Goal: Task Accomplishment & Management: Manage account settings

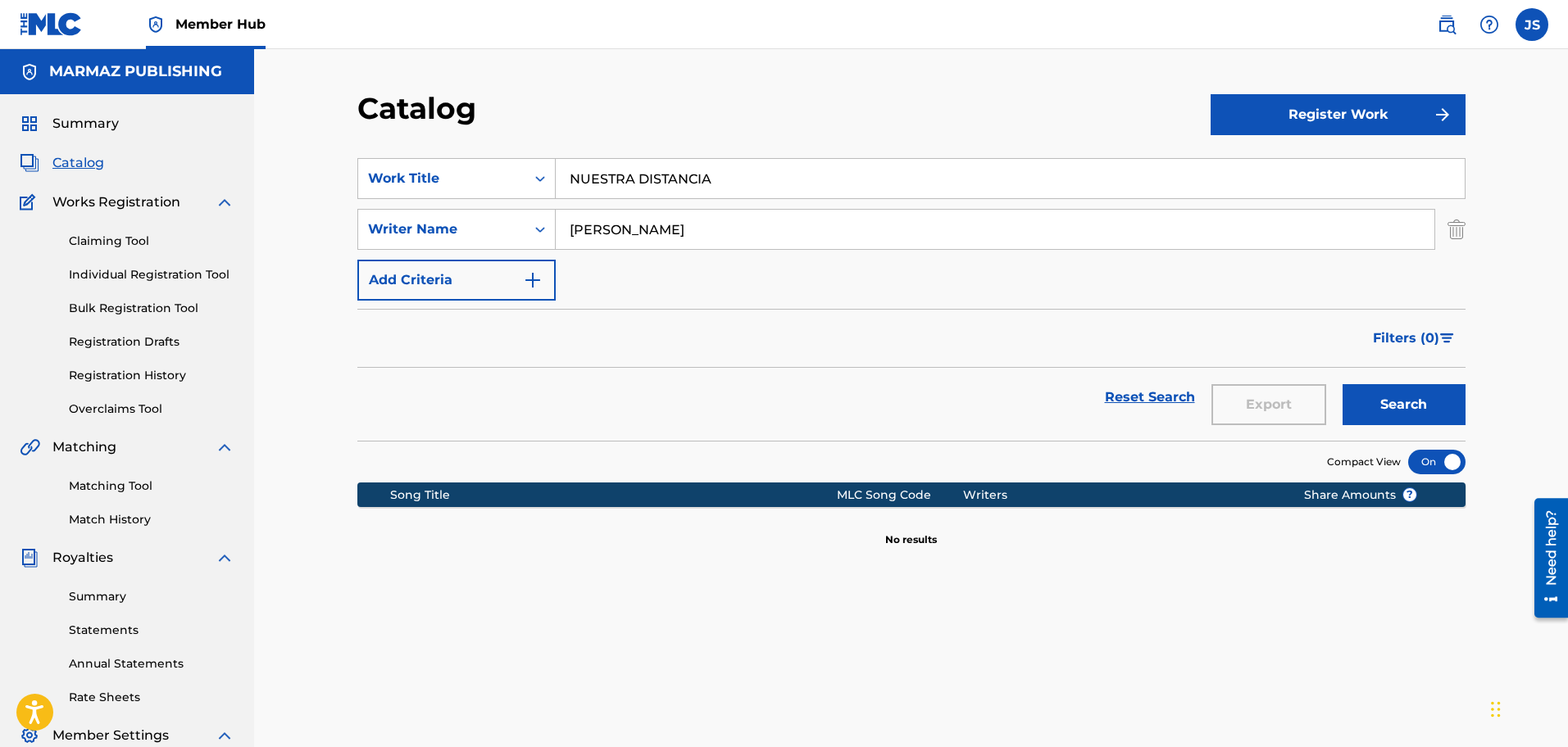
click at [774, 175] on input "NUESTRA DISTANCIA" at bounding box center [1010, 178] width 909 height 39
click at [773, 175] on input "NUESTRA DISTANCIA" at bounding box center [1010, 178] width 909 height 39
click at [773, 174] on input "NUESTRA DISTANCIA" at bounding box center [1010, 178] width 909 height 39
click at [631, 88] on div "Catalog Register Work SearchWithCriteria8641dabf-16bd-48cb-9f1b-d58c803cf5c8 Wo…" at bounding box center [911, 492] width 1313 height 888
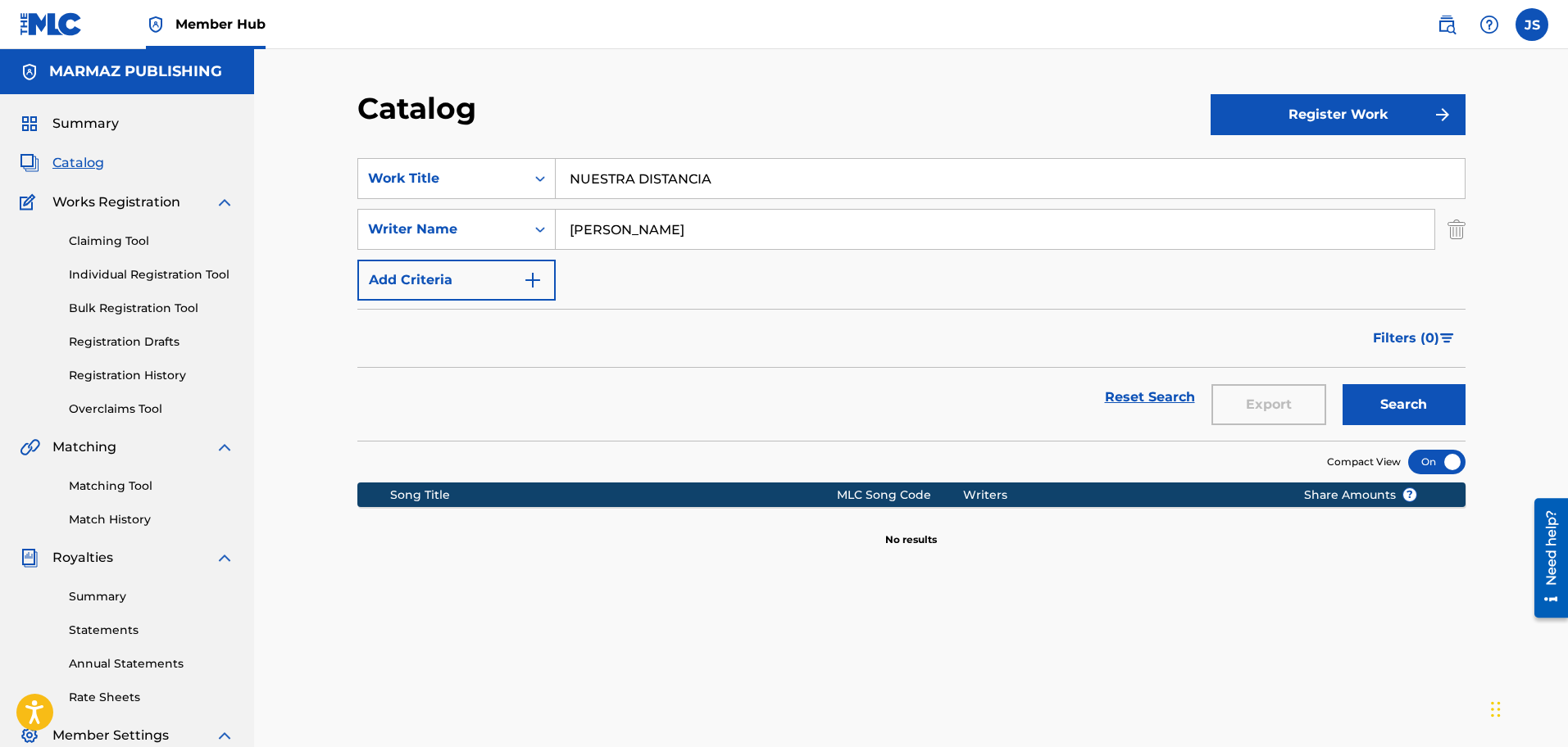
click at [777, 168] on input "NUESTRA DISTANCIA" at bounding box center [1010, 178] width 909 height 39
drag, startPoint x: 569, startPoint y: 166, endPoint x: 135, endPoint y: 132, distance: 435.3
click at [138, 134] on main "MARMAZ PUBLISHING Summary Catalog Works Registration Claiming Tool Individual R…" at bounding box center [784, 492] width 1568 height 888
paste input "YA ME CANSÉ DE LAS COLAS"
type input "YA ME CANSÉ DE LAS COLAS"
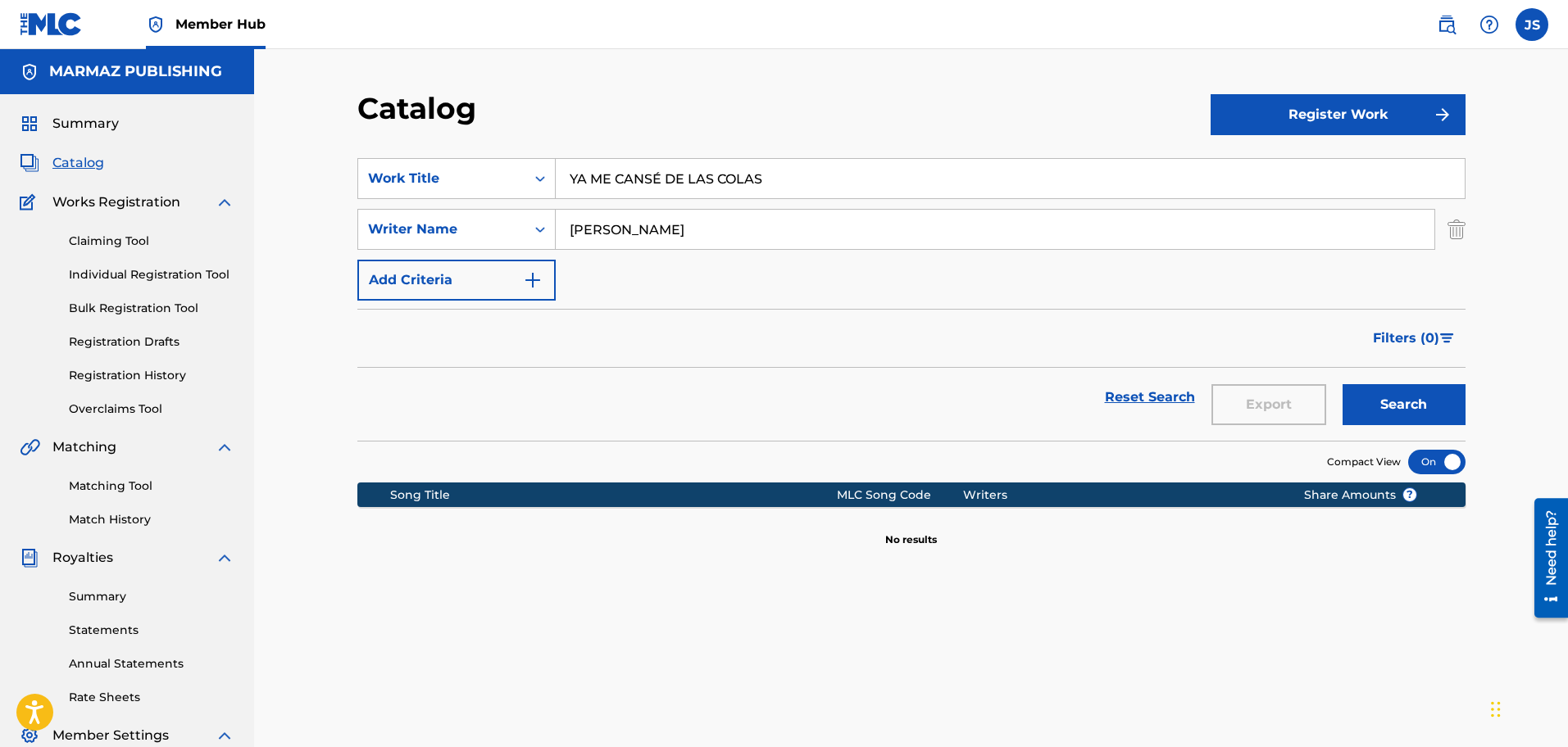
click at [1343, 384] on button "Search" at bounding box center [1404, 405] width 123 height 41
click at [1096, 390] on div "Reset Search Export Search" at bounding box center [911, 397] width 1108 height 59
click at [1405, 393] on button "Search" at bounding box center [1404, 405] width 123 height 41
click at [541, 229] on div "SearchWithCriteria12fac2c7-57d8-467e-8a8e-47d6d92018cb Writer Name WALTER SILVA" at bounding box center [911, 229] width 1108 height 41
type input "walmore zapata"
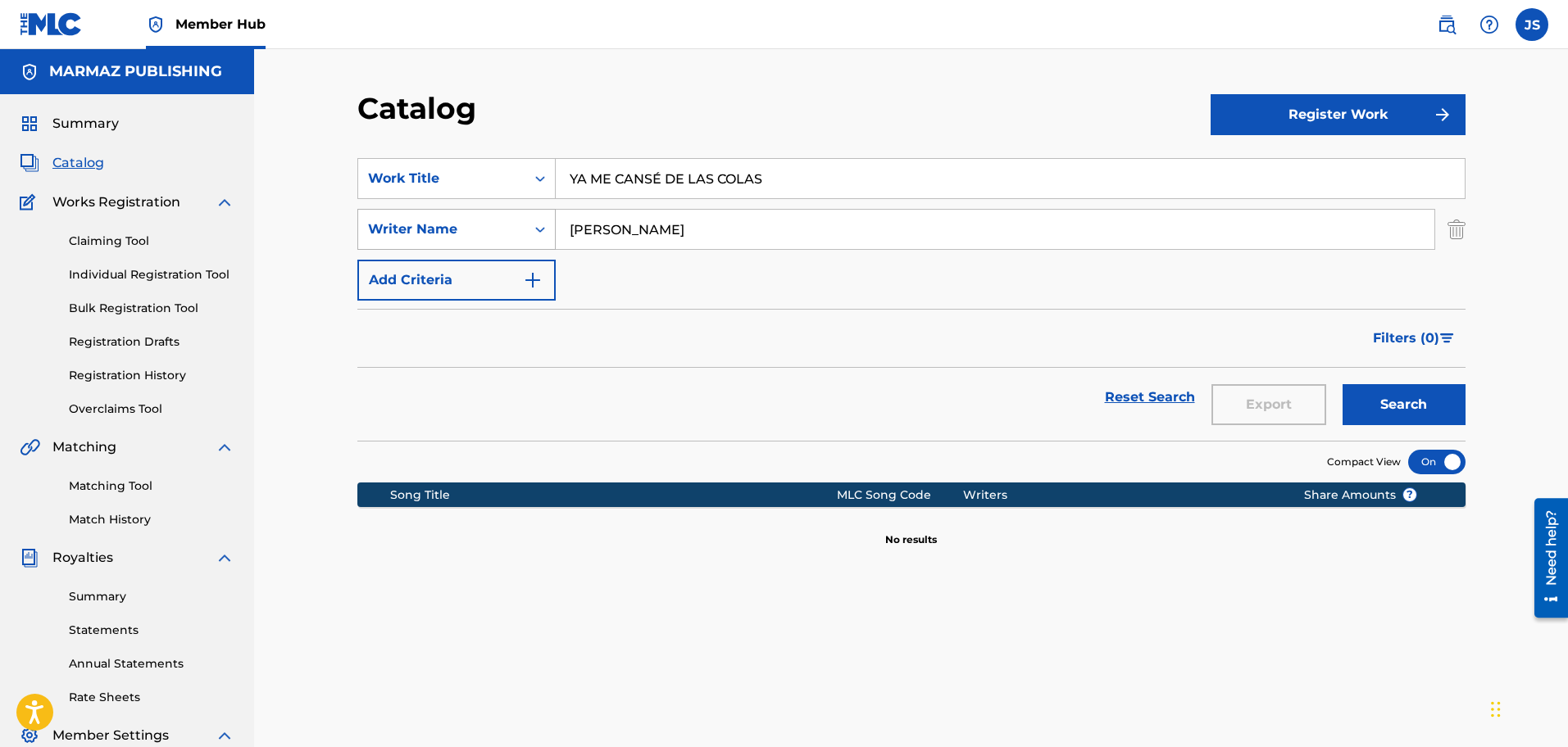
click at [1343, 384] on button "Search" at bounding box center [1404, 405] width 123 height 41
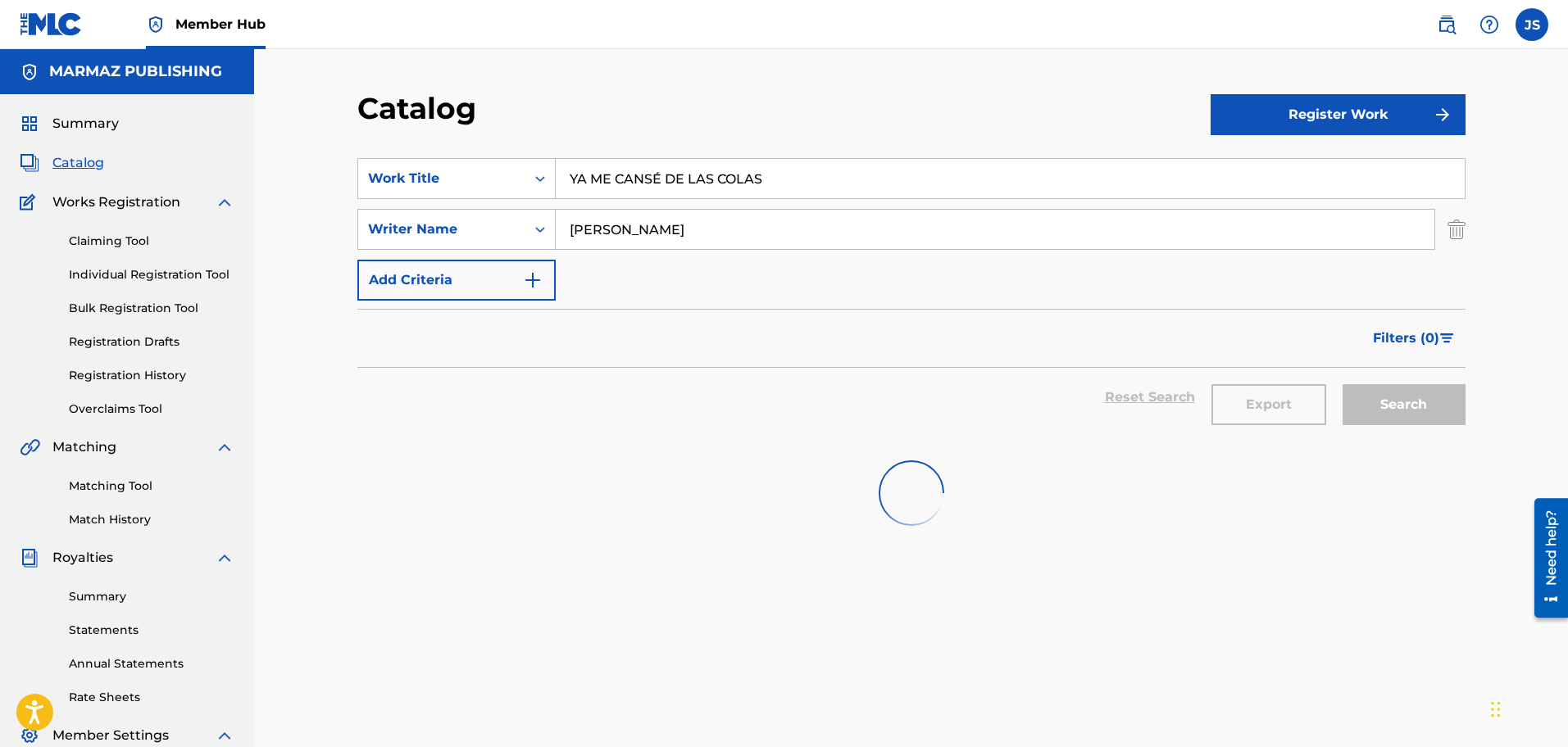
click at [705, 225] on input "walmore zapata" at bounding box center [995, 229] width 879 height 39
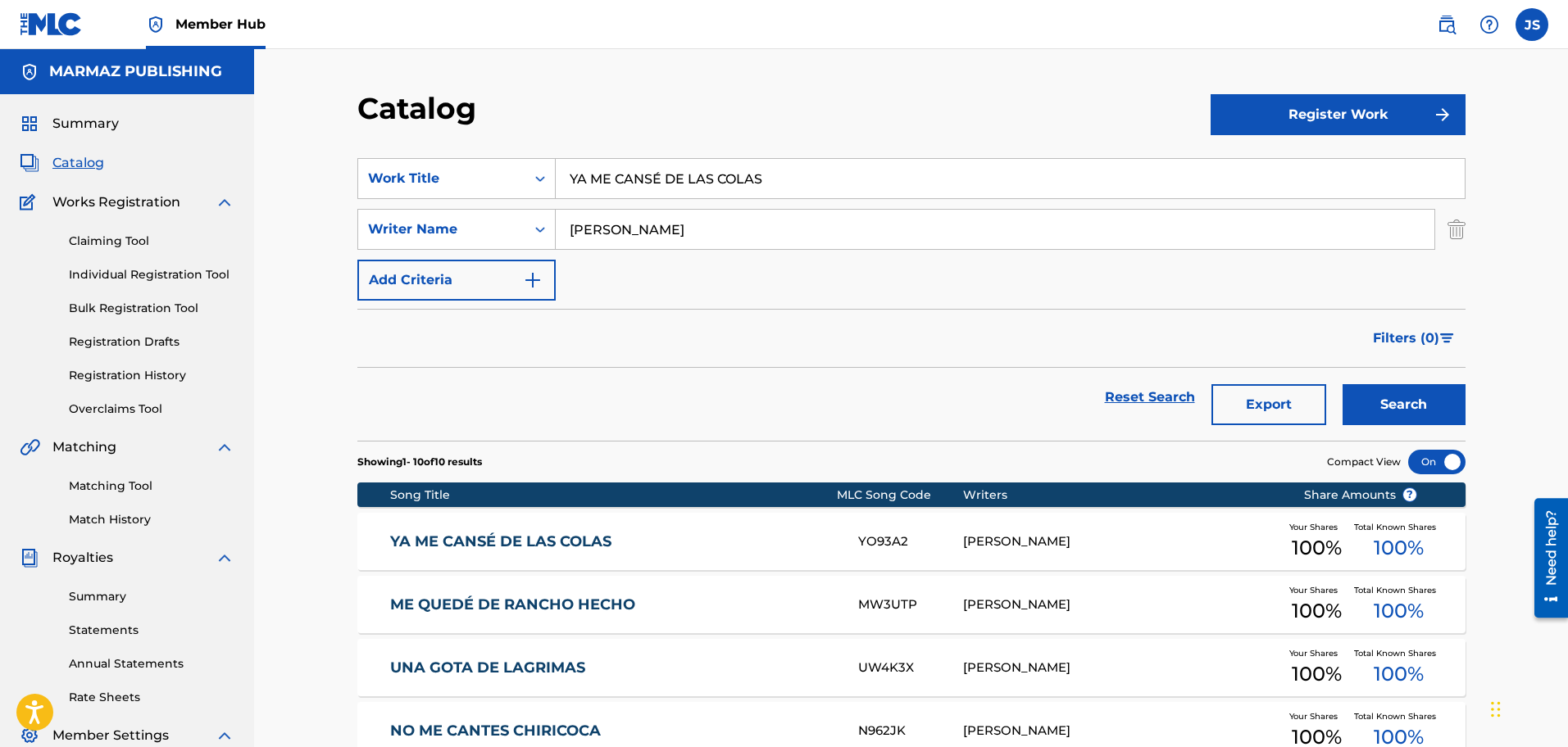
drag, startPoint x: 486, startPoint y: 532, endPoint x: 993, endPoint y: 208, distance: 601.7
click at [486, 532] on link "YA ME CANSÉ DE LAS COLAS" at bounding box center [612, 541] width 446 height 19
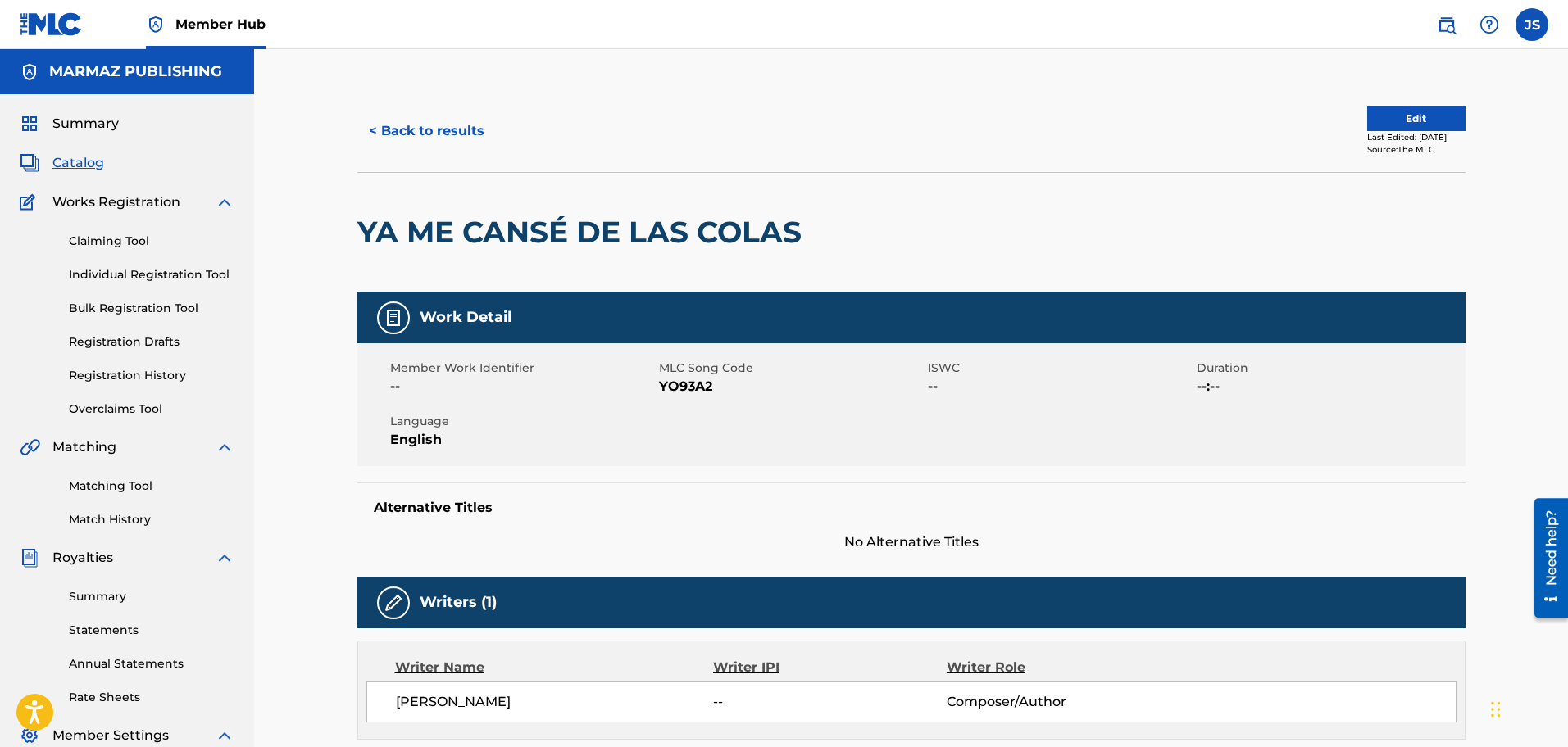
drag, startPoint x: 126, startPoint y: 490, endPoint x: 196, endPoint y: 429, distance: 92.8
click at [126, 490] on link "Matching Tool" at bounding box center [152, 487] width 166 height 18
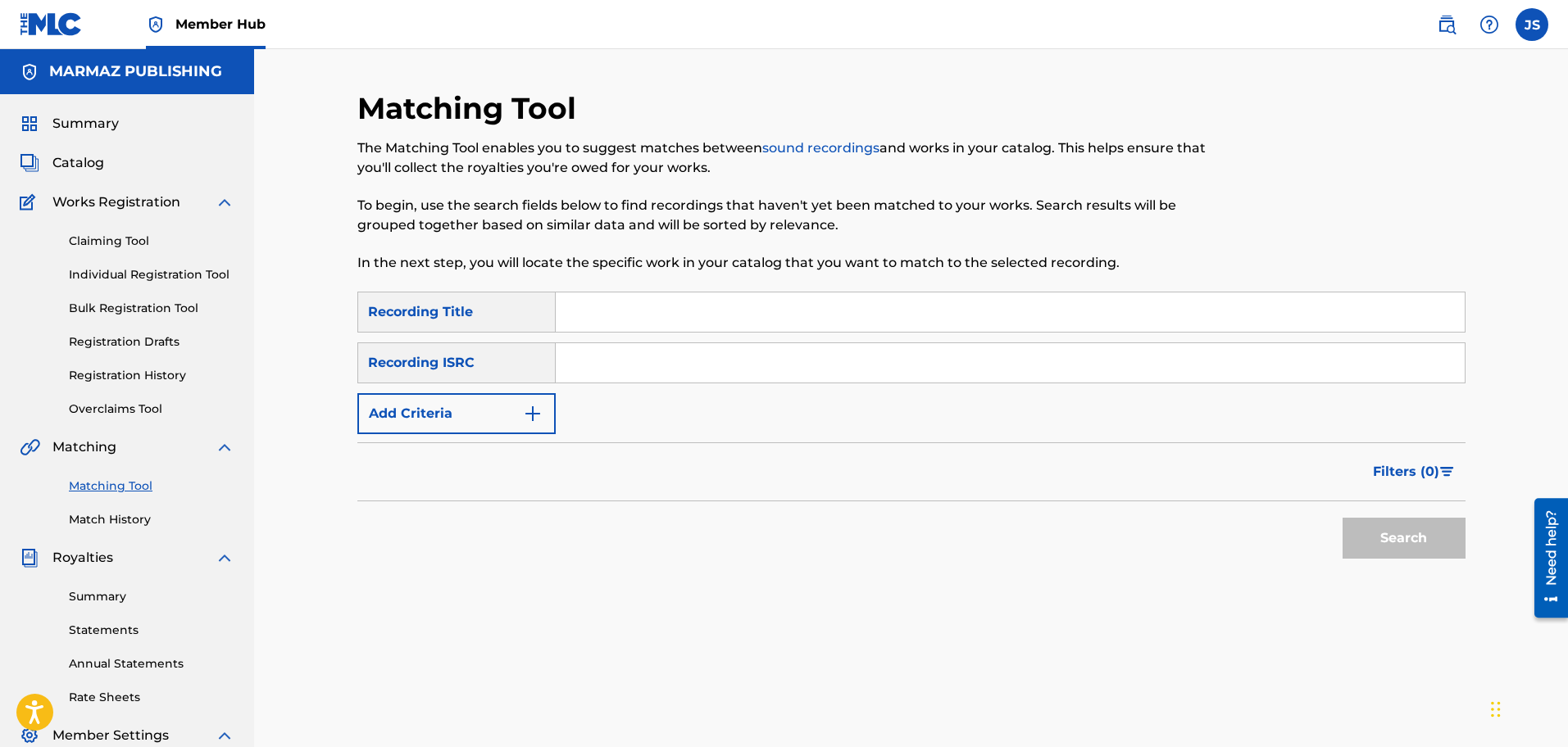
click at [671, 318] on input "Search Form" at bounding box center [1010, 312] width 909 height 39
paste input "ALEJANDRO RIVAS (EN VIVO)"
drag, startPoint x: 531, startPoint y: 316, endPoint x: 505, endPoint y: 316, distance: 26.0
click at [505, 316] on div "SearchWithCriteriac9c22427-e84b-45b8-b521-e18d59cbc744 Recording Title ALEJANDR…" at bounding box center [911, 312] width 1108 height 41
type input "ALEJANDRO RIVAS (EN VIVO)"
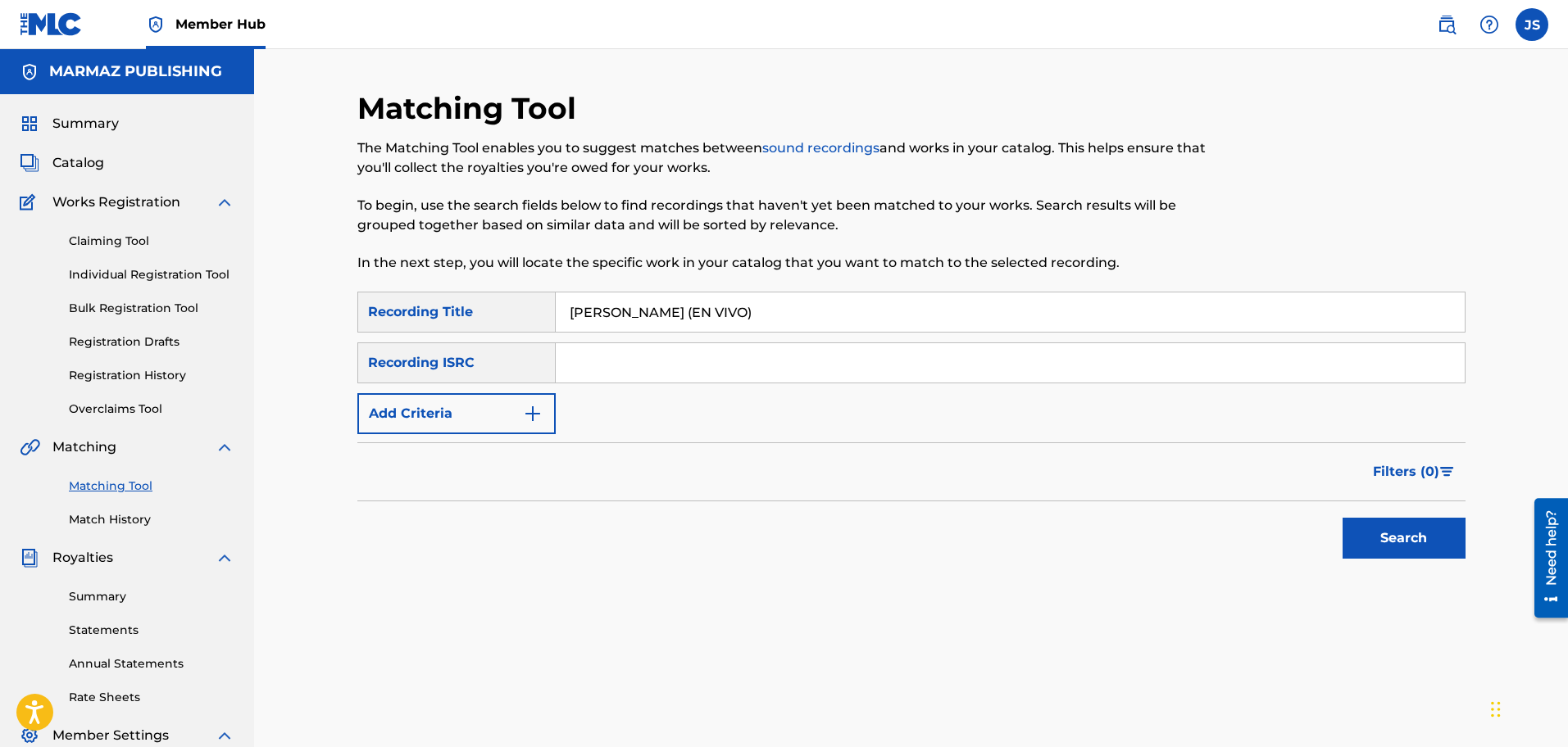
click at [772, 360] on input "Search Form" at bounding box center [1010, 363] width 909 height 39
paste input "PYC842414133"
click at [1082, 531] on div "Search" at bounding box center [911, 533] width 1108 height 65
click at [1367, 532] on button "Search" at bounding box center [1404, 538] width 123 height 41
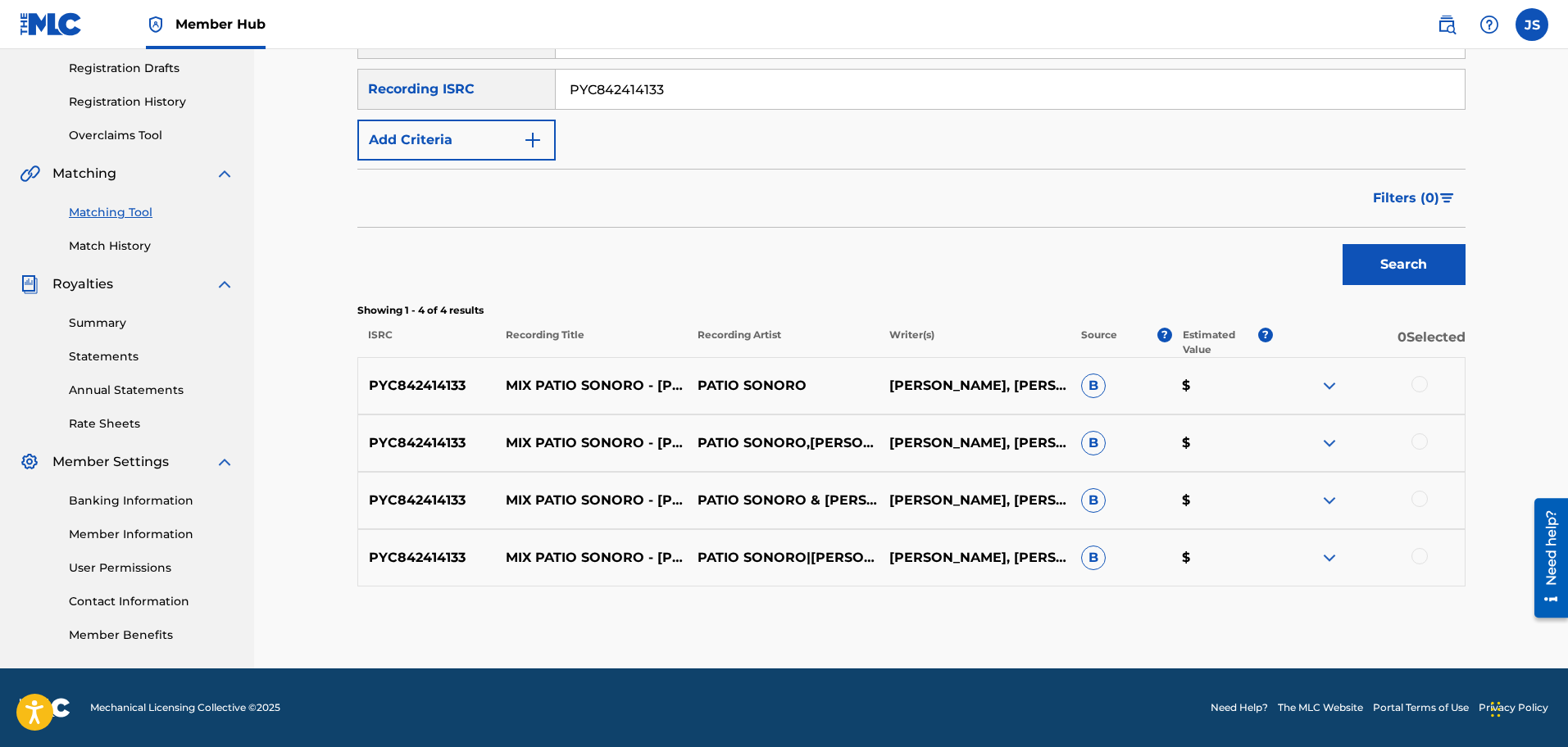
scroll to position [69, 0]
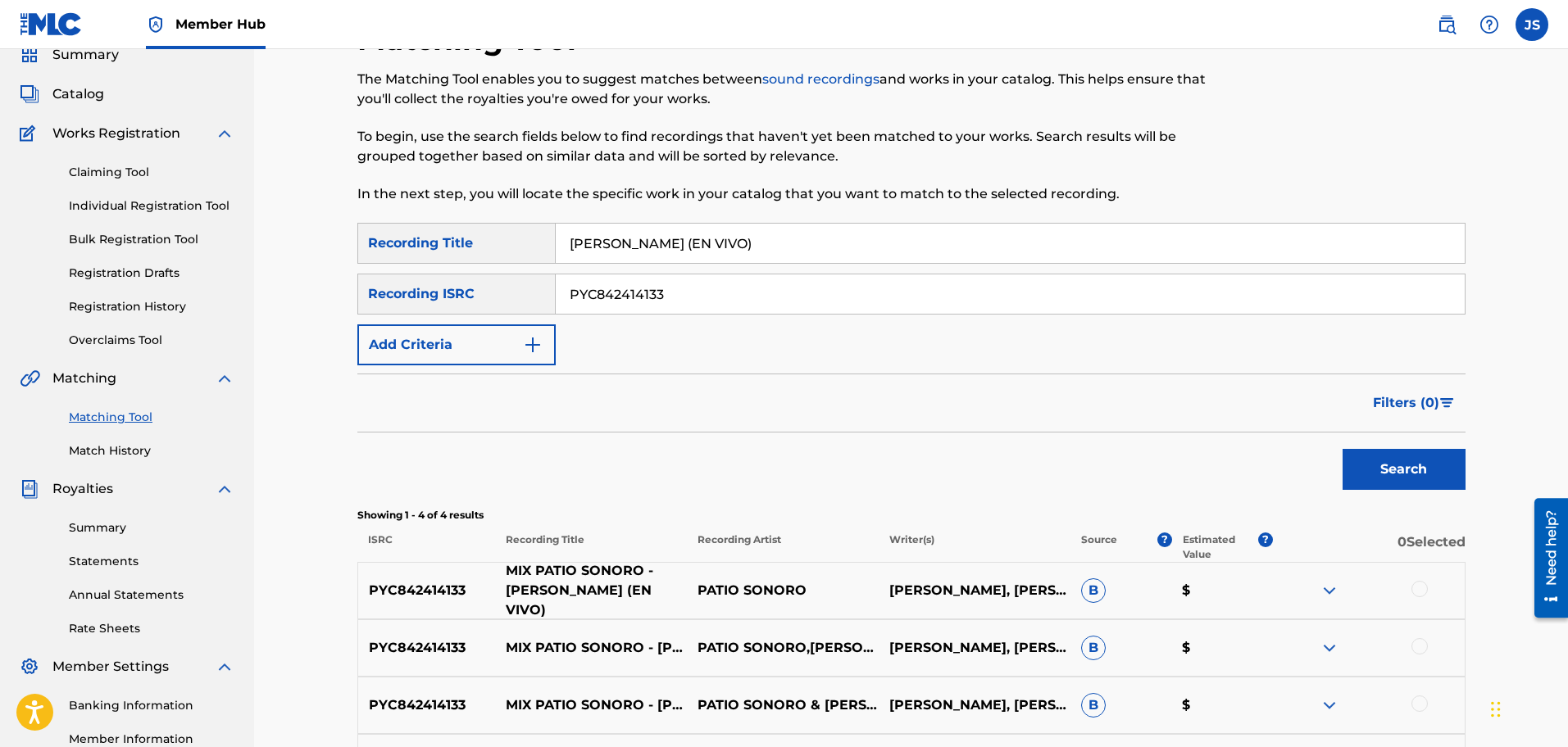
drag, startPoint x: 618, startPoint y: 604, endPoint x: 506, endPoint y: 575, distance: 115.7
click at [506, 575] on p "MIX PATIO SONORO - ALEJANDRO RIVAS (EN VIVO)" at bounding box center [591, 591] width 192 height 59
drag, startPoint x: 410, startPoint y: 309, endPoint x: 454, endPoint y: 314, distance: 44.3
click at [377, 310] on div "SearchWithCriteria030119c8-2eec-48f7-9d46-fd690ed6ad40 Recording ISRC PYC842414…" at bounding box center [911, 295] width 1108 height 41
paste input "FRX452498752"
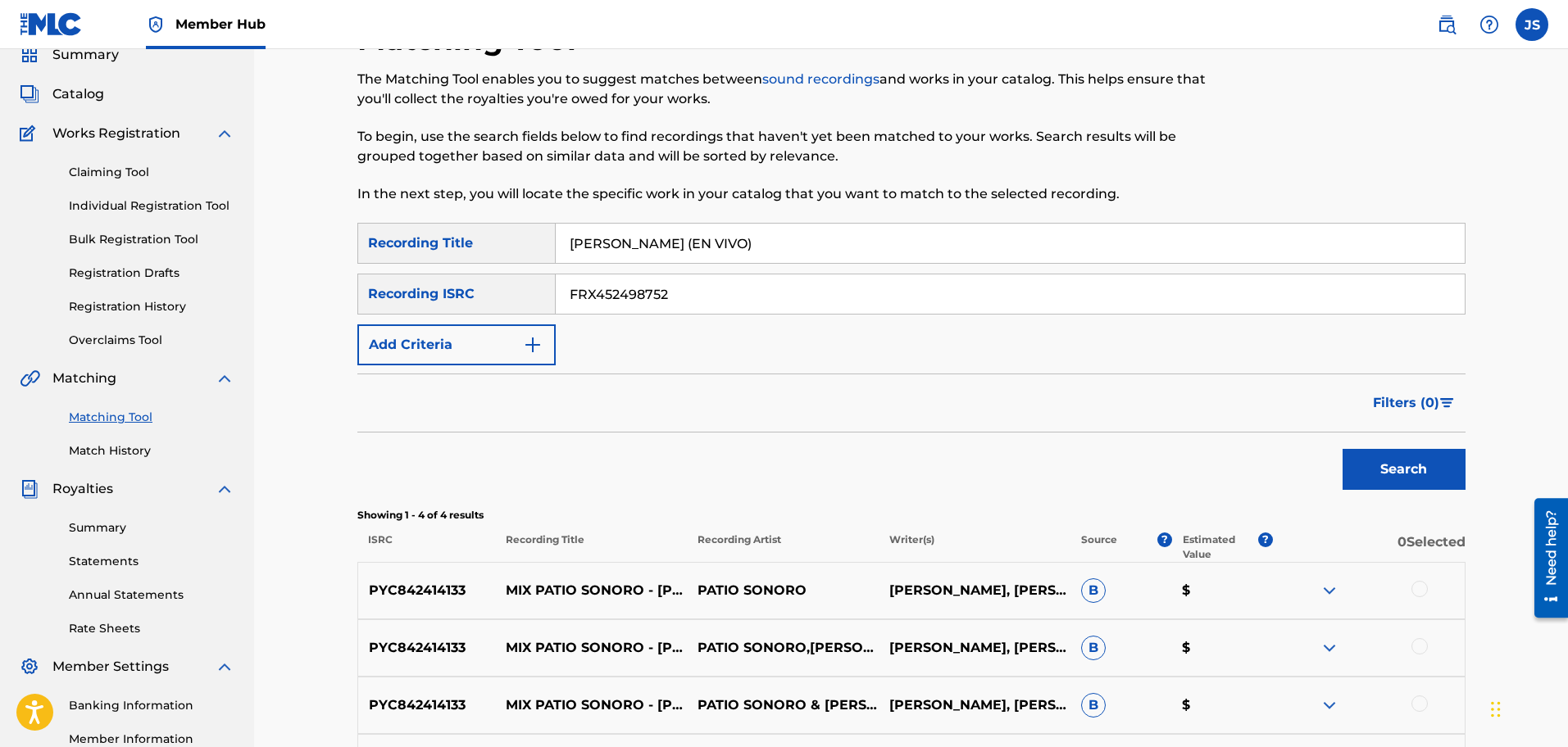
type input "FRX452498752"
drag, startPoint x: 821, startPoint y: 242, endPoint x: 146, endPoint y: 278, distance: 676.0
click at [146, 278] on main "MARMAZ PUBLISHING Summary Catalog Works Registration Claiming Tool Individual R…" at bounding box center [784, 427] width 1568 height 893
click at [1343, 450] on button "Search" at bounding box center [1404, 470] width 123 height 41
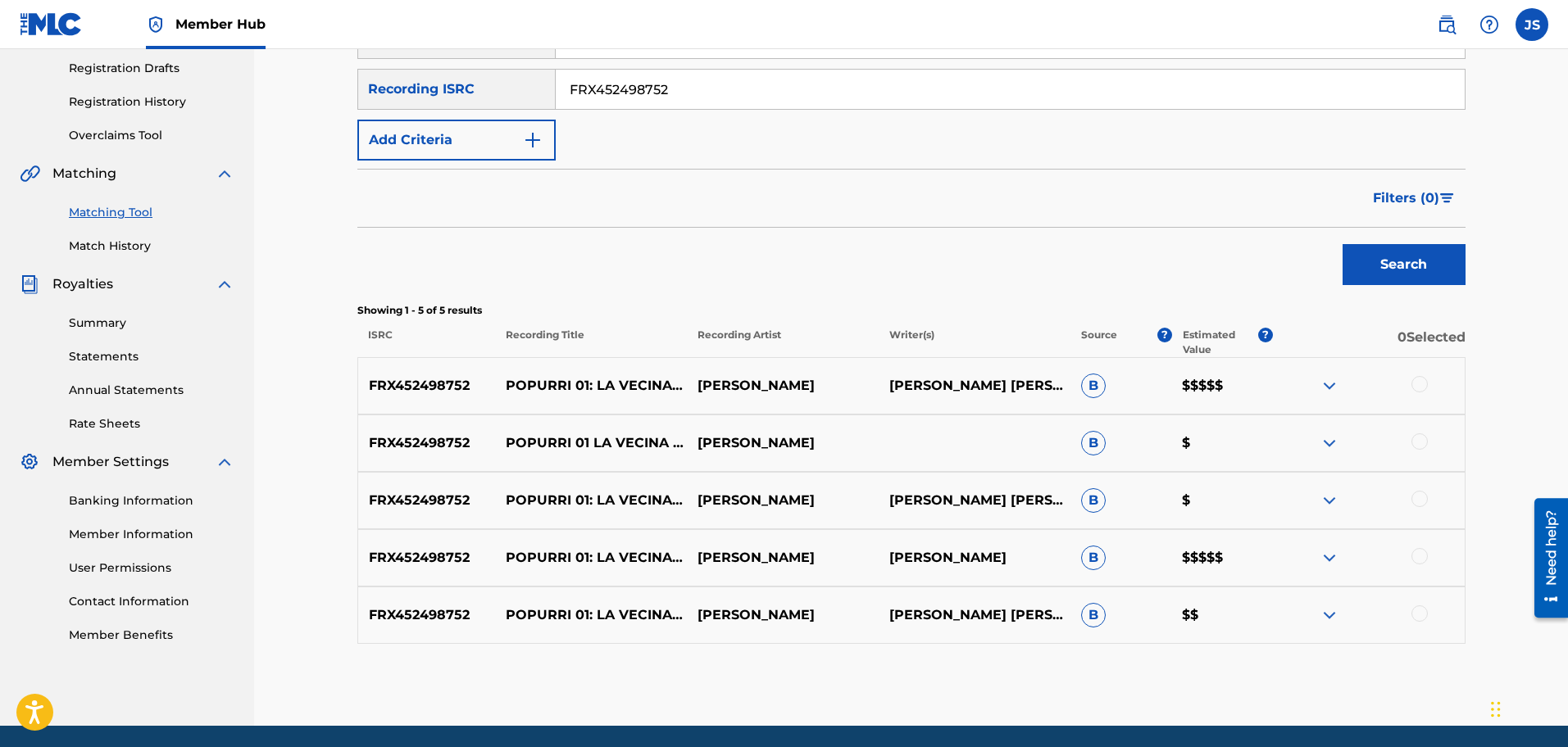
scroll to position [0, 0]
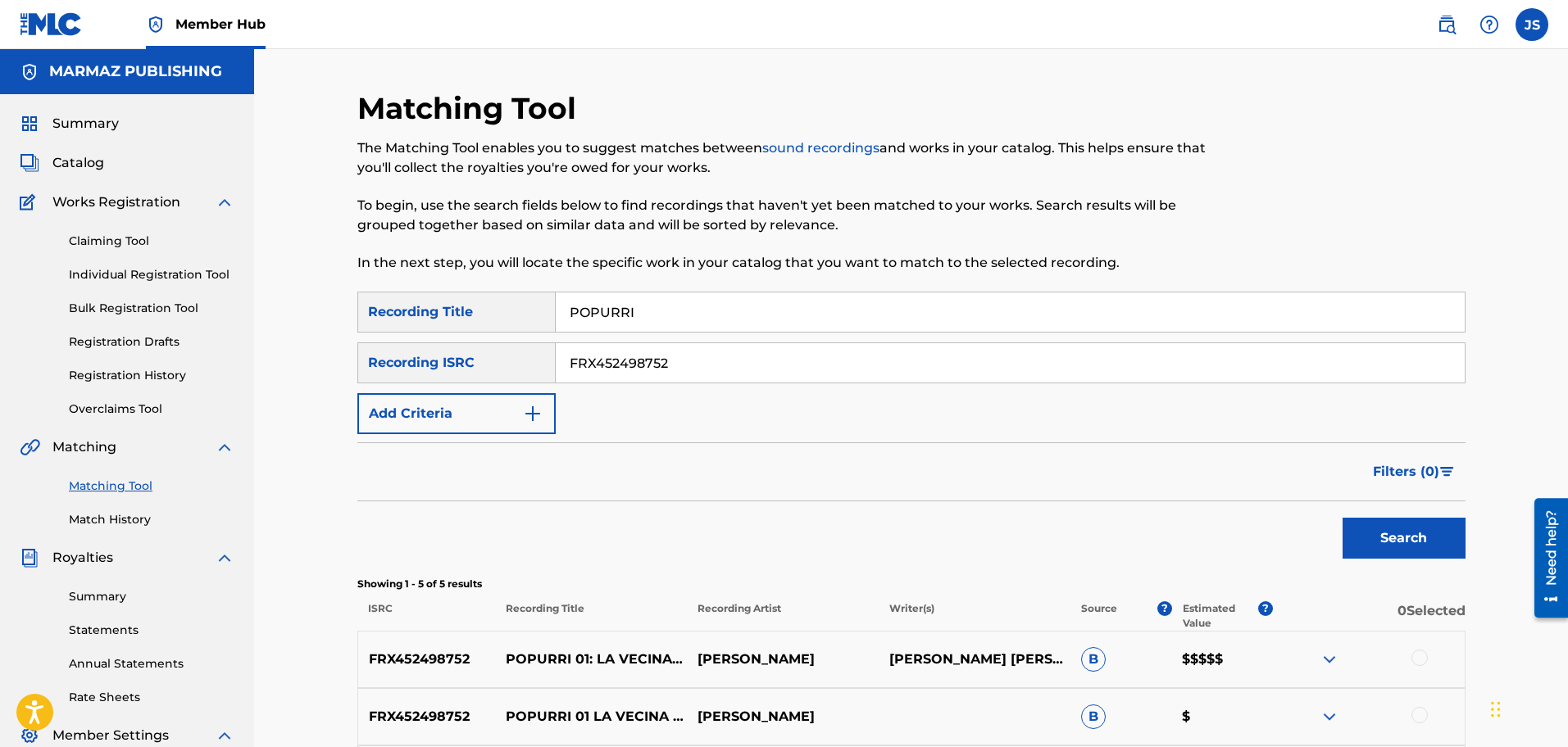
drag, startPoint x: 647, startPoint y: 317, endPoint x: 263, endPoint y: 290, distance: 384.9
click at [263, 290] on div "Matching Tool The Matching Tool enables you to suggest matches between sound re…" at bounding box center [911, 524] width 1313 height 951
paste input "MIS OJOS LLORAN POR T"
type input "MIS OJOS LLORAN POR TI"
drag, startPoint x: 454, startPoint y: 347, endPoint x: 584, endPoint y: 374, distance: 132.8
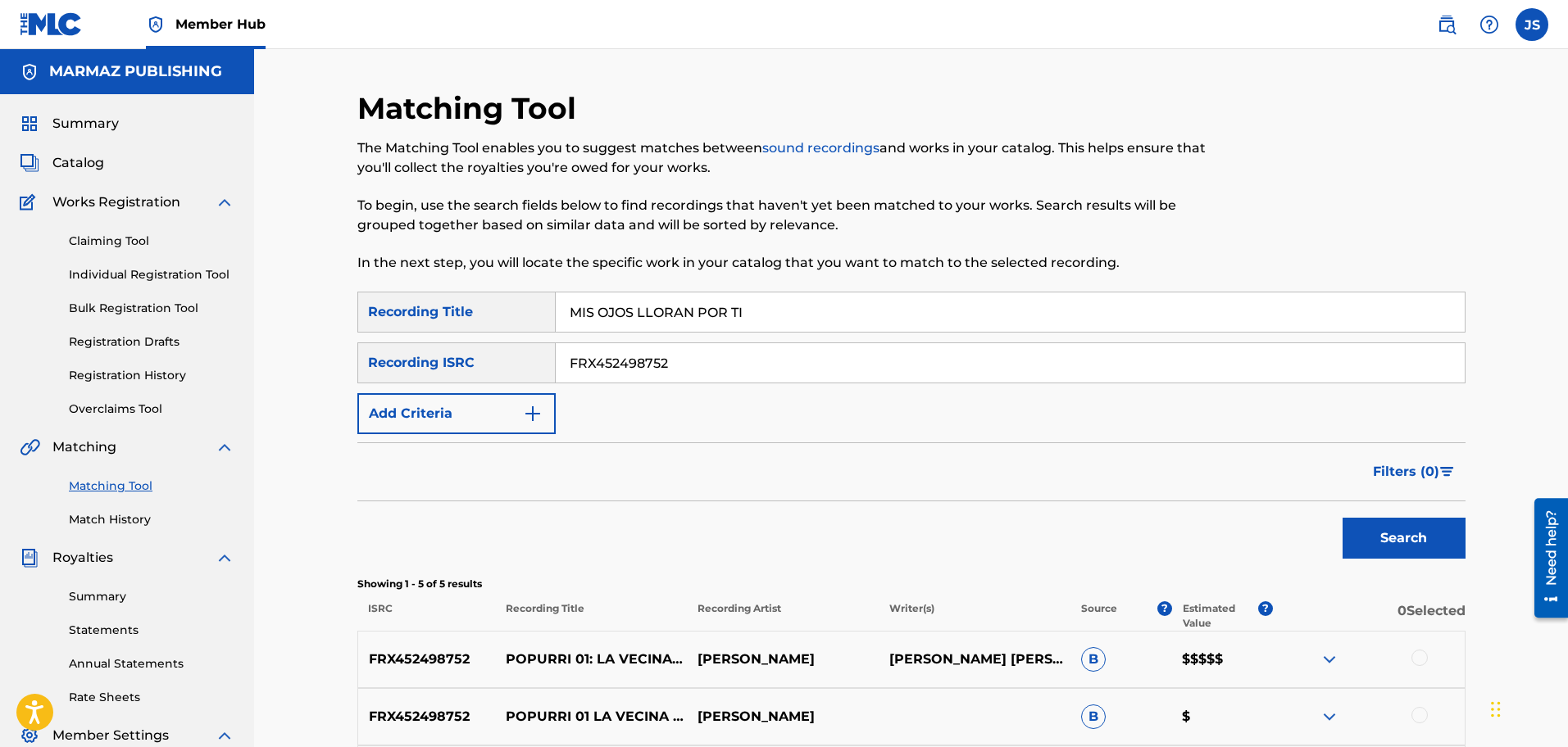
click at [444, 347] on div "SearchWithCriteria030119c8-2eec-48f7-9d46-fd690ed6ad40 Recording ISRC FRX452498…" at bounding box center [911, 363] width 1108 height 41
paste input "QZ5FN213240"
type input "QZ5FN2132402"
click at [958, 448] on div "Filters ( 0 )" at bounding box center [911, 472] width 1108 height 59
click at [1386, 532] on button "Search" at bounding box center [1404, 538] width 123 height 41
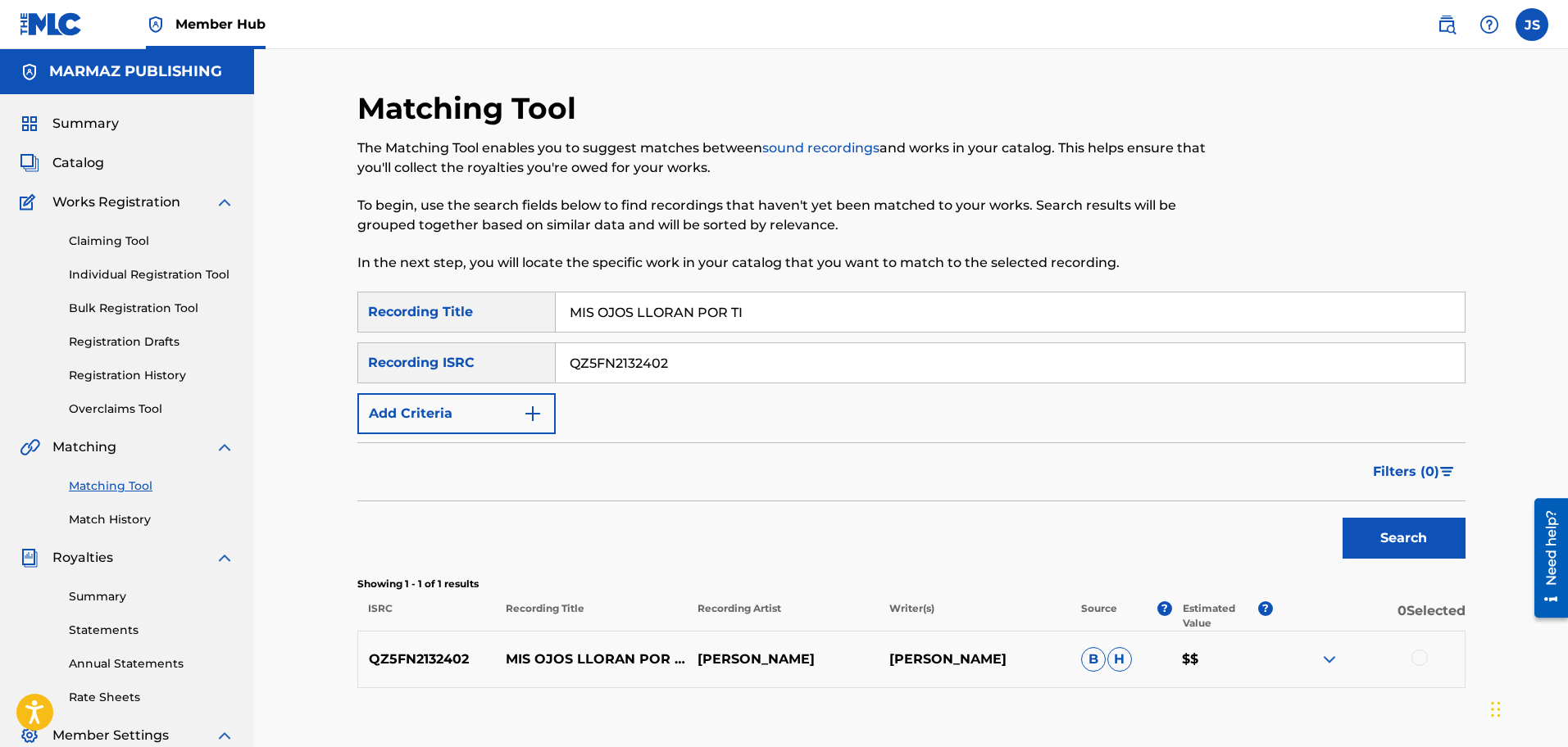
drag, startPoint x: 144, startPoint y: 273, endPoint x: 167, endPoint y: 261, distance: 25.9
click at [144, 273] on link "Individual Registration Tool" at bounding box center [152, 275] width 166 height 18
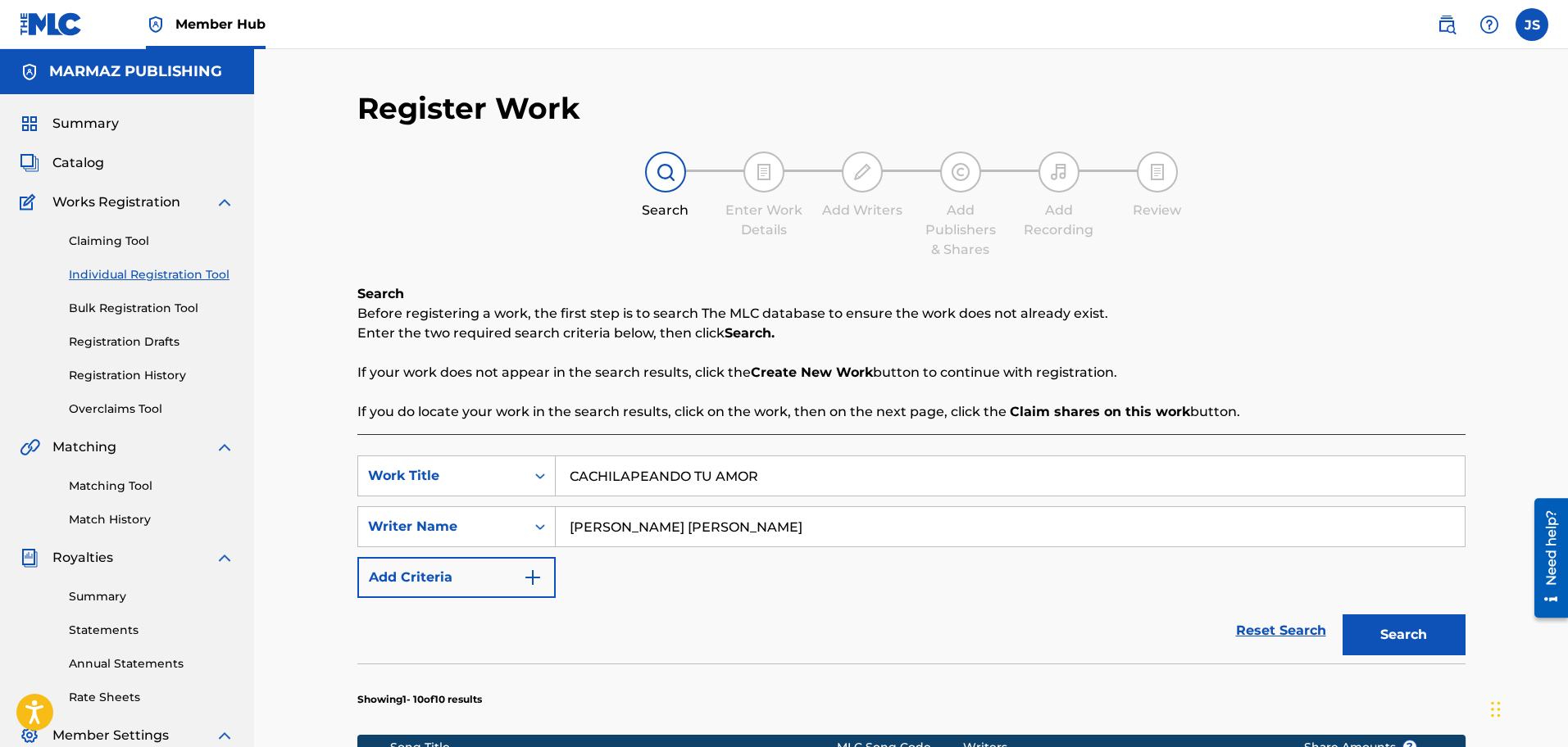
paste input "PUNTO FINAL"
type input "PUNTO FINAL"
click at [815, 509] on input "WILSON ORLANDO VALDERRAMA" at bounding box center [1010, 527] width 909 height 39
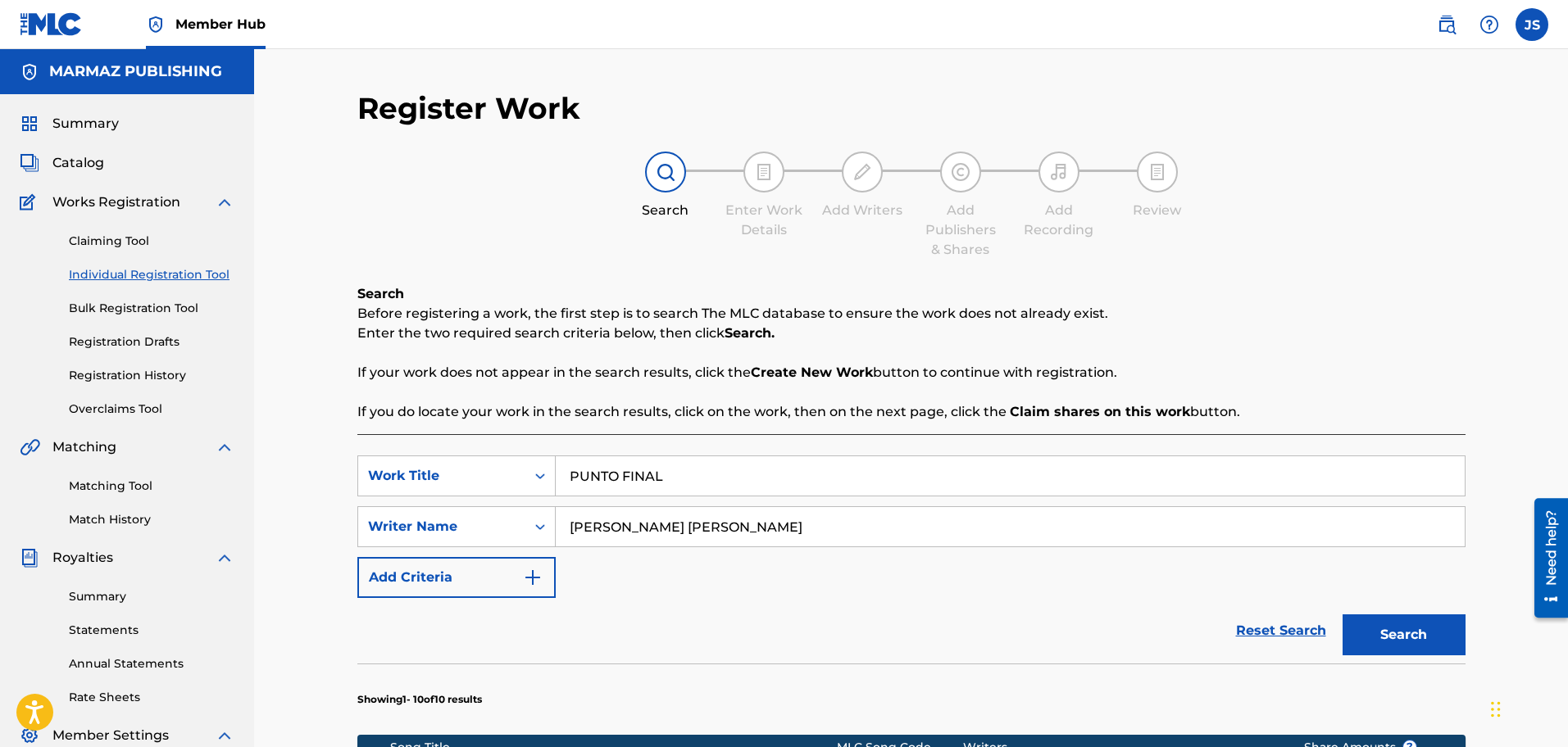
paste input "TIRSO SILV"
type input "TIRSO SILVA"
click at [874, 615] on div "Reset Search Search" at bounding box center [911, 631] width 1108 height 65
click at [1356, 623] on button "Search" at bounding box center [1404, 635] width 123 height 41
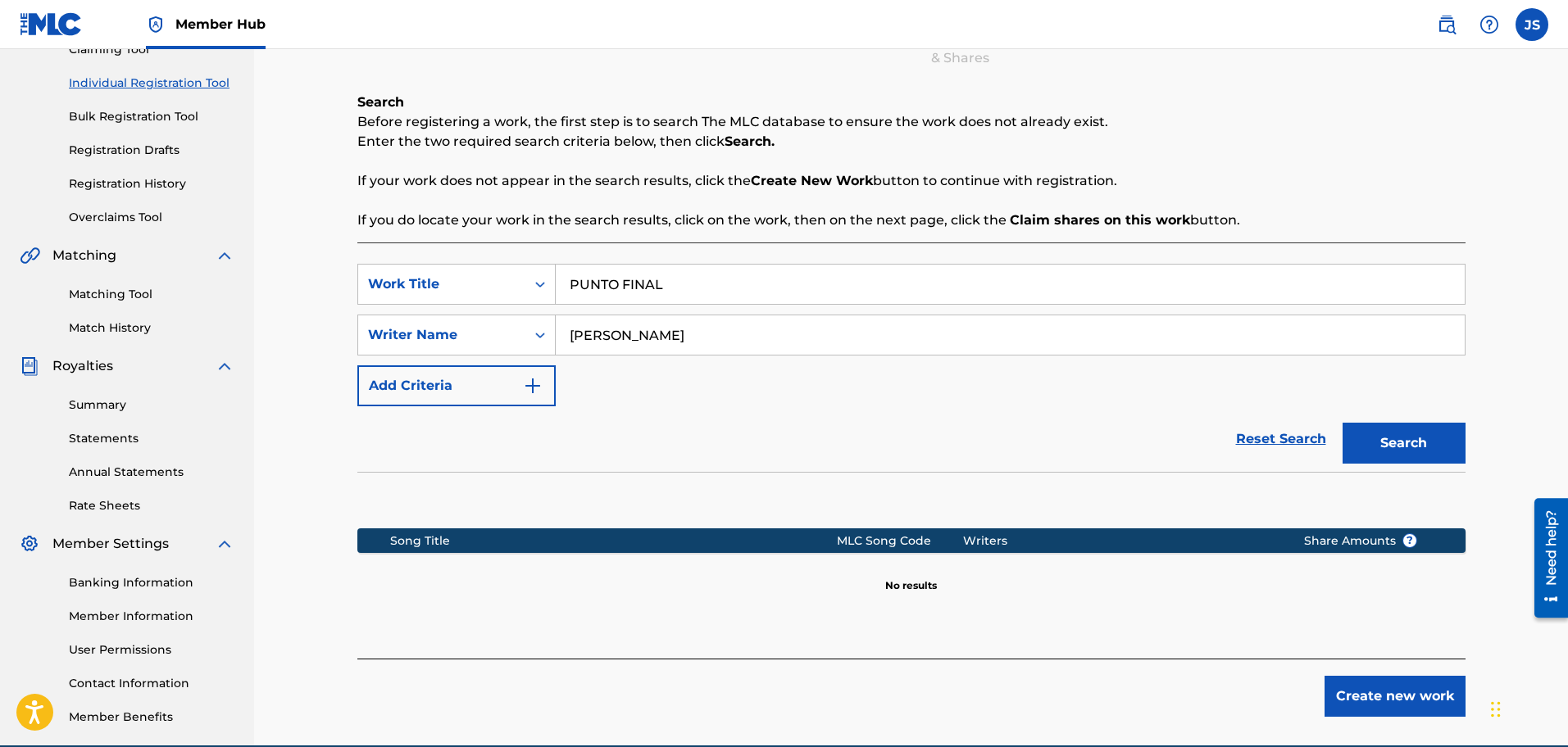
scroll to position [64, 0]
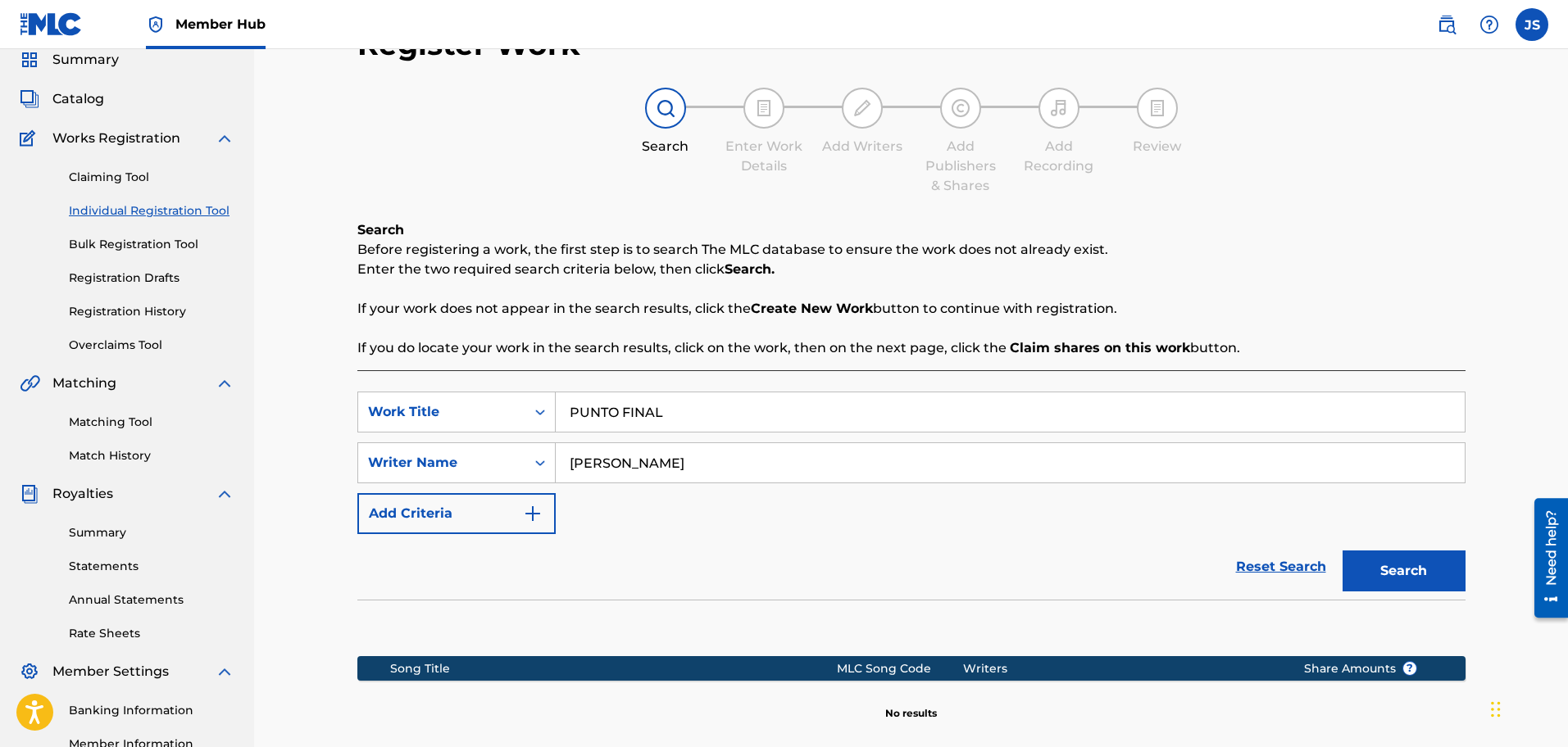
drag, startPoint x: 133, startPoint y: 179, endPoint x: 187, endPoint y: 214, distance: 64.4
click at [133, 179] on link "Claiming Tool" at bounding box center [152, 177] width 166 height 18
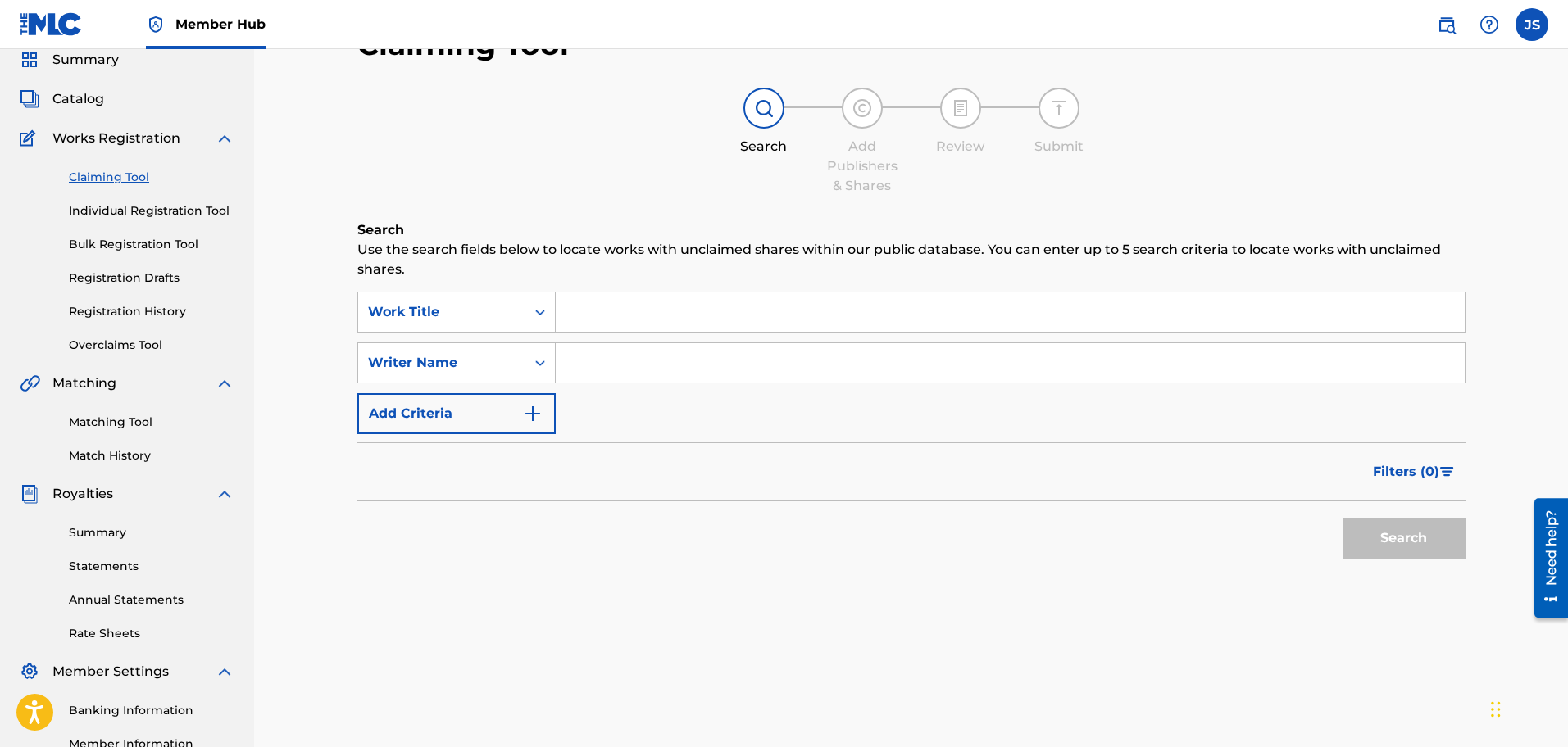
click at [603, 332] on input "Search Form" at bounding box center [1010, 312] width 909 height 39
paste input "TIRSO SILVA"
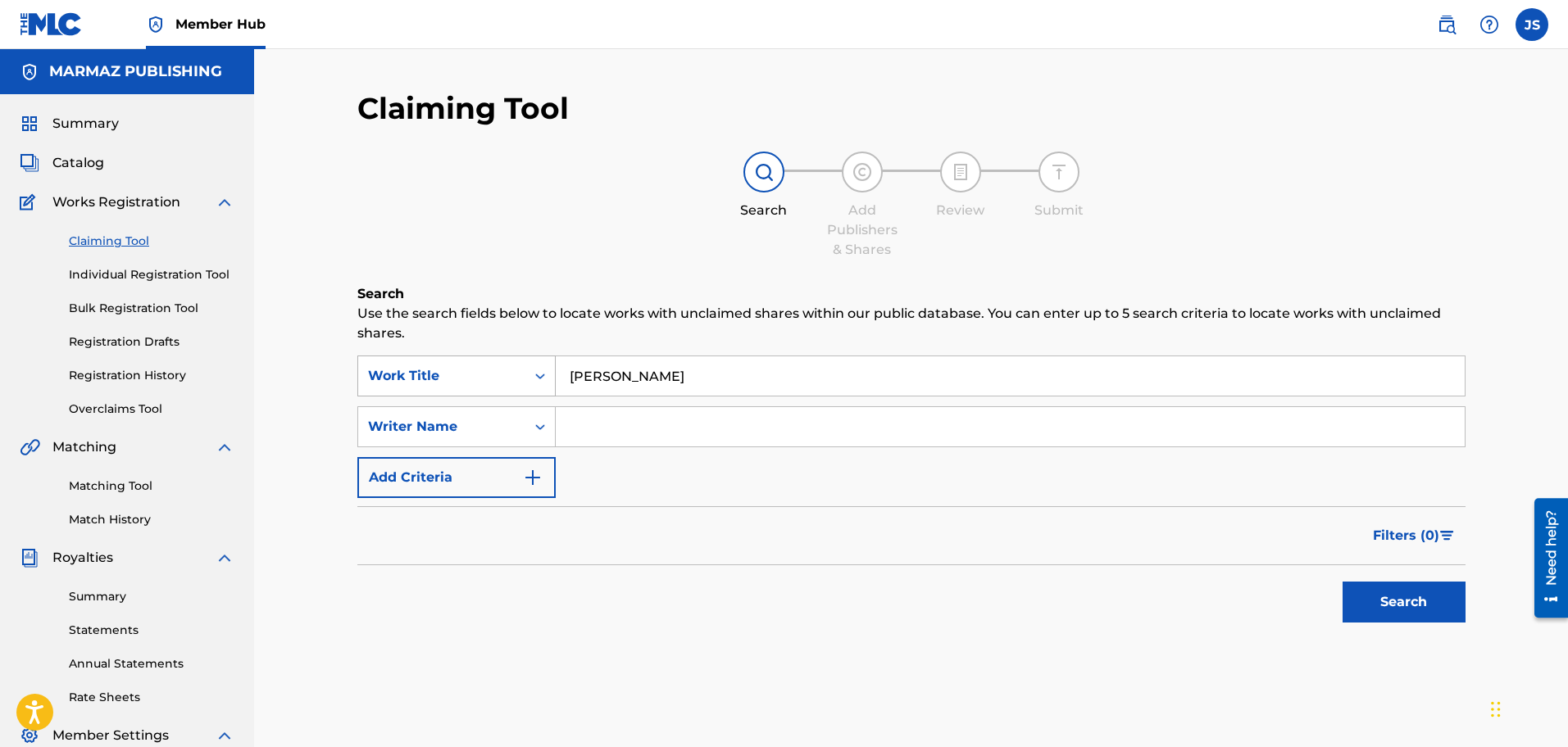
click at [474, 377] on div "SearchWithCriteria5cbe8293-45ee-4dea-a48a-f07b8a859f34 Work Title TIRSO SILVA" at bounding box center [911, 376] width 1108 height 41
type input "PUNTO FINAL"
paste input "TIRSO SILVA"
type input "TIRSO SILVA"
click at [357, 457] on button "Add Criteria" at bounding box center [455, 478] width 198 height 41
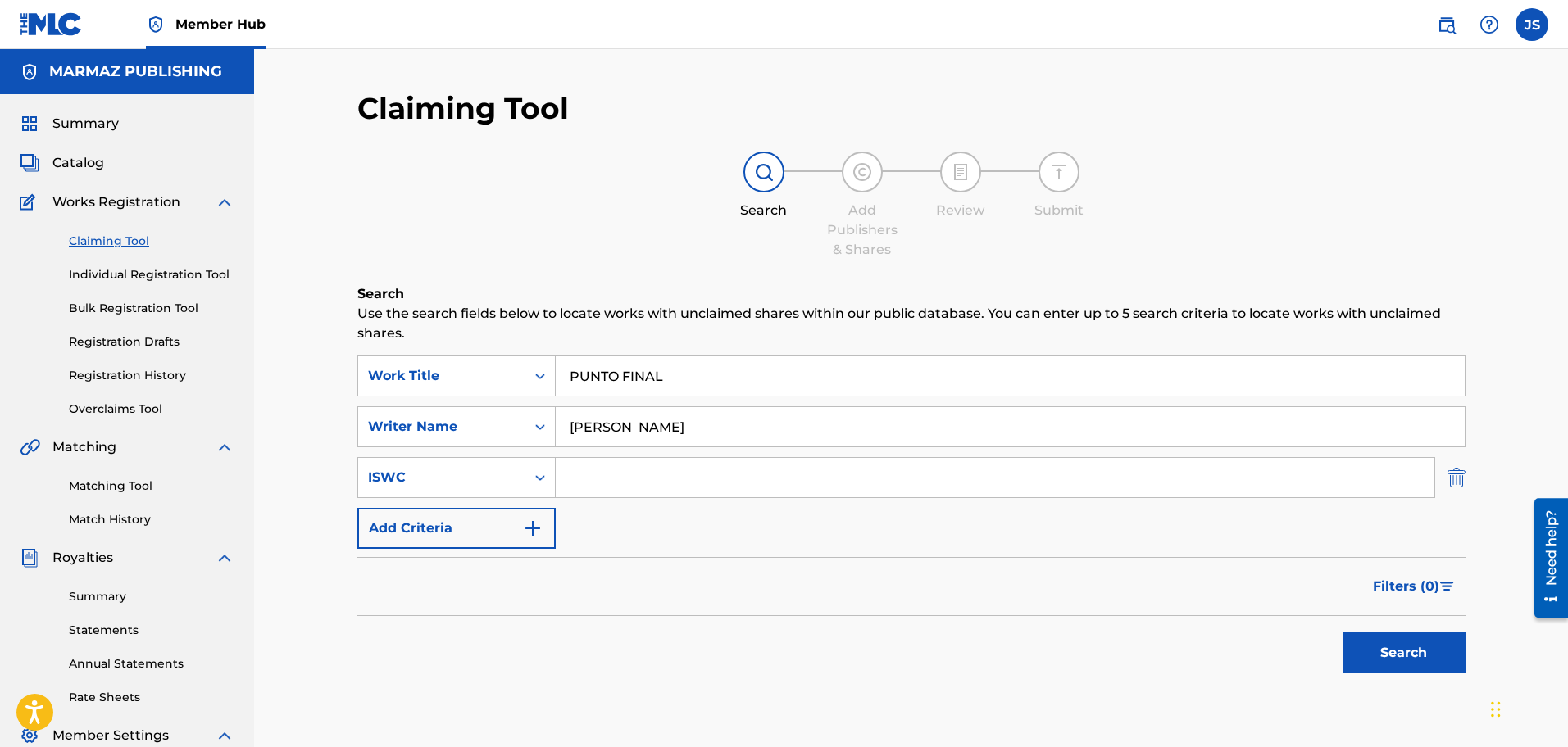
click at [1448, 481] on img "Search Form" at bounding box center [1456, 478] width 18 height 41
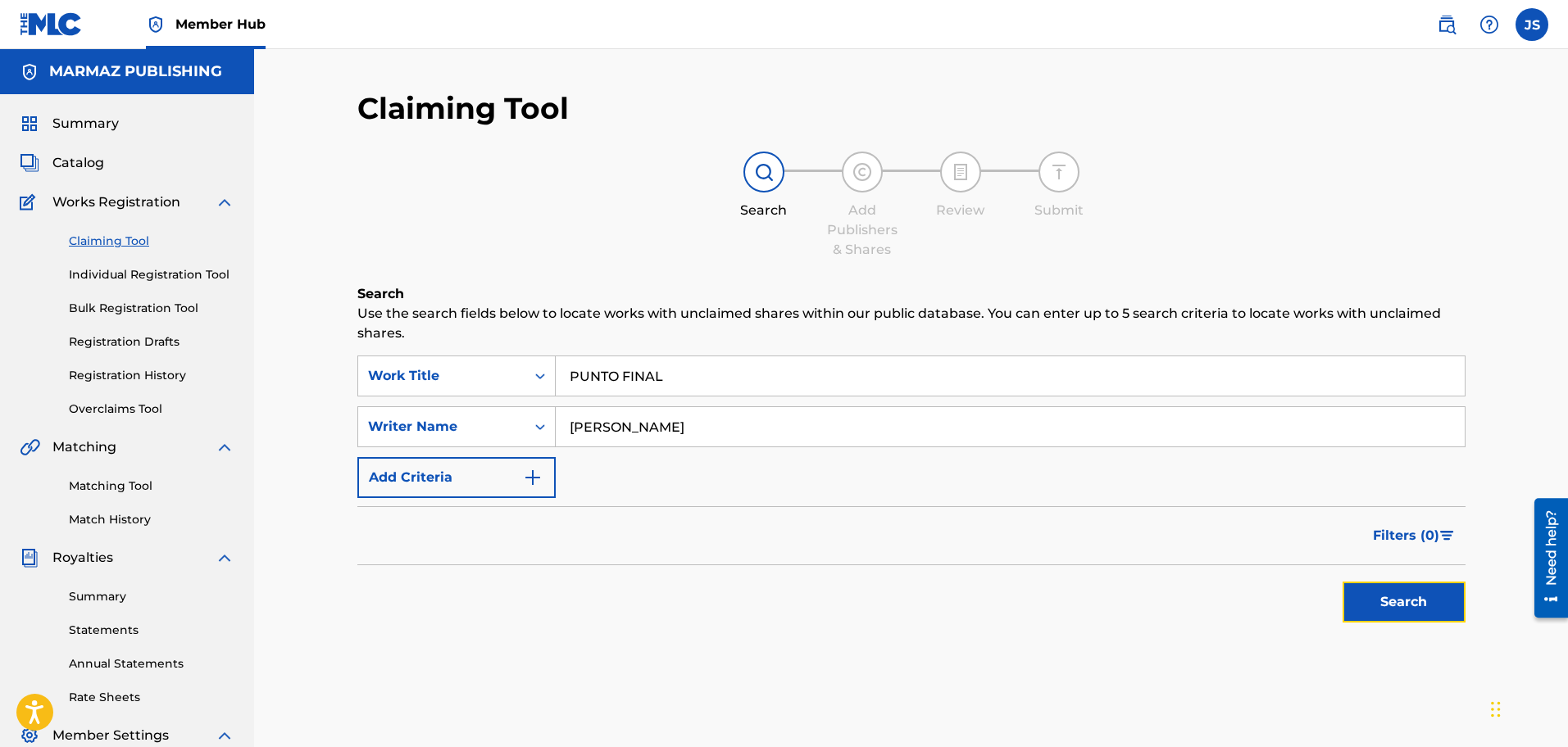
click at [1419, 611] on button "Search" at bounding box center [1404, 603] width 123 height 41
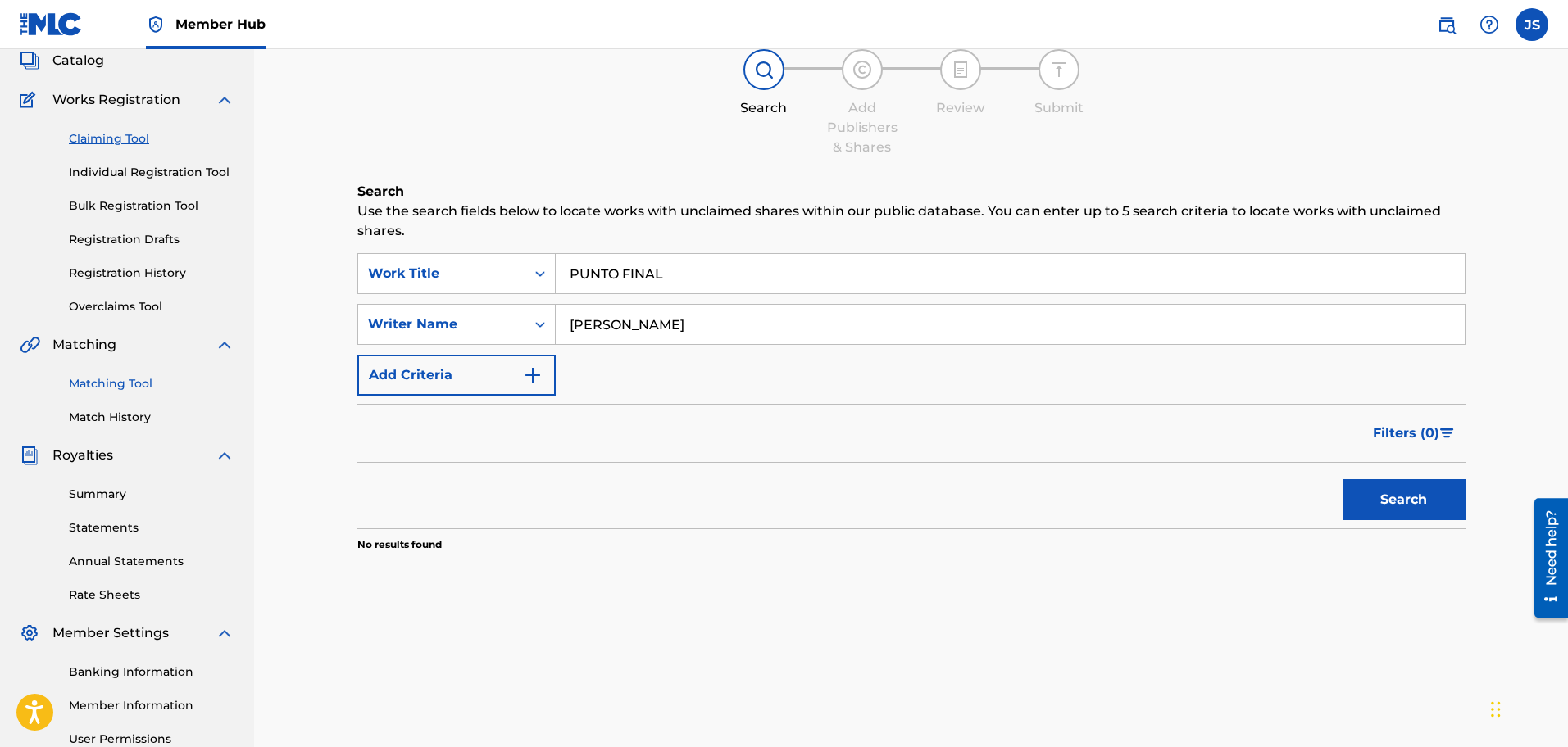
click at [117, 375] on link "Matching Tool" at bounding box center [152, 384] width 166 height 18
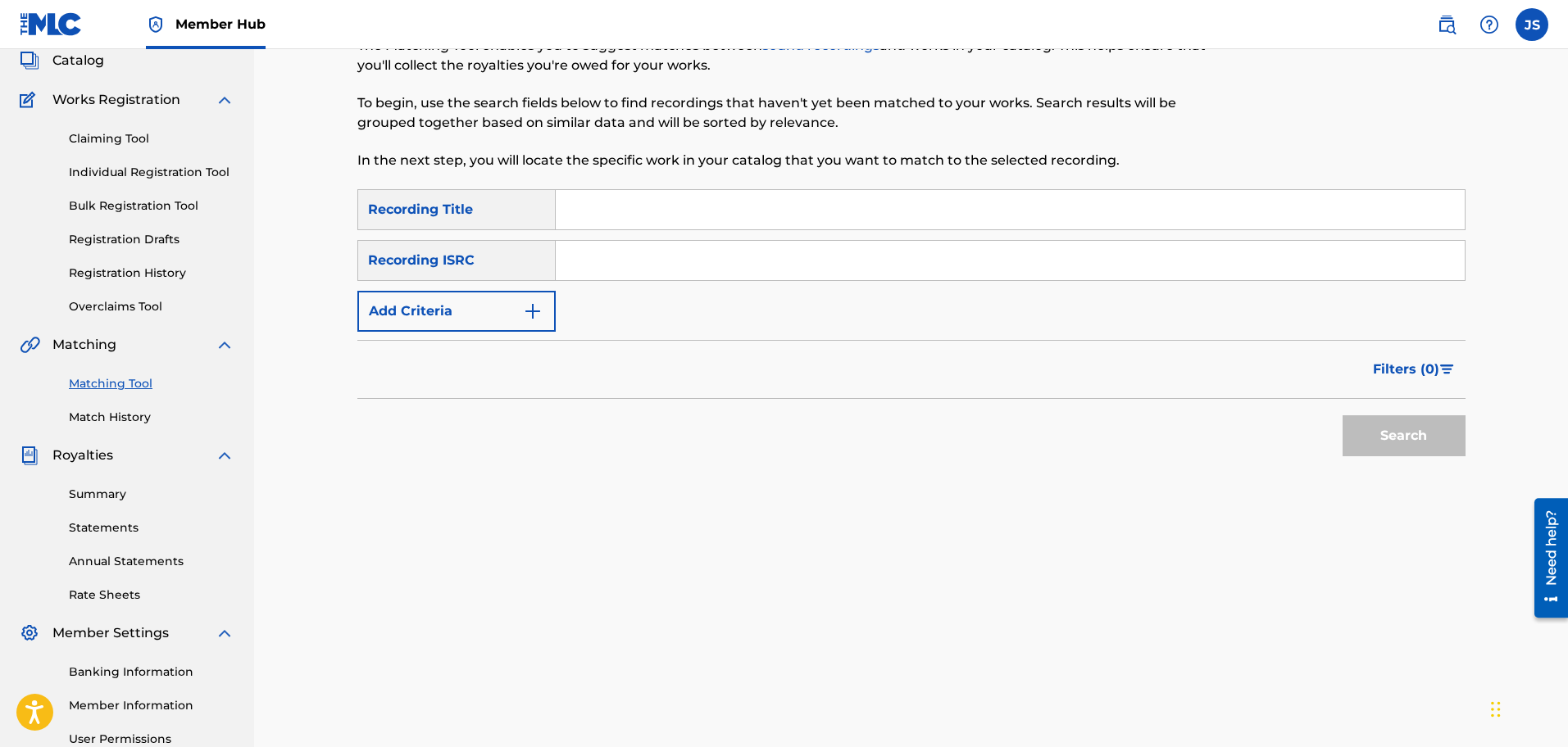
click at [645, 229] on input "Search Form" at bounding box center [1010, 210] width 909 height 39
drag, startPoint x: 590, startPoint y: 393, endPoint x: 597, endPoint y: 372, distance: 22.1
click at [590, 332] on div "SearchWithCriteriac9c22427-e84b-45b8-b521-e18d59cbc744 Recording Title SearchWi…" at bounding box center [911, 260] width 1108 height 142
click at [597, 280] on input "Search Form" at bounding box center [1010, 260] width 909 height 39
paste input "FR96X2331301"
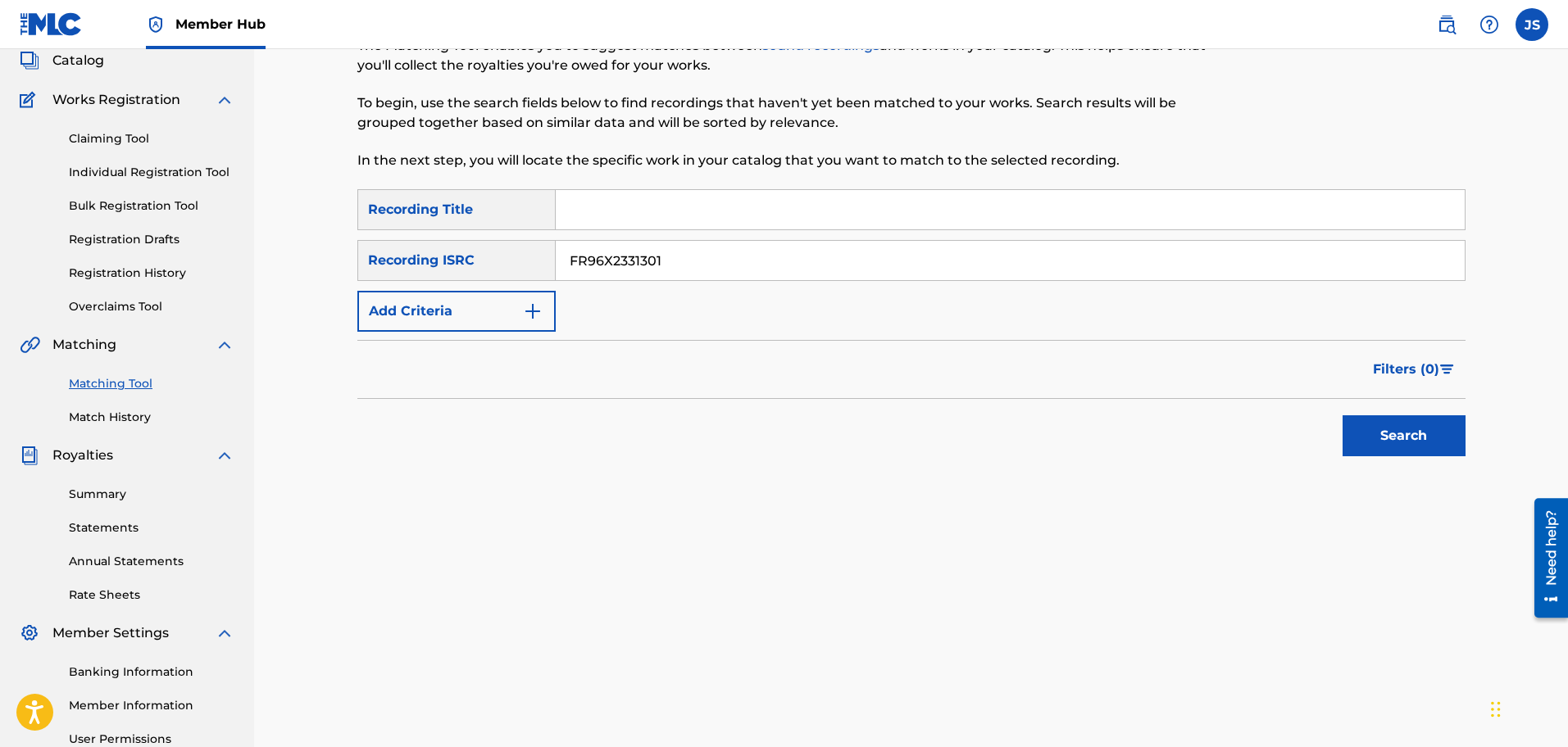
type input "FR96X2331301"
click at [643, 229] on input "Search Form" at bounding box center [1010, 210] width 909 height 39
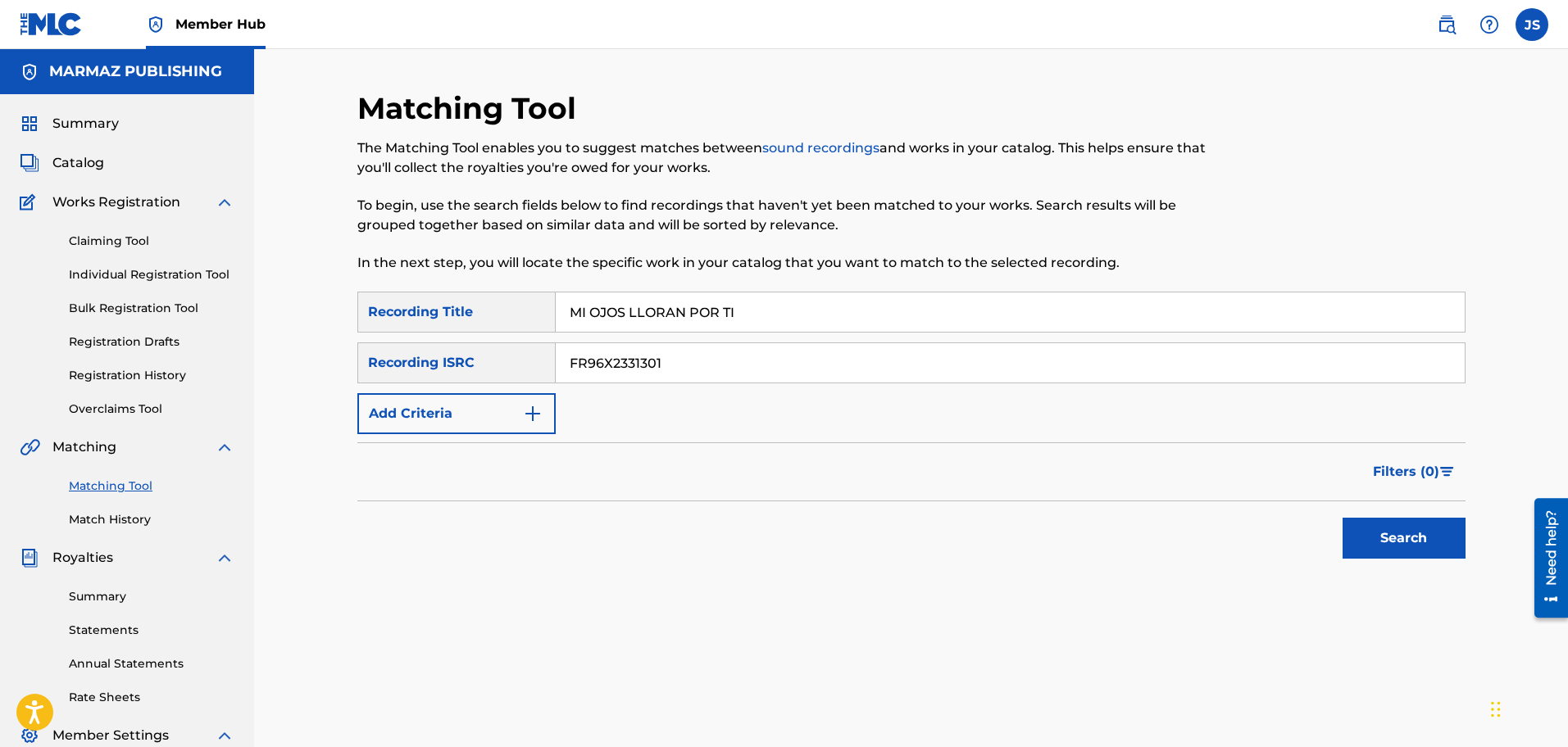
click at [1343, 518] on button "Search" at bounding box center [1404, 538] width 123 height 41
click at [239, 321] on main "MARMAZ PUBLISHING Summary Catalog Works Registration Claiming Tool Individual R…" at bounding box center [784, 492] width 1568 height 888
paste input "PUNTO FINAL"
type input "PUNTO FINAL"
drag, startPoint x: 810, startPoint y: 514, endPoint x: 1404, endPoint y: 542, distance: 594.7
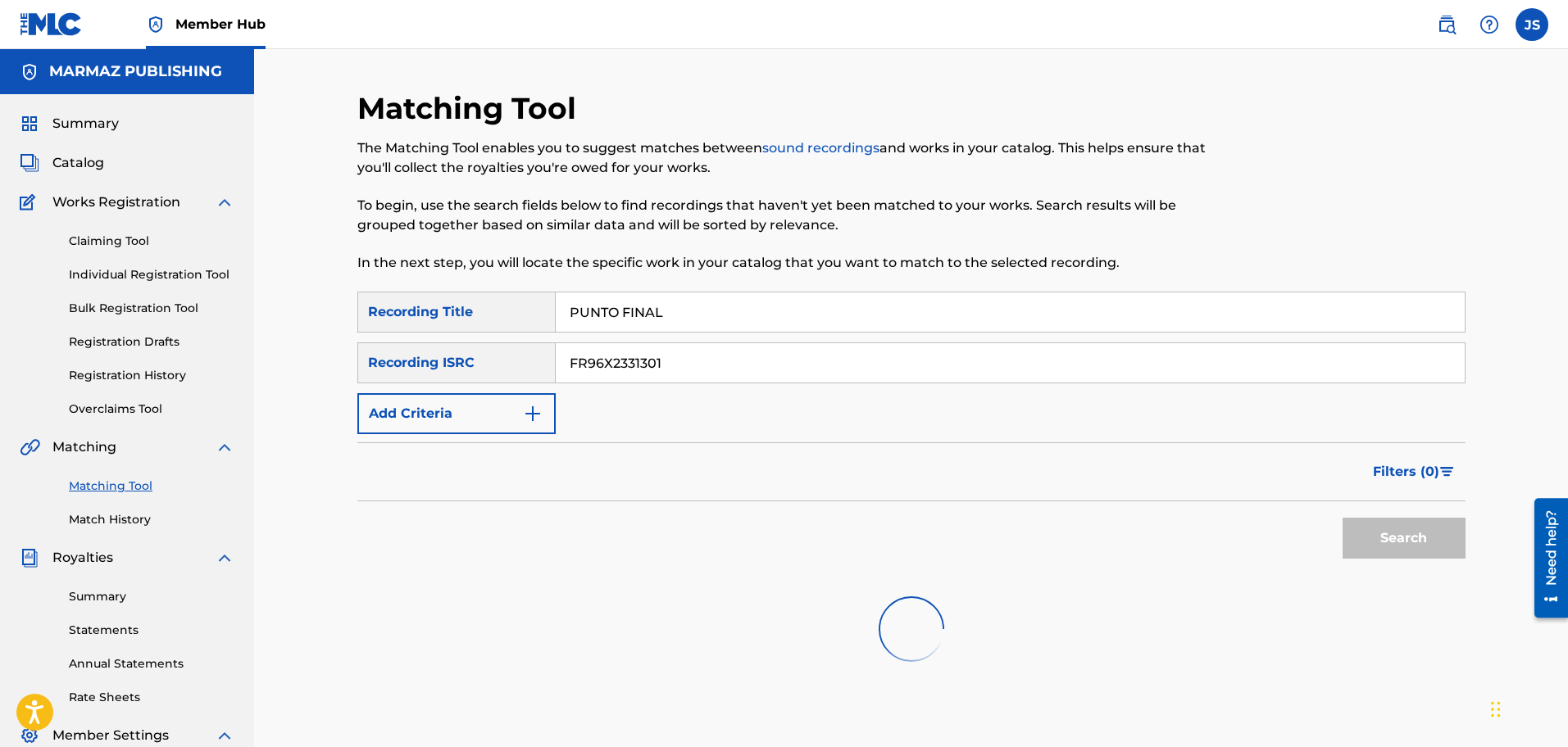
click at [822, 518] on div "Search" at bounding box center [911, 533] width 1108 height 65
click at [1436, 531] on div "Search" at bounding box center [1399, 533] width 131 height 65
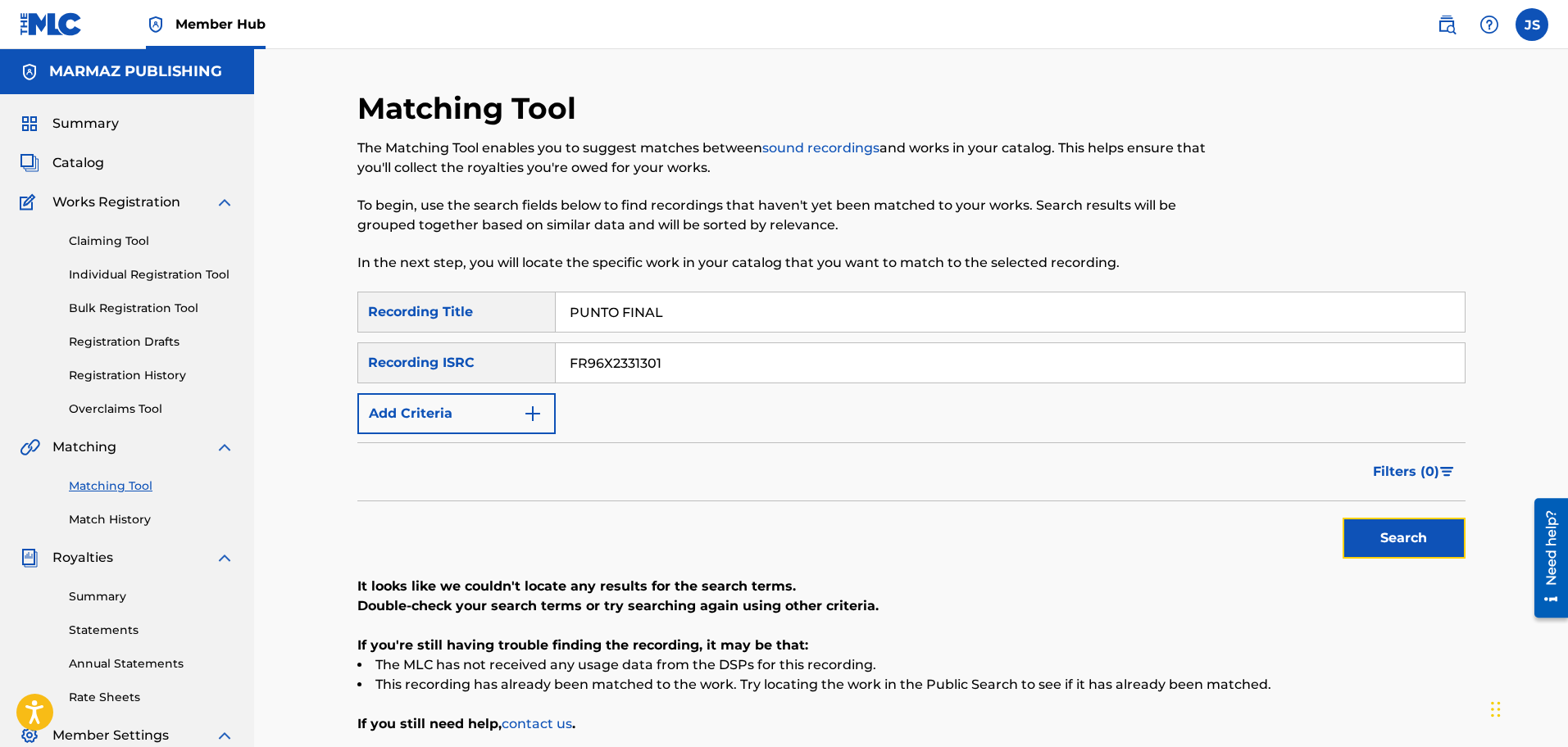
click at [1435, 531] on button "Search" at bounding box center [1404, 538] width 123 height 41
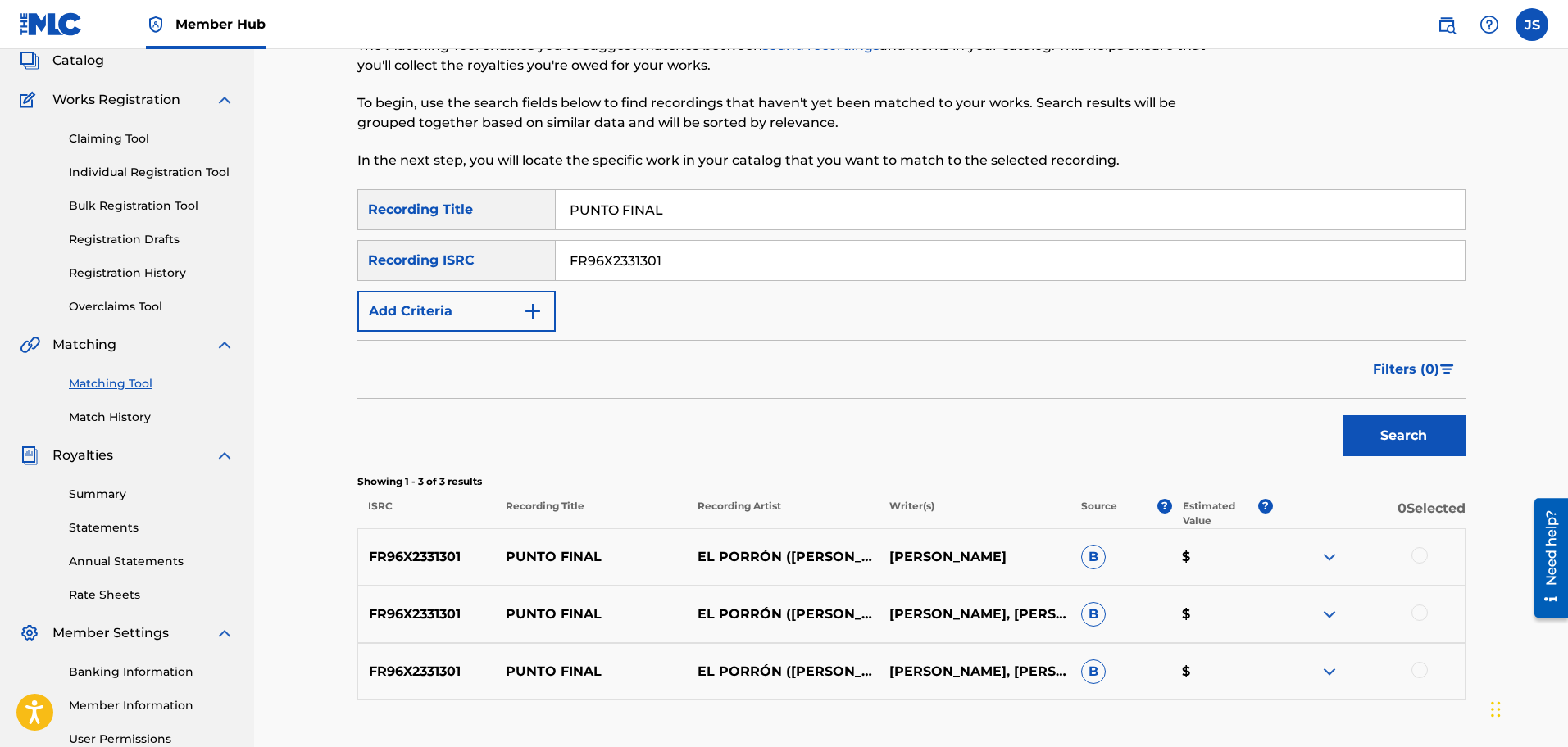
scroll to position [205, 0]
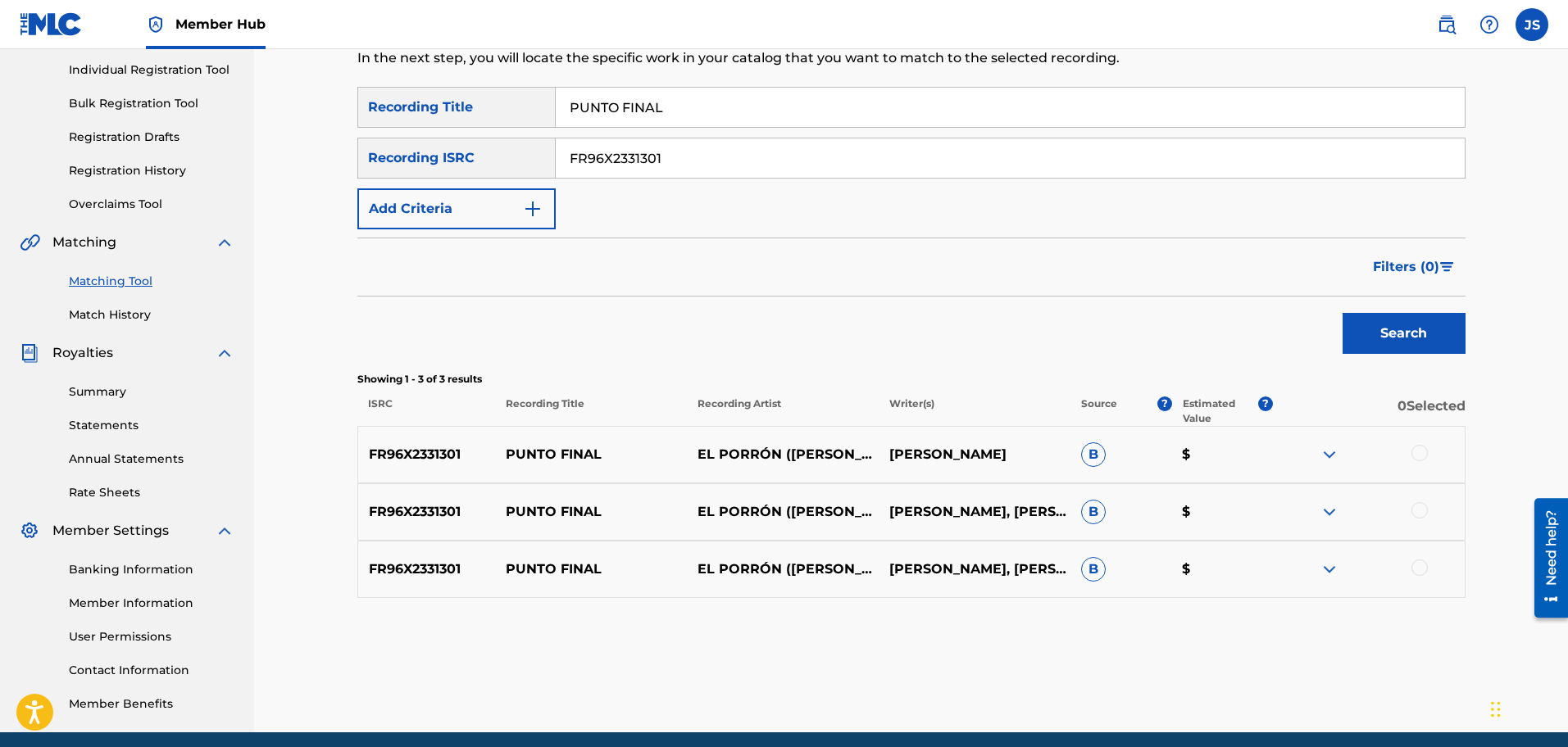
click at [698, 100] on input "PUNTO FINAL" at bounding box center [1010, 107] width 909 height 39
click at [137, 79] on link "Individual Registration Tool" at bounding box center [152, 70] width 166 height 18
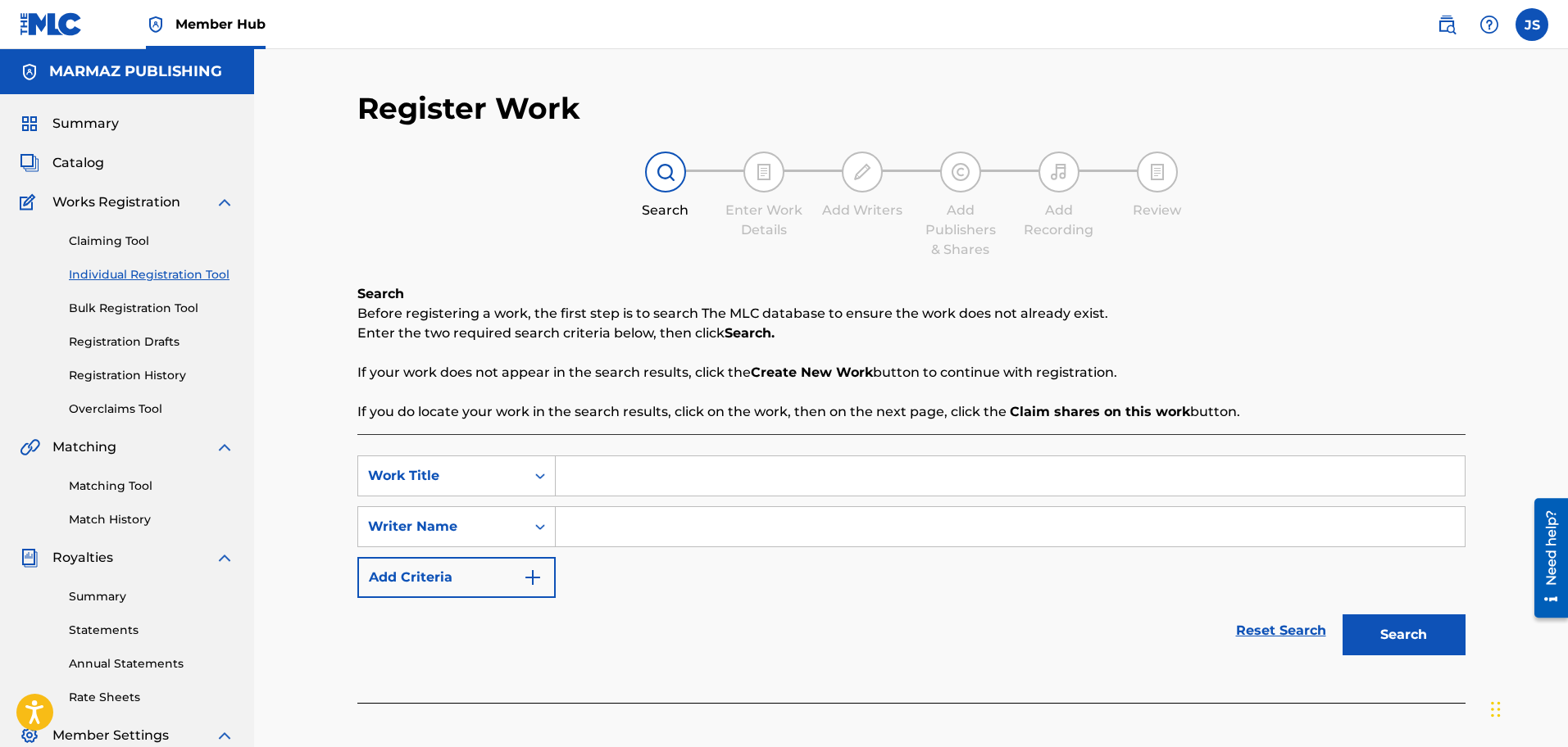
click at [706, 477] on input "Search Form" at bounding box center [1010, 476] width 909 height 39
paste input "EL GUAYABO DEL POETA"
type input "EL GUAYABO DEL POETA"
click at [704, 531] on input "Search Form" at bounding box center [1010, 527] width 909 height 39
type input "TIRSO AVILA"
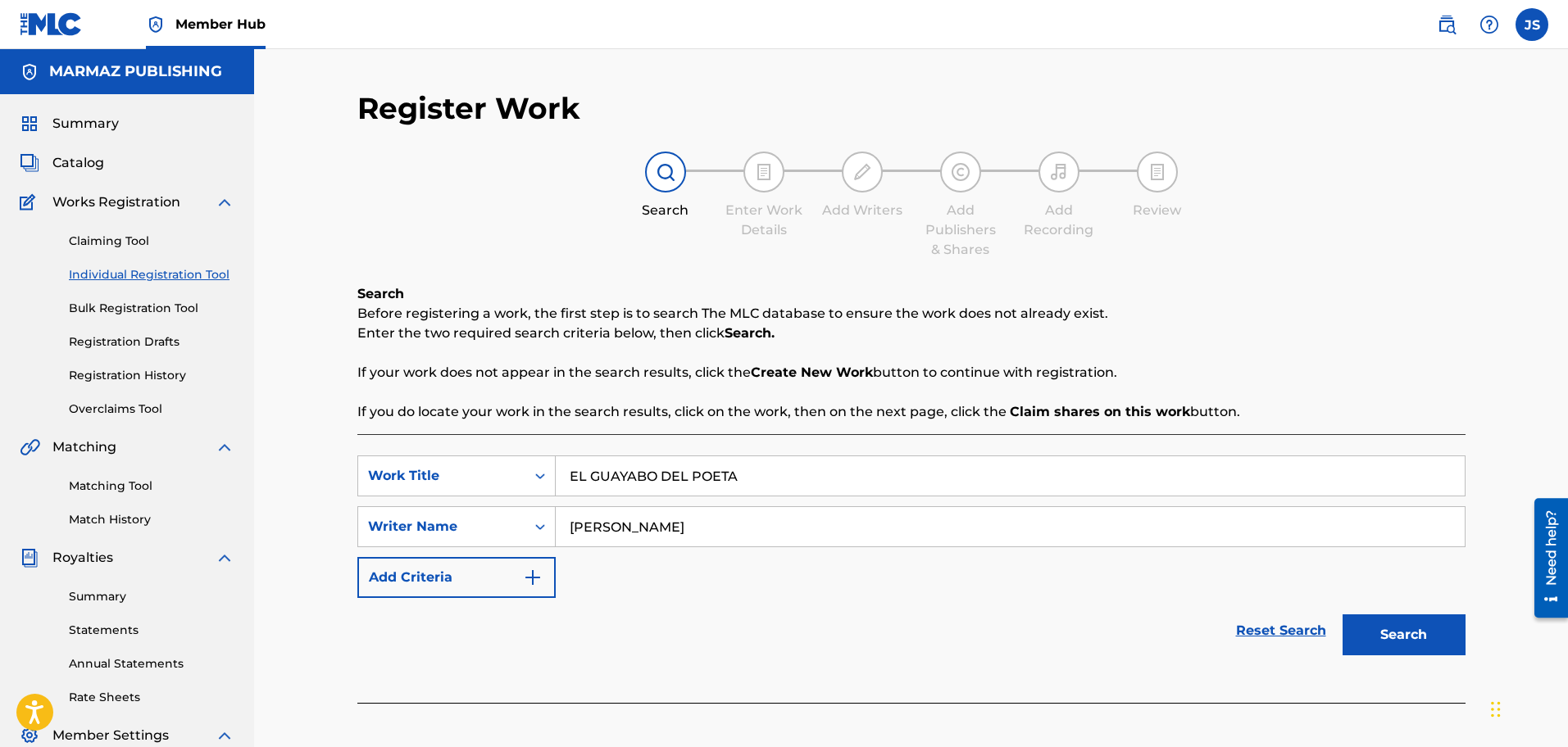
click at [1343, 614] on button "Search" at bounding box center [1404, 635] width 123 height 41
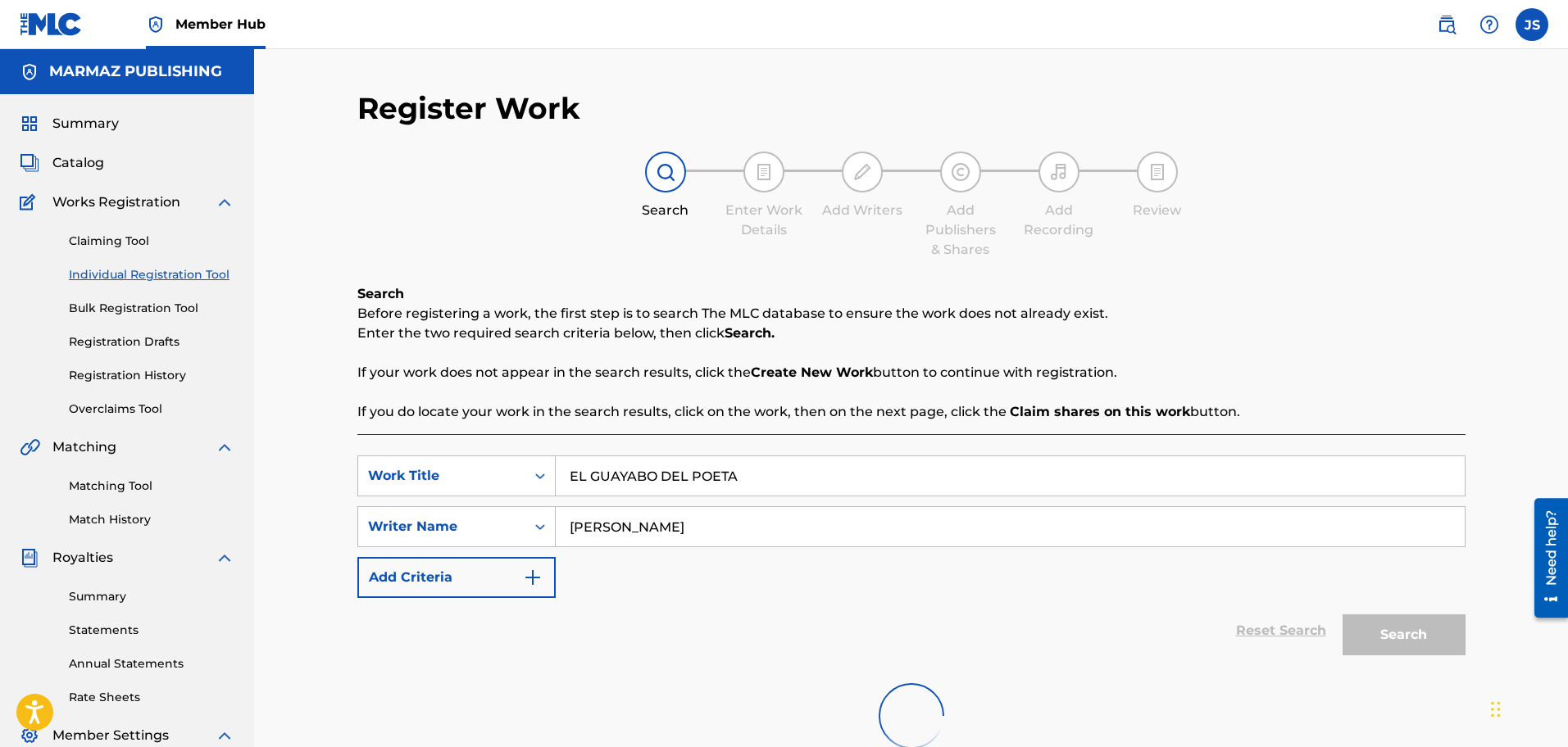
scroll to position [269, 0]
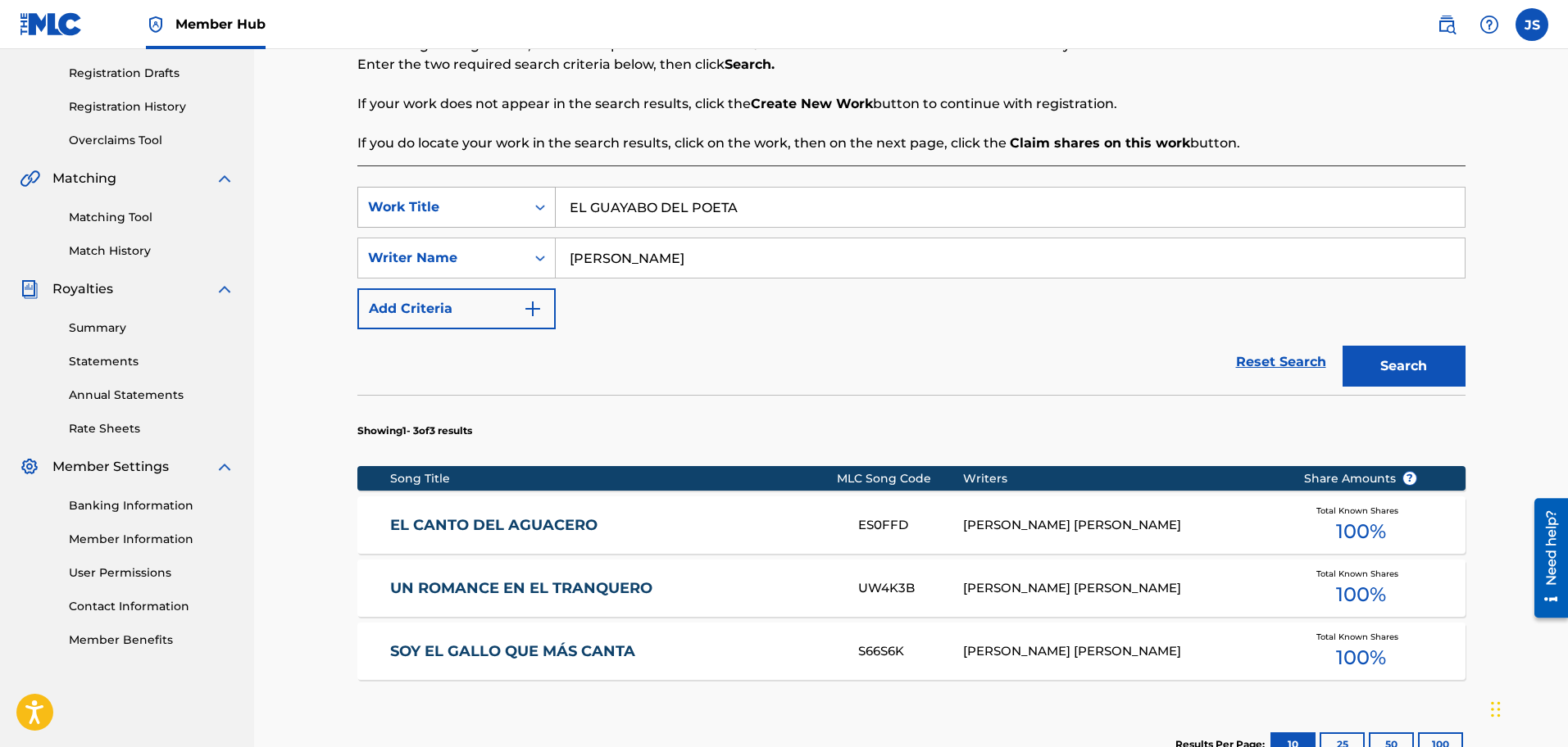
drag, startPoint x: 520, startPoint y: 193, endPoint x: 376, endPoint y: 194, distance: 144.0
click at [376, 194] on div "SearchWithCriteria6154f6a0-d6d1-4647-a87c-0530312d46f5 Work Title EL GUAYABO DE…" at bounding box center [911, 208] width 1108 height 41
paste input "DESPEDIDA DE UN"
type input "DESPEDIDA DE UN POETA"
click at [1034, 335] on div "Reset Search Search" at bounding box center [911, 362] width 1108 height 65
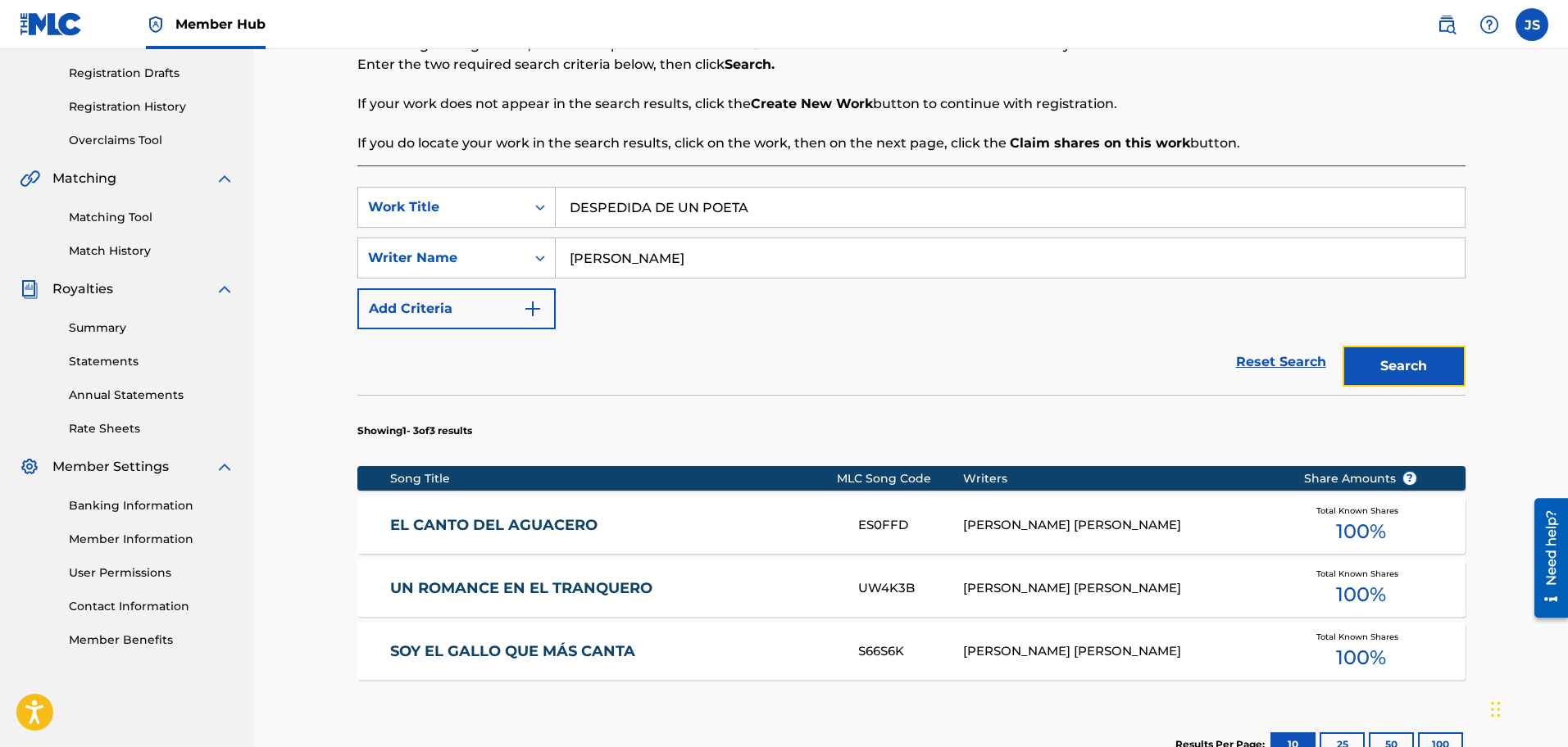
click at [1417, 373] on button "Search" at bounding box center [1404, 367] width 123 height 41
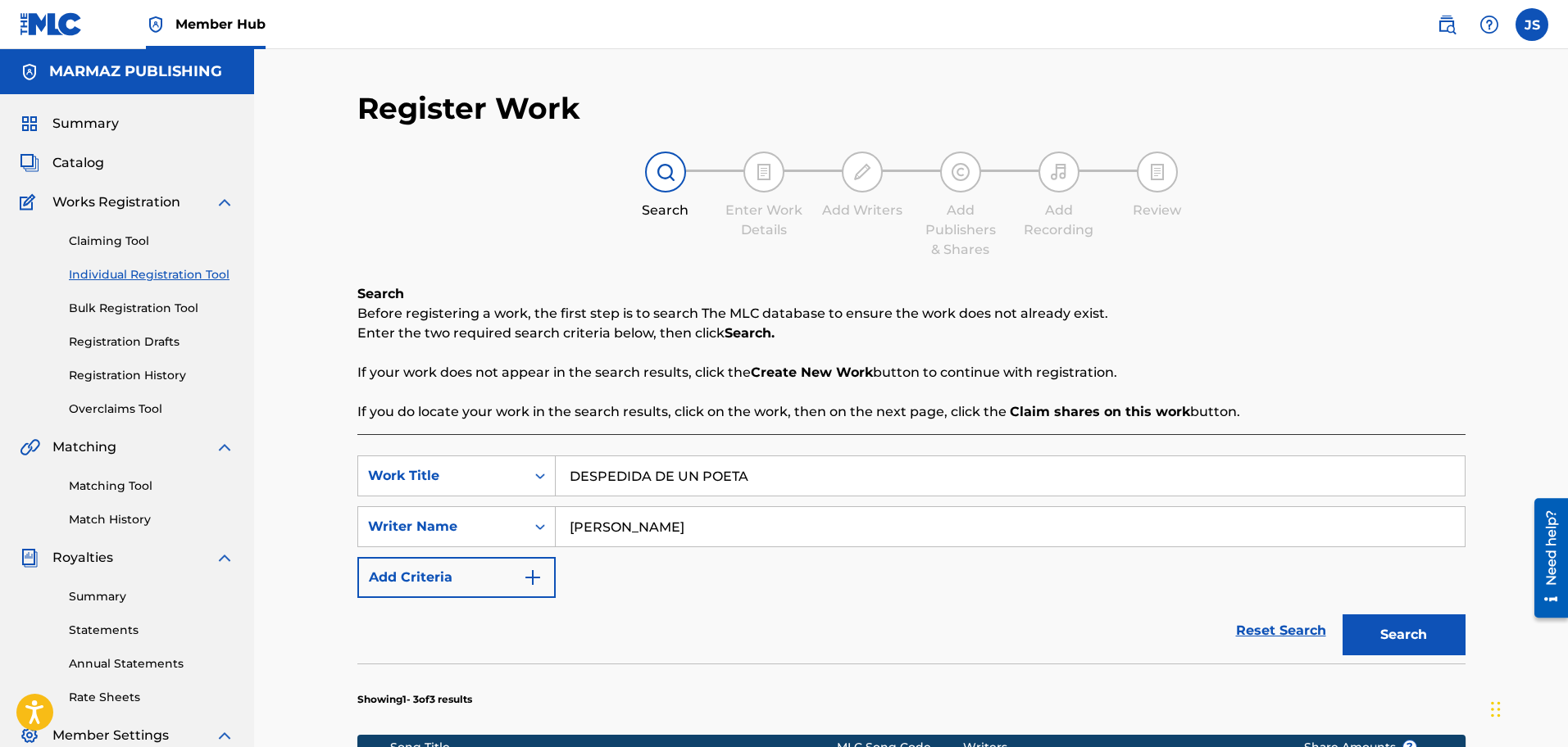
drag, startPoint x: 126, startPoint y: 234, endPoint x: 222, endPoint y: 209, distance: 99.2
click at [126, 235] on link "Claiming Tool" at bounding box center [152, 242] width 166 height 18
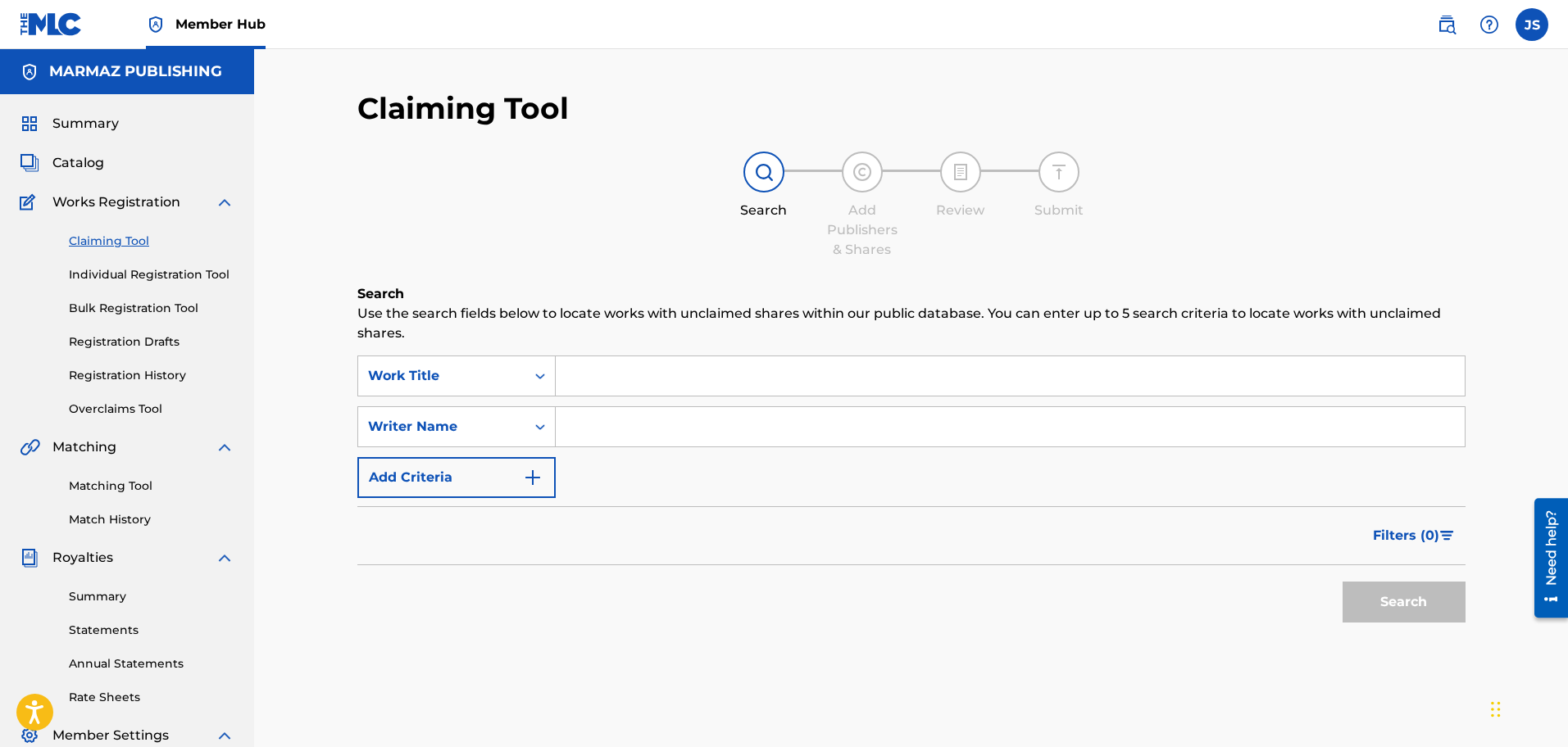
click at [614, 370] on input "Search Form" at bounding box center [1010, 376] width 909 height 39
paste input "DESPEDIDA DE UN POETA"
type input "DESPEDIDA DE UN POETA"
drag, startPoint x: 701, startPoint y: 427, endPoint x: 601, endPoint y: 508, distance: 128.7
click at [701, 428] on input "Search Form" at bounding box center [1010, 427] width 909 height 39
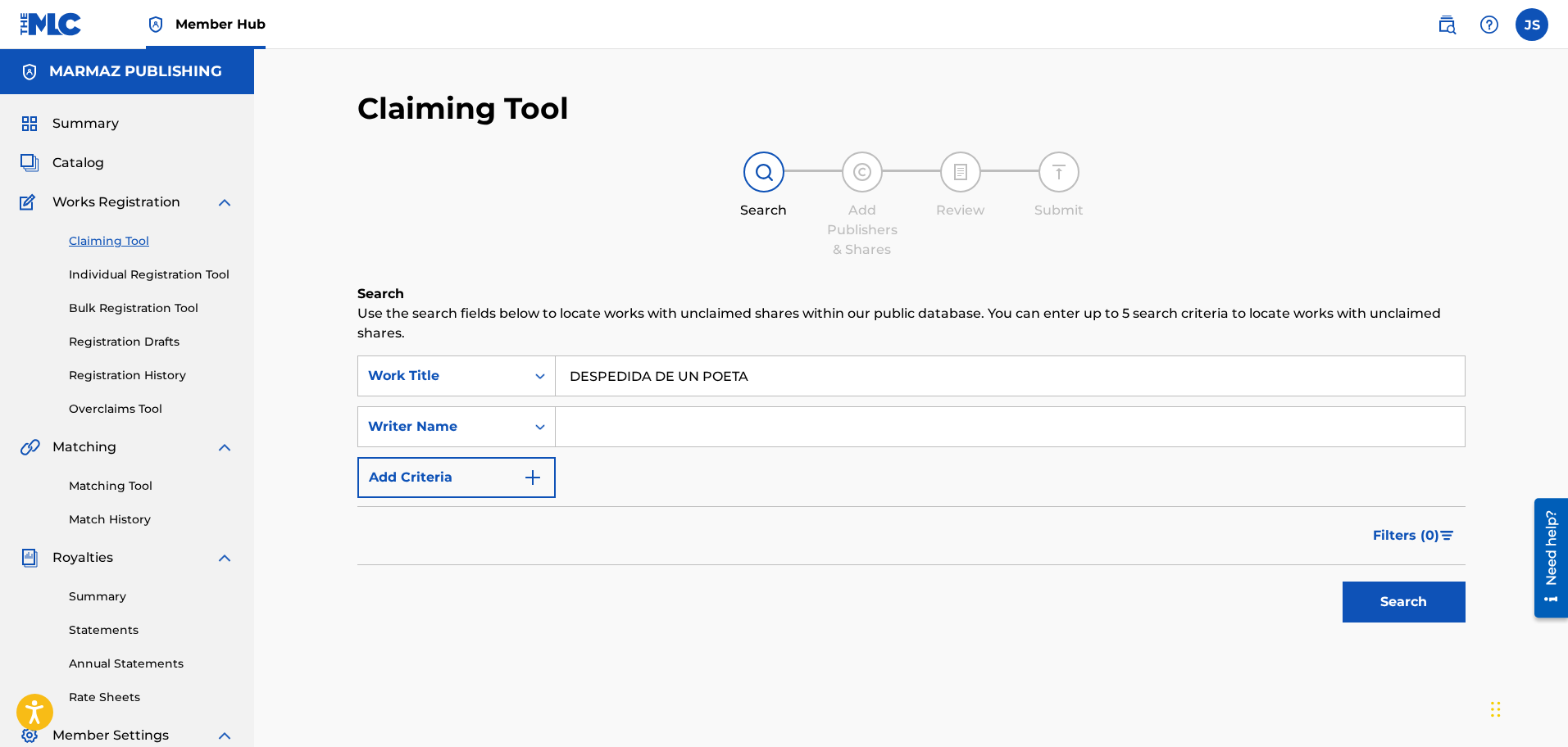
paste input "TIRSO ÁVILA"
type input "TIRSO ÁVILA"
click at [596, 512] on div "Filters ( 0 )" at bounding box center [911, 535] width 1108 height 59
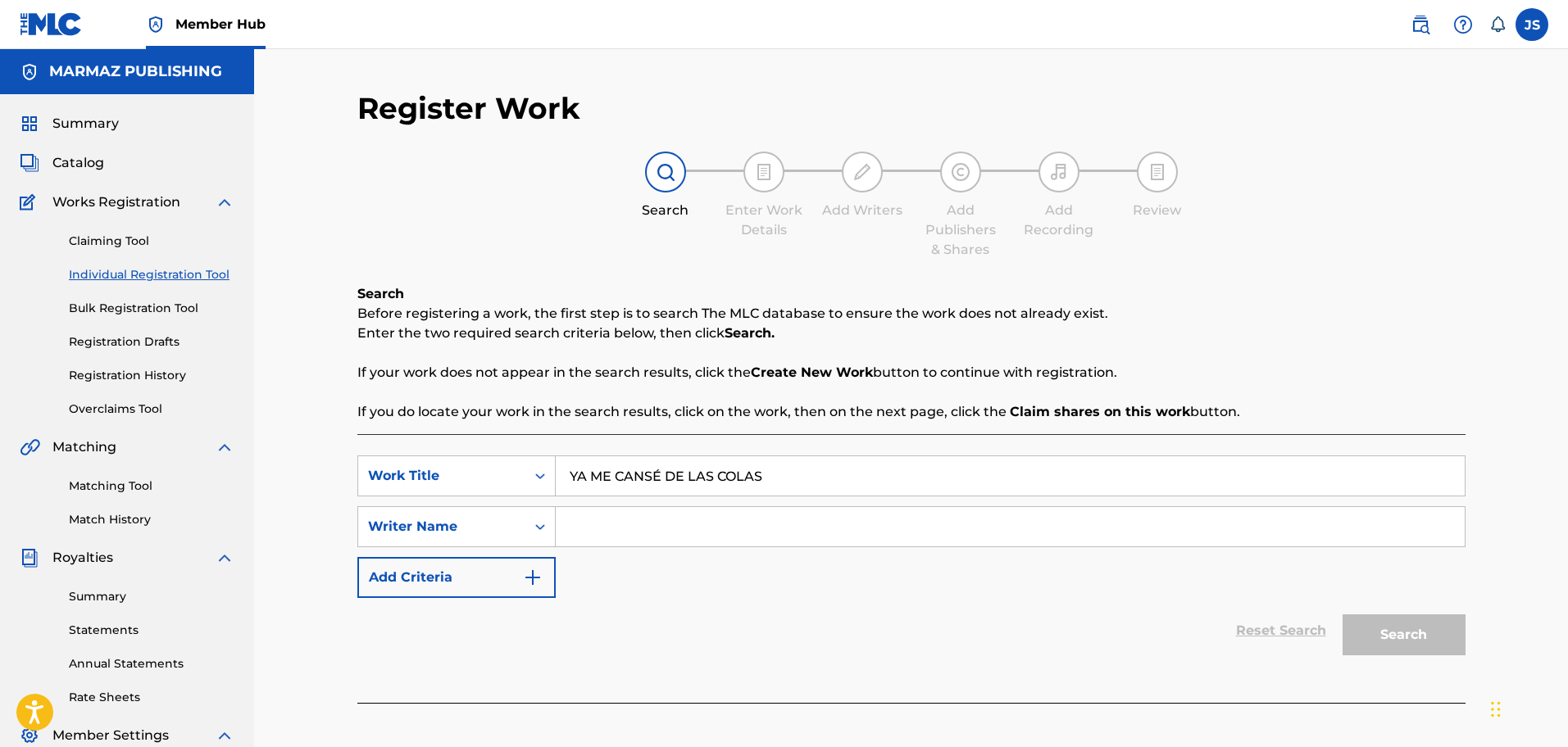
type input "YA ME CANSÉ DE LAS COLAS"
click at [617, 527] on input "Search Form" at bounding box center [1010, 527] width 909 height 39
click at [1343, 614] on button "Search" at bounding box center [1404, 635] width 123 height 41
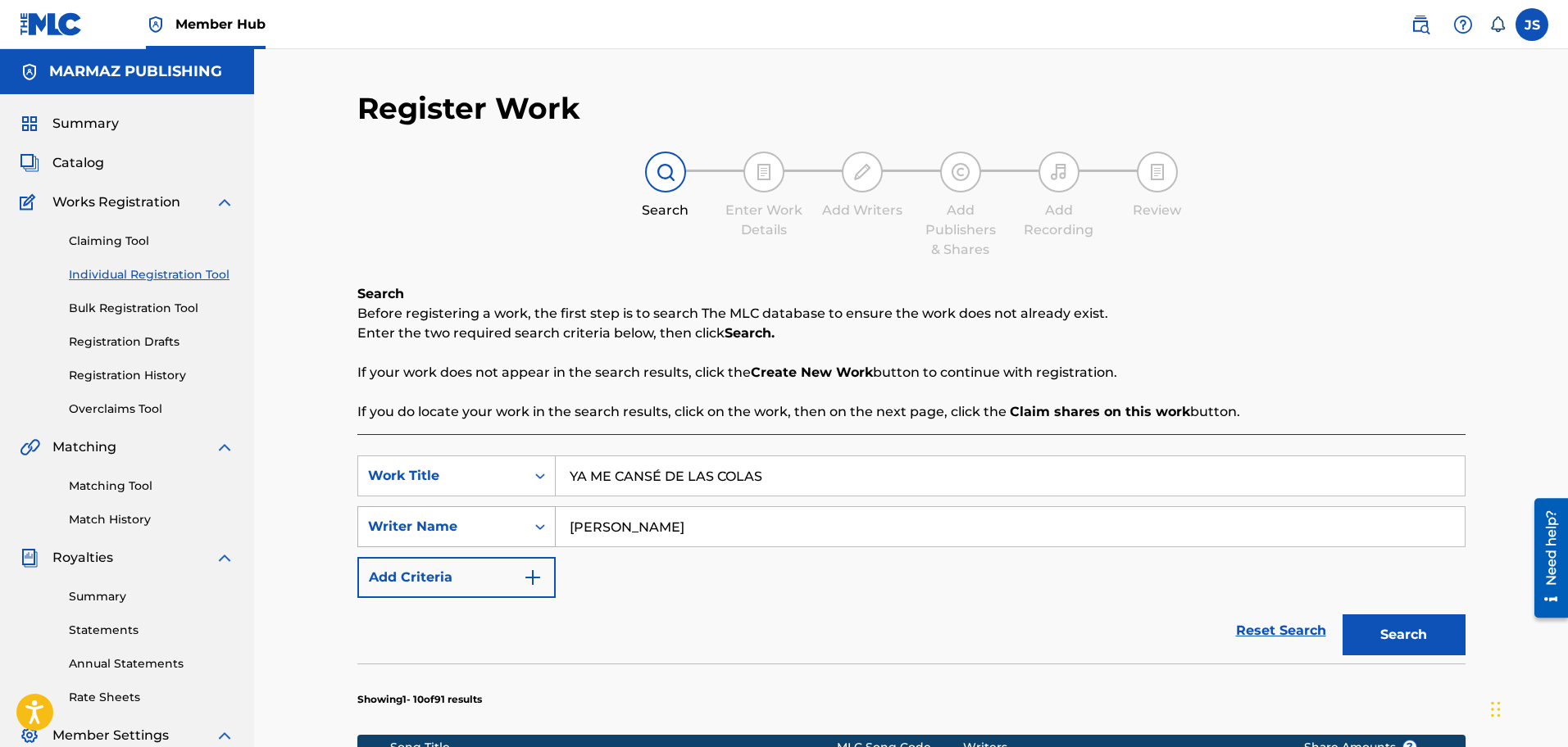
click at [452, 534] on div "SearchWithCriteria99827912-6eb0-4010-87f3-7aa5f66be34f Writer Name walter silva" at bounding box center [911, 527] width 1108 height 41
click at [1343, 614] on button "Search" at bounding box center [1404, 635] width 123 height 41
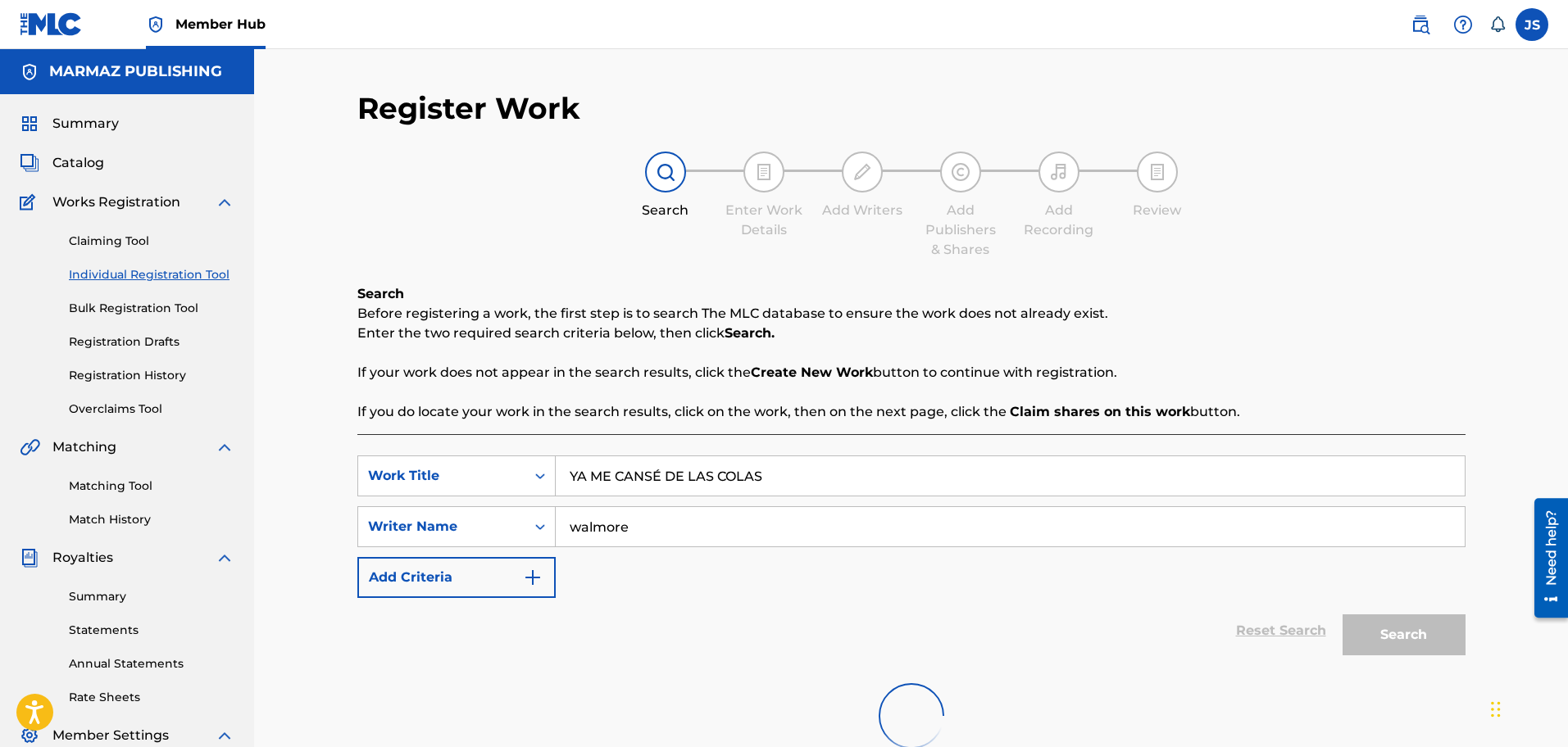
click at [759, 507] on input "walmore" at bounding box center [1010, 527] width 909 height 39
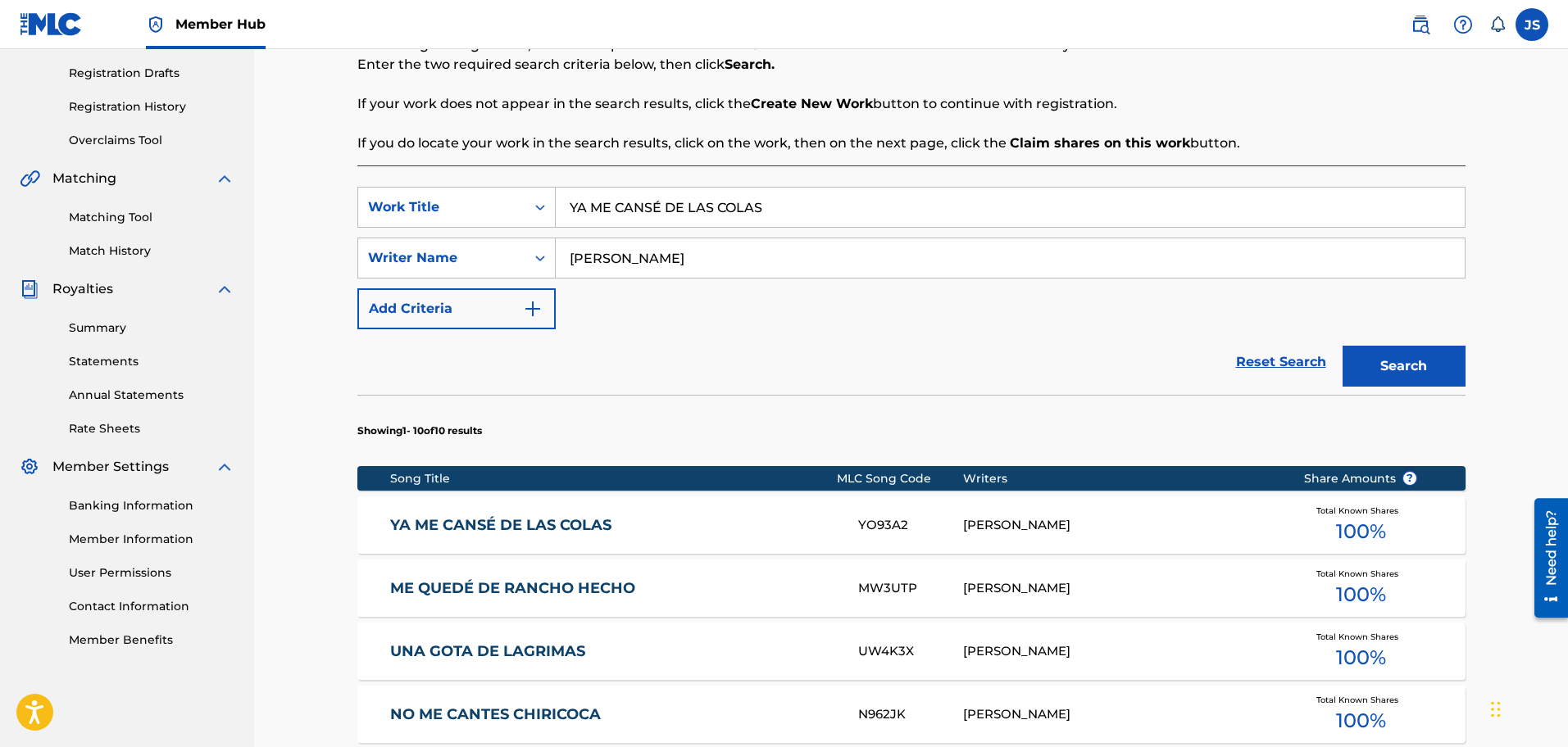
type input "[PERSON_NAME]"
click at [1343, 346] on button "Search" at bounding box center [1404, 367] width 123 height 41
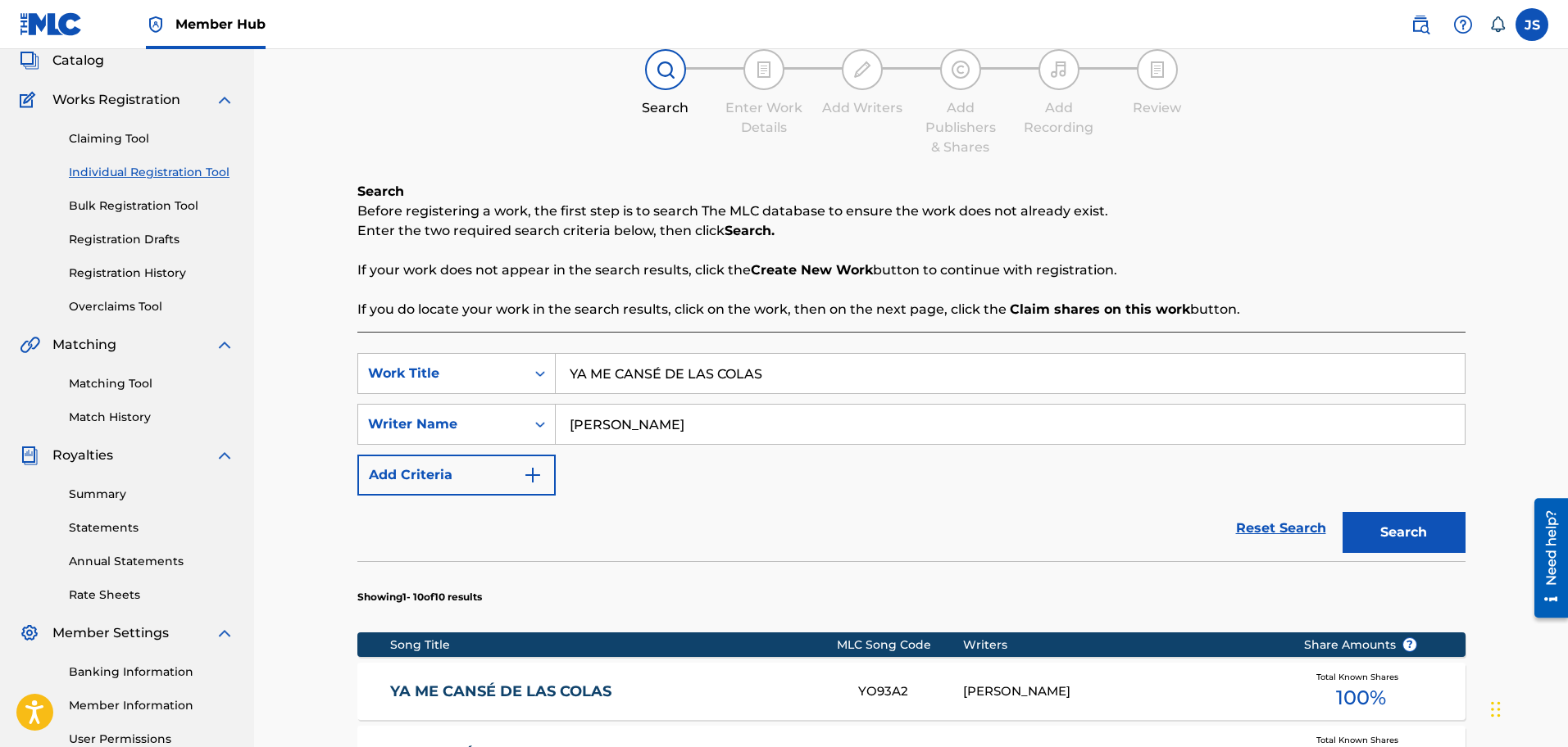
scroll to position [205, 0]
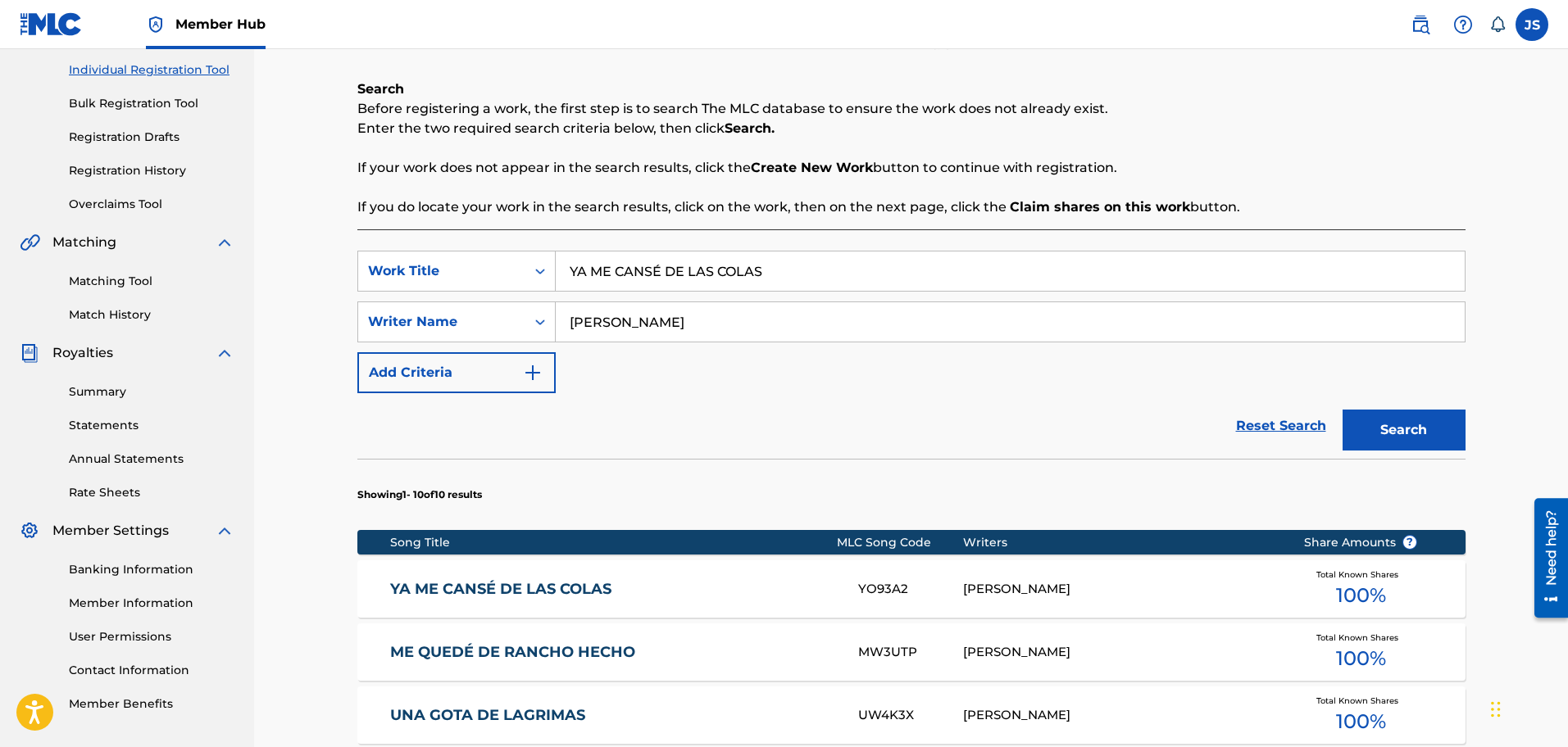
drag, startPoint x: 568, startPoint y: 582, endPoint x: 1013, endPoint y: 616, distance: 446.3
click at [568, 582] on link "YA ME CANSÉ DE LAS COLAS" at bounding box center [612, 589] width 446 height 19
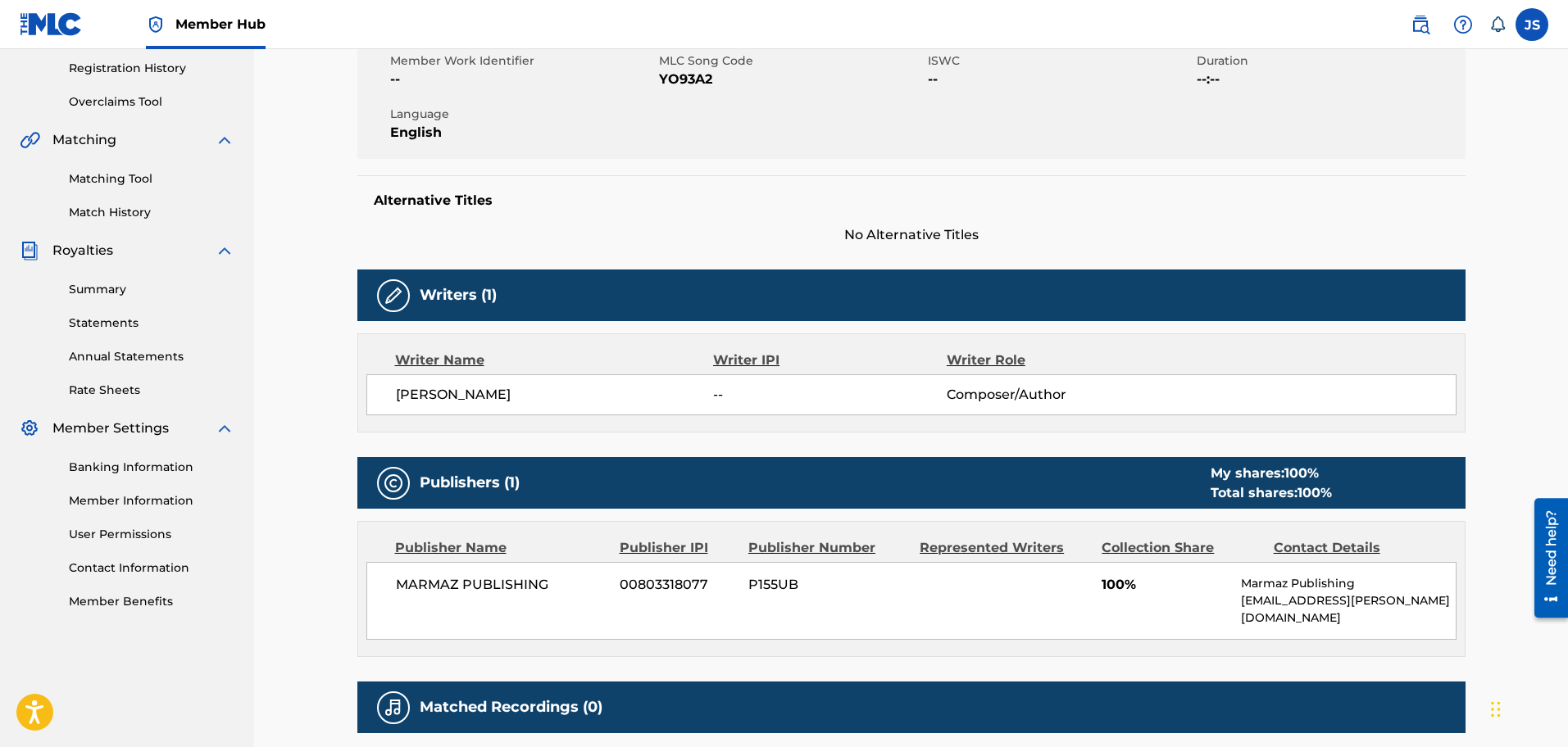
scroll to position [252, 0]
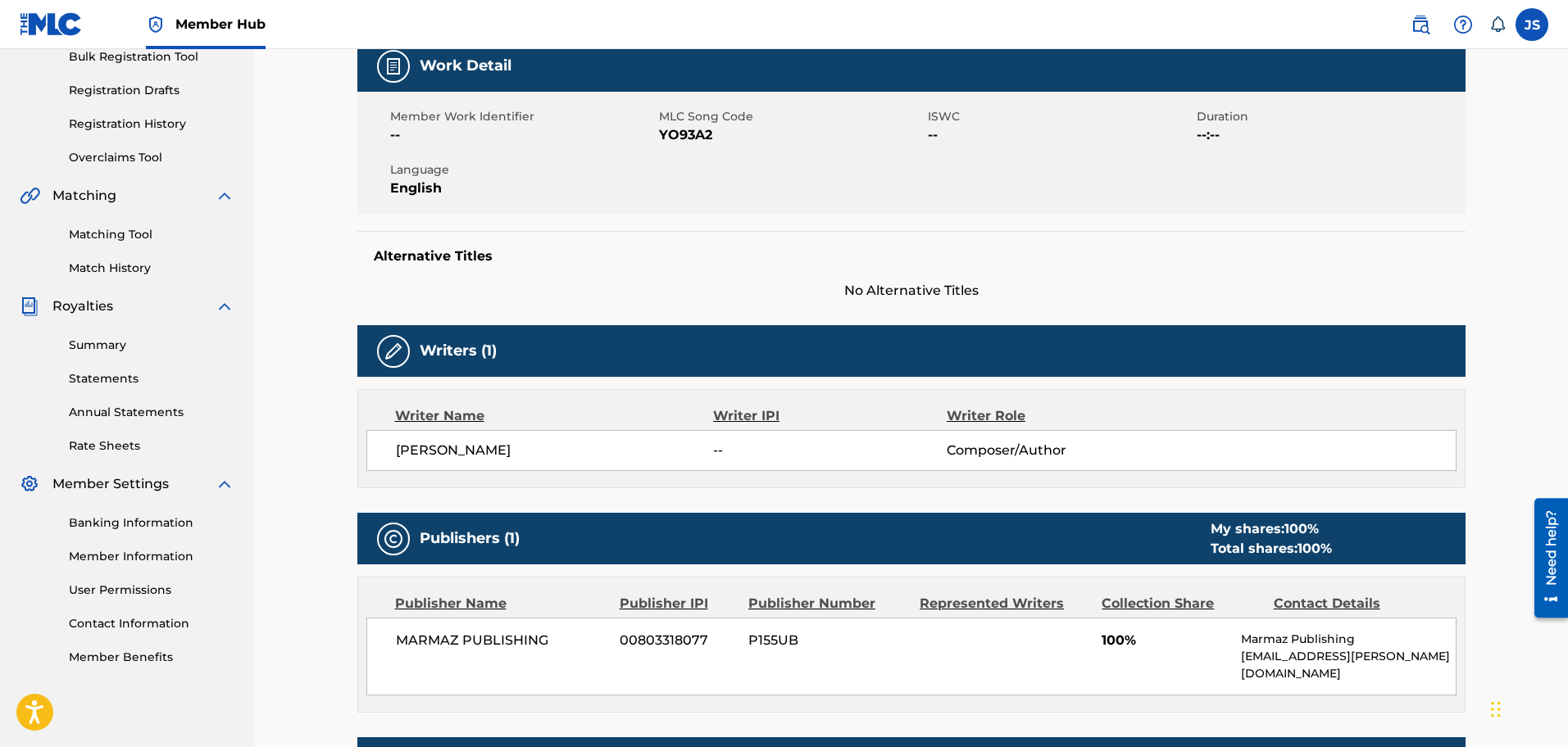
click at [701, 145] on span "YO93A2" at bounding box center [791, 136] width 264 height 20
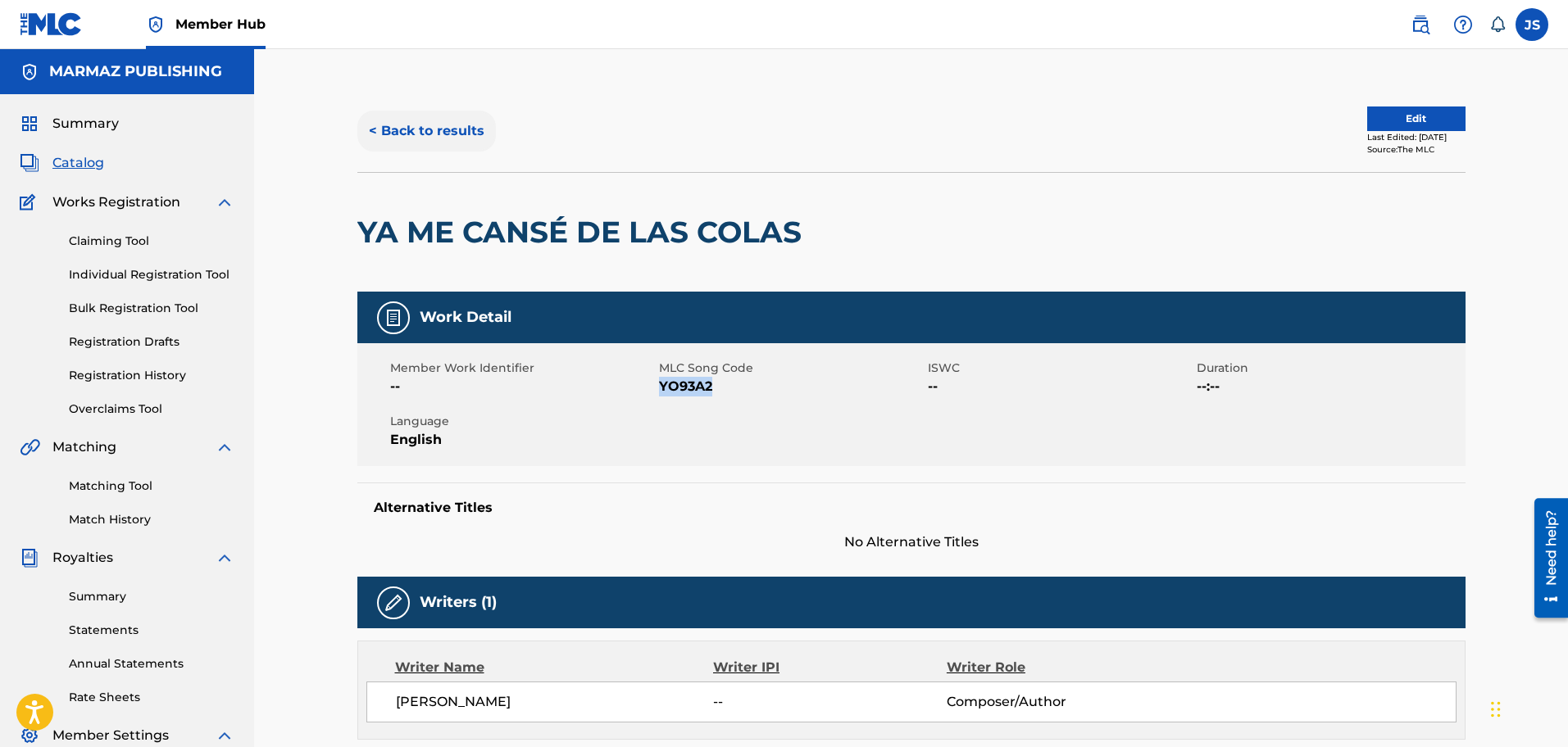
click at [424, 123] on button "< Back to results" at bounding box center [426, 131] width 138 height 41
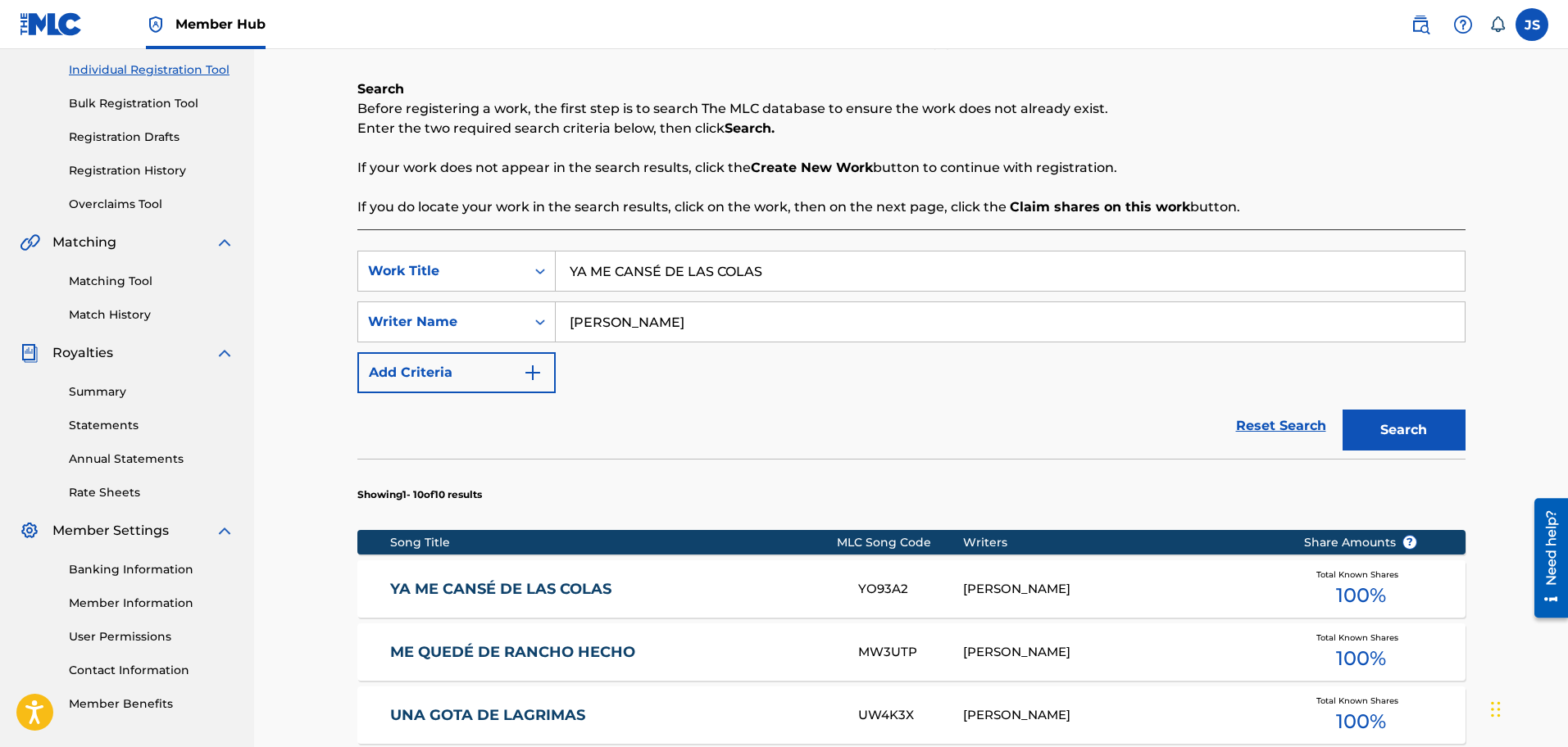
click at [291, 234] on div "Register Work Search Enter Work Details Add Writers Add Publishers & Shares Add…" at bounding box center [911, 615] width 1313 height 1543
paste input "LO CRIOLLO DE MI VERSO"
type input "LO CRIOLLO DE MI VERSO"
click at [1230, 158] on p "If your work does not appear in the search results, click the Create New Work b…" at bounding box center [911, 168] width 1108 height 20
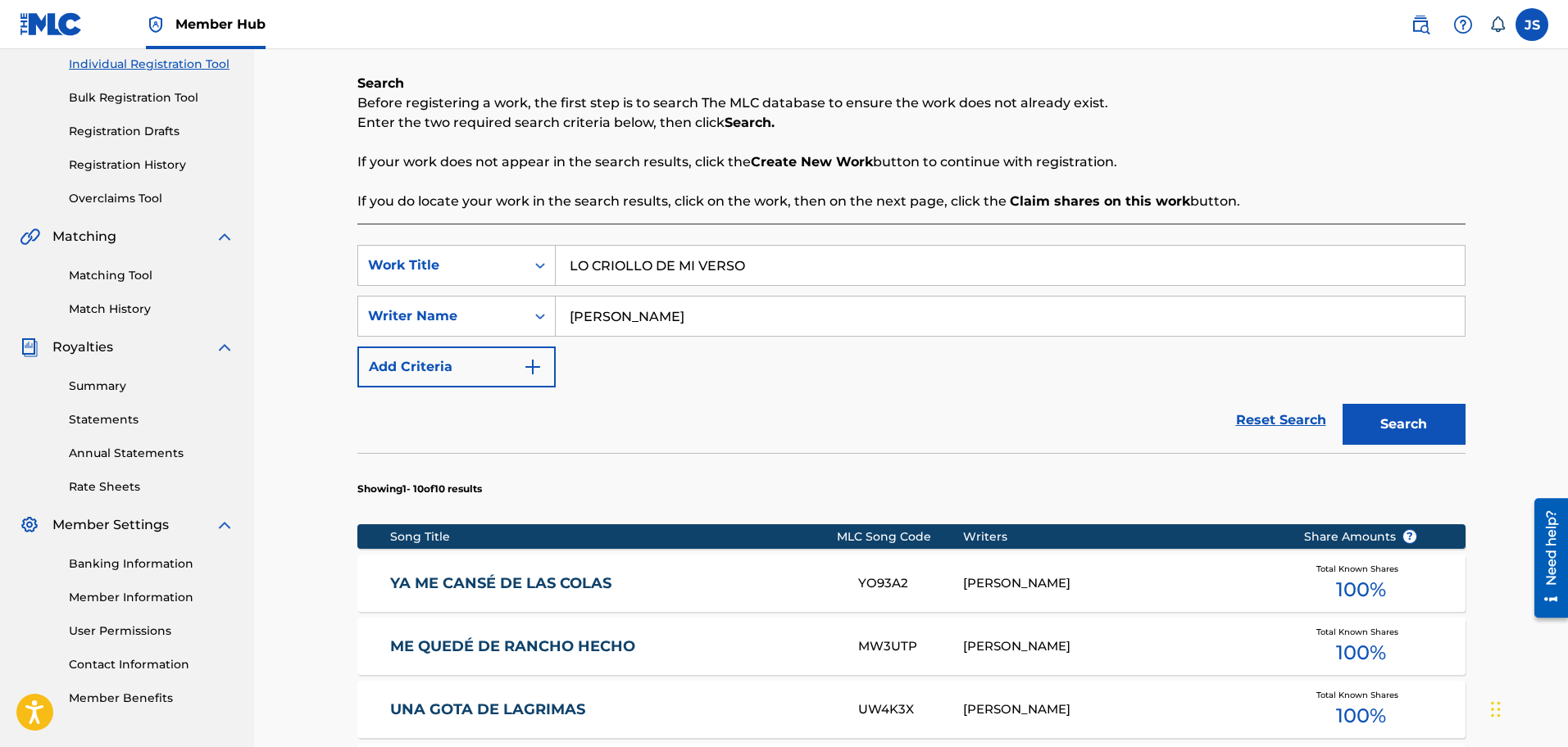
click at [1410, 525] on div "Song Title MLC Song Code Writers Share Amounts ?" at bounding box center [911, 536] width 1108 height 24
click at [1430, 404] on button "Search" at bounding box center [1404, 424] width 123 height 41
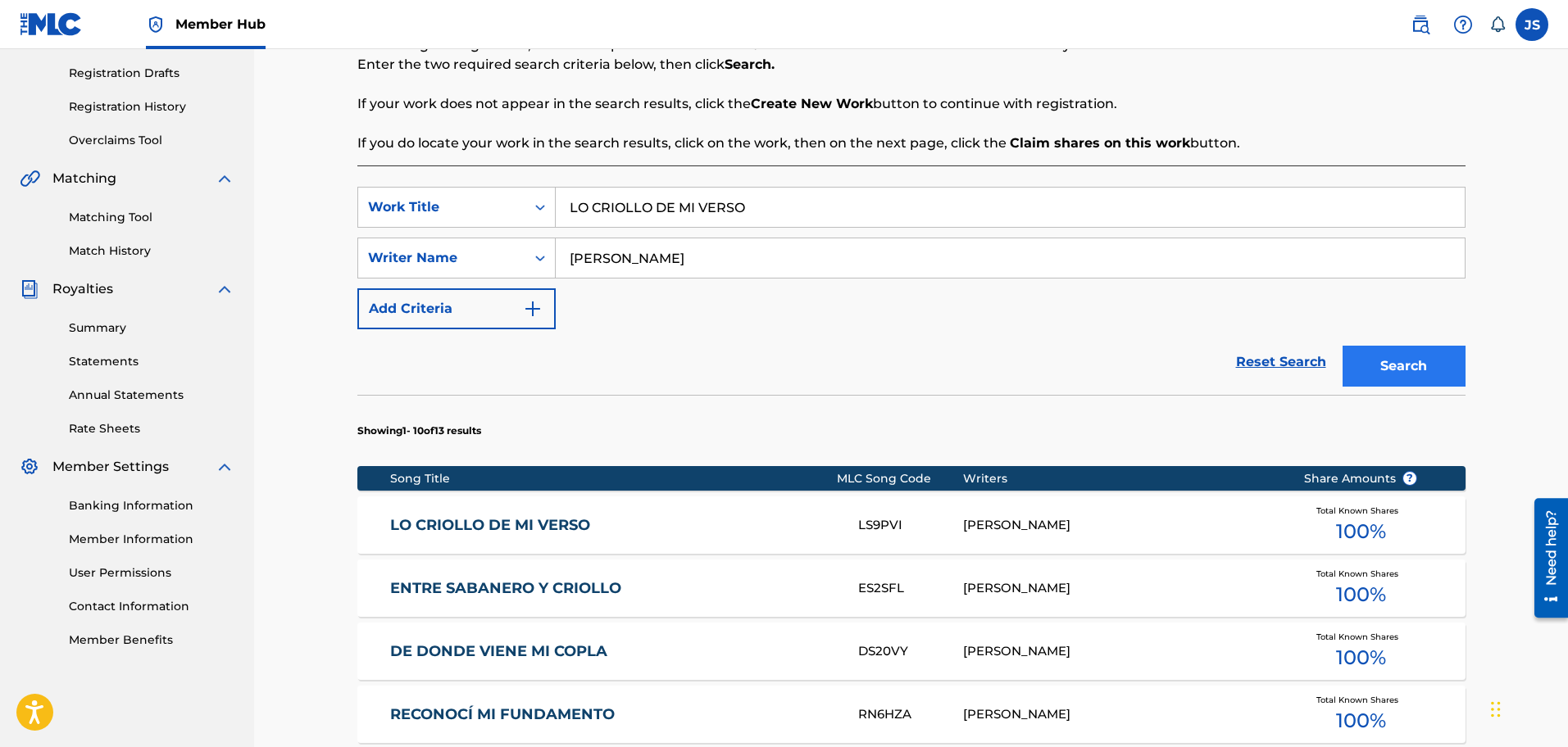
scroll to position [307, 0]
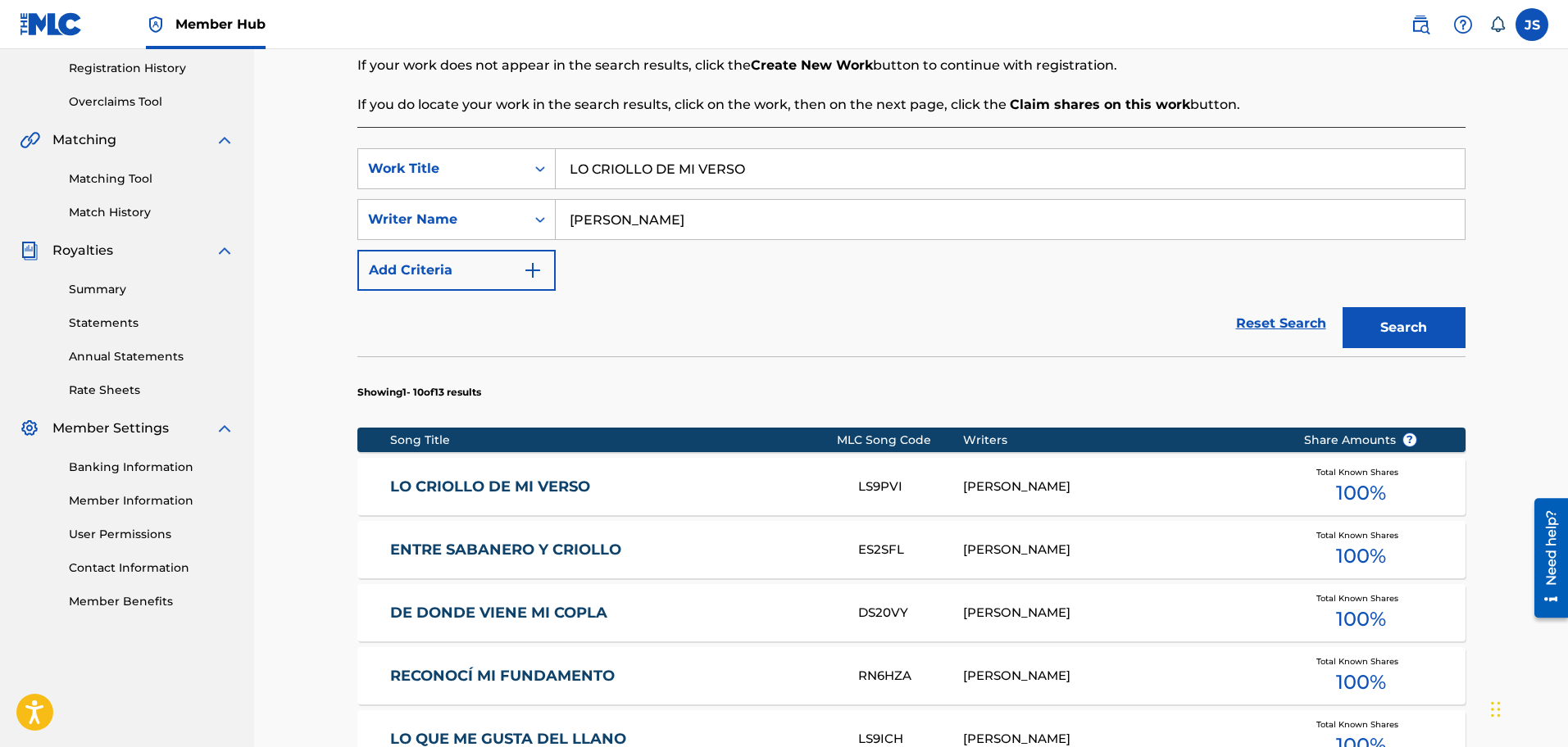
click at [433, 486] on link "LO CRIOLLO DE MI VERSO" at bounding box center [612, 487] width 446 height 19
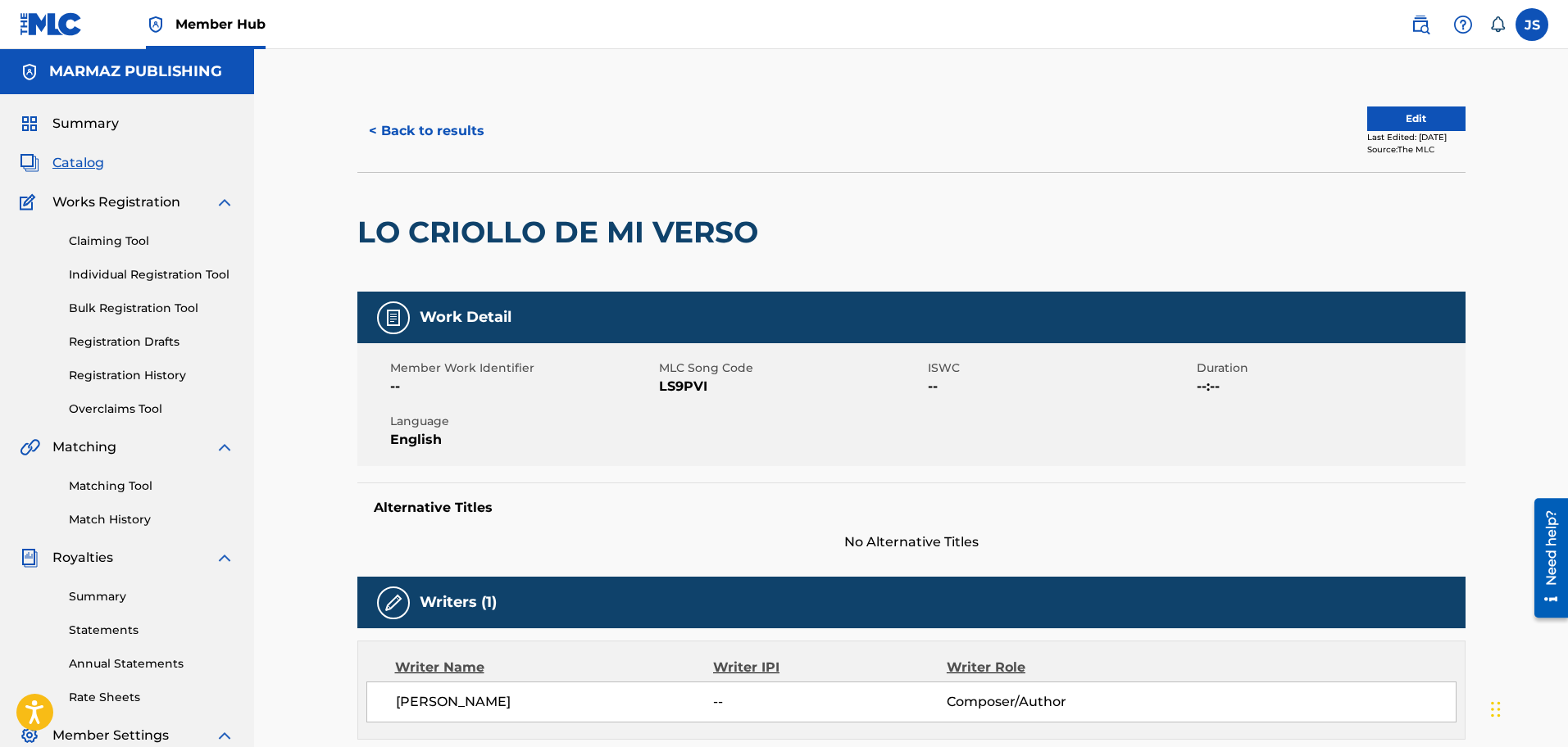
click at [678, 375] on span "MLC Song Code" at bounding box center [791, 369] width 264 height 18
click at [687, 388] on span "LS9PVI" at bounding box center [791, 387] width 264 height 20
click at [441, 126] on button "< Back to results" at bounding box center [426, 131] width 138 height 41
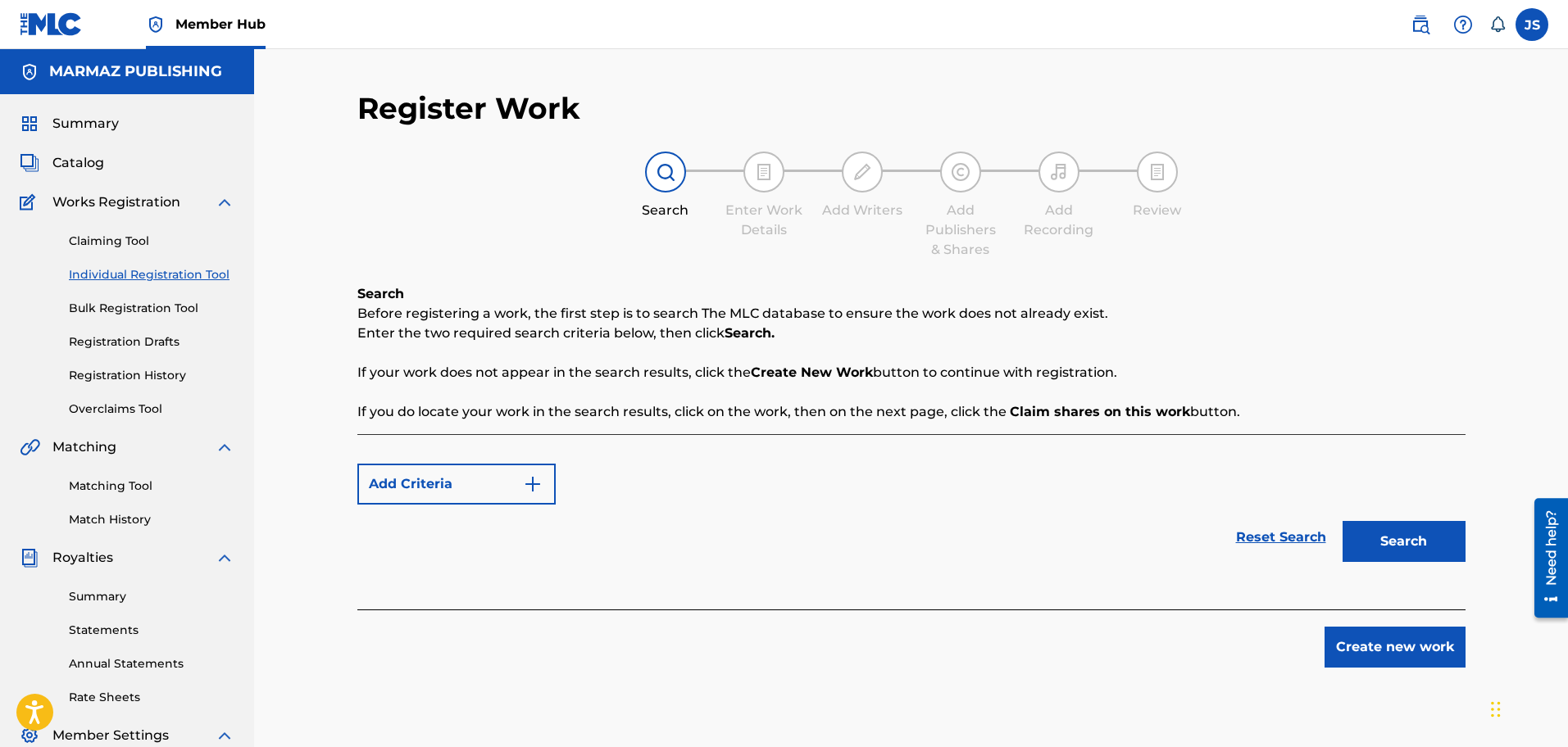
scroll to position [269, 0]
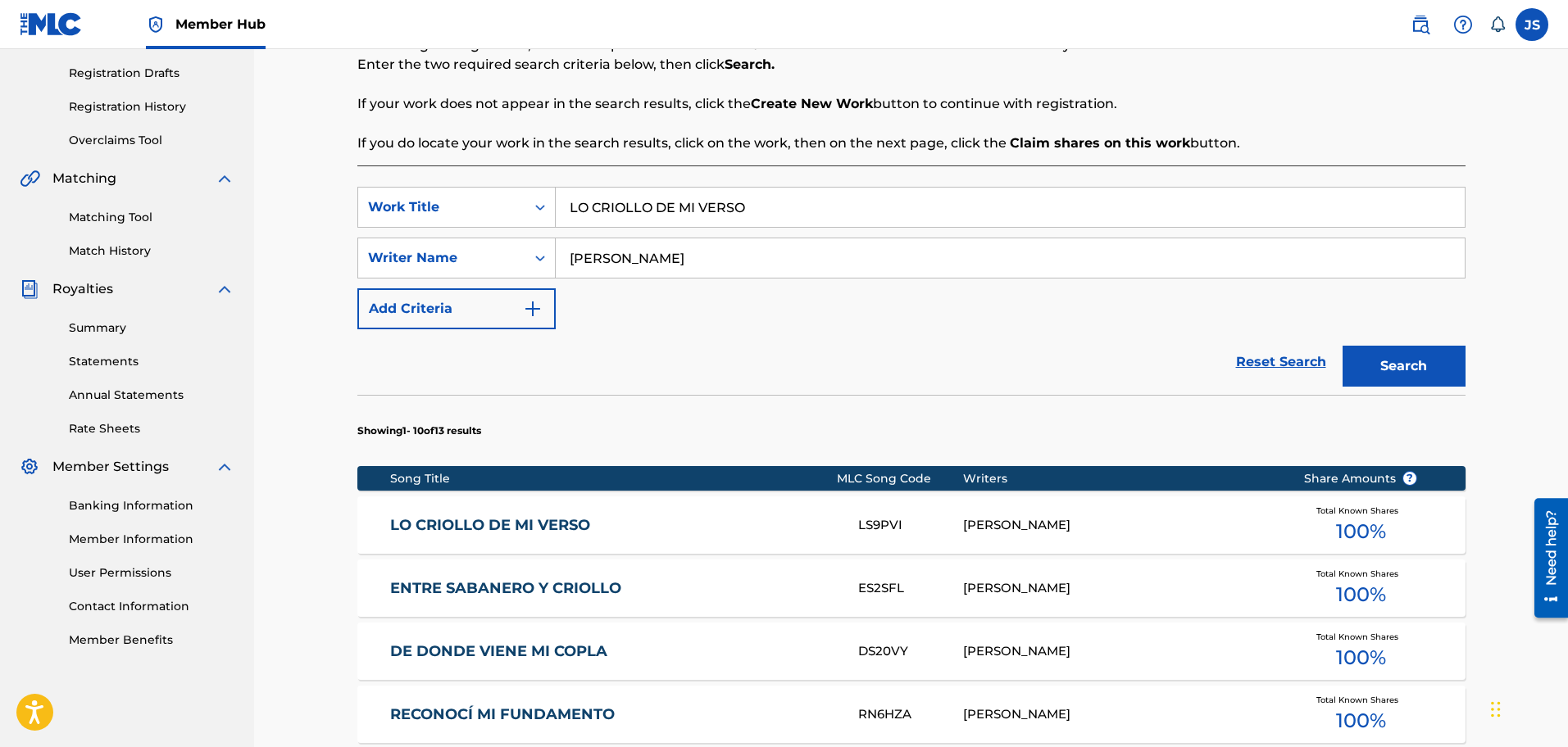
drag, startPoint x: 763, startPoint y: 203, endPoint x: 490, endPoint y: 163, distance: 275.9
click at [490, 163] on div "Search Before registering a work, the first step is to search The MLC database …" at bounding box center [911, 644] width 1108 height 1256
paste input "MAÑANA SI VOY AL PUEBL"
type input "MAÑANA SI VOY AL PUEBLO"
click at [1417, 347] on button "Search" at bounding box center [1404, 367] width 123 height 41
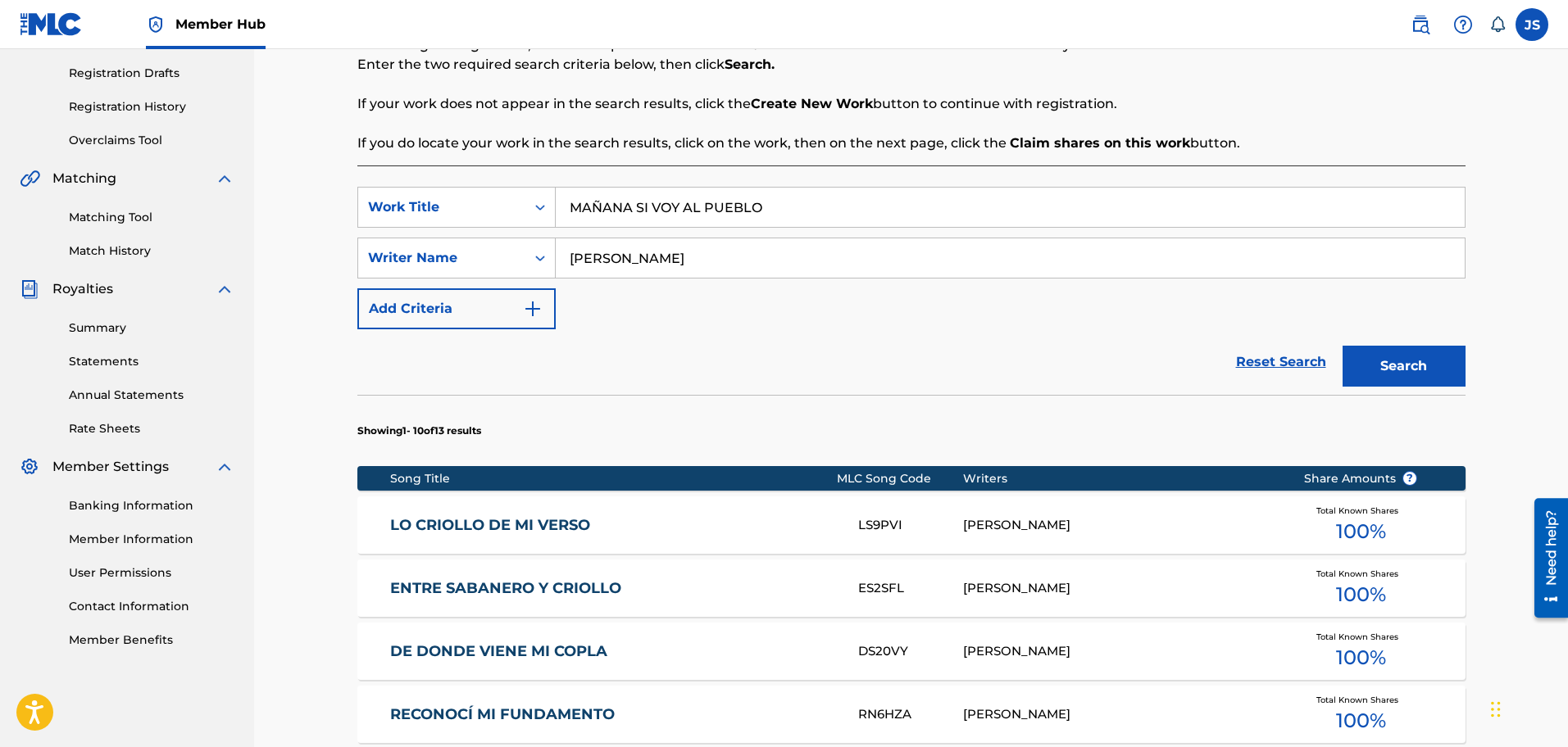
click at [1422, 360] on div "Search" at bounding box center [1399, 362] width 131 height 65
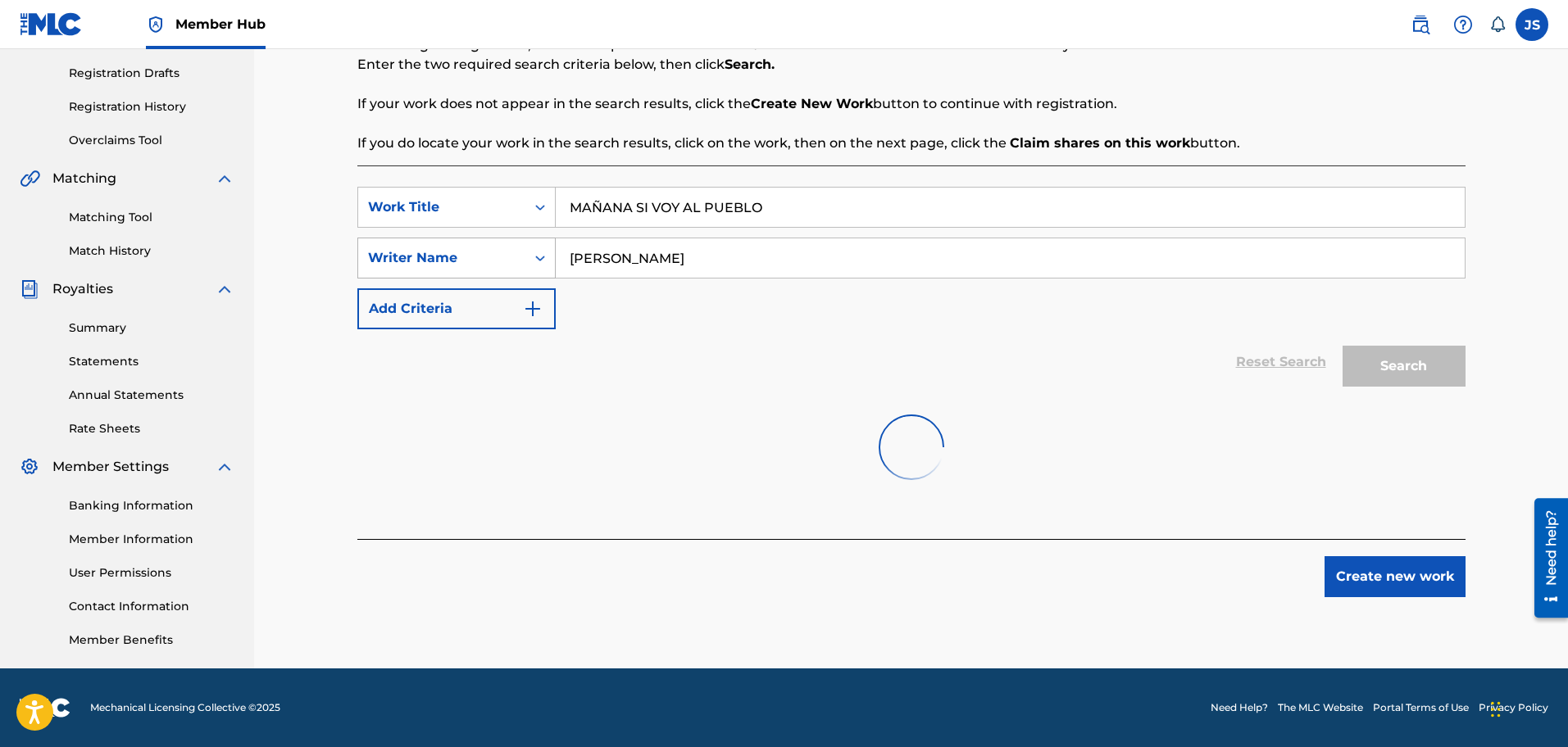
drag, startPoint x: 492, startPoint y: 268, endPoint x: 434, endPoint y: 272, distance: 58.1
click at [425, 274] on div "SearchWithCriteria99827912-6eb0-4010-87f3-7aa5f66be34f Writer Name walmore zapa…" at bounding box center [911, 258] width 1108 height 41
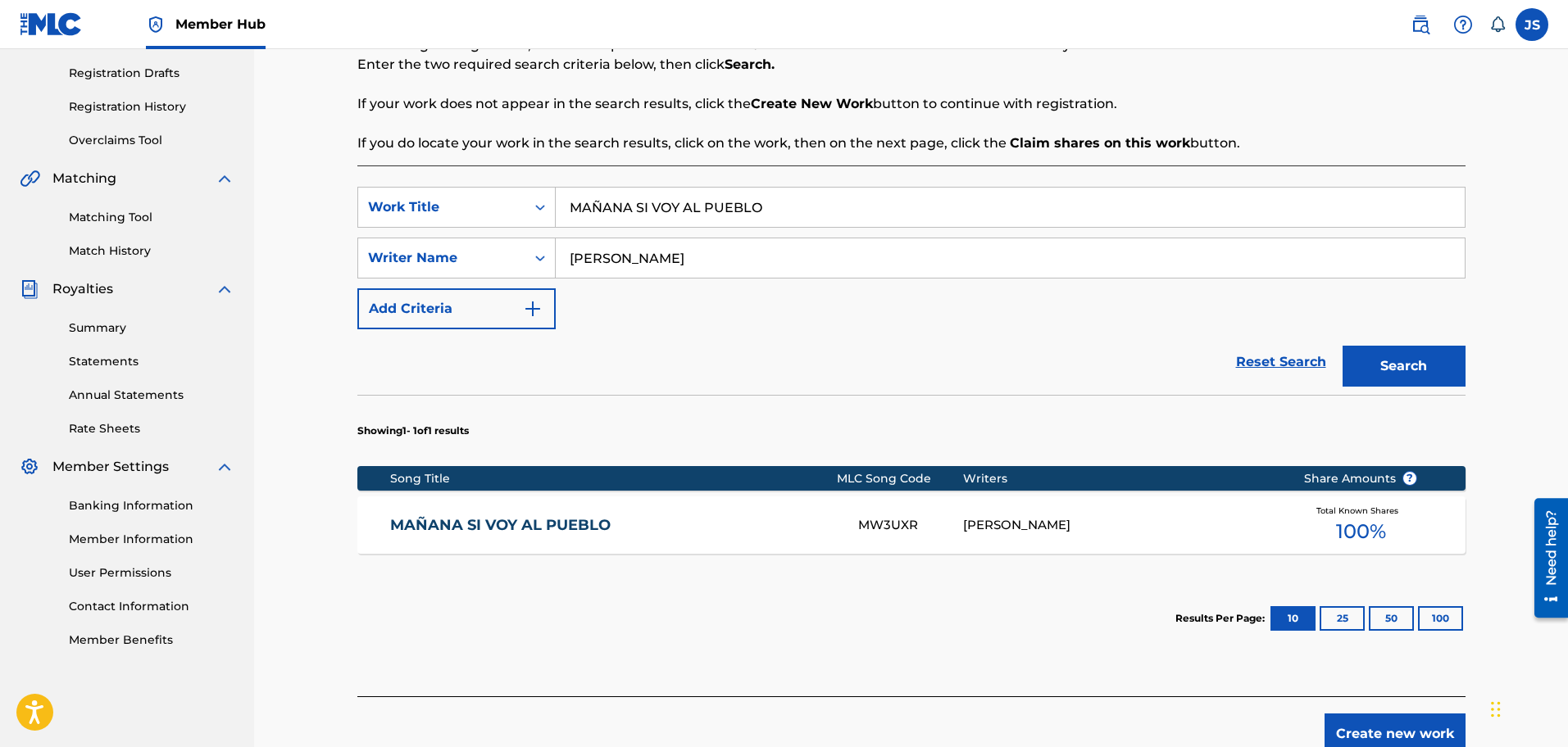
click at [516, 518] on link "MAÑANA SI VOY AL PUEBLO" at bounding box center [612, 525] width 446 height 19
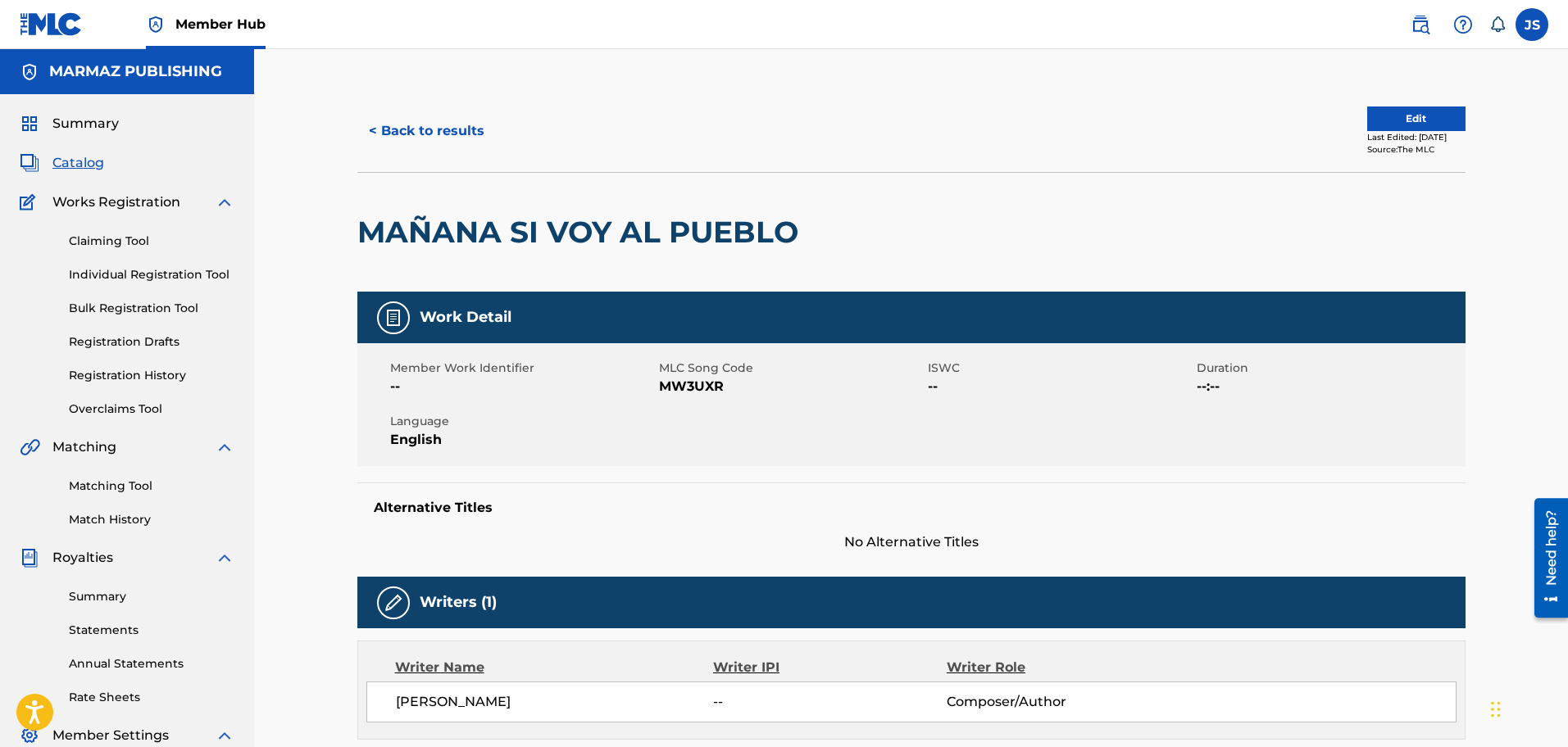
click at [697, 397] on div "Member Work Identifier -- MLC Song Code MW3UXR ISWC -- Duration --:-- Language …" at bounding box center [911, 405] width 1108 height 123
click at [690, 392] on span "MW3UXR" at bounding box center [791, 387] width 264 height 20
click at [689, 392] on span "MW3UXR" at bounding box center [791, 387] width 264 height 20
click at [443, 137] on button "< Back to results" at bounding box center [426, 131] width 138 height 41
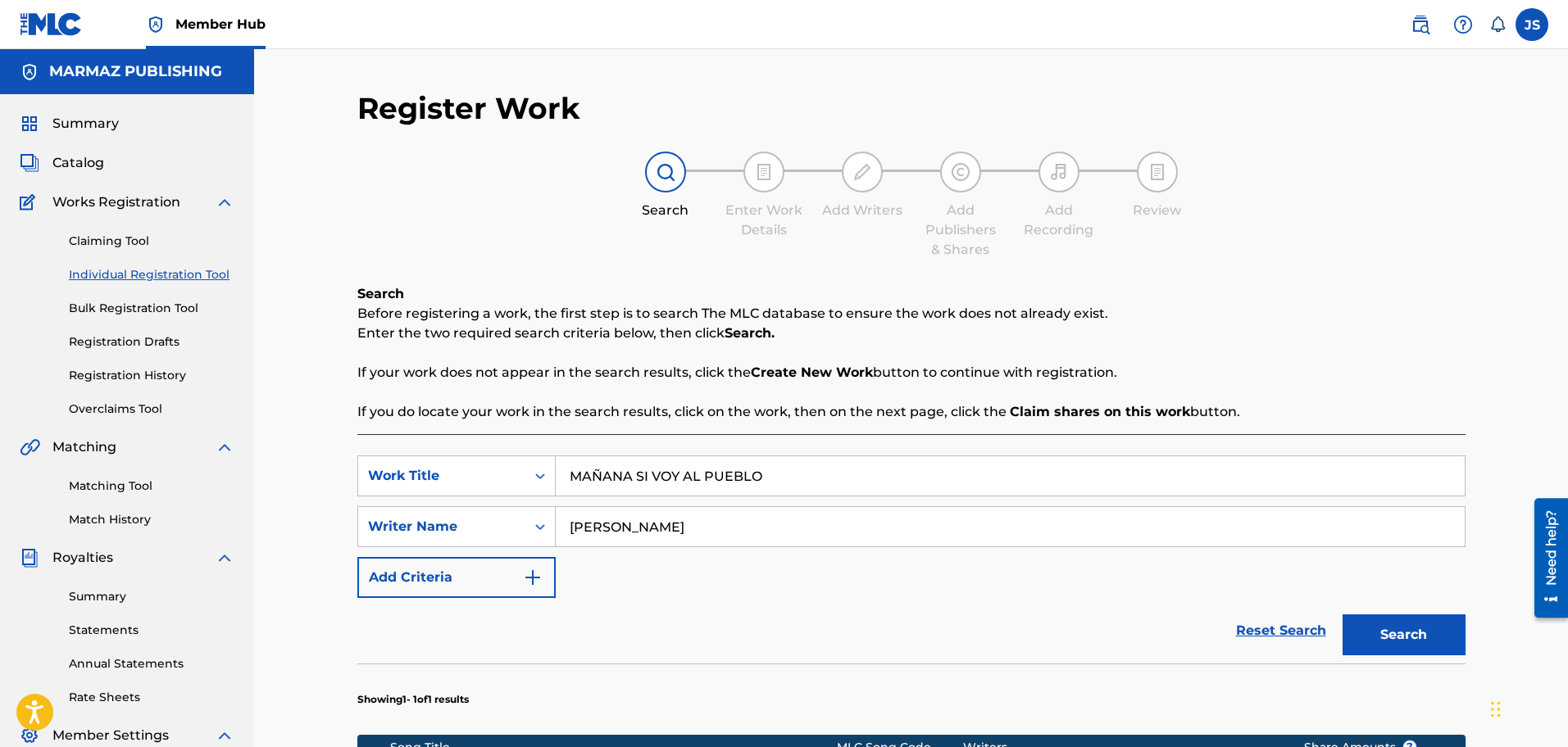
drag, startPoint x: 434, startPoint y: 206, endPoint x: 961, endPoint y: 144, distance: 530.6
click at [433, 455] on div "SearchWithCriteriac0c563b4-f927-4d8f-939a-e19001b961e4 Work Title MAÑANA SI VOY…" at bounding box center [911, 476] width 1108 height 41
paste input "I COPLA CRIOLLA Y SEGURA"
type input "MI COPLA CRIOLLA Y SEGURA"
click at [1146, 285] on div "Search Before registering a work, the first step is to search The MLC database …" at bounding box center [911, 353] width 1108 height 138
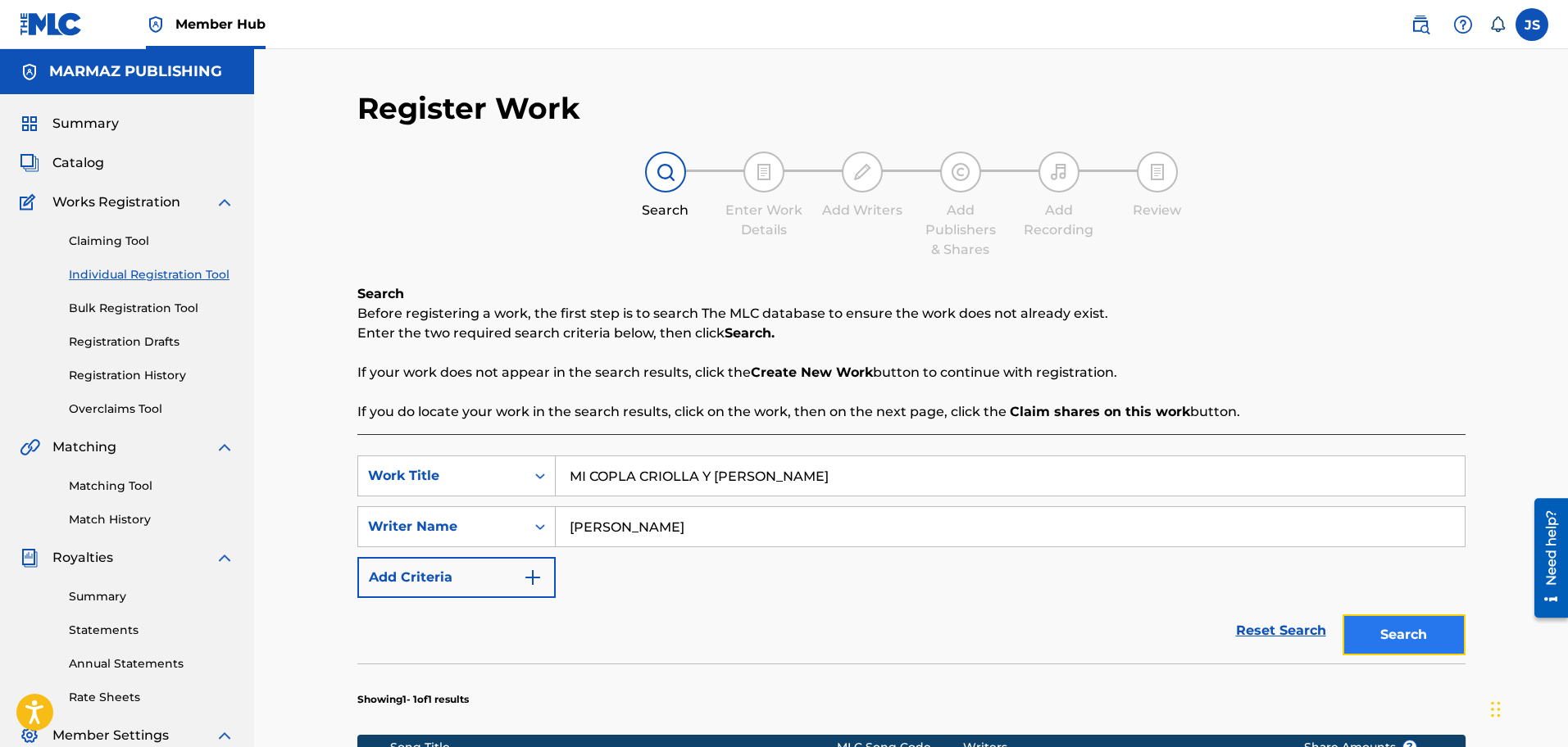
click at [1375, 614] on button "Search" at bounding box center [1404, 635] width 123 height 41
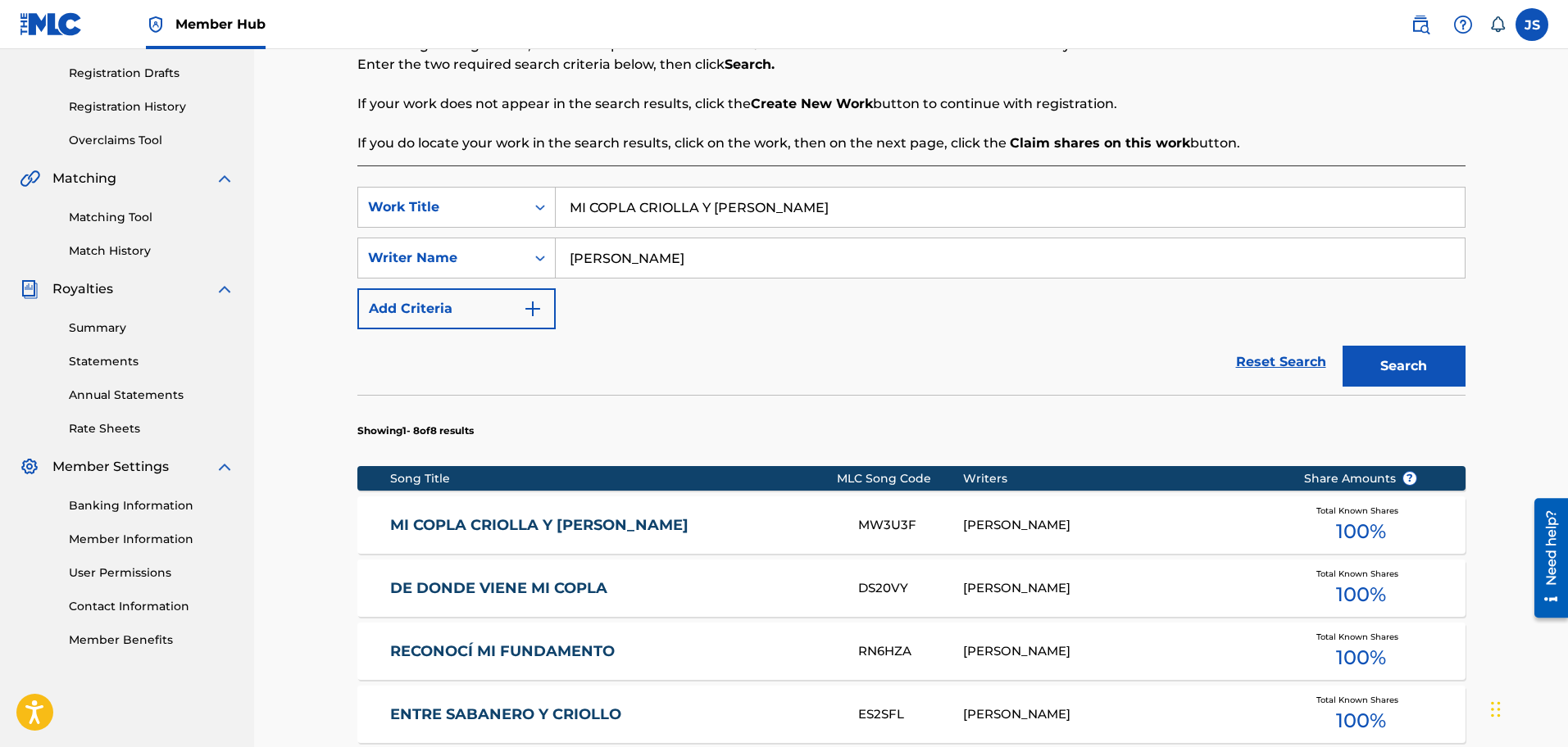
click at [525, 522] on link "MI COPLA CRIOLLA Y SEGURA" at bounding box center [612, 525] width 446 height 19
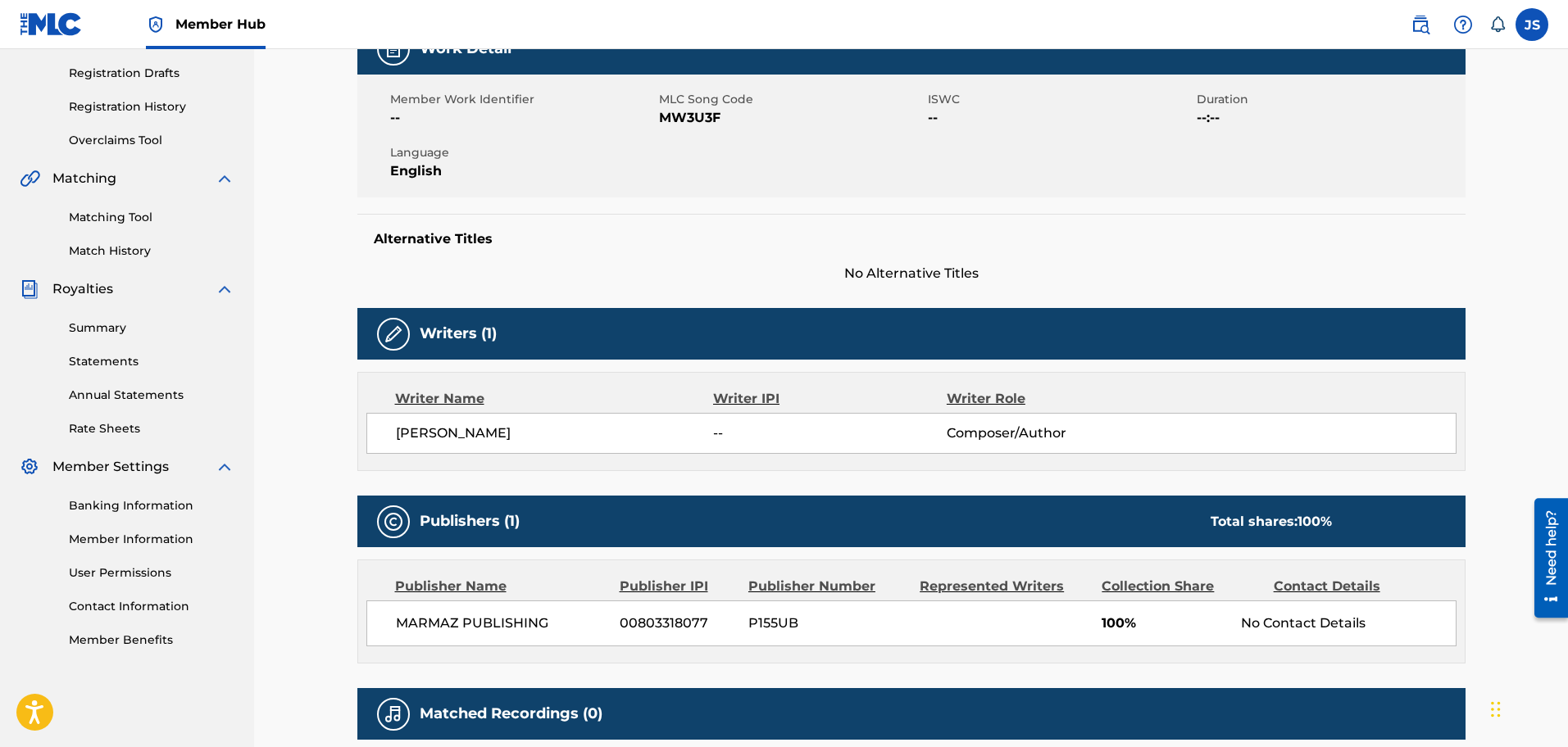
scroll to position [15, 0]
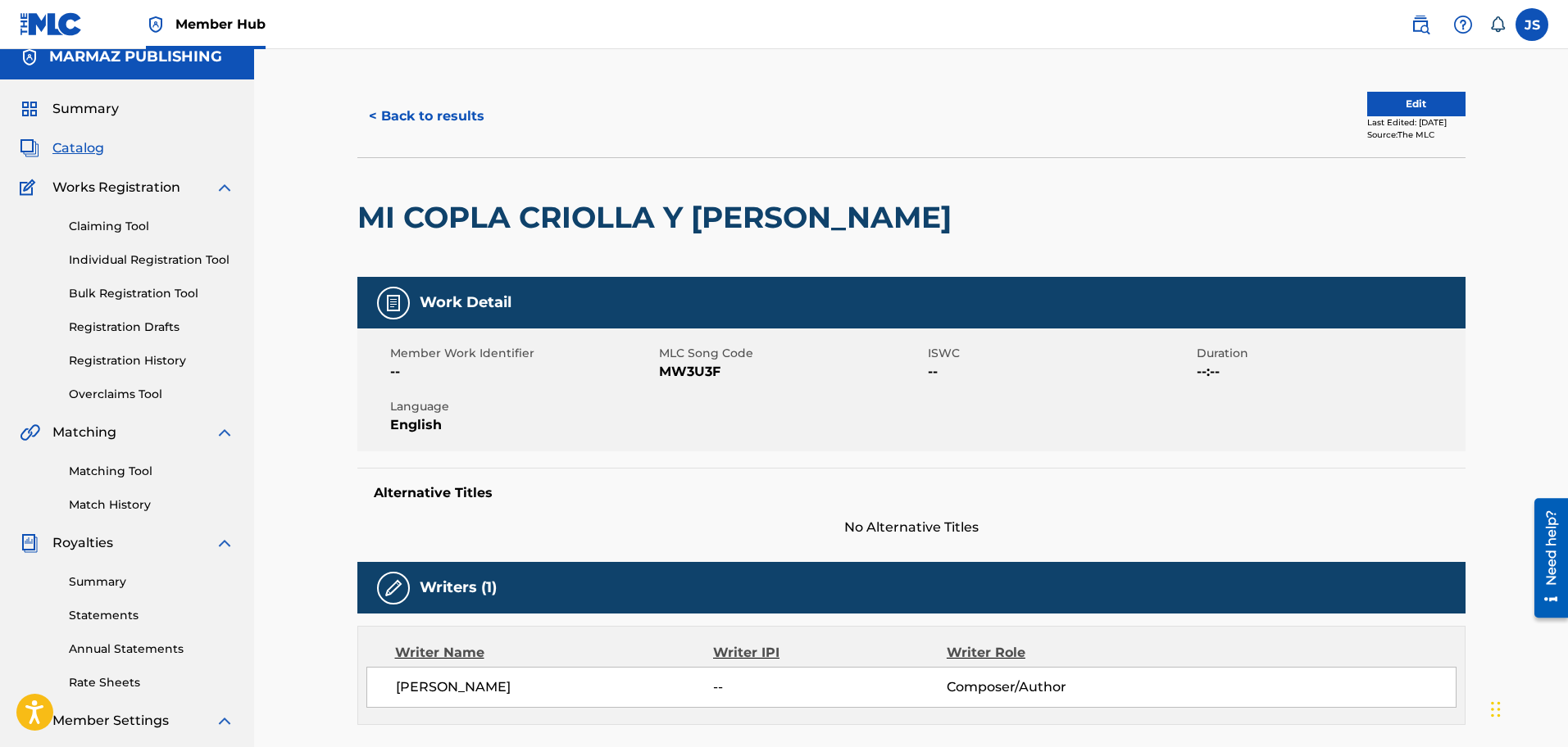
click at [686, 362] on span "MW3U3F" at bounding box center [791, 372] width 264 height 20
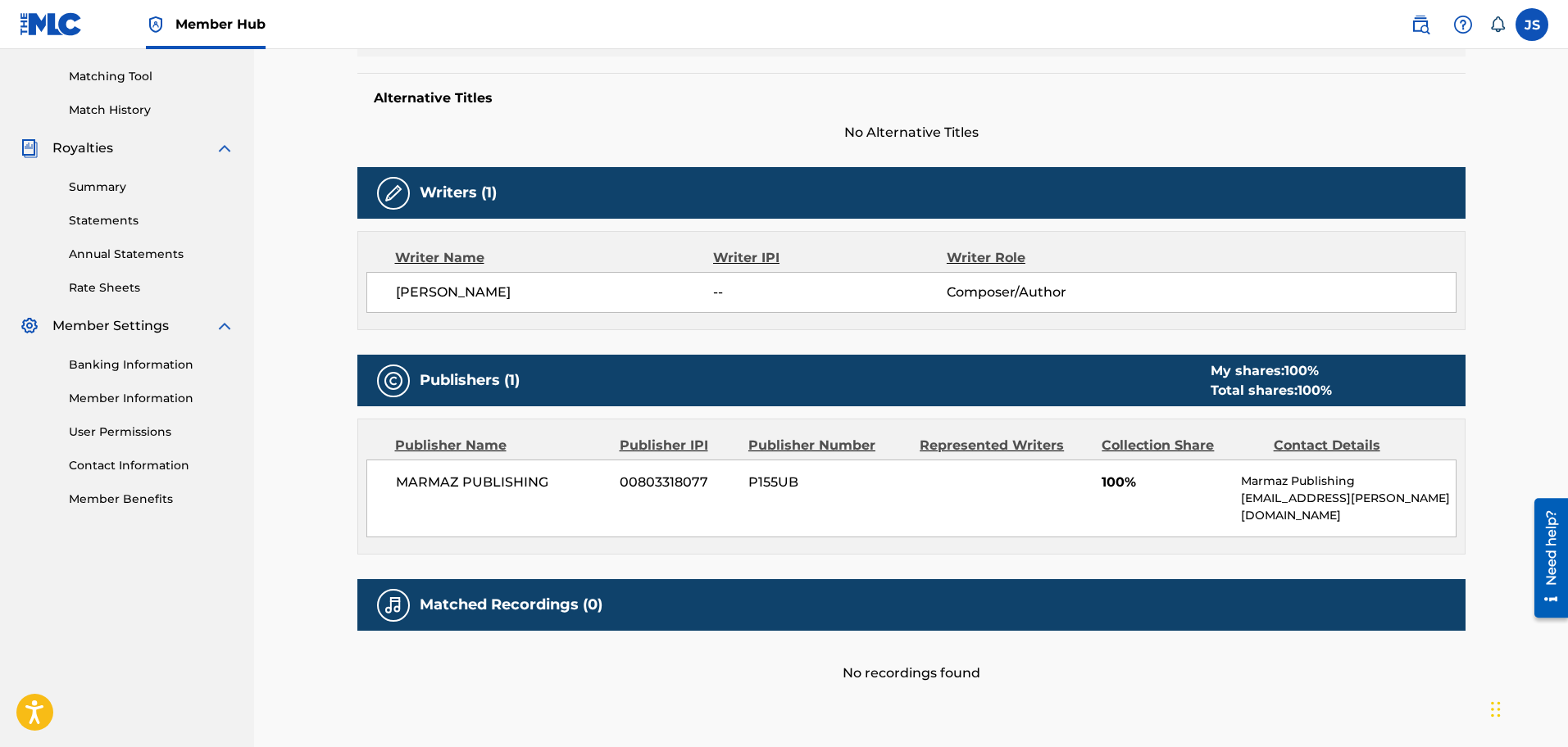
scroll to position [0, 0]
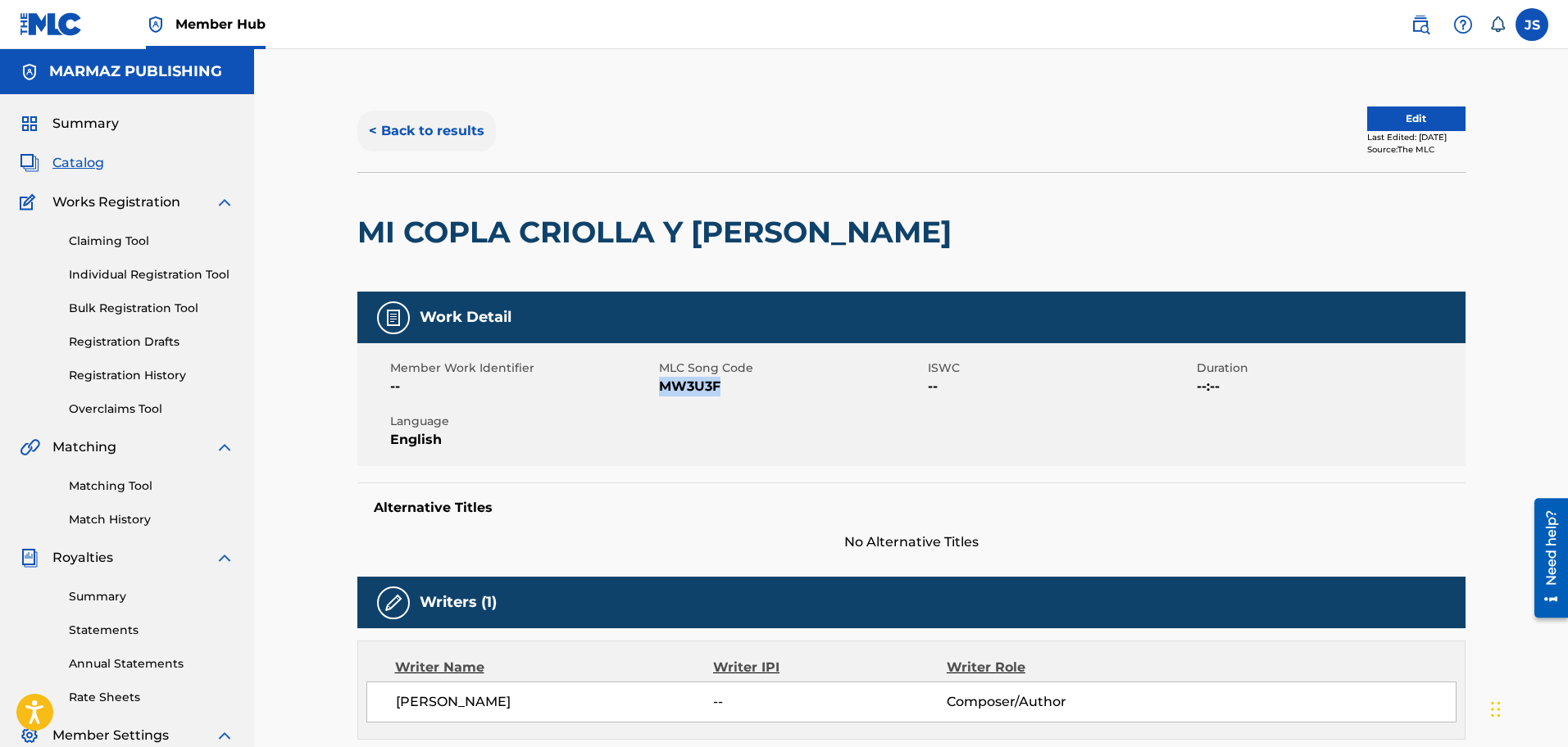
click at [413, 134] on button "< Back to results" at bounding box center [426, 131] width 138 height 41
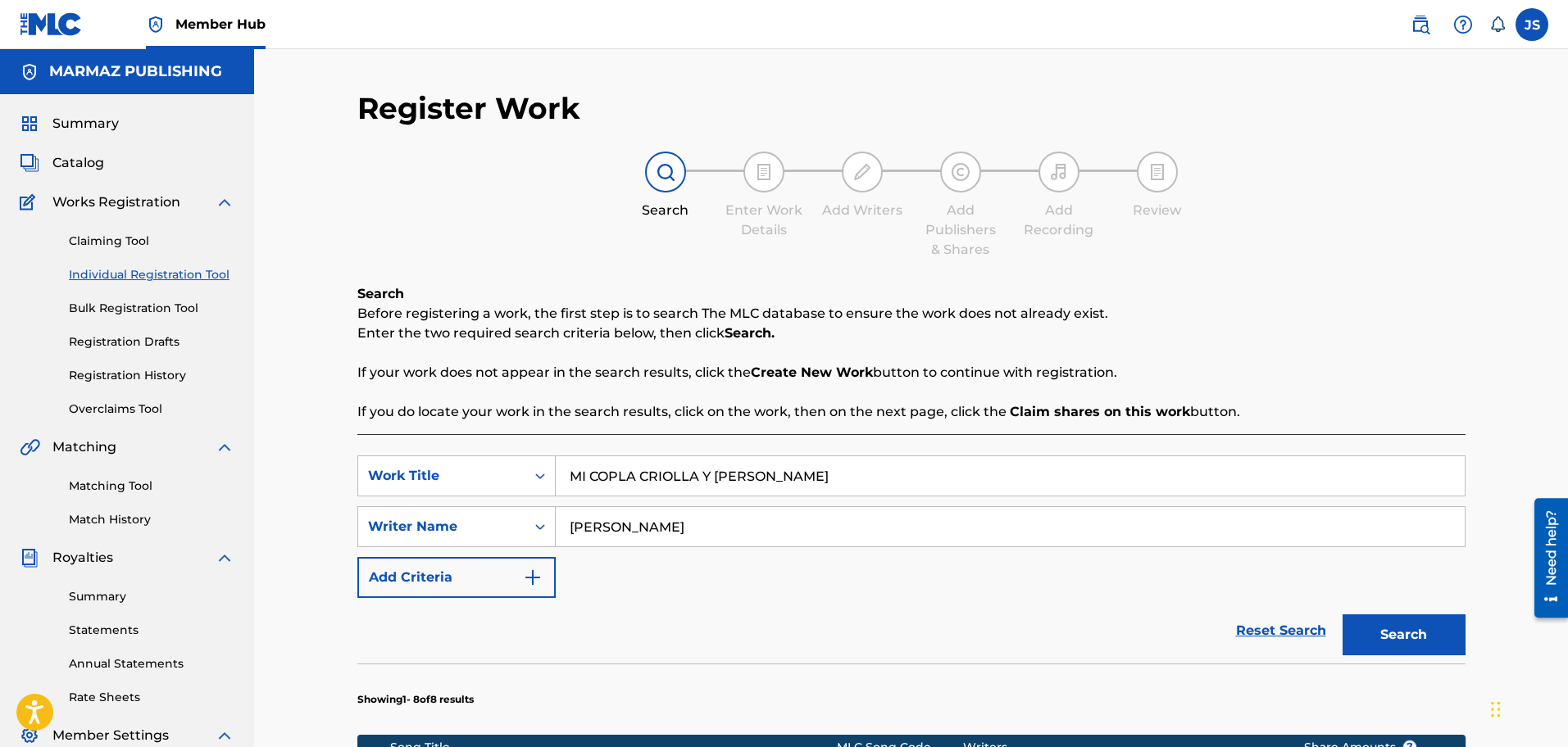
scroll to position [269, 0]
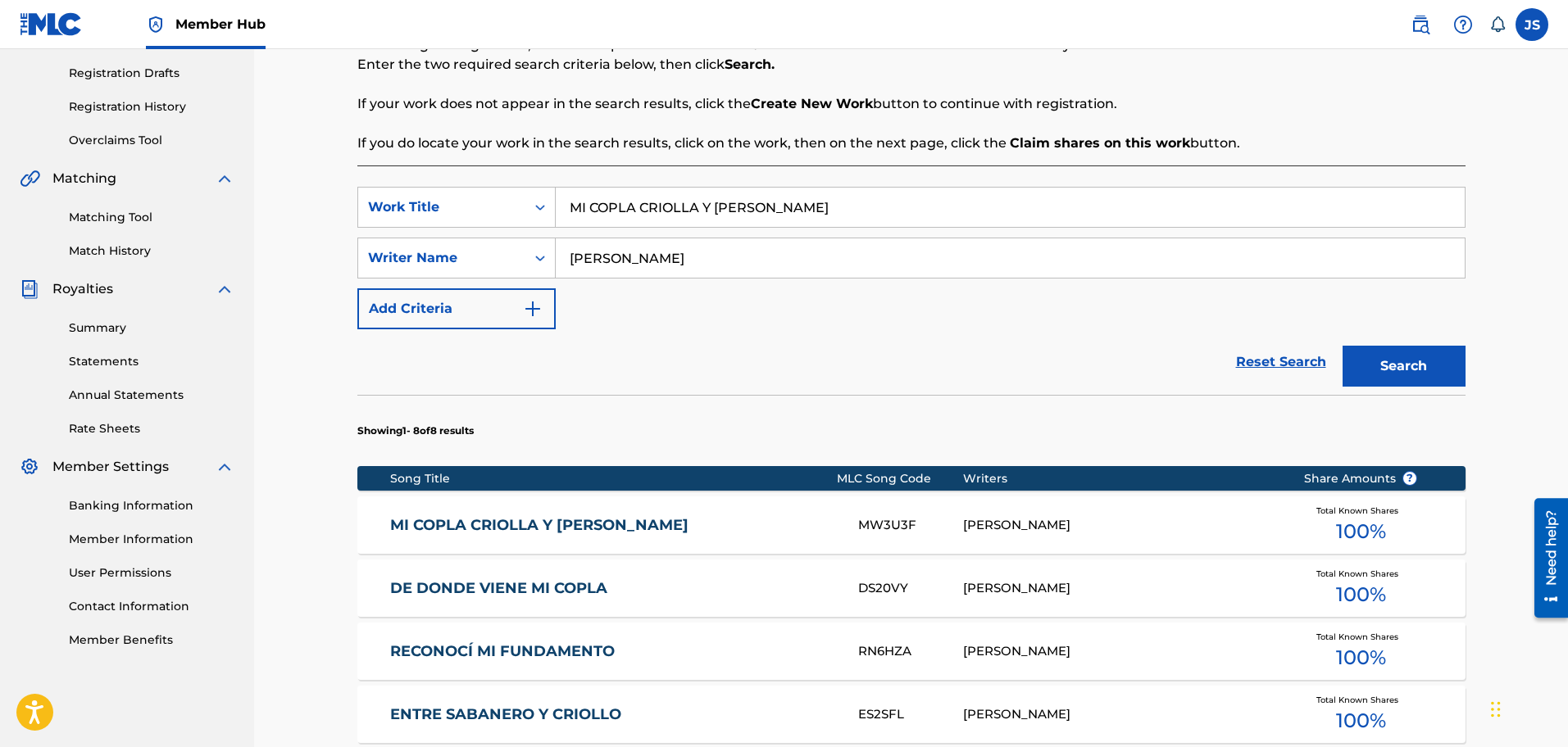
paste input "PENSANDO EN LA DEMALI"
drag, startPoint x: 792, startPoint y: 211, endPoint x: 412, endPoint y: 172, distance: 382.0
click at [406, 172] on div "SearchWithCriteriac0c563b4-f927-4d8f-939a-e19001b961e4 Work Title MI COPLA CRIO…" at bounding box center [911, 652] width 1108 height 973
type input "PENSANDO EN LA DEMALIA"
click at [1326, 178] on div "SearchWithCriteriac0c563b4-f927-4d8f-939a-e19001b961e4 Work Title PENSANDO EN L…" at bounding box center [911, 652] width 1108 height 973
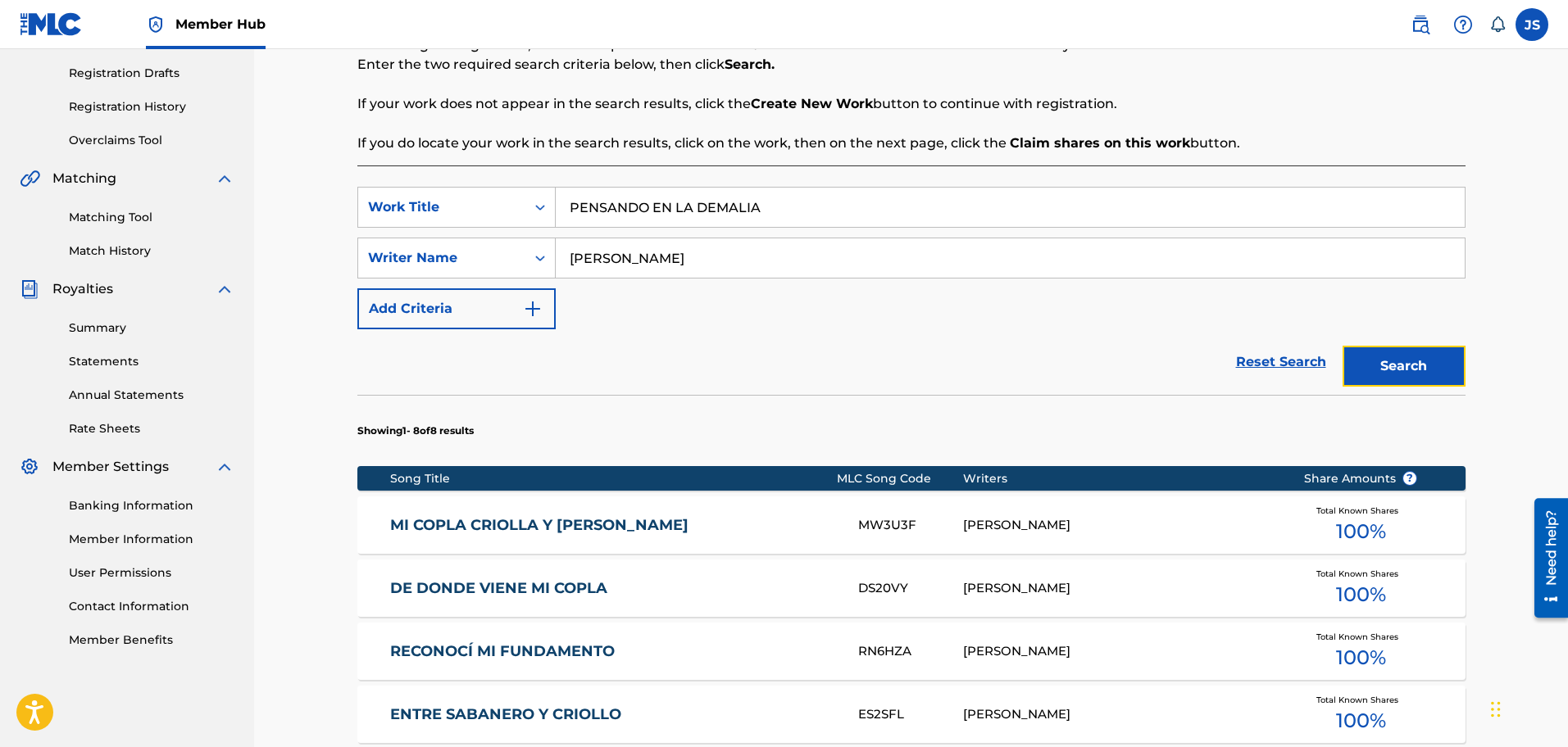
click at [1394, 375] on button "Search" at bounding box center [1404, 367] width 123 height 41
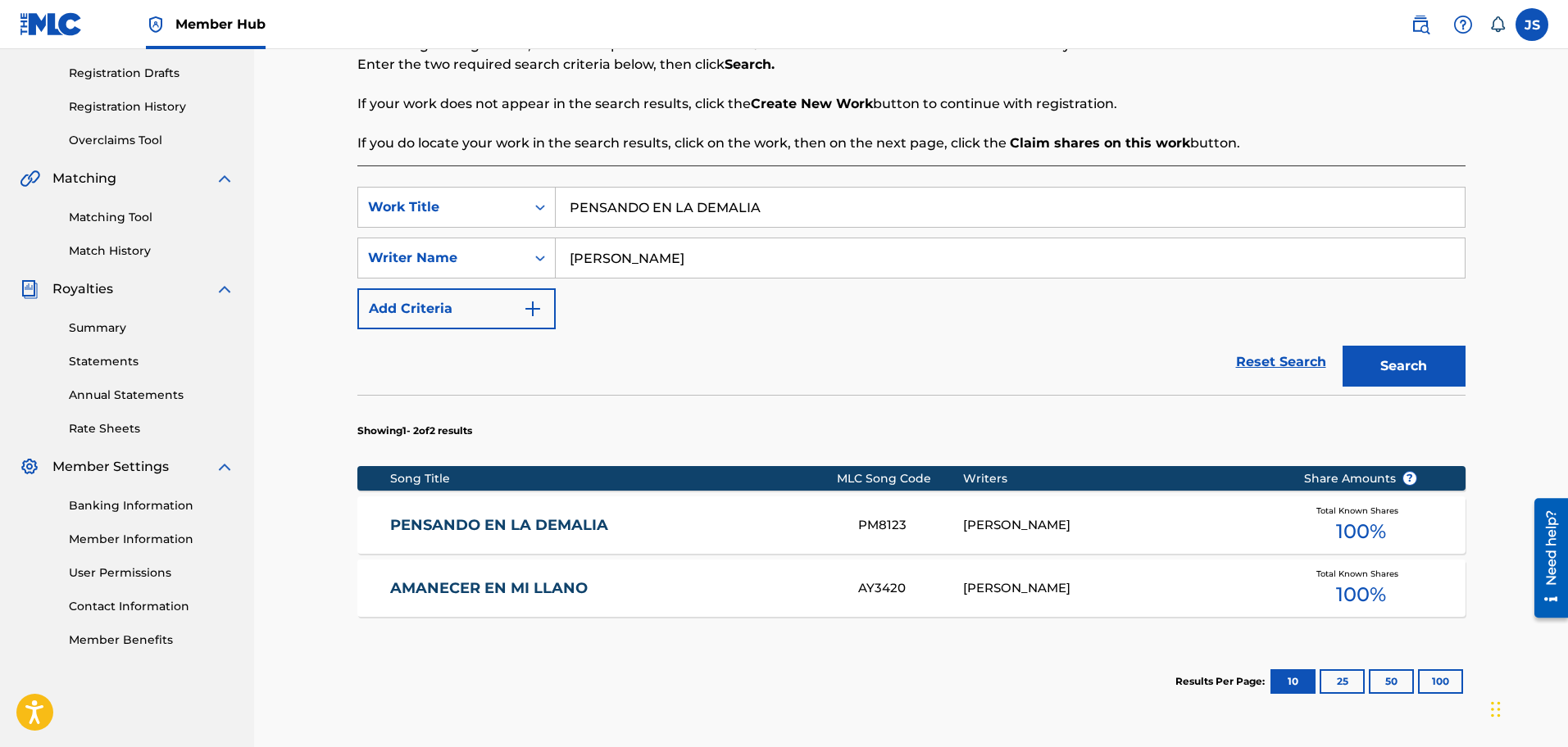
drag, startPoint x: 568, startPoint y: 520, endPoint x: 568, endPoint y: 493, distance: 27.0
click at [568, 520] on link "PENSANDO EN LA DEMALIA" at bounding box center [612, 525] width 446 height 19
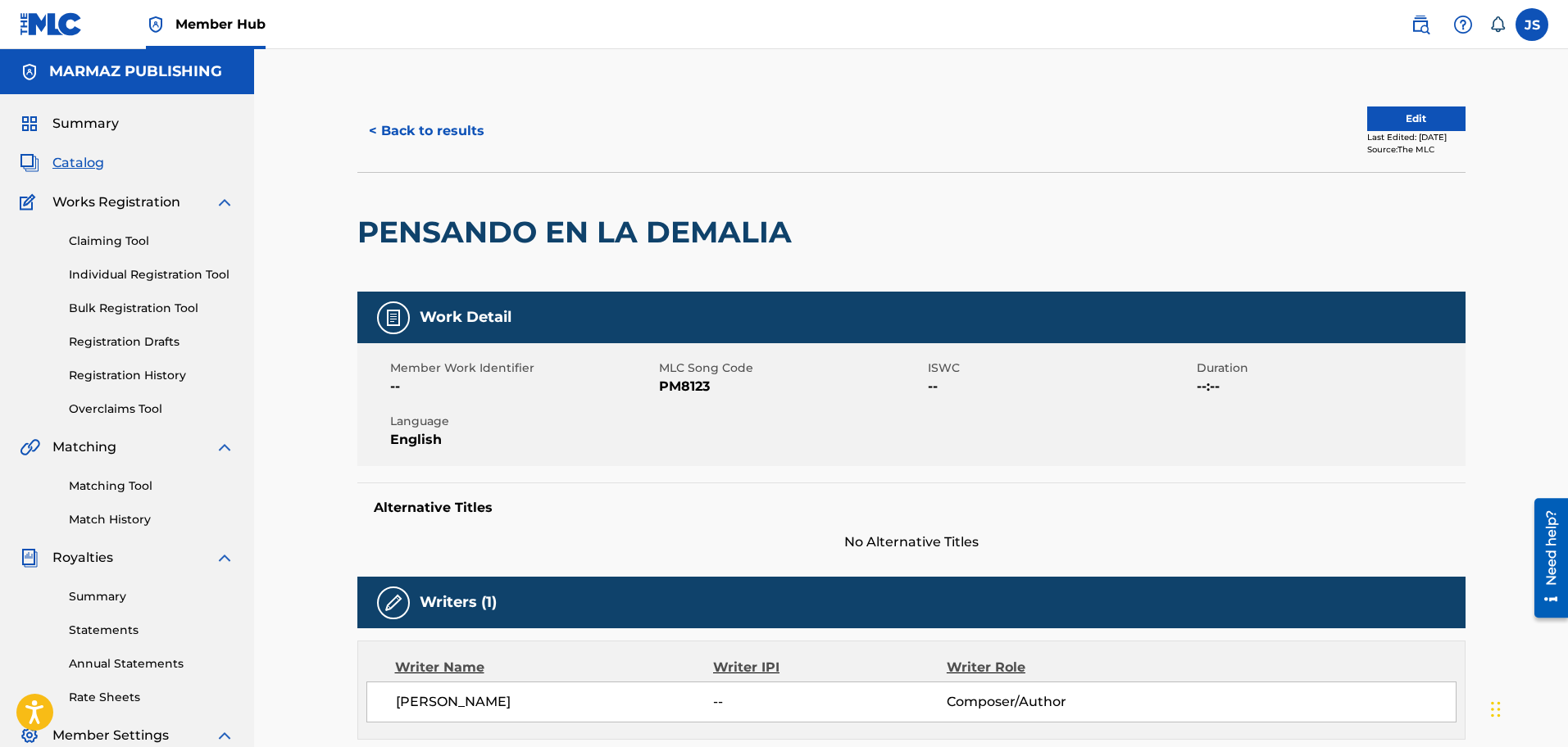
click at [680, 388] on span "PM8123" at bounding box center [791, 387] width 264 height 20
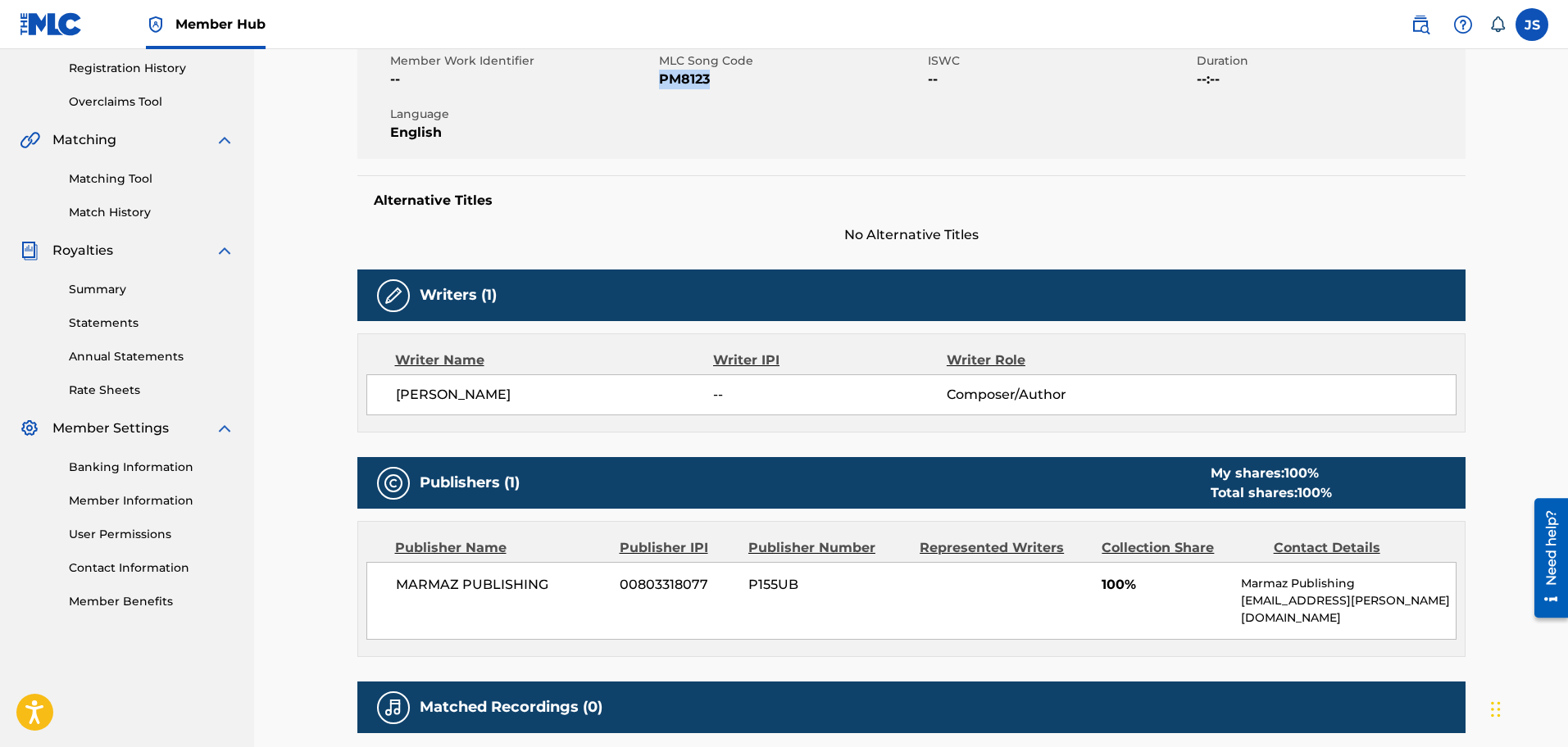
drag, startPoint x: 626, startPoint y: 512, endPoint x: 613, endPoint y: 509, distance: 13.3
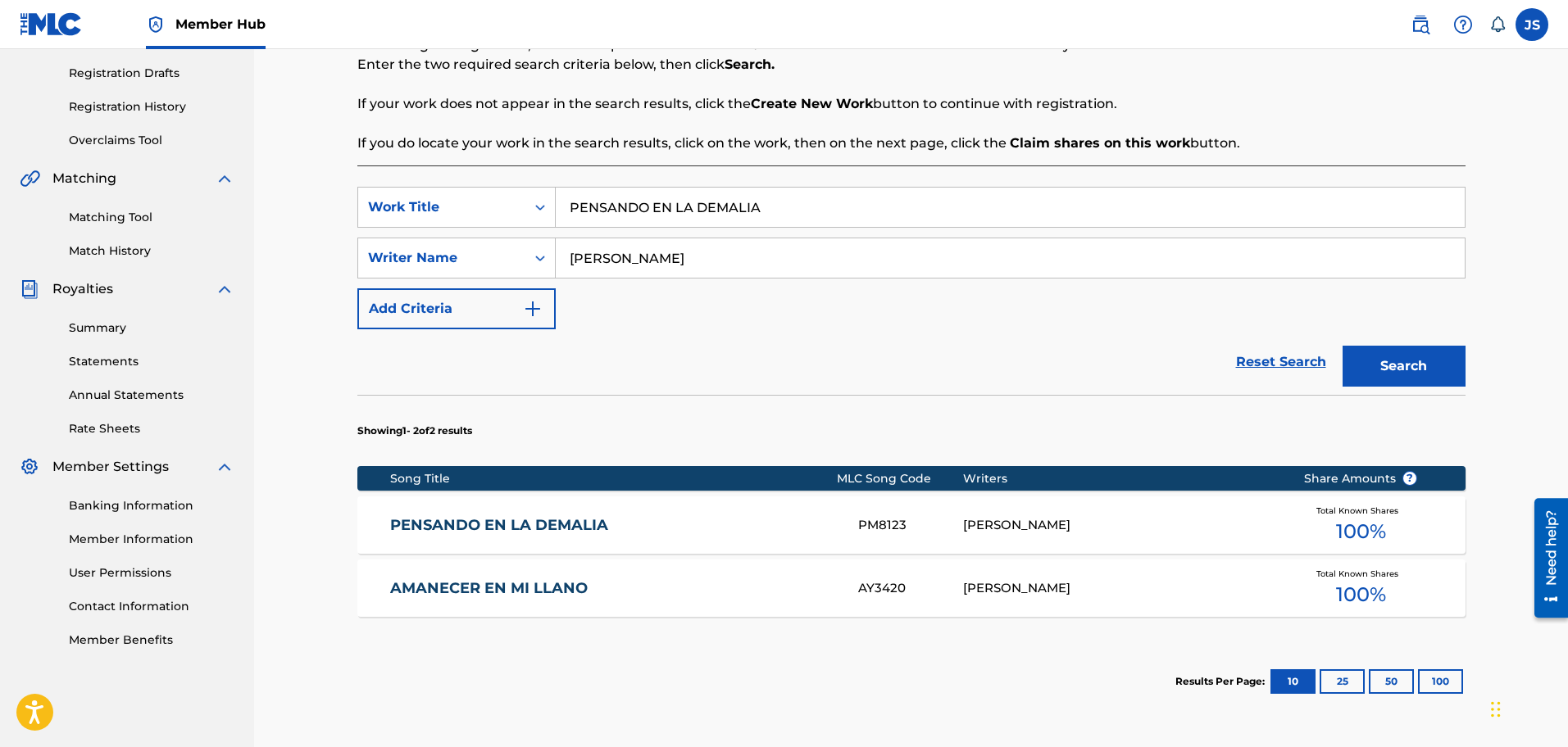
drag, startPoint x: 773, startPoint y: 215, endPoint x: 555, endPoint y: 215, distance: 218.0
click at [448, 208] on div "SearchWithCriteriac0c563b4-f927-4d8f-939a-e19001b961e4 Work Title PENSANDO EN L…" at bounding box center [911, 208] width 1108 height 41
paste input "RECONOCÍ MI FUNDAMENTO"
type input "RECONOCÍ MI FUNDAMENTO"
click at [1380, 350] on button "Search" at bounding box center [1404, 367] width 123 height 41
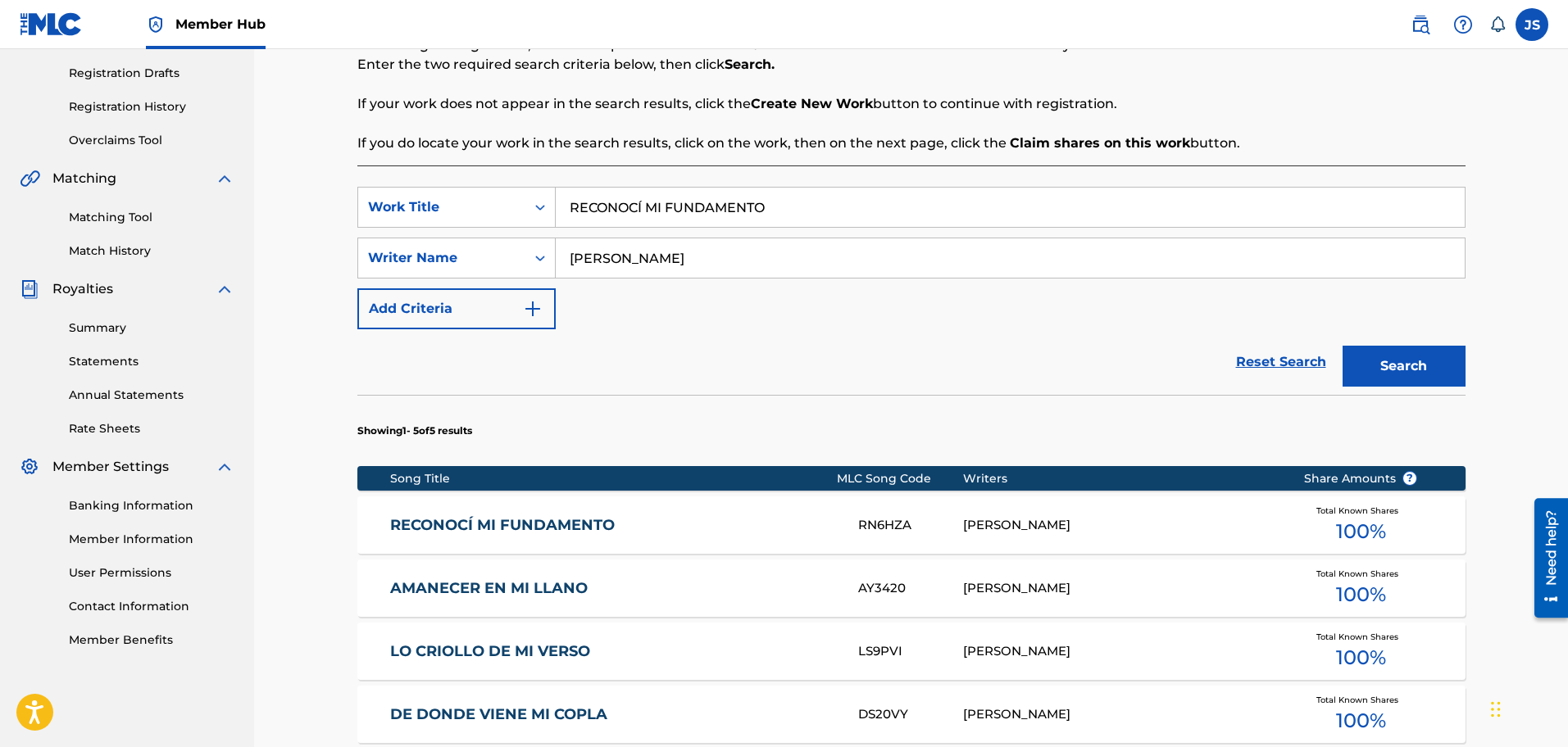
click at [580, 529] on link "RECONOCÍ MI FUNDAMENTO" at bounding box center [612, 525] width 446 height 19
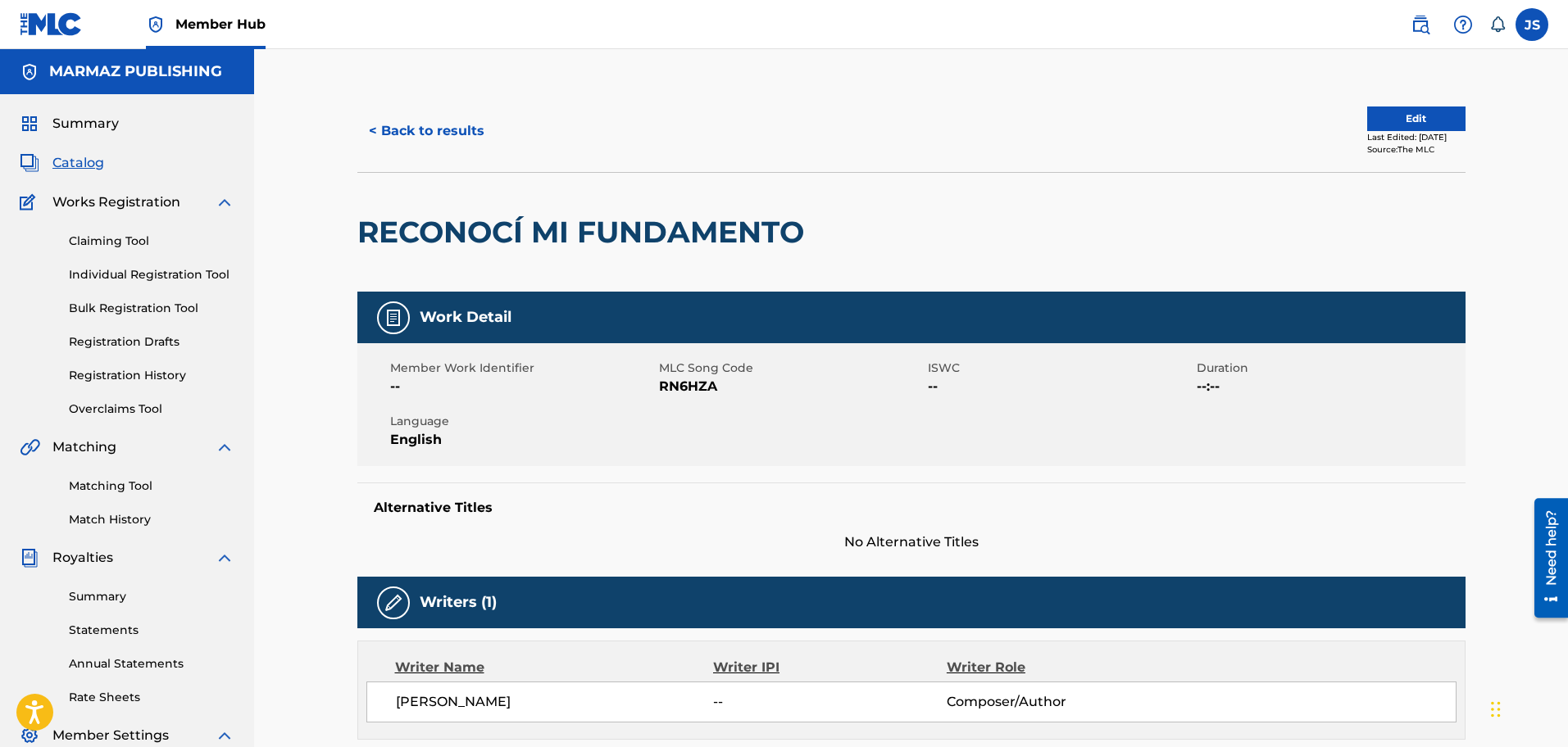
click at [694, 377] on span "RN6HZA" at bounding box center [791, 387] width 264 height 20
click at [691, 377] on span "RN6HZA" at bounding box center [791, 387] width 264 height 20
click at [384, 114] on button "< Back to results" at bounding box center [426, 131] width 138 height 41
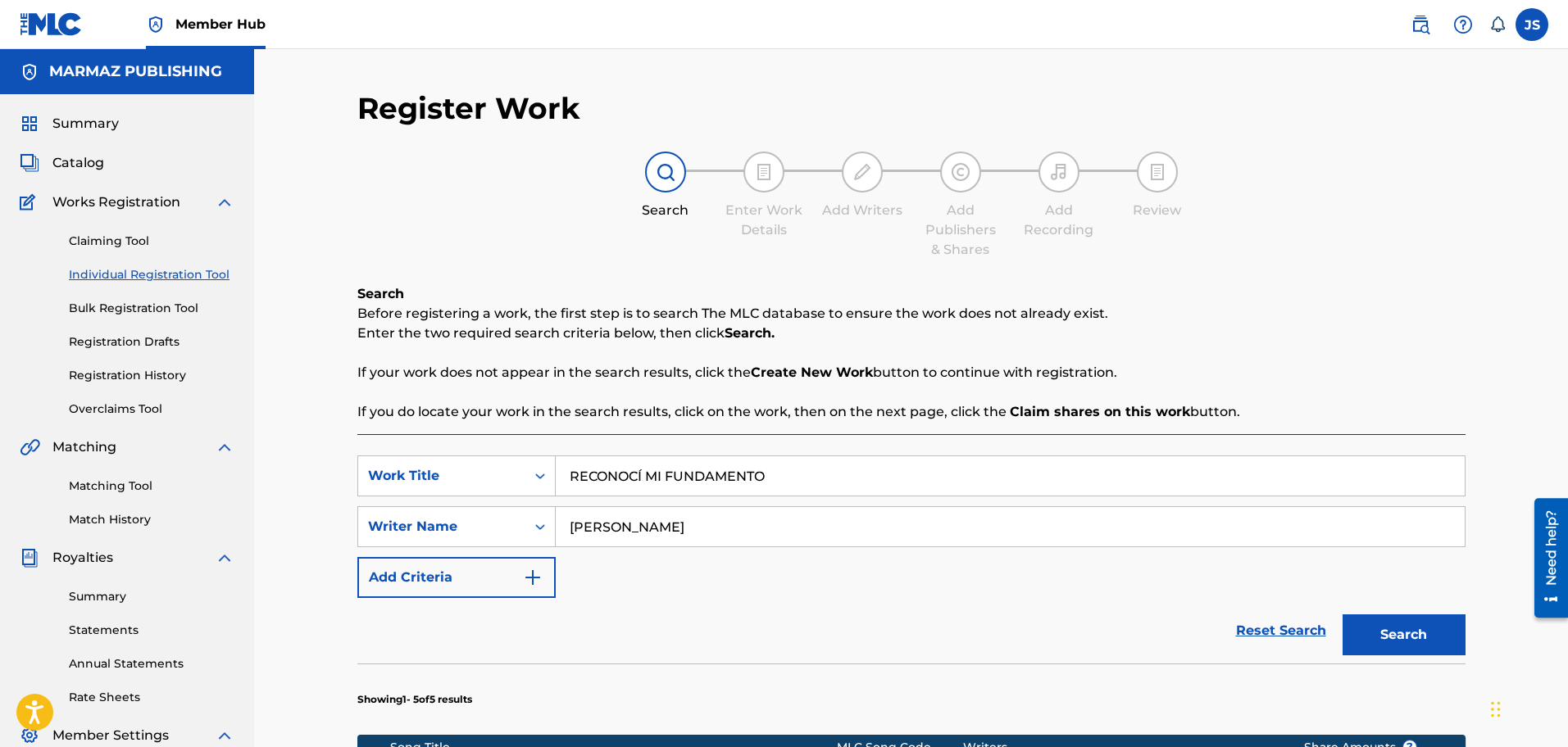
drag, startPoint x: 796, startPoint y: 213, endPoint x: 1224, endPoint y: 139, distance: 434.4
paste input "SOLO VENGO A HABLAR CONTIG"
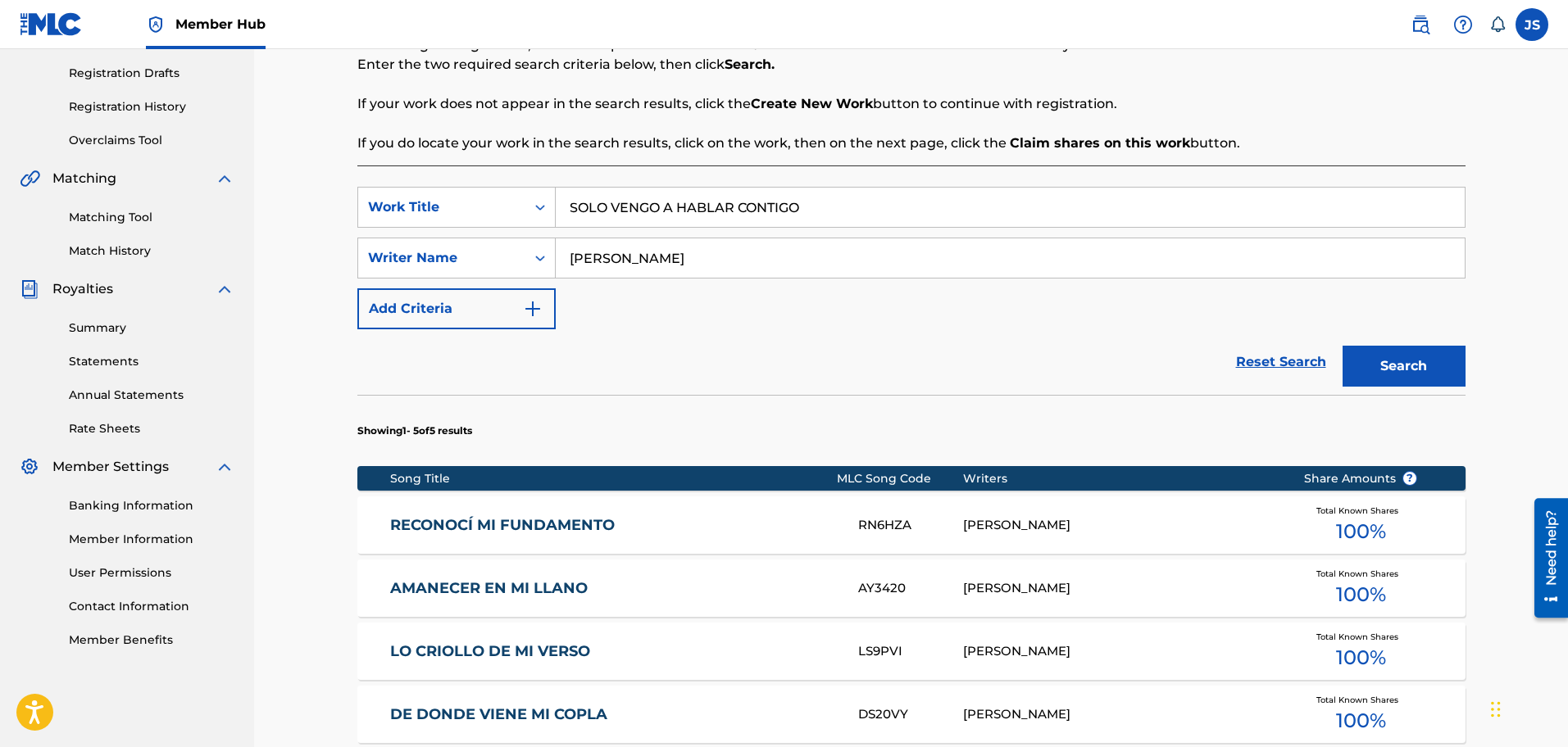
type input "SOLO VENGO A HABLAR CONTIGO"
drag, startPoint x: 1224, startPoint y: 139, endPoint x: 1410, endPoint y: 333, distance: 268.8
click at [1225, 139] on p "If you do locate your work in the search results, click on the work, then on th…" at bounding box center [911, 143] width 1108 height 20
click at [1413, 349] on button "Search" at bounding box center [1404, 367] width 123 height 41
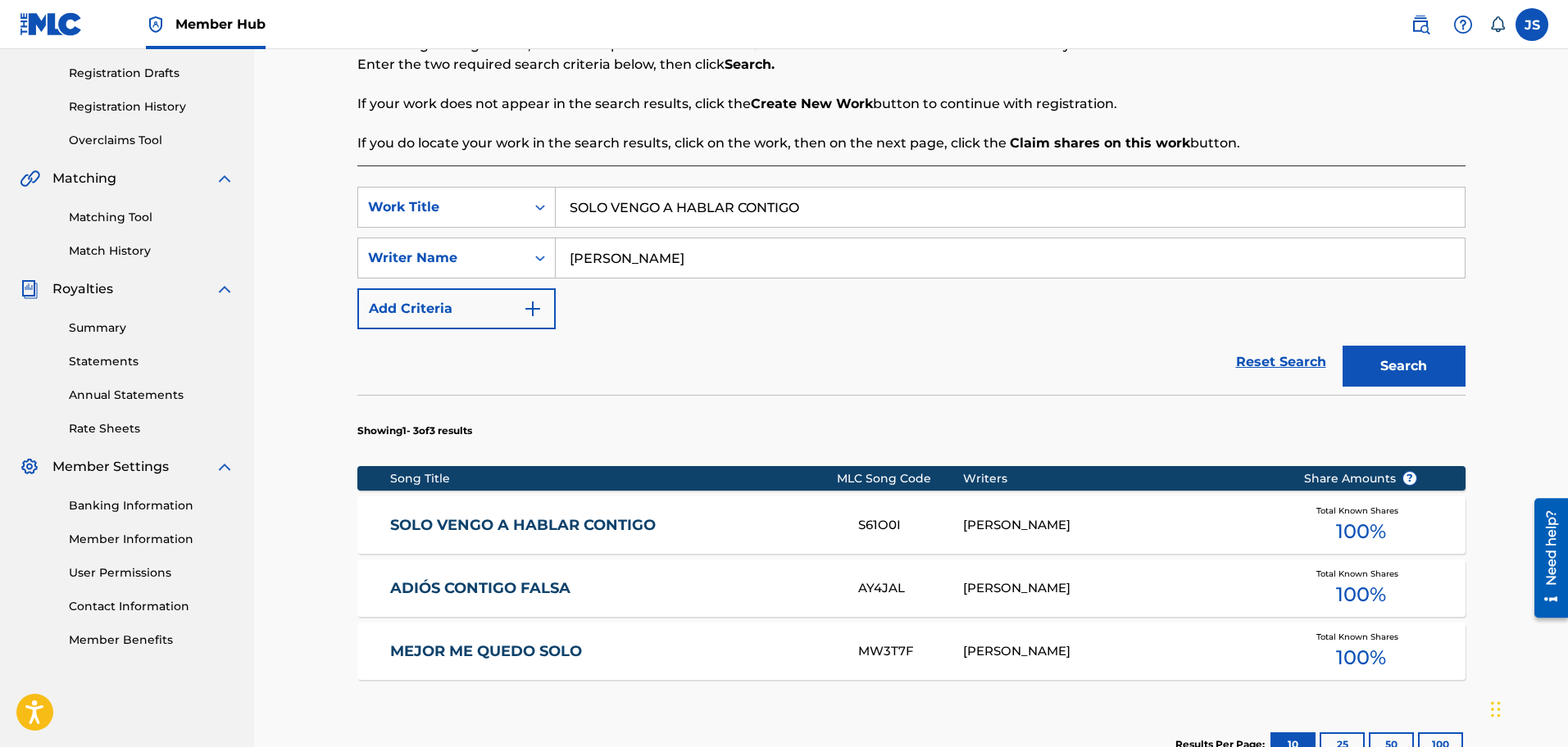
click at [487, 522] on link "SOLO VENGO A HABLAR CONTIGO" at bounding box center [612, 525] width 446 height 19
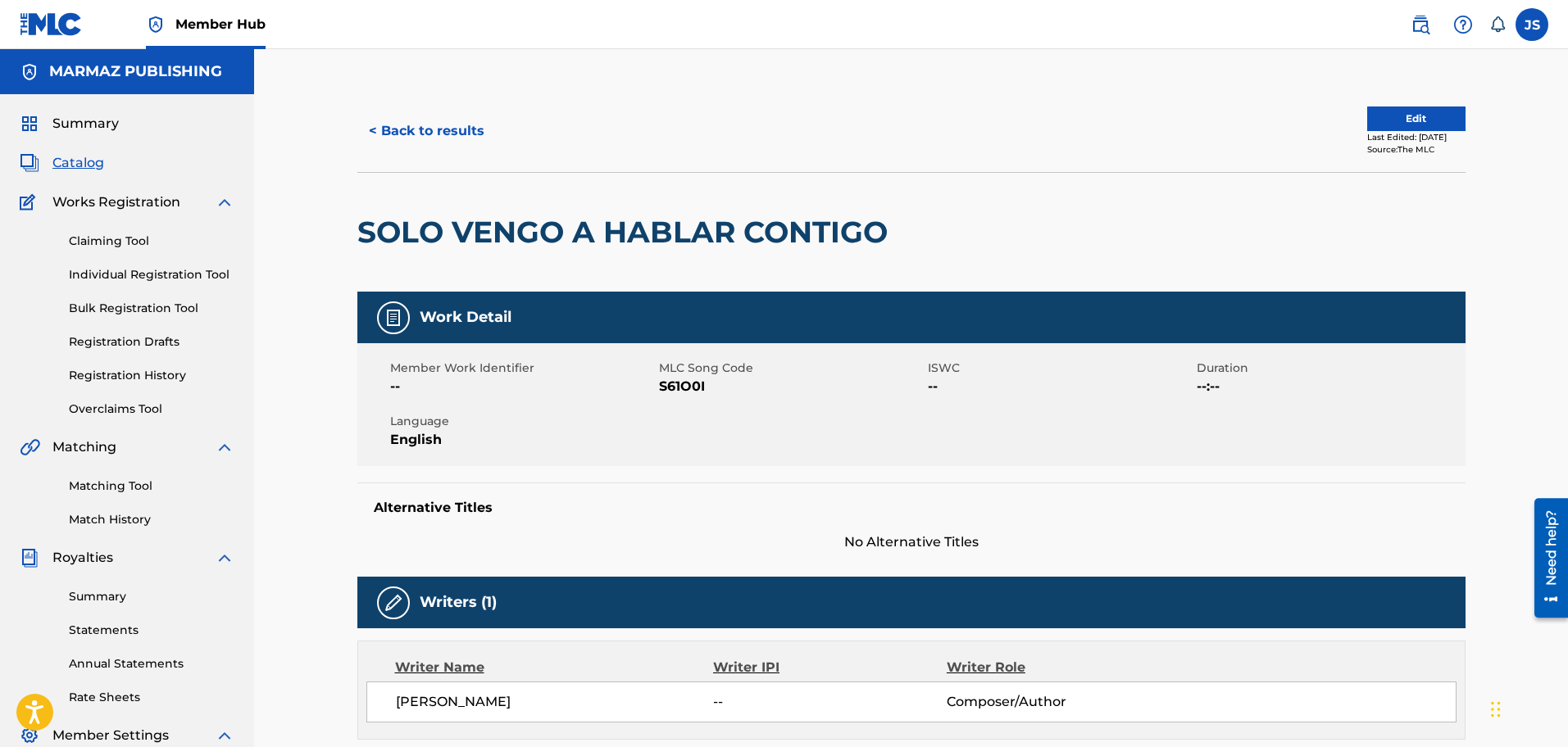
click at [687, 386] on span "S61O0I" at bounding box center [791, 387] width 264 height 20
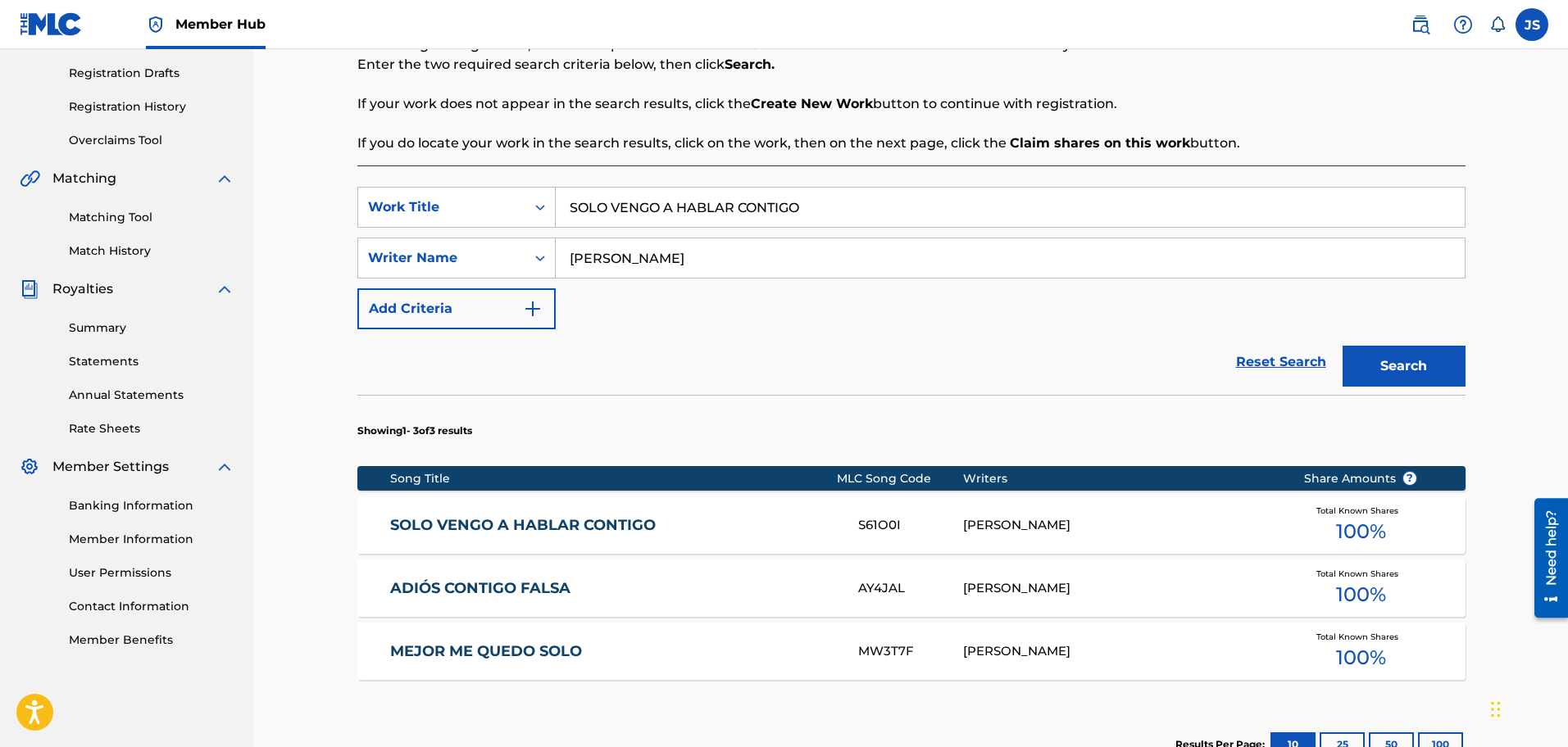
scroll to position [307, 0]
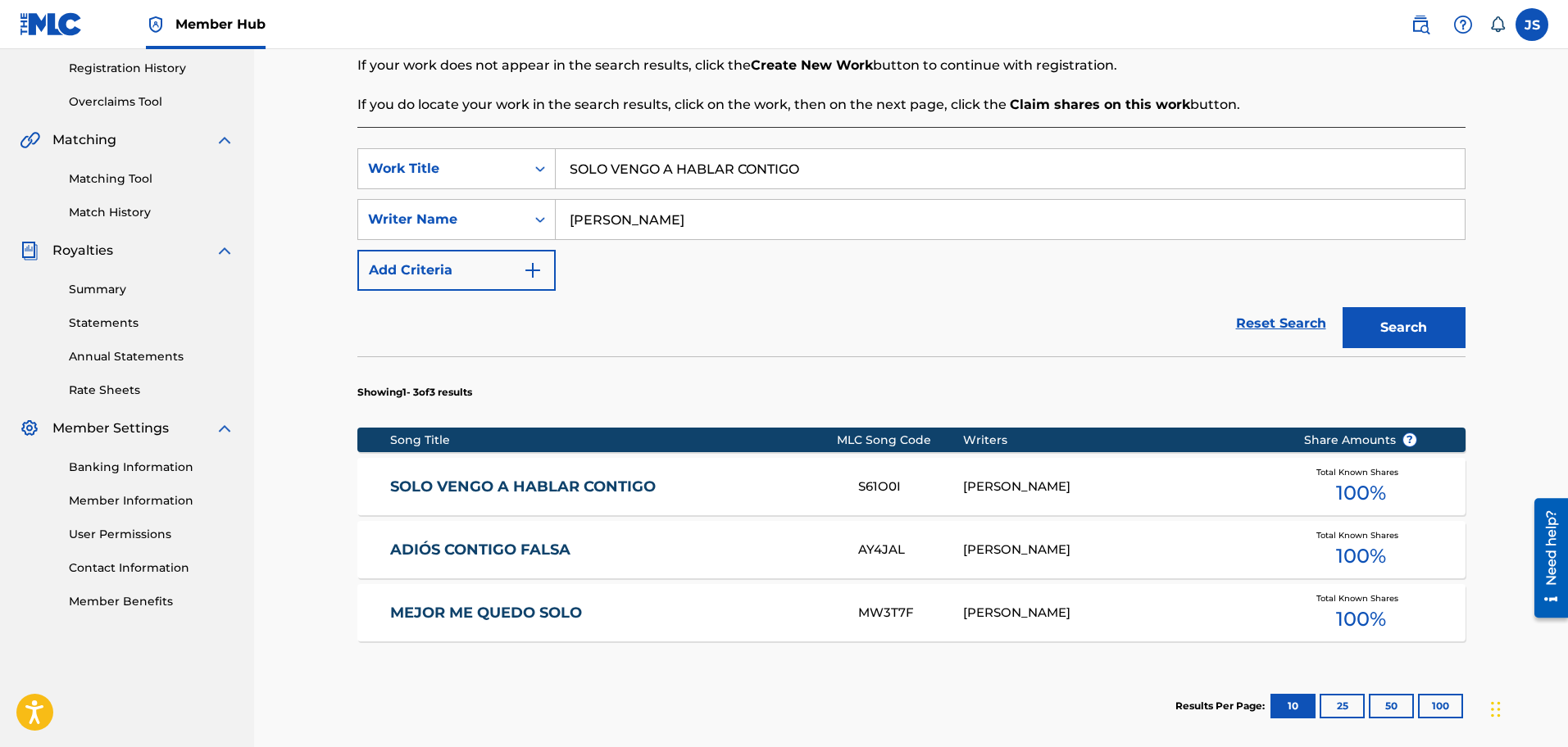
drag, startPoint x: 341, startPoint y: 382, endPoint x: 588, endPoint y: 298, distance: 260.9
click at [275, 380] on div "Register Work Search Enter Work Details Add Writers Add Publishers & Shares Add…" at bounding box center [911, 292] width 1313 height 1101
paste input "UN GUAYABO DE CORTO TIEMP"
type input "UN GUAYABO DE CORTO TIEMPO"
click at [1284, 36] on p "Enter the two required search criteria below, then click Search." at bounding box center [911, 26] width 1108 height 20
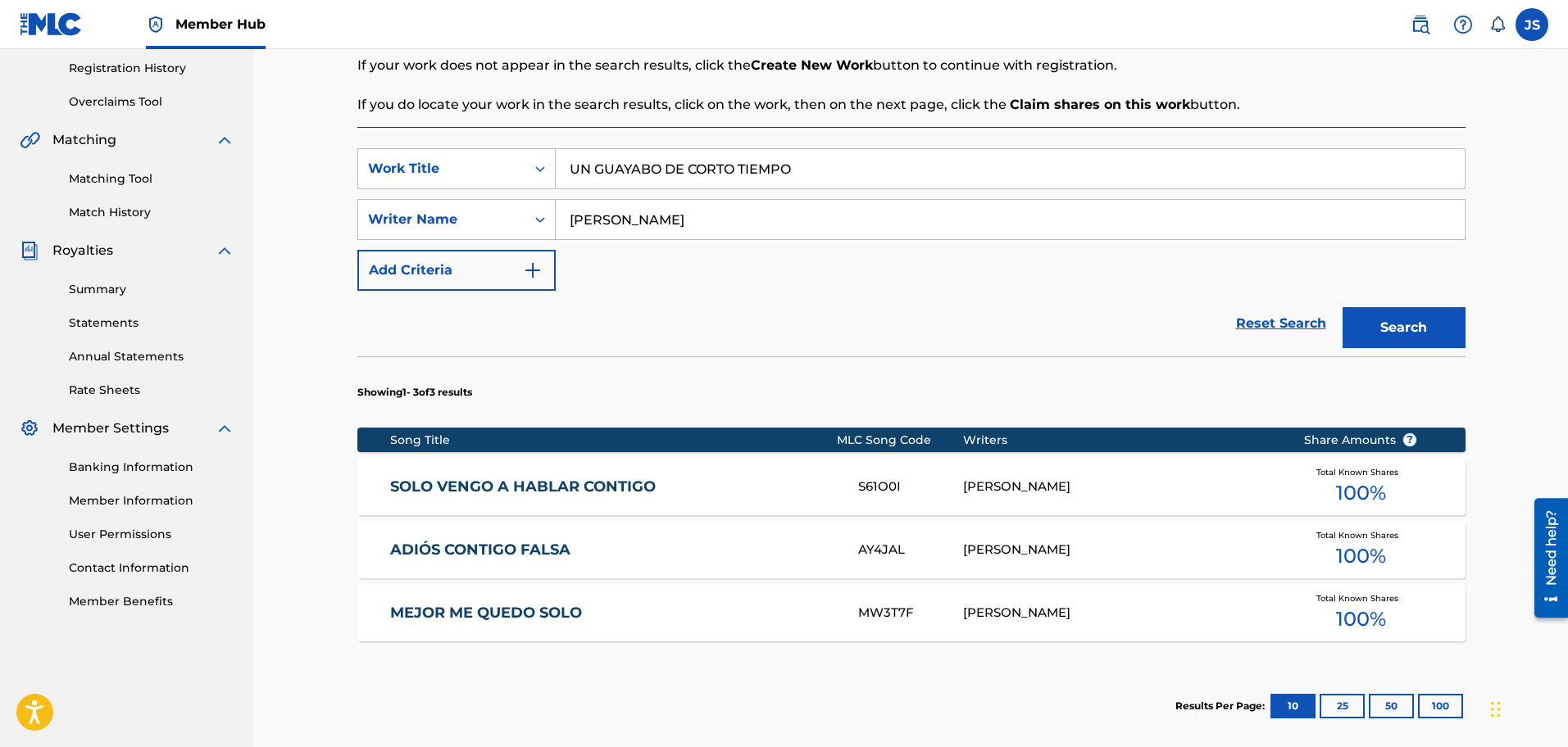
scroll to position [102, 0]
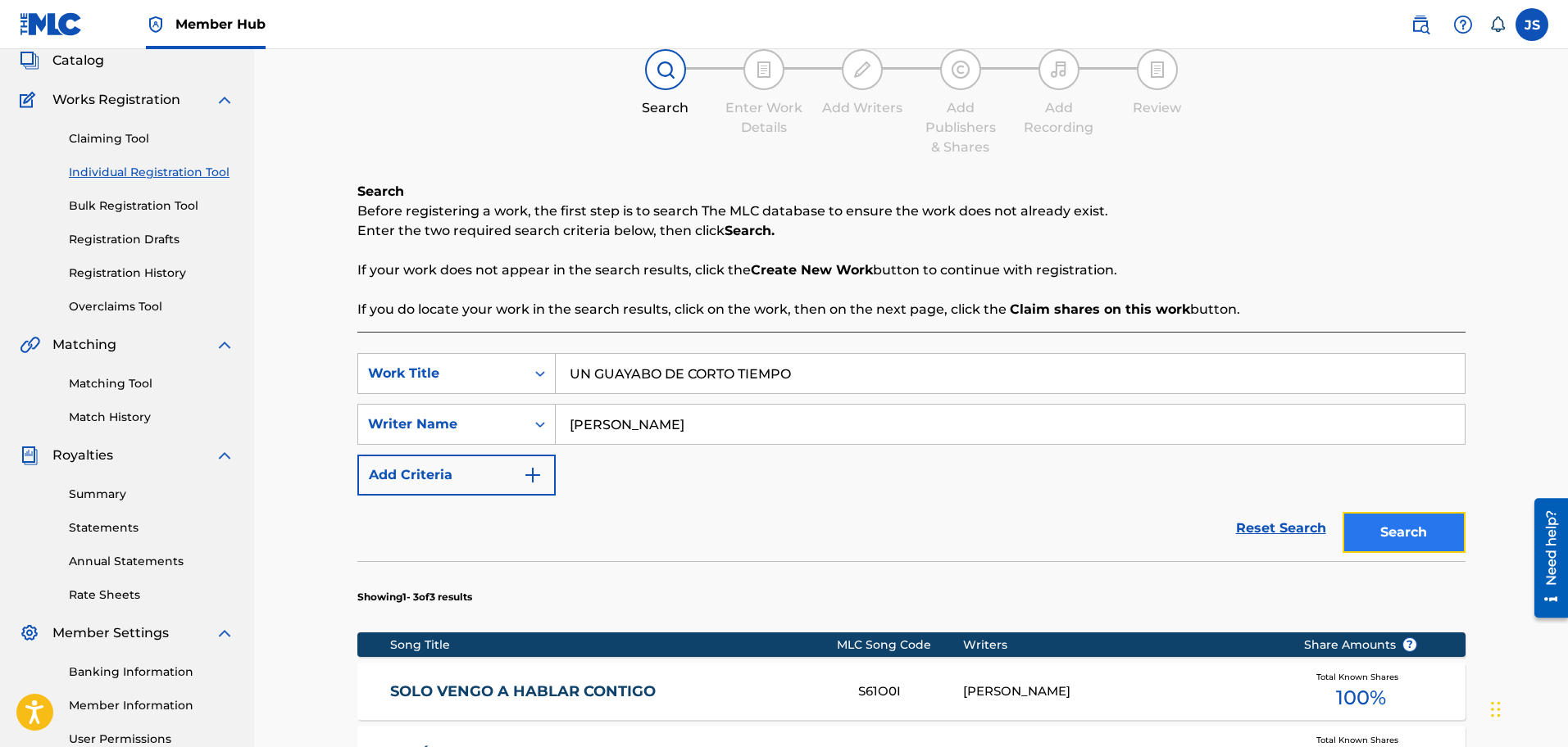
click at [1435, 538] on button "Search" at bounding box center [1404, 532] width 123 height 41
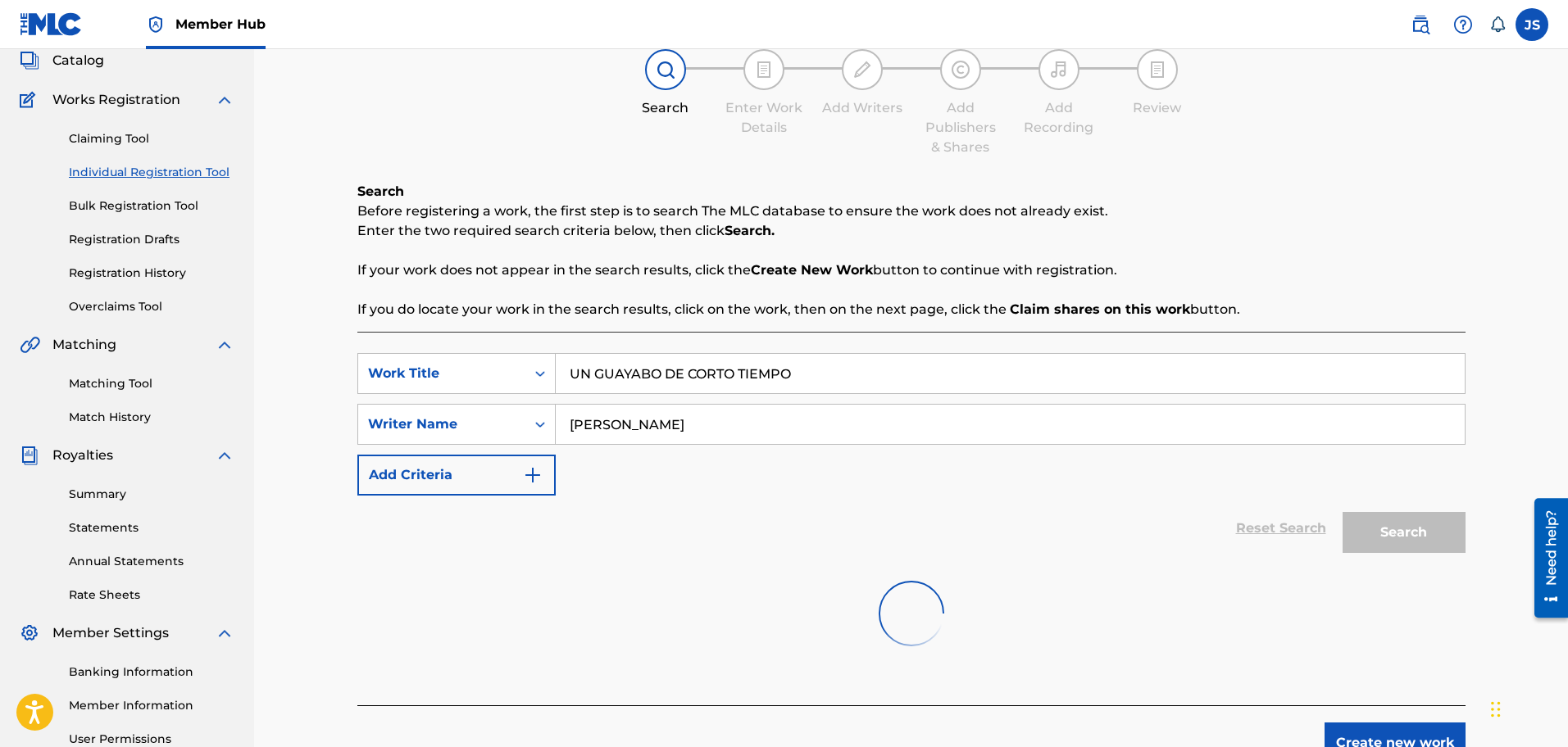
scroll to position [269, 0]
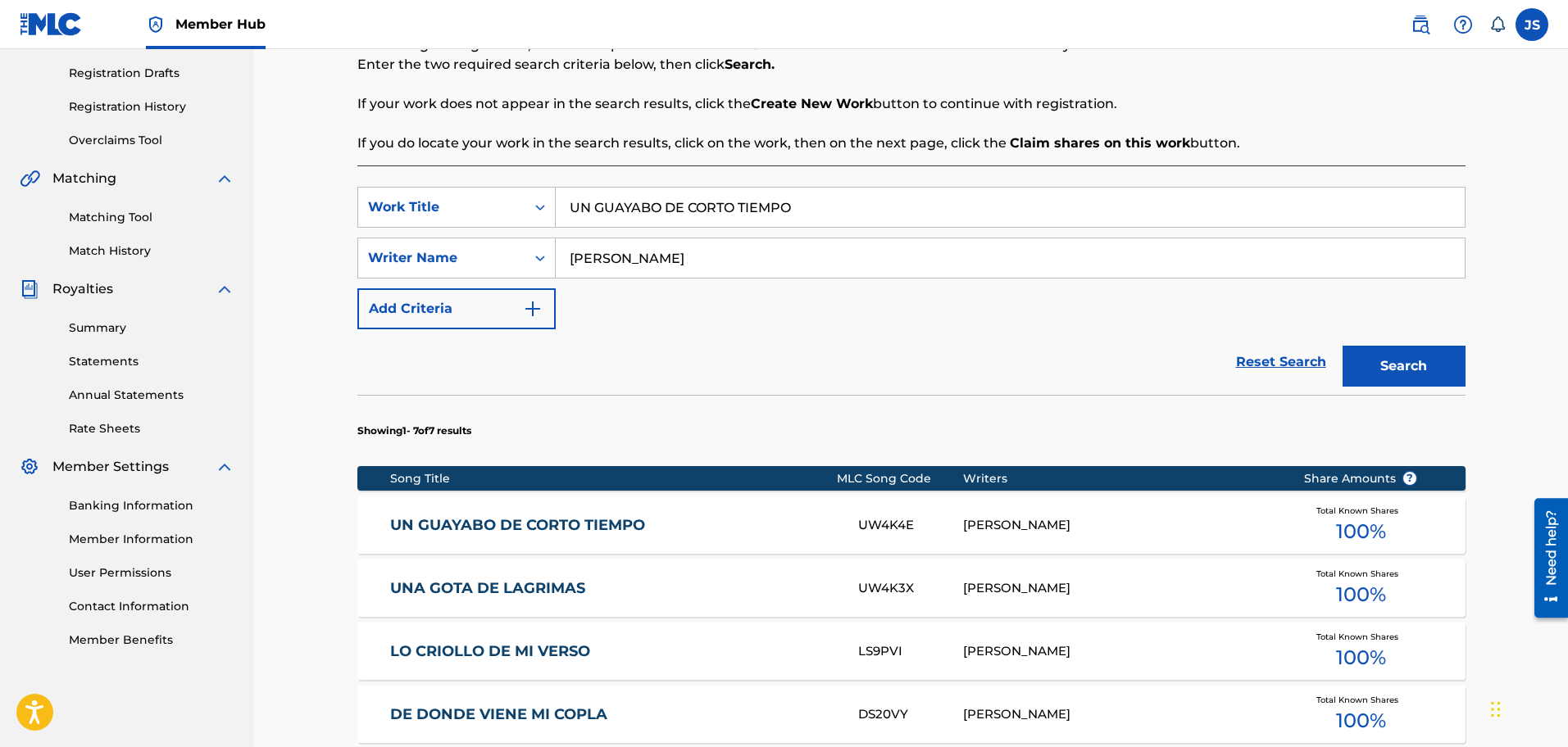
click at [636, 525] on link "UN GUAYABO DE CORTO TIEMPO" at bounding box center [612, 525] width 446 height 19
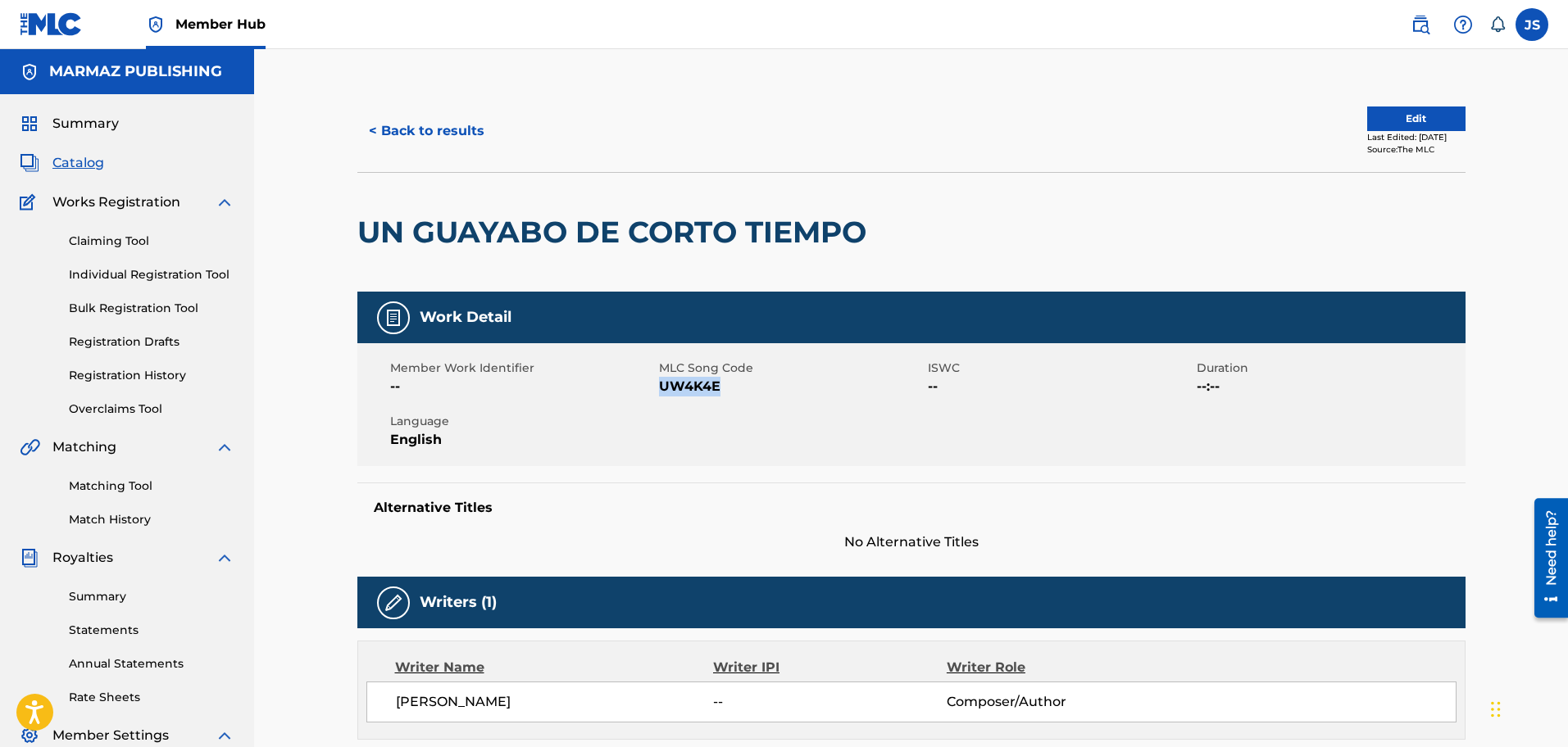
scroll to position [63, 0]
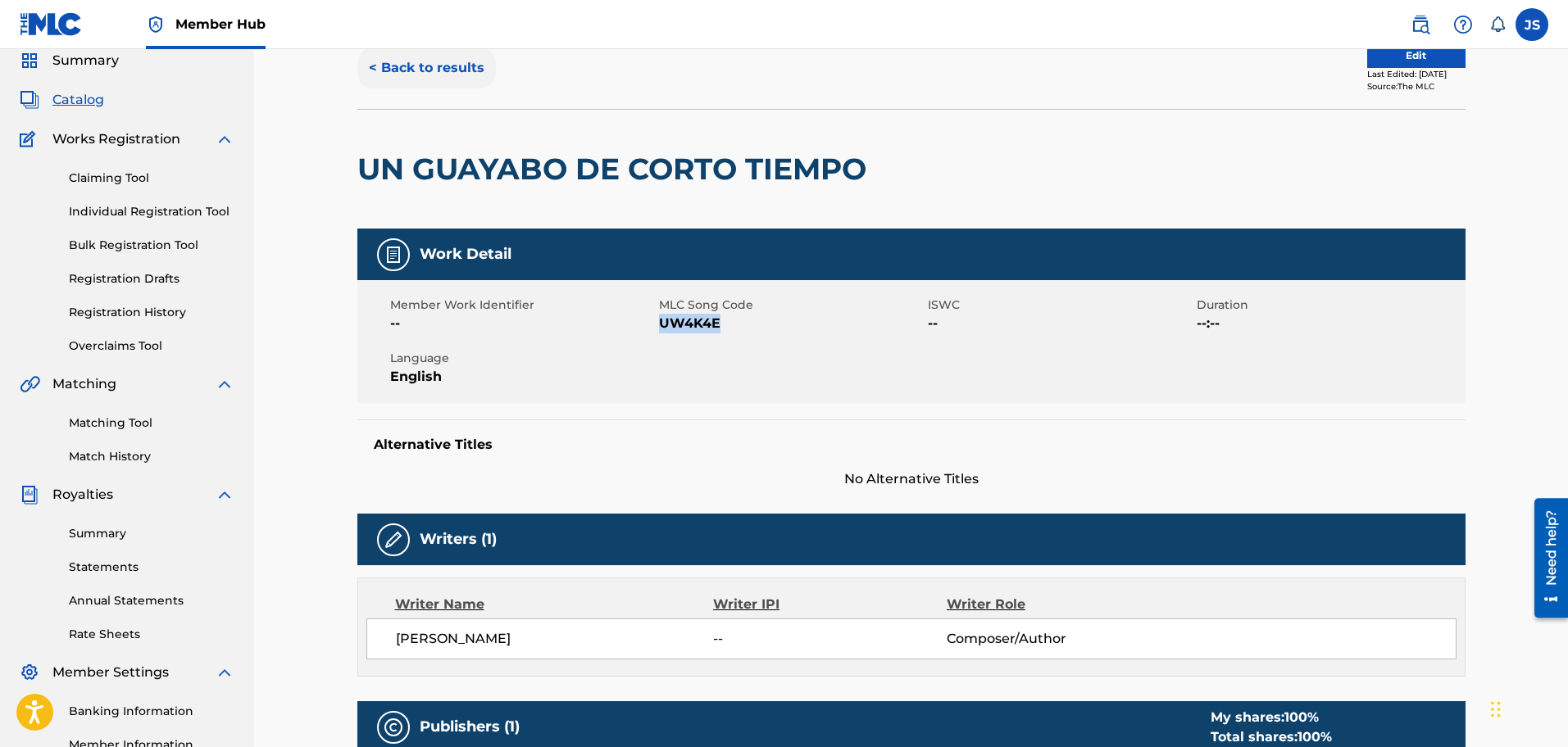
click at [409, 89] on button "< Back to results" at bounding box center [426, 68] width 138 height 41
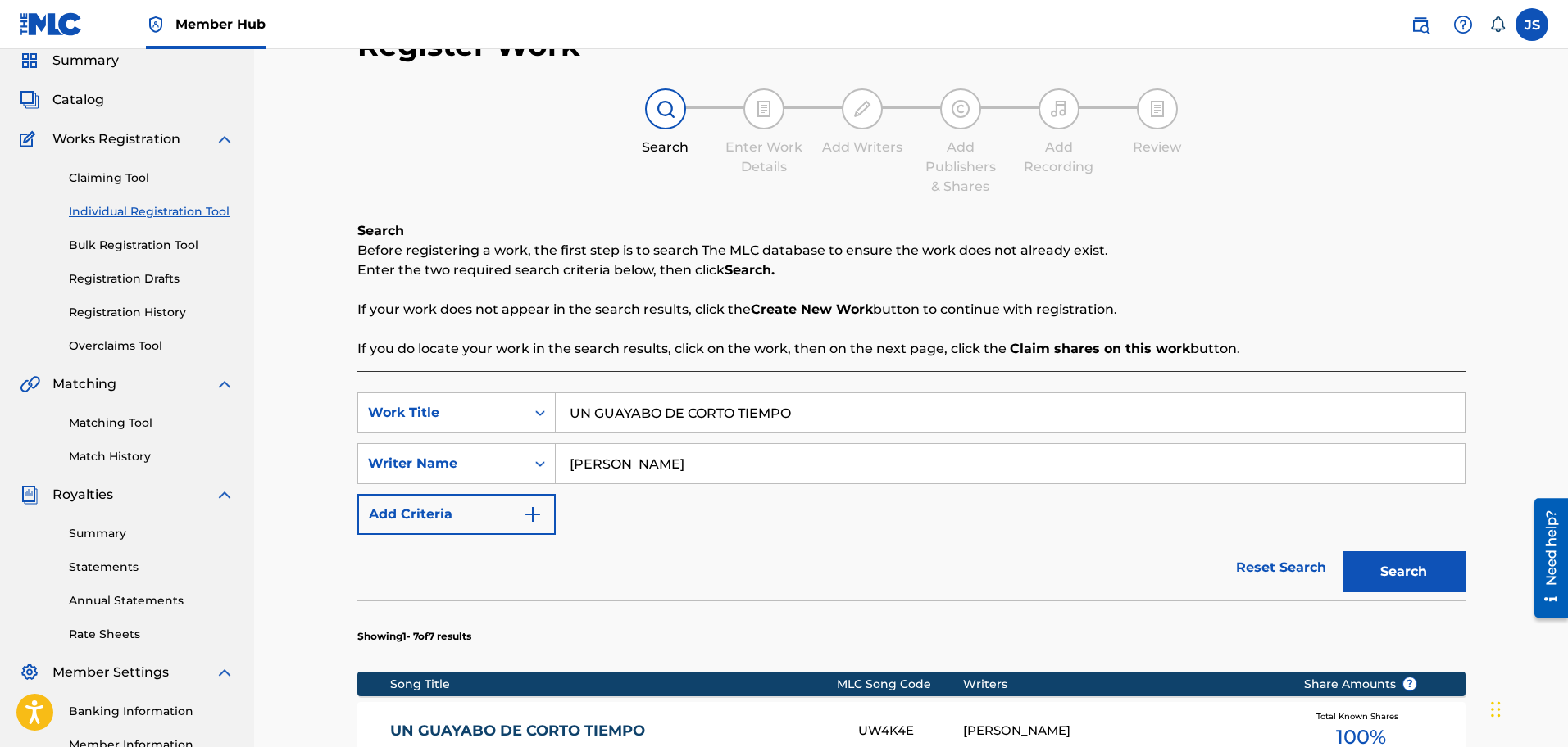
scroll to position [269, 0]
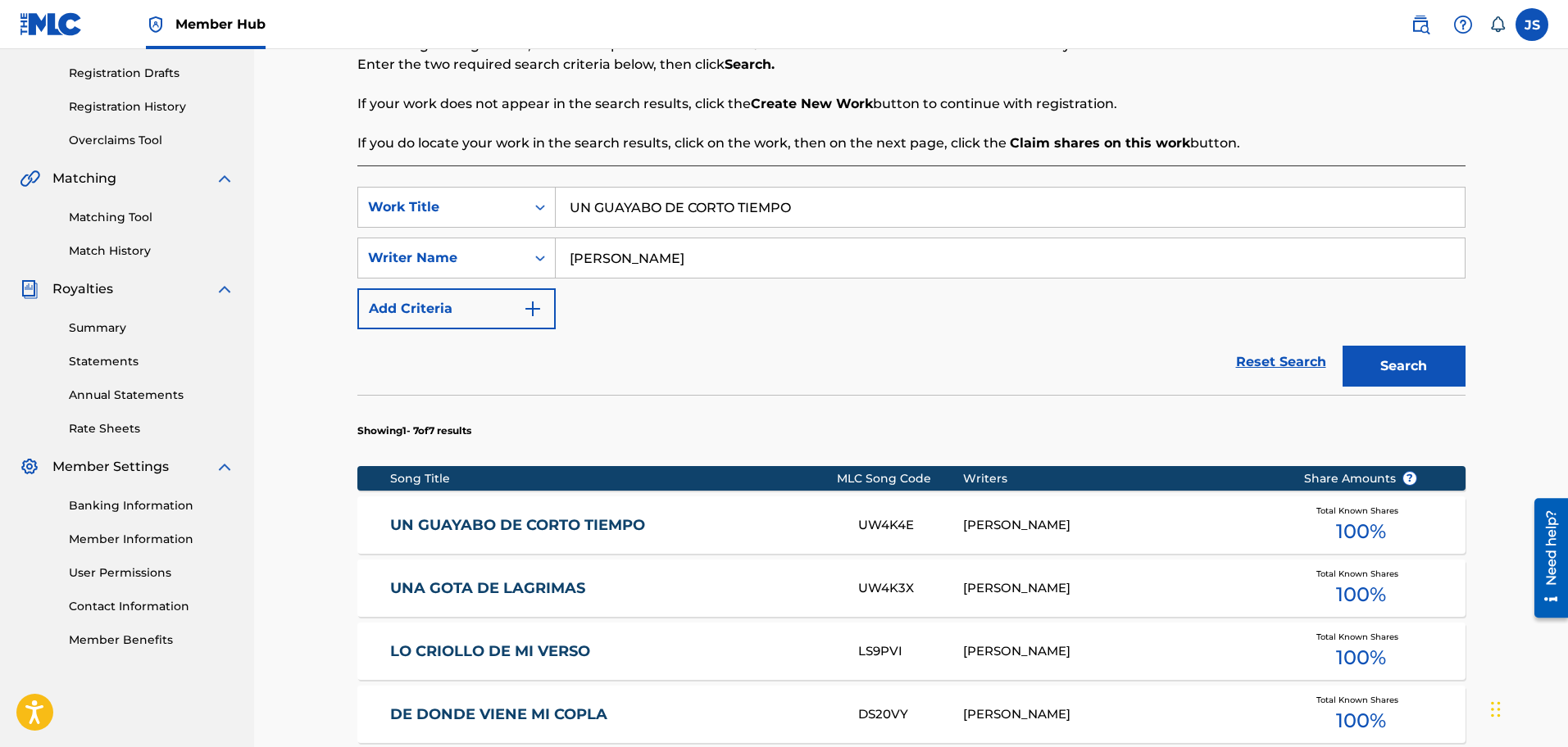
click at [382, 182] on div "SearchWithCriteriac0c563b4-f927-4d8f-939a-e19001b961e4 Work Title UN GUAYABO DE…" at bounding box center [911, 620] width 1108 height 910
paste input "VÁMONOS CARIÑO MI"
type input "VÁMONOS CARIÑO MIO"
click at [1387, 358] on button "Search" at bounding box center [1404, 367] width 123 height 41
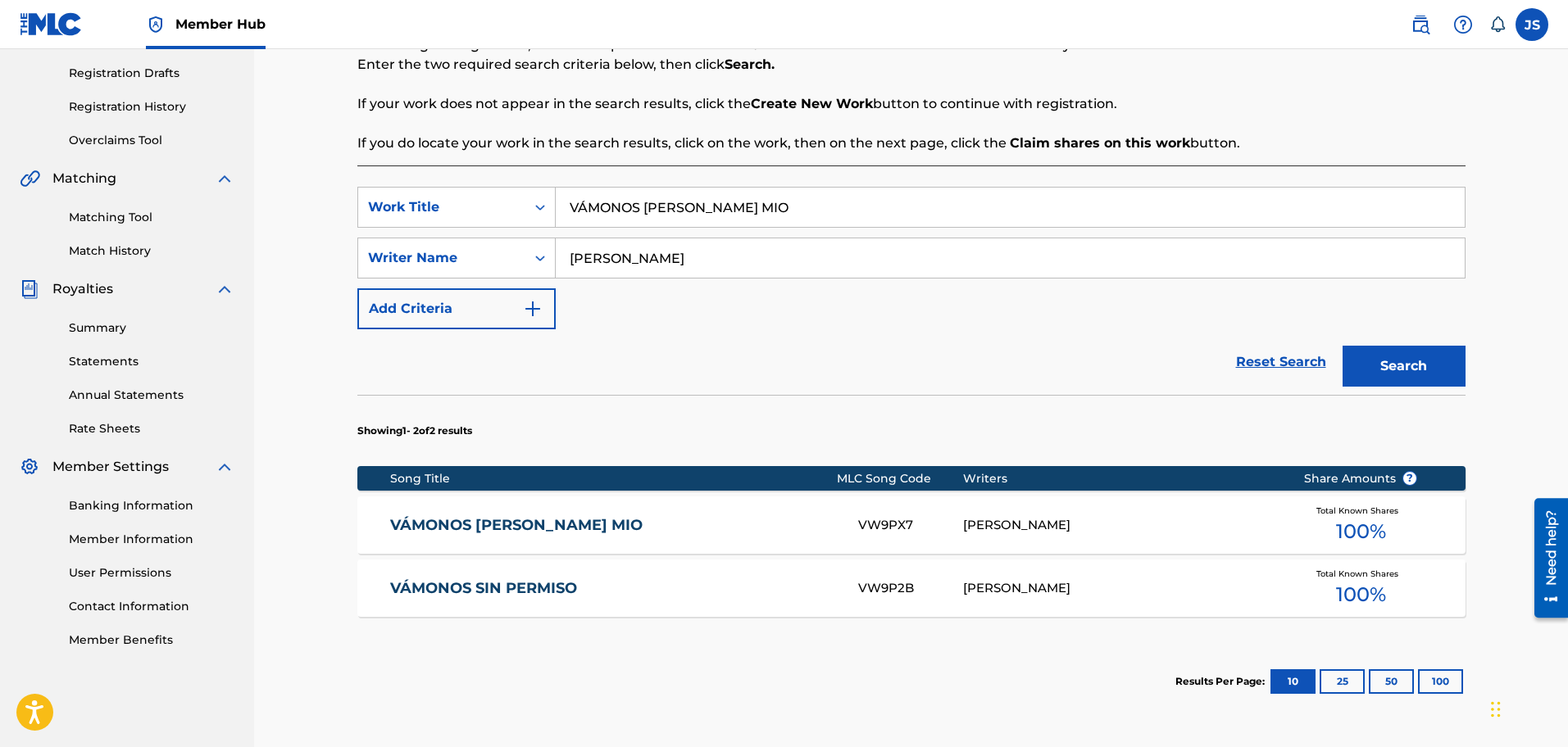
drag, startPoint x: 531, startPoint y: 529, endPoint x: 893, endPoint y: 404, distance: 383.0
click at [531, 529] on link "VÁMONOS CARIÑO MIO" at bounding box center [612, 525] width 446 height 19
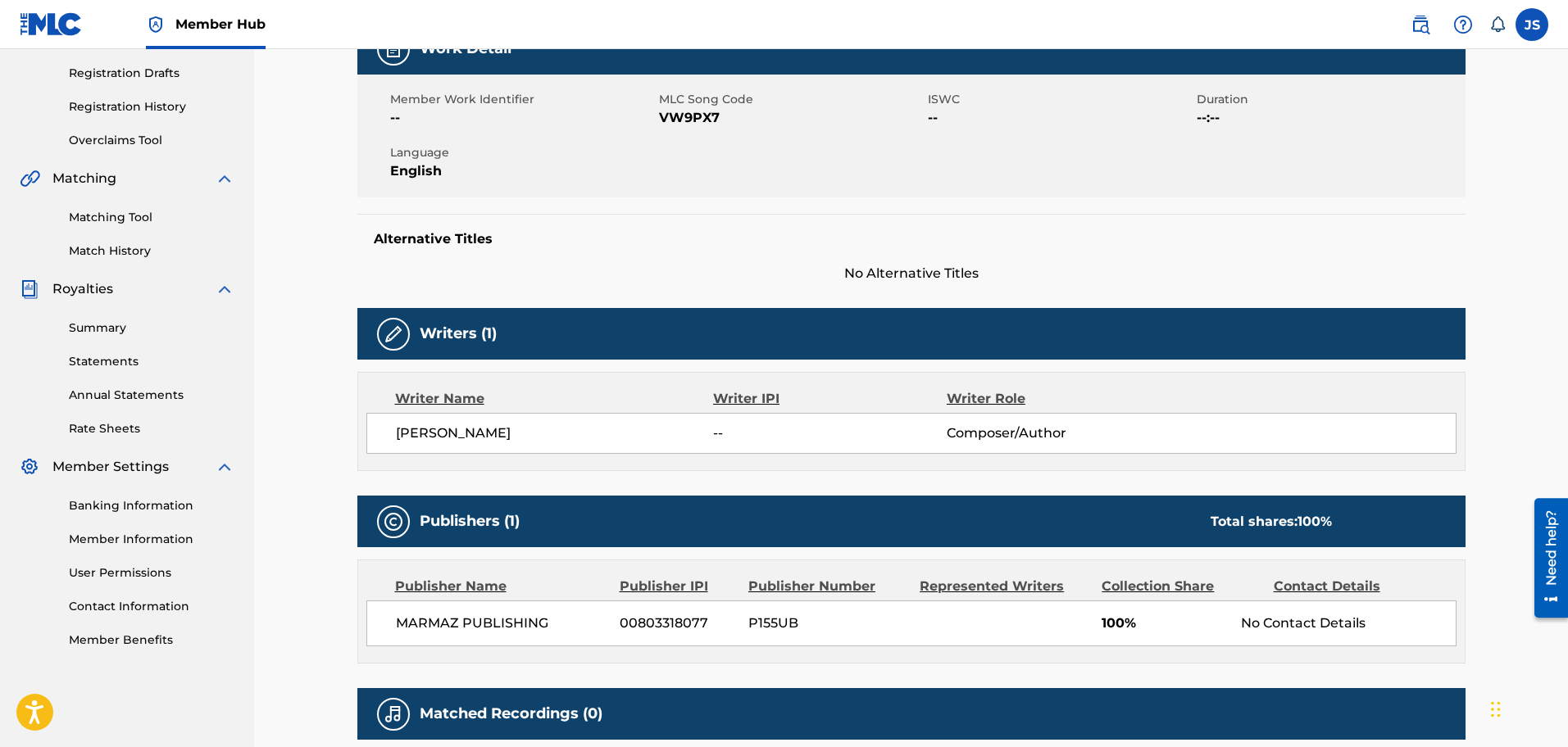
scroll to position [102, 0]
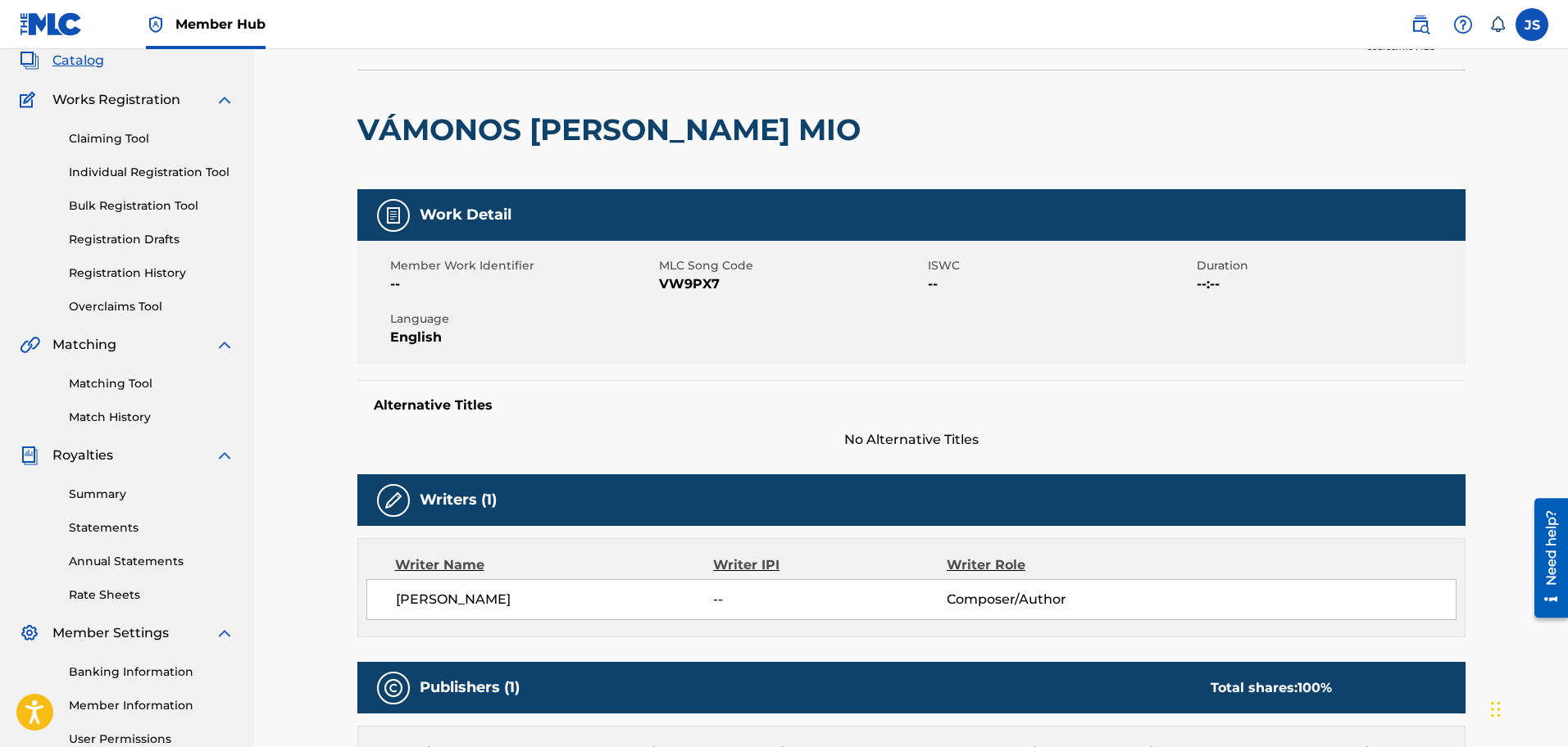
click at [701, 284] on span "VW9PX7" at bounding box center [791, 285] width 264 height 20
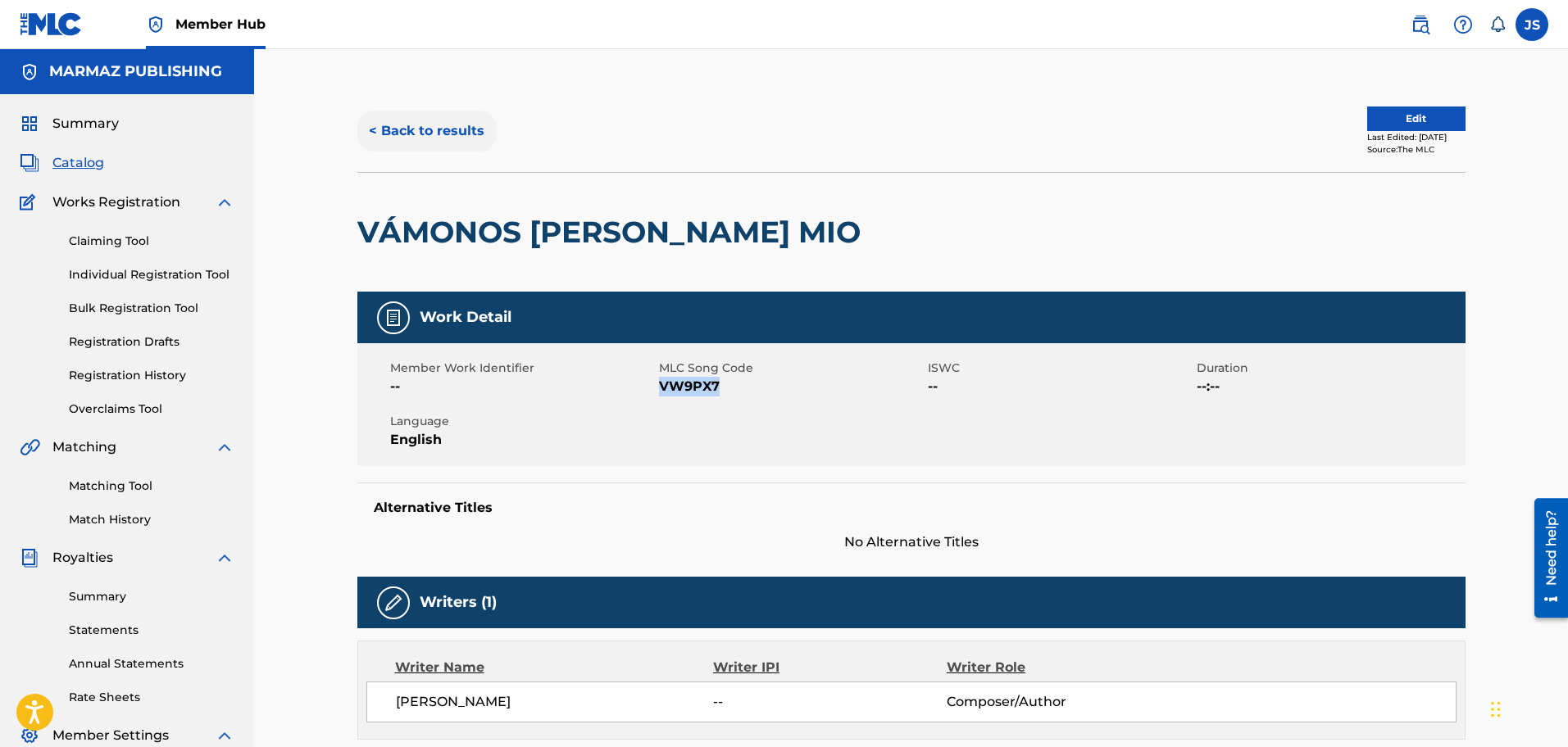
click at [437, 121] on button "< Back to results" at bounding box center [426, 131] width 138 height 41
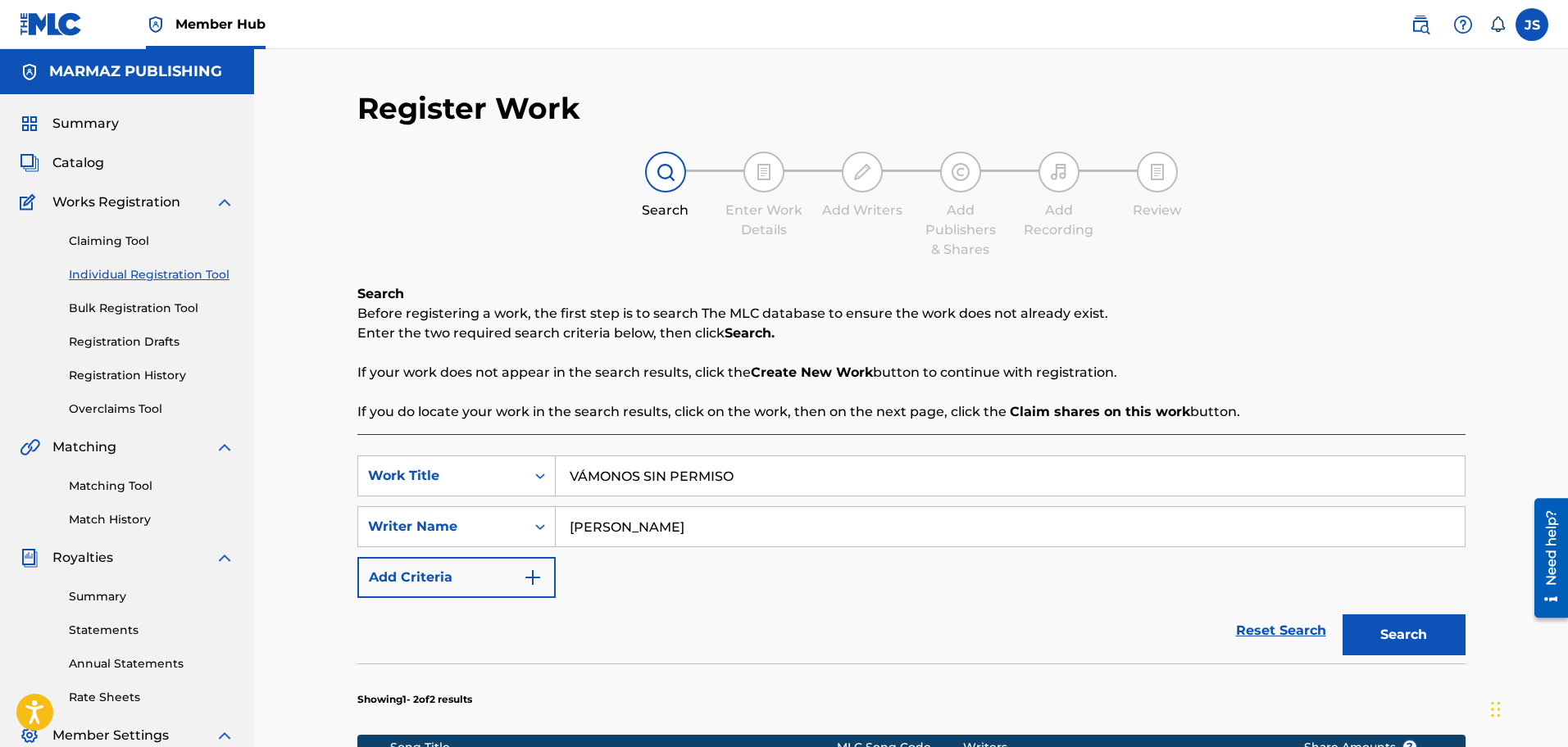
type input "VÁMONOS SIN PERMISO"
click at [1131, 285] on div "Search Before registering a work, the first step is to search The MLC database …" at bounding box center [911, 353] width 1108 height 138
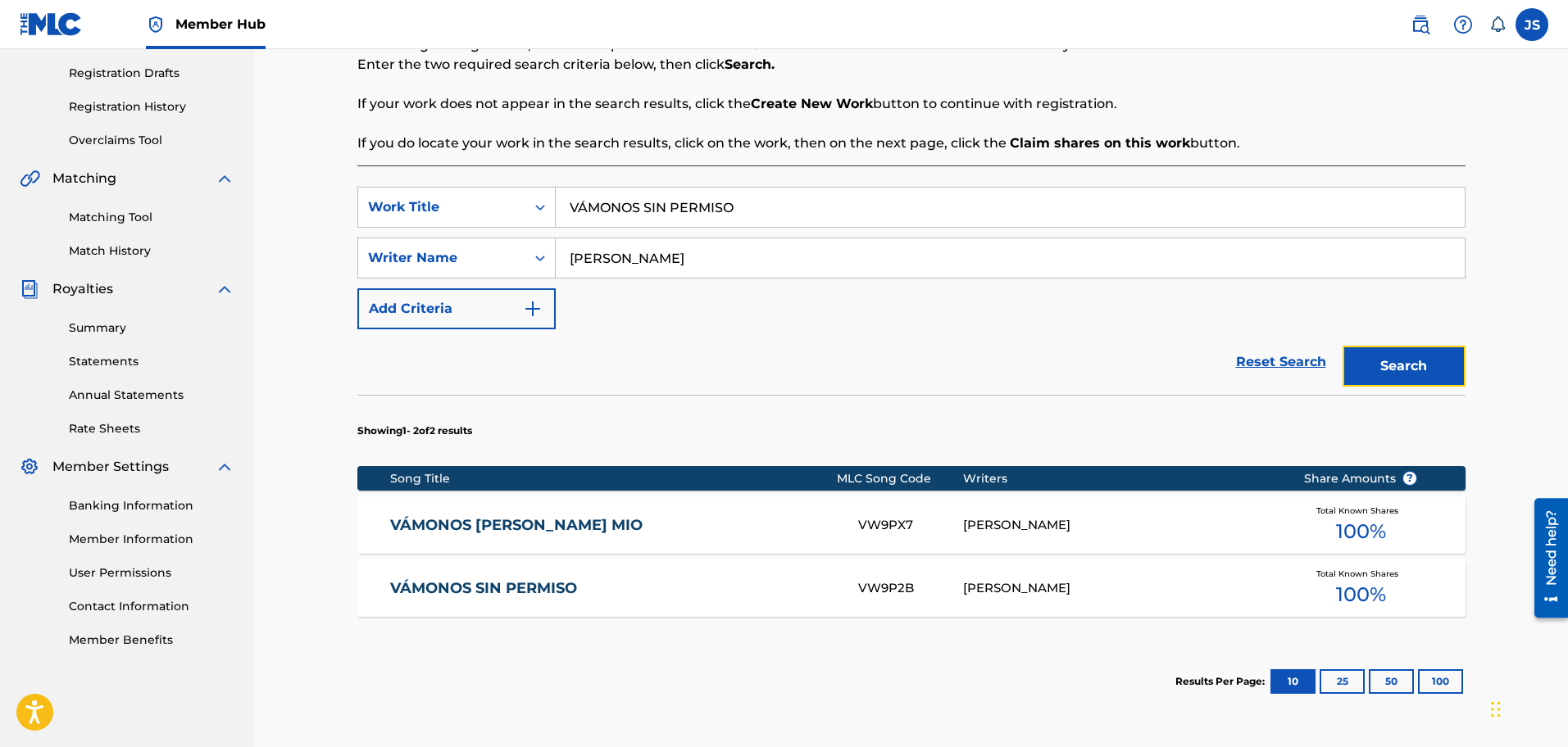
click at [1432, 360] on button "Search" at bounding box center [1404, 367] width 123 height 41
click at [465, 527] on link "VÁMONOS SIN PERMISO" at bounding box center [612, 525] width 446 height 19
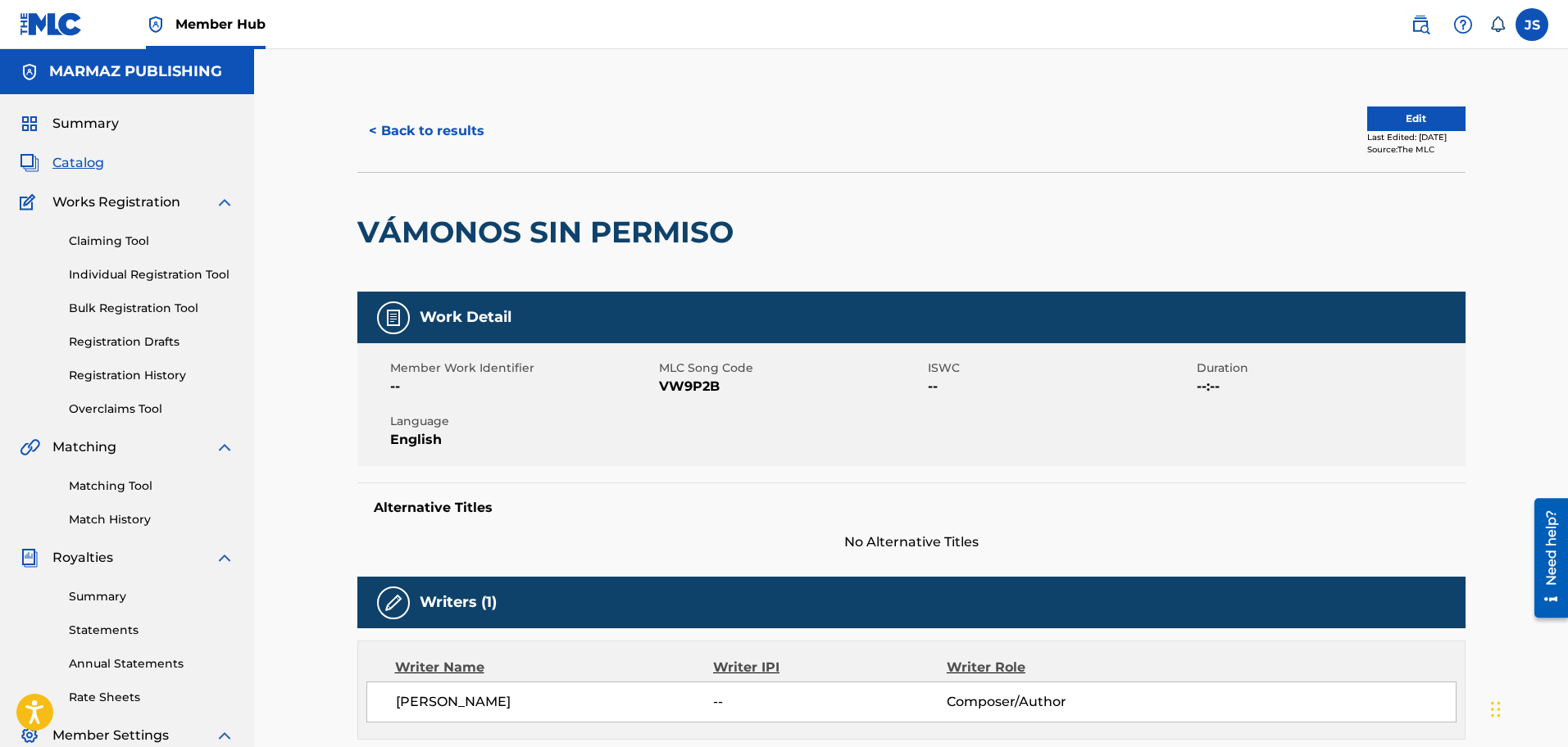
click at [714, 386] on span "VW9P2B" at bounding box center [791, 387] width 264 height 20
click at [429, 126] on button "< Back to results" at bounding box center [426, 131] width 138 height 41
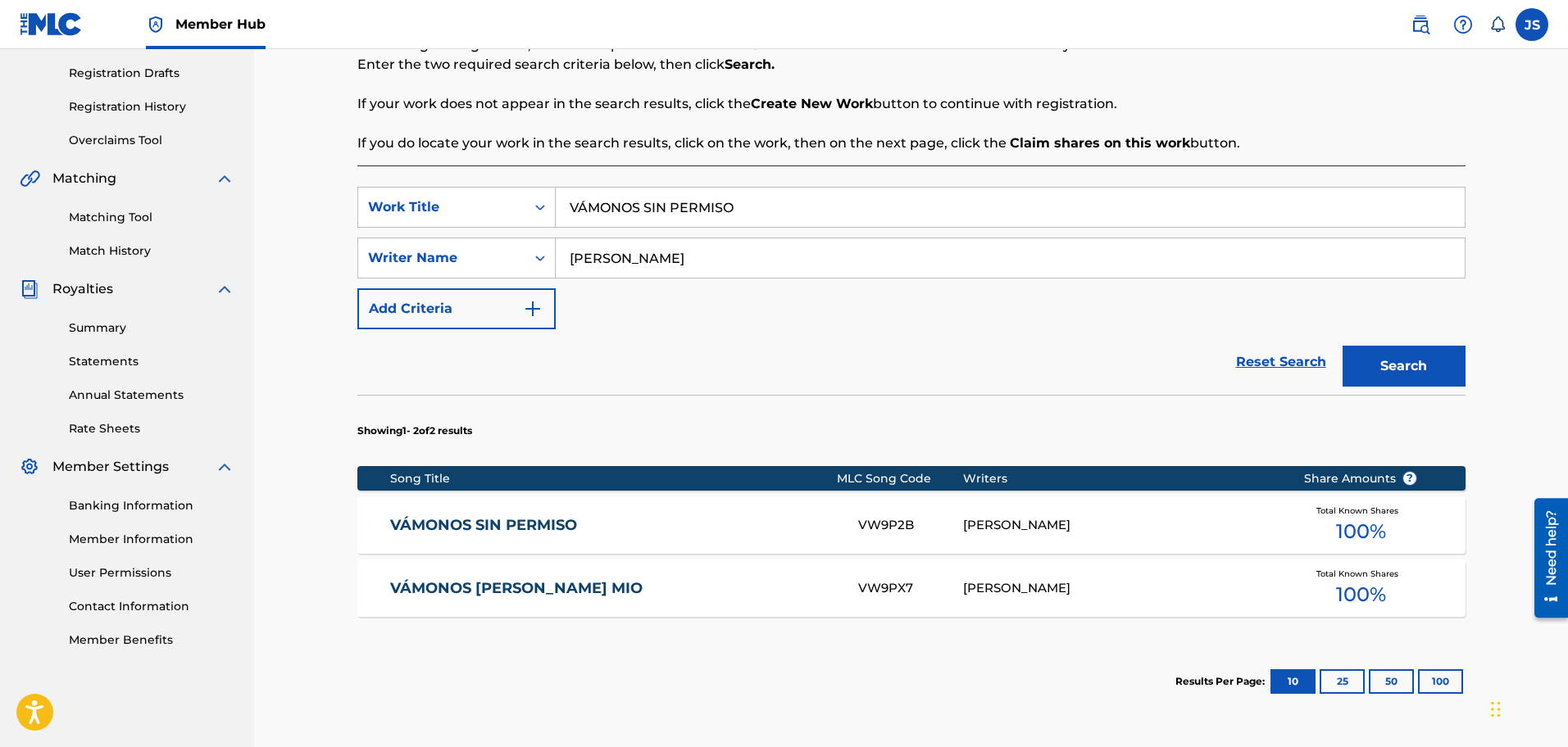
drag, startPoint x: 762, startPoint y: 209, endPoint x: 700, endPoint y: 192, distance: 64.3
click at [452, 215] on div "SearchWithCriteriac0c563b4-f927-4d8f-939a-e19001b961e4 Work Title VÁMONOS SIN P…" at bounding box center [911, 208] width 1108 height 41
paste input "COMO UNA MADRE NO HAY OTRA"
type input "COMO UNA MADRE NO HAY OTRA"
click at [1050, 137] on strong "Claim shares on this work" at bounding box center [1099, 143] width 180 height 16
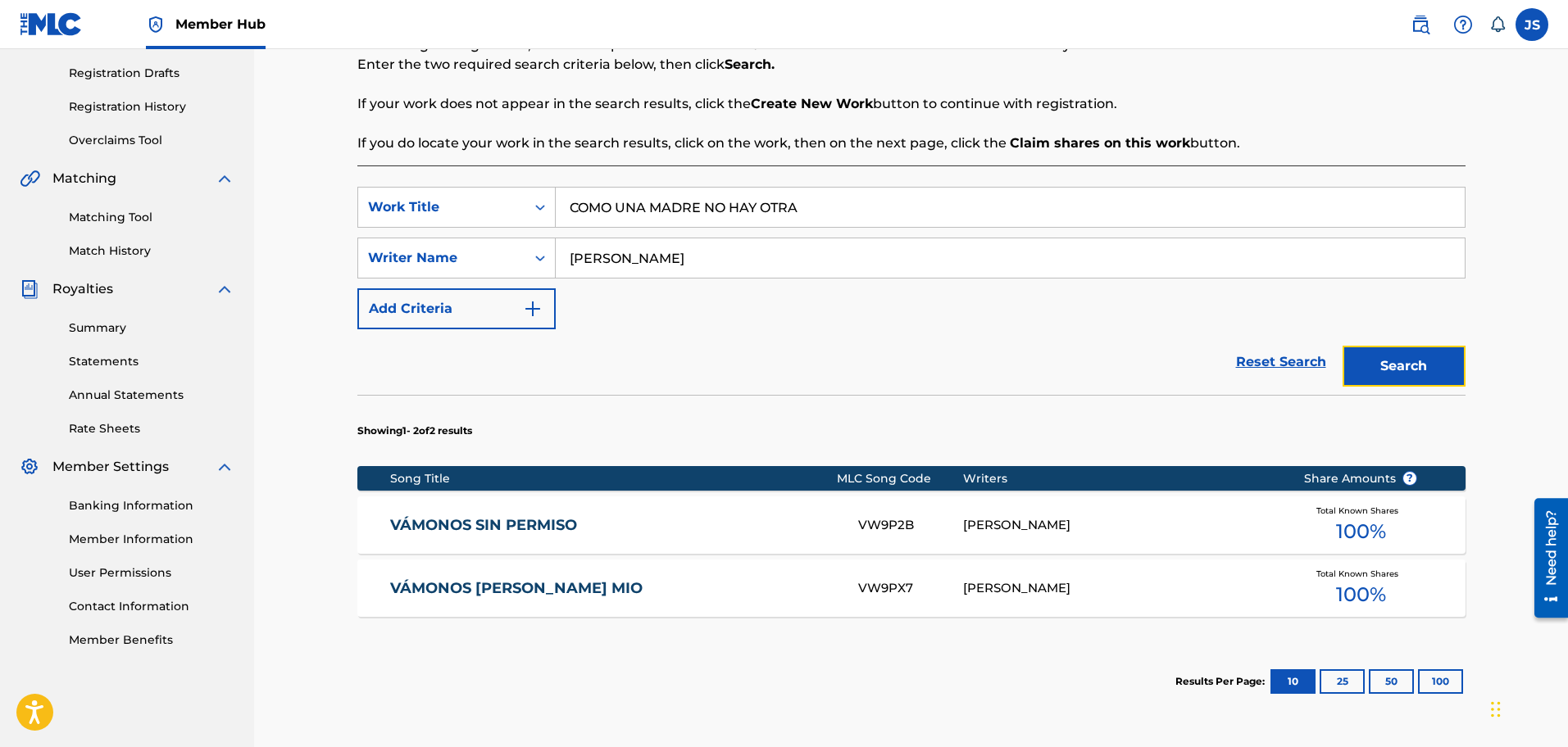
click at [1417, 356] on button "Search" at bounding box center [1404, 367] width 123 height 41
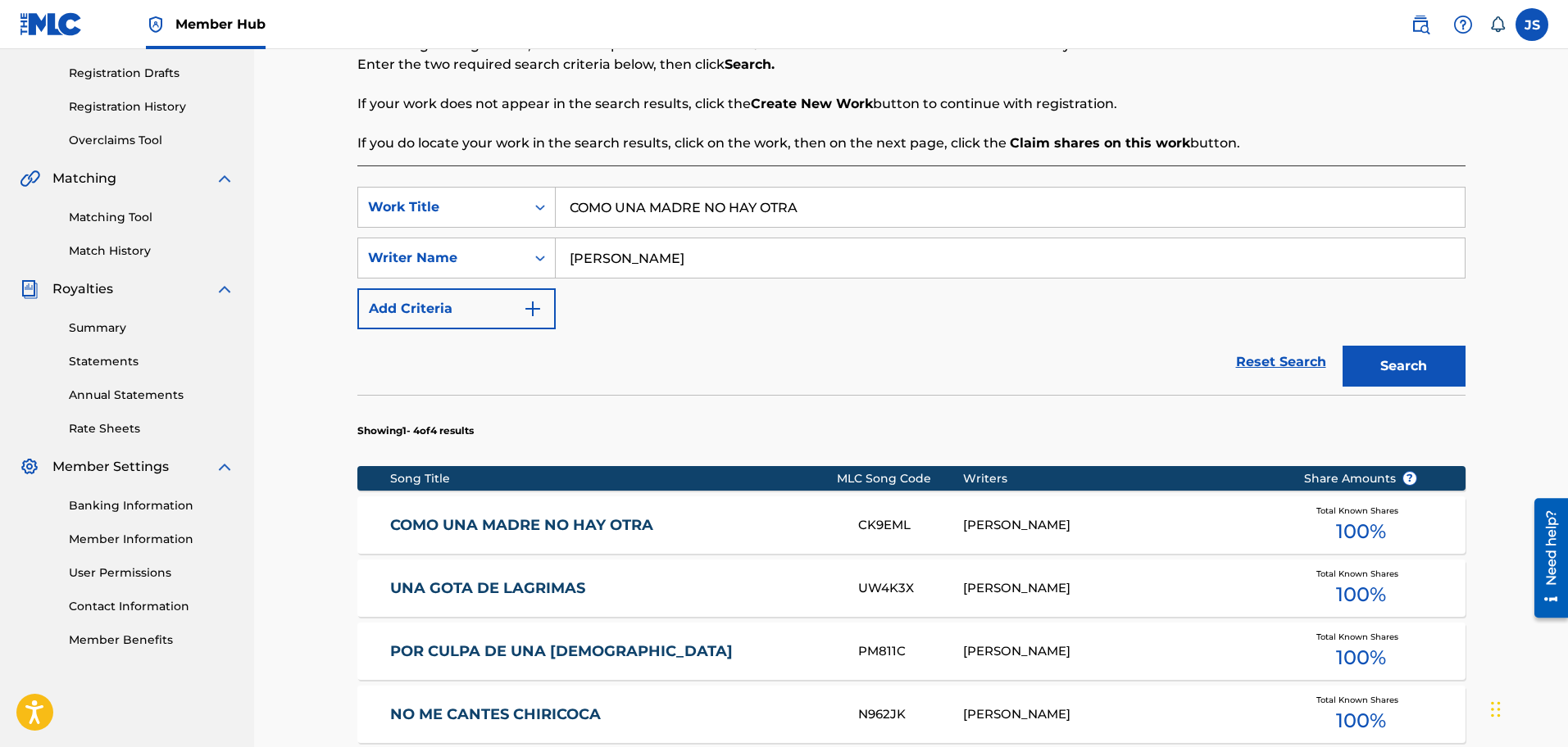
click at [636, 530] on link "COMO UNA MADRE NO HAY OTRA" at bounding box center [612, 525] width 446 height 19
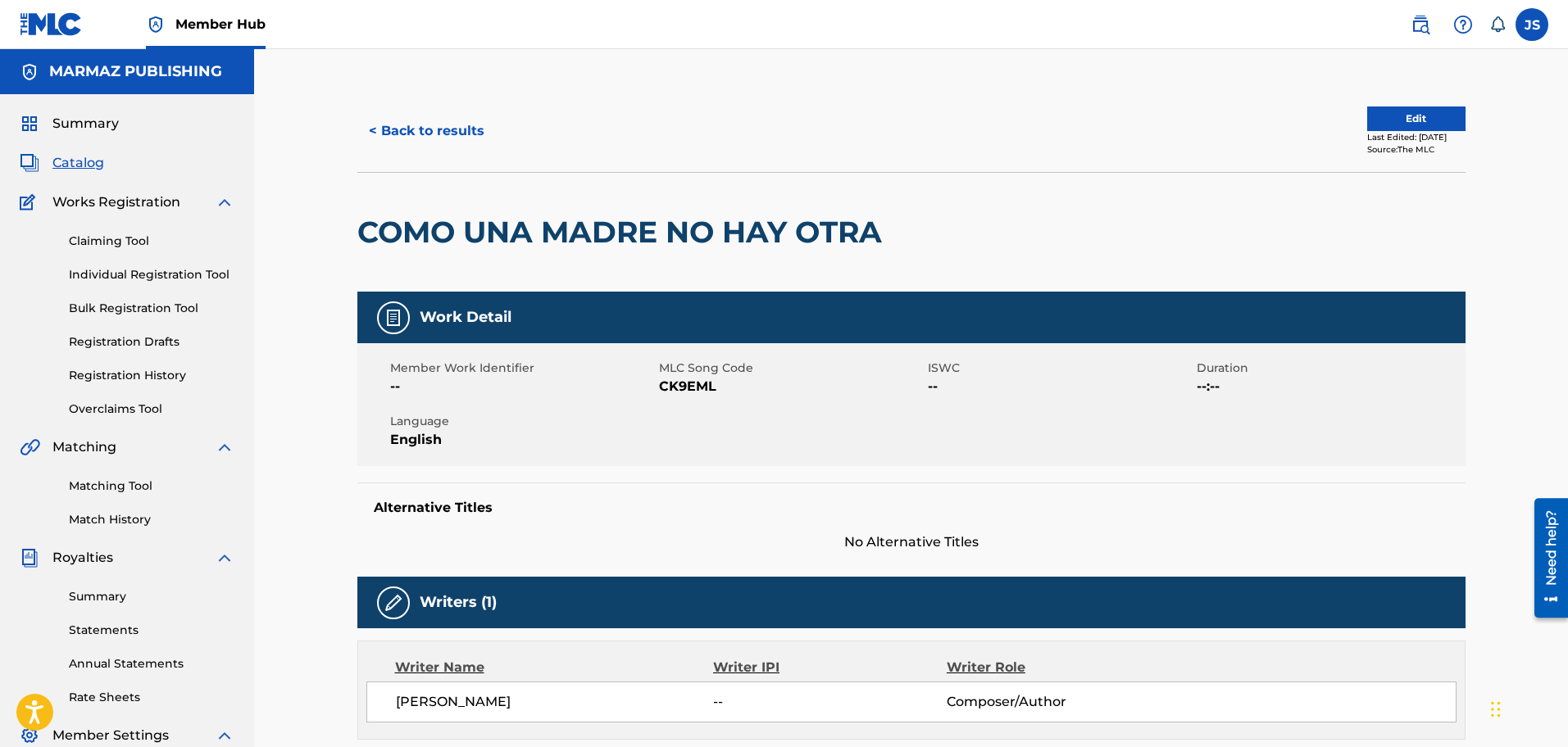
click at [685, 386] on span "CK9EML" at bounding box center [791, 387] width 264 height 20
click at [414, 133] on button "< Back to results" at bounding box center [426, 131] width 138 height 41
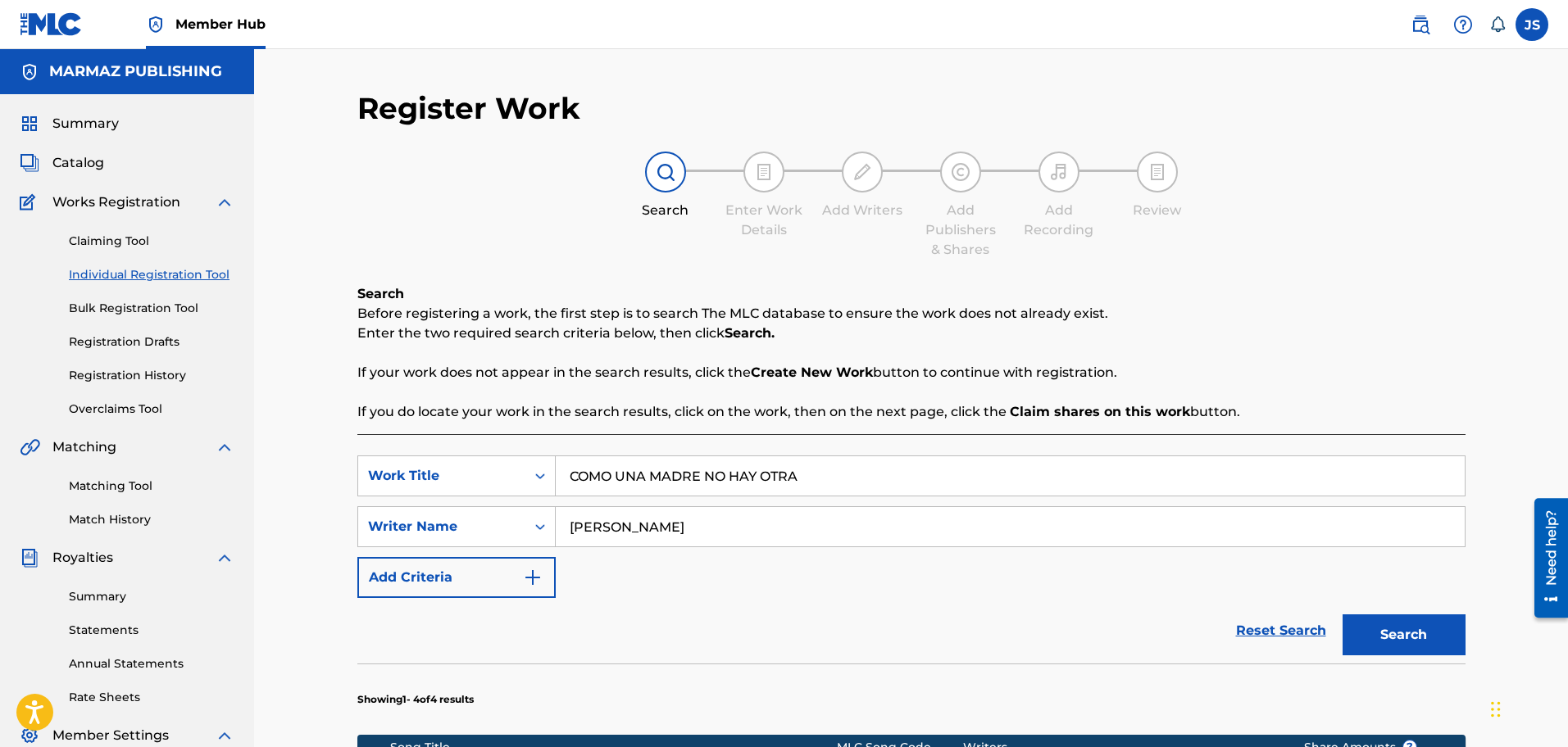
scroll to position [269, 0]
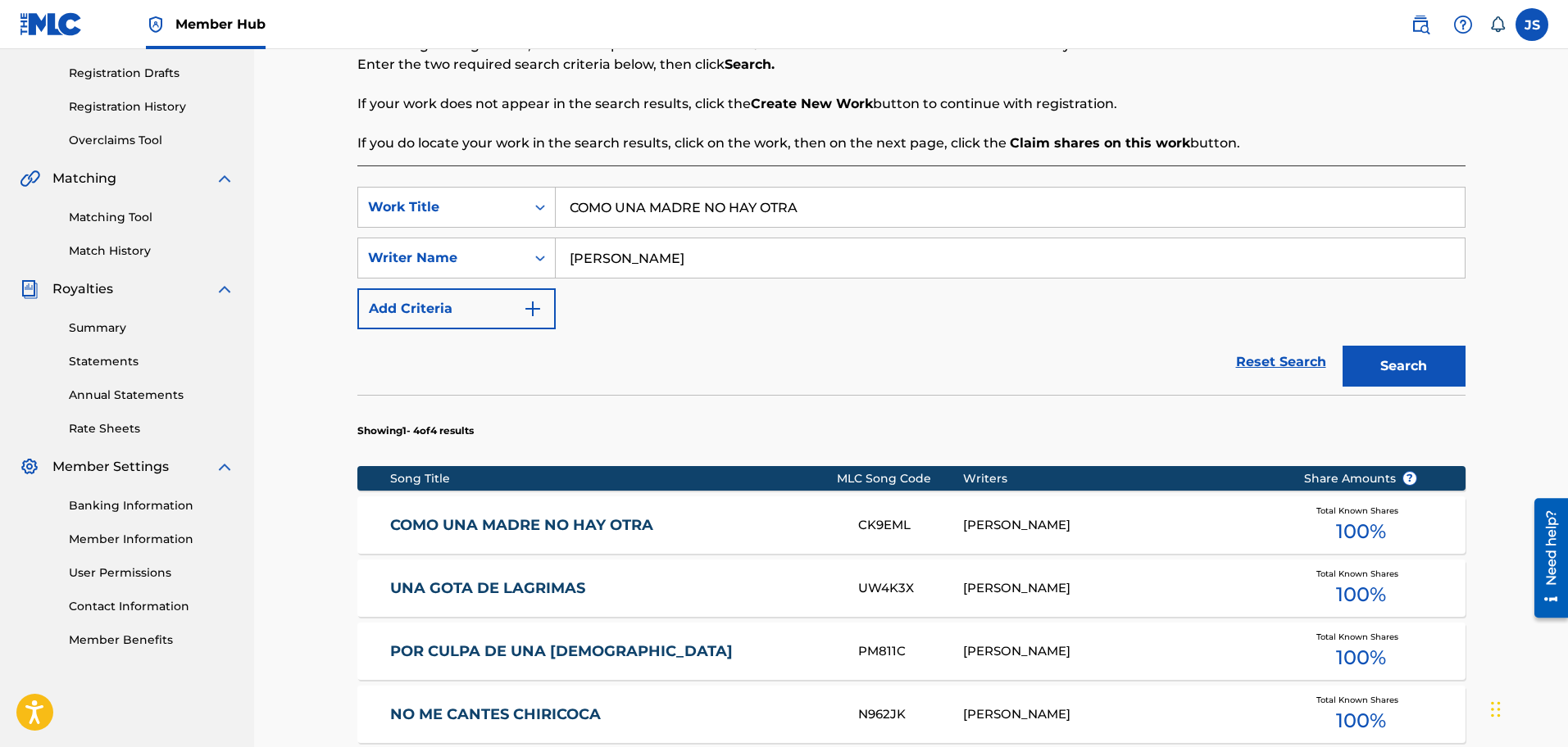
drag, startPoint x: 559, startPoint y: 184, endPoint x: 318, endPoint y: 157, distance: 242.5
click at [253, 172] on main "MARMAZ PUBLISHING Summary Catalog Works Registration Claiming Tool Individual R…" at bounding box center [784, 362] width 1568 height 1163
paste input "ADIÓS CONTIGO FALS"
type input "ADIÓS CONTIGO FALSA"
click at [1422, 386] on button "Search" at bounding box center [1404, 367] width 123 height 41
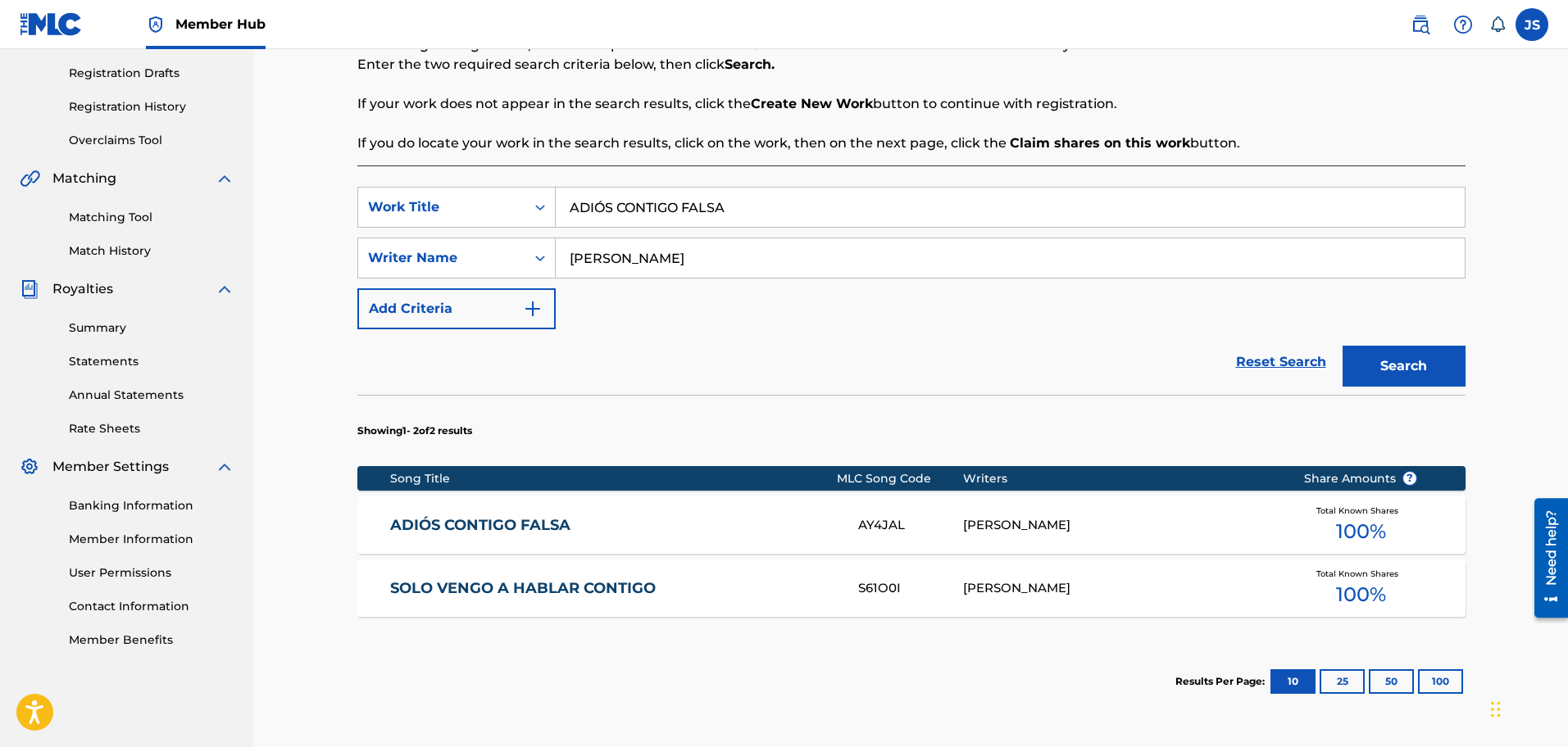
click at [563, 527] on link "ADIÓS CONTIGO FALSA" at bounding box center [612, 525] width 446 height 19
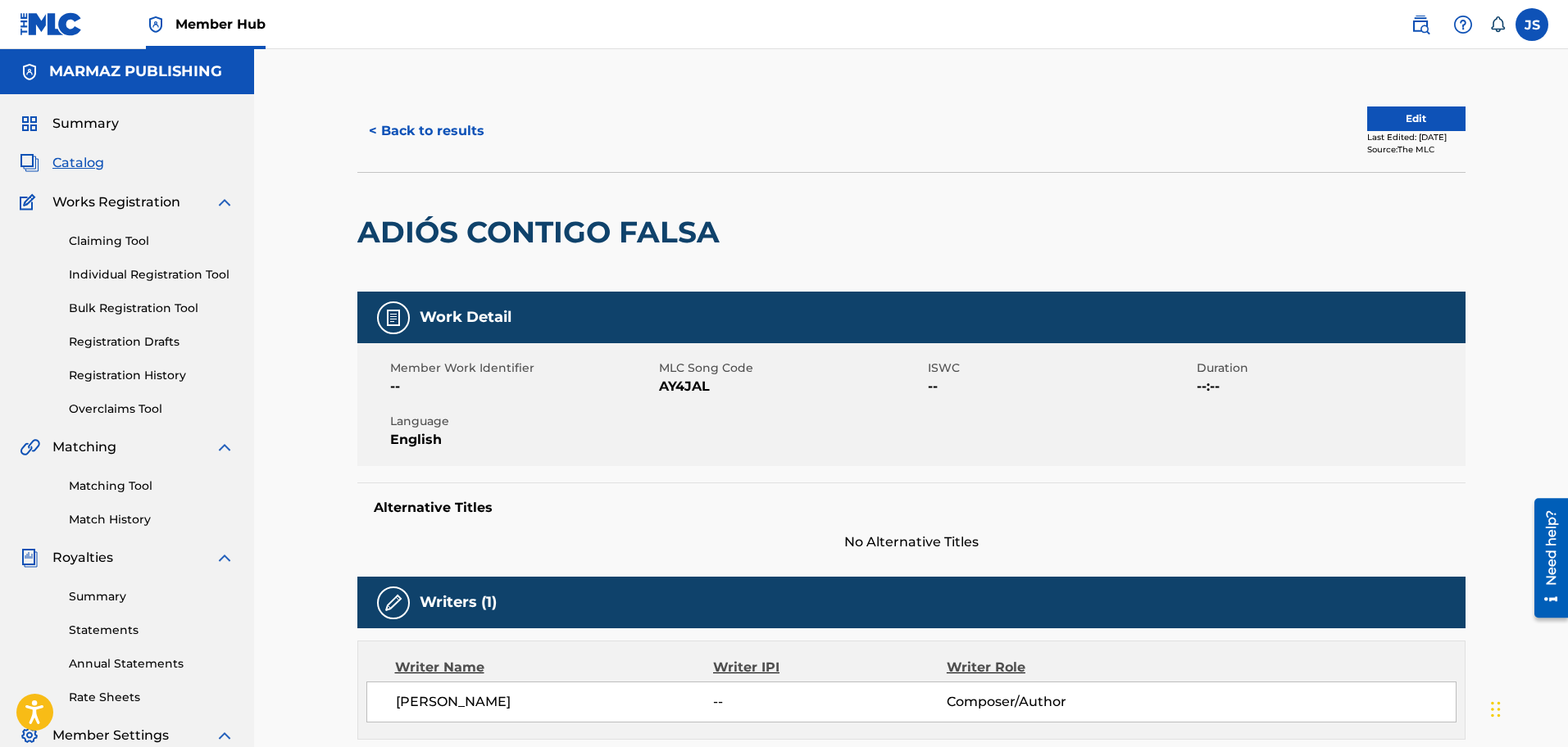
click at [691, 387] on span "AY4JAL" at bounding box center [791, 387] width 264 height 20
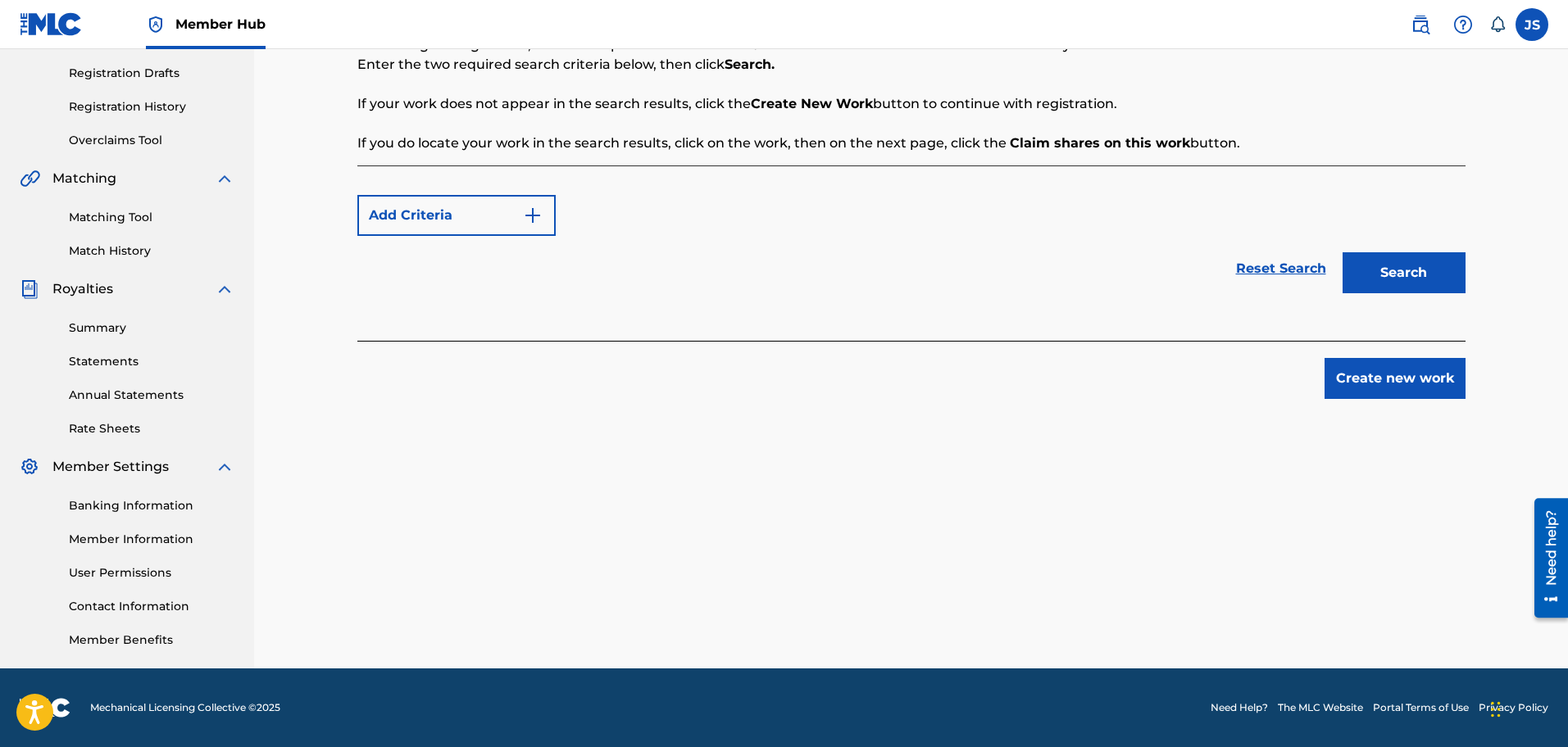
scroll to position [269, 0]
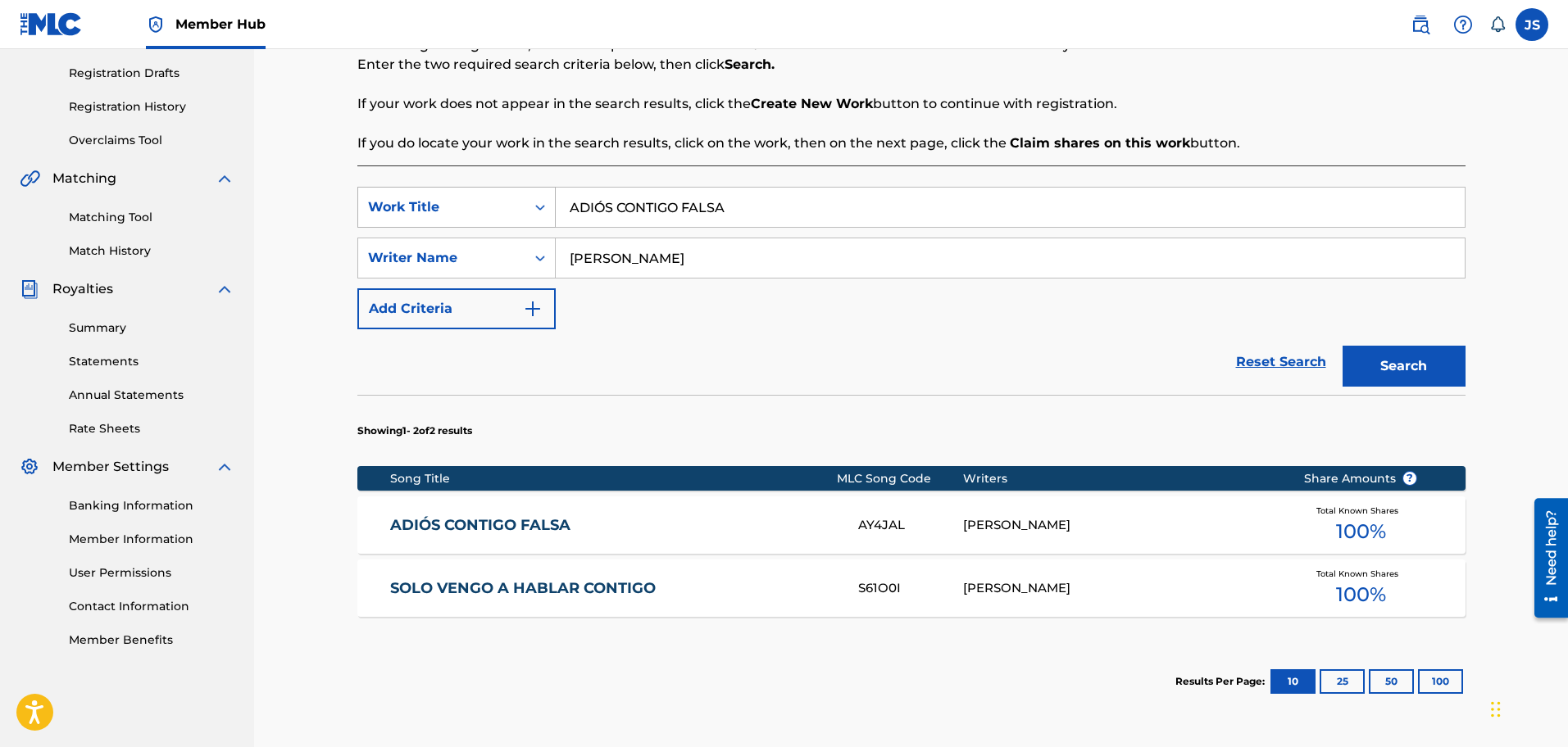
drag, startPoint x: 758, startPoint y: 203, endPoint x: 364, endPoint y: 208, distance: 394.0
click at [364, 208] on div "SearchWithCriteriac0c563b4-f927-4d8f-939a-e19001b961e4 Work Title ADIÓS CONTIGO…" at bounding box center [911, 208] width 1108 height 41
paste input "MANECER EN MI LLANO"
type input "AMANECER EN MI LLANO"
click at [1269, 98] on p "If your work does not appear in the search results, click the Create New Work b…" at bounding box center [911, 104] width 1108 height 20
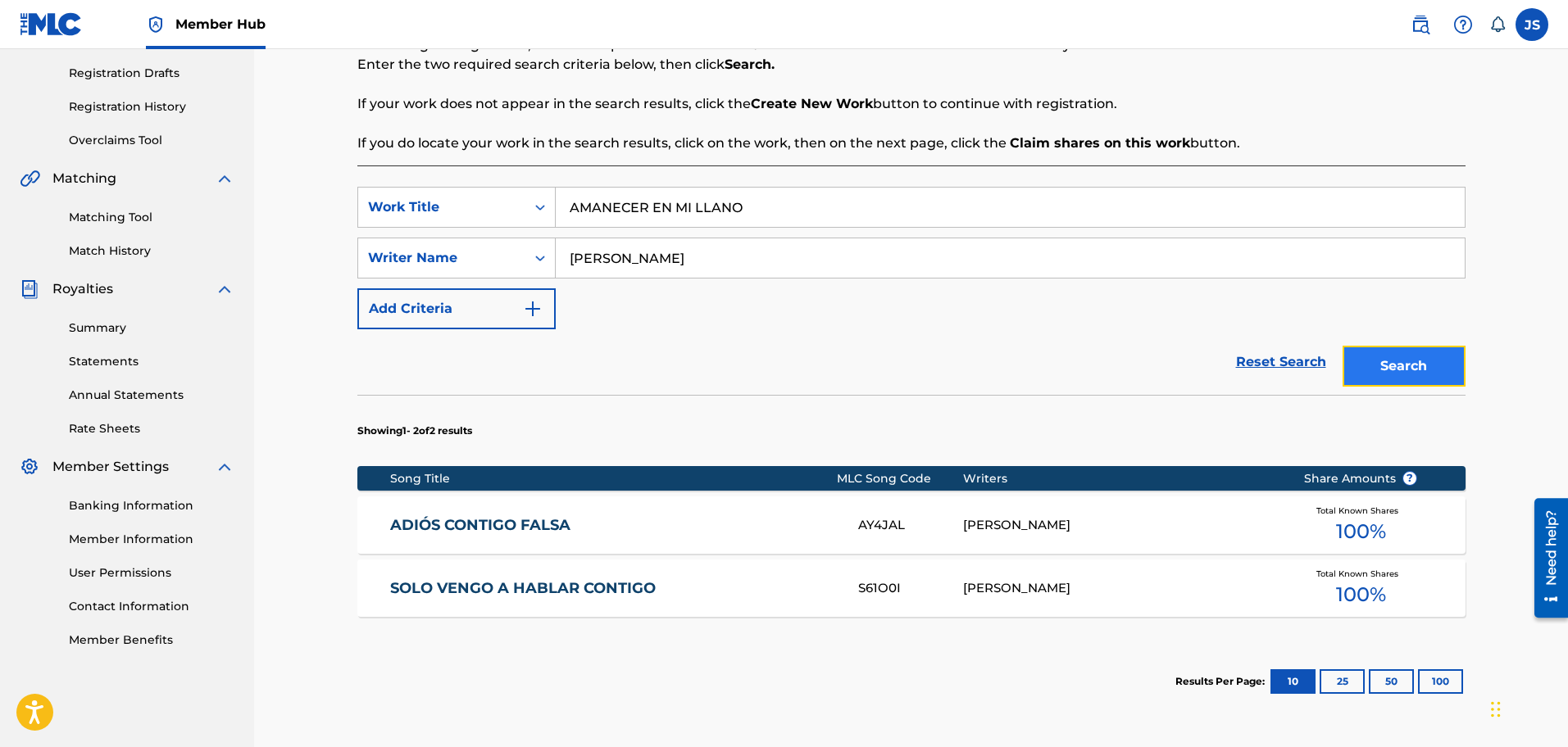
click at [1426, 351] on button "Search" at bounding box center [1404, 367] width 123 height 41
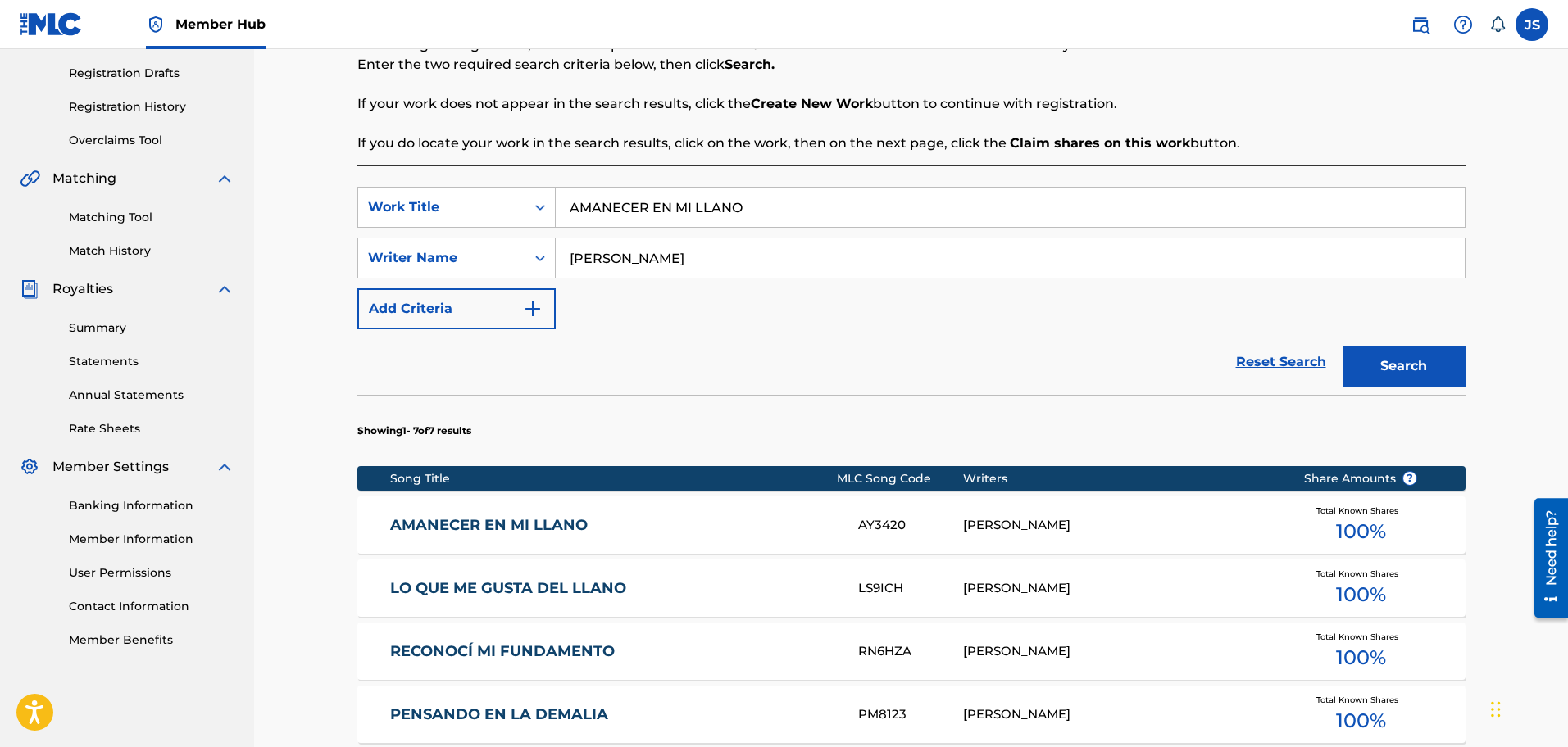
click at [554, 531] on link "AMANECER EN MI LLANO" at bounding box center [612, 525] width 446 height 19
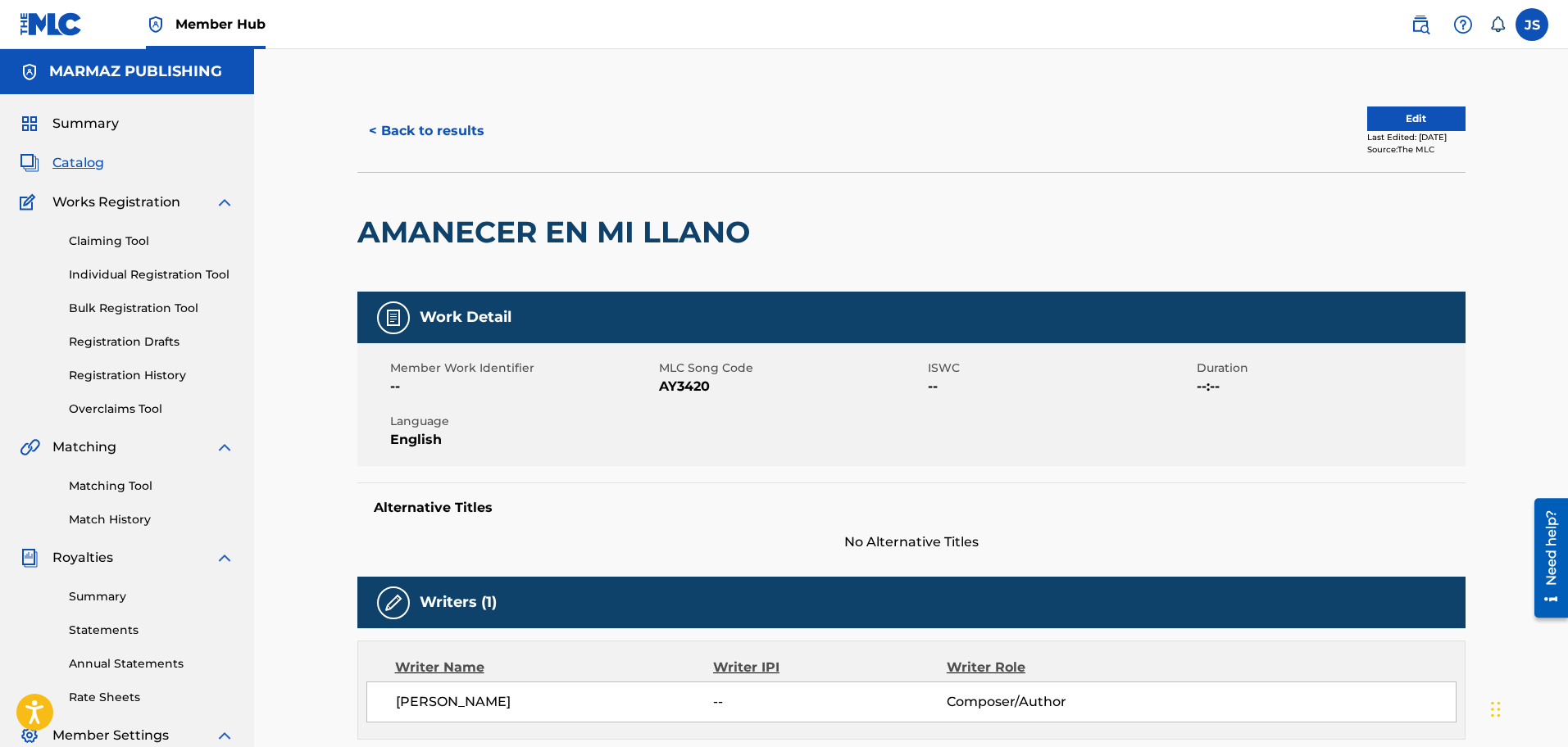
click at [676, 385] on span "AY3420" at bounding box center [791, 387] width 264 height 20
click at [409, 138] on button "< Back to results" at bounding box center [426, 131] width 138 height 41
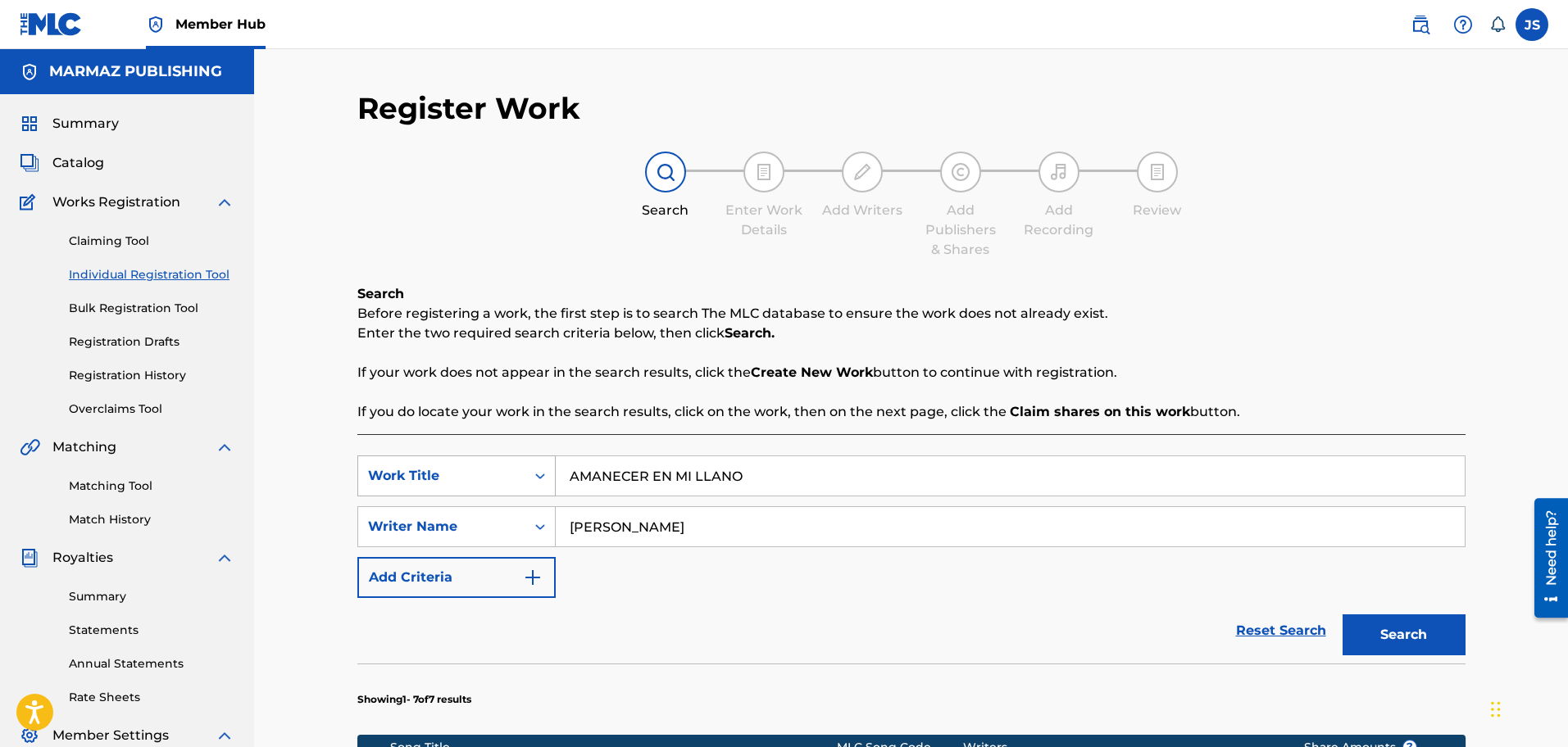
drag, startPoint x: 750, startPoint y: 216, endPoint x: 467, endPoint y: 193, distance: 283.9
click at [467, 455] on div "SearchWithCriteriac0c563b4-f927-4d8f-939a-e19001b961e4 Work Title AMANECER EN M…" at bounding box center [911, 476] width 1108 height 41
paste input "VIENE LLEGANDO EL INVIER"
type input "VIENE LLEGANDO EL INVIERNO"
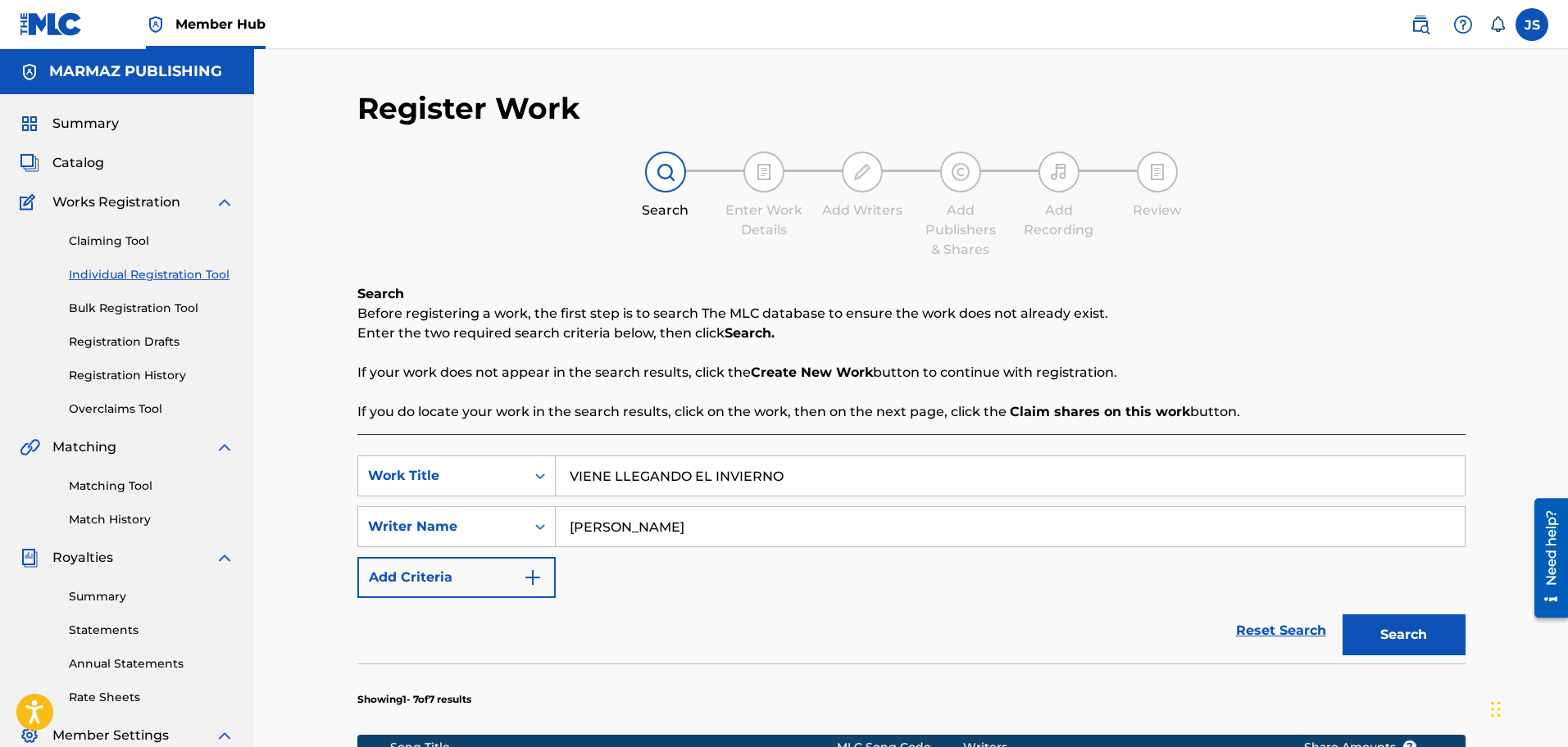
scroll to position [269, 0]
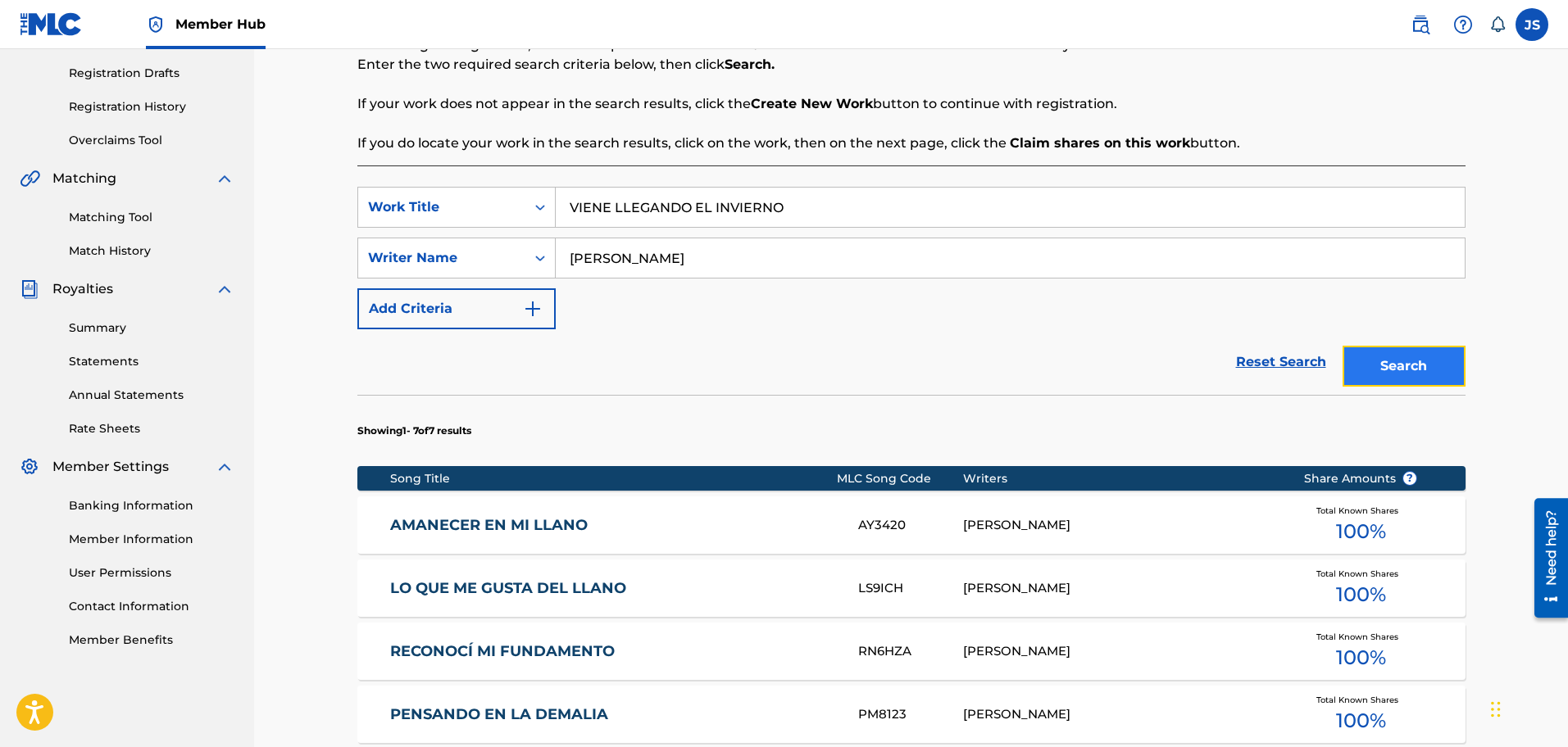
click at [1399, 377] on button "Search" at bounding box center [1404, 367] width 123 height 41
click at [578, 518] on link "VIENE LLEGANDO EL INVIERNO" at bounding box center [612, 525] width 446 height 19
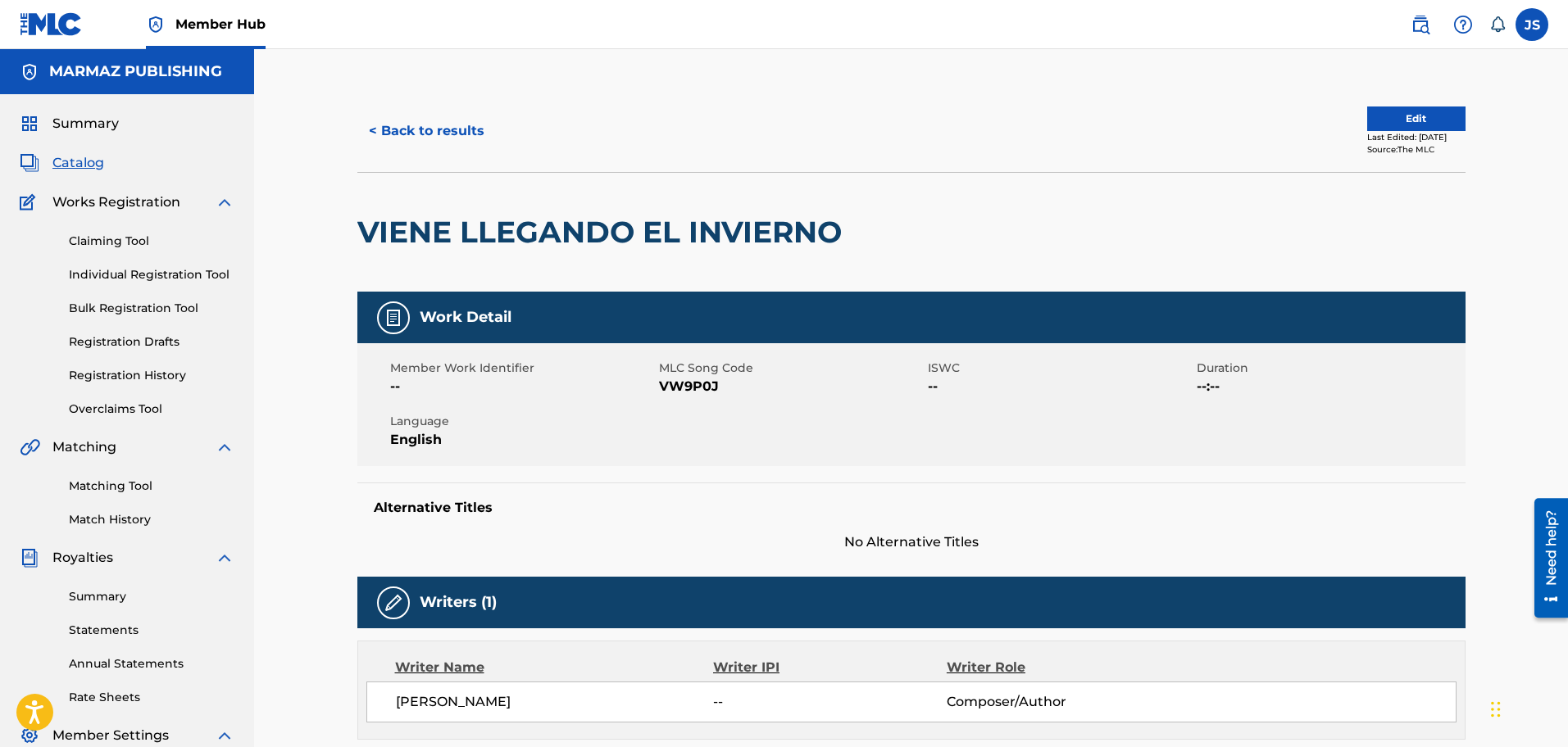
click at [686, 388] on span "VW9P0J" at bounding box center [791, 387] width 264 height 20
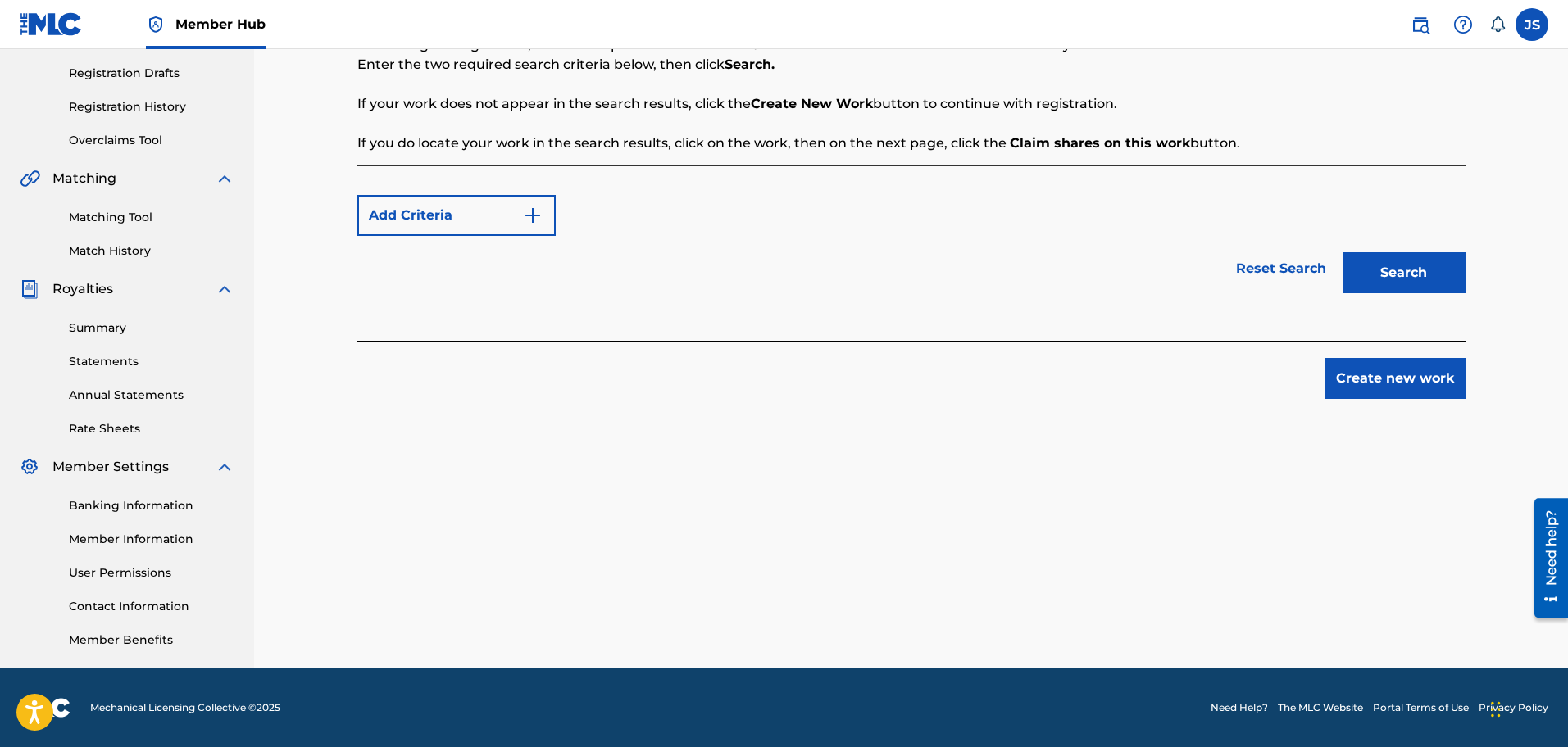
scroll to position [269, 0]
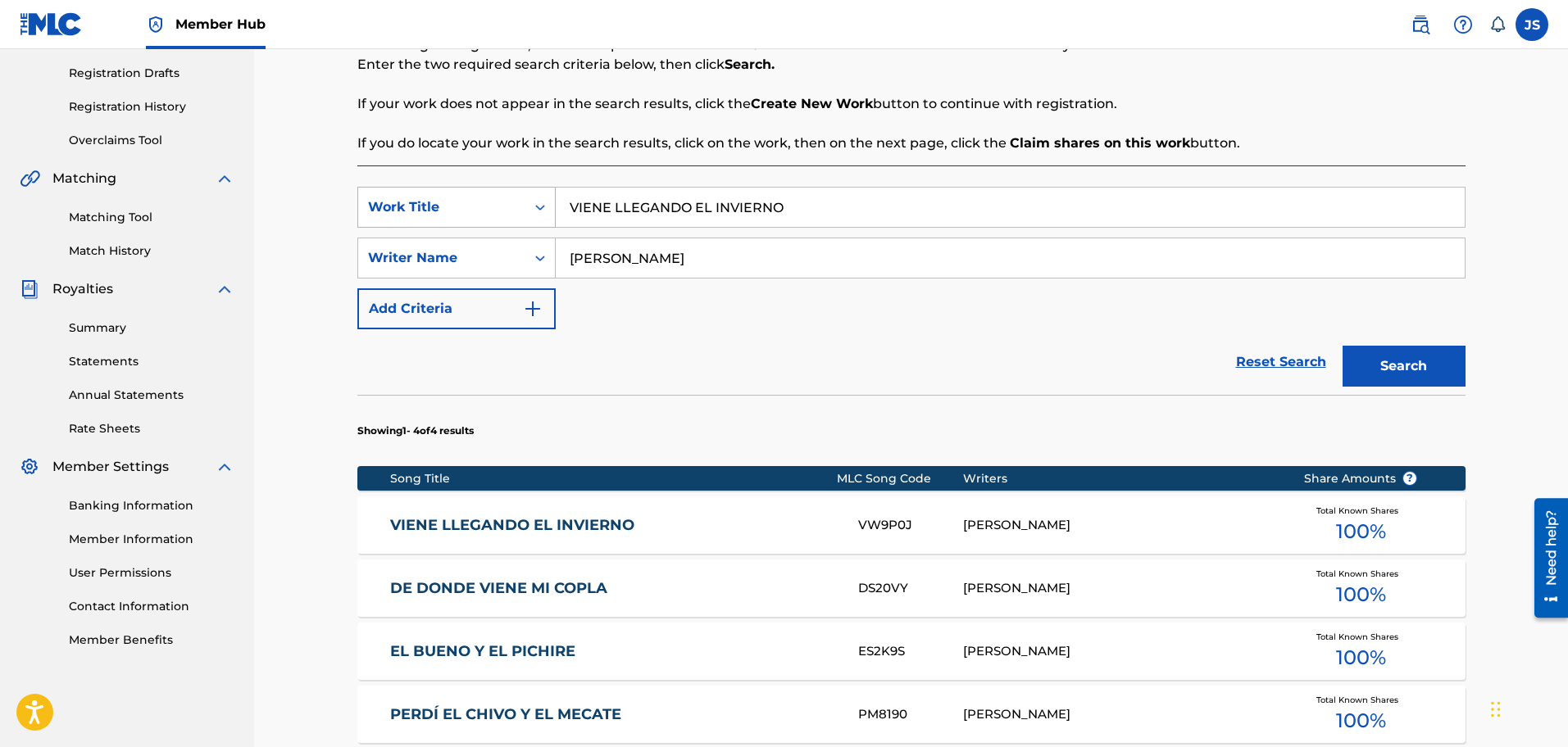
drag, startPoint x: 799, startPoint y: 299, endPoint x: 435, endPoint y: 311, distance: 364.2
click at [435, 228] on div "SearchWithCriteriac0c563b4-f927-4d8f-939a-e19001b961e4 Work Title VIENE LLEGAND…" at bounding box center [911, 208] width 1108 height 41
paste input "ME QUEDÉ DE RANCHO HECH"
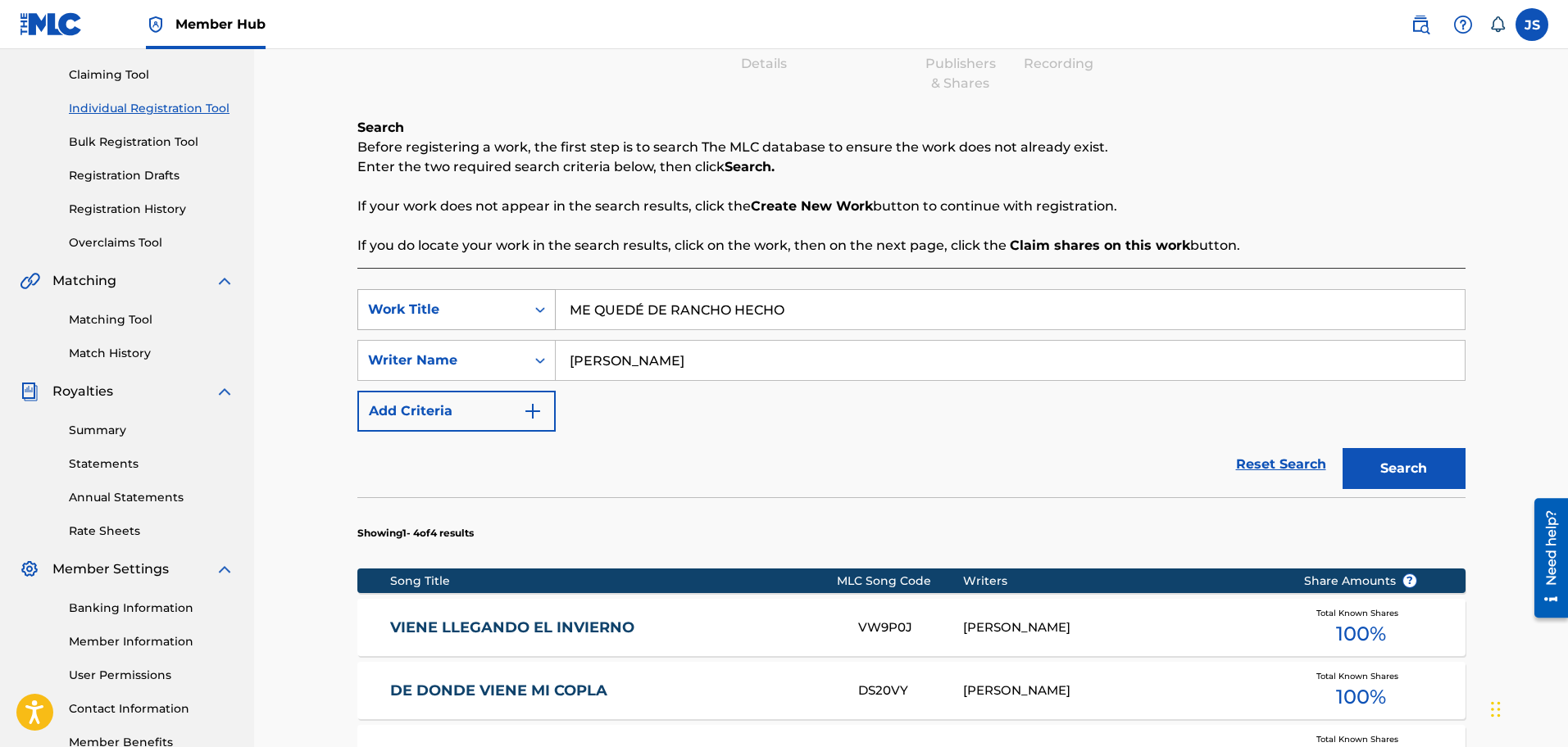
type input "ME QUEDÉ DE RANCHO HECHO"
click at [1373, 453] on button "Search" at bounding box center [1404, 469] width 123 height 41
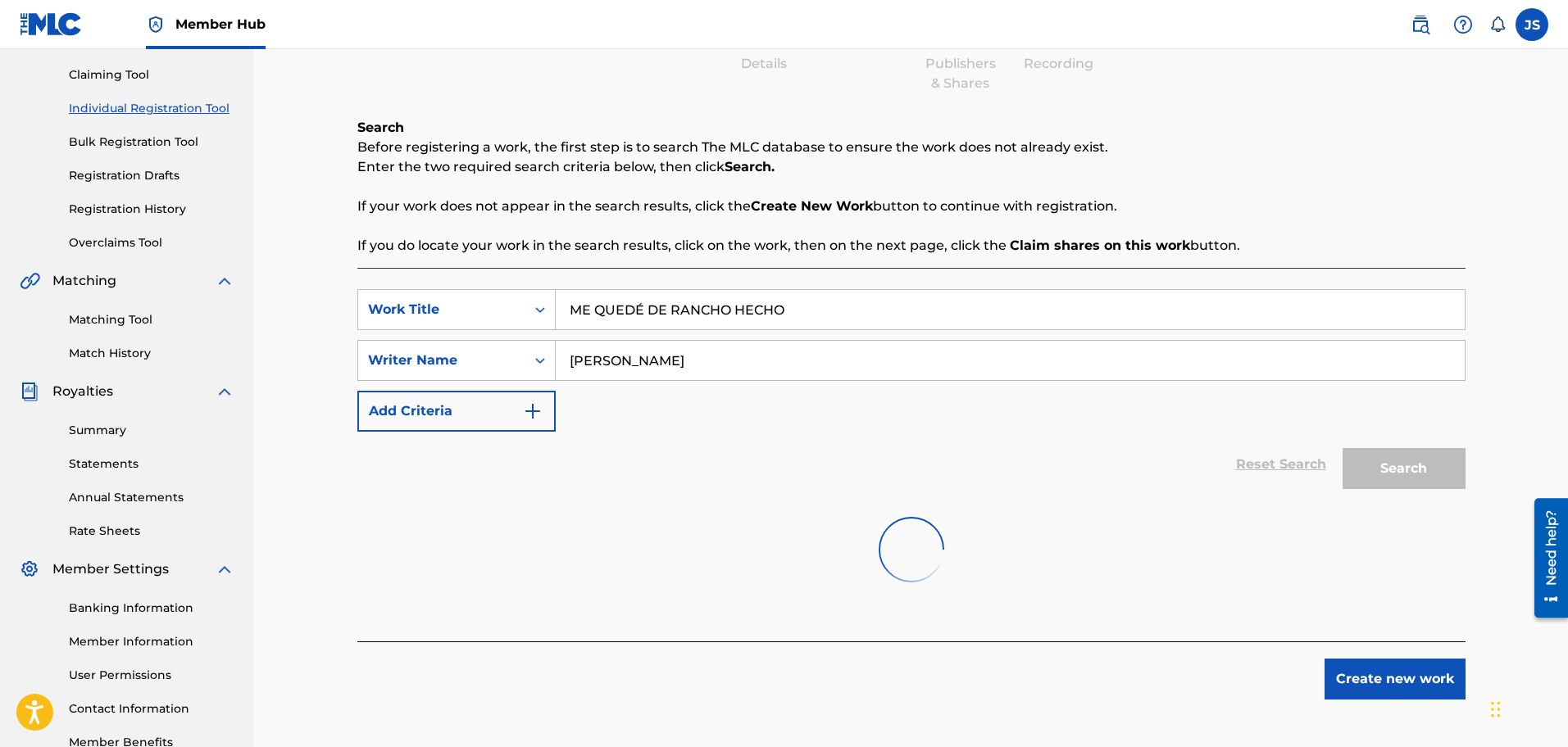
scroll to position [269, 0]
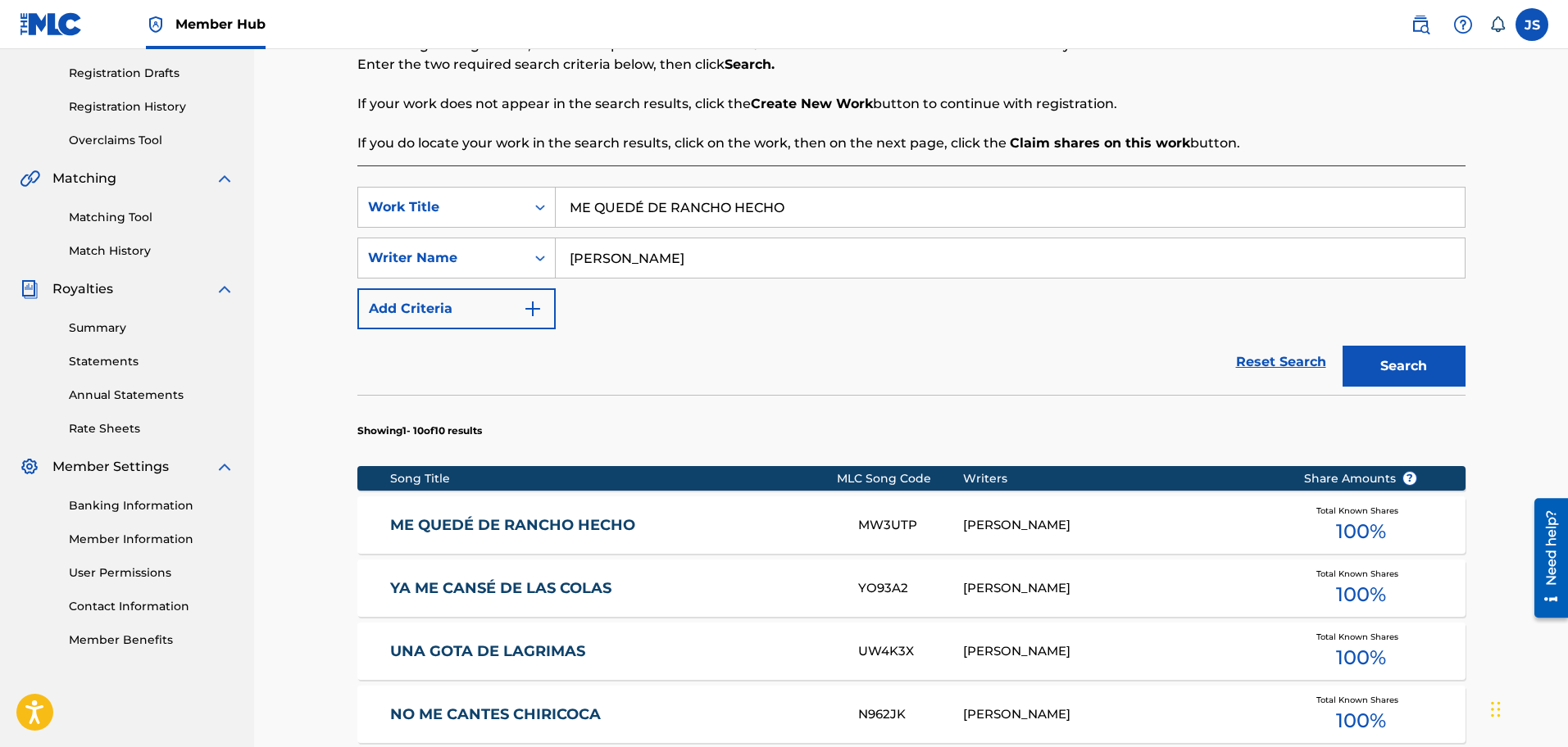
click at [538, 527] on link "ME QUEDÉ DE RANCHO HECHO" at bounding box center [612, 525] width 446 height 19
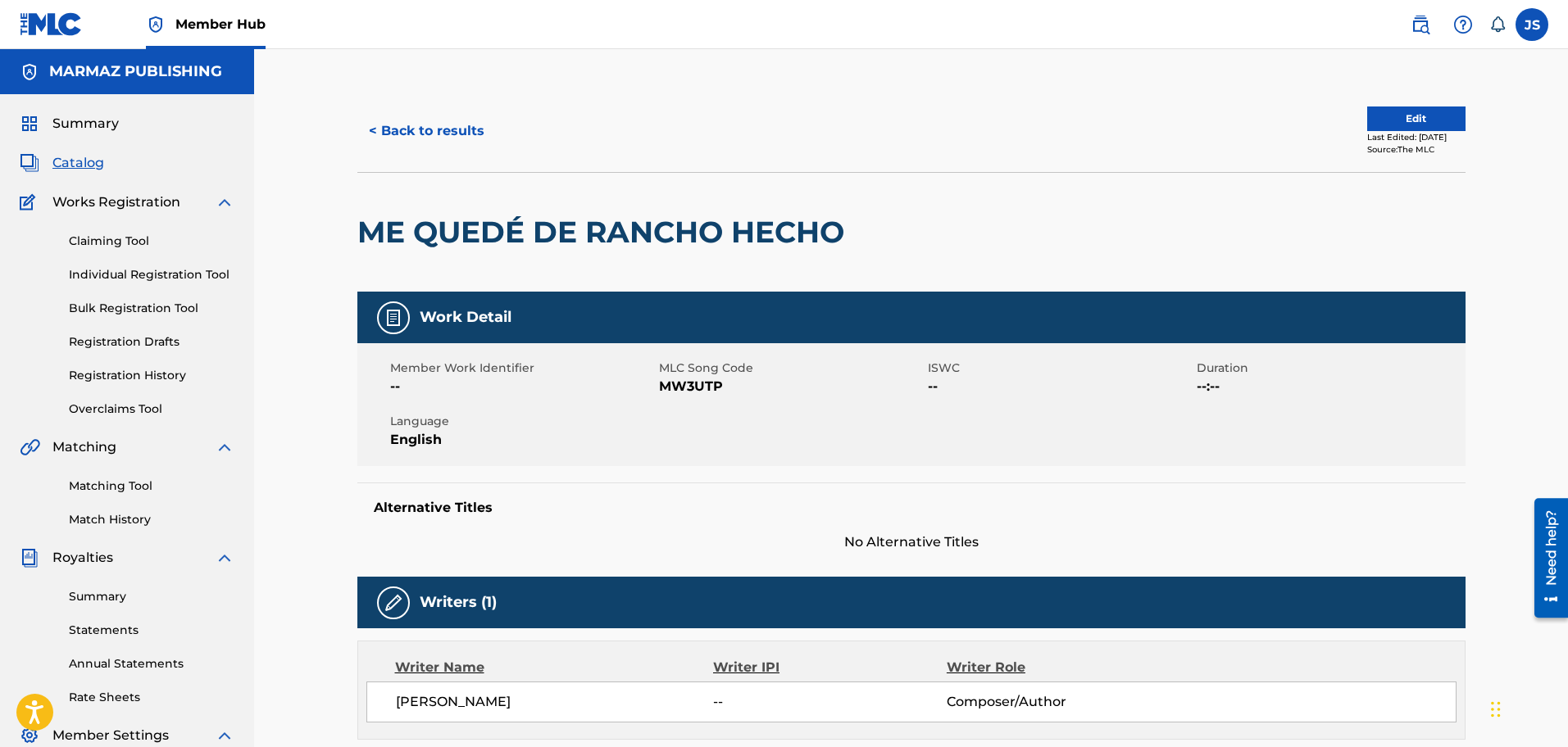
click at [703, 395] on span "MW3UTP" at bounding box center [791, 387] width 264 height 20
click at [413, 157] on div "< Back to results Edit Last Edited: June 27, 2025 Source: The MLC" at bounding box center [911, 131] width 1108 height 82
click at [428, 125] on button "< Back to results" at bounding box center [426, 131] width 138 height 41
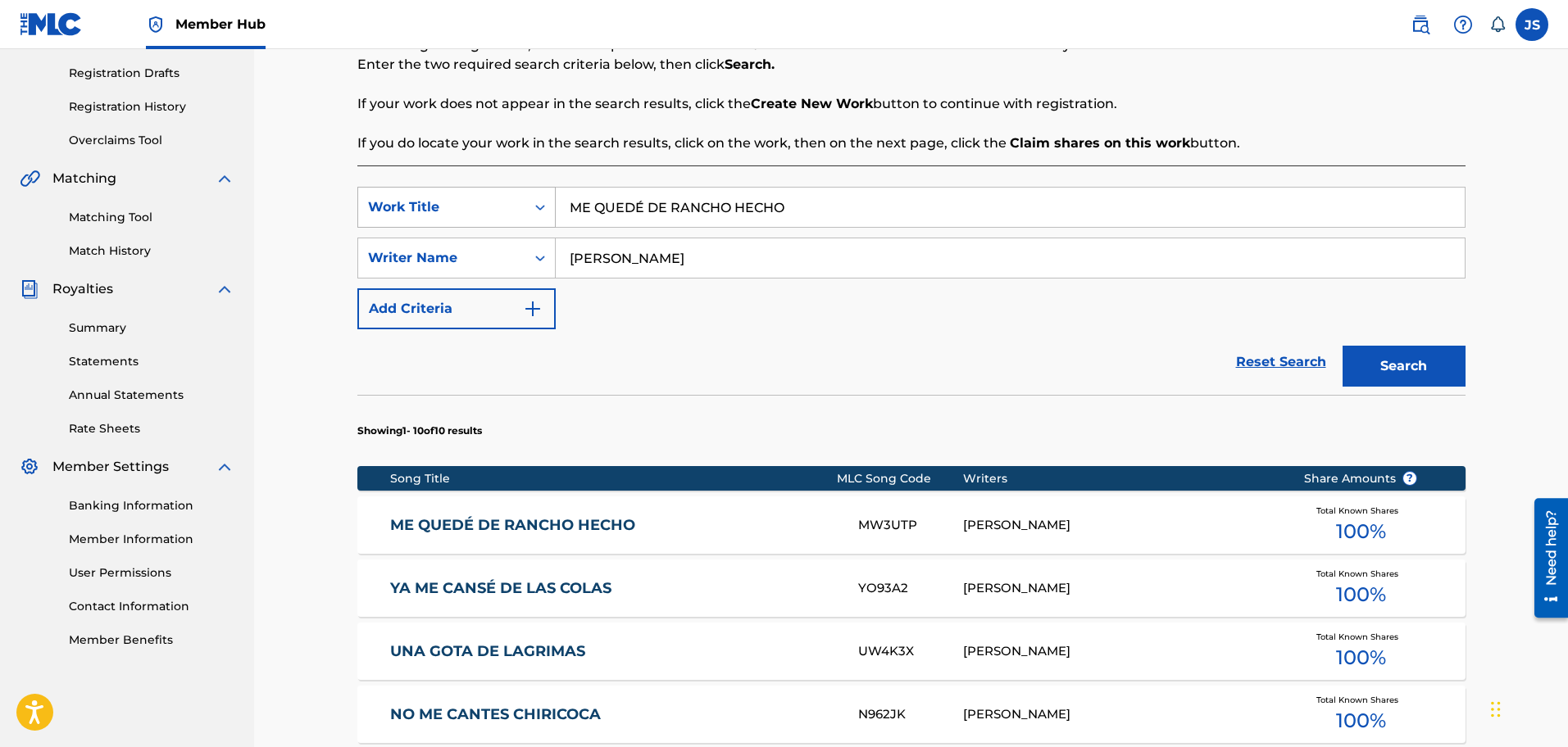
click at [434, 196] on div "SearchWithCriteriac0c563b4-f927-4d8f-939a-e19001b961e4 Work Title ME QUEDÉ DE R…" at bounding box center [911, 208] width 1108 height 41
paste input "JOR ME QUEDO SOL"
type input "MEJOR ME QUEDO SOLO"
click at [1217, 101] on p "If your work does not appear in the search results, click the Create New Work b…" at bounding box center [911, 104] width 1108 height 20
click at [1440, 364] on button "Search" at bounding box center [1404, 367] width 123 height 41
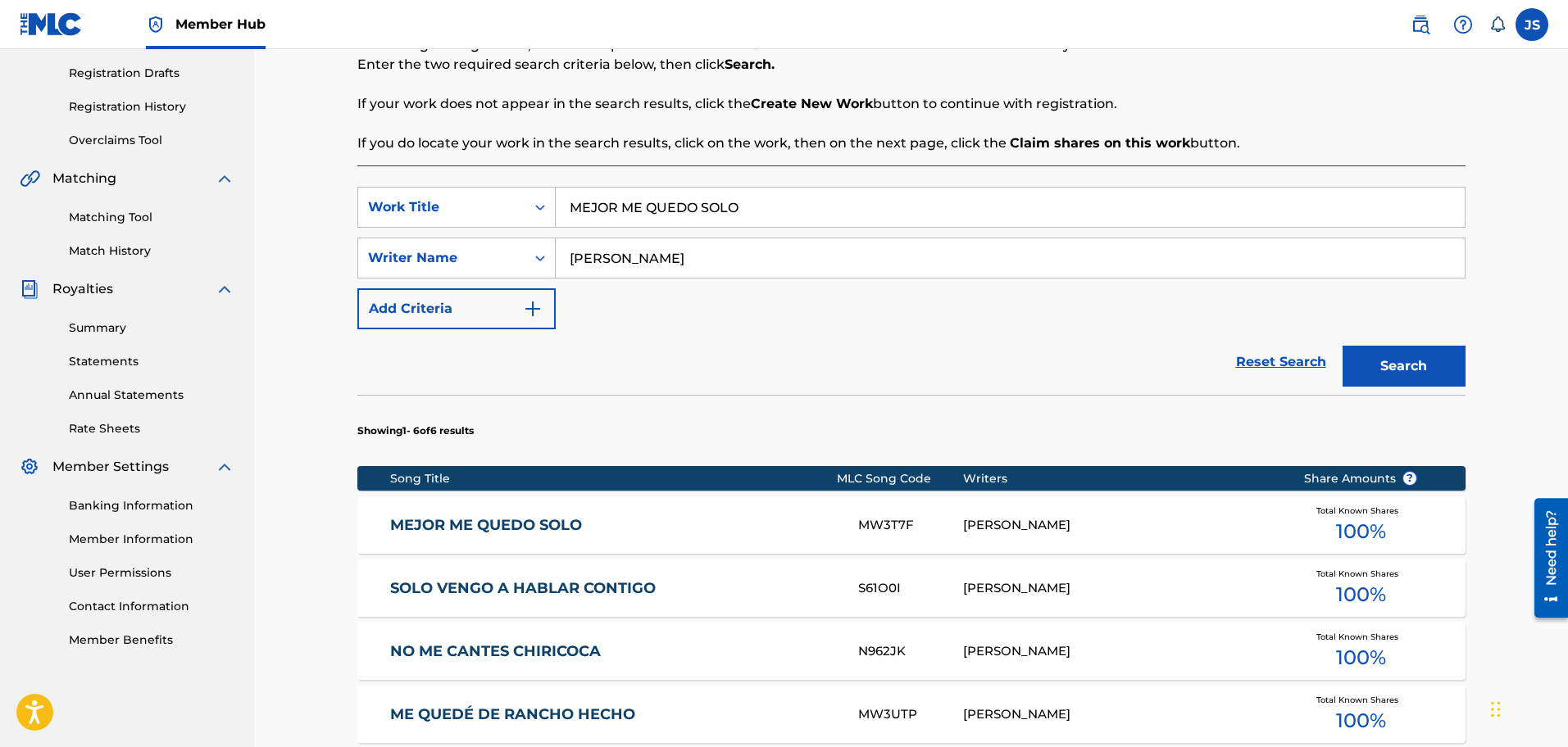
click at [534, 526] on link "MEJOR ME QUEDO SOLO" at bounding box center [612, 525] width 446 height 19
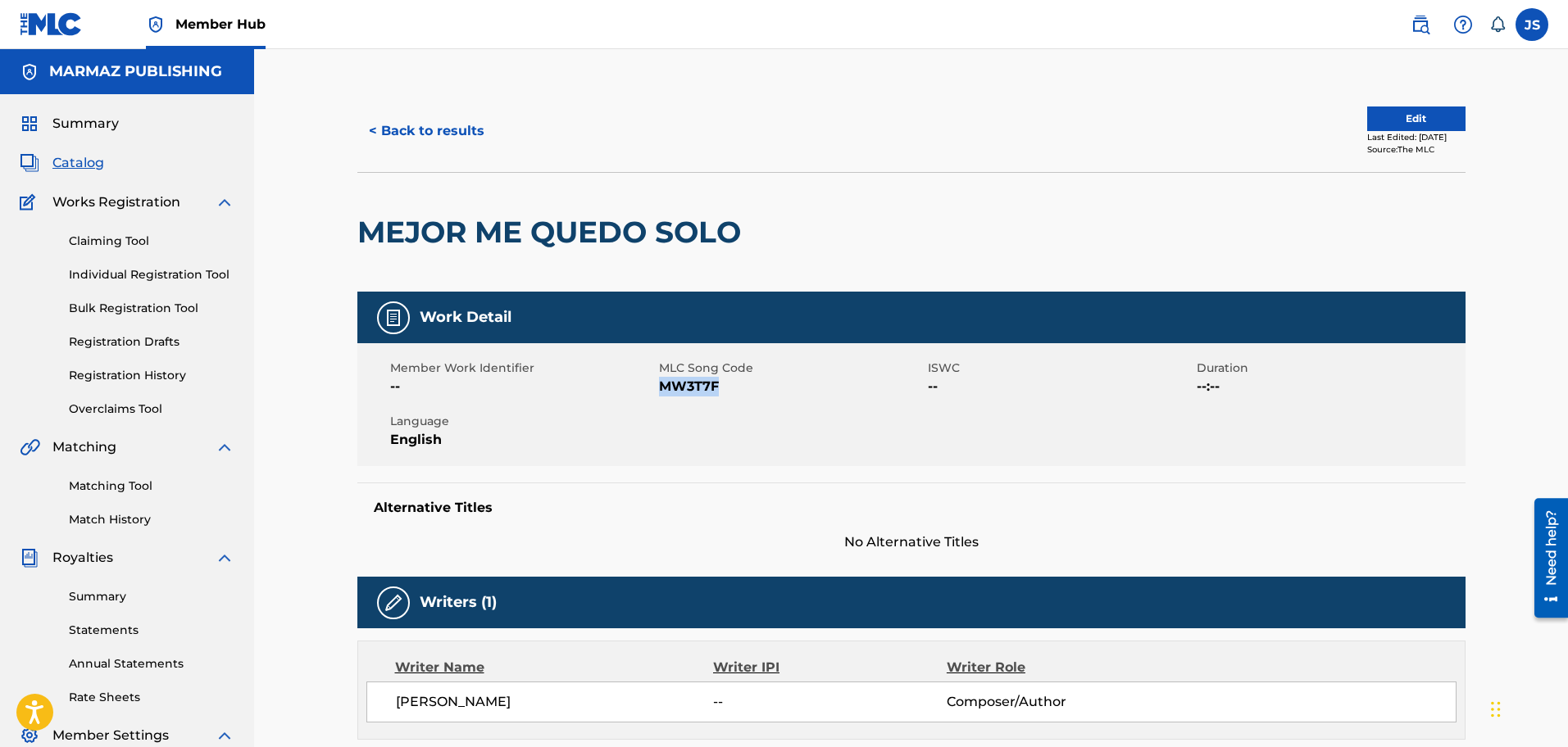
click at [438, 163] on div "< Back to results Edit Last Edited: June 27, 2025 Source: The MLC" at bounding box center [911, 131] width 1108 height 82
click at [437, 147] on button "< Back to results" at bounding box center [426, 131] width 138 height 41
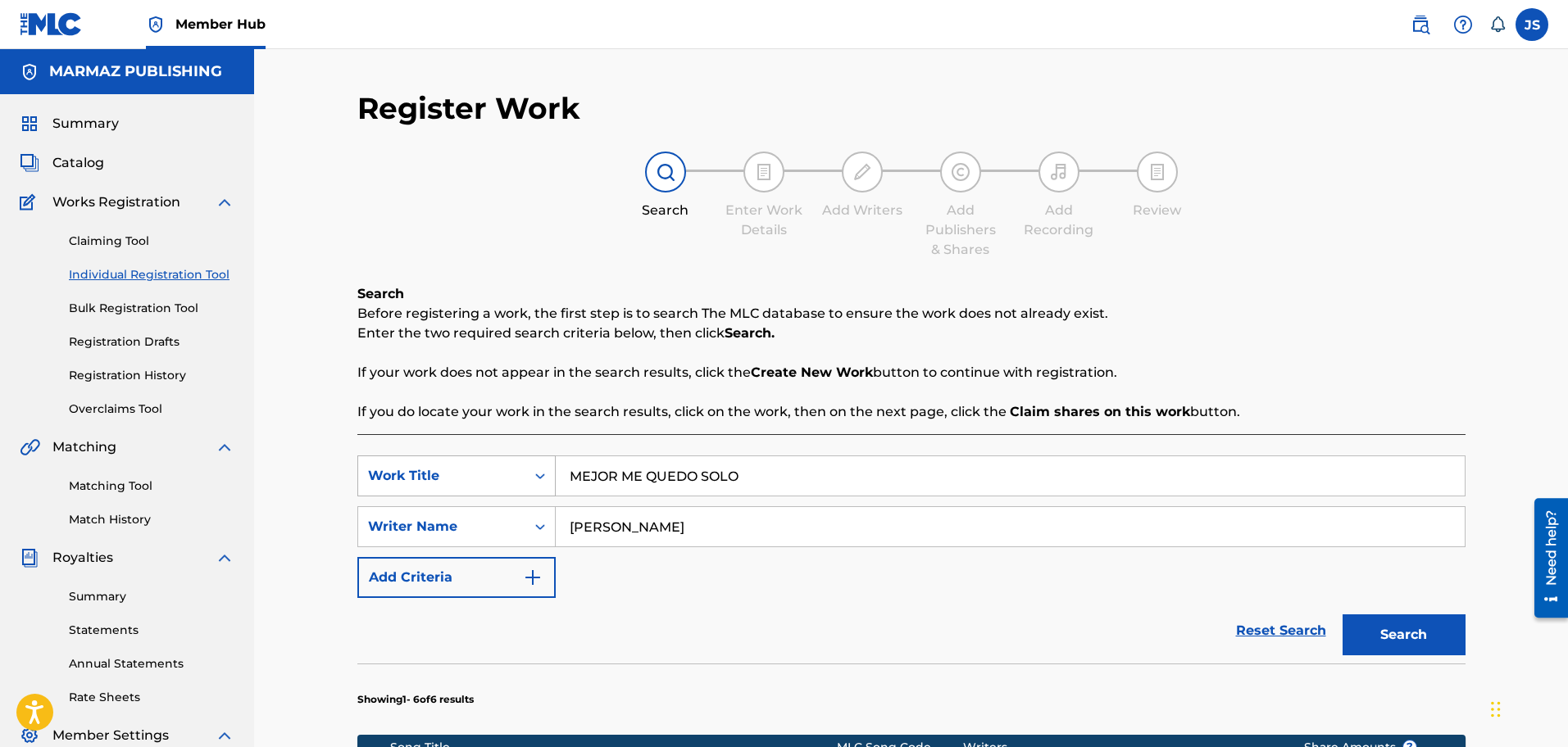
drag, startPoint x: 534, startPoint y: 208, endPoint x: 439, endPoint y: 197, distance: 95.6
click at [439, 455] on div "SearchWithCriteriac0c563b4-f927-4d8f-939a-e19001b961e4 Work Title MEJOR ME QUED…" at bounding box center [911, 476] width 1108 height 41
paste input "NO ME CANTES CHIRICOCA"
type input "NO ME CANTES CHIRICOCA"
click at [799, 599] on div "Reset Search Search" at bounding box center [911, 631] width 1108 height 65
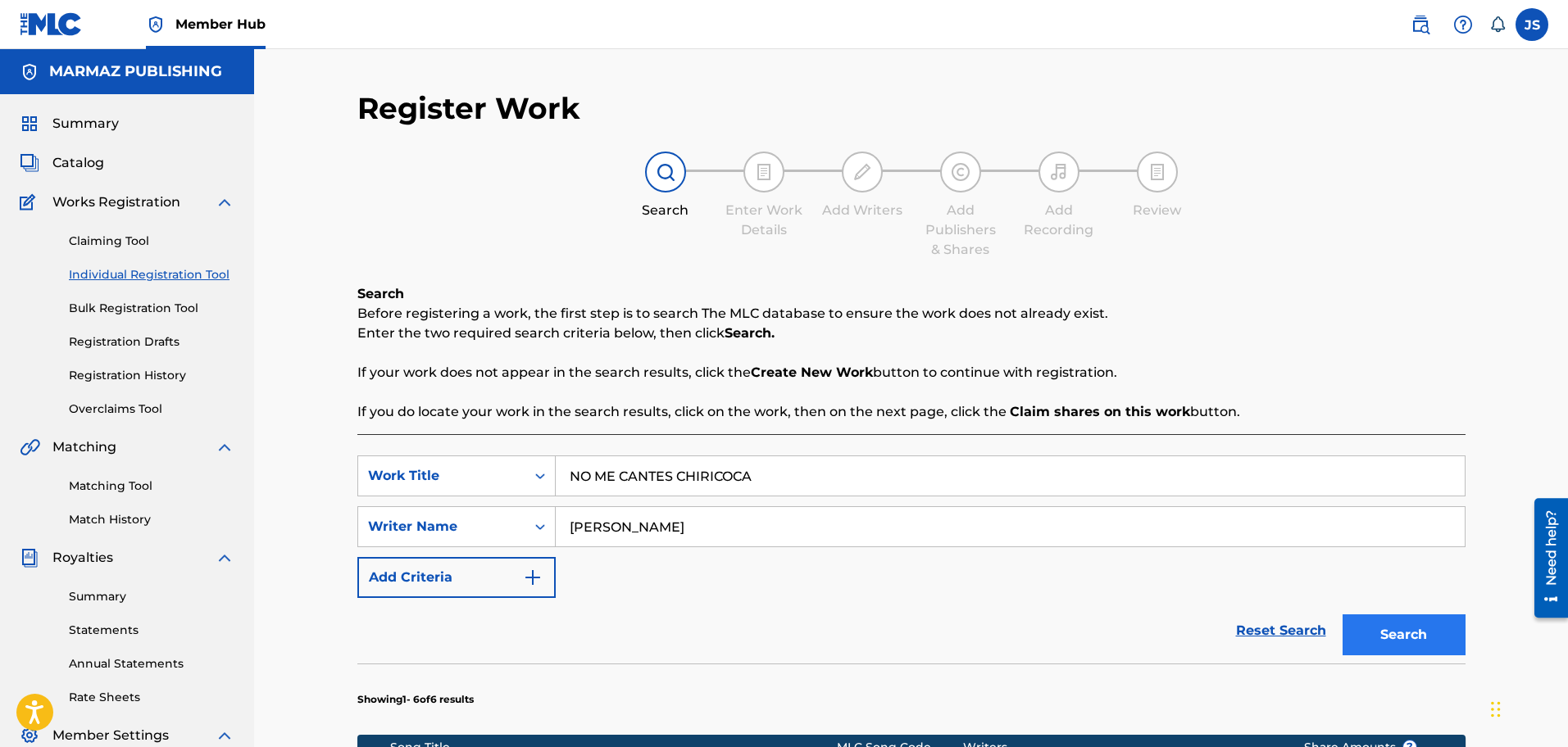
scroll to position [269, 0]
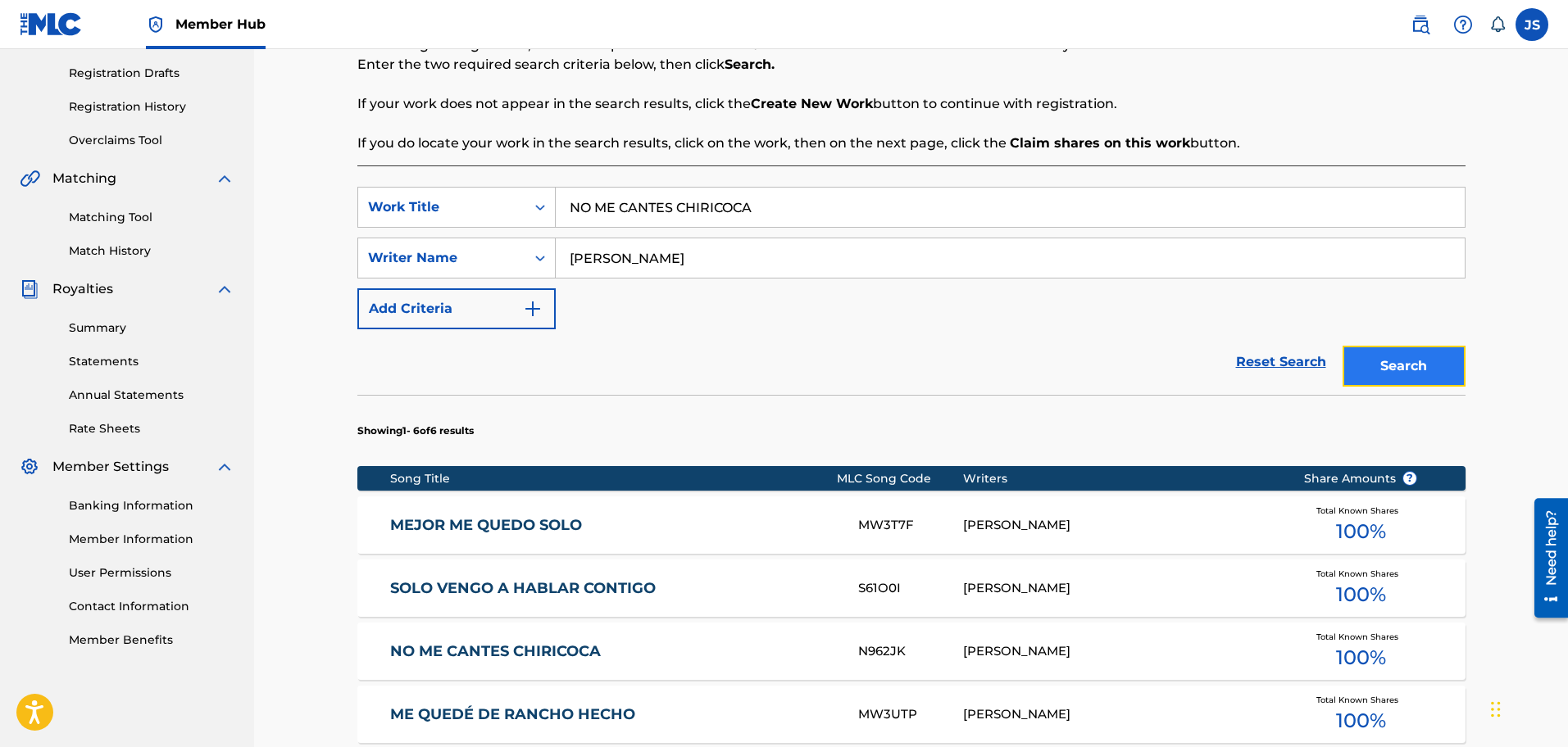
click at [1378, 364] on button "Search" at bounding box center [1404, 367] width 123 height 41
click at [582, 528] on link "NO ME CANTES CHIRICOCA" at bounding box center [612, 525] width 446 height 19
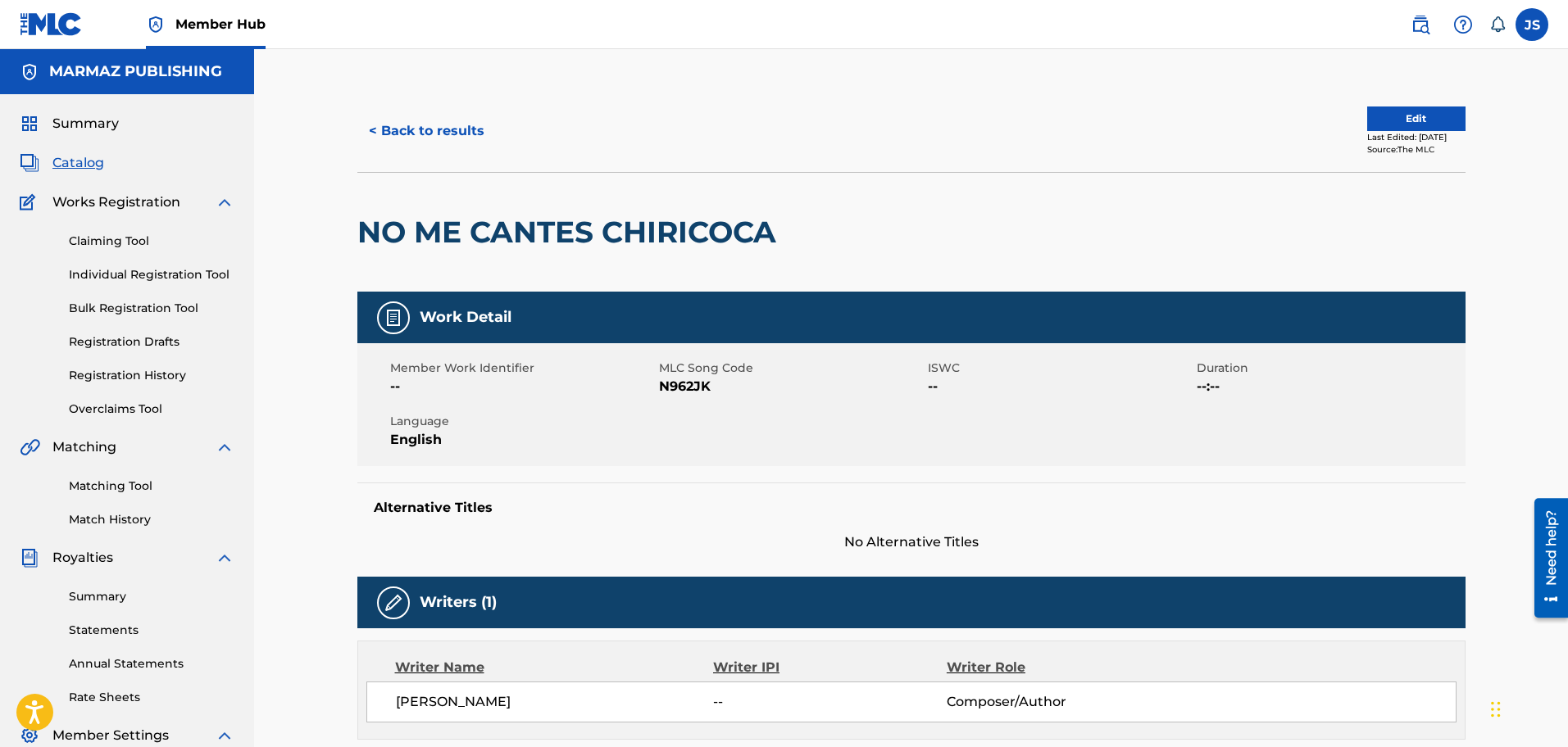
click at [687, 393] on span "N962JK" at bounding box center [791, 387] width 264 height 20
click at [686, 384] on span "N962JK" at bounding box center [791, 387] width 264 height 20
click at [422, 129] on button "< Back to results" at bounding box center [426, 131] width 138 height 41
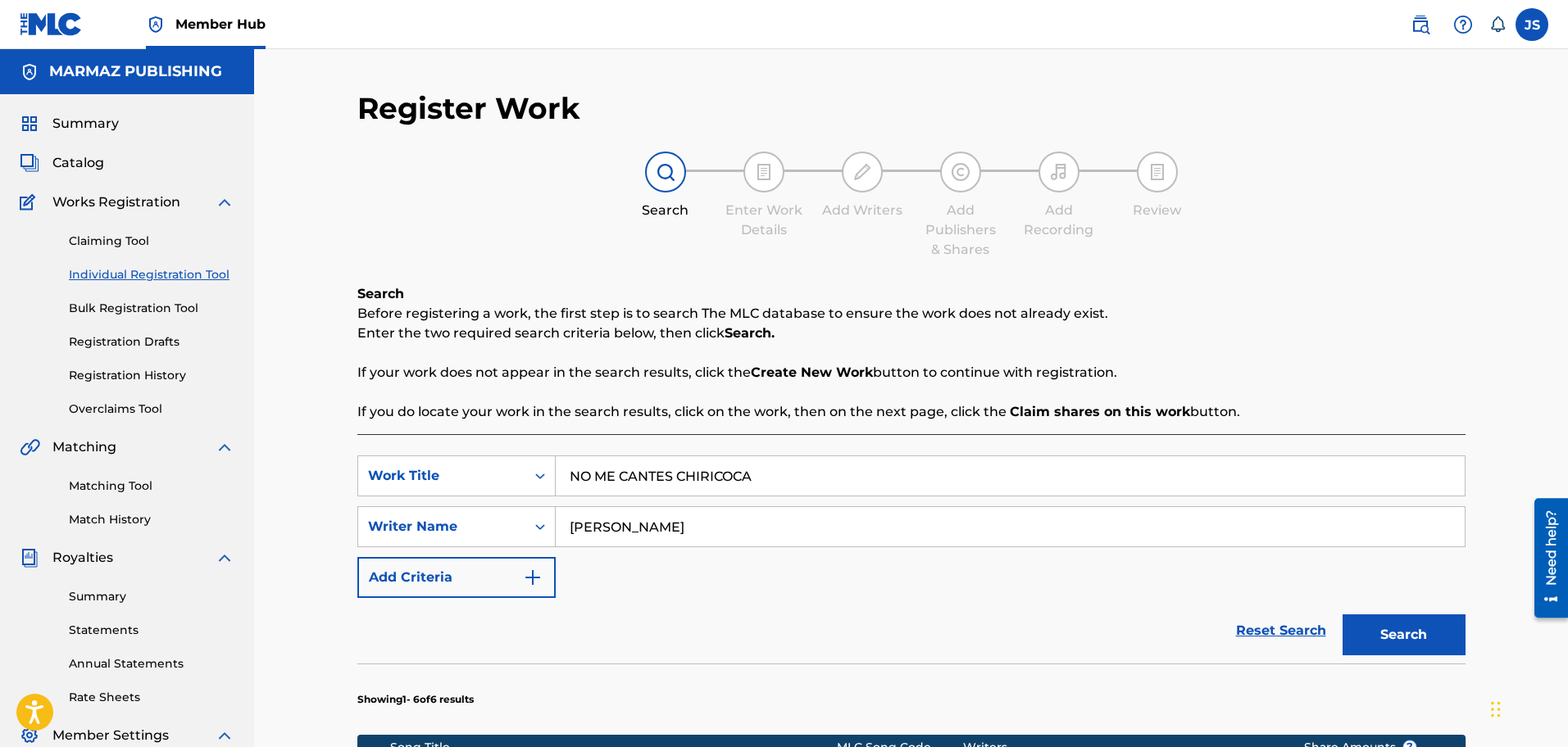
scroll to position [269, 0]
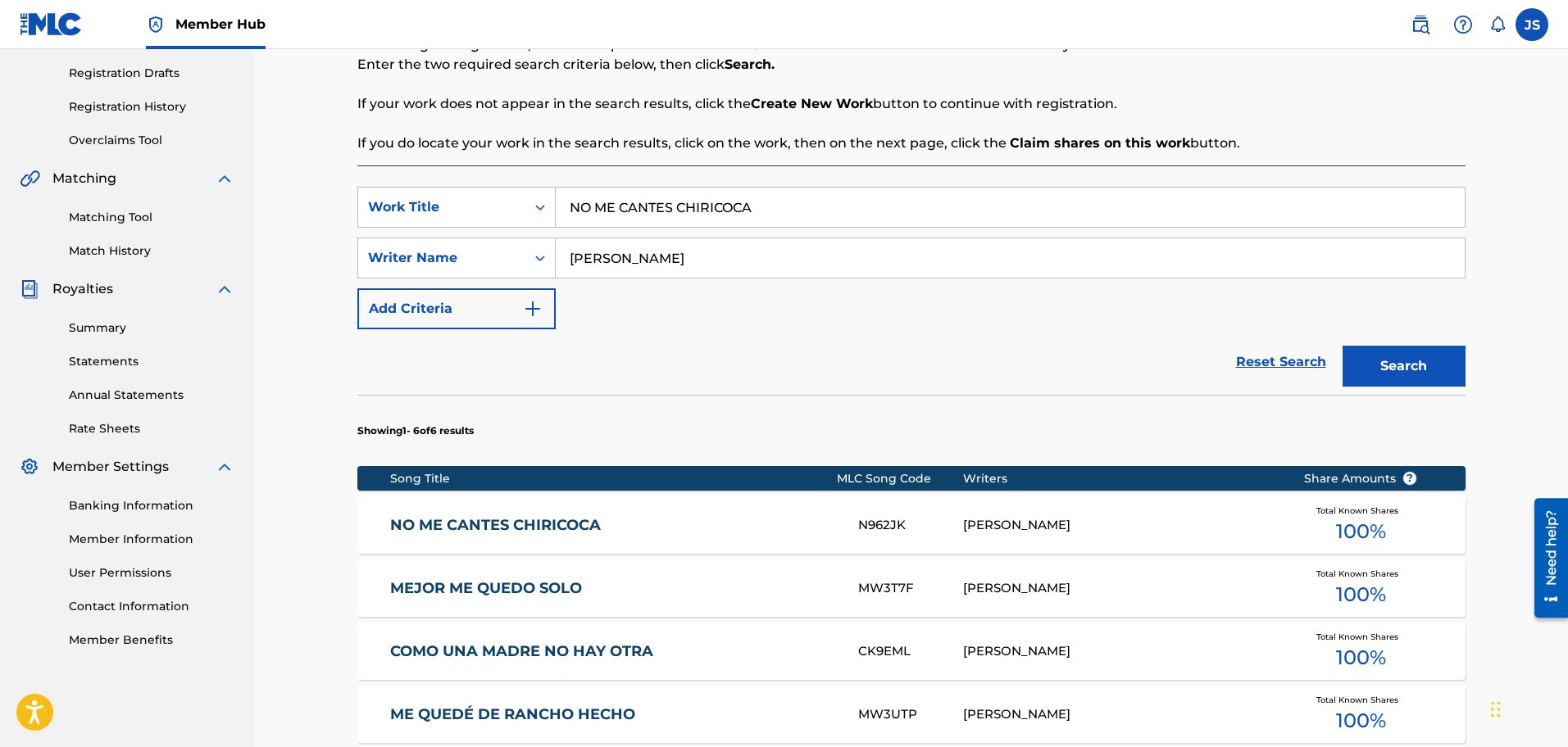
drag, startPoint x: 439, startPoint y: 182, endPoint x: 1097, endPoint y: 152, distance: 658.7
click at [408, 176] on div "SearchWithCriteriac0c563b4-f927-4d8f-939a-e19001b961e4 Work Title NO ME CANTES …" at bounding box center [911, 589] width 1108 height 846
paste input "POR CULPA DE UNA CHISMOS"
type input "POR CULPA DE UNA CHISMOSA"
click at [1091, 152] on p "If you do locate your work in the search results, click on the work, then on th…" at bounding box center [911, 143] width 1108 height 20
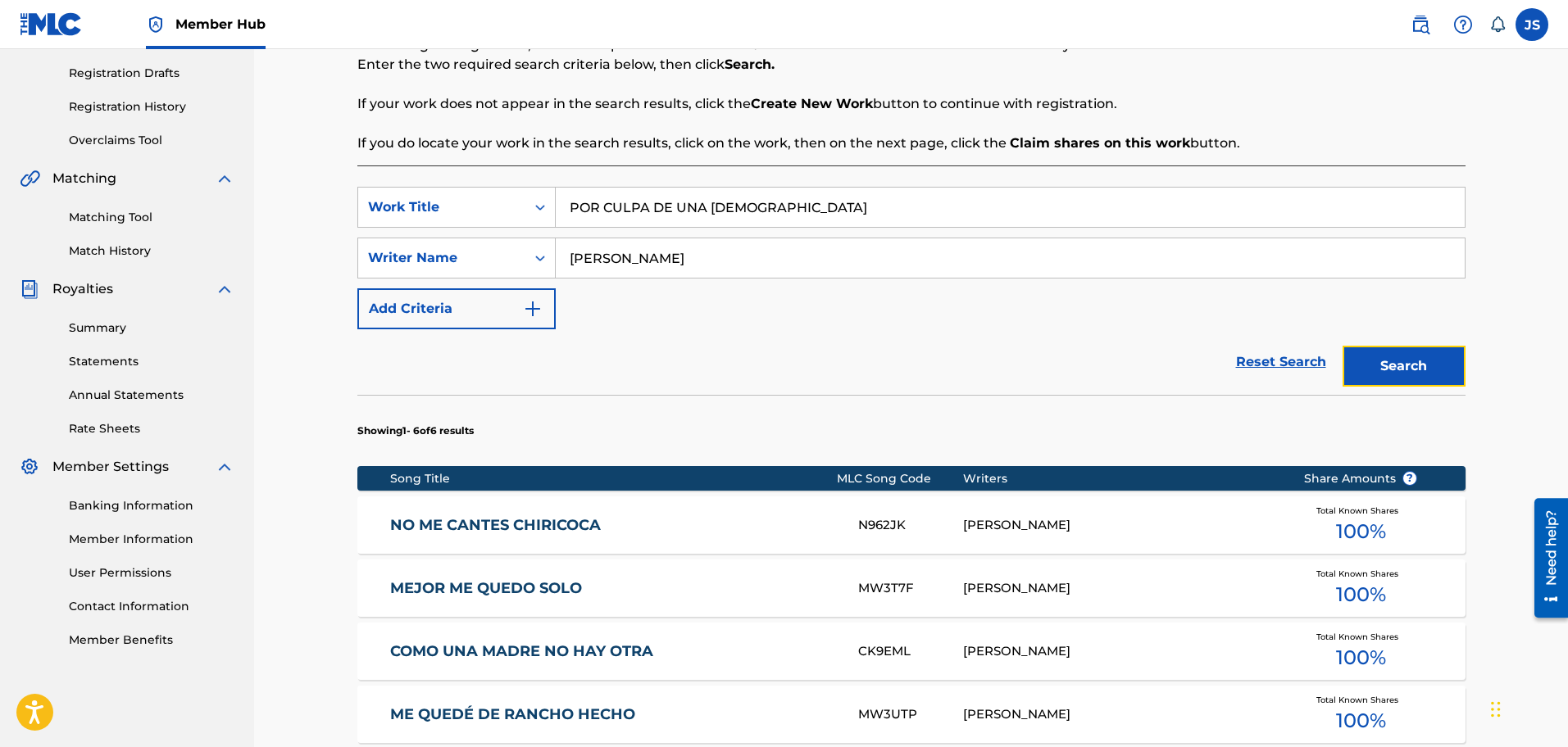
click at [1406, 373] on button "Search" at bounding box center [1404, 367] width 123 height 41
click at [604, 524] on link "POR CULPA DE UNA CHISMOSA" at bounding box center [612, 525] width 446 height 19
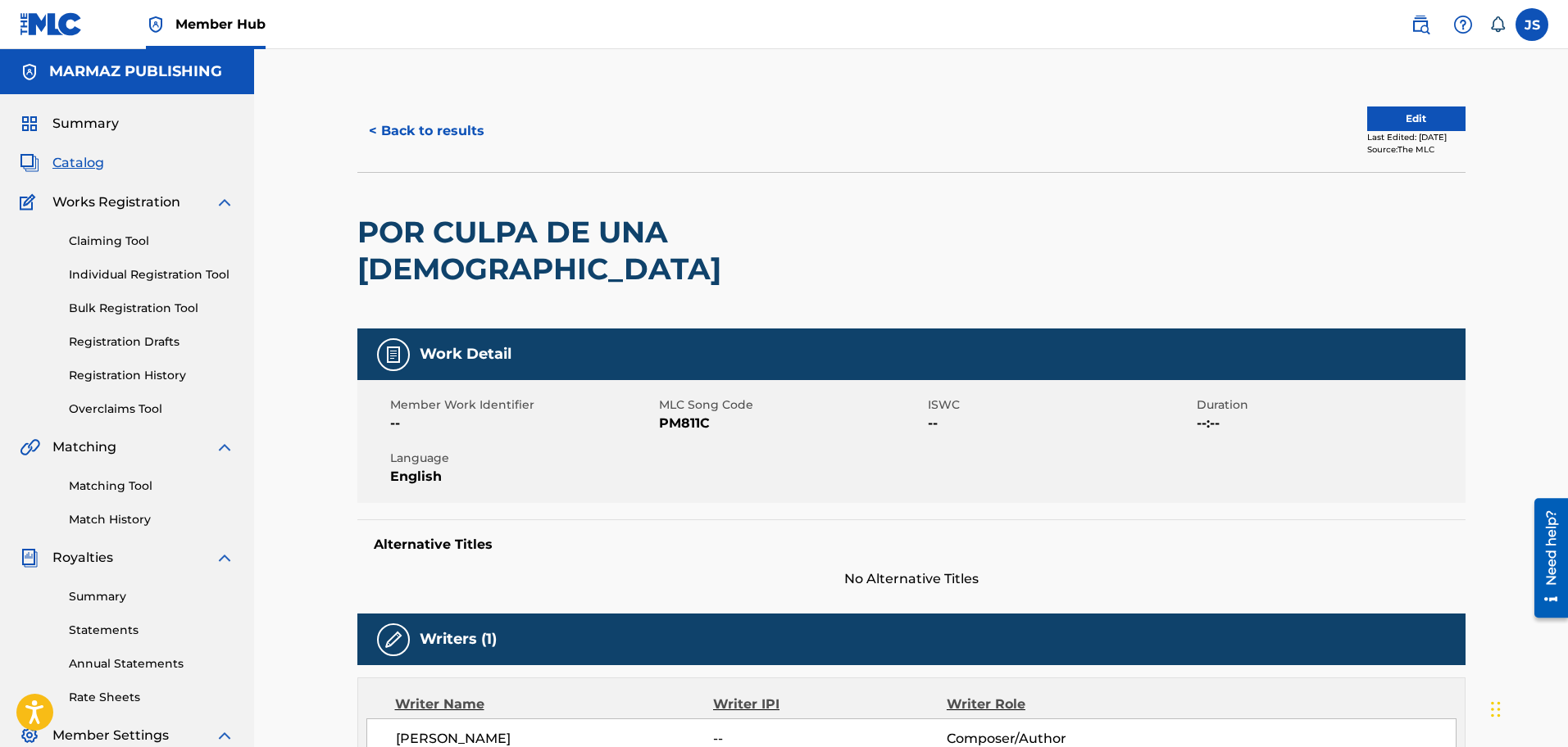
click at [681, 413] on span "PM811C" at bounding box center [791, 423] width 264 height 20
click at [682, 413] on span "PM811C" at bounding box center [791, 423] width 264 height 20
click at [383, 126] on button "< Back to results" at bounding box center [426, 131] width 138 height 41
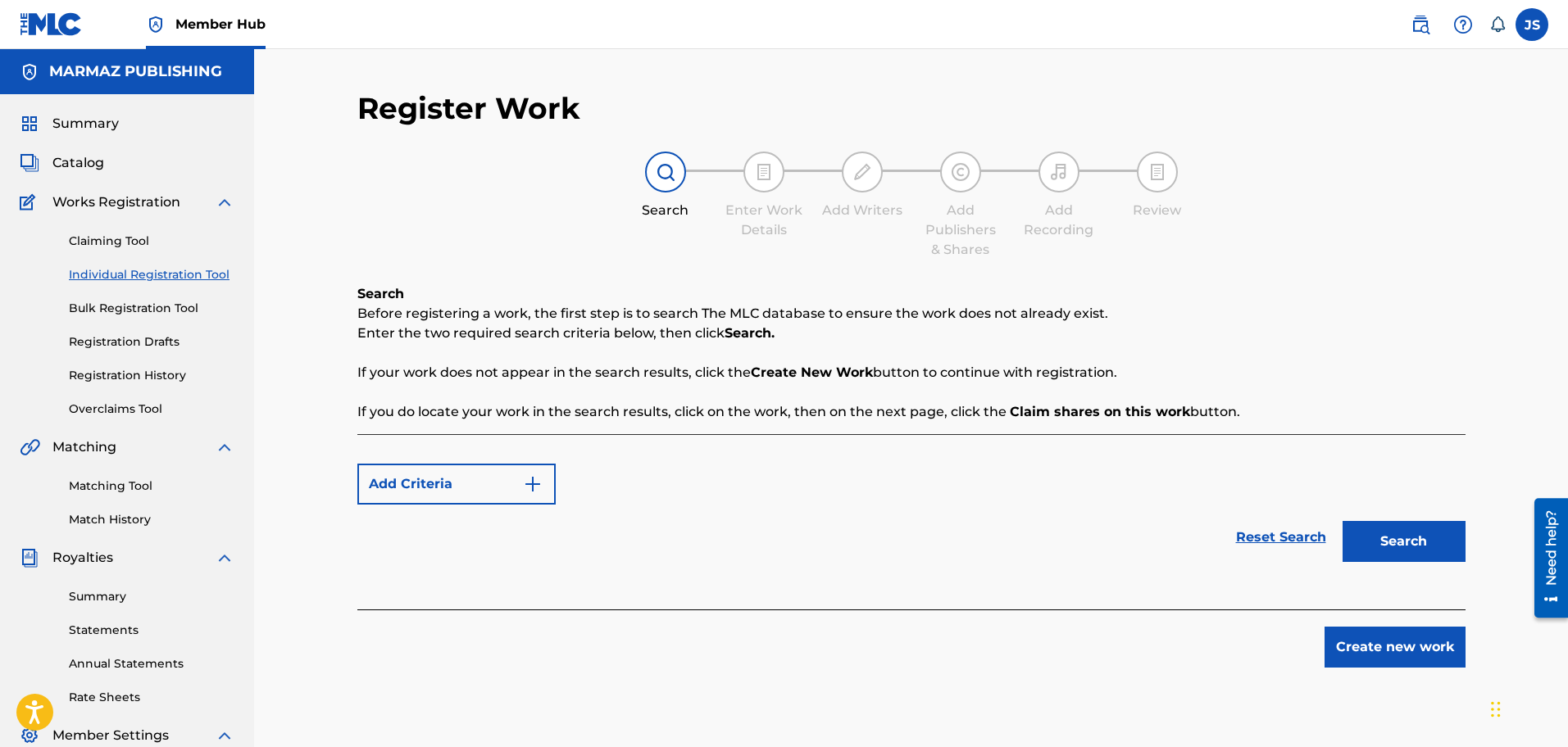
click at [414, 434] on div "Add Criteria Reset Search Search" at bounding box center [911, 522] width 1108 height 176
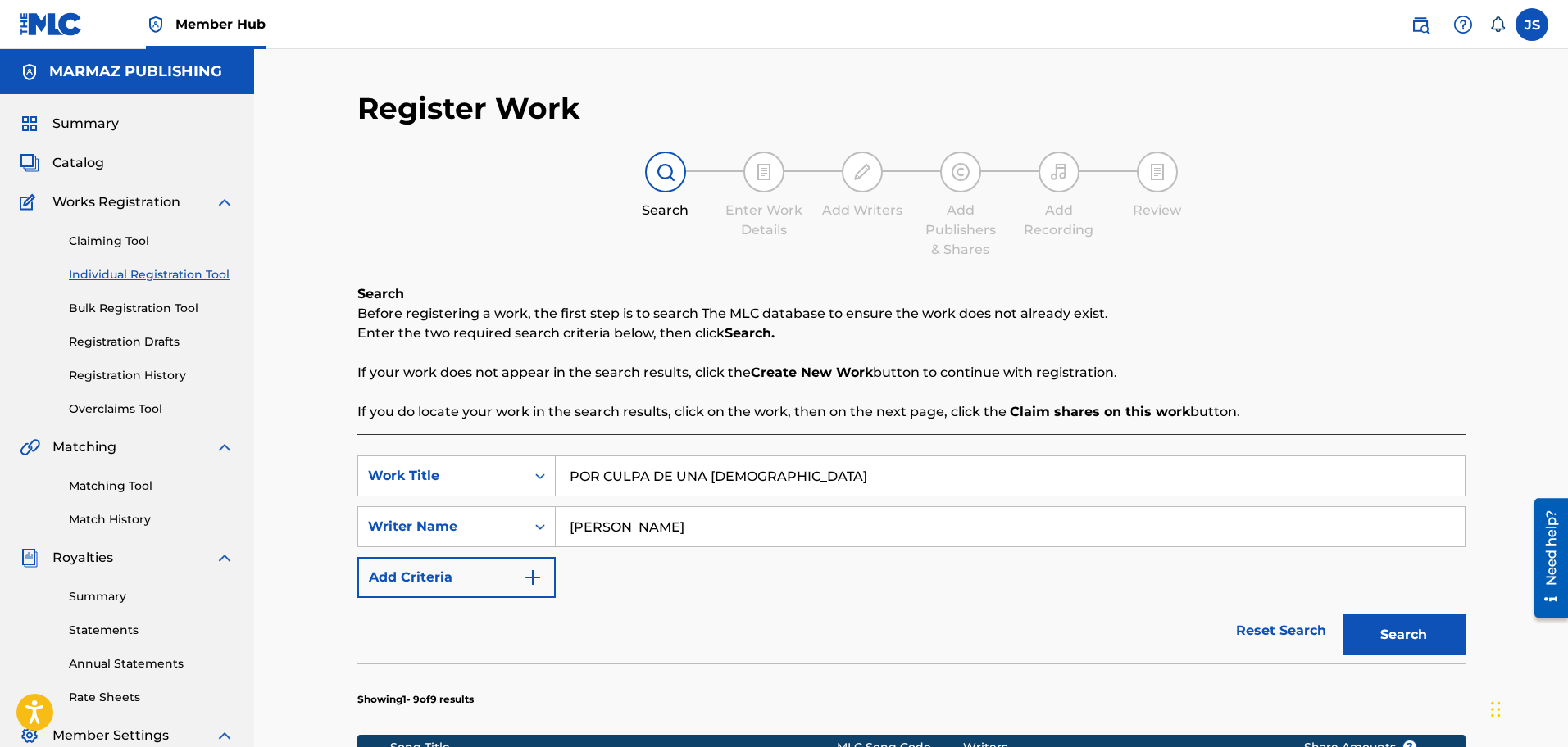
scroll to position [269, 0]
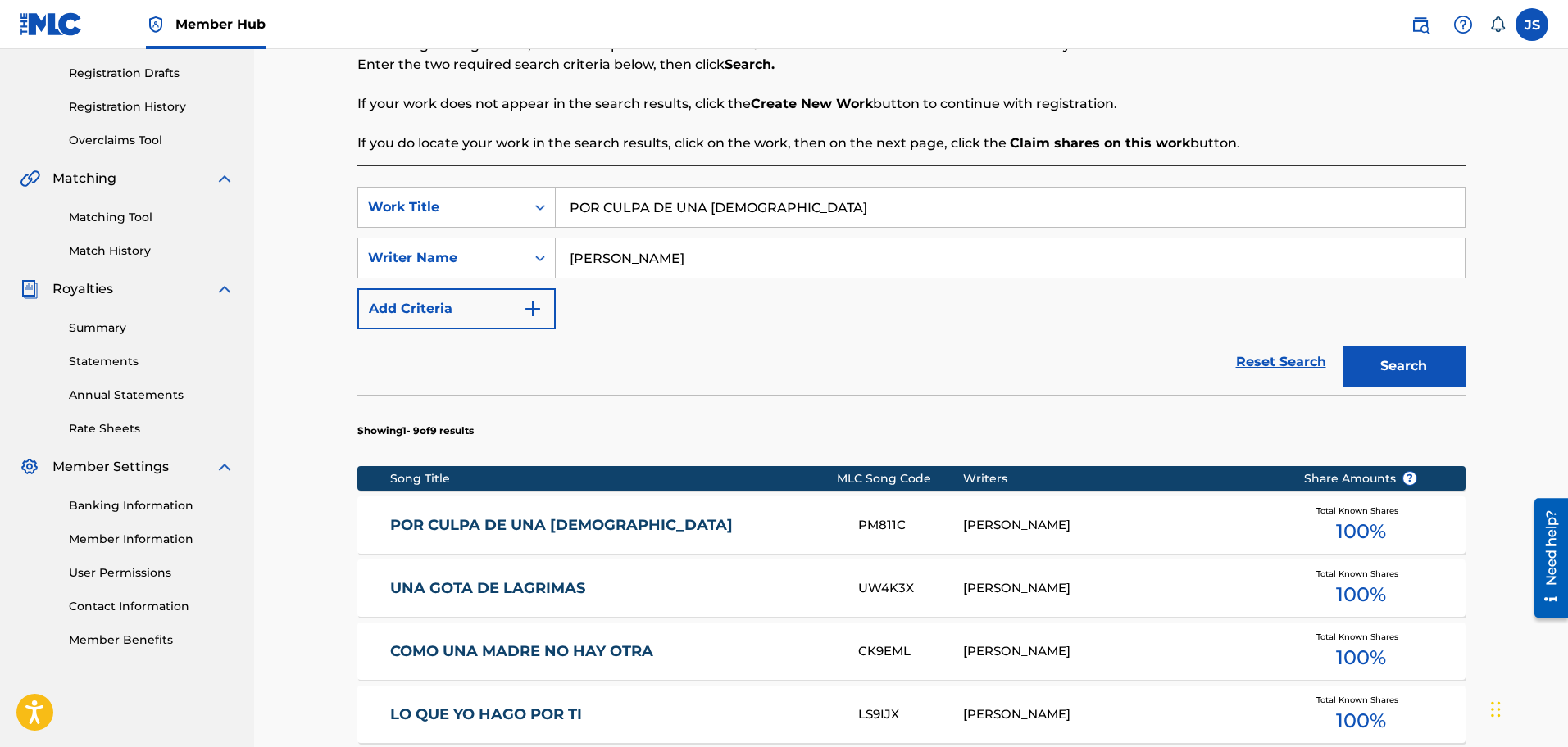
drag, startPoint x: 804, startPoint y: 215, endPoint x: 381, endPoint y: 183, distance: 424.2
click at [364, 184] on div "SearchWithCriteriac0c563b4-f927-4d8f-939a-e19001b961e4 Work Title POR CULPA DE …" at bounding box center [911, 684] width 1108 height 1036
paste input "LO QUE ME GUSTA DEL LLANO"
type input "LO QUE ME GUSTA DEL LLANO"
click at [1343, 346] on button "Search" at bounding box center [1404, 367] width 123 height 41
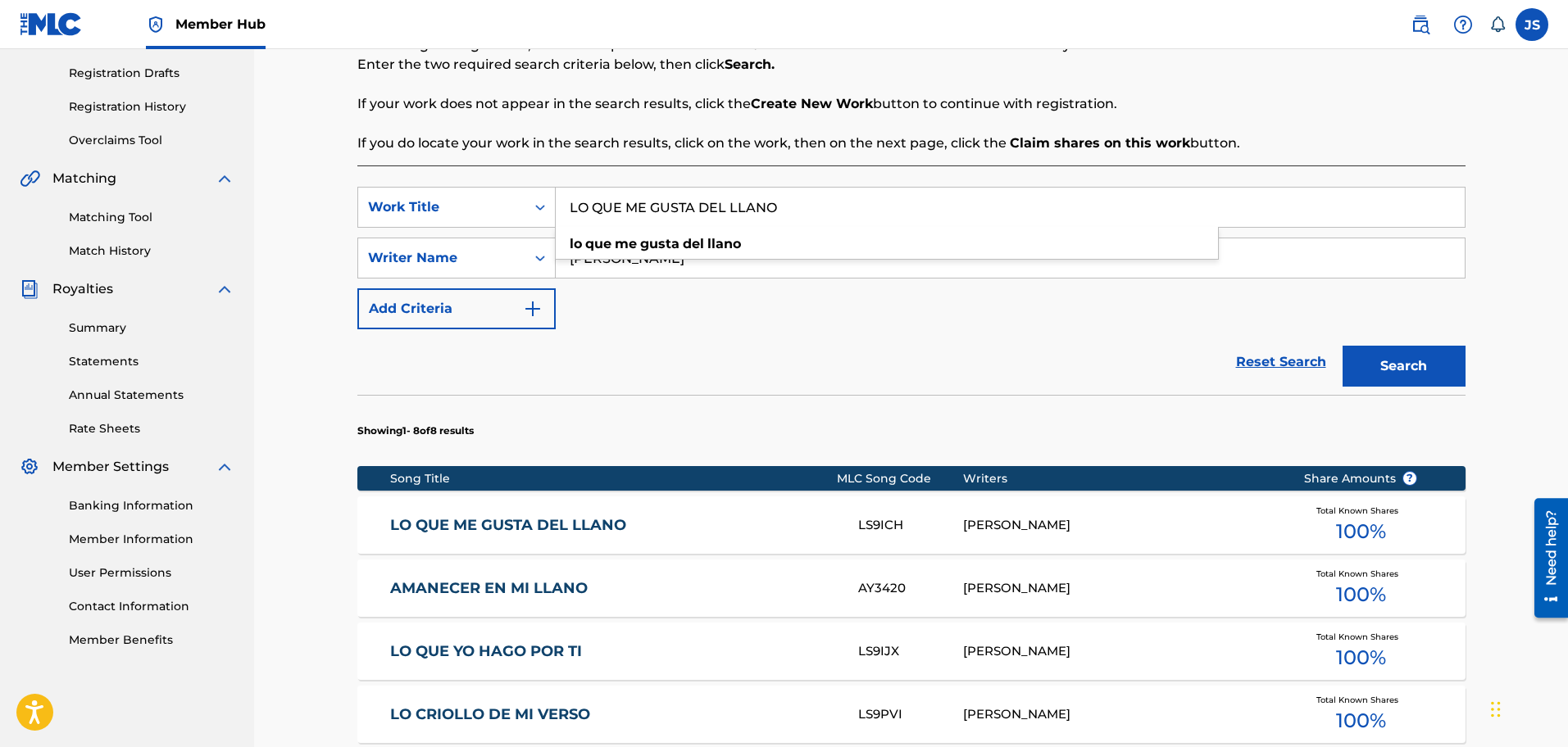
click at [729, 377] on div "Reset Search Search" at bounding box center [911, 362] width 1108 height 65
click at [485, 516] on link "LO QUE ME GUSTA DEL LLANO" at bounding box center [612, 525] width 446 height 19
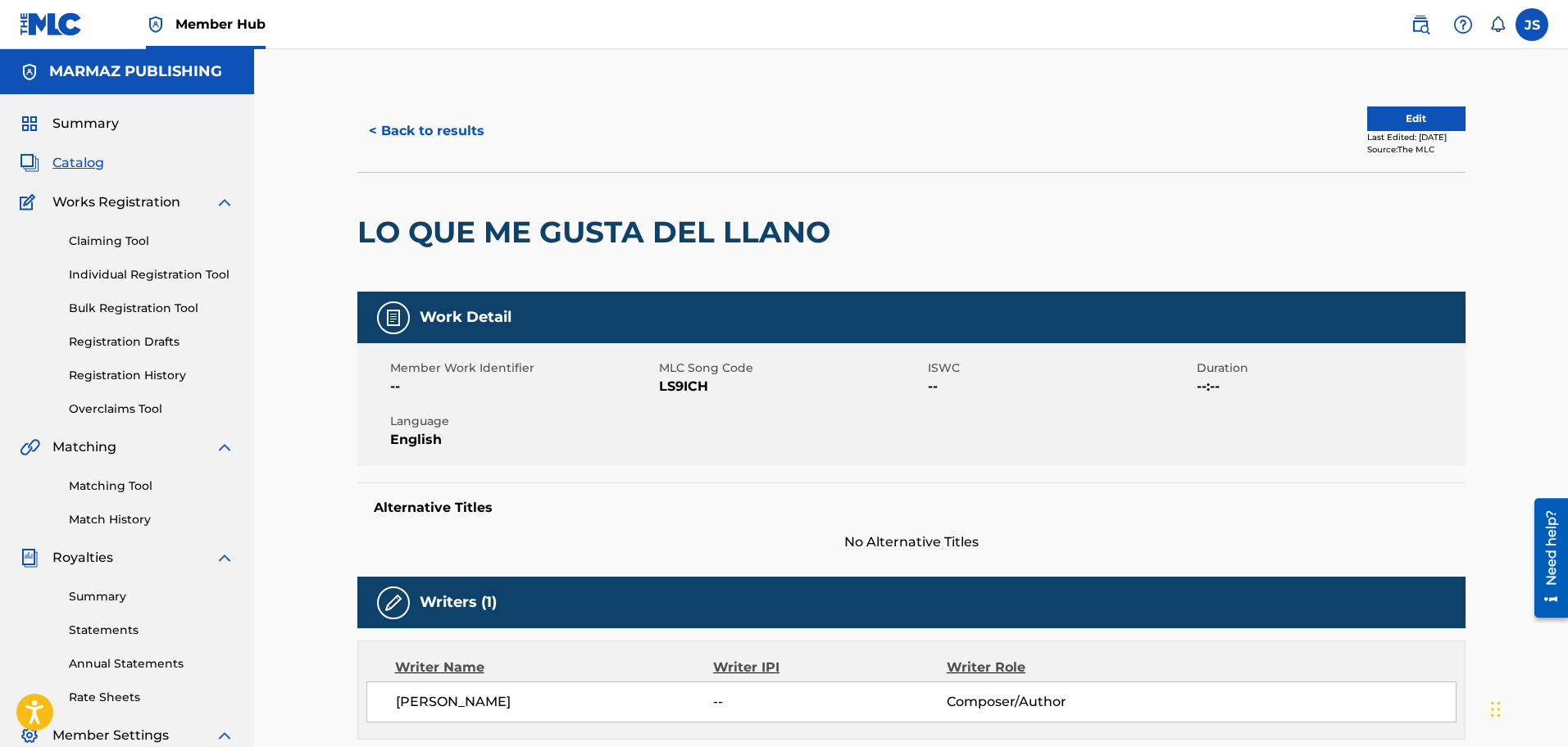
click at [675, 395] on span "LS9ICH" at bounding box center [791, 387] width 264 height 20
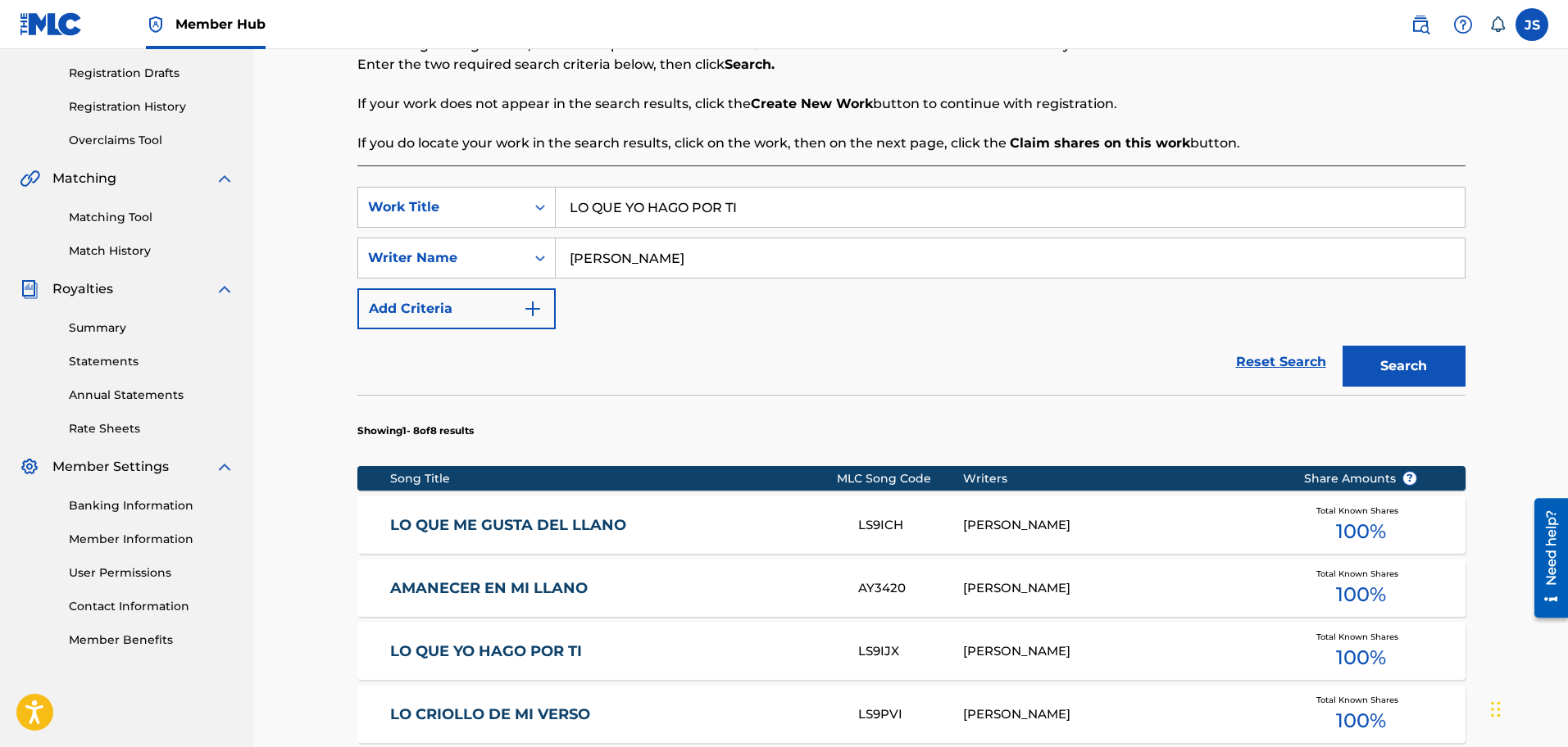
type input "LO QUE YO HAGO POR TI"
click at [1297, 74] on p "Enter the two required search criteria below, then click Search." at bounding box center [911, 64] width 1108 height 20
click at [1369, 387] on button "Search" at bounding box center [1404, 367] width 123 height 41
click at [486, 519] on link "LO QUE YO HAGO POR TI" at bounding box center [612, 525] width 446 height 19
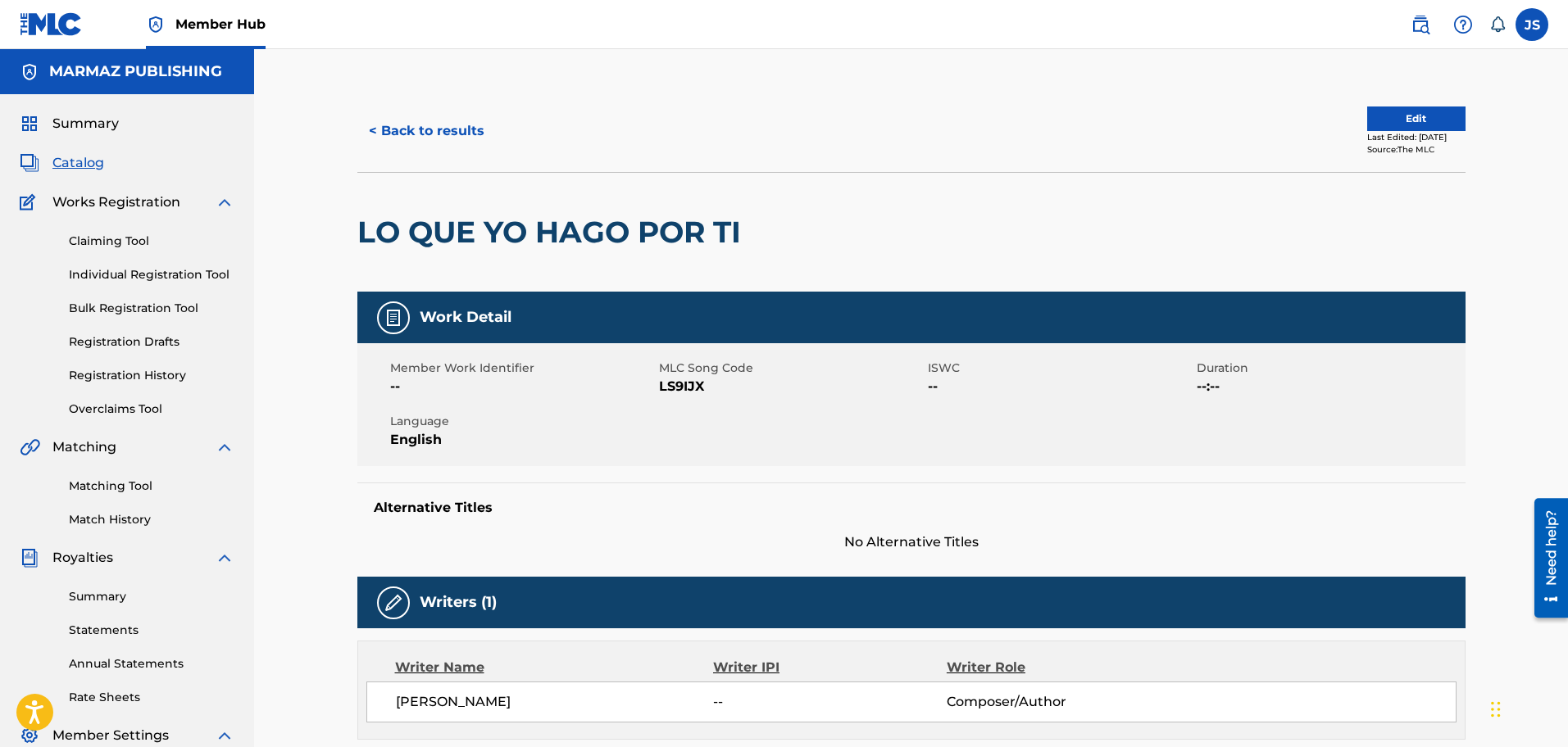
click at [674, 394] on span "LS9IJX" at bounding box center [791, 387] width 264 height 20
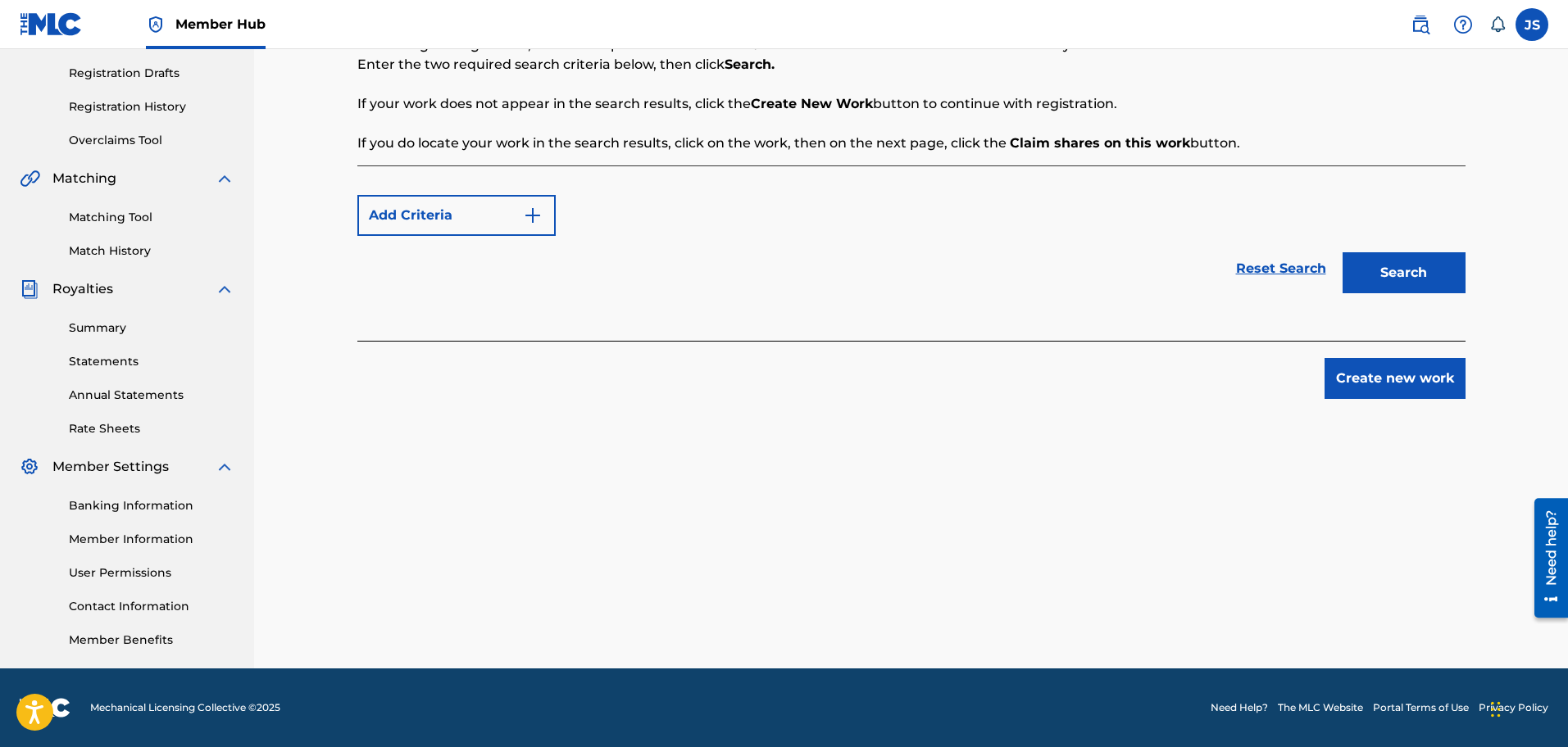
scroll to position [269, 0]
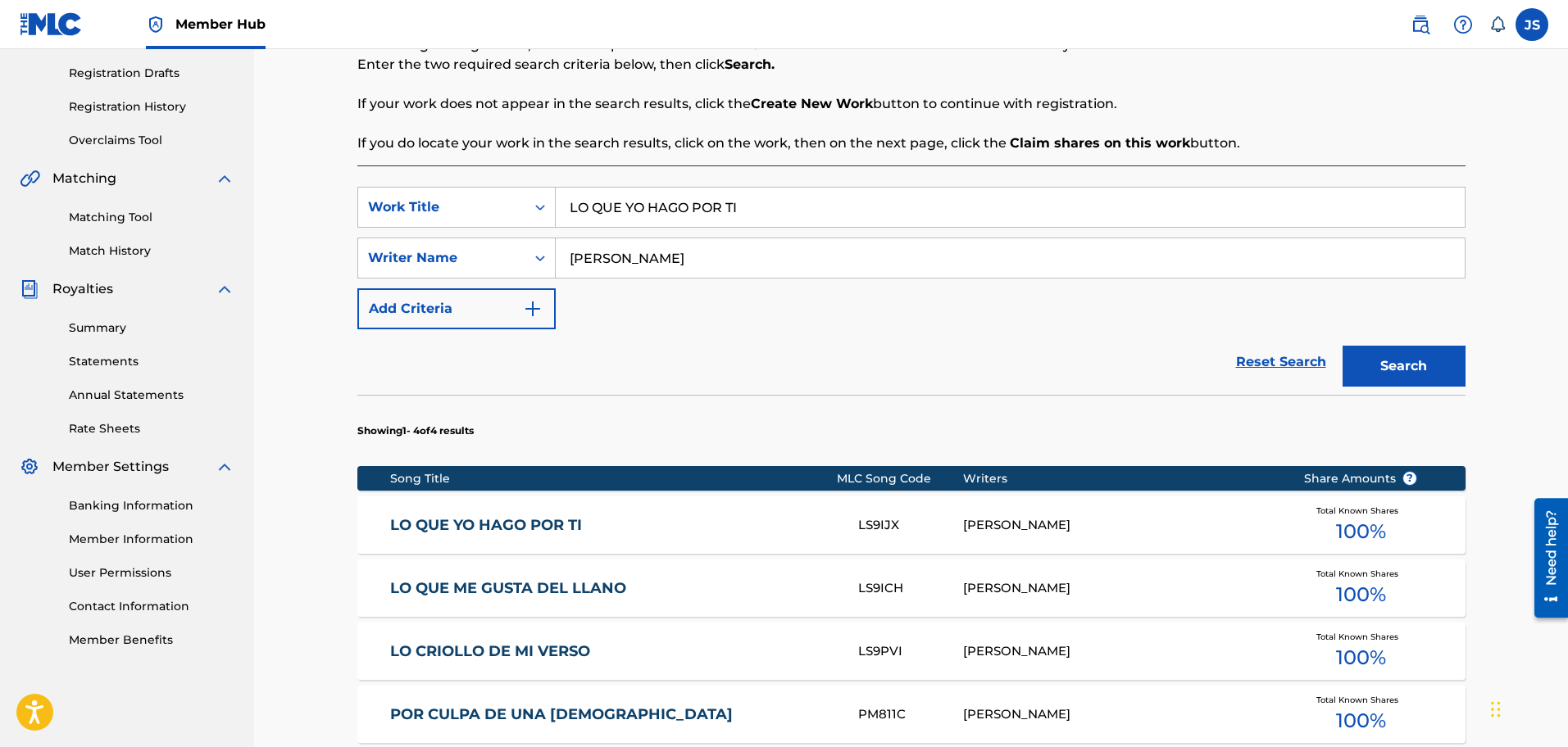
drag, startPoint x: 764, startPoint y: 203, endPoint x: 378, endPoint y: 174, distance: 387.1
click at [378, 174] on div "SearchWithCriteriac0c563b4-f927-4d8f-939a-e19001b961e4 Work Title LO QUE YO HAG…" at bounding box center [911, 526] width 1108 height 721
paste input "PERDÍ EL CHIVO Y EL MECATE"
type input "PERDÍ EL CHIVO Y EL MECATE"
click at [1066, 134] on p "If you do locate your work in the search results, click on the work, then on th…" at bounding box center [911, 143] width 1108 height 20
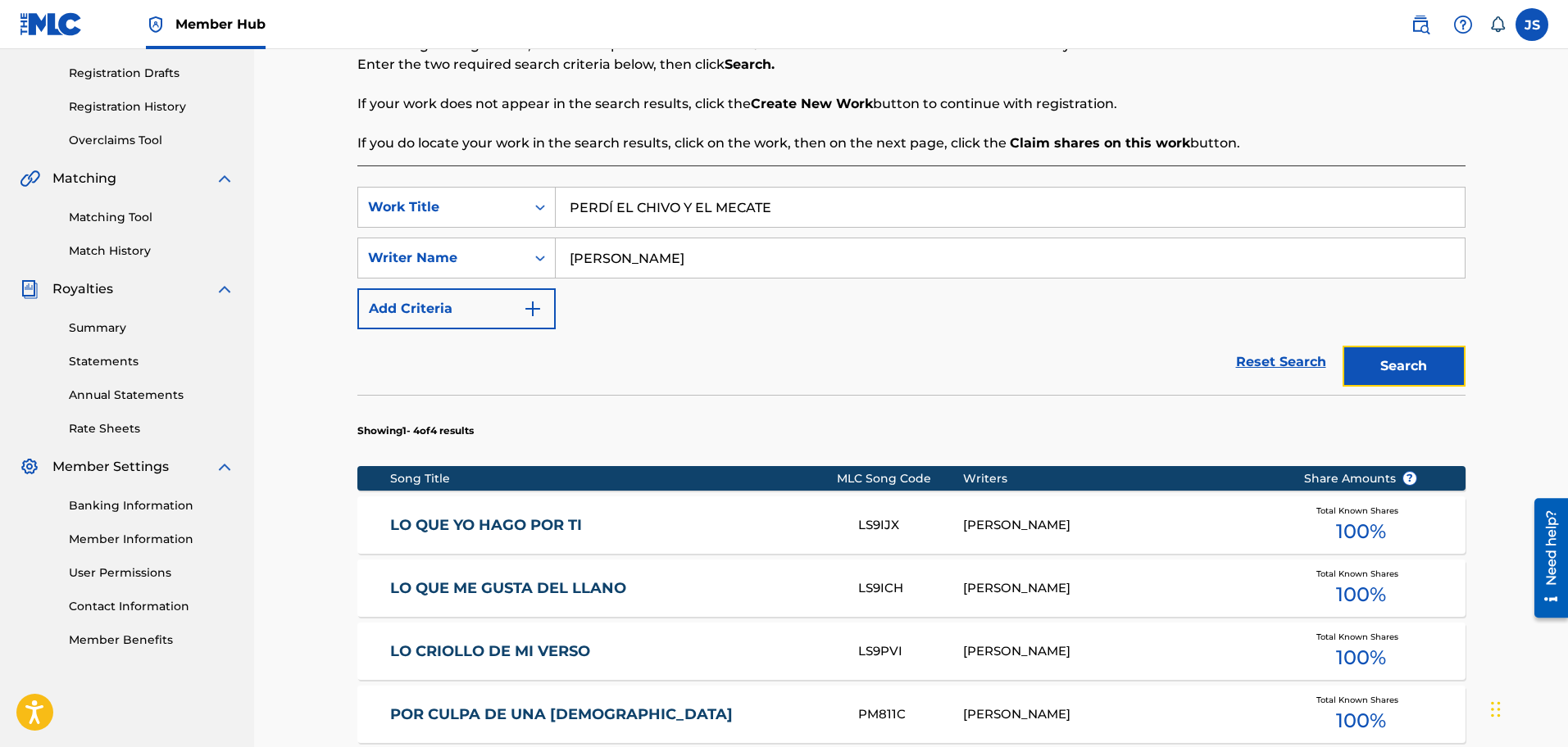
click at [1373, 358] on button "Search" at bounding box center [1404, 367] width 123 height 41
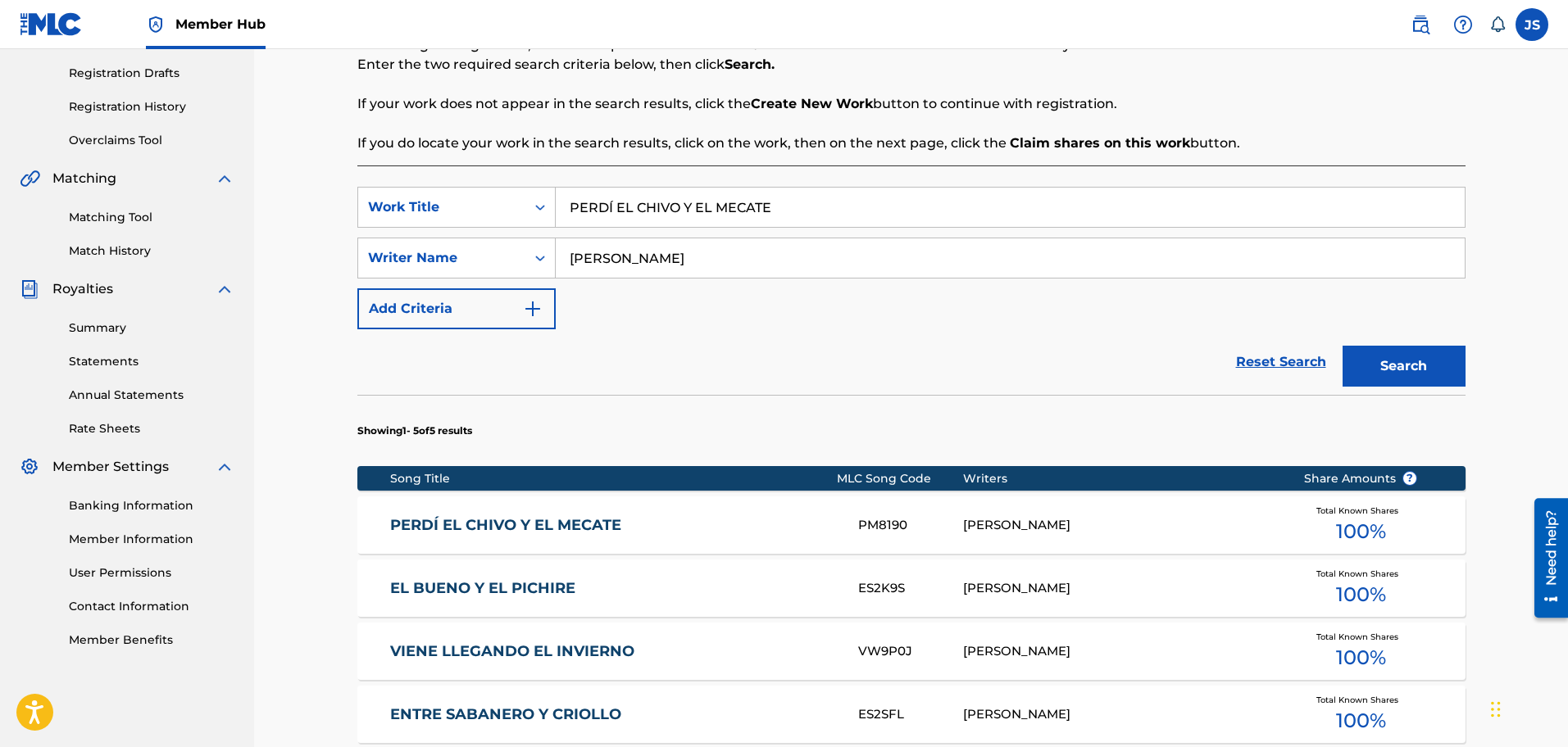
click at [601, 531] on link "PERDÍ EL CHIVO Y EL MECATE" at bounding box center [612, 525] width 446 height 19
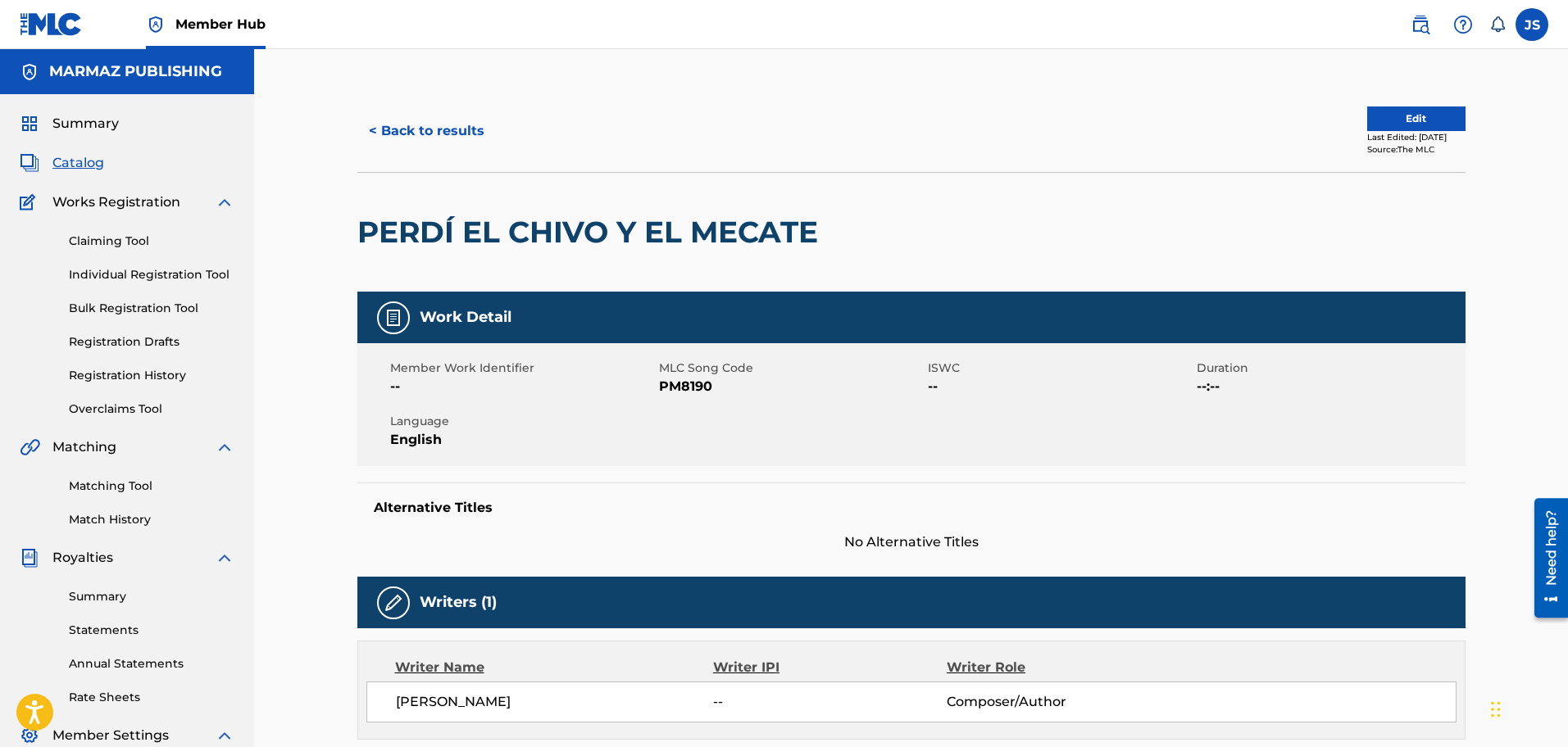
click at [693, 381] on span "PM8190" at bounding box center [791, 387] width 264 height 20
click at [432, 126] on button "< Back to results" at bounding box center [426, 131] width 138 height 41
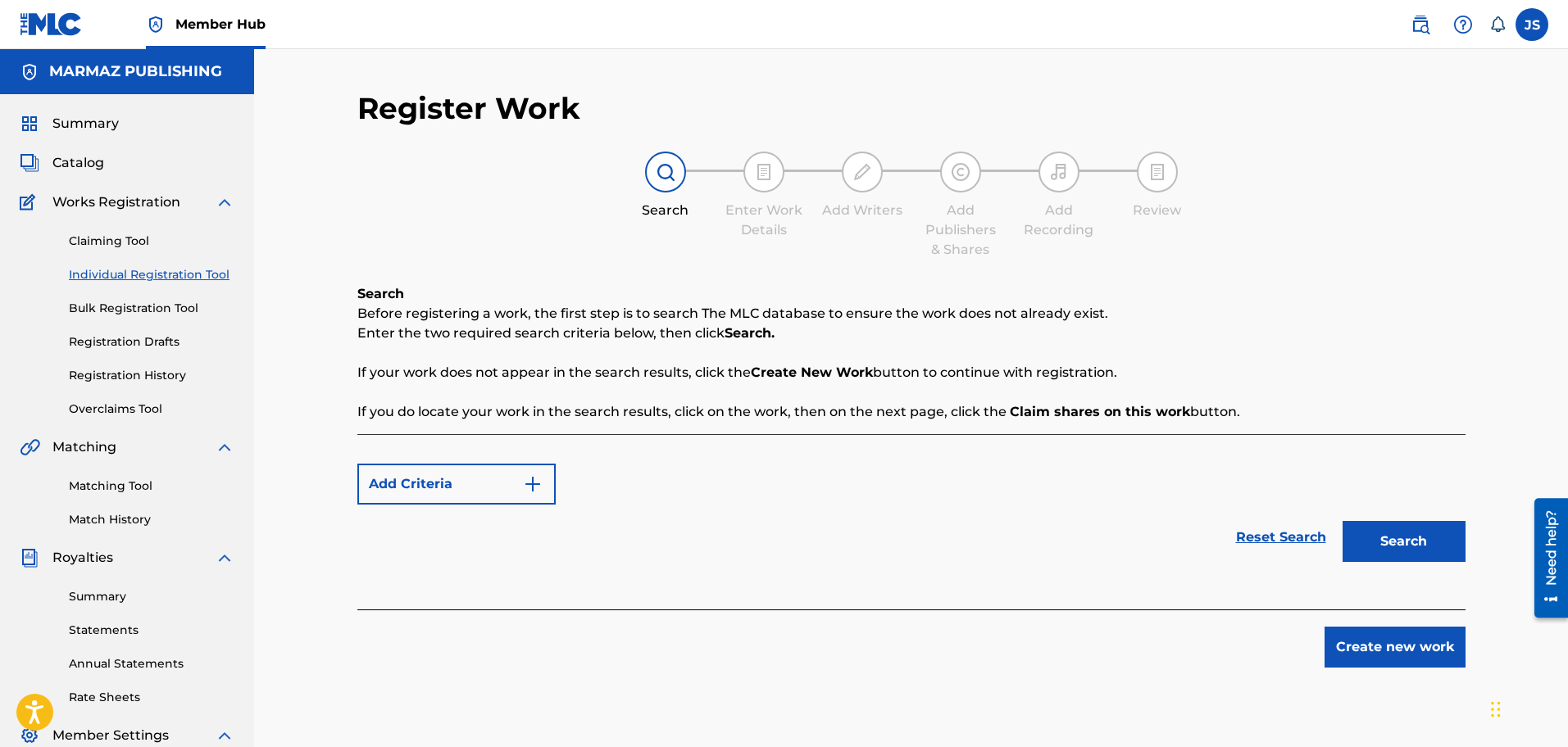
scroll to position [269, 0]
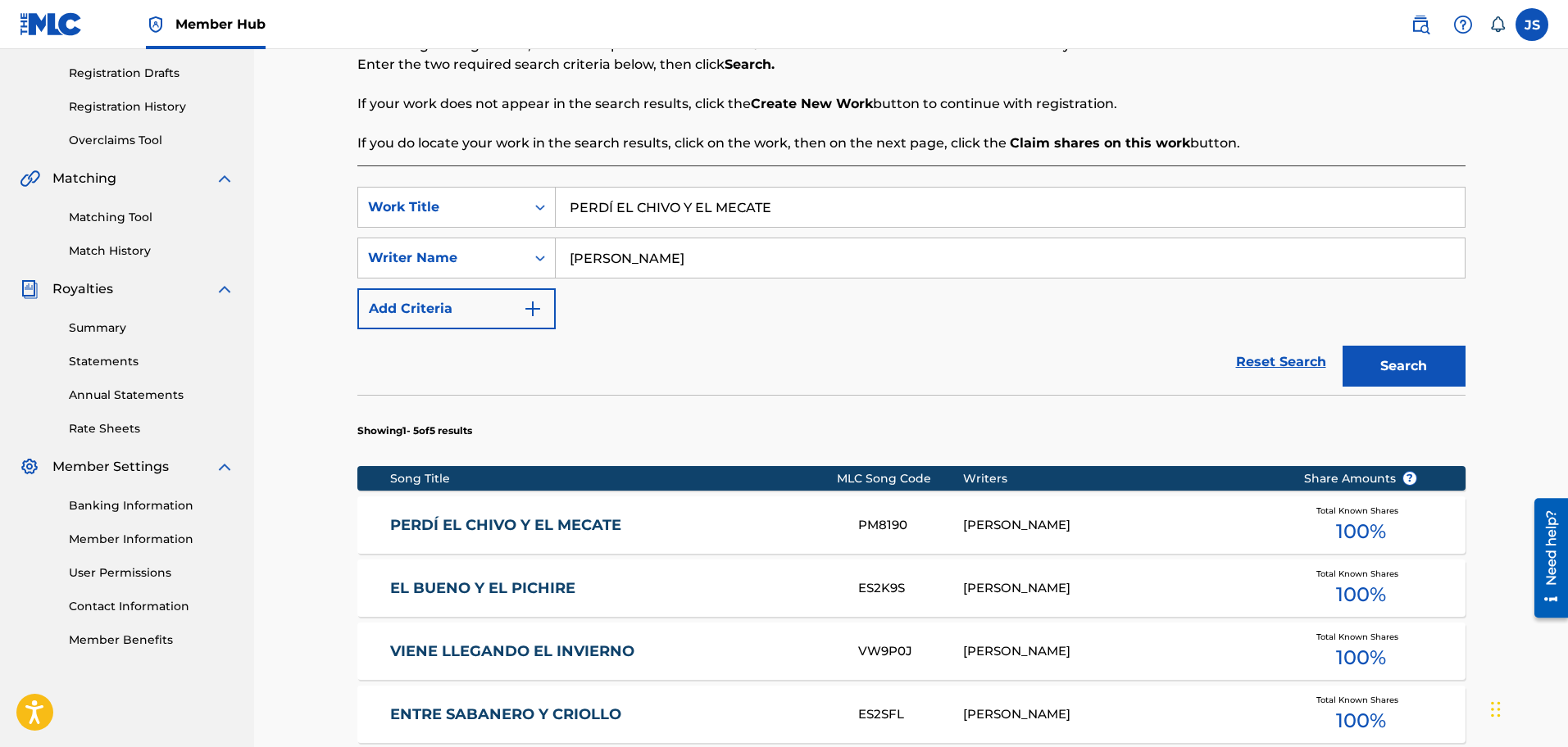
drag, startPoint x: 638, startPoint y: 208, endPoint x: 316, endPoint y: 186, distance: 322.8
click at [299, 189] on div "Register Work Search Enter Work Details Add Writers Add Publishers & Shares Add…" at bounding box center [911, 394] width 1313 height 1227
paste input "AMOR REGRESA CONMIGO"
type input "AMOR REGRESA CONMIGO"
click at [867, 336] on div "Reset Search Search" at bounding box center [911, 362] width 1108 height 65
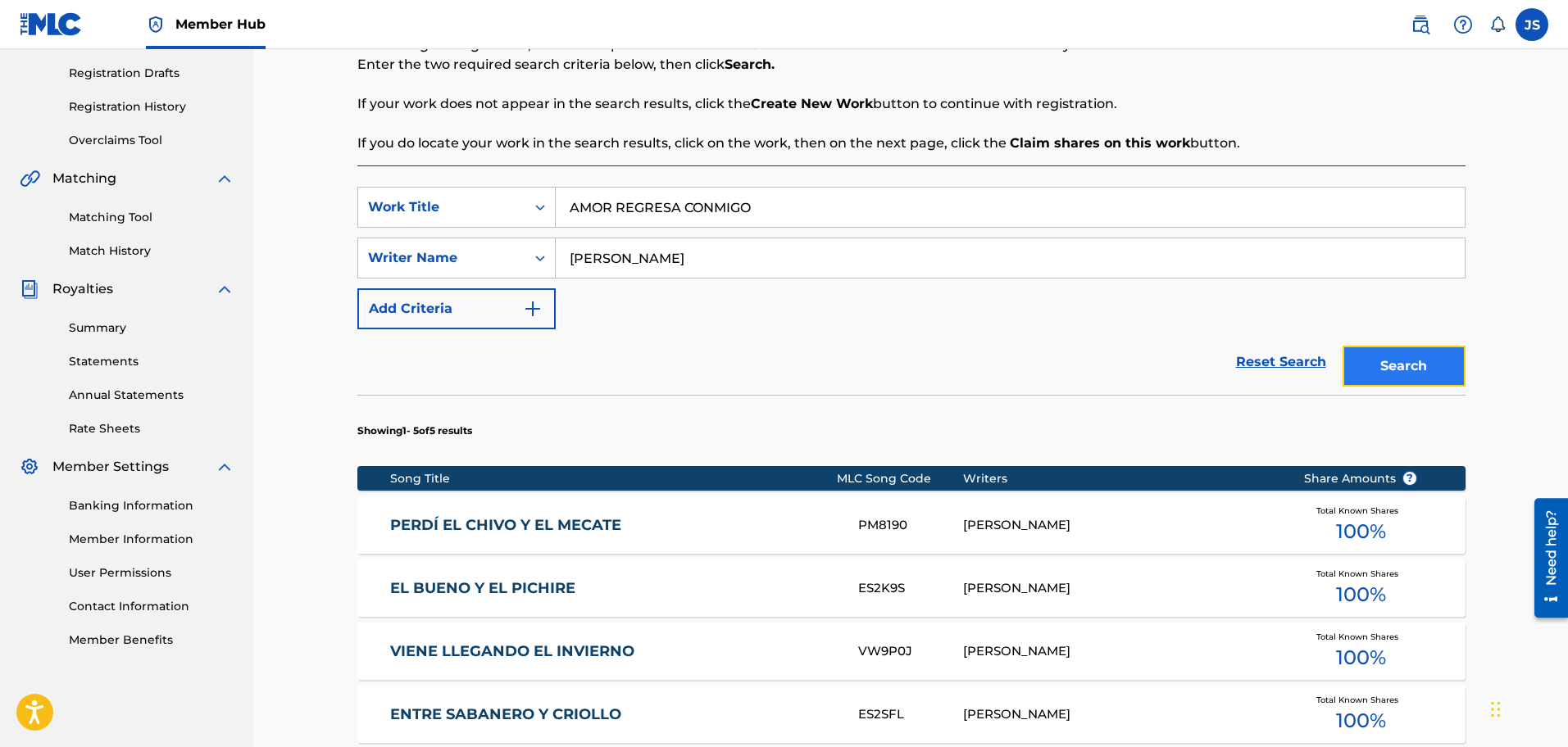
click at [1448, 375] on button "Search" at bounding box center [1404, 367] width 123 height 41
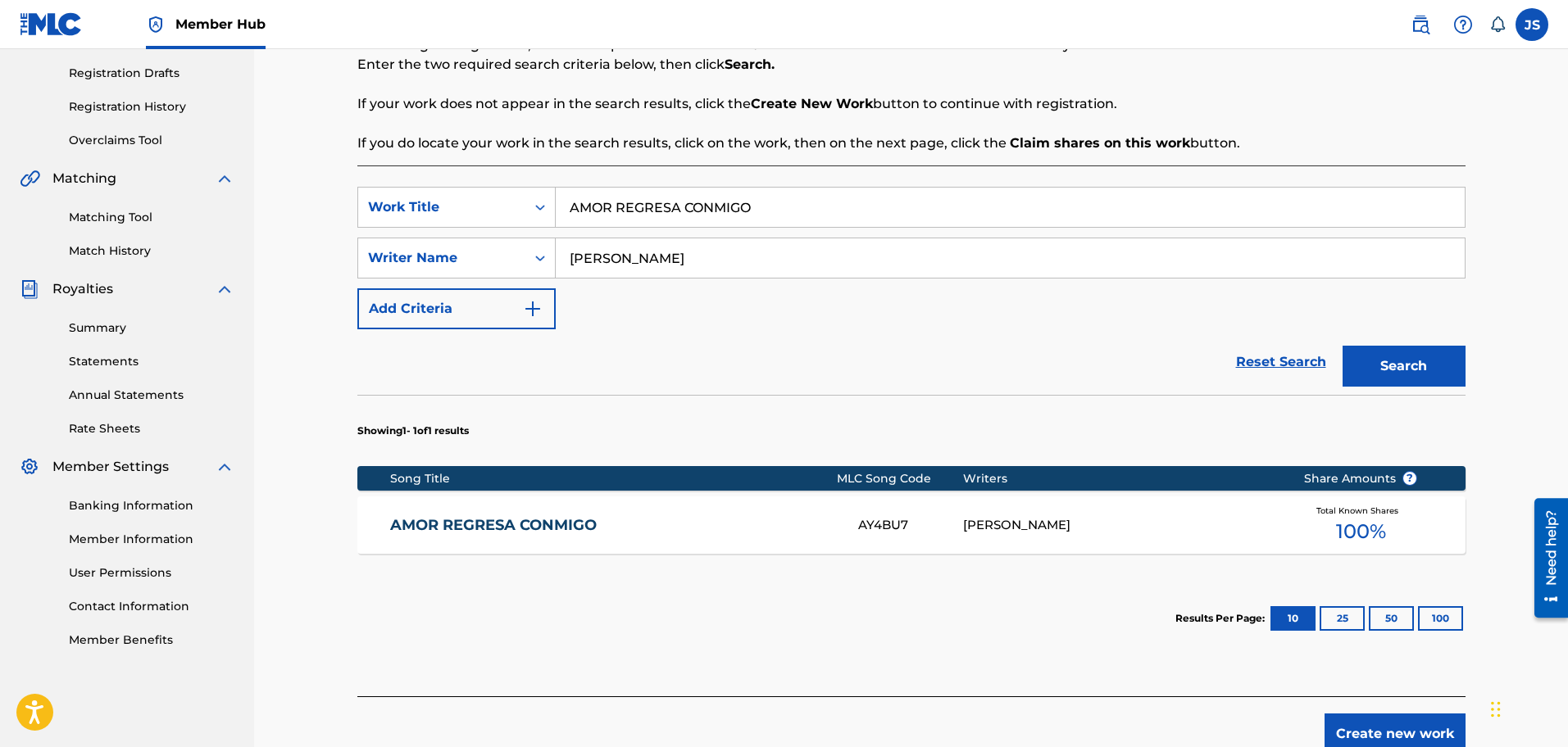
drag, startPoint x: 568, startPoint y: 520, endPoint x: 602, endPoint y: 506, distance: 36.8
click at [568, 520] on link "AMOR REGRESA CONMIGO" at bounding box center [612, 525] width 446 height 19
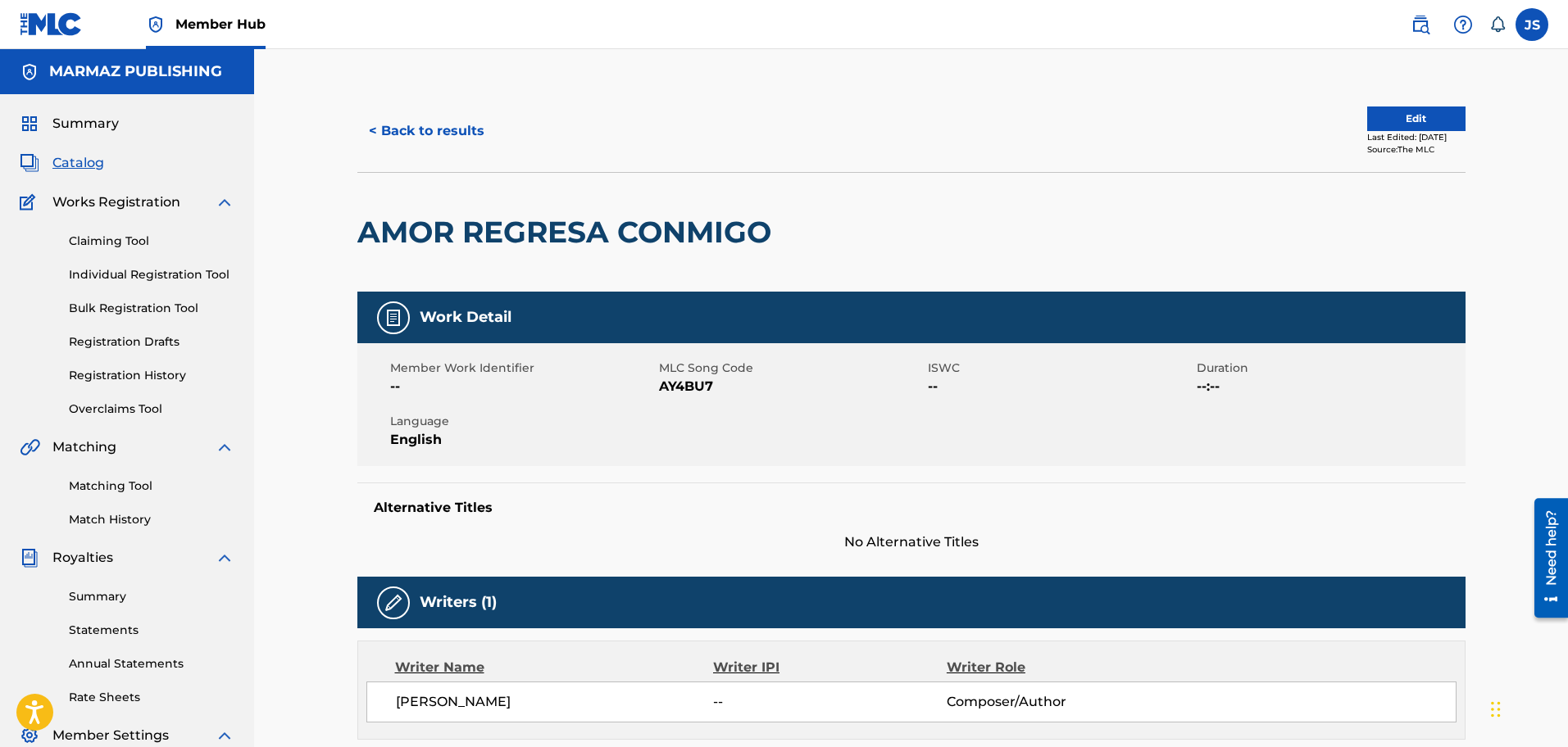
click at [699, 384] on span "AY4BU7" at bounding box center [791, 387] width 264 height 20
click at [463, 110] on button "< Back to results" at bounding box center [426, 131] width 138 height 41
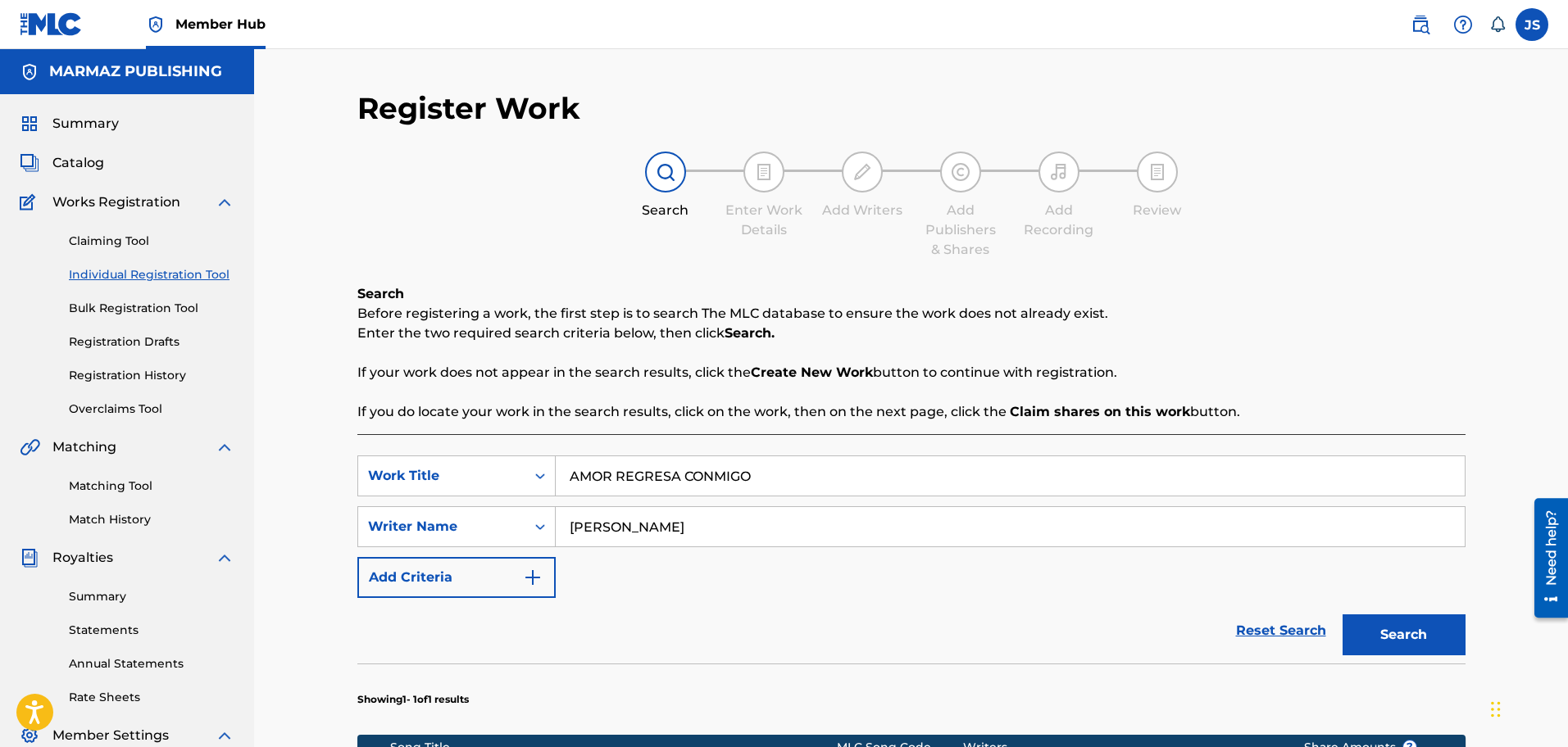
drag, startPoint x: 528, startPoint y: 212, endPoint x: 341, endPoint y: 188, distance: 188.5
click at [341, 189] on div "Register Work Search Enter Work Details Add Writers Add Publishers & Shares Add…" at bounding box center [911, 556] width 1148 height 933
paste input "DE DONDE VIENE MI COPLA"
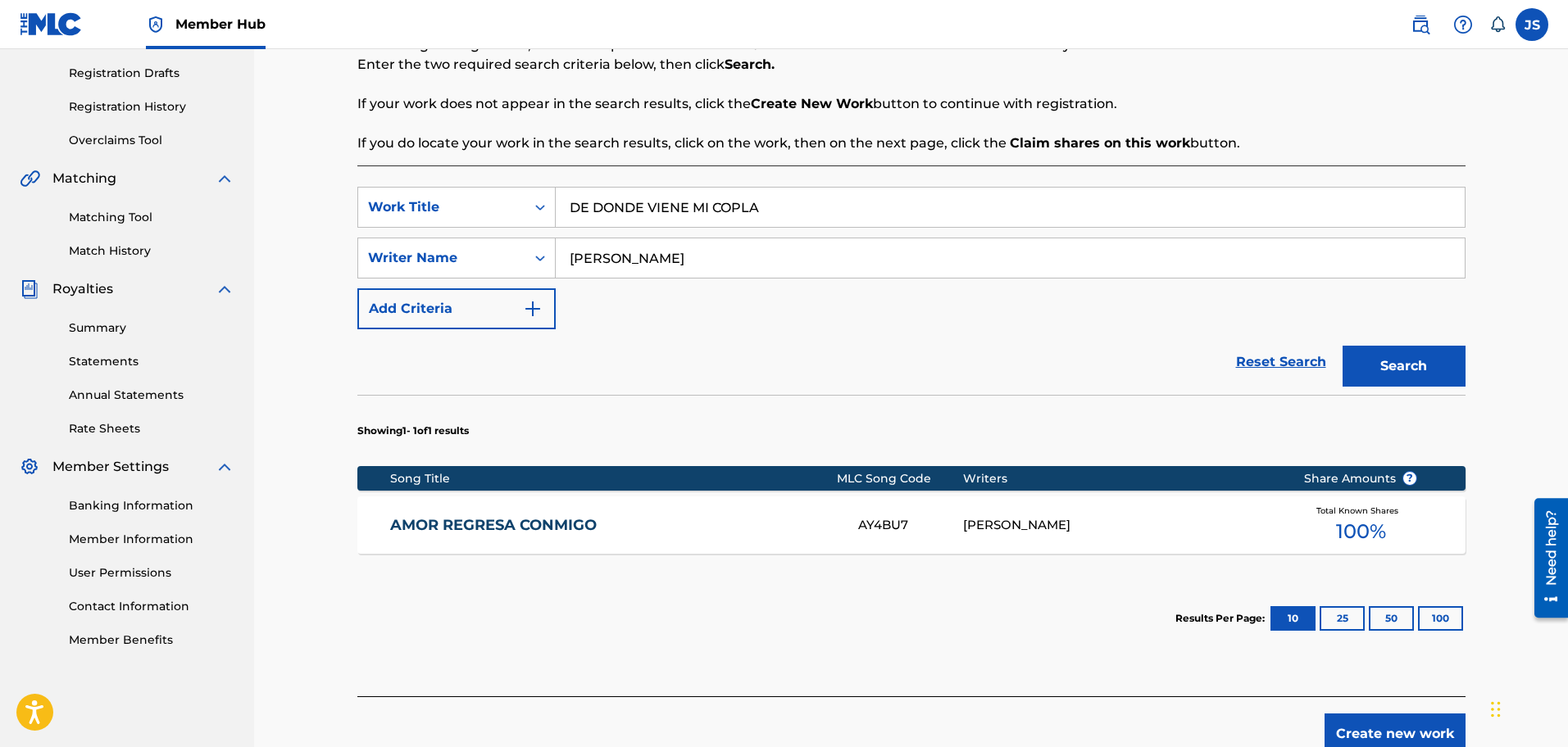
type input "DE DONDE VIENE MI COPLA"
click at [811, 404] on section "Showing 1 - 1 of 1 results" at bounding box center [911, 426] width 1108 height 63
click at [1445, 356] on button "Search" at bounding box center [1404, 367] width 123 height 41
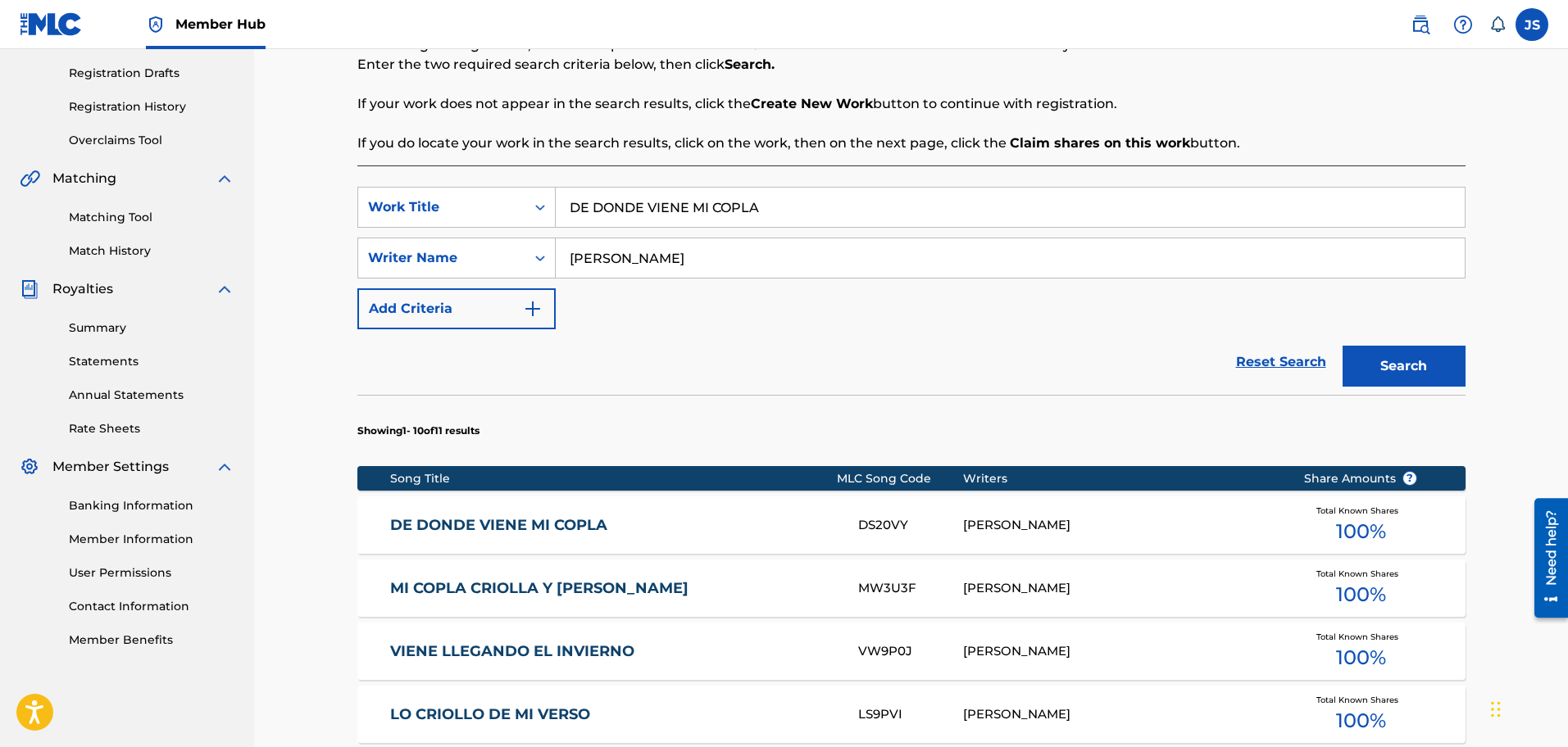
click at [513, 516] on link "DE DONDE VIENE MI COPLA" at bounding box center [612, 525] width 446 height 19
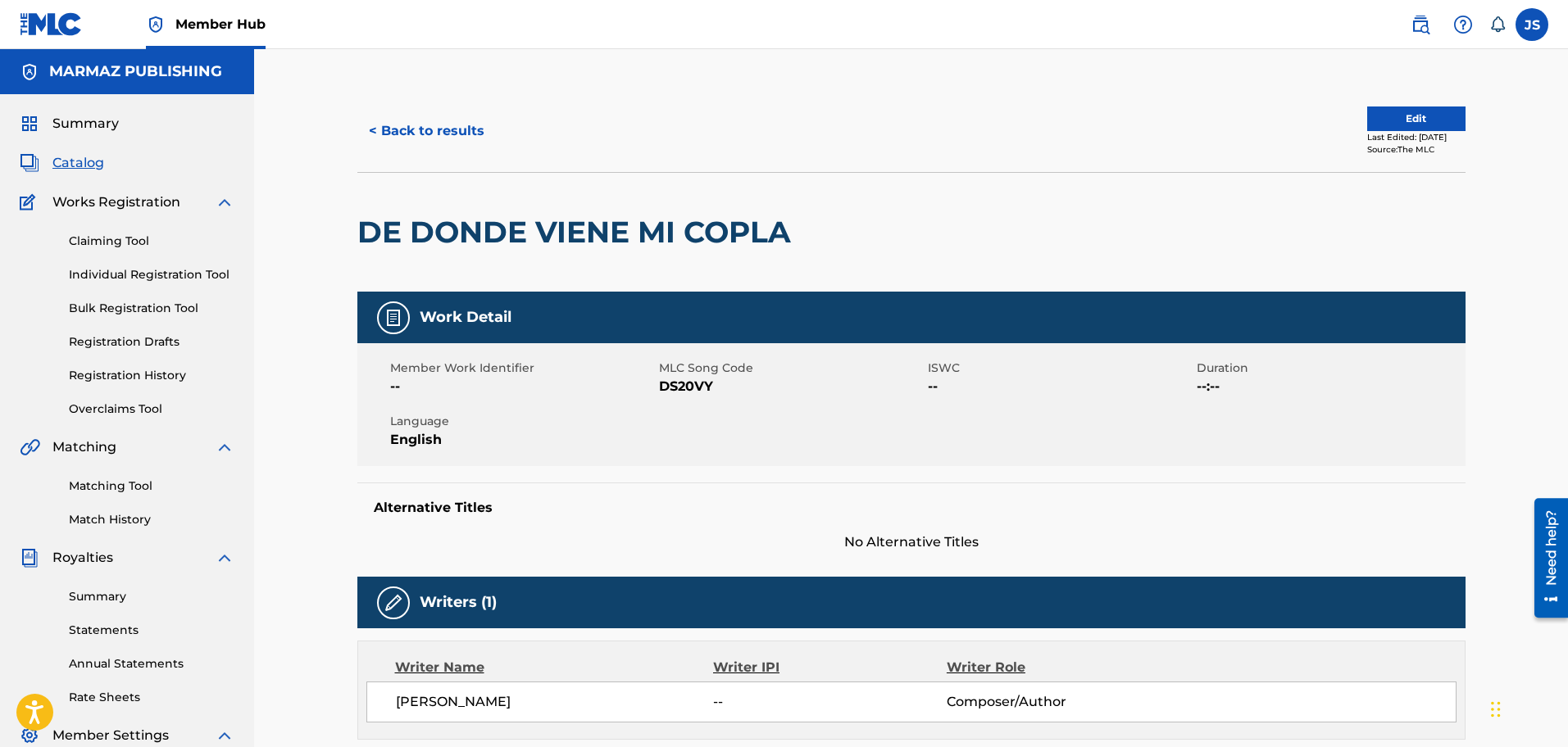
click at [690, 380] on span "DS20VY" at bounding box center [791, 387] width 264 height 20
click at [352, 104] on div "< Back to results Edit Last Edited: June 27, 2025 Source: The MLC DE DONDE VIEN…" at bounding box center [911, 624] width 1148 height 1069
click at [399, 125] on button "< Back to results" at bounding box center [426, 131] width 138 height 41
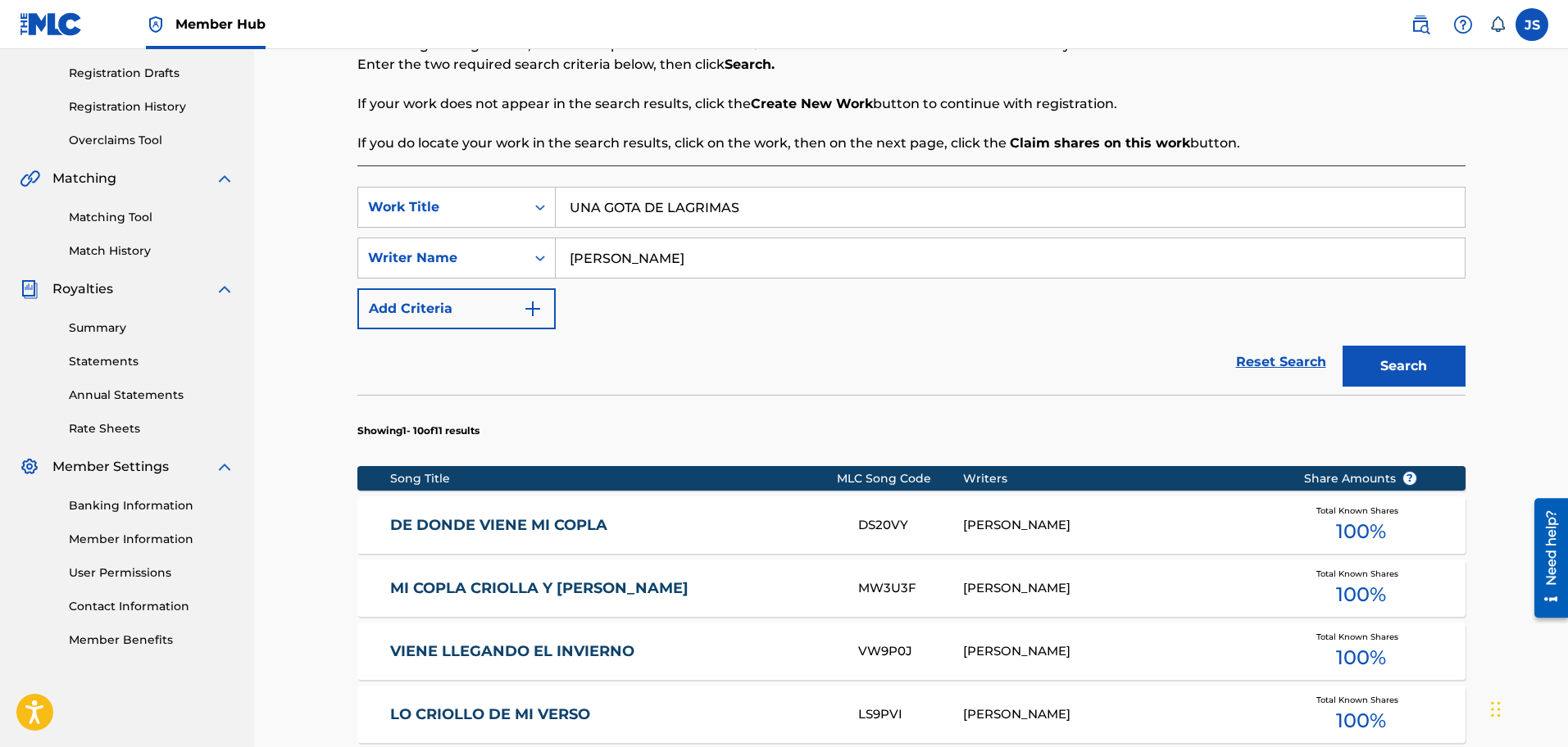
type input "UNA GOTA DE LAGRIMAS"
click at [783, 368] on div "Reset Search Search" at bounding box center [911, 362] width 1108 height 65
click at [1385, 368] on button "Search" at bounding box center [1404, 367] width 123 height 41
click at [529, 542] on div "UNA GOTA DE LAGRIMAS UW4K3X WALMORE ZAPATA Total Known Shares 100 %" at bounding box center [911, 525] width 1108 height 58
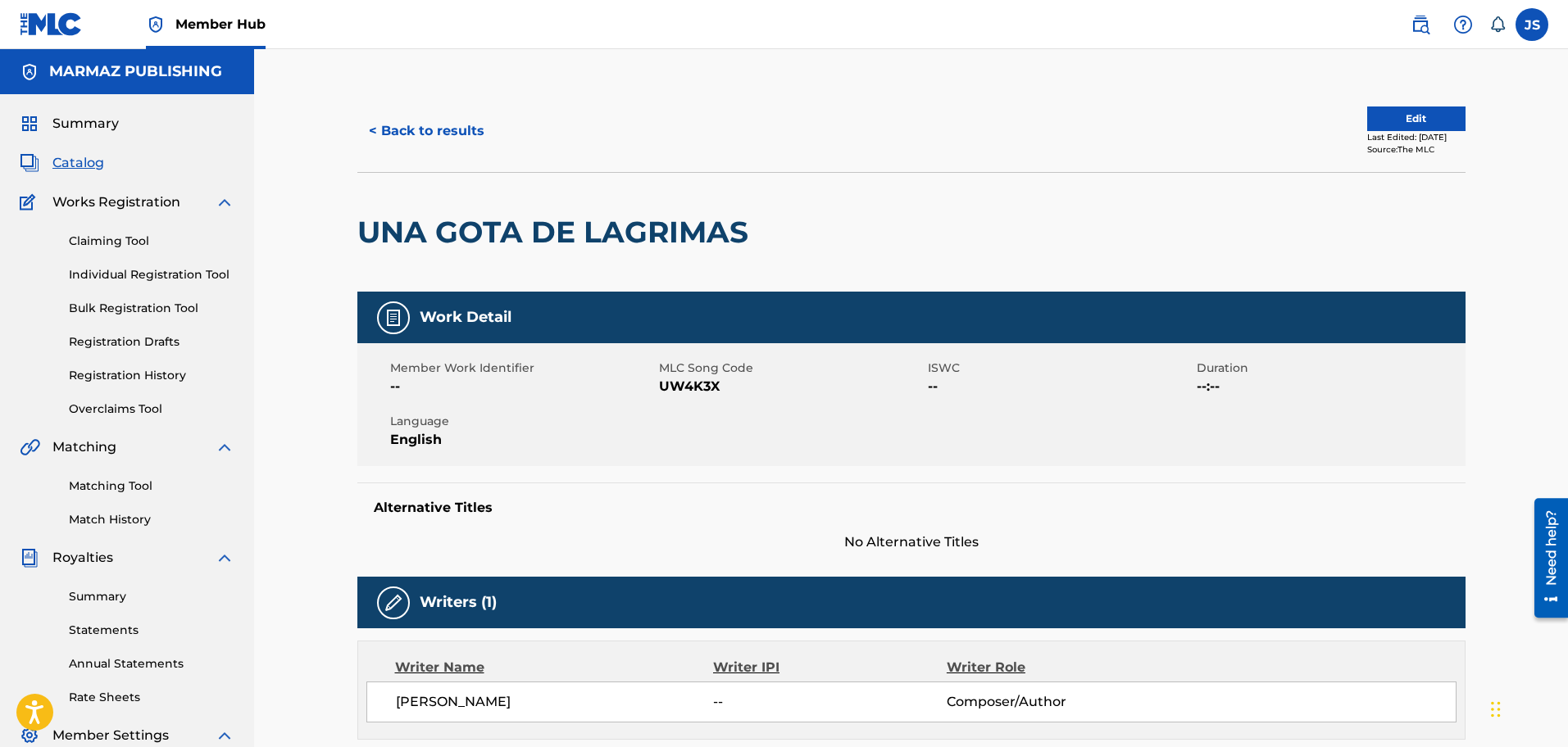
click at [676, 394] on span "UW4K3X" at bounding box center [791, 387] width 264 height 20
click at [676, 392] on span "UW4K3X" at bounding box center [791, 387] width 264 height 20
copy span "UW4K3X"
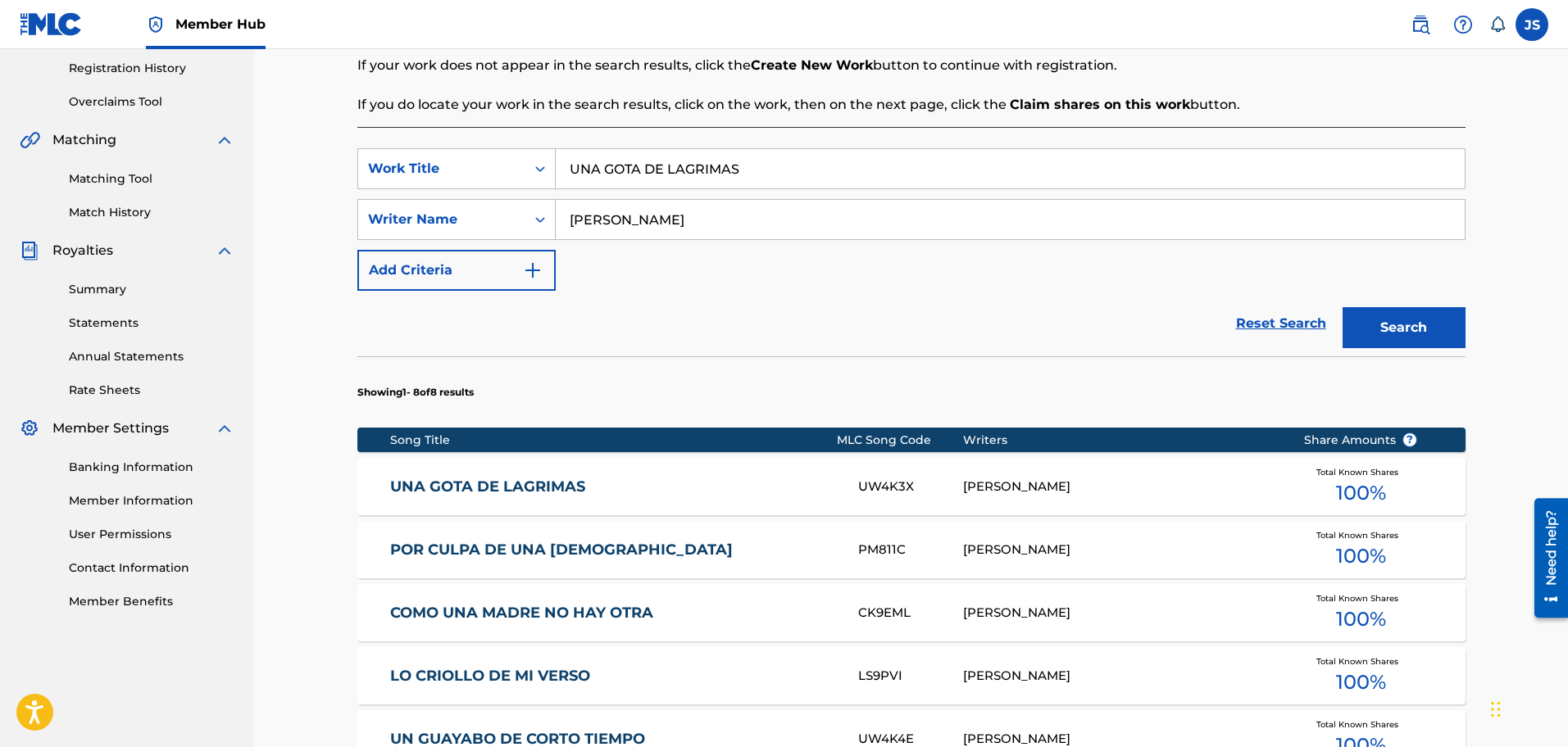
drag, startPoint x: 886, startPoint y: 172, endPoint x: 593, endPoint y: 271, distance: 309.3
click at [439, 166] on div "SearchWithCriteriac0c563b4-f927-4d8f-939a-e19001b961e4 Work Title UNA GOTA DE L…" at bounding box center [911, 169] width 1108 height 41
paste input "EL BUENO Y EL PICHIRE"
type input "EL BUENO Y EL PICHIRE"
click at [775, 313] on div "Reset Search Search" at bounding box center [911, 323] width 1108 height 65
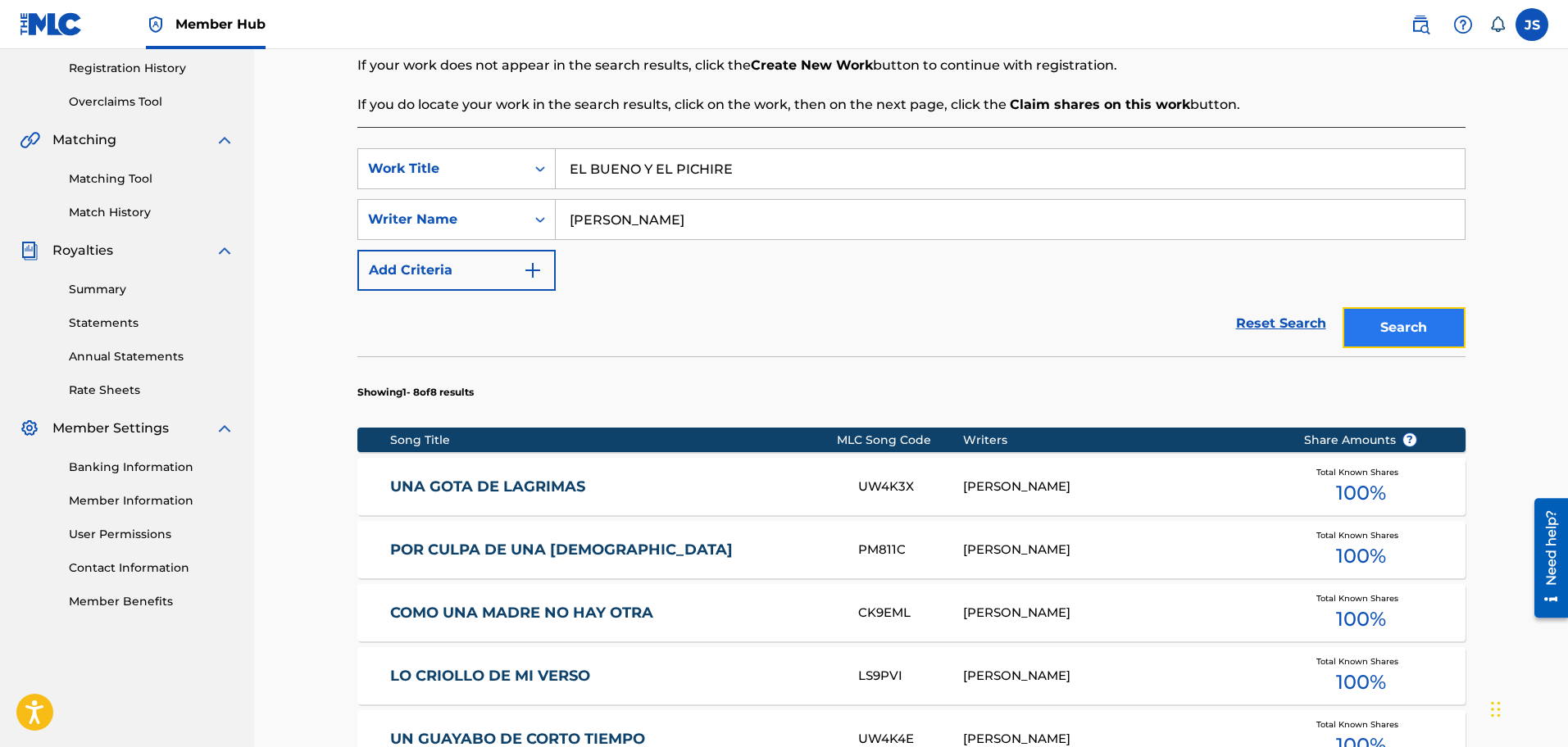
click at [1390, 328] on button "Search" at bounding box center [1404, 328] width 123 height 41
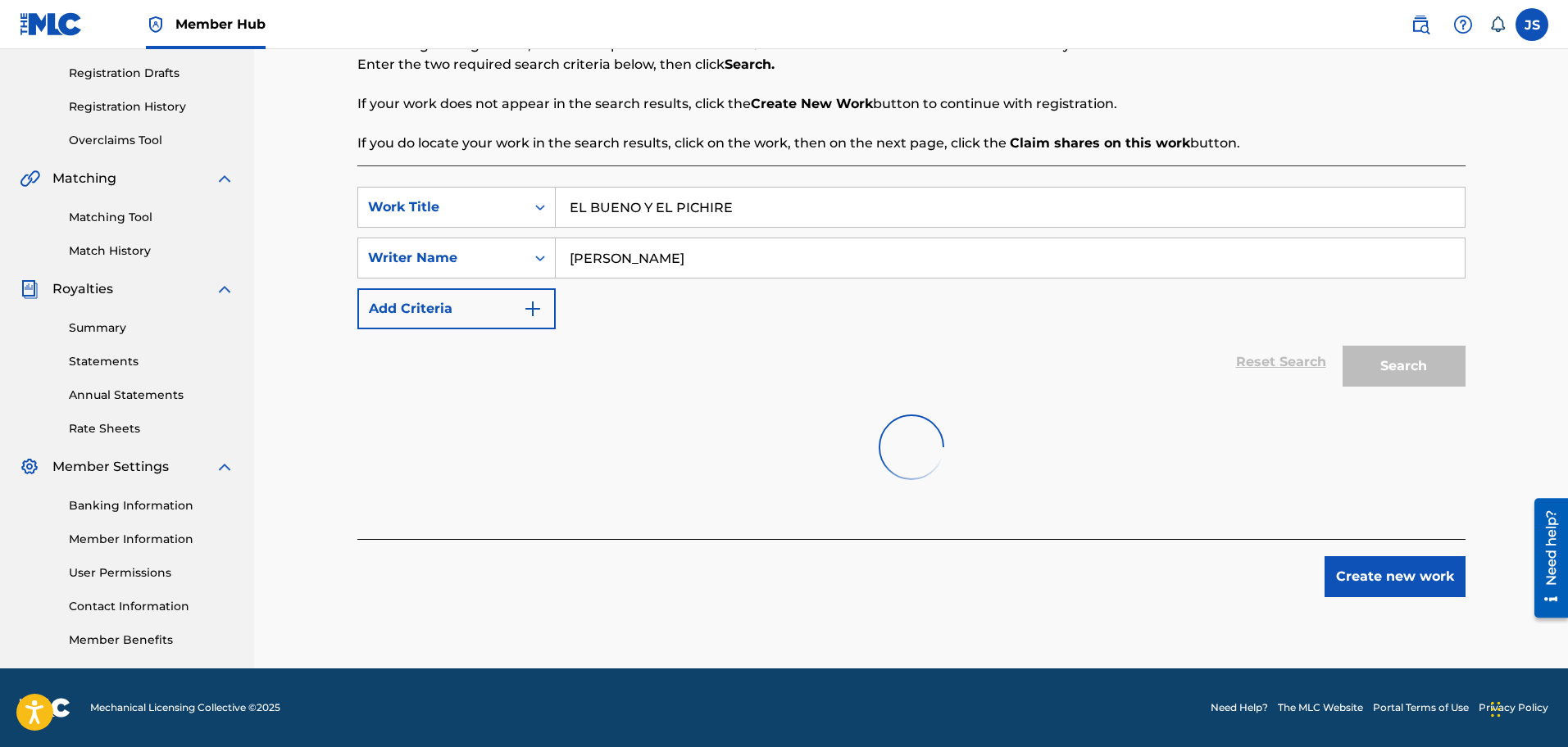
scroll to position [307, 0]
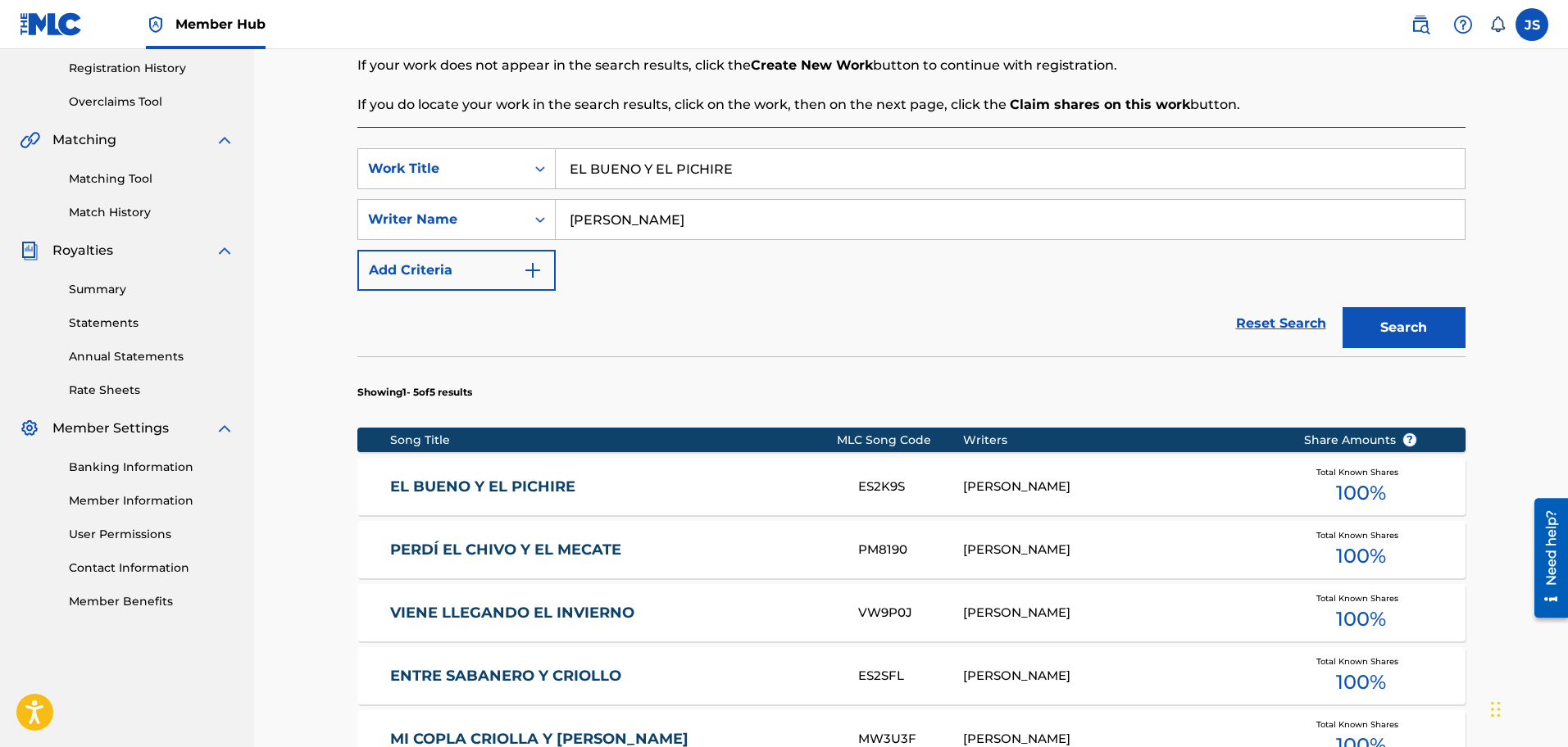
click at [537, 481] on link "EL BUENO Y EL PICHIRE" at bounding box center [612, 487] width 446 height 19
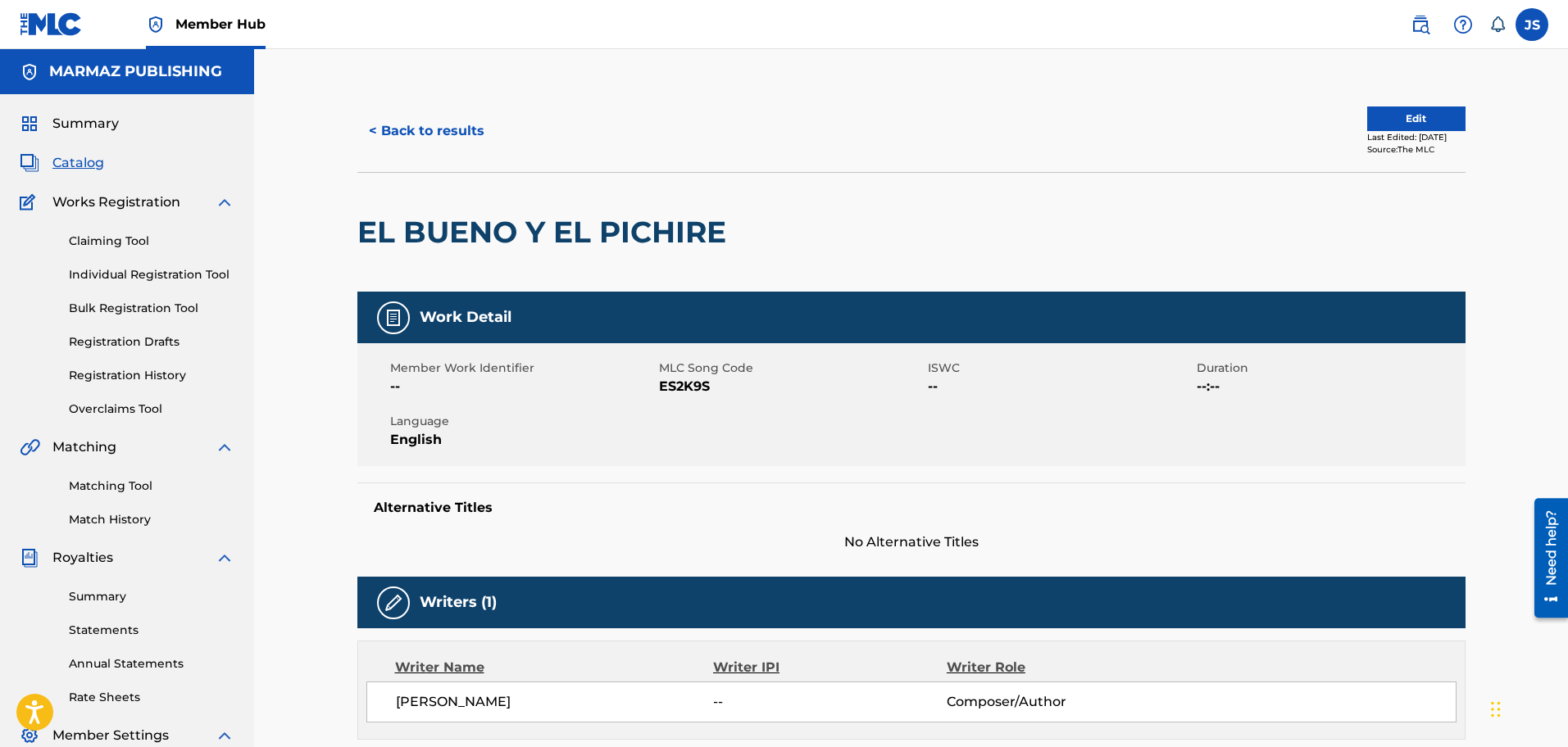
click at [670, 390] on span "ES2K9S" at bounding box center [791, 387] width 264 height 20
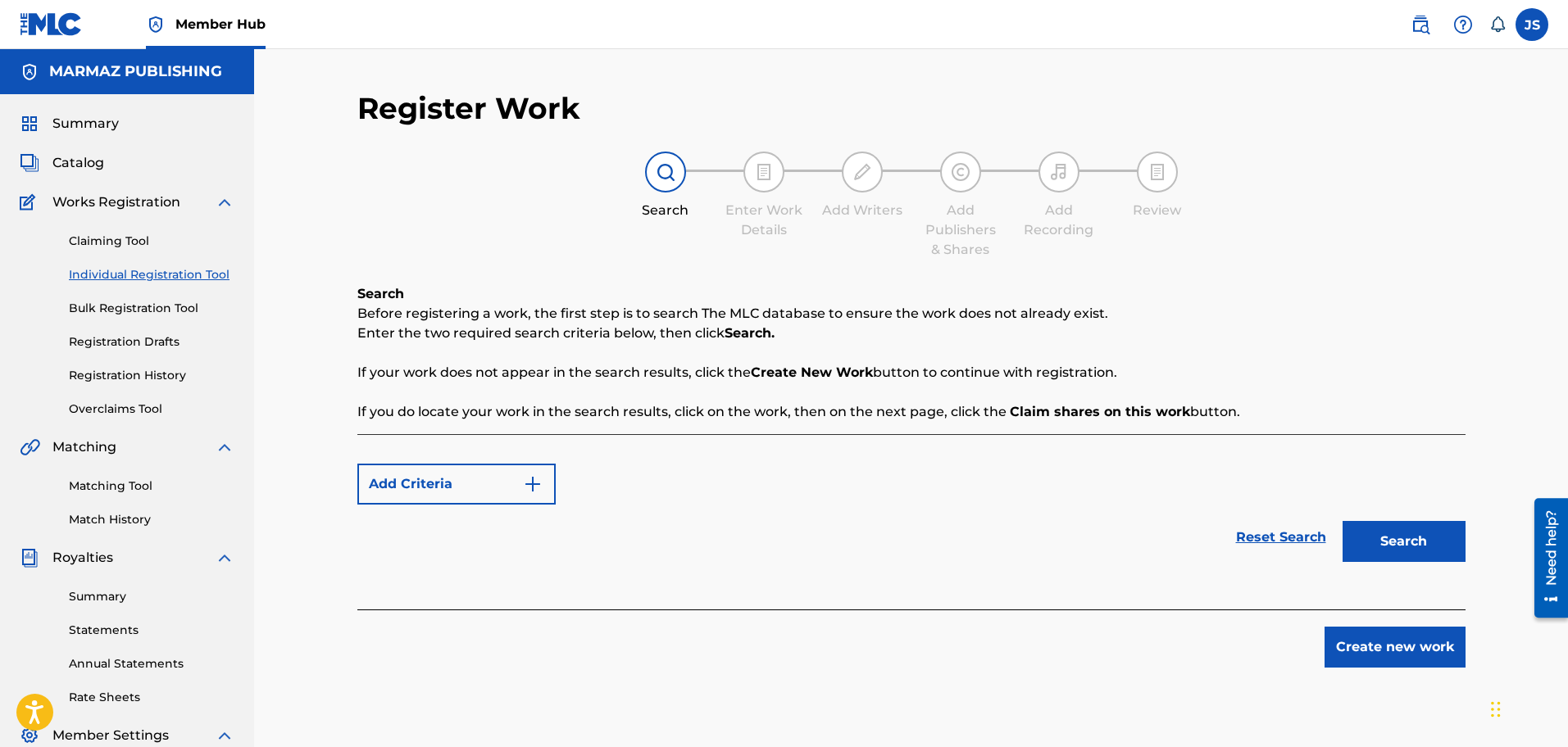
scroll to position [269, 0]
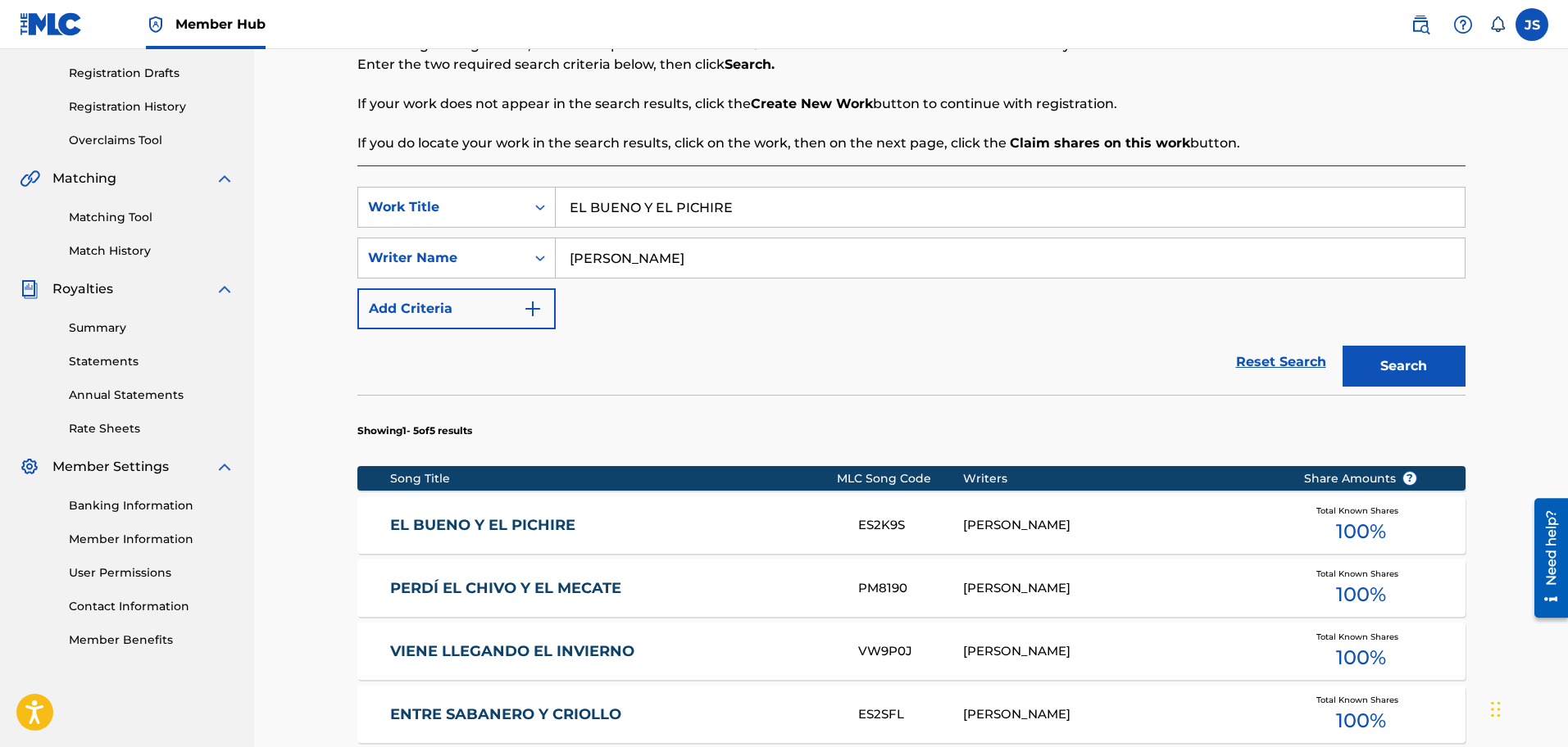
drag, startPoint x: 786, startPoint y: 209, endPoint x: 461, endPoint y: 158, distance: 329.0
click at [459, 158] on div "Search Before registering a work, the first step is to search The MLC database …" at bounding box center [911, 482] width 1108 height 933
paste input "NTRE SABANERO Y CRIOLLO"
type input "ENTRE SABANERO Y CRIOLLO"
click at [941, 141] on p "If you do locate your work in the search results, click on the work, then on th…" at bounding box center [911, 143] width 1108 height 20
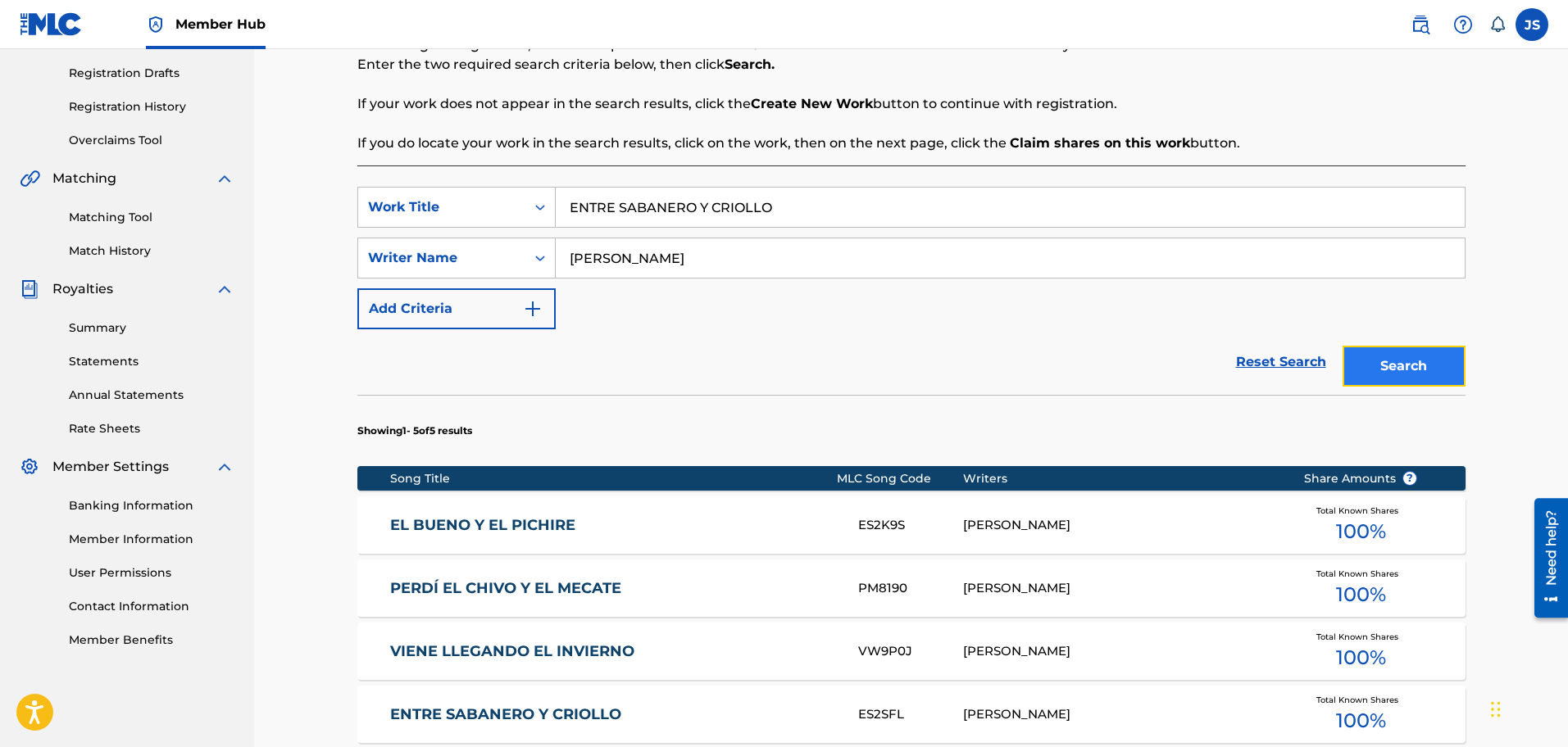
click at [1403, 373] on button "Search" at bounding box center [1404, 367] width 123 height 41
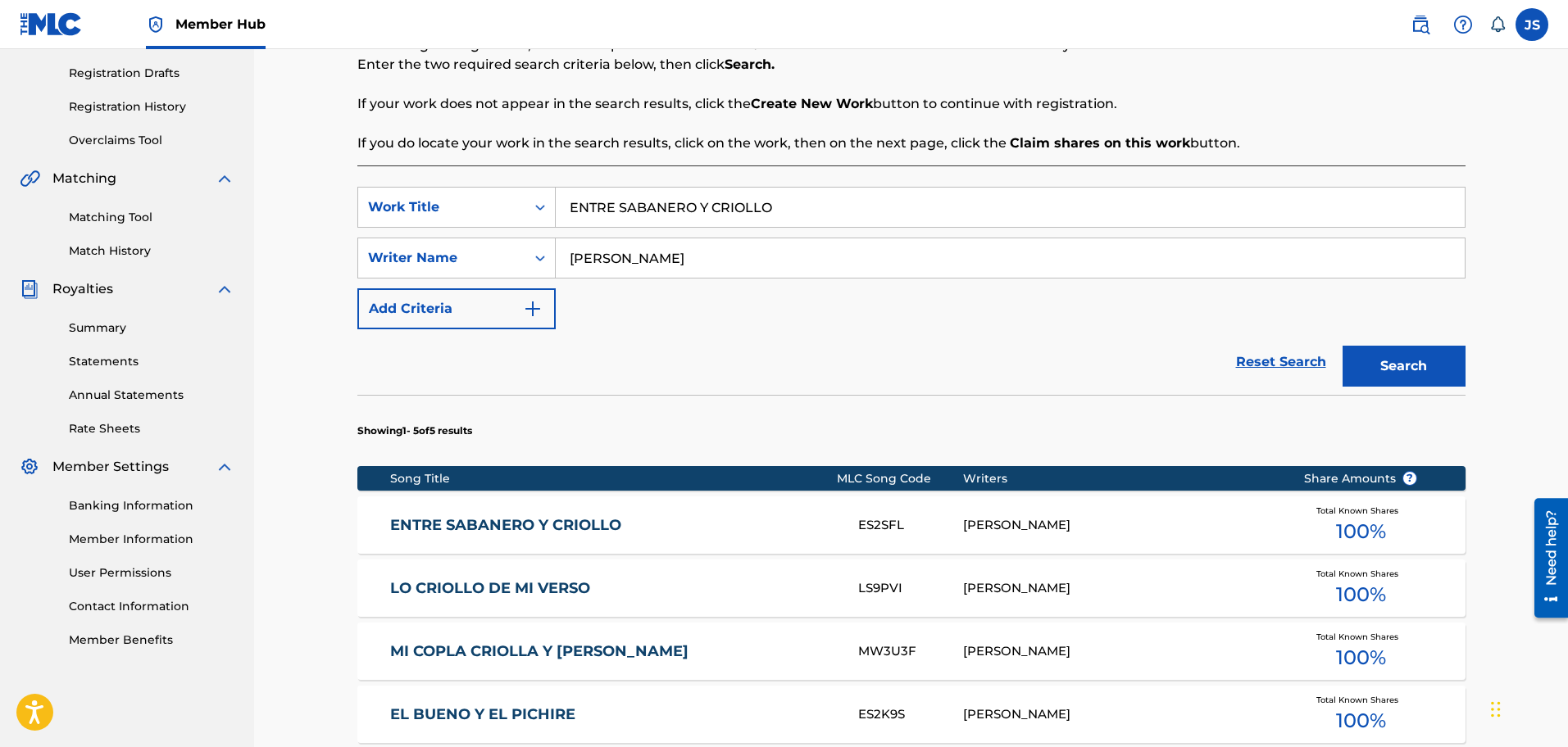
click at [456, 520] on link "ENTRE SABANERO Y CRIOLLO" at bounding box center [612, 525] width 446 height 19
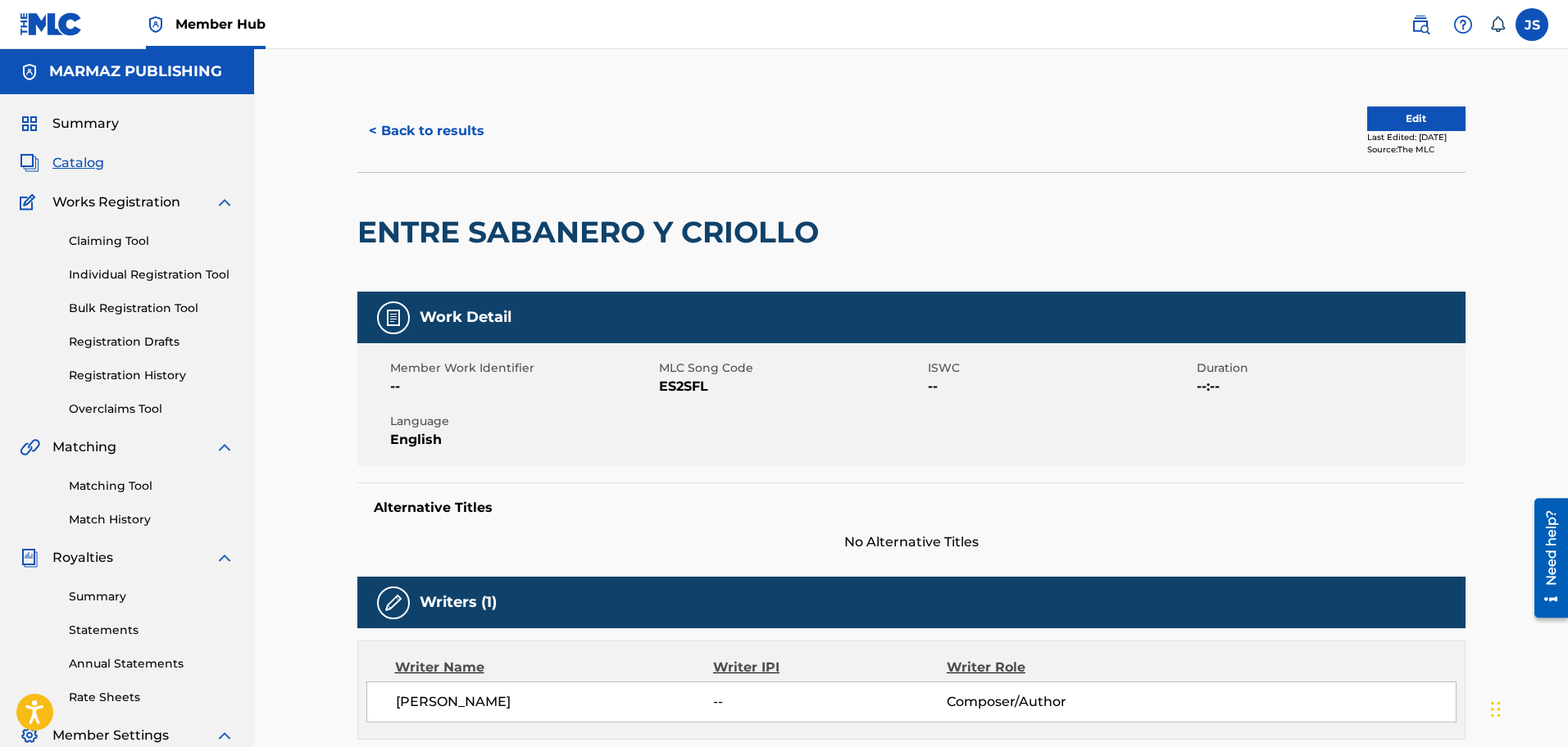
click at [690, 388] on span "ES2SFL" at bounding box center [791, 387] width 264 height 20
click at [413, 90] on div "< Back to results Edit Last Edited: June 27, 2025 Source: The MLC ENTRE SABANER…" at bounding box center [911, 604] width 1313 height 1110
click at [440, 127] on button "< Back to results" at bounding box center [426, 131] width 138 height 41
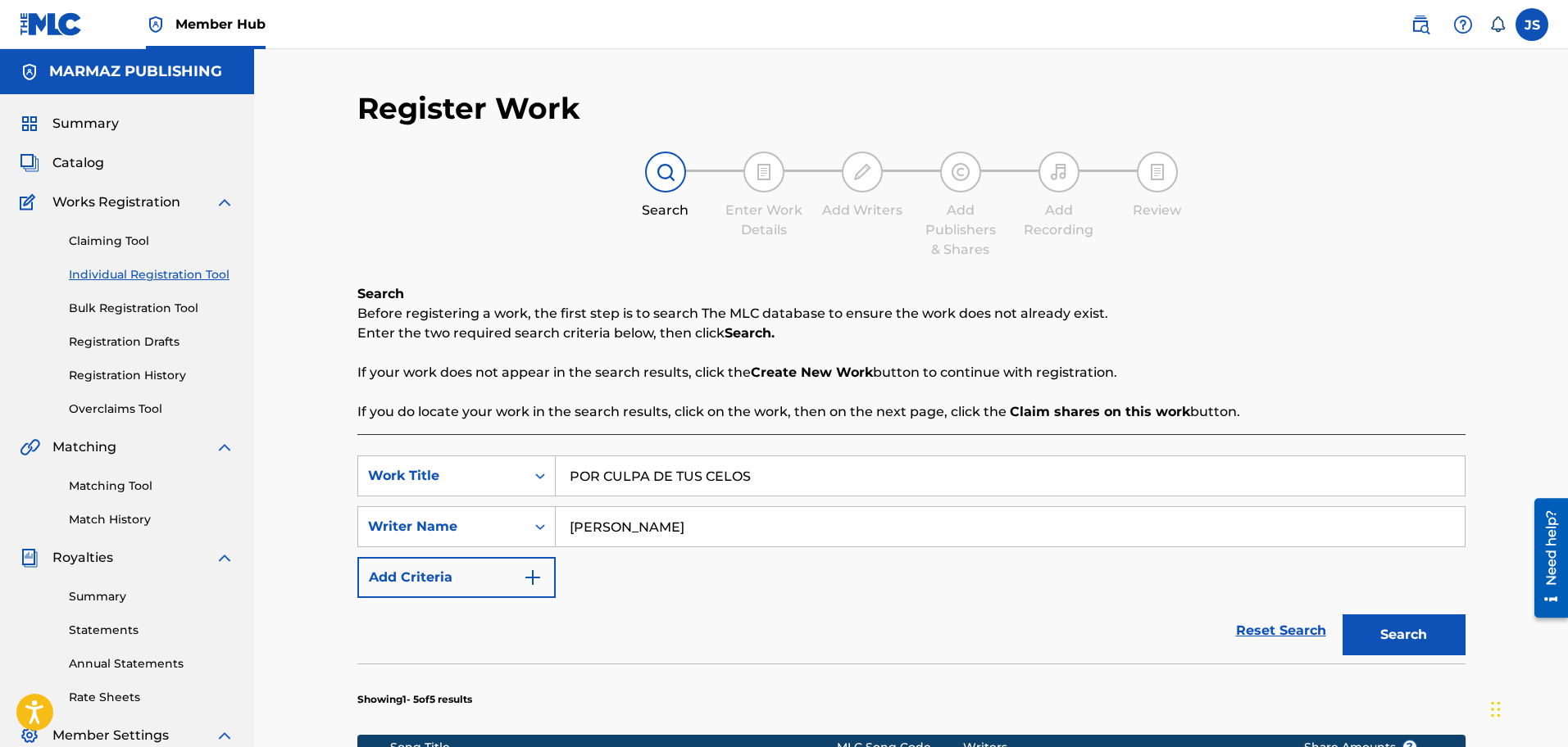
type input "POR CULPA DE TUS CELOS"
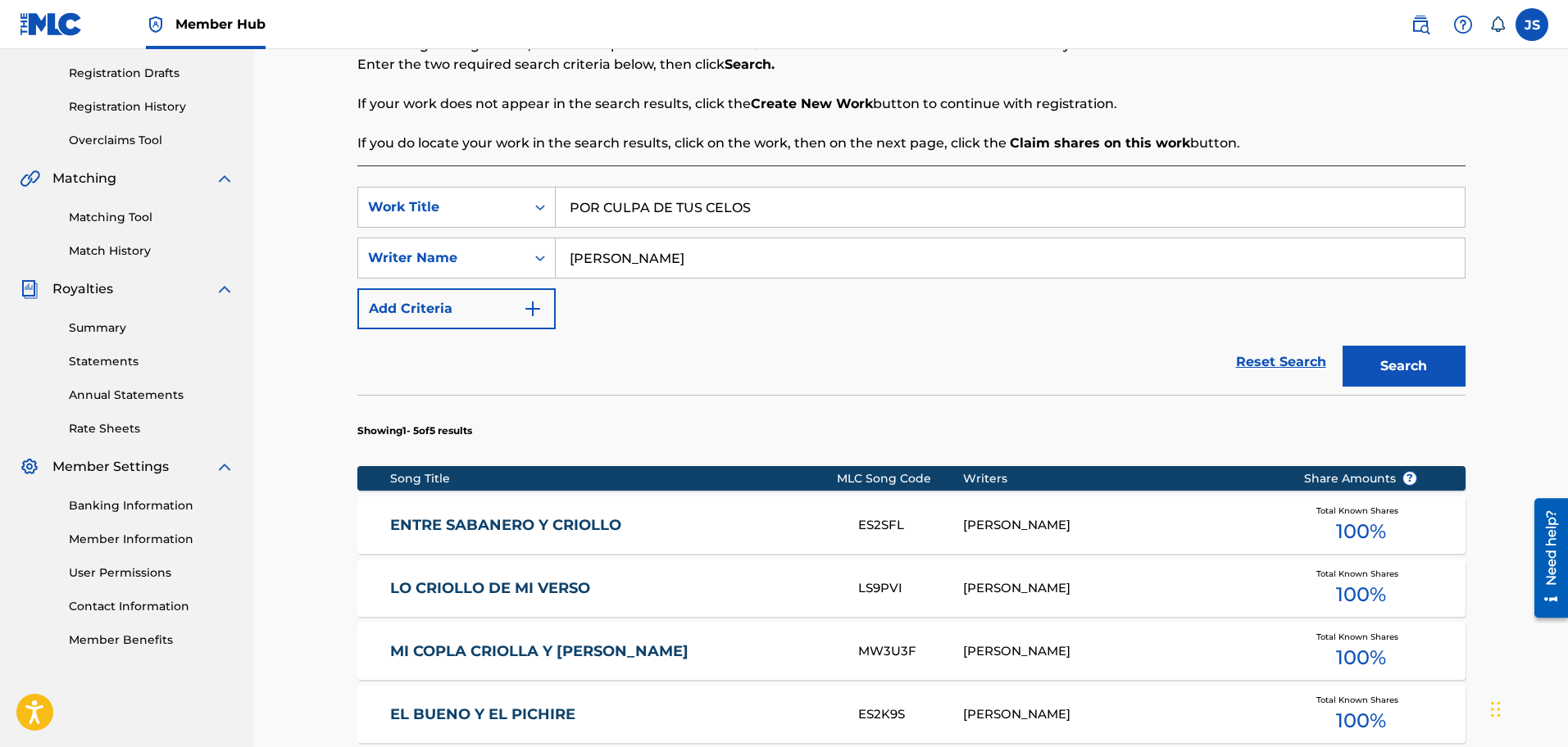
click at [983, 136] on p "If you do locate your work in the search results, click on the work, then on th…" at bounding box center [911, 143] width 1108 height 20
click at [1415, 367] on button "Search" at bounding box center [1404, 367] width 123 height 41
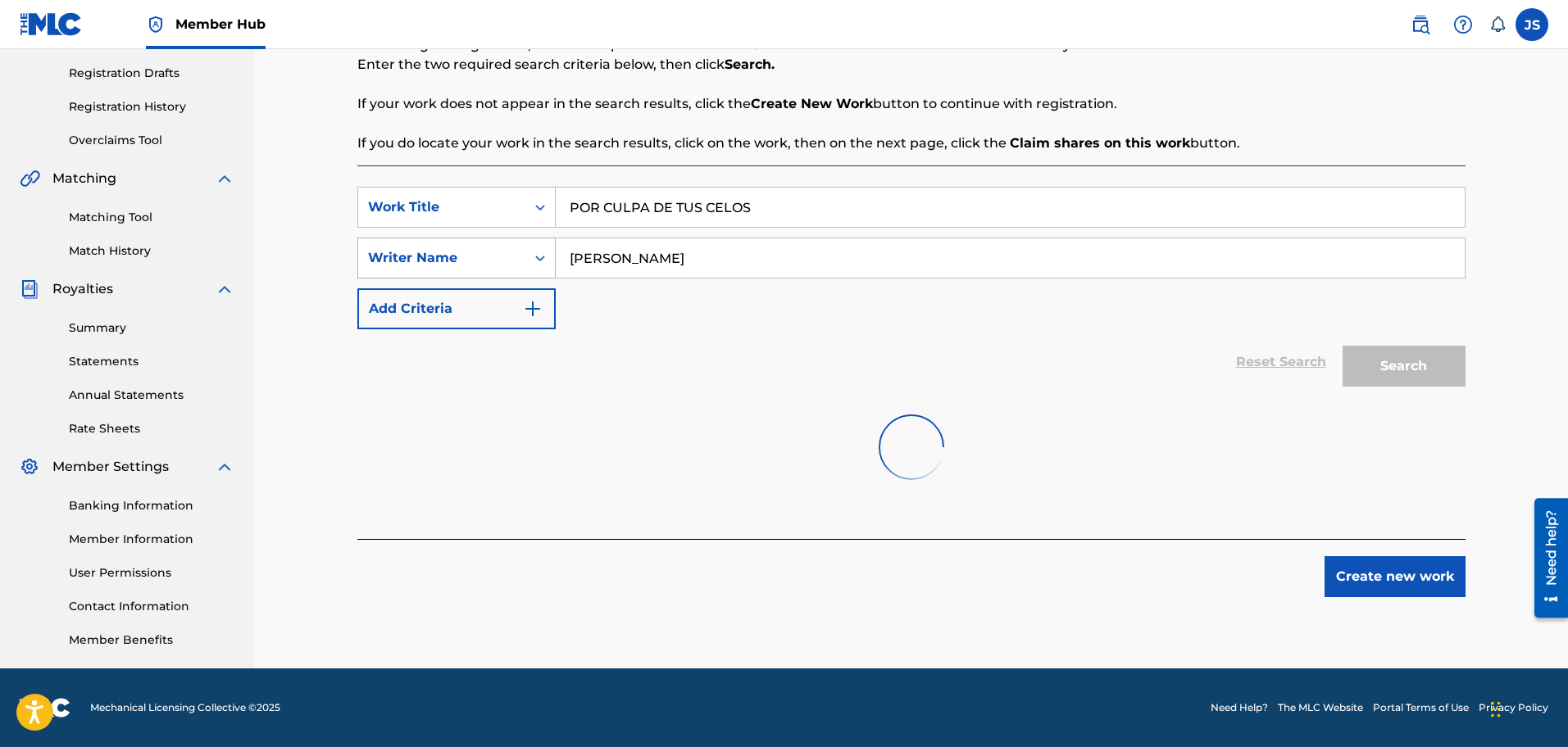
drag, startPoint x: 577, startPoint y: 253, endPoint x: 487, endPoint y: 270, distance: 91.6
click at [426, 259] on div "SearchWithCriteria99827912-6eb0-4010-87f3-7aa5f66be34f Writer Name WALMORE ZAPA…" at bounding box center [911, 258] width 1108 height 41
paste input "VITO DI FRISCO"
type input "VITO DI FRISCO"
click at [809, 364] on div "Reset Search Search" at bounding box center [911, 362] width 1108 height 65
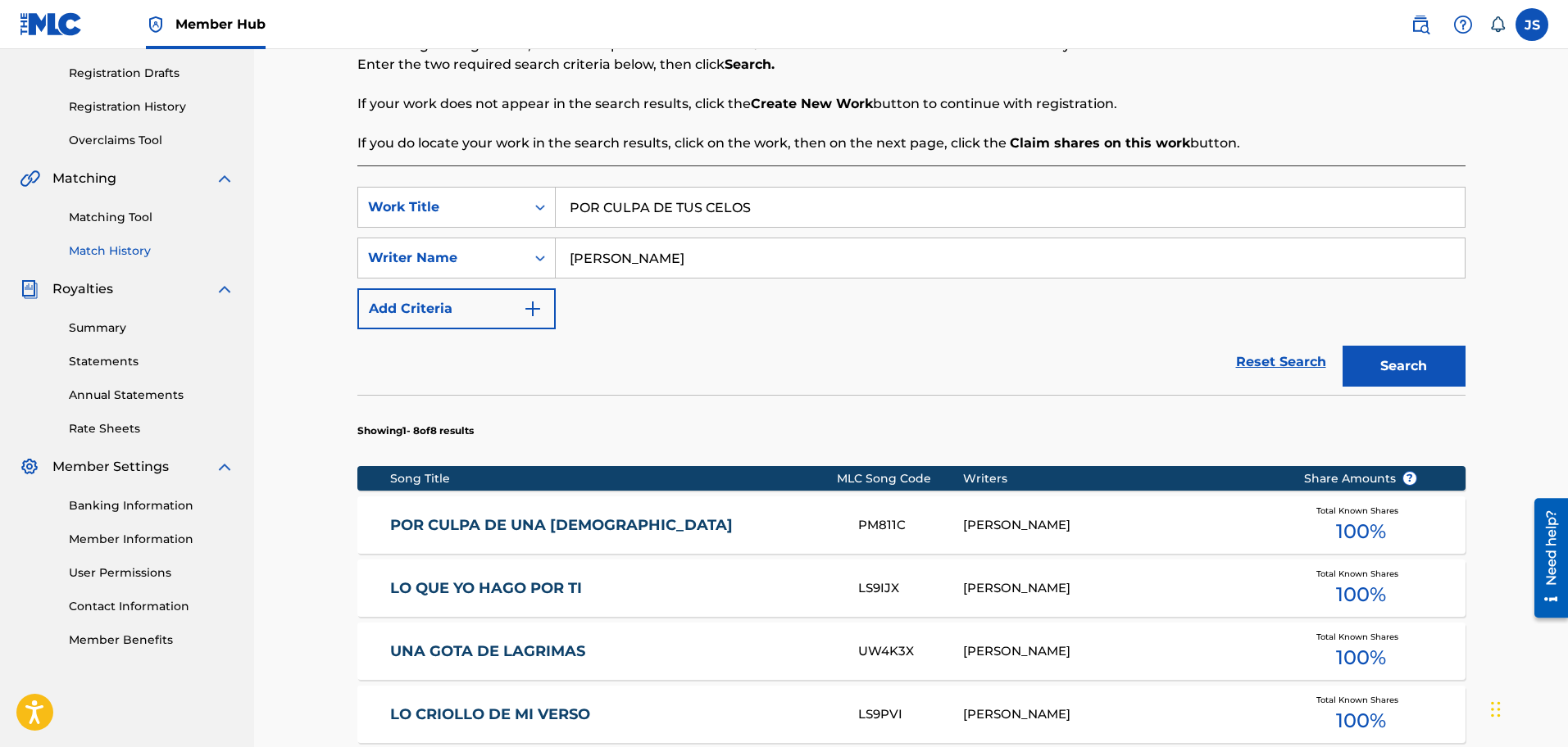
click at [151, 246] on main "MARMAZ PUBLISHING Summary Catalog Works Registration Claiming Tool Individual R…" at bounding box center [784, 489] width 1568 height 1416
paste input "FUI UN JUGUETE PARA TI"
type input "FUI UN JUGUETE PARA TI"
paste input "ICO CASTILL"
drag, startPoint x: 686, startPoint y: 261, endPoint x: 578, endPoint y: 286, distance: 110.9
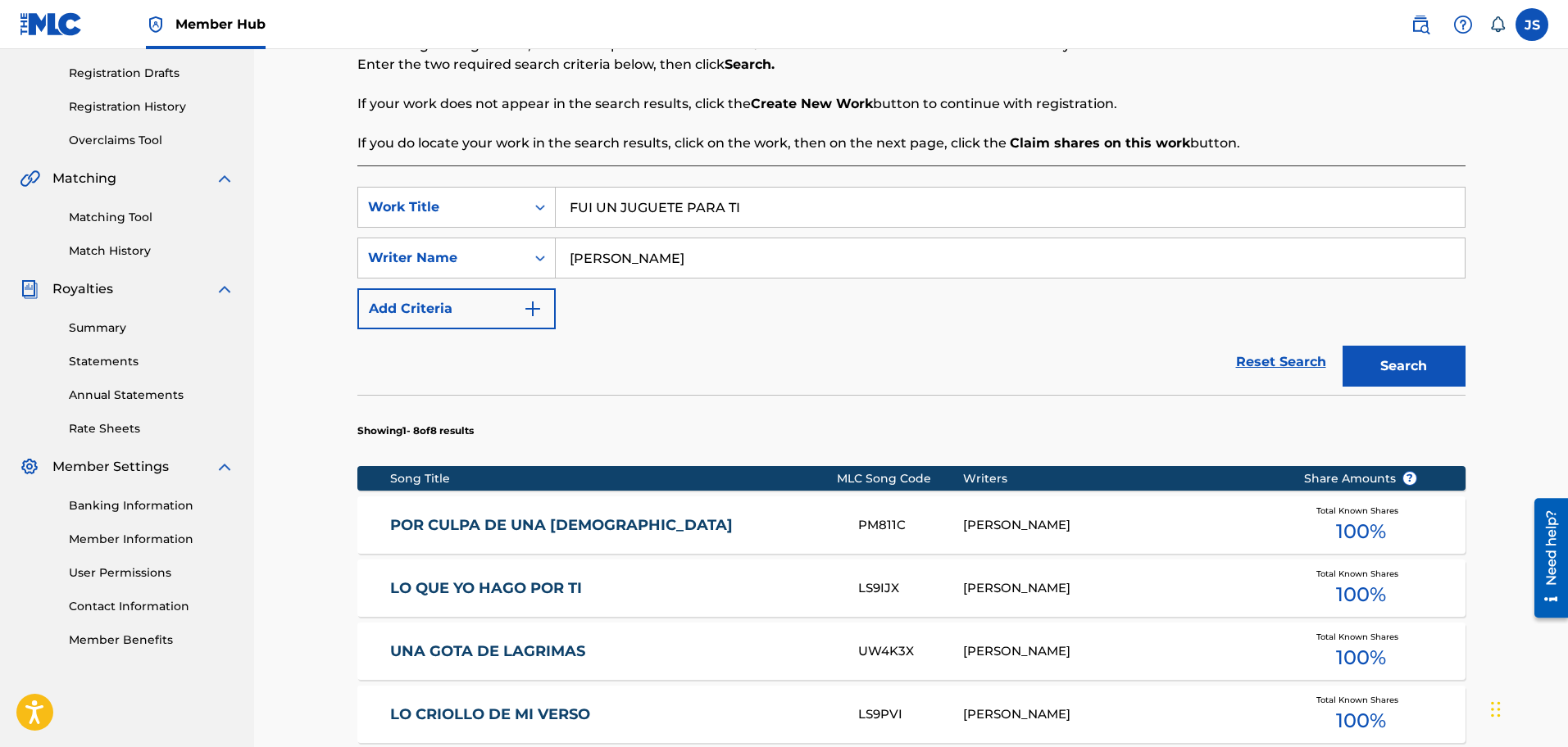
click at [540, 260] on div "SearchWithCriteria99827912-6eb0-4010-87f3-7aa5f66be34f Writer Name VITO DI FRIS…" at bounding box center [911, 258] width 1108 height 41
type input "VITICO CASTILLO"
click at [817, 362] on div "Reset Search Search" at bounding box center [911, 362] width 1108 height 65
click at [1381, 353] on button "Search" at bounding box center [1404, 367] width 123 height 41
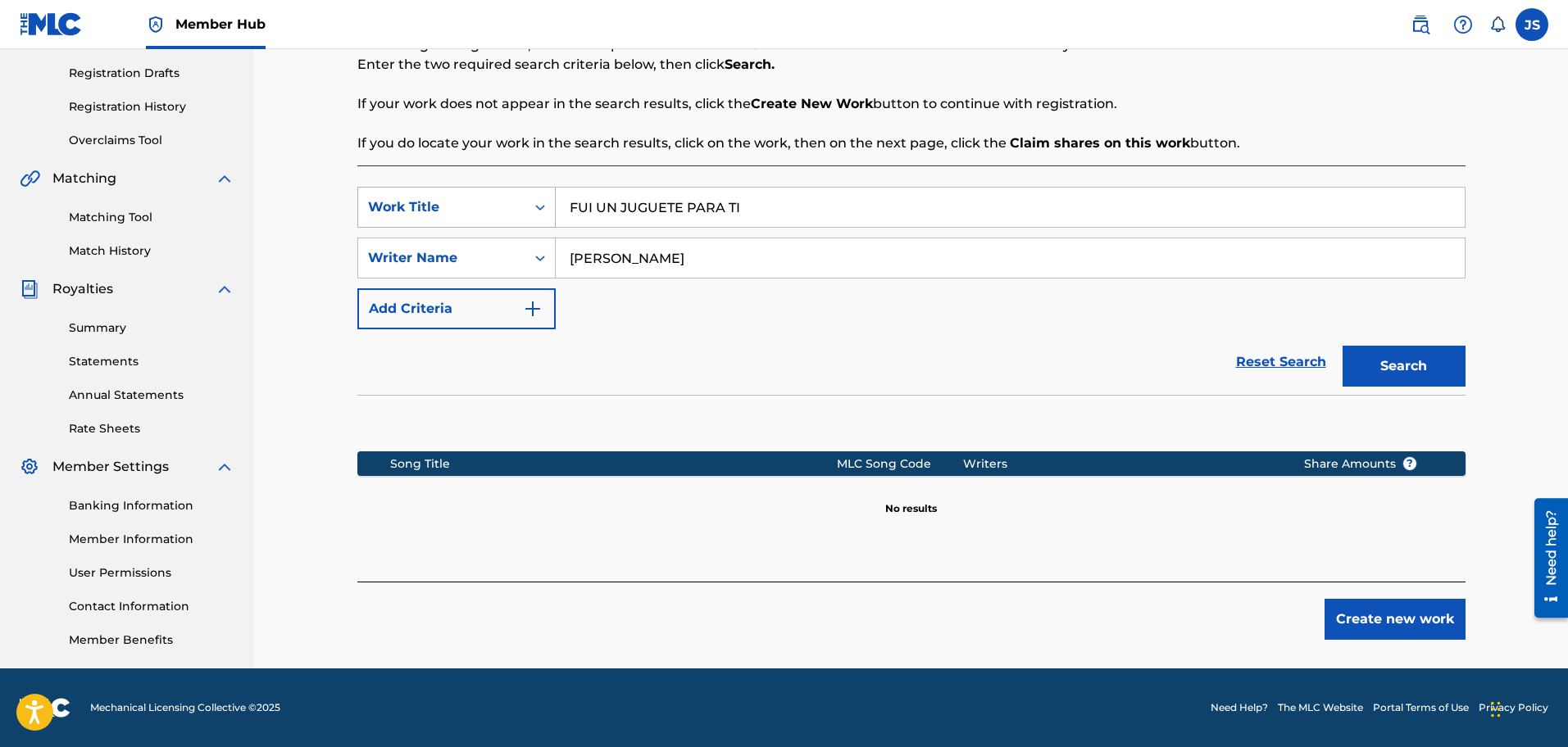
drag, startPoint x: 808, startPoint y: 200, endPoint x: 361, endPoint y: 221, distance: 447.5
click at [313, 184] on div "Register Work Search Enter Work Details Add Writers Add Publishers & Shares Add…" at bounding box center [911, 224] width 1313 height 888
paste input "GRANDES BESTIAS DEL COLEO"
type input "GRANDES BESTIAS DEL COLEO"
click at [764, 342] on div "Reset Search Search" at bounding box center [911, 362] width 1108 height 65
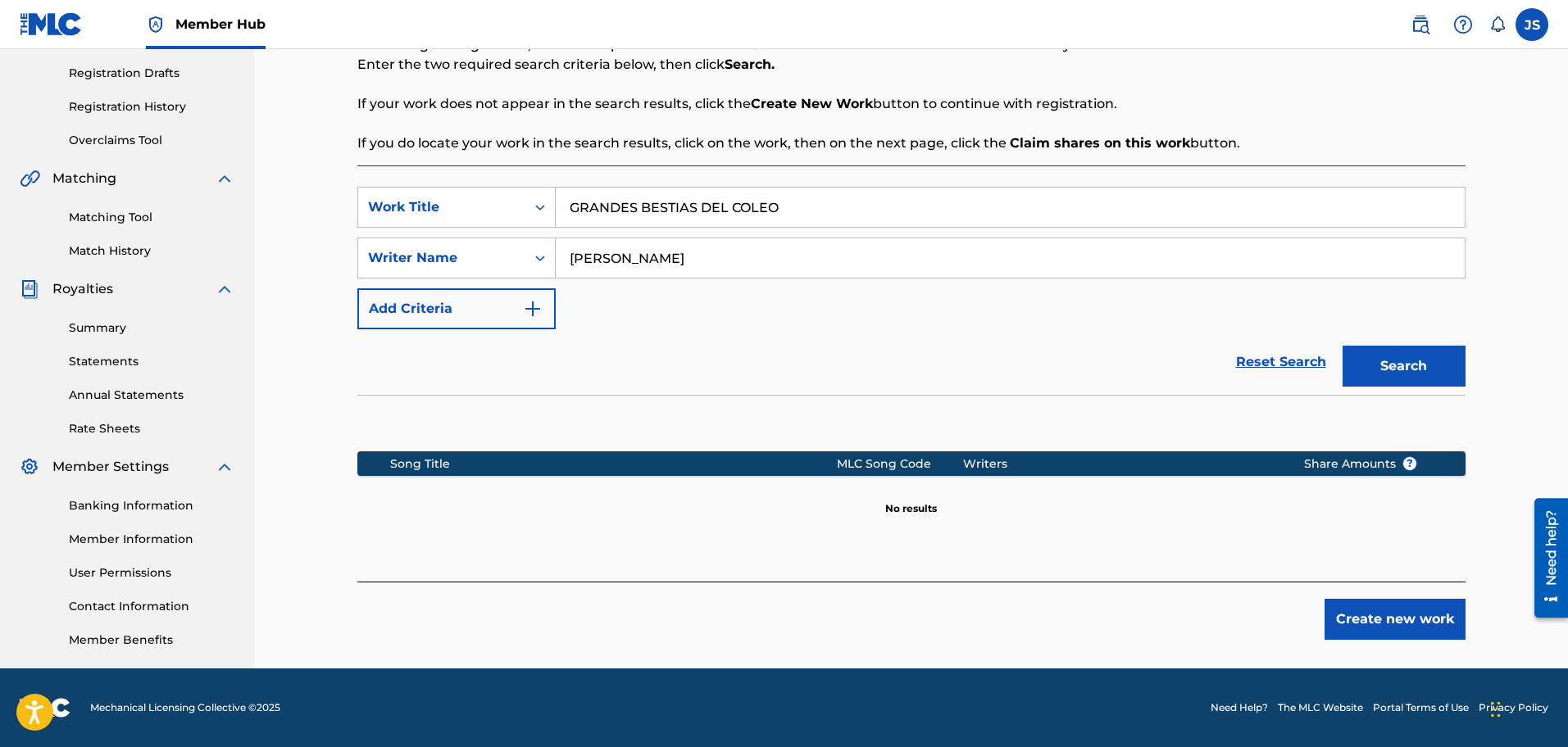
drag, startPoint x: 584, startPoint y: 228, endPoint x: 527, endPoint y: 235, distance: 57.4
click at [516, 234] on div "SearchWithCriteriac0c563b4-f927-4d8f-939a-e19001b961e4 Work Title GRANDES BESTI…" at bounding box center [911, 258] width 1108 height 142
paste input "ÍCTOR RODRÍGUEZ"
type input "VÍCTOR RODRÍGUEZ"
click at [808, 348] on div "Reset Search Search" at bounding box center [911, 362] width 1108 height 65
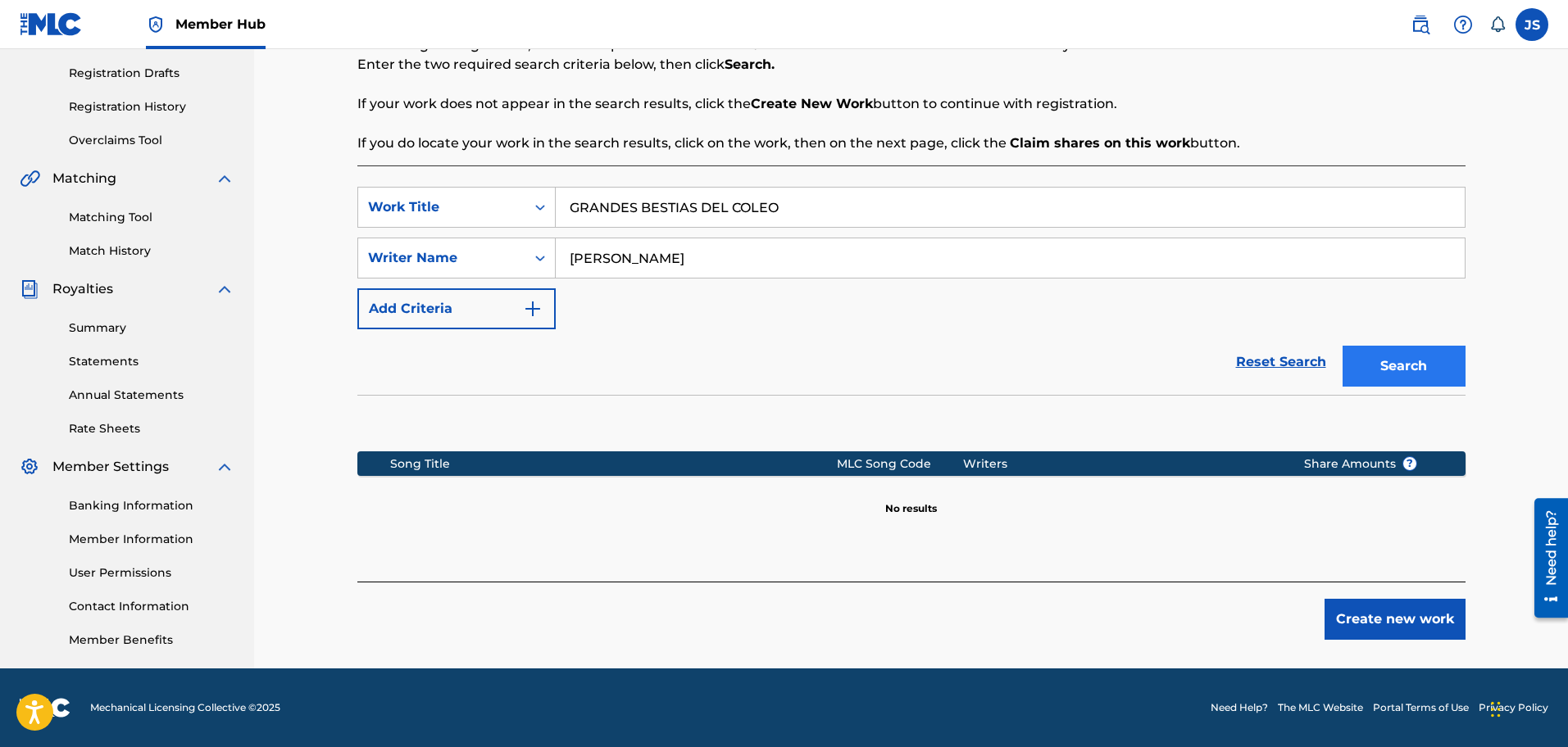
scroll to position [0, 0]
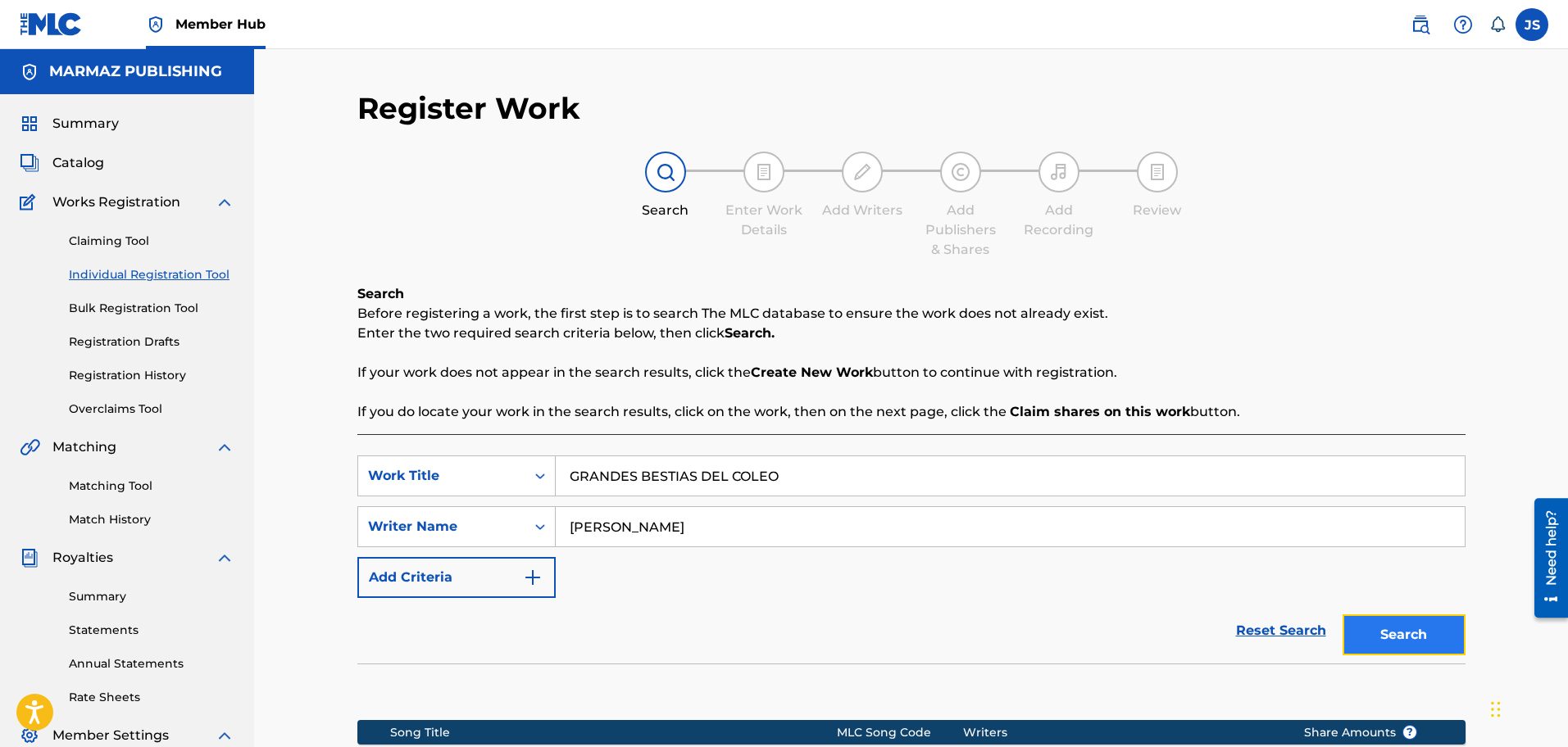
click at [1402, 622] on button "Search" at bounding box center [1404, 635] width 123 height 41
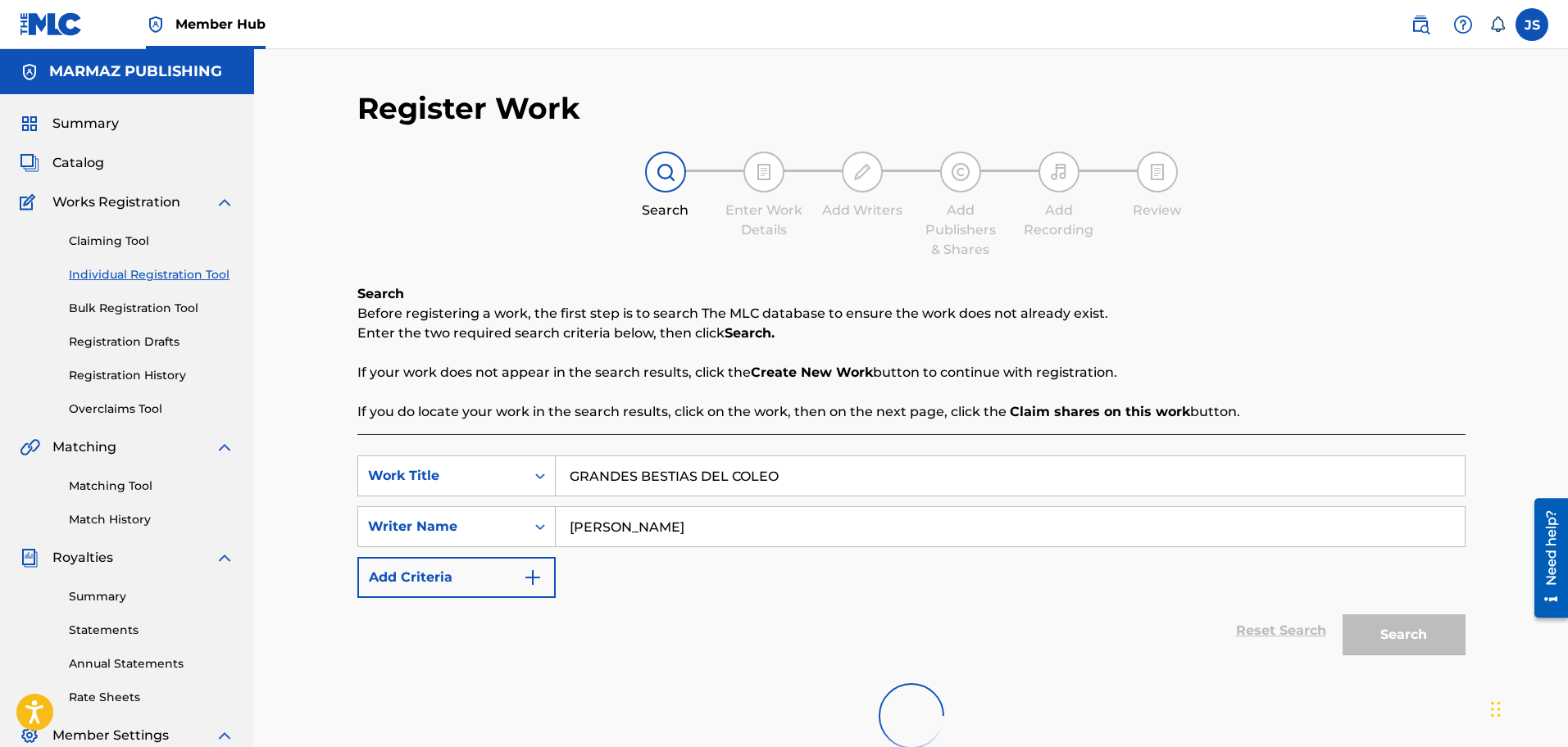
scroll to position [205, 0]
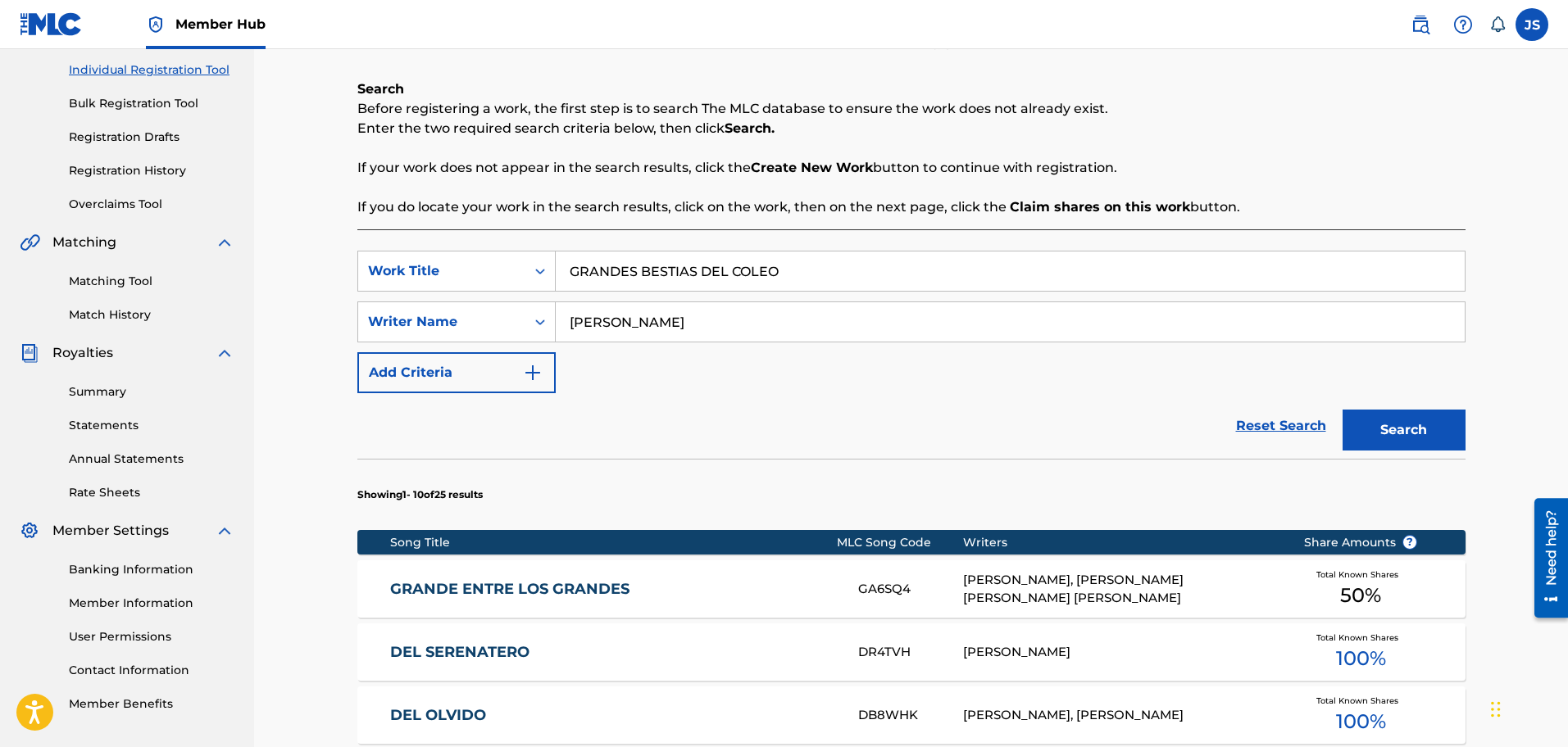
click at [536, 583] on link "GRANDE ENTRE LOS GRANDES" at bounding box center [612, 589] width 446 height 19
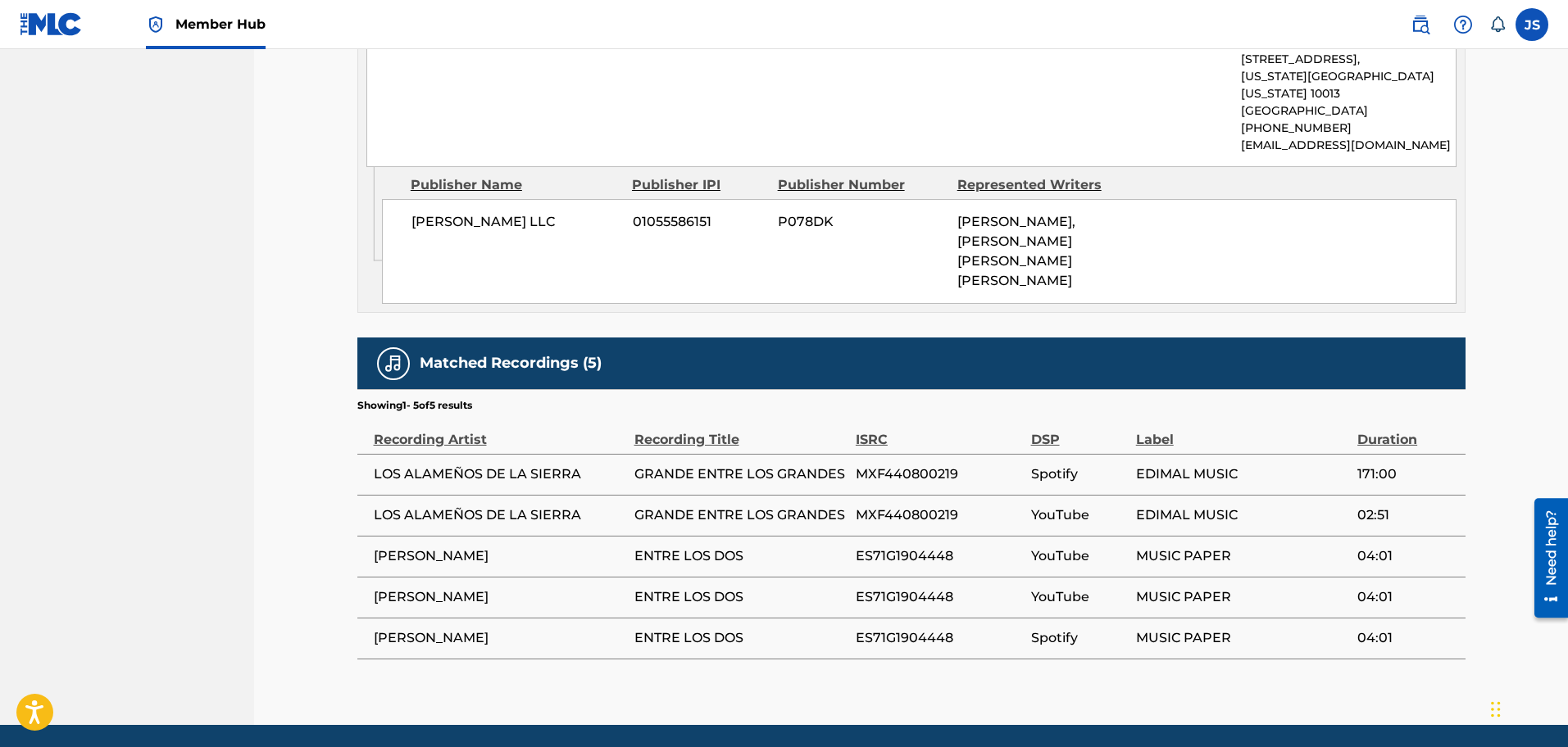
scroll to position [593, 0]
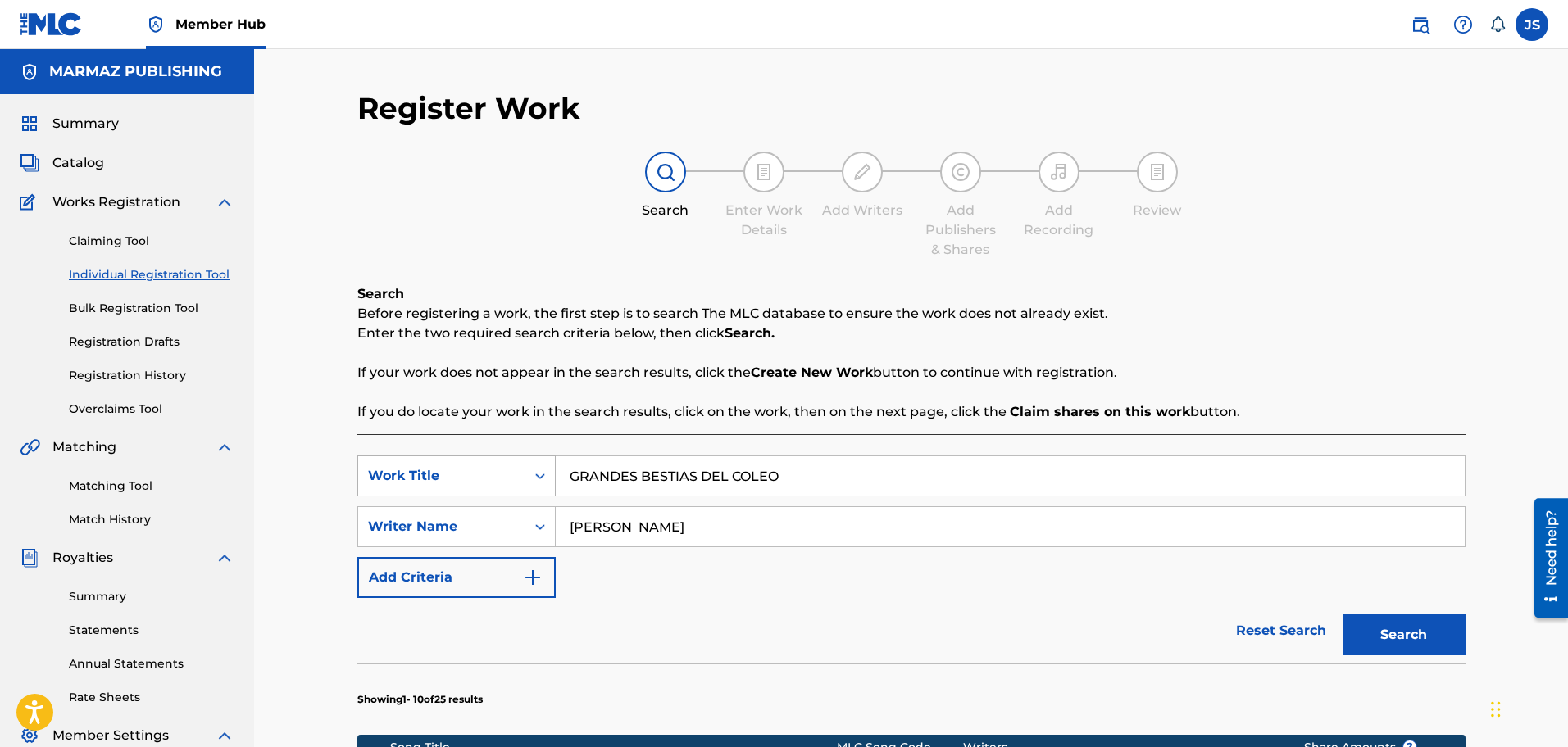
drag, startPoint x: 633, startPoint y: 485, endPoint x: 533, endPoint y: 493, distance: 100.3
click at [533, 493] on div "SearchWithCriteriac0c563b4-f927-4d8f-939a-e19001b961e4 Work Title GRANDES BESTI…" at bounding box center [911, 476] width 1108 height 41
paste input "EN MI CABALLO JALISC"
type input "EN MI CABALLO JALISCO"
drag, startPoint x: 663, startPoint y: 531, endPoint x: 505, endPoint y: 528, distance: 158.0
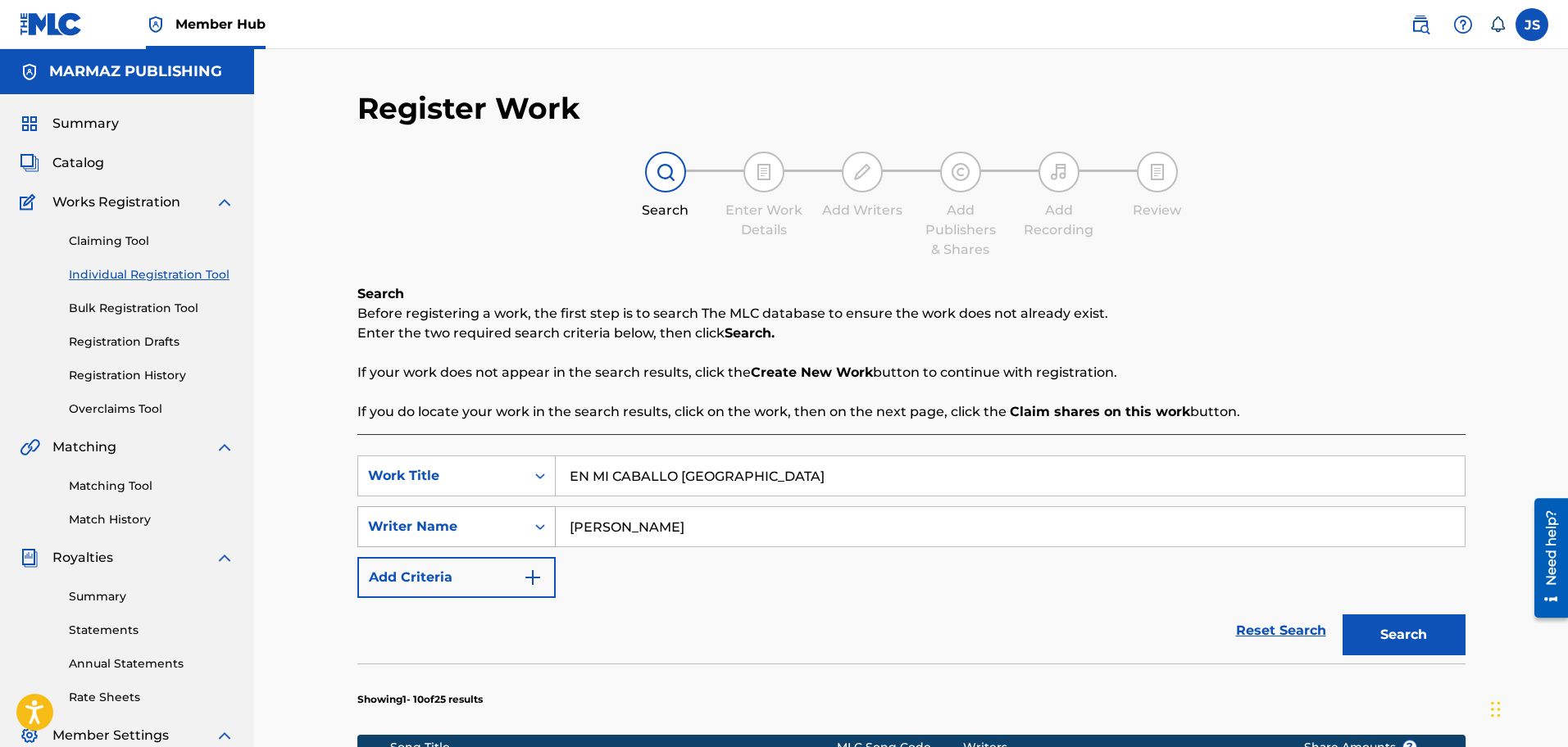
click at [497, 531] on div "SearchWithCriteria99827912-6eb0-4010-87f3-7aa5f66be34f Writer Name VÍCTOR RODRÍ…" at bounding box center [911, 527] width 1108 height 41
paste input "AMON CASTILLO"
type input "VÍCTOR RAMON CASTILLO"
click at [805, 590] on div "SearchWithCriteriac0c563b4-f927-4d8f-939a-e19001b961e4 Work Title EN MI CABALLO…" at bounding box center [911, 527] width 1108 height 142
click at [1385, 642] on button "Search" at bounding box center [1404, 635] width 123 height 41
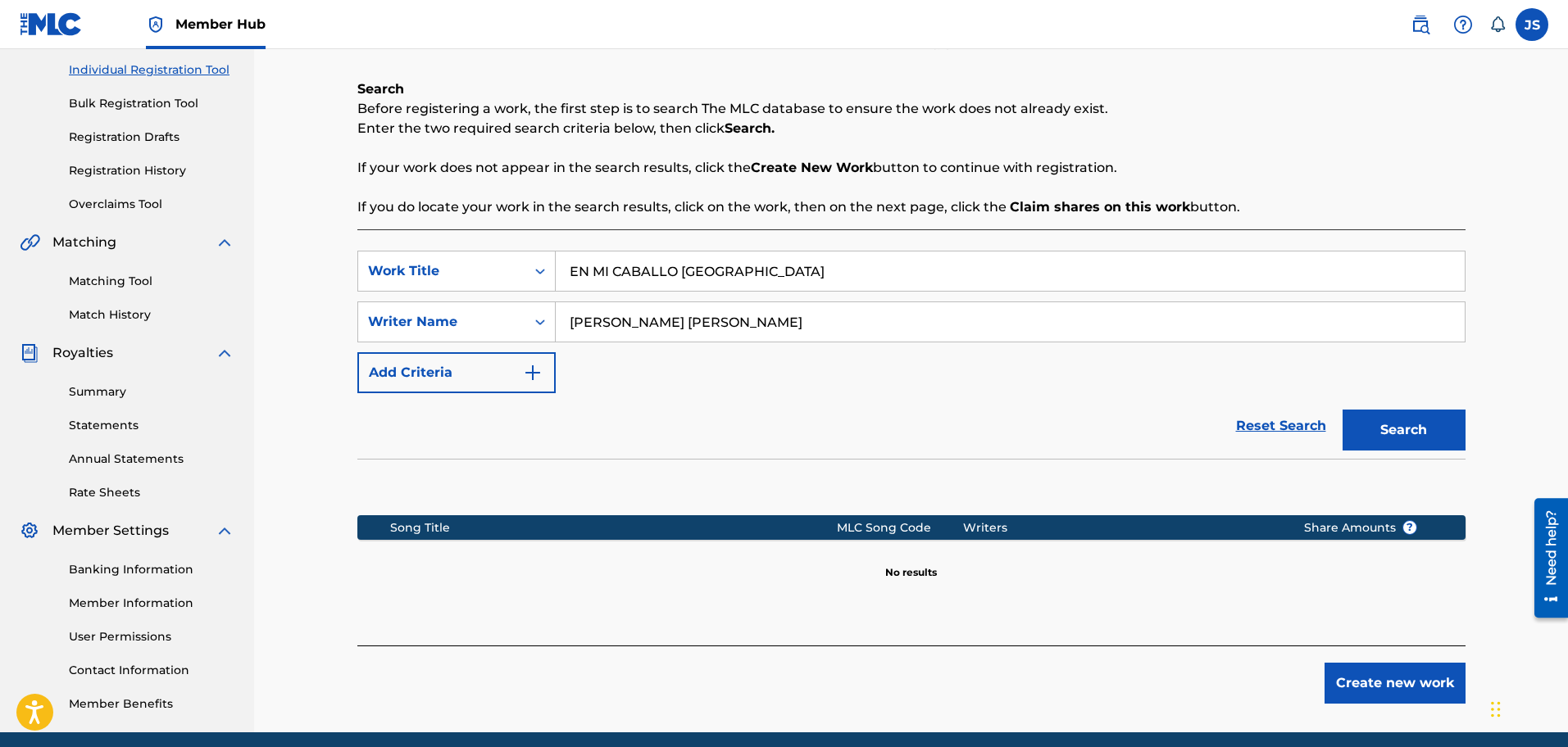
scroll to position [269, 0]
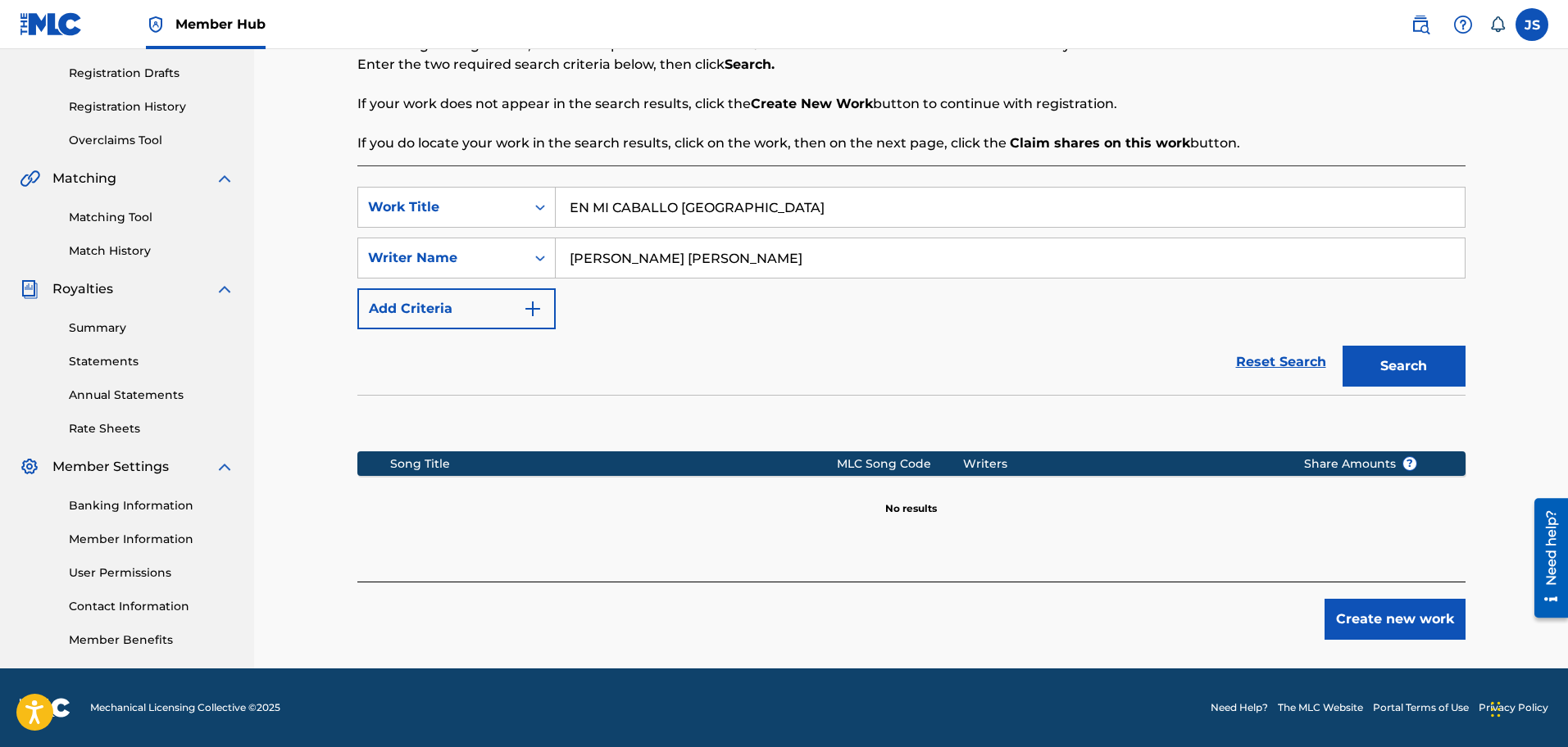
click at [354, 187] on div "Register Work Search Enter Work Details Add Writers Add Publishers & Shares Add…" at bounding box center [911, 245] width 1148 height 847
paste input "LLEGÓ EL MOMENT"
type input "LLEGÓ EL MOMENTO"
drag, startPoint x: 777, startPoint y: 252, endPoint x: 557, endPoint y: 255, distance: 220.0
click at [557, 255] on input "VÍCTOR RAMON CASTILLO" at bounding box center [1010, 258] width 909 height 39
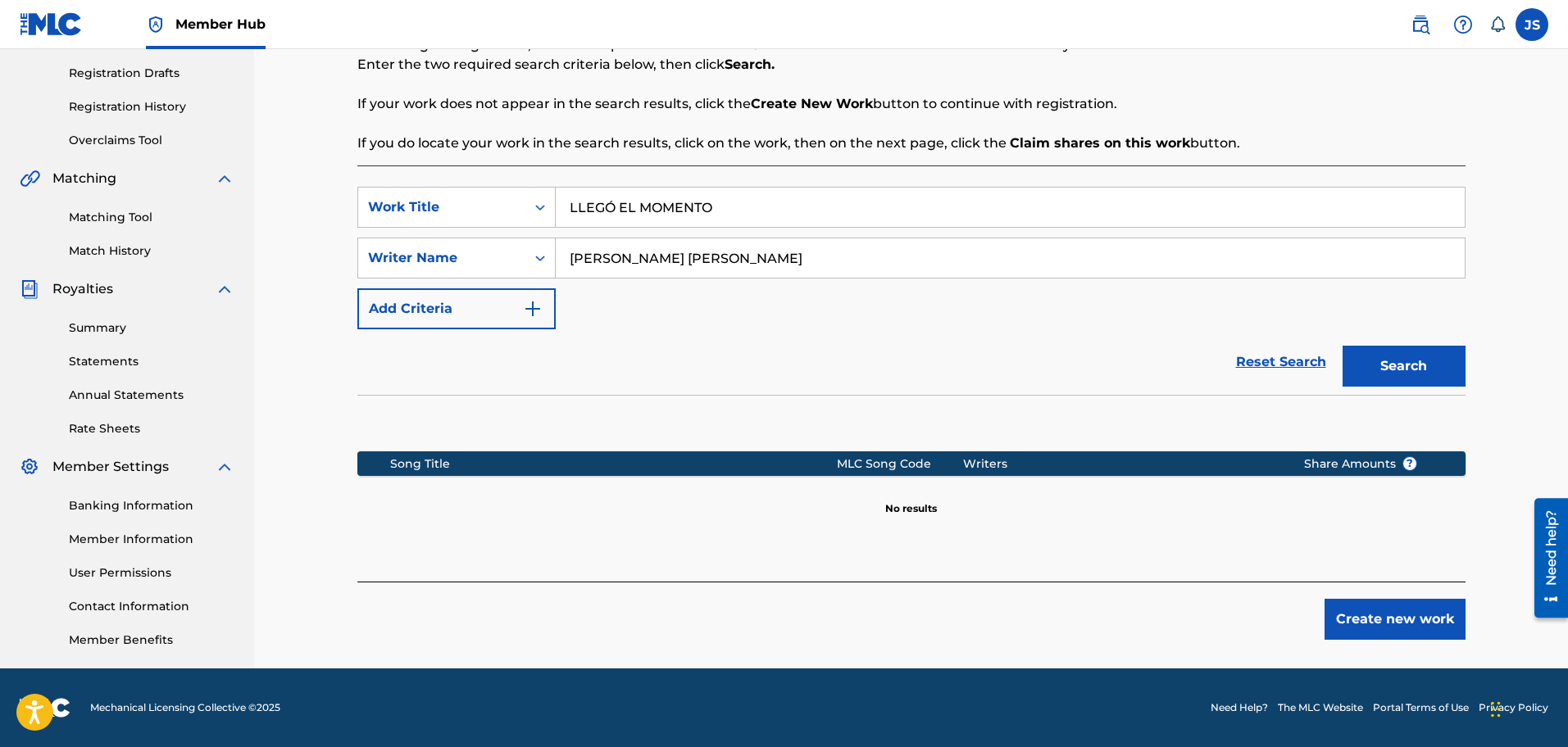
paste input "ANESA MENDOZA"
type input "VANESA MENDOZA"
click at [848, 419] on section at bounding box center [911, 419] width 1108 height 49
click at [1400, 356] on button "Search" at bounding box center [1404, 367] width 123 height 41
drag, startPoint x: 608, startPoint y: 193, endPoint x: 647, endPoint y: 214, distance: 44.3
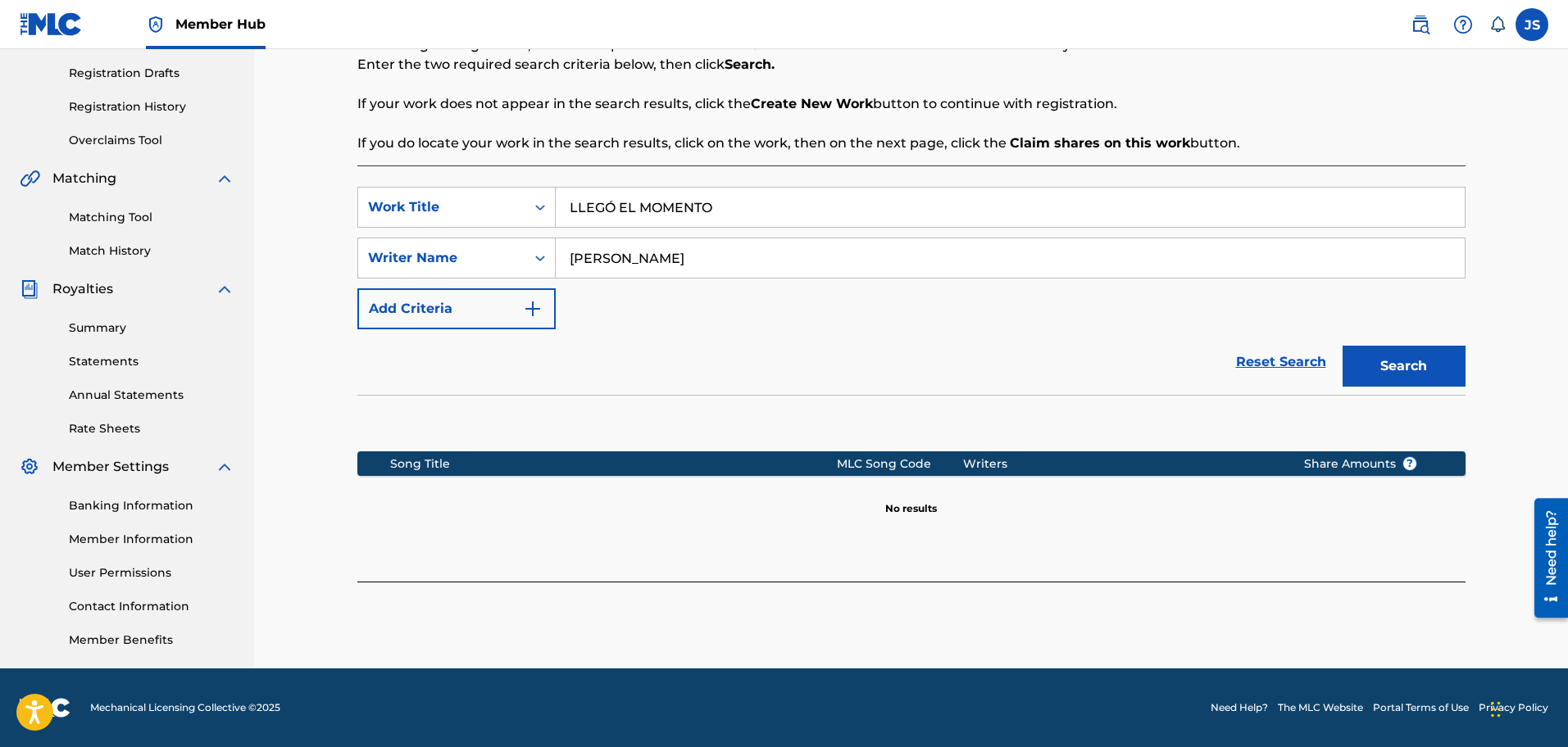
click at [531, 181] on div "SearchWithCriteriac0c563b4-f927-4d8f-939a-e19001b961e4 Work Title LLEGÓ EL MOME…" at bounding box center [911, 374] width 1108 height 416
paste input "MIX PATIO SONORO - ALEJANDRO RIVAS (EN VIVO)"
type input "MIX PATIO SONORO - ALEJANDRO RIVAS (EN VIVO)"
drag, startPoint x: 539, startPoint y: 266, endPoint x: 526, endPoint y: 267, distance: 13.0
click at [526, 267] on div "SearchWithCriteria99827912-6eb0-4010-87f3-7aa5f66be34f Writer Name VANESA MENDO…" at bounding box center [911, 258] width 1108 height 41
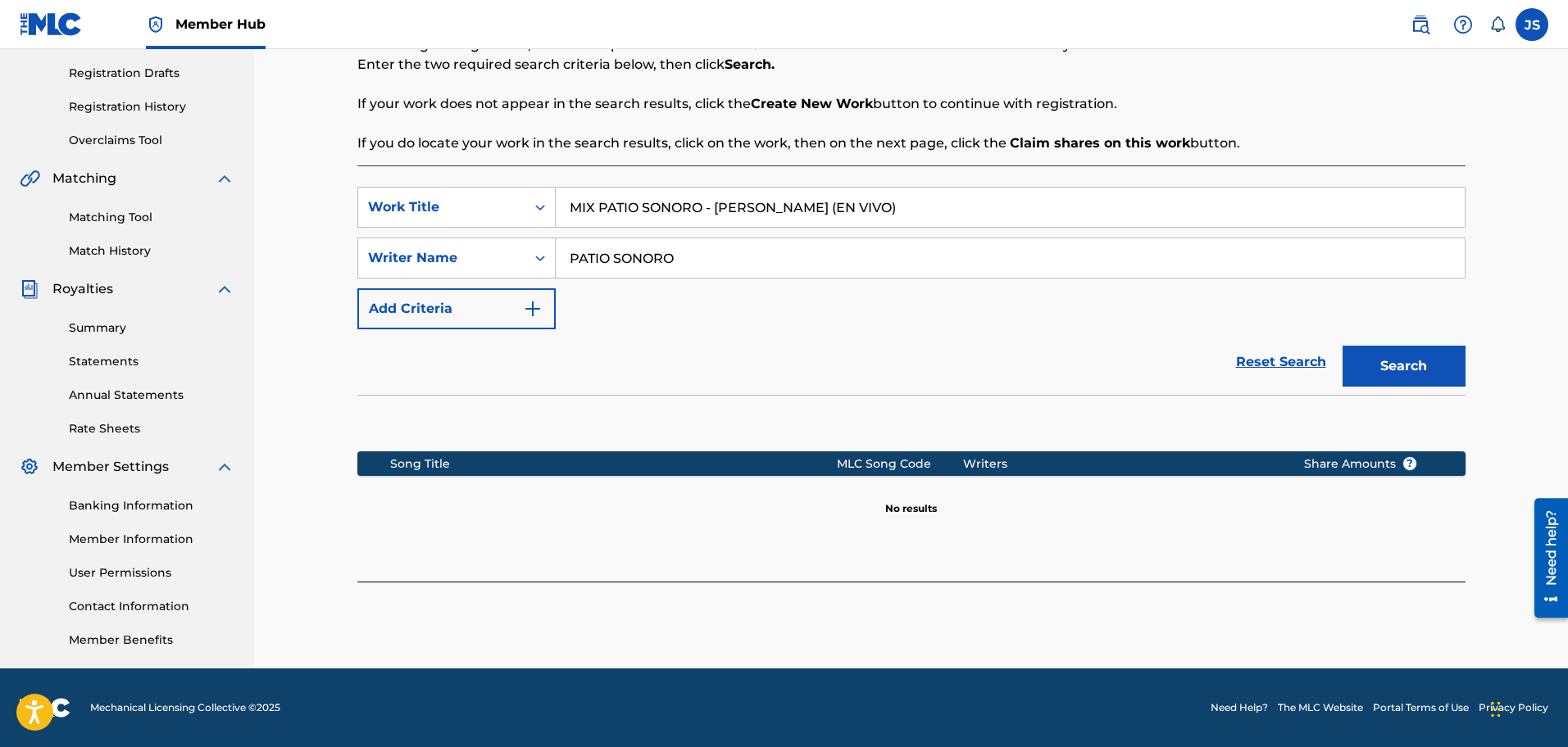
click at [1343, 346] on button "Search" at bounding box center [1404, 367] width 123 height 41
click at [325, 237] on div "Register Work Search Enter Work Details Add Writers Add Publishers & Shares Add…" at bounding box center [911, 224] width 1313 height 888
type input "ALEJANDRO RIVAS"
click at [1343, 346] on button "Search" at bounding box center [1404, 367] width 123 height 41
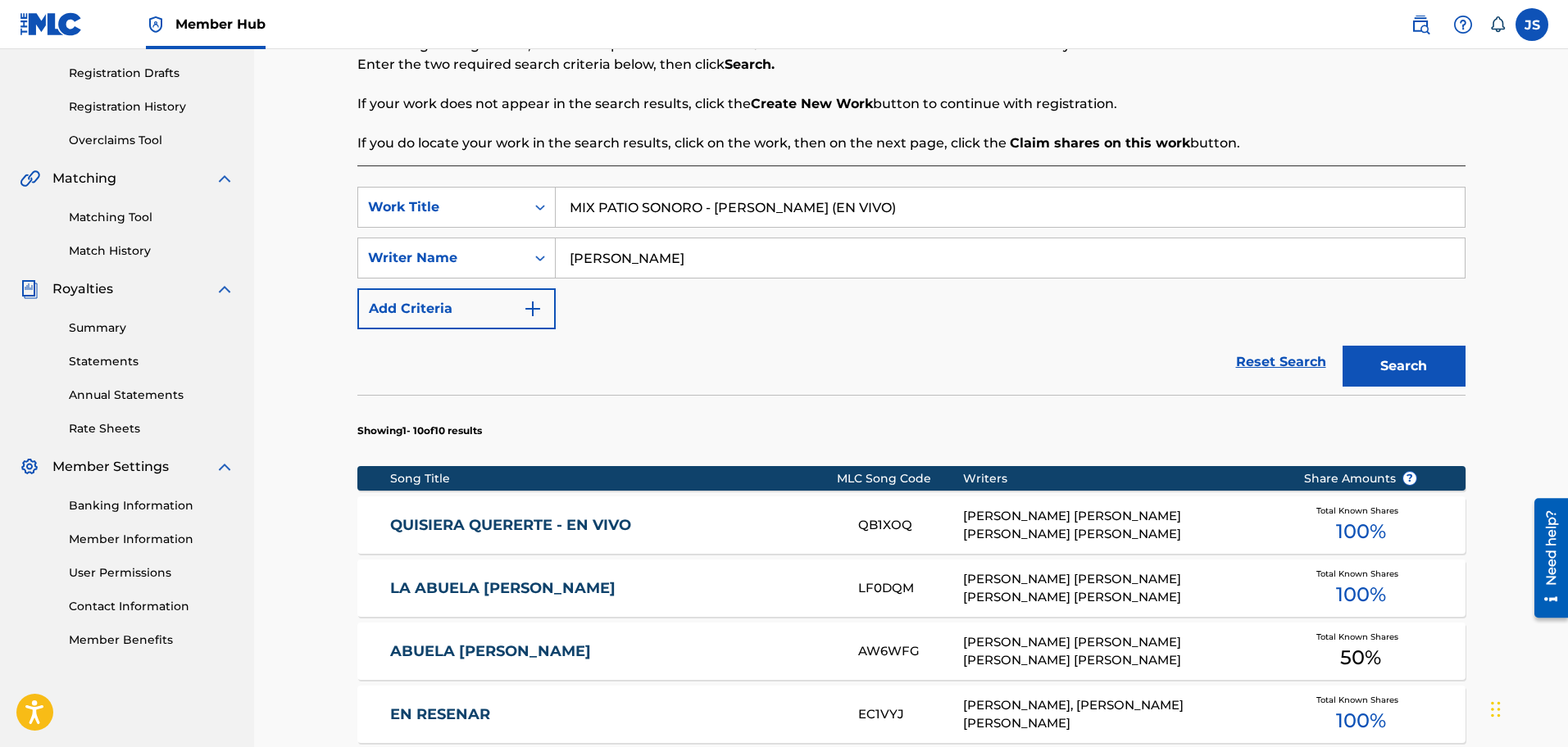
click at [720, 202] on input "MIX PATIO SONORO - ALEJANDRO RIVAS (EN VIVO)" at bounding box center [1010, 207] width 909 height 39
type input "ALEJANDRO RIVAS (EN VIVO)"
click at [1343, 346] on button "Search" at bounding box center [1404, 367] width 123 height 41
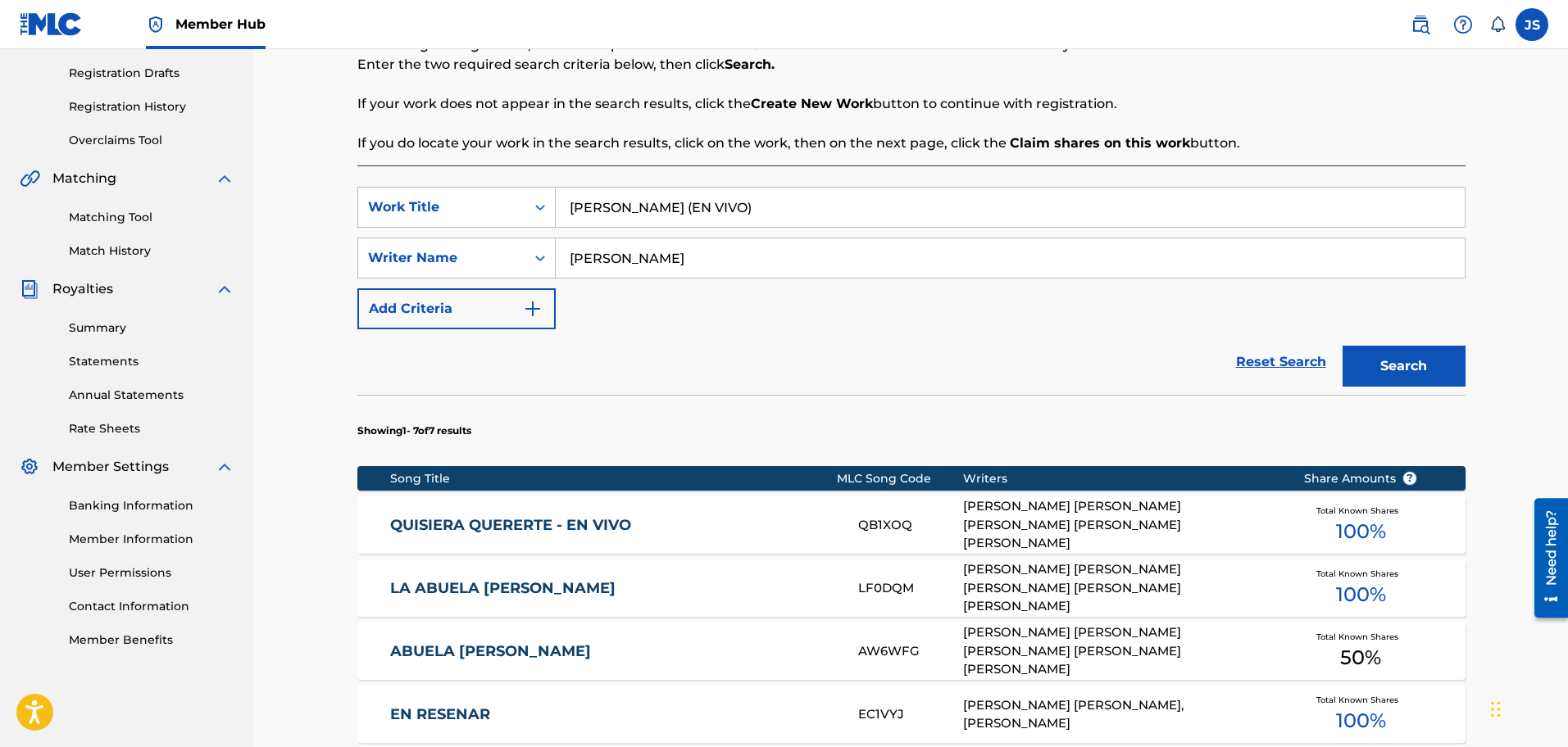
click at [61, 304] on main "MARMAZ PUBLISHING Summary Catalog Works Registration Claiming Tool Individual R…" at bounding box center [784, 457] width 1568 height 1354
type input "PATIO SONORO"
click at [1343, 346] on button "Search" at bounding box center [1404, 367] width 123 height 41
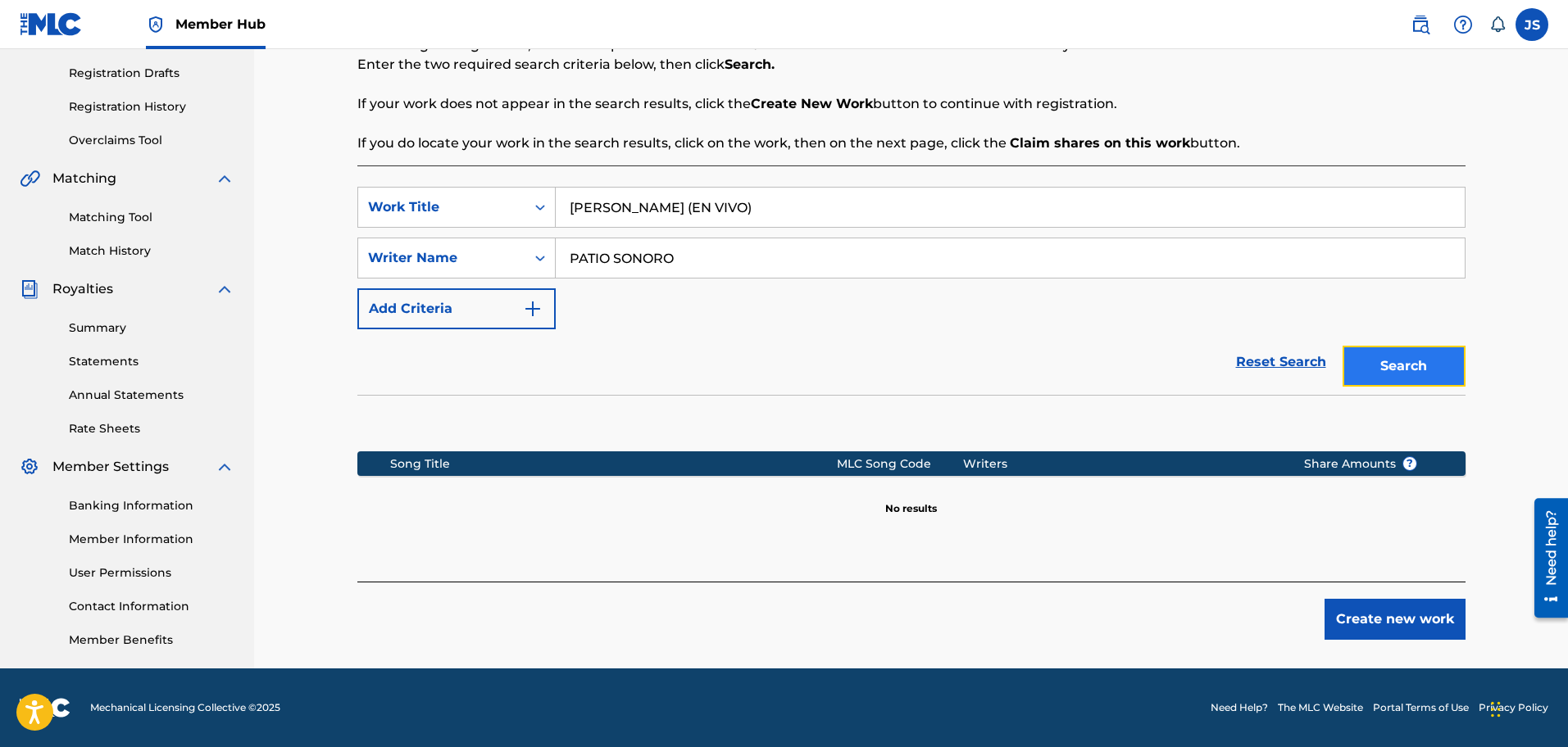
click at [1403, 373] on button "Search" at bounding box center [1404, 367] width 123 height 41
click at [528, 212] on div "Search Form" at bounding box center [540, 208] width 29 height 29
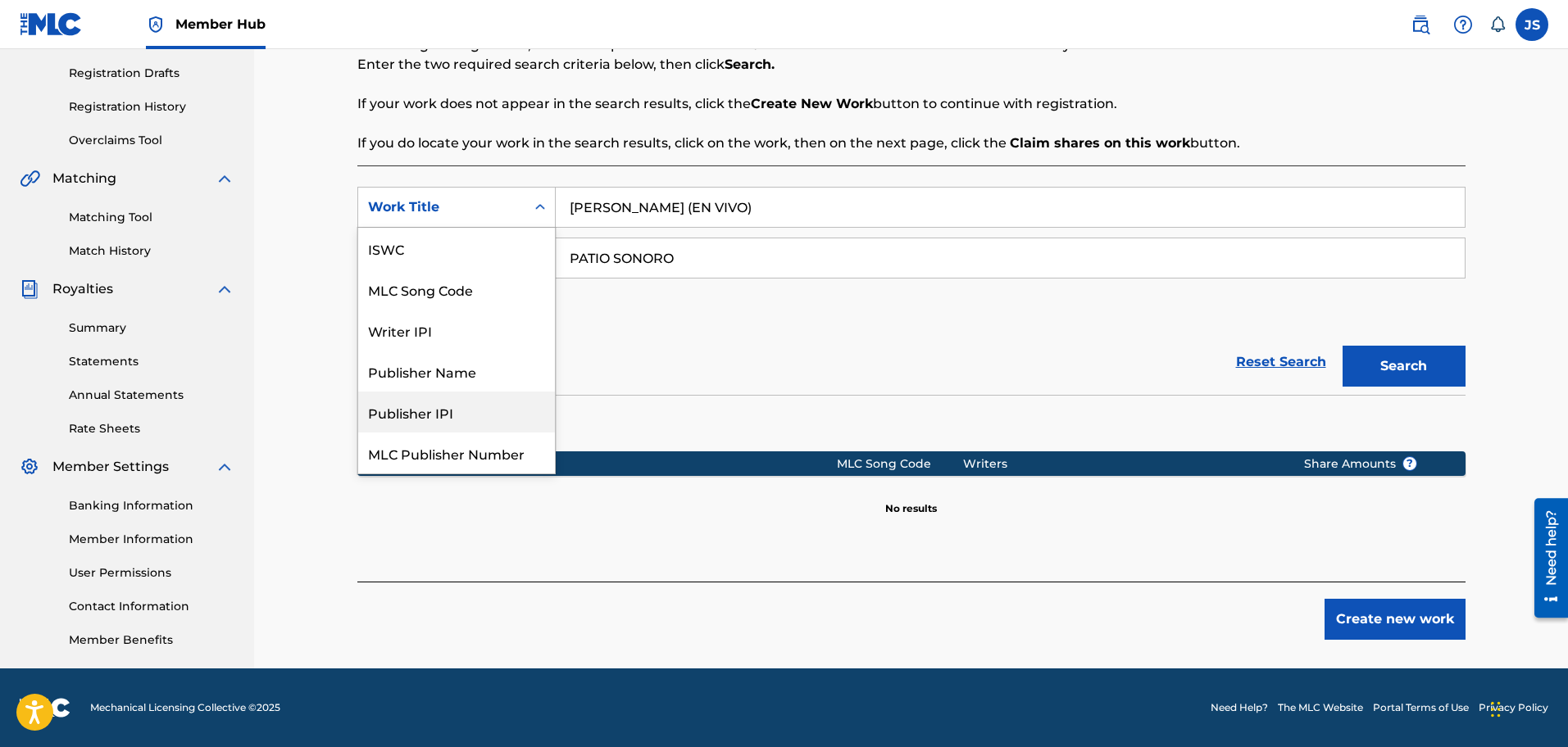
scroll to position [0, 0]
click at [455, 362] on div "Publisher Name" at bounding box center [456, 372] width 197 height 41
click at [716, 256] on input "PATIO SONORO" at bounding box center [1010, 258] width 909 height 39
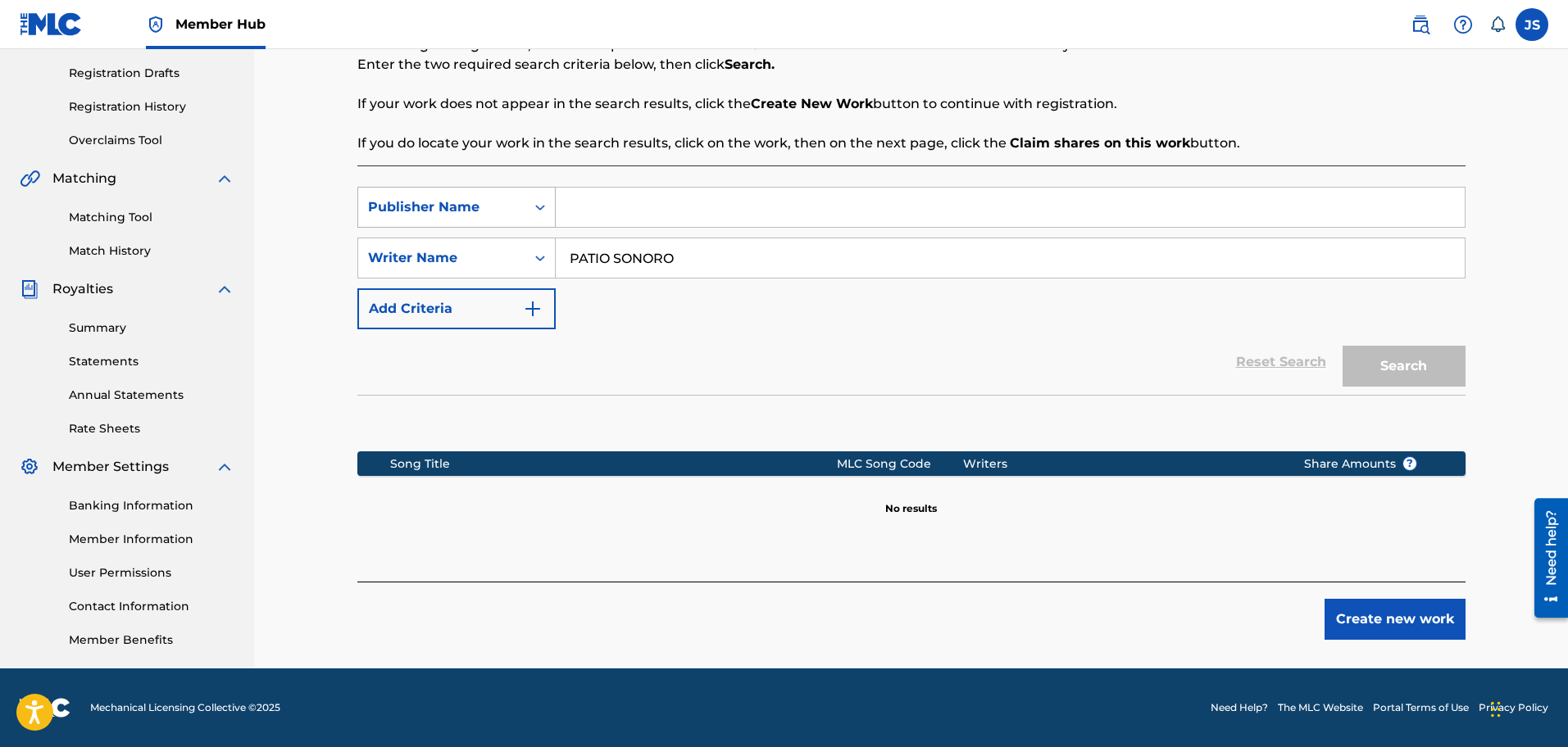
click at [462, 202] on div "Publisher Name" at bounding box center [441, 208] width 147 height 20
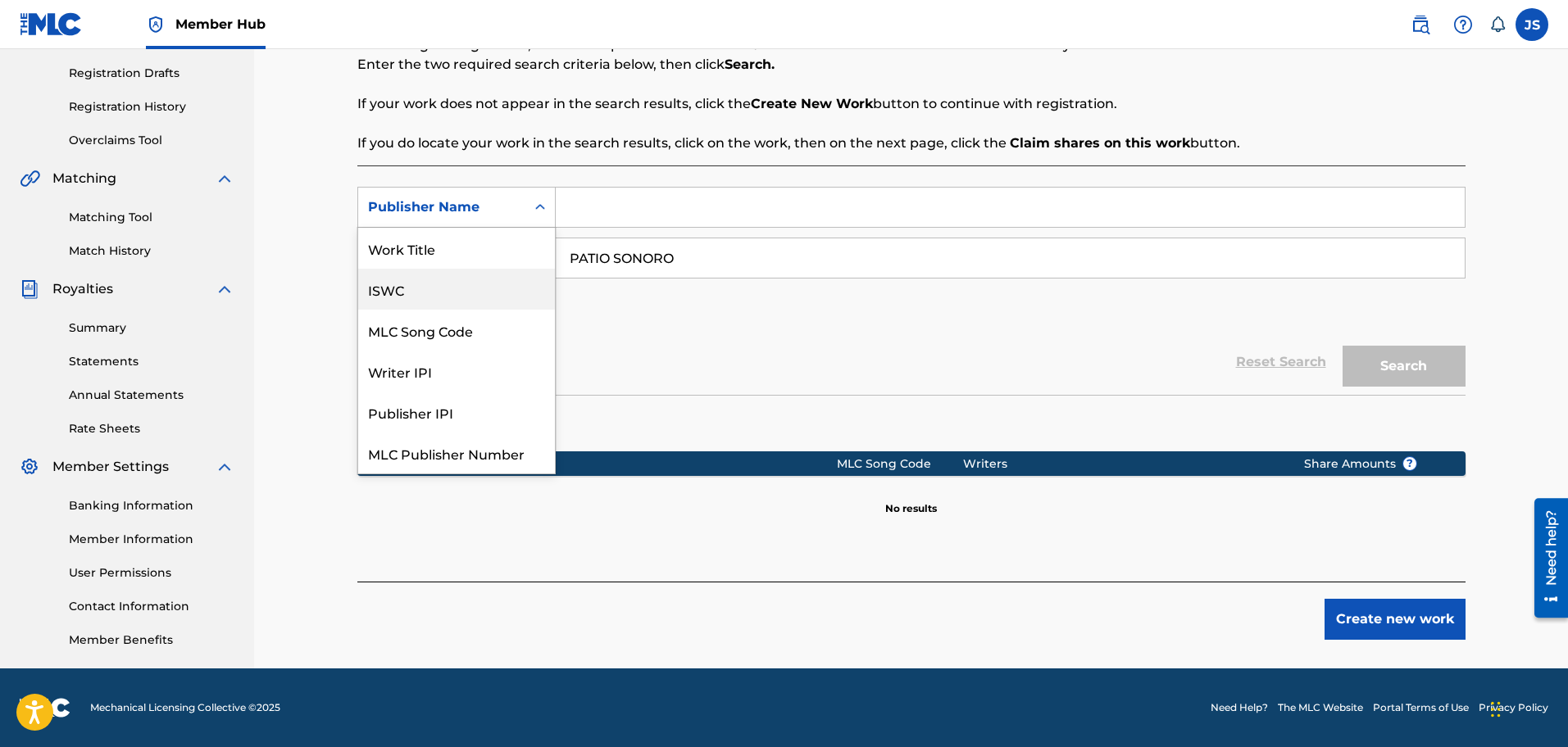
click at [450, 259] on div "Work Title" at bounding box center [456, 249] width 197 height 41
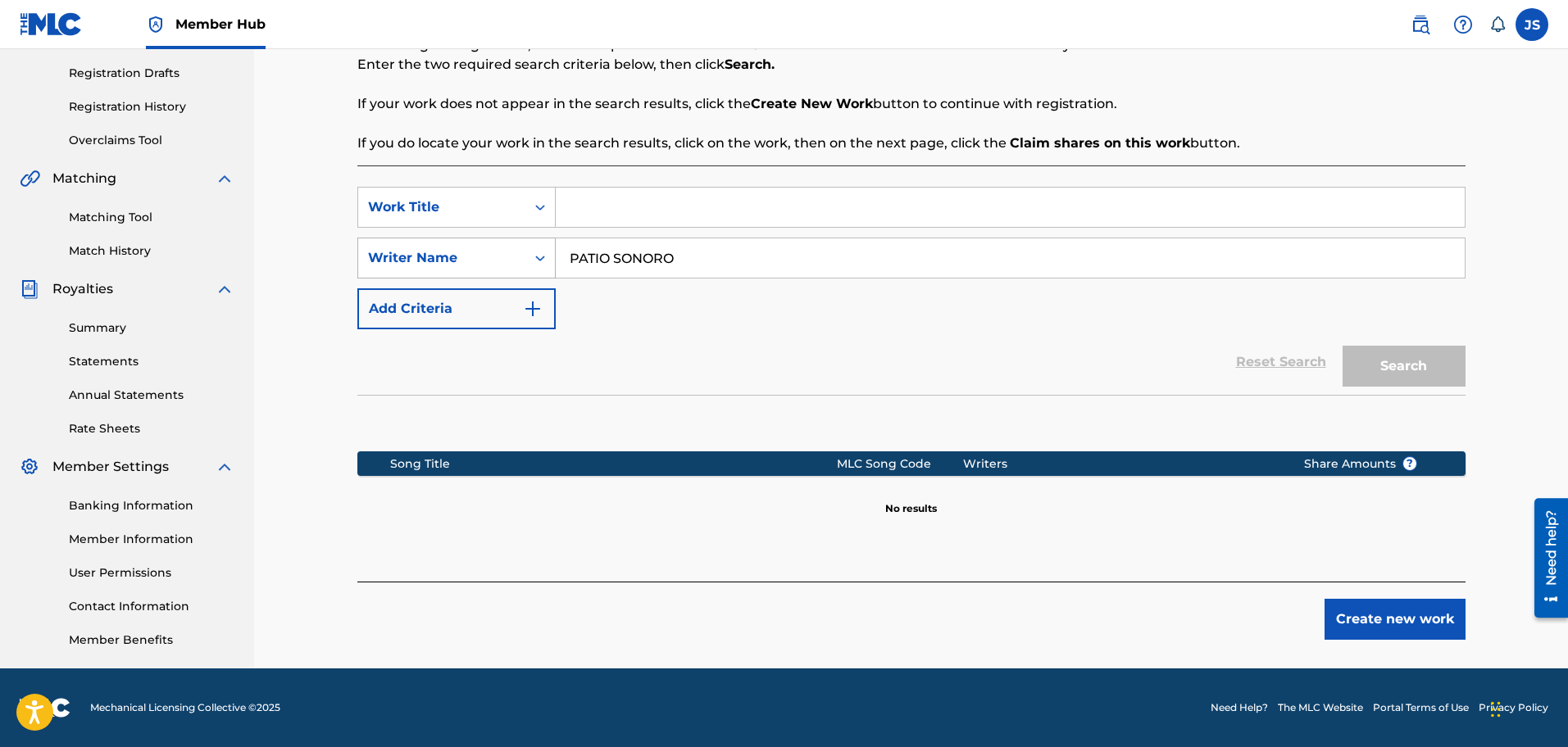
click at [469, 259] on div "Writer Name" at bounding box center [441, 258] width 147 height 20
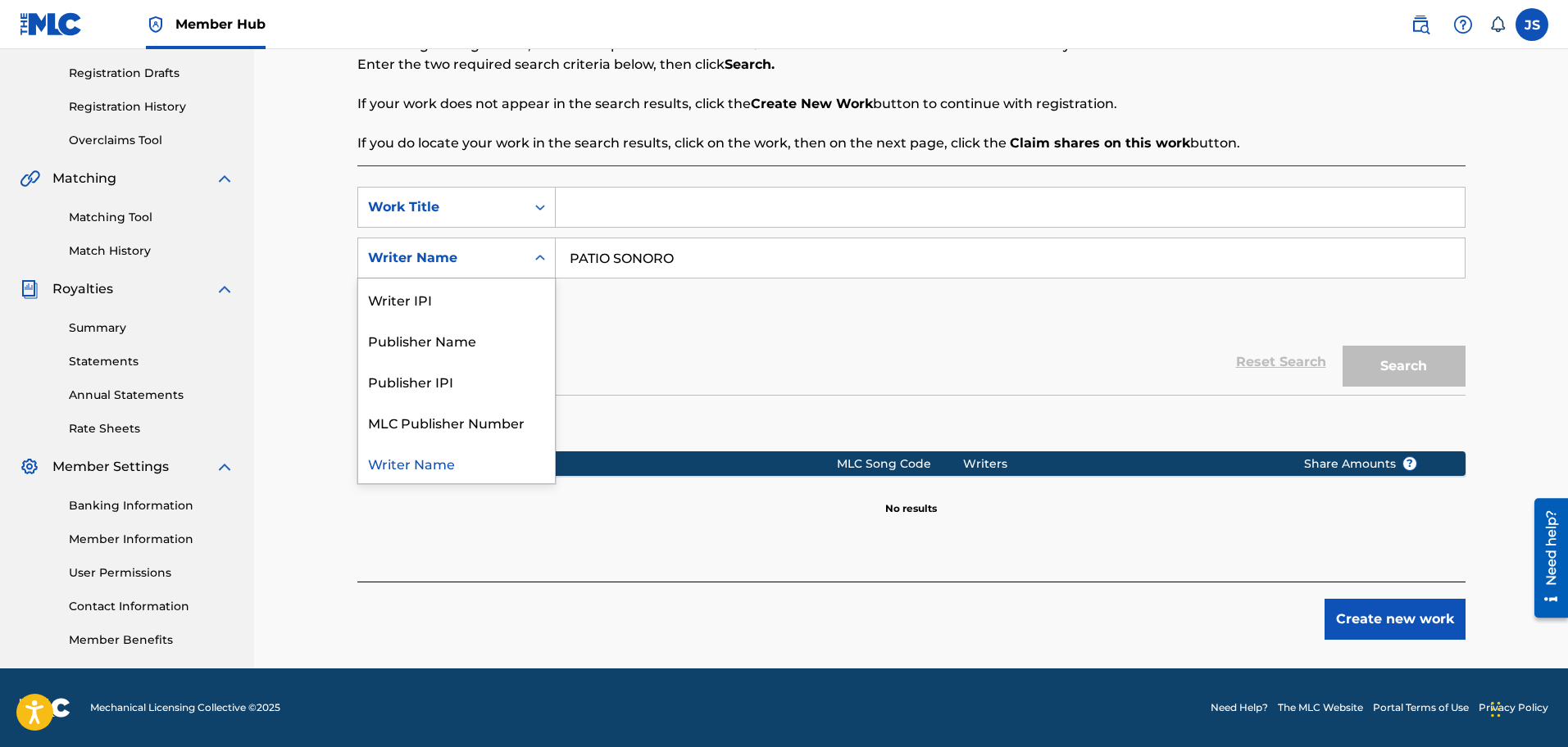
click at [467, 344] on div "Publisher Name" at bounding box center [456, 340] width 197 height 41
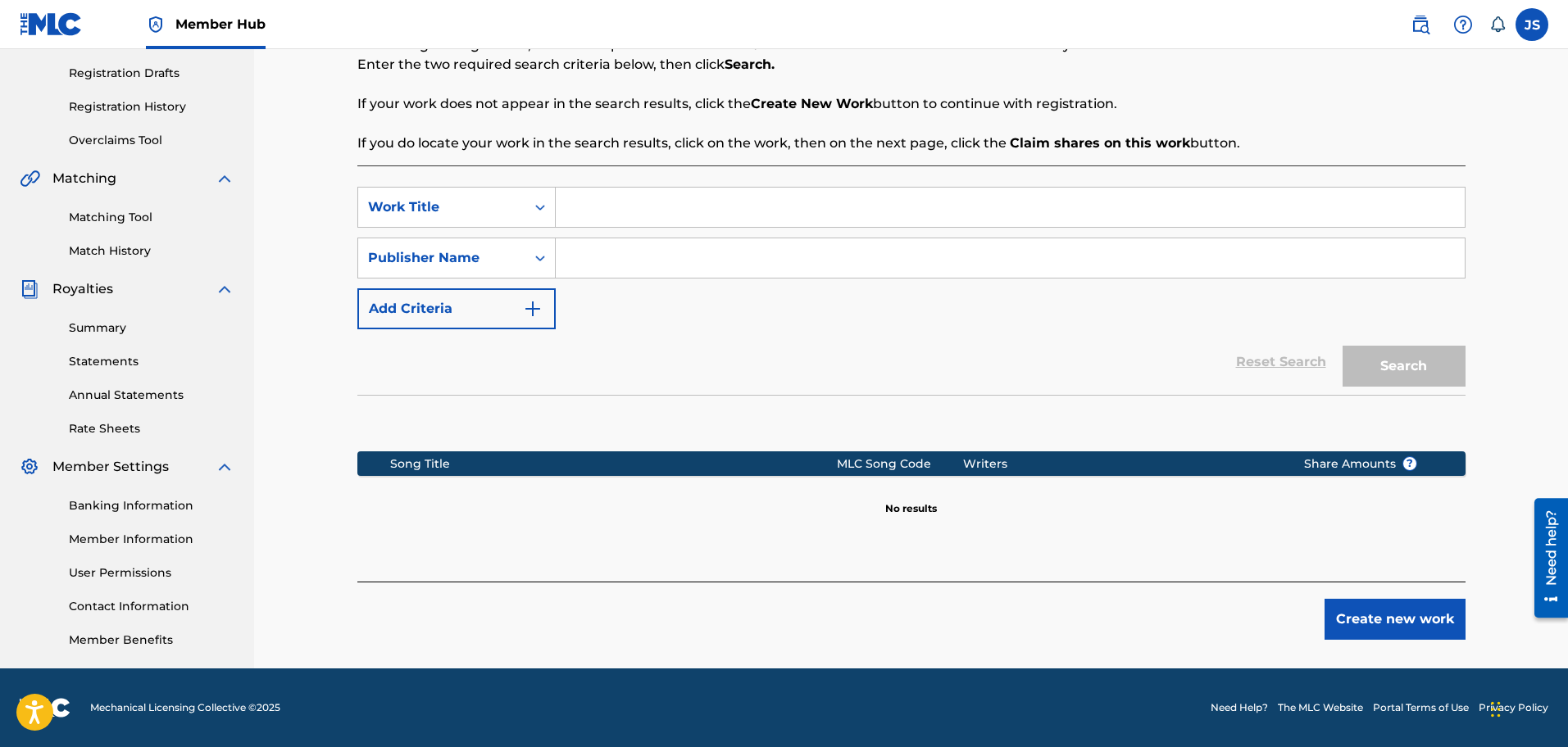
click at [662, 257] on input "Search Form" at bounding box center [1010, 258] width 909 height 39
type input "MARMAZ"
click at [676, 224] on input "Search Form" at bounding box center [1010, 207] width 909 height 39
paste input "ALEJANDRO RIVAS (EN VIVO)"
click at [1438, 382] on button "Search" at bounding box center [1404, 367] width 123 height 41
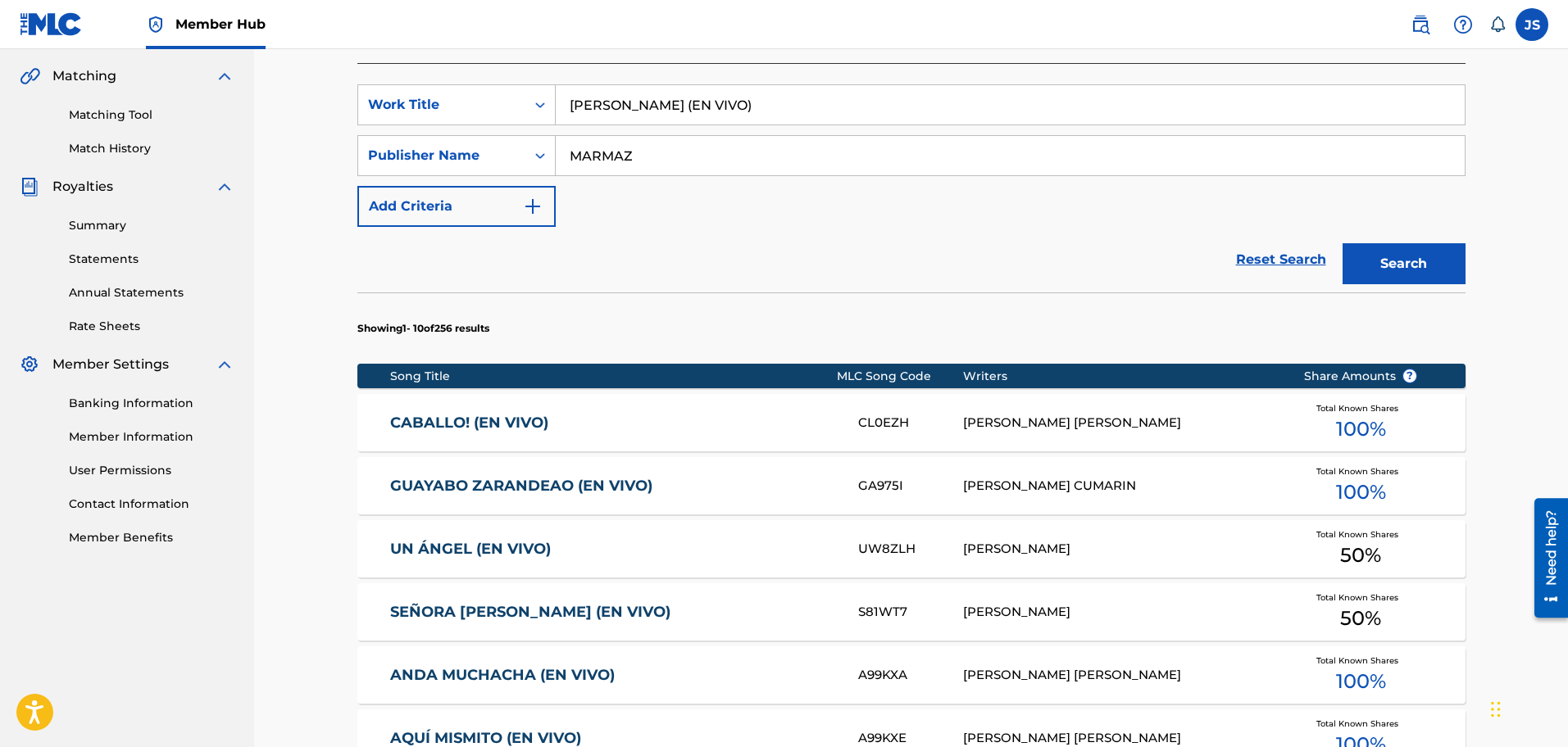
scroll to position [269, 0]
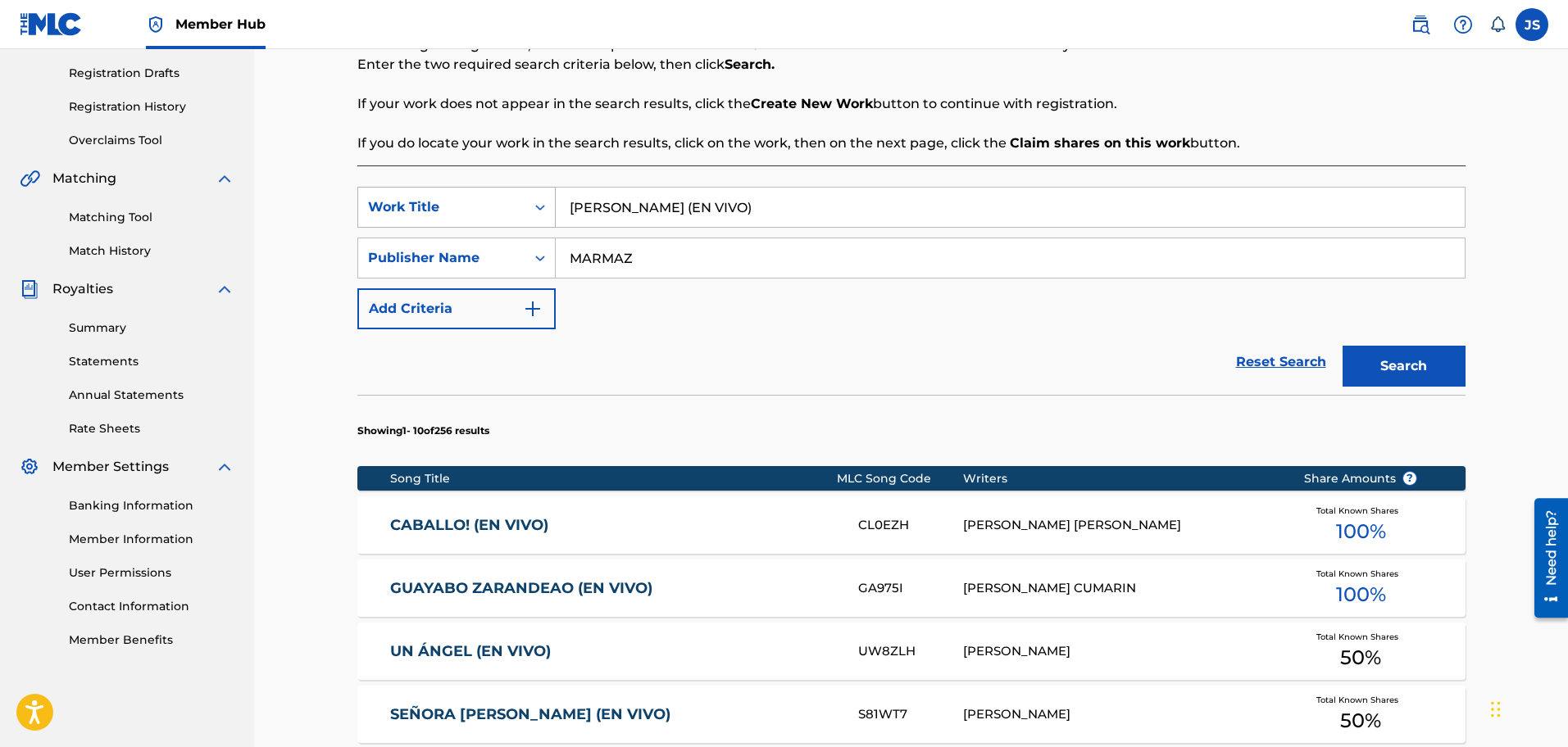
drag, startPoint x: 801, startPoint y: 198, endPoint x: 377, endPoint y: 187, distance: 424.1
click at [377, 187] on div "SearchWithCriteria87c3e19c-e2a8-4f56-9972-39599a4e58a3 Work Title ALEJANDRO RIV…" at bounding box center [911, 208] width 1108 height 41
paste input "MIS OJOS LLORAN POR TI"
type input "MIS OJOS LLORAN POR TI"
click at [527, 254] on div "Search Form" at bounding box center [540, 258] width 29 height 29
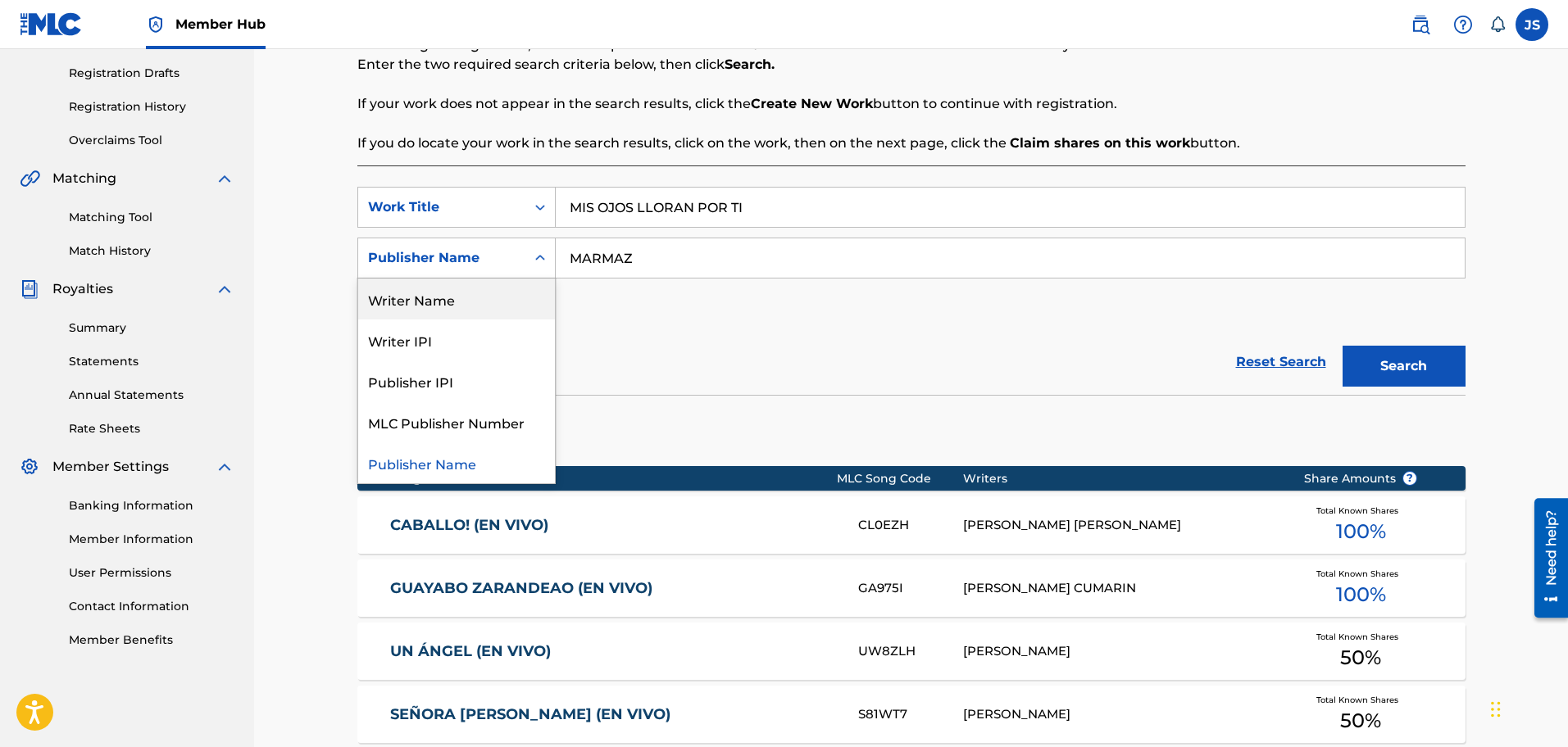
click at [502, 297] on div "Writer Name" at bounding box center [456, 299] width 197 height 41
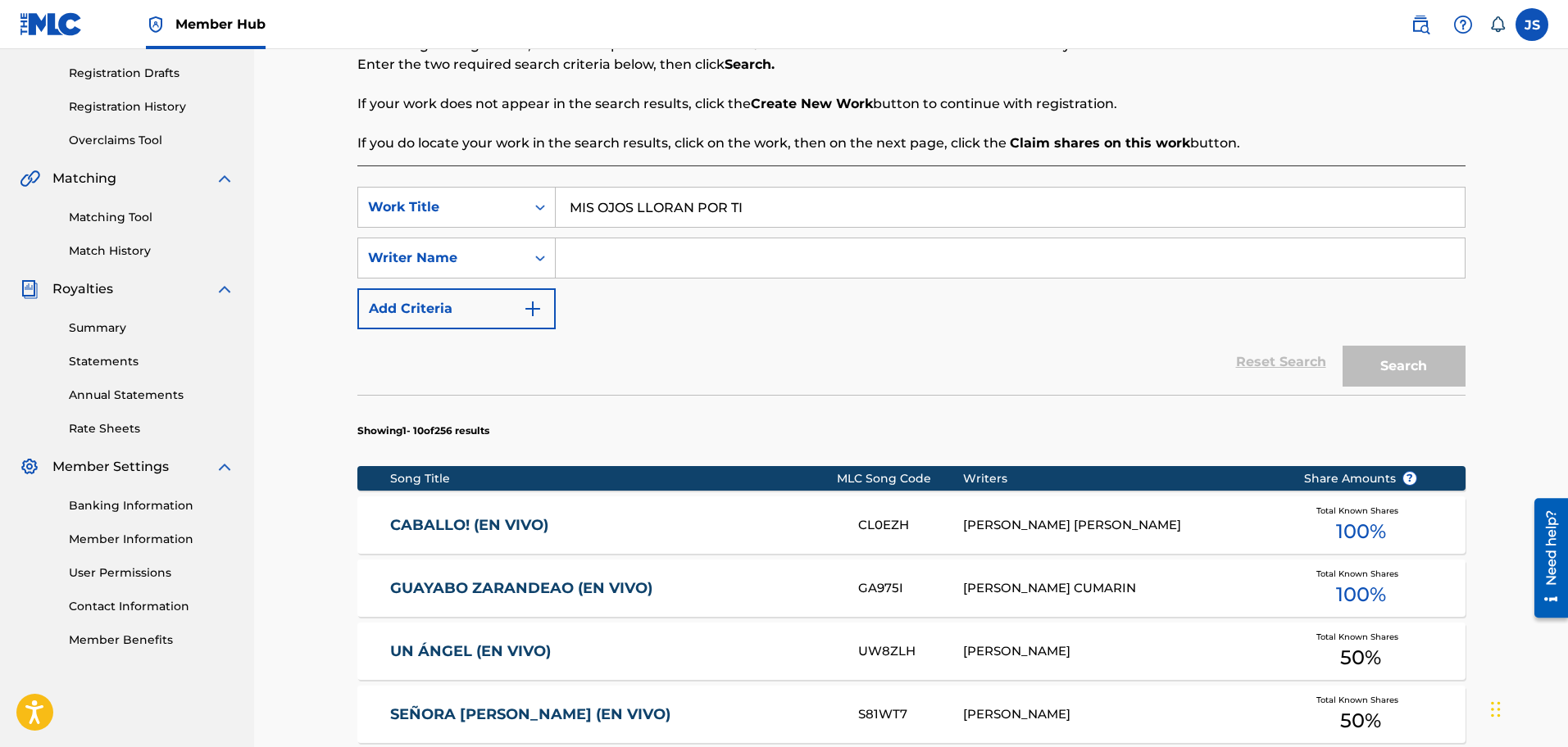
click at [663, 254] on input "Search Form" at bounding box center [1010, 258] width 909 height 39
paste input "TIRSO SILVA"
type input "TIRSO SILVA"
click at [725, 375] on div "Reset Search Search" at bounding box center [911, 362] width 1108 height 65
click at [1423, 360] on button "Search" at bounding box center [1404, 367] width 123 height 41
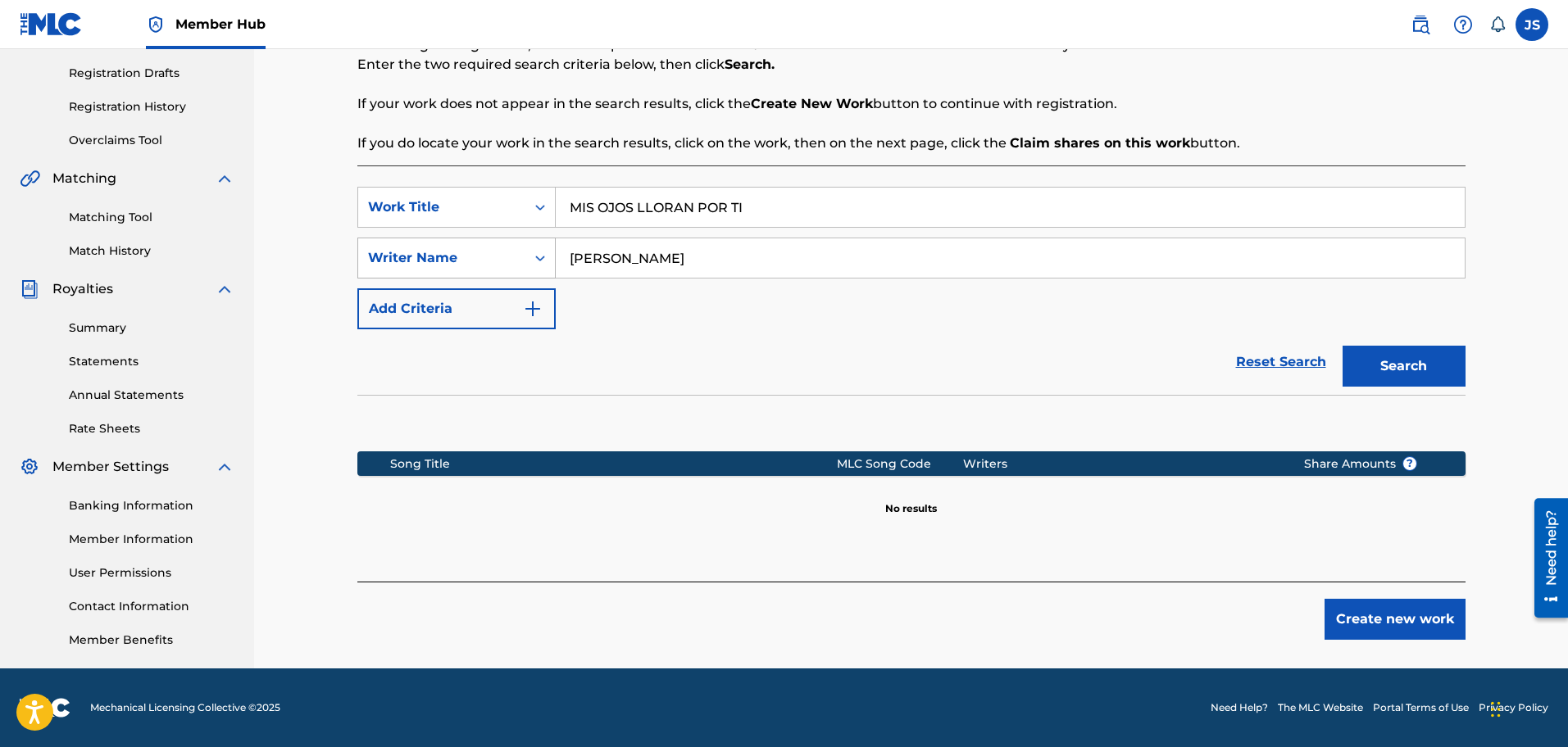
click at [515, 247] on div "Writer Name" at bounding box center [441, 258] width 167 height 31
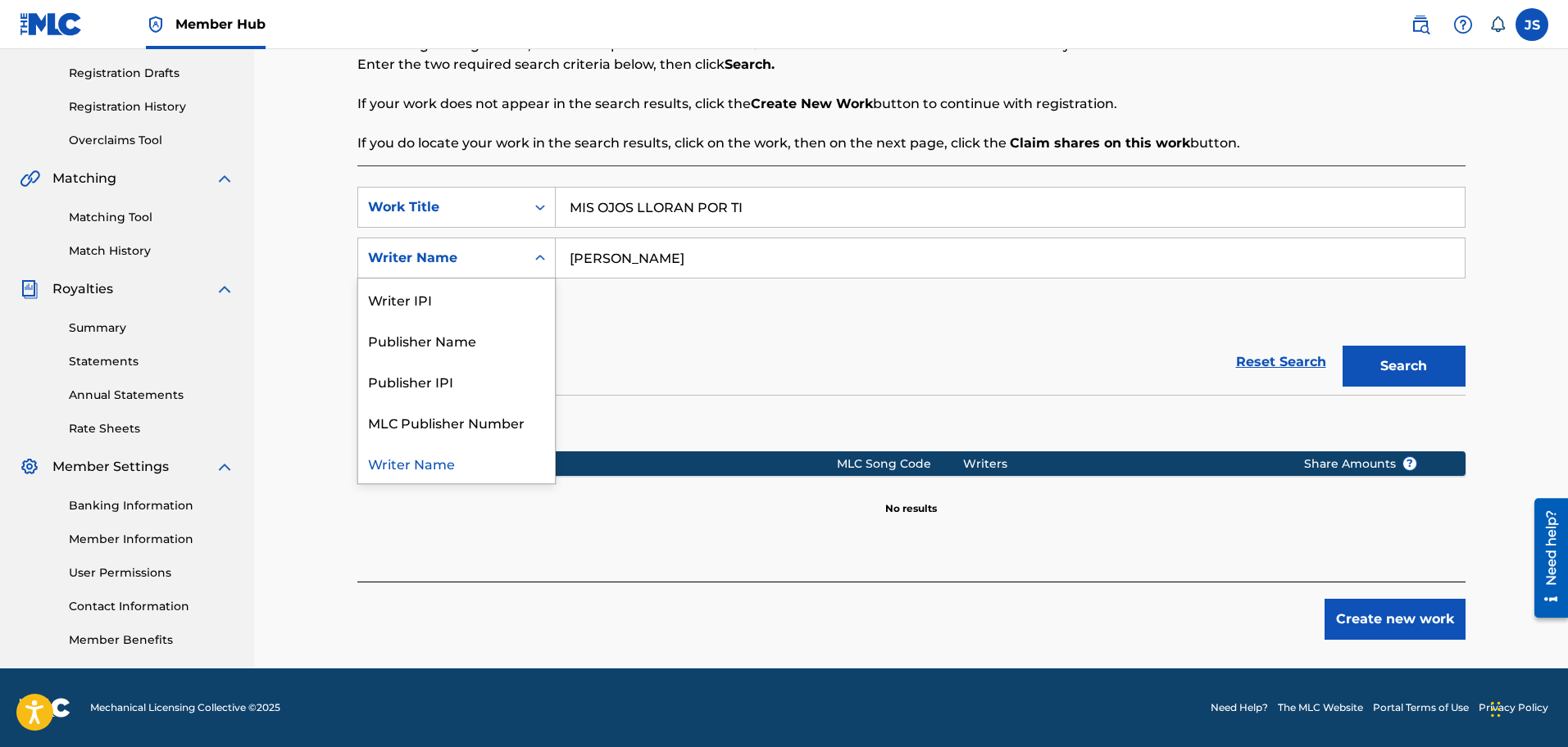
click at [459, 341] on div "Publisher Name" at bounding box center [456, 340] width 197 height 41
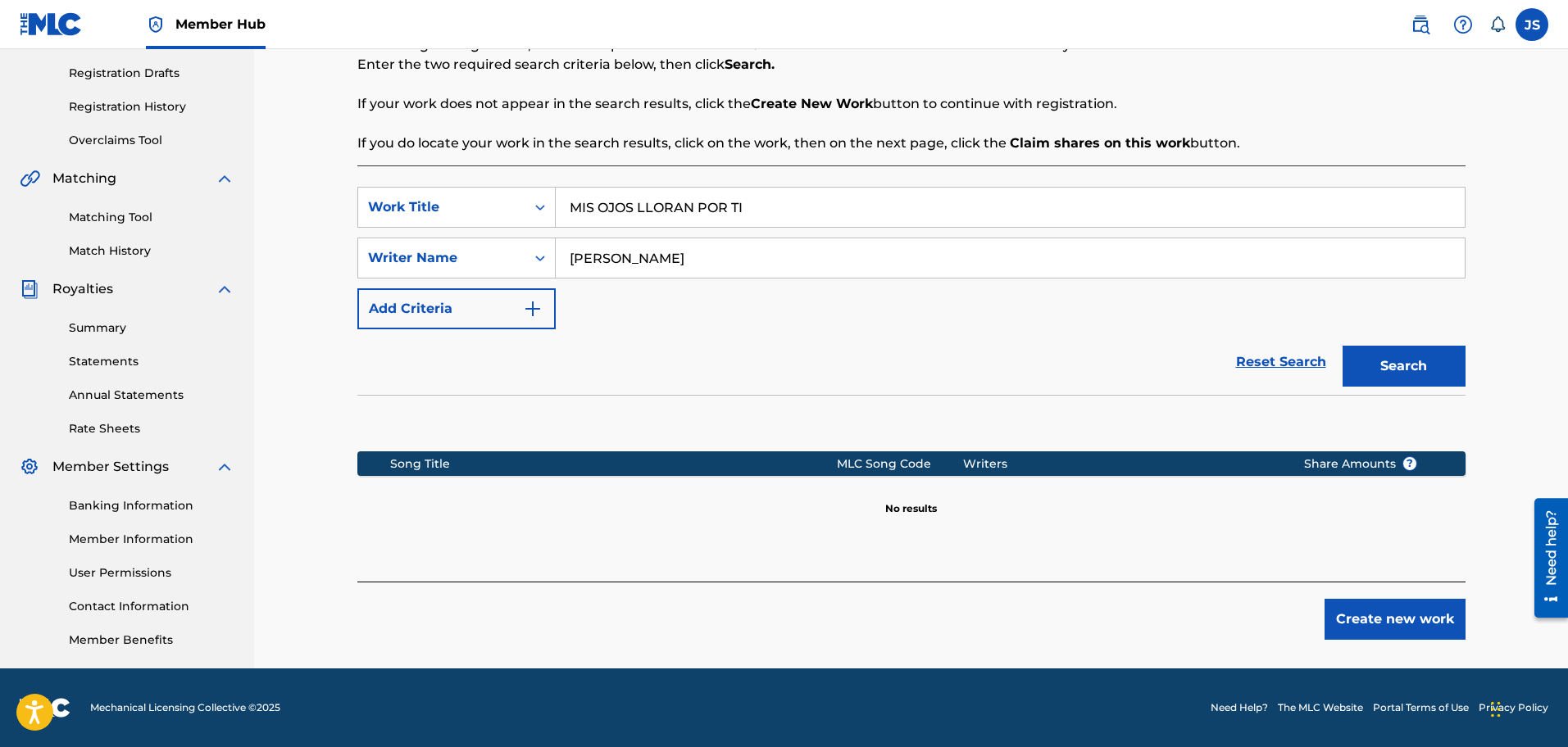
click at [629, 278] on div "TIRSO SILVA" at bounding box center [1010, 258] width 910 height 41
click at [640, 264] on input "Search Form" at bounding box center [1010, 258] width 909 height 39
type input "MARMAZ"
click at [1343, 346] on button "Search" at bounding box center [1404, 367] width 123 height 41
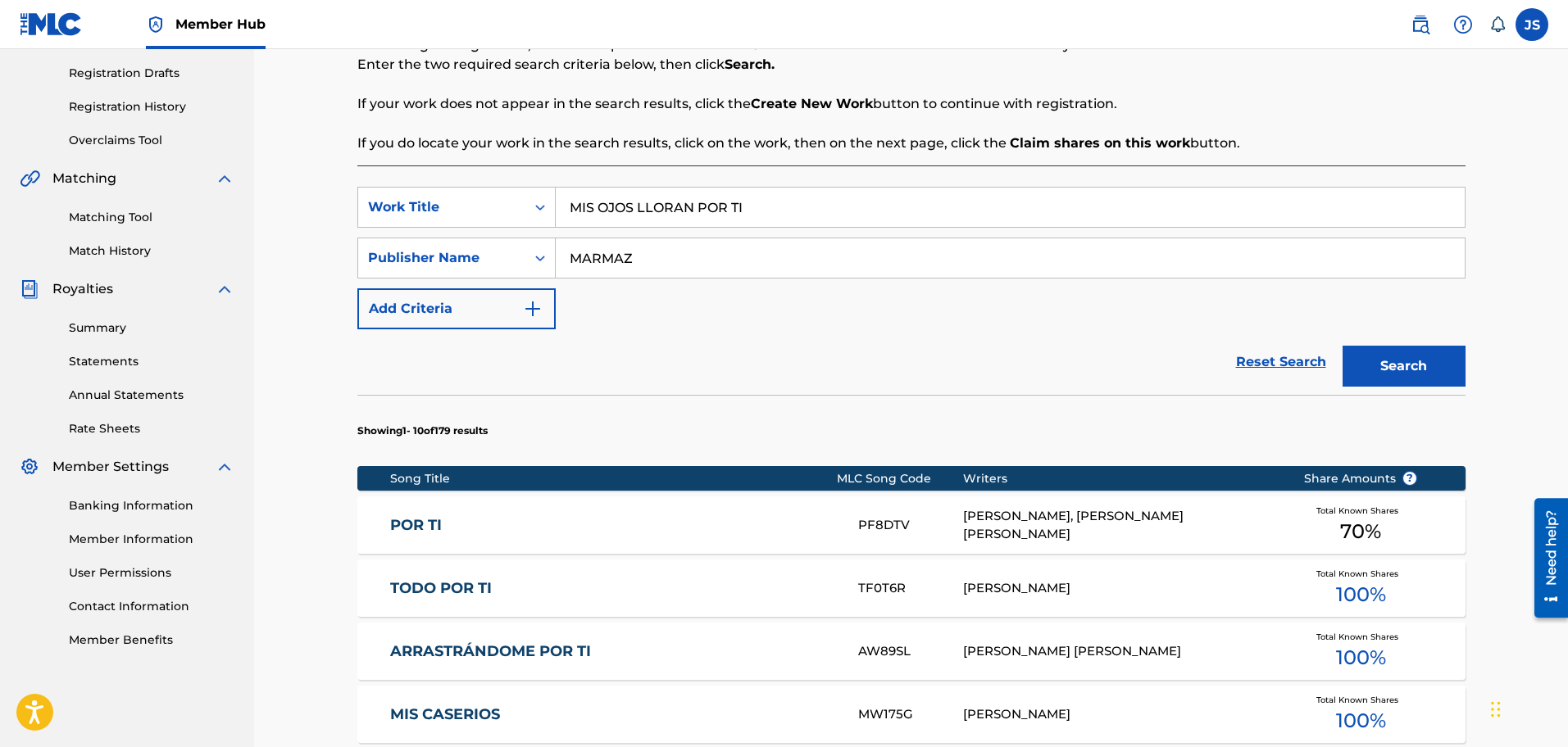
scroll to position [0, 0]
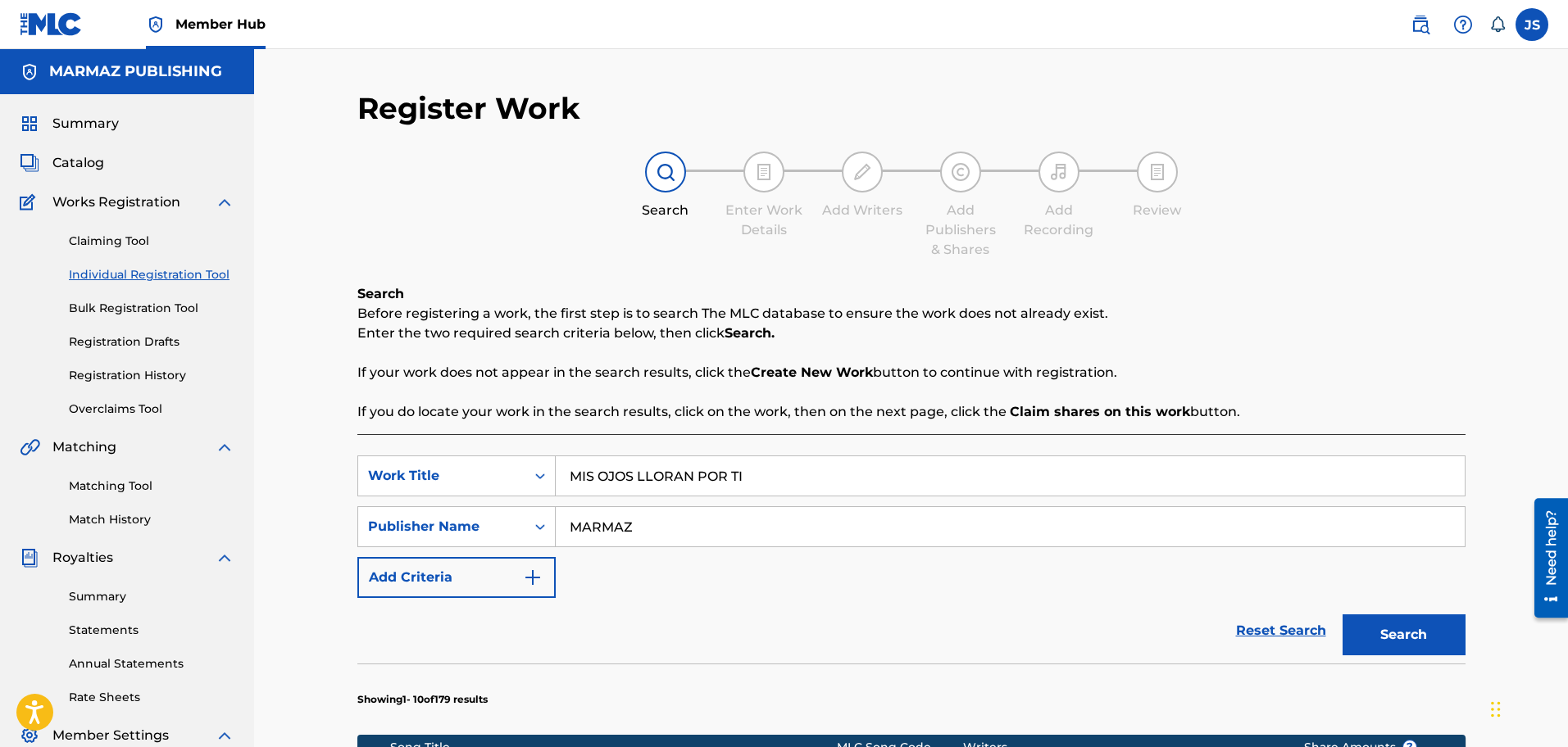
click at [85, 173] on div "Summary Catalog Works Registration Claiming Tool Individual Registration Tool B…" at bounding box center [127, 516] width 255 height 844
click at [85, 170] on span "Catalog" at bounding box center [78, 163] width 52 height 20
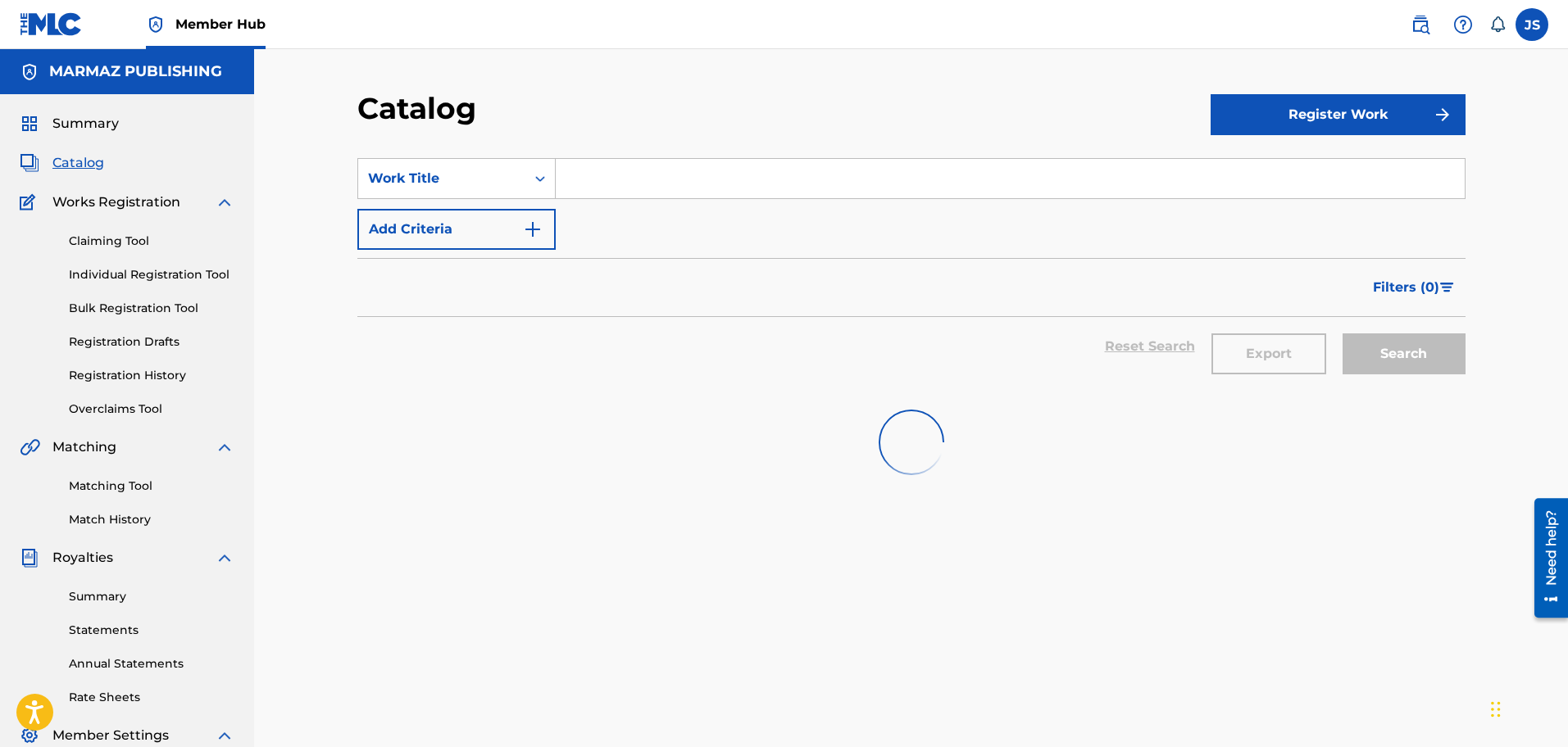
click at [642, 182] on input "Search Form" at bounding box center [1010, 178] width 909 height 39
paste input "MIS OJOS LLORAN POR TI"
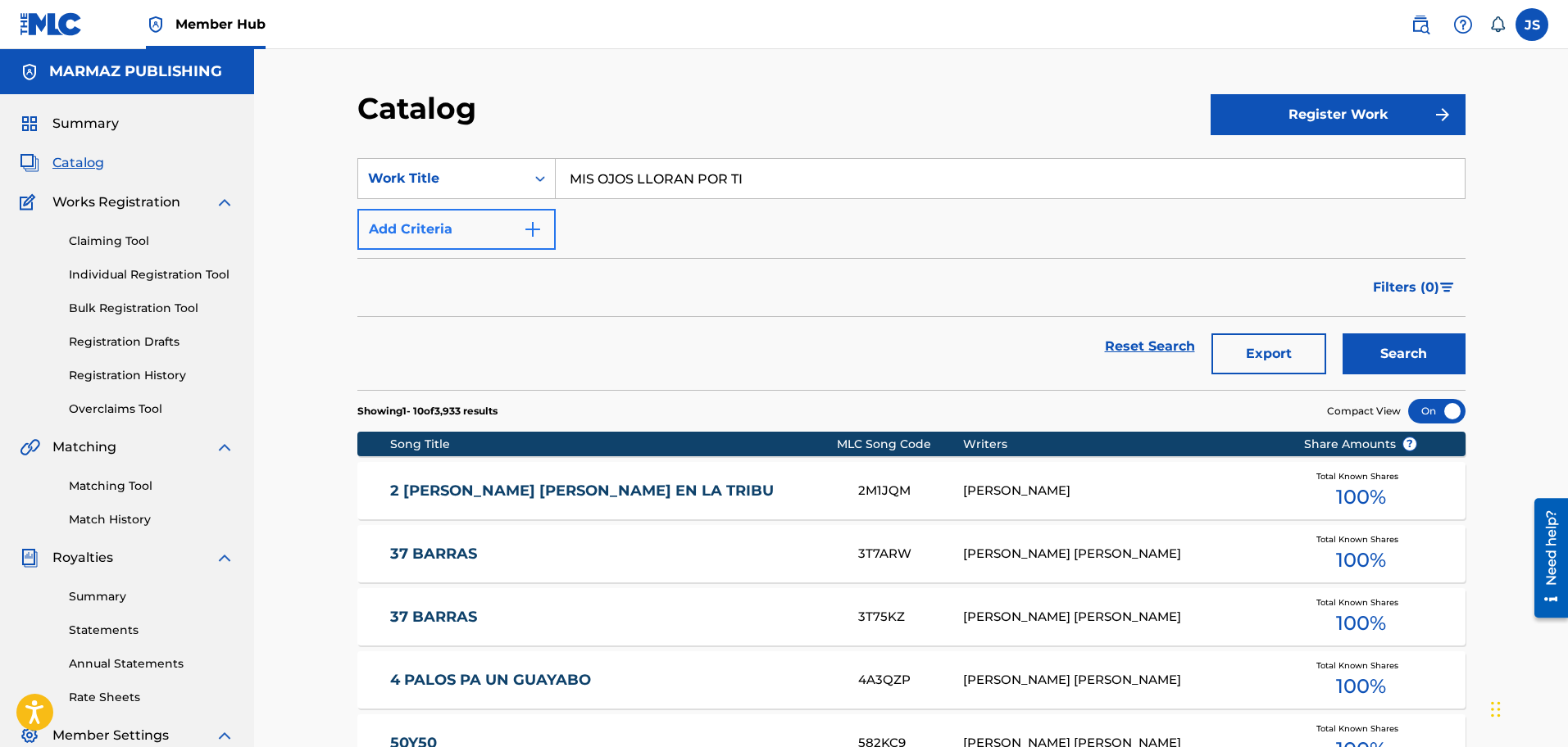
type input "MIS OJOS LLORAN POR TI"
click at [531, 218] on button "Add Criteria" at bounding box center [455, 229] width 198 height 41
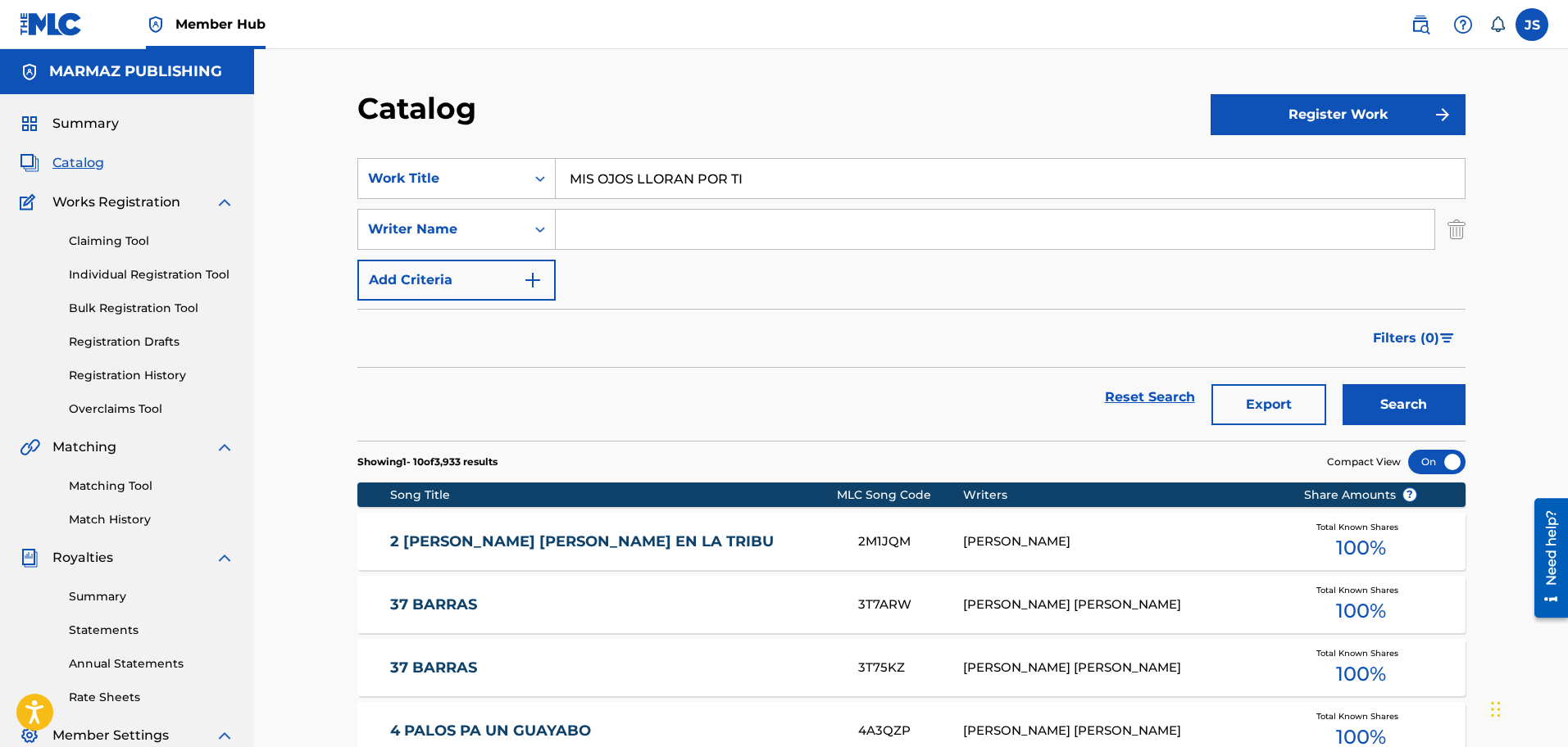
click at [584, 226] on input "Search Form" at bounding box center [995, 229] width 879 height 39
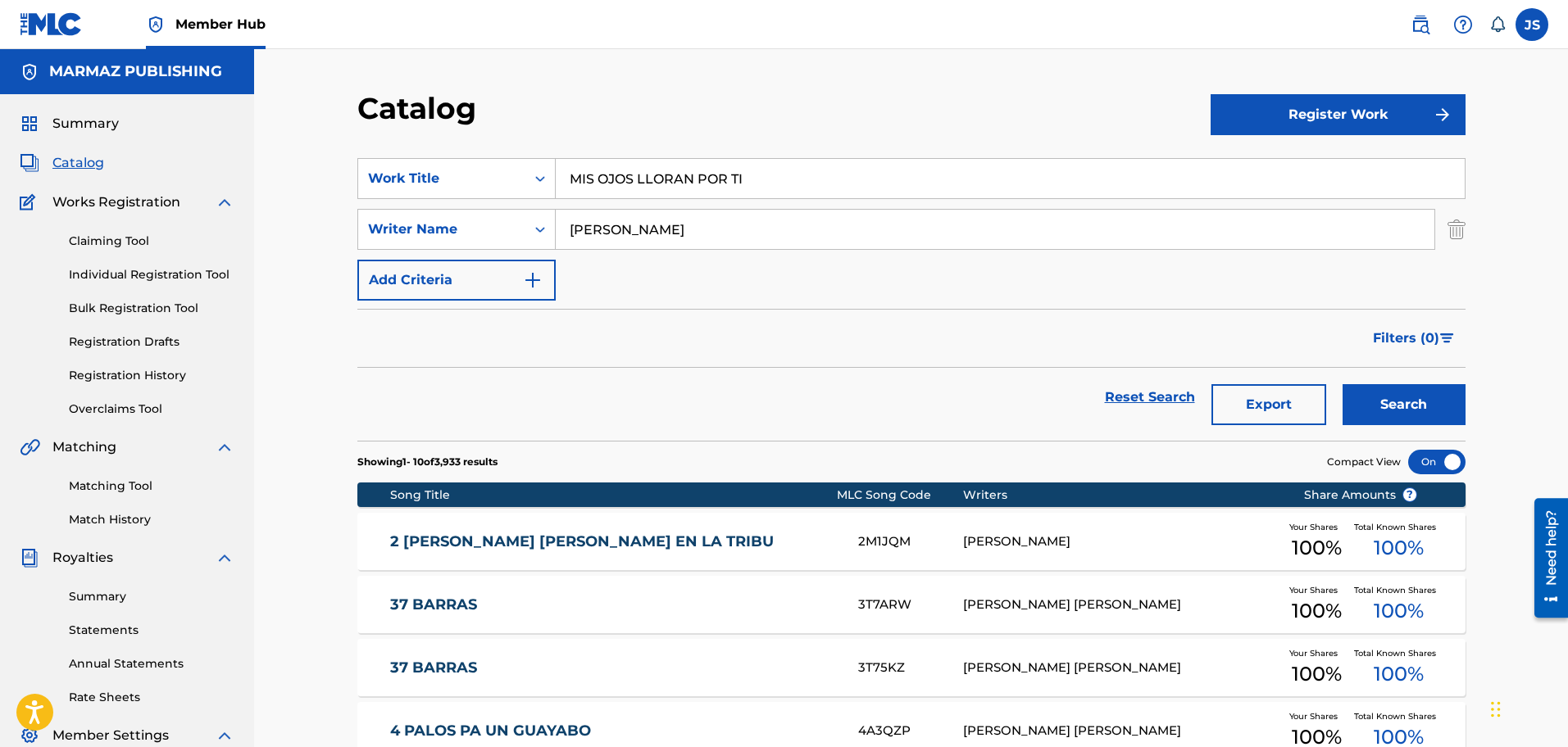
type input "TIRSO SILVA"
click at [1343, 384] on button "Search" at bounding box center [1404, 405] width 123 height 41
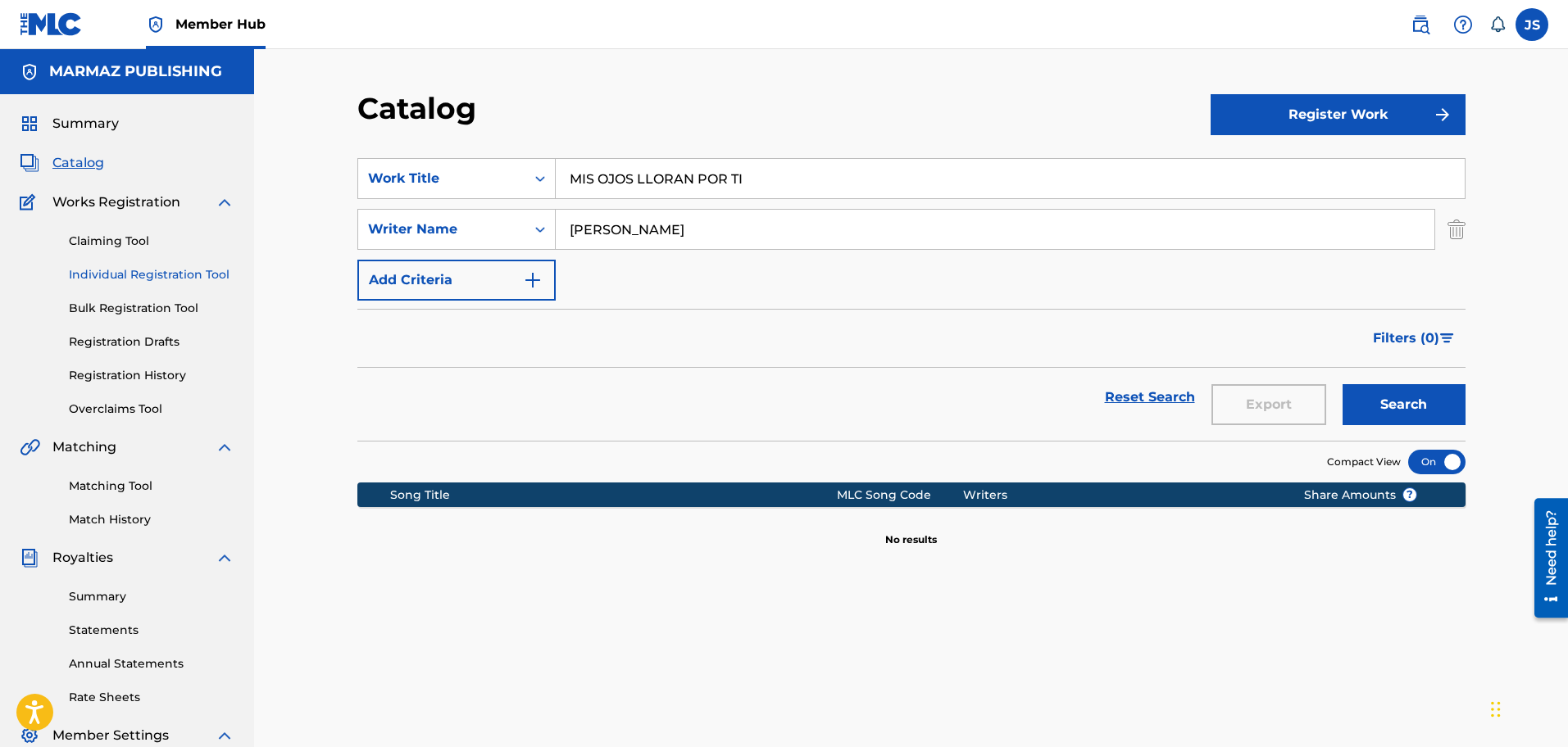
paste input "PUNTO FINAL"
click at [164, 270] on main "MARMAZ PUBLISHING Summary Catalog Works Registration Claiming Tool Individual R…" at bounding box center [784, 492] width 1568 height 888
type input "PUNTO FINAL"
click at [1436, 408] on button "Search" at bounding box center [1404, 405] width 123 height 41
drag, startPoint x: 662, startPoint y: 223, endPoint x: 457, endPoint y: 230, distance: 205.1
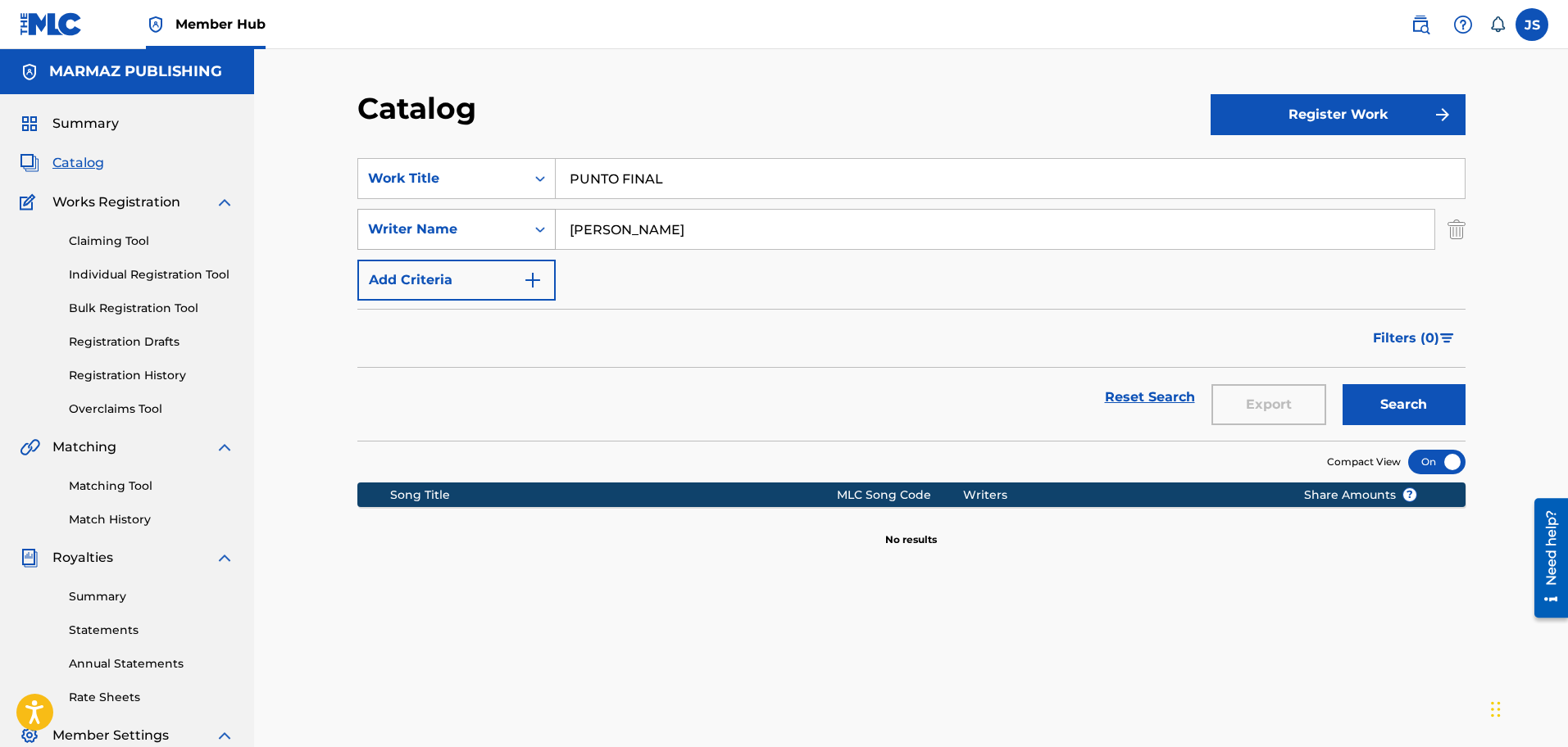
click at [457, 230] on div "SearchWithCriteriaa0db7e7a-74e8-46b6-a261-591a9a3f58d9 Writer Name TIRSO SILVA" at bounding box center [911, 229] width 1108 height 41
paste input "YOSELYS SUÁREZ (EL PORRÓN)"
type input "YOSELYS SUÁREZ (EL PORRÓN)"
click at [758, 340] on div "Filters ( 0 )" at bounding box center [911, 338] width 1108 height 59
click at [1374, 395] on button "Search" at bounding box center [1404, 405] width 123 height 41
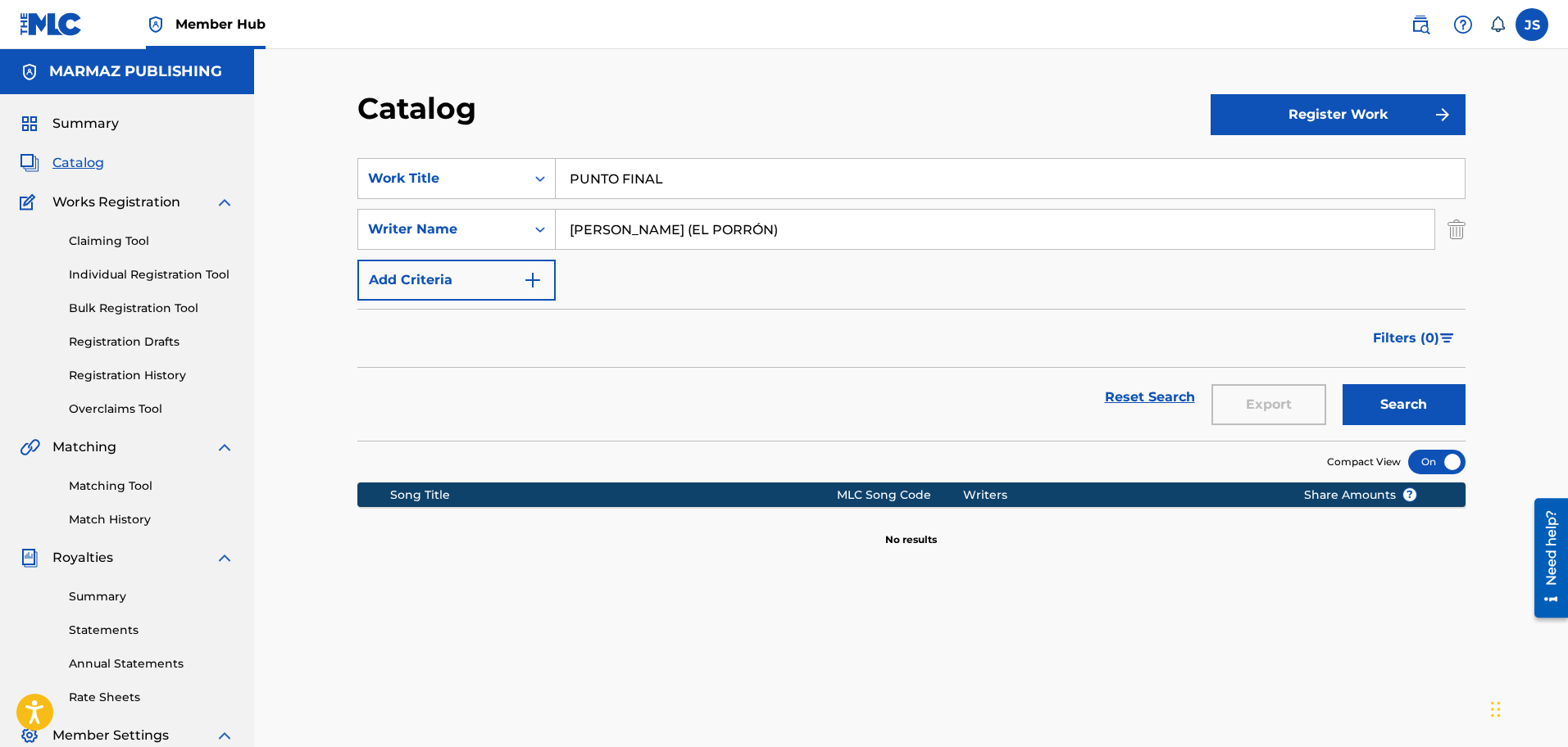
click at [357, 161] on div "SearchWithCriteria3a824f4d-4459-4f53-b4f5-2955ab7f5b71 Work Title PUNTO FINAL" at bounding box center [911, 178] width 1108 height 41
paste input "EL GUAYABO DEL POETA"
type input "EL GUAYABO DEL POETA"
click at [664, 99] on div "Catalog" at bounding box center [783, 114] width 853 height 49
drag, startPoint x: 739, startPoint y: 219, endPoint x: 435, endPoint y: 210, distance: 304.1
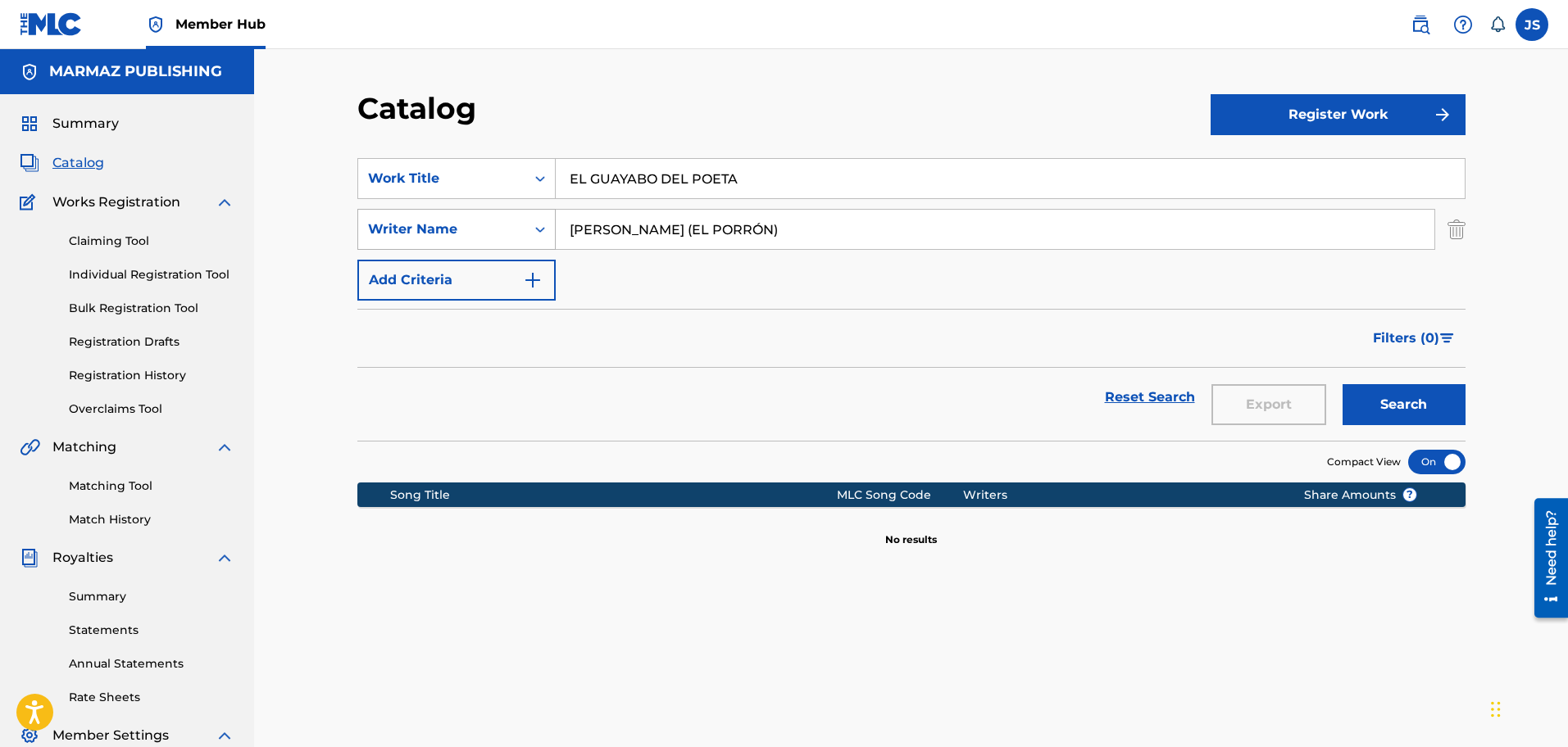
click at [435, 210] on div "SearchWithCriteriaa0db7e7a-74e8-46b6-a261-591a9a3f58d9 Writer Name YOSELYS SUÁR…" at bounding box center [911, 229] width 1108 height 41
paste input "TIRSO ÁVILA"
click at [1343, 384] on button "Search" at bounding box center [1404, 405] width 123 height 41
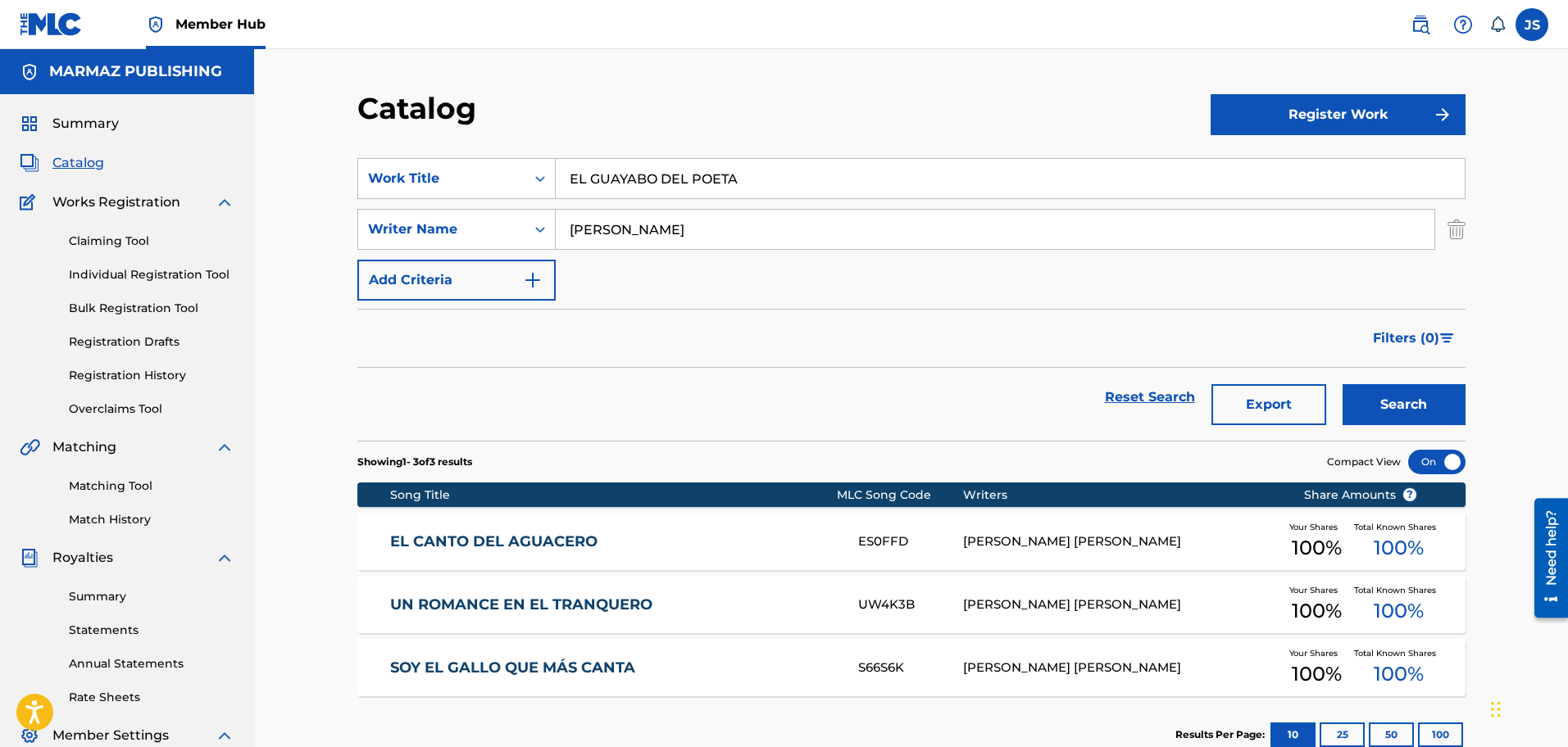
click at [641, 230] on input "TIRSO ÁVILA" at bounding box center [995, 229] width 879 height 39
click at [1343, 384] on button "Search" at bounding box center [1404, 405] width 123 height 41
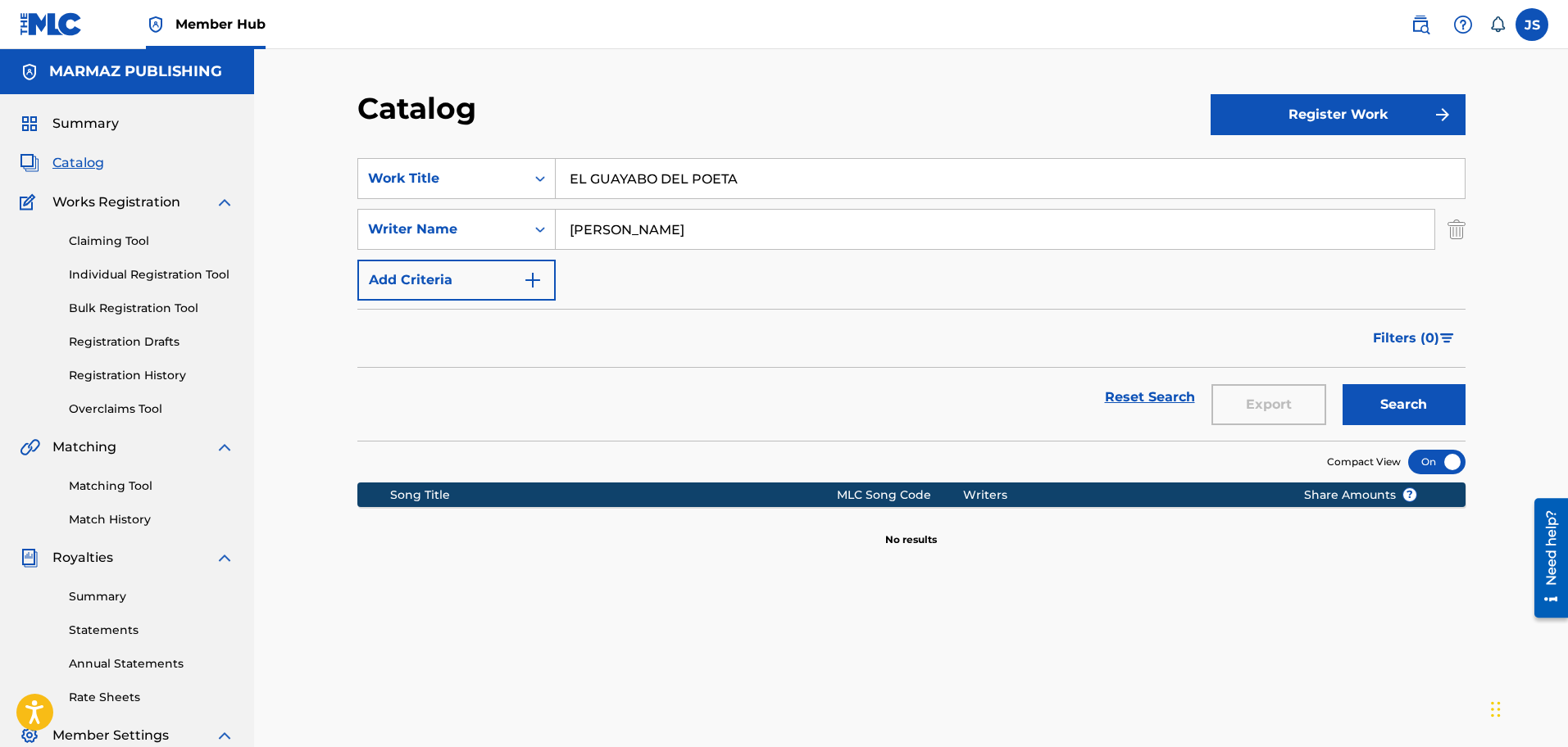
click at [641, 230] on input "TIRSO SILVA" at bounding box center [995, 229] width 879 height 39
type input "TIRSO AVILA"
click at [1343, 384] on button "Search" at bounding box center [1404, 405] width 123 height 41
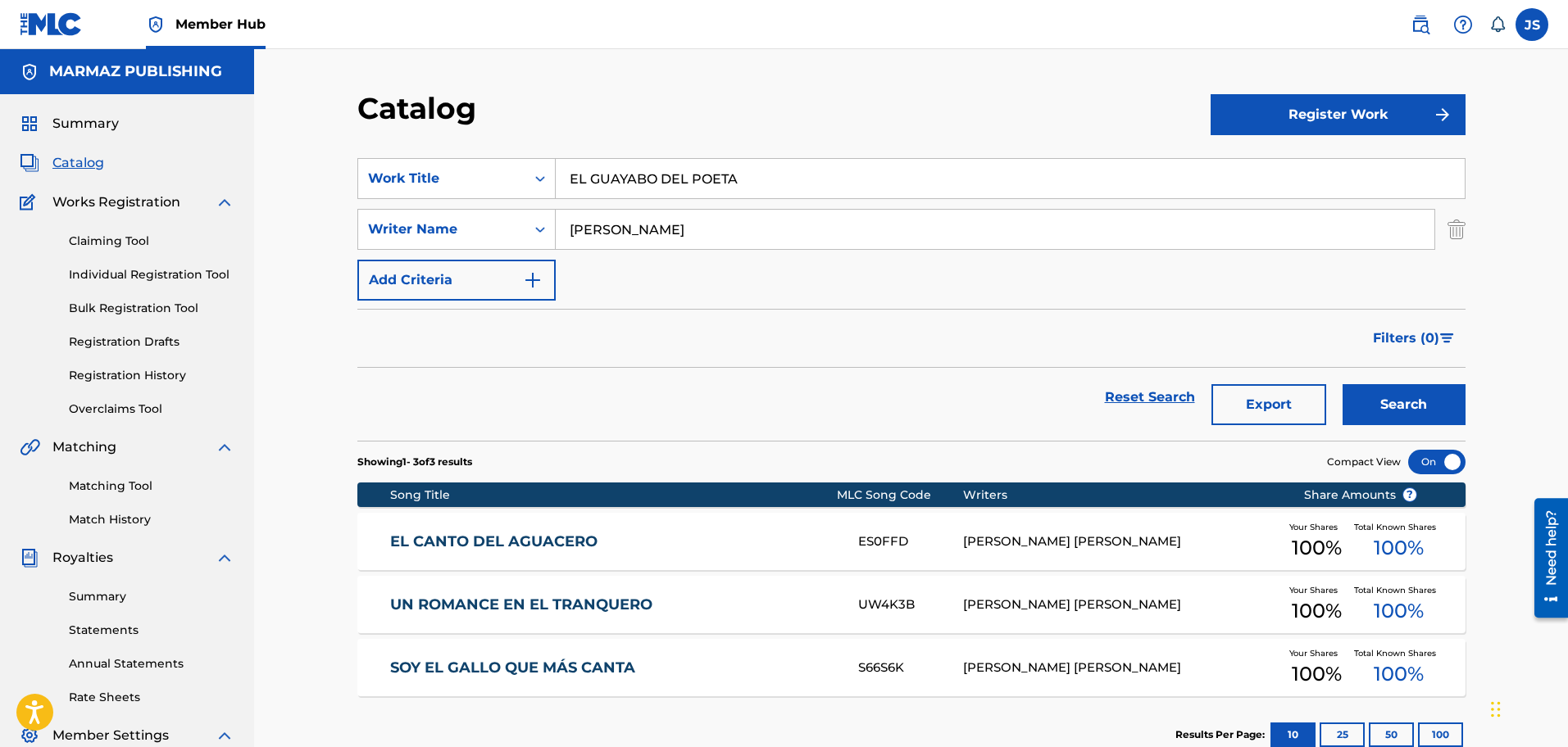
drag, startPoint x: 752, startPoint y: 176, endPoint x: 412, endPoint y: 10, distance: 378.4
click at [349, 155] on div "Catalog Register Work SearchWithCriteria3a824f4d-4459-4f53-b4f5-2955ab7f5b71 Wo…" at bounding box center [911, 513] width 1148 height 847
paste input "DESPEDIDA DE UN"
click at [921, 333] on div "Filters ( 0 )" at bounding box center [911, 338] width 1108 height 59
click at [1368, 405] on button "Search" at bounding box center [1404, 405] width 123 height 41
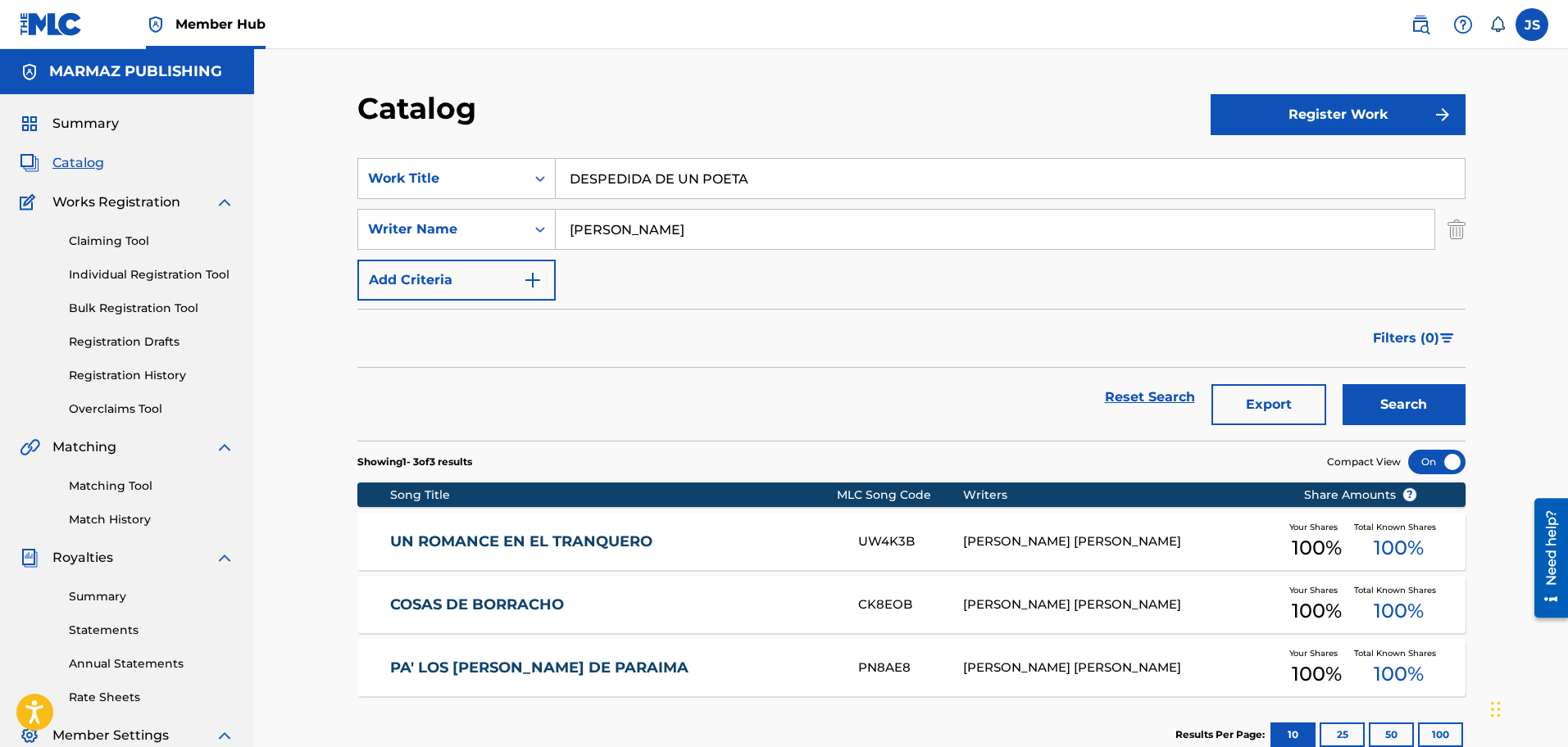
click at [452, 152] on section "SearchWithCriteria3a824f4d-4459-4f53-b4f5-2955ab7f5b71 Work Title DESPEDIDA DE …" at bounding box center [911, 290] width 1108 height 302
paste input "REFLEXIÓN DEL POBRE DON"
click at [724, 116] on div "Catalog" at bounding box center [783, 114] width 853 height 49
click at [1410, 413] on button "Search" at bounding box center [1404, 405] width 123 height 41
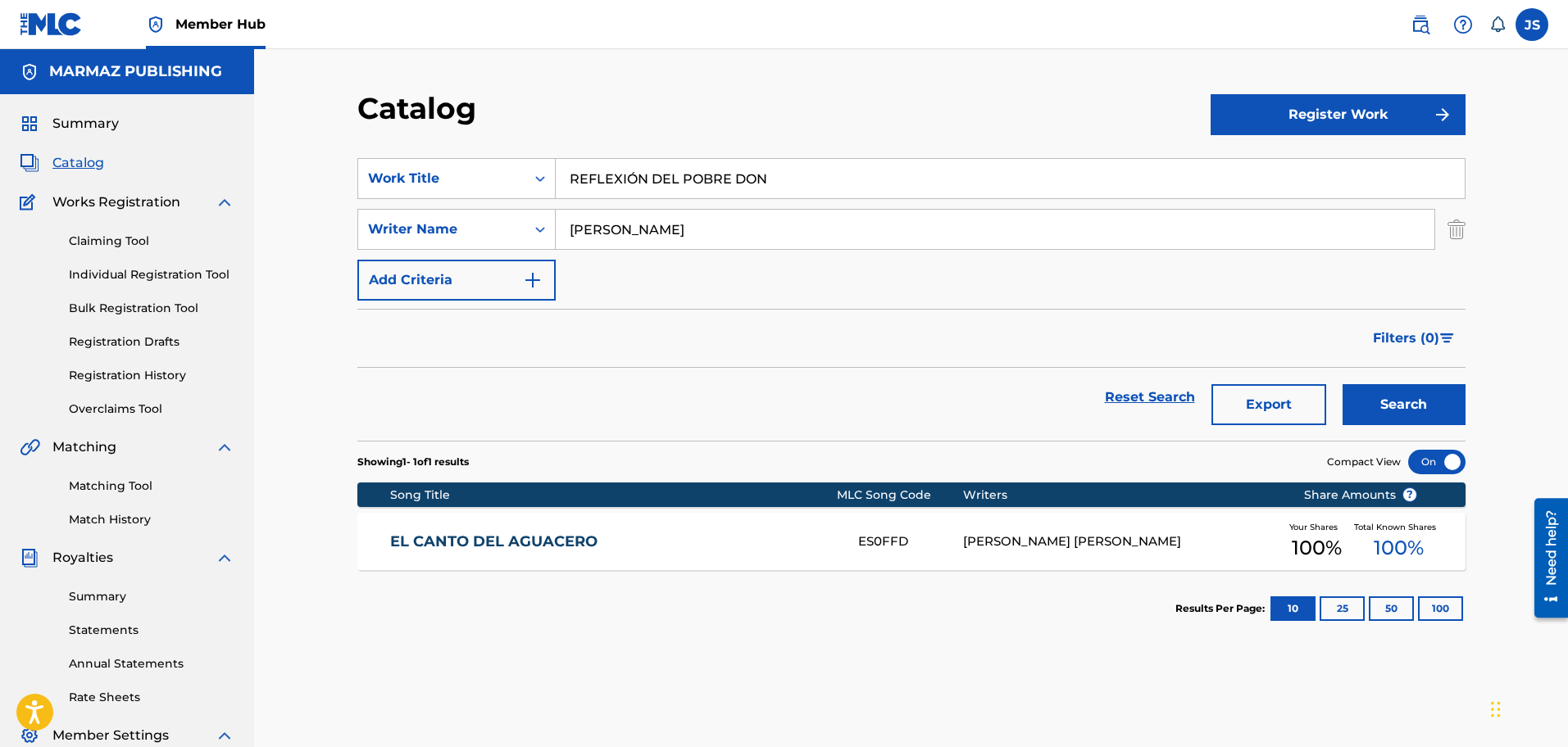
click at [324, 177] on div "Catalog Register Work SearchWithCriteria3a824f4d-4459-4f53-b4f5-2955ab7f5b71 Wo…" at bounding box center [911, 492] width 1313 height 888
paste input "DESPECHAO Y BORRACHO"
type input "DESPECHAO Y BORRACHO"
click at [881, 98] on div "Catalog" at bounding box center [783, 114] width 853 height 49
click at [1391, 391] on button "Search" at bounding box center [1404, 405] width 123 height 41
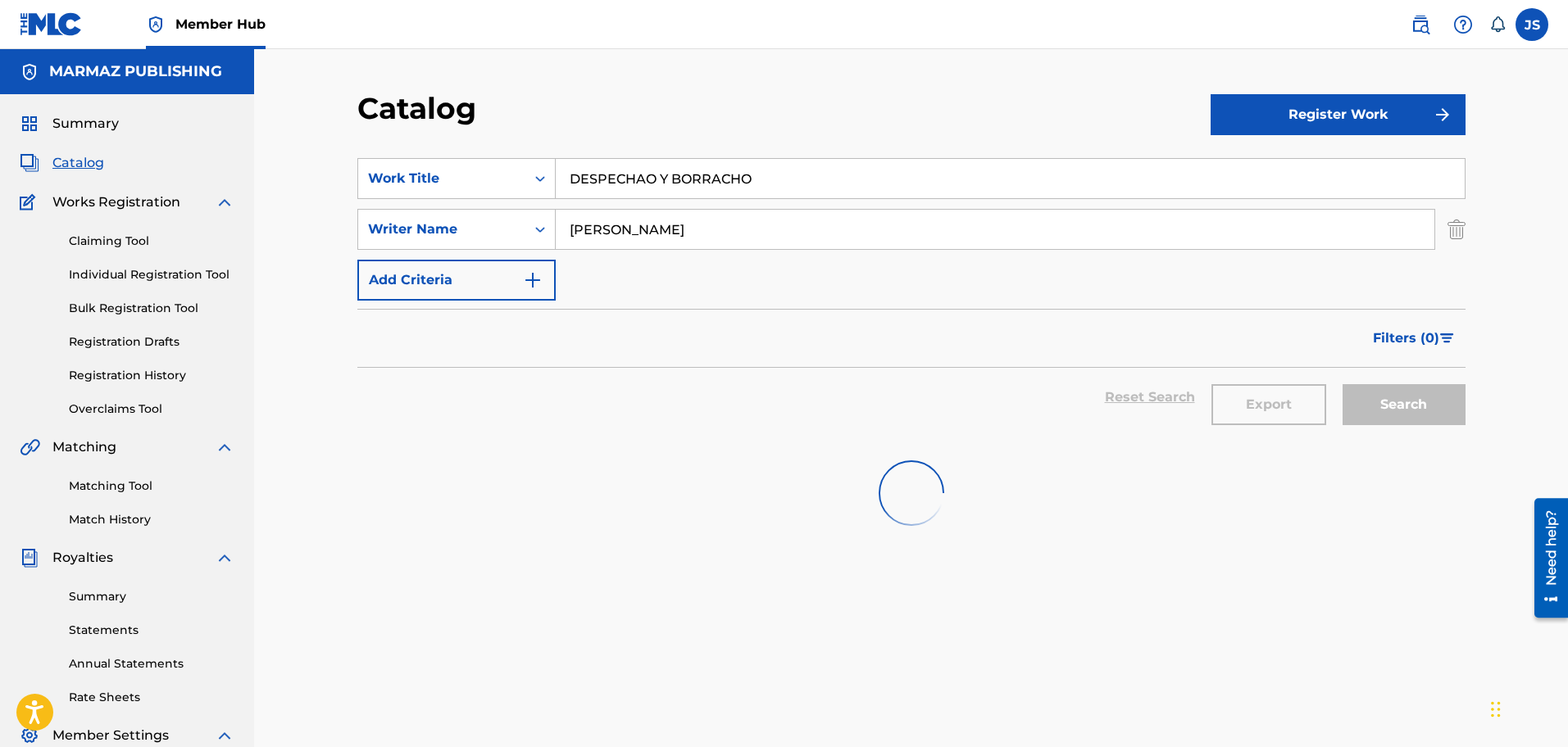
scroll to position [102, 0]
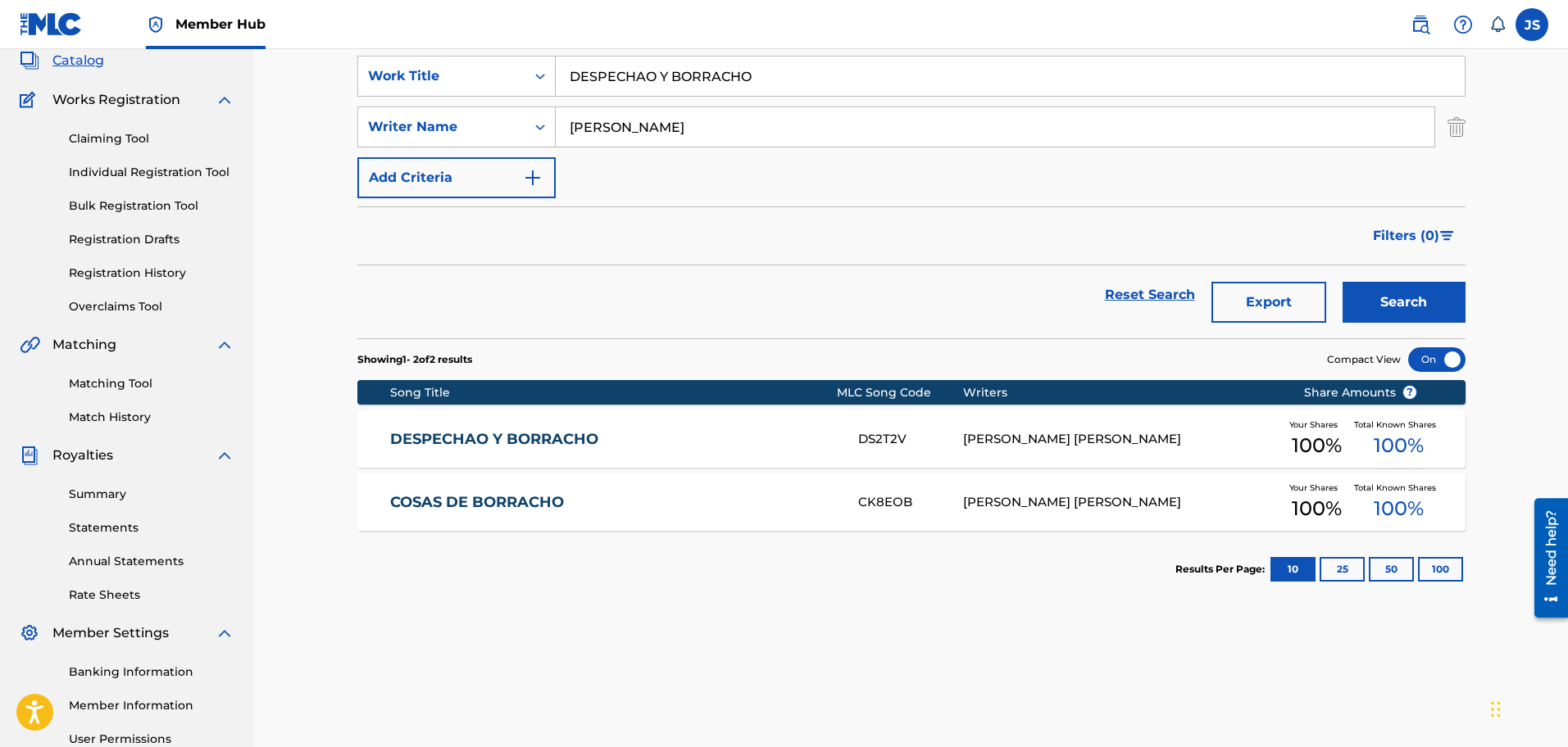
click at [560, 440] on link "DESPECHAO Y BORRACHO" at bounding box center [612, 439] width 446 height 19
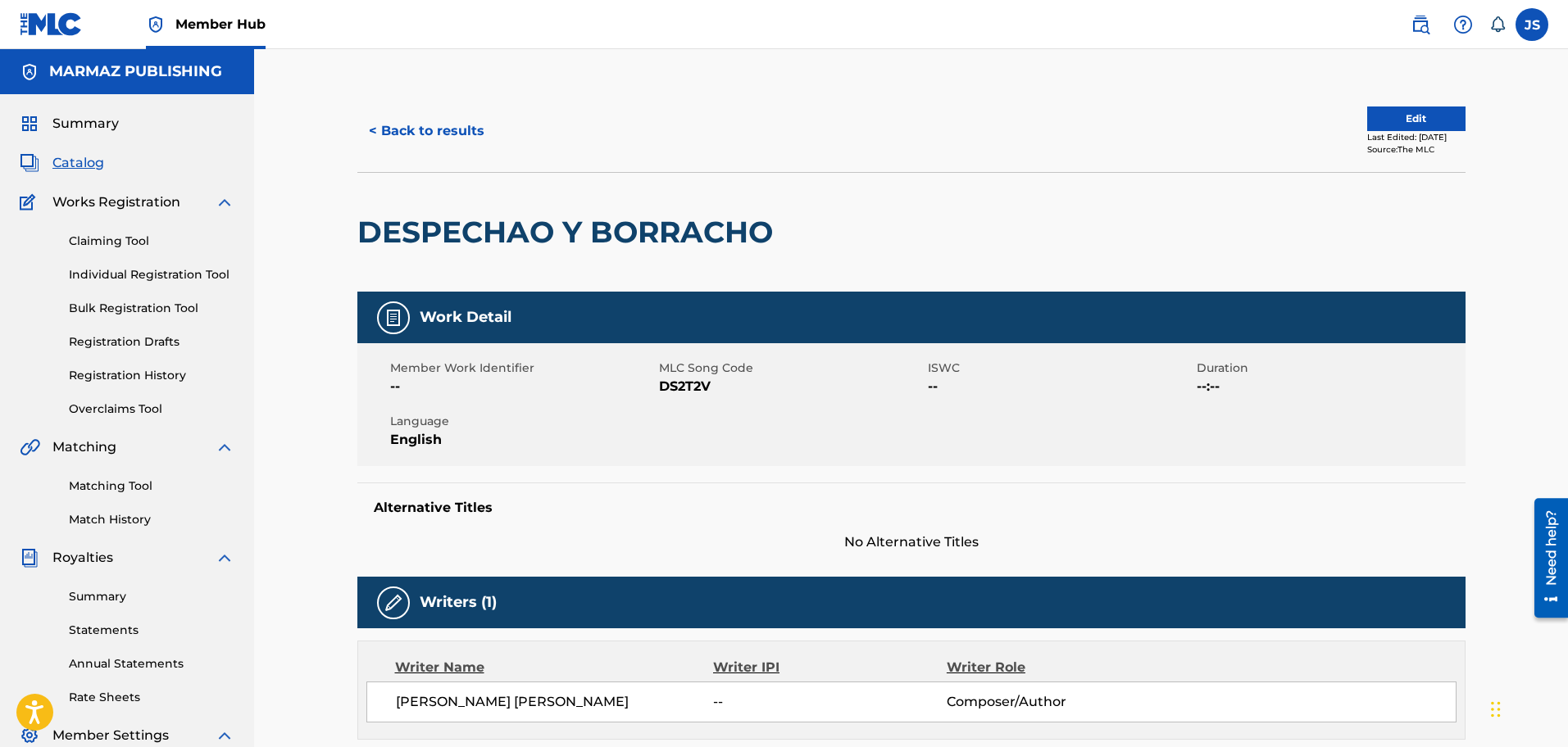
click at [687, 383] on span "DS2T2V" at bounding box center [791, 387] width 264 height 20
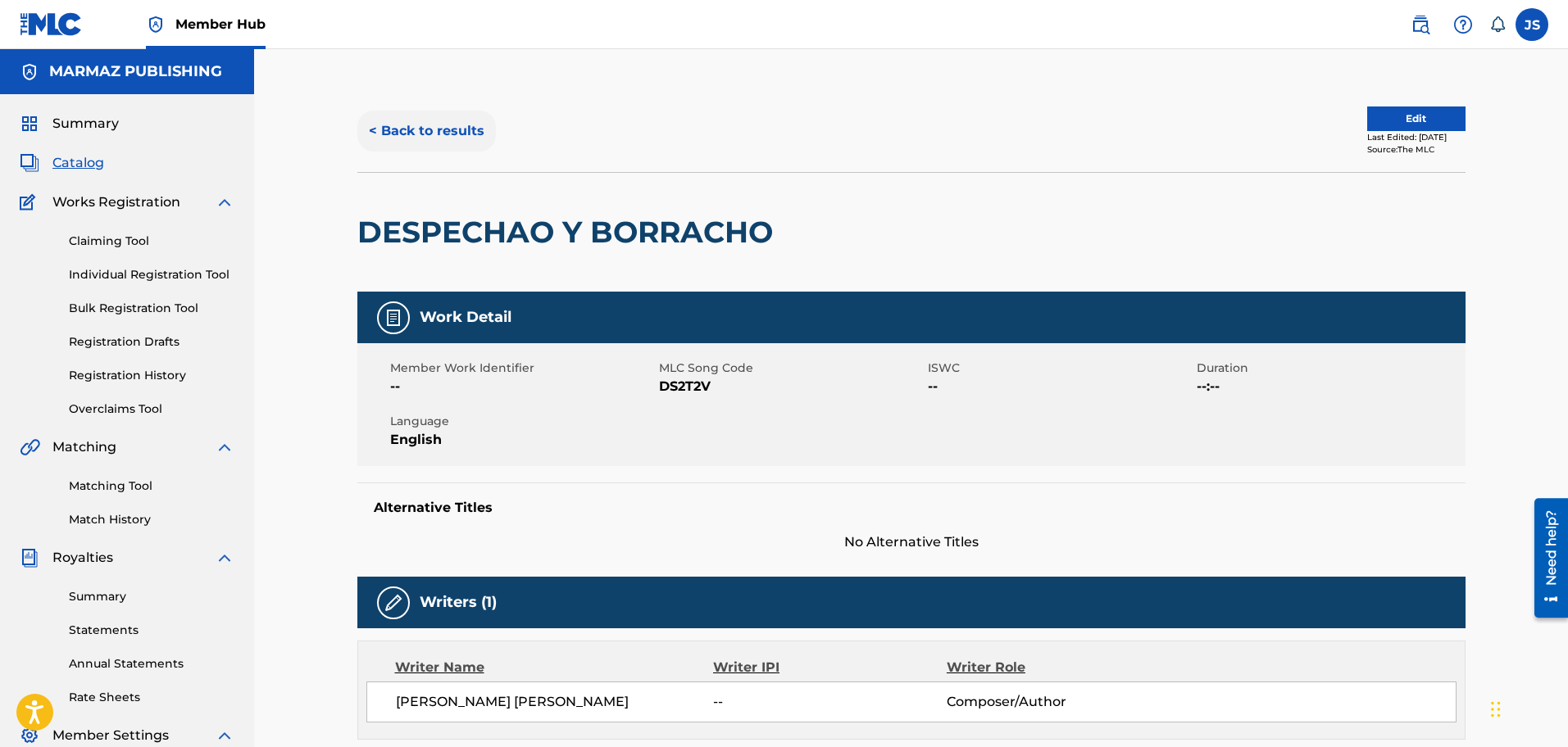
click at [425, 135] on button "< Back to results" at bounding box center [426, 131] width 138 height 41
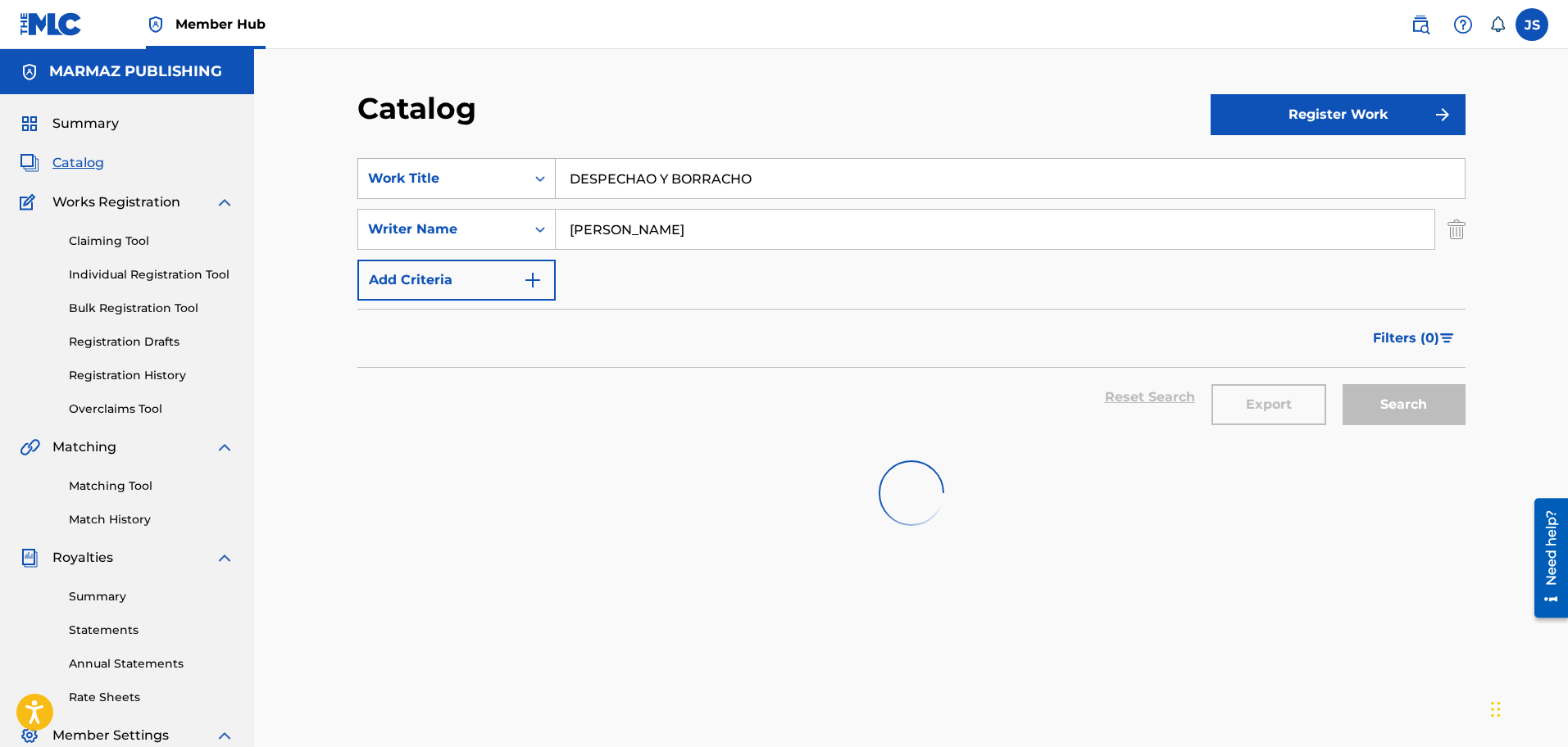
drag, startPoint x: 549, startPoint y: 193, endPoint x: 430, endPoint y: 173, distance: 120.7
click at [419, 187] on div "SearchWithCriteria3a824f4d-4459-4f53-b4f5-2955ab7f5b71 Work Title DESPECHAO Y B…" at bounding box center [911, 178] width 1108 height 41
paste input "CUANDO A UNO LO DEJAN SOL"
type input "CUANDO A UNO LO DEJAN SOLO"
click at [647, 92] on div "Catalog" at bounding box center [783, 114] width 853 height 49
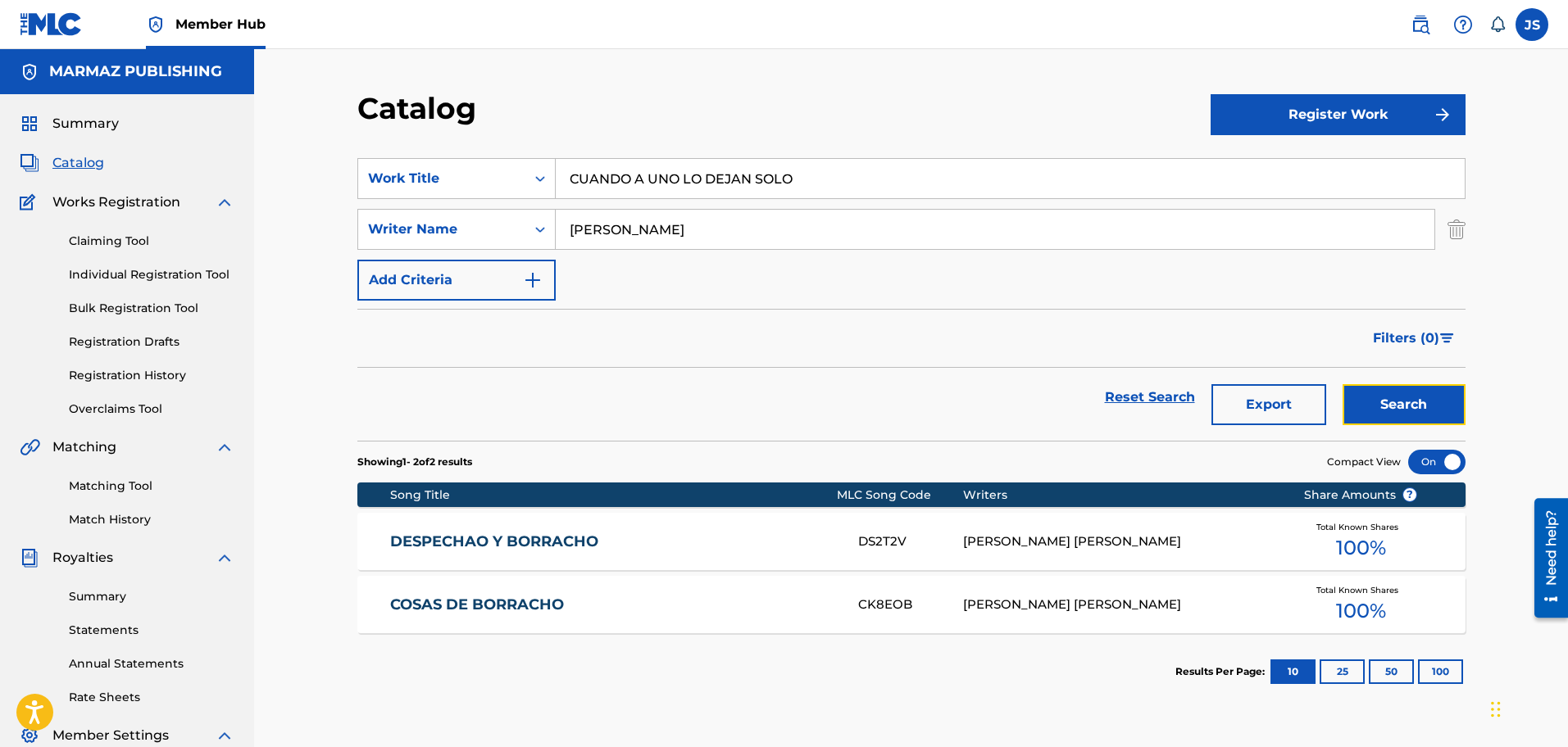
click at [1402, 413] on button "Search" at bounding box center [1404, 405] width 123 height 41
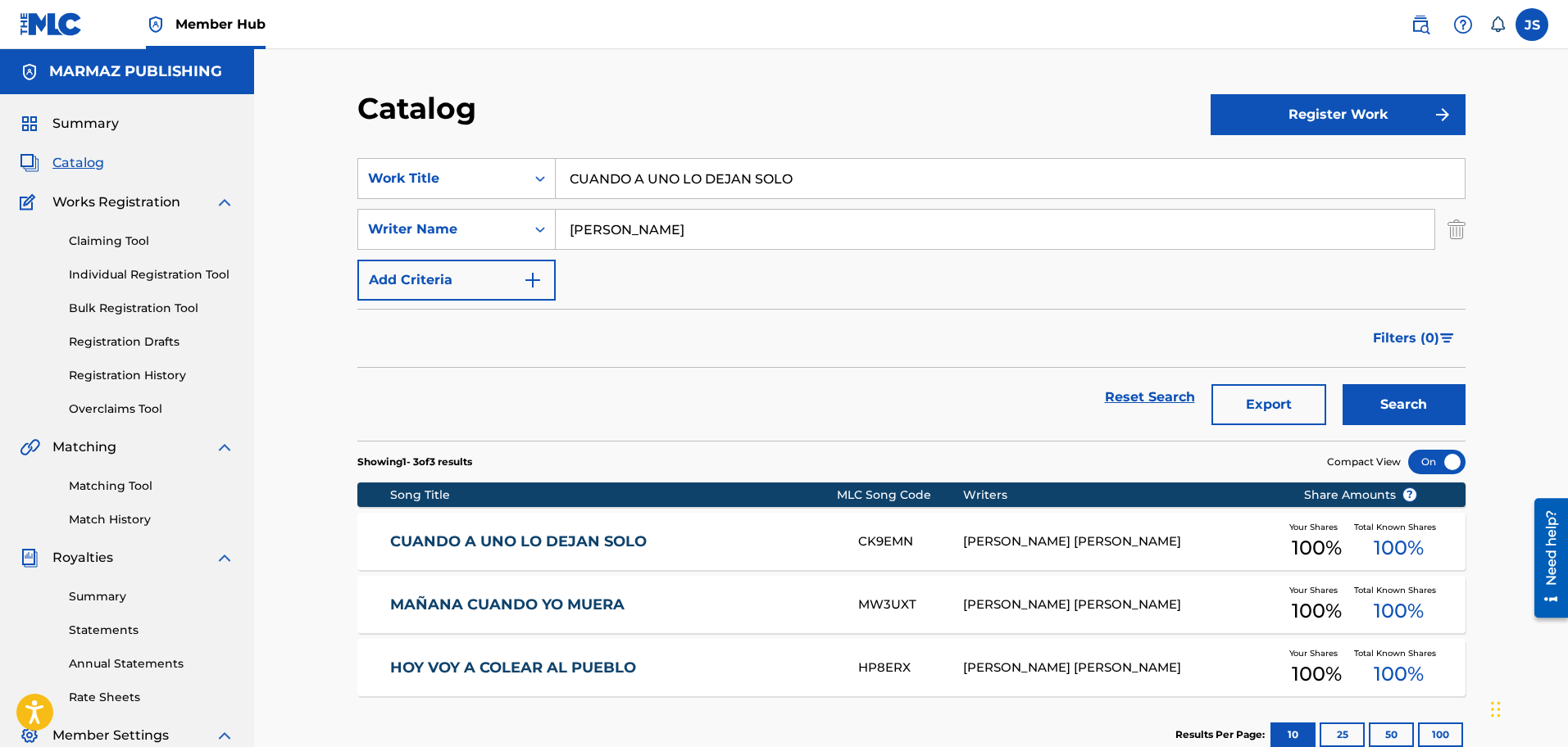
click at [587, 539] on link "CUANDO A UNO LO DEJAN SOLO" at bounding box center [612, 541] width 446 height 19
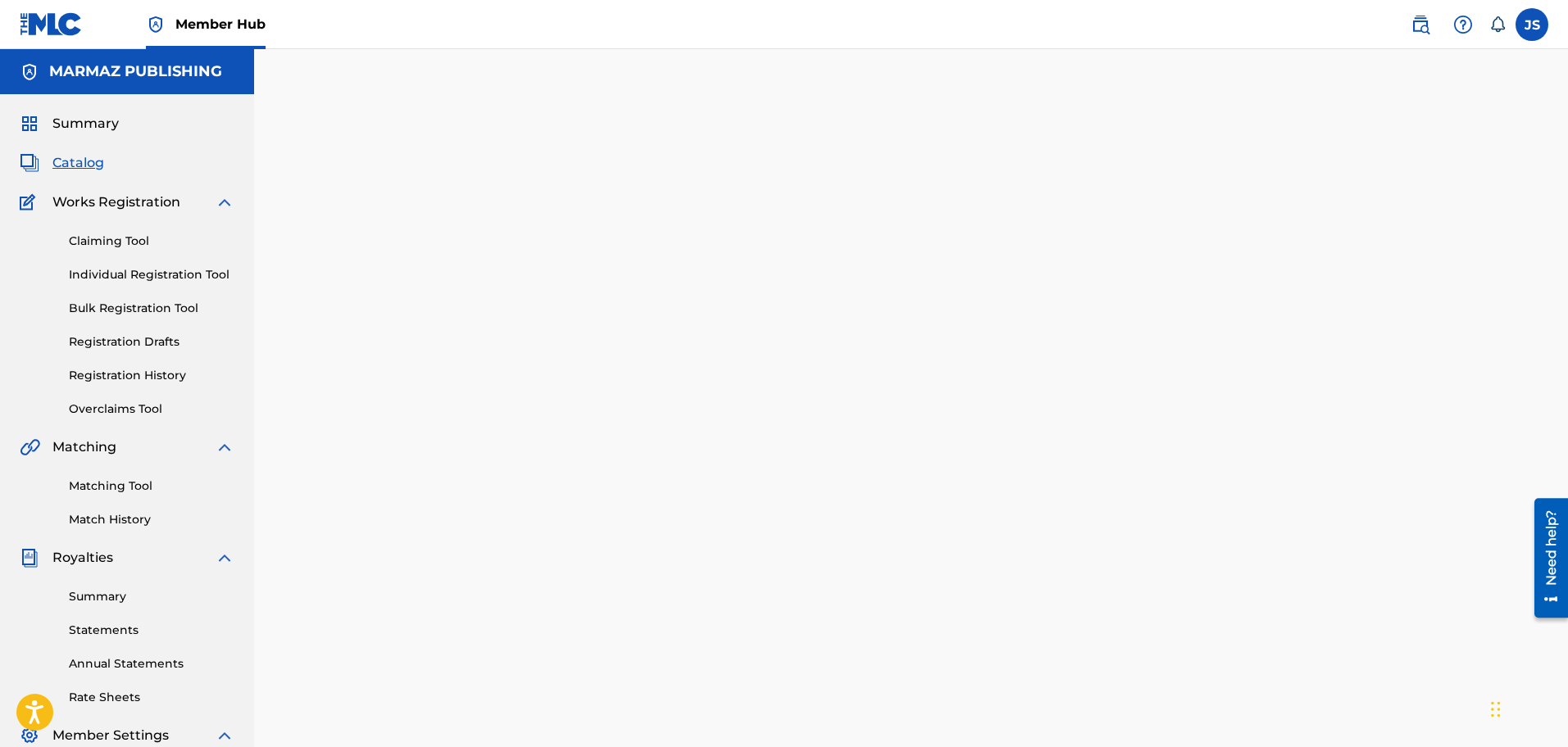
scroll to position [102, 0]
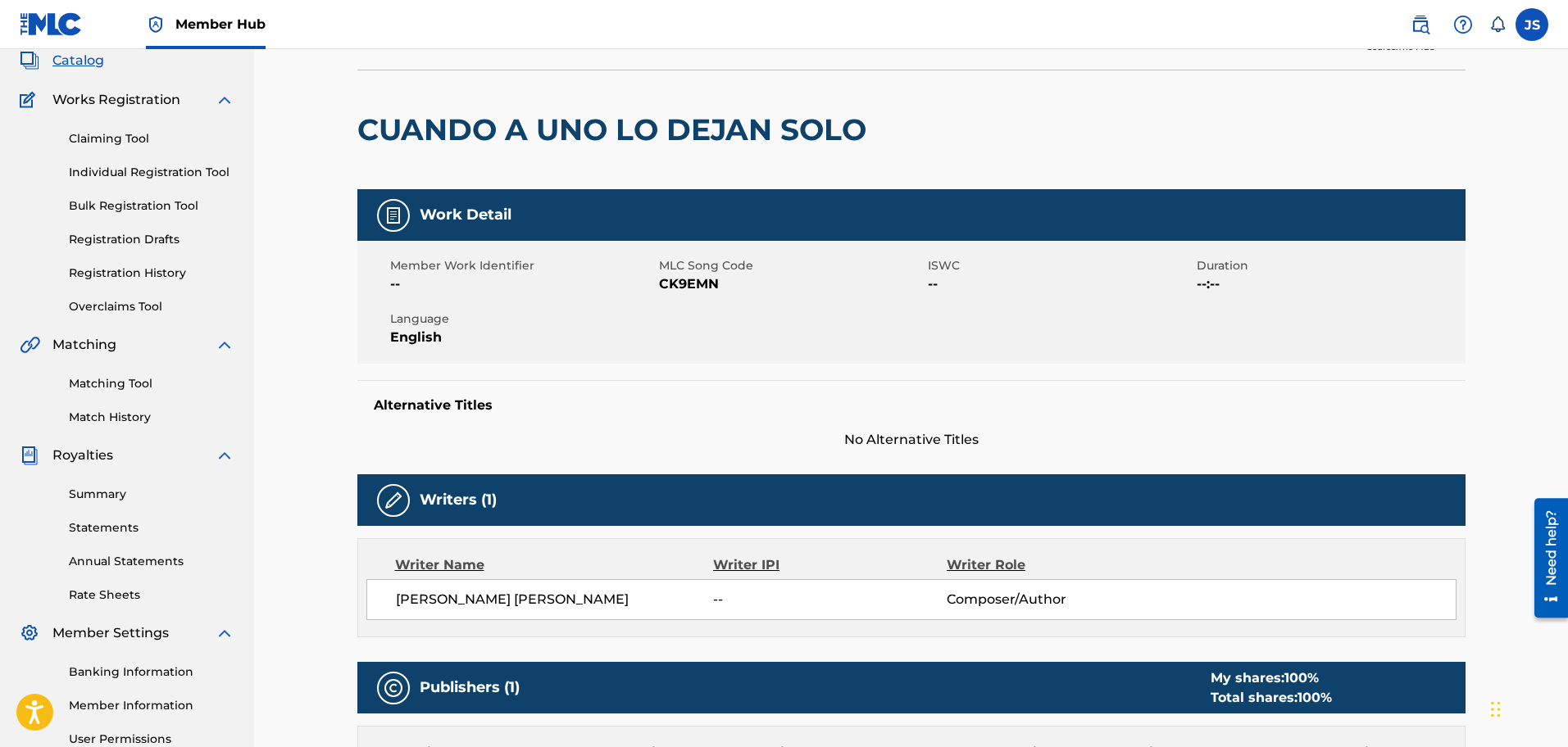
click at [686, 280] on span "CK9EMN" at bounding box center [791, 285] width 264 height 20
click at [744, 320] on div "Member Work Identifier -- MLC Song Code CK9EMN ISWC -- Duration --:-- Language …" at bounding box center [911, 302] width 1108 height 123
click at [704, 291] on span "CK9EMN" at bounding box center [791, 285] width 264 height 20
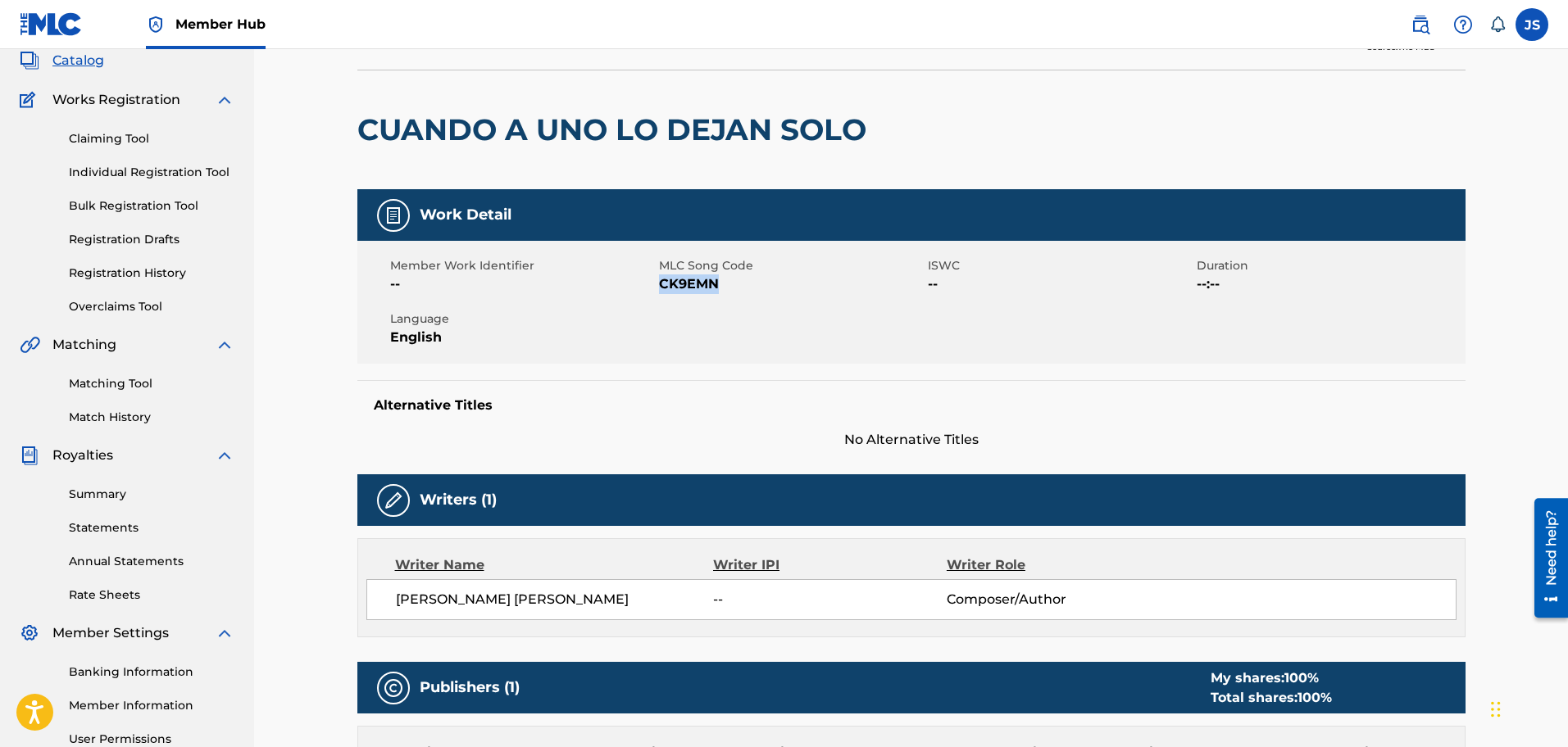
scroll to position [0, 0]
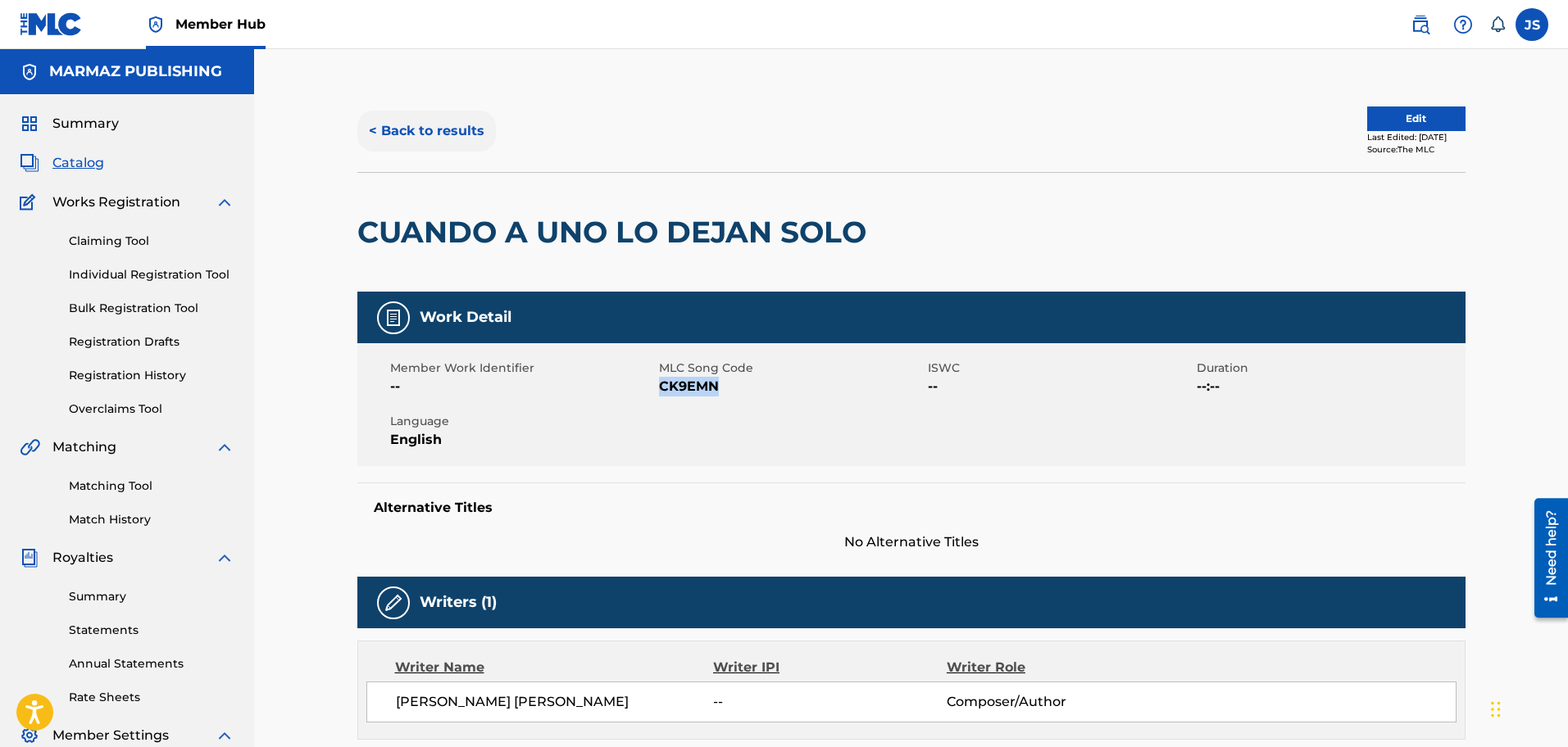
click at [399, 110] on button "< Back to results" at bounding box center [426, 131] width 138 height 41
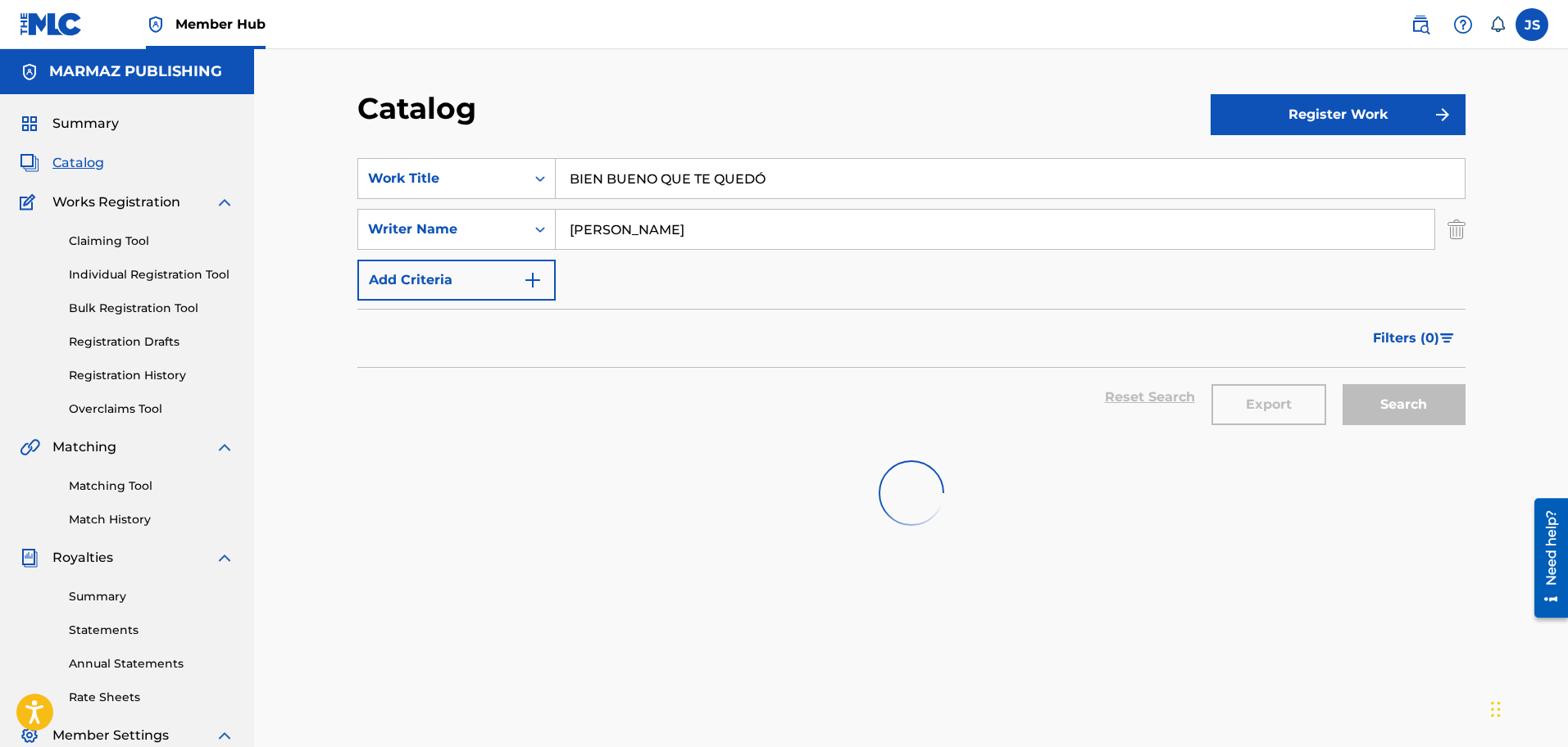
type input "BIEN BUENO QUE TE QUEDÓ"
click at [785, 421] on div "Reset Search Export Search" at bounding box center [911, 397] width 1108 height 59
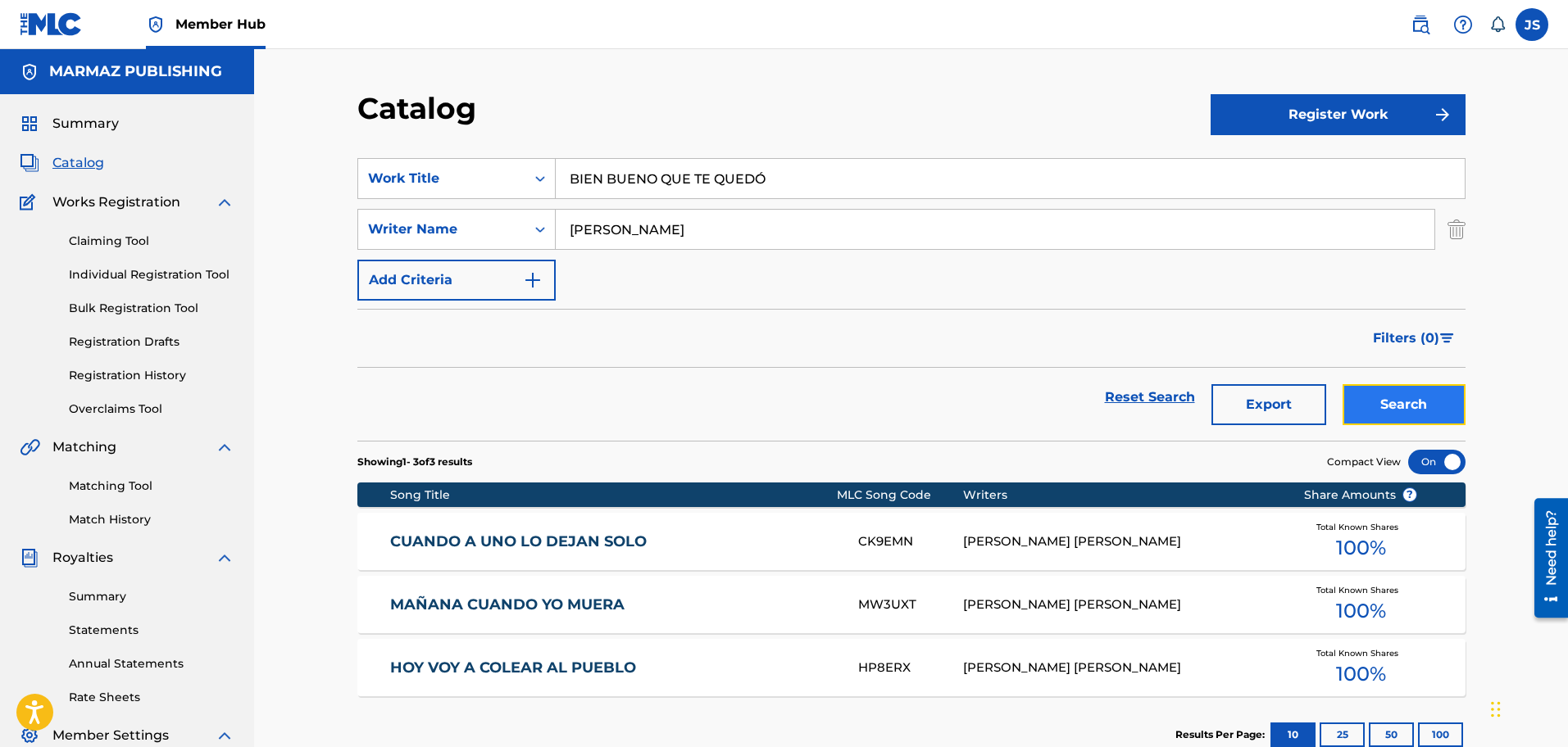
click at [1376, 384] on button "Search" at bounding box center [1404, 405] width 123 height 41
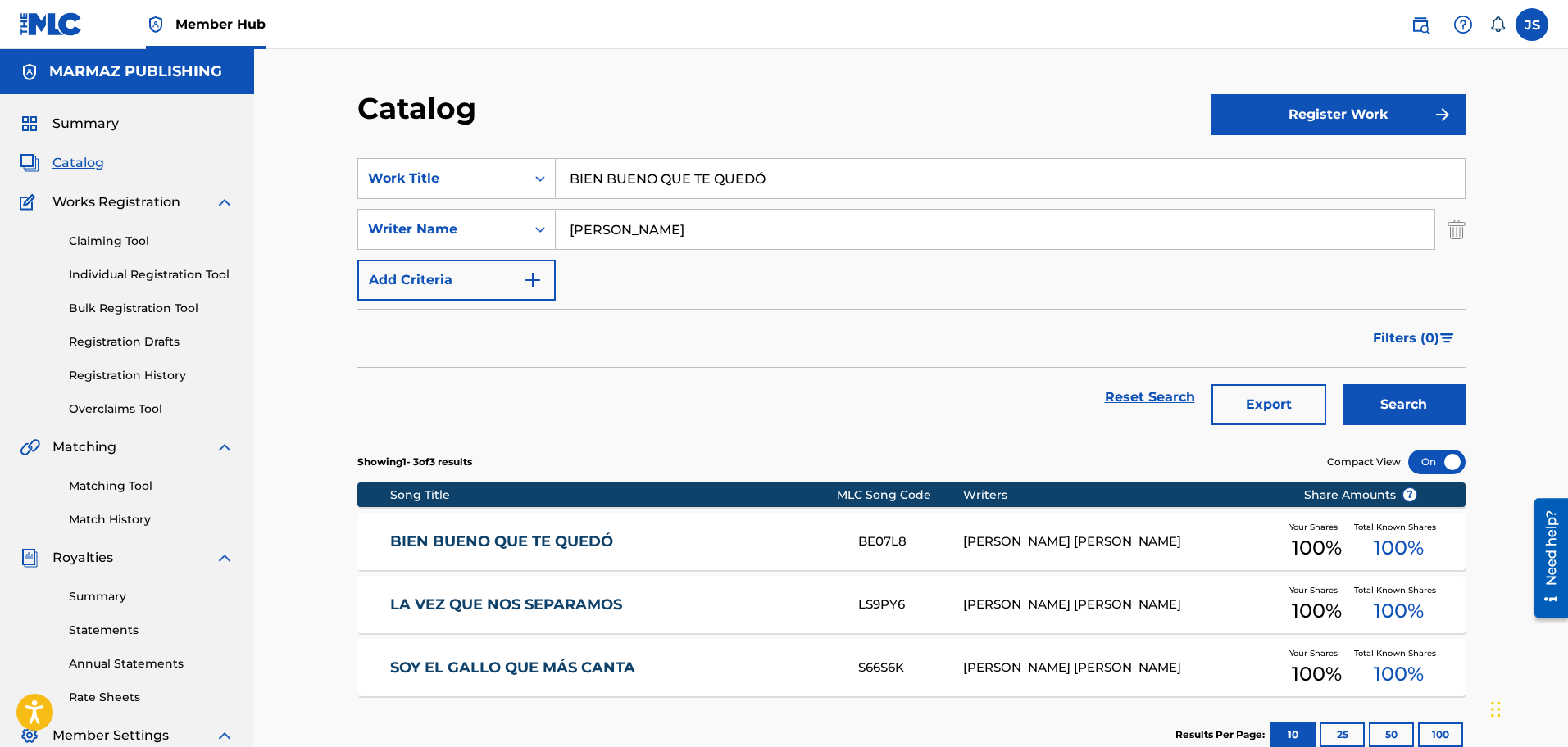
click at [593, 549] on link "BIEN BUENO QUE TE QUEDÓ" at bounding box center [612, 541] width 446 height 19
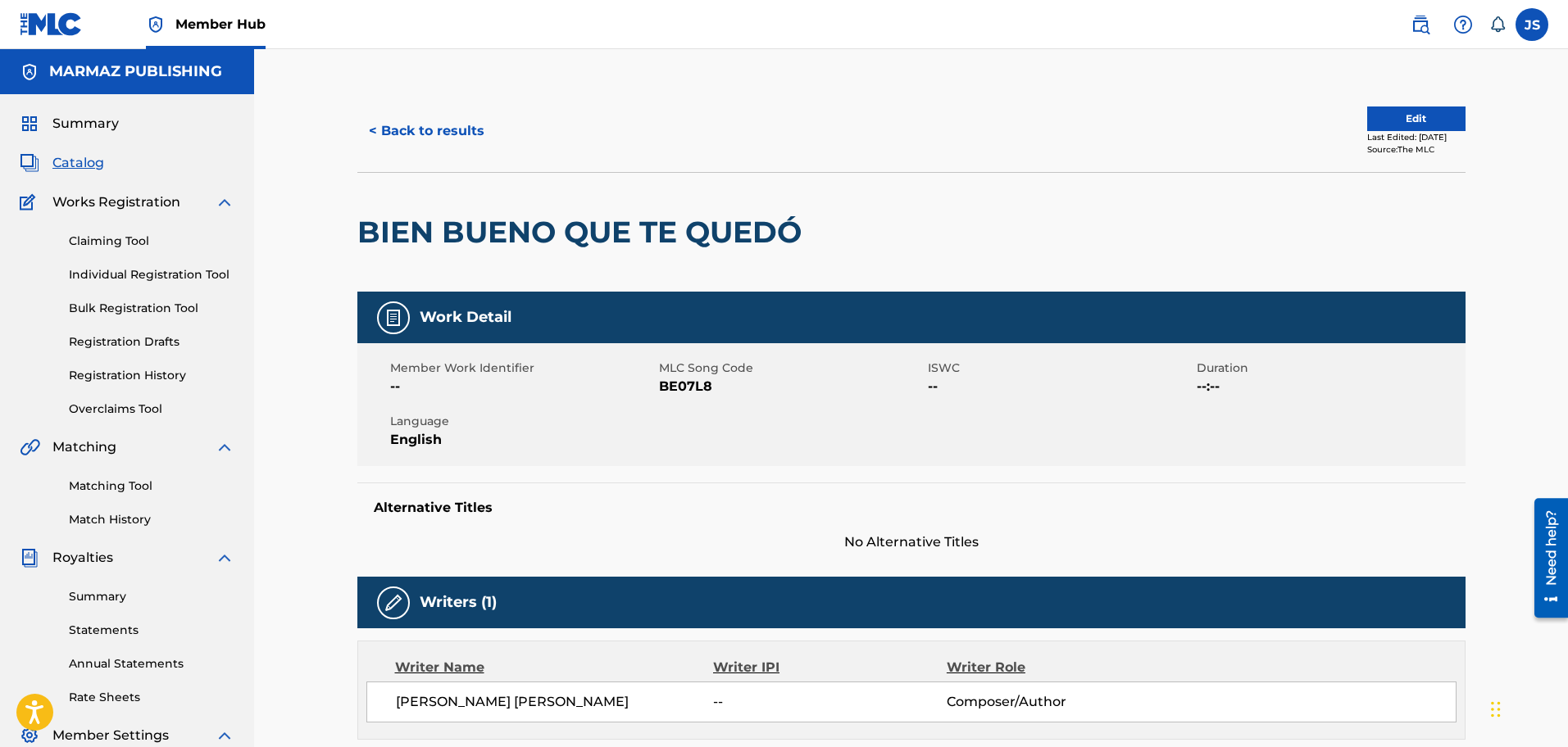
click at [700, 383] on span "BE07L8" at bounding box center [791, 387] width 264 height 20
copy span "BE07L8"
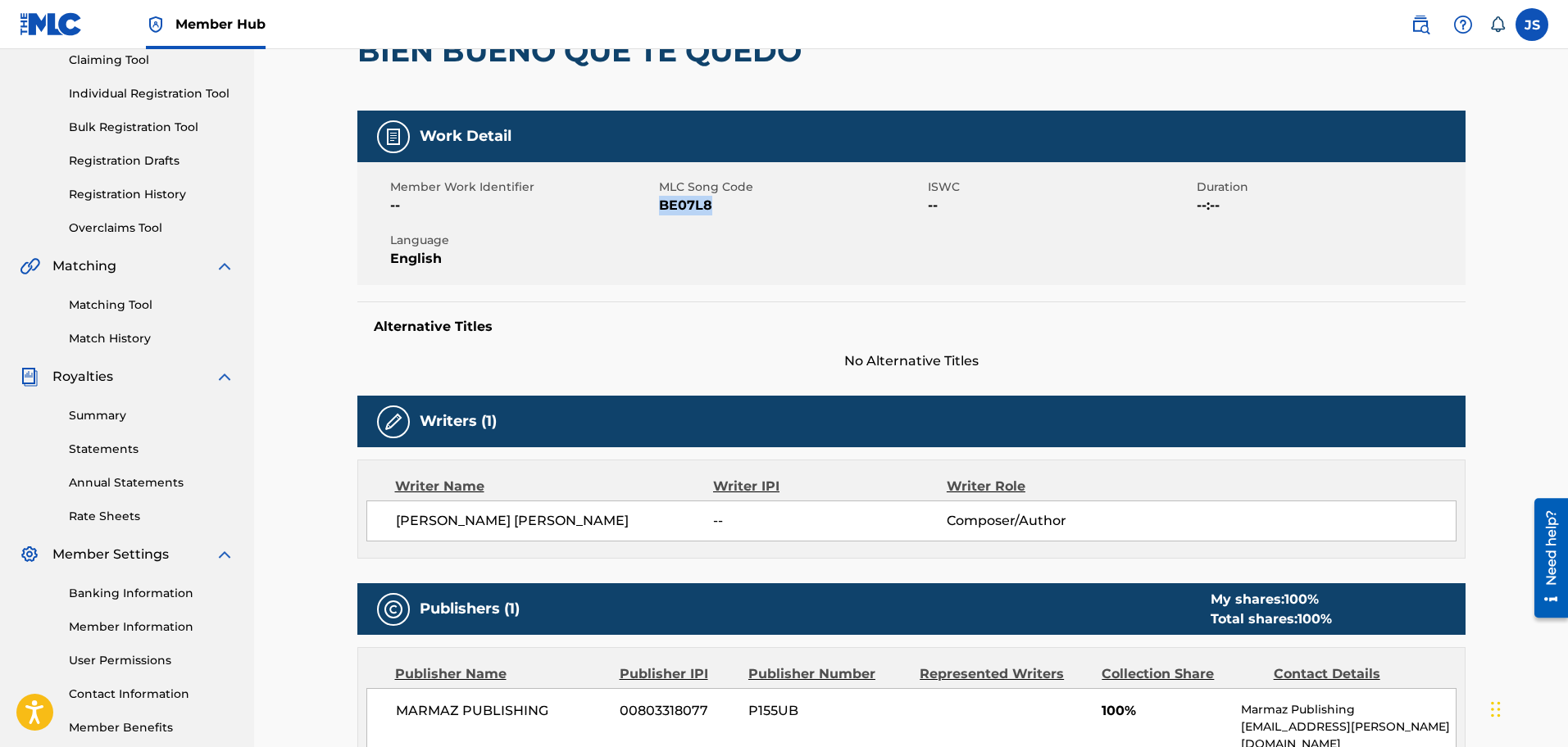
scroll to position [307, 0]
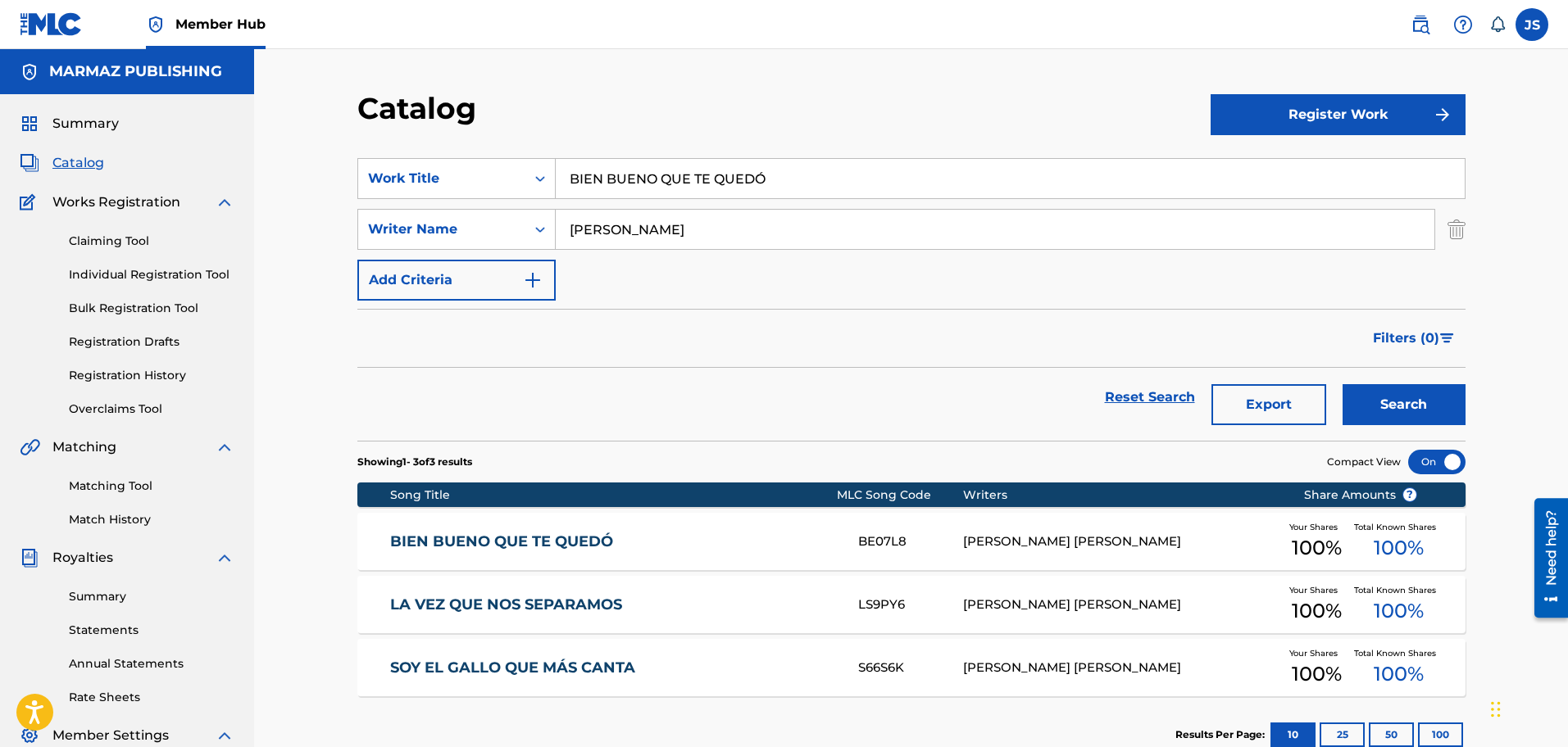
drag, startPoint x: 836, startPoint y: 168, endPoint x: 588, endPoint y: 100, distance: 257.2
click at [372, 190] on div "SearchWithCriteria3a824f4d-4459-4f53-b4f5-2955ab7f5b71 Work Title BIEN BUENO QU…" at bounding box center [911, 178] width 1108 height 41
paste input "LA VEZ QUE NOS SEPARAMOS"
type input "LA VEZ QUE NOS SEPARAMOS"
drag, startPoint x: 664, startPoint y: 100, endPoint x: 1254, endPoint y: 290, distance: 619.8
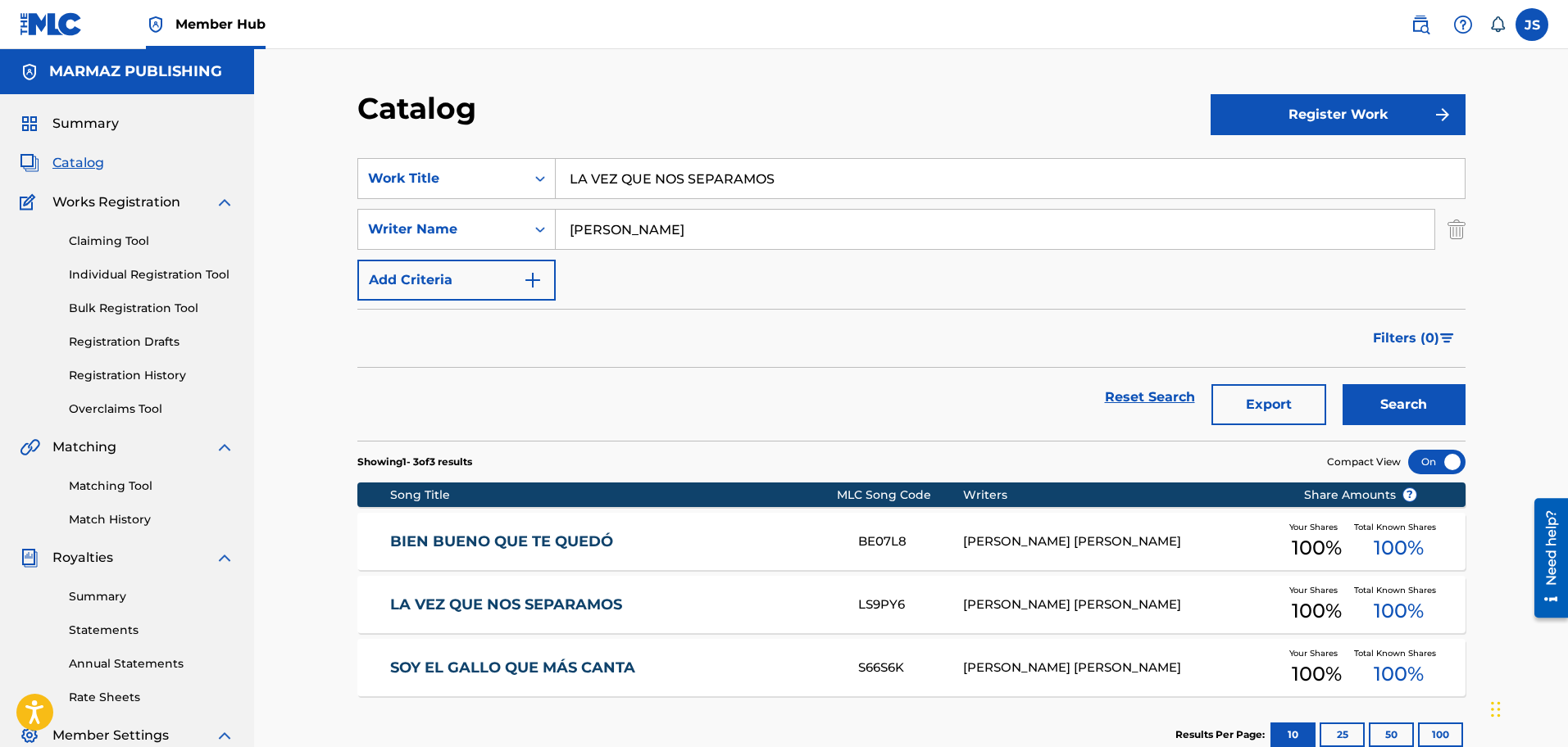
click at [665, 100] on div "Catalog" at bounding box center [783, 114] width 853 height 49
click at [1389, 409] on button "Search" at bounding box center [1404, 405] width 123 height 41
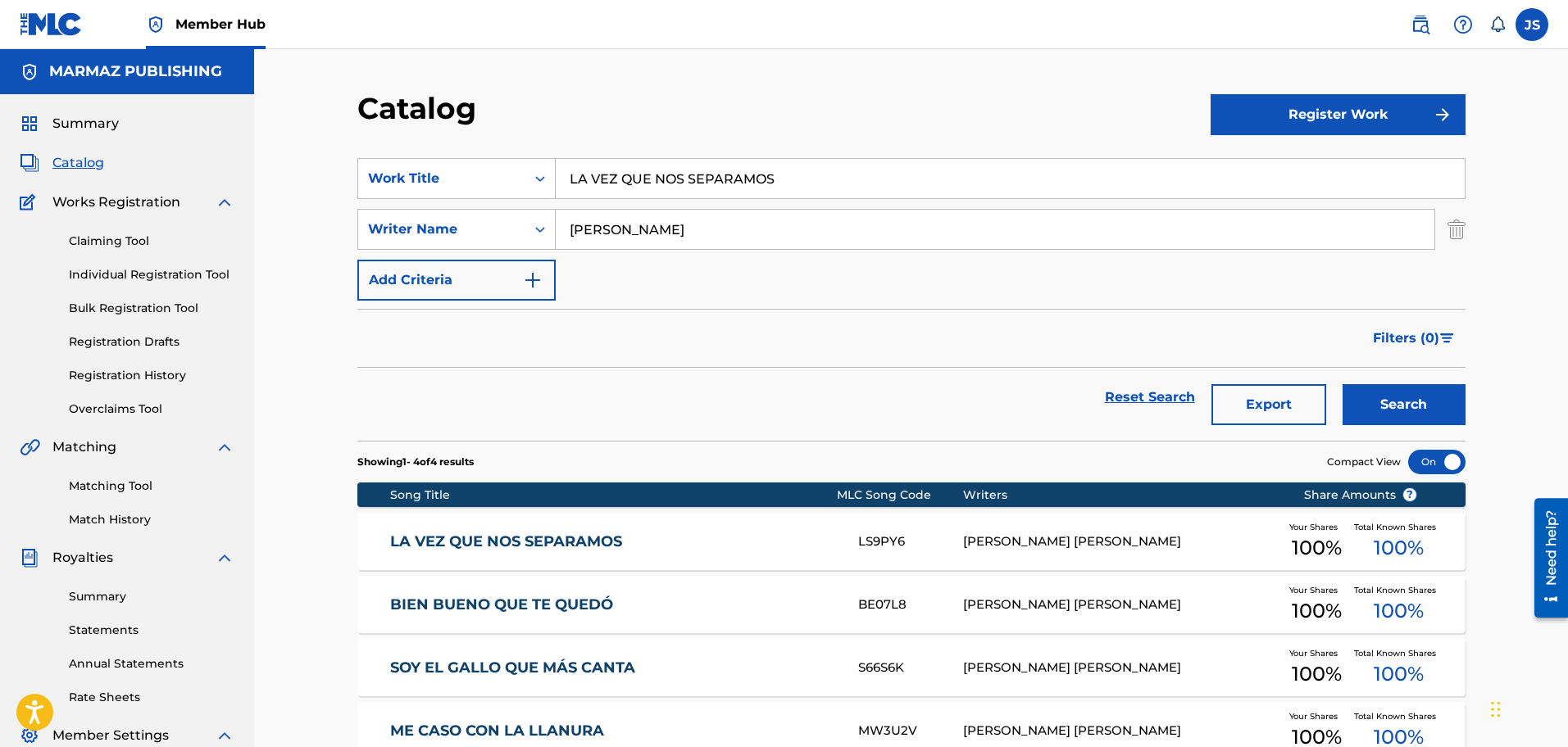
click at [589, 536] on link "LA VEZ QUE NOS SEPARAMOS" at bounding box center [612, 541] width 446 height 19
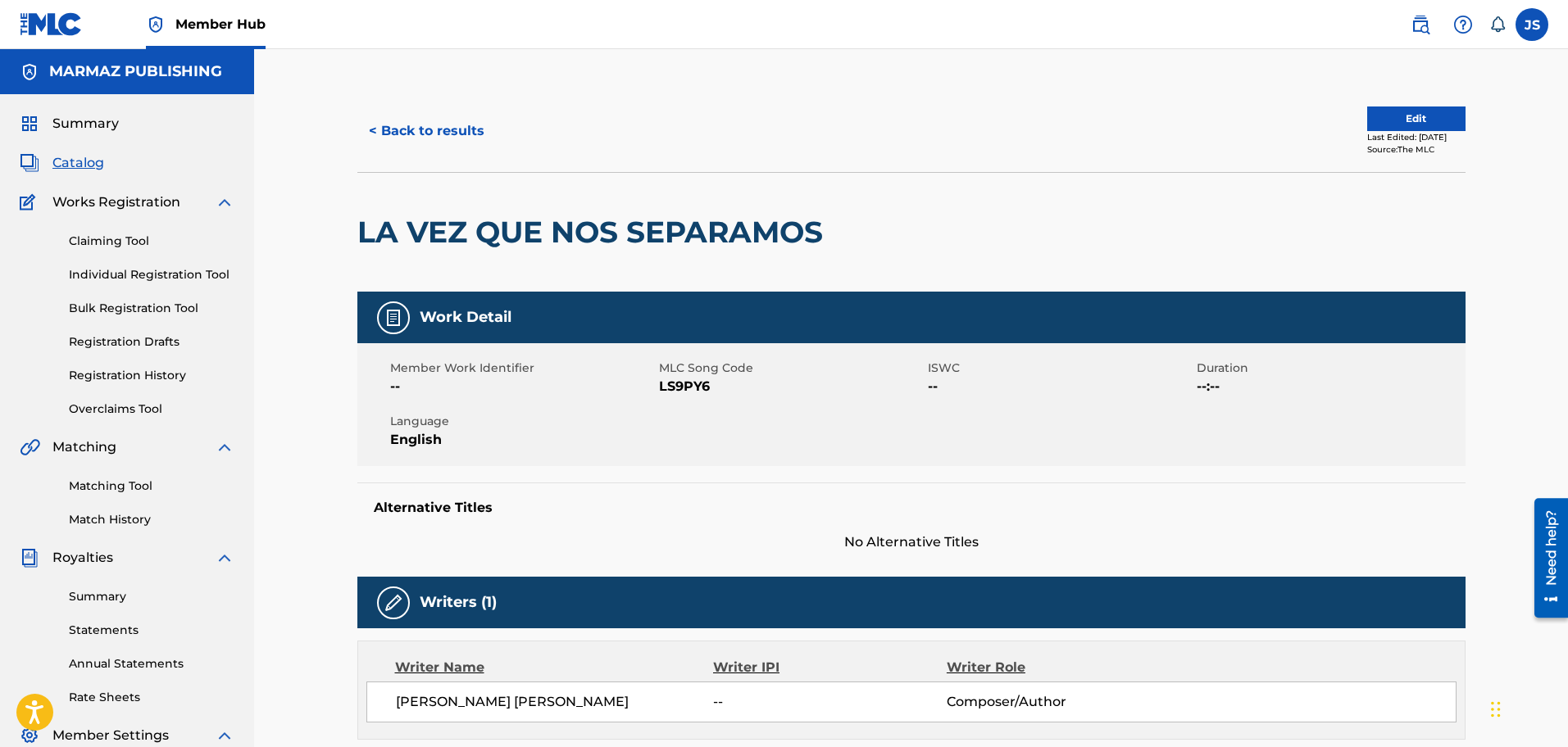
click at [681, 388] on span "LS9PY6" at bounding box center [791, 387] width 264 height 20
click at [475, 121] on button "< Back to results" at bounding box center [426, 131] width 138 height 41
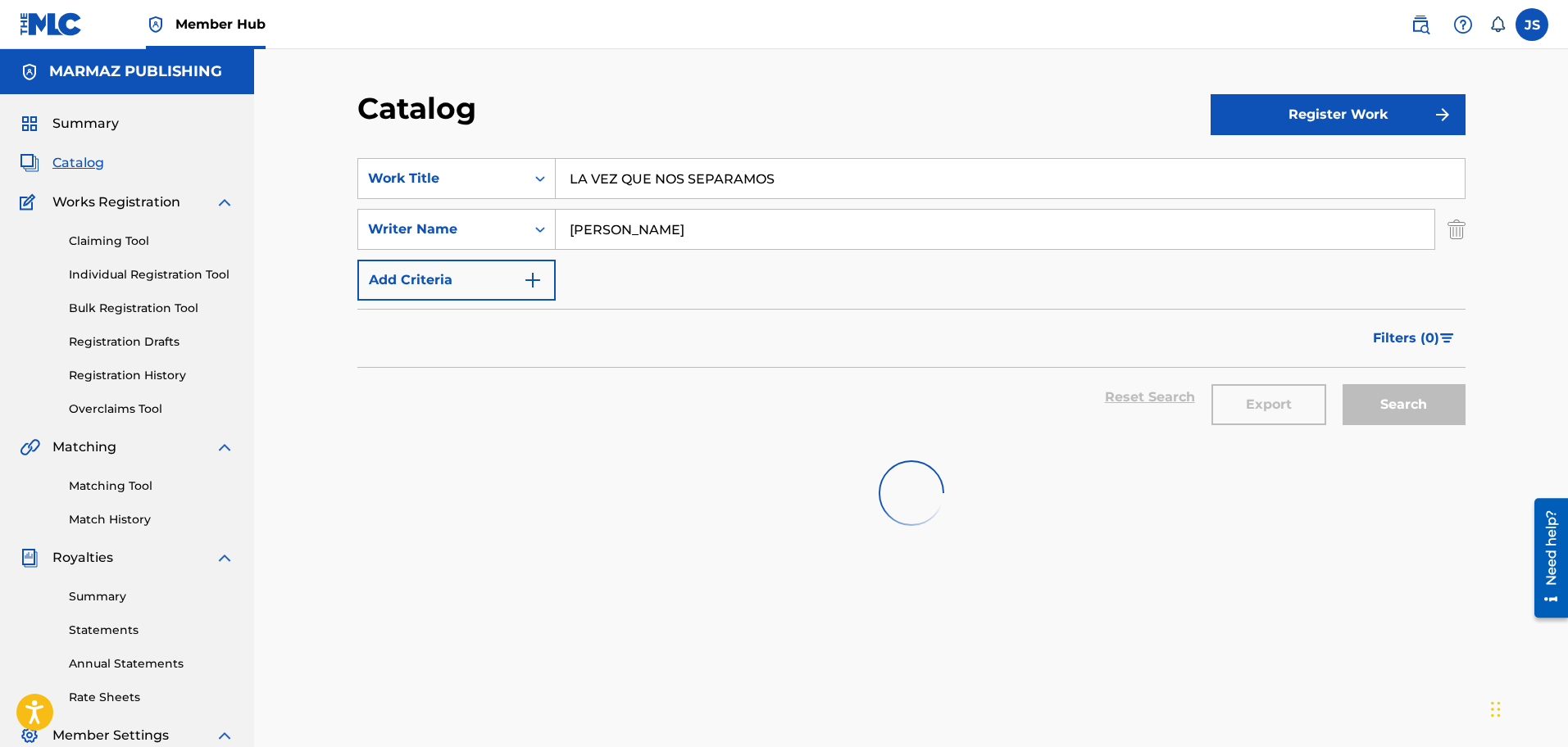
click at [404, 193] on div "SearchWithCriteria3a824f4d-4459-4f53-b4f5-2955ab7f5b71 Work Title LA VEZ QUE NO…" at bounding box center [911, 178] width 1108 height 41
paste input "UN ROMANCE EN EL TRANQUERO"
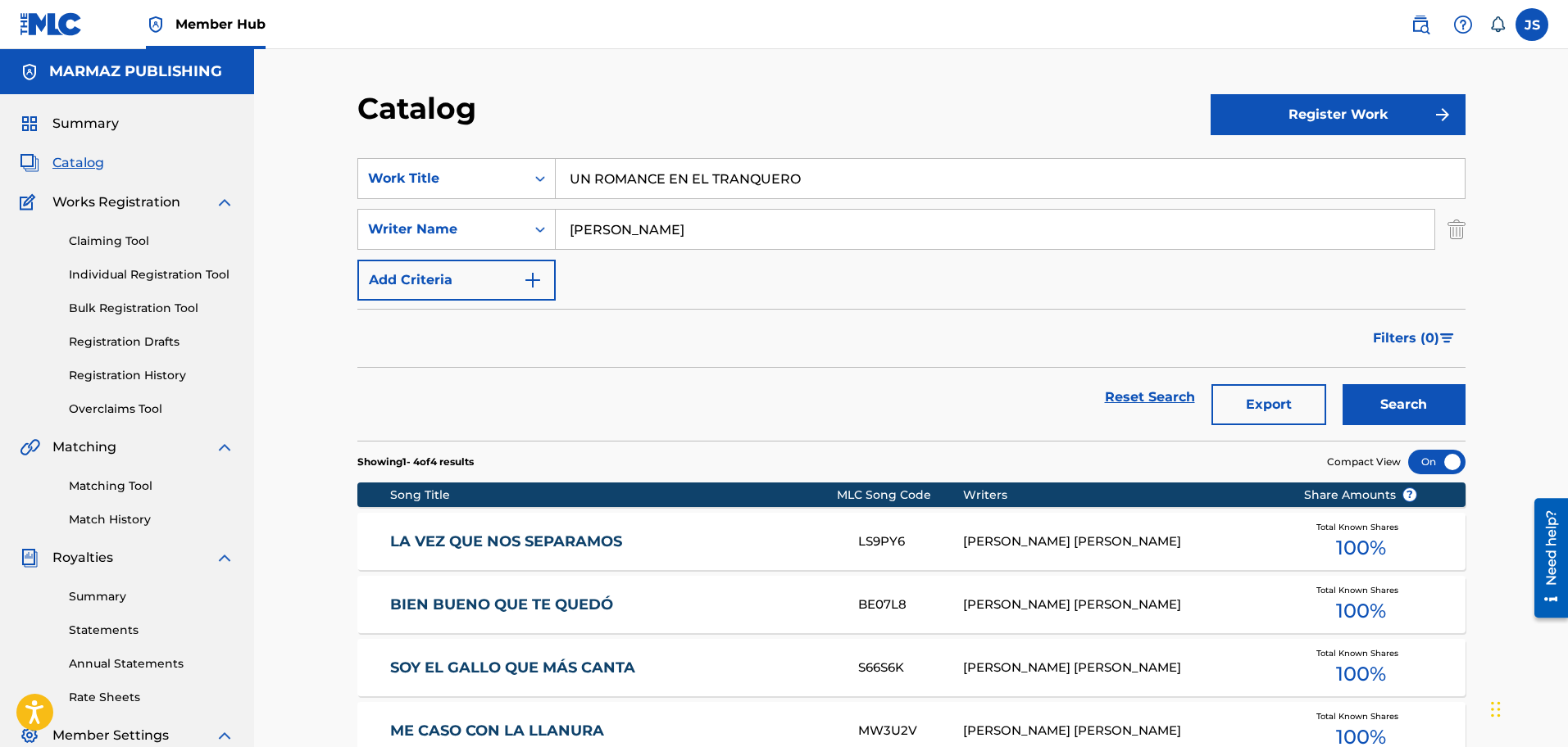
type input "UN ROMANCE EN EL TRANQUERO"
click at [1368, 391] on button "Search" at bounding box center [1404, 405] width 123 height 41
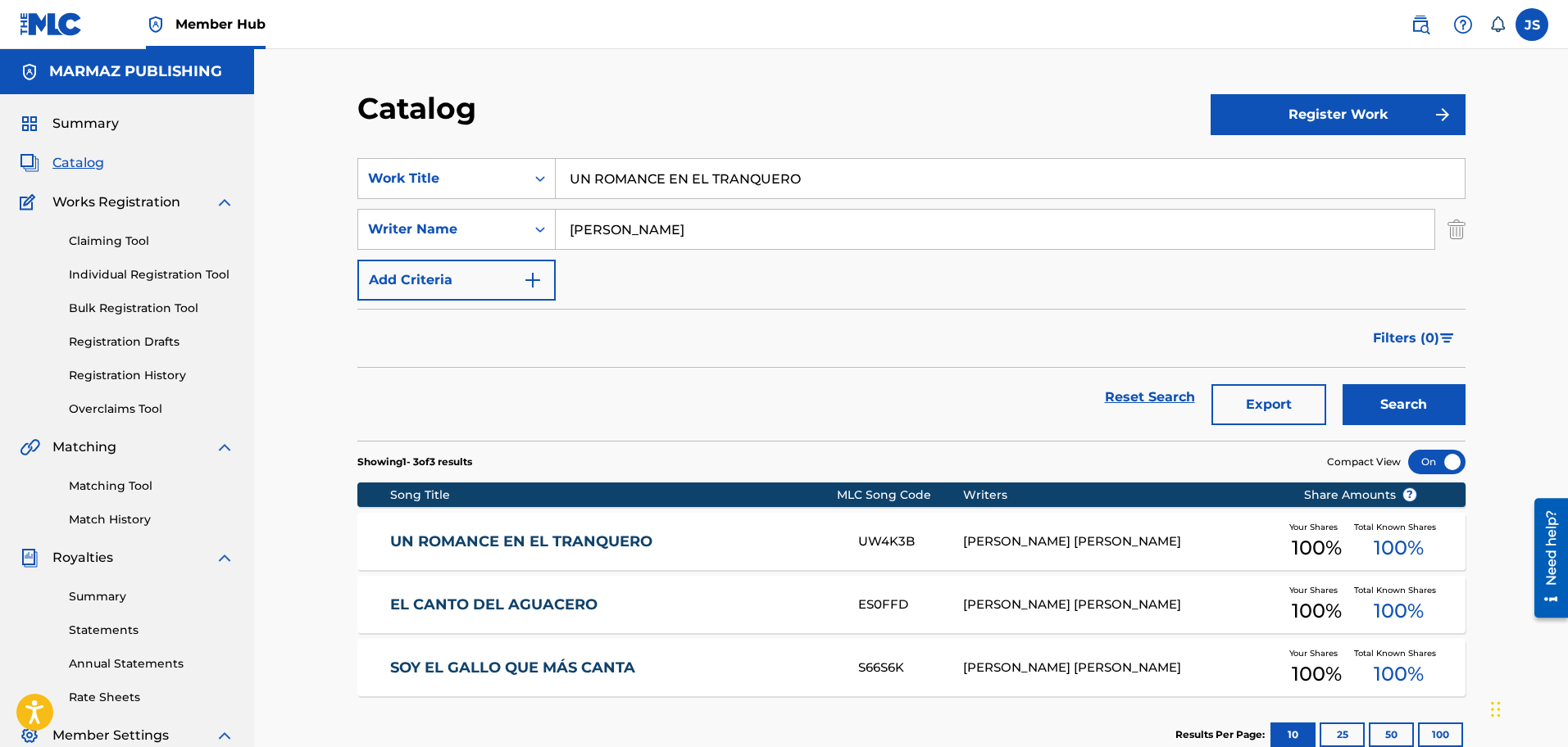
click at [454, 540] on link "UN ROMANCE EN EL TRANQUERO" at bounding box center [612, 541] width 446 height 19
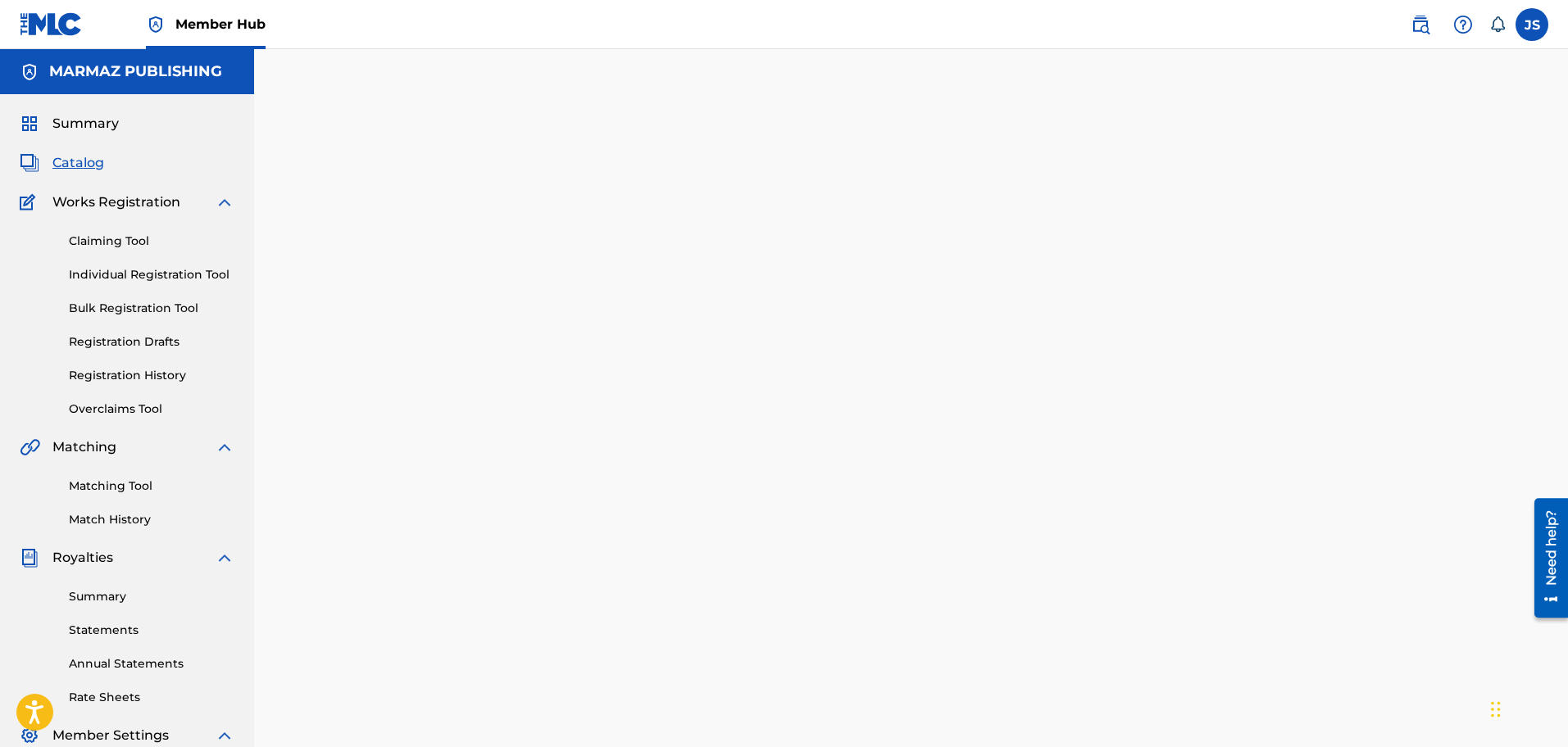
scroll to position [102, 0]
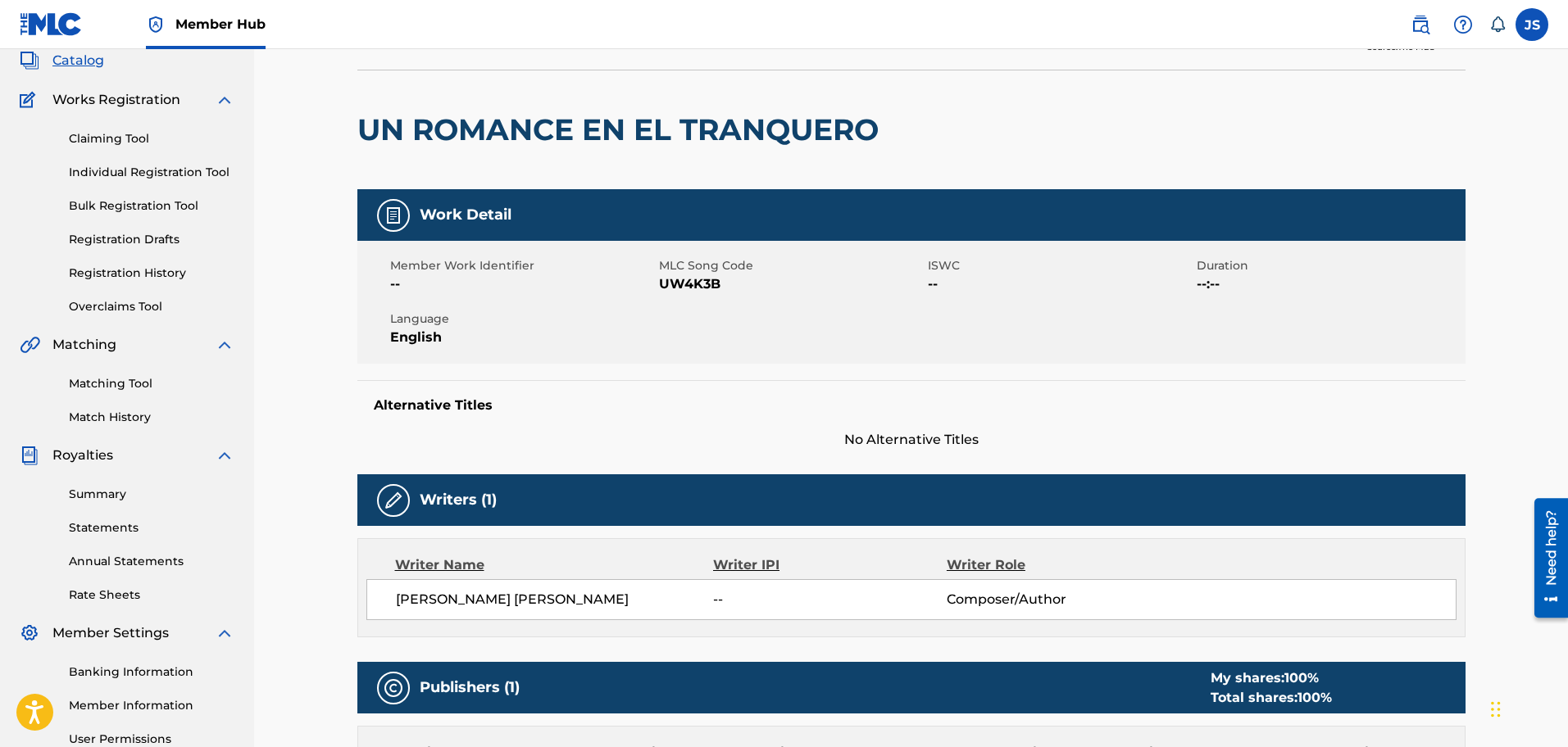
click at [701, 280] on span "UW4K3B" at bounding box center [791, 285] width 264 height 20
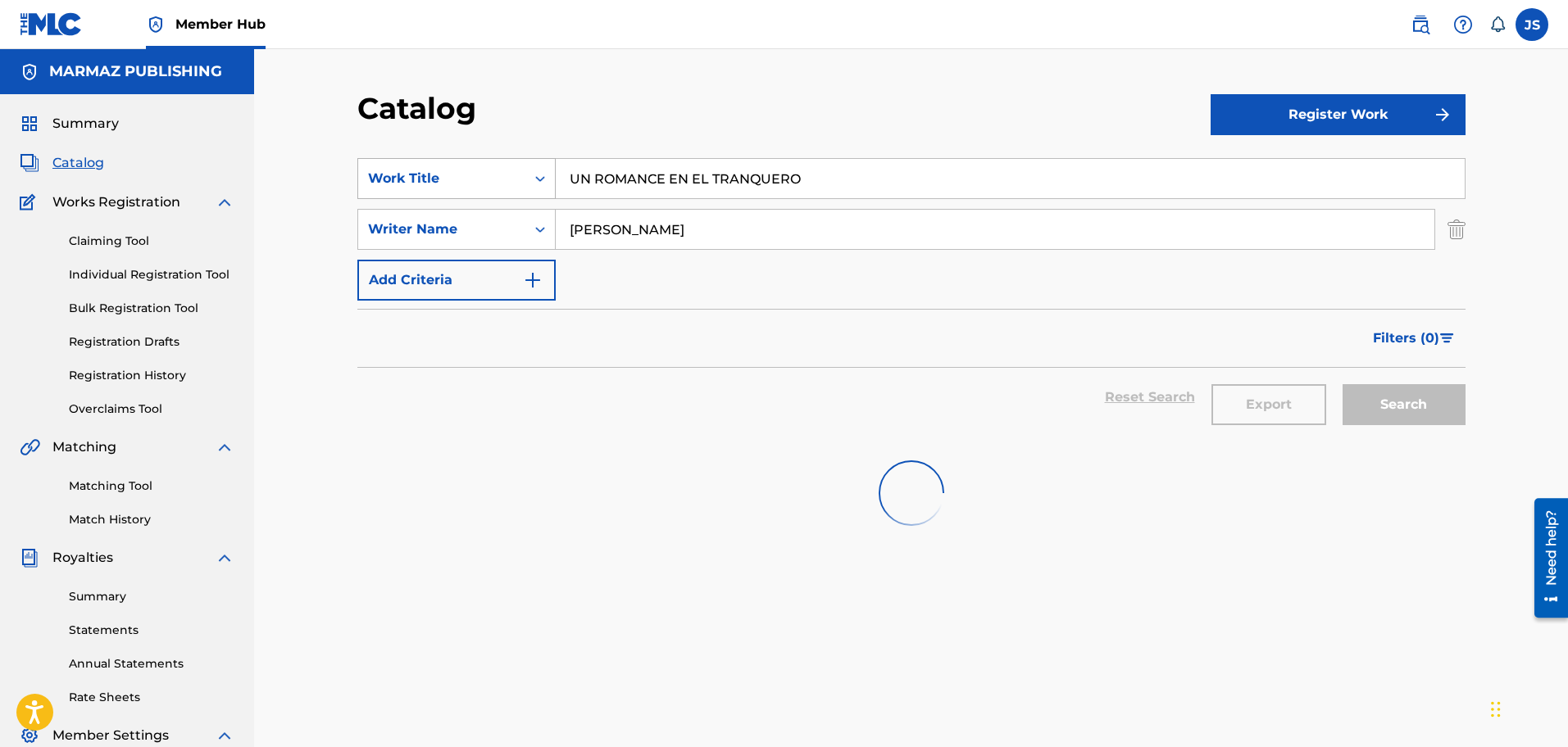
drag, startPoint x: 832, startPoint y: 176, endPoint x: 497, endPoint y: 169, distance: 335.1
click at [492, 173] on div "SearchWithCriteria3a824f4d-4459-4f53-b4f5-2955ab7f5b71 Work Title UN ROMANCE EN…" at bounding box center [911, 178] width 1108 height 41
paste input "DÁNDOLE UNA SERENATA"
type input "DÁNDOLE UNA SERENATA"
click at [768, 113] on div "Catalog" at bounding box center [783, 114] width 853 height 49
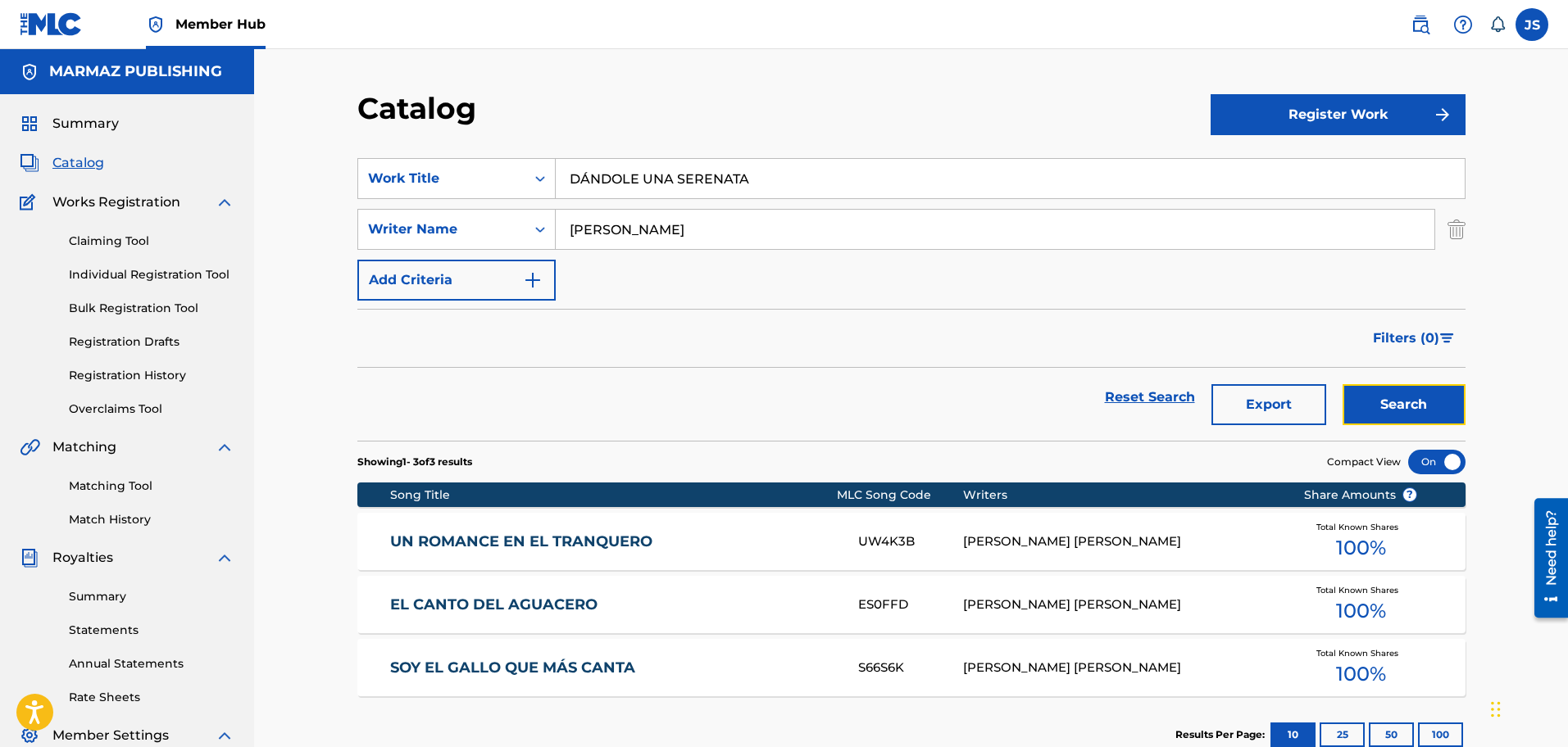
click at [1431, 411] on button "Search" at bounding box center [1404, 405] width 123 height 41
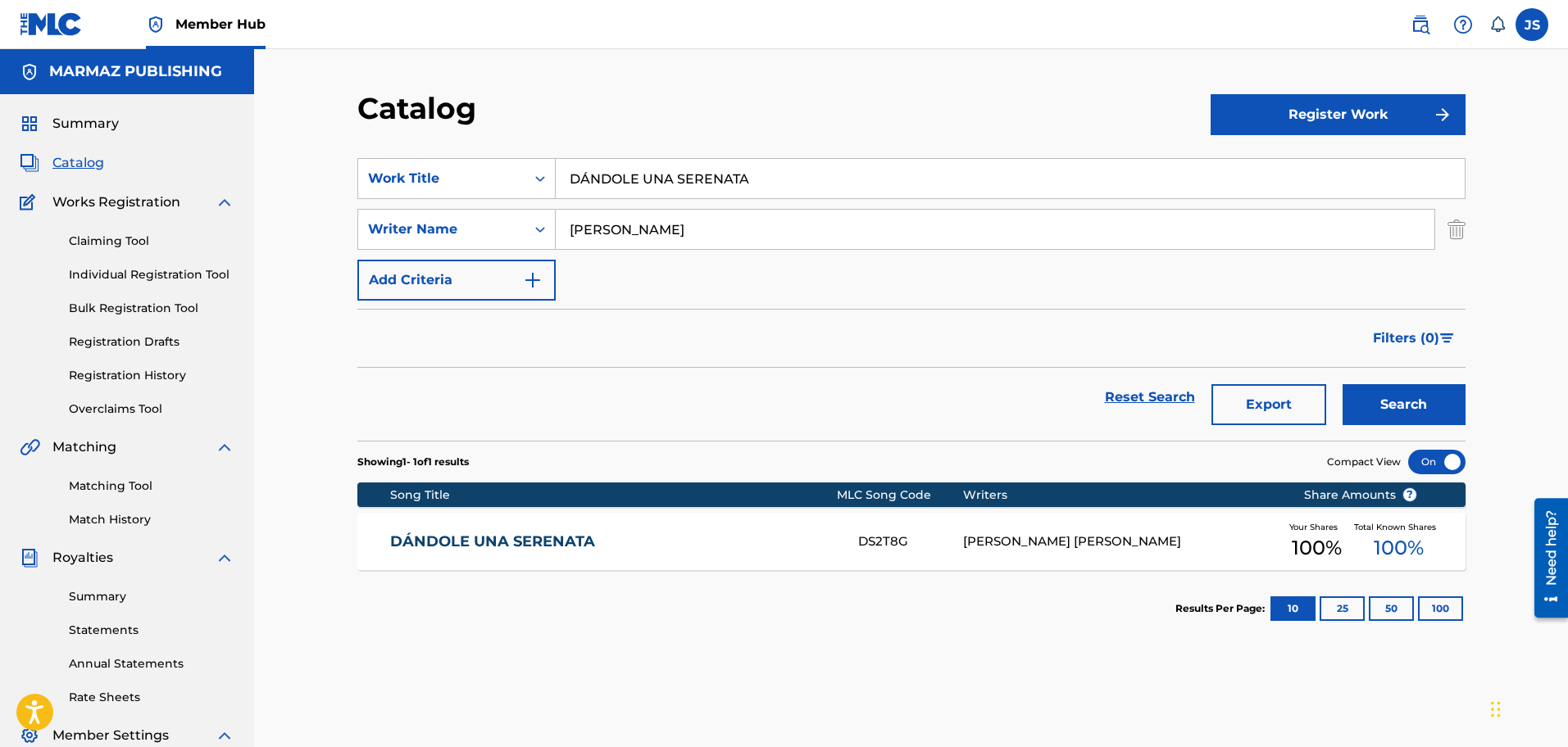
click at [535, 547] on link "DÁNDOLE UNA SERENATA" at bounding box center [612, 541] width 446 height 19
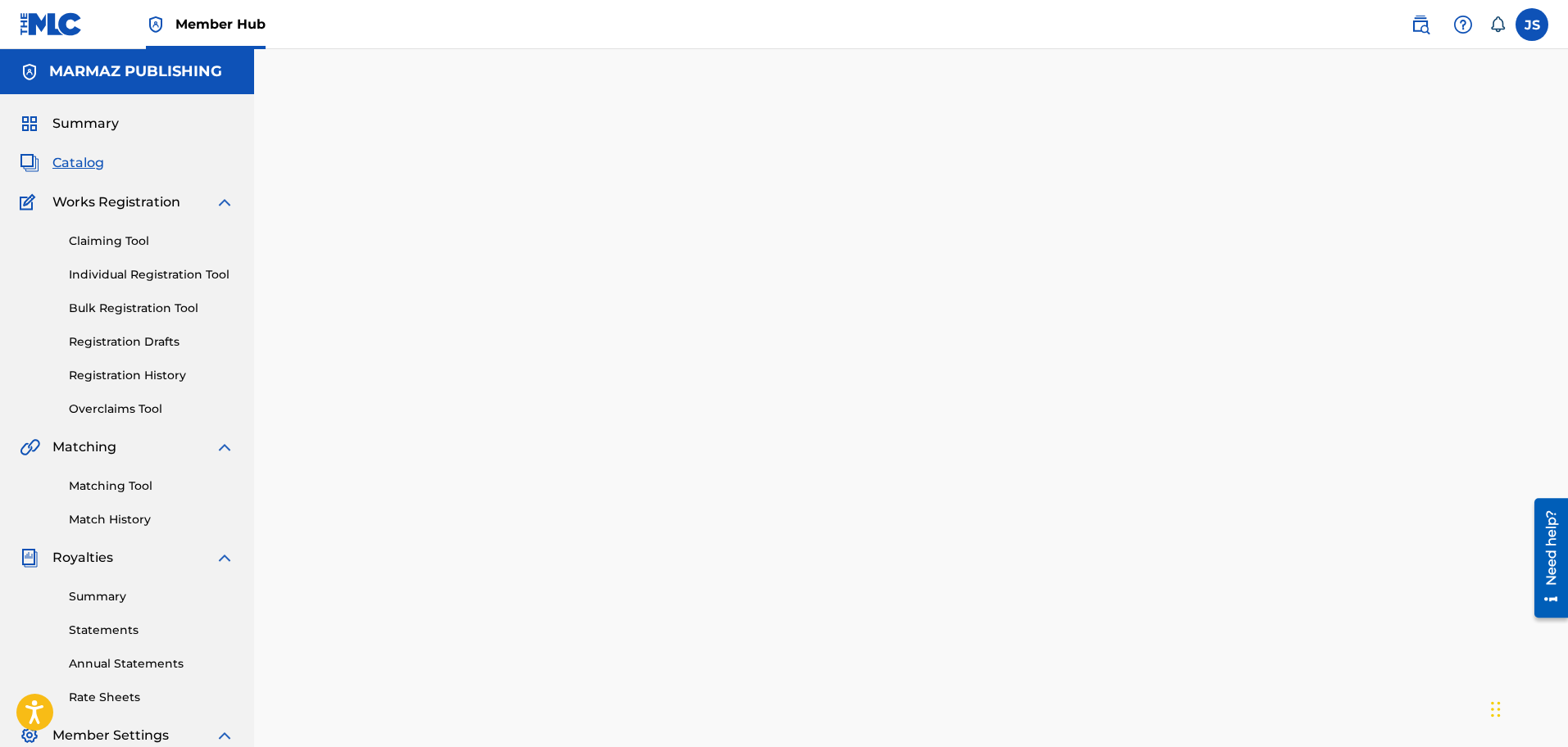
scroll to position [6, 0]
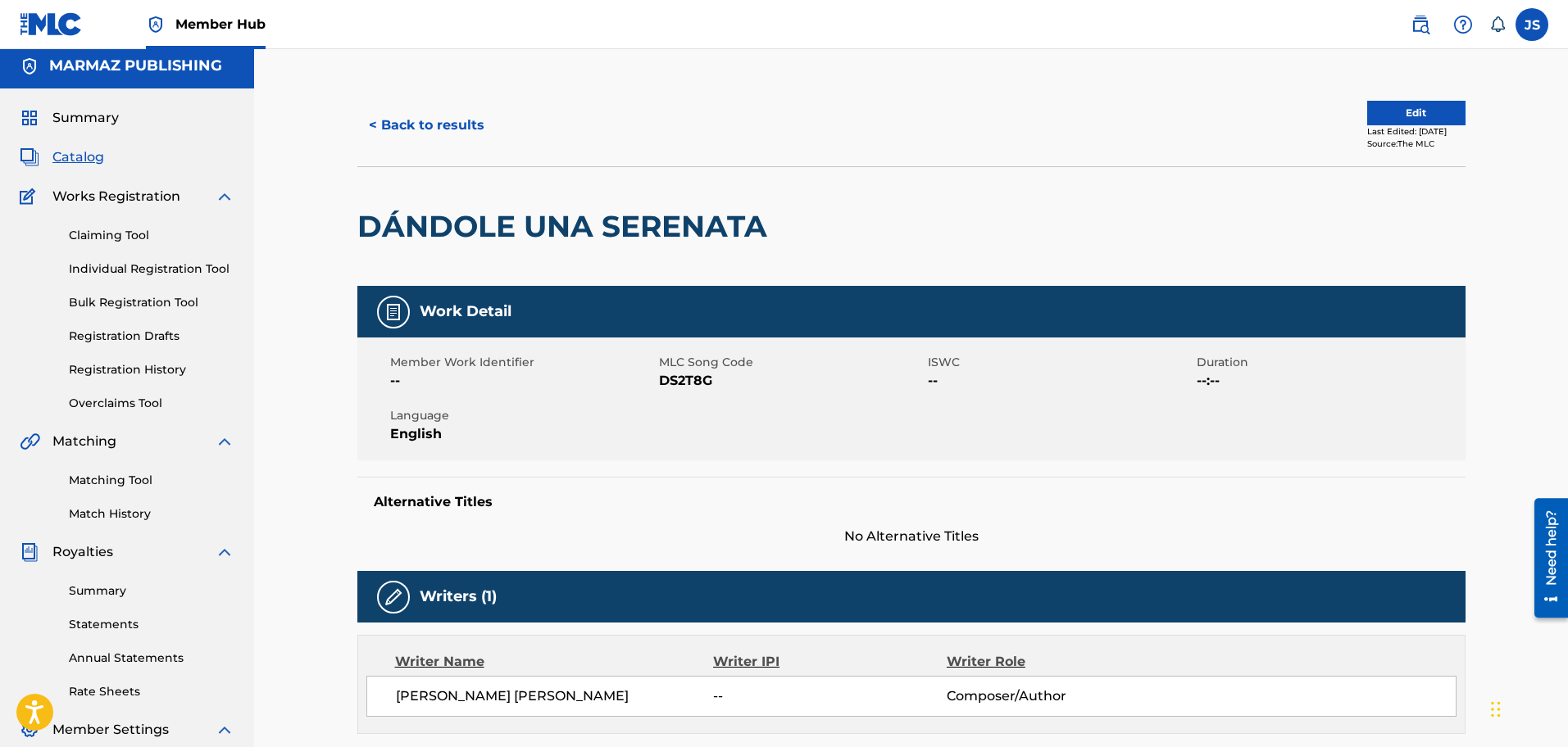
click at [678, 386] on span "DS2T8G" at bounding box center [791, 381] width 264 height 20
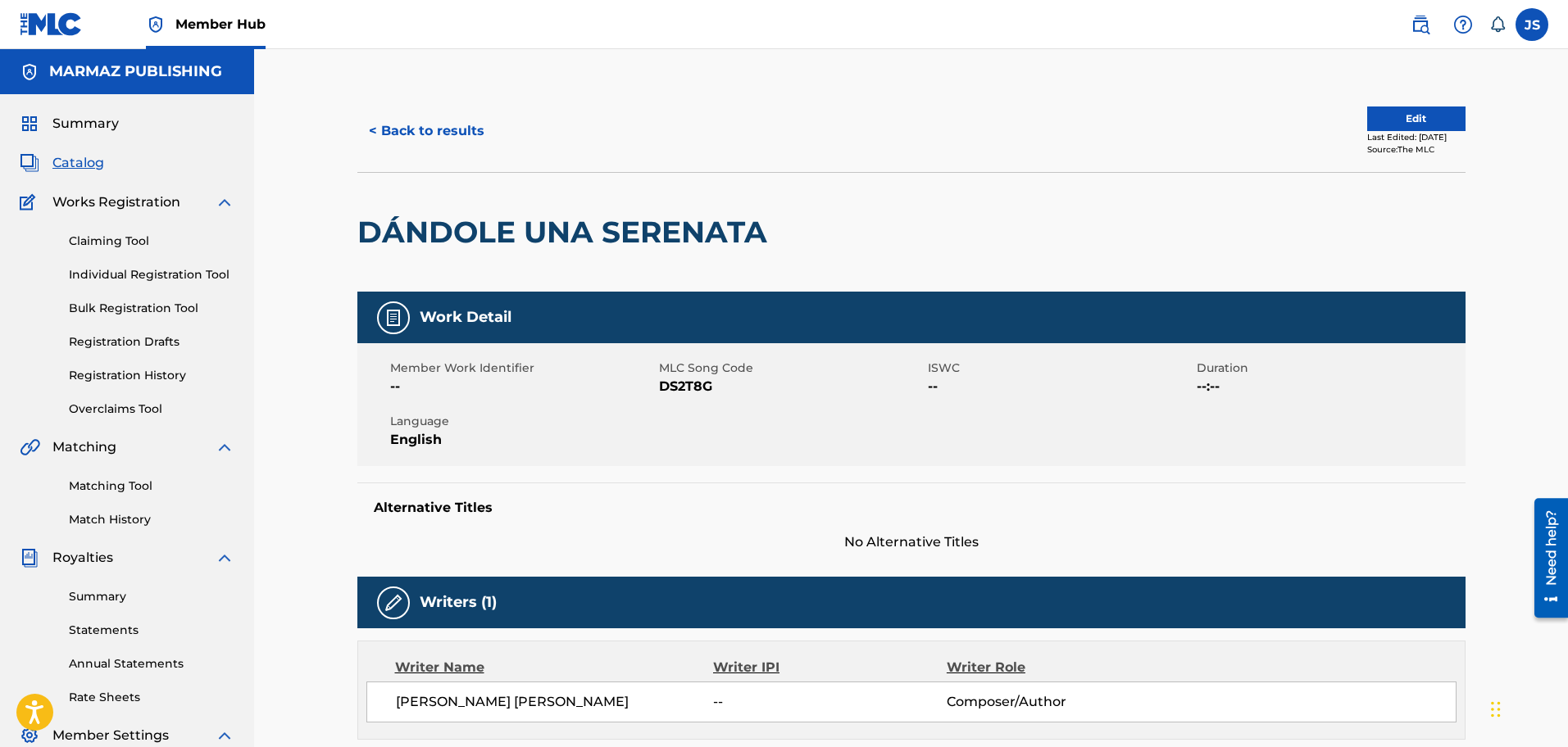
click at [678, 386] on span "DS2T8G" at bounding box center [791, 387] width 264 height 20
click at [482, 138] on button "< Back to results" at bounding box center [426, 131] width 138 height 41
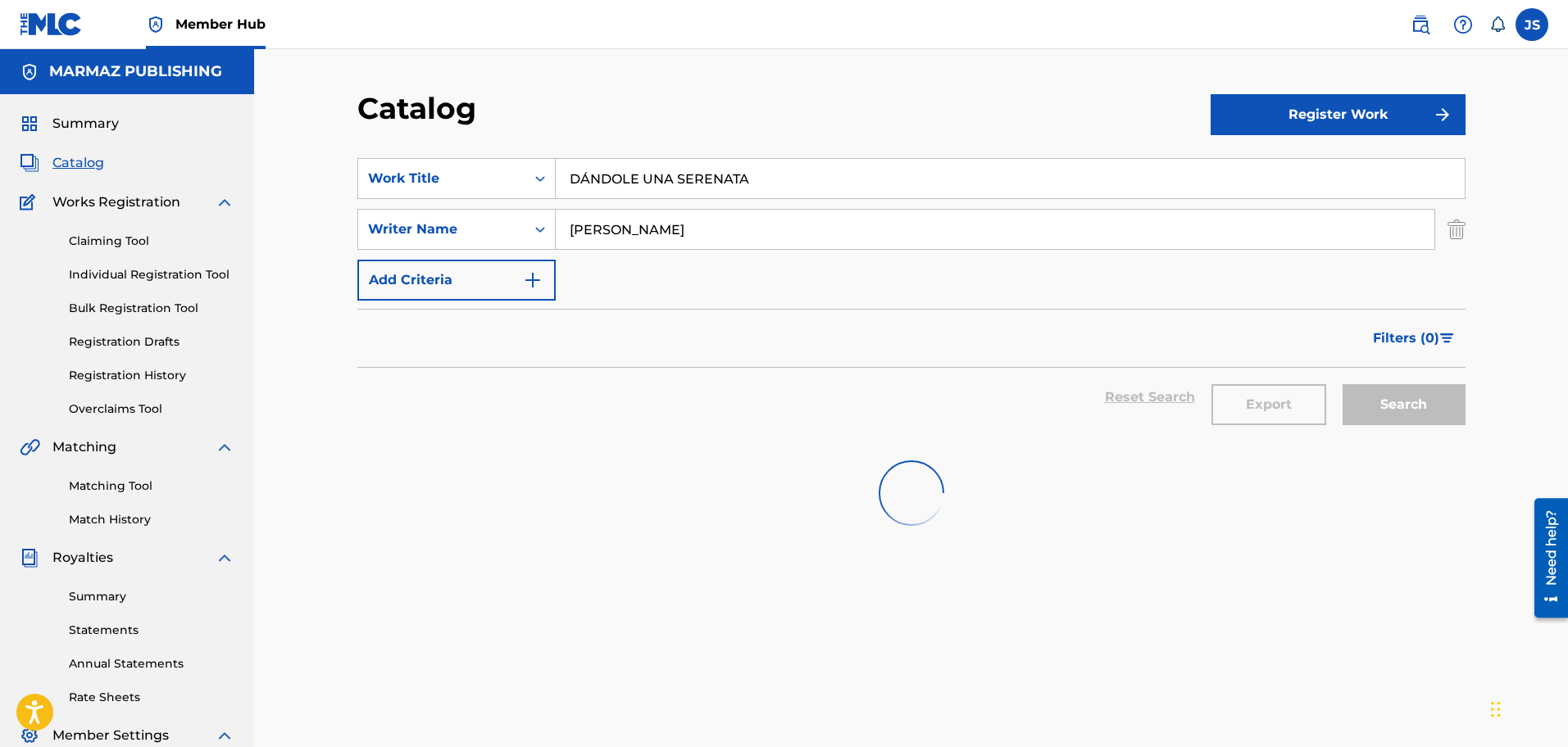
click at [495, 201] on div "SearchWithCriteria3a824f4d-4459-4f53-b4f5-2955ab7f5b71 Work Title DÁNDOLE UNA S…" at bounding box center [911, 229] width 1108 height 142
paste input "MAÑANA CUANDO YO MUER"
type input "MAÑANA CUANDO YO MUERA"
click at [761, 93] on div "Catalog" at bounding box center [783, 114] width 853 height 49
click at [1387, 404] on div "Search" at bounding box center [1399, 397] width 131 height 59
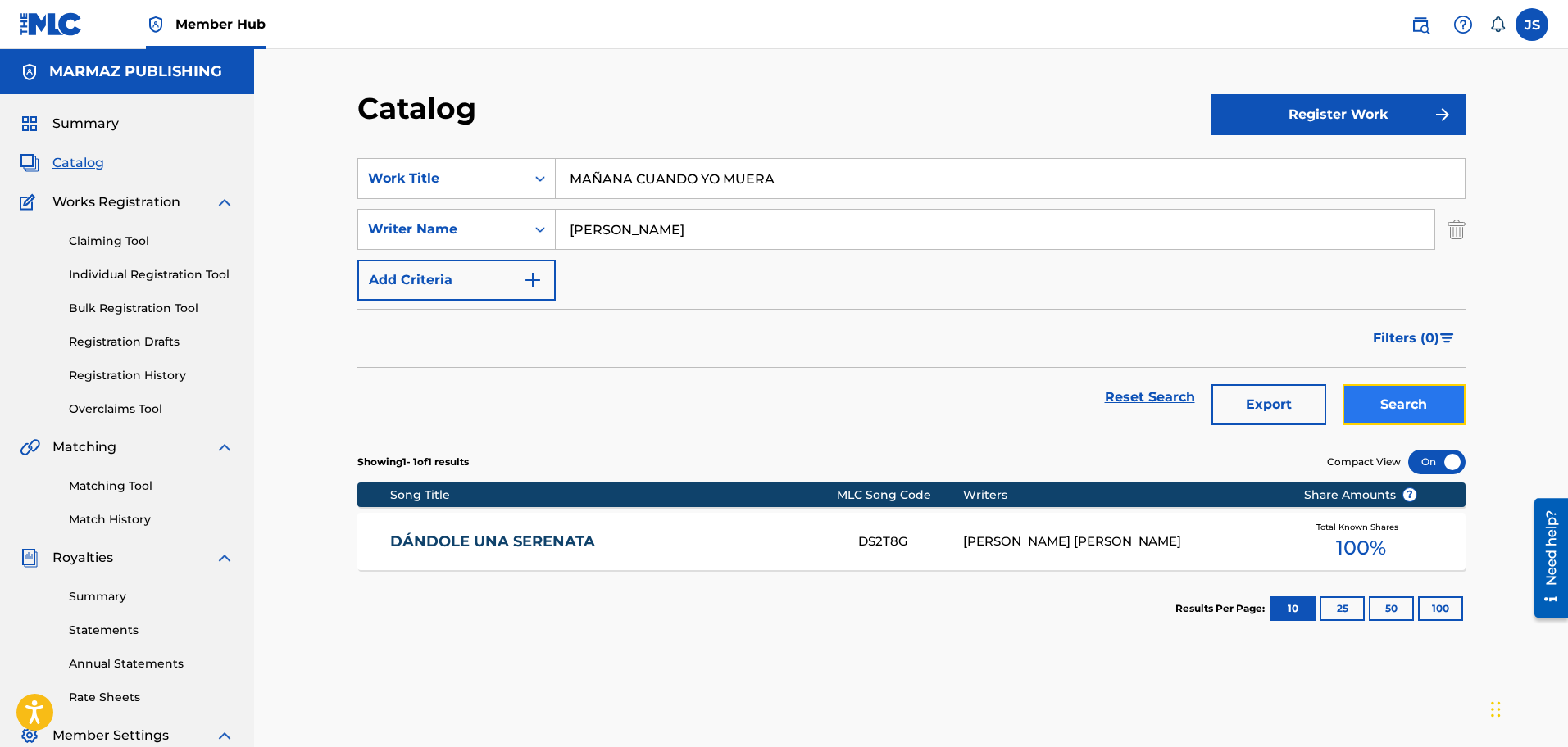
click at [1393, 397] on button "Search" at bounding box center [1404, 405] width 123 height 41
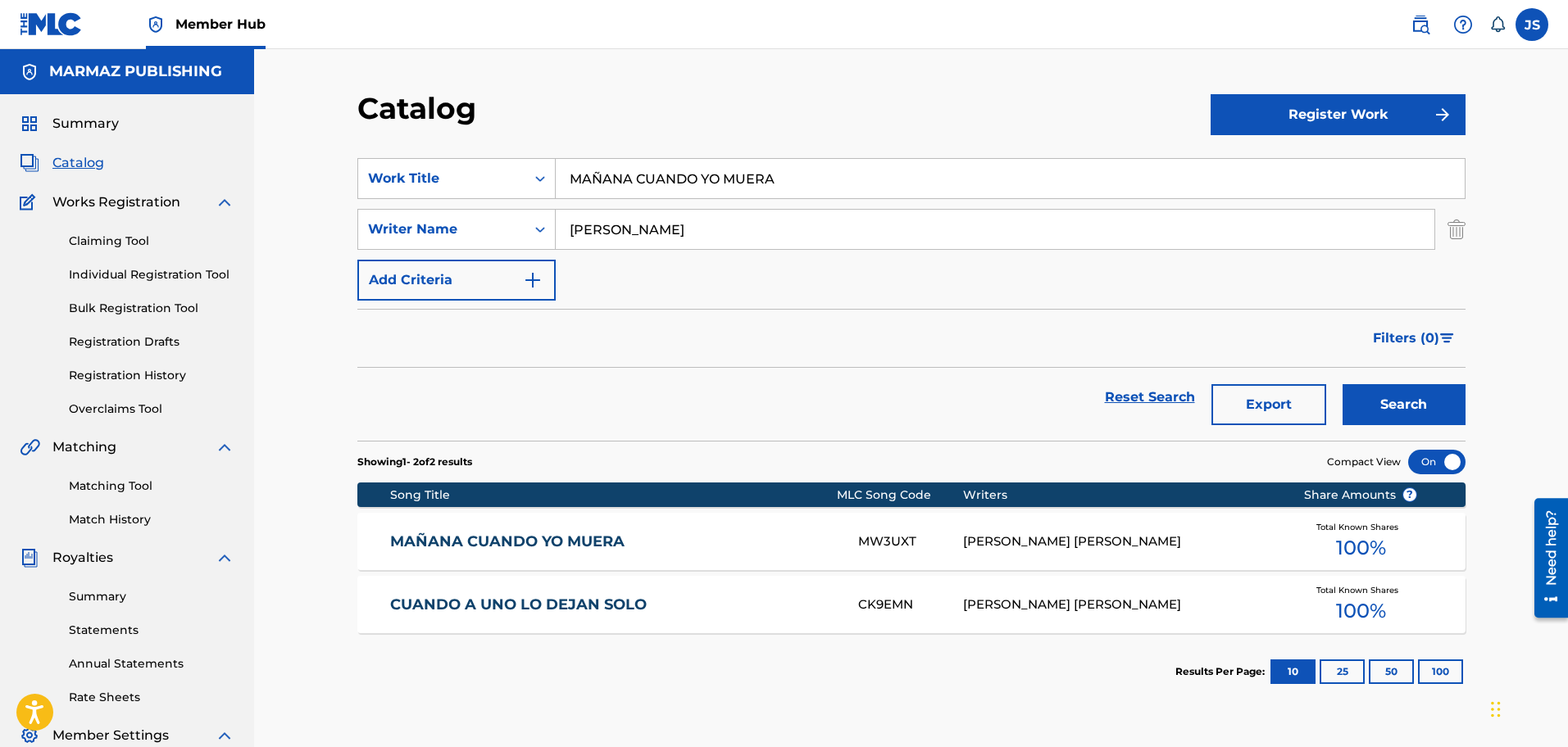
drag, startPoint x: 514, startPoint y: 539, endPoint x: 479, endPoint y: 484, distance: 65.2
click at [514, 539] on link "MAÑANA CUANDO YO MUERA" at bounding box center [612, 541] width 446 height 19
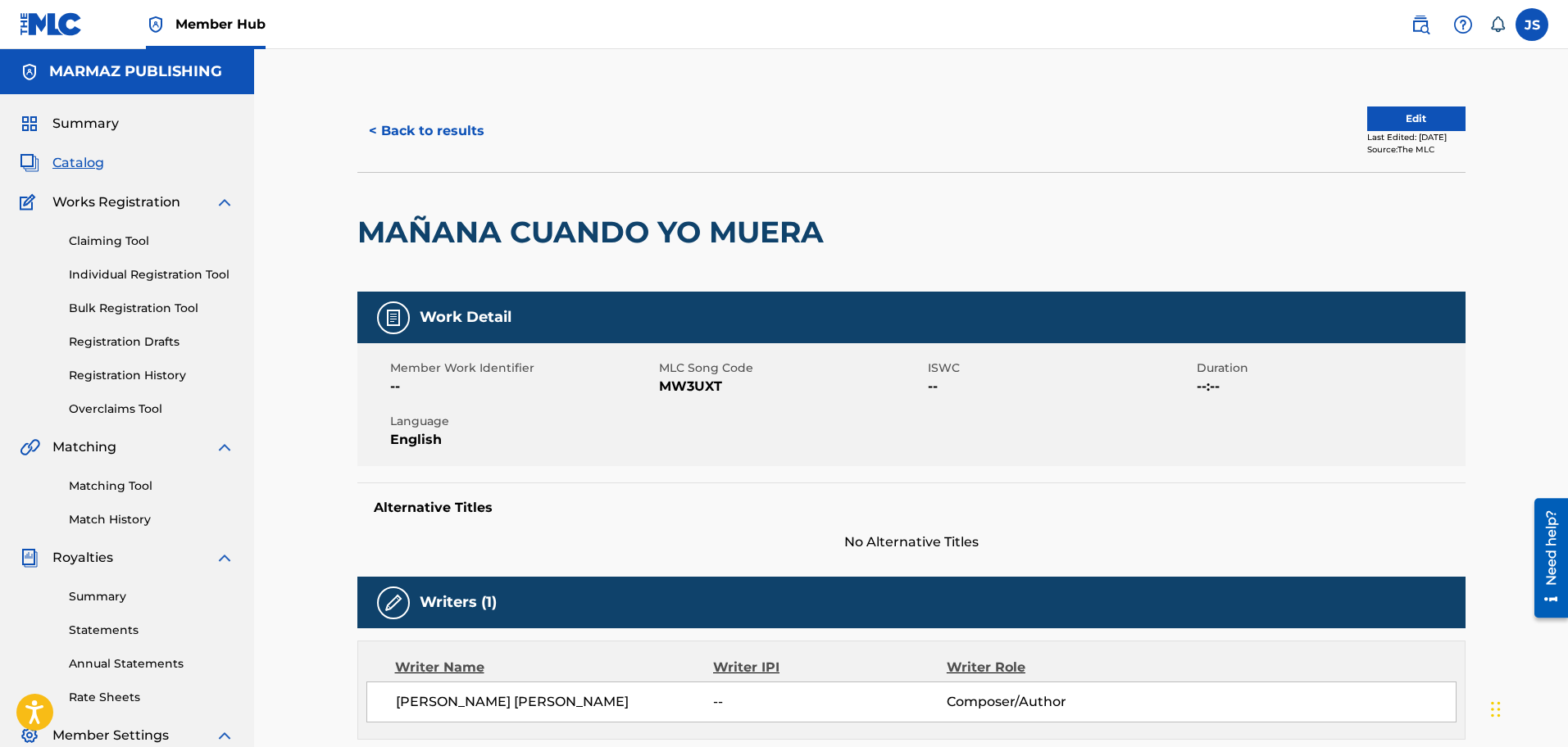
click at [681, 393] on span "MW3UXT" at bounding box center [791, 387] width 264 height 20
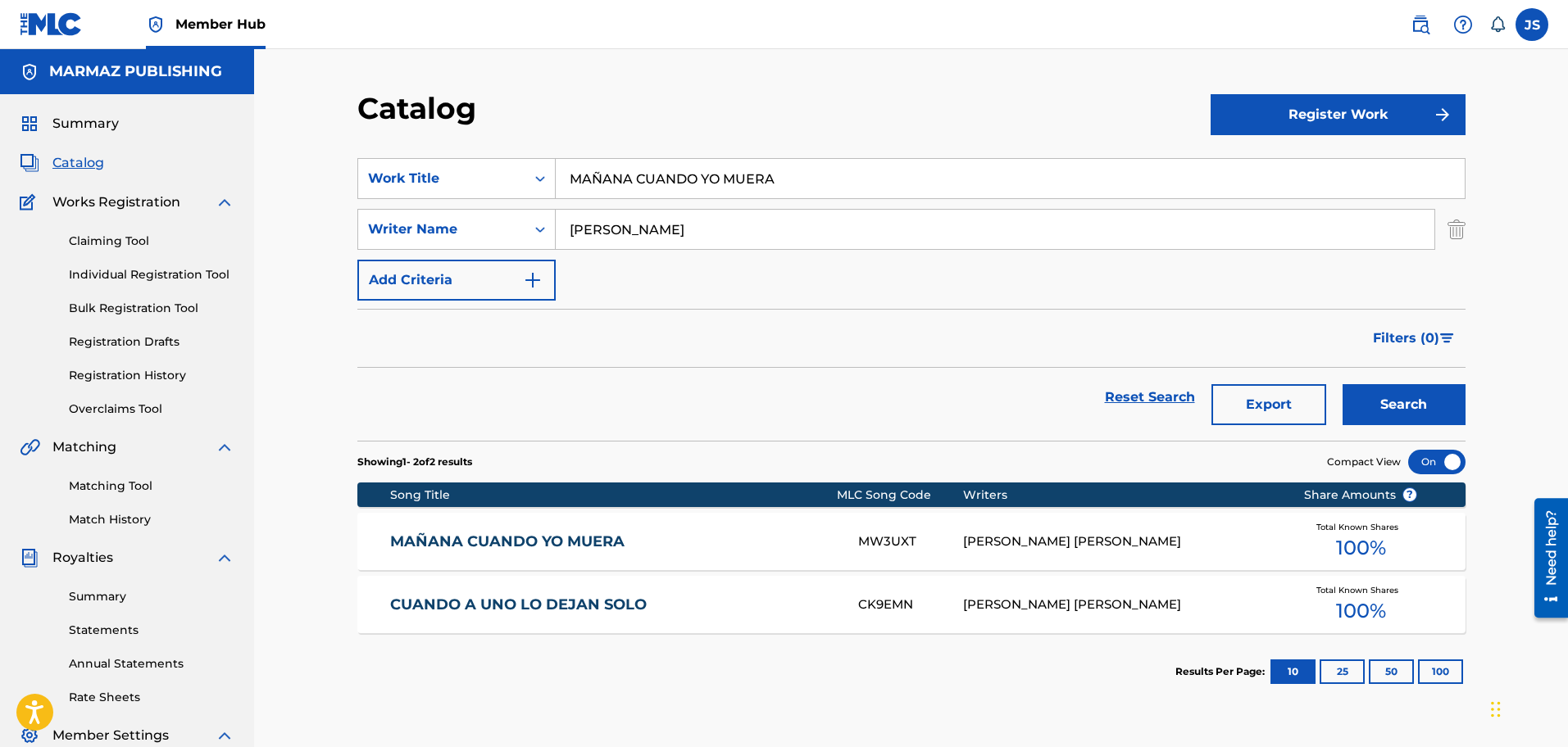
click at [768, 179] on input "MAÑANA CUANDO YO MUERA" at bounding box center [1010, 178] width 909 height 39
click at [805, 172] on input "MAÑANA CUANDO YO MUERA" at bounding box center [1010, 178] width 909 height 39
drag, startPoint x: 832, startPoint y: 177, endPoint x: 524, endPoint y: 167, distance: 308.2
click at [524, 167] on div "SearchWithCriteria3a824f4d-4459-4f53-b4f5-2955ab7f5b71 Work Title MAÑANA CUANDO…" at bounding box center [911, 178] width 1108 height 41
paste input "E CASO CON LA LLANU"
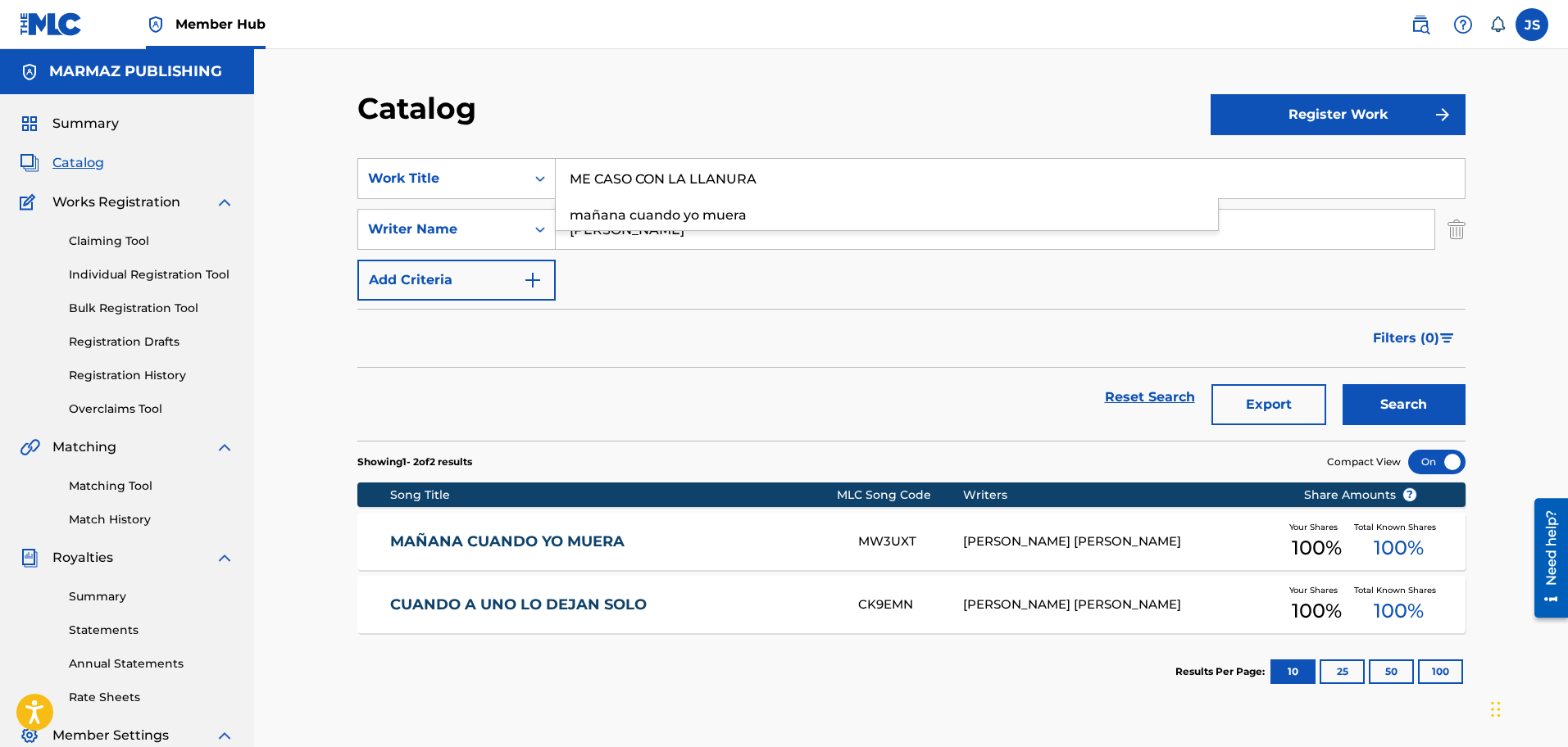
type input "ME CASO CON LA LLANURA"
click at [835, 107] on div "Catalog" at bounding box center [783, 114] width 853 height 49
click at [1382, 393] on button "Search" at bounding box center [1404, 405] width 123 height 41
click at [551, 539] on link "ME CASO CON LA LLANURA" at bounding box center [612, 541] width 446 height 19
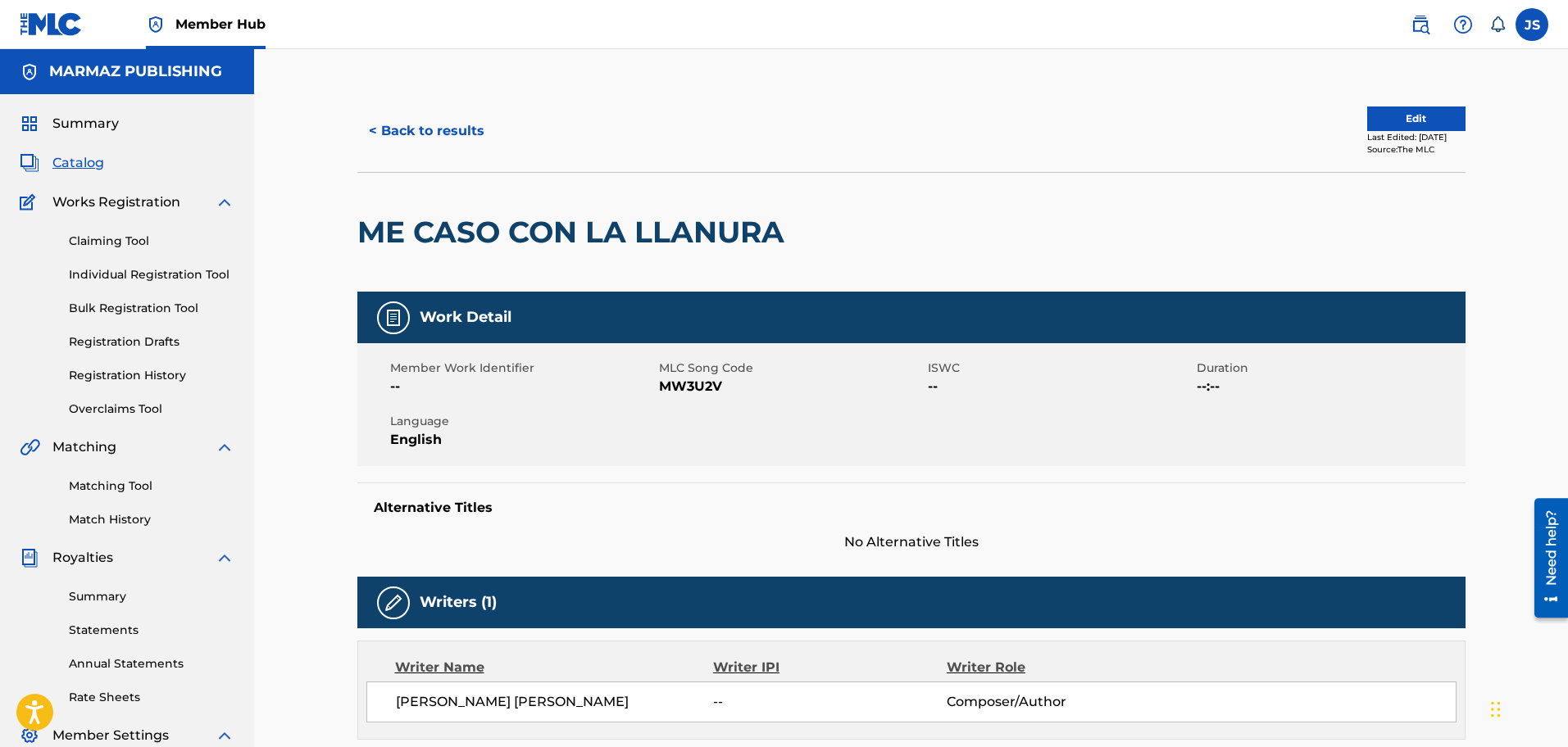
click at [682, 385] on span "MW3U2V" at bounding box center [791, 387] width 264 height 20
click at [442, 162] on div "< Back to results Edit Last Edited: June 27, 2025 Source: The MLC" at bounding box center [911, 131] width 1108 height 82
click at [430, 131] on button "< Back to results" at bounding box center [426, 131] width 138 height 41
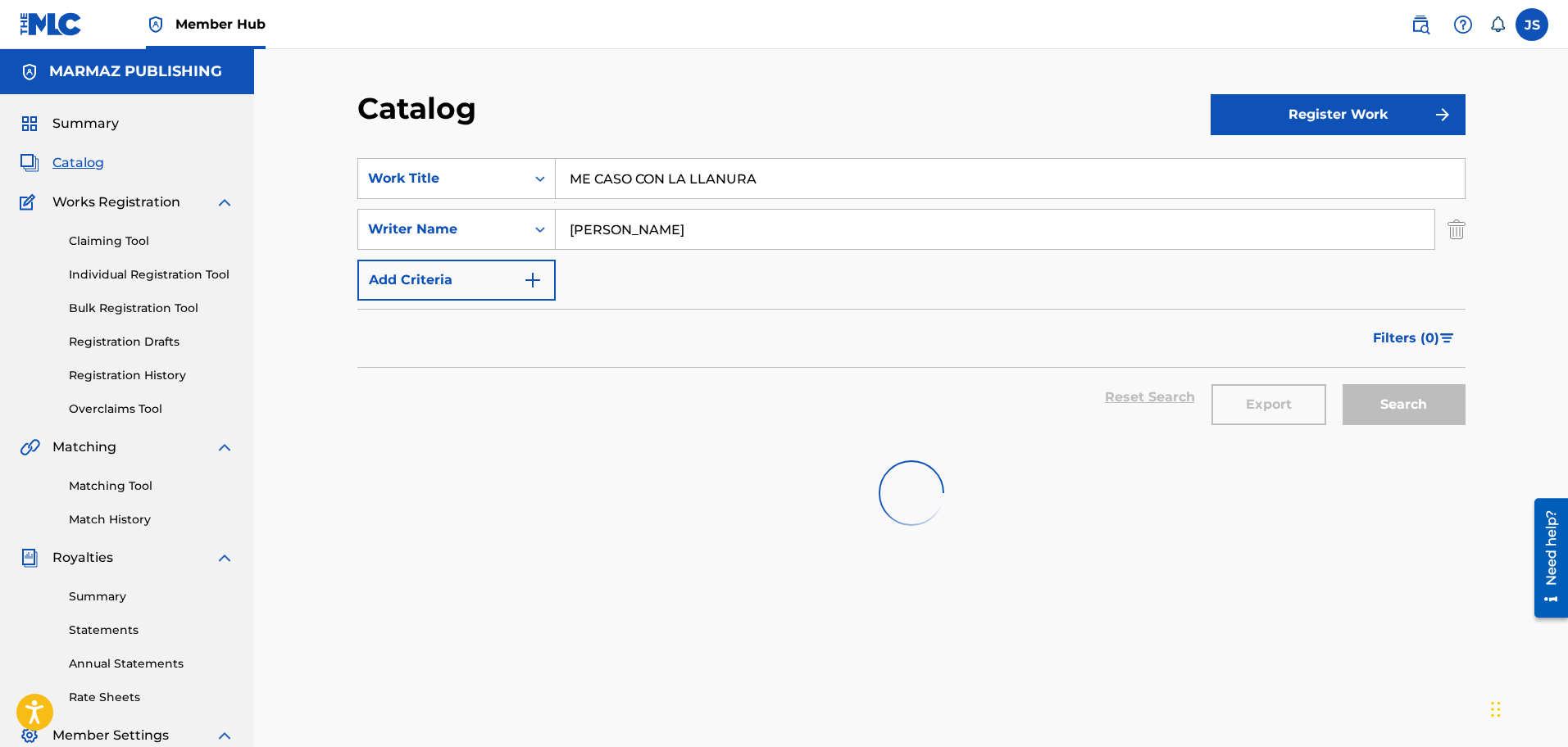
drag, startPoint x: 236, startPoint y: 148, endPoint x: 951, endPoint y: 159, distance: 715.1
click at [234, 148] on main "MARMAZ PUBLISHING Summary Catalog Works Registration Claiming Tool Individual R…" at bounding box center [784, 492] width 1568 height 888
paste input "SOY EL GALLO QUE MÁS CANT"
click at [958, 160] on input "SOY EL GALLO QUE MÁS CANTA" at bounding box center [1010, 178] width 909 height 39
type input "SOY EL GALLO QUE MÁS CANTA"
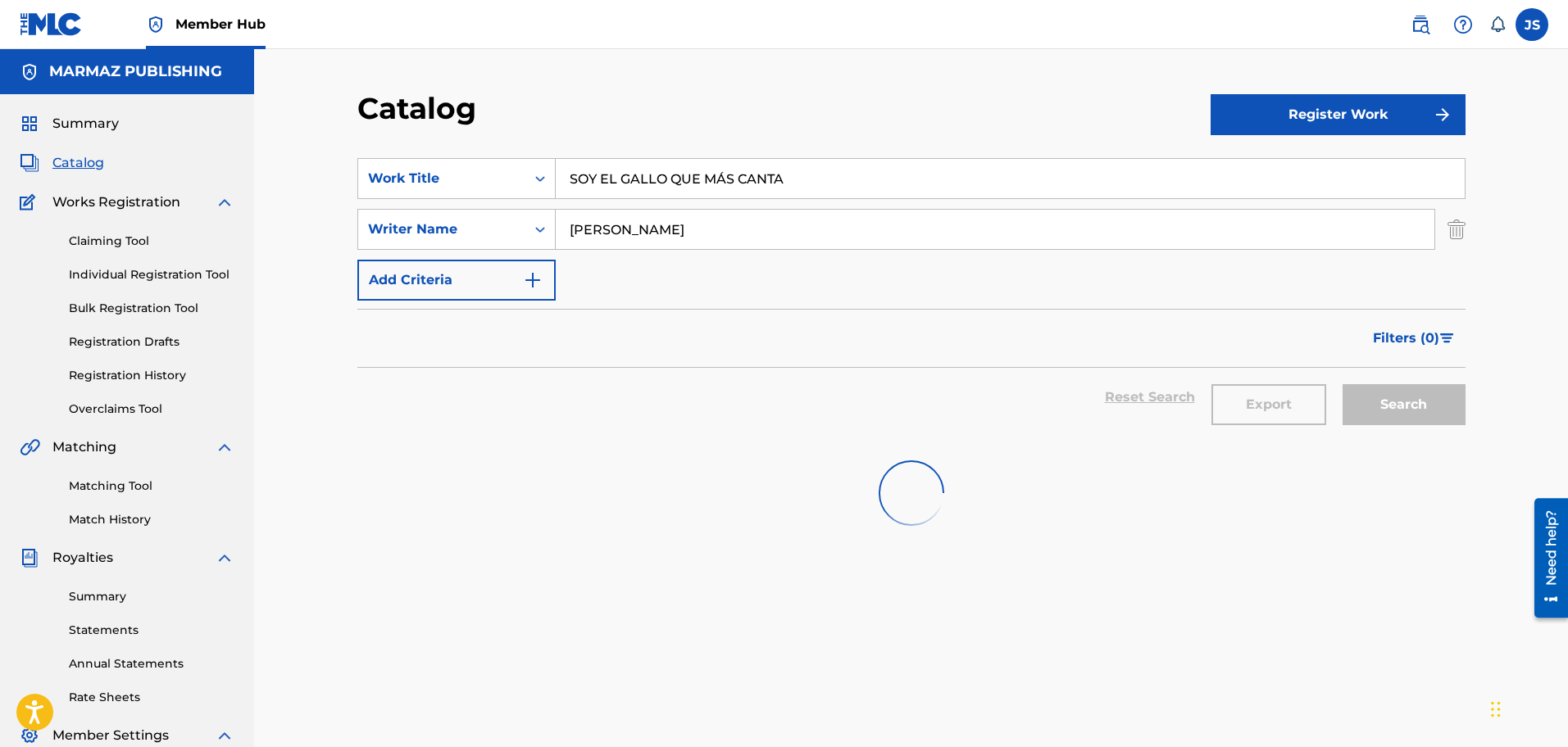
click at [1411, 433] on div "Reset Search Export Search" at bounding box center [911, 404] width 1108 height 73
click at [1421, 418] on button "Search" at bounding box center [1404, 405] width 123 height 41
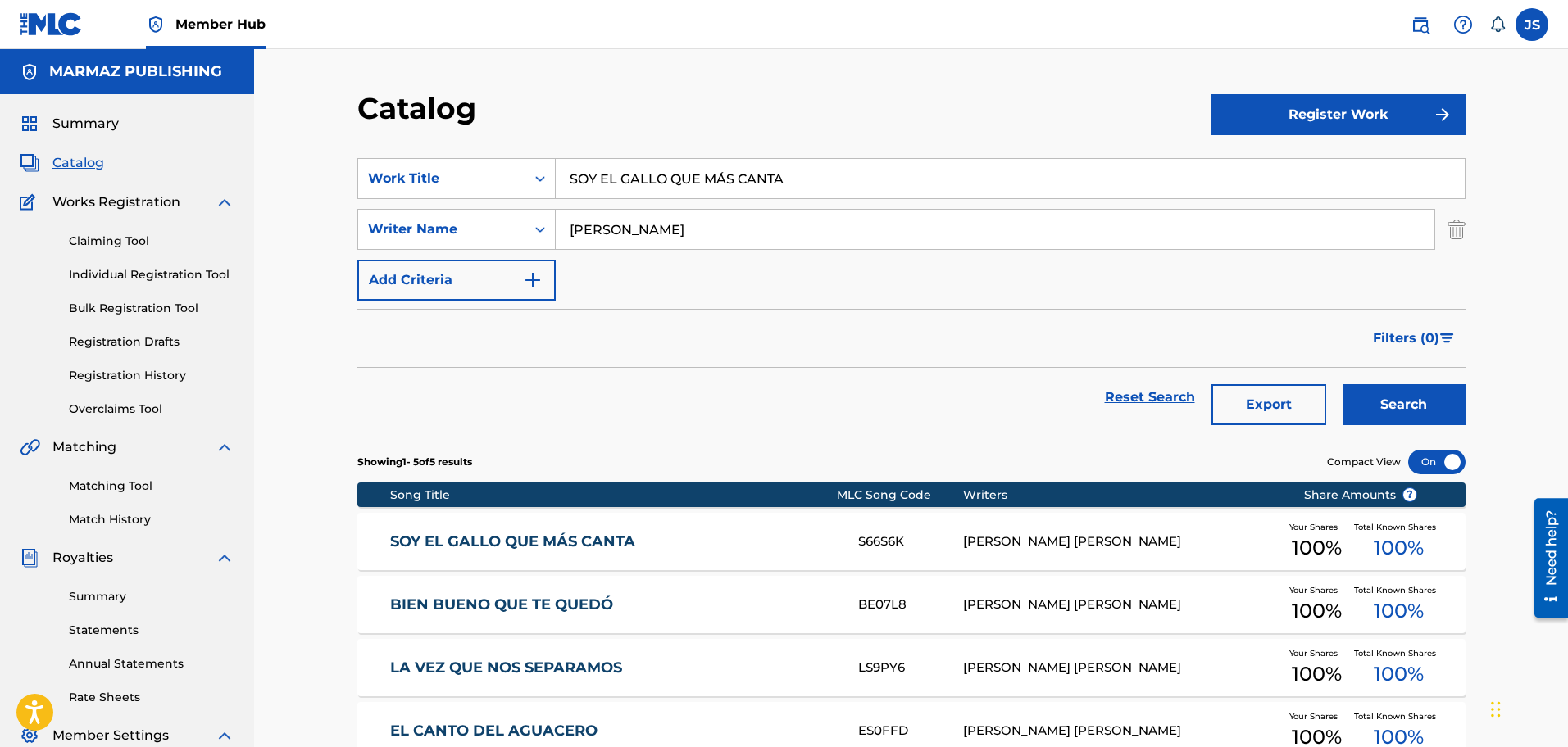
click at [573, 545] on link "SOY EL GALLO QUE MÁS CANTA" at bounding box center [612, 541] width 446 height 19
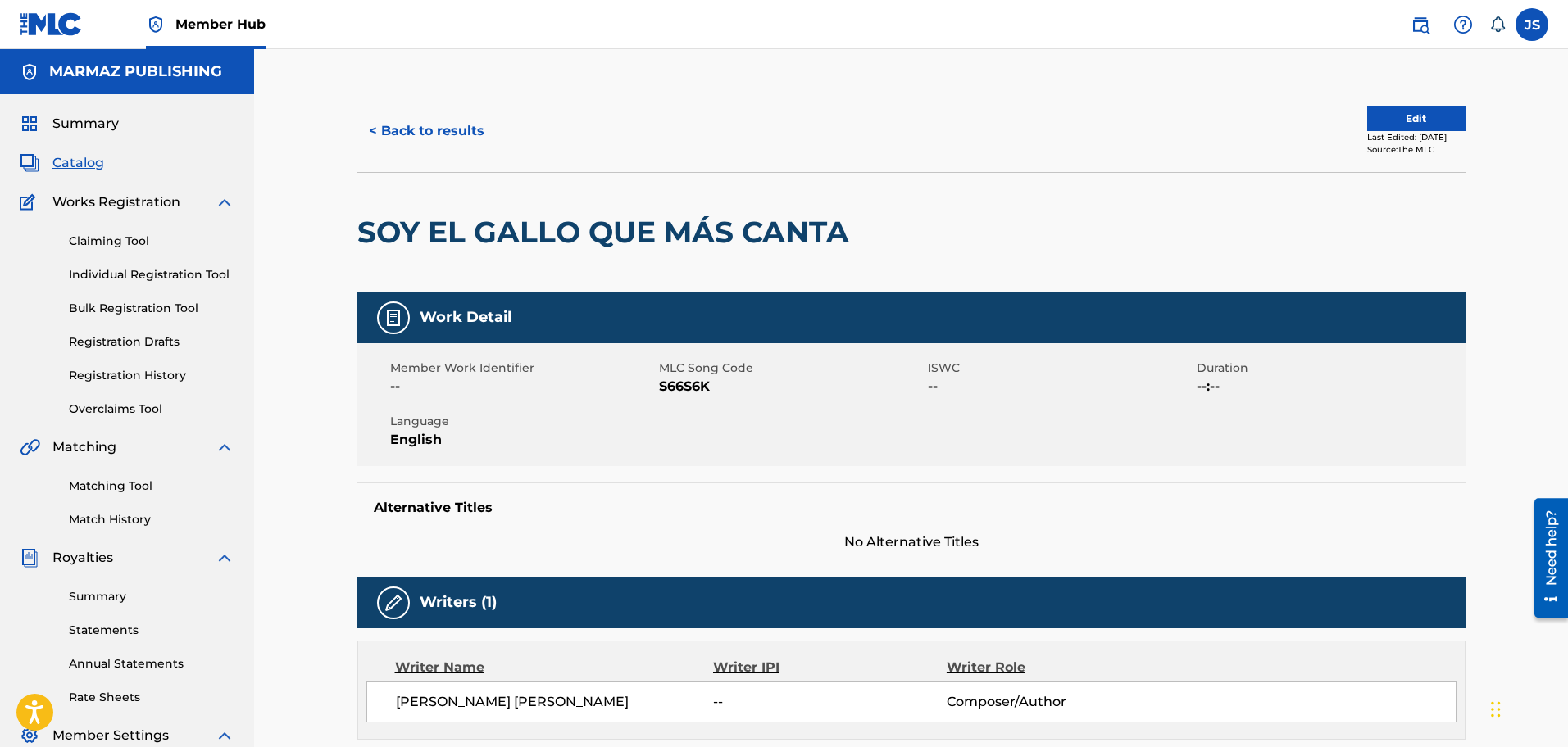
click at [695, 388] on span "S66S6K" at bounding box center [791, 387] width 264 height 20
click at [424, 135] on button "< Back to results" at bounding box center [426, 131] width 138 height 41
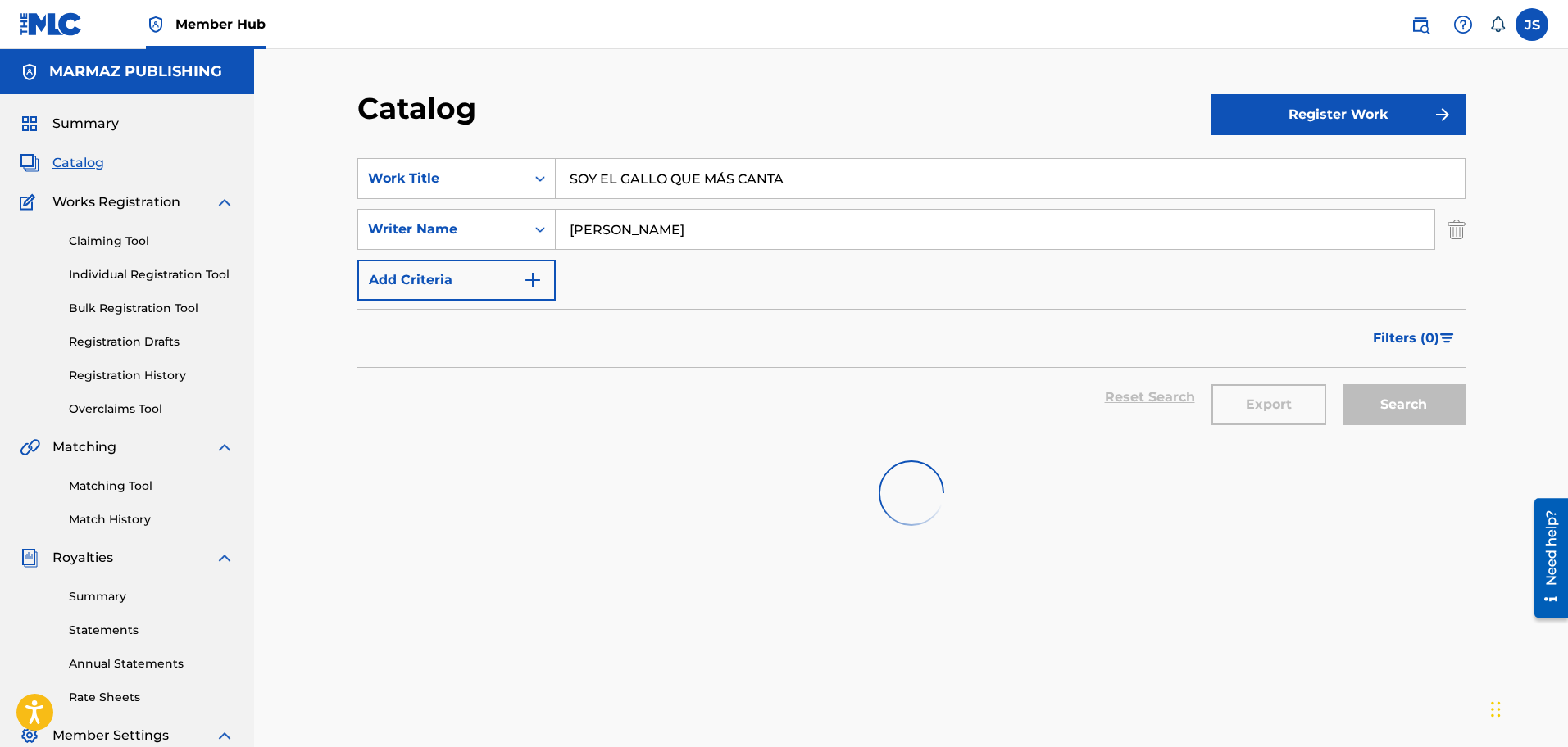
drag, startPoint x: 794, startPoint y: 181, endPoint x: 732, endPoint y: 147, distance: 70.7
click at [392, 159] on div "SearchWithCriteria3a824f4d-4459-4f53-b4f5-2955ab7f5b71 Work Title SOY EL GALLO …" at bounding box center [911, 178] width 1108 height 41
paste input "MI AMOR CAPOCHO"
type input "MI AMOR CAPOCHO"
click at [673, 132] on div "Catalog" at bounding box center [783, 114] width 853 height 49
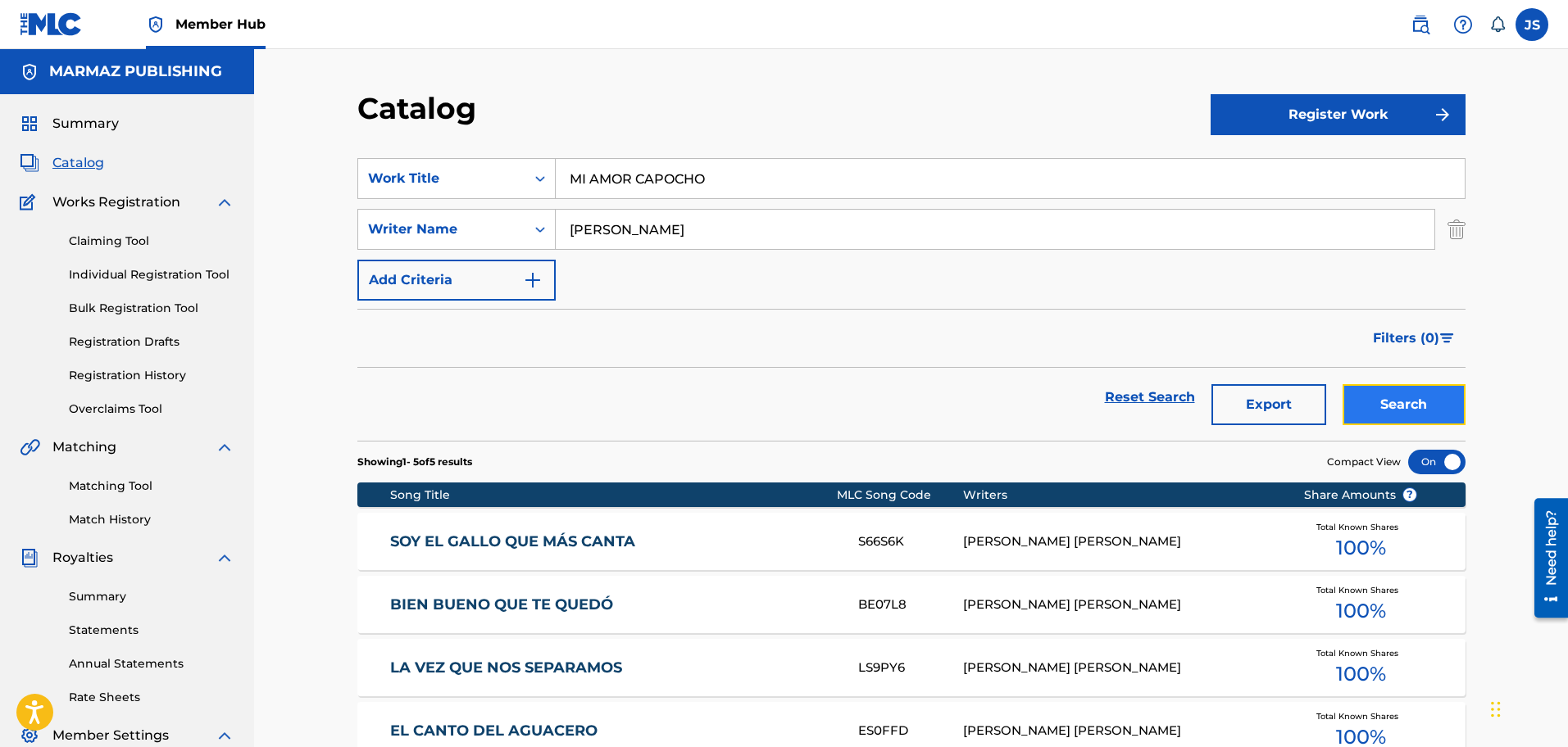
click at [1414, 406] on button "Search" at bounding box center [1404, 405] width 123 height 41
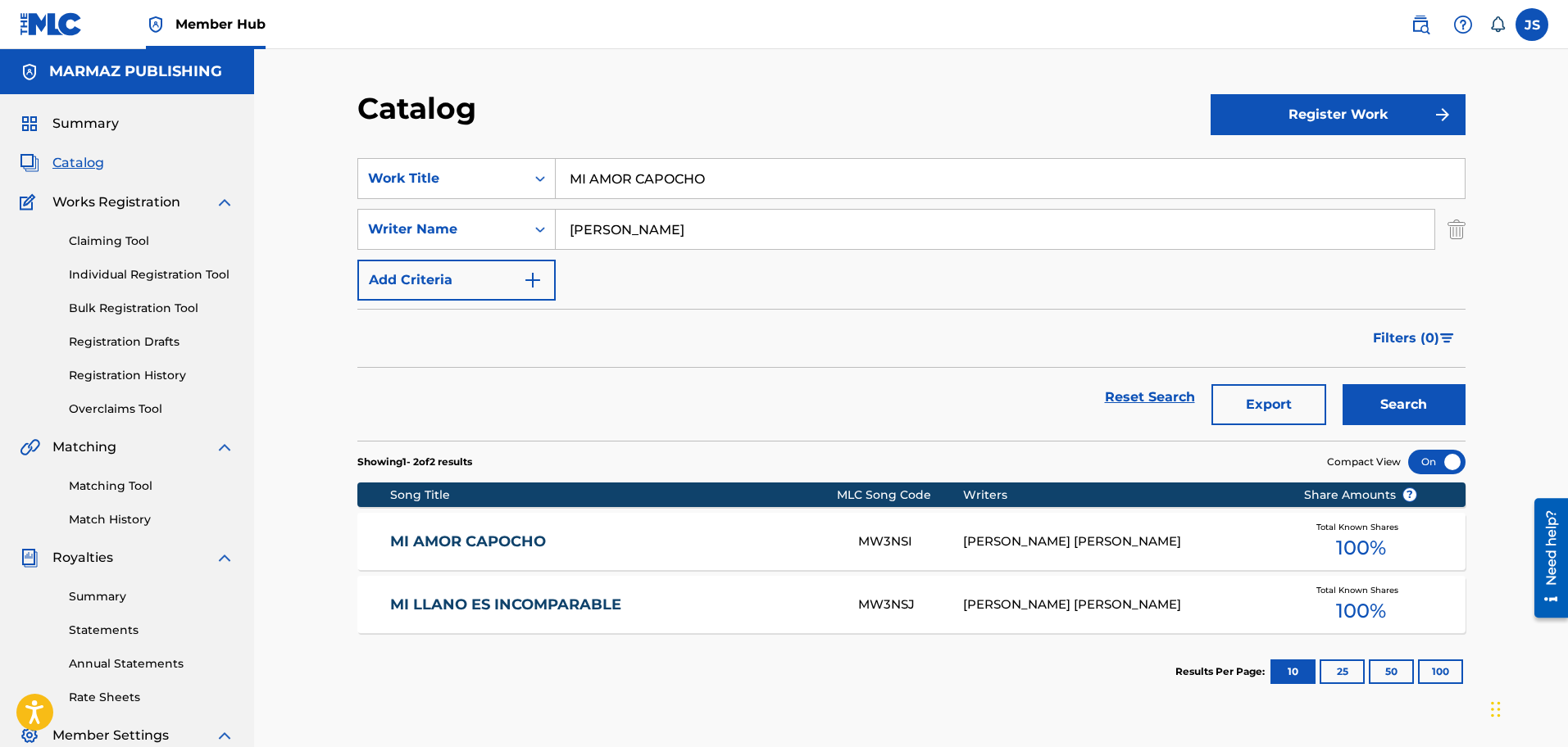
click at [489, 549] on link "MI AMOR CAPOCHO" at bounding box center [612, 541] width 446 height 19
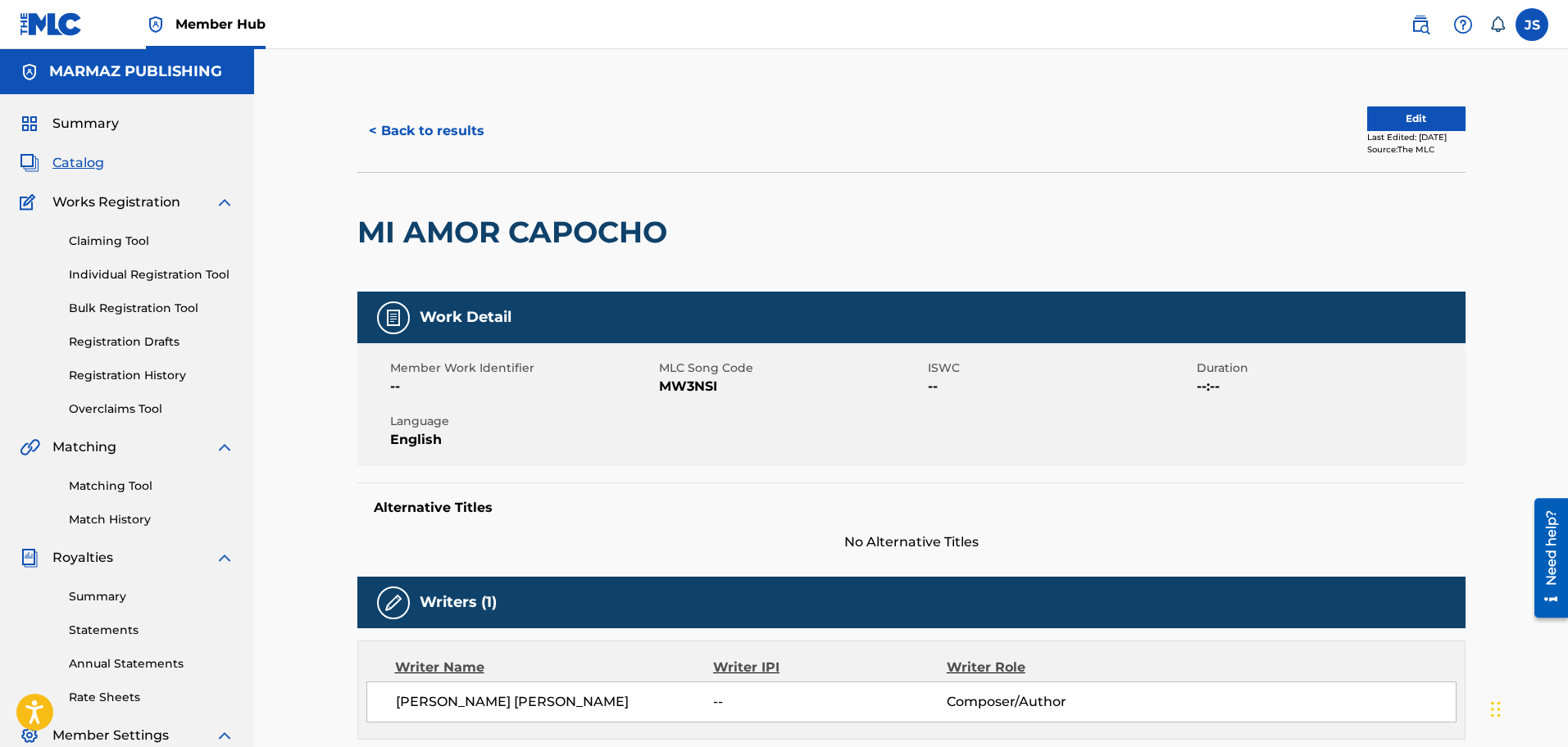
click at [675, 384] on span "MW3NSI" at bounding box center [791, 387] width 264 height 20
click at [412, 128] on button "< Back to results" at bounding box center [426, 131] width 138 height 41
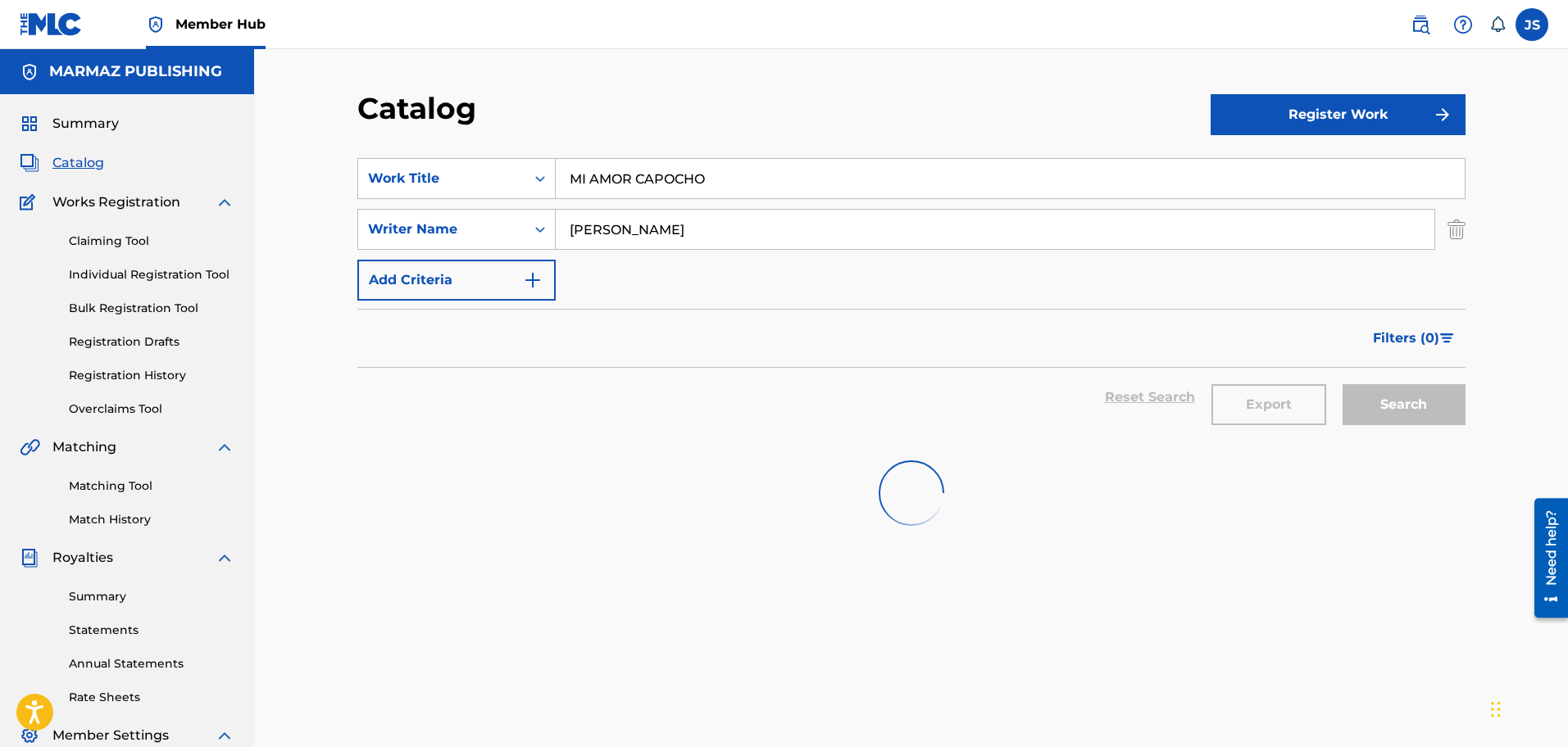
drag, startPoint x: 465, startPoint y: 177, endPoint x: 980, endPoint y: 228, distance: 517.5
click at [454, 177] on div "SearchWithCriteria3a824f4d-4459-4f53-b4f5-2955ab7f5b71 Work Title MI AMOR CAPOC…" at bounding box center [911, 178] width 1108 height 41
paste input "COSAS DE BORRA"
type input "COSAS DE BORRACHO"
click at [819, 100] on div "Catalog" at bounding box center [783, 114] width 853 height 49
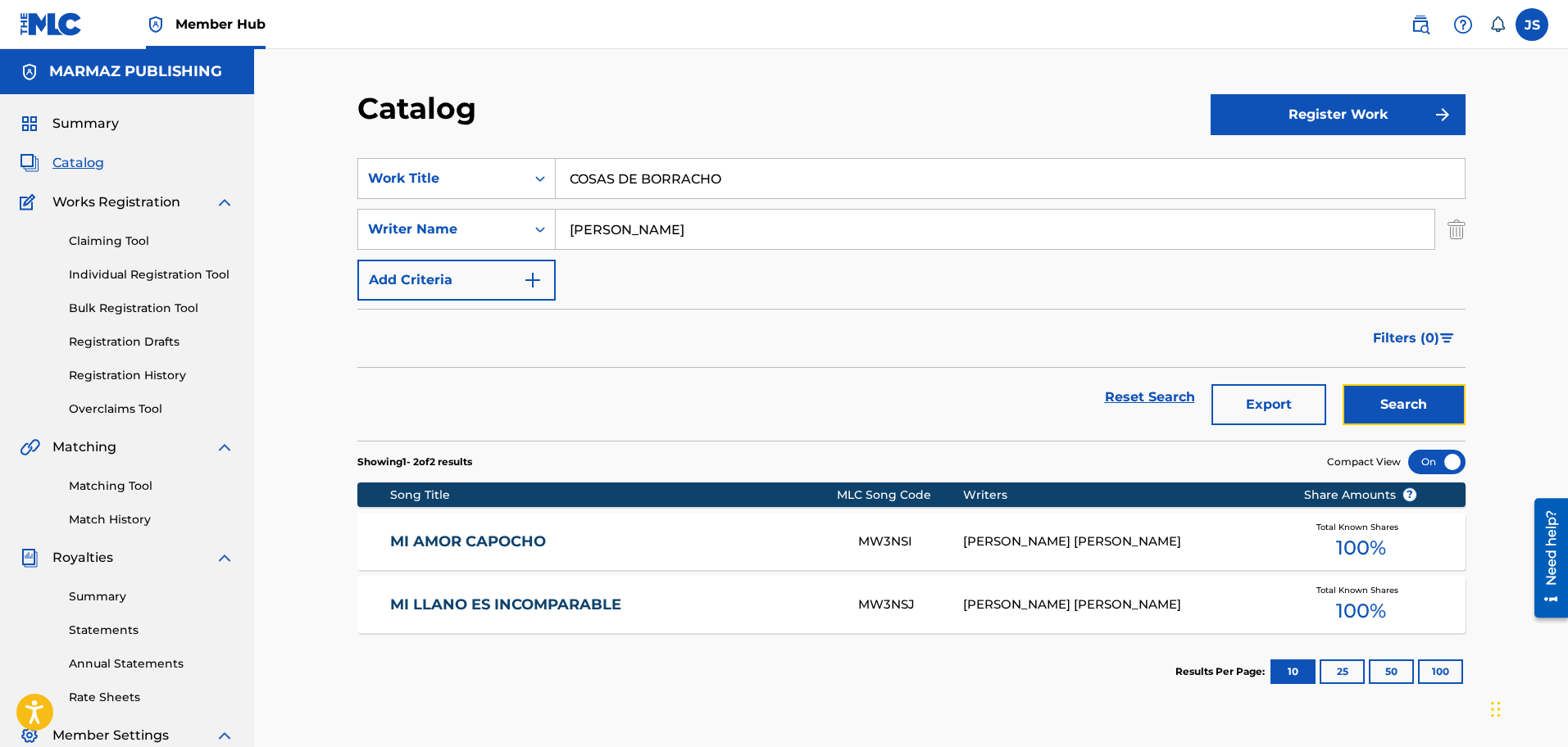
click at [1379, 405] on button "Search" at bounding box center [1404, 405] width 123 height 41
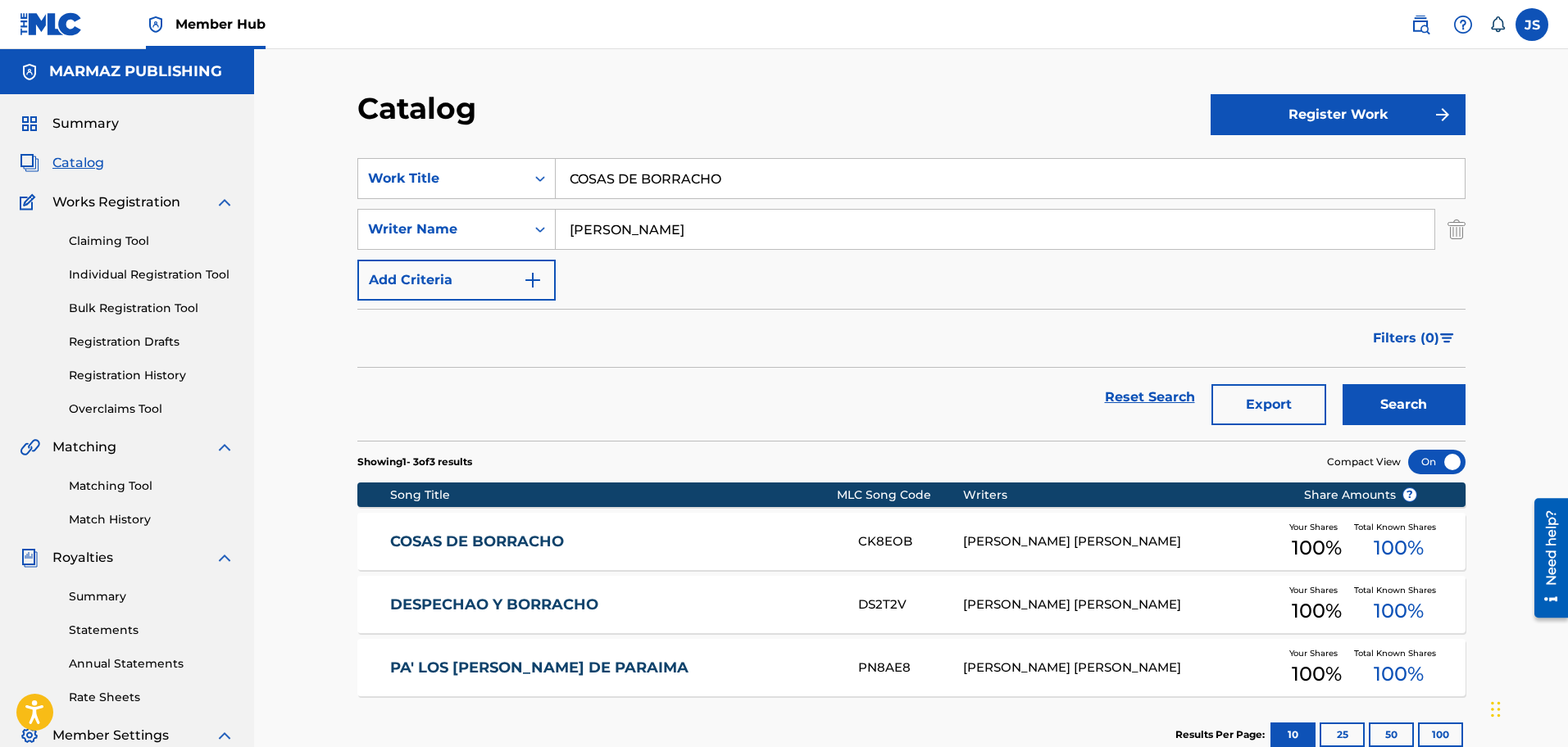
click at [502, 537] on link "COSAS DE BORRACHO" at bounding box center [612, 541] width 446 height 19
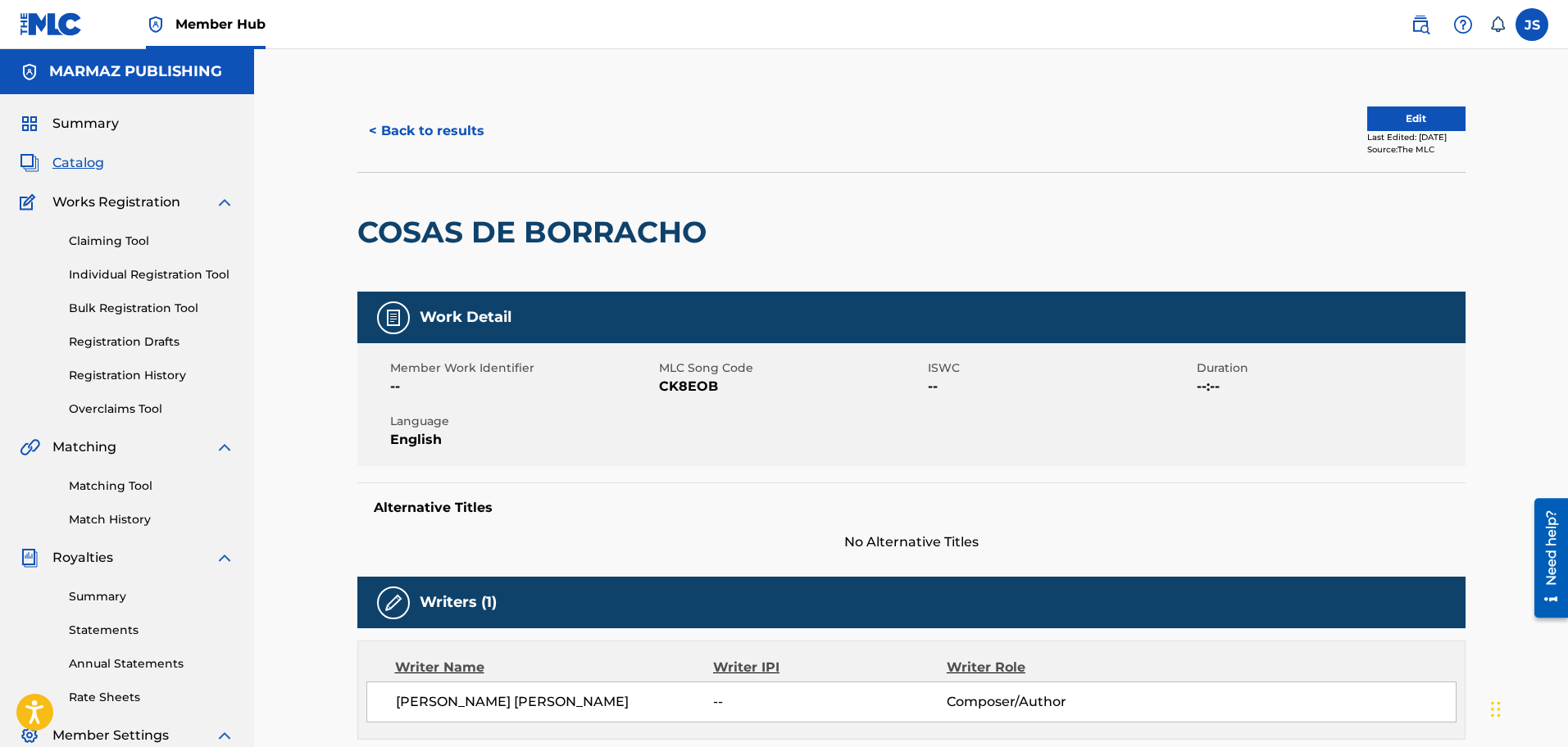
click at [686, 377] on span "CK8EOB" at bounding box center [791, 387] width 264 height 20
click at [418, 117] on button "< Back to results" at bounding box center [426, 131] width 138 height 41
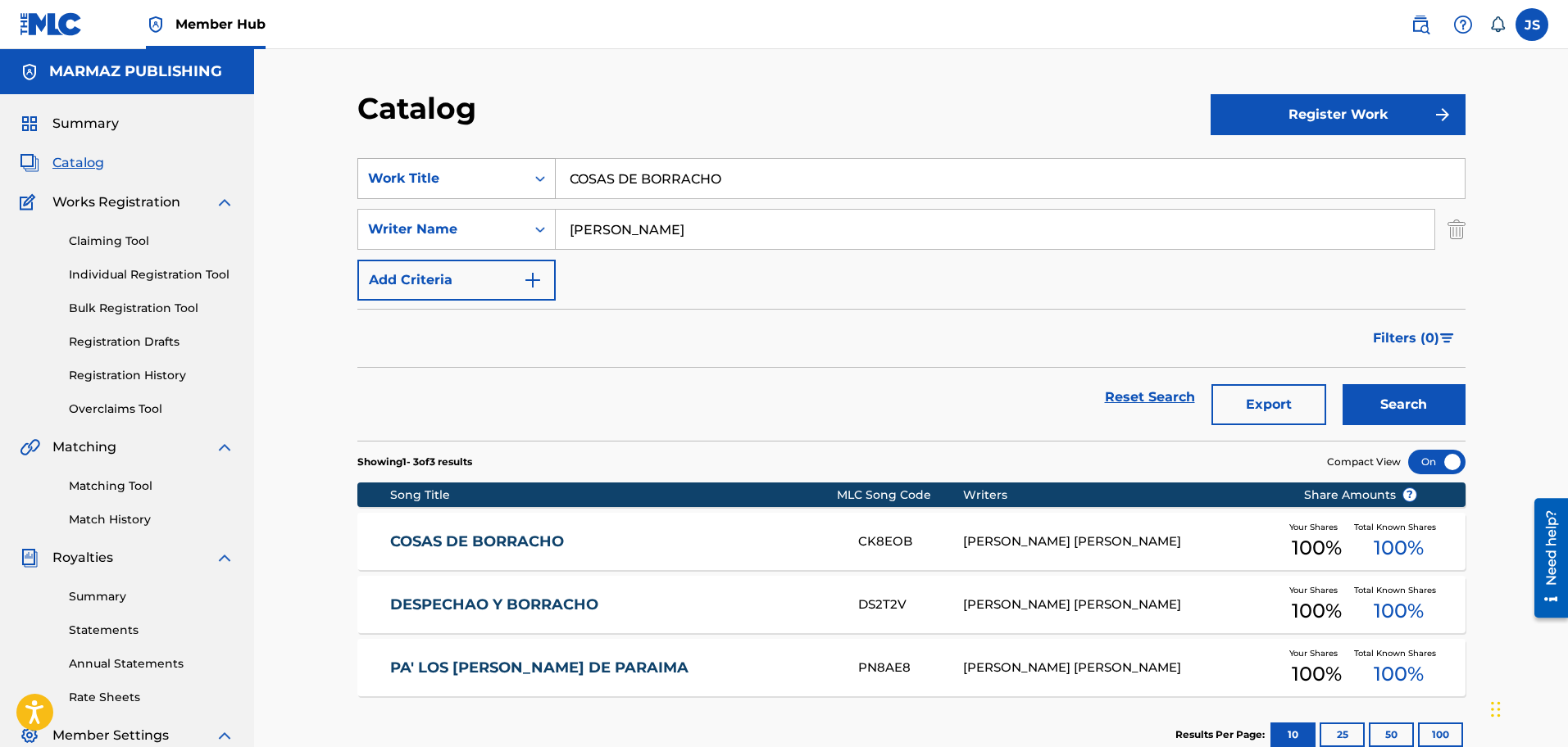
drag, startPoint x: 763, startPoint y: 184, endPoint x: 483, endPoint y: 187, distance: 280.0
click at [481, 187] on div "SearchWithCriteria3a824f4d-4459-4f53-b4f5-2955ab7f5b71 Work Title COSAS DE BORR…" at bounding box center [911, 178] width 1108 height 41
paste input "EL CANTO DEL AGUACER"
type input "EL CANTO DEL AGUACERO"
click at [735, 137] on div "Catalog" at bounding box center [783, 114] width 853 height 49
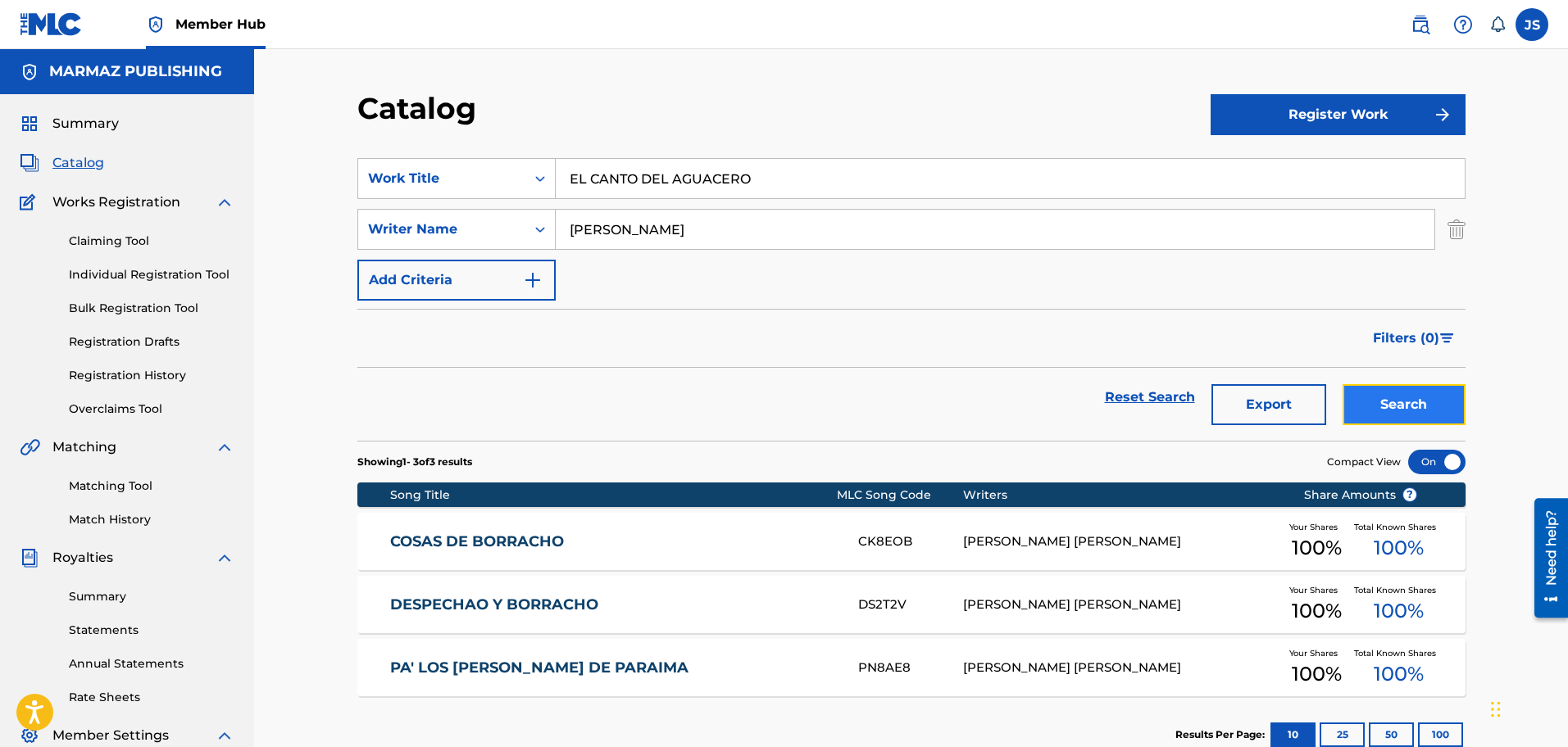
click at [1437, 415] on button "Search" at bounding box center [1404, 405] width 123 height 41
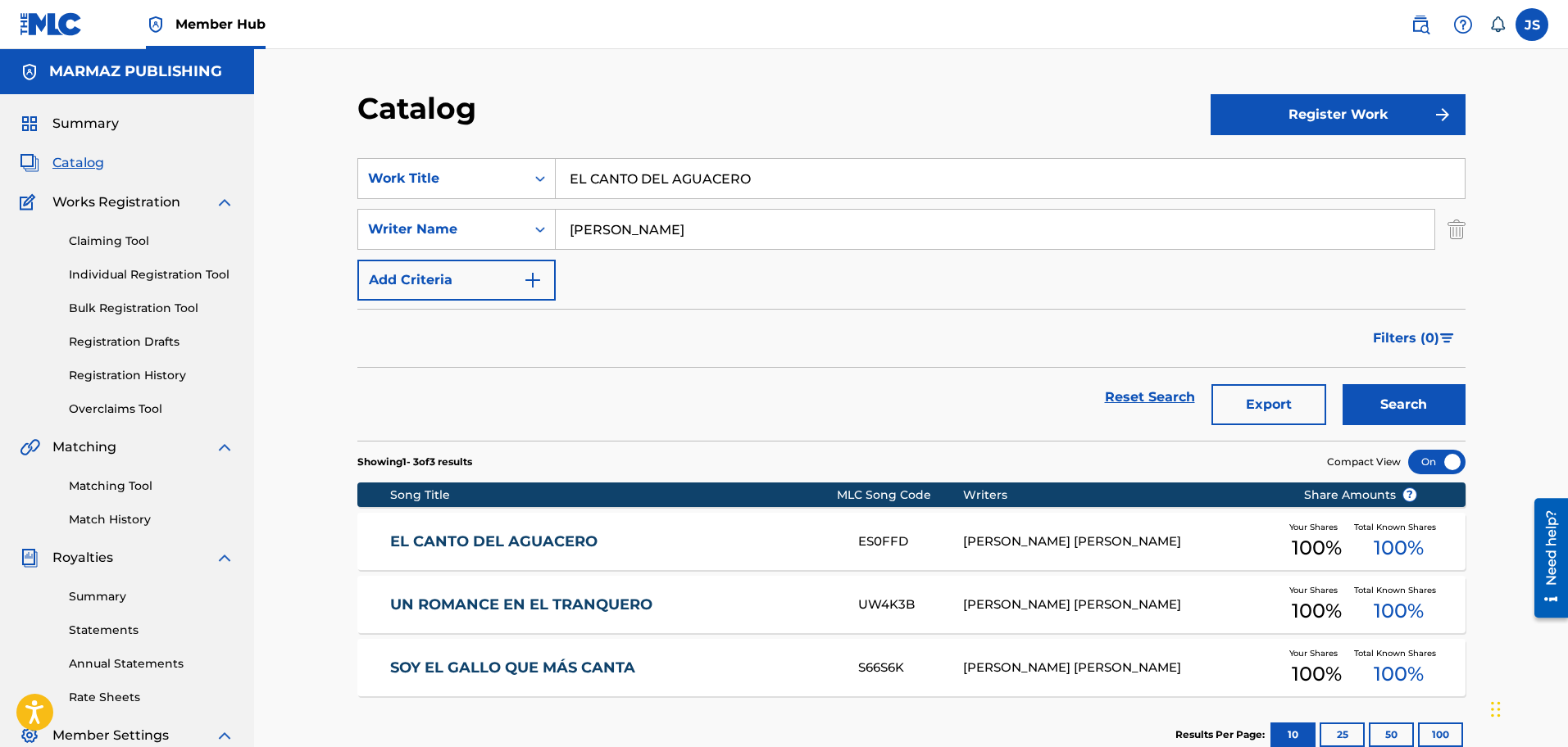
click at [570, 530] on div "EL CANTO DEL AGUACERO ES0FFD TIRSO RAMON ÁVILA MORENO Your Shares 100 % Total K…" at bounding box center [911, 541] width 1108 height 58
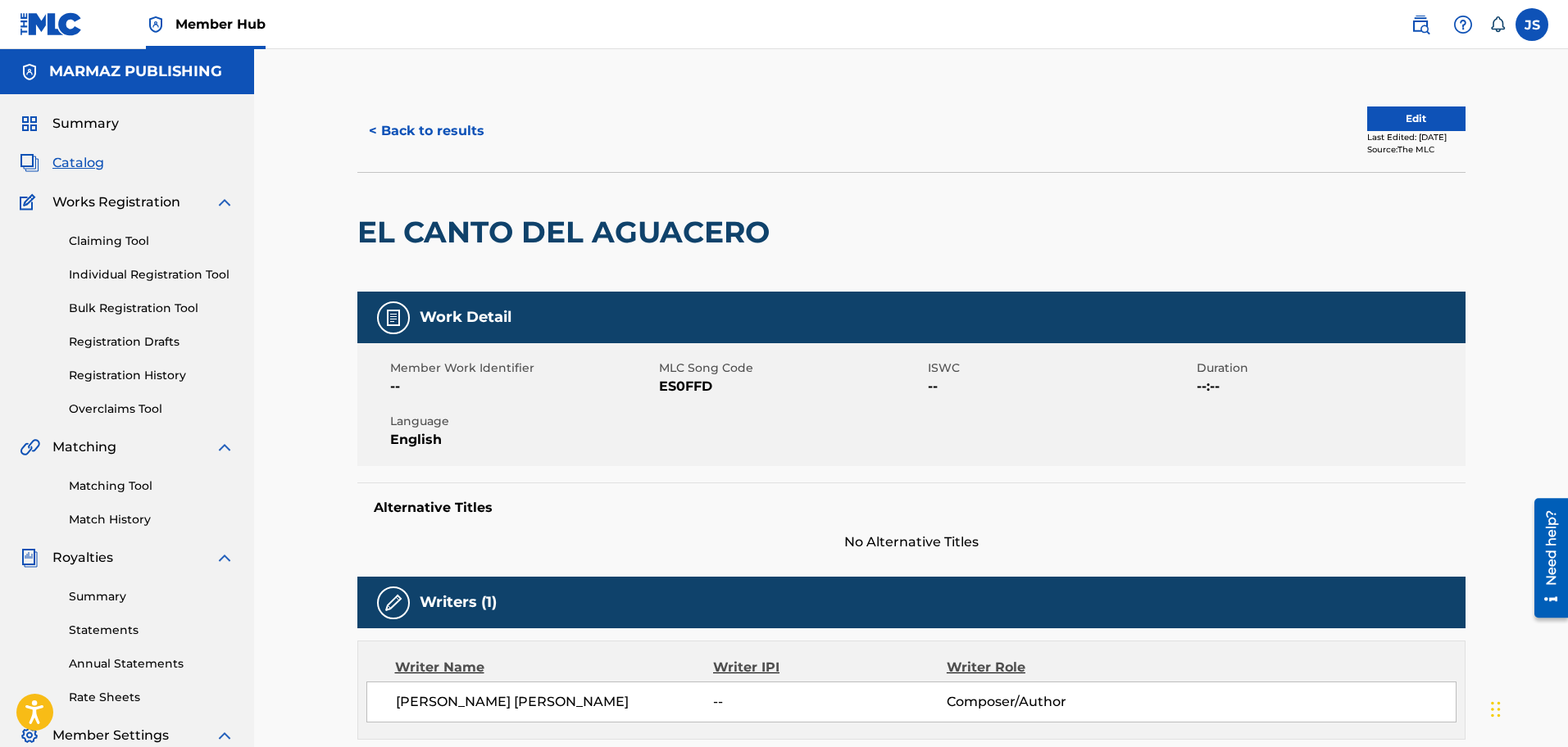
click at [688, 392] on span "ES0FFD" at bounding box center [791, 387] width 264 height 20
copy span "ES0FFD"
click at [445, 100] on div "< Back to results Edit Last Edited: June 17, 2025 Source: The MLC" at bounding box center [911, 131] width 1108 height 82
click at [458, 130] on button "< Back to results" at bounding box center [426, 131] width 138 height 41
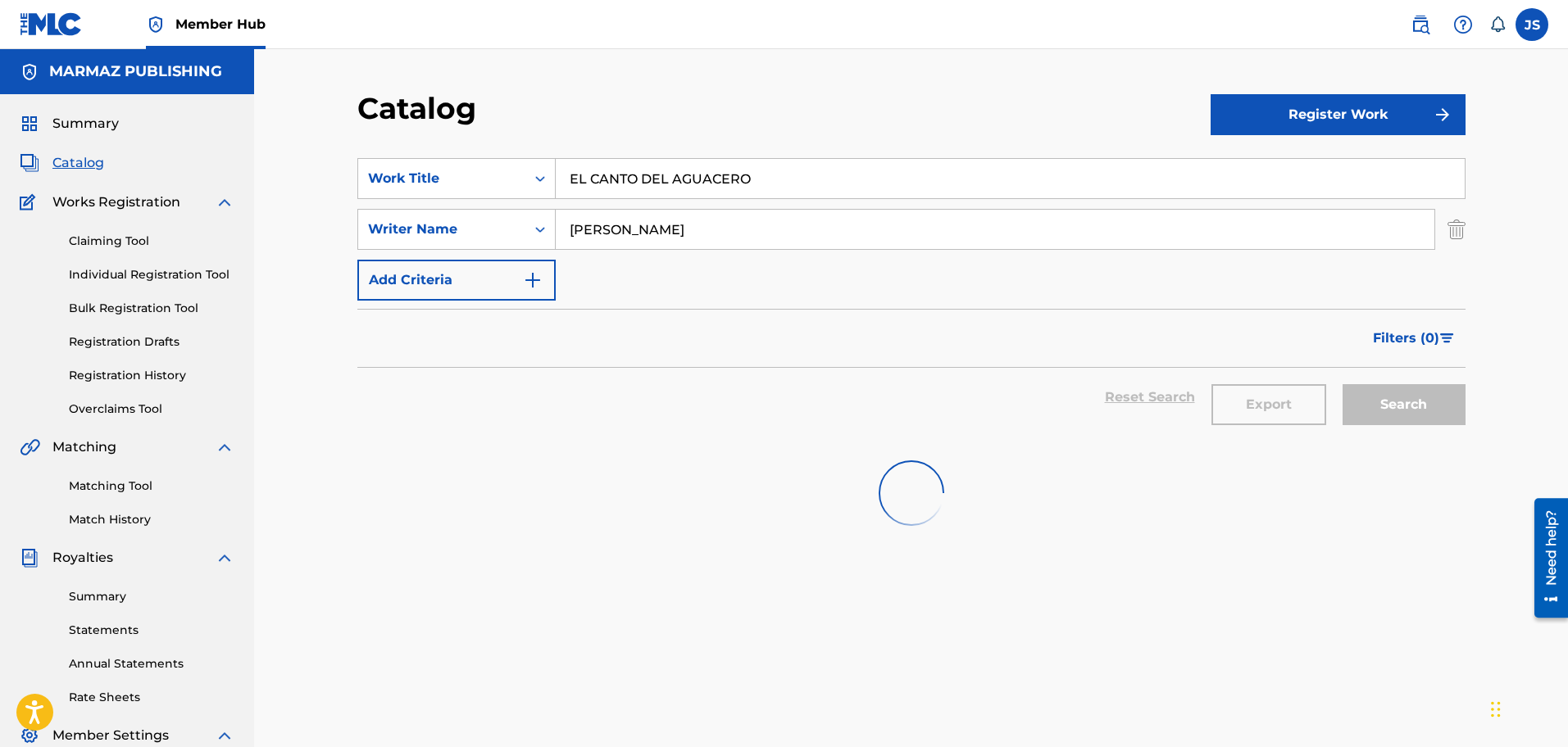
drag, startPoint x: 772, startPoint y: 182, endPoint x: 726, endPoint y: 154, distance: 53.9
click at [323, 141] on div "Catalog Register Work SearchWithCriteria3a824f4d-4459-4f53-b4f5-2955ab7f5b71 Wo…" at bounding box center [911, 492] width 1313 height 888
paste input "LAS COCUIZAS"
type input "LAS COCUIZAS"
click at [784, 148] on section "SearchWithCriteria3a824f4d-4459-4f53-b4f5-2955ab7f5b71 Work Title LAS COCUIZAS …" at bounding box center [911, 290] width 1108 height 302
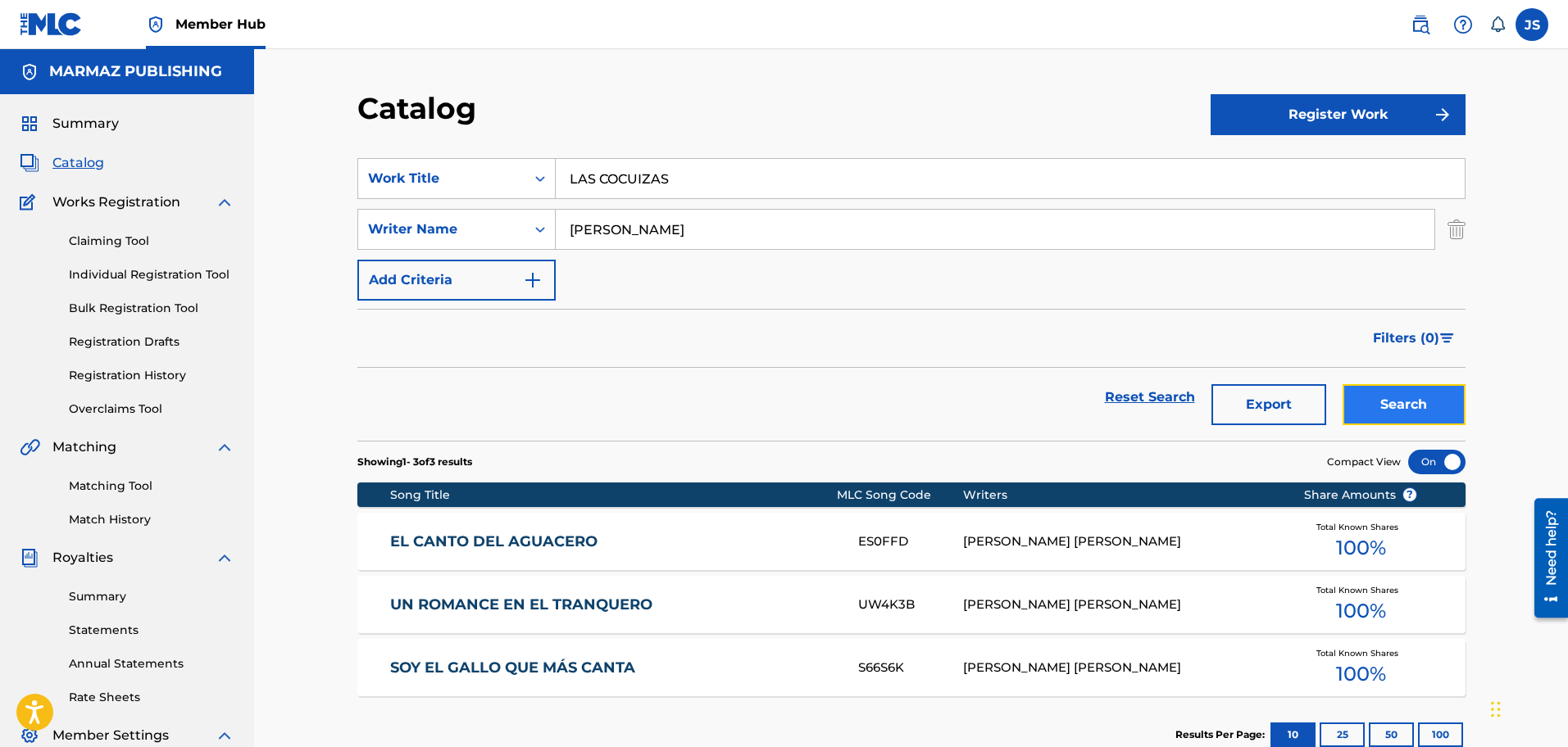
click at [1421, 407] on button "Search" at bounding box center [1404, 405] width 123 height 41
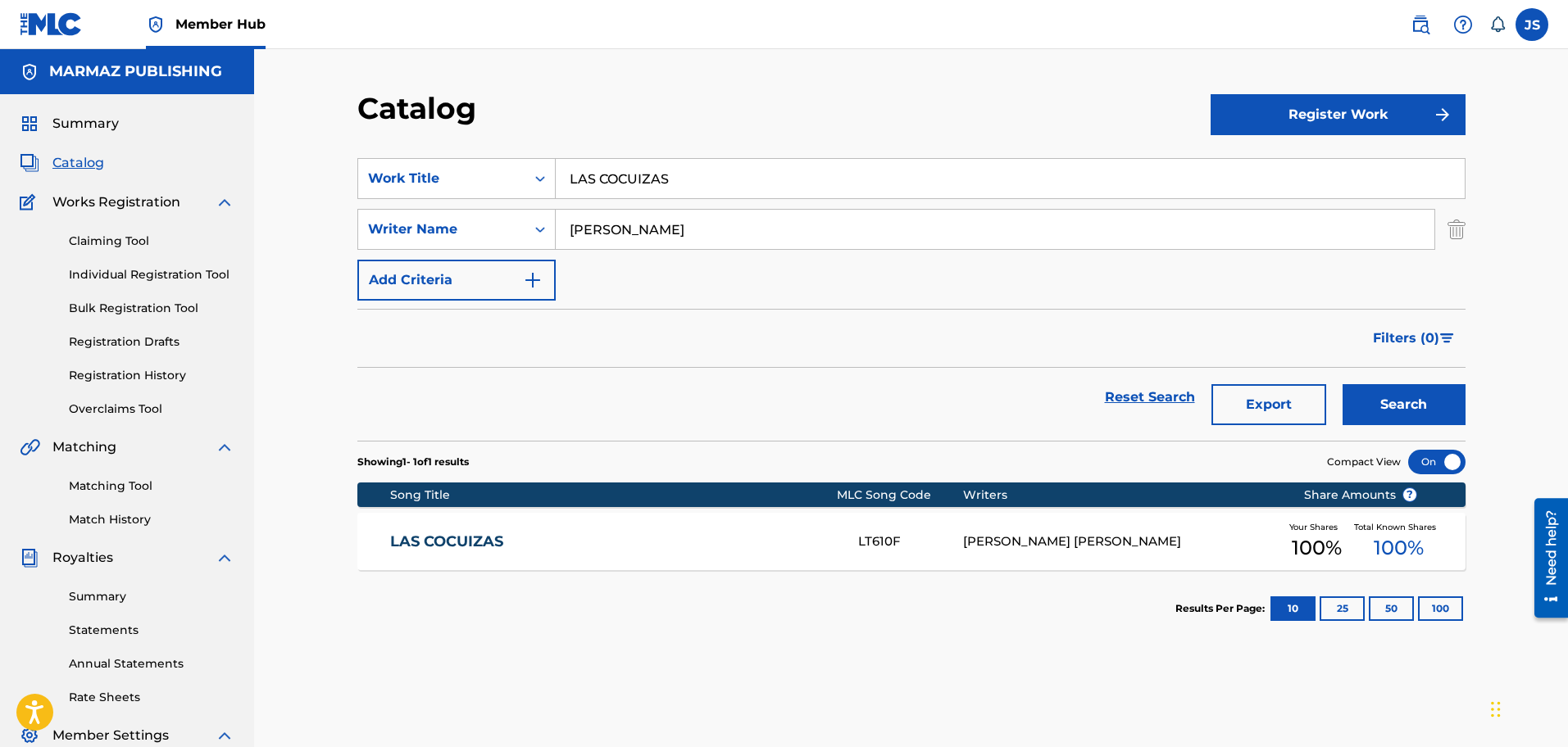
click at [434, 534] on link "LAS COCUIZAS" at bounding box center [612, 541] width 446 height 19
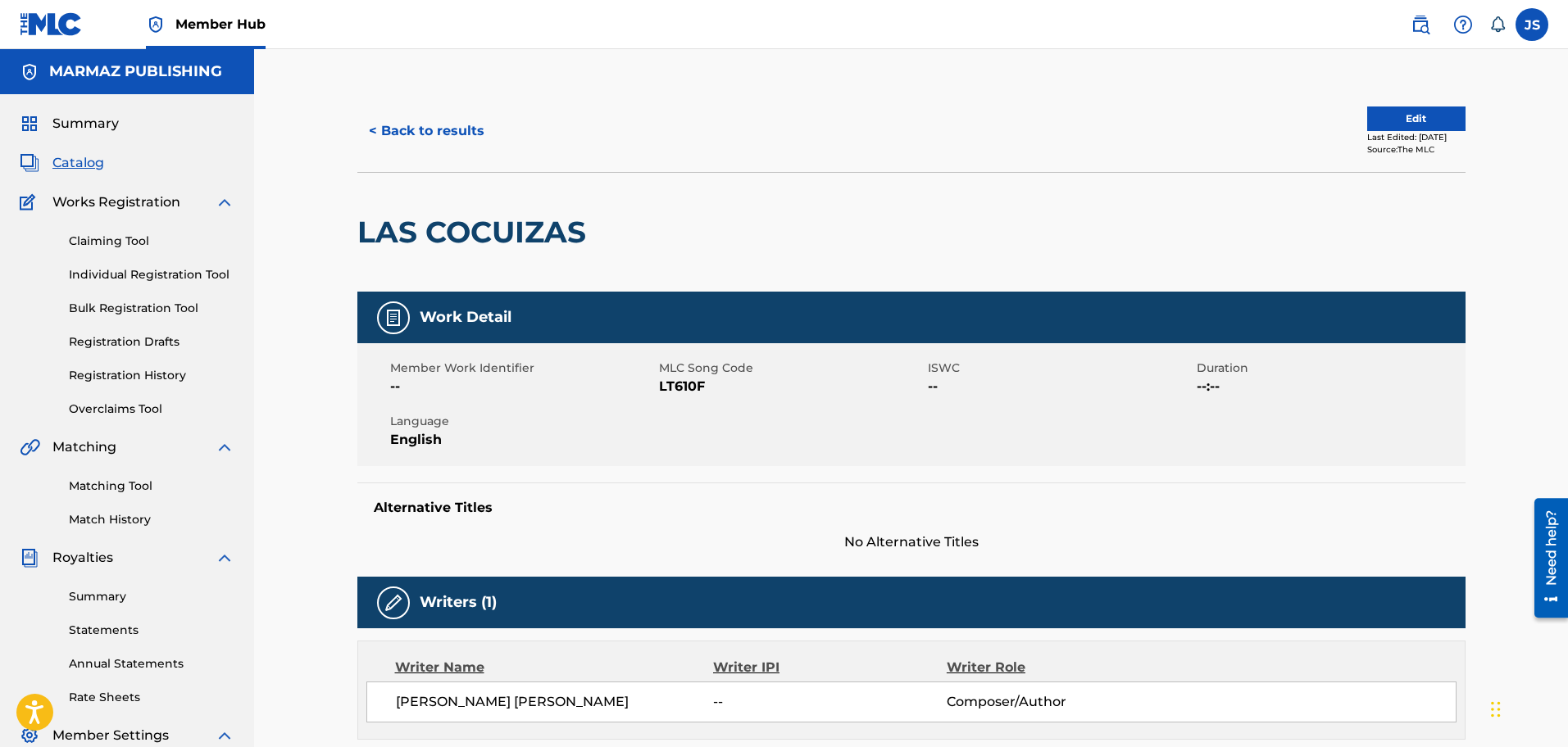
click at [681, 379] on span "LT610F" at bounding box center [791, 387] width 264 height 20
click at [401, 96] on div "< Back to results Edit Last Edited: June 17, 2025 Source: The MLC" at bounding box center [911, 131] width 1108 height 82
click at [418, 123] on button "< Back to results" at bounding box center [426, 131] width 138 height 41
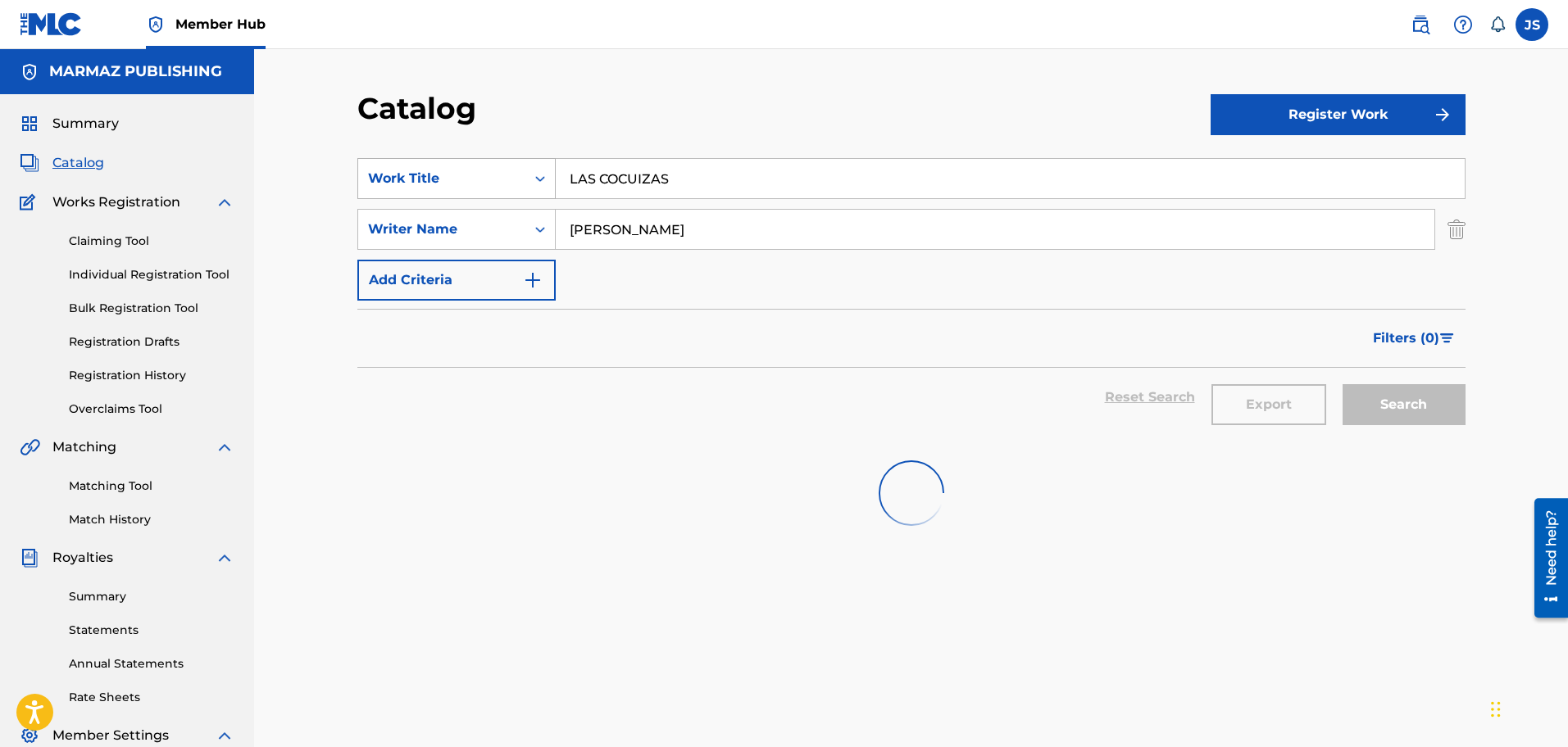
click at [447, 158] on div "SearchWithCriteria3a824f4d-4459-4f53-b4f5-2955ab7f5b71 Work Title LAS COCUIZAS" at bounding box center [911, 178] width 1108 height 41
paste input "MI AMOR CAPOCHO"
type input "MI AMOR CAPOCHO"
click at [768, 118] on div "Catalog" at bounding box center [783, 114] width 853 height 49
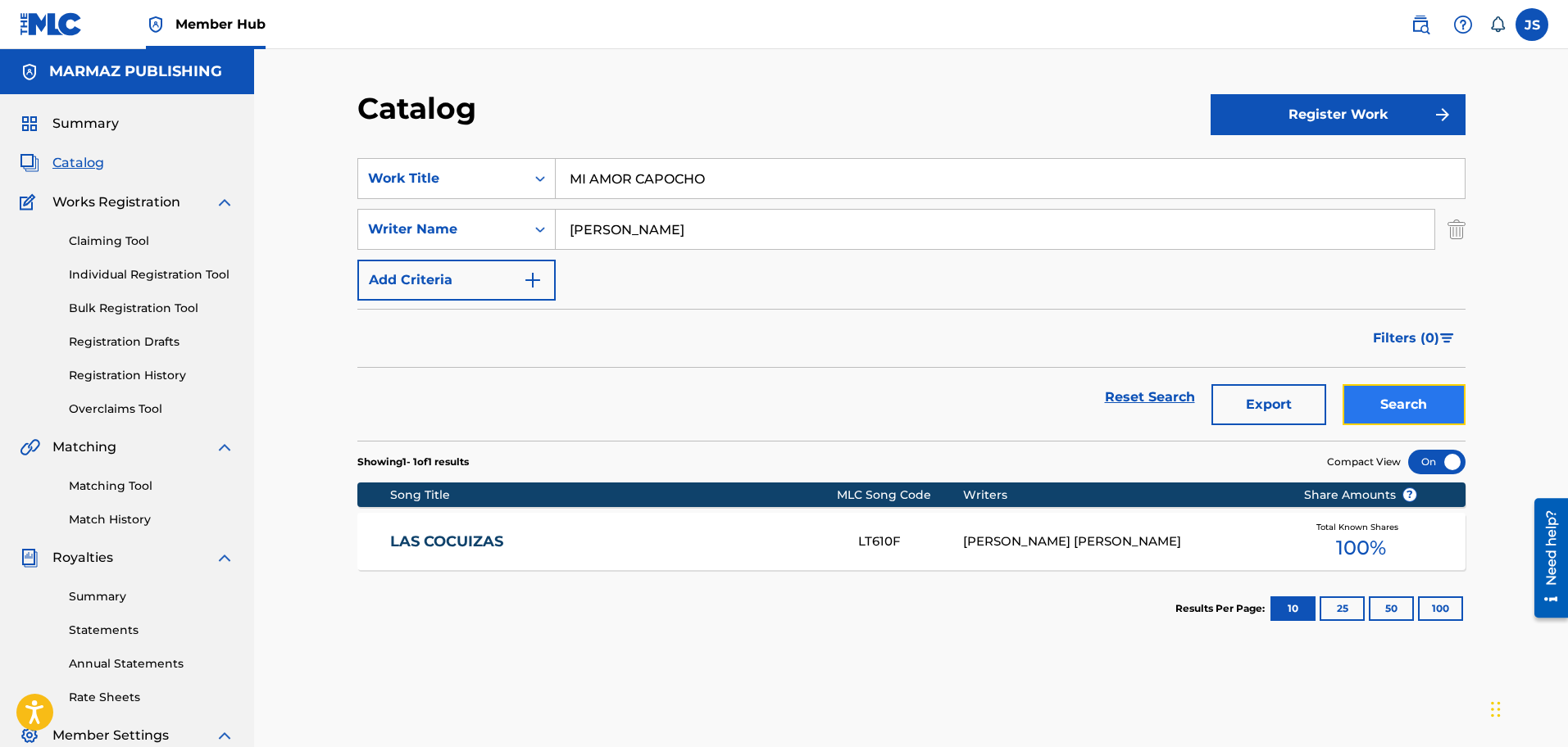
click at [1405, 409] on button "Search" at bounding box center [1404, 405] width 123 height 41
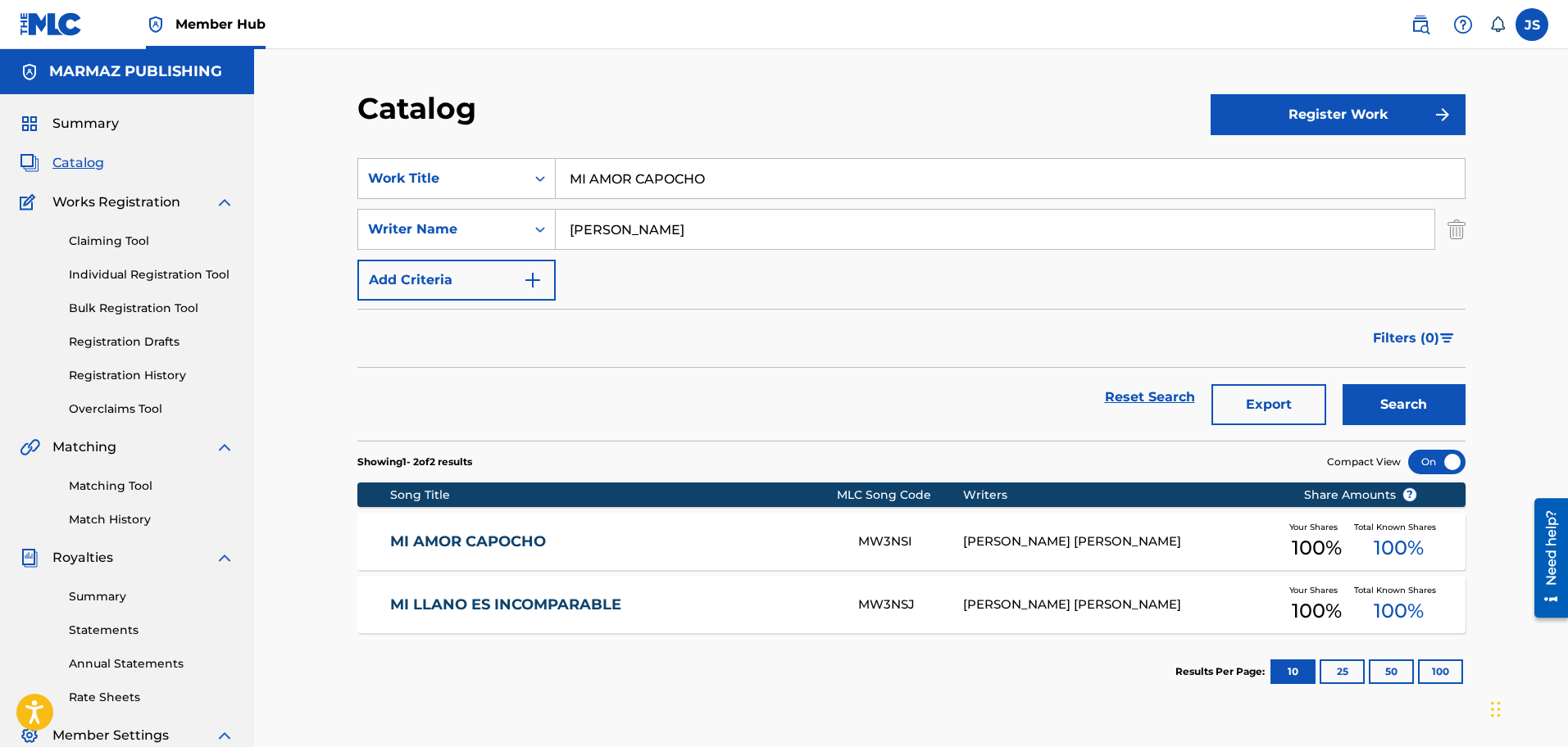
click at [500, 531] on div "MI AMOR CAPOCHO MW3NSI TIRSO RAMON ÁVILA MORENO Your Shares 100 % Total Known S…" at bounding box center [911, 541] width 1108 height 58
click at [500, 531] on div "Catalog Register Work SearchWithCriteria3a824f4d-4459-4f53-b4f5-2955ab7f5b71 Wo…" at bounding box center [911, 513] width 1148 height 847
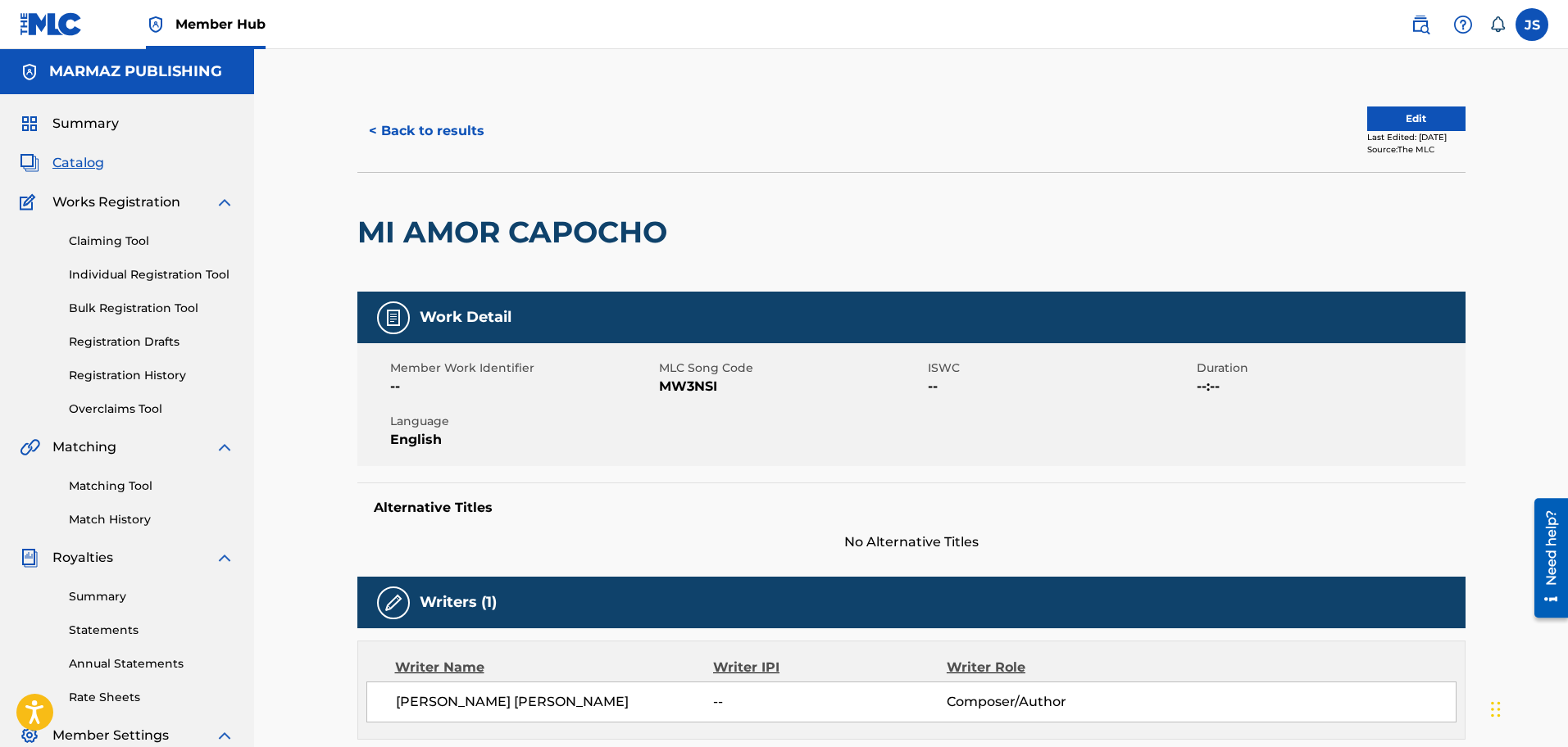
click at [801, 375] on div "Work Detail Member Work Identifier -- MLC Song Code MW3NSI ISWC -- Duration --:…" at bounding box center [911, 702] width 1108 height 822
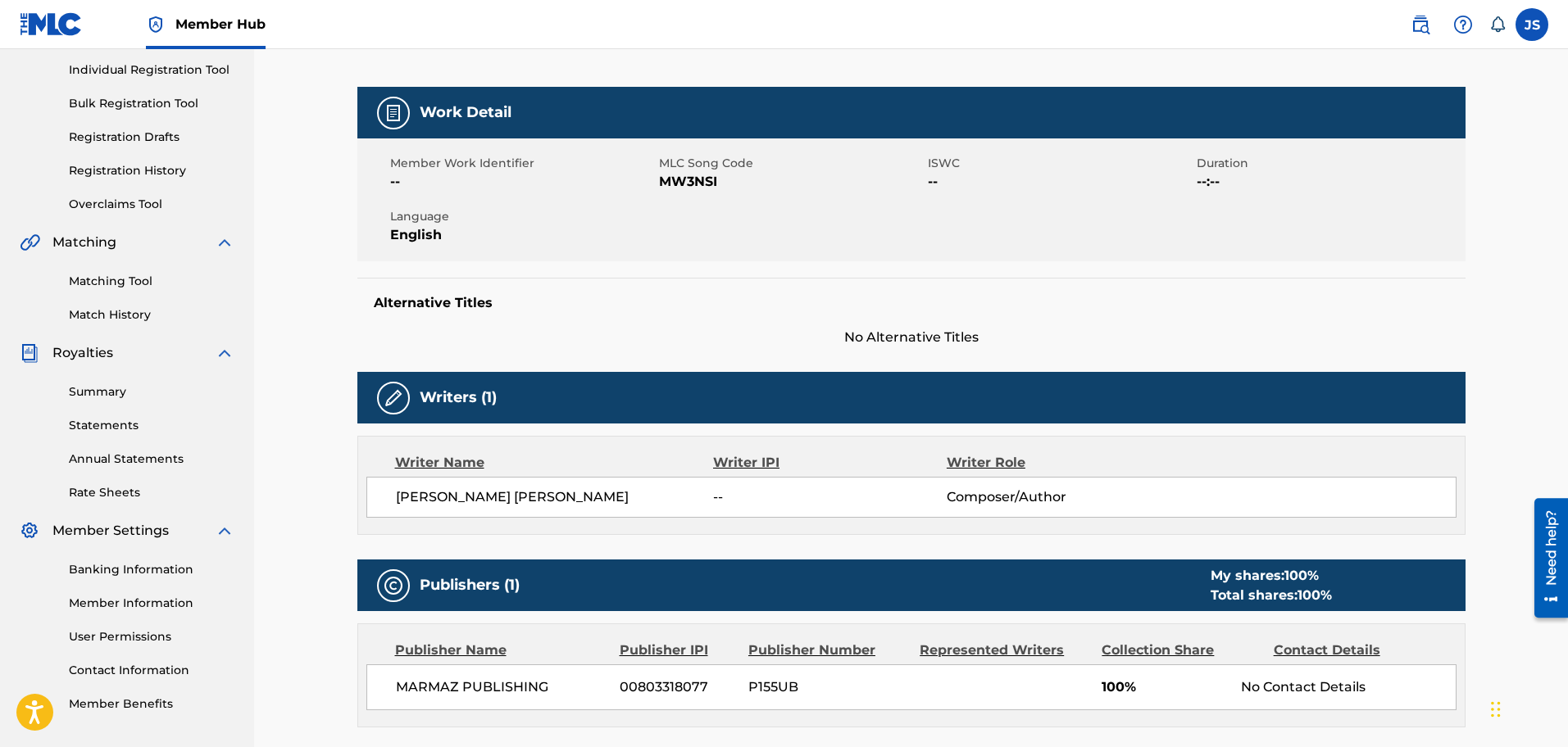
click at [680, 261] on div "Member Work Identifier -- MLC Song Code MW3NSI ISWC -- Duration --:-- Language …" at bounding box center [911, 200] width 1108 height 123
click at [680, 192] on span "MW3NSI" at bounding box center [791, 181] width 264 height 20
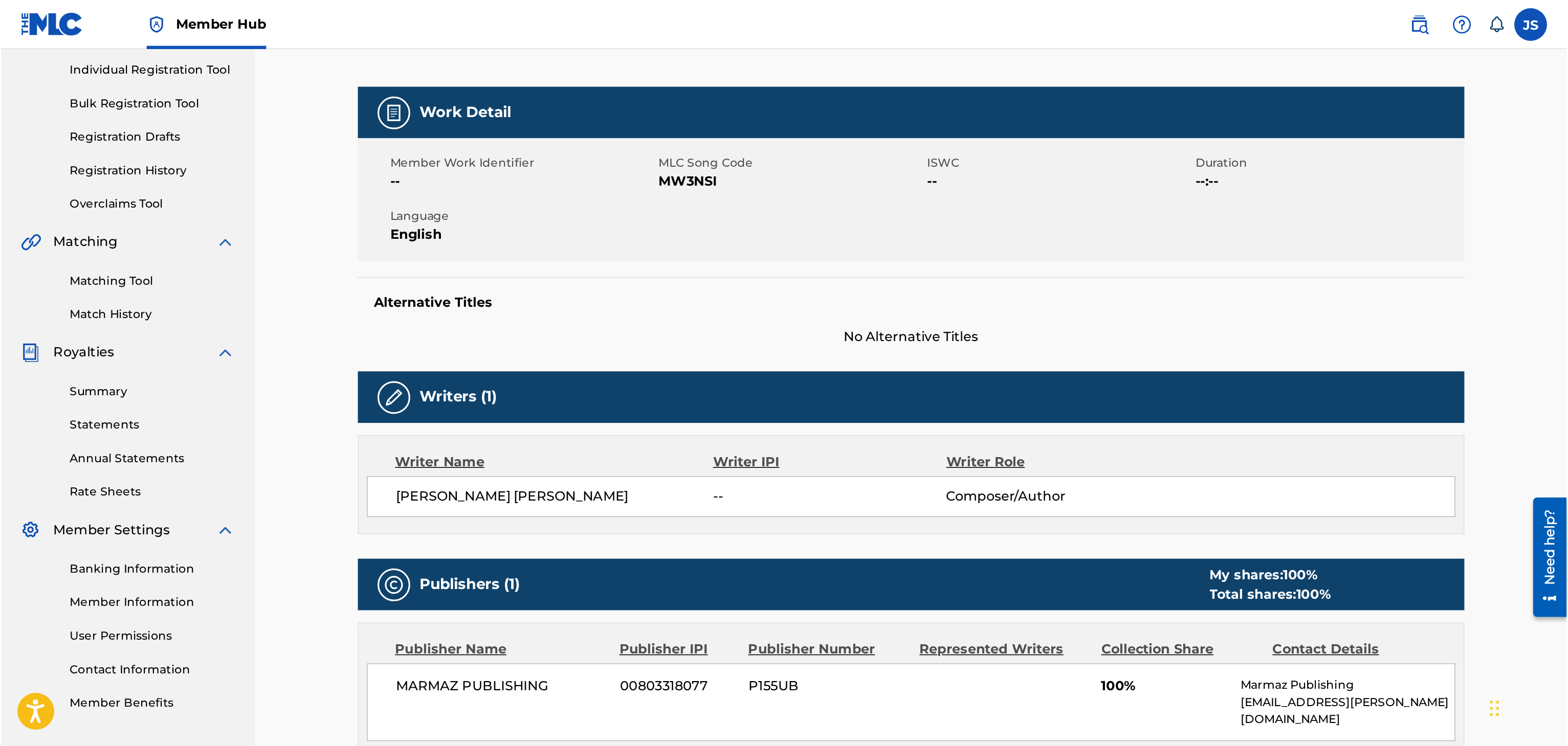
scroll to position [51, 0]
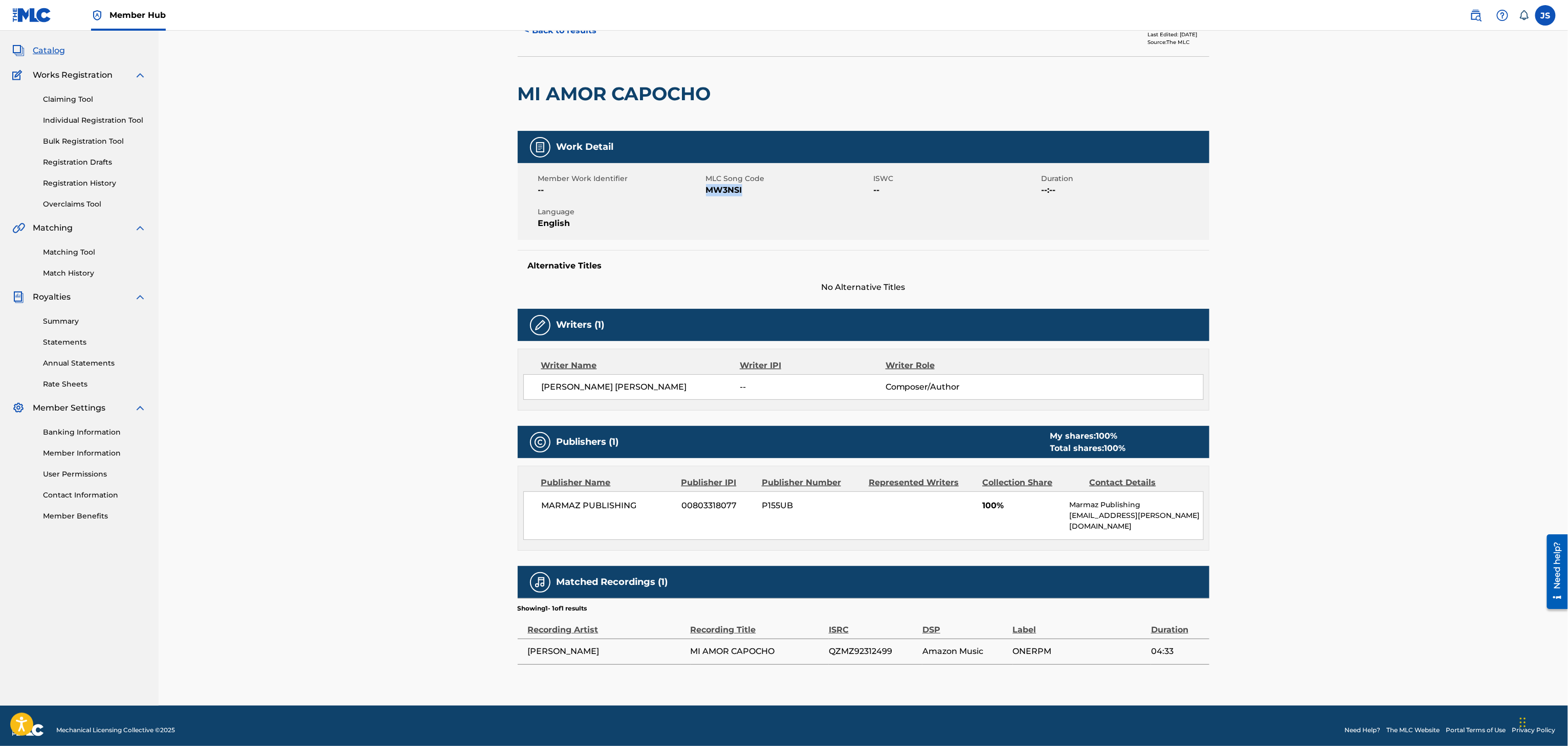
click at [547, 55] on div "< Back to results Edit Last Edited: June 17, 2025 Source: The MLC MI AMOR CAPOC…" at bounding box center [863, 342] width 1409 height 726
click at [559, 43] on button "< Back to results" at bounding box center [561, 30] width 86 height 26
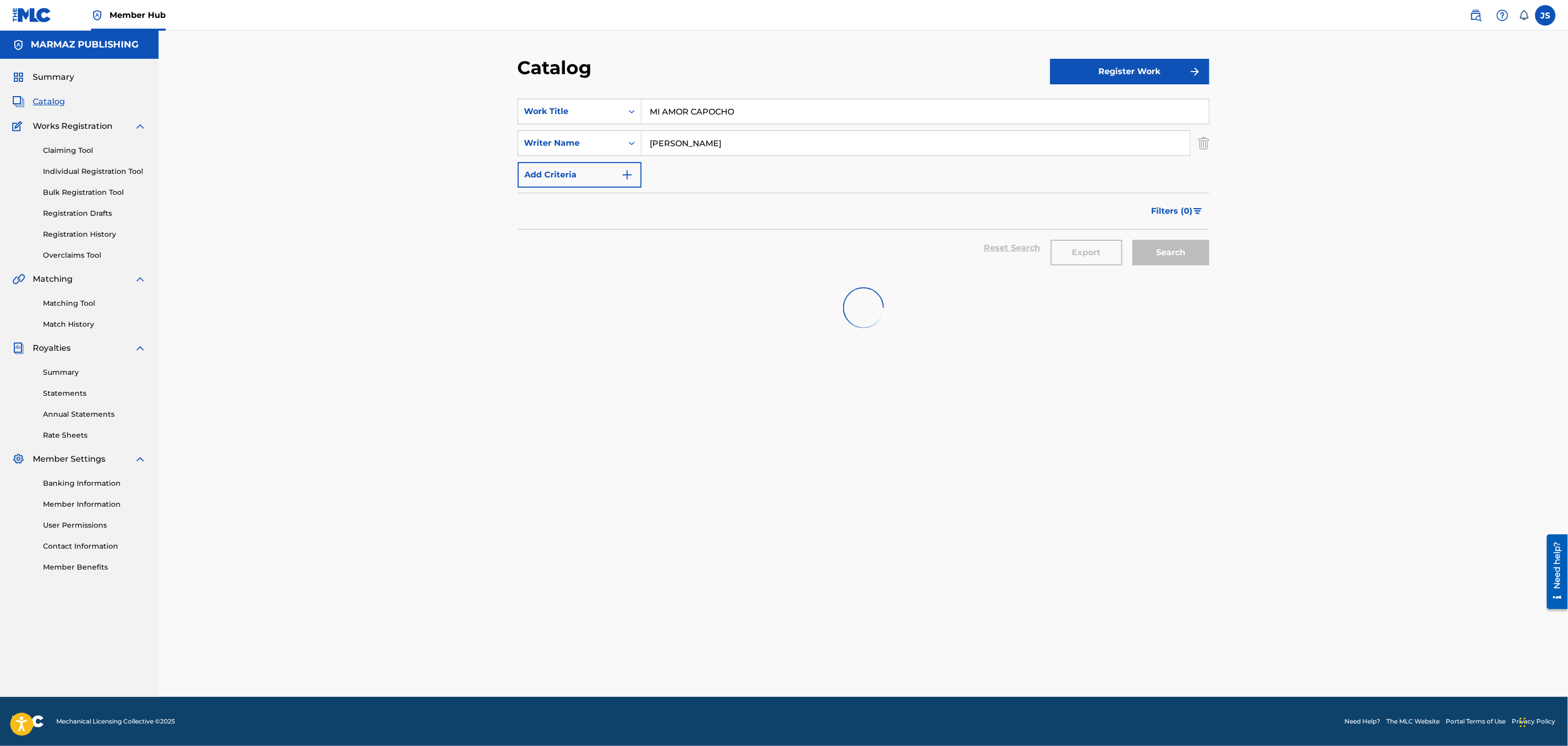
drag, startPoint x: 729, startPoint y: 113, endPoint x: 486, endPoint y: 246, distance: 277.0
click at [537, 107] on div "SearchWithCriteria3a824f4d-4459-4f53-b4f5-2955ab7f5b71 Work Title MI AMOR CAPOC…" at bounding box center [864, 111] width 691 height 26
paste input "PA' LOS LLANOS DE PARAIMA"
type input "PA' LOS LLANOS DE PARAIMA"
click at [432, 248] on div "Catalog Register Work SearchWithCriteria3a824f4d-4459-4f53-b4f5-2955ab7f5b71 Wo…" at bounding box center [863, 363] width 1409 height 666
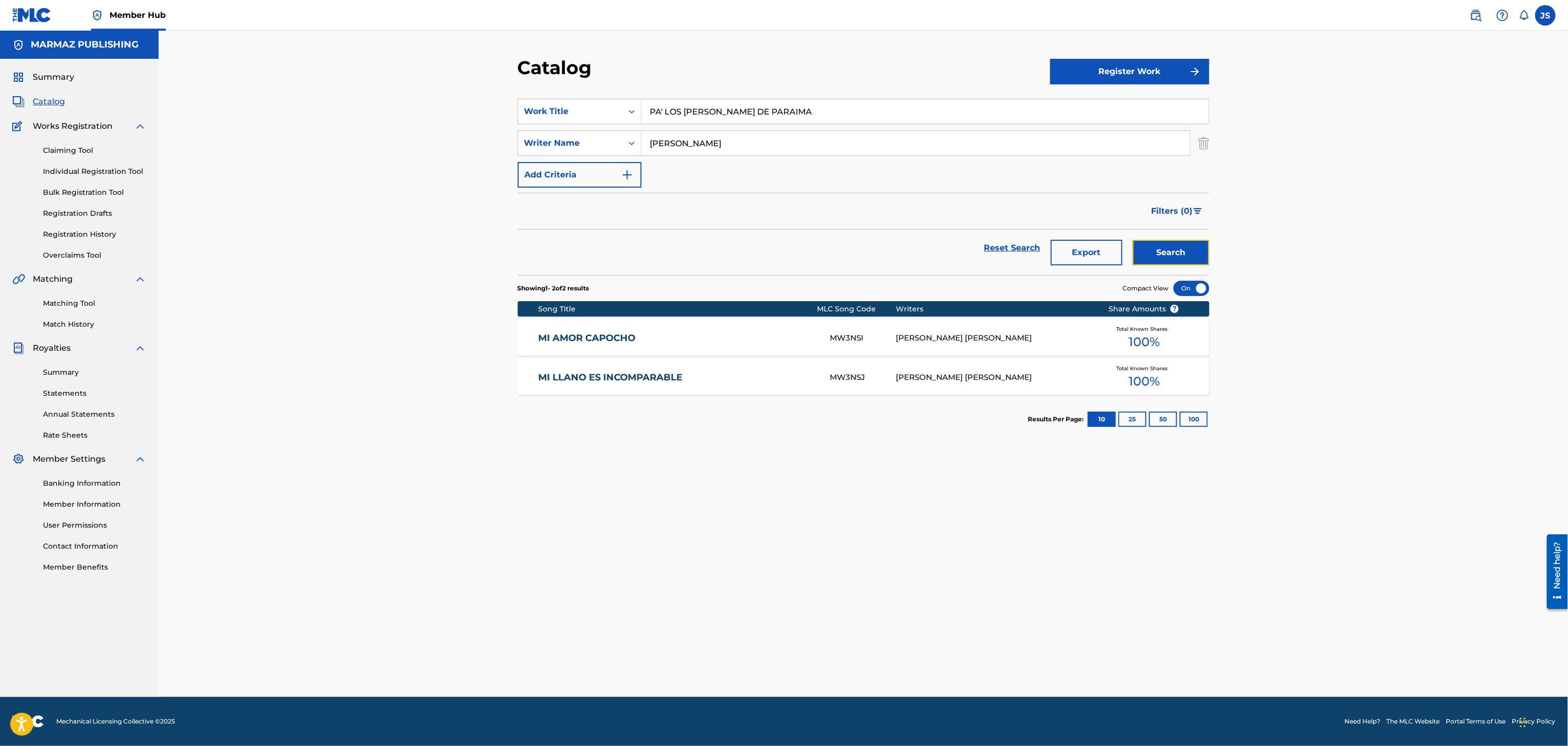
click at [978, 256] on button "Search" at bounding box center [1171, 253] width 77 height 26
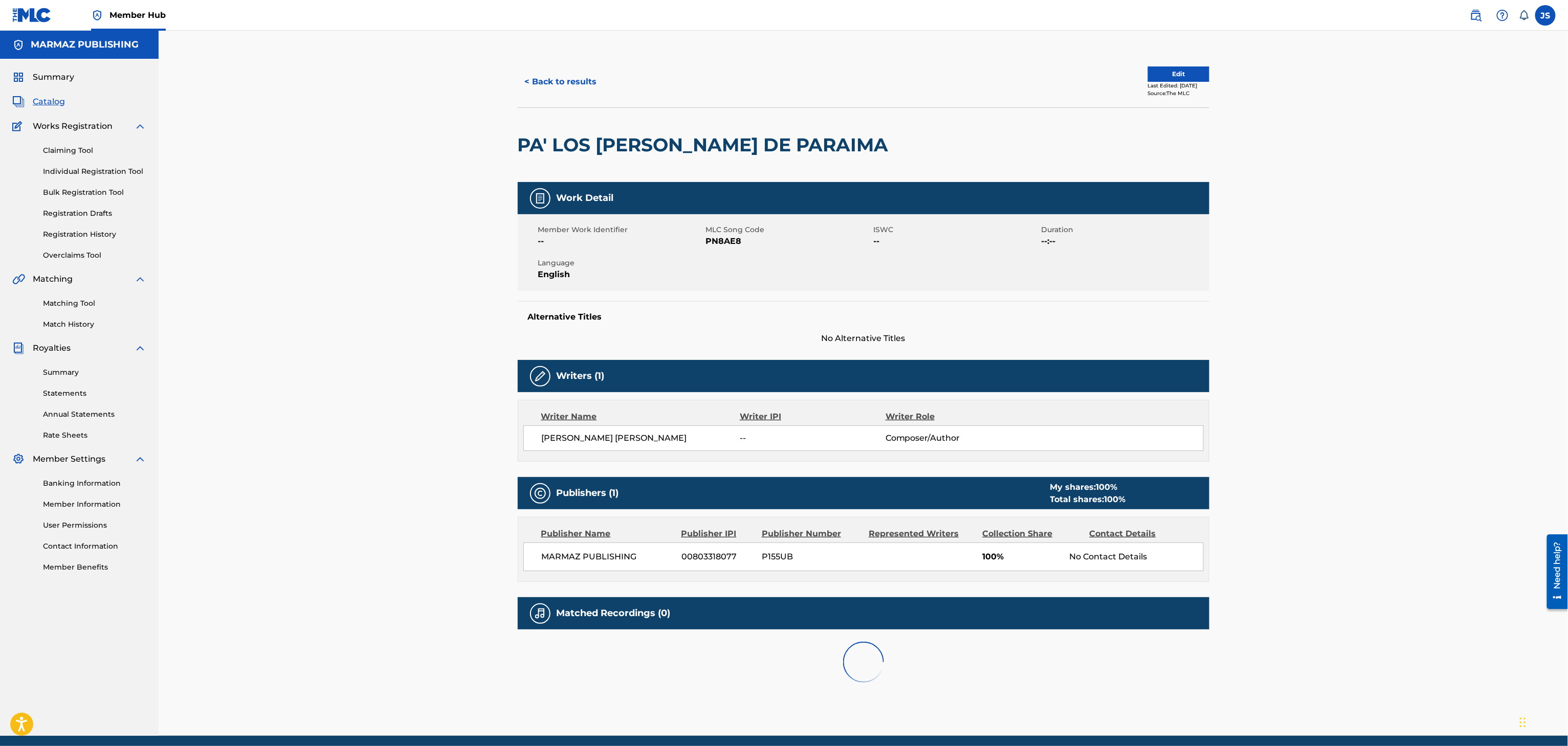
click at [729, 235] on span "PN8AE8" at bounding box center [788, 242] width 165 height 12
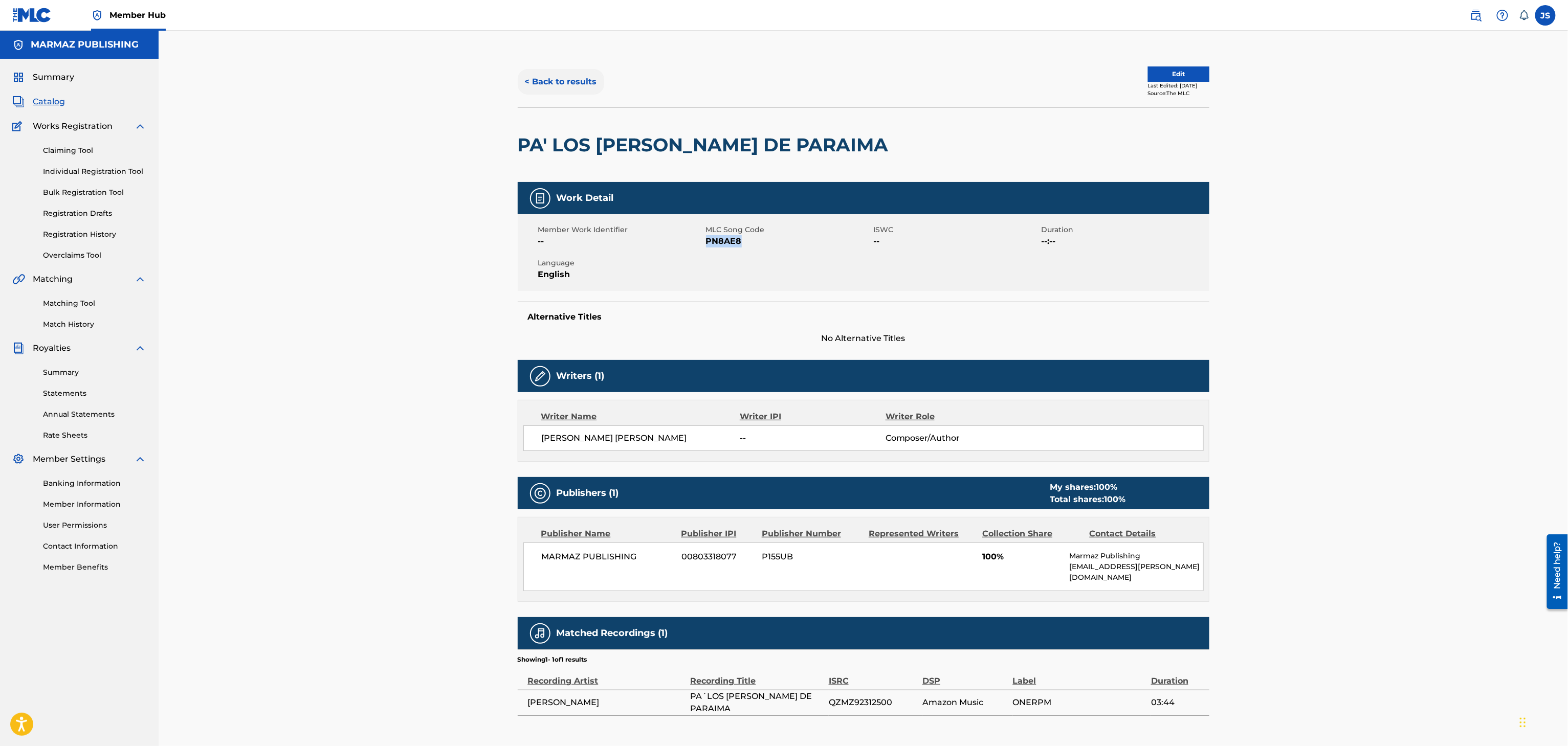
click at [568, 85] on button "< Back to results" at bounding box center [561, 82] width 86 height 26
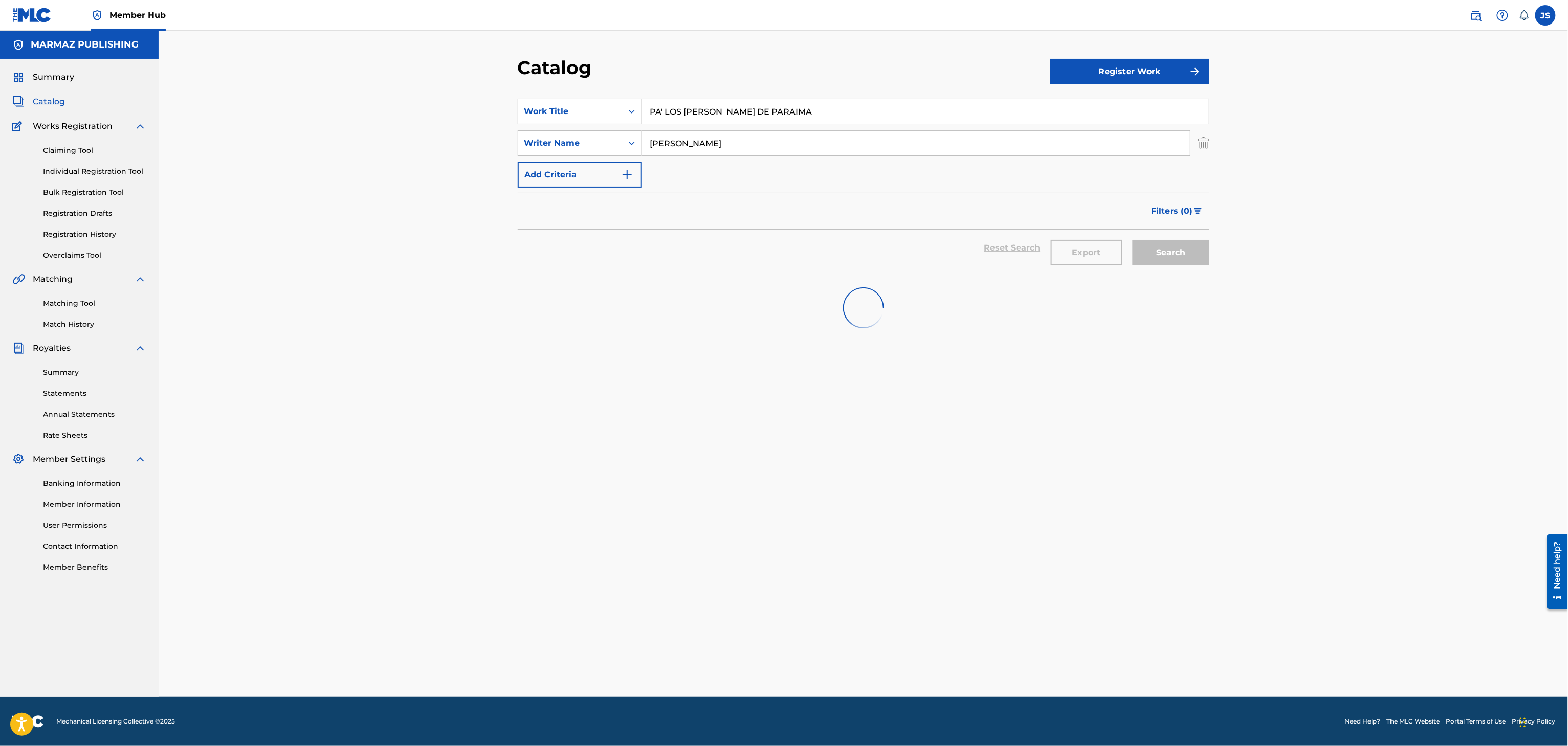
click at [452, 141] on div "Catalog Register Work SearchWithCriteria3a824f4d-4459-4f53-b4f5-2955ab7f5b71 Wo…" at bounding box center [863, 363] width 1409 height 666
paste input "VUELVE CAMPESINO AL CAMPO"
type input "VUELVE CAMPESINO AL CAMPO"
click at [774, 275] on div "SearchWithCriteria3a824f4d-4459-4f53-b4f5-2955ab7f5b71 Work Title VUELVE CAMPES…" at bounding box center [864, 406] width 691 height 641
click at [978, 253] on div "Search" at bounding box center [1168, 248] width 82 height 37
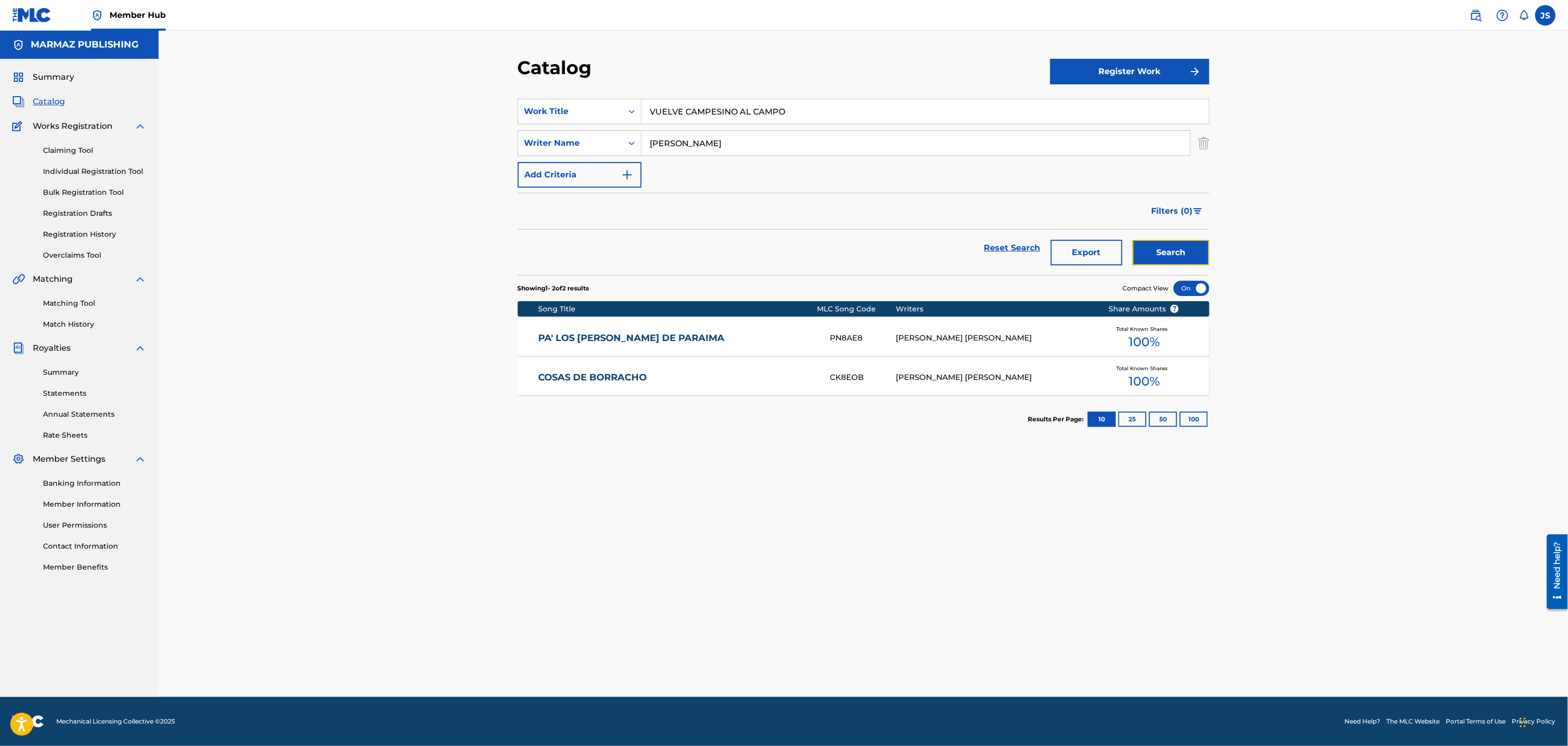
drag, startPoint x: 1166, startPoint y: 252, endPoint x: 1160, endPoint y: 255, distance: 6.7
click at [978, 252] on button "Search" at bounding box center [1171, 253] width 77 height 26
click at [665, 337] on link "VUELVE CAMPESINO AL CAMPO" at bounding box center [677, 338] width 278 height 12
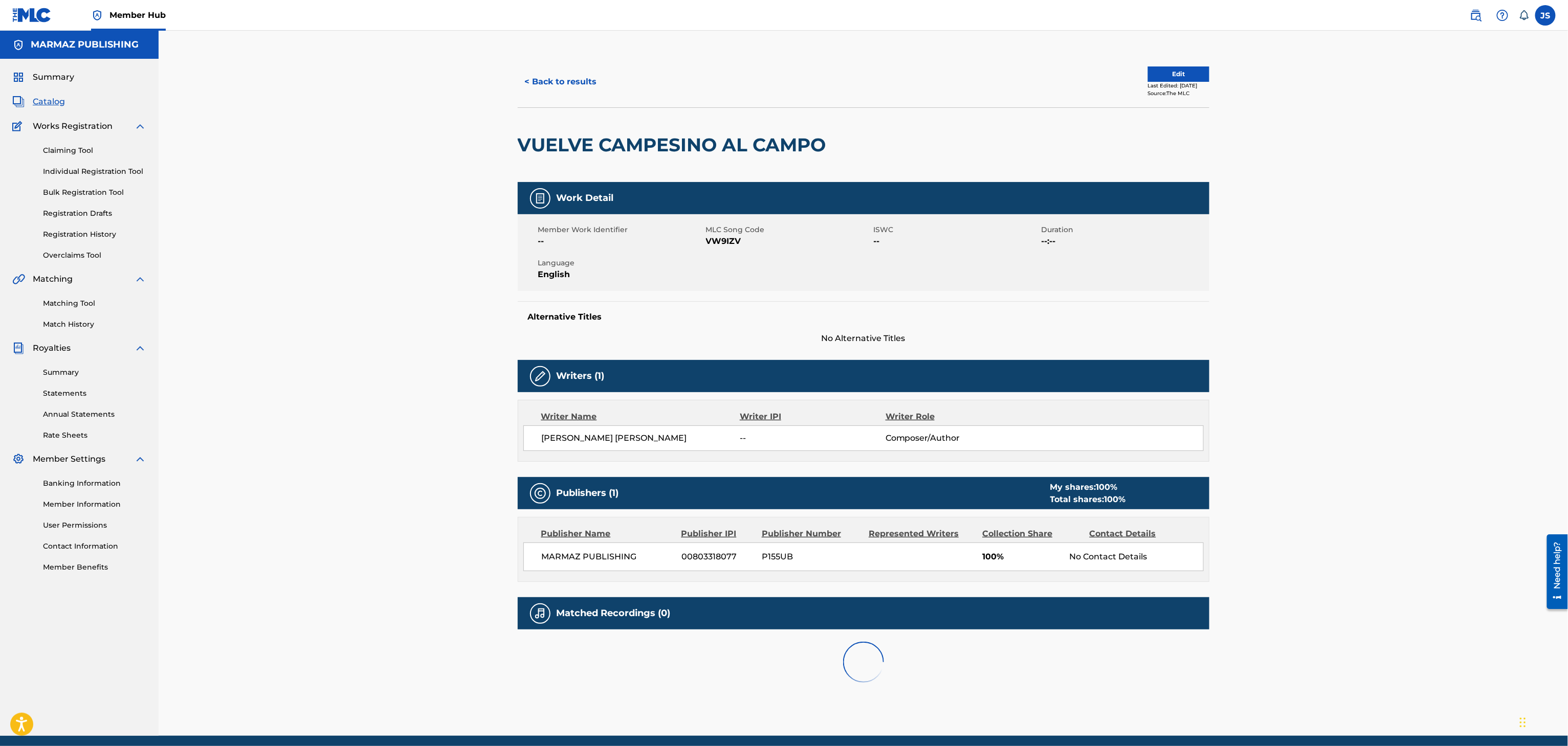
click at [723, 243] on span "VW9IZV" at bounding box center [788, 242] width 165 height 12
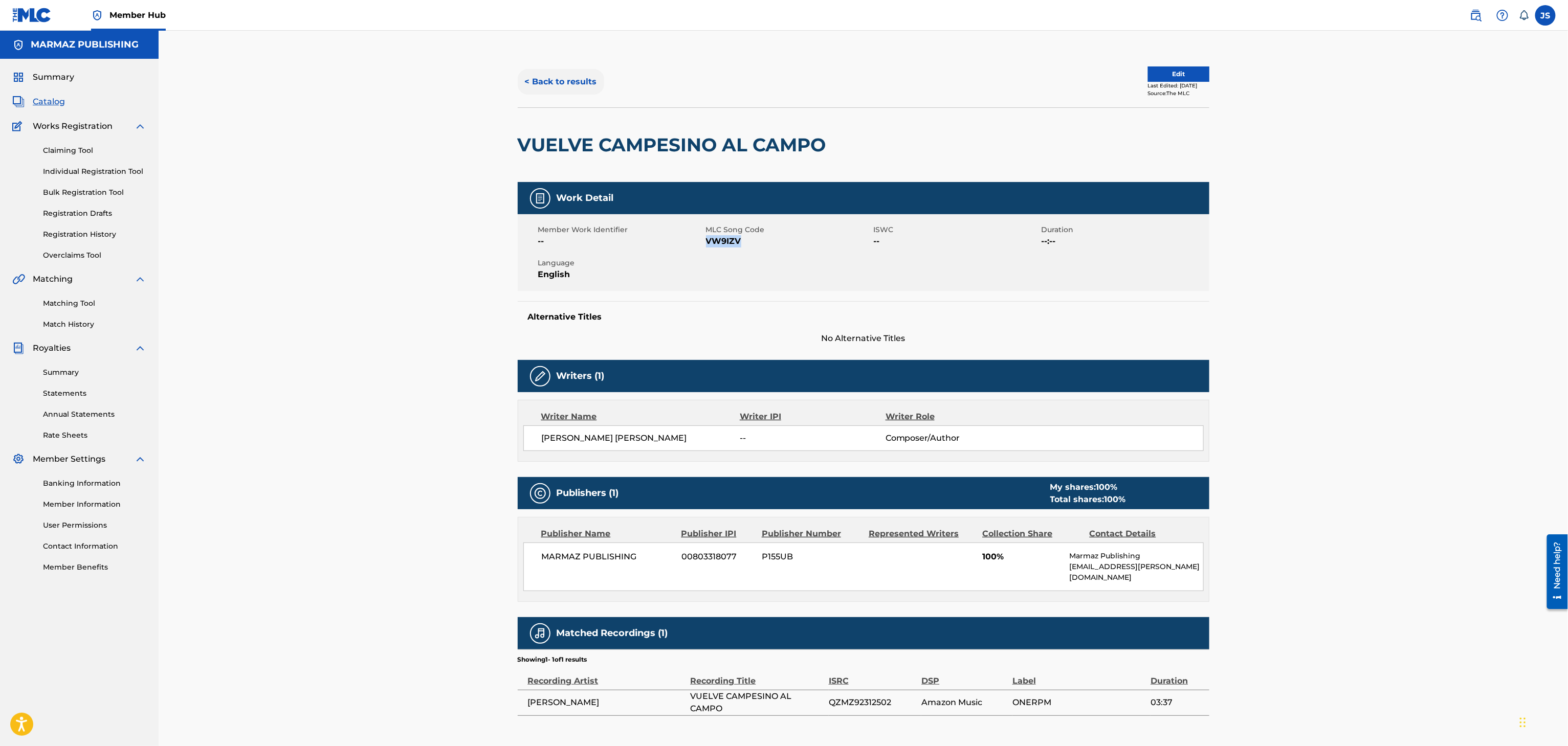
click at [556, 69] on button "< Back to results" at bounding box center [561, 82] width 86 height 26
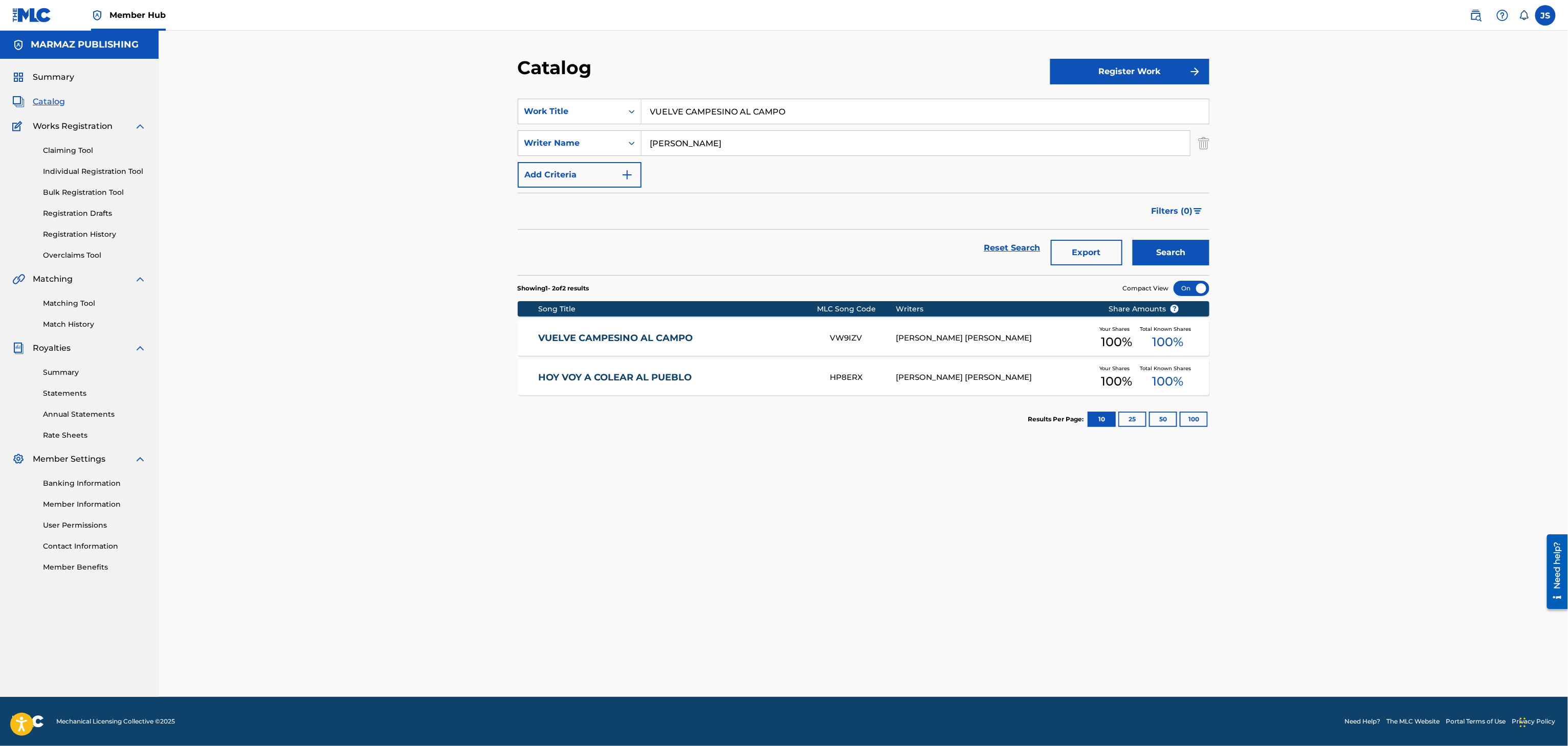
click at [514, 97] on div "Catalog Register Work SearchWithCriteria3a824f4d-4459-4f53-b4f5-2955ab7f5b71 Wo…" at bounding box center [863, 376] width 716 height 641
paste input "MI LLANO ES INCOMPARABLE"
type input "MI LLANO ES INCOMPARABLE"
click at [418, 224] on div "Catalog Register Work SearchWithCriteria3a824f4d-4459-4f53-b4f5-2955ab7f5b71 Wo…" at bounding box center [863, 363] width 1409 height 666
click at [978, 251] on button "Search" at bounding box center [1171, 253] width 77 height 26
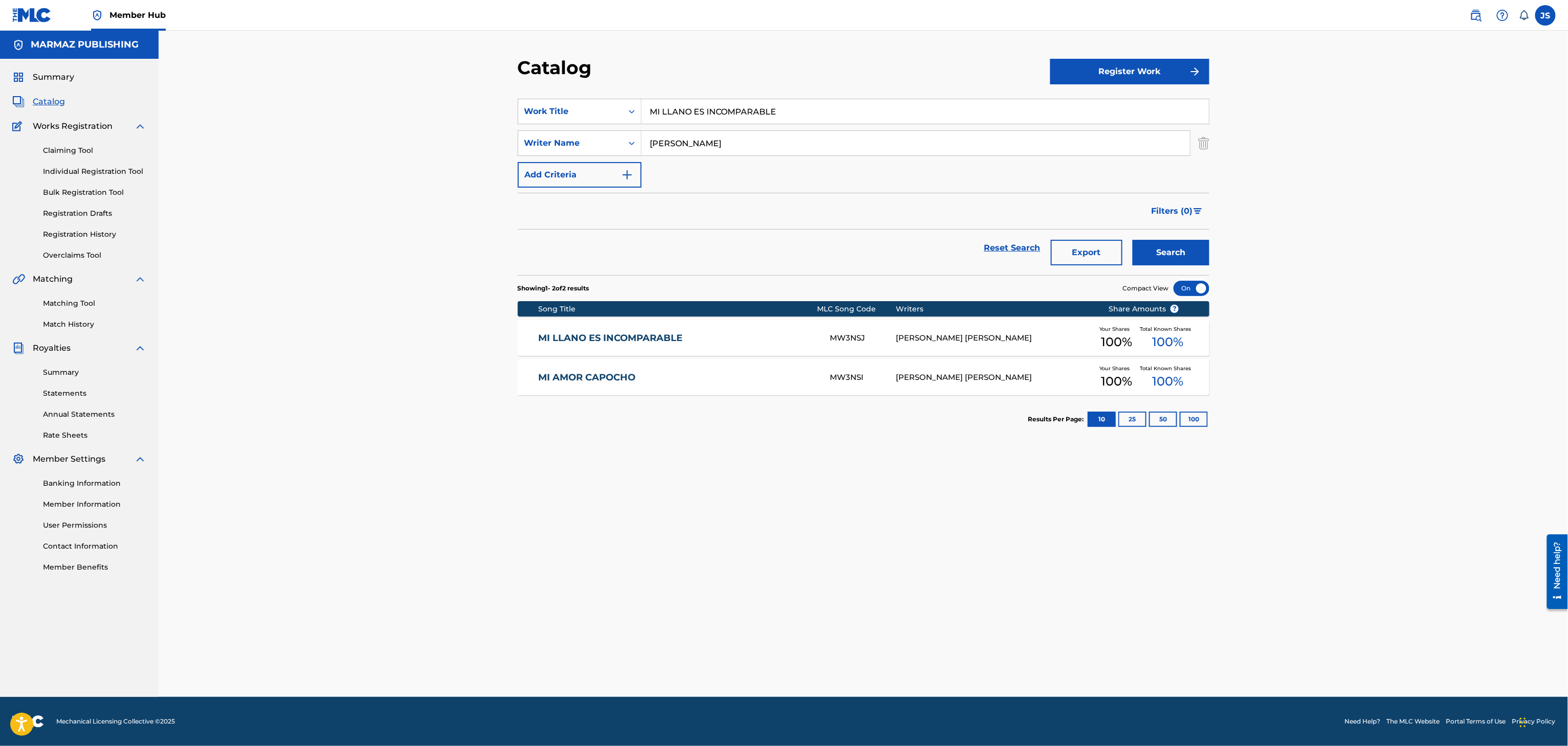
click at [616, 335] on link "MI LLANO ES INCOMPARABLE" at bounding box center [677, 338] width 278 height 12
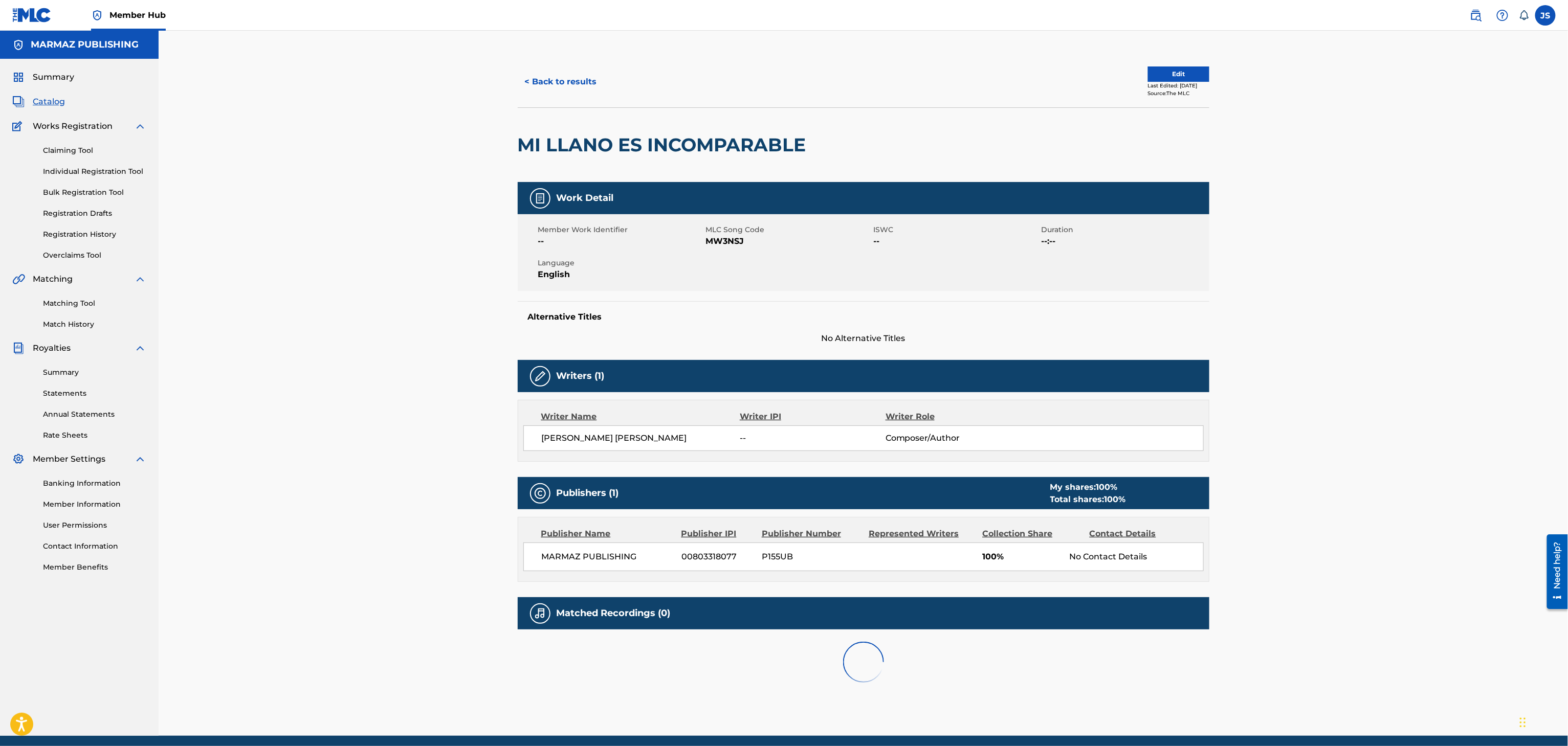
click at [616, 336] on span "No Alternative Titles" at bounding box center [864, 338] width 691 height 12
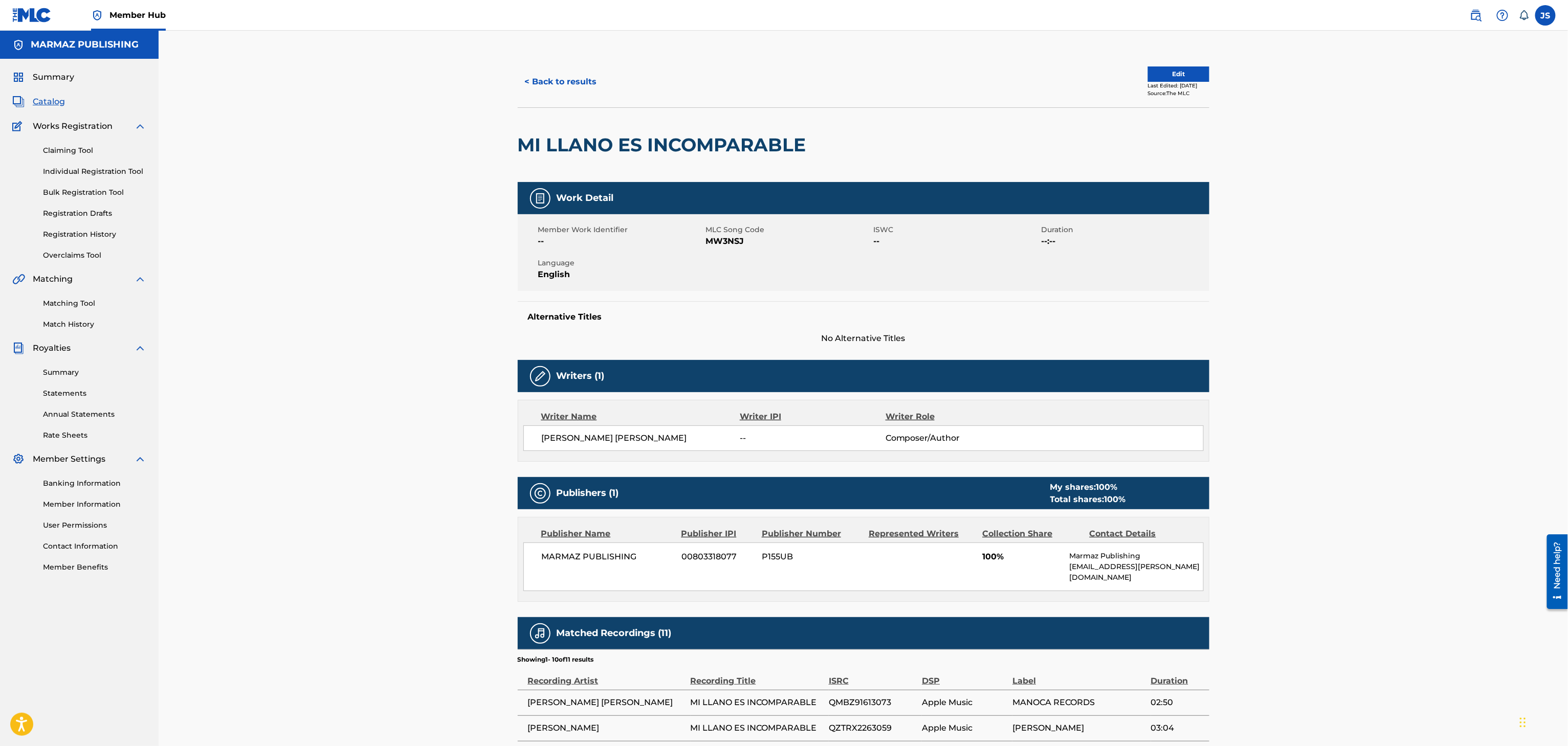
click at [616, 336] on span "No Alternative Titles" at bounding box center [864, 338] width 691 height 12
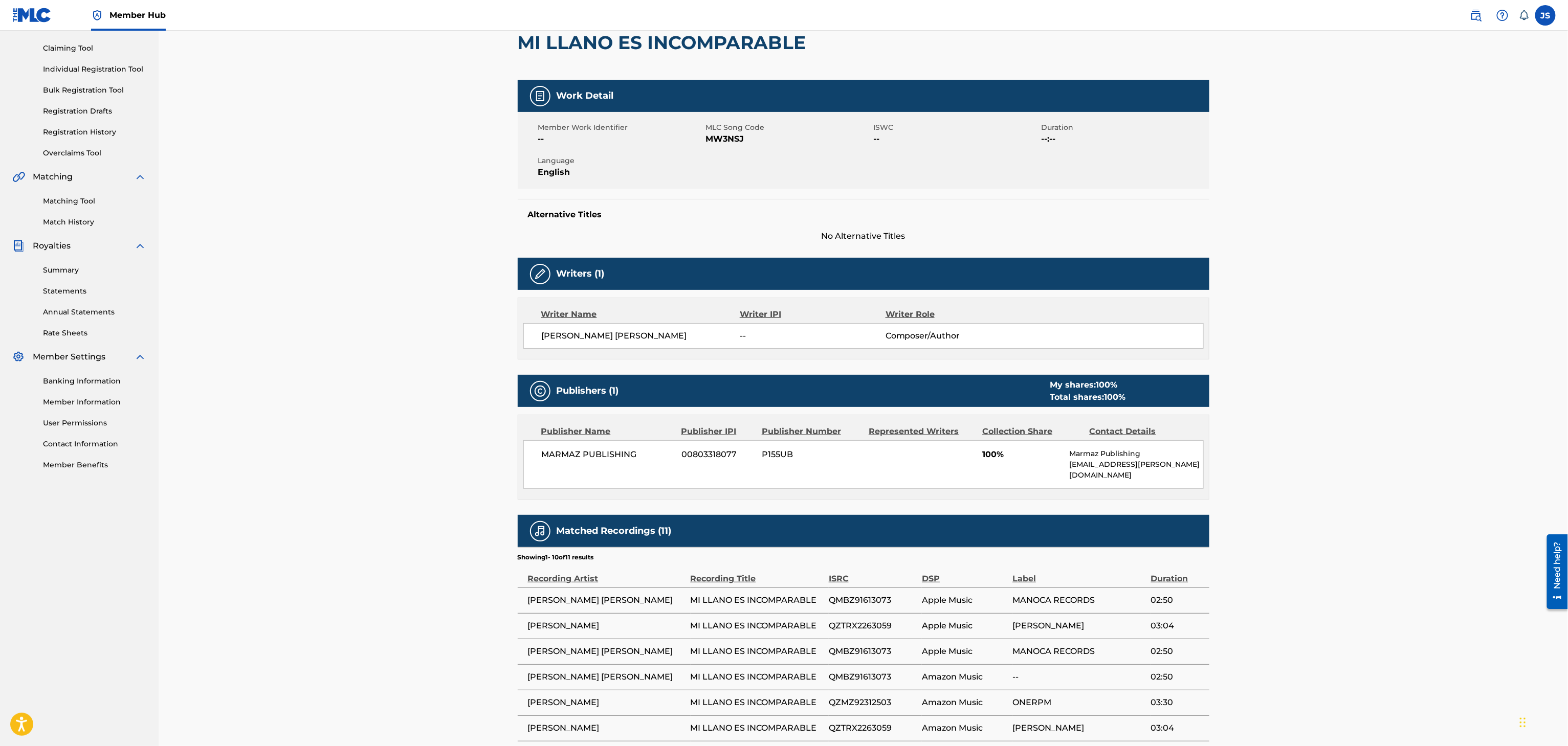
click at [723, 141] on span "MW3NSJ" at bounding box center [788, 139] width 165 height 12
copy span "MW3NSJ"
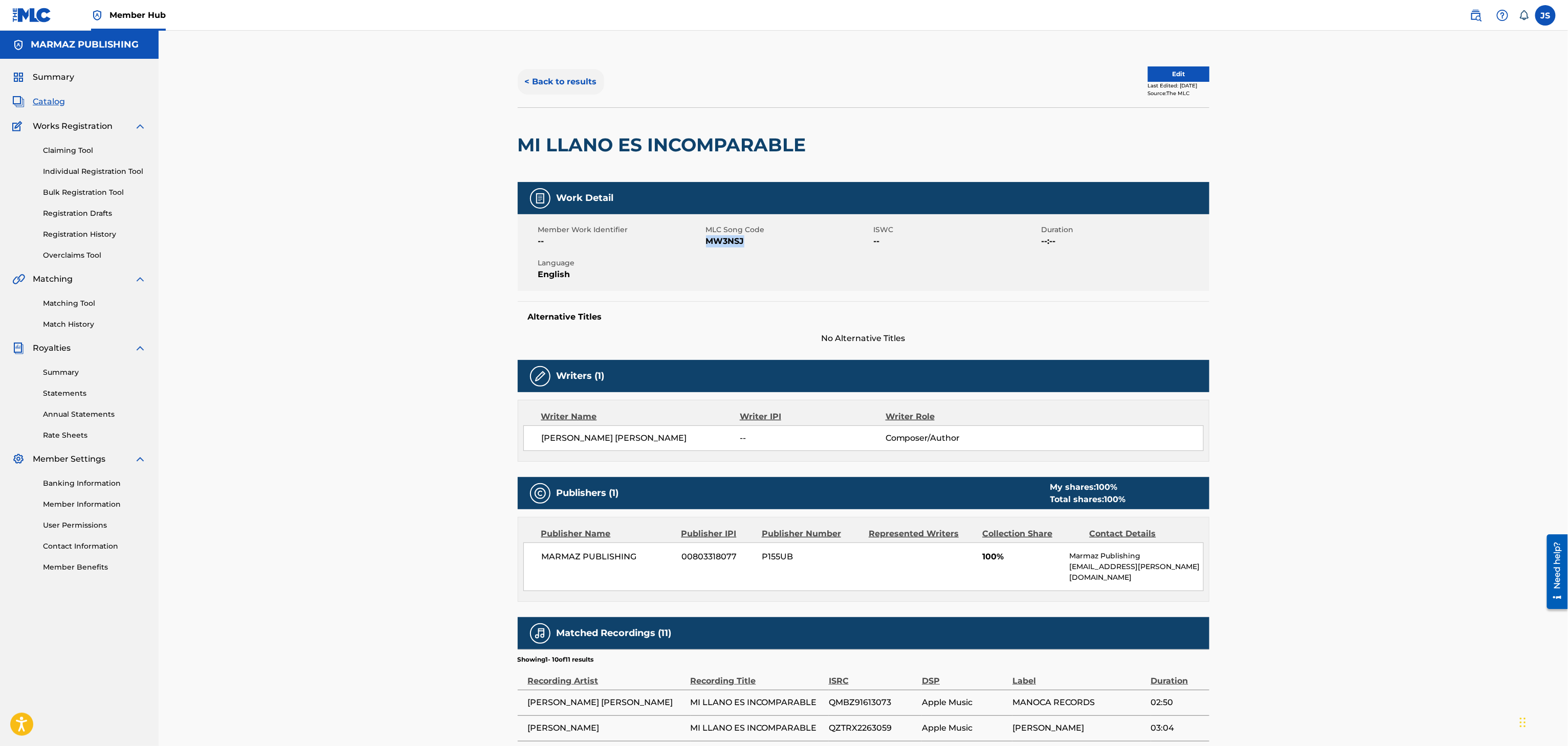
click at [565, 79] on button "< Back to results" at bounding box center [561, 82] width 86 height 26
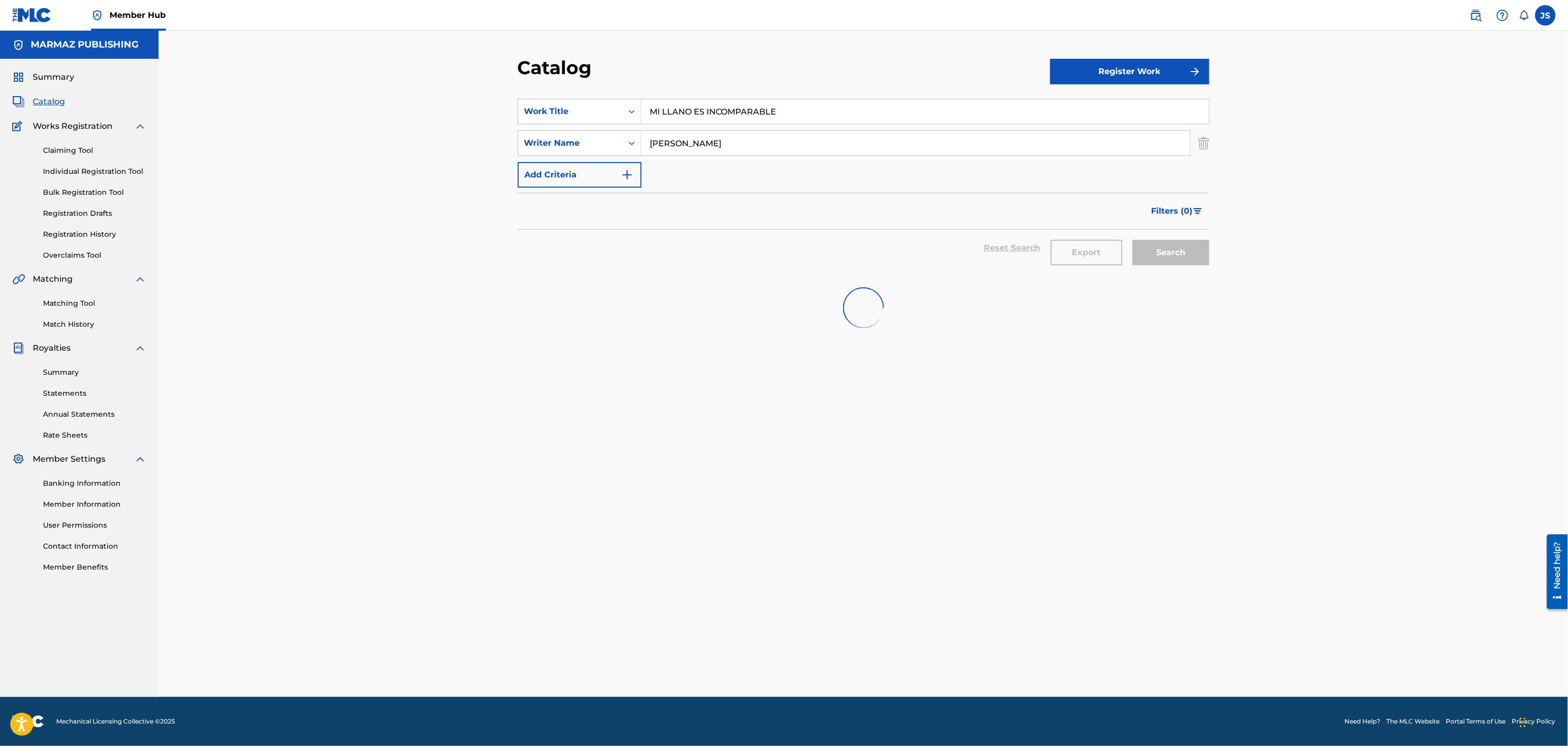
click at [399, 88] on div "Catalog Register Work SearchWithCriteria3a824f4d-4459-4f53-b4f5-2955ab7f5b71 Wo…" at bounding box center [863, 363] width 1409 height 666
type input "HOY VOY A COLEAR AL PUEBLO"
click at [532, 327] on div at bounding box center [864, 308] width 691 height 66
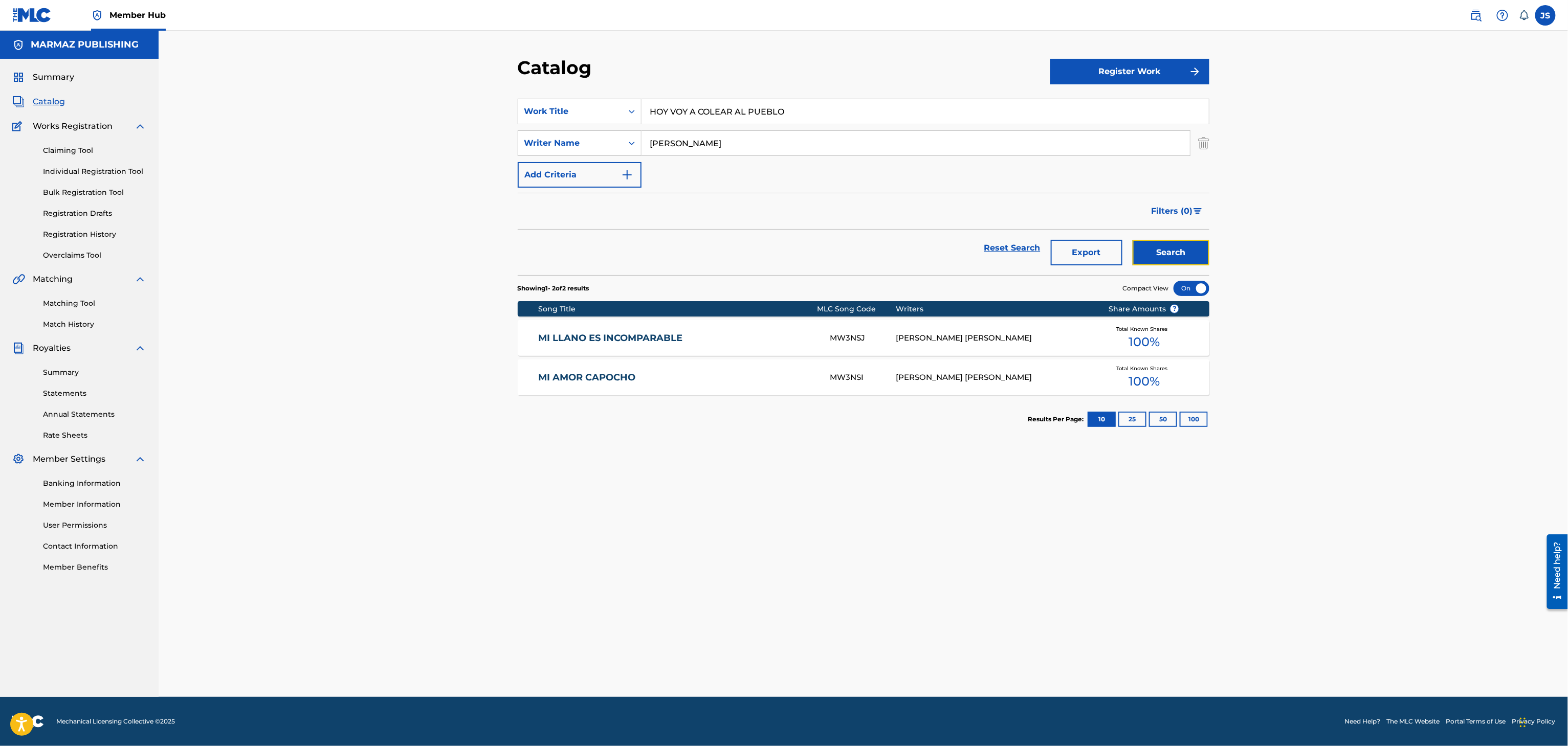
click at [978, 253] on button "Search" at bounding box center [1171, 253] width 77 height 26
click at [978, 253] on div "Search" at bounding box center [1168, 248] width 82 height 37
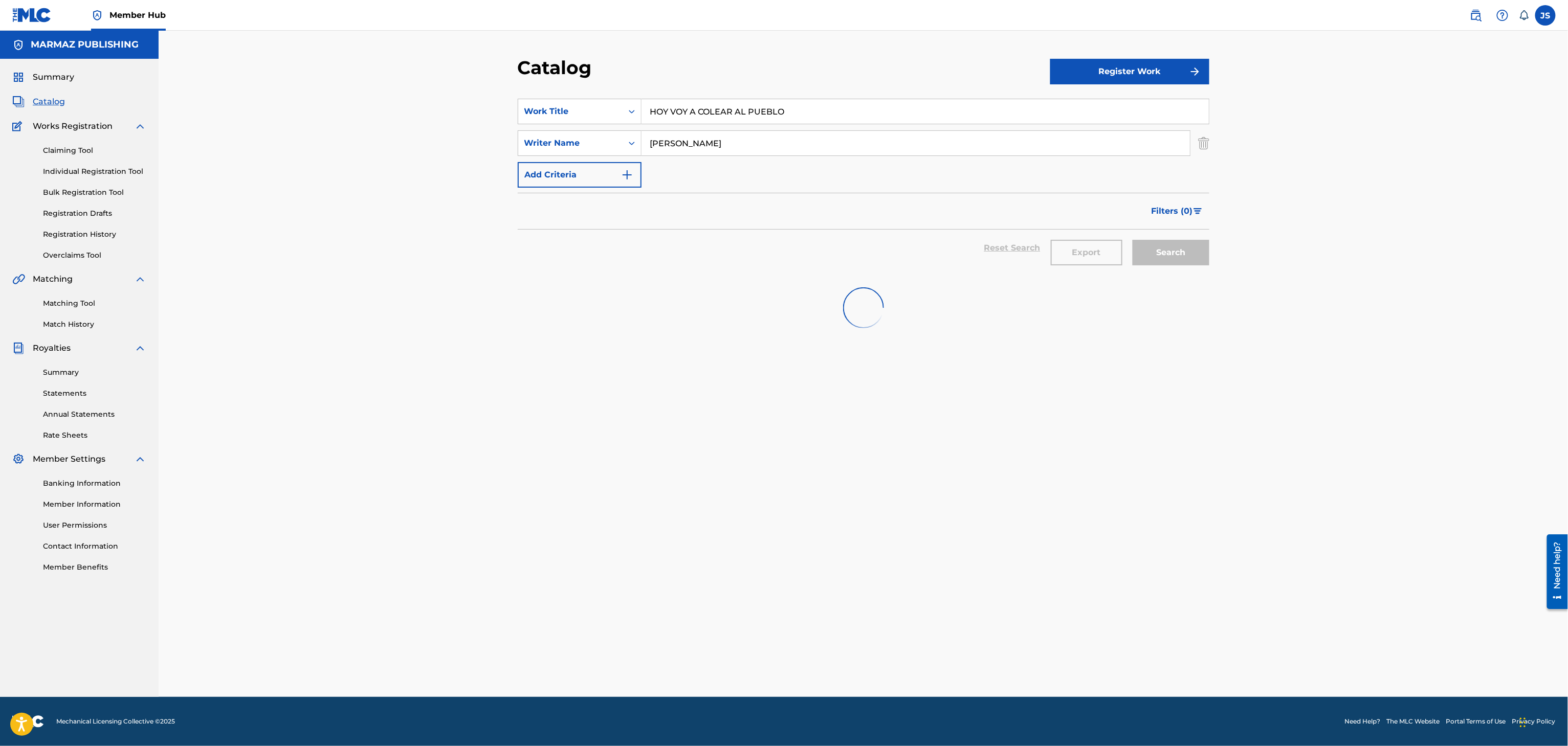
click at [978, 253] on div "Search" at bounding box center [1168, 248] width 82 height 37
click at [978, 258] on div "Search" at bounding box center [1168, 248] width 82 height 37
click at [978, 259] on div "Search" at bounding box center [1168, 248] width 82 height 37
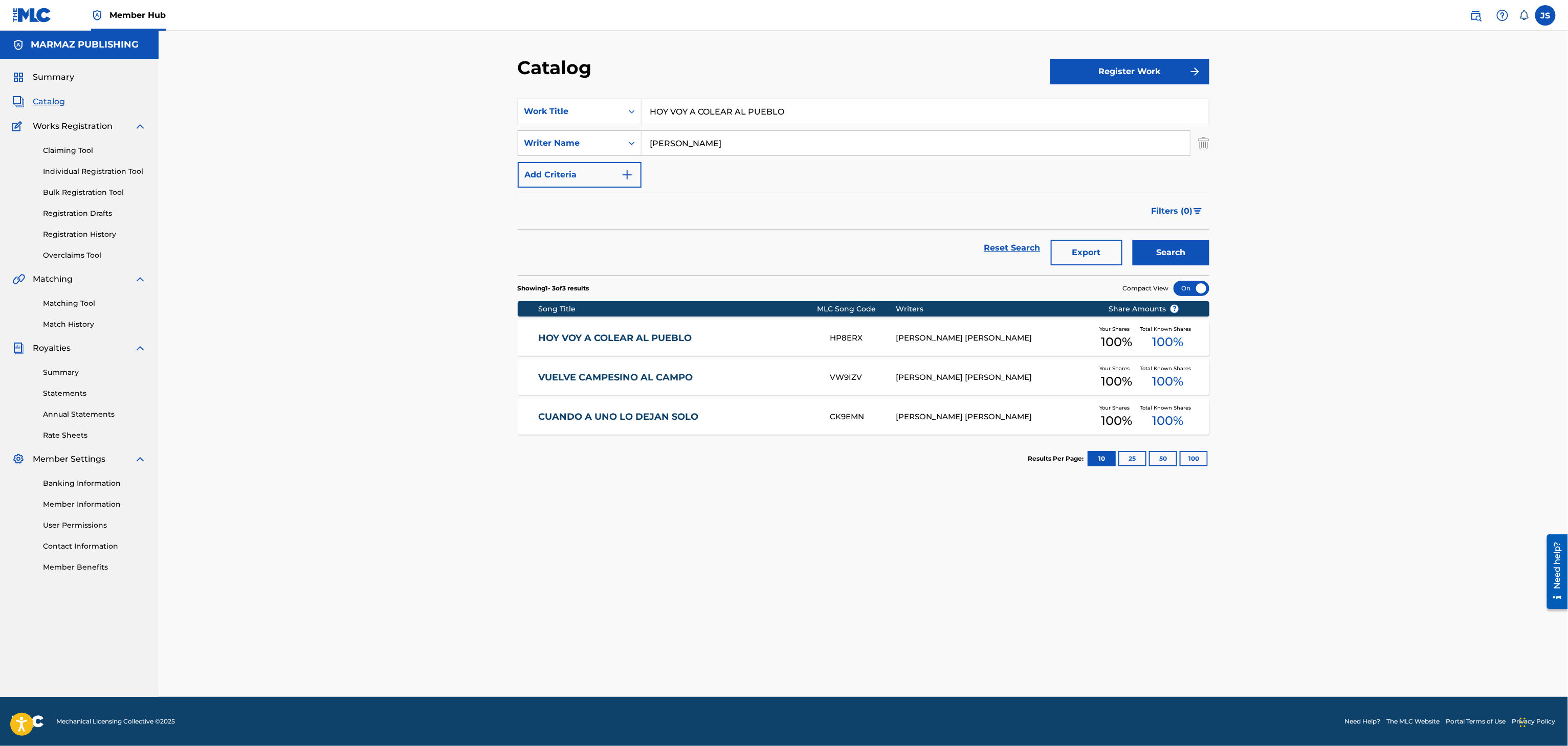
drag, startPoint x: 637, startPoint y: 341, endPoint x: 633, endPoint y: 356, distance: 15.5
click at [637, 341] on link "HOY VOY A COLEAR AL PUEBLO" at bounding box center [677, 338] width 278 height 12
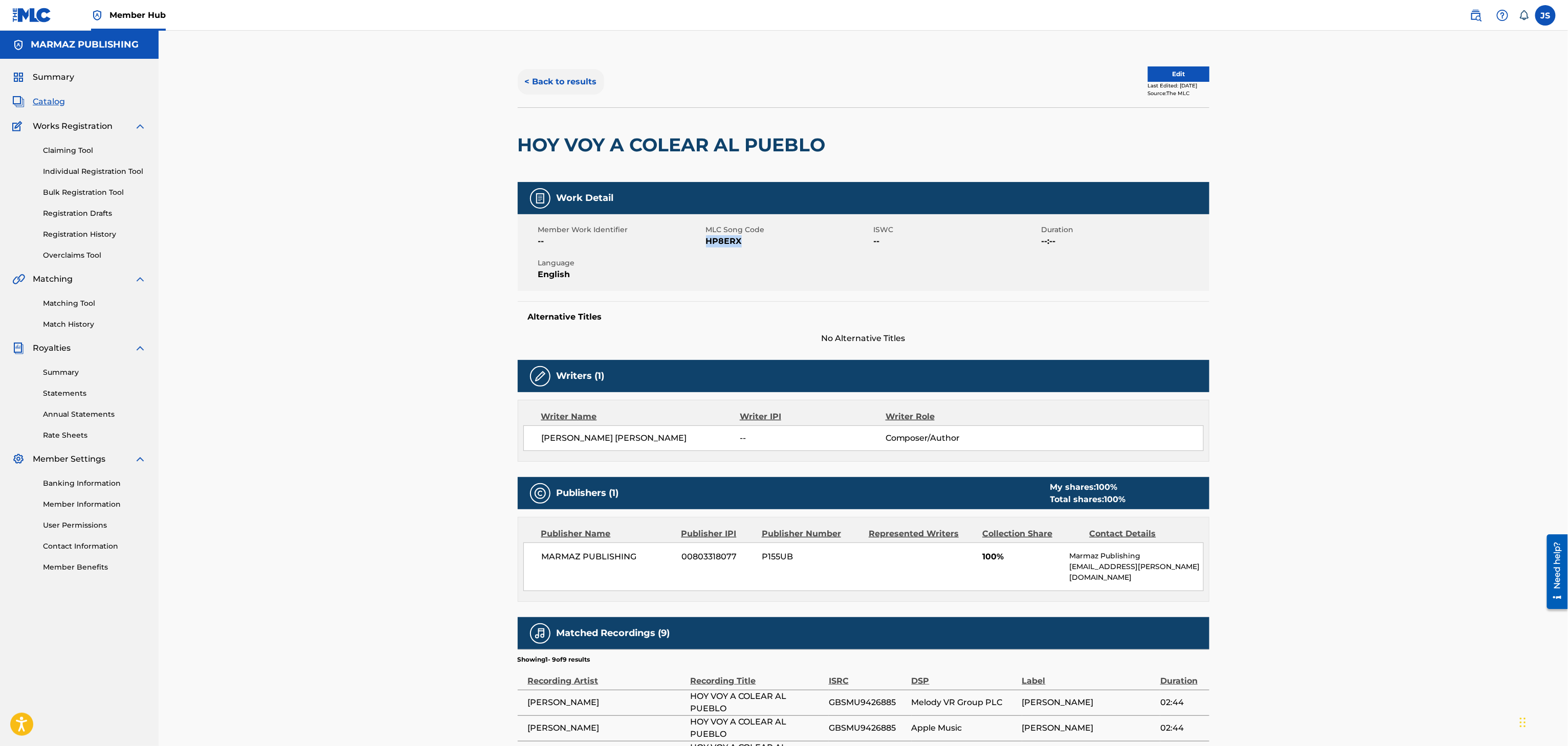
click at [569, 86] on button "< Back to results" at bounding box center [561, 82] width 86 height 26
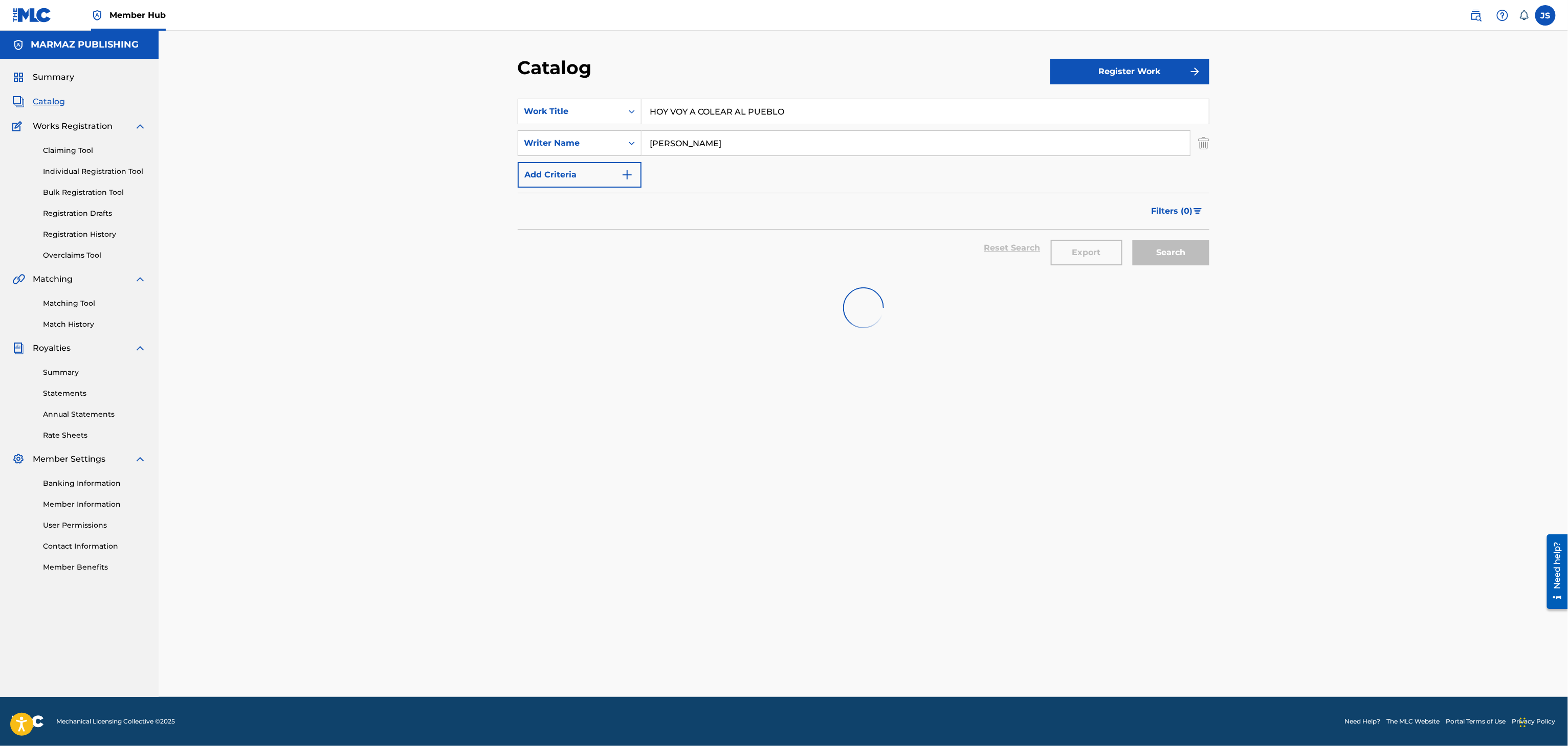
paste input "COSAS DE BORRACH"
drag, startPoint x: 575, startPoint y: 88, endPoint x: 544, endPoint y: 87, distance: 31.0
click at [542, 83] on div "Catalog Register Work SearchWithCriteria3a824f4d-4459-4f53-b4f5-2955ab7f5b71 Wo…" at bounding box center [863, 376] width 716 height 641
type input "COSAS DE BORRACHO"
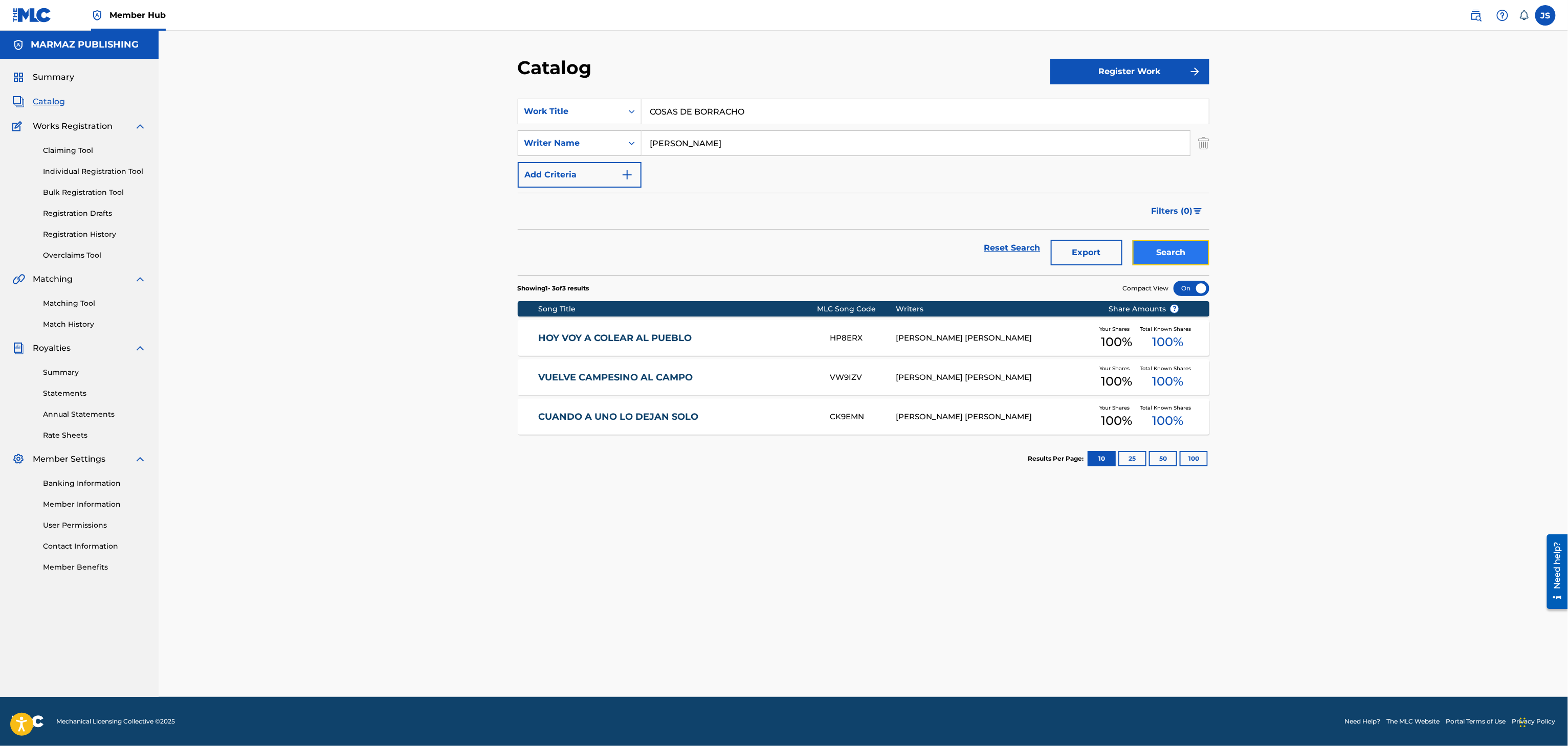
click at [978, 248] on button "Search" at bounding box center [1171, 253] width 77 height 26
click at [618, 335] on link "COSAS DE BORRACHO" at bounding box center [677, 338] width 278 height 12
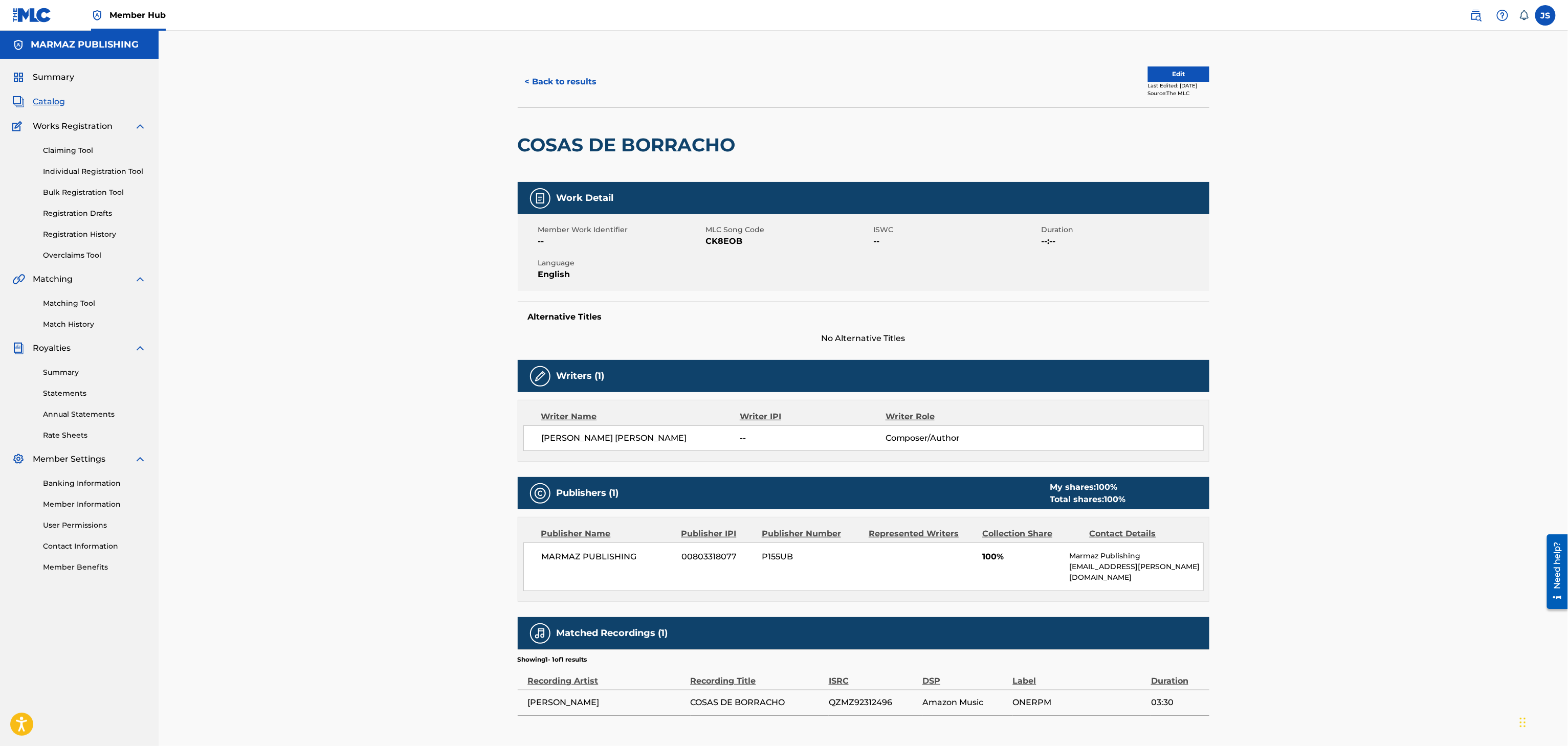
scroll to position [41, 0]
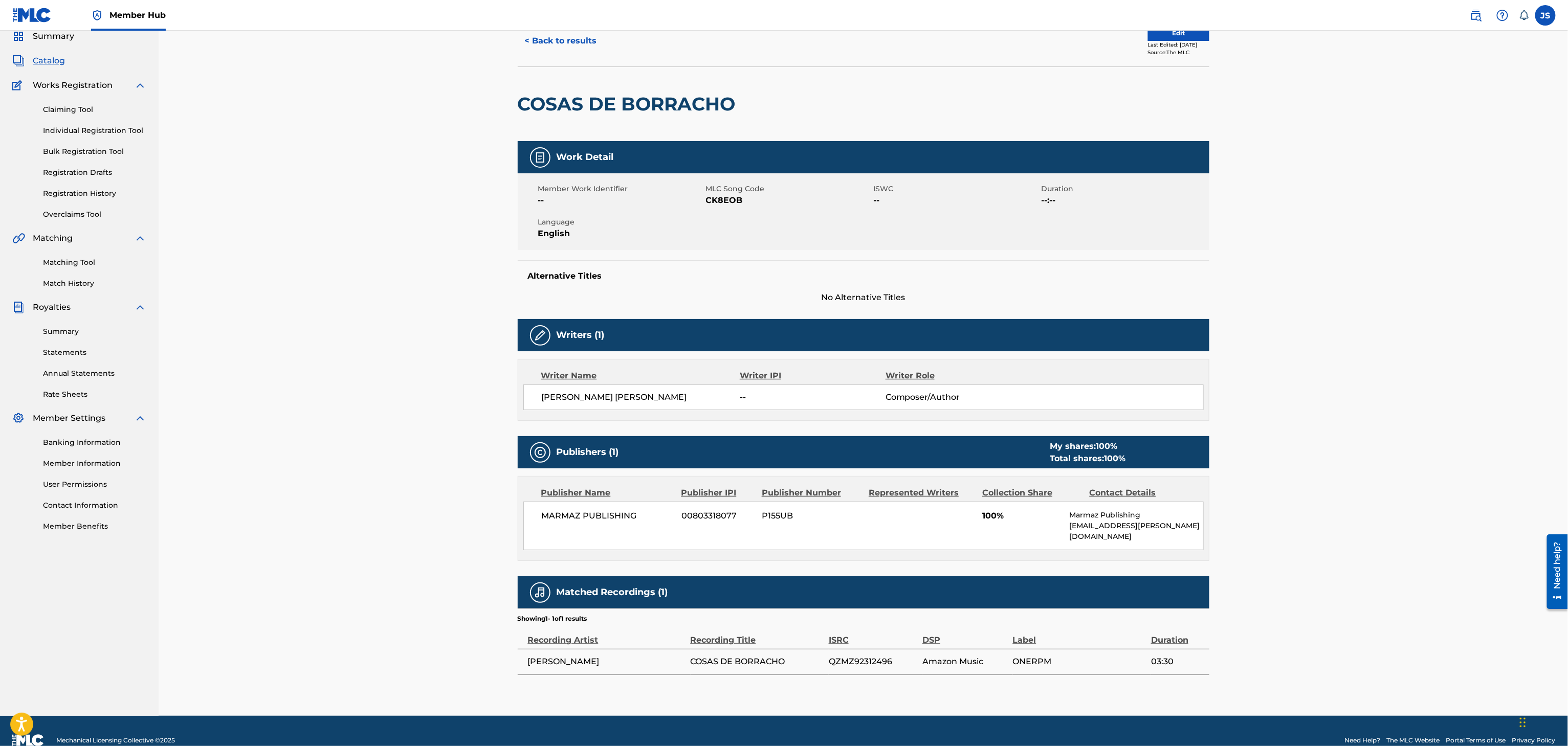
click at [710, 201] on span "CK8EOB" at bounding box center [788, 200] width 165 height 12
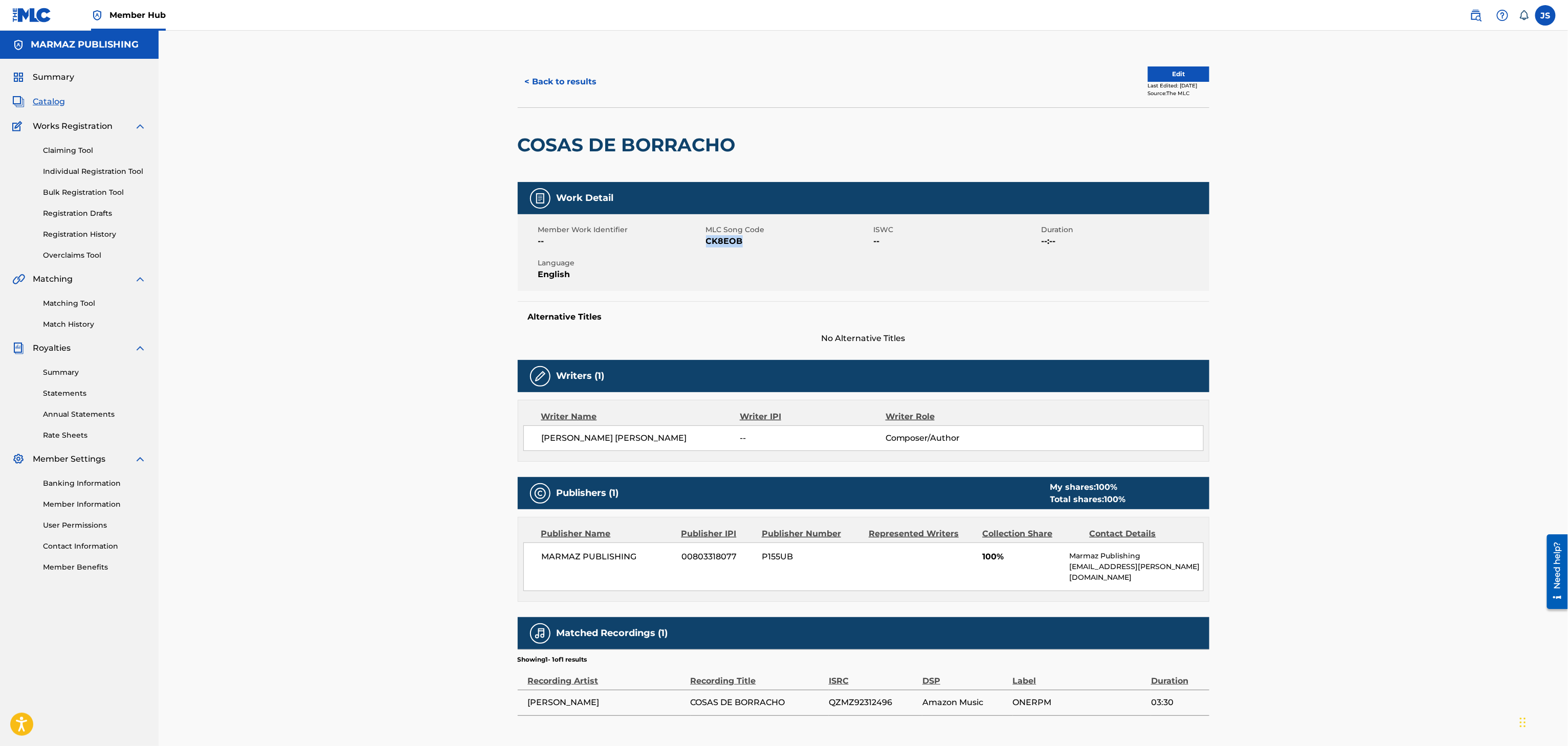
click at [550, 63] on div "< Back to results Edit Last Edited: June 17, 2025 Source: The MLC" at bounding box center [864, 82] width 691 height 51
click at [563, 82] on button "< Back to results" at bounding box center [561, 82] width 86 height 26
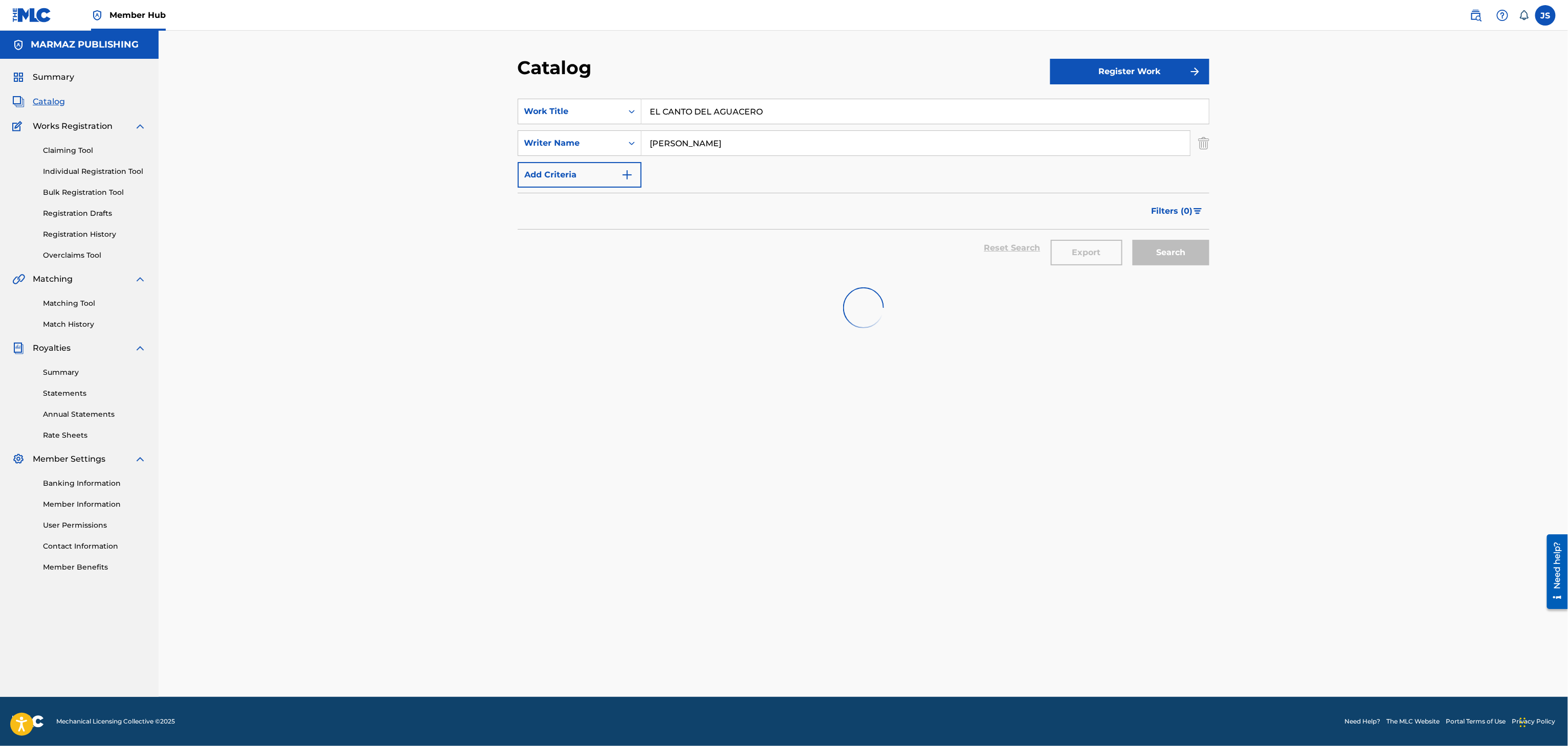
type input "EL CANTO DEL AGUACERO"
click at [687, 266] on div "Reset Search Export Search" at bounding box center [864, 248] width 691 height 37
click at [978, 245] on div "Search" at bounding box center [1168, 248] width 82 height 37
click at [978, 248] on div "Search" at bounding box center [1168, 248] width 82 height 37
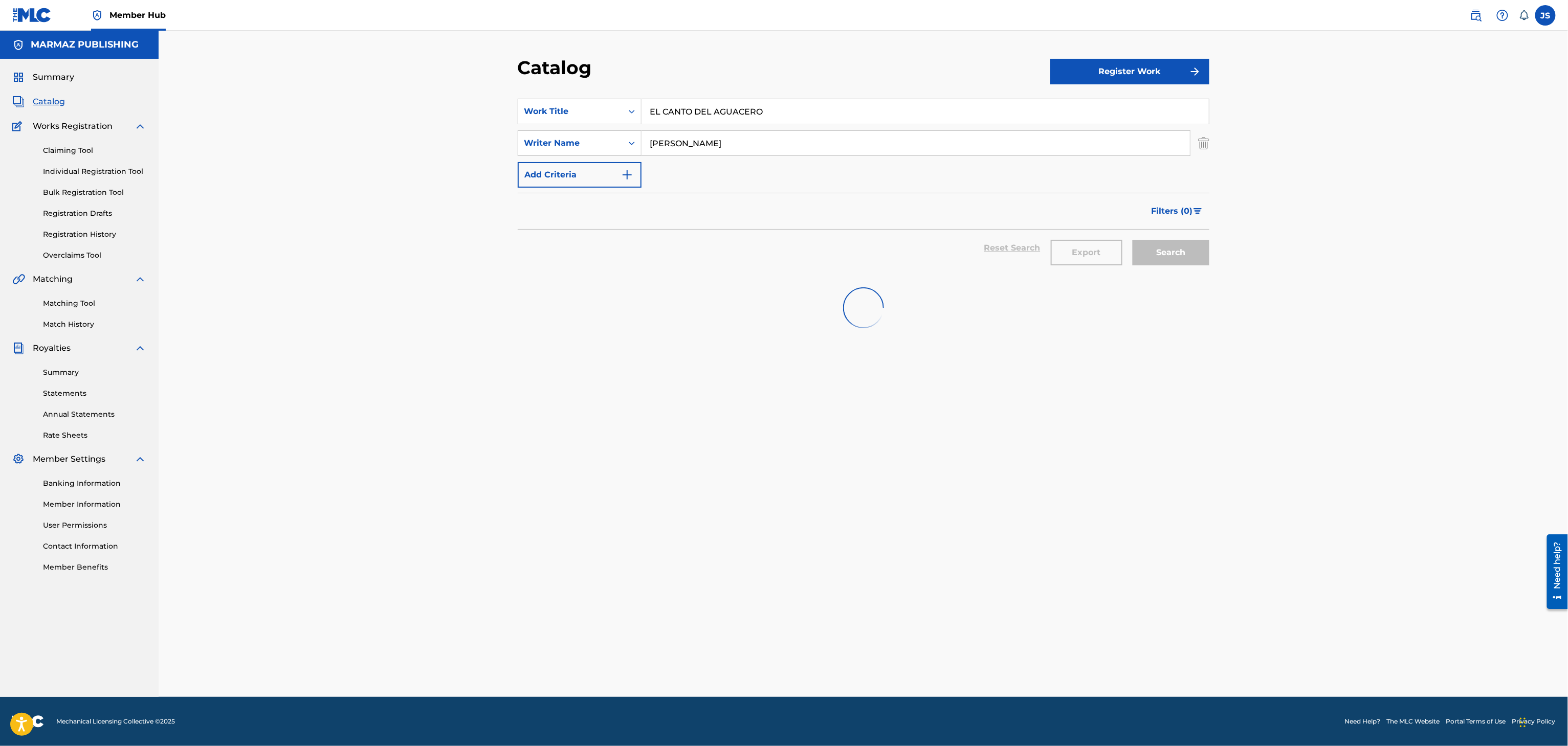
click at [978, 248] on div "Search" at bounding box center [1168, 248] width 82 height 37
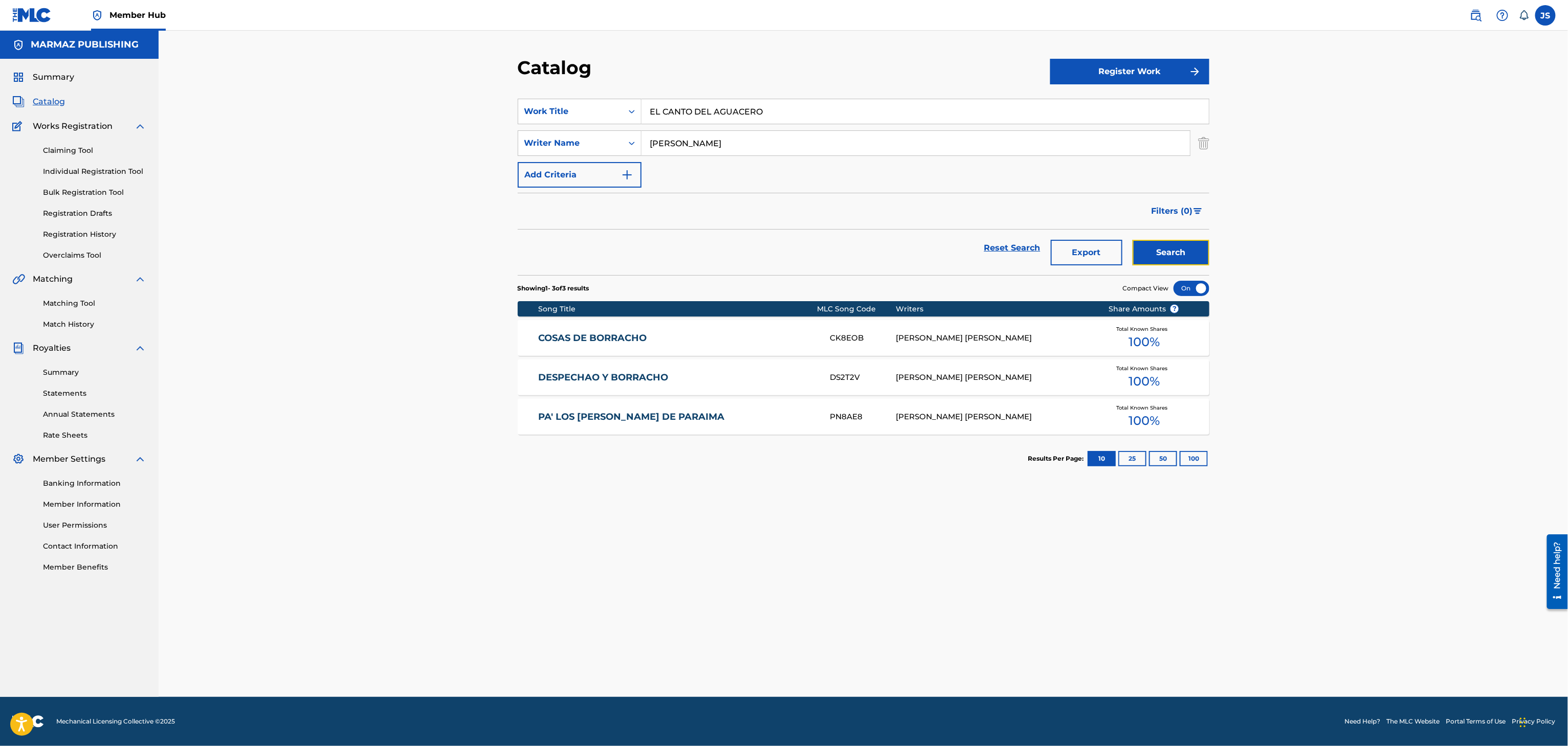
click at [978, 248] on button "Search" at bounding box center [1171, 253] width 77 height 26
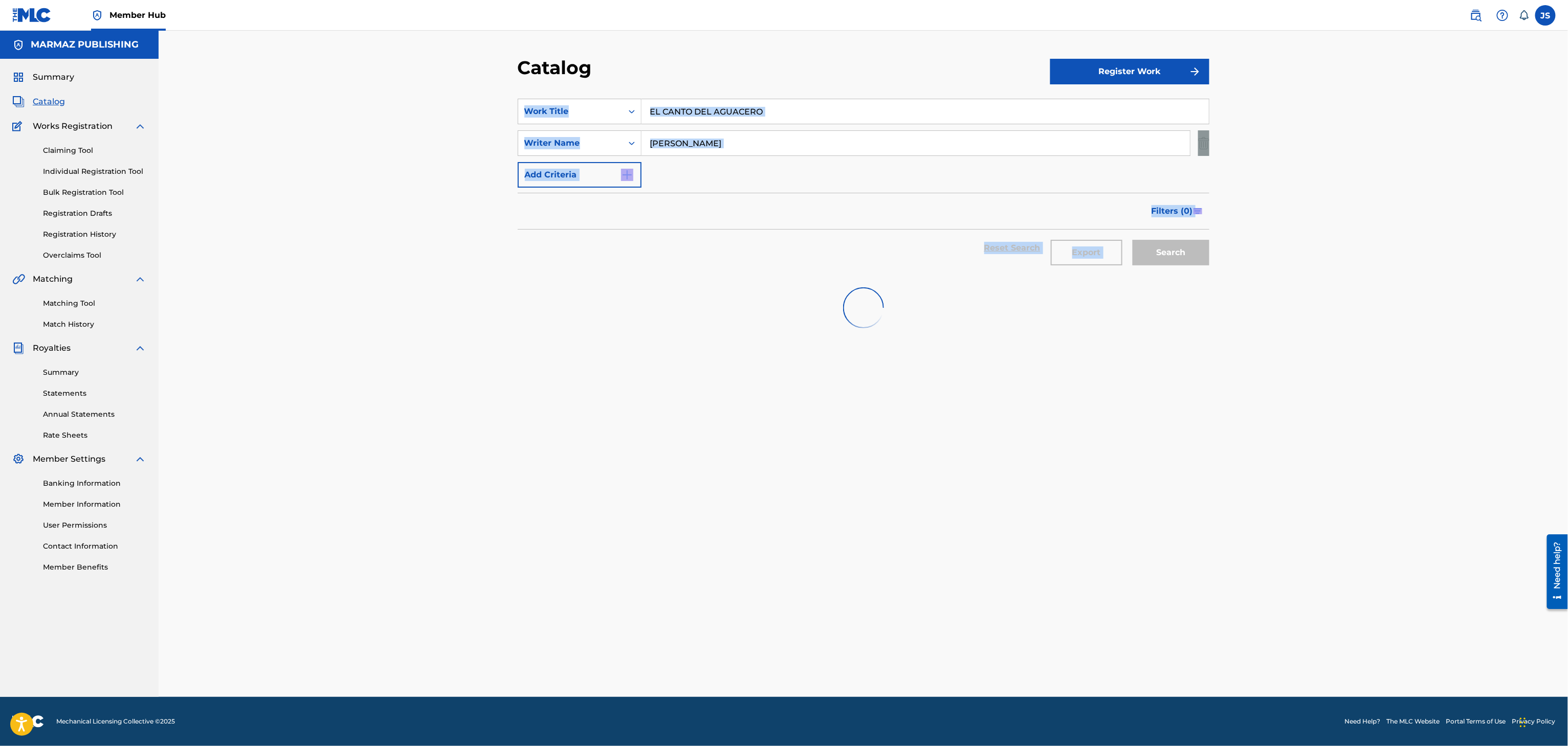
click at [876, 275] on div at bounding box center [864, 308] width 691 height 66
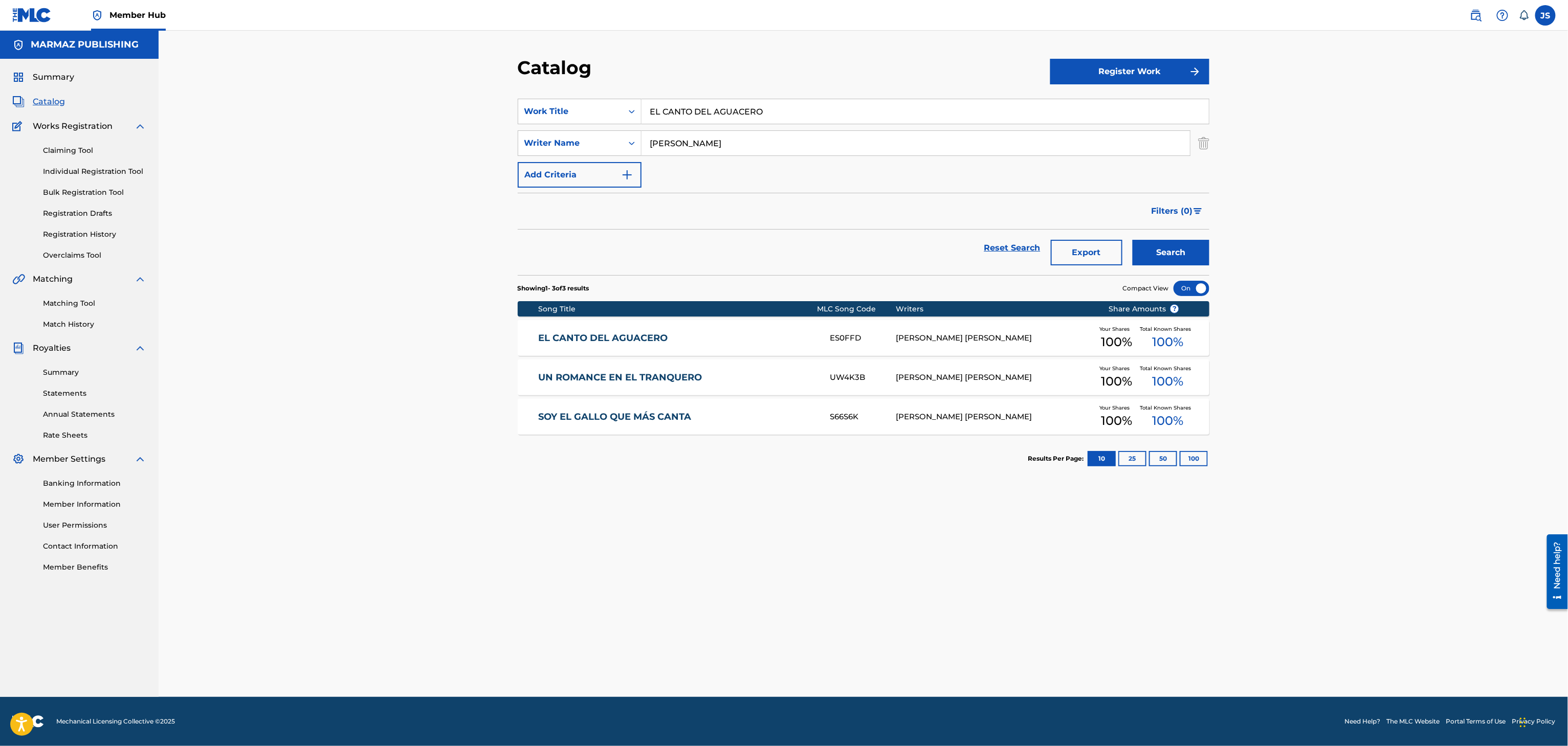
click at [643, 333] on link "EL CANTO DEL AGUACERO" at bounding box center [677, 338] width 278 height 12
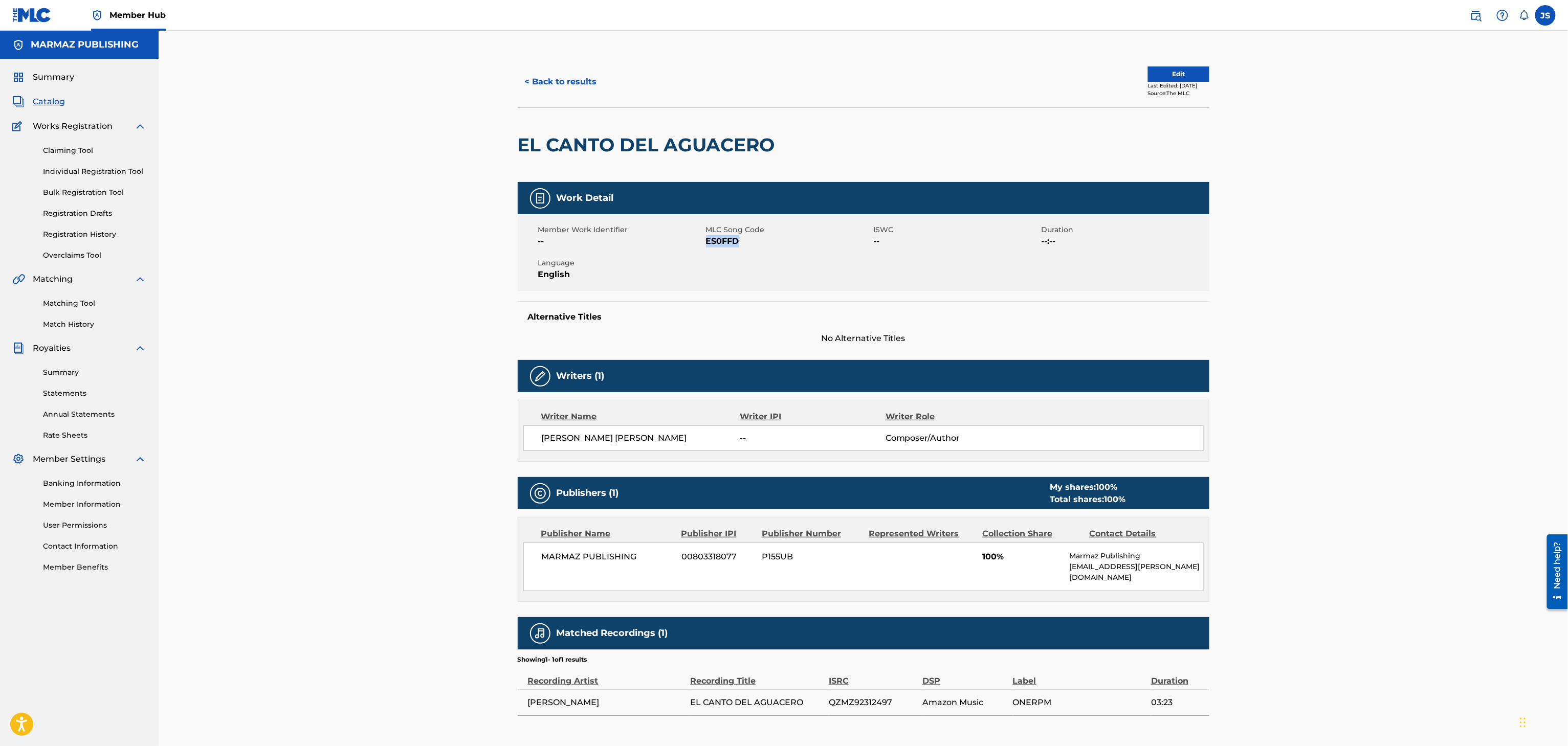
copy span "ES0FFD"
click at [556, 89] on button "< Back to results" at bounding box center [561, 82] width 86 height 26
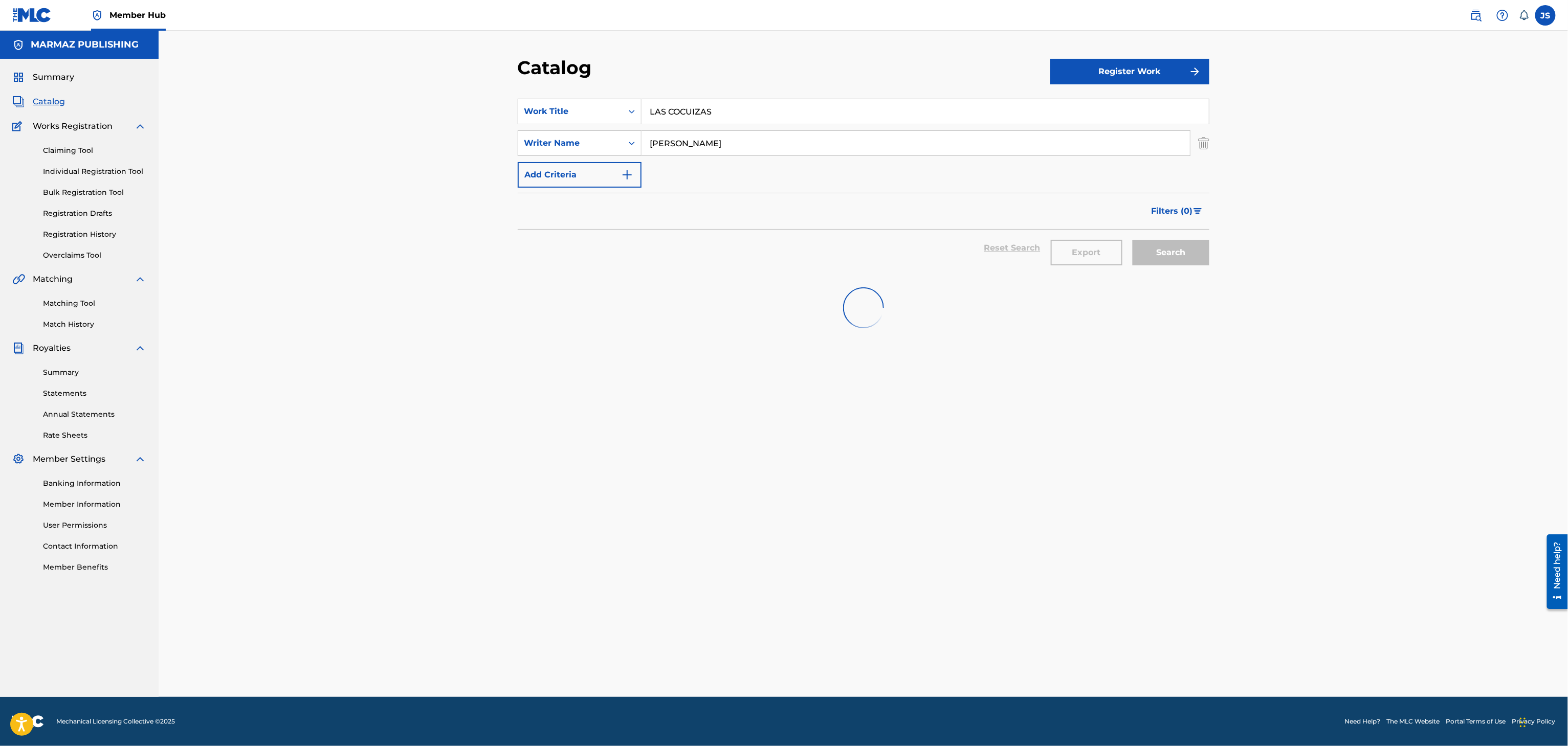
type input "LAS COCUIZAS"
click at [618, 344] on div "SearchWithCriteria3a824f4d-4459-4f53-b4f5-2955ab7f5b71 Work Title LAS COCUIZAS …" at bounding box center [864, 406] width 691 height 641
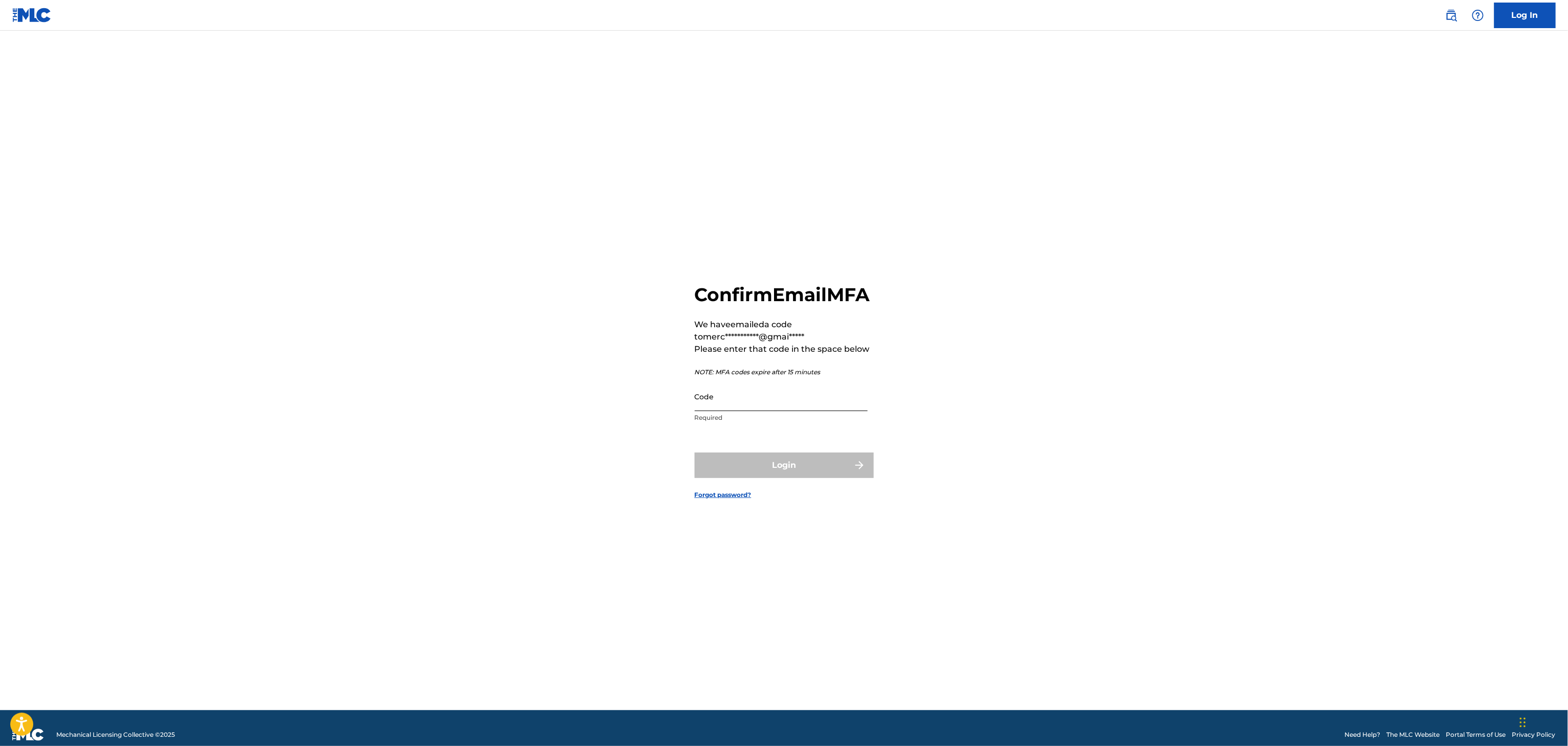
click at [807, 409] on input "Code" at bounding box center [781, 397] width 173 height 29
drag, startPoint x: 807, startPoint y: 409, endPoint x: 718, endPoint y: 408, distance: 89.0
paste input "517107"
type input "517107"
click at [797, 478] on button "Login" at bounding box center [784, 465] width 179 height 26
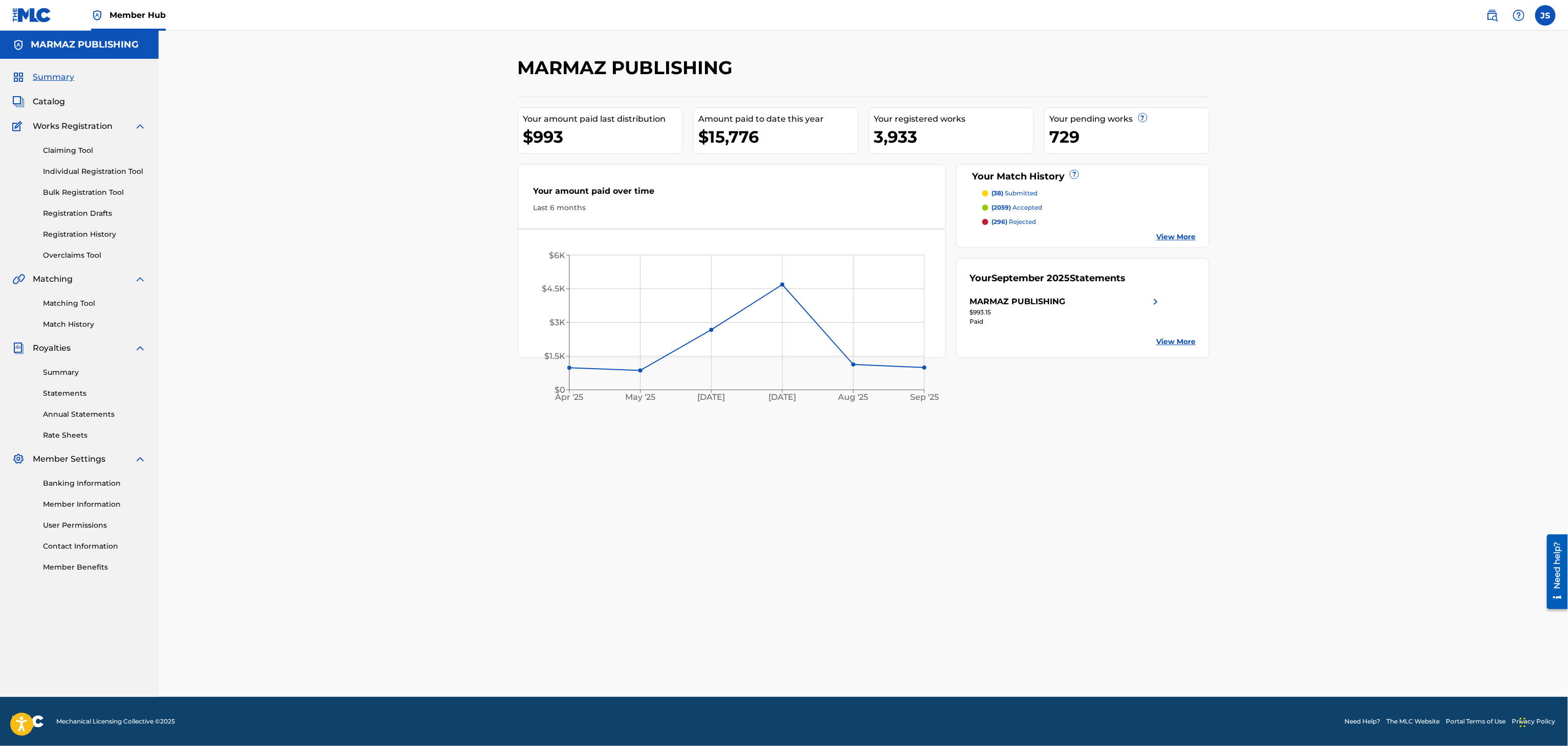
drag, startPoint x: 80, startPoint y: 166, endPoint x: 172, endPoint y: 173, distance: 92.3
click at [80, 166] on link "Individual Registration Tool" at bounding box center [95, 172] width 103 height 11
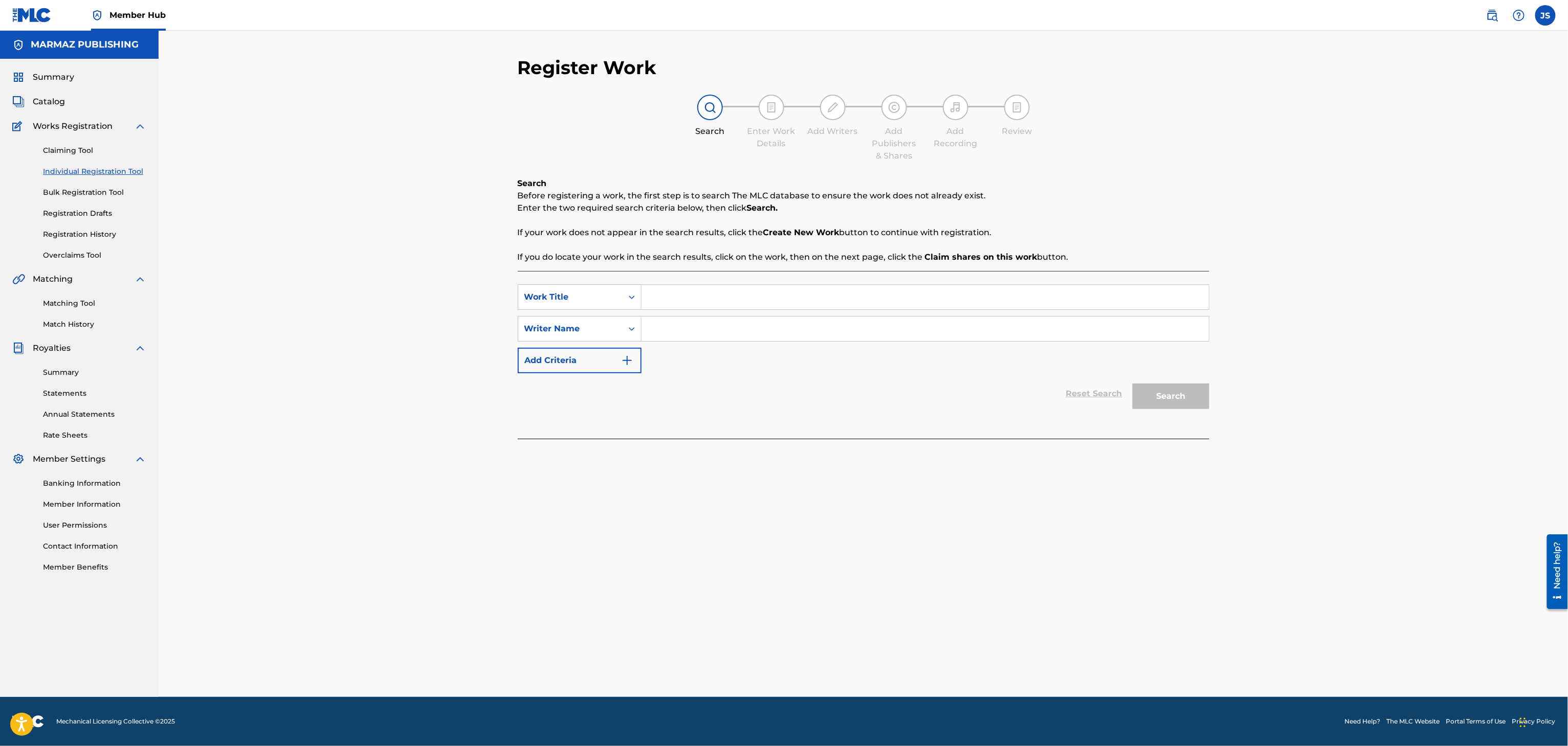
click at [701, 288] on input "Search Form" at bounding box center [925, 297] width 567 height 24
paste input "SIMÓN CALZADILLA"
type input "SIMÓN CALZADILLA"
click at [735, 327] on input "Search Form" at bounding box center [925, 329] width 567 height 24
paste input "ALCIDES PADILLA"
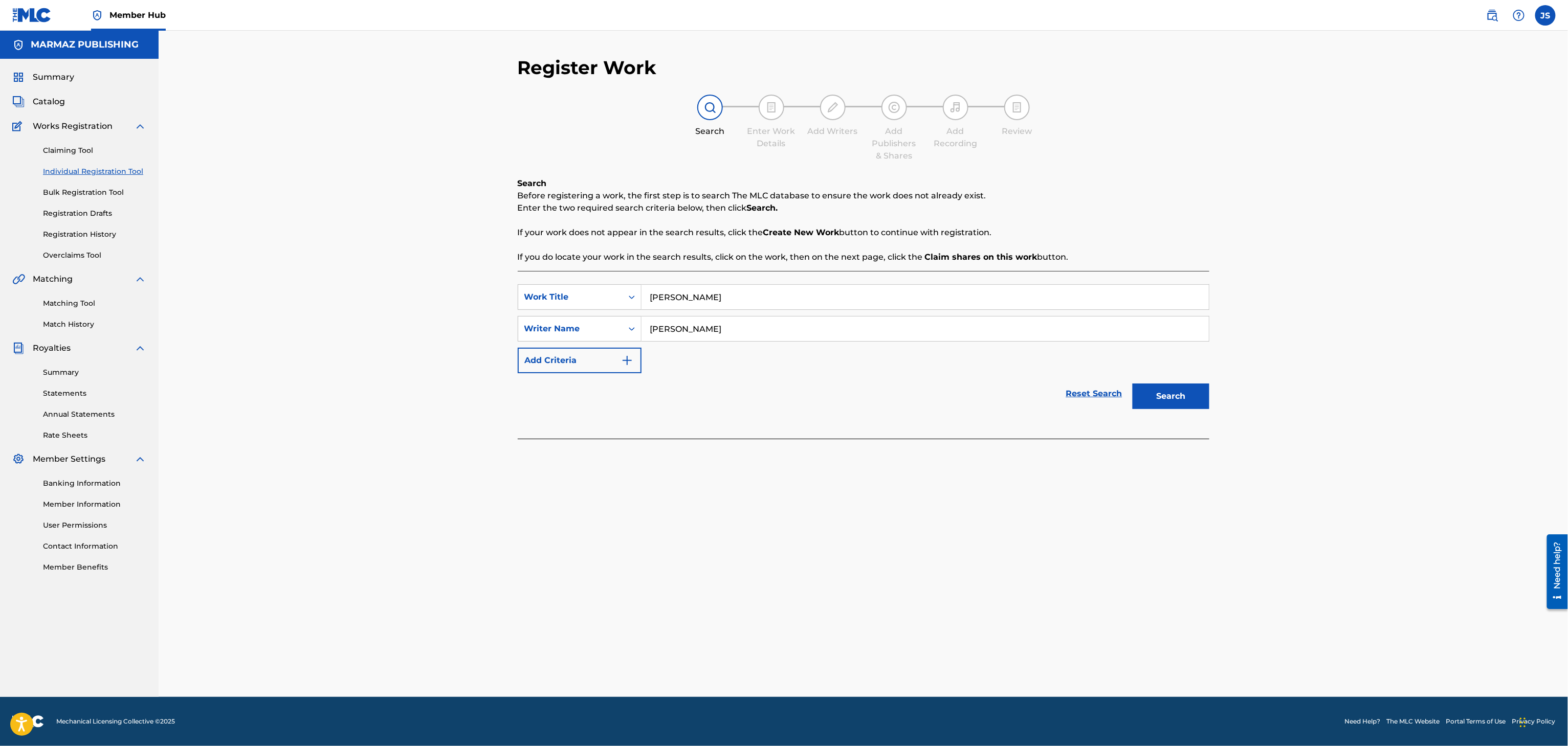
type input "ALCIDES PADILLA"
drag, startPoint x: 718, startPoint y: 451, endPoint x: 898, endPoint y: 451, distance: 180.0
click at [718, 451] on div "Register Work Search Enter Work Details Add Writers Add Publishers & Shares Add…" at bounding box center [863, 376] width 716 height 641
click at [1158, 399] on button "Search" at bounding box center [1171, 396] width 77 height 26
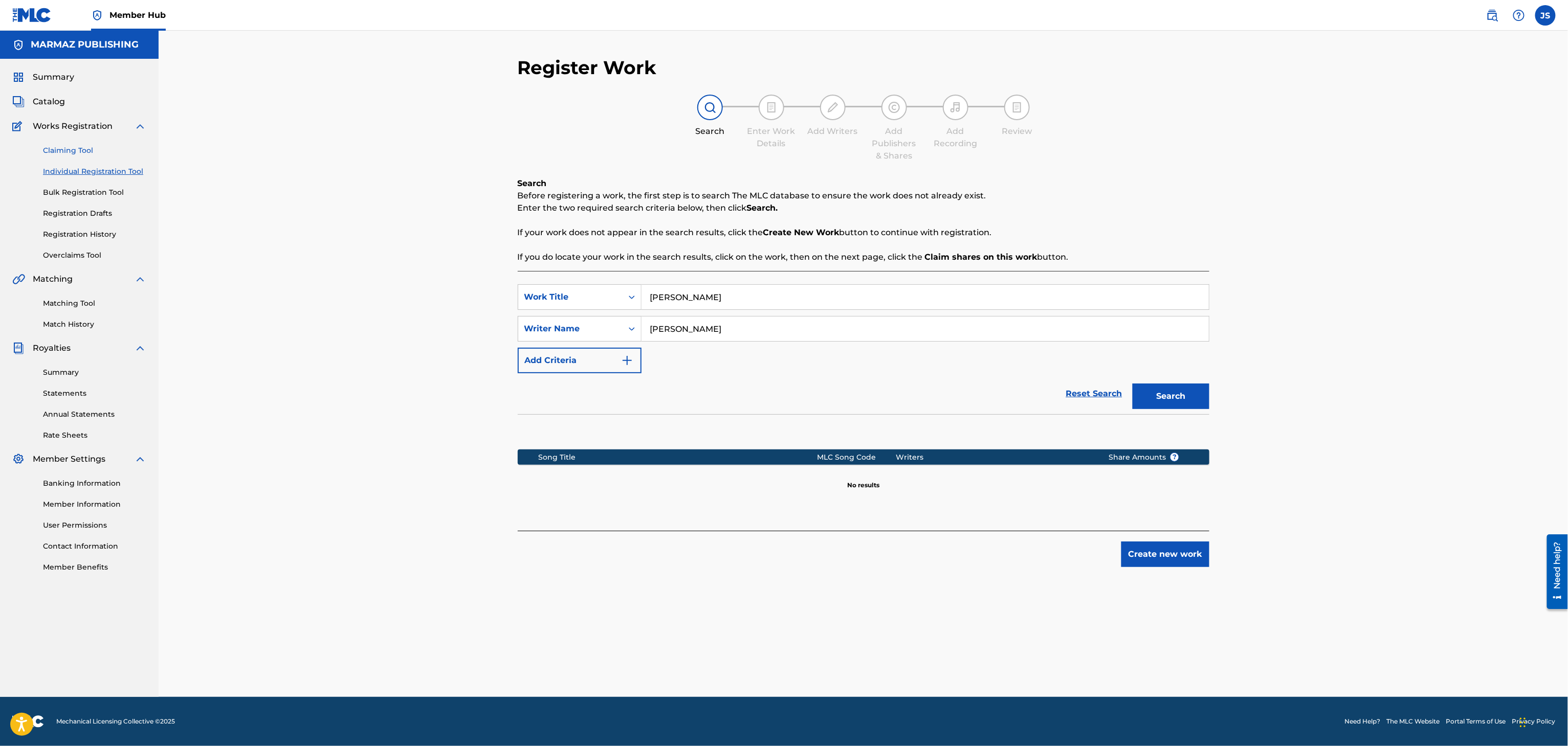
click at [75, 152] on link "Claiming Tool" at bounding box center [95, 151] width 103 height 11
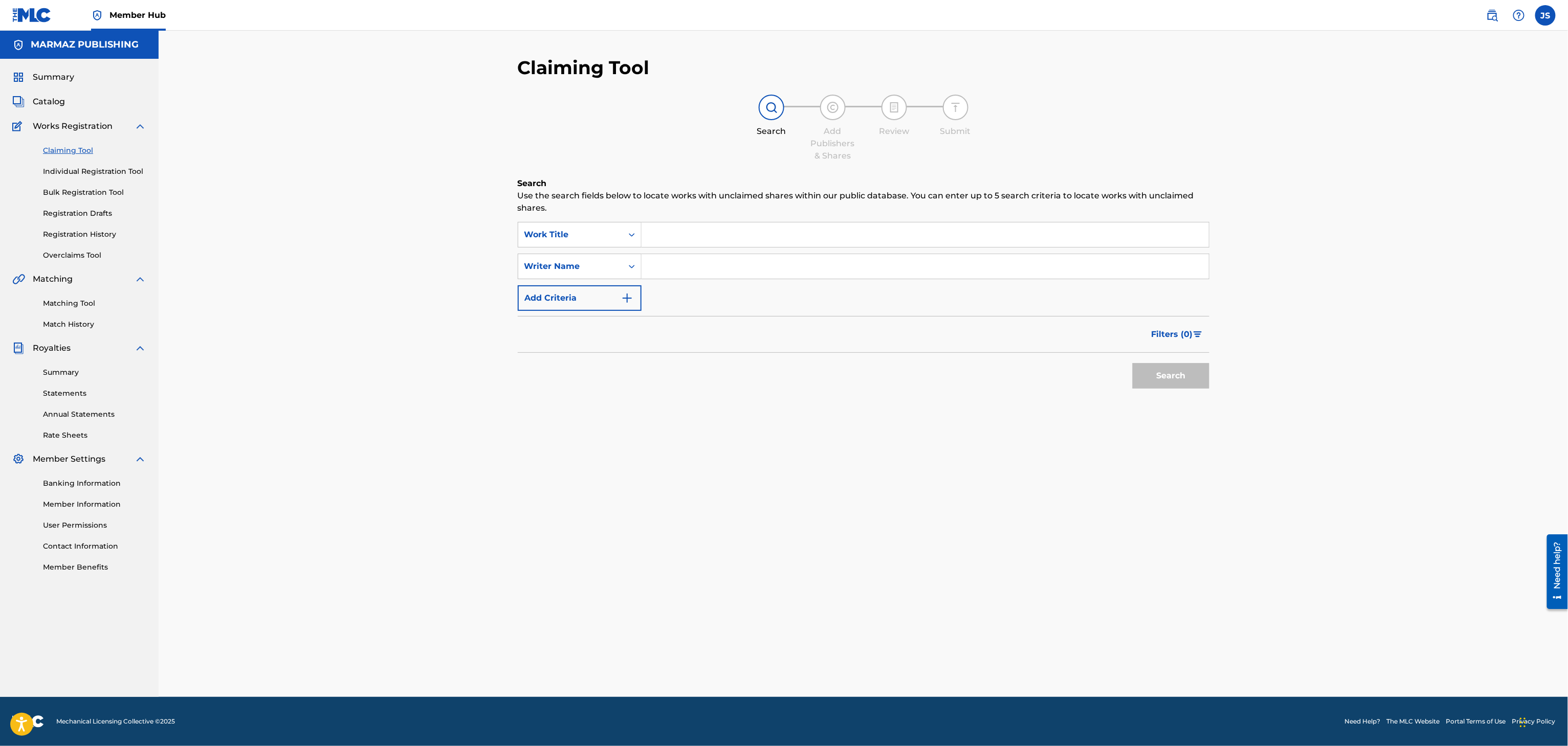
click at [692, 270] on input "Search Form" at bounding box center [925, 267] width 567 height 24
paste input "ALCIDES PADILLA"
type input "ALCIDES PADILLA"
click at [677, 239] on input "Search Form" at bounding box center [925, 235] width 567 height 24
paste input "SIMÓN CALZADILLA"
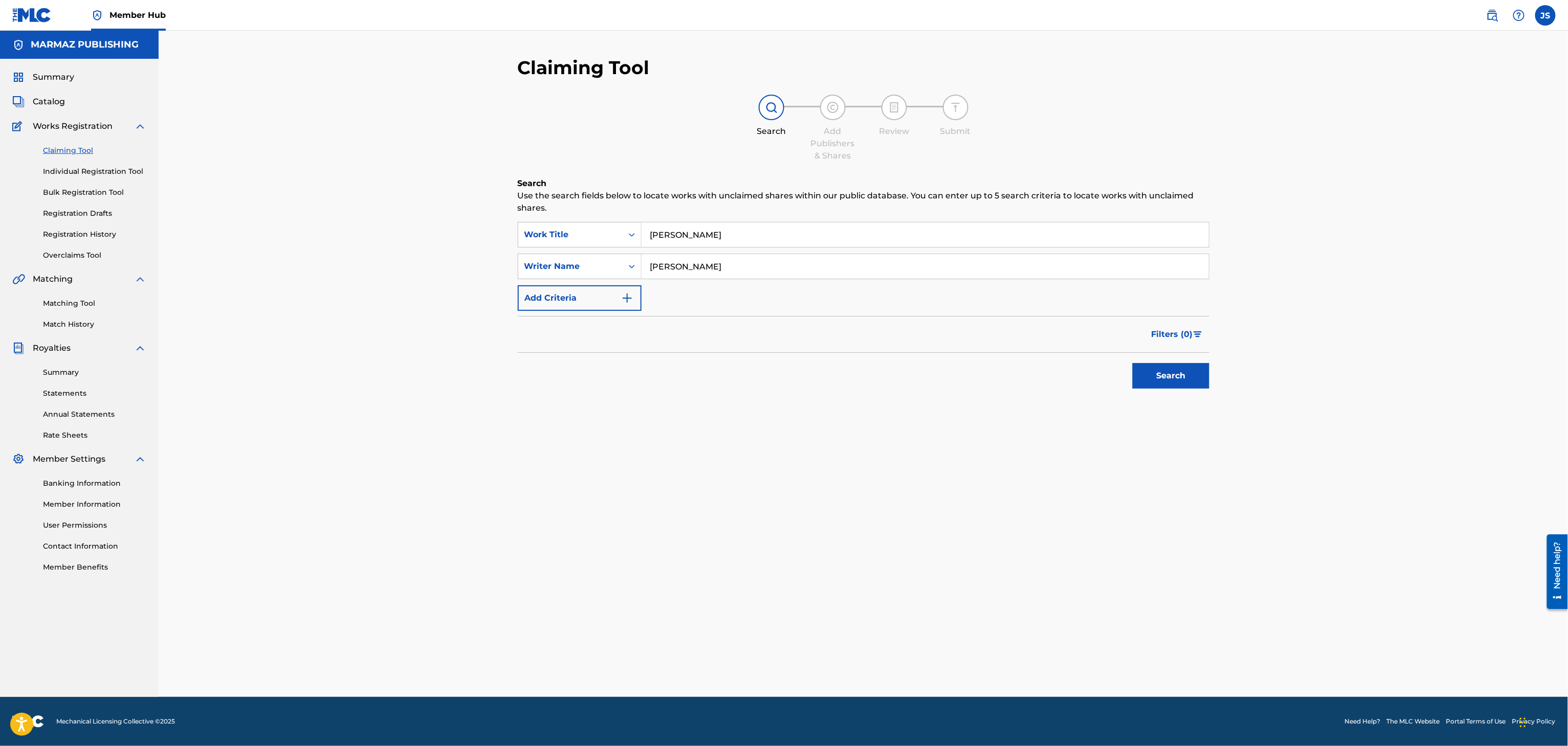
click at [830, 412] on div "Search Use the search fields below to locate works with unclaimed shares within…" at bounding box center [864, 312] width 691 height 268
click at [1171, 387] on button "Search" at bounding box center [1171, 376] width 77 height 26
click at [1163, 386] on button "Search" at bounding box center [1171, 376] width 77 height 26
drag, startPoint x: 746, startPoint y: 232, endPoint x: 558, endPoint y: 221, distance: 188.3
click at [558, 221] on div "Search Use the search fields below to locate works with unclaimed shares within…" at bounding box center [864, 319] width 691 height 282
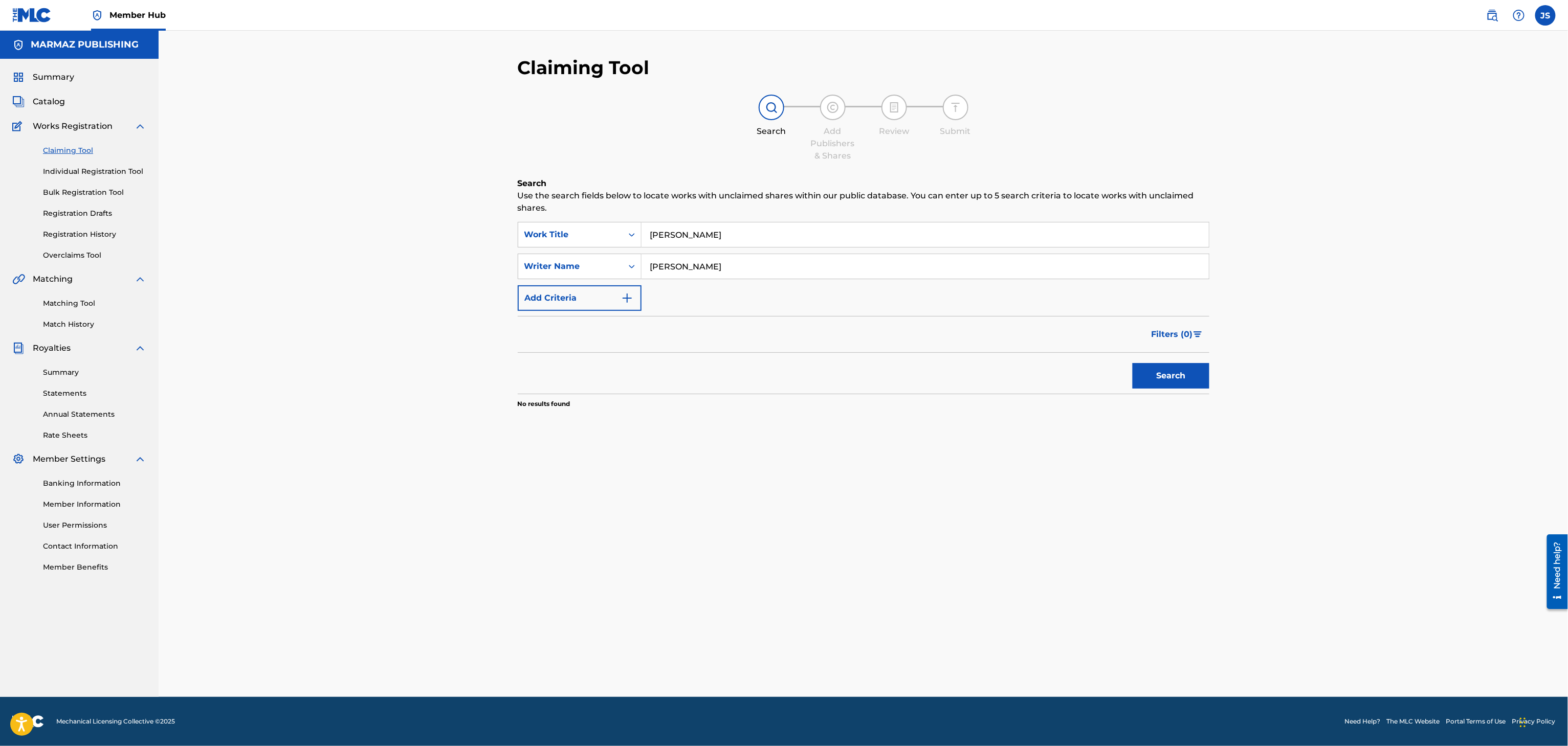
paste input "NO CREAS QUE PORQUE TE VAYAS"
type input "NO CREAS QUE PORQUE TE VAYAS"
drag, startPoint x: 786, startPoint y: 273, endPoint x: 550, endPoint y: 246, distance: 237.5
click at [533, 240] on div "SearchWithCriteriaaf624a47-a8a7-488d-91c5-eae7cac5439b Work Title NO CREAS QUE …" at bounding box center [864, 267] width 691 height 89
paste input "SIMÓN CALZ"
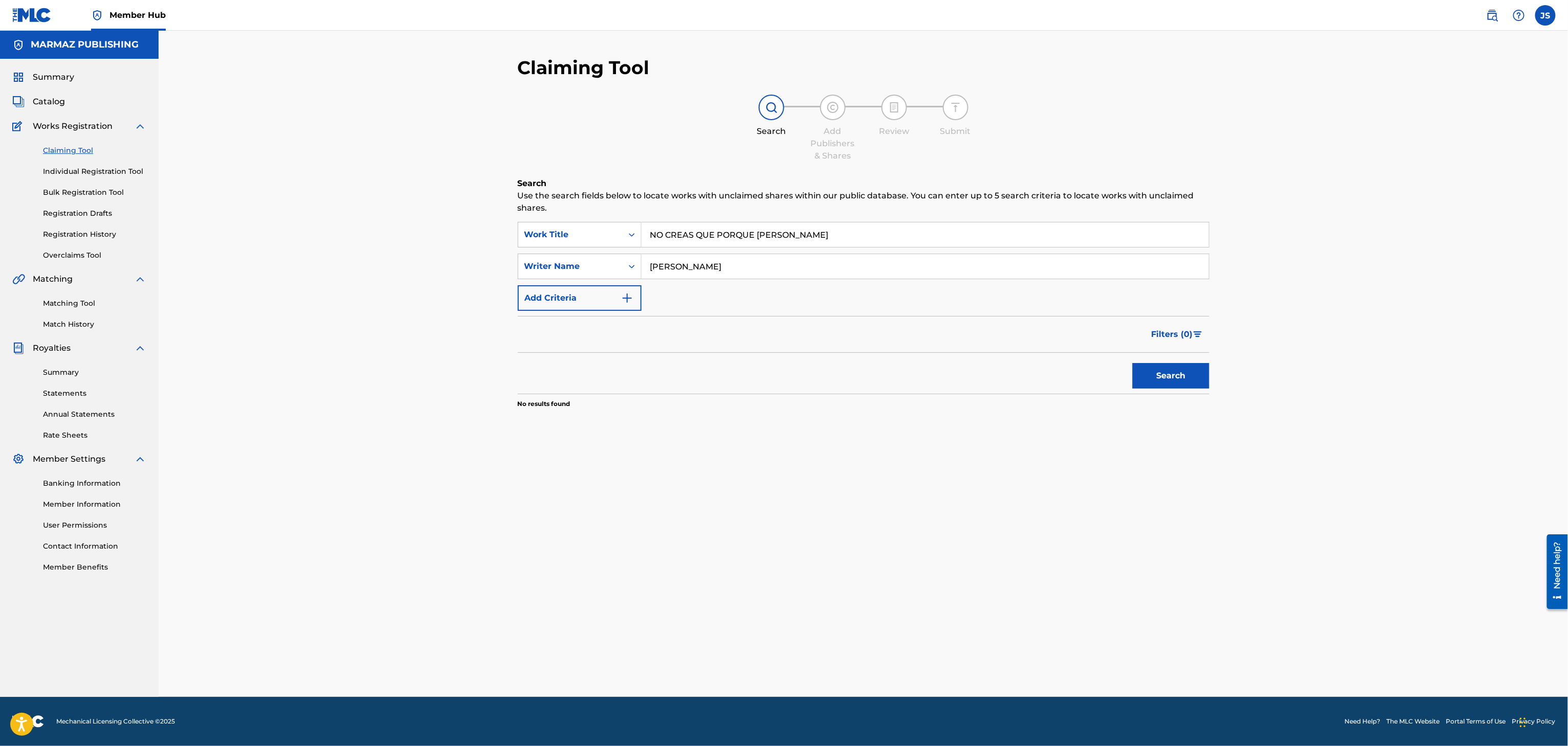
click at [838, 388] on div "Search" at bounding box center [864, 373] width 691 height 41
click at [1156, 380] on button "Search" at bounding box center [1171, 376] width 77 height 26
drag, startPoint x: 845, startPoint y: 266, endPoint x: 278, endPoint y: 221, distance: 568.8
click at [278, 221] on div "Claiming Tool Search Add Publishers & Shares Review Submit Search Use the searc…" at bounding box center [863, 363] width 1409 height 666
paste input "ALCIDES P"
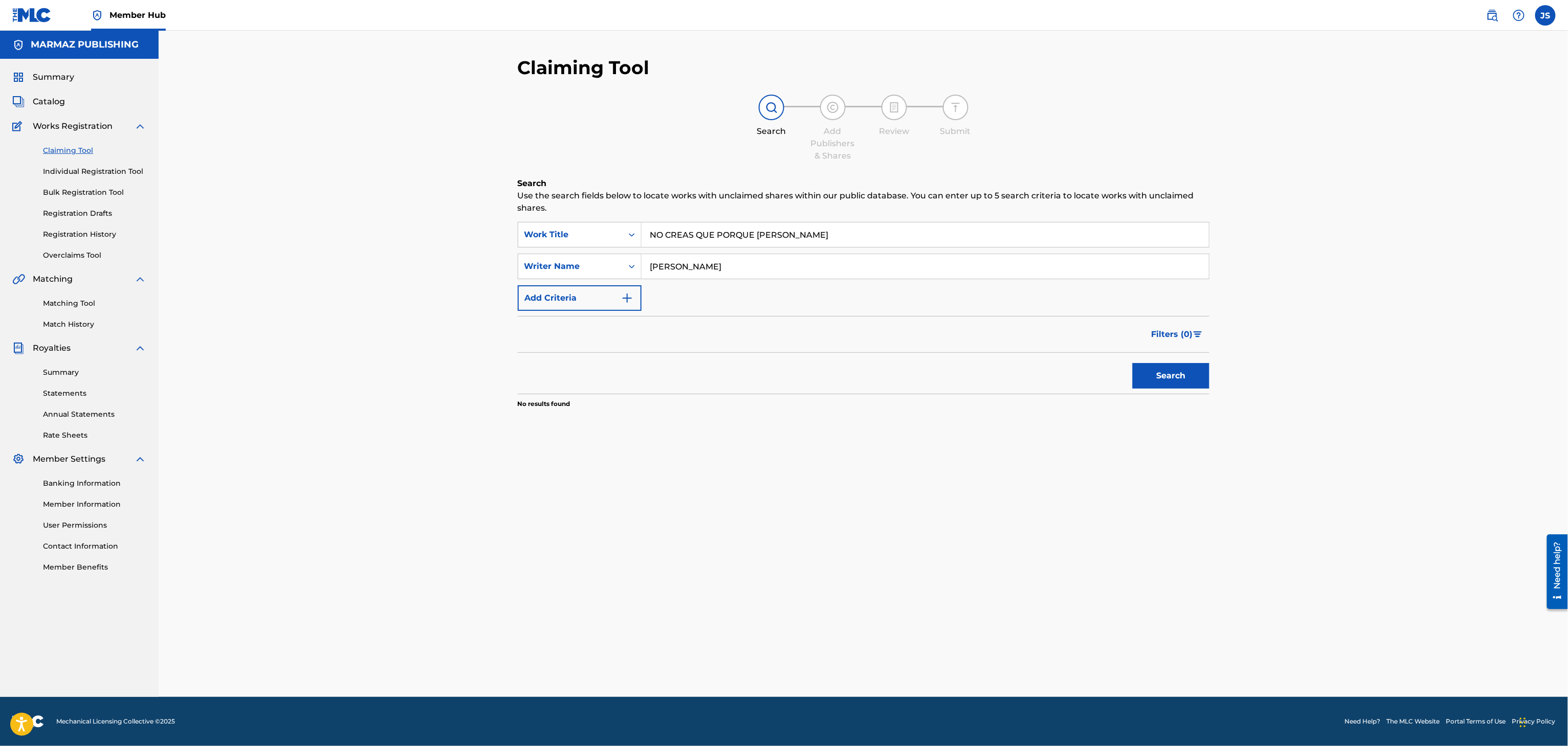
type input "ALCIDES PADILLA"
drag, startPoint x: 964, startPoint y: 444, endPoint x: 1011, endPoint y: 444, distance: 47.0
click at [970, 444] on div "Search Use the search fields below to locate works with unclaimed shares within…" at bounding box center [864, 319] width 691 height 282
click at [1179, 383] on button "Search" at bounding box center [1171, 376] width 77 height 26
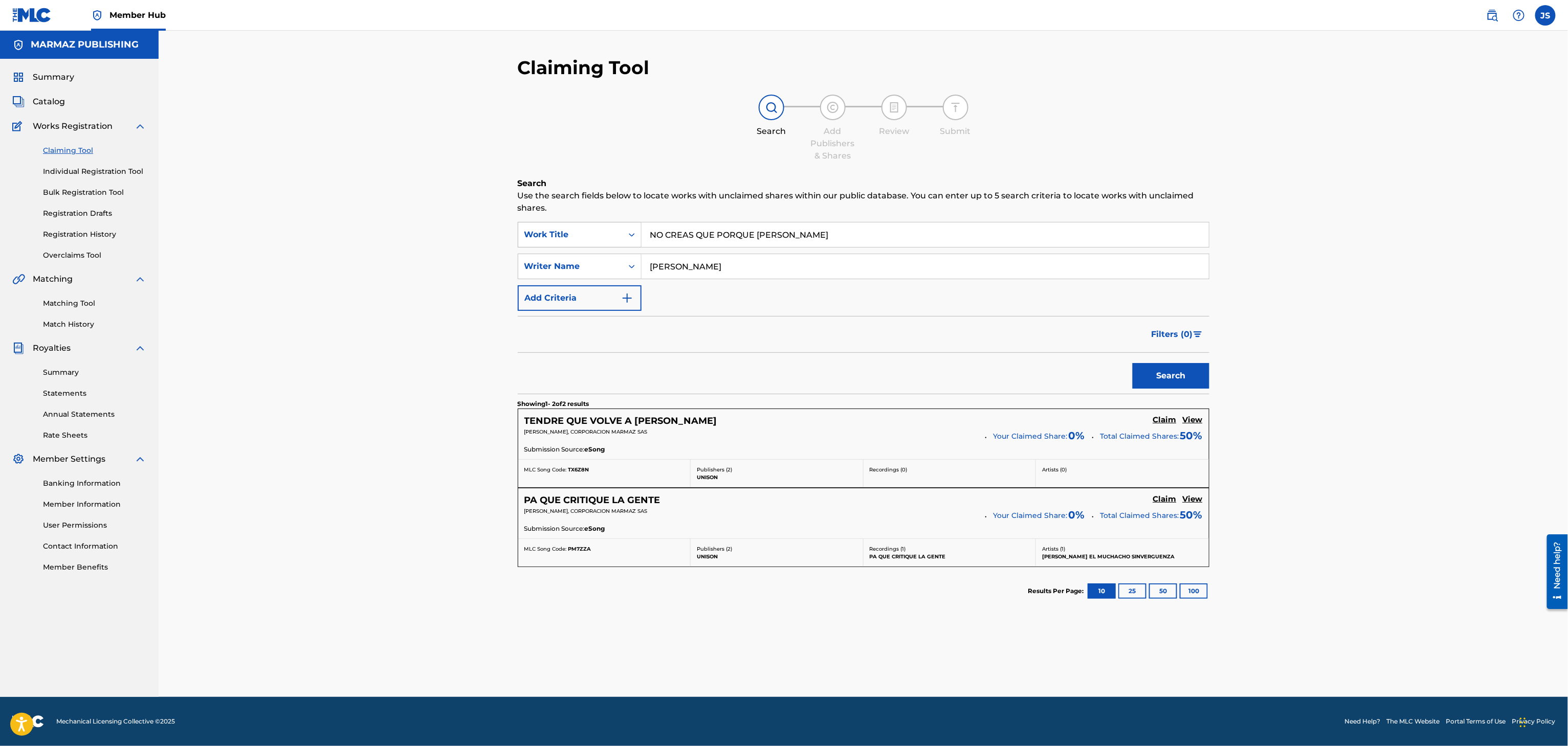
paste input "CANTO DEL BECERRERO (INSTRUMENTAL)"
drag, startPoint x: 755, startPoint y: 232, endPoint x: 546, endPoint y: 226, distance: 209.1
click at [546, 226] on div "SearchWithCriteriaaf624a47-a8a7-488d-91c5-eae7cac5439b Work Title NO CREAS QUE …" at bounding box center [864, 235] width 691 height 26
type input "CANTO DEL BECERRERO (INSTRUMENTAL)"
drag, startPoint x: 505, startPoint y: 257, endPoint x: 467, endPoint y: 252, distance: 38.3
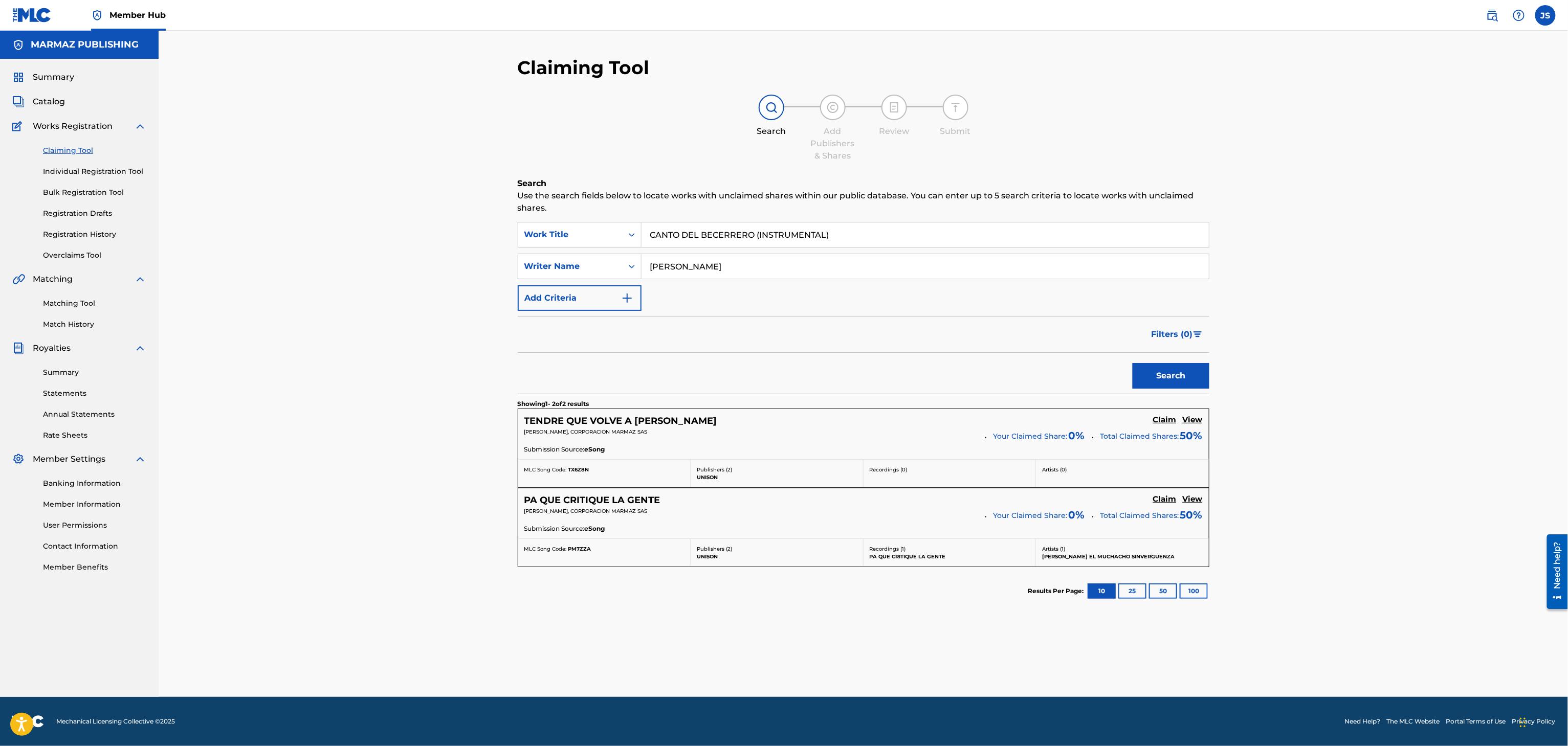
click at [468, 252] on div "Claiming Tool Search Add Publishers & Shares Review Submit Search Use the searc…" at bounding box center [863, 363] width 1409 height 666
paste input "SIMON BERNAL"
type input "SIMON BERNAL"
click at [974, 352] on div "Filters ( 0 )" at bounding box center [864, 334] width 691 height 37
click at [1152, 375] on button "Search" at bounding box center [1171, 376] width 77 height 26
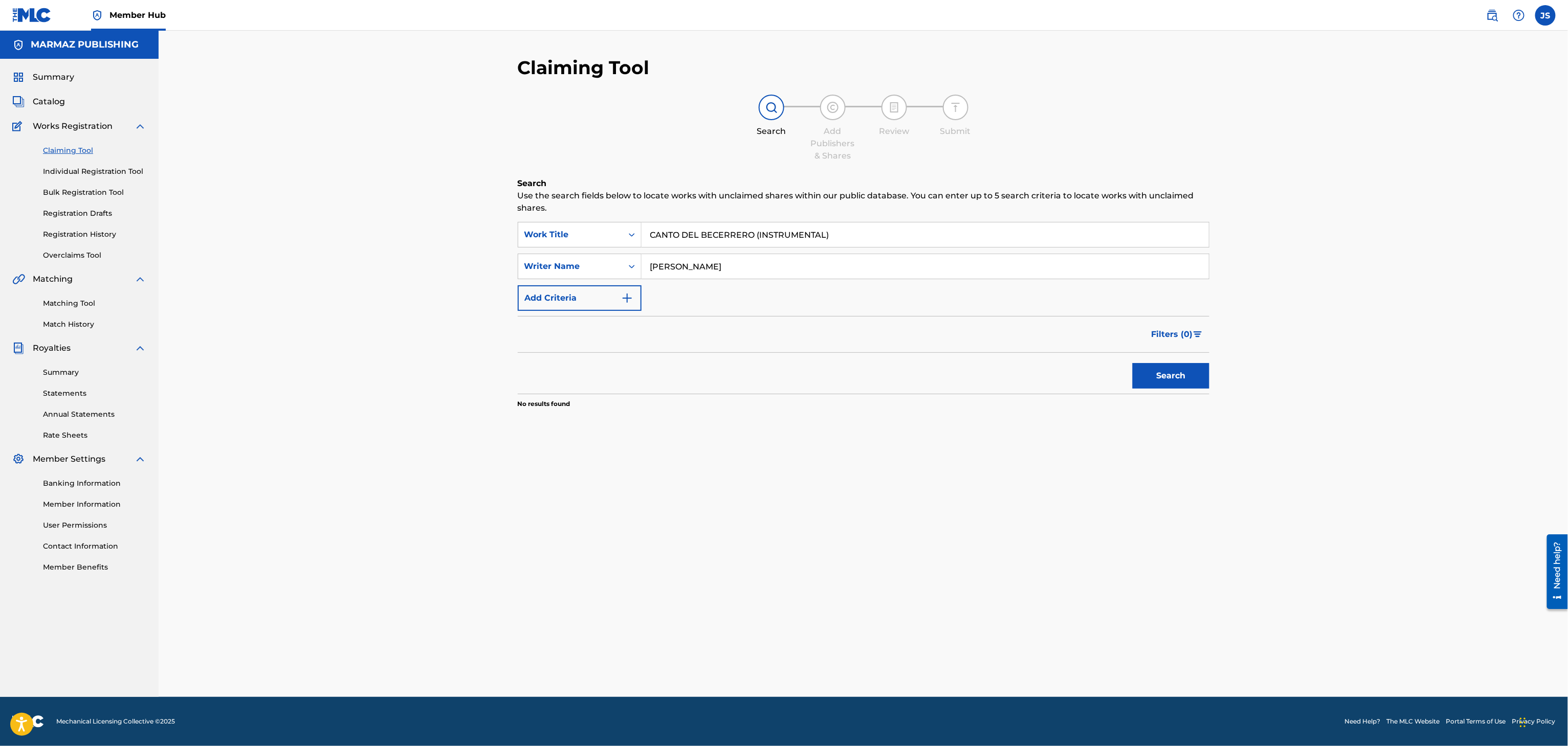
drag, startPoint x: 855, startPoint y: 228, endPoint x: 755, endPoint y: 235, distance: 100.2
click at [755, 235] on input "CANTO DEL BECERRERO (INSTRUMENTAL)" at bounding box center [925, 235] width 567 height 24
click at [1133, 363] on button "Search" at bounding box center [1171, 376] width 77 height 26
drag, startPoint x: 771, startPoint y: 224, endPoint x: 487, endPoint y: 204, distance: 284.7
click at [487, 204] on div "Claiming Tool Search Add Publishers & Shares Review Submit Search Use the searc…" at bounding box center [863, 363] width 1409 height 666
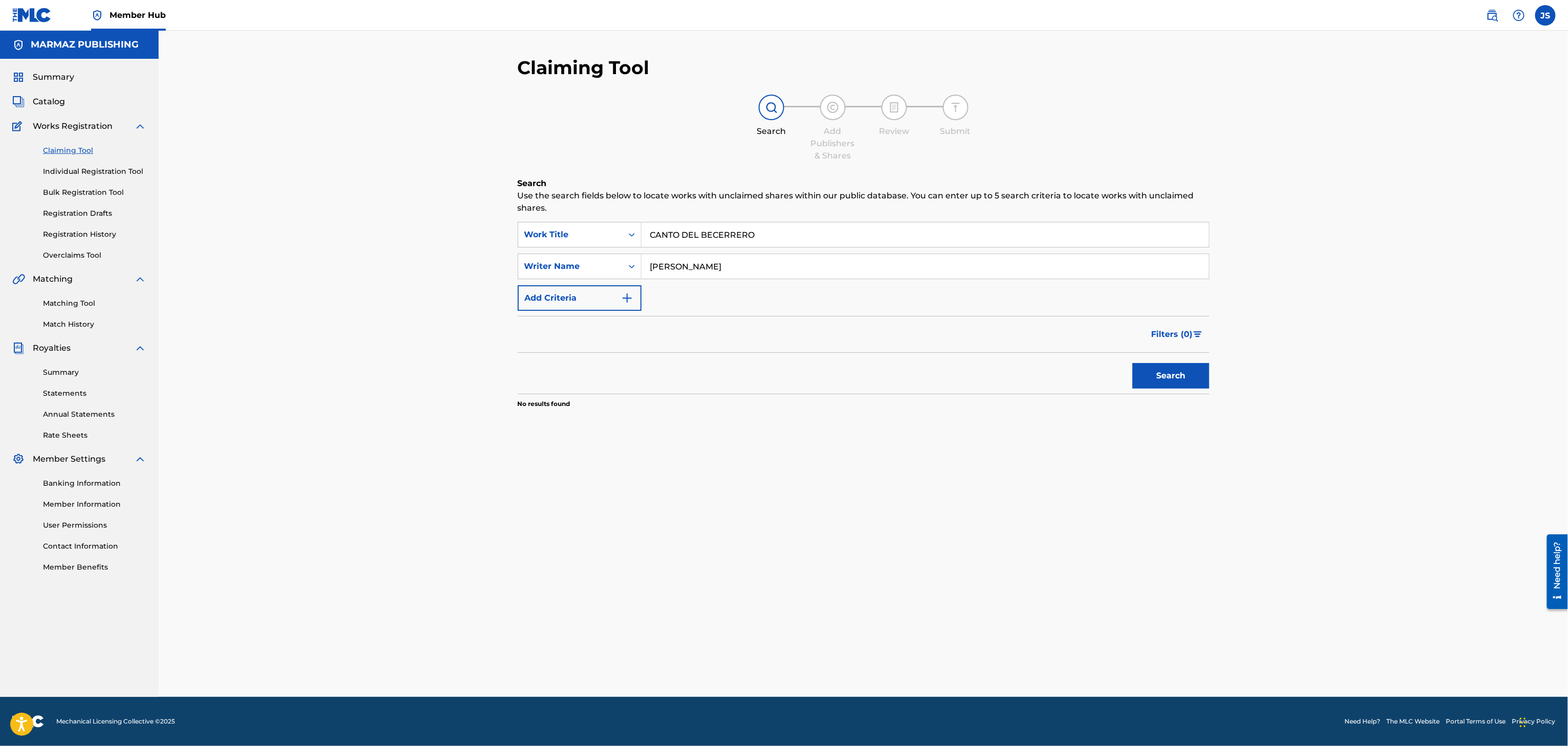
paste input "EL SEÑOR DE TRES CANALES"
type input "EL SEÑOR DE TRES CANALES"
drag, startPoint x: 748, startPoint y: 265, endPoint x: 538, endPoint y: 268, distance: 210.0
click at [538, 268] on div "SearchWithCriteria08f7c451-82e1-4d82-bd83-9922d7b48633 Writer Name SIMON BERNAL" at bounding box center [864, 267] width 691 height 26
paste input "LVIO RAFAEL MELENDEZ RODRIGUEZ"
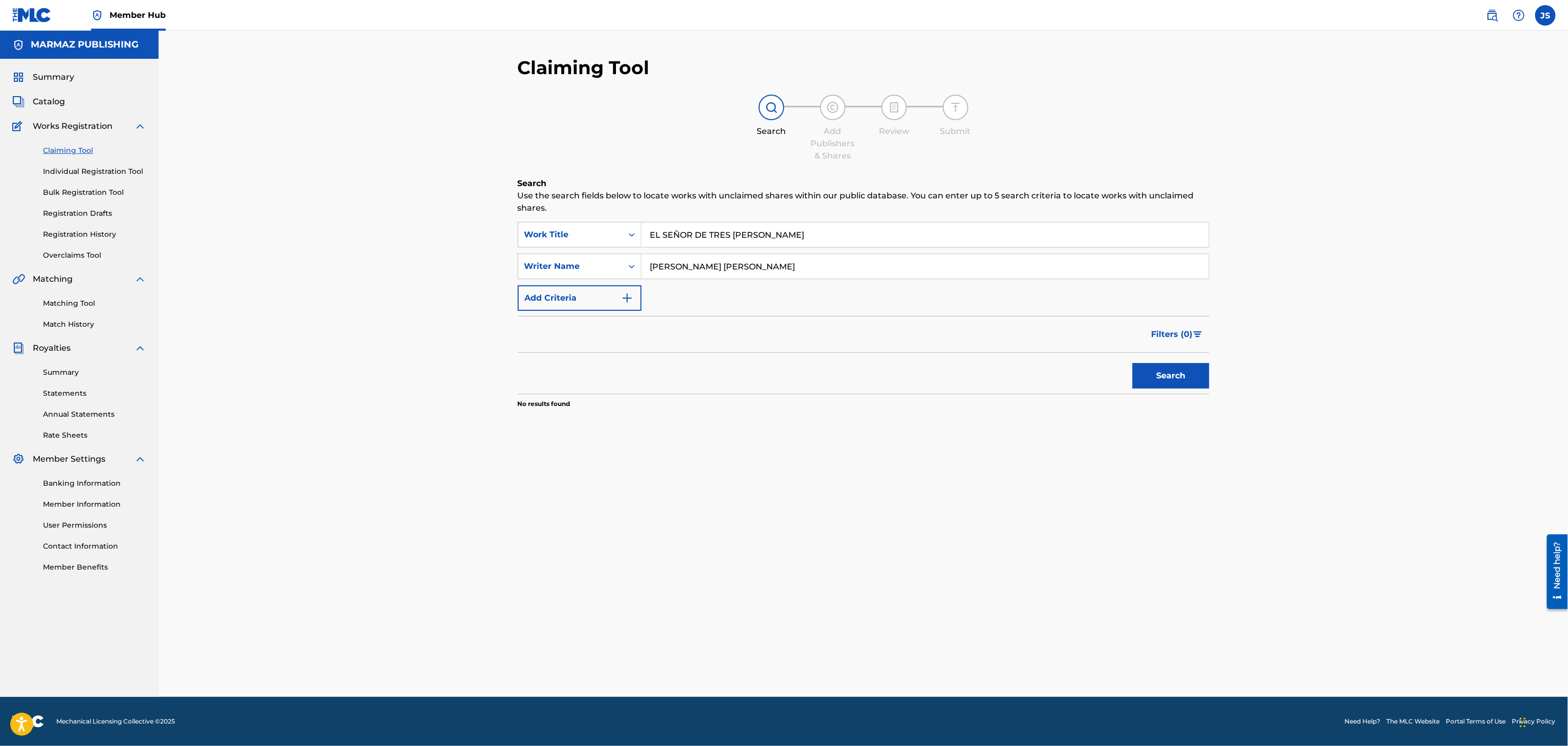
type input "SILVIO RAFAEL MELENDEZ RODRIGUEZ"
drag, startPoint x: 900, startPoint y: 432, endPoint x: 1085, endPoint y: 388, distance: 190.2
click at [905, 433] on div "Search Use the search fields below to locate works with unclaimed shares within…" at bounding box center [864, 319] width 691 height 282
click at [1149, 351] on div "Filters ( 0 )" at bounding box center [864, 334] width 691 height 37
click at [1169, 383] on button "Search" at bounding box center [1171, 376] width 77 height 26
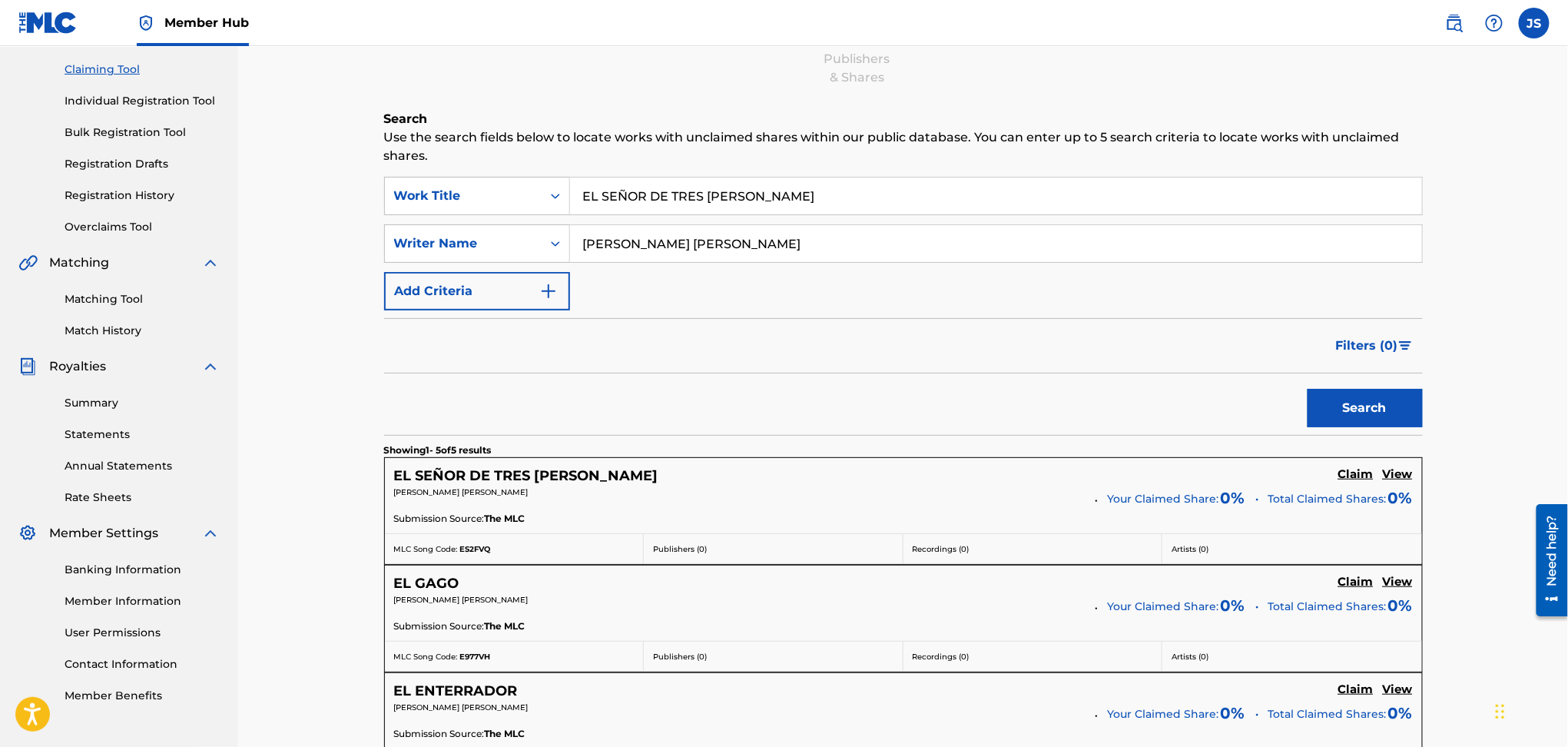
scroll to position [205, 0]
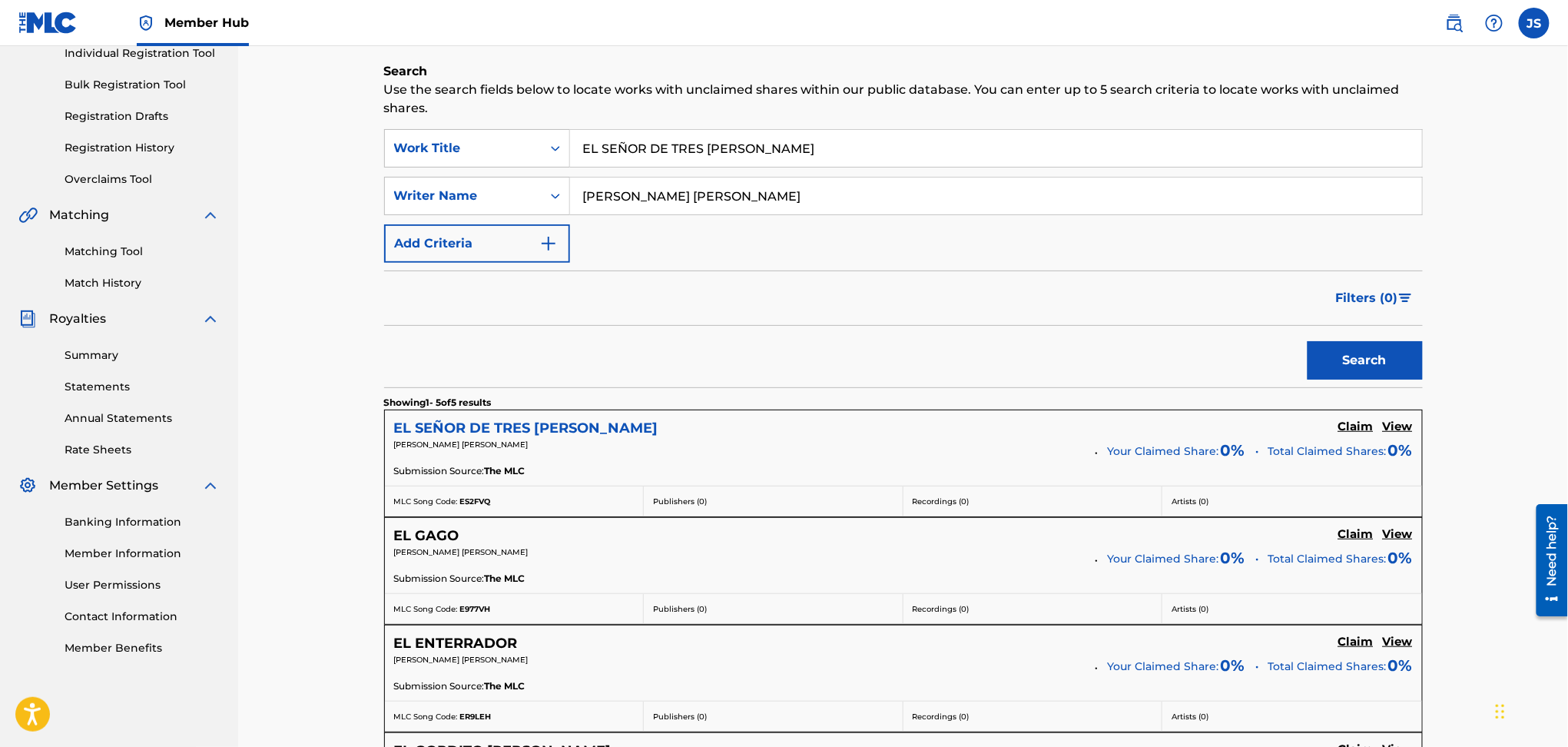
click at [589, 428] on h5 "EL SEÑOR DE TRES CANALES" at bounding box center [526, 428] width 264 height 17
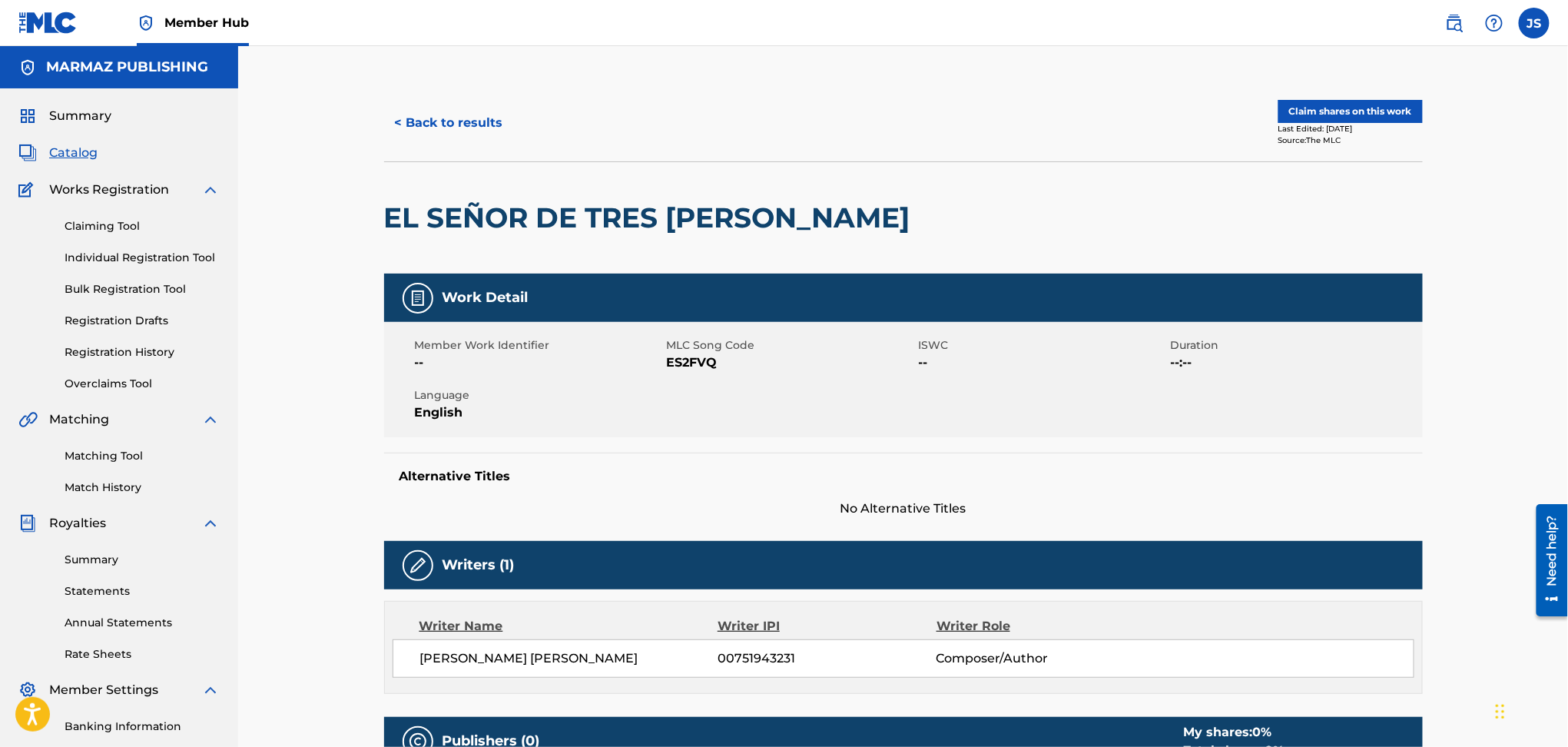
click at [689, 358] on span "ES2FVQ" at bounding box center [791, 363] width 248 height 18
copy span "ES2FVQ"
click at [441, 113] on button "< Back to results" at bounding box center [449, 123] width 130 height 38
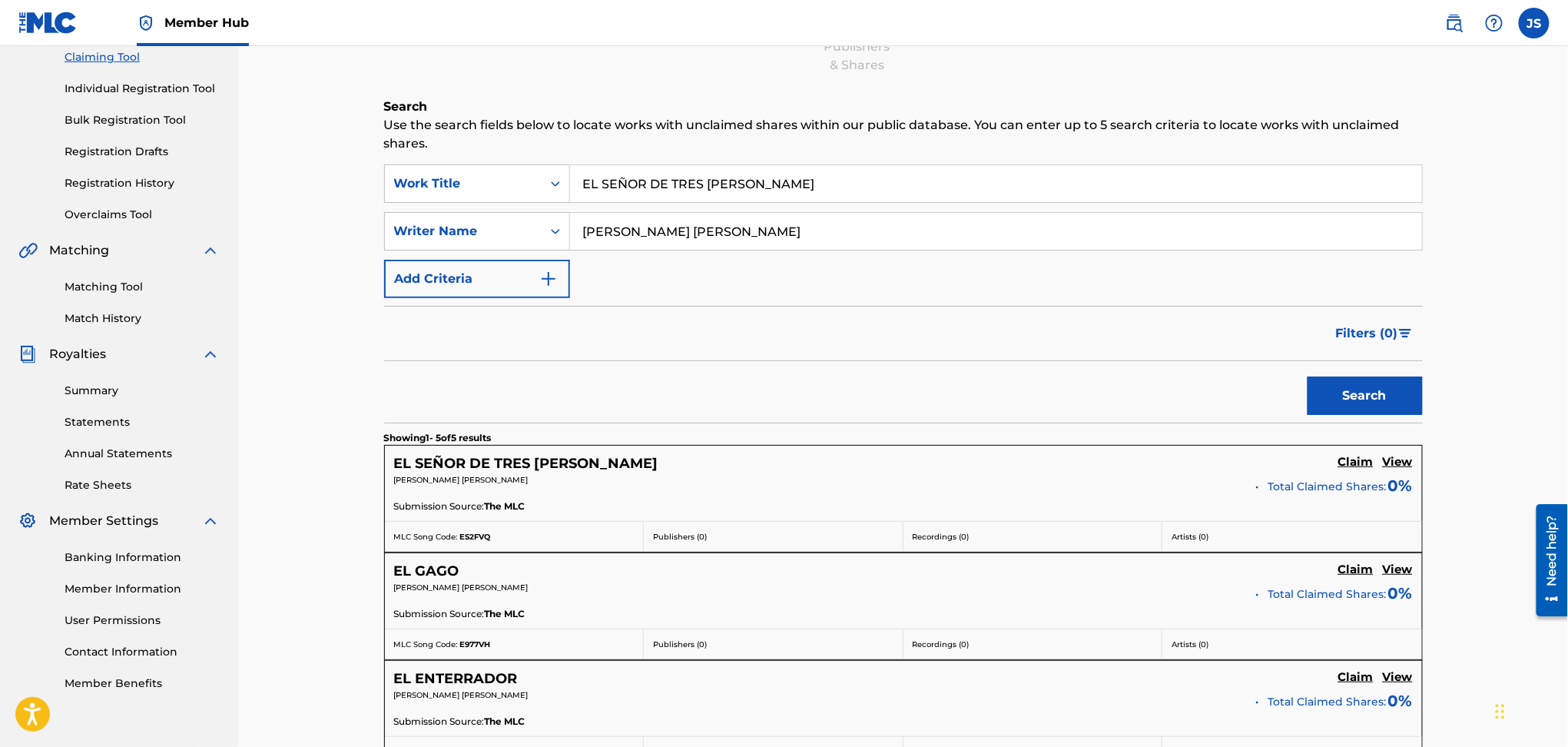
scroll to position [205, 0]
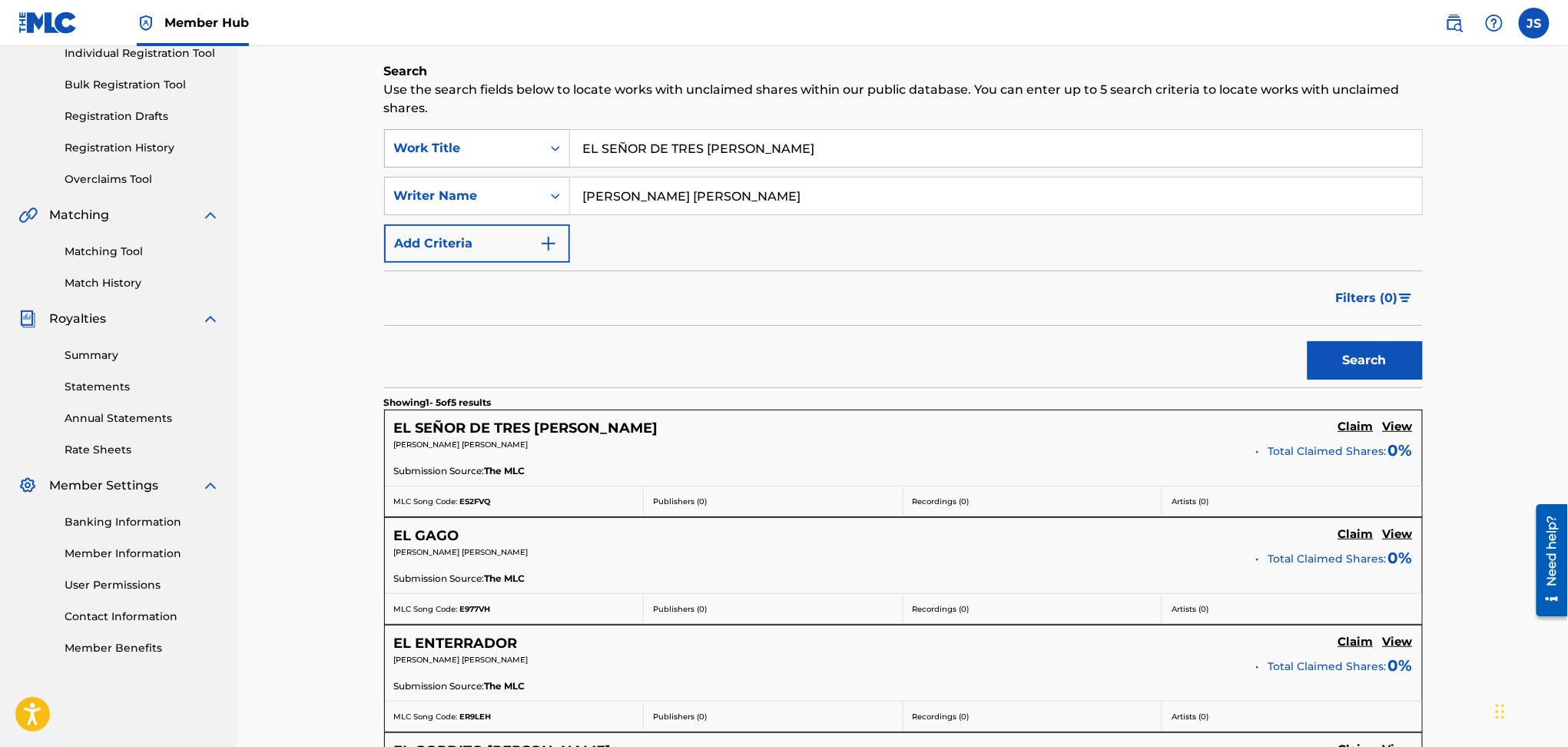
drag, startPoint x: 813, startPoint y: 149, endPoint x: 528, endPoint y: 156, distance: 285.1
click at [521, 155] on div "SearchWithCriteriaaf624a47-a8a7-488d-91c5-eae7cac5439b Work Title EL SEÑOR DE T…" at bounding box center [903, 148] width 1039 height 38
paste input "MI FORMA DE AMAR"
type input "MI FORMA DE AMAR"
drag, startPoint x: 882, startPoint y: 203, endPoint x: 327, endPoint y: 186, distance: 555.3
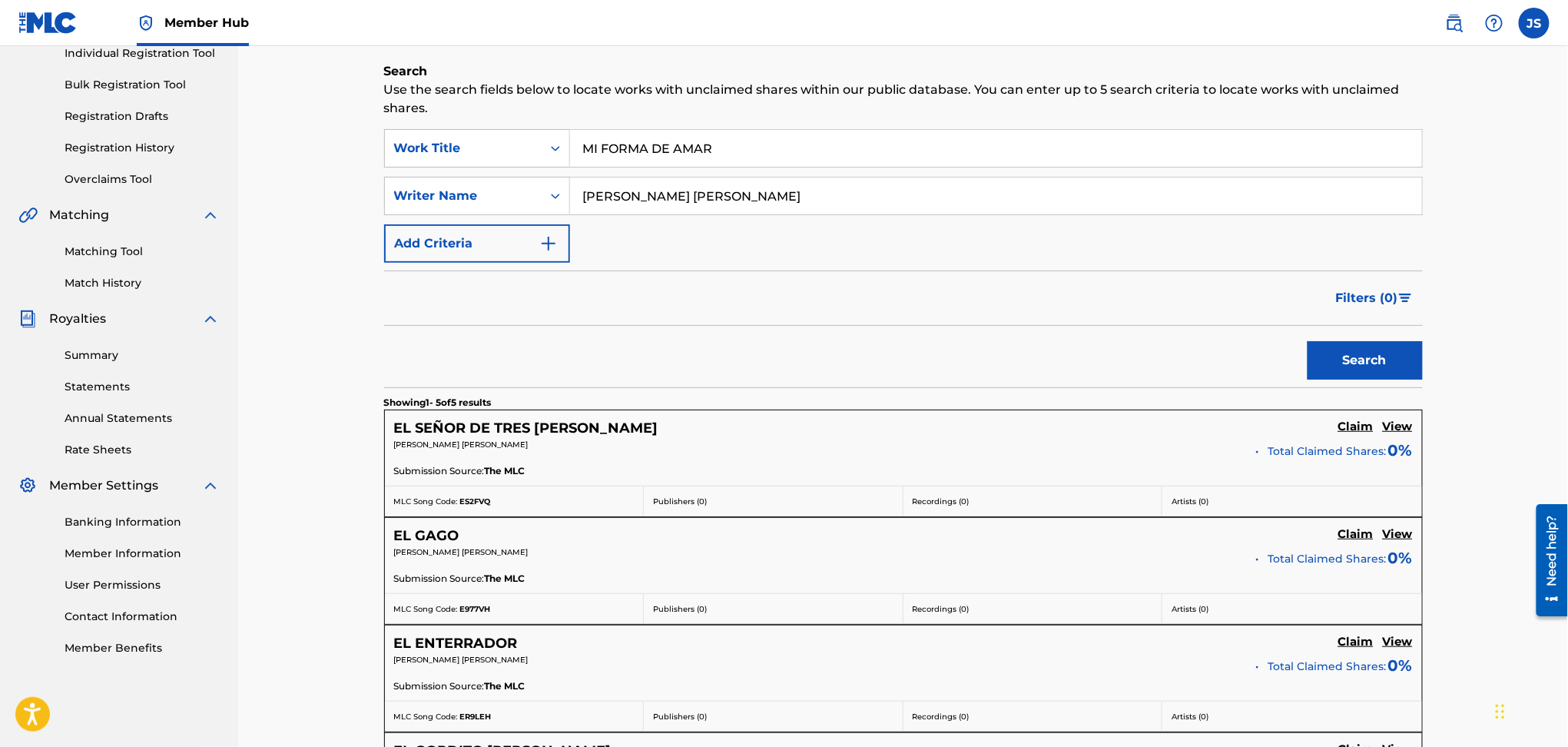
click at [327, 187] on div "Claiming Tool Search Add Publishers & Shares Review Submit Search Use the searc…" at bounding box center [903, 469] width 1330 height 1254
click at [474, 209] on div "Writer Name" at bounding box center [476, 196] width 186 height 38
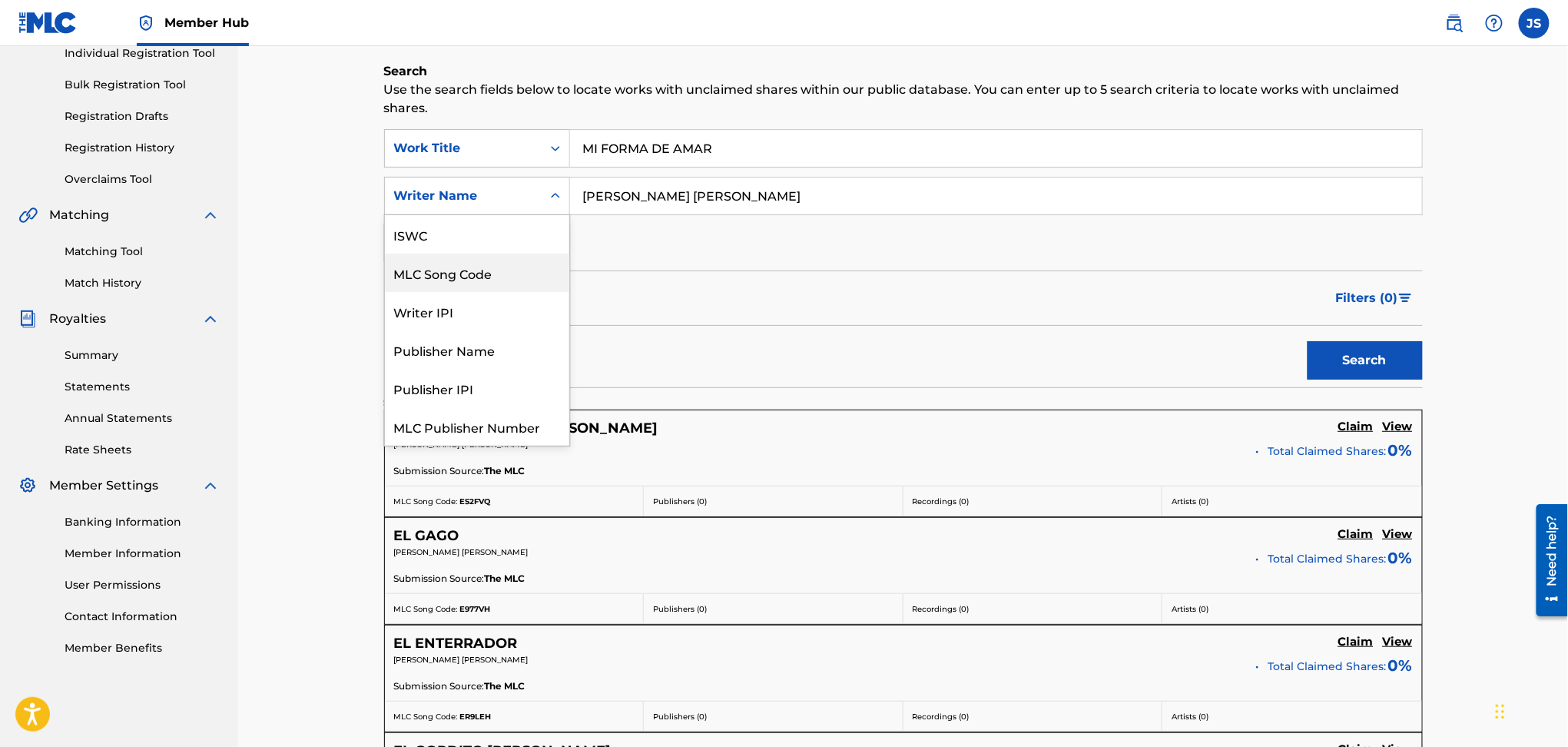
scroll to position [38, 0]
click at [487, 321] on div "Publisher Name" at bounding box center [477, 311] width 185 height 38
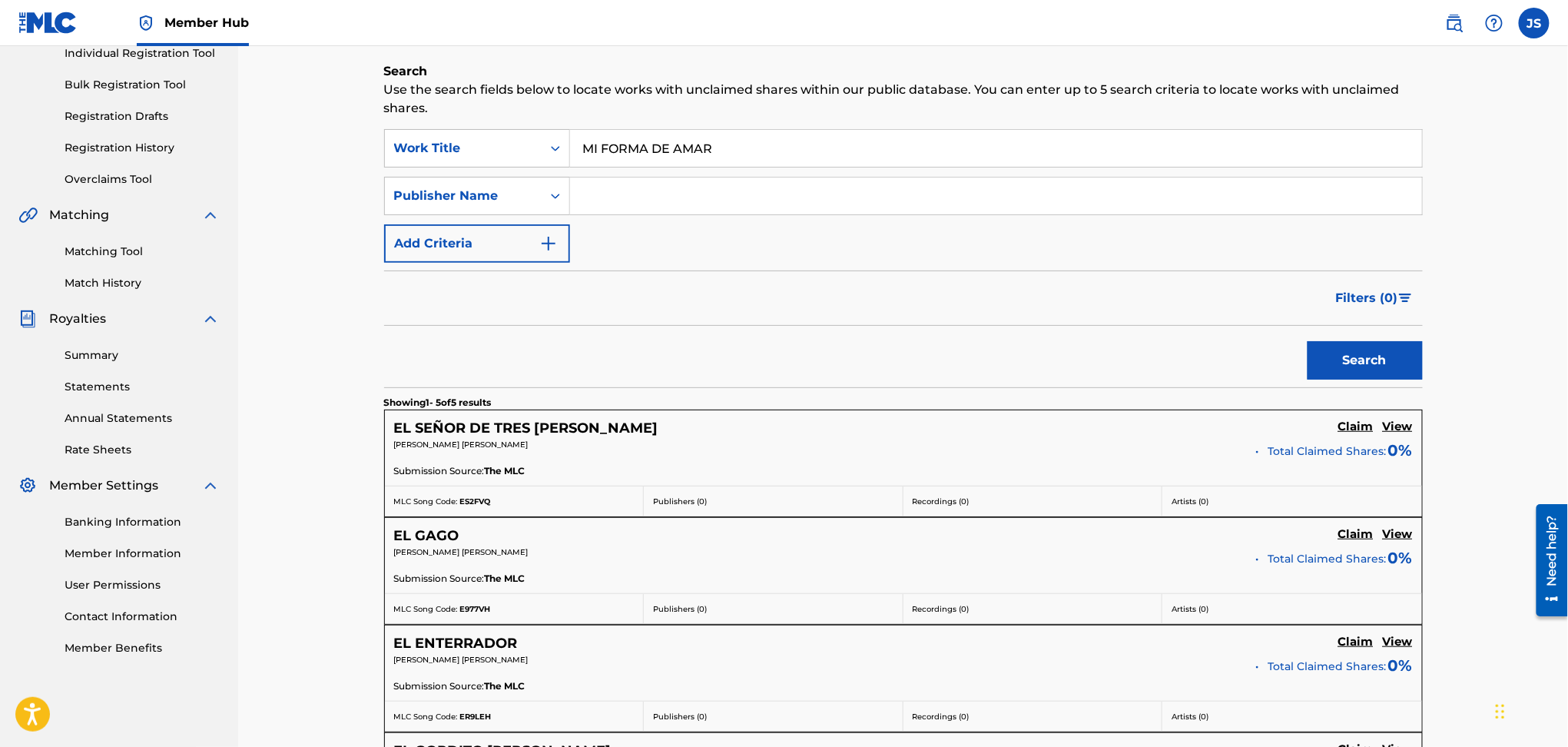
click at [664, 201] on input "Search Form" at bounding box center [997, 196] width 852 height 37
click at [1307, 341] on button "Search" at bounding box center [1365, 360] width 115 height 38
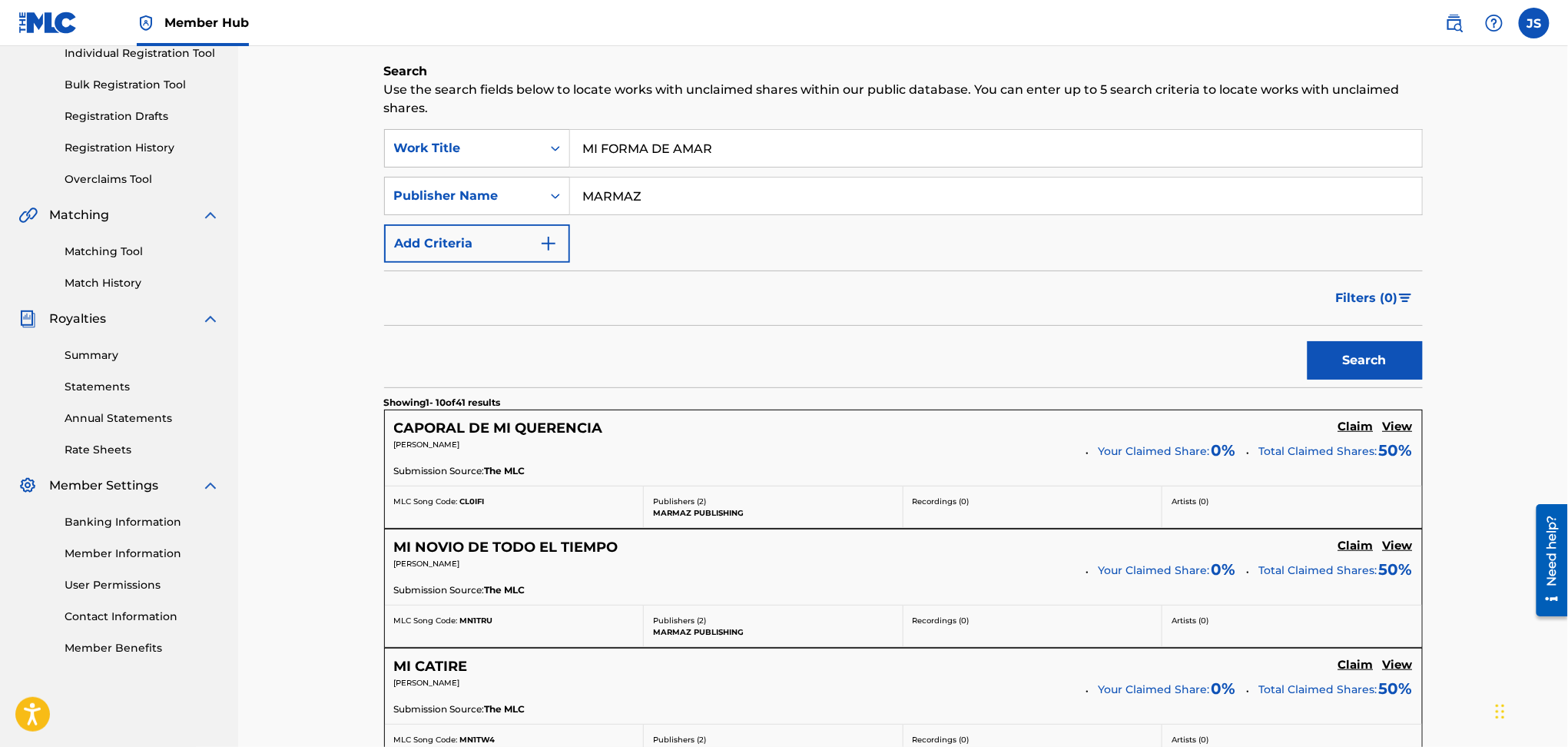
type input "MARMAZ"
click at [1307, 341] on button "Search" at bounding box center [1365, 360] width 115 height 38
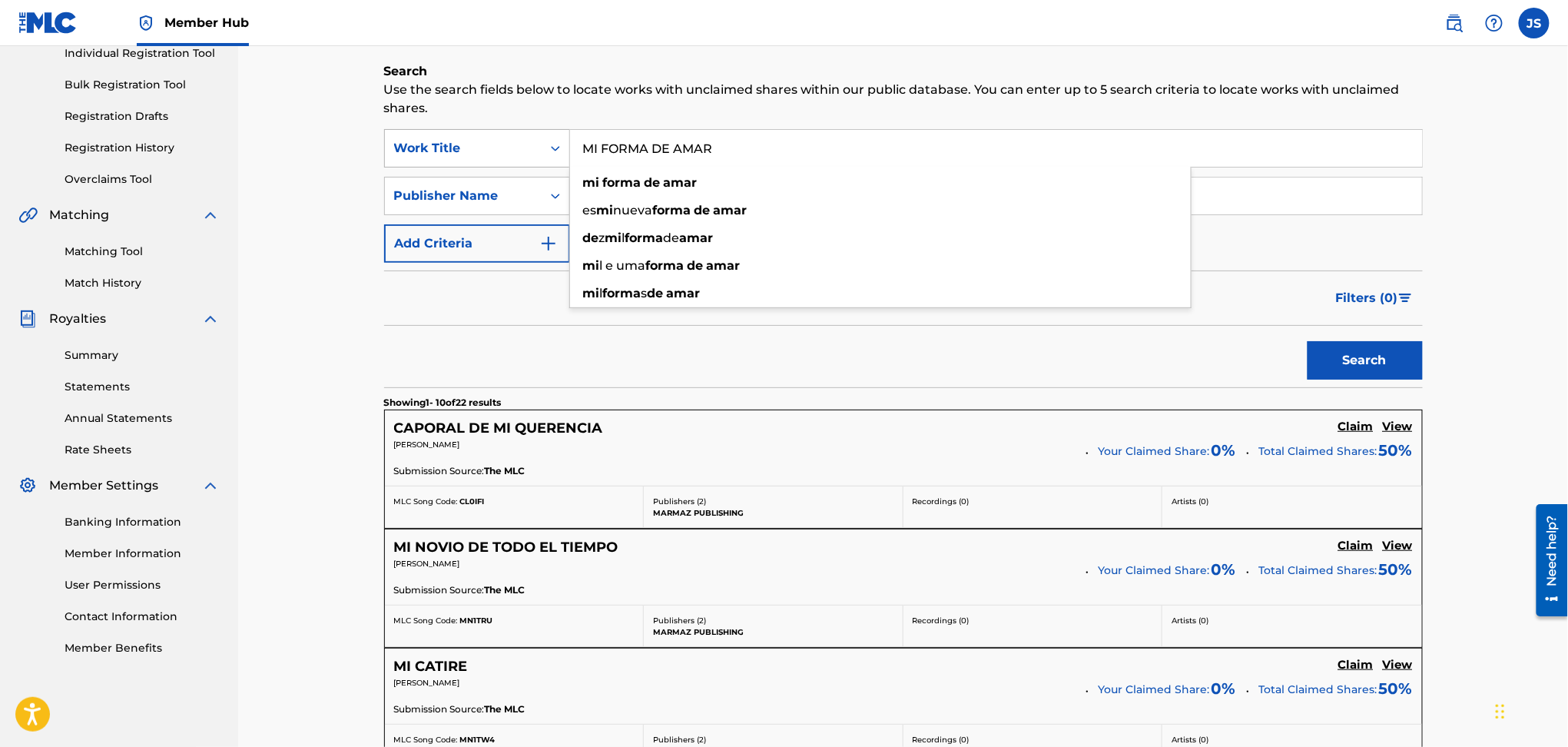
drag, startPoint x: 744, startPoint y: 142, endPoint x: 443, endPoint y: 142, distance: 301.0
click at [443, 147] on div "SearchWithCriteriaaf624a47-a8a7-488d-91c5-eae7cac5439b Work Title MI FORMA DE A…" at bounding box center [903, 148] width 1039 height 38
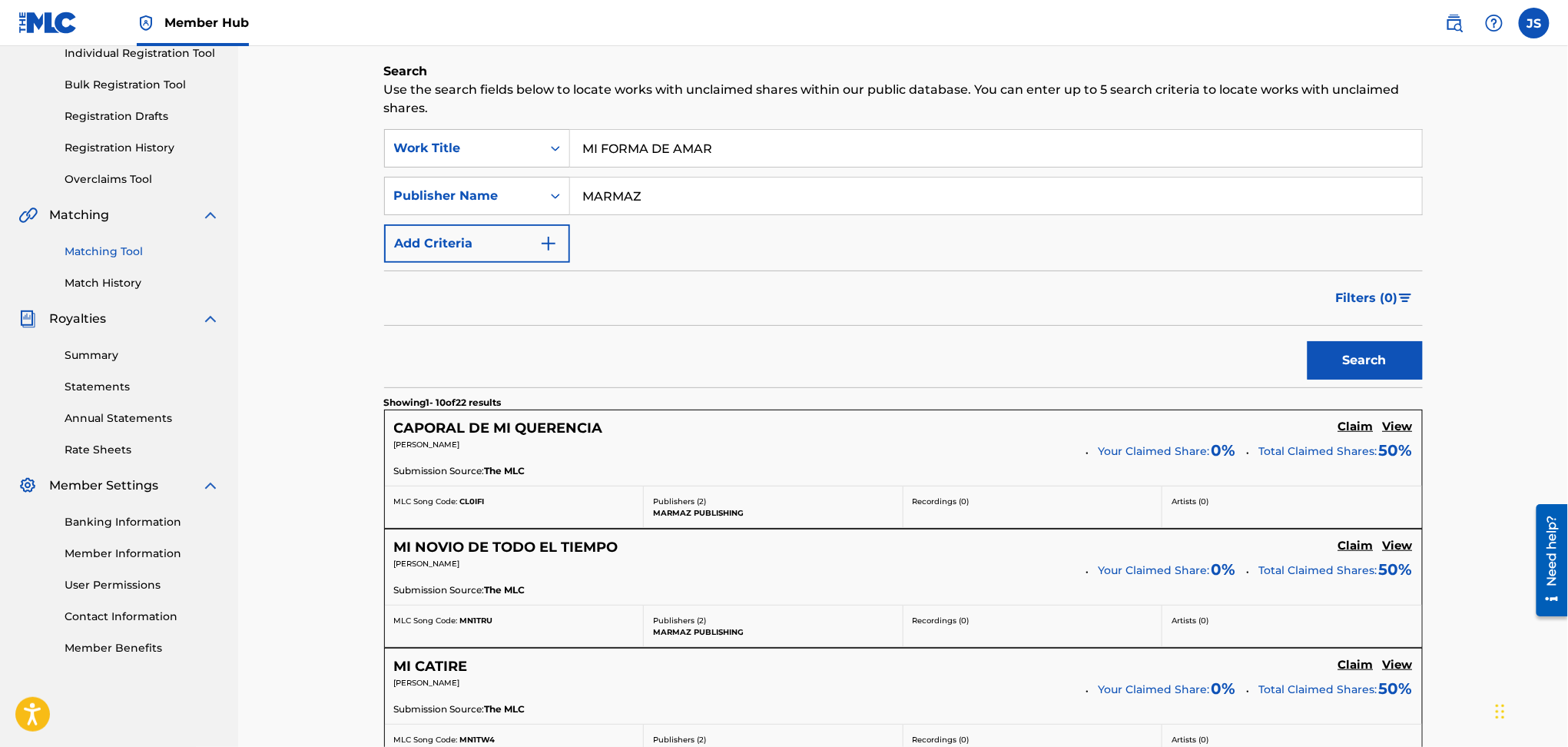
click at [133, 251] on link "Matching Tool" at bounding box center [143, 251] width 155 height 16
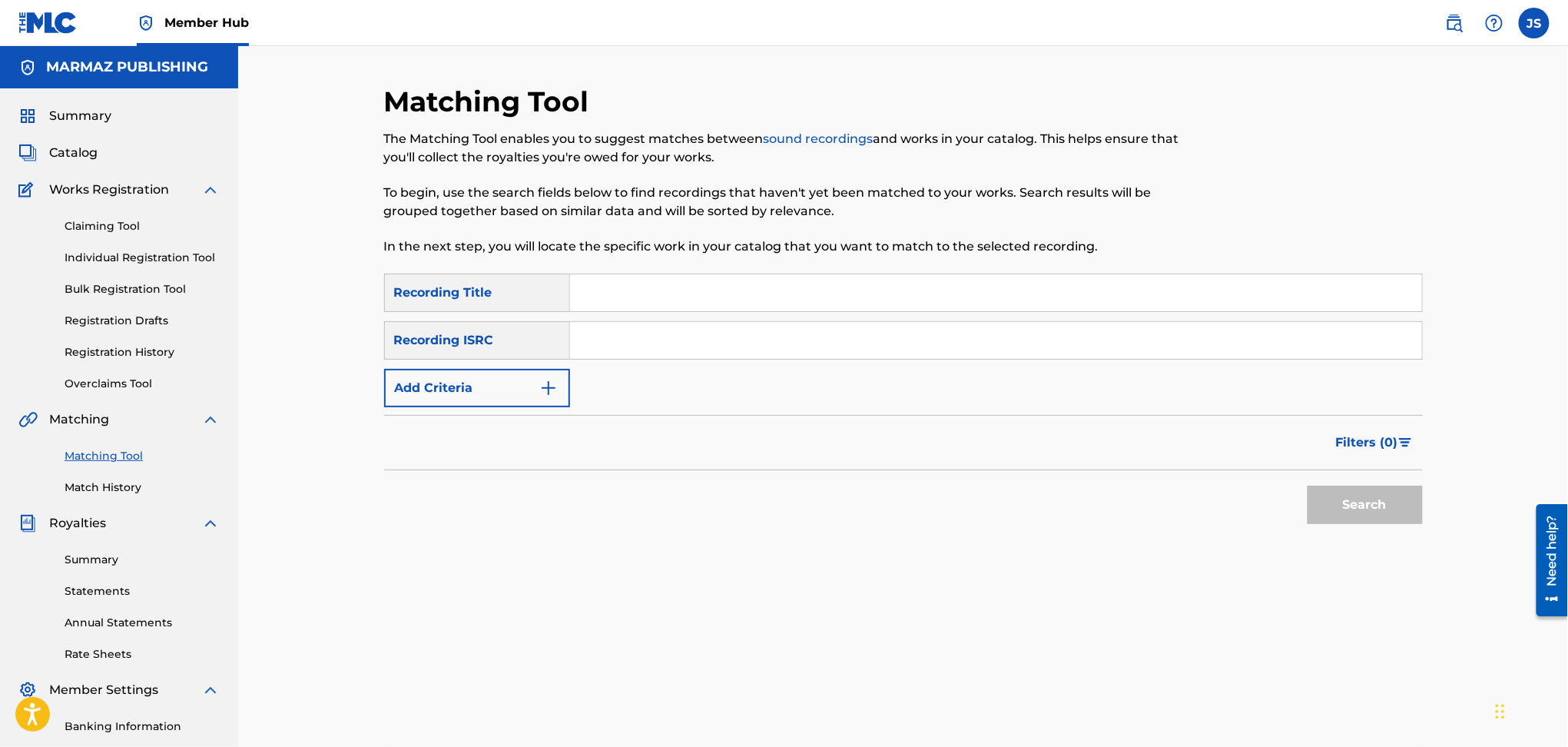
click at [596, 337] on input "Search Form" at bounding box center [997, 340] width 852 height 37
paste input "QMBZ92581524"
type input "QMBZ92581524"
click at [549, 502] on div "Search" at bounding box center [903, 500] width 1039 height 61
click at [1403, 491] on button "Search" at bounding box center [1365, 505] width 115 height 38
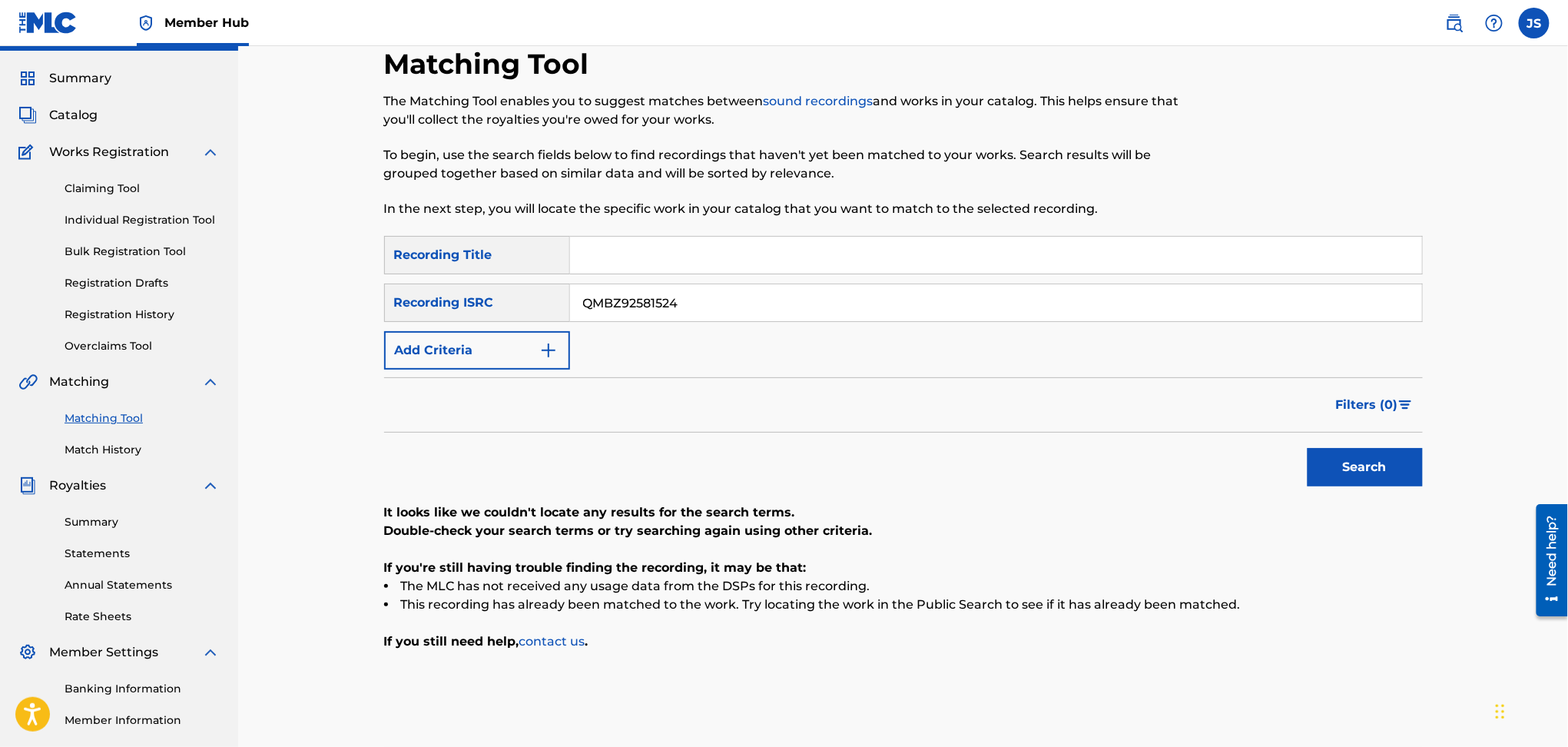
scroll to position [102, 0]
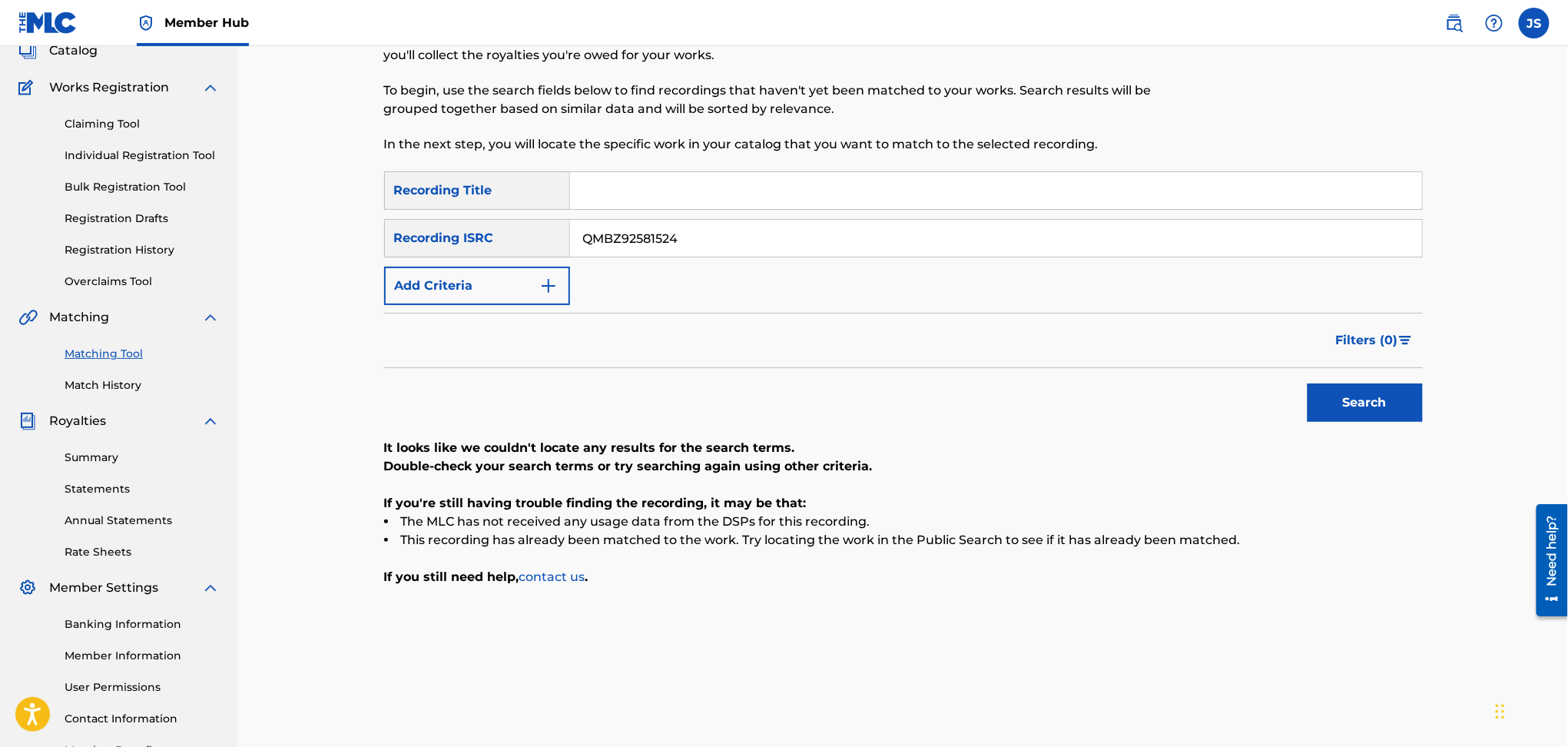
click at [684, 190] on input "Search Form" at bounding box center [997, 190] width 852 height 37
paste input "UN ÁNGEL (EN VIVO)"
type input "UN ÁNGEL (EN VIVO)"
click at [570, 379] on div "Search" at bounding box center [903, 399] width 1039 height 61
click at [1394, 394] on button "Search" at bounding box center [1365, 402] width 115 height 38
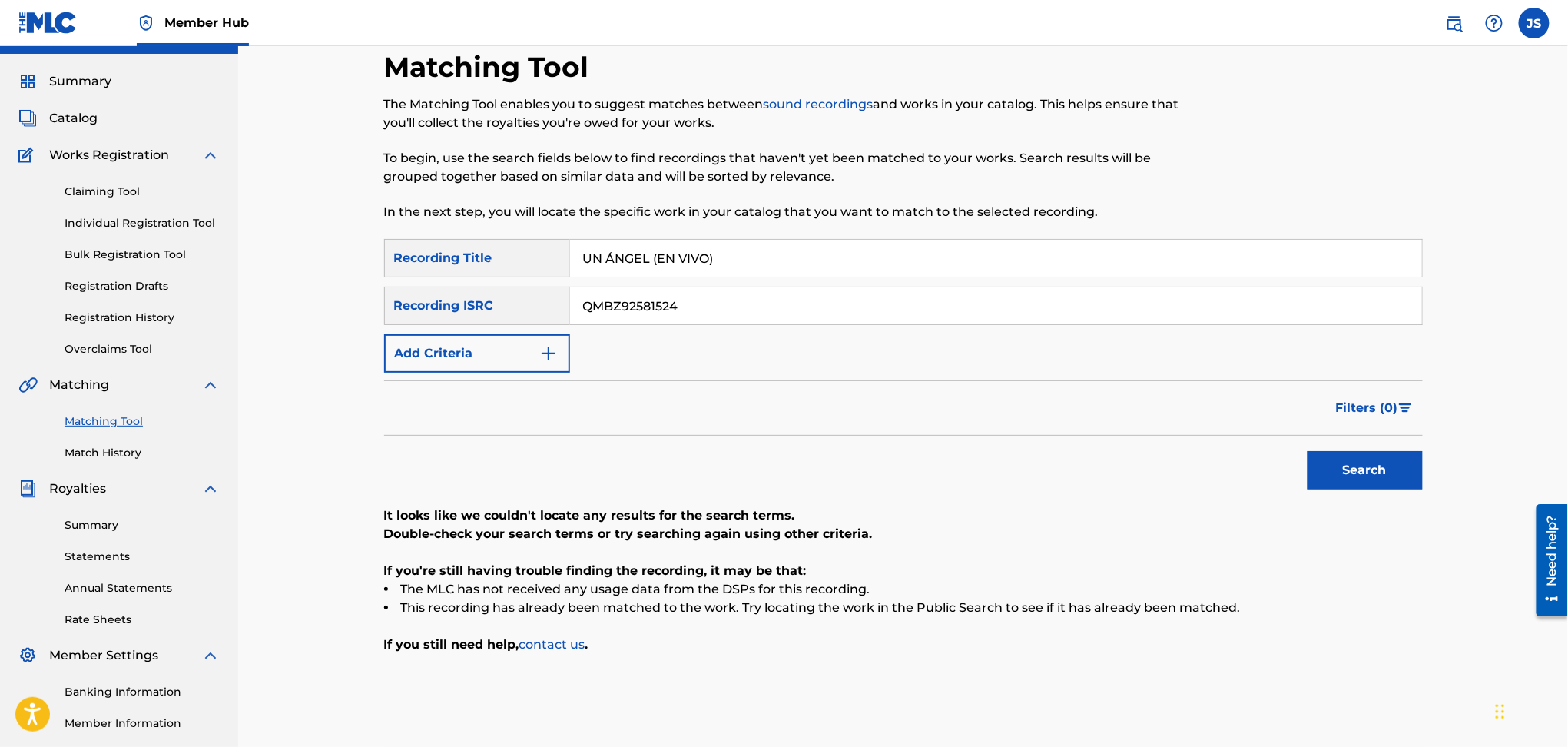
scroll to position [0, 0]
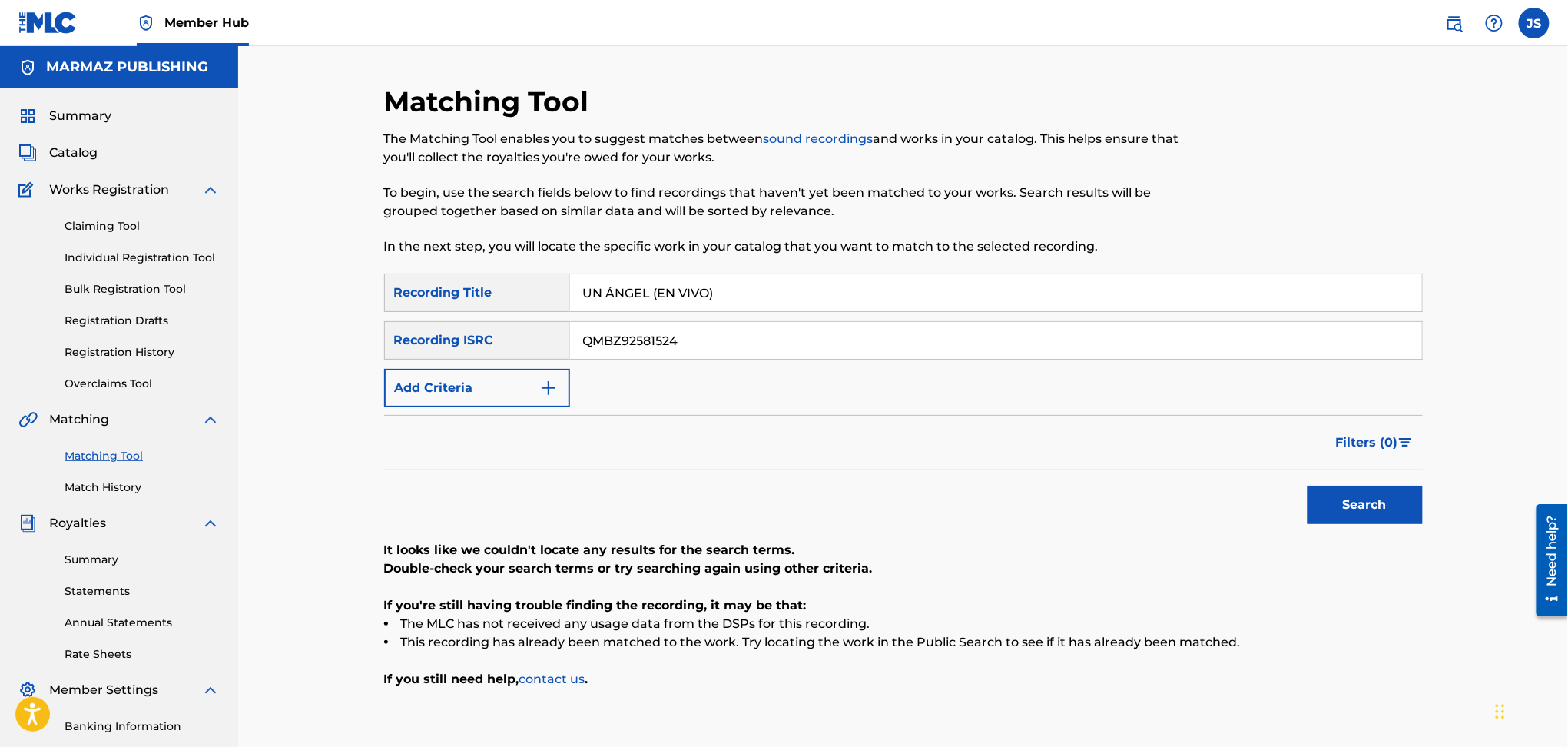
click at [118, 248] on div "Claiming Tool Individual Registration Tool Bulk Registration Tool Registration …" at bounding box center [119, 295] width 201 height 193
click at [126, 260] on link "Individual Registration Tool" at bounding box center [143, 258] width 155 height 16
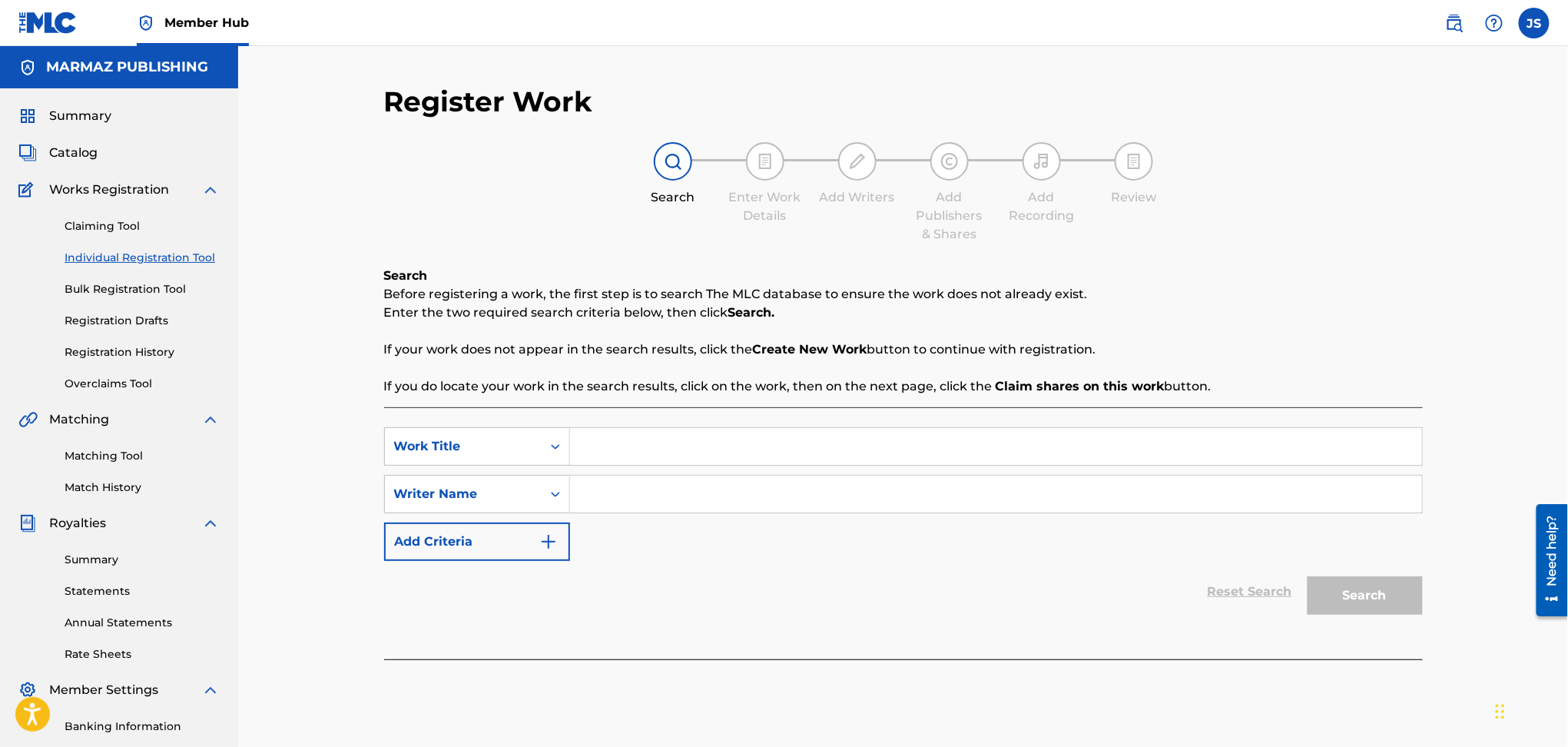
click at [610, 441] on input "Search Form" at bounding box center [997, 446] width 852 height 37
paste input "EL RUEDA PELOTAS"
type input "EL RUEDA PELOTAS"
click at [672, 484] on input "Search Form" at bounding box center [997, 494] width 852 height 37
paste input "SANTIAGO ROJAS"
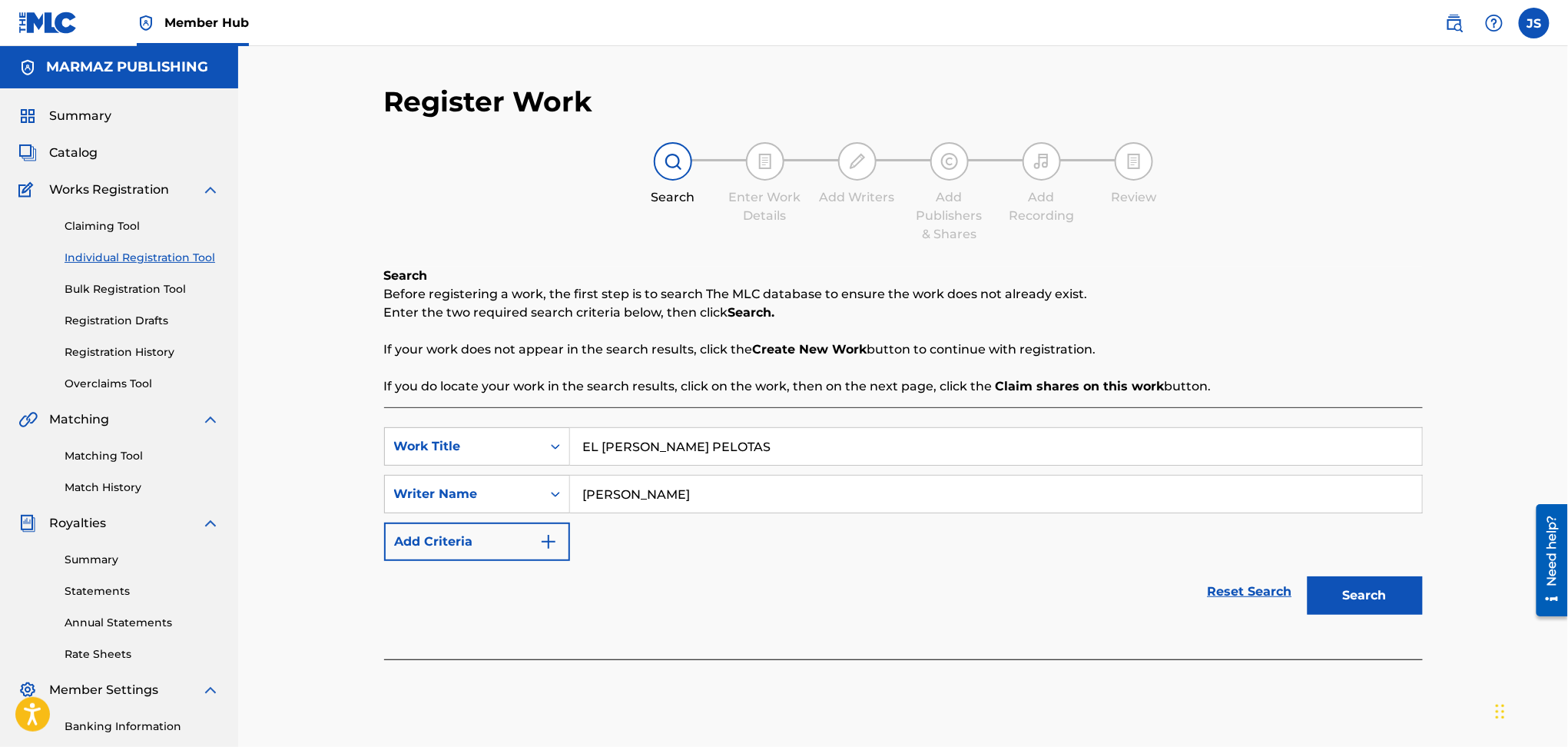
type input "SANTIAGO ROJAS"
drag, startPoint x: 675, startPoint y: 588, endPoint x: 935, endPoint y: 579, distance: 260.2
click at [679, 588] on div "Reset Search Search" at bounding box center [903, 592] width 1039 height 61
drag, startPoint x: 1335, startPoint y: 569, endPoint x: 1337, endPoint y: 584, distance: 15.1
click at [1336, 583] on div "Search" at bounding box center [1361, 592] width 123 height 61
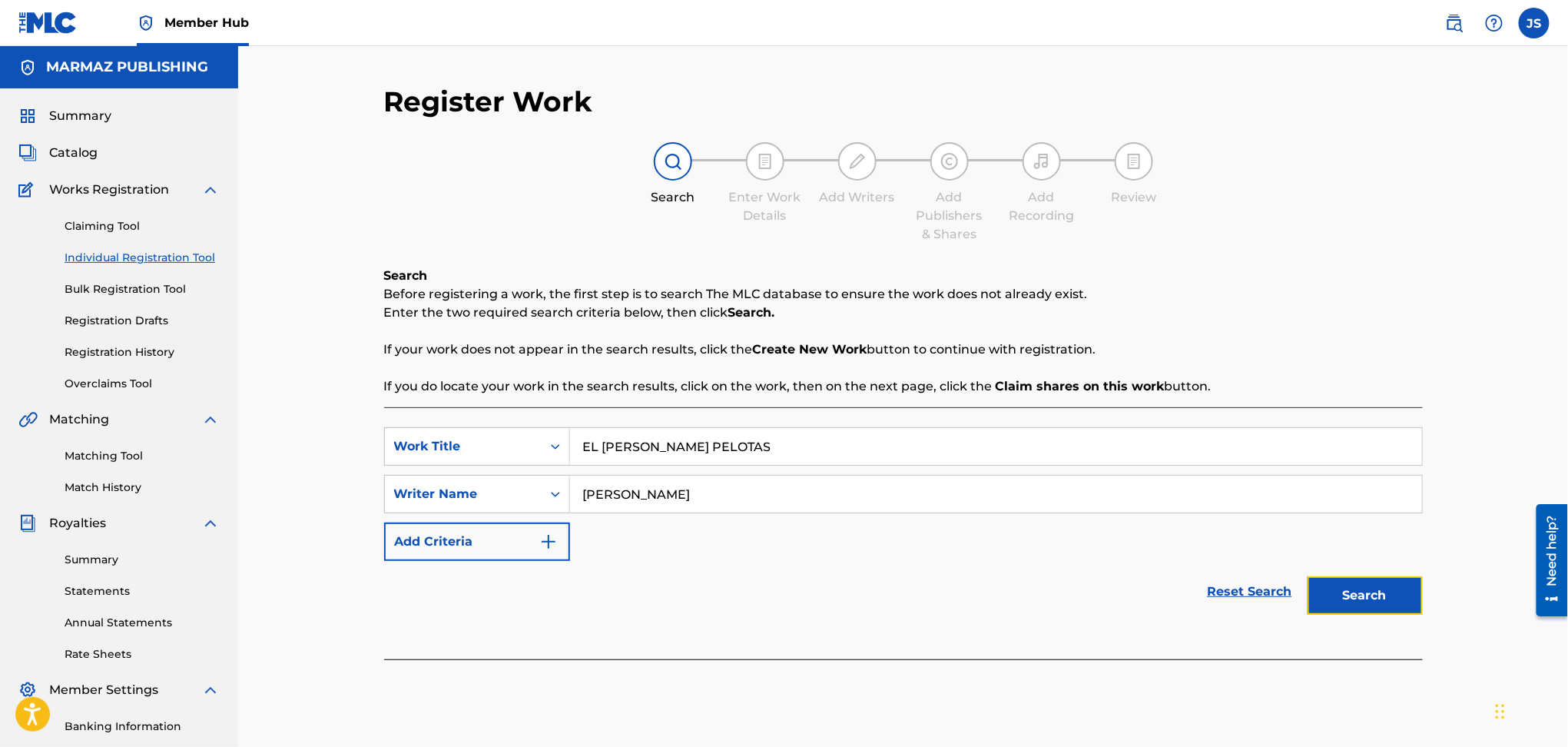
click at [1337, 591] on button "Search" at bounding box center [1365, 595] width 115 height 38
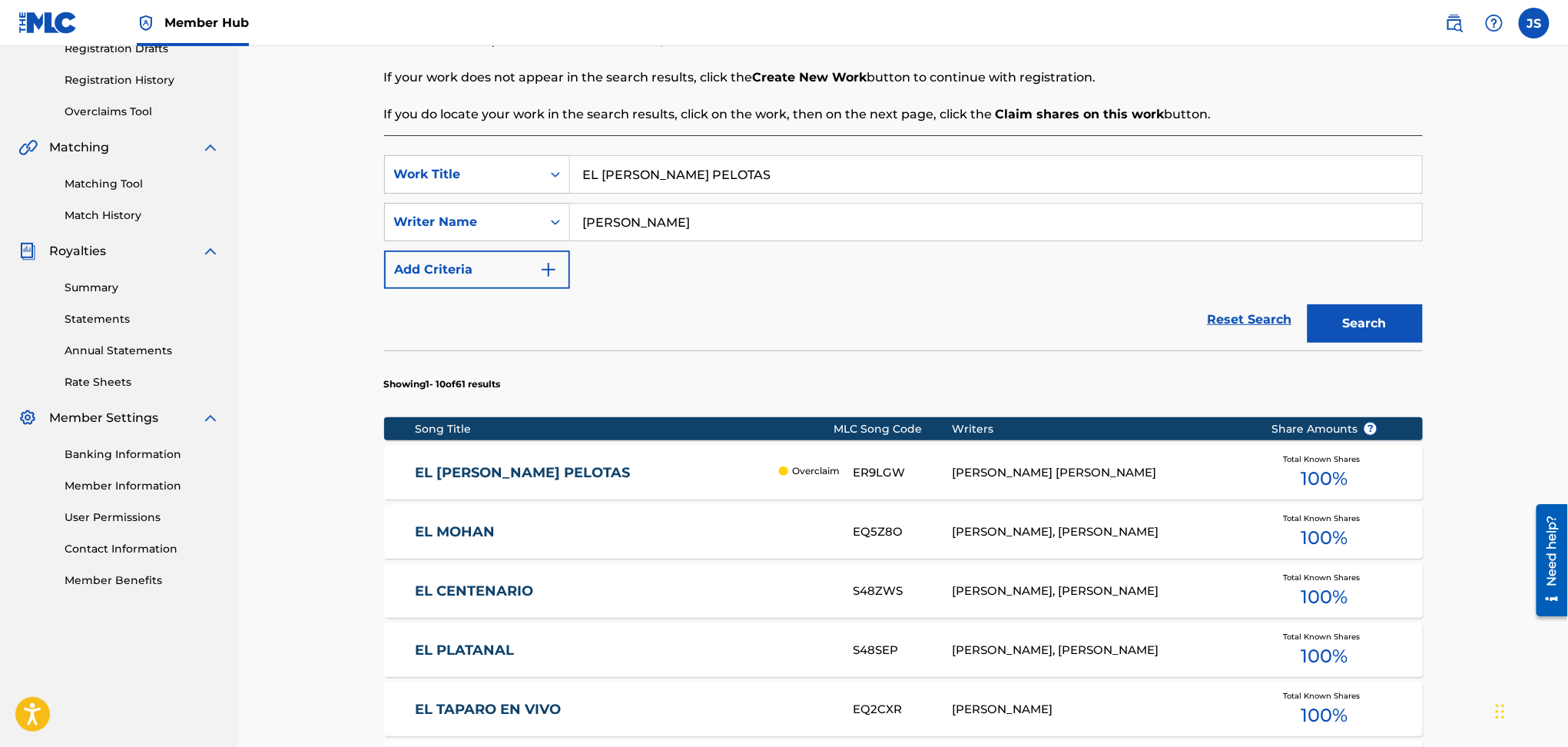
scroll to position [307, 0]
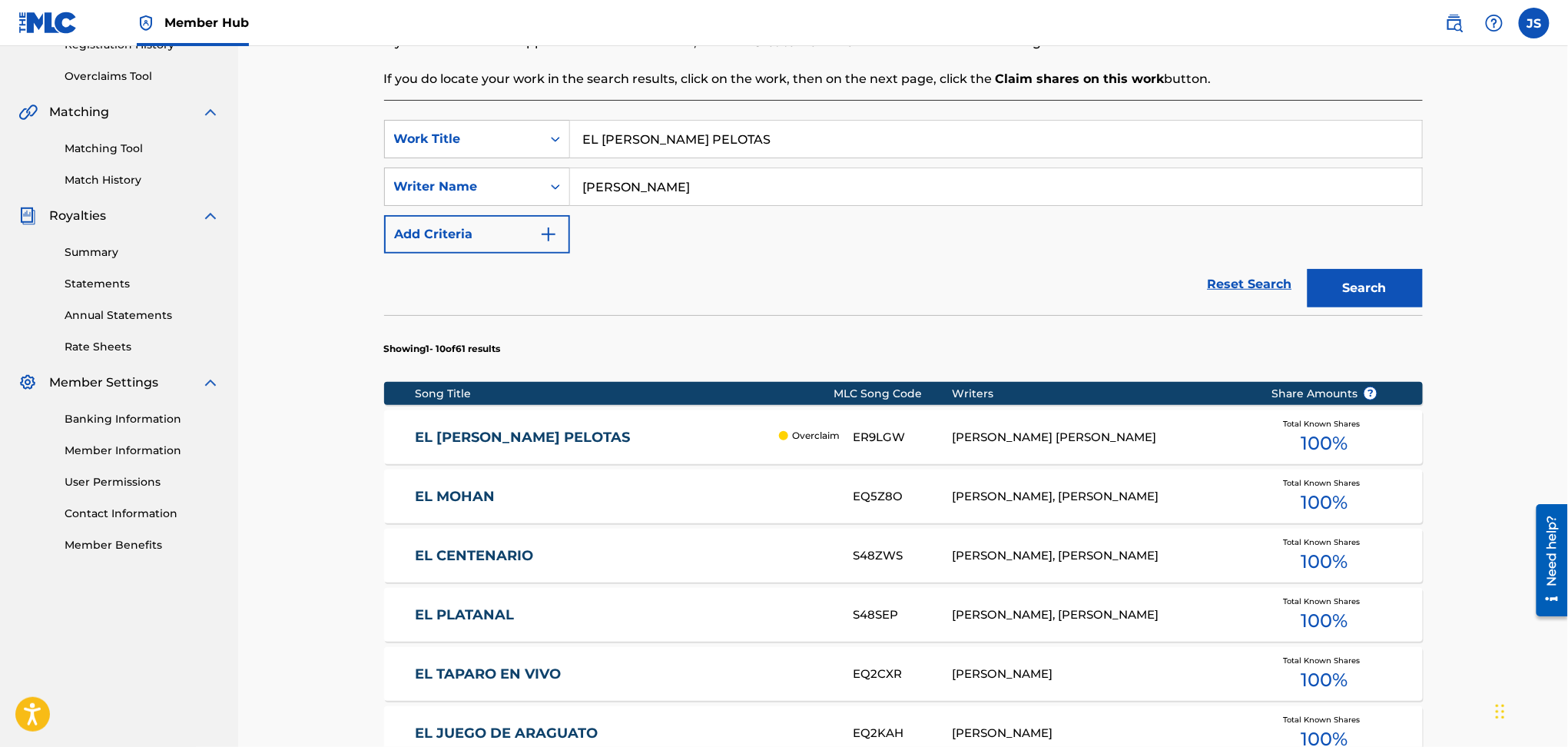
click at [520, 426] on div "EL RUEDA PELOTAS Overclaim ER9LGW SANTIAGO RAMON ROJAS Total Known Shares 100 %" at bounding box center [903, 437] width 1039 height 54
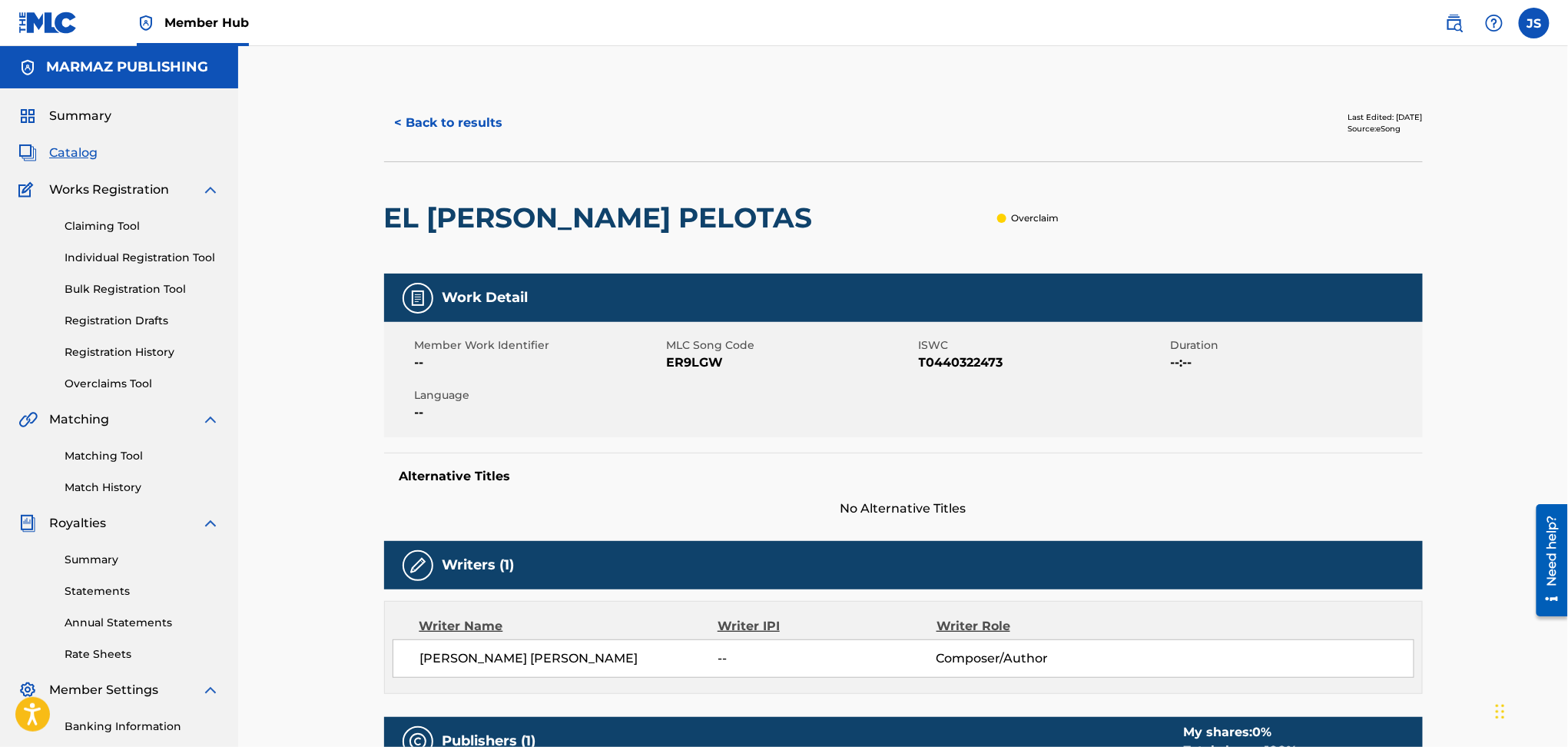
click at [984, 359] on span "T0440322473" at bounding box center [1042, 363] width 248 height 18
copy span "T0440322473"
click at [704, 364] on span "ER9LGW" at bounding box center [791, 363] width 248 height 18
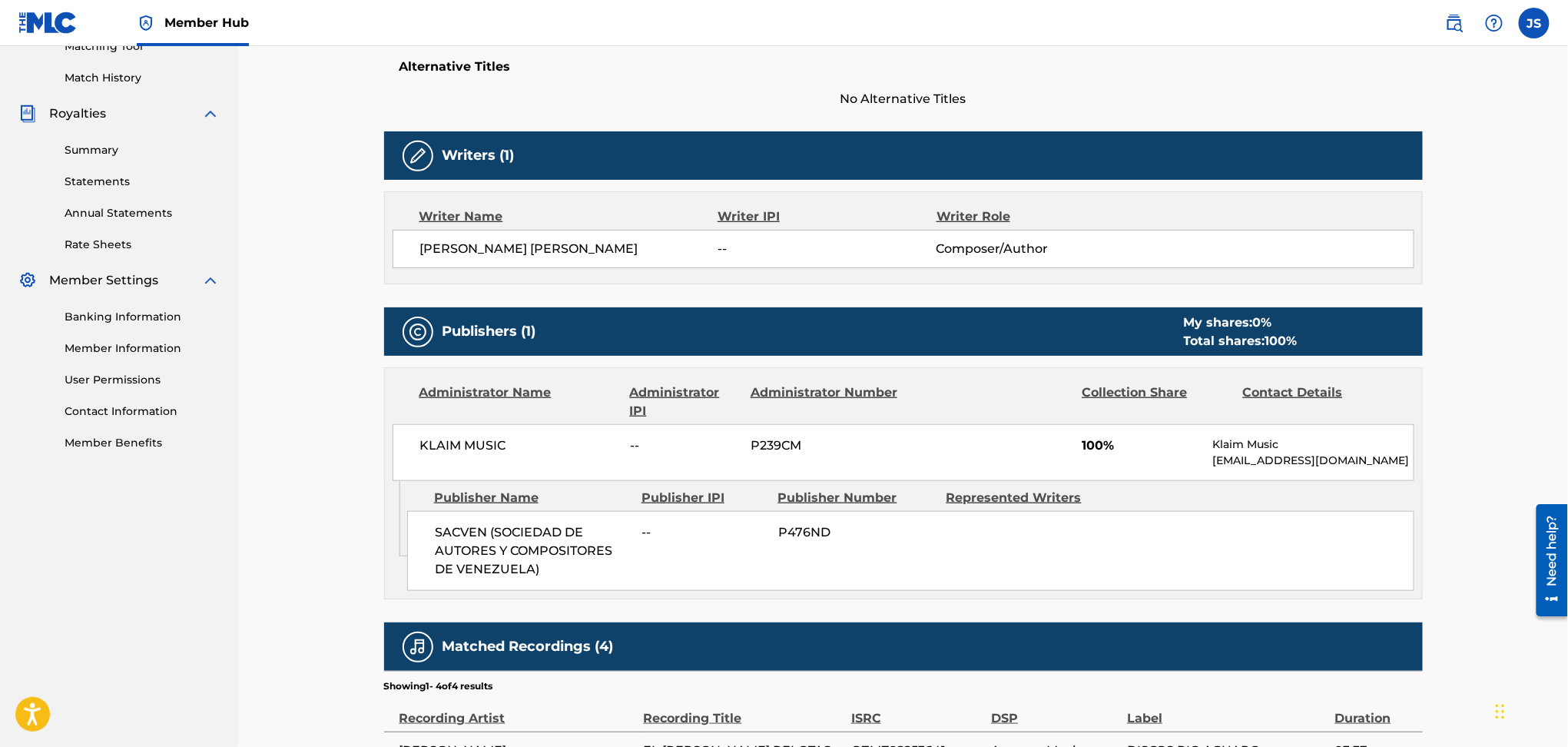
scroll to position [205, 0]
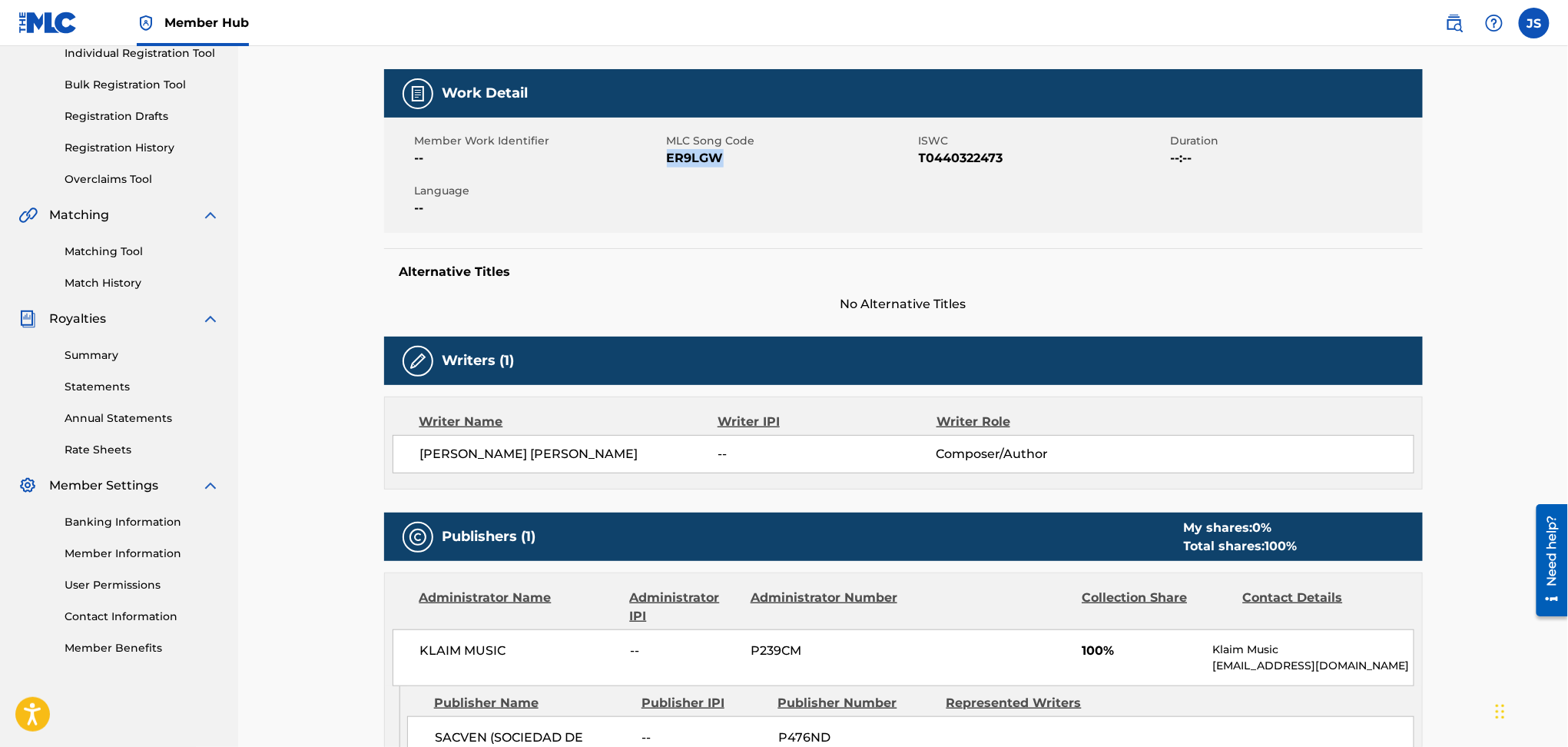
click at [709, 162] on span "ER9LGW" at bounding box center [791, 158] width 248 height 18
copy span "ER9LGW"
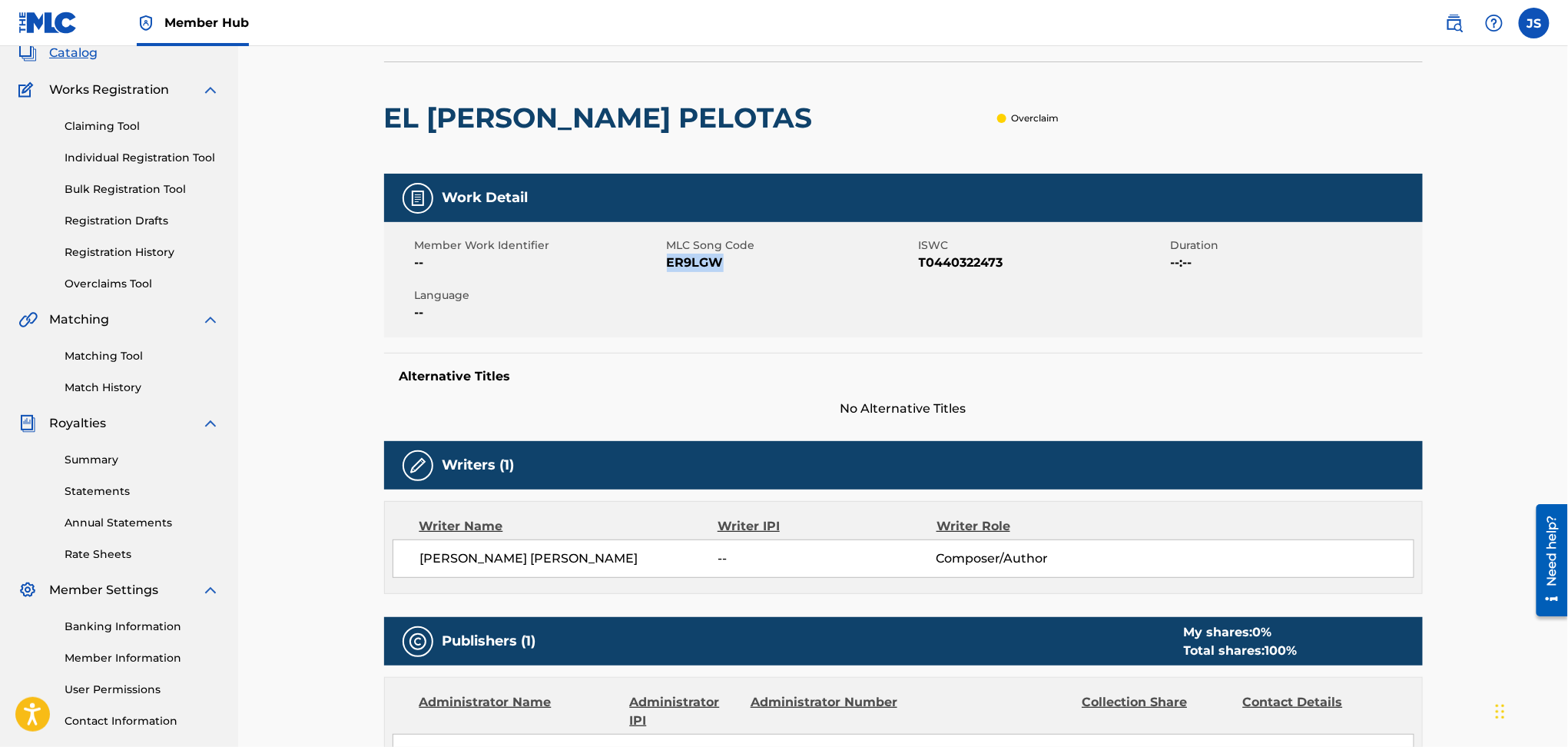
scroll to position [0, 0]
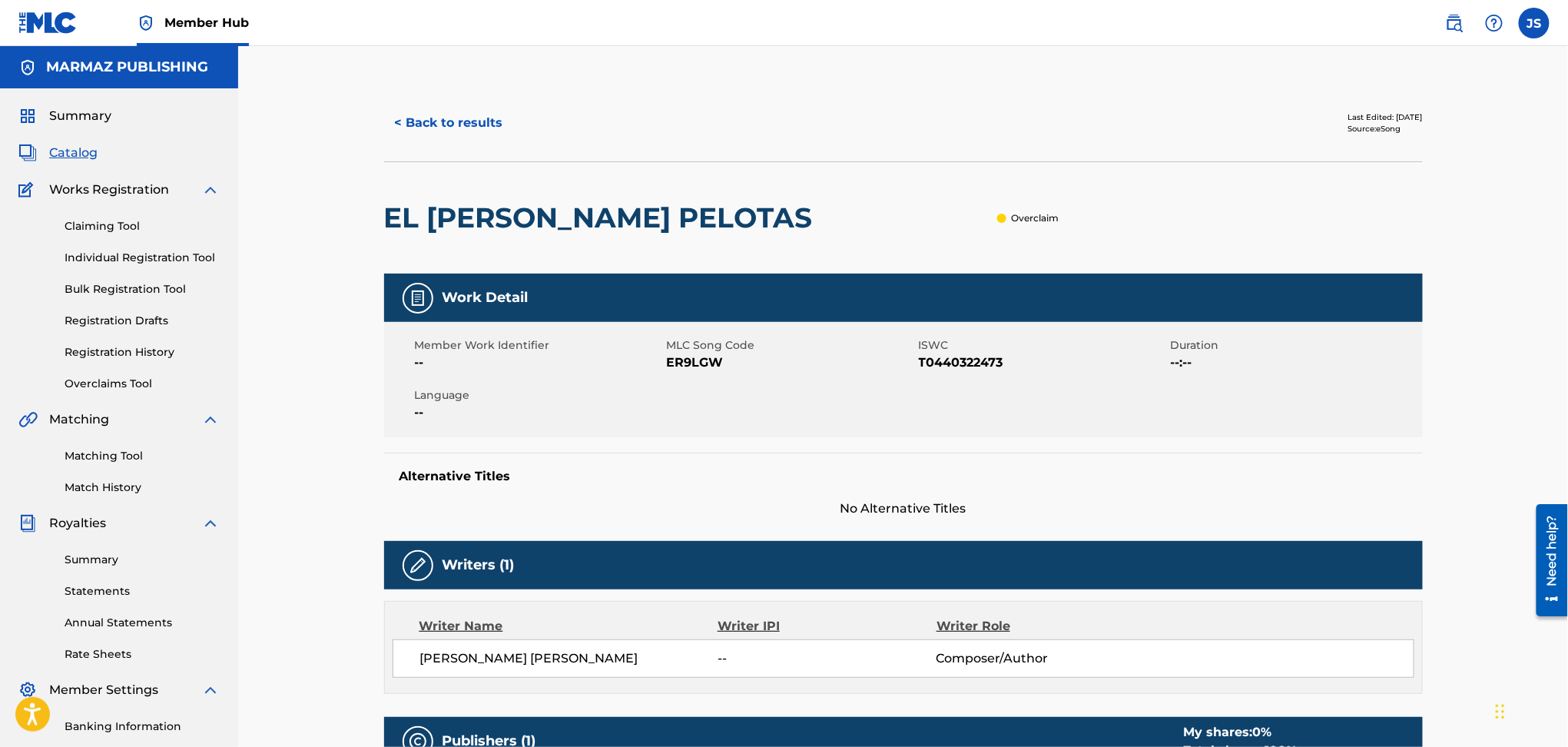
click at [464, 143] on div "< Back to results Last Edited: March 25, 2025 Source: eSong" at bounding box center [903, 123] width 1039 height 77
click at [477, 131] on button "< Back to results" at bounding box center [449, 123] width 130 height 38
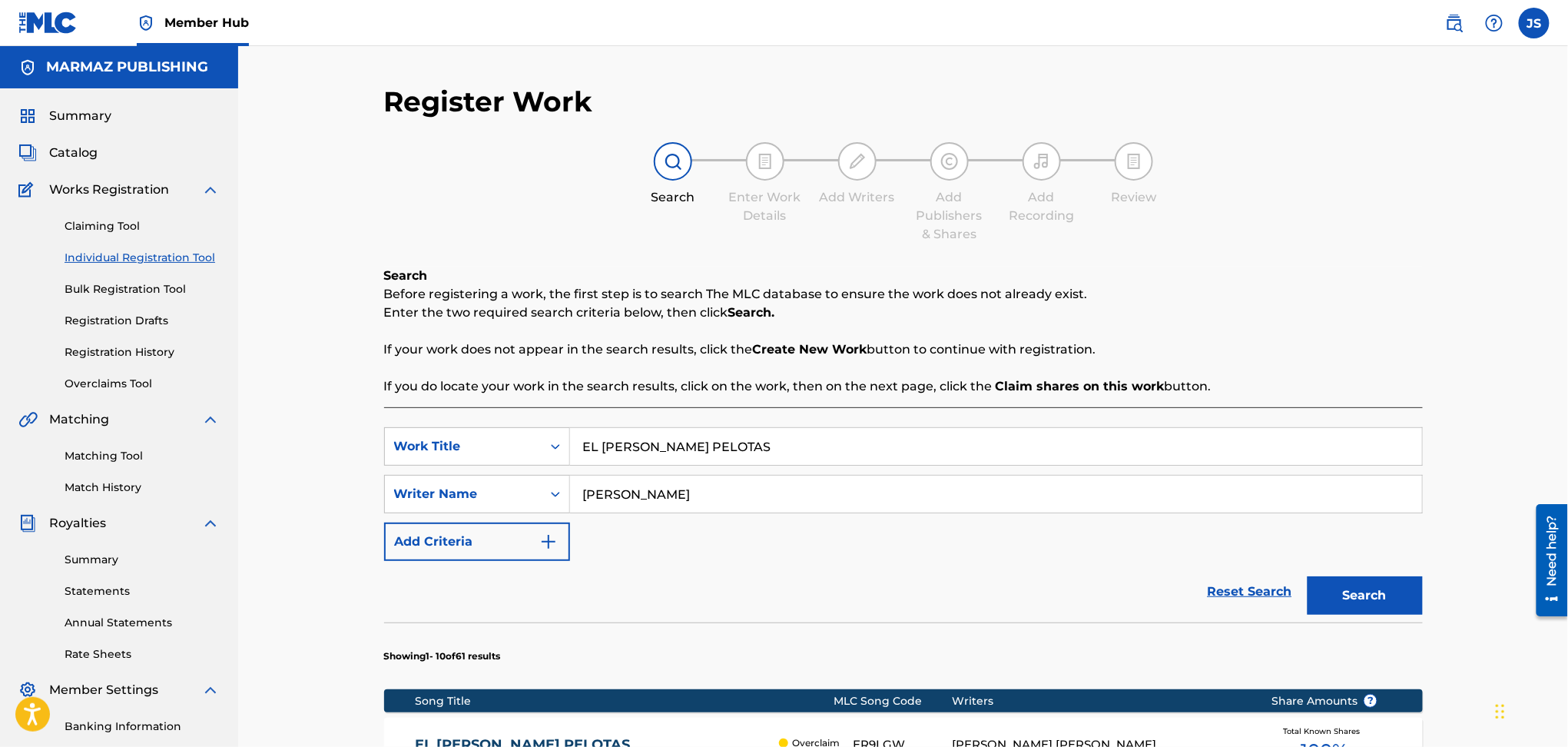
scroll to position [205, 0]
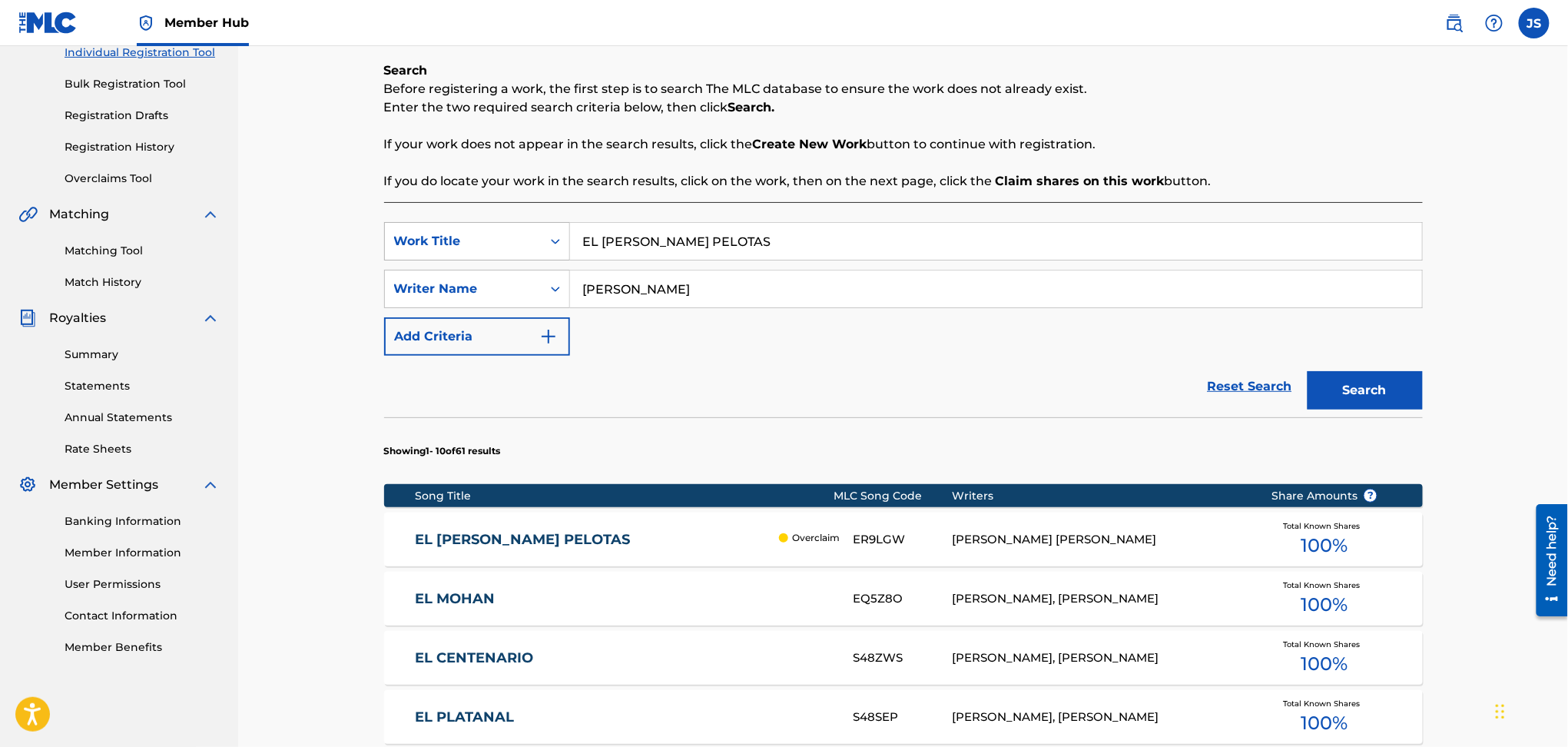
drag, startPoint x: 727, startPoint y: 234, endPoint x: 471, endPoint y: 246, distance: 256.3
click at [471, 246] on div "SearchWithCriteriadbfa7cb7-ca72-4ef9-b73f-bbe0e38b85f4 Work Title EL RUEDA PELO…" at bounding box center [903, 241] width 1039 height 38
paste input "PACIENTE VAGABUNDO"
type input "EL PACIENTE VAGABUNDO"
click at [1208, 123] on div "Search Before registering a work, the first step is to search The MLC database …" at bounding box center [903, 125] width 1039 height 129
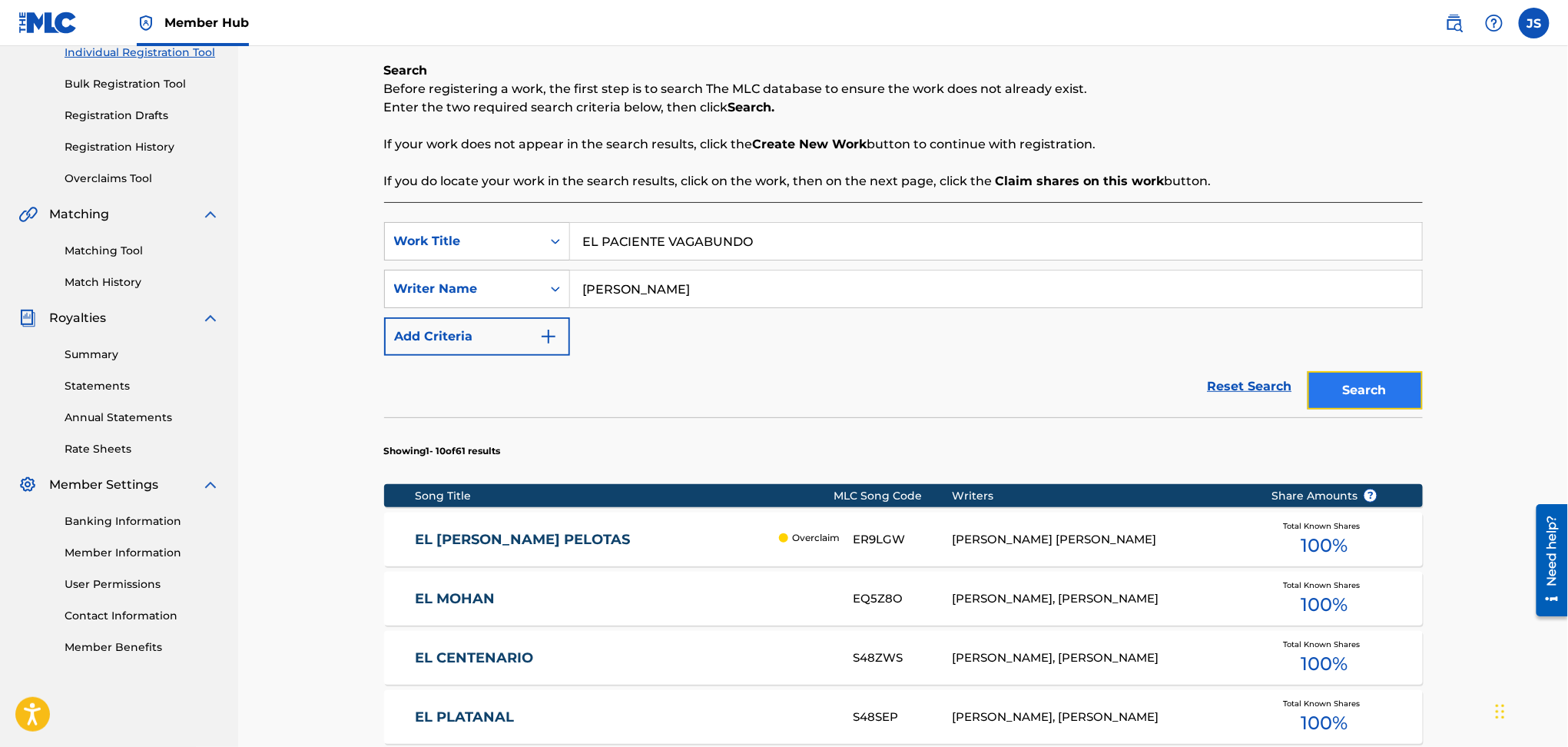
click at [1390, 383] on button "Search" at bounding box center [1365, 390] width 115 height 38
click at [521, 524] on div "EL PACIENTE VAGABUNDO E98E7C SANTIAGO RAMON ROJAS Total Known Shares 100 %" at bounding box center [903, 539] width 1039 height 54
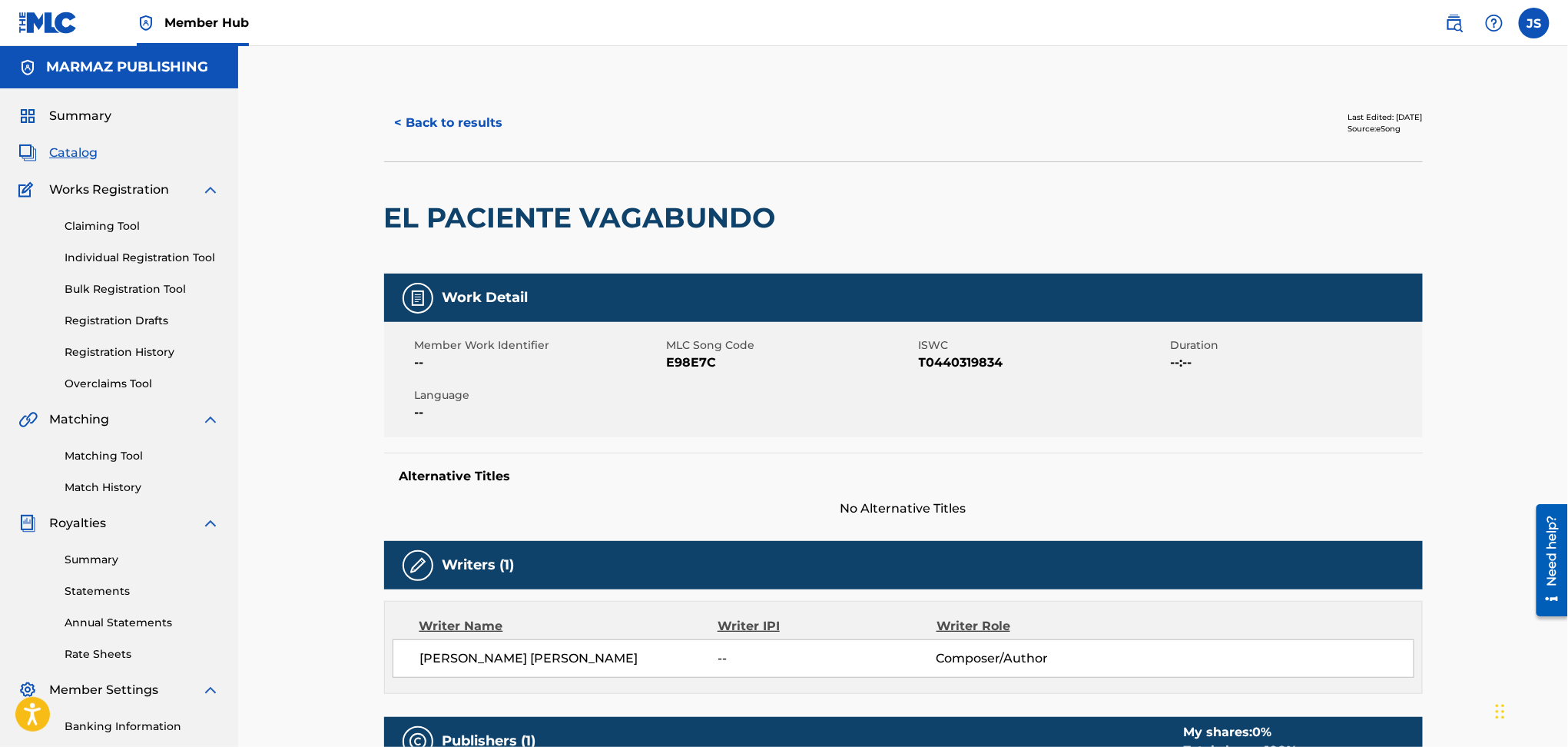
click at [971, 361] on span "T0440319834" at bounding box center [1042, 363] width 248 height 18
copy span "T0440319834"
click at [696, 358] on span "E98E7C" at bounding box center [791, 363] width 248 height 18
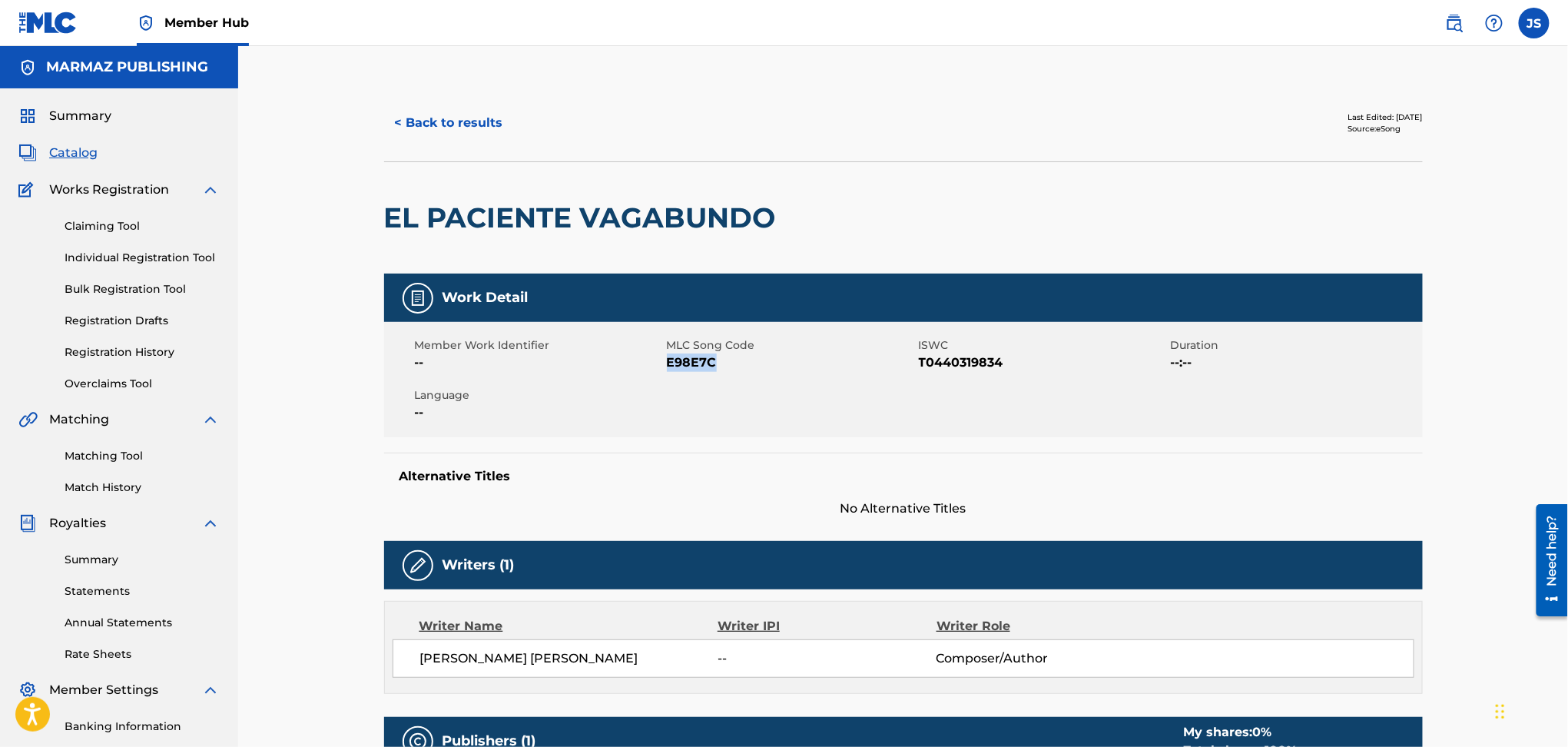
copy span "E98E7C"
click at [455, 112] on button "< Back to results" at bounding box center [449, 123] width 130 height 38
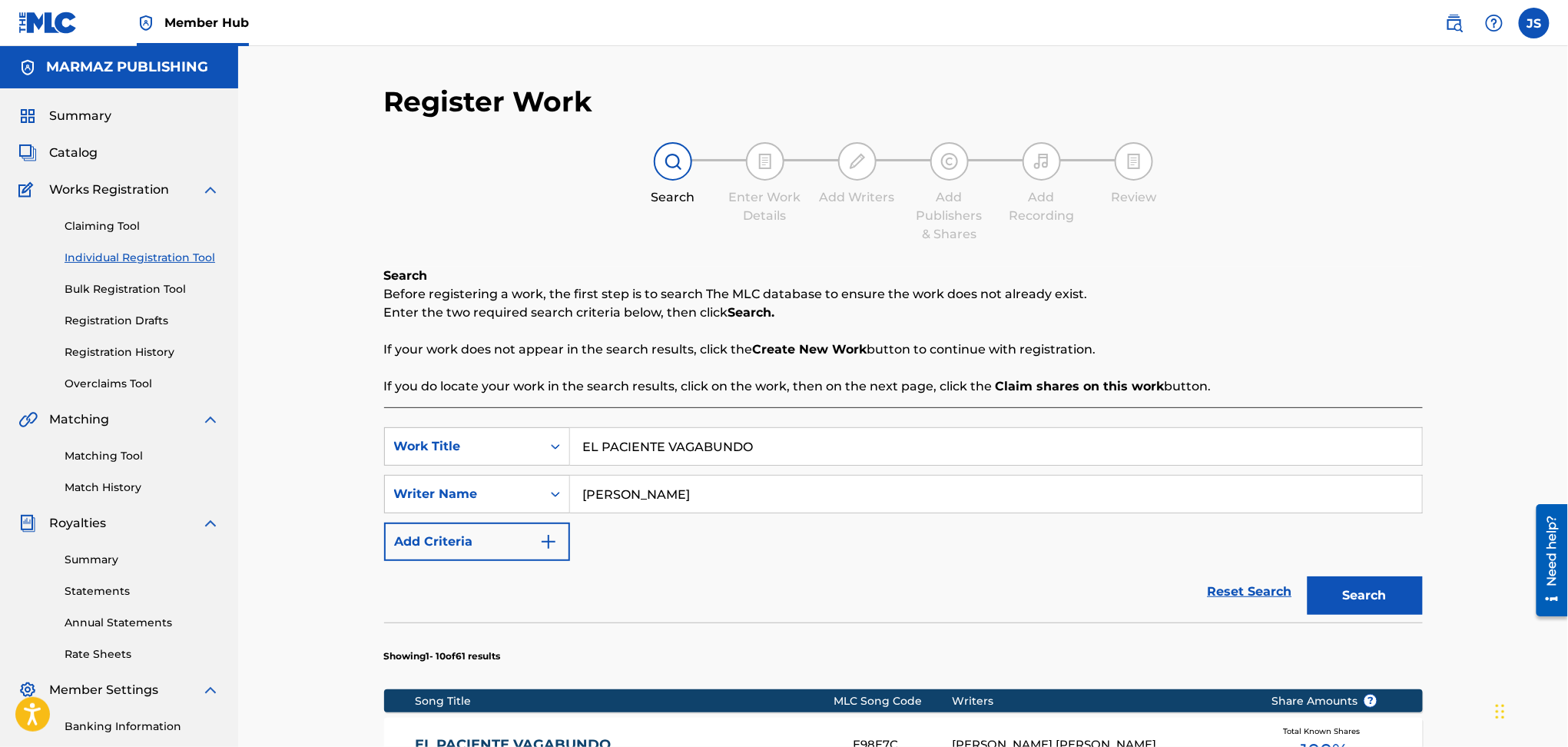
scroll to position [205, 0]
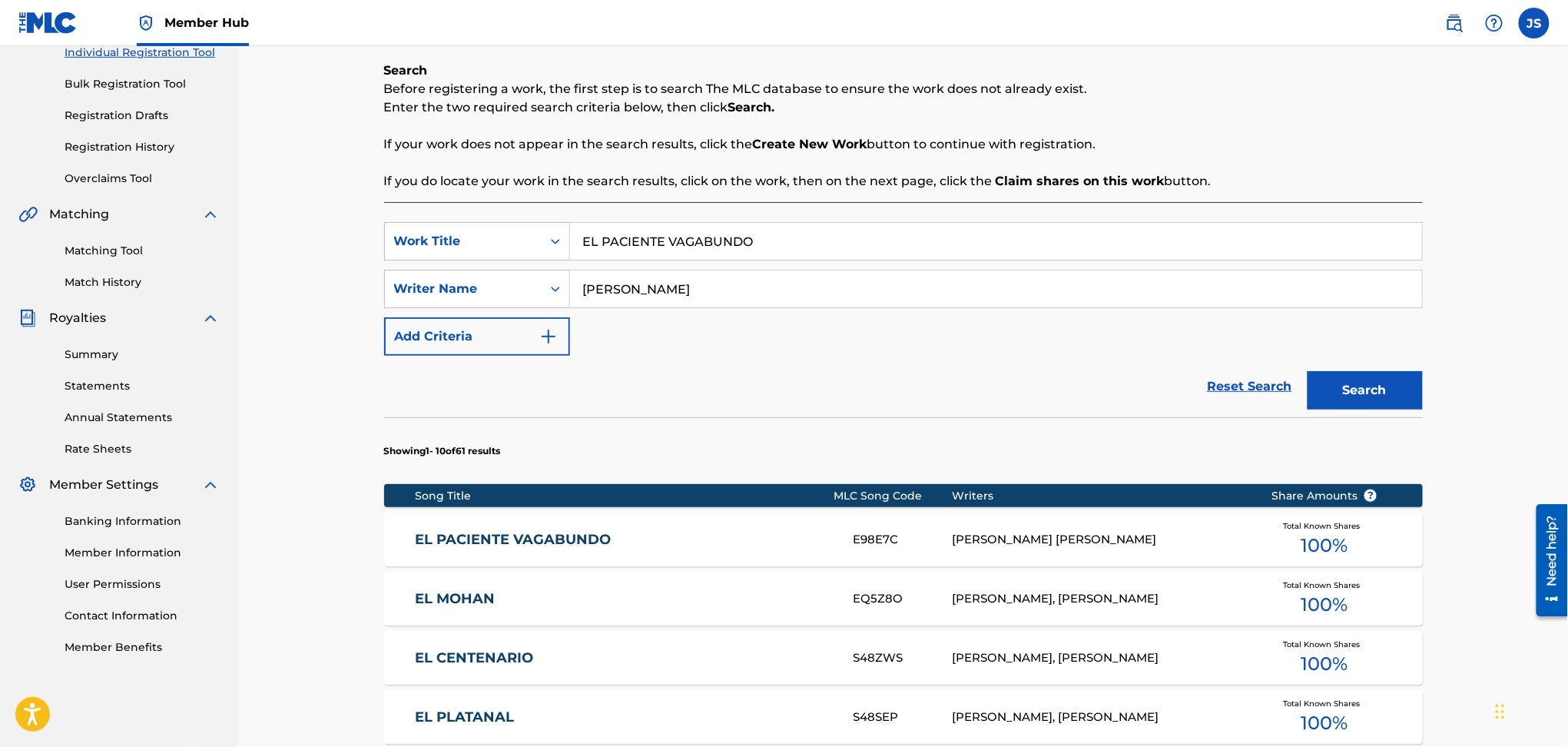
drag, startPoint x: 839, startPoint y: 208, endPoint x: 816, endPoint y: 211, distance: 23.2
click at [817, 211] on div "SearchWithCriteriadbfa7cb7-ca72-4ef9-b73f-bbe0e38b85f4 Work Title EL PACIENTE V…" at bounding box center [903, 720] width 1039 height 1038
drag, startPoint x: 763, startPoint y: 239, endPoint x: 298, endPoint y: 234, distance: 465.0
click at [298, 234] on div "Register Work Search Enter Work Details Add Writers Add Publishers & Shares Add…" at bounding box center [903, 567] width 1330 height 1453
paste input "JARDINERO DEL CORONEL"
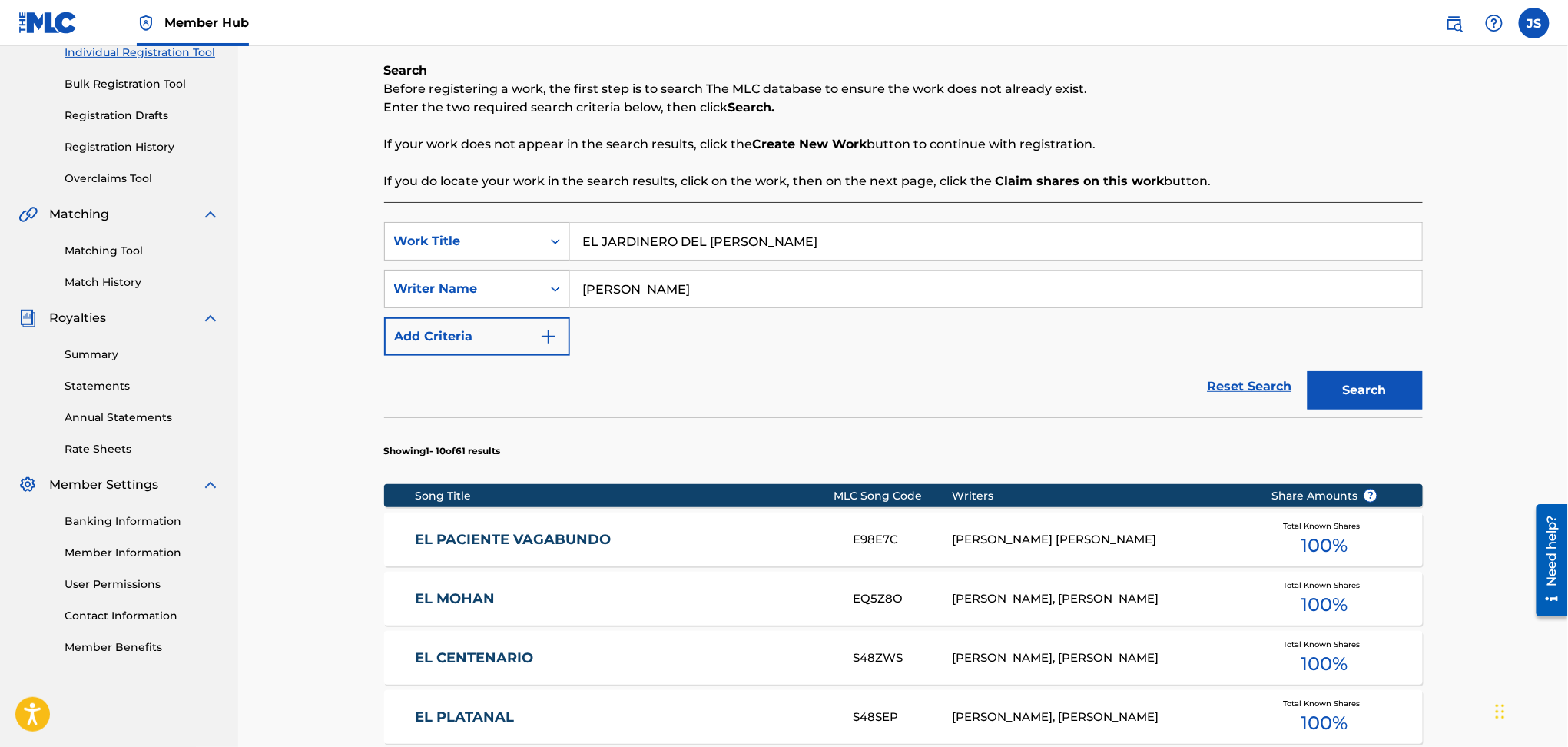
type input "EL JARDINERO DEL CORONEL"
click at [1102, 103] on p "Enter the two required search criteria below, then click Search." at bounding box center [903, 108] width 1039 height 18
click at [1405, 375] on button "Search" at bounding box center [1365, 390] width 115 height 38
click at [576, 539] on link "EL JARDINERO DEL CORONEL" at bounding box center [624, 539] width 418 height 17
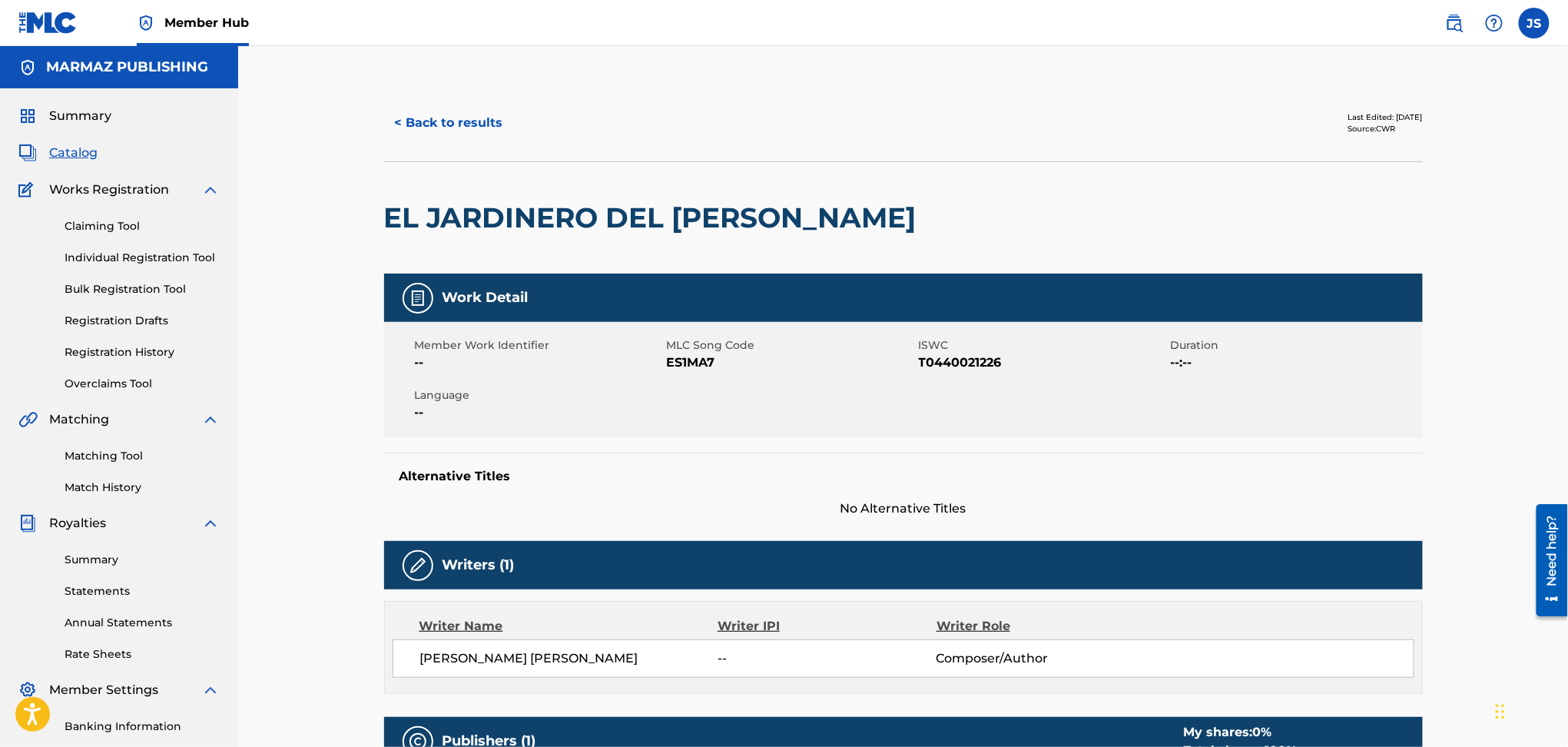
click at [965, 355] on span "T0440021226" at bounding box center [1042, 363] width 248 height 18
copy span "T0440021226"
click at [688, 357] on span "ES1MA7" at bounding box center [791, 363] width 248 height 18
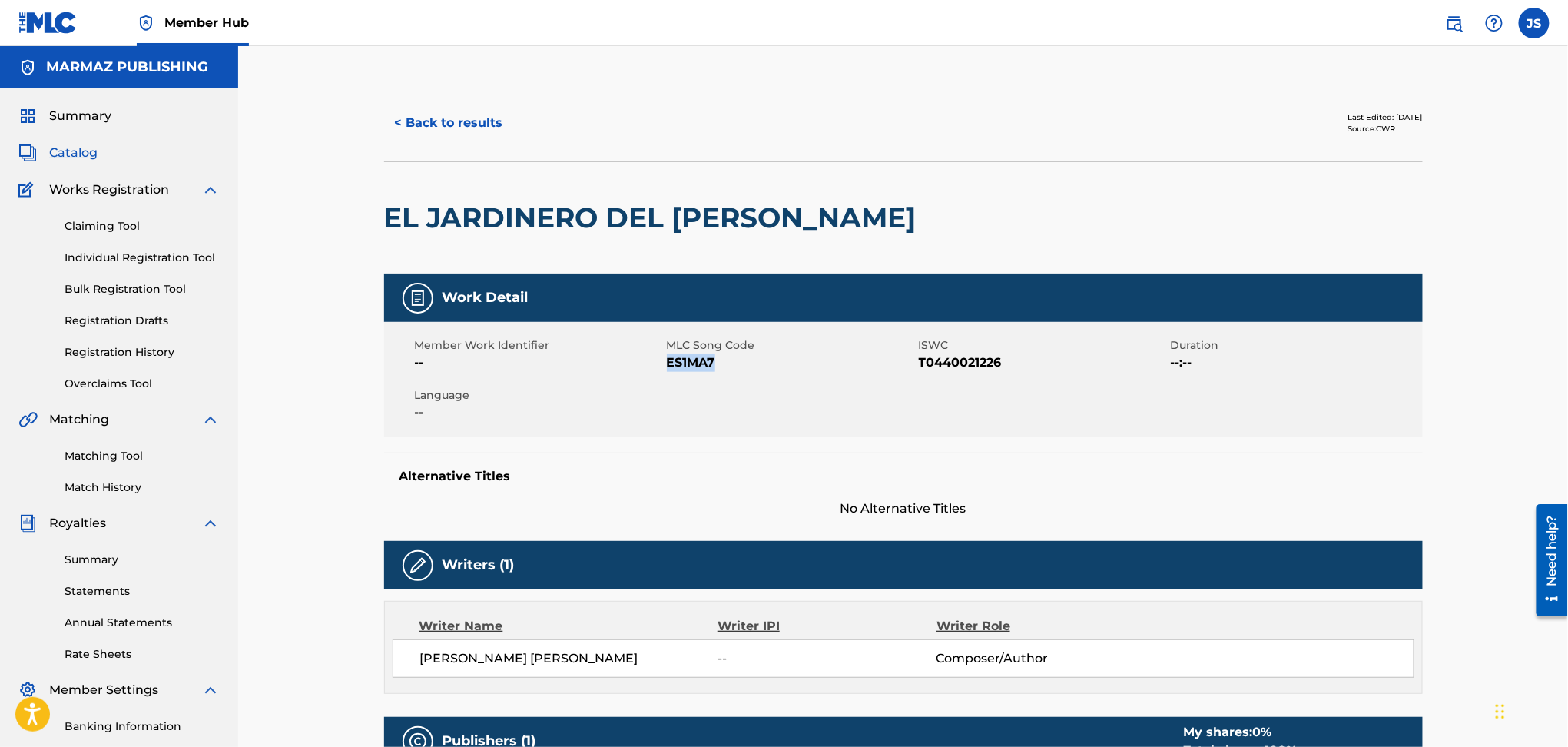
copy span "ES1MA7"
click at [475, 125] on button "< Back to results" at bounding box center [449, 123] width 130 height 38
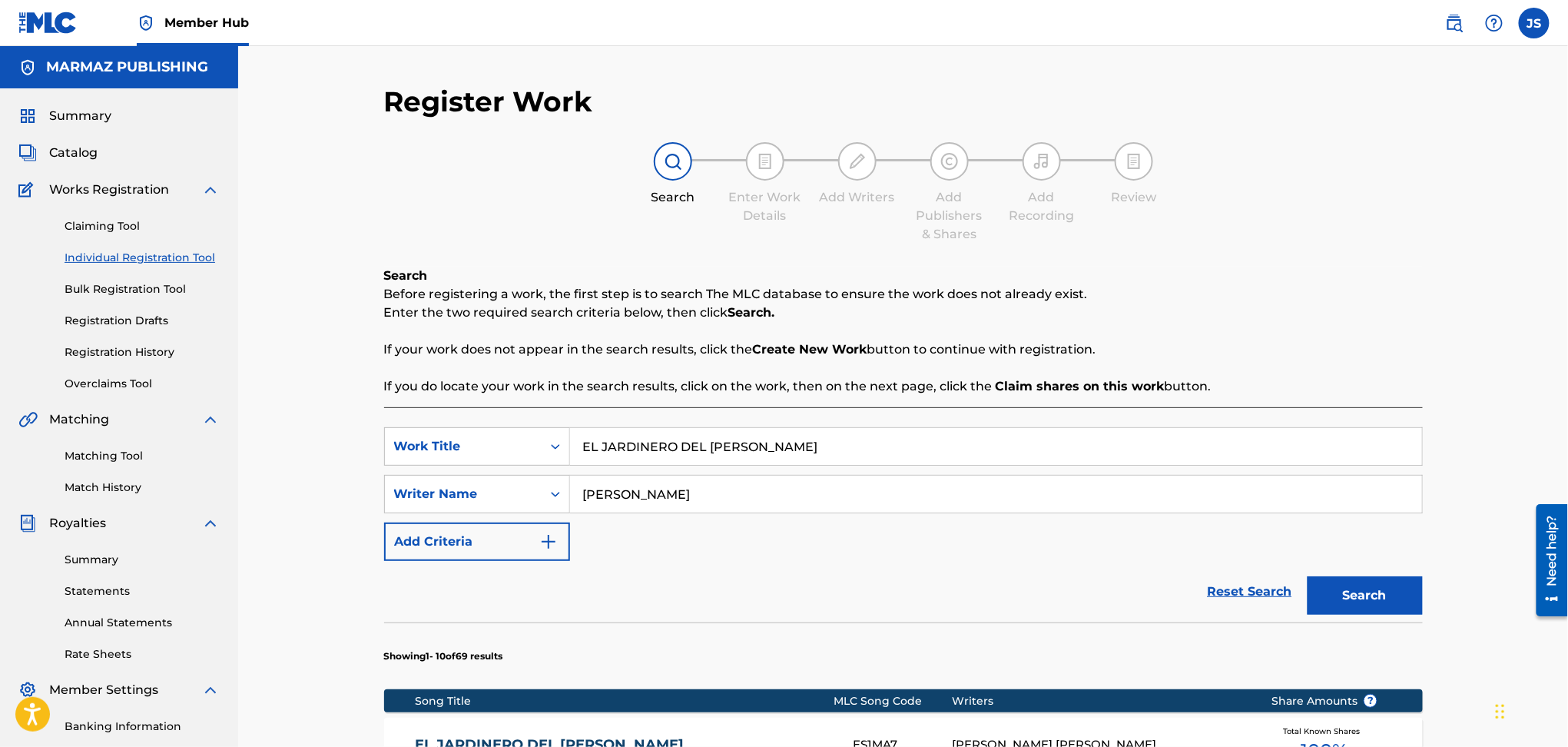
drag, startPoint x: 832, startPoint y: 427, endPoint x: 781, endPoint y: 432, distance: 51.2
click at [778, 432] on div "EL JARDINERO DEL CORONEL" at bounding box center [997, 446] width 853 height 38
drag, startPoint x: 817, startPoint y: 454, endPoint x: 335, endPoint y: 489, distance: 483.3
paste input "LA SUEGRA DE SANTA RITA"
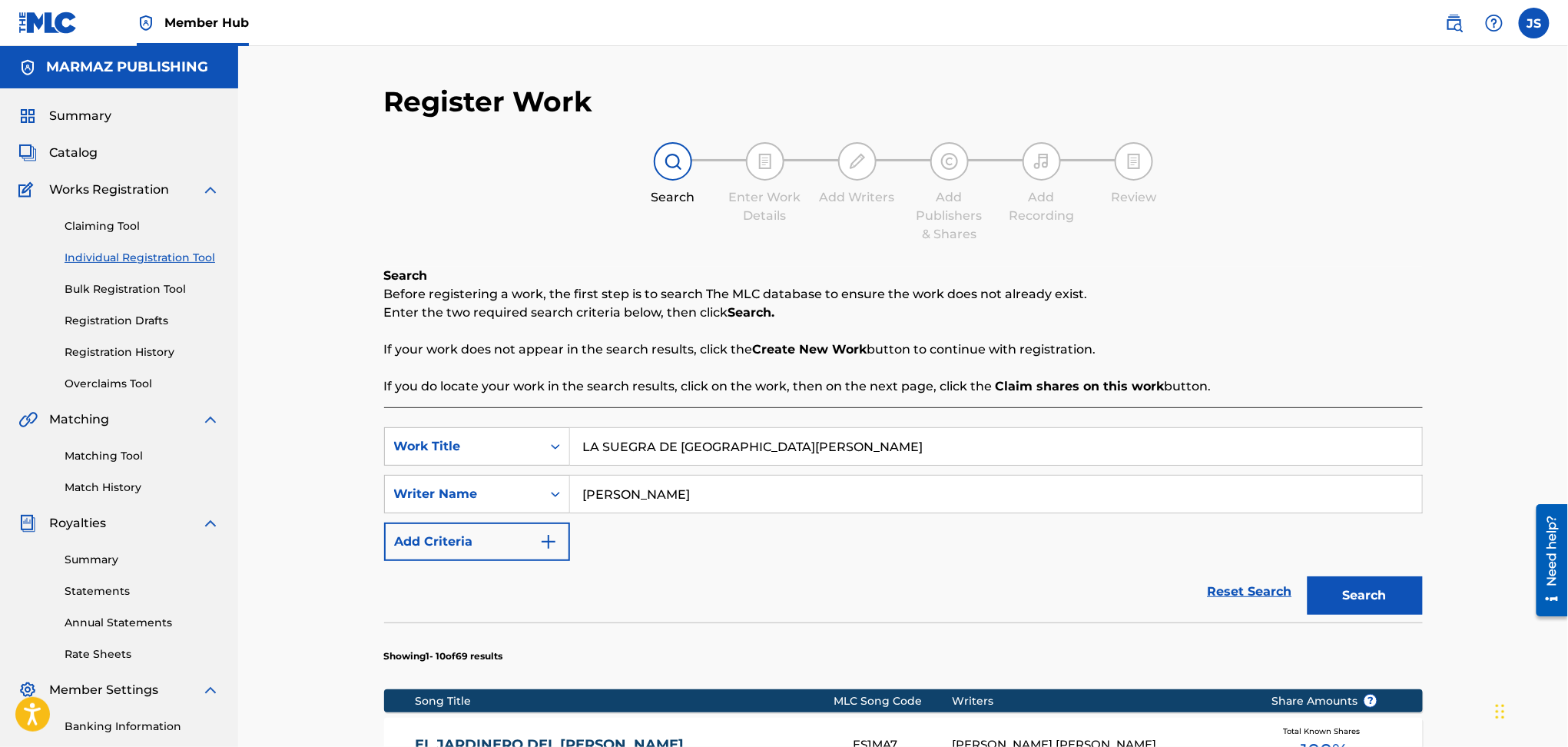
type input "LA SUEGRA DE SANTA RITA"
click at [1132, 319] on p "Enter the two required search criteria below, then click Search." at bounding box center [903, 313] width 1039 height 18
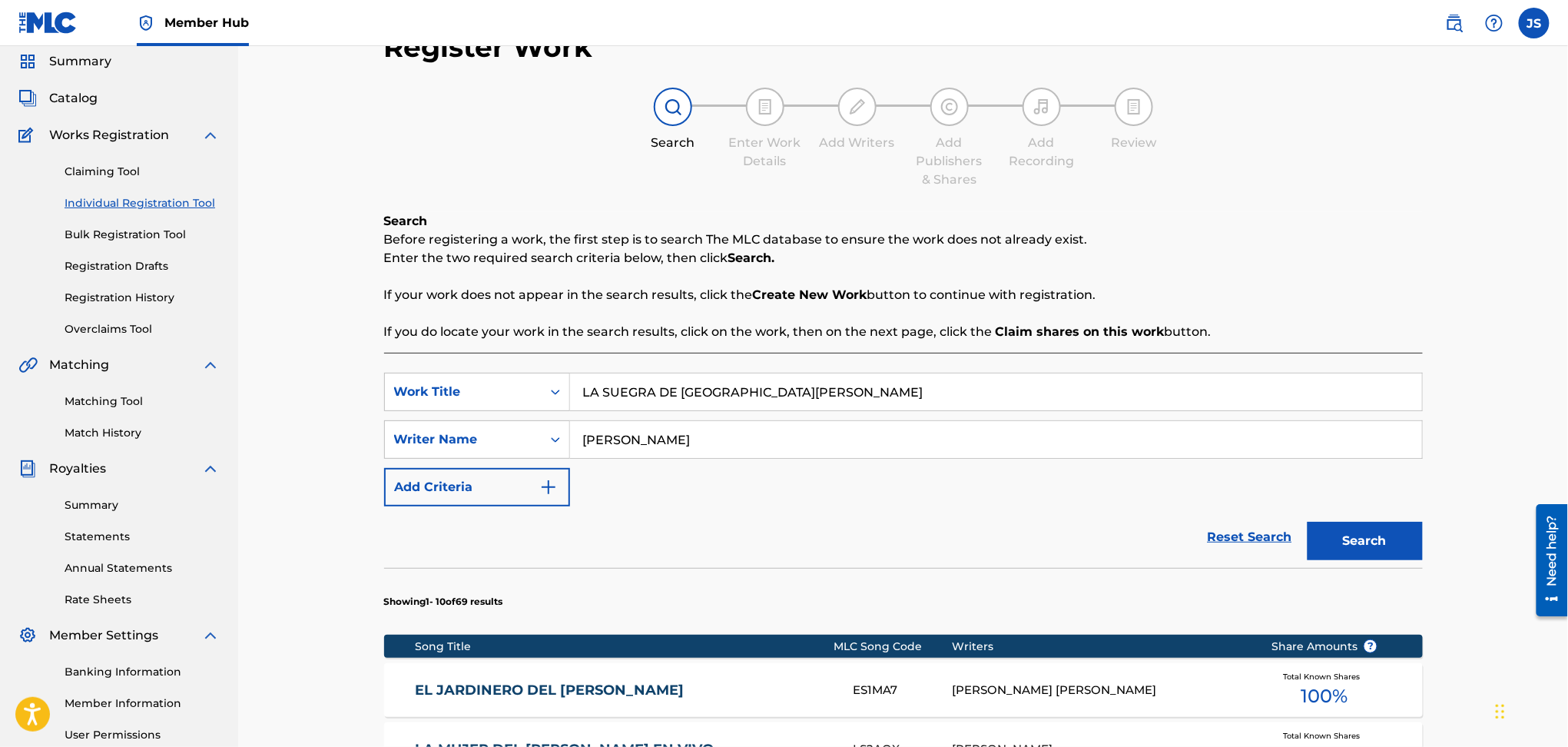
scroll to position [205, 0]
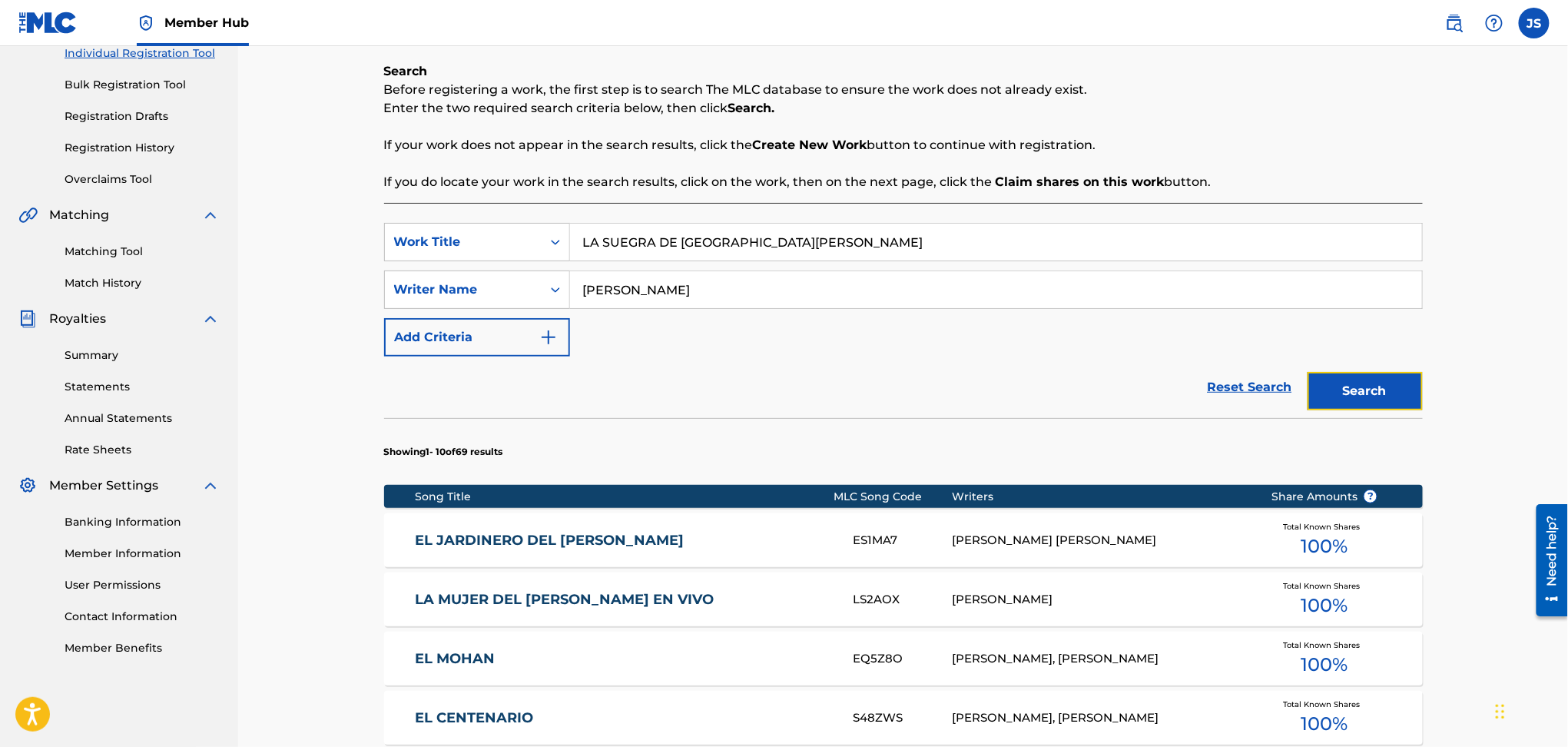
click at [1371, 383] on button "Search" at bounding box center [1365, 391] width 115 height 38
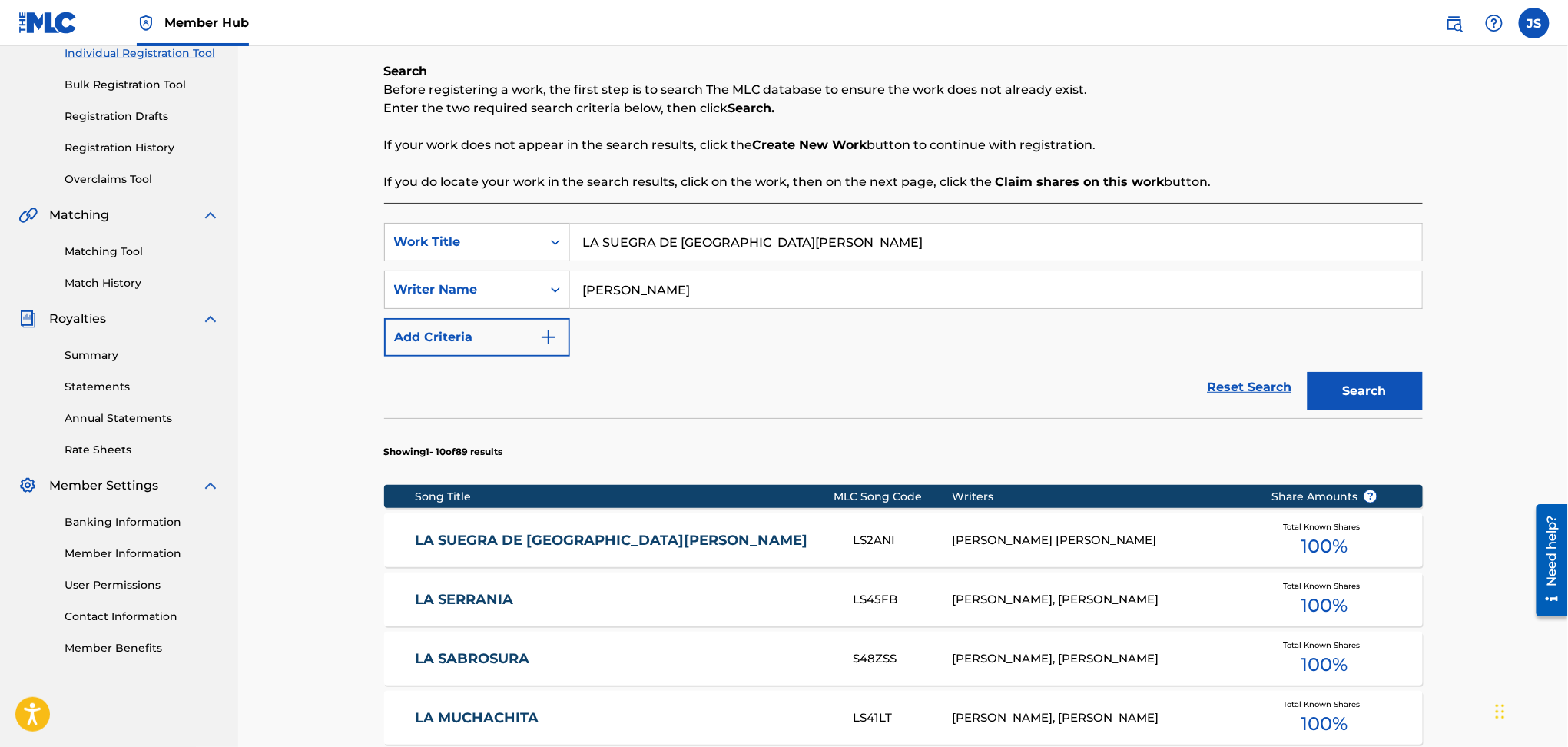
click at [503, 546] on link "LA SUEGRA DE SANTA RITA" at bounding box center [624, 540] width 418 height 17
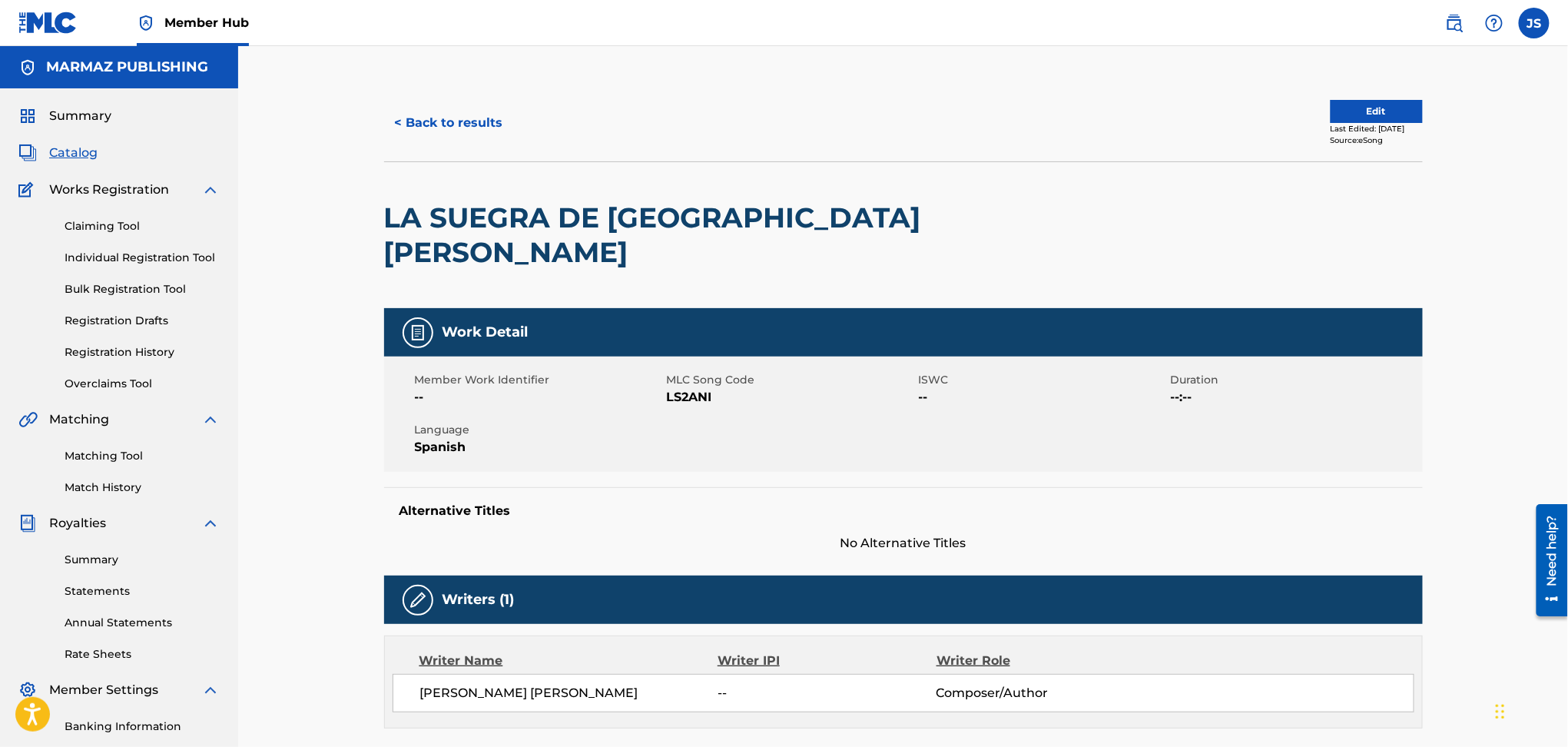
click at [683, 372] on span "MLC Song Code" at bounding box center [791, 380] width 248 height 16
click at [691, 388] on span "LS2ANI" at bounding box center [791, 397] width 248 height 18
copy span "LS2ANI"
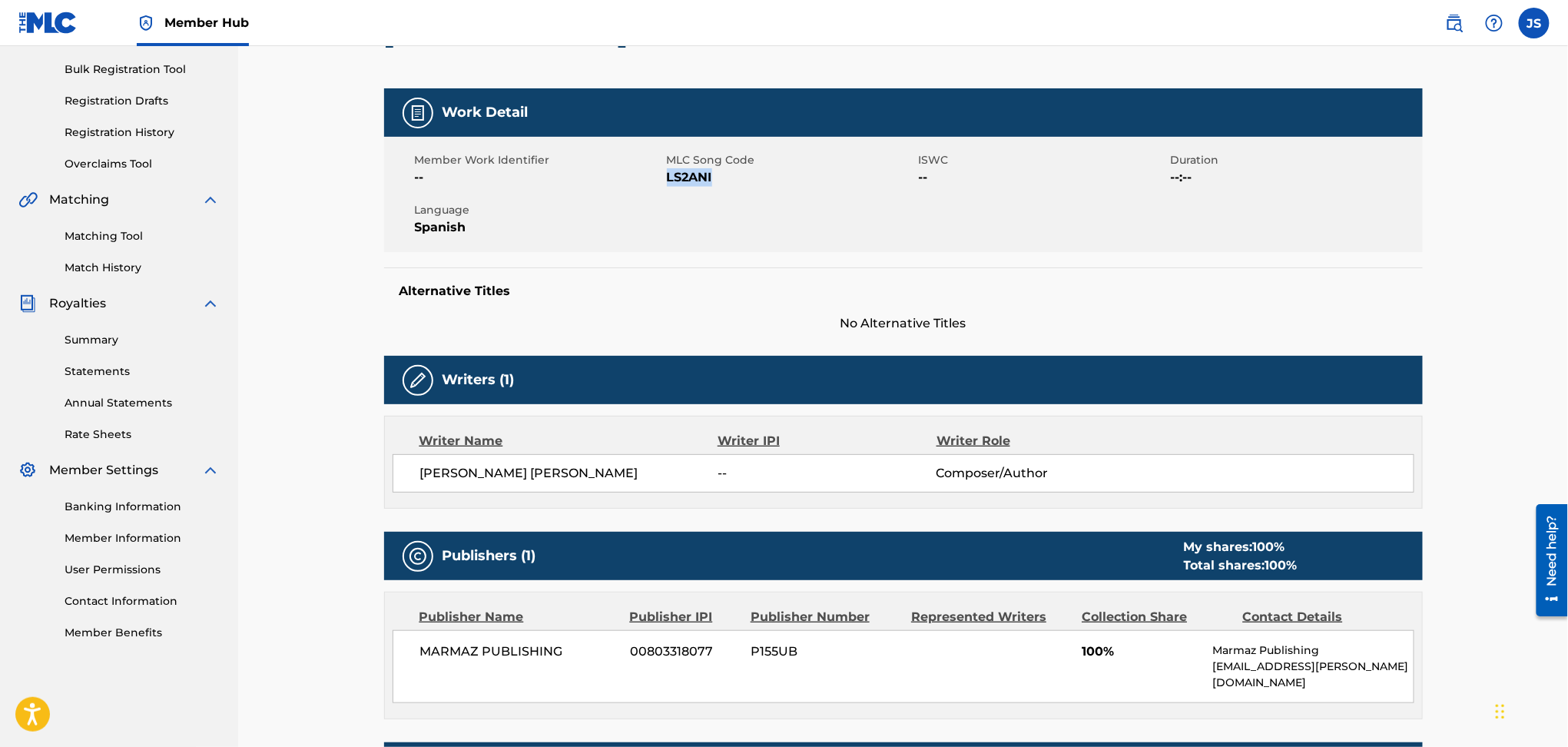
scroll to position [246, 0]
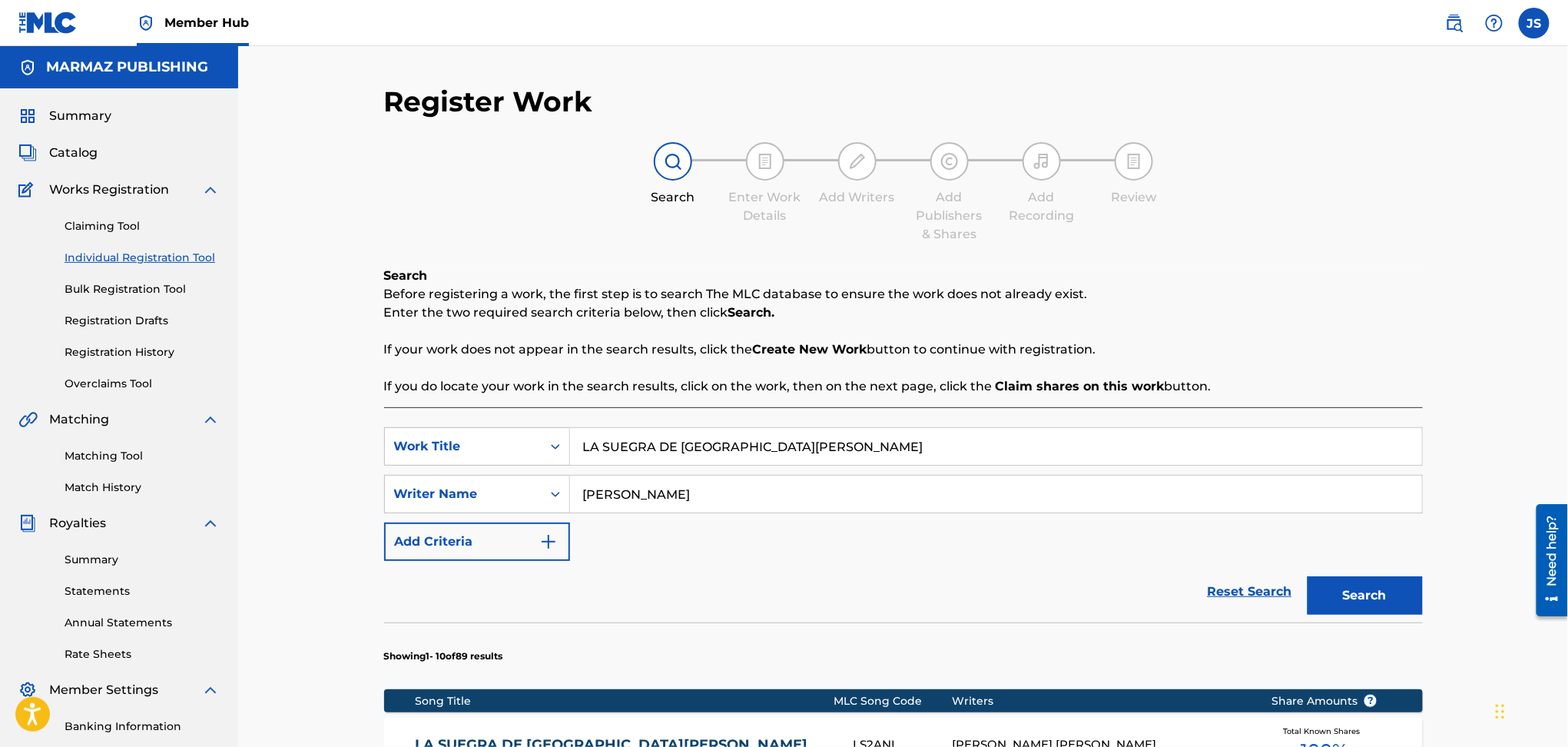
drag, startPoint x: 784, startPoint y: 449, endPoint x: 389, endPoint y: 423, distance: 395.9
paste input "FAMILIA DE DON PEDRO"
type input "LA FAMILIA DE DON PEDRO"
click at [1294, 325] on div "Search Before registering a work, the first step is to search The MLC database …" at bounding box center [903, 331] width 1039 height 129
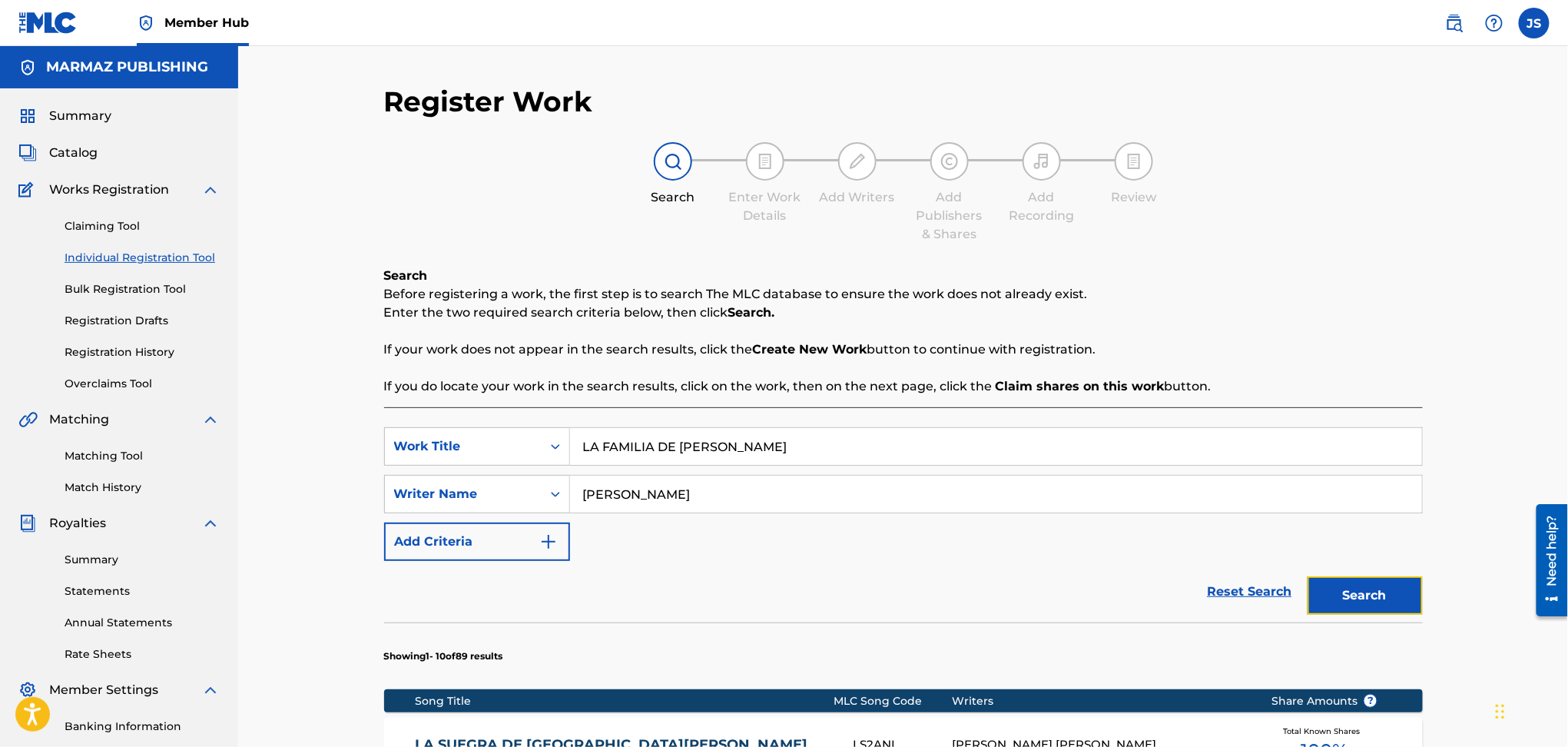
click at [1373, 594] on button "Search" at bounding box center [1365, 595] width 115 height 38
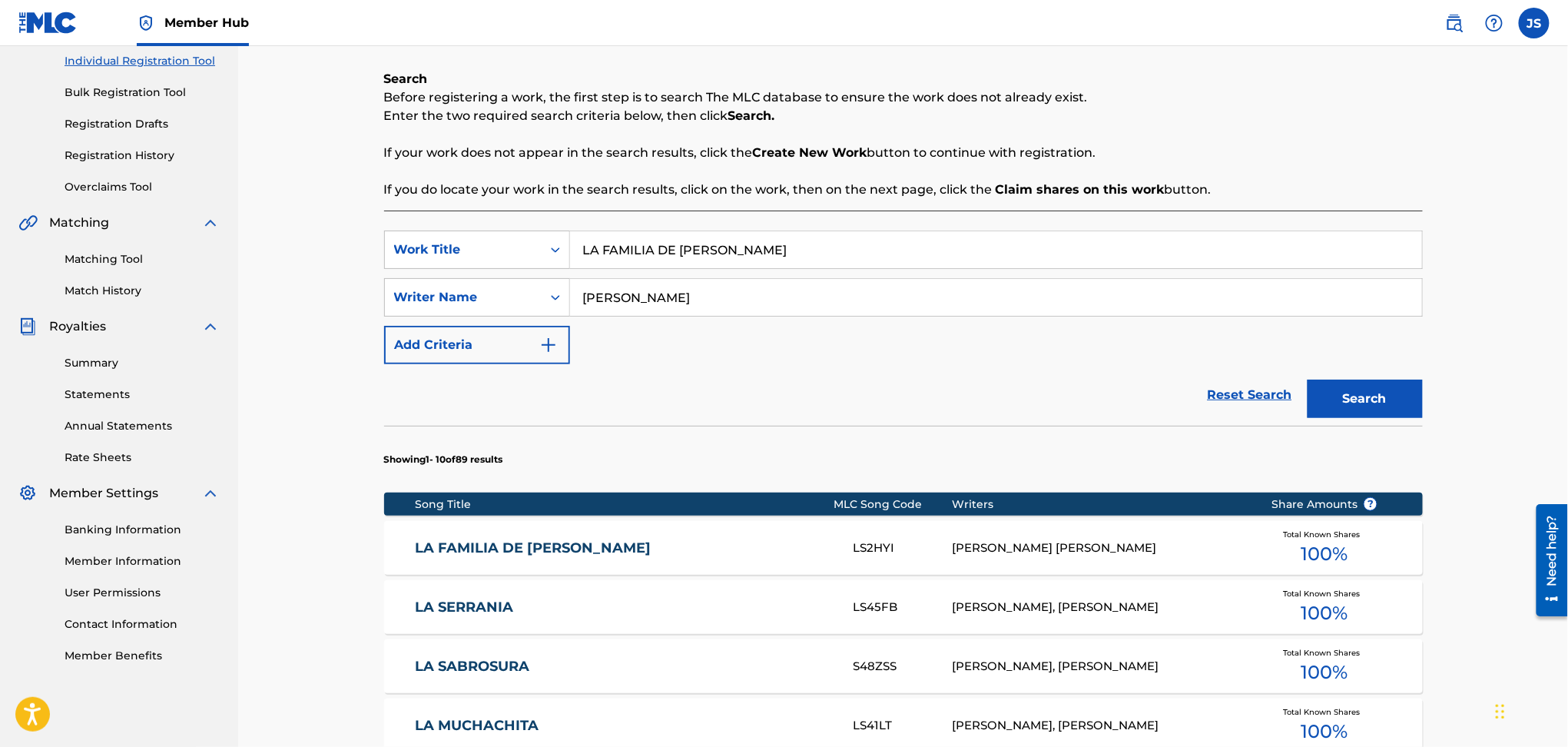
scroll to position [205, 0]
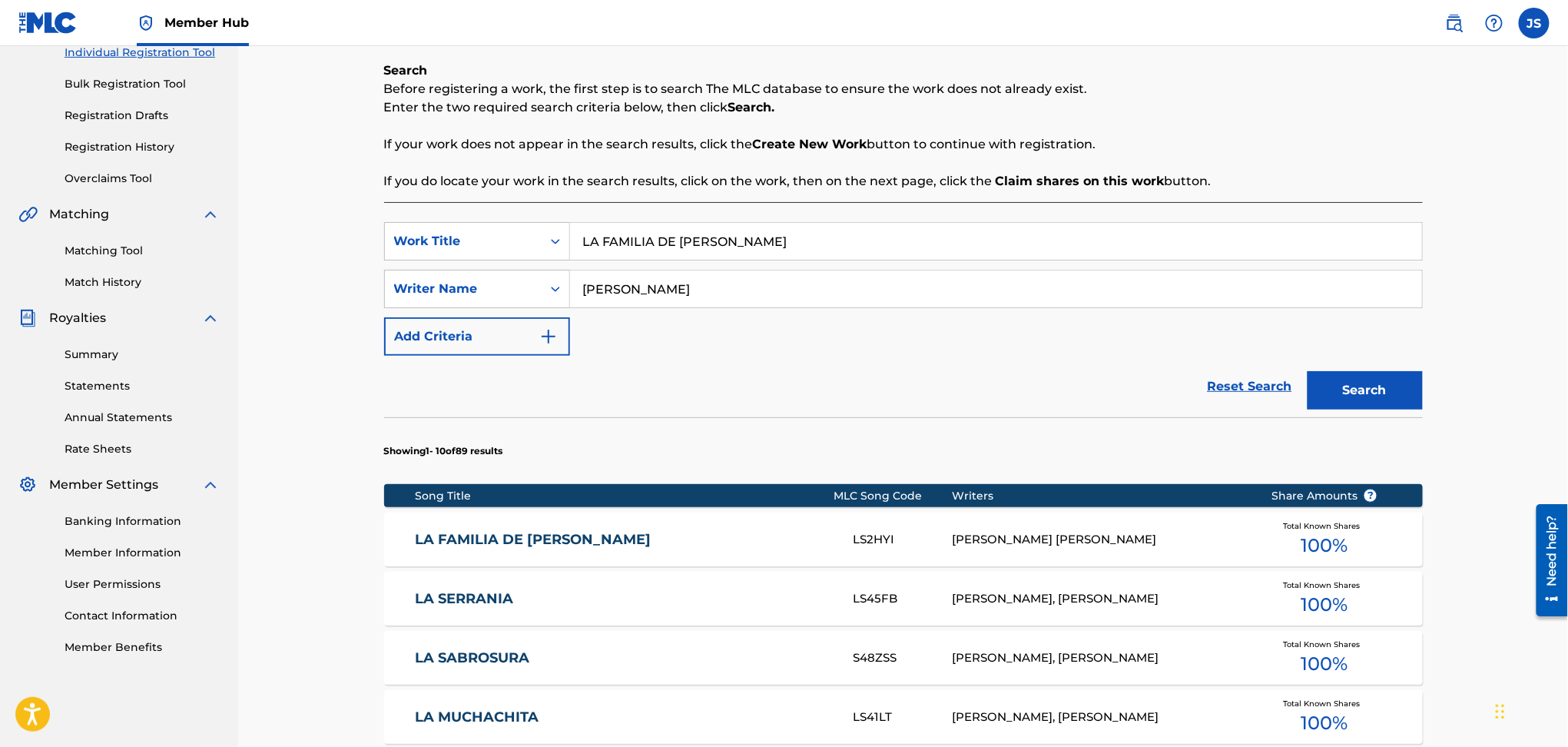
click at [566, 528] on div "LA FAMILIA DE DON PEDRO LS2HYI SANTIAGO RAMON ROJAS Total Known Shares 100 %" at bounding box center [903, 539] width 1039 height 54
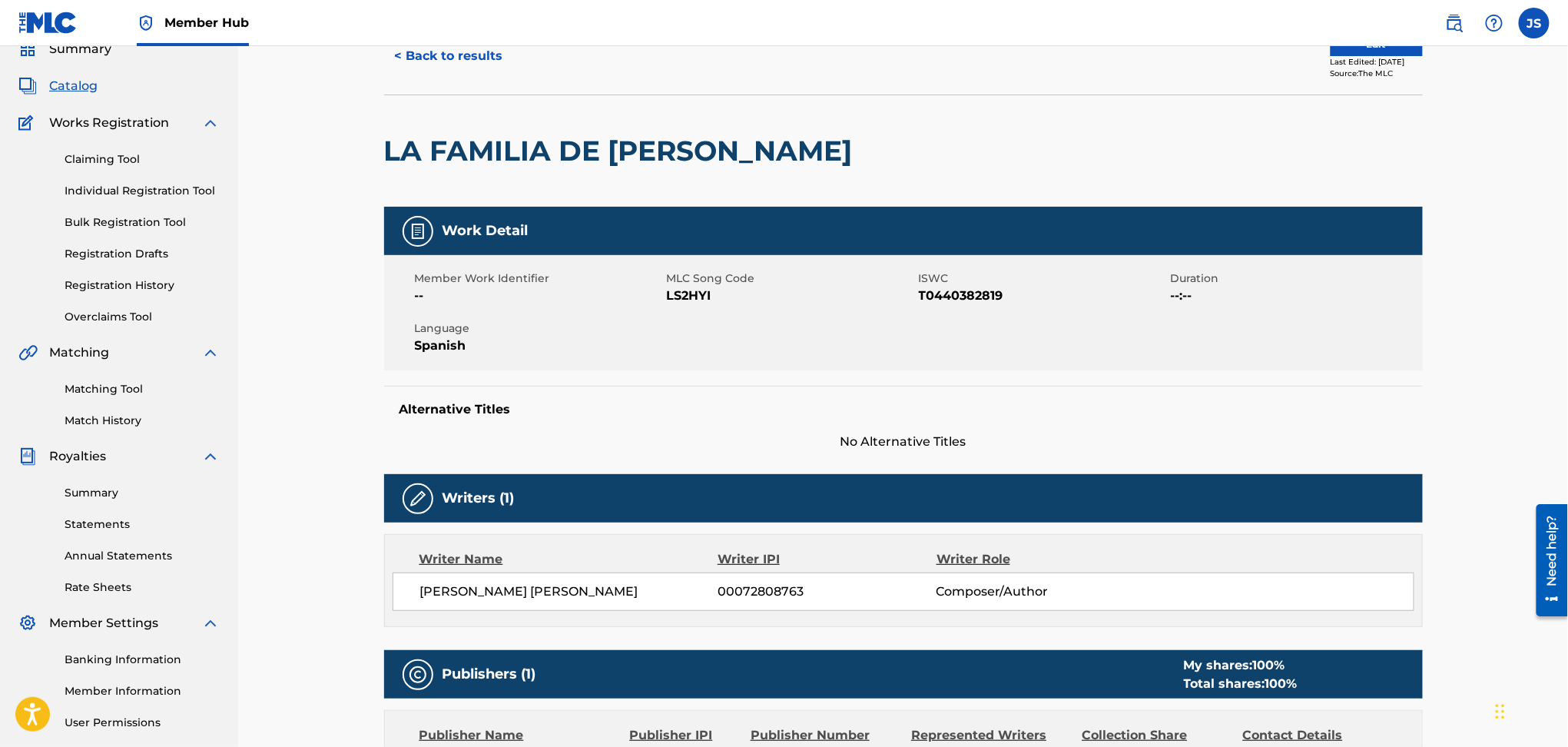
scroll to position [102, 0]
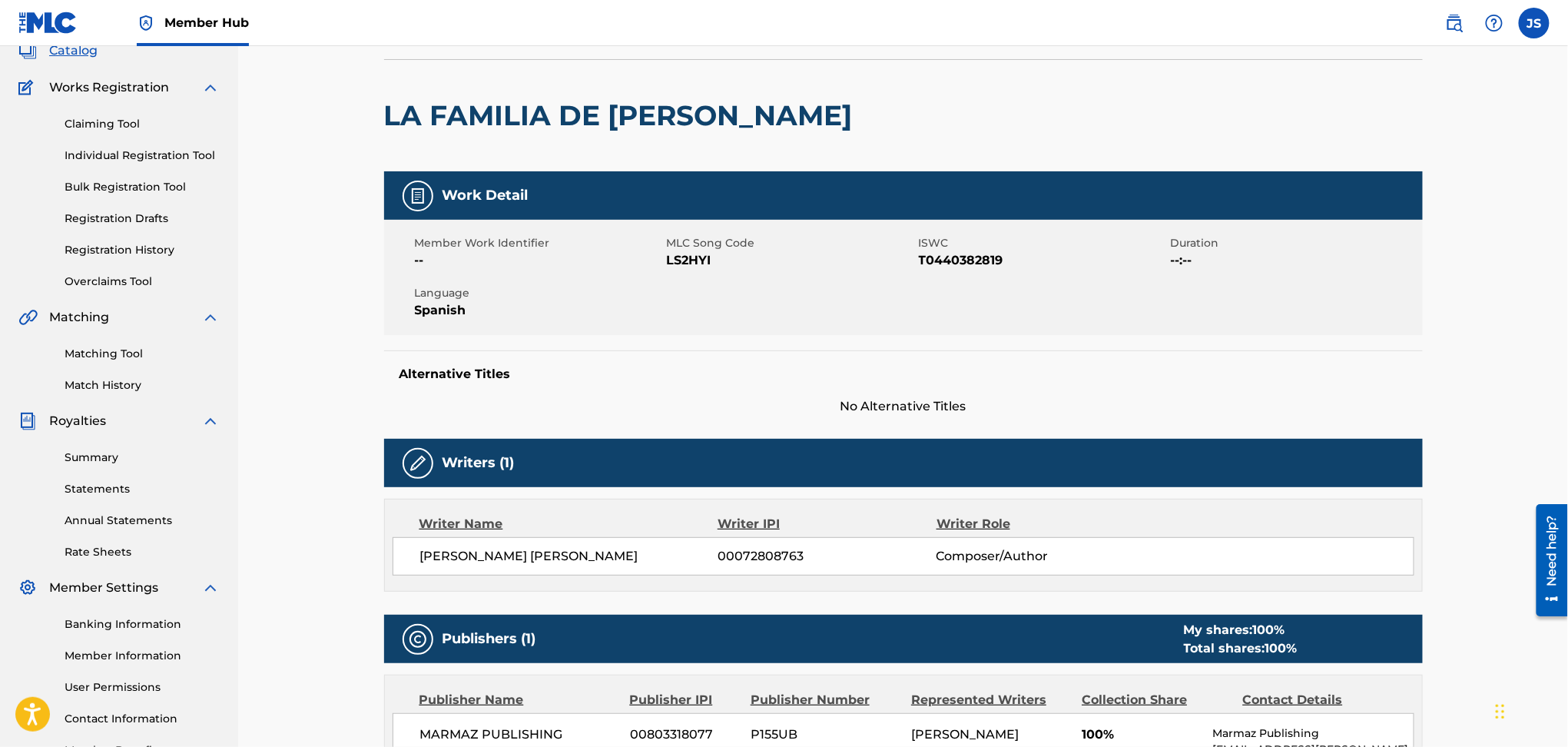
click at [976, 253] on span "T0440382819" at bounding box center [1042, 261] width 248 height 18
copy span "T0440382819"
click at [683, 255] on span "LS2HYI" at bounding box center [791, 261] width 248 height 18
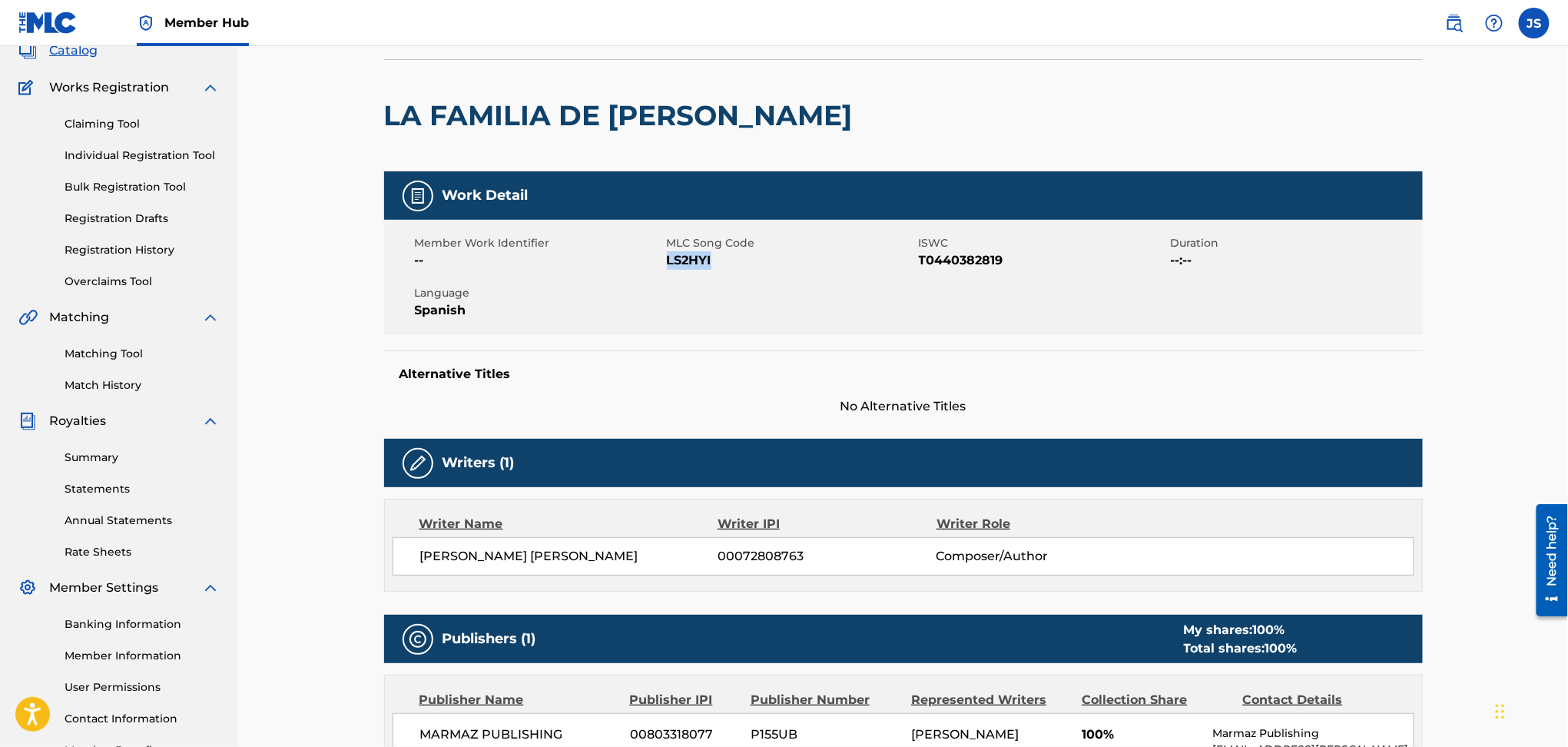
copy span "LS2HYI"
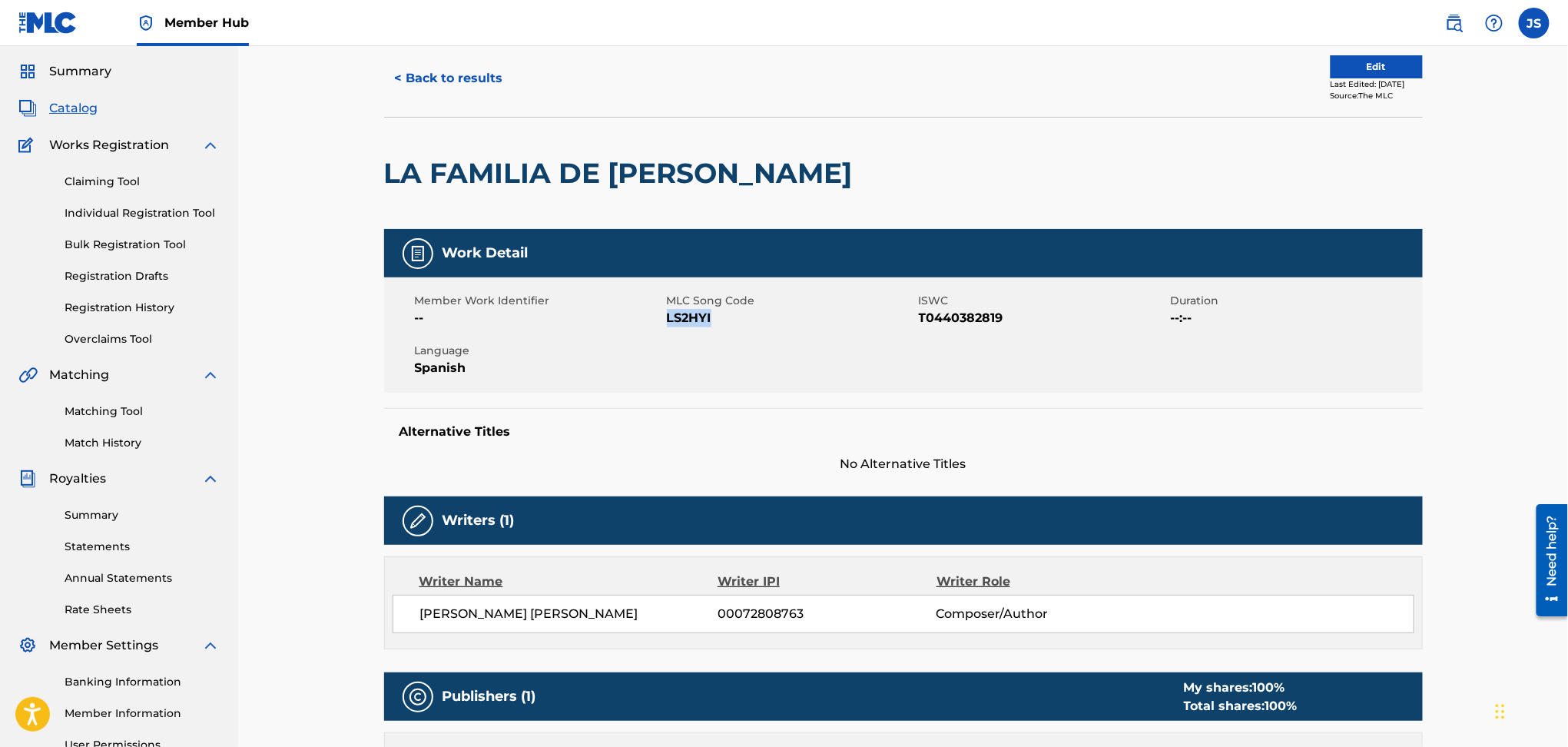
scroll to position [0, 0]
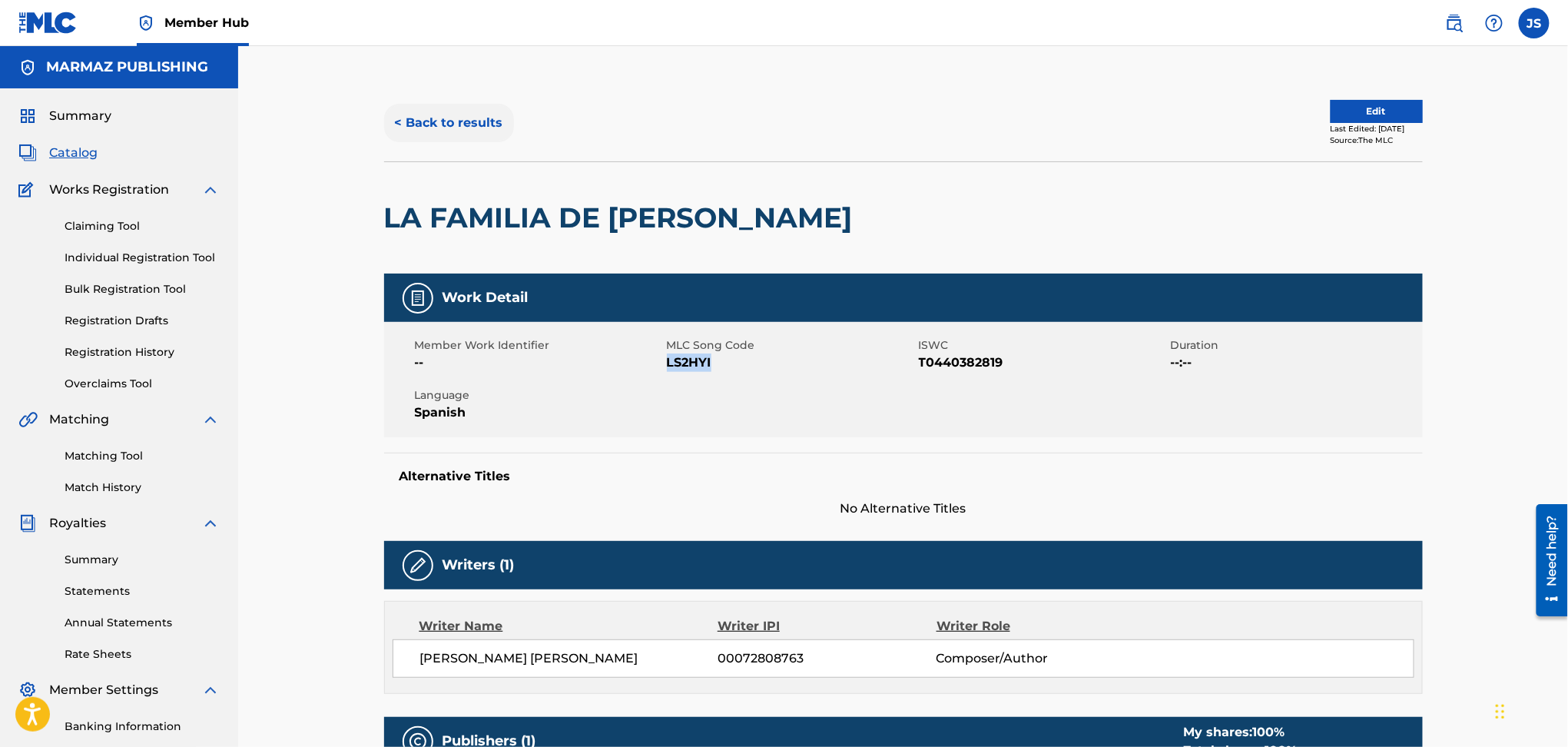
click at [471, 125] on button "< Back to results" at bounding box center [449, 123] width 130 height 38
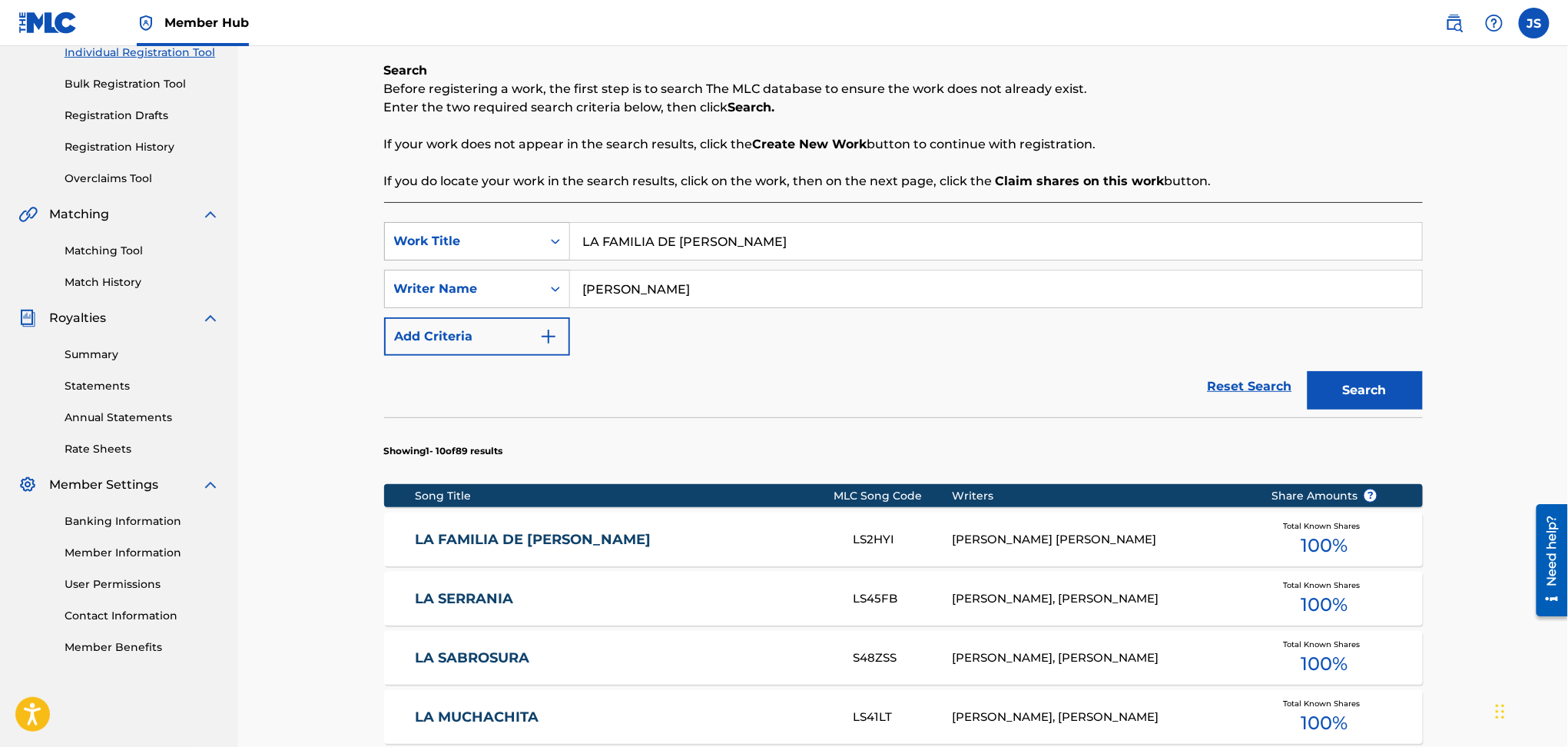
drag, startPoint x: 772, startPoint y: 243, endPoint x: 533, endPoint y: 233, distance: 239.2
click at [533, 233] on div "SearchWithCriteriadbfa7cb7-ca72-4ef9-b73f-bbe0e38b85f4 Work Title LA FAMILIA DE…" at bounding box center [903, 241] width 1039 height 38
paste input "ME METÍ BAJO LA CAMA"
type input "ME METÍ BAJO LA CAMA"
click at [879, 381] on div "Reset Search Search" at bounding box center [903, 386] width 1039 height 61
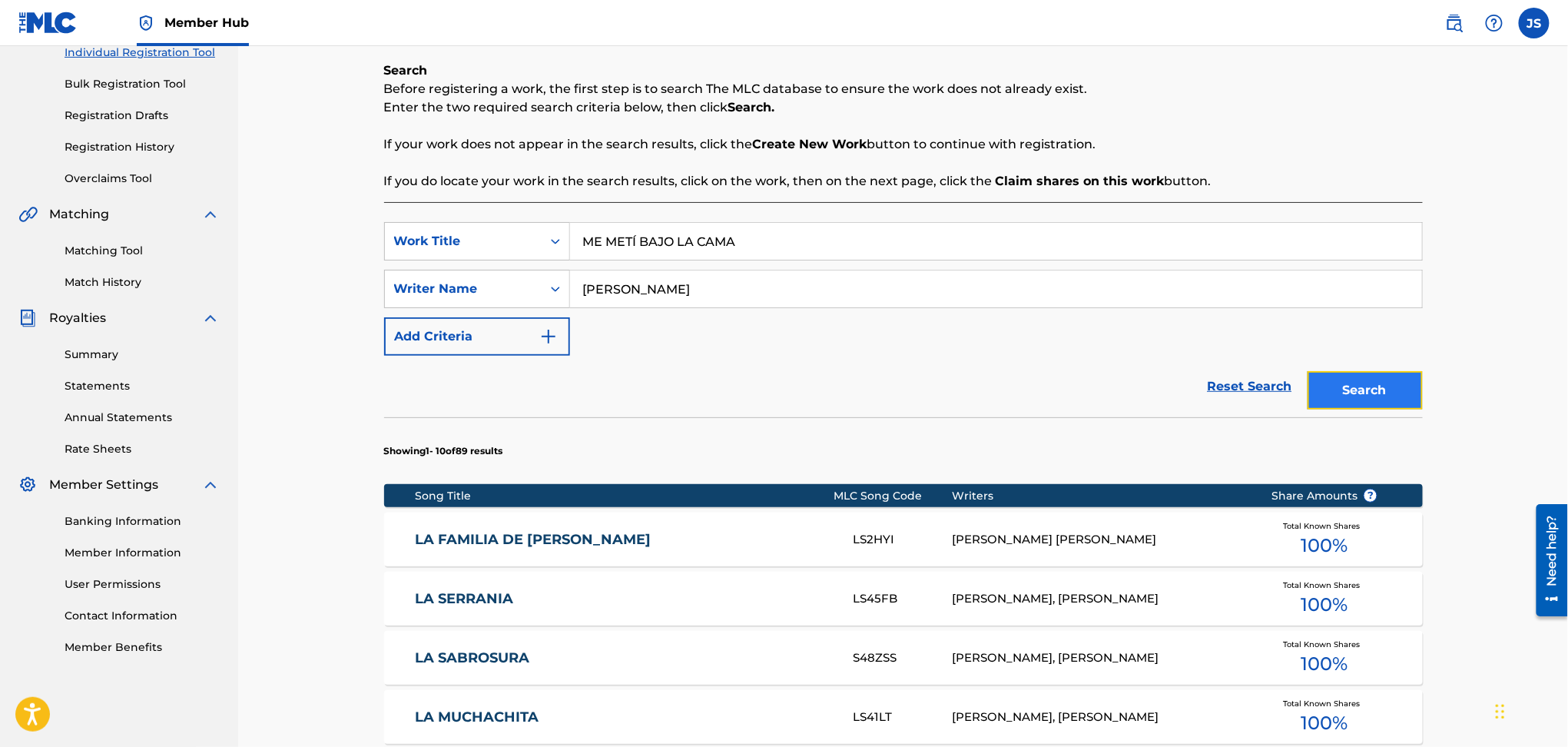
click at [1336, 385] on button "Search" at bounding box center [1365, 390] width 115 height 38
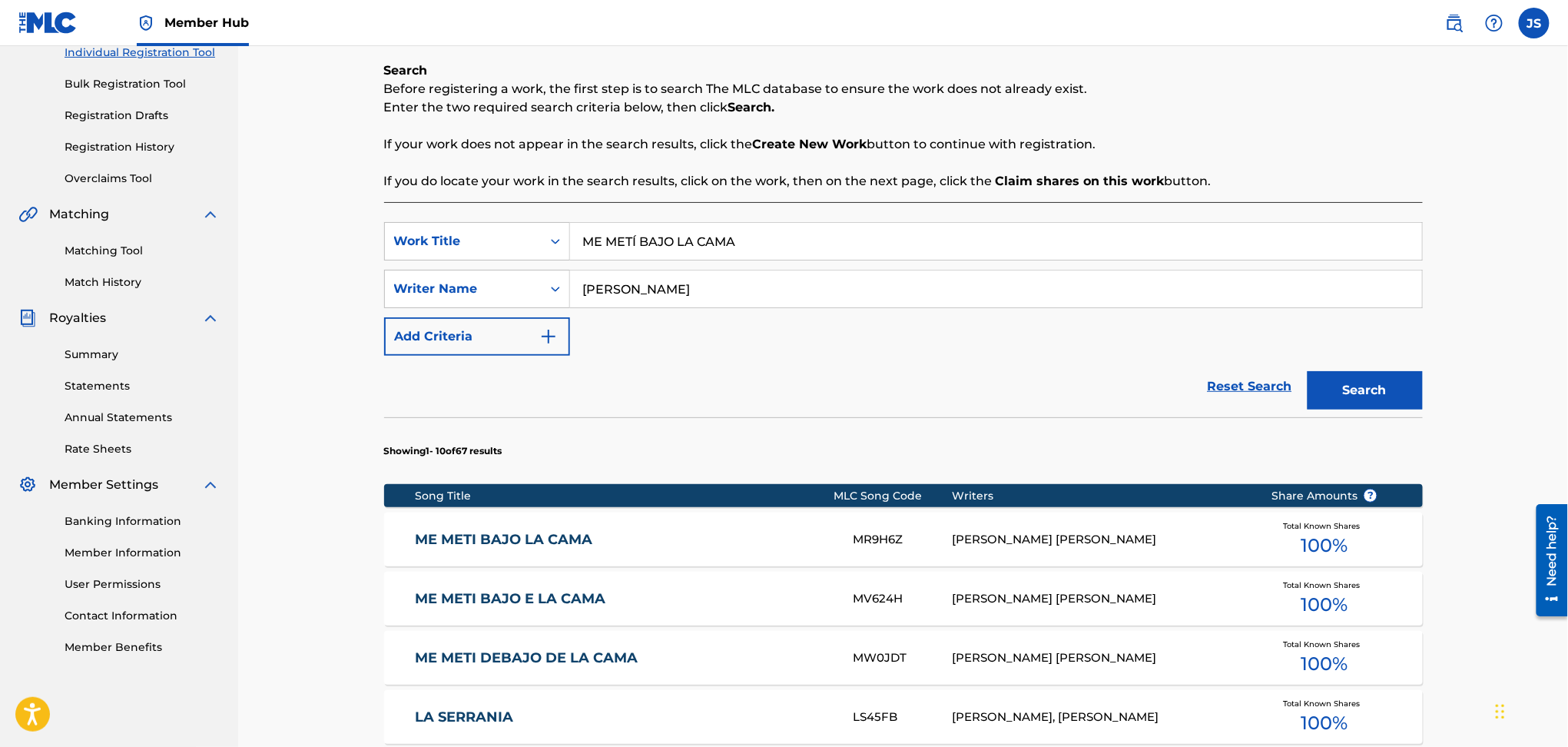
click at [533, 535] on link "ME METI BAJO LA CAMA" at bounding box center [624, 539] width 418 height 17
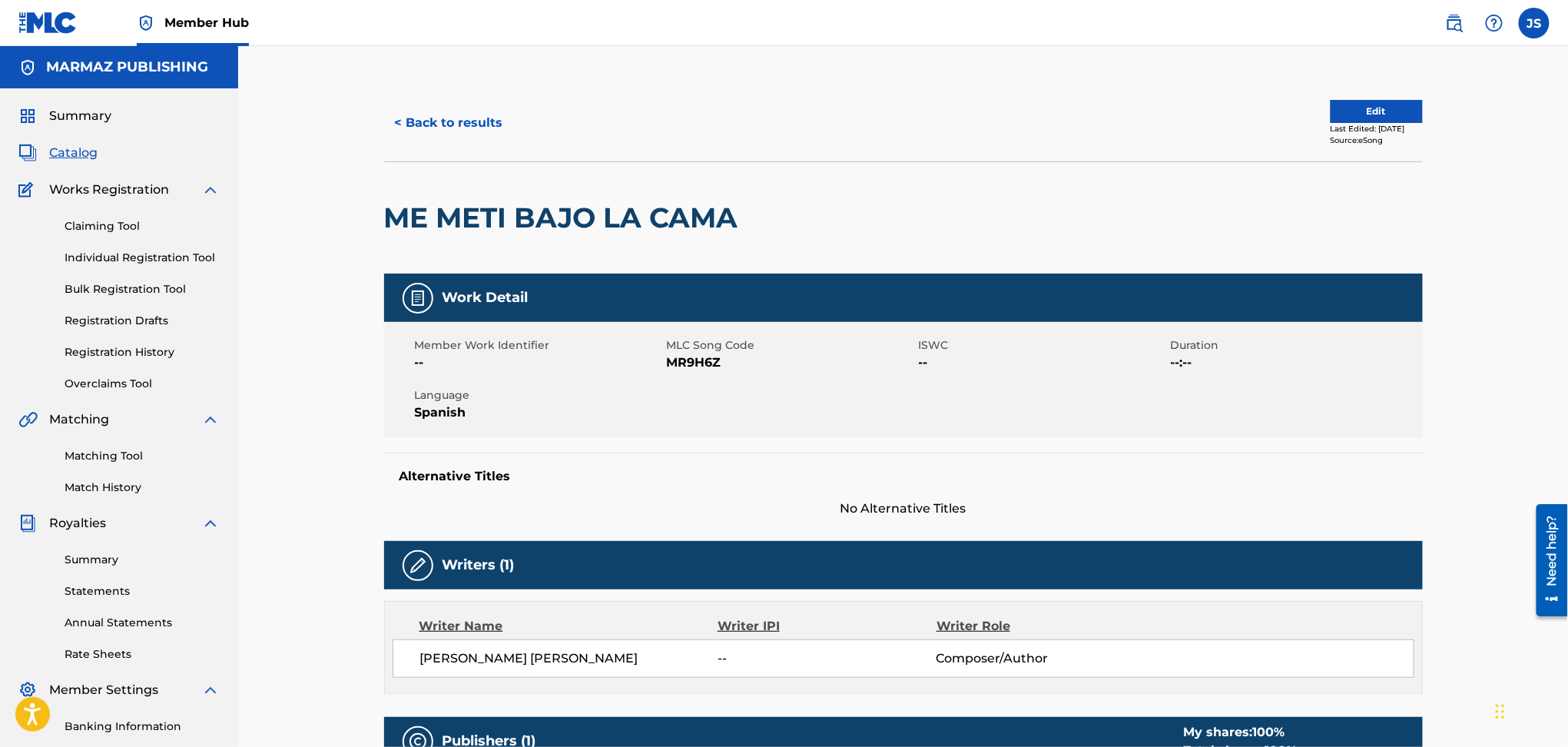
click at [699, 368] on span "MR9H6Z" at bounding box center [791, 363] width 248 height 18
click at [457, 148] on div "< Back to results Edit Last Edited: September 22, 2025 Source: eSong" at bounding box center [903, 123] width 1039 height 77
click at [456, 129] on button "< Back to results" at bounding box center [449, 123] width 130 height 38
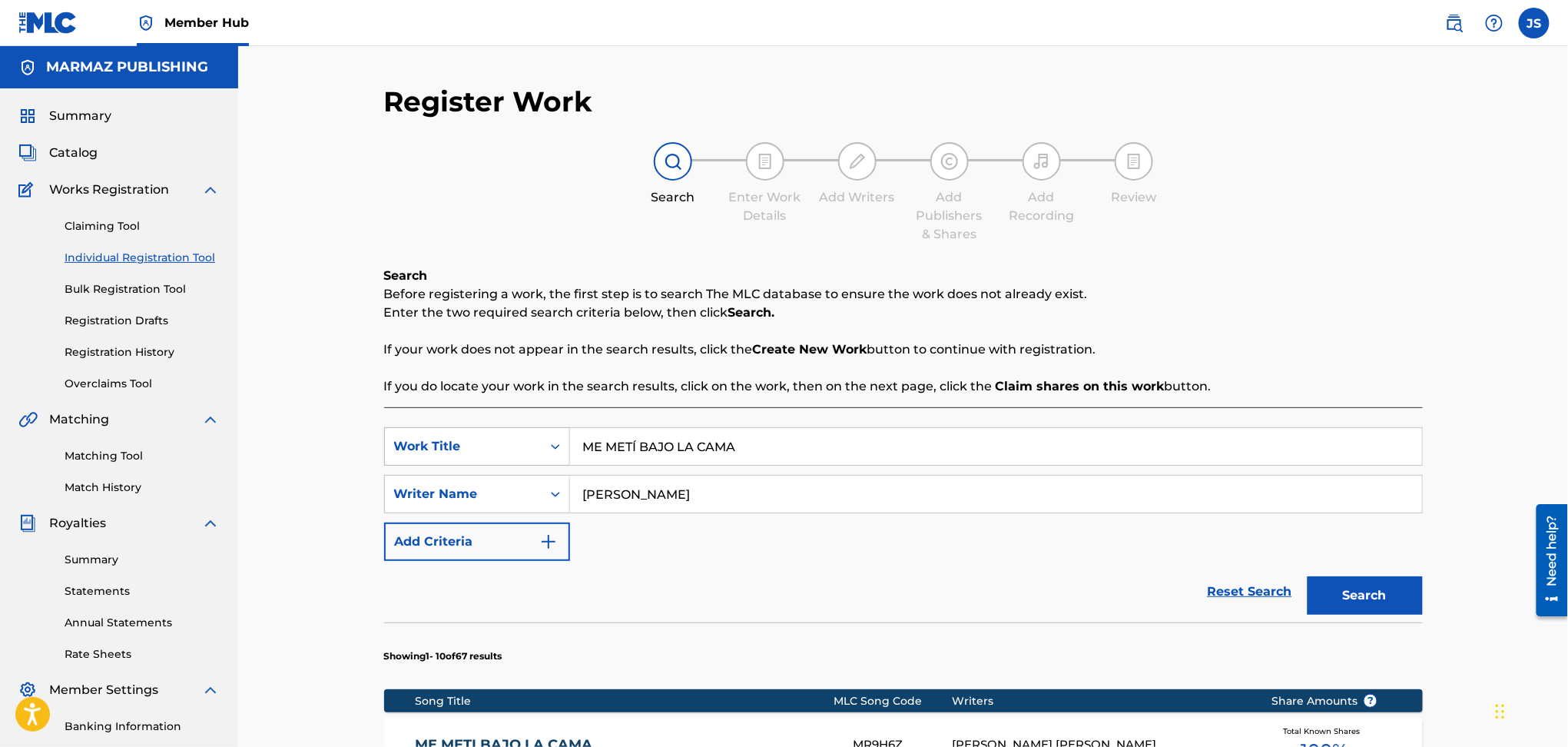
drag, startPoint x: 749, startPoint y: 452, endPoint x: 486, endPoint y: 450, distance: 263.0
click at [486, 450] on div "SearchWithCriteriadbfa7cb7-ca72-4ef9-b73f-bbe0e38b85f4 Work Title ME METÍ BAJO …" at bounding box center [903, 446] width 1039 height 38
paste input "EL RUEDA PELOTAS"
type input "EL RUEDA PELOTAS"
click at [1317, 313] on p "Enter the two required search criteria below, then click Search." at bounding box center [903, 313] width 1039 height 18
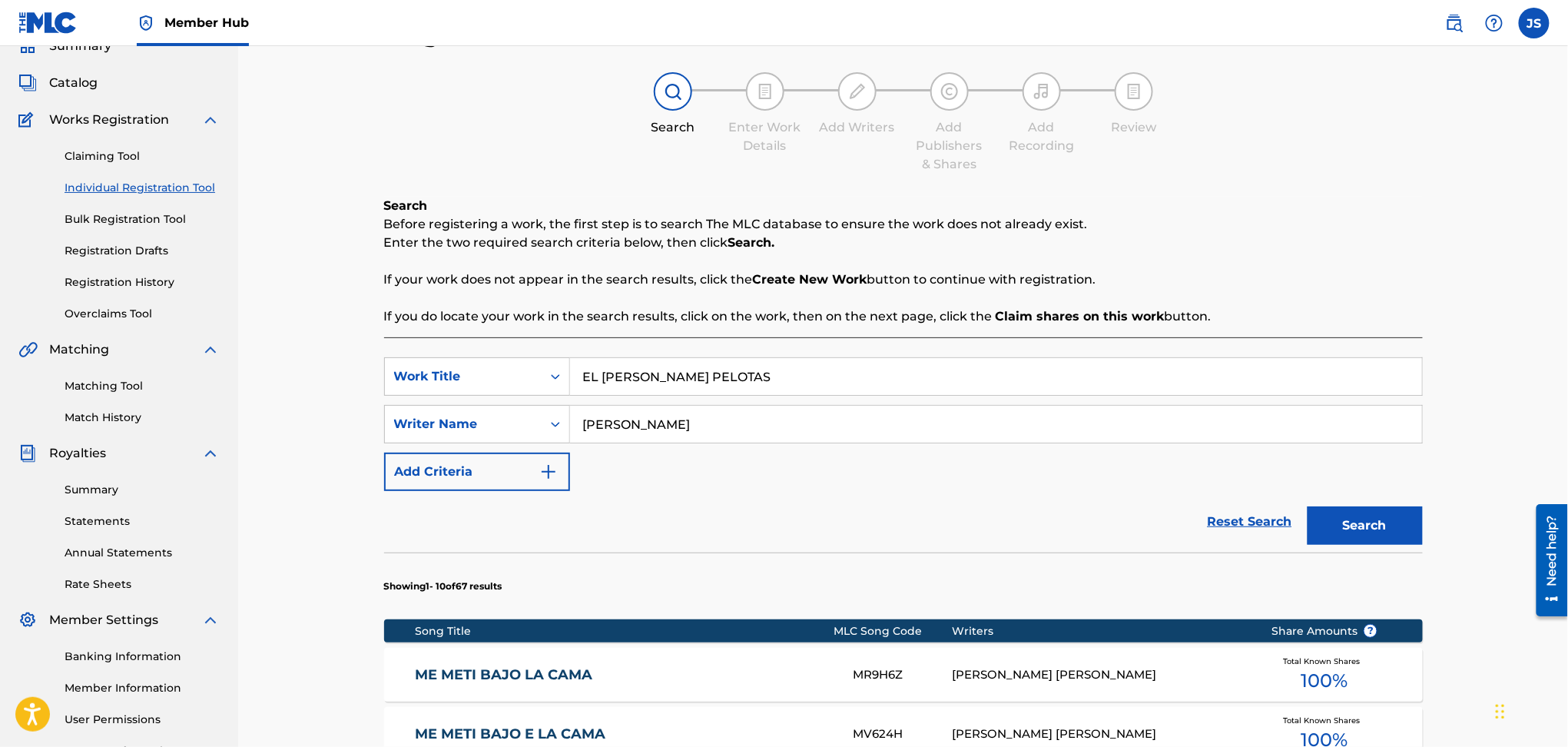
scroll to position [205, 0]
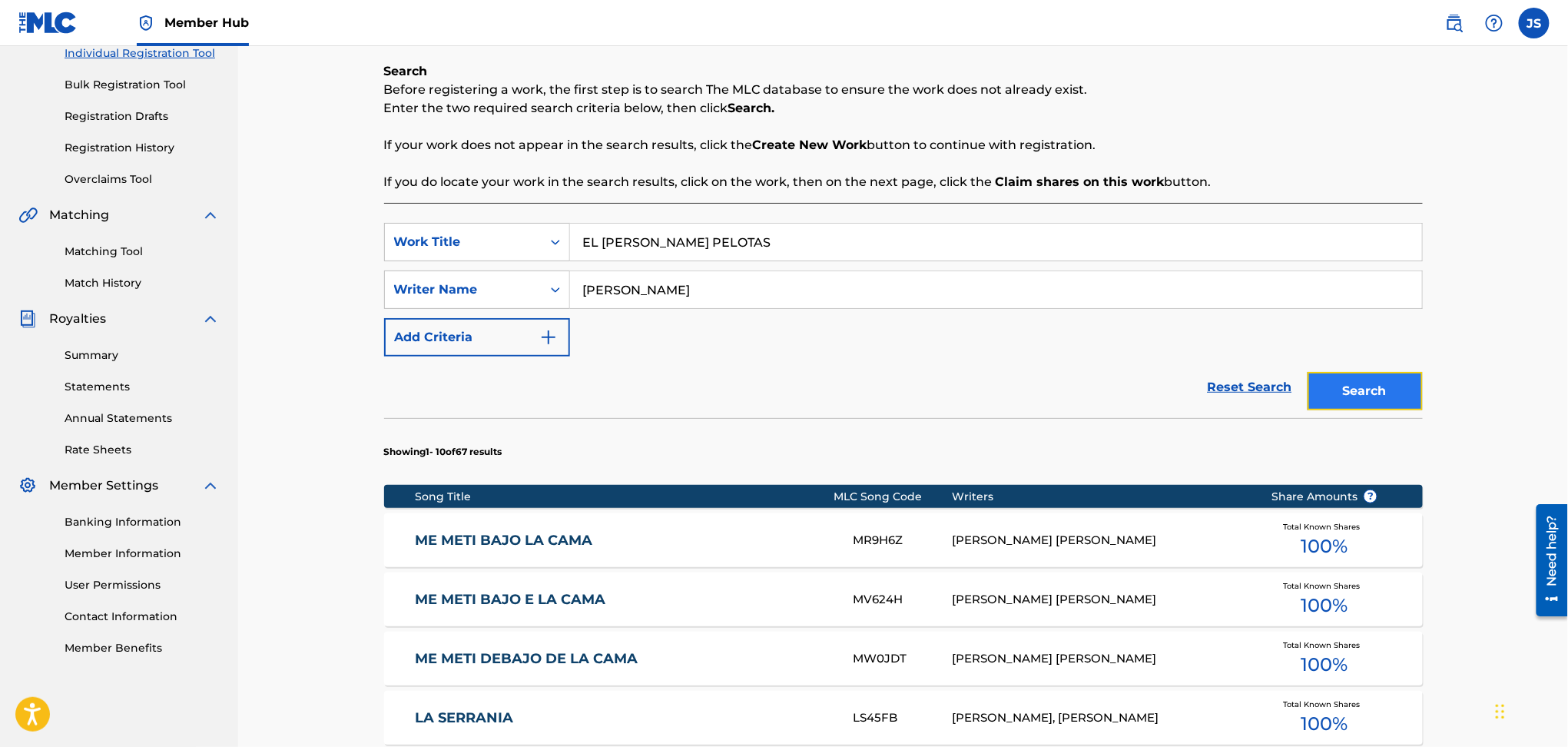
click at [1369, 402] on button "Search" at bounding box center [1365, 391] width 115 height 38
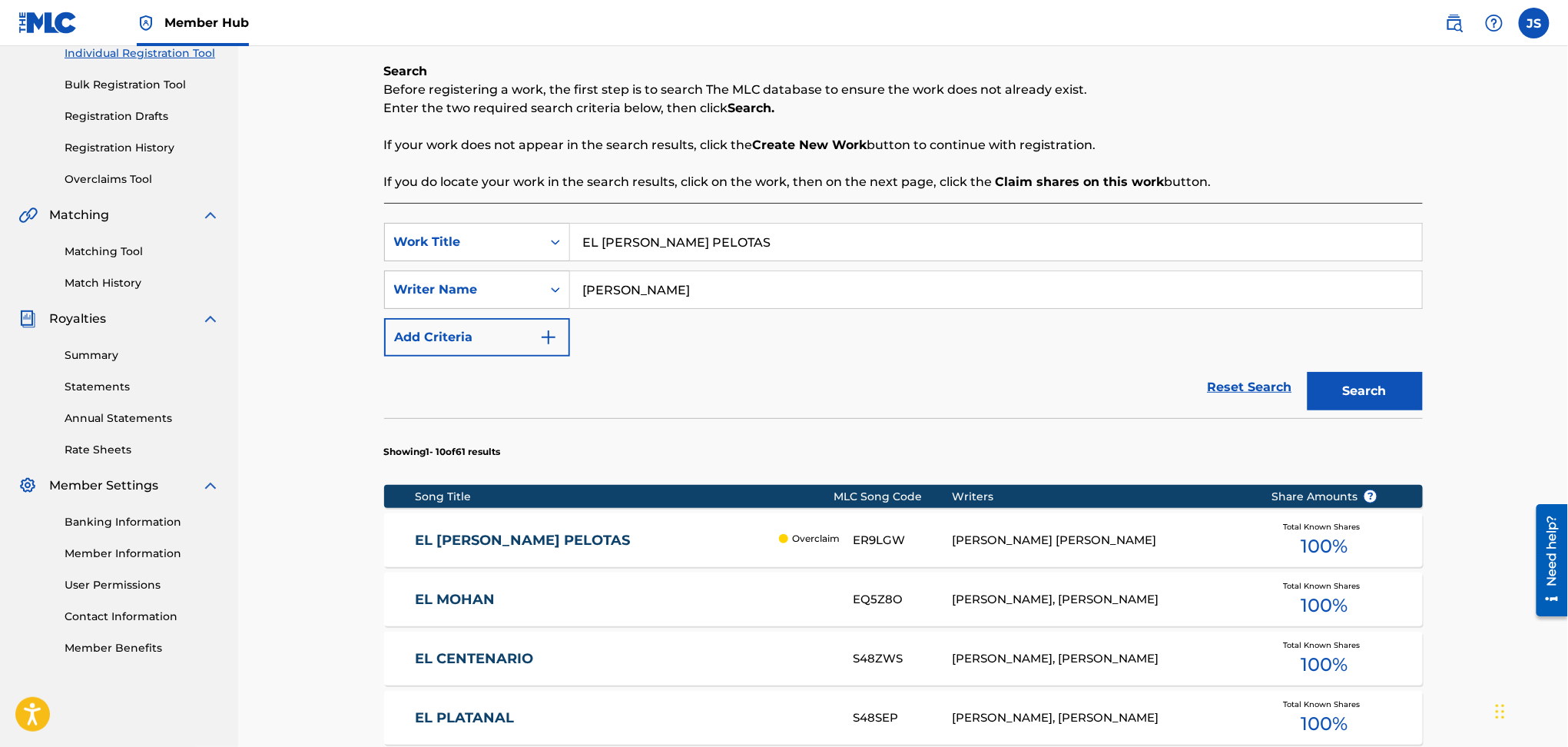
click at [481, 513] on div "EL RUEDA PELOTAS Overclaim ER9LGW SANTIAGO RAMON ROJAS Total Known Shares 100 %" at bounding box center [903, 539] width 1039 height 54
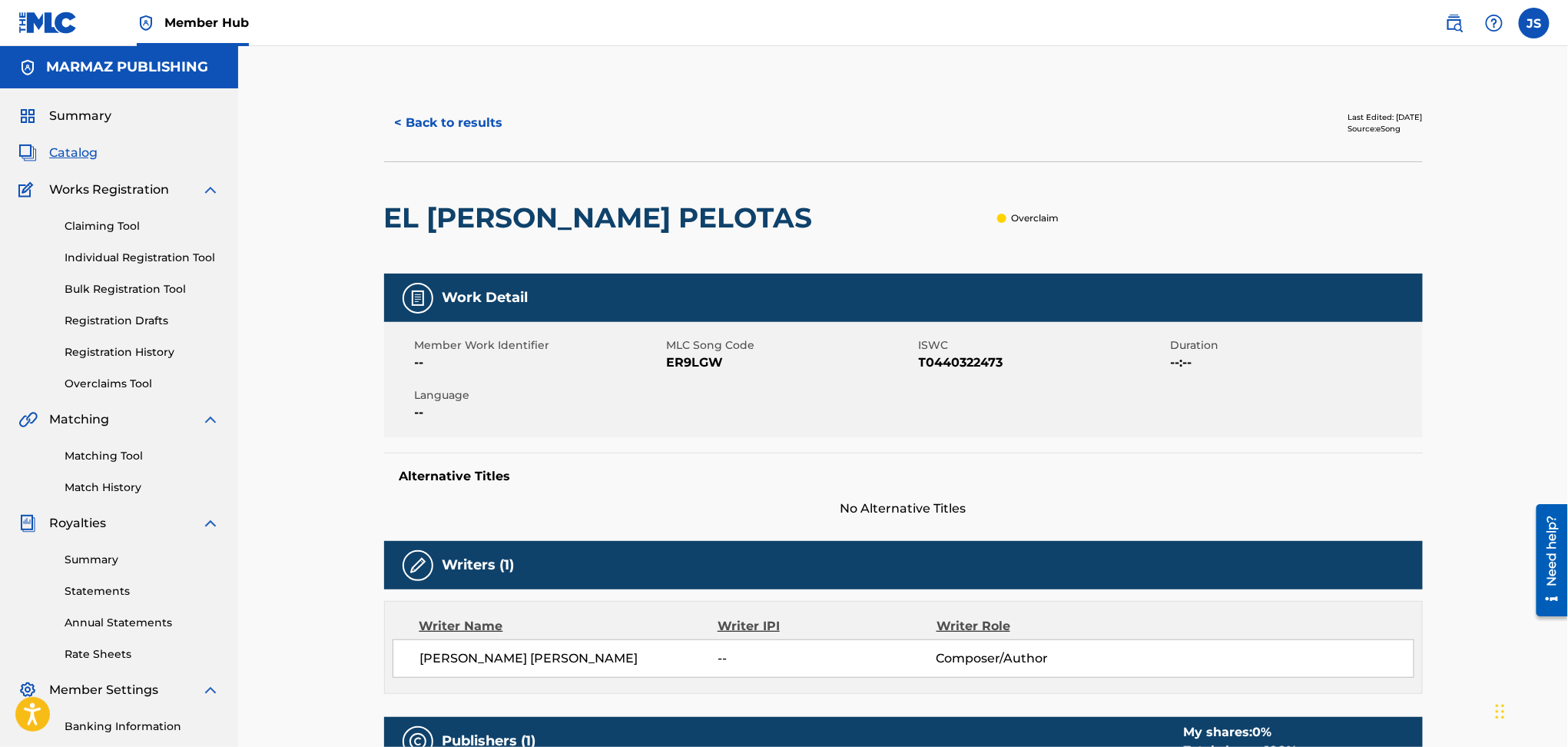
click at [961, 358] on span "T0440322473" at bounding box center [1042, 363] width 248 height 18
click at [692, 354] on span "ER9LGW" at bounding box center [791, 363] width 248 height 18
click at [436, 130] on button "< Back to results" at bounding box center [449, 123] width 130 height 38
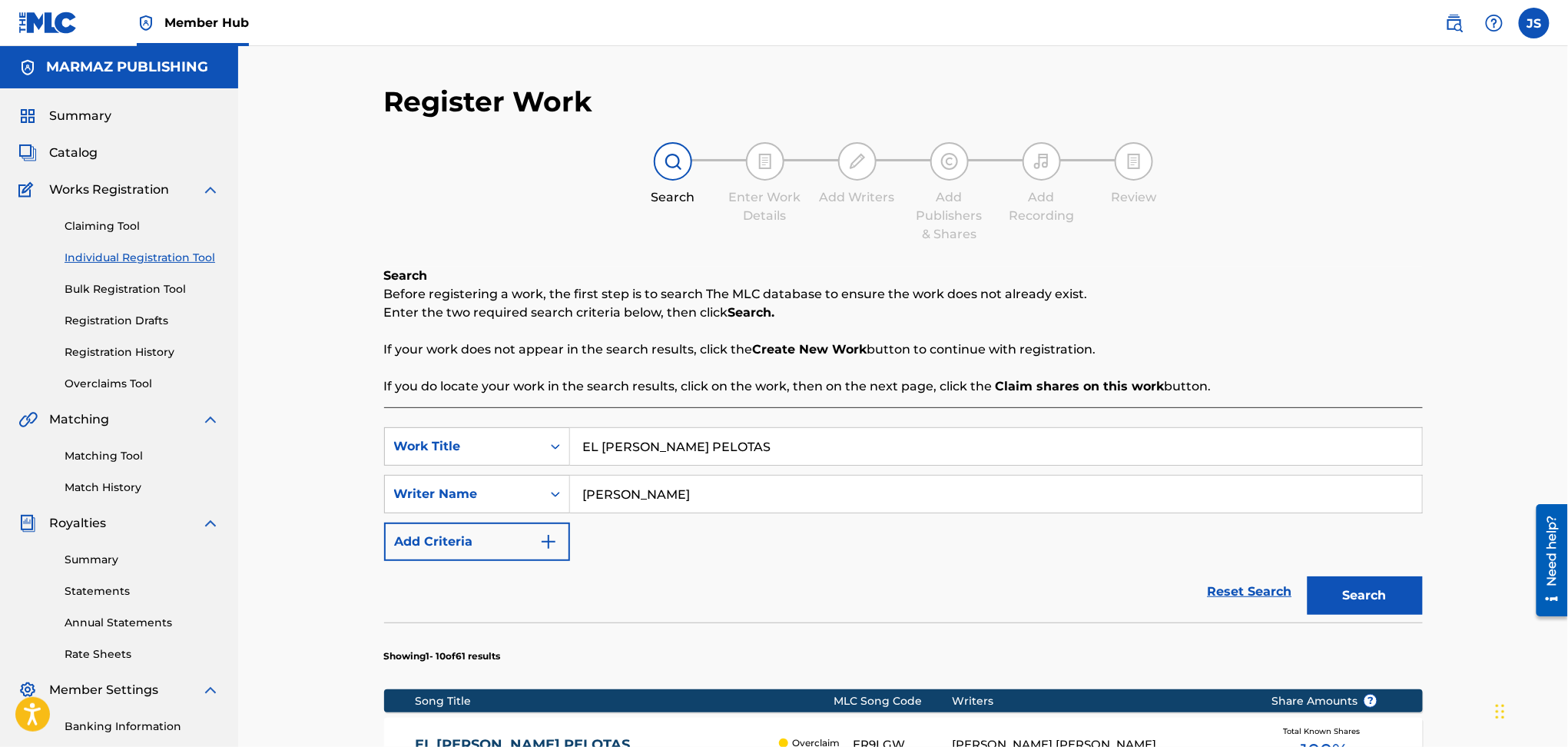
scroll to position [205, 0]
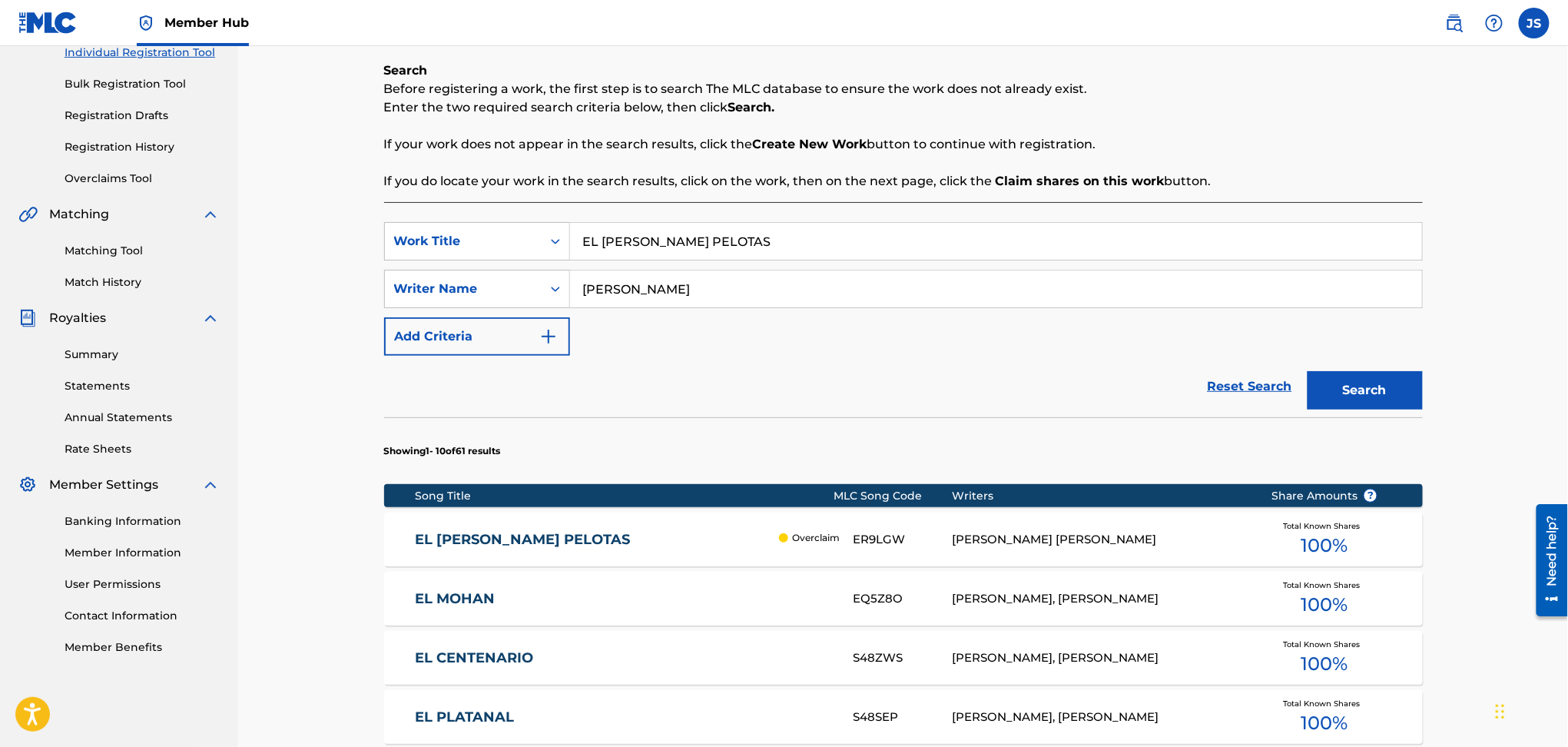
drag, startPoint x: 739, startPoint y: 239, endPoint x: 625, endPoint y: 238, distance: 114.0
click at [388, 272] on div "SearchWithCriteriadbfa7cb7-ca72-4ef9-b73f-bbe0e38b85f4 Work Title EL RUEDA PELO…" at bounding box center [903, 289] width 1039 height 133
paste input "CAIMÁN CHUCUTO"
type input "EL CAIMÁN CHUCUTO"
click at [1120, 165] on div "Search Before registering a work, the first step is to search The MLC database …" at bounding box center [903, 125] width 1039 height 129
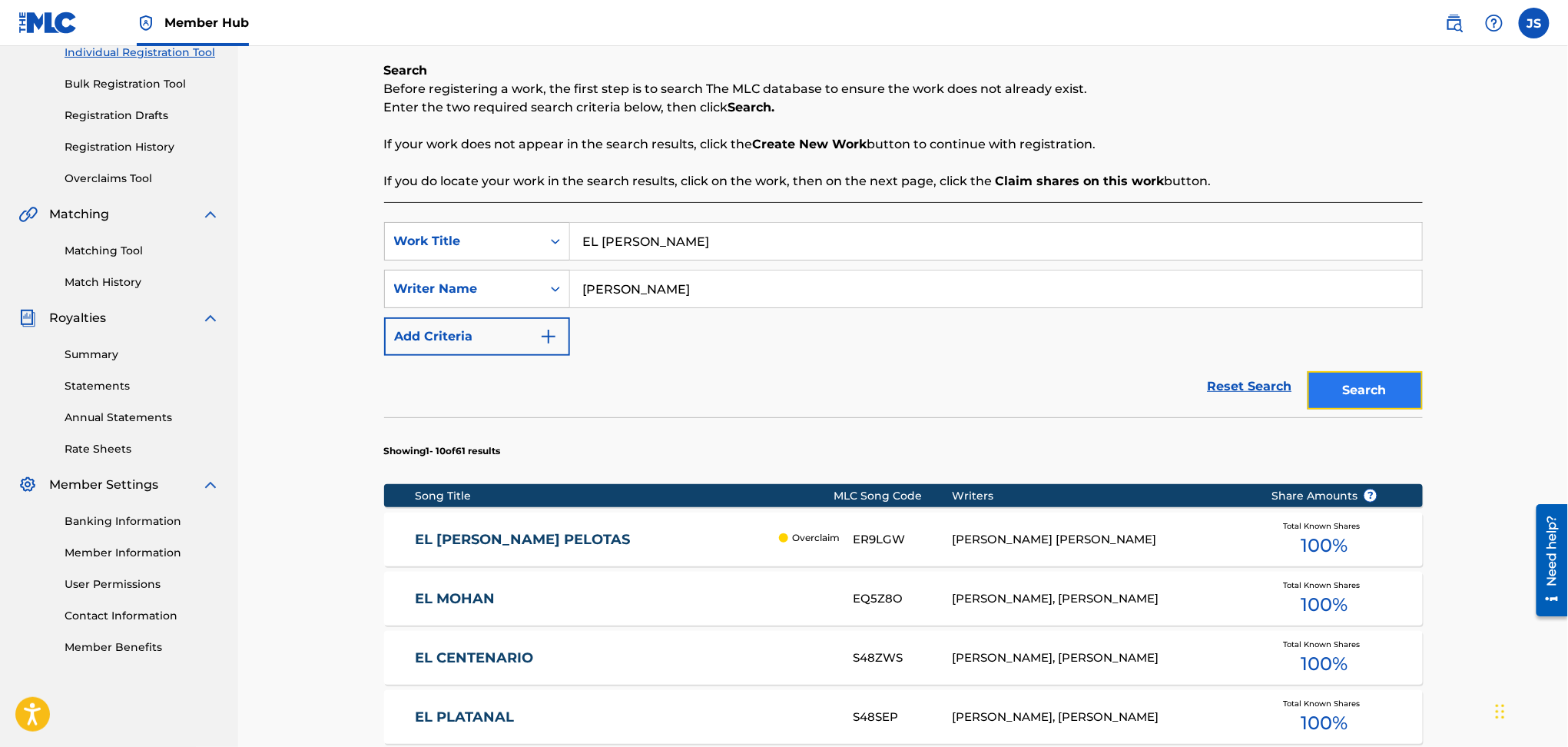
click at [1375, 386] on button "Search" at bounding box center [1365, 390] width 115 height 38
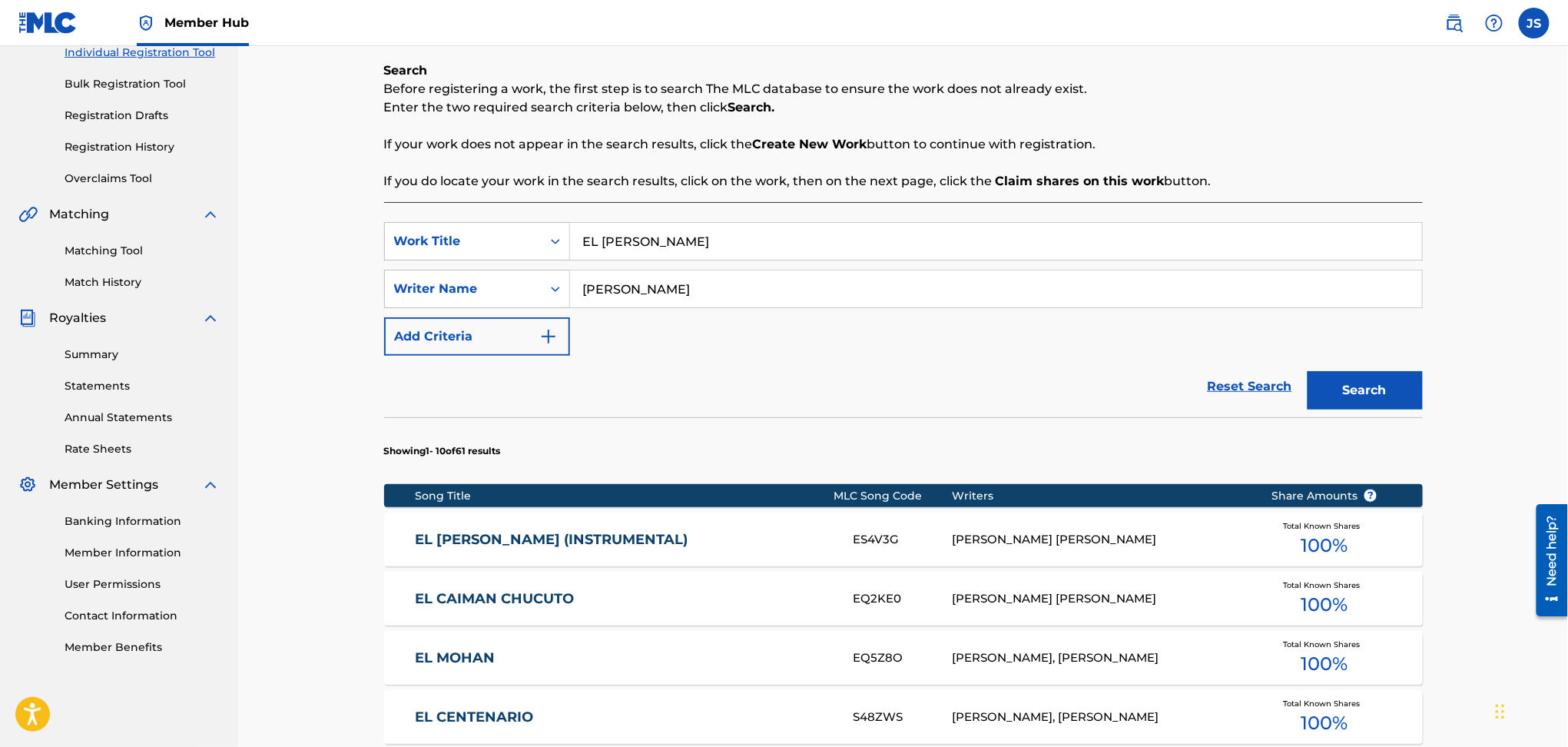
click at [543, 595] on link "EL CAIMAN CHUCUTO" at bounding box center [624, 598] width 418 height 17
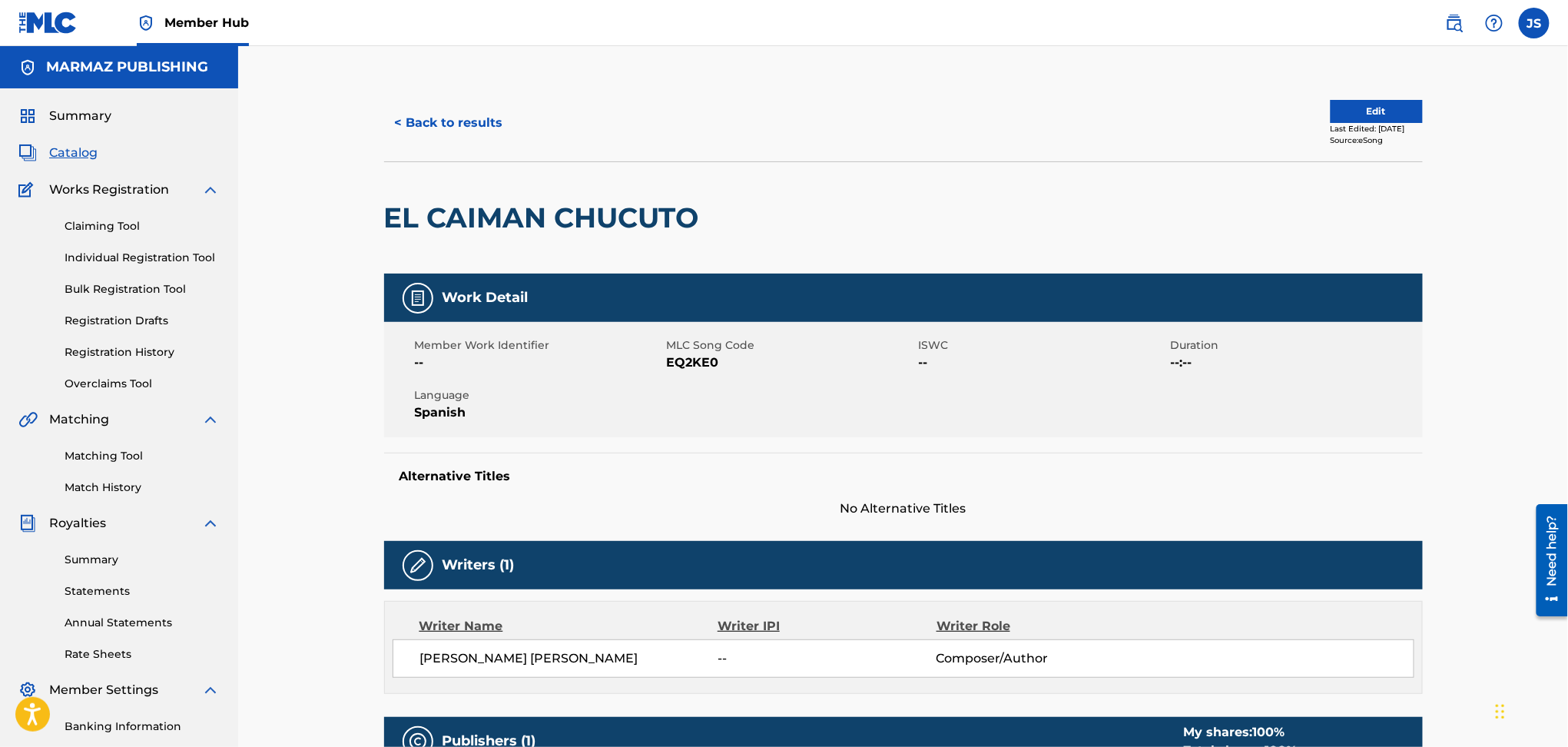
click at [703, 364] on span "EQ2KE0" at bounding box center [791, 363] width 248 height 18
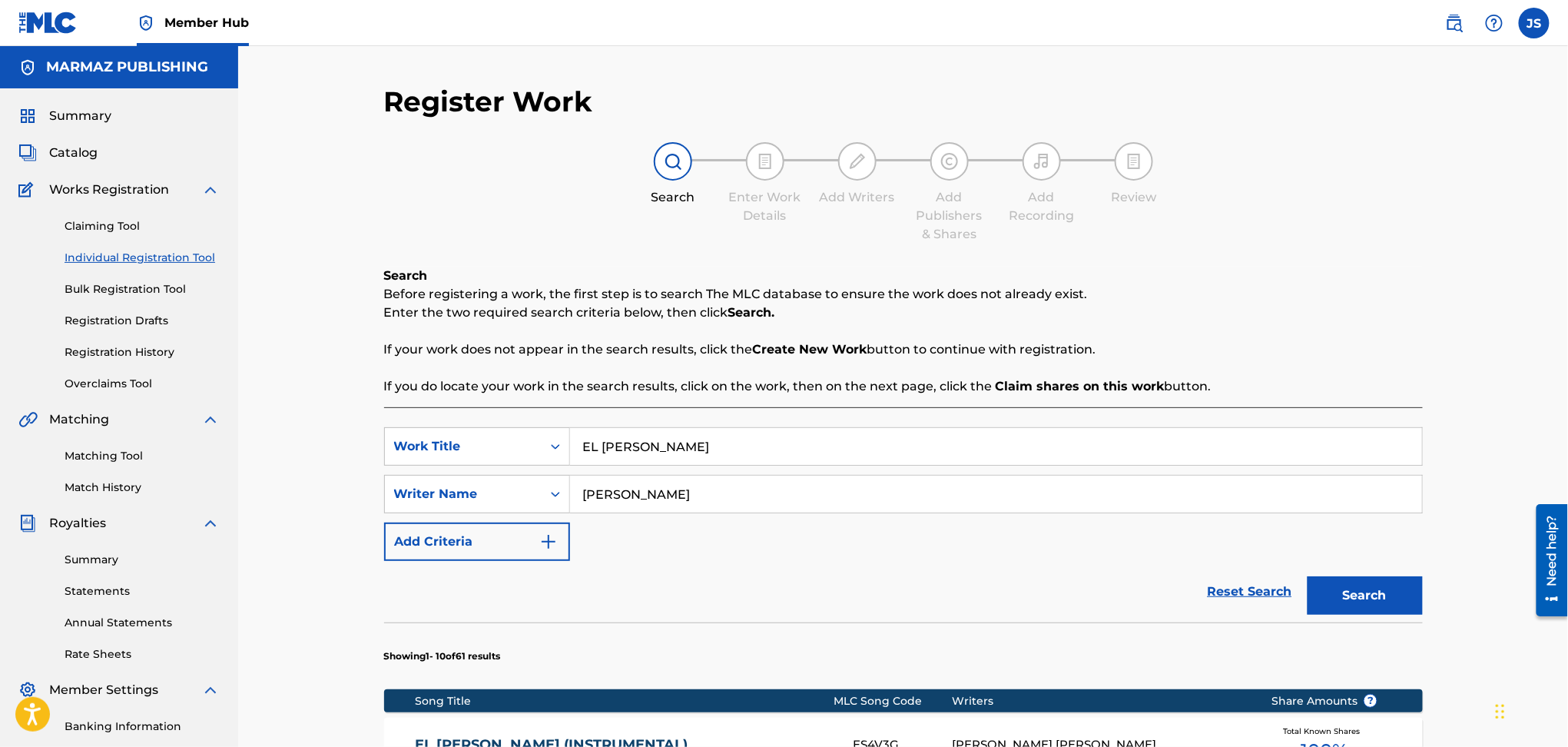
scroll to position [205, 0]
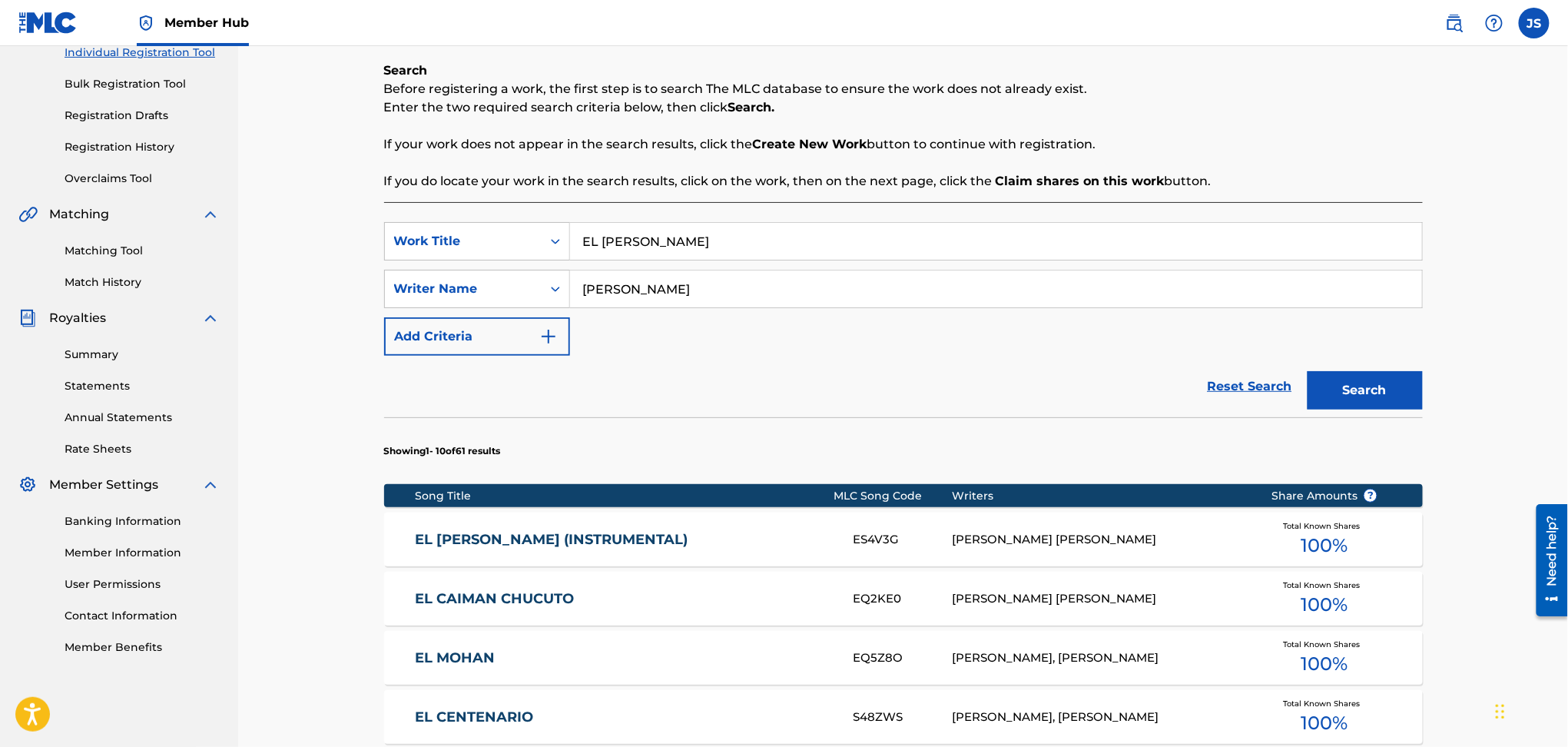
drag, startPoint x: 720, startPoint y: 240, endPoint x: 431, endPoint y: 179, distance: 295.4
click at [432, 180] on div "Search Before registering a work, the first step is to search The MLC database …" at bounding box center [903, 650] width 1039 height 1178
paste input "CUANDO ME ROBÉ EL COCHIN"
type input "CUANDO ME ROBÉ EL COCHINO"
click at [785, 357] on form "SearchWithCriteriadbfa7cb7-ca72-4ef9-b73f-bbe0e38b85f4 Work Title CUANDO ME ROB…" at bounding box center [903, 319] width 1039 height 195
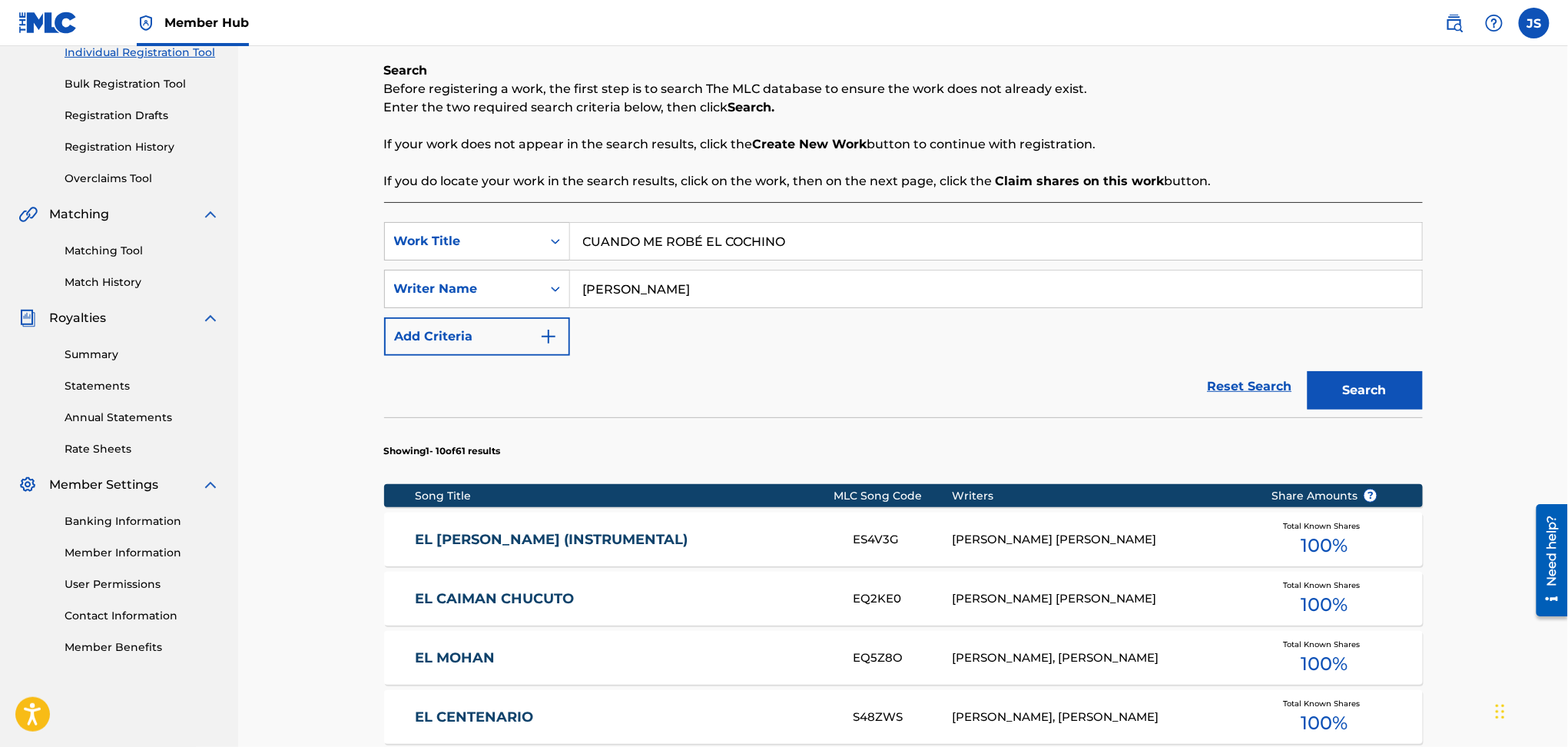
click at [1378, 434] on section "Showing 1 - 10 of 61 results" at bounding box center [903, 446] width 1039 height 59
click at [1374, 417] on section "Showing 1 - 10 of 61 results" at bounding box center [903, 446] width 1039 height 59
click at [1385, 398] on button "Search" at bounding box center [1365, 390] width 115 height 38
click at [1385, 398] on div "Search" at bounding box center [1361, 386] width 123 height 61
click at [609, 603] on link "CUANDO ME ROBE EL COCHINO" at bounding box center [624, 598] width 418 height 17
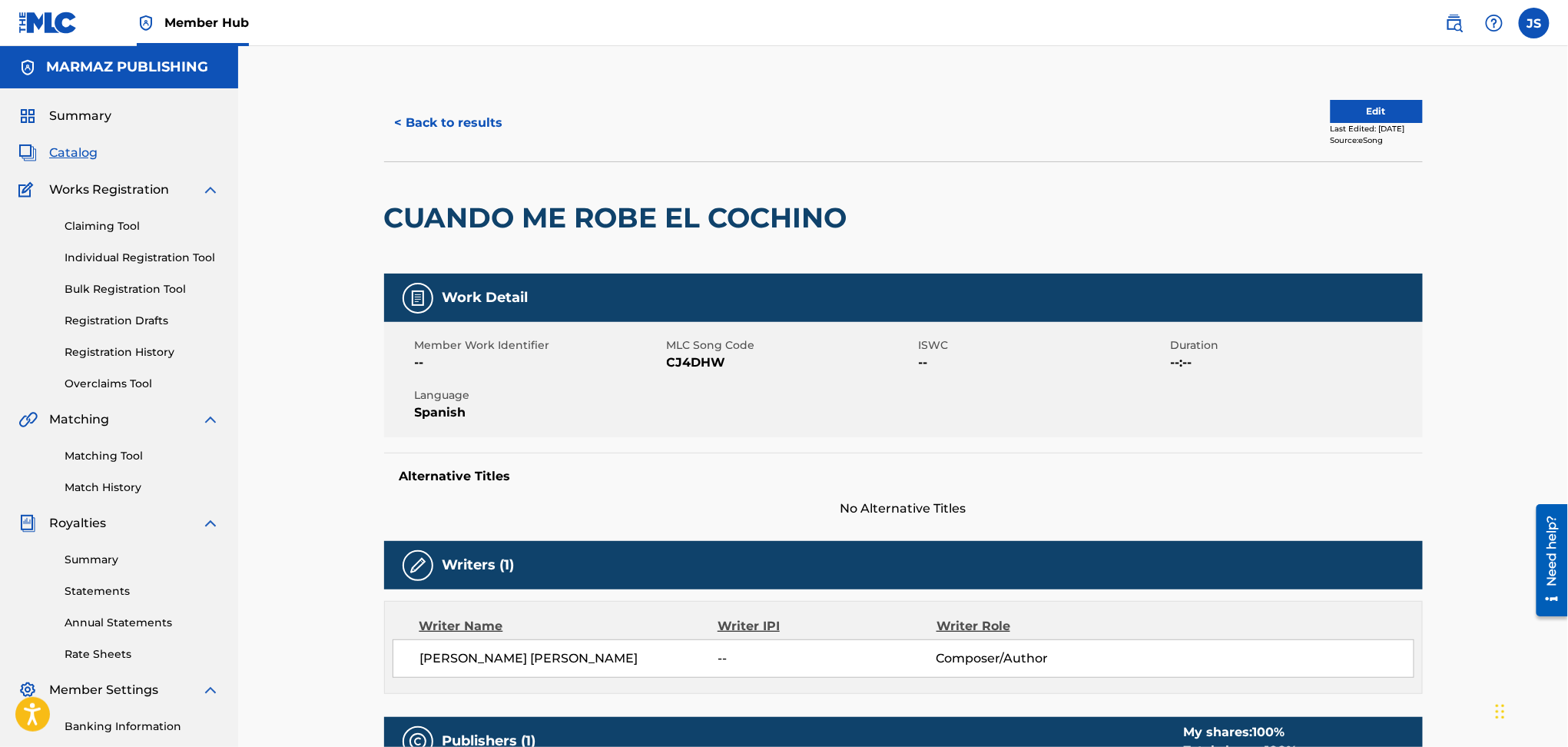
click at [711, 349] on span "MLC Song Code" at bounding box center [791, 346] width 248 height 16
click at [711, 358] on span "CJ4DHW" at bounding box center [791, 363] width 248 height 18
click at [473, 123] on button "< Back to results" at bounding box center [449, 123] width 130 height 38
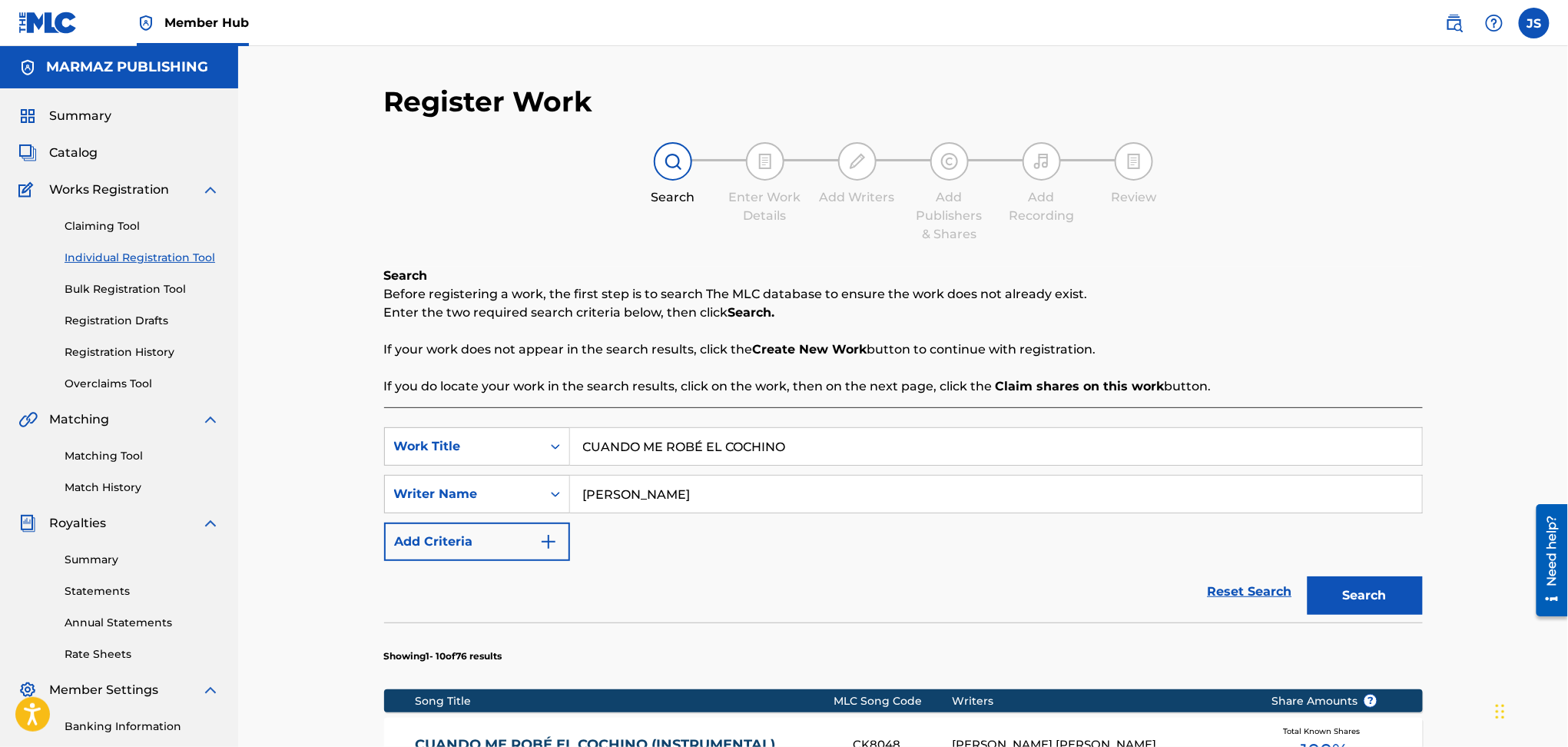
scroll to position [205, 0]
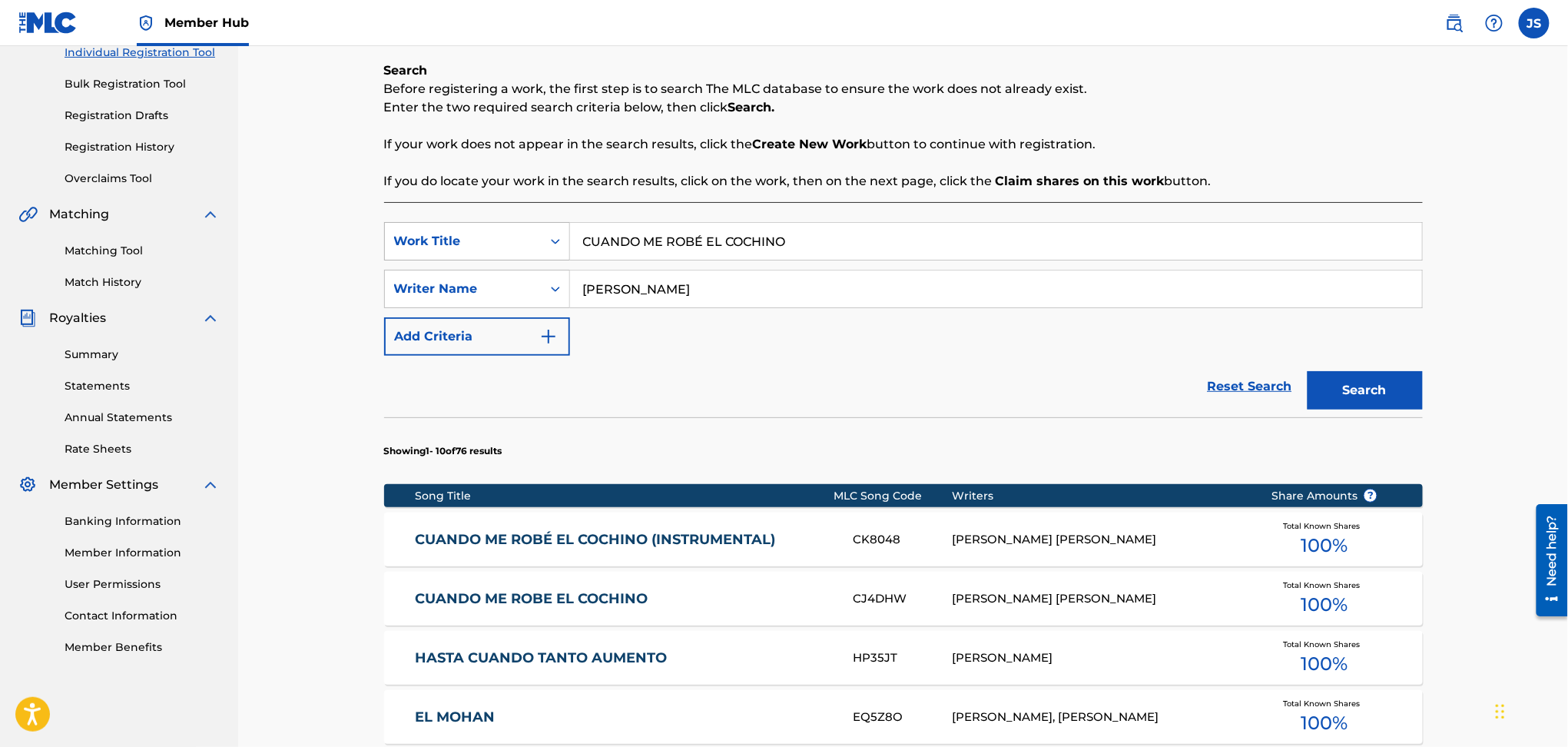
drag, startPoint x: 581, startPoint y: 230, endPoint x: 523, endPoint y: 225, distance: 58.2
click at [525, 230] on div "SearchWithCriteriadbfa7cb7-ca72-4ef9-b73f-bbe0e38b85f4 Work Title CUANDO ME ROB…" at bounding box center [903, 241] width 1039 height 38
paste input "EL TIGRE CAZÓ LA VAQUIRA"
type input "EL TIGRE CAZÓ LA VAQUIRA"
click at [1194, 179] on p "If you do locate your work in the search results, click on the work, then on th…" at bounding box center [903, 181] width 1039 height 18
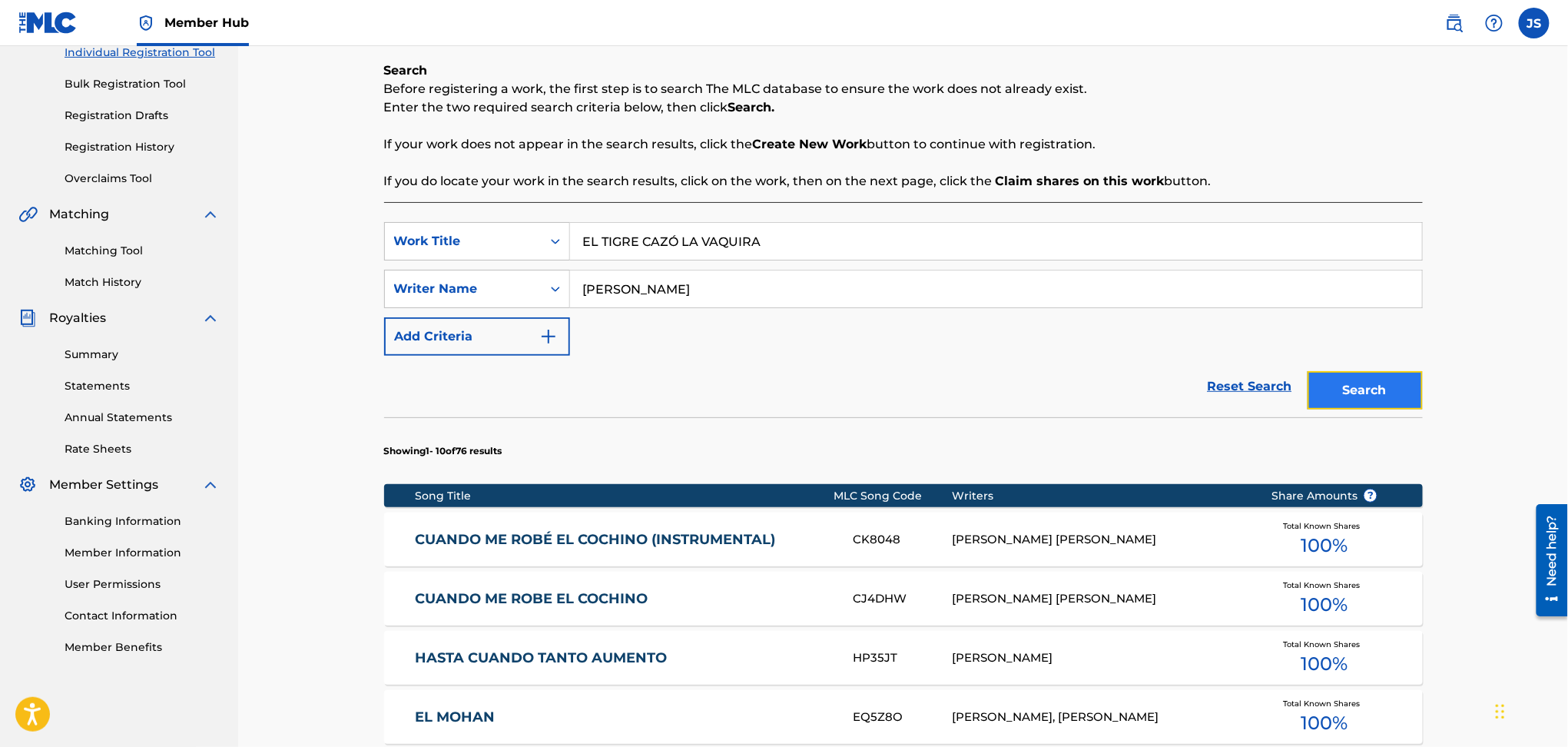
click at [1377, 404] on button "Search" at bounding box center [1365, 390] width 115 height 38
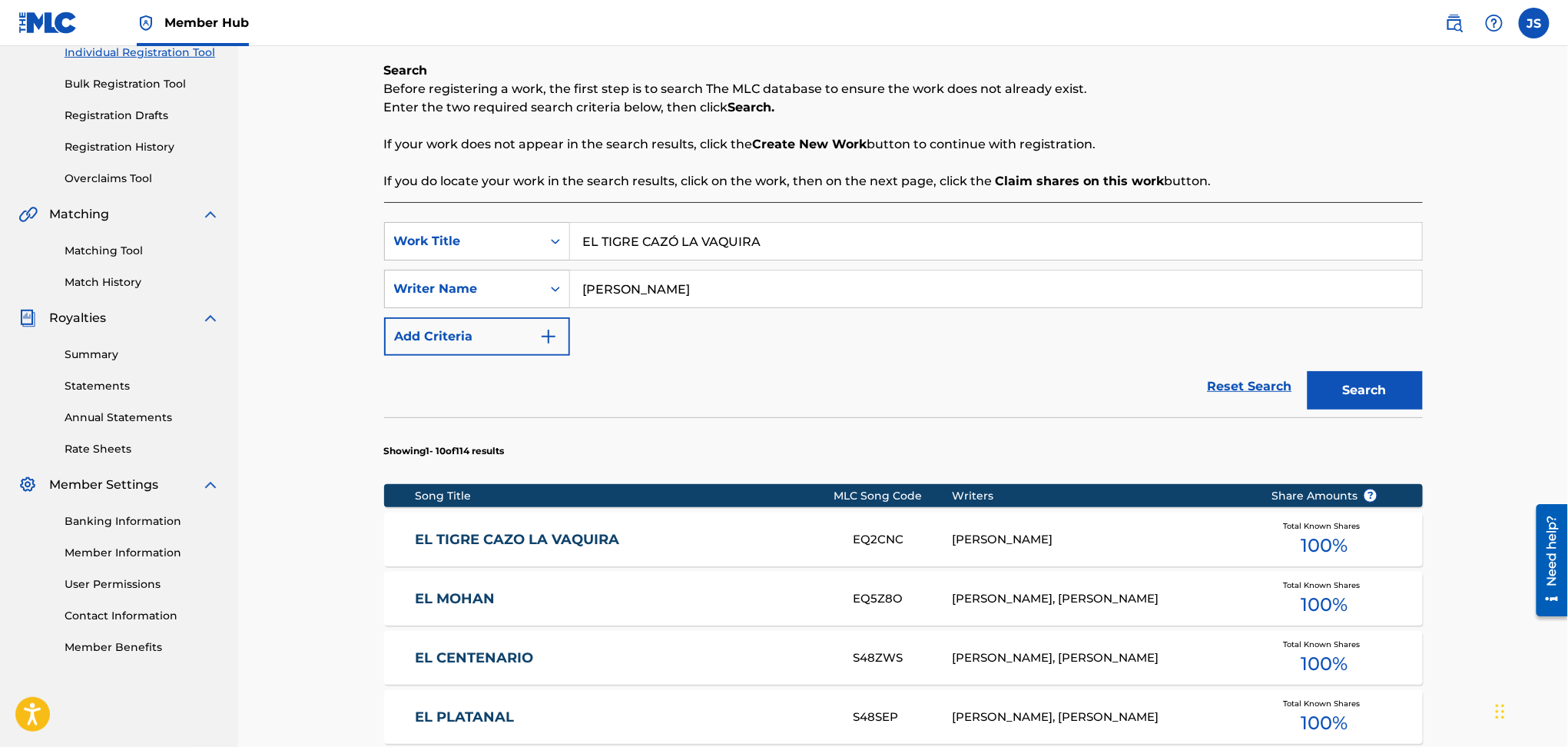
scroll to position [308, 0]
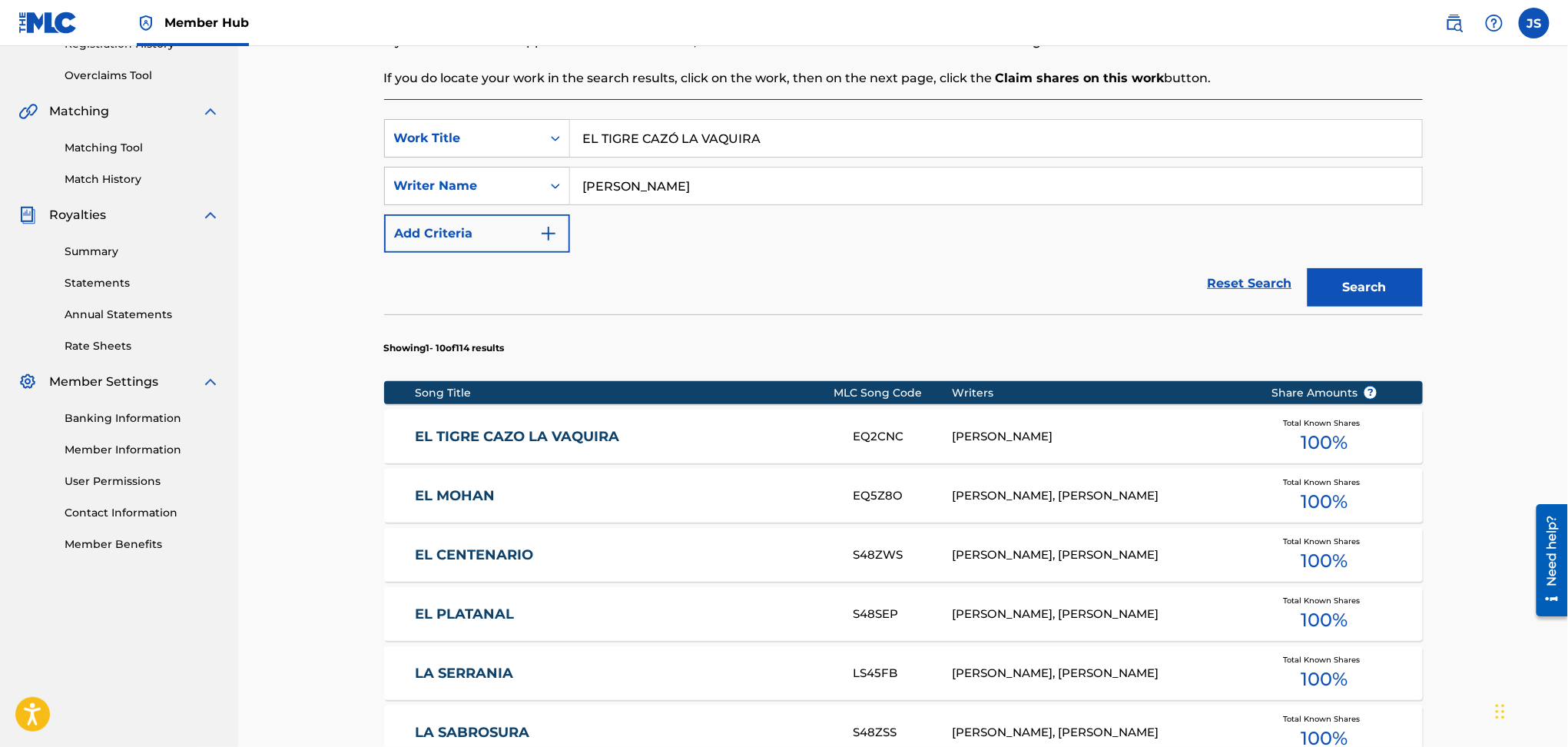
click at [560, 431] on link "EL TIGRE CAZO LA VAQUIRA" at bounding box center [624, 436] width 418 height 17
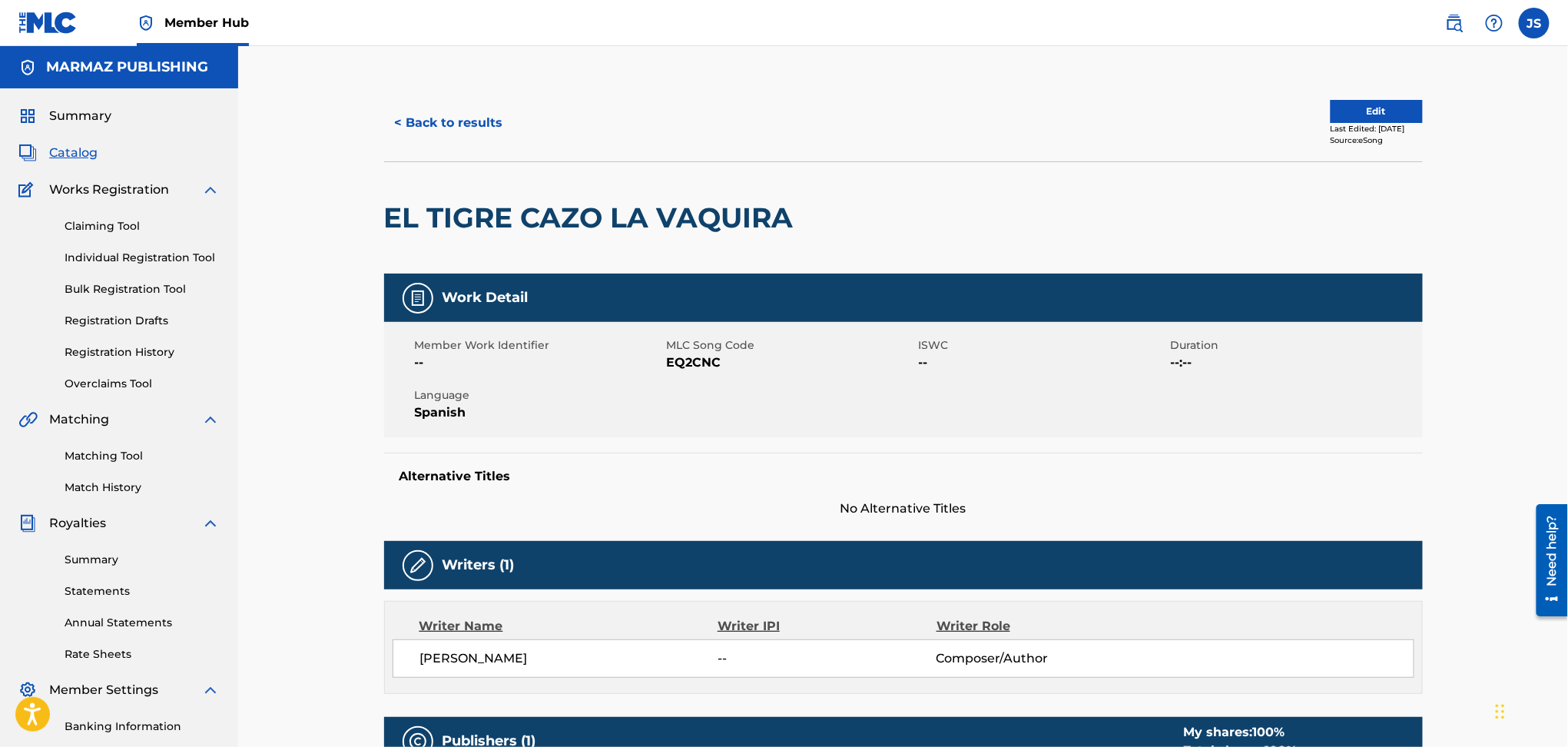
click at [691, 363] on span "EQ2CNC" at bounding box center [791, 363] width 248 height 18
click at [472, 125] on button "< Back to results" at bounding box center [449, 123] width 130 height 38
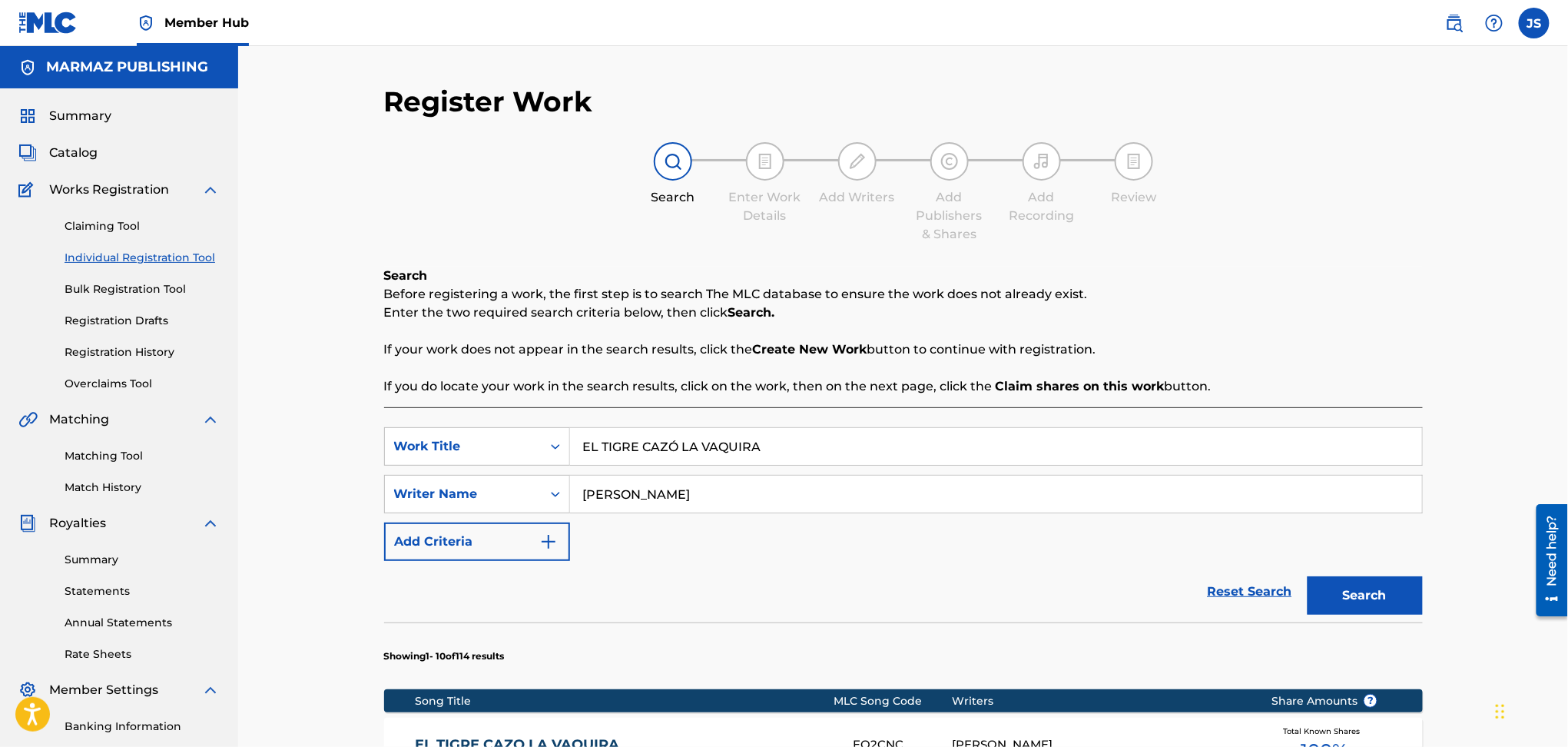
scroll to position [205, 0]
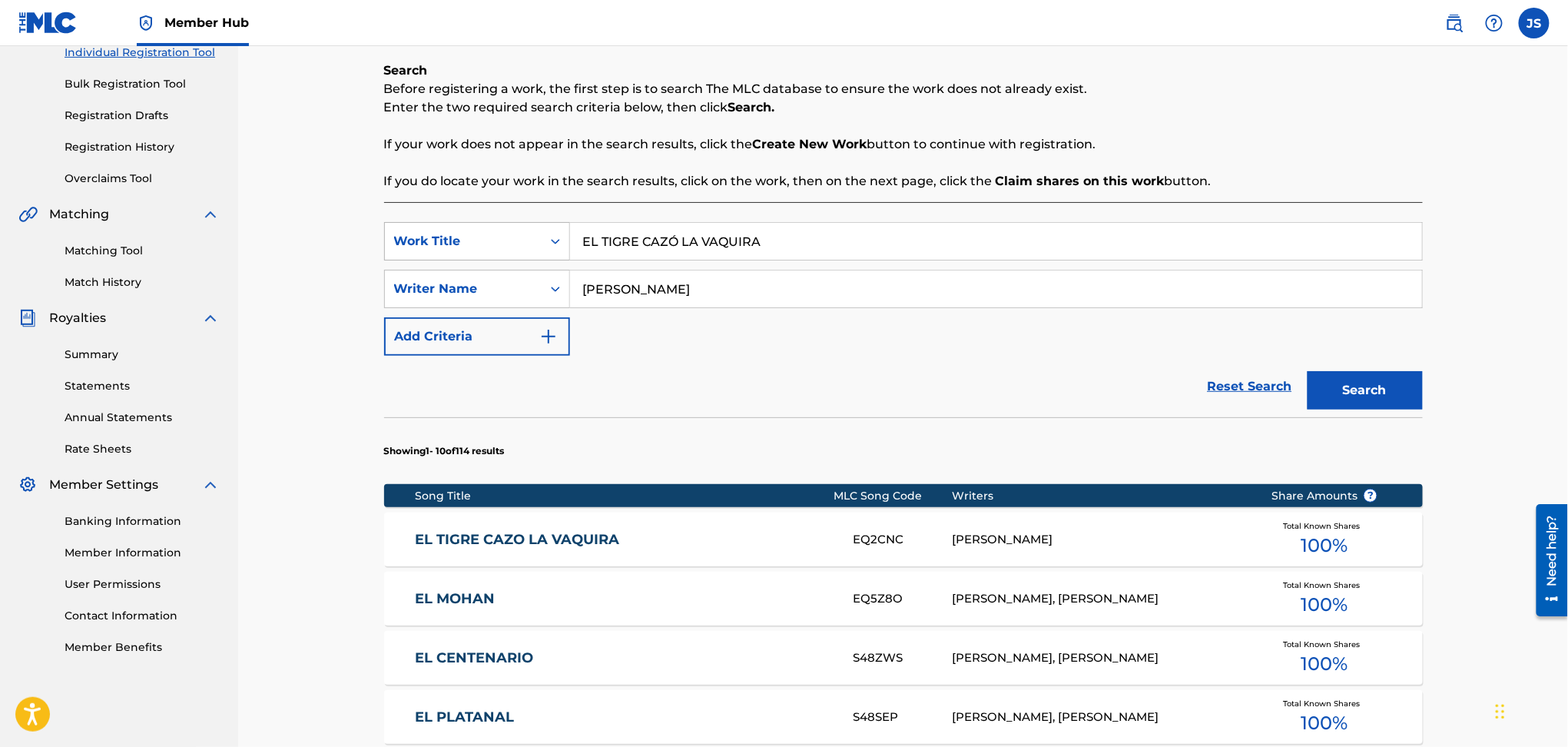
click at [489, 240] on div "SearchWithCriteriadbfa7cb7-ca72-4ef9-b73f-bbe0e38b85f4 Work Title EL TIGRE CAZÓ…" at bounding box center [903, 241] width 1039 height 38
paste input "DOBLE DELITO"
type input "DOBLE DELITO"
click at [1254, 190] on div "Search Before registering a work, the first step is to search The MLC database …" at bounding box center [903, 650] width 1039 height 1178
click at [1385, 388] on button "Search" at bounding box center [1365, 390] width 115 height 38
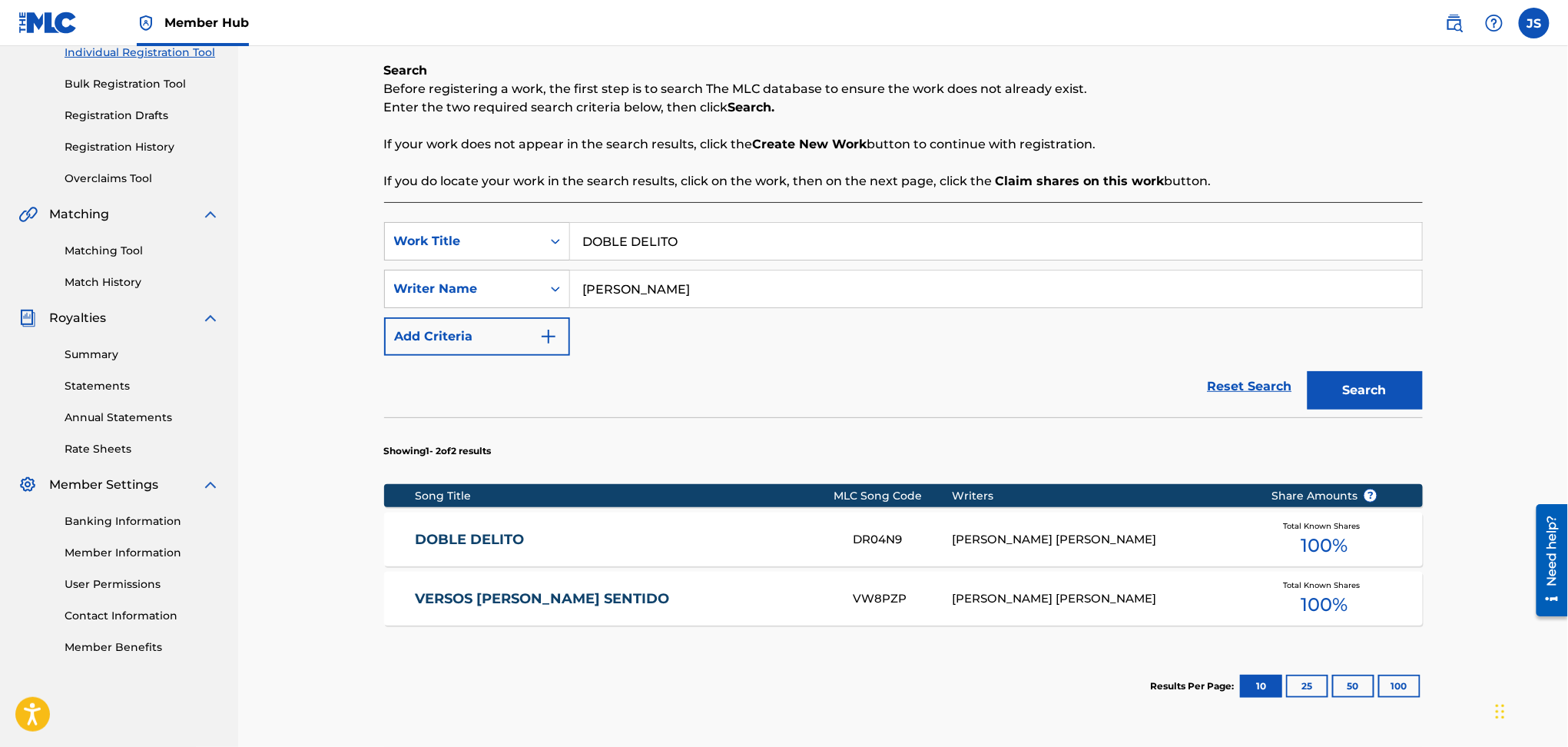
click at [464, 535] on link "DOBLE DELITO" at bounding box center [624, 539] width 418 height 17
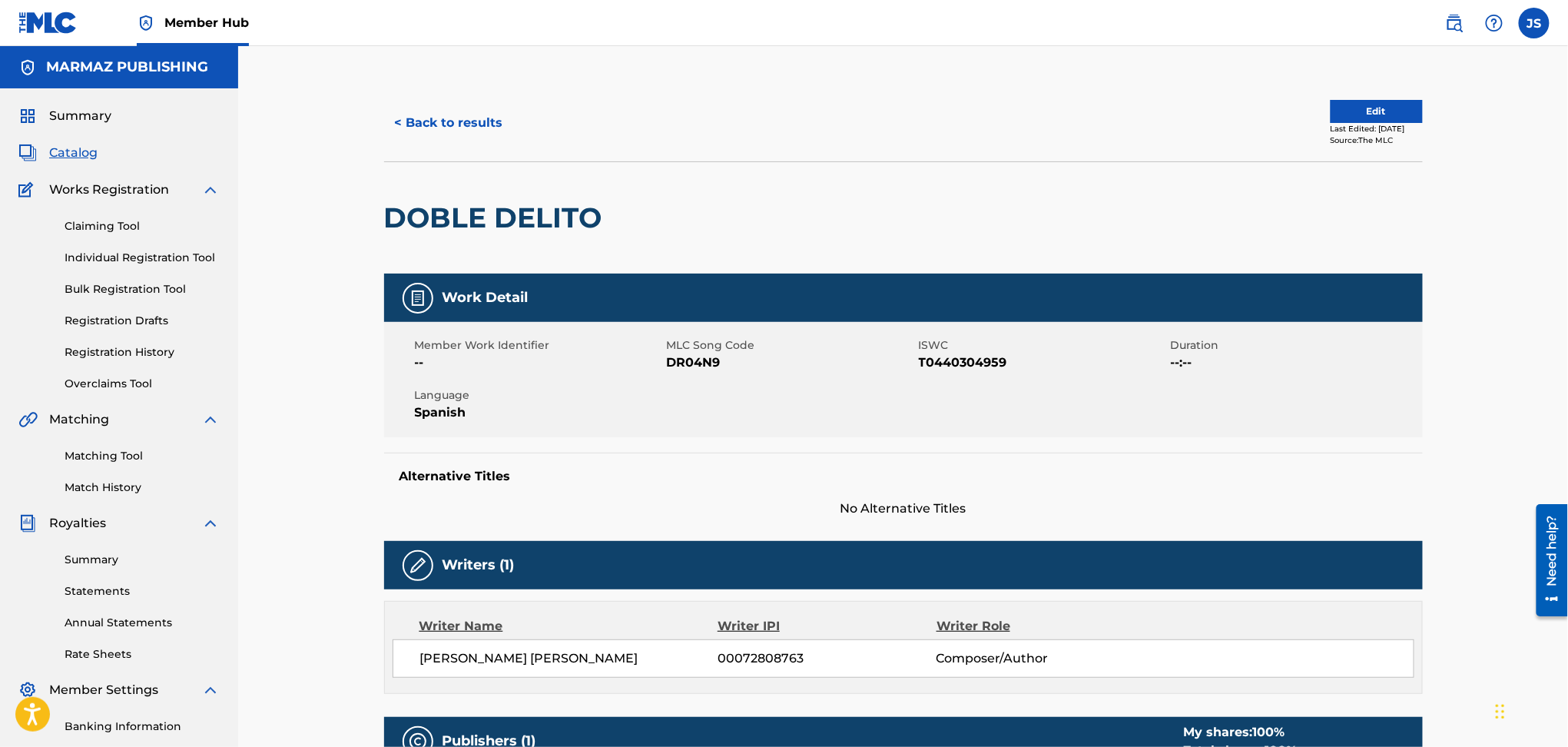
click at [944, 364] on span "T0440304959" at bounding box center [1042, 363] width 248 height 18
click at [702, 358] on span "DR04N9" at bounding box center [791, 363] width 248 height 18
click at [436, 131] on button "< Back to results" at bounding box center [449, 123] width 130 height 38
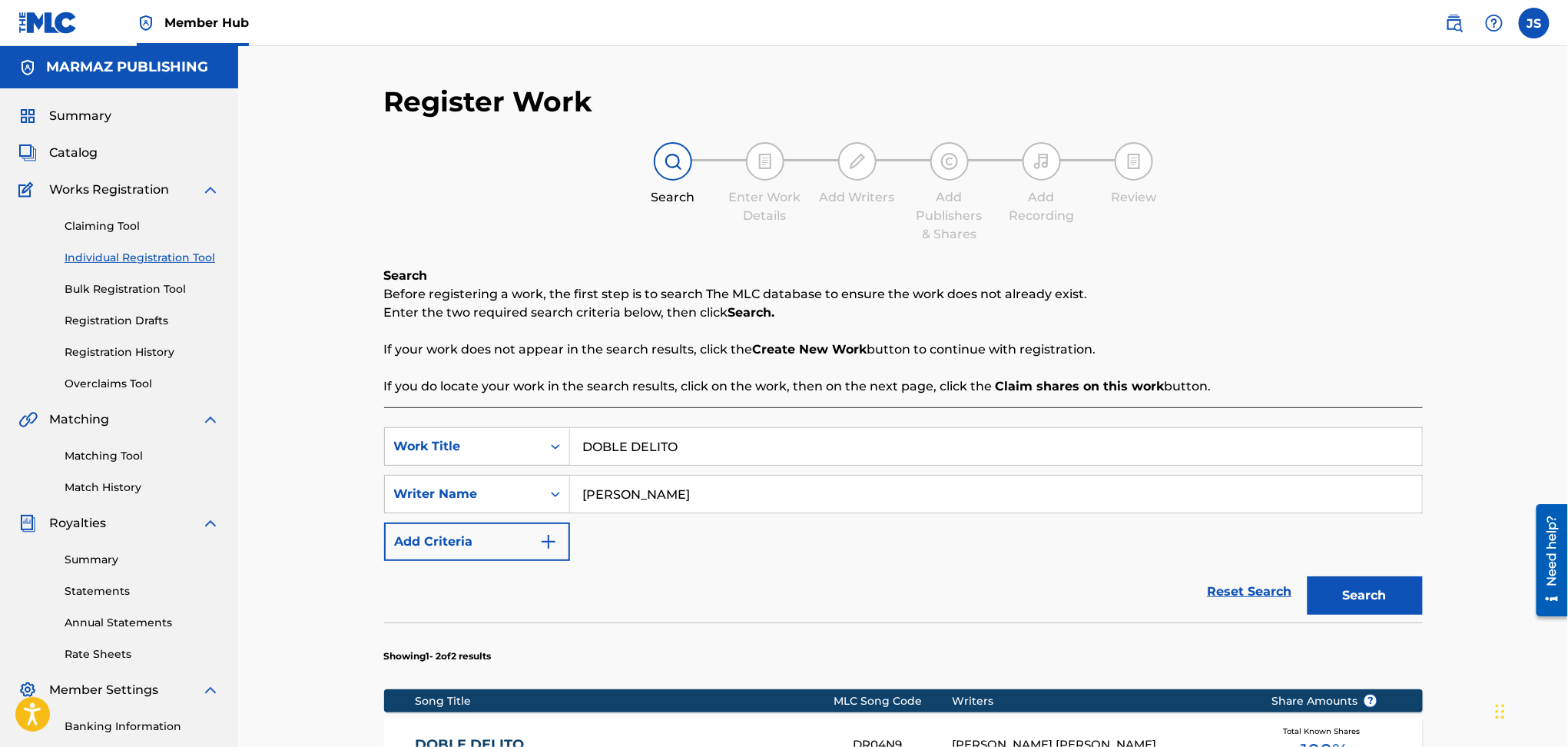
scroll to position [205, 0]
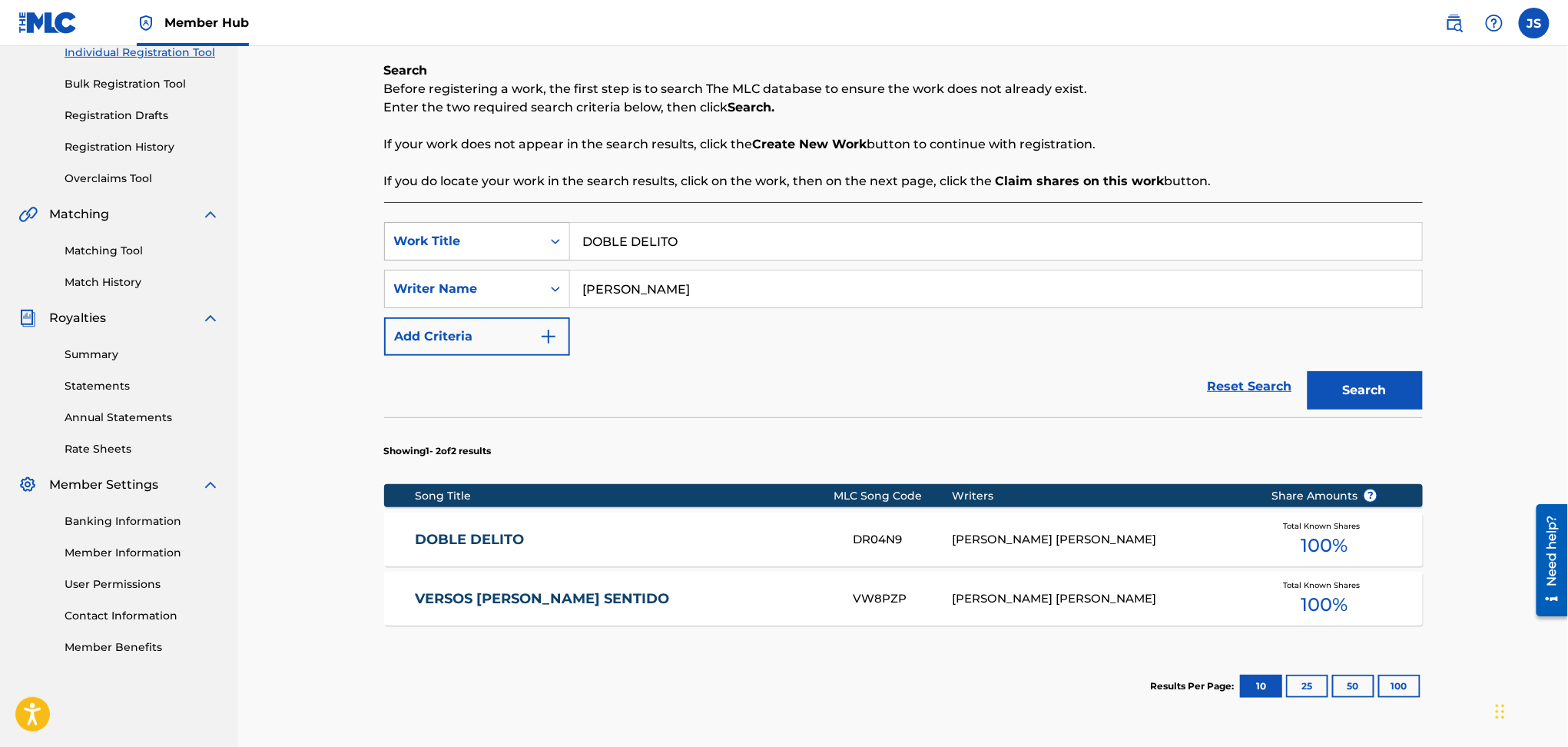
drag, startPoint x: 692, startPoint y: 240, endPoint x: 400, endPoint y: 240, distance: 292.0
click at [391, 240] on div "SearchWithCriteriadbfa7cb7-ca72-4ef9-b73f-bbe0e38b85f4 Work Title DOBLE DELITO" at bounding box center [903, 241] width 1039 height 38
paste input "EL CAZADOR DE CONEJOS"
type input "EL CAZADOR DE CONEJOS"
drag, startPoint x: 1111, startPoint y: 182, endPoint x: 1157, endPoint y: 231, distance: 67.2
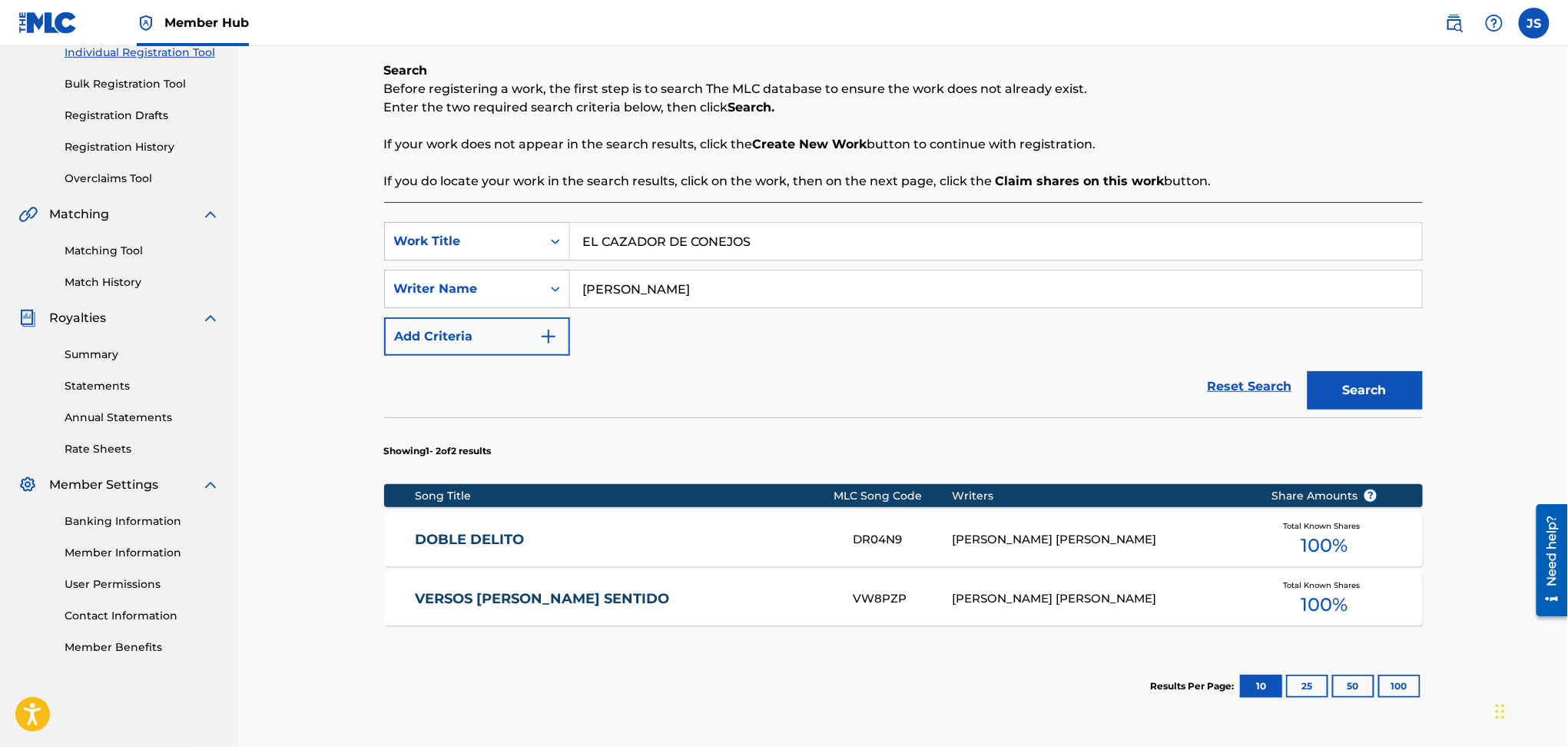
click at [1112, 182] on strong "Claim shares on this work" at bounding box center [1080, 181] width 169 height 15
click at [1377, 401] on button "Search" at bounding box center [1365, 390] width 115 height 38
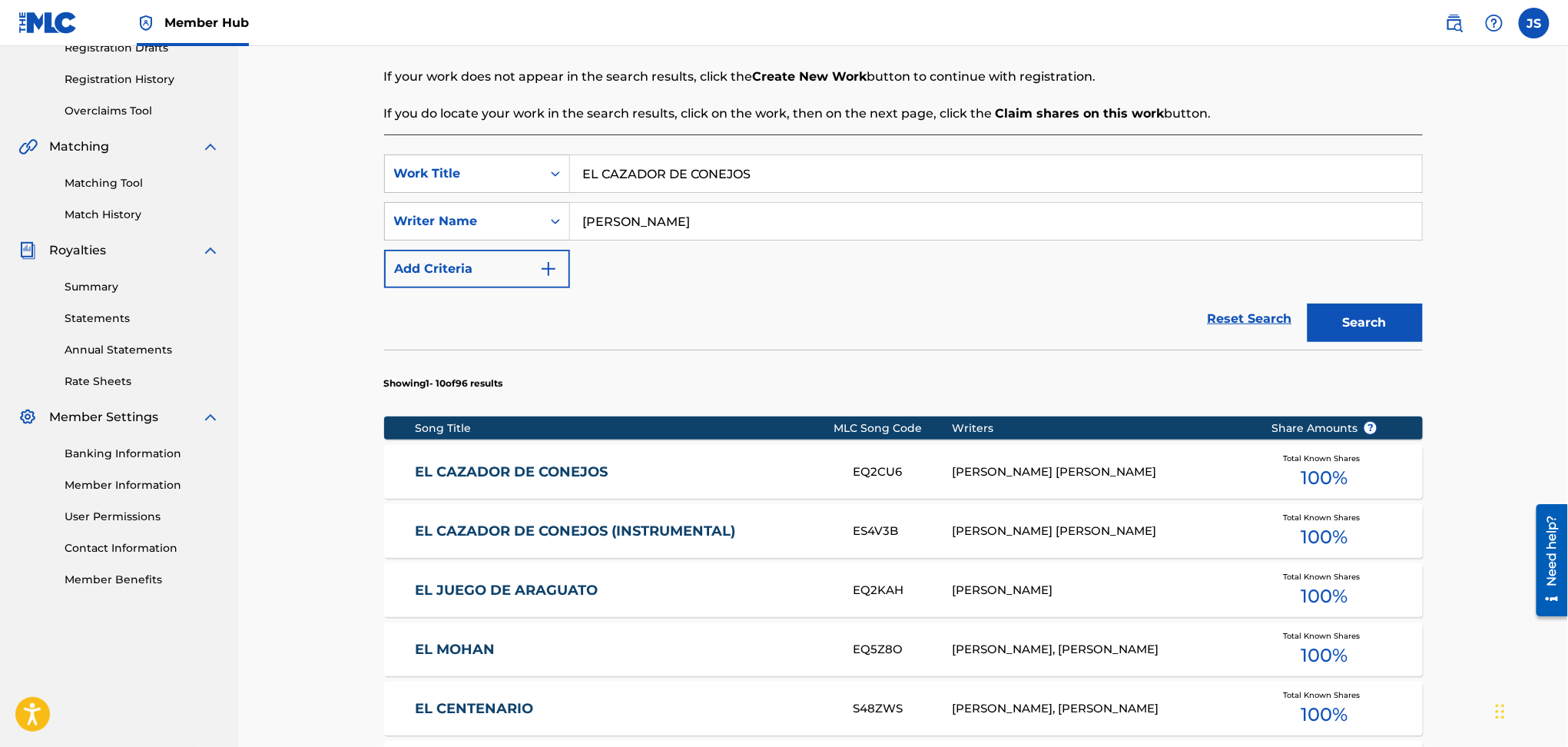
scroll to position [308, 0]
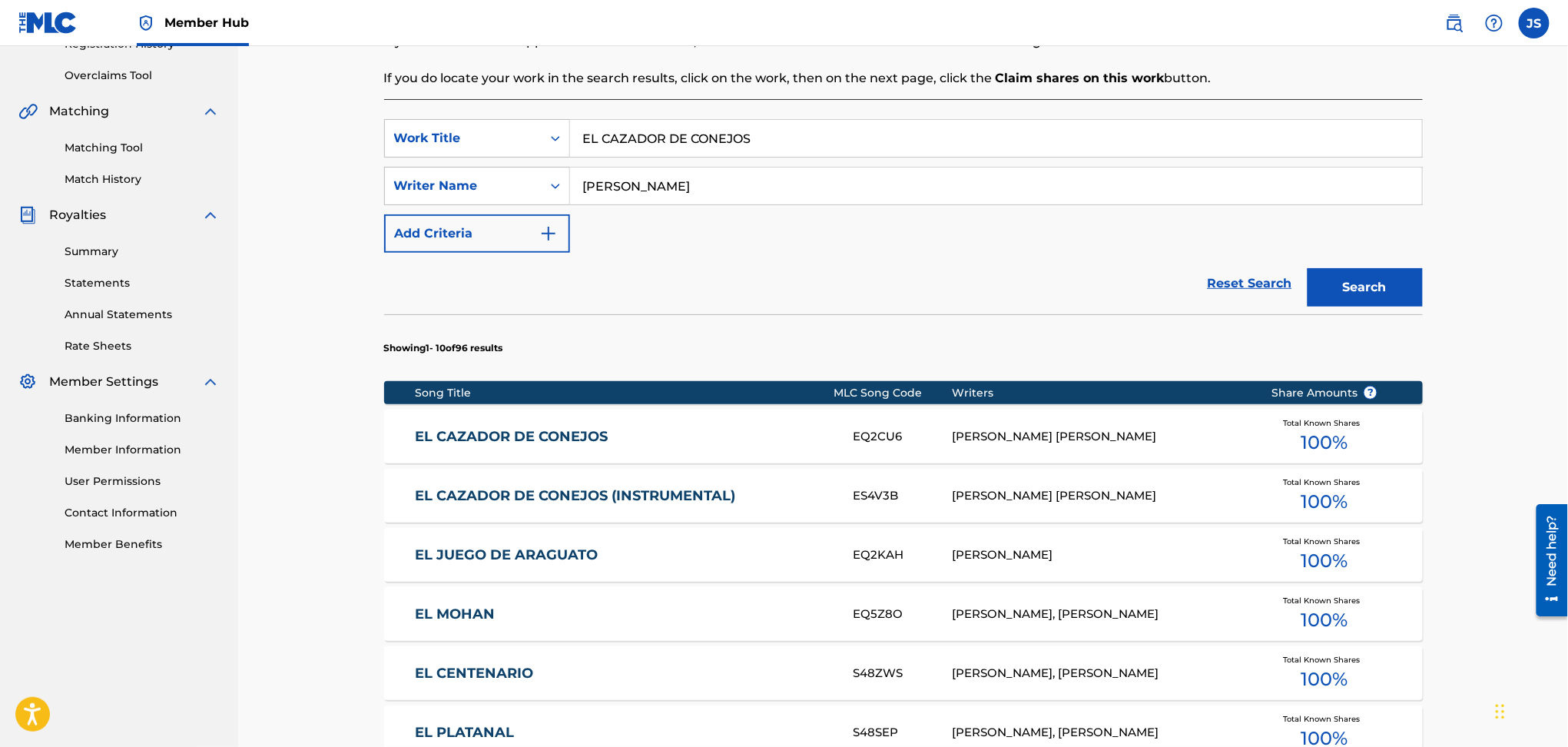
click at [551, 435] on link "EL CAZADOR DE CONEJOS" at bounding box center [624, 436] width 418 height 17
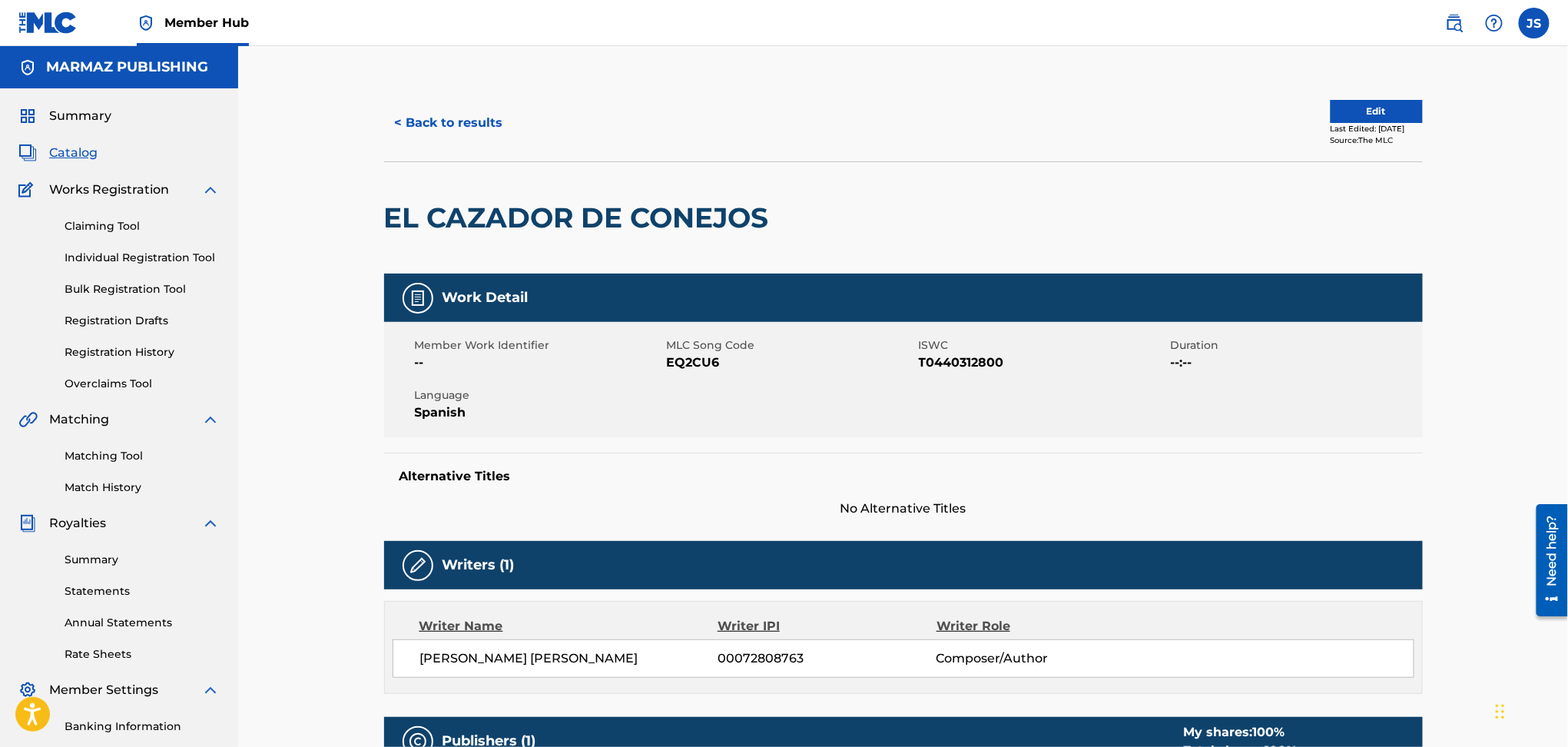
click at [935, 367] on span "T0440312800" at bounding box center [1042, 363] width 248 height 18
click at [710, 364] on span "EQ2CU6" at bounding box center [791, 363] width 248 height 18
click at [427, 109] on button "< Back to results" at bounding box center [449, 123] width 130 height 38
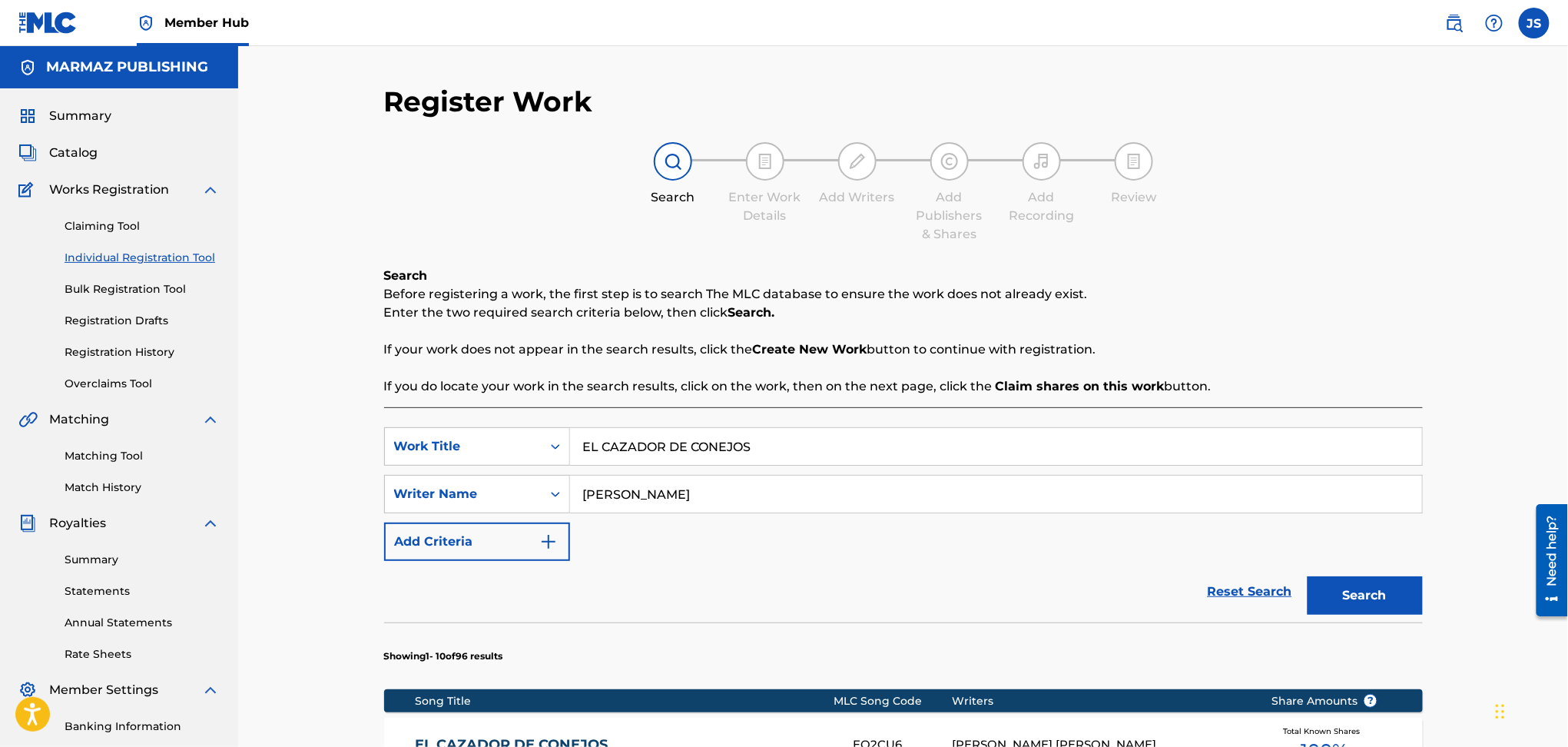
scroll to position [205, 0]
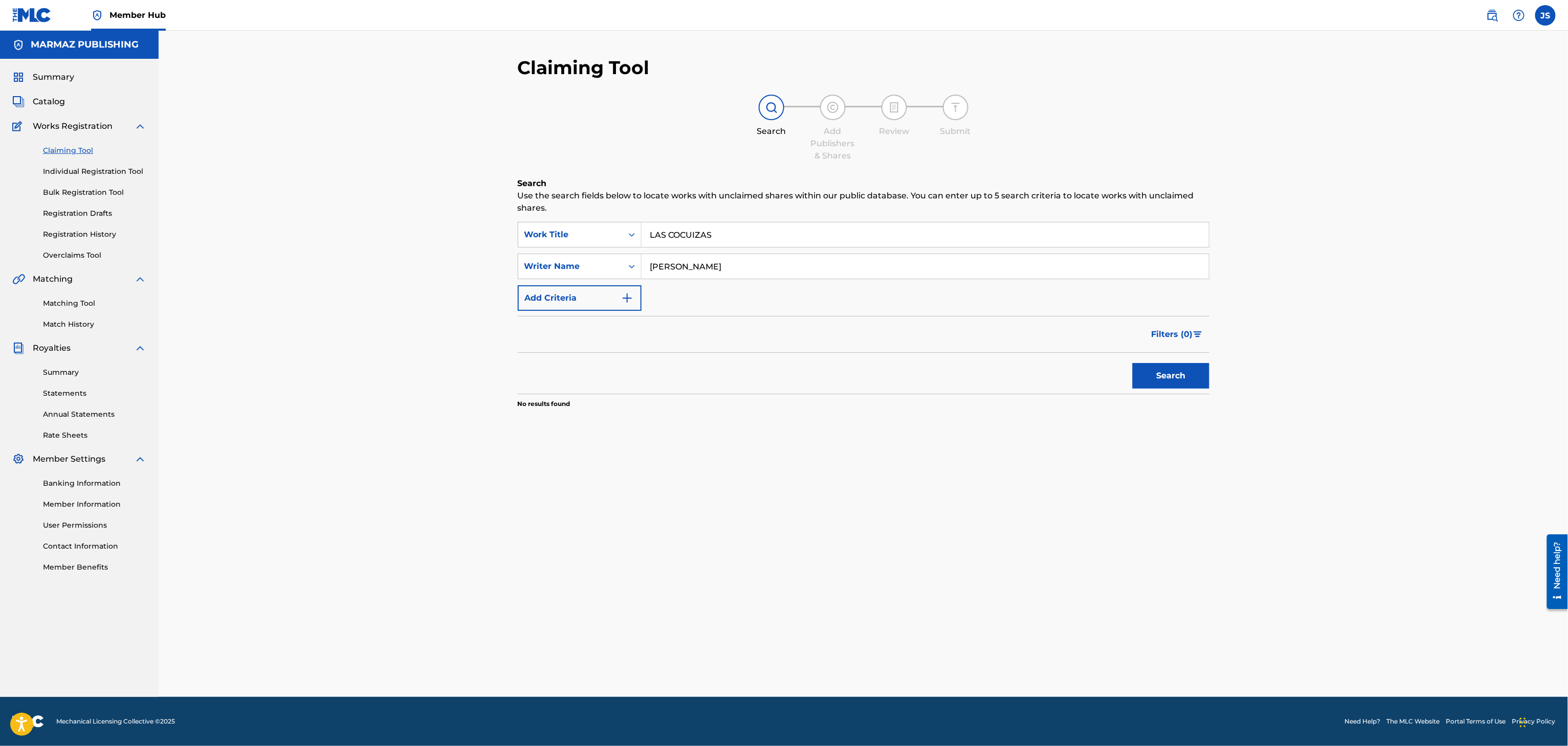
type input "LAS COCUIZAS"
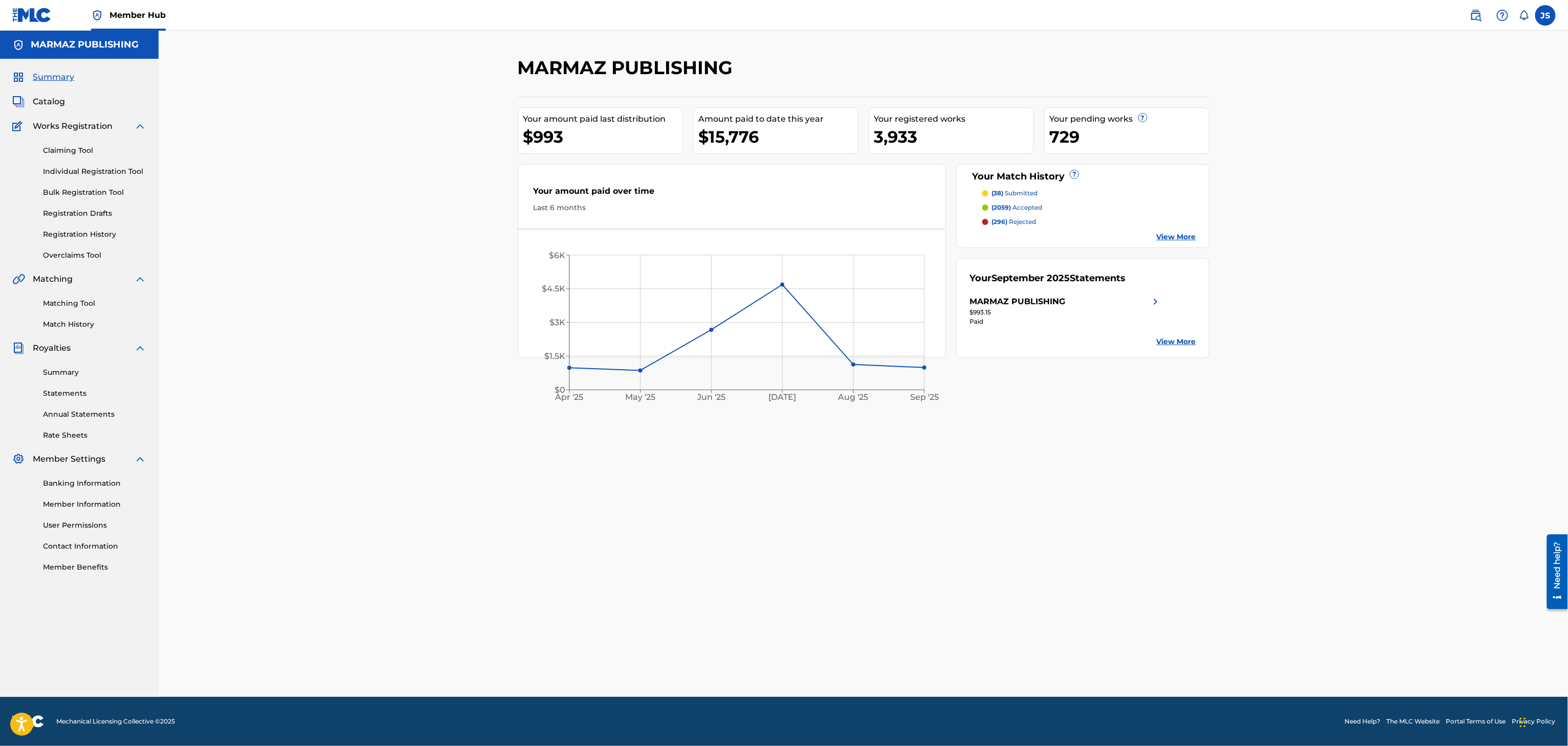
drag, startPoint x: 55, startPoint y: 104, endPoint x: 50, endPoint y: 124, distance: 20.6
click at [55, 104] on span "Catalog" at bounding box center [49, 102] width 32 height 12
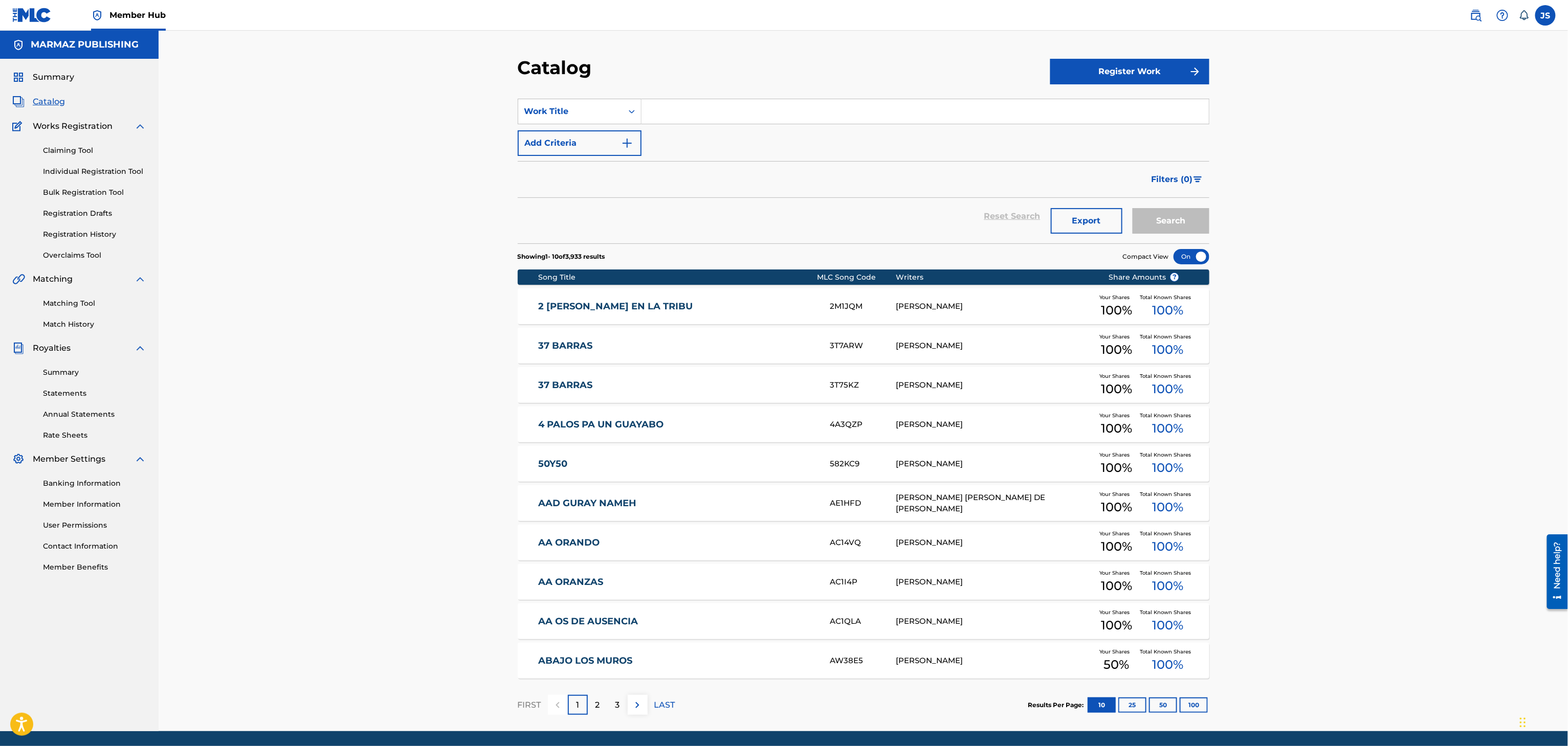
click at [659, 110] on input "Search Form" at bounding box center [925, 111] width 567 height 24
paste input "LAS COCUIZAS"
type input "LAS COCUIZAS"
click at [597, 144] on button "Add Criteria" at bounding box center [579, 143] width 124 height 26
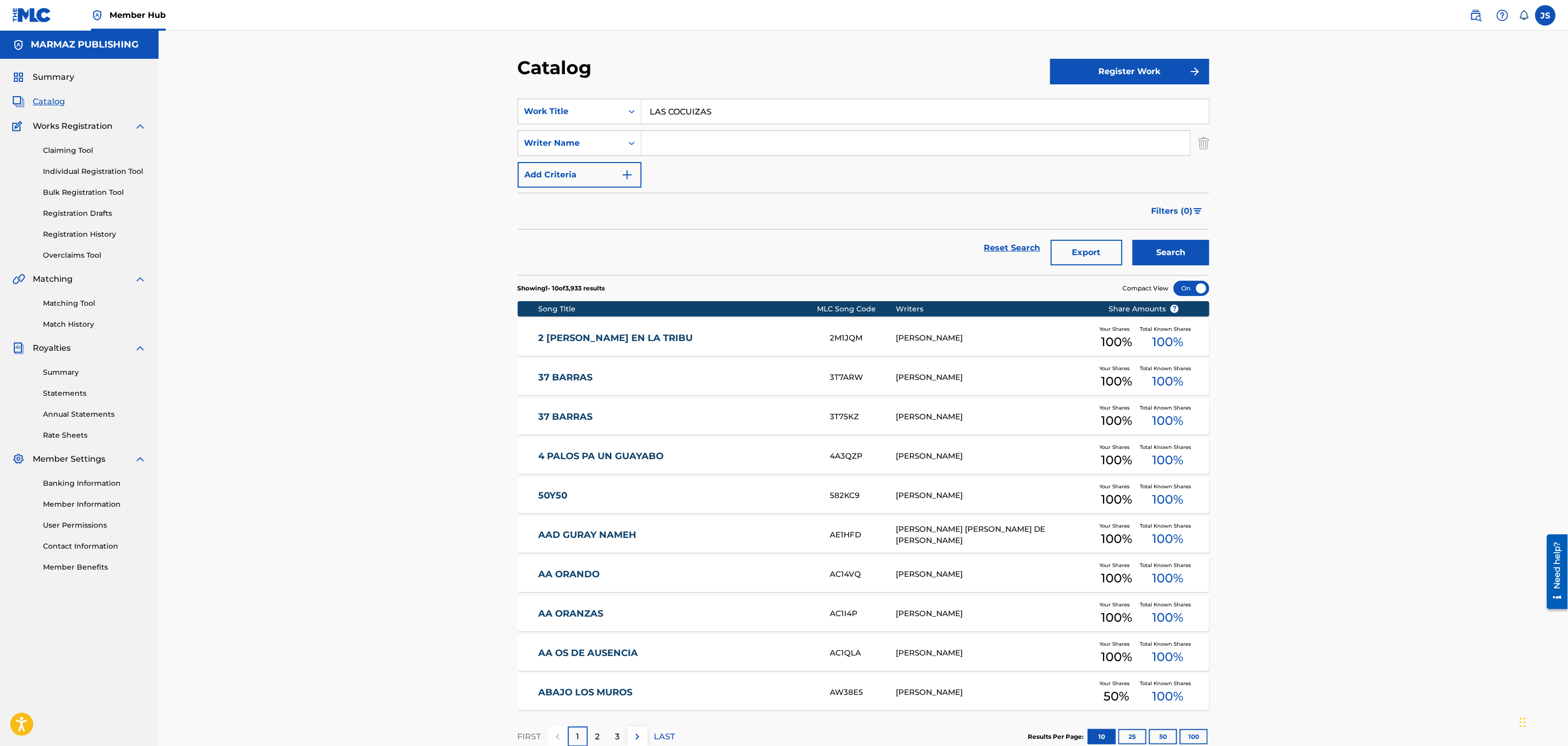
click at [788, 143] on input "Search Form" at bounding box center [915, 143] width 548 height 24
paste input "[PERSON_NAME]"
type input "[PERSON_NAME]"
click at [1183, 249] on button "Search" at bounding box center [1171, 253] width 77 height 26
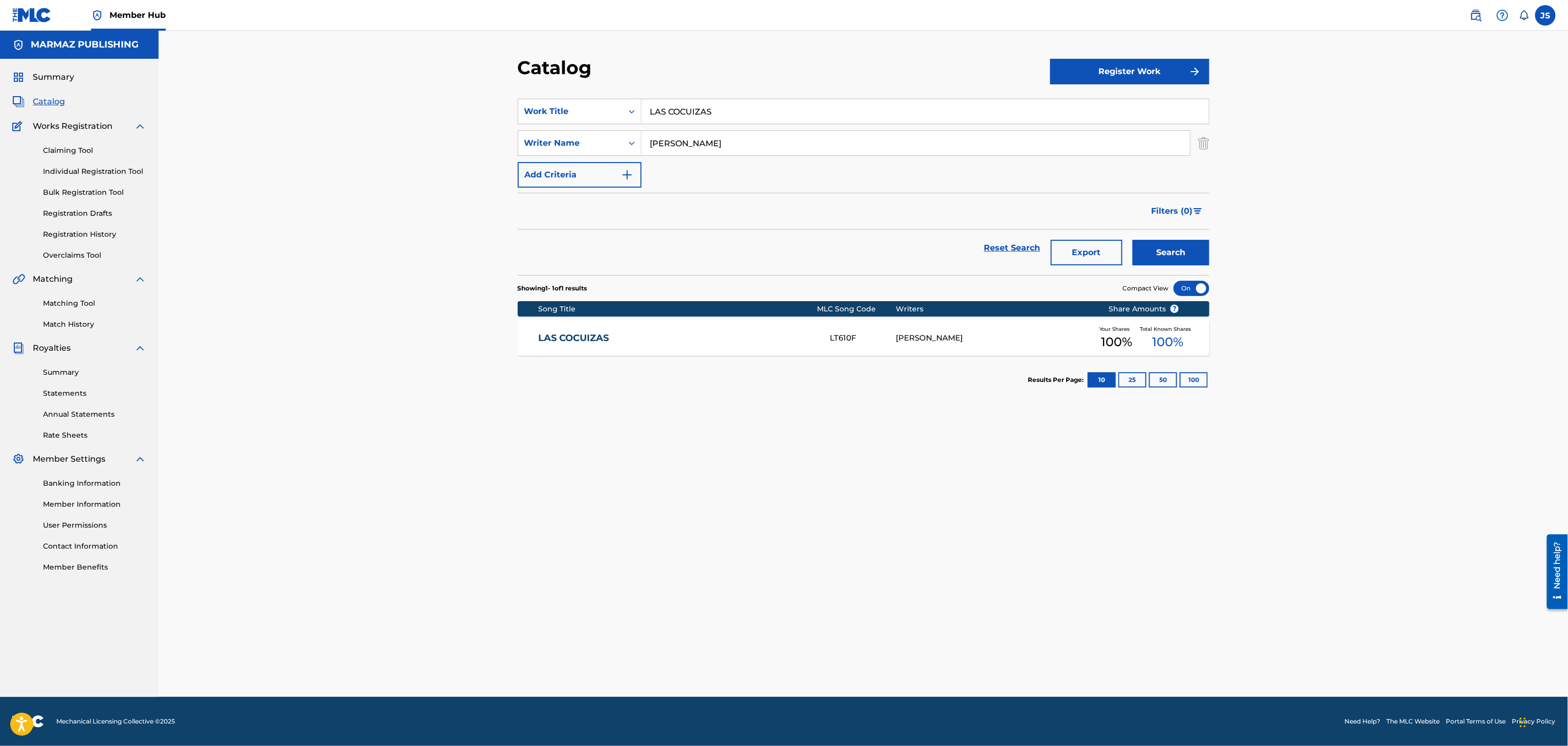
drag, startPoint x: 573, startPoint y: 342, endPoint x: 568, endPoint y: 315, distance: 27.5
click at [573, 342] on link "LAS COCUIZAS" at bounding box center [677, 338] width 278 height 12
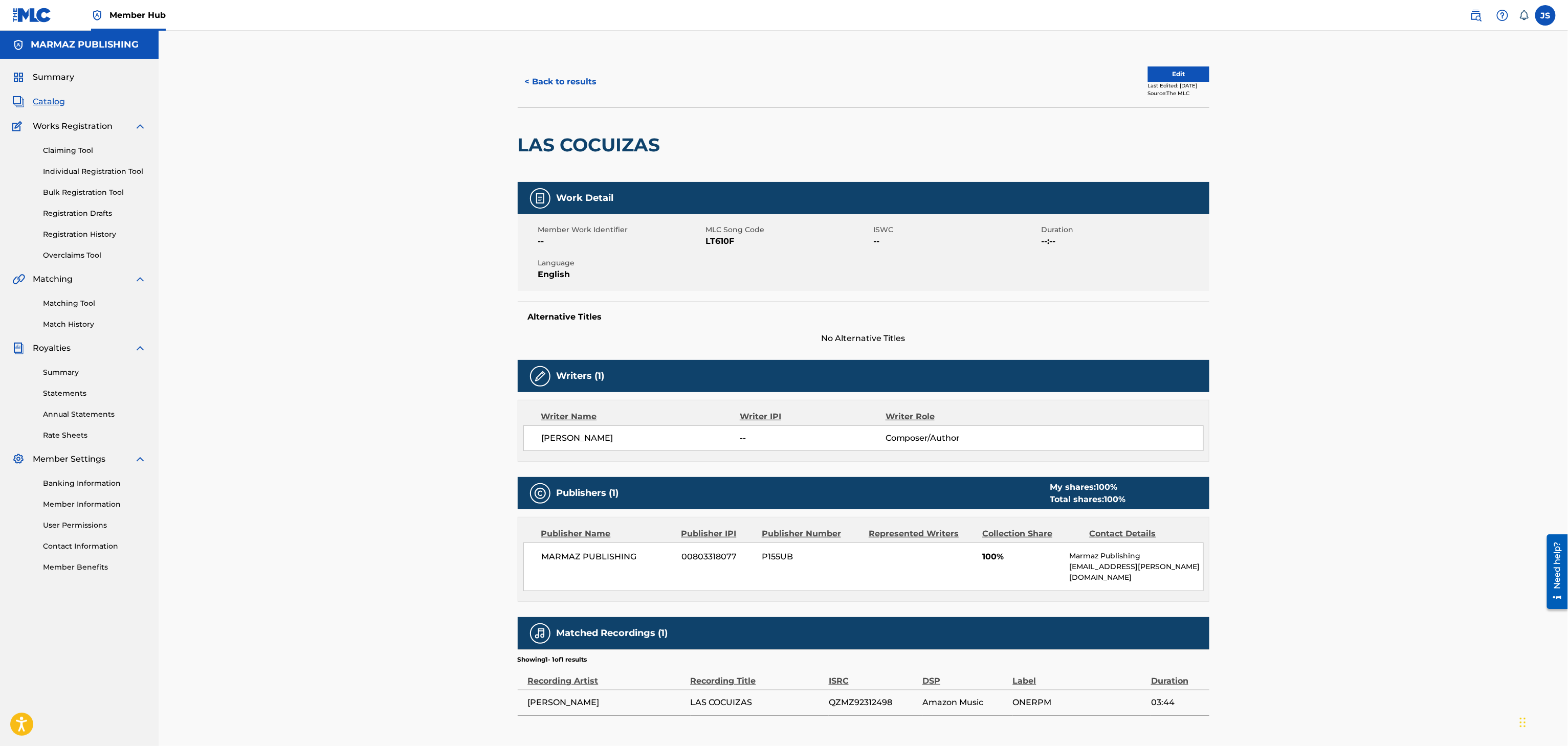
click at [726, 235] on span "LT610F" at bounding box center [788, 242] width 165 height 12
copy span "LT610F"
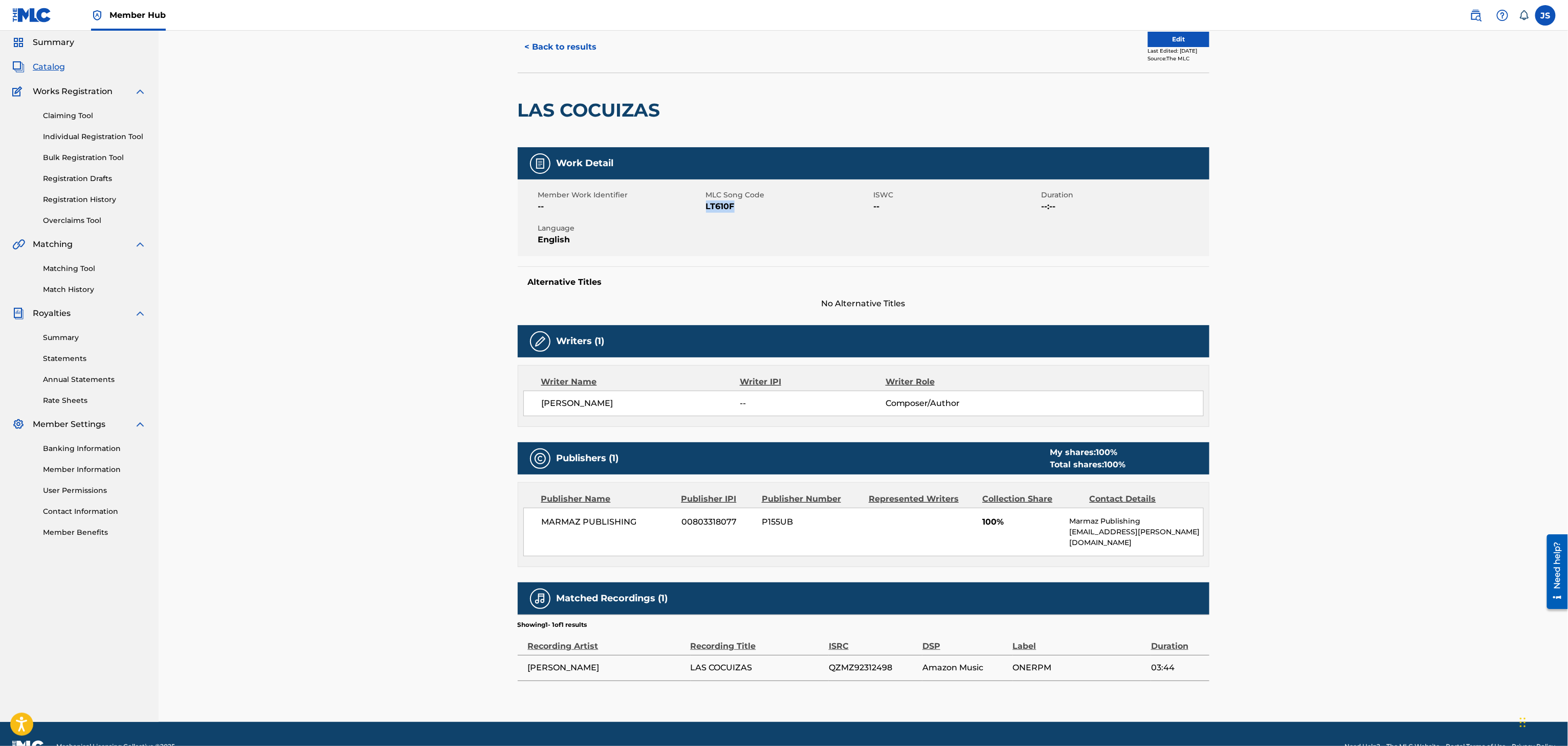
scroll to position [51, 0]
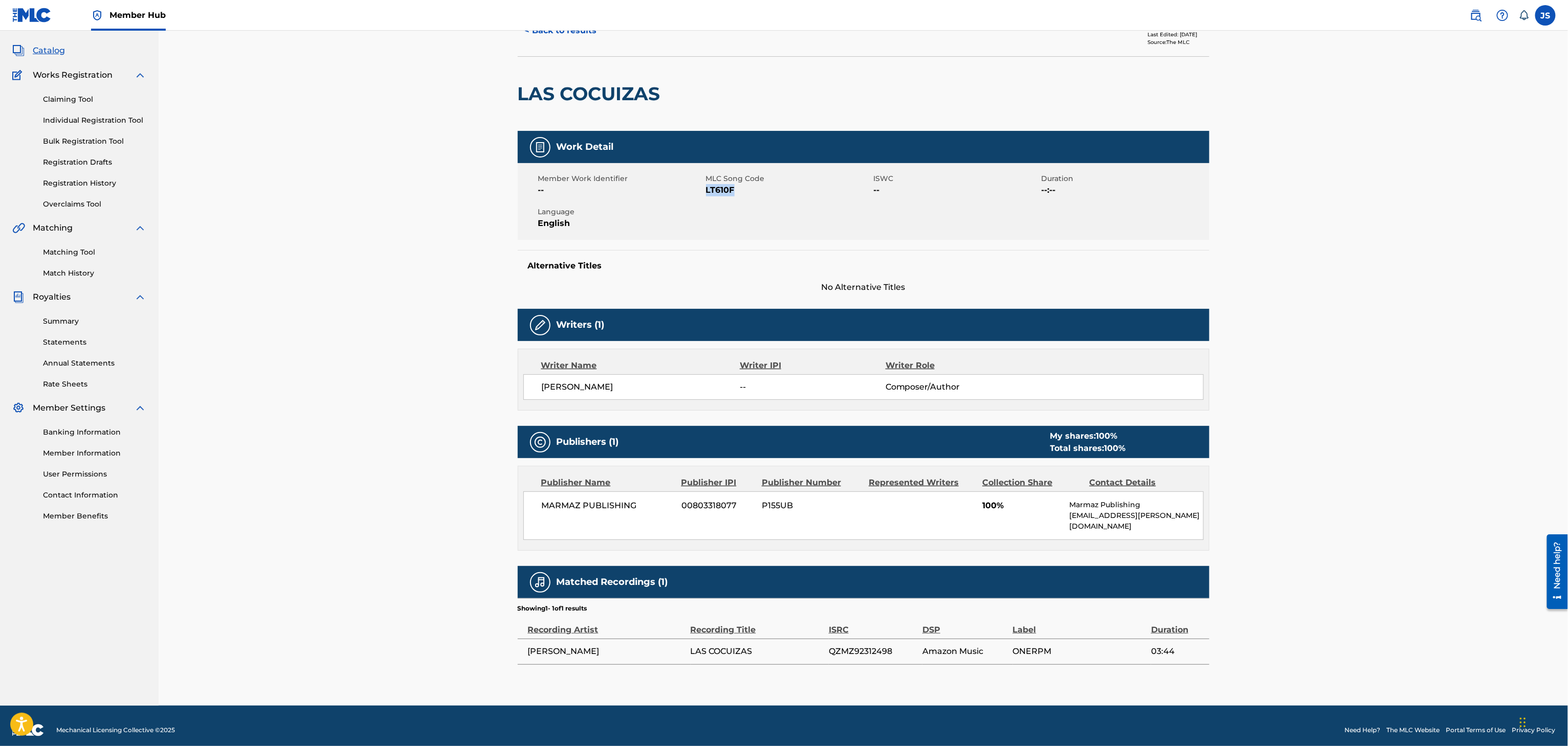
copy span "LT610F"
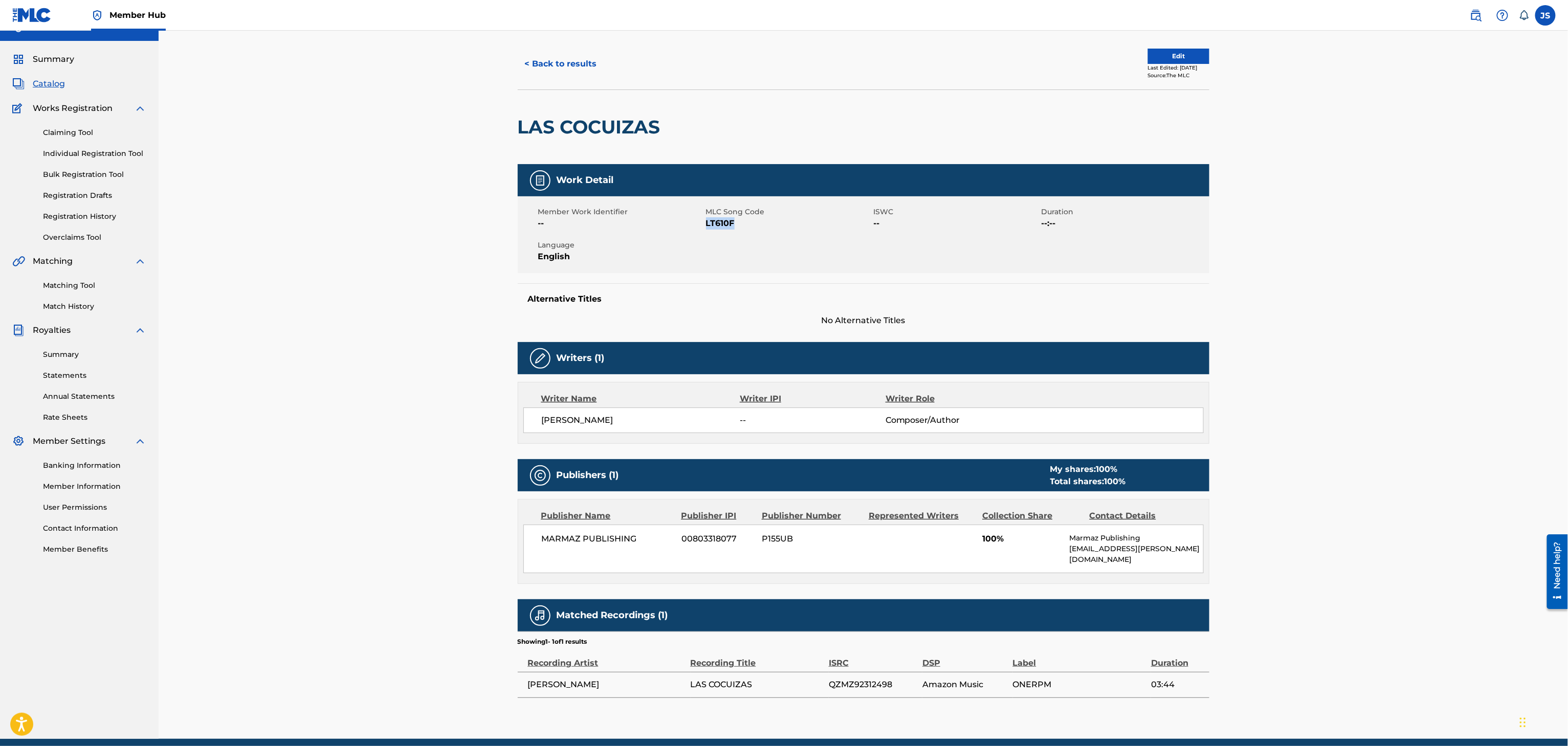
scroll to position [0, 0]
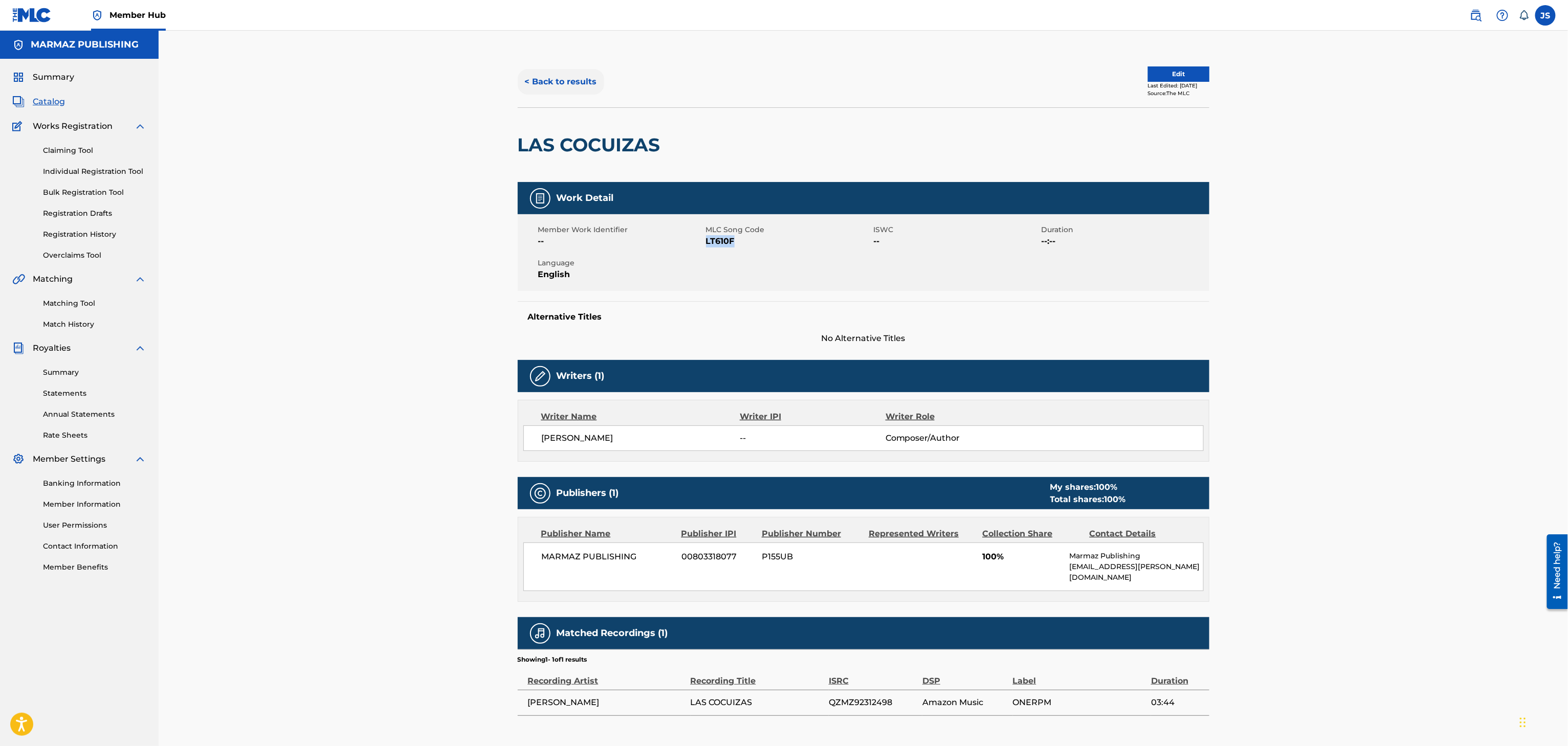
click at [559, 80] on button "< Back to results" at bounding box center [561, 82] width 86 height 26
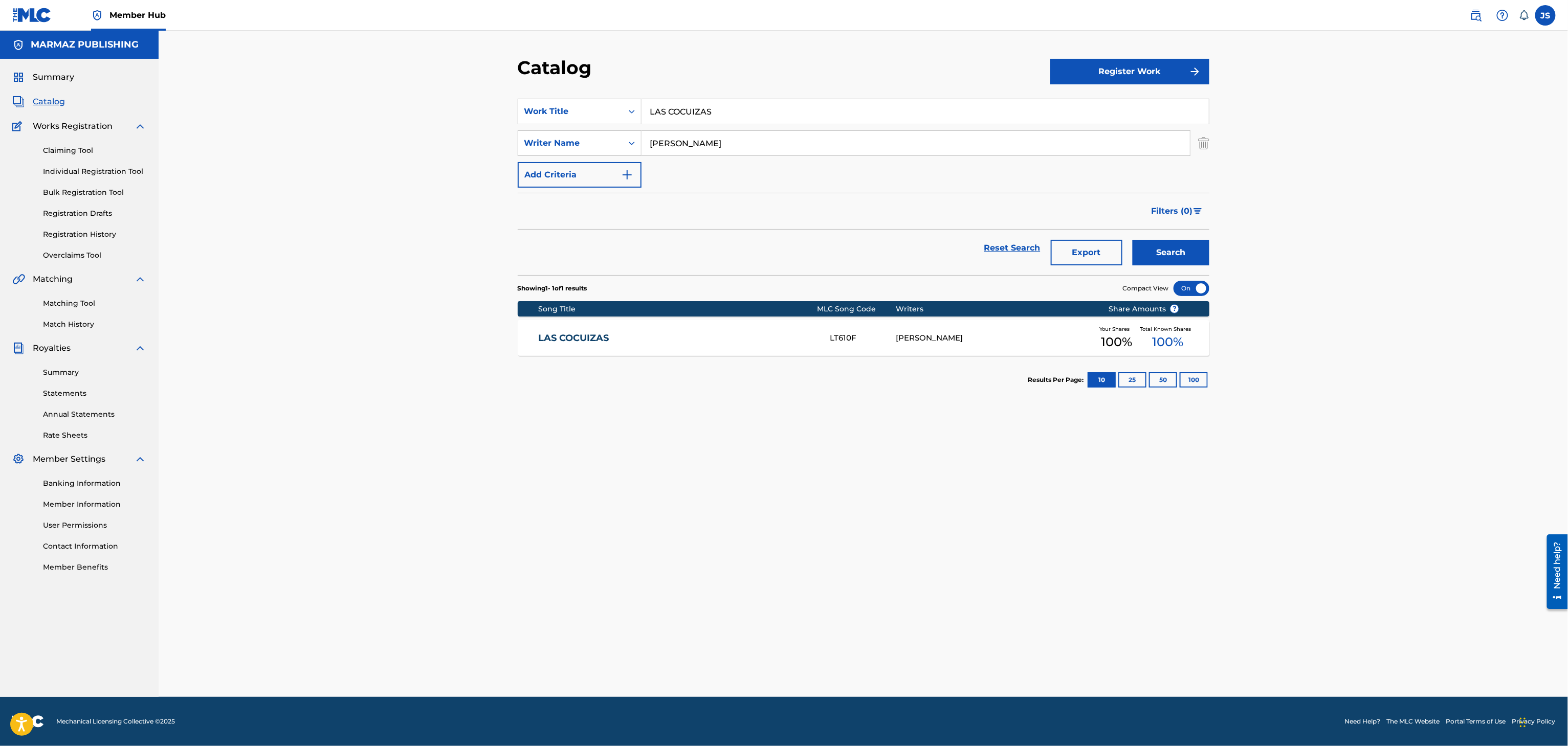
drag, startPoint x: 760, startPoint y: 114, endPoint x: 469, endPoint y: 126, distance: 291.2
click at [459, 133] on div "Catalog Register Work SearchWithCriteria93b5de38-62a4-4177-ab03-742c480f9f2b Wo…" at bounding box center [863, 363] width 1409 height 666
paste input "T610F"
click at [673, 87] on section "SearchWithCriteria93b5de38-62a4-4177-ab03-742c480f9f2b Work Title LT610F las co…" at bounding box center [864, 181] width 691 height 189
drag, startPoint x: 761, startPoint y: 116, endPoint x: 373, endPoint y: 116, distance: 388.0
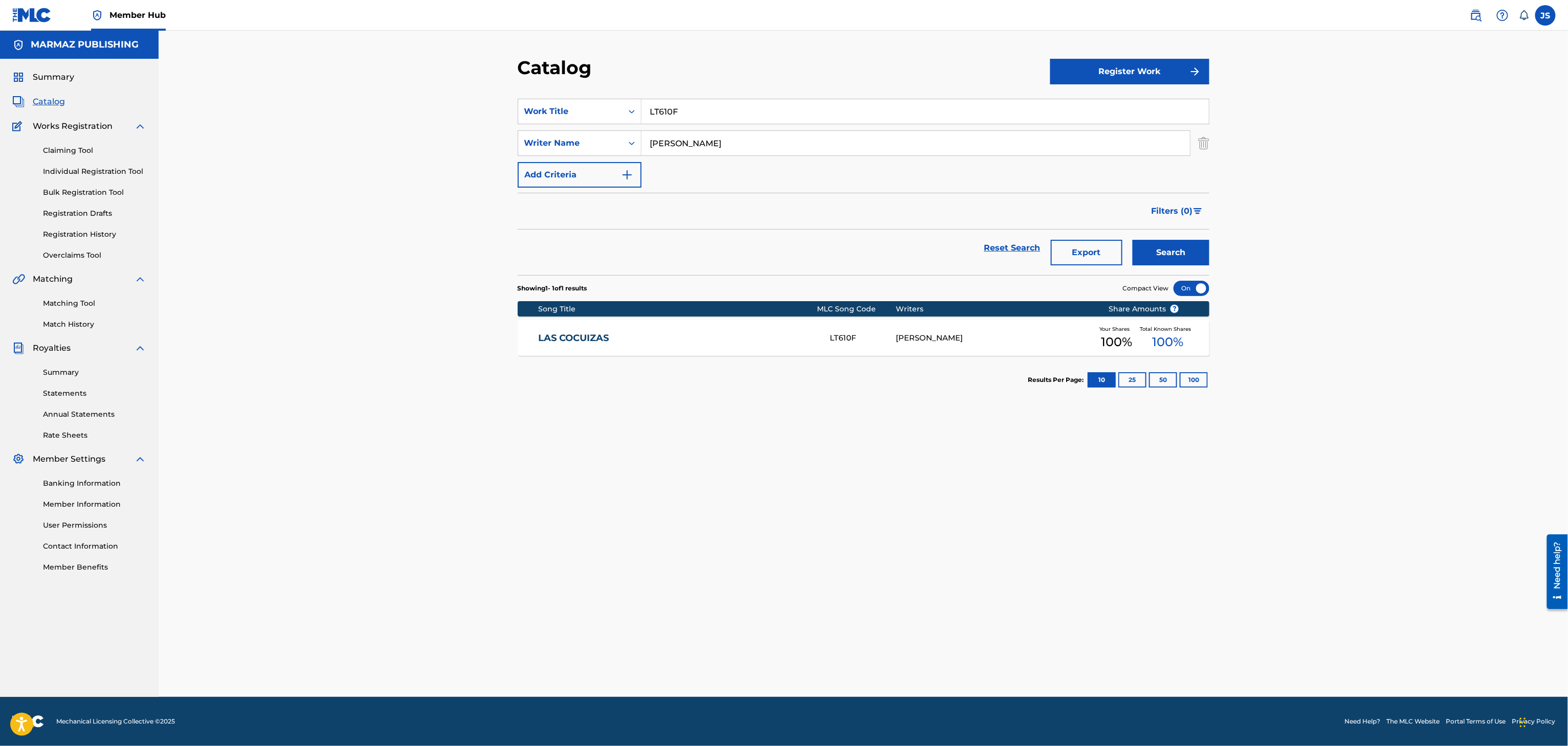
click at [373, 116] on div "Catalog Register Work SearchWithCriteria93b5de38-62a4-4177-ab03-742c480f9f2b Wo…" at bounding box center [863, 363] width 1409 height 666
type input "AMOR CAPOCHO"
click at [1133, 240] on button "Search" at bounding box center [1171, 253] width 77 height 26
click at [592, 346] on div "MI AMOR CAPOCHO MW3NSI TIRSO RAMON ÁVILA MORENO Your Shares 100 % Total Known S…" at bounding box center [864, 338] width 691 height 36
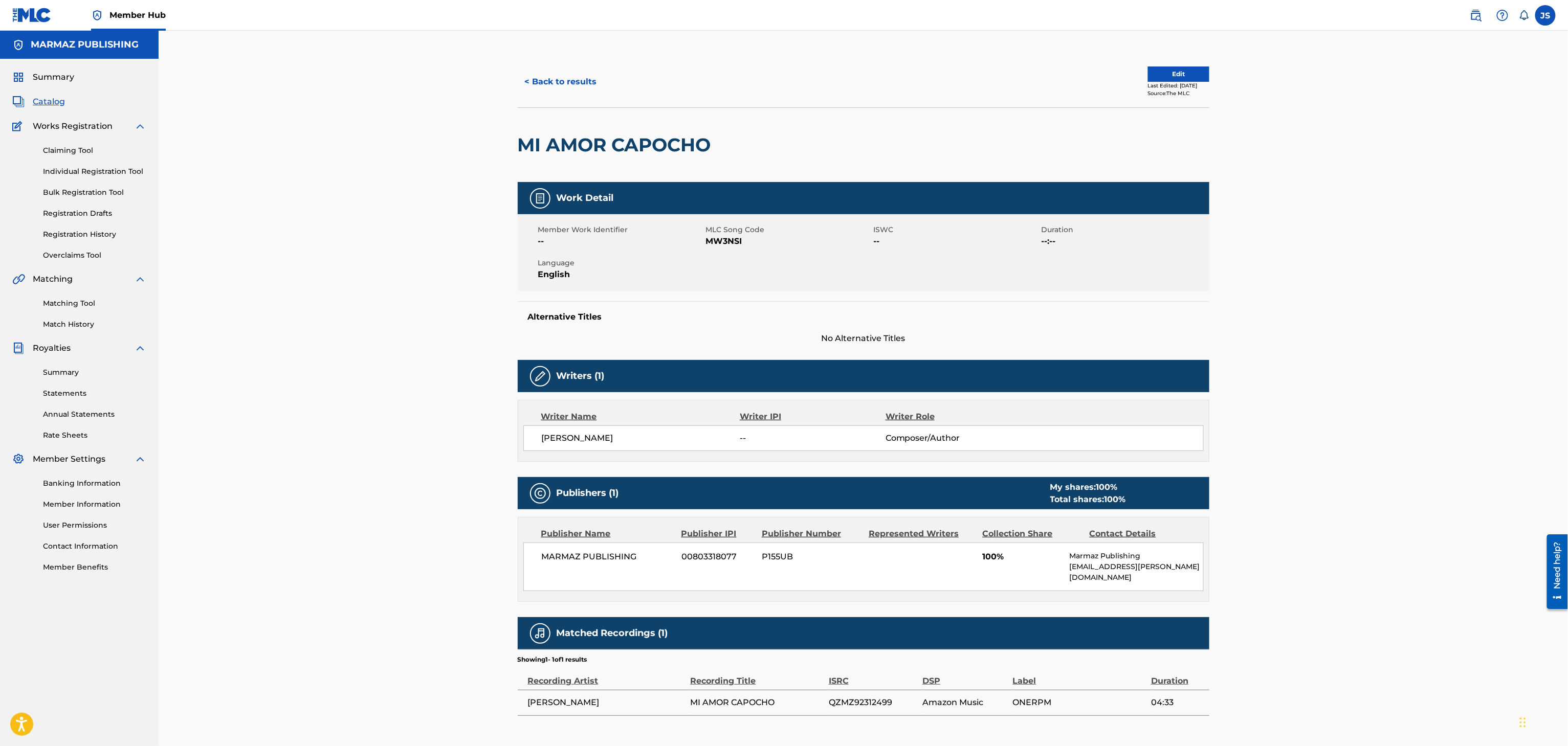
click at [737, 243] on span "MW3NSI" at bounding box center [788, 242] width 165 height 12
click at [737, 242] on span "MW3NSI" at bounding box center [788, 242] width 165 height 12
copy span "MW3NSI"
click at [561, 72] on button "< Back to results" at bounding box center [561, 82] width 86 height 26
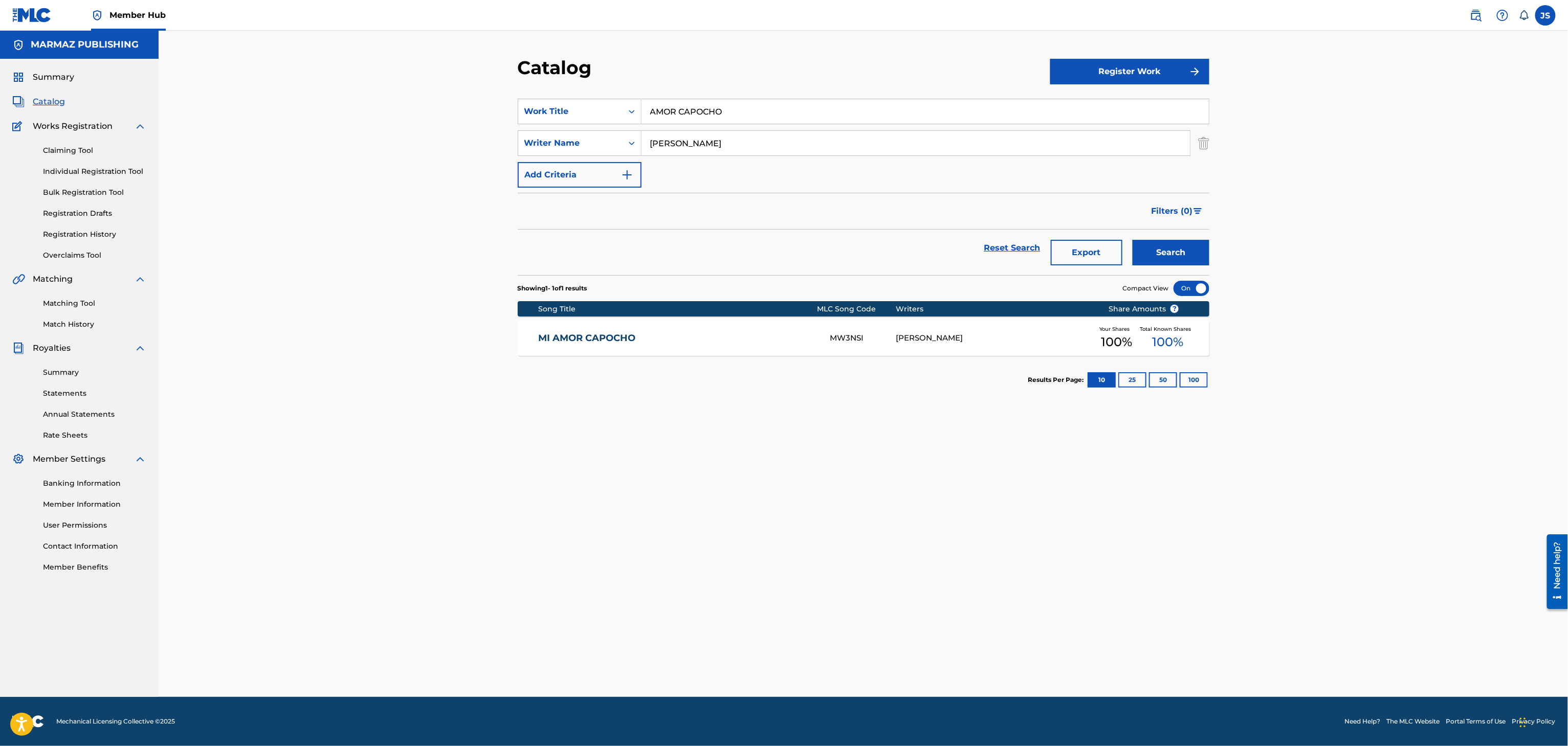
drag, startPoint x: 751, startPoint y: 105, endPoint x: 430, endPoint y: 99, distance: 321.1
click at [430, 99] on div "Catalog Register Work SearchWithCriteria93b5de38-62a4-4177-ab03-742c480f9f2b Wo…" at bounding box center [863, 363] width 1409 height 666
paste input "PA' LOS [PERSON_NAME] DE PARAIMA"
type input "PA' LOS [PERSON_NAME] DE PARAIMA"
click at [785, 71] on div "Catalog" at bounding box center [784, 71] width 533 height 30
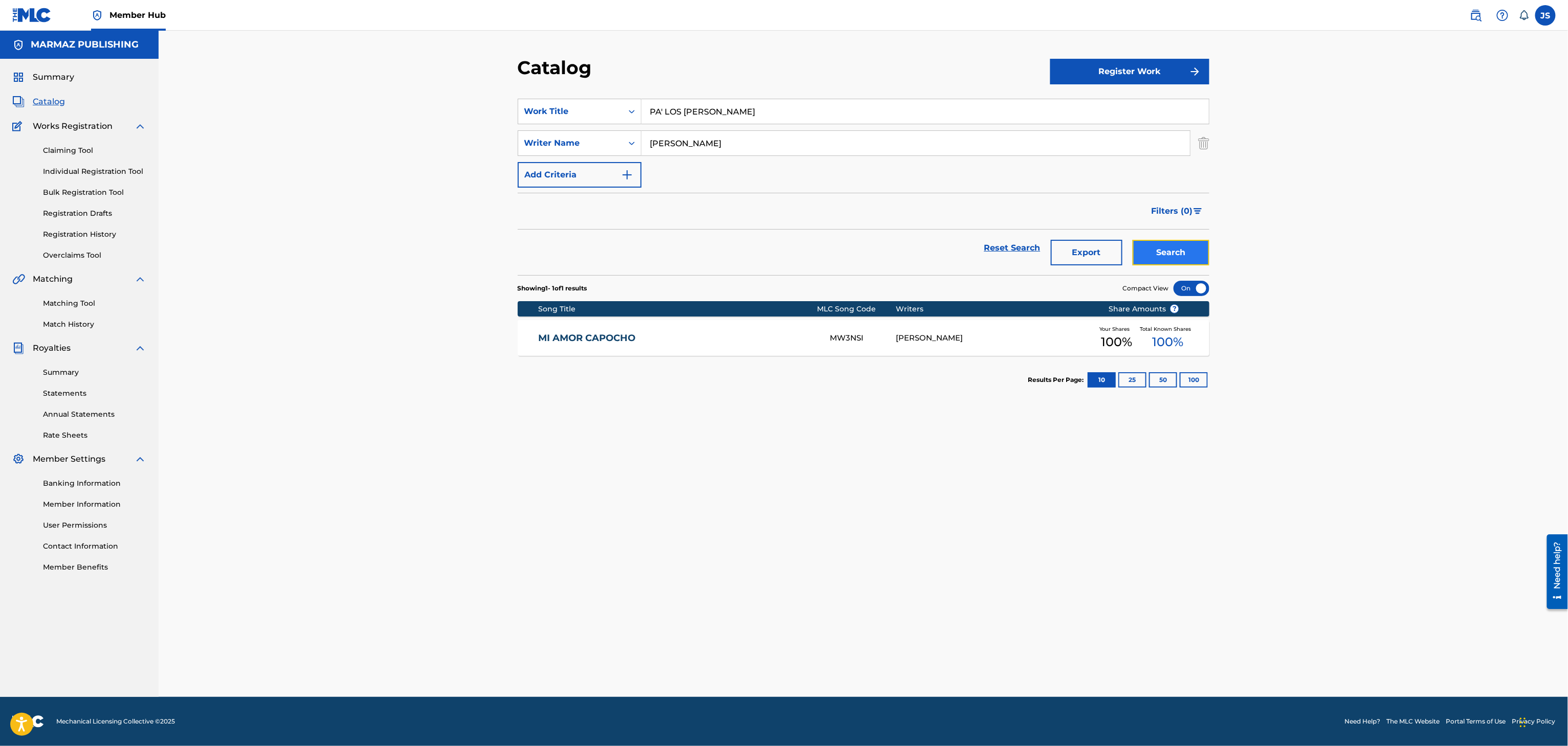
click at [1178, 249] on button "Search" at bounding box center [1171, 253] width 77 height 26
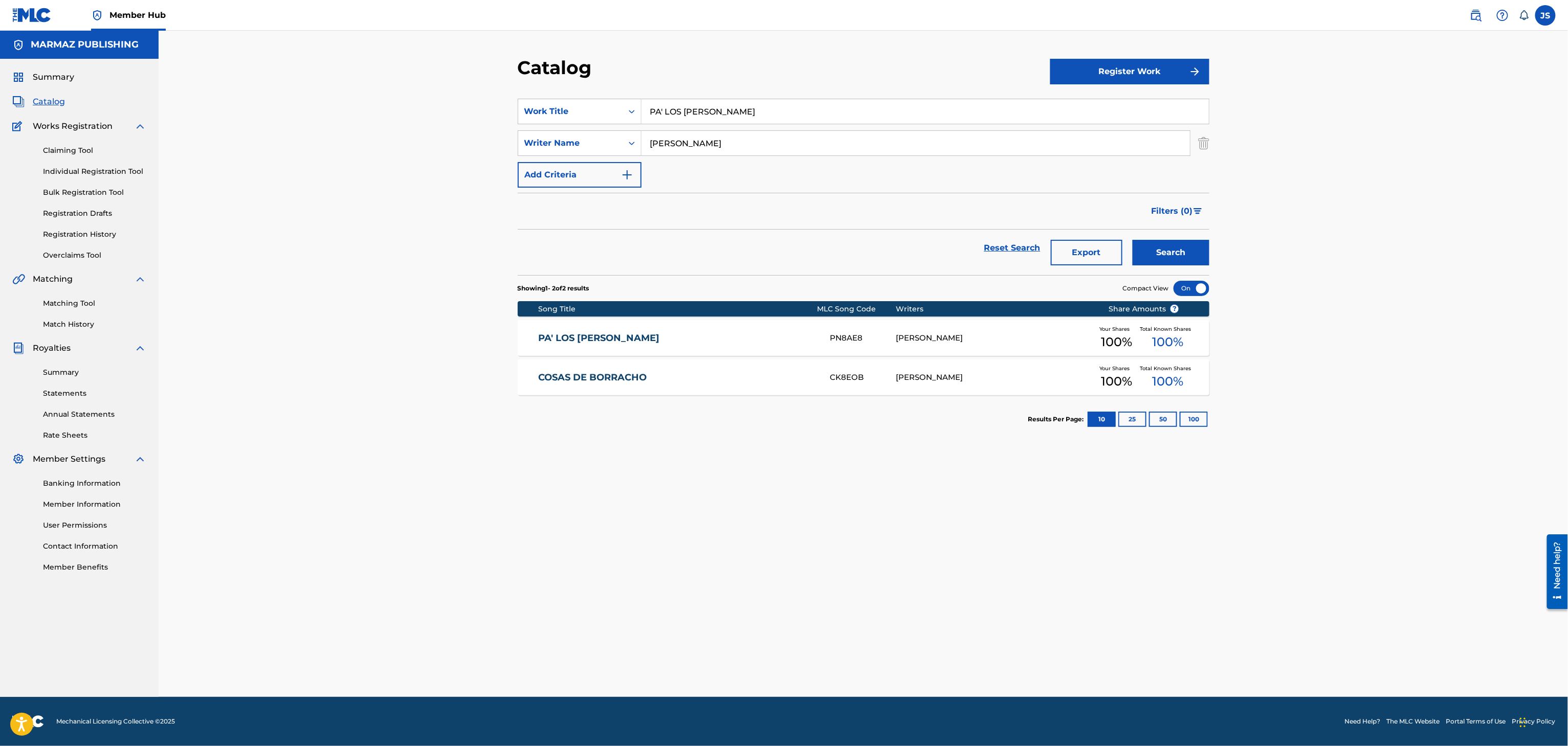
click at [616, 341] on link "PA' LOS [PERSON_NAME] DE PARAIMA" at bounding box center [677, 338] width 278 height 12
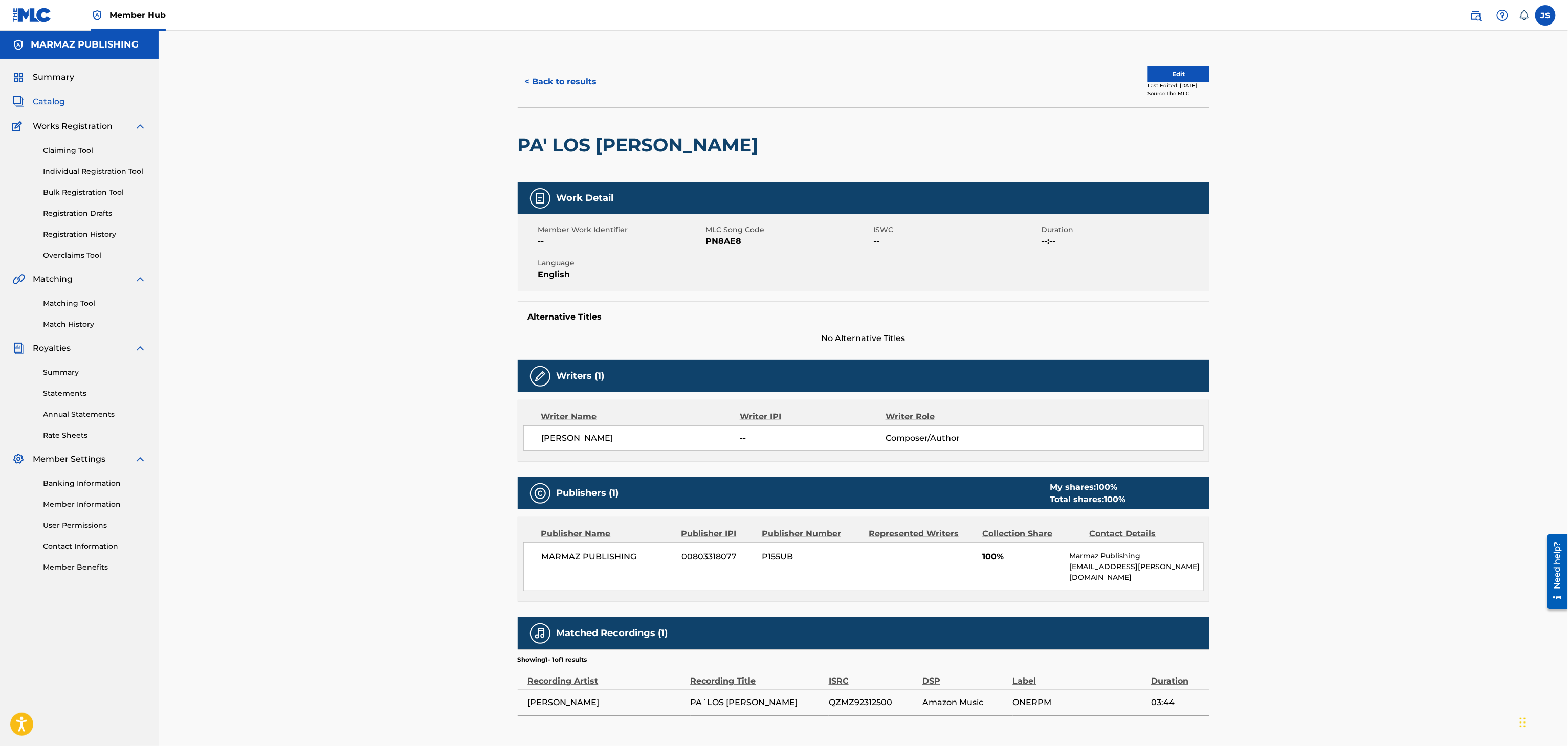
click at [720, 243] on span "PN8AE8" at bounding box center [788, 242] width 165 height 12
copy span "PN8AE8"
click at [534, 85] on button "< Back to results" at bounding box center [561, 82] width 86 height 26
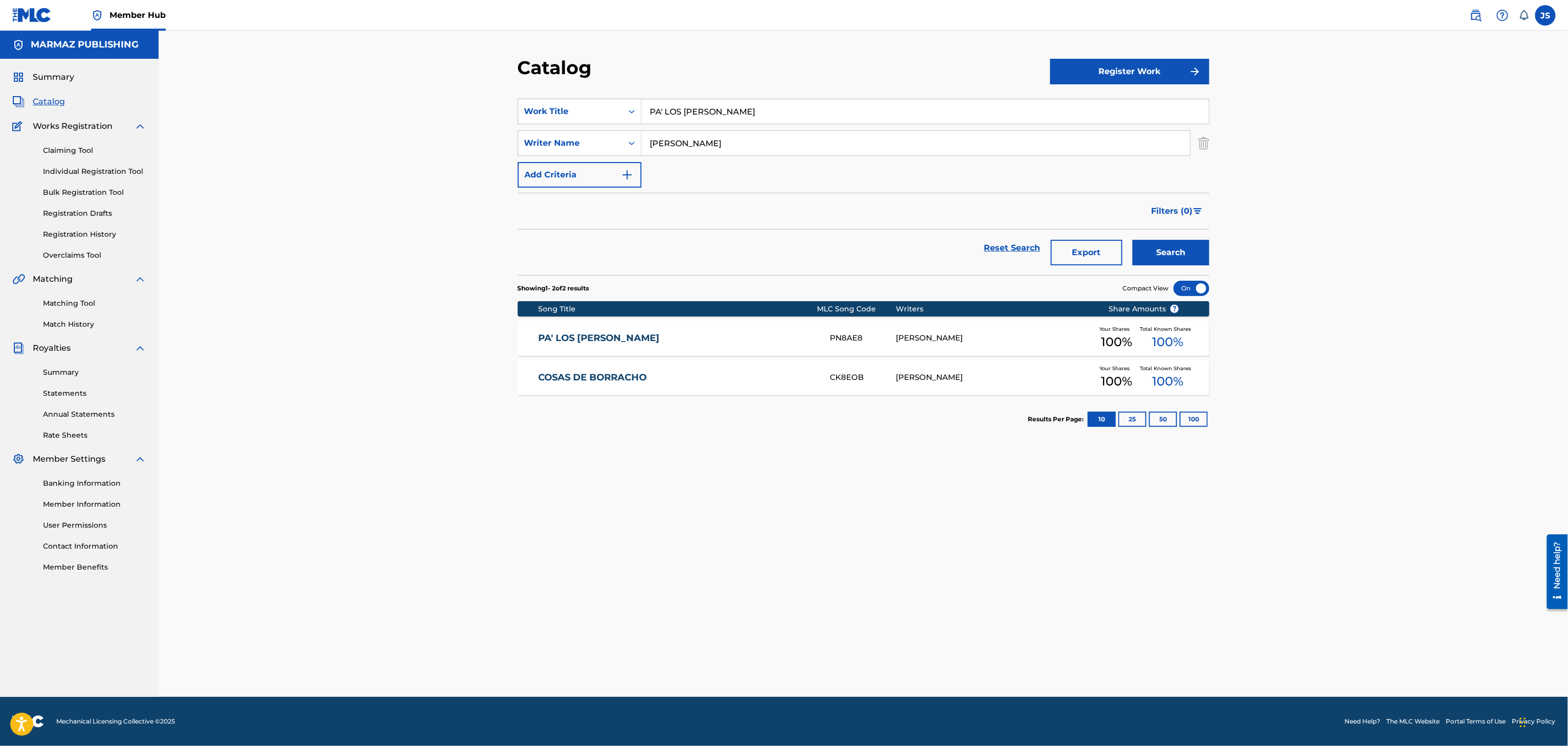
drag, startPoint x: 791, startPoint y: 112, endPoint x: 528, endPoint y: 90, distance: 263.9
click at [528, 90] on section "SearchWithCriteria93b5de38-62a4-4177-ab03-742c480f9f2b Work Title PA' LOS LLANO…" at bounding box center [864, 181] width 691 height 189
paste input "VUELVE CAMPESINO AL CAMPO"
type input "VUELVE CAMPESINO AL CAMPO"
click at [1167, 259] on button "Search" at bounding box center [1171, 253] width 77 height 26
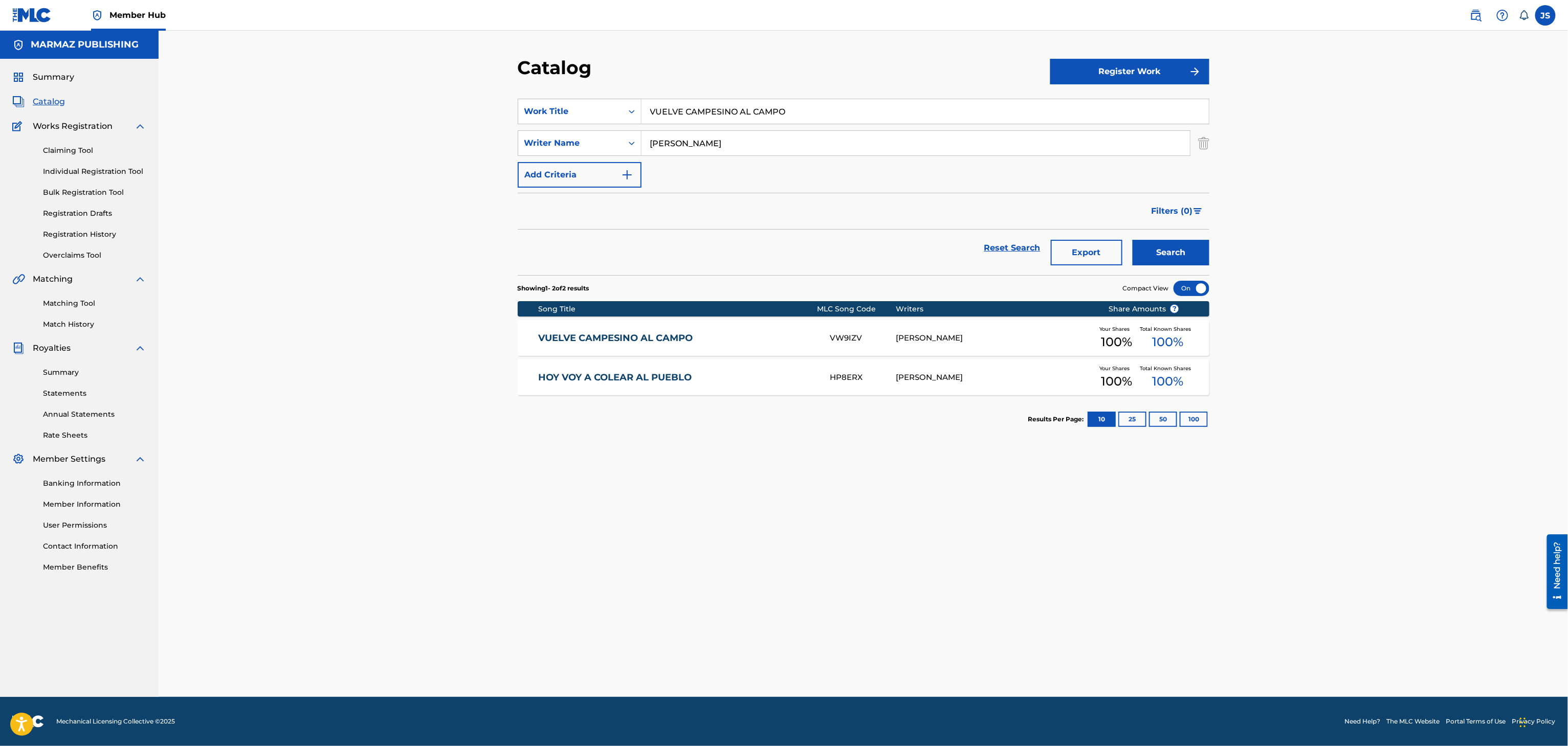
drag, startPoint x: 614, startPoint y: 343, endPoint x: 618, endPoint y: 399, distance: 56.1
click at [614, 343] on link "VUELVE CAMPESINO AL CAMPO" at bounding box center [677, 338] width 278 height 12
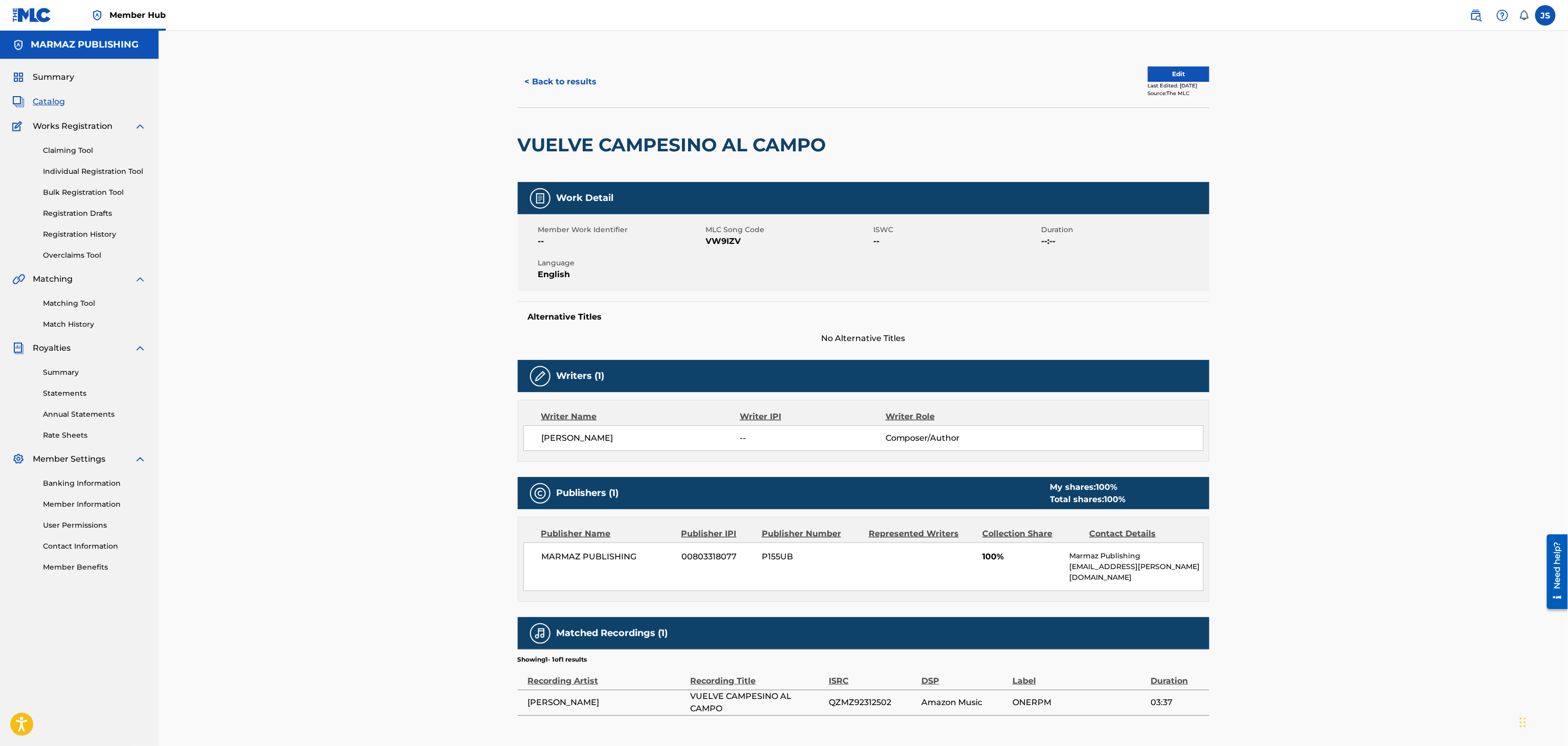
click at [735, 236] on span "VW9IZV" at bounding box center [788, 242] width 165 height 12
copy span "VW9IZV"
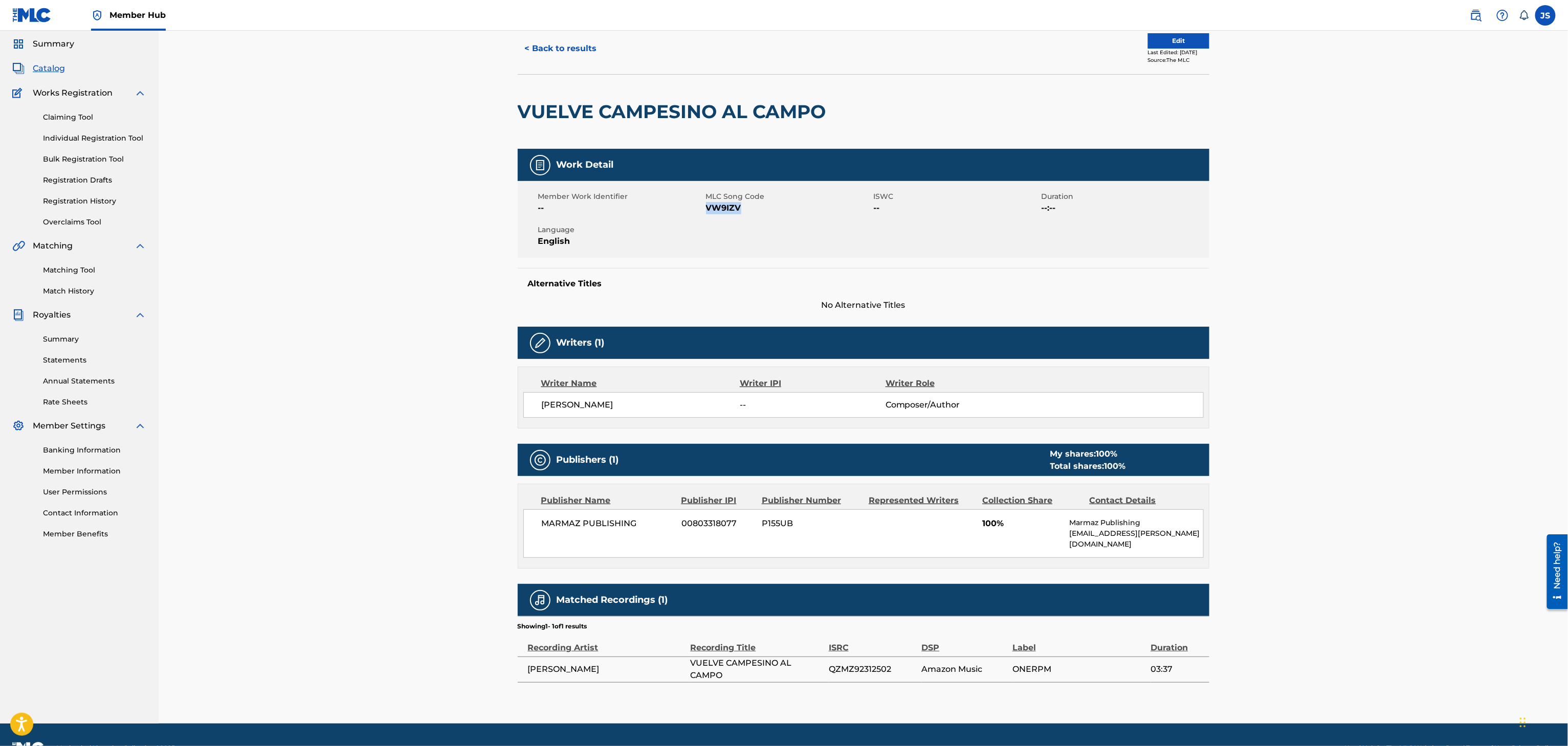
scroll to position [51, 0]
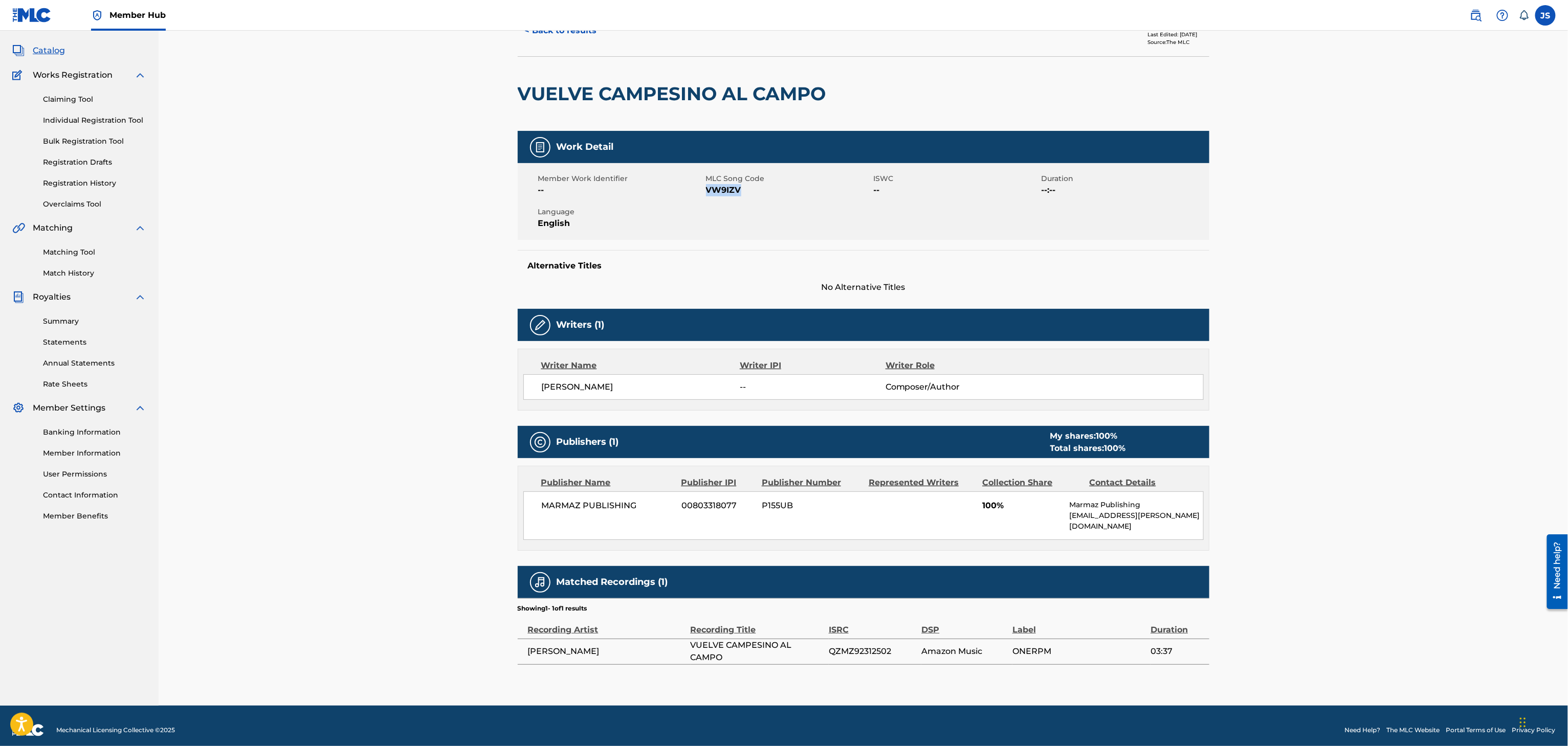
copy span "VW9IZV"
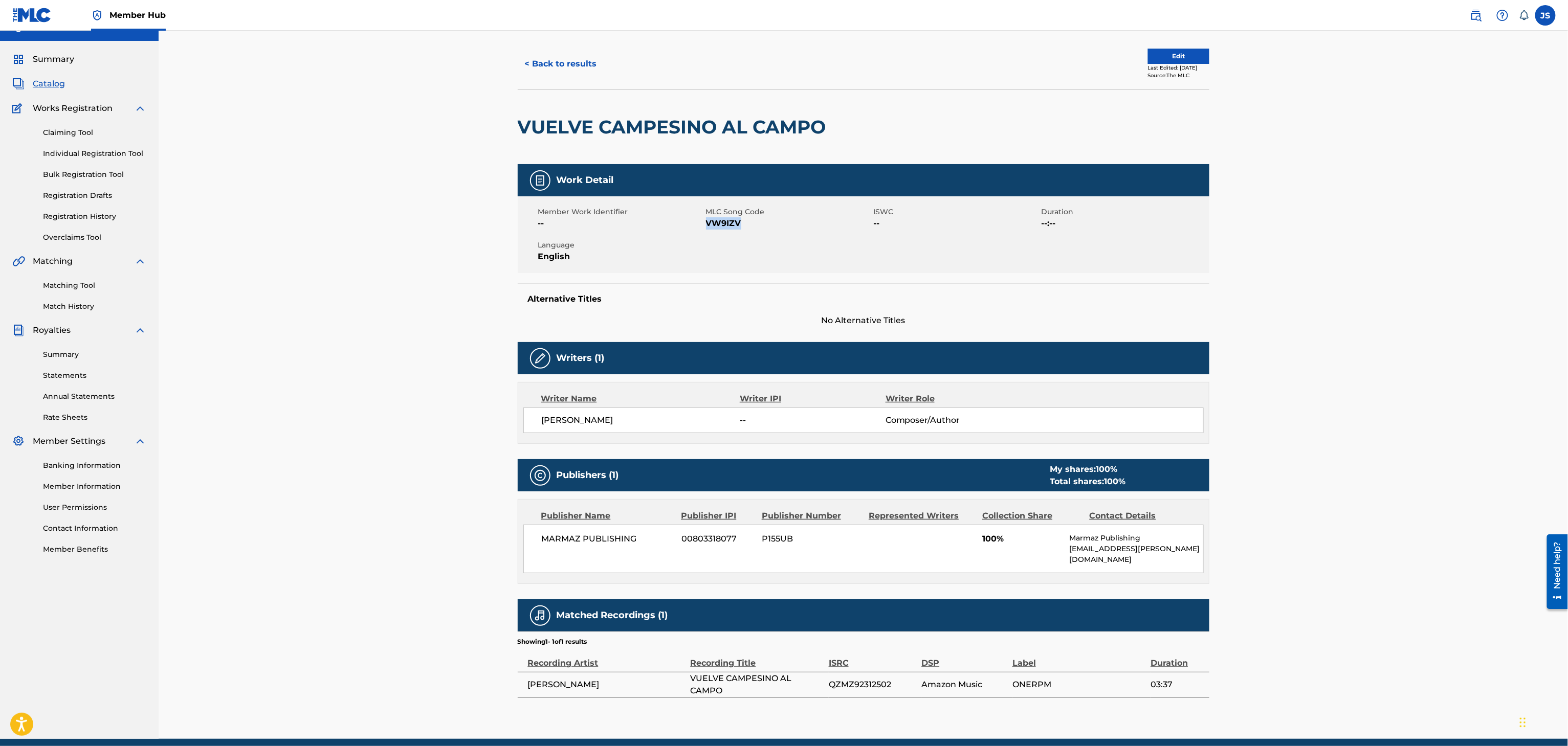
scroll to position [0, 0]
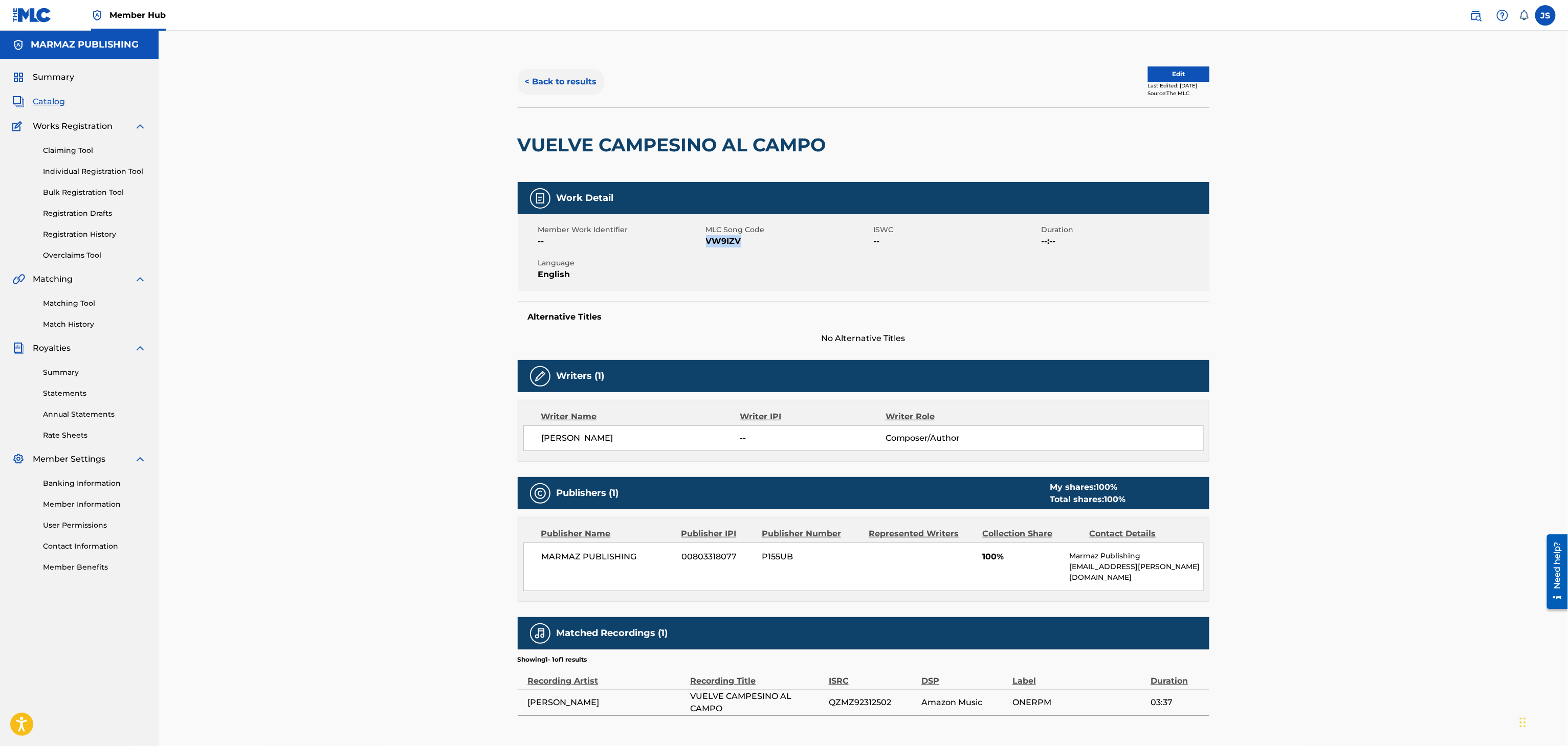
click at [547, 83] on button "< Back to results" at bounding box center [561, 82] width 86 height 26
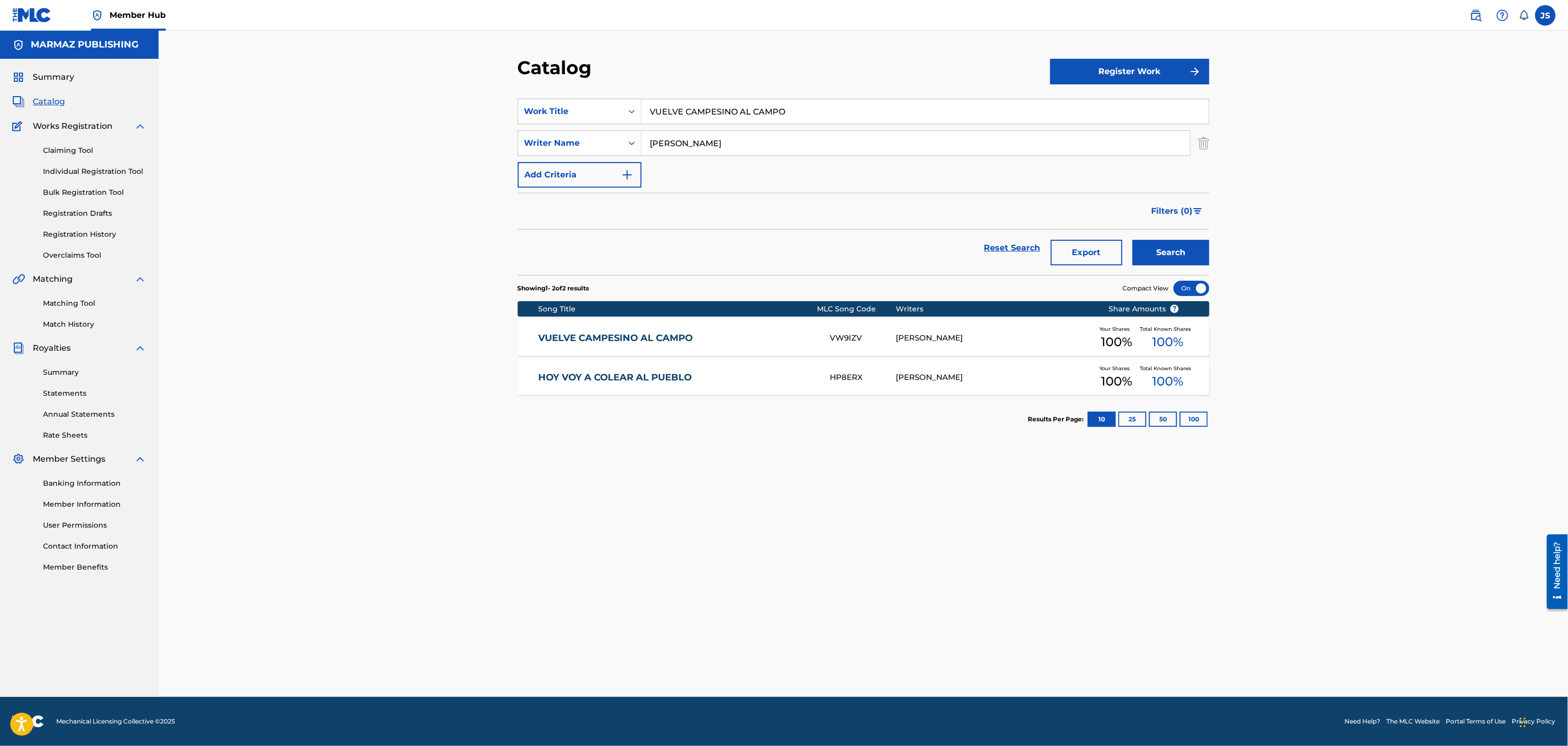
drag, startPoint x: 713, startPoint y: 104, endPoint x: 520, endPoint y: 83, distance: 194.1
click at [520, 83] on div "Catalog Register Work SearchWithCriteria93b5de38-62a4-4177-ab03-742c480f9f2b Wo…" at bounding box center [863, 376] width 716 height 641
paste input "MI LLANO ES INCOMPARABLE"
type input "MI LLANO ES INCOMPARABLE"
click at [900, 265] on div "Reset Search Export Search" at bounding box center [864, 248] width 691 height 37
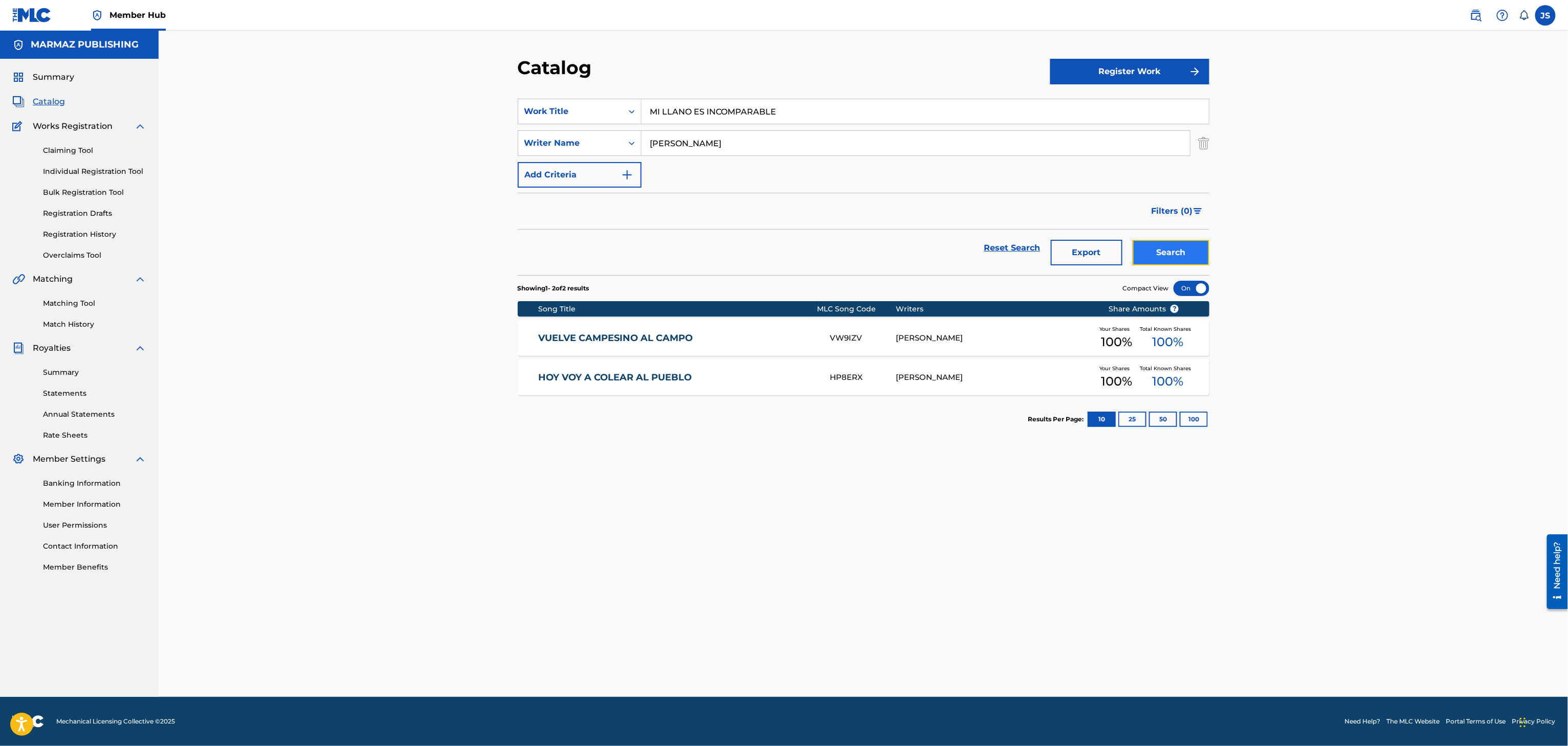
click at [1188, 256] on button "Search" at bounding box center [1171, 253] width 77 height 26
click at [589, 332] on link "MI LLANO ES INCOMPARABLE" at bounding box center [677, 338] width 278 height 12
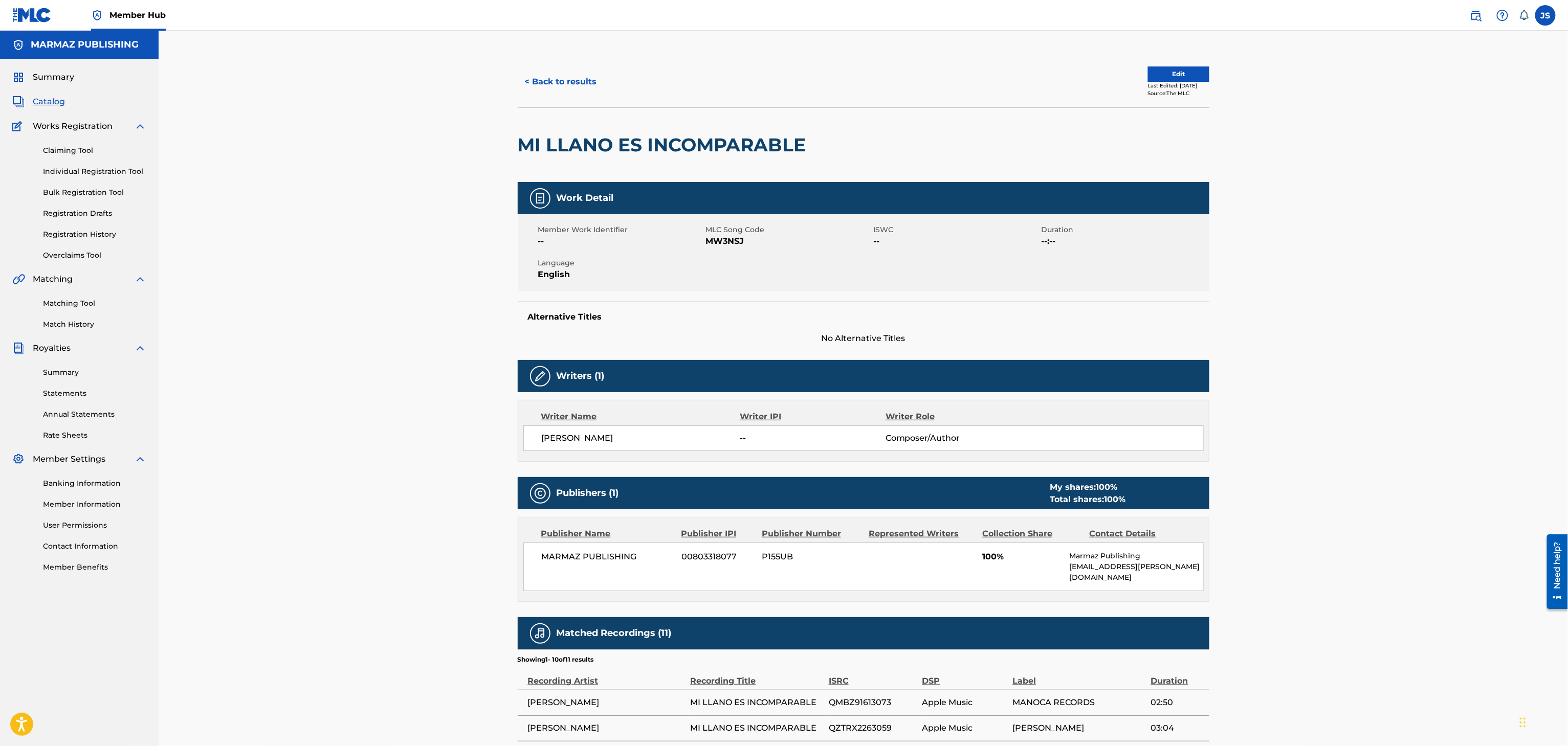
click at [718, 255] on div "Member Work Identifier -- MLC Song Code MW3NSJ ISWC -- Duration --:-- Language …" at bounding box center [864, 253] width 691 height 77
click at [724, 240] on span "MW3NSJ" at bounding box center [788, 242] width 165 height 12
copy span "MW3NSJ"
click at [564, 83] on button "< Back to results" at bounding box center [561, 82] width 86 height 26
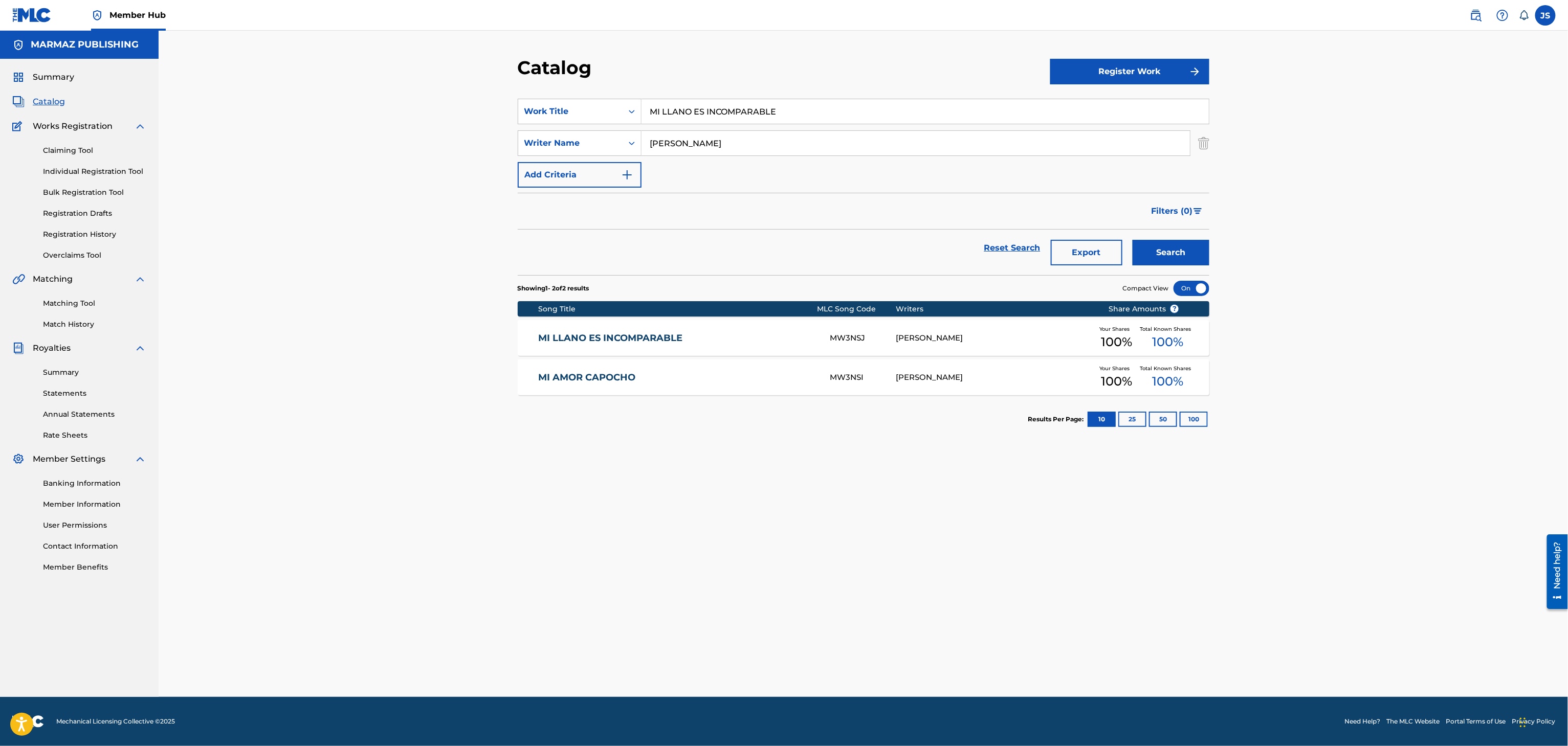
drag, startPoint x: 803, startPoint y: 121, endPoint x: 434, endPoint y: 57, distance: 374.5
click at [434, 57] on div "Catalog Register Work SearchWithCriteria93b5de38-62a4-4177-ab03-742c480f9f2b Wo…" at bounding box center [863, 363] width 1409 height 666
paste input "HOY VOY A COLEAR AL PUEBLO"
type input "HOY VOY A COLEAR AL PUEBLO"
drag, startPoint x: 380, startPoint y: 178, endPoint x: 865, endPoint y: 254, distance: 490.9
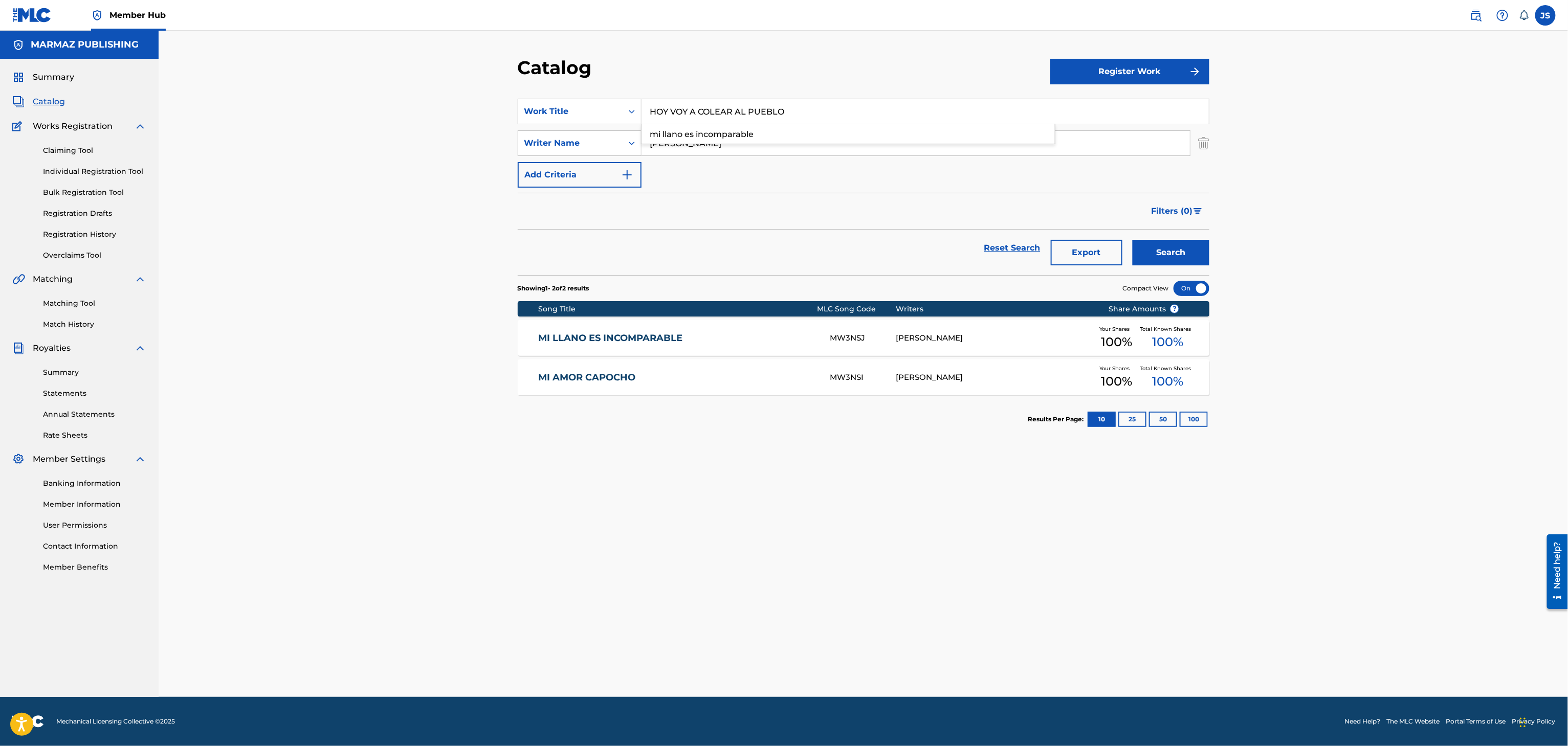
click at [387, 181] on div "Catalog Register Work SearchWithCriteria93b5de38-62a4-4177-ab03-742c480f9f2b Wo…" at bounding box center [863, 363] width 1409 height 666
click at [1188, 246] on button "Search" at bounding box center [1171, 253] width 77 height 26
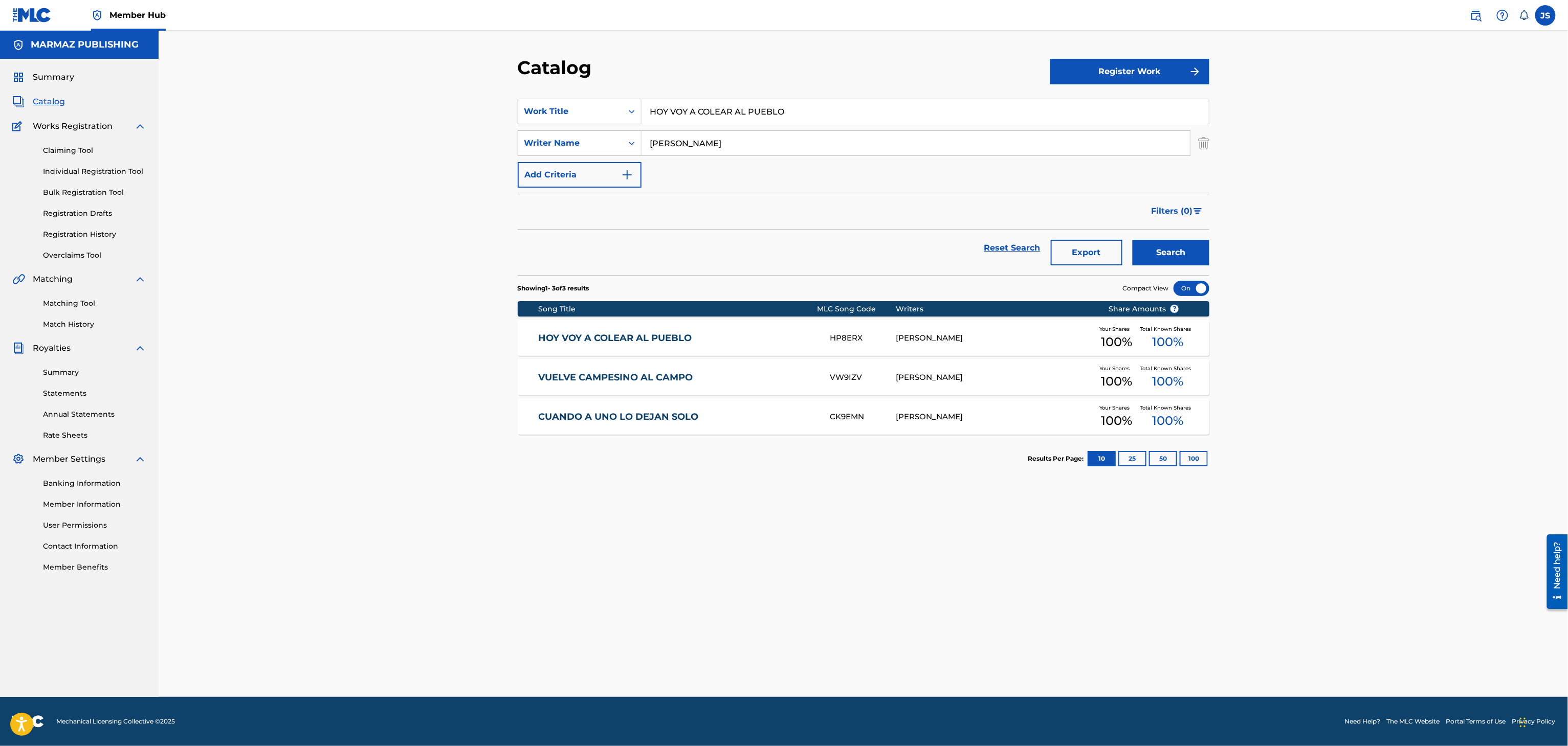
click at [643, 340] on link "HOY VOY A COLEAR AL PUEBLO" at bounding box center [677, 338] width 278 height 12
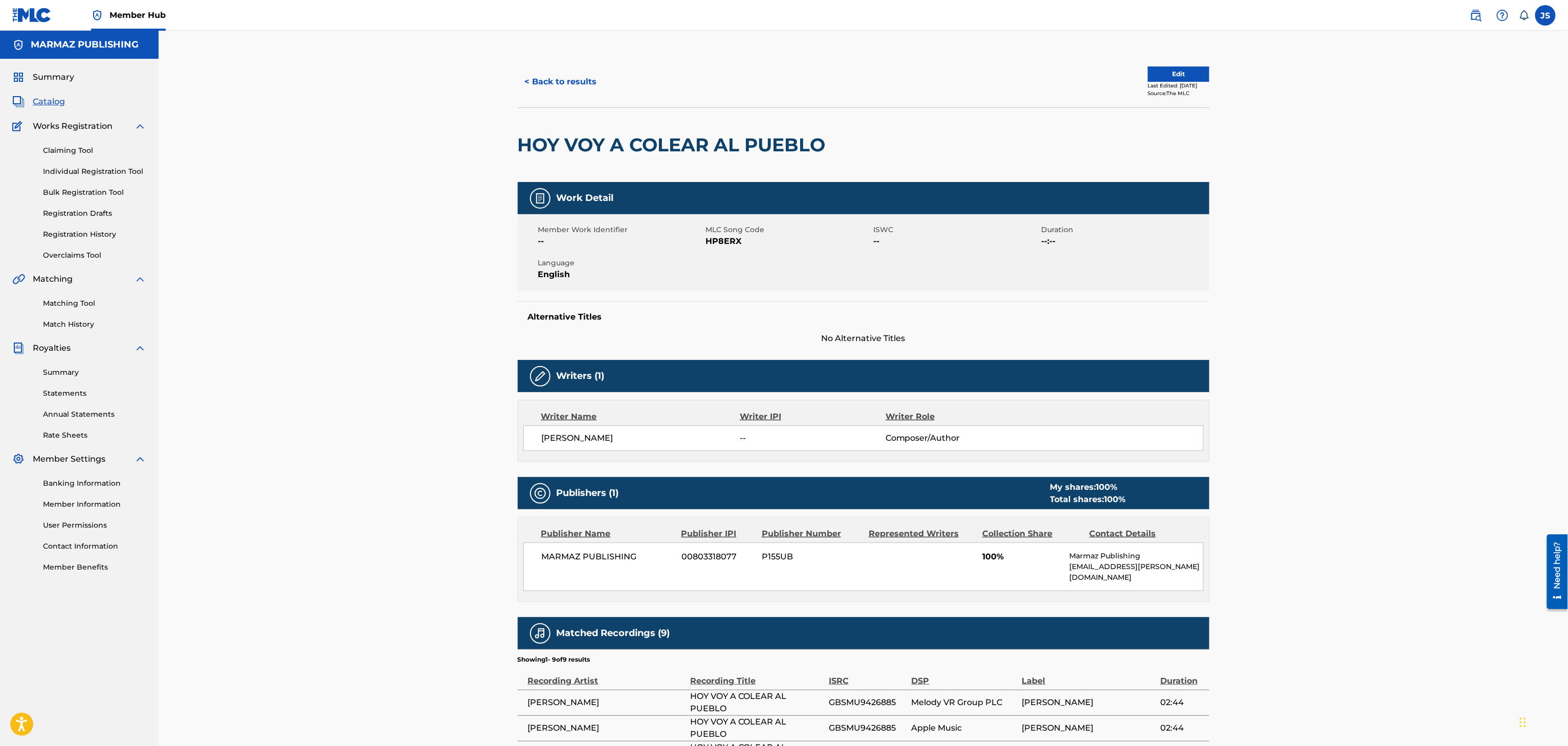
click at [712, 243] on span "HP8ERX" at bounding box center [788, 242] width 165 height 12
copy span "HP8ERX"
click at [550, 83] on button "< Back to results" at bounding box center [561, 82] width 86 height 26
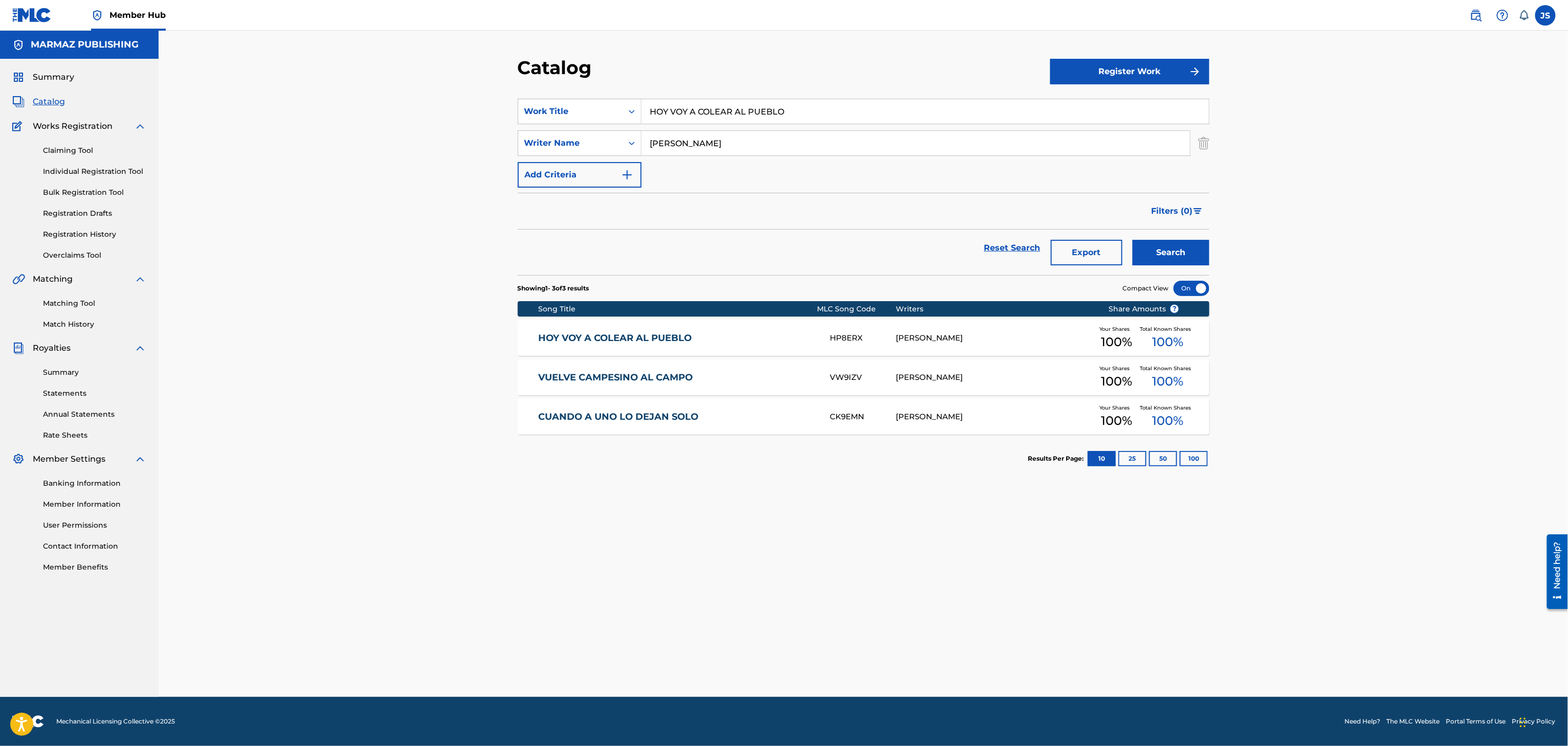
drag, startPoint x: 817, startPoint y: 106, endPoint x: 514, endPoint y: 91, distance: 303.4
click at [514, 91] on div "Catalog Register Work SearchWithCriteria93b5de38-62a4-4177-ab03-742c480f9f2b Wo…" at bounding box center [863, 376] width 716 height 641
paste input "PARA MI SE ACABO EL LLAN"
drag, startPoint x: 678, startPoint y: 51, endPoint x: 723, endPoint y: 74, distance: 50.5
click at [684, 54] on div "Catalog Register Work SearchWithCriteria93b5de38-62a4-4177-ab03-742c480f9f2b Wo…" at bounding box center [863, 363] width 1409 height 666
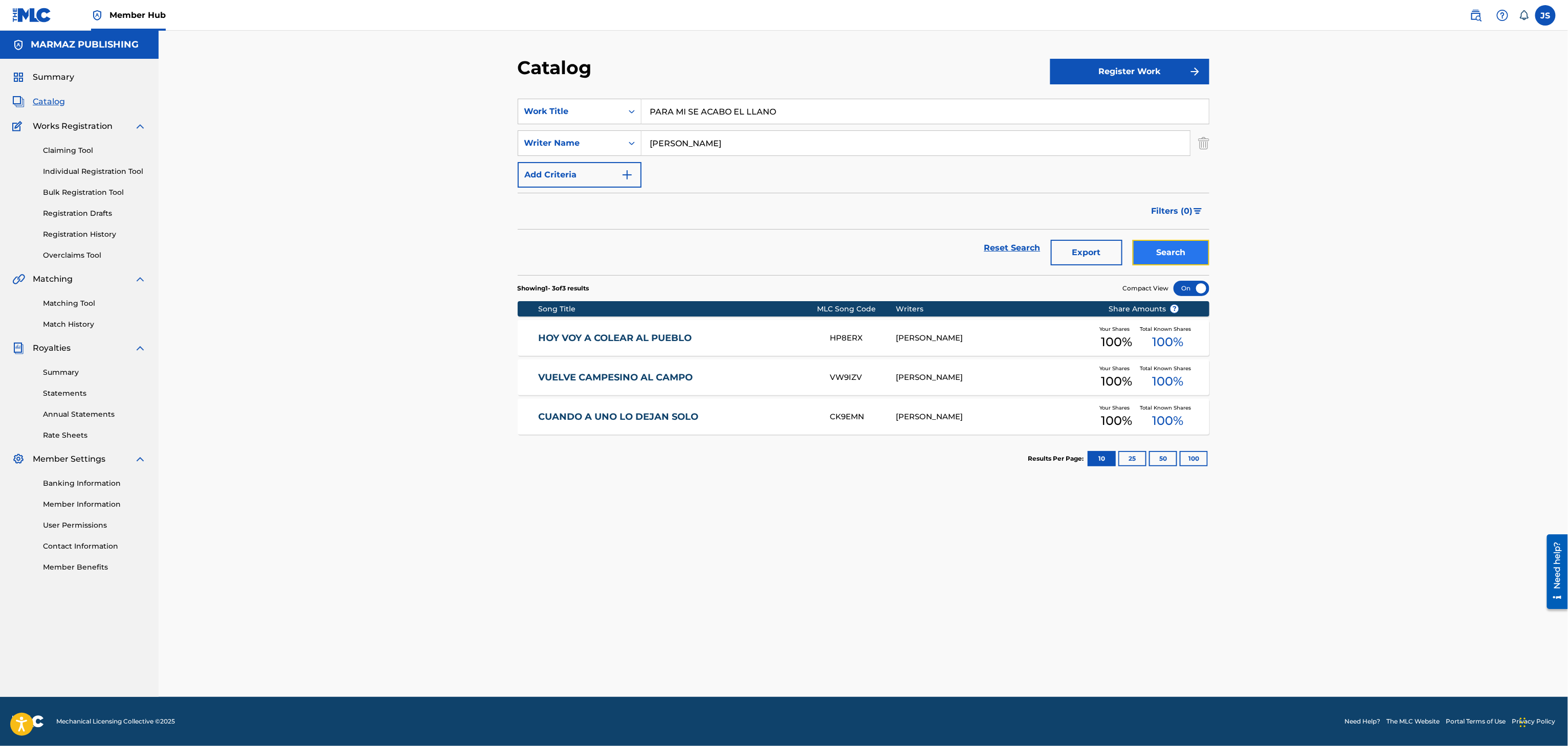
click at [1171, 256] on button "Search" at bounding box center [1171, 253] width 77 height 26
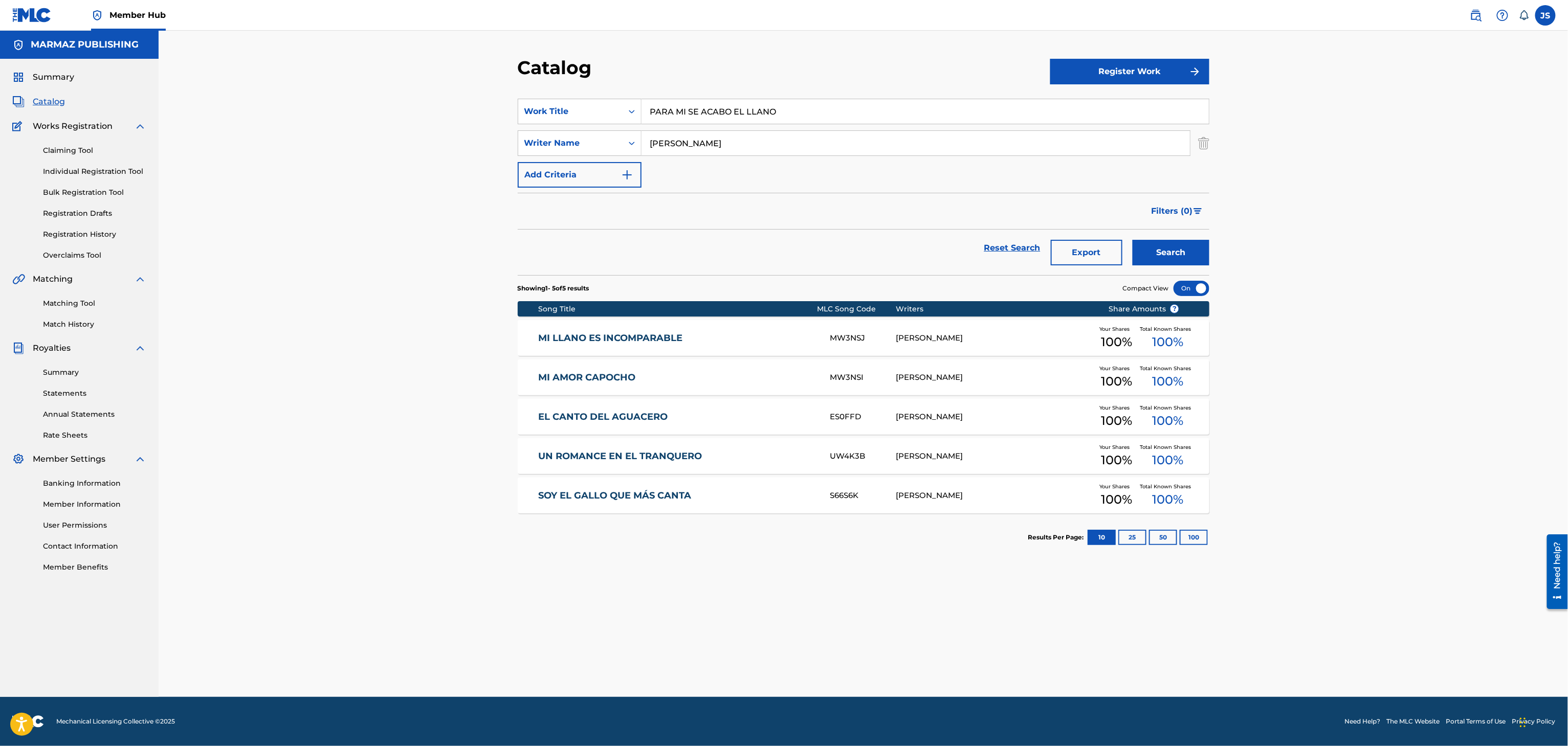
drag, startPoint x: 848, startPoint y: 111, endPoint x: 405, endPoint y: 116, distance: 443.0
click at [405, 116] on div "Catalog Register Work SearchWithCriteria93b5de38-62a4-4177-ab03-742c480f9f2b Wo…" at bounding box center [863, 363] width 1409 height 666
paste input "TEO GALÍNDEZ EN VIVO, FINCA EL TERESERO, BARINAS VENEZUELA, 2025"
click at [405, 190] on div "Catalog Register Work SearchWithCriteria93b5de38-62a4-4177-ab03-742c480f9f2b Wo…" at bounding box center [863, 363] width 1409 height 666
click at [1175, 252] on button "Search" at bounding box center [1171, 253] width 77 height 26
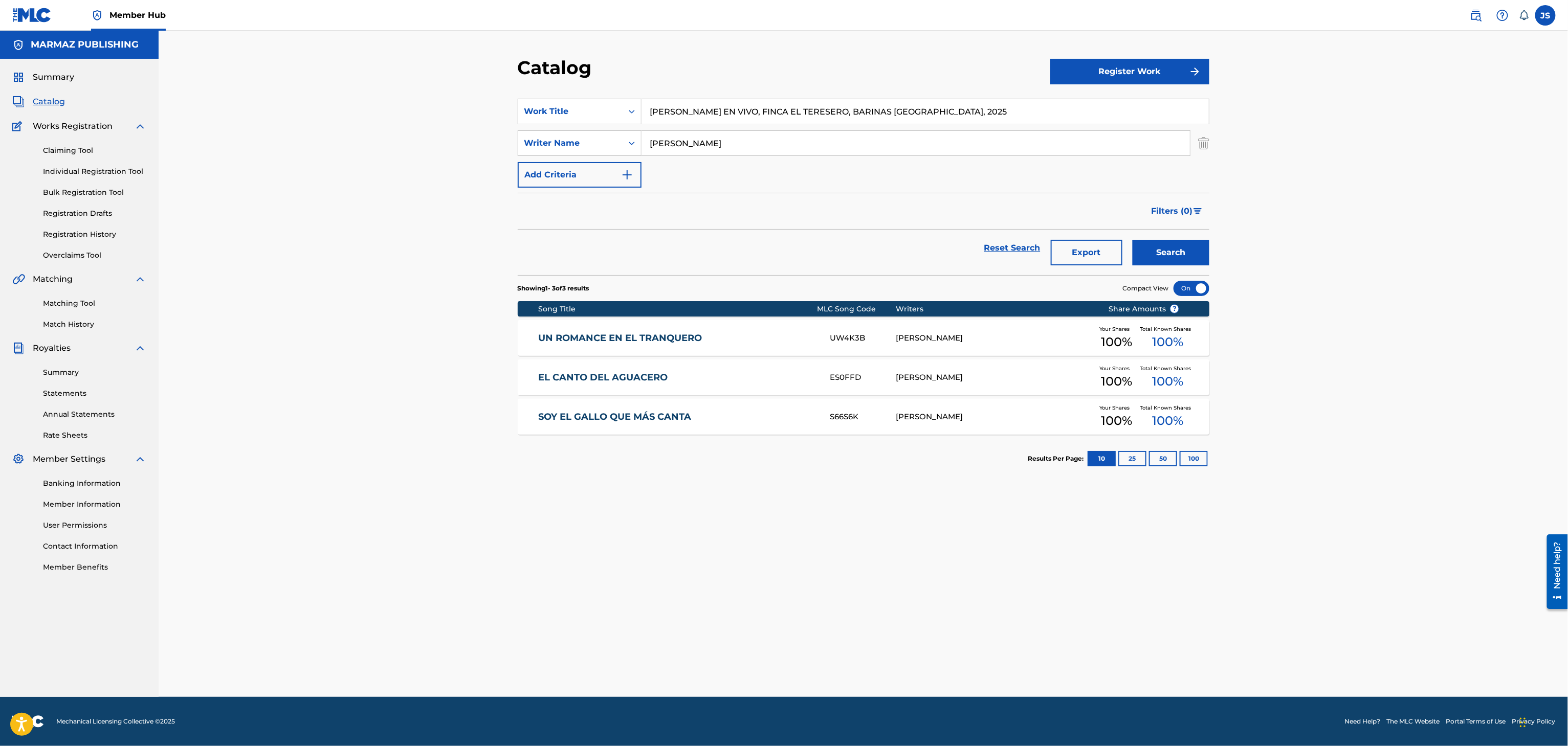
drag, startPoint x: 1000, startPoint y: 113, endPoint x: 763, endPoint y: 123, distance: 237.2
click at [758, 111] on input "TEO GALÍNDEZ EN VIVO, FINCA EL TERESERO, BARINAS VENEZUELA, 2025" at bounding box center [925, 111] width 567 height 24
click at [1133, 240] on button "Search" at bounding box center [1171, 253] width 77 height 26
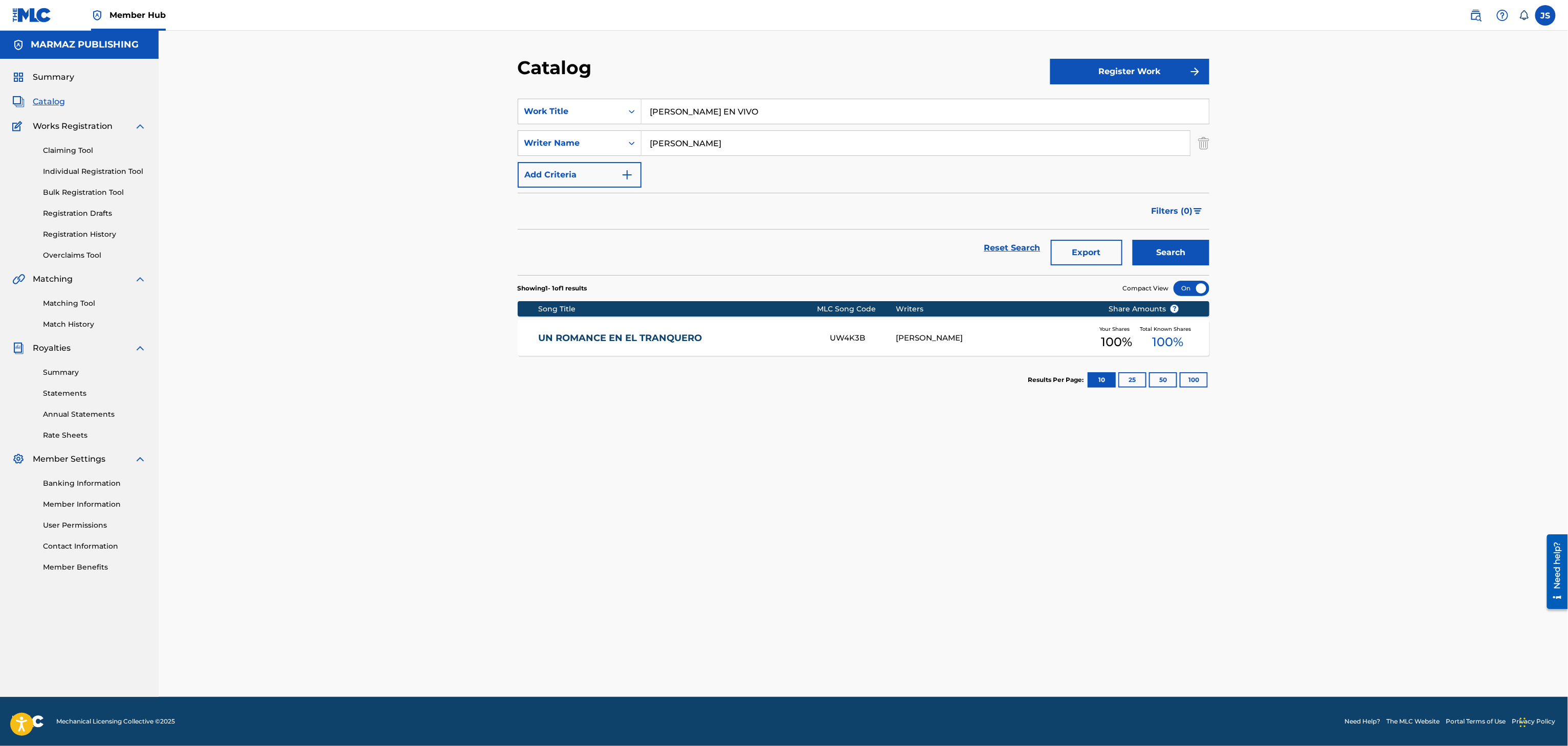
drag, startPoint x: 765, startPoint y: 111, endPoint x: 346, endPoint y: 98, distance: 419.2
click at [335, 104] on div "Catalog Register Work SearchWithCriteria93b5de38-62a4-4177-ab03-742c480f9f2b Wo…" at bounding box center [863, 363] width 1409 height 666
paste input "LA AUTENTICA LLANERA"
click at [1183, 244] on button "Search" at bounding box center [1171, 253] width 77 height 26
drag, startPoint x: 786, startPoint y: 111, endPoint x: 512, endPoint y: 108, distance: 274.0
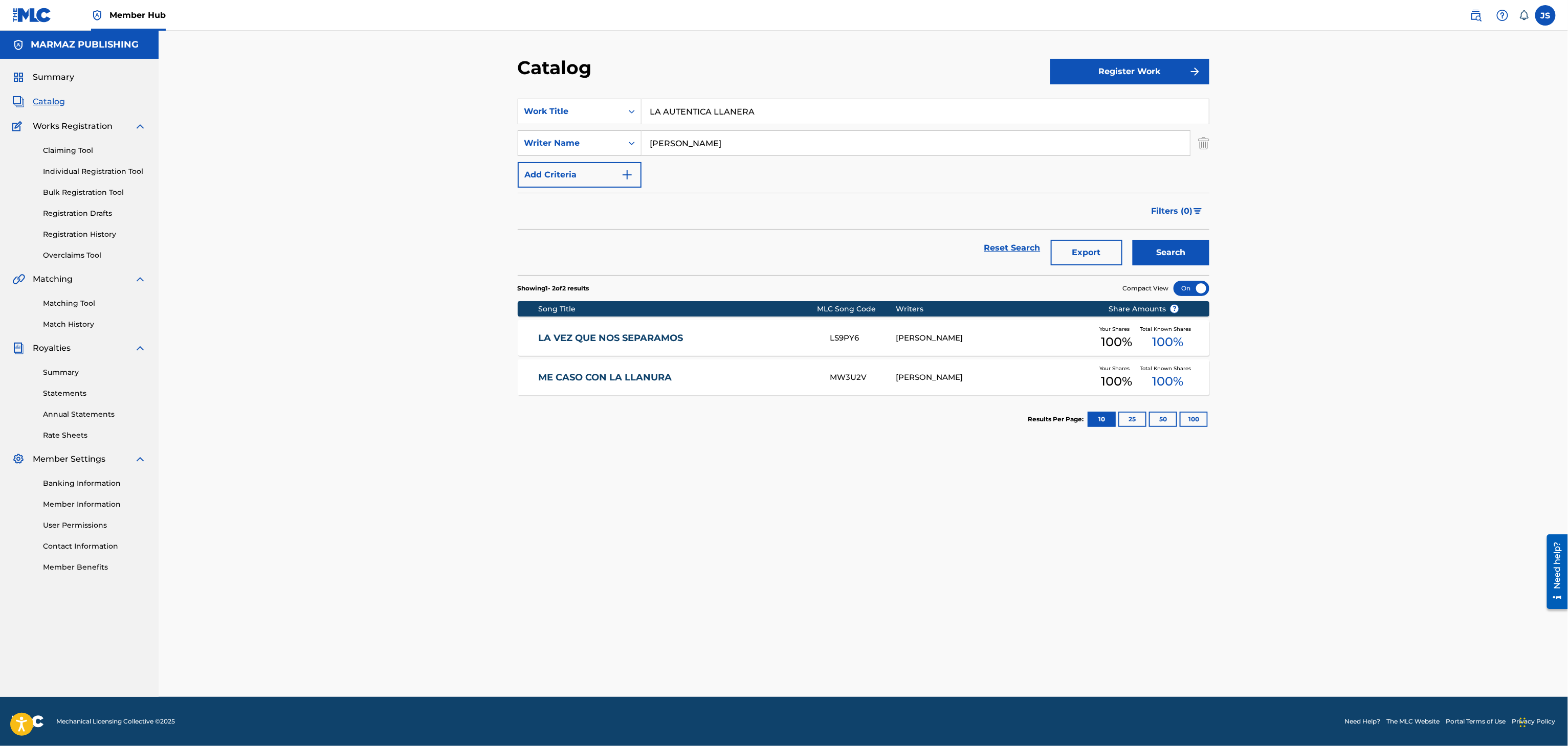
click at [512, 108] on div "Catalog Register Work SearchWithCriteria93b5de38-62a4-4177-ab03-742c480f9f2b Wo…" at bounding box center [863, 376] width 716 height 641
click at [257, 422] on div "Catalog Register Work SearchWithCriteria93b5de38-62a4-4177-ab03-742c480f9f2b Wo…" at bounding box center [863, 363] width 1409 height 666
drag, startPoint x: 805, startPoint y: 103, endPoint x: 520, endPoint y: 108, distance: 285.0
click at [520, 108] on div "SearchWithCriteria93b5de38-62a4-4177-ab03-742c480f9f2b Work Title LA AUTENTICA …" at bounding box center [864, 111] width 691 height 26
paste input "MI QUERENCI"
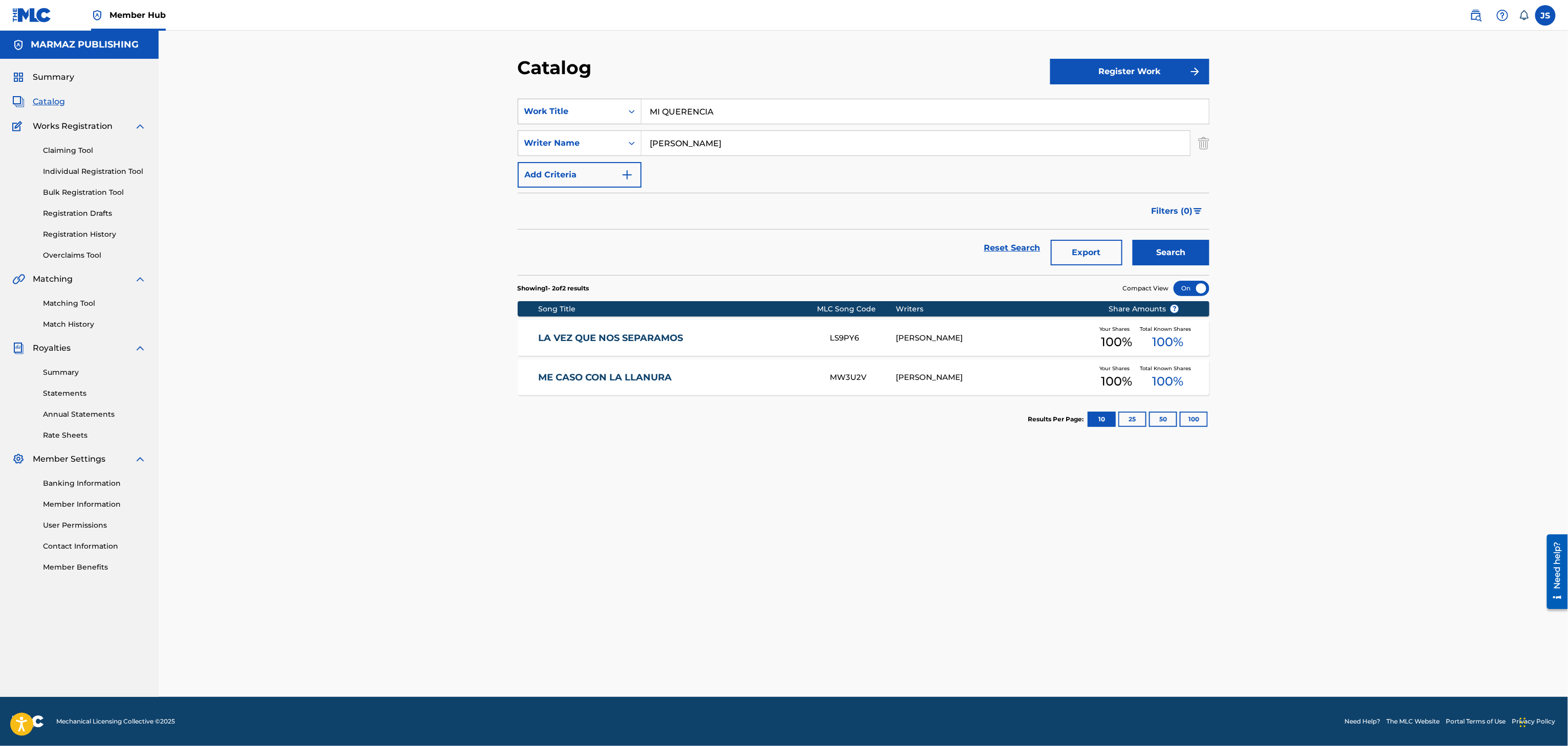
type input "MI QUERENCIA"
drag, startPoint x: 694, startPoint y: 138, endPoint x: 542, endPoint y: 142, distance: 152.1
click at [542, 142] on div "SearchWithCriteriabd2475bc-e627-4a68-958f-d224f3d16597 option Writer Name, sele…" at bounding box center [864, 143] width 691 height 26
paste input "SIMÓN DÍAZ"
drag, startPoint x: 789, startPoint y: 228, endPoint x: 895, endPoint y: 234, distance: 106.2
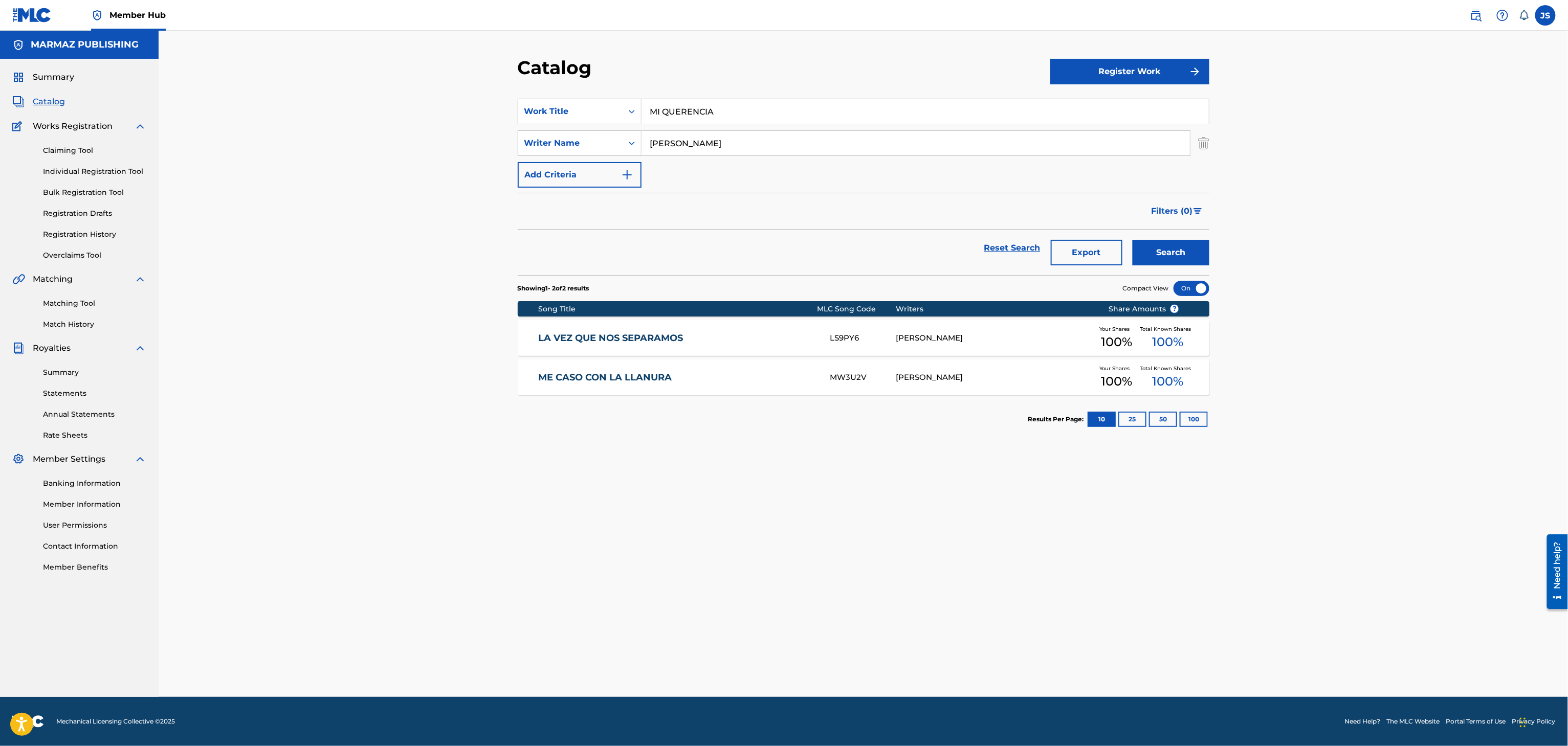
click at [830, 233] on form "SearchWithCriteria93b5de38-62a4-4177-ab03-742c480f9f2b Work Title MI QUERENCIA …" at bounding box center [864, 187] width 691 height 176
drag, startPoint x: 1172, startPoint y: 255, endPoint x: 1167, endPoint y: 261, distance: 7.8
click at [1172, 255] on button "Search" at bounding box center [1171, 253] width 77 height 26
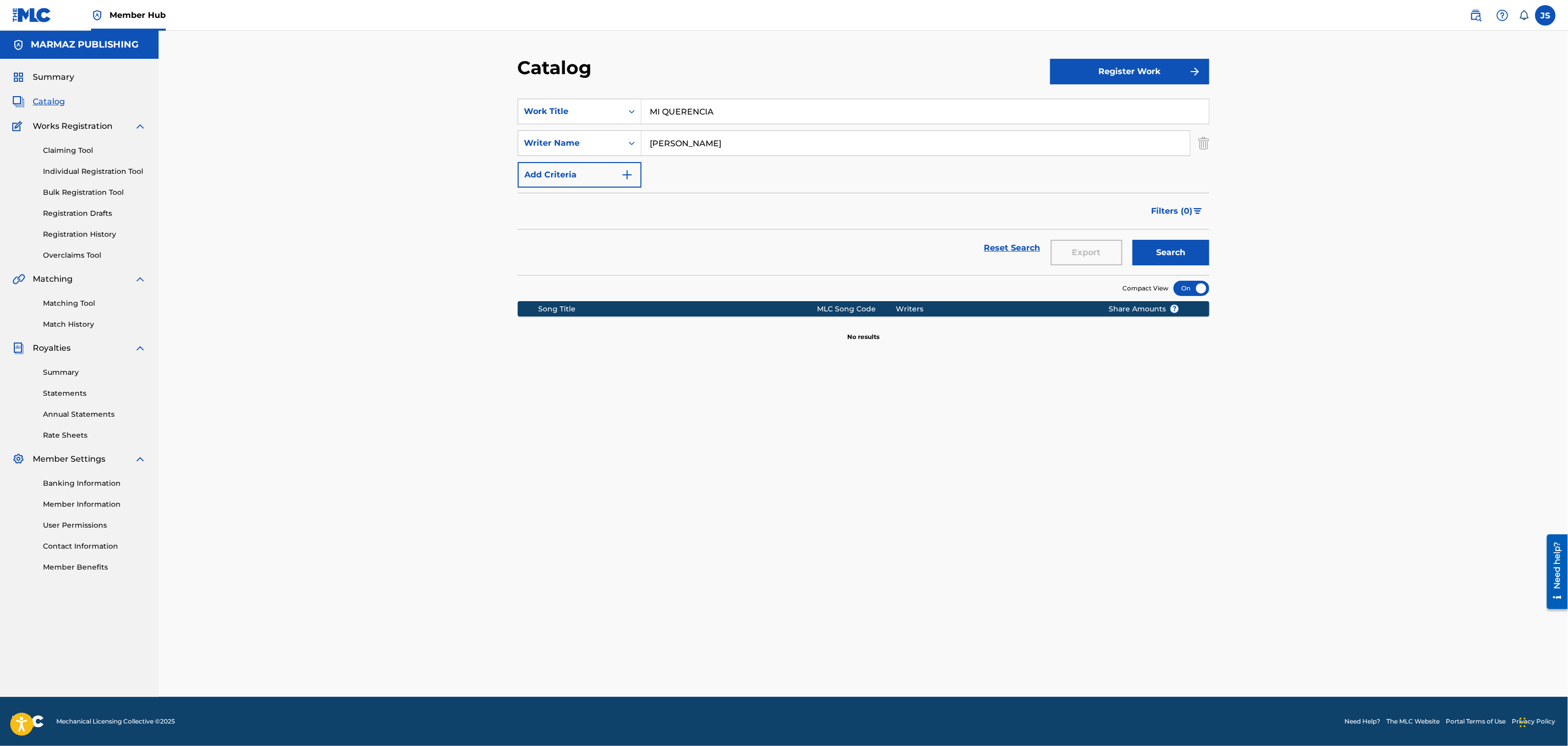
drag, startPoint x: 499, startPoint y: 114, endPoint x: 377, endPoint y: 108, distance: 122.1
click at [377, 108] on div "Catalog Register Work SearchWithCriteria93b5de38-62a4-4177-ab03-742c480f9f2b Wo…" at bounding box center [863, 363] width 1409 height 666
paste input "IGNACIO RONDÓN"
type input "IGNACIO RONDÓN"
click at [831, 217] on div "Filters ( 0 )" at bounding box center [864, 211] width 691 height 37
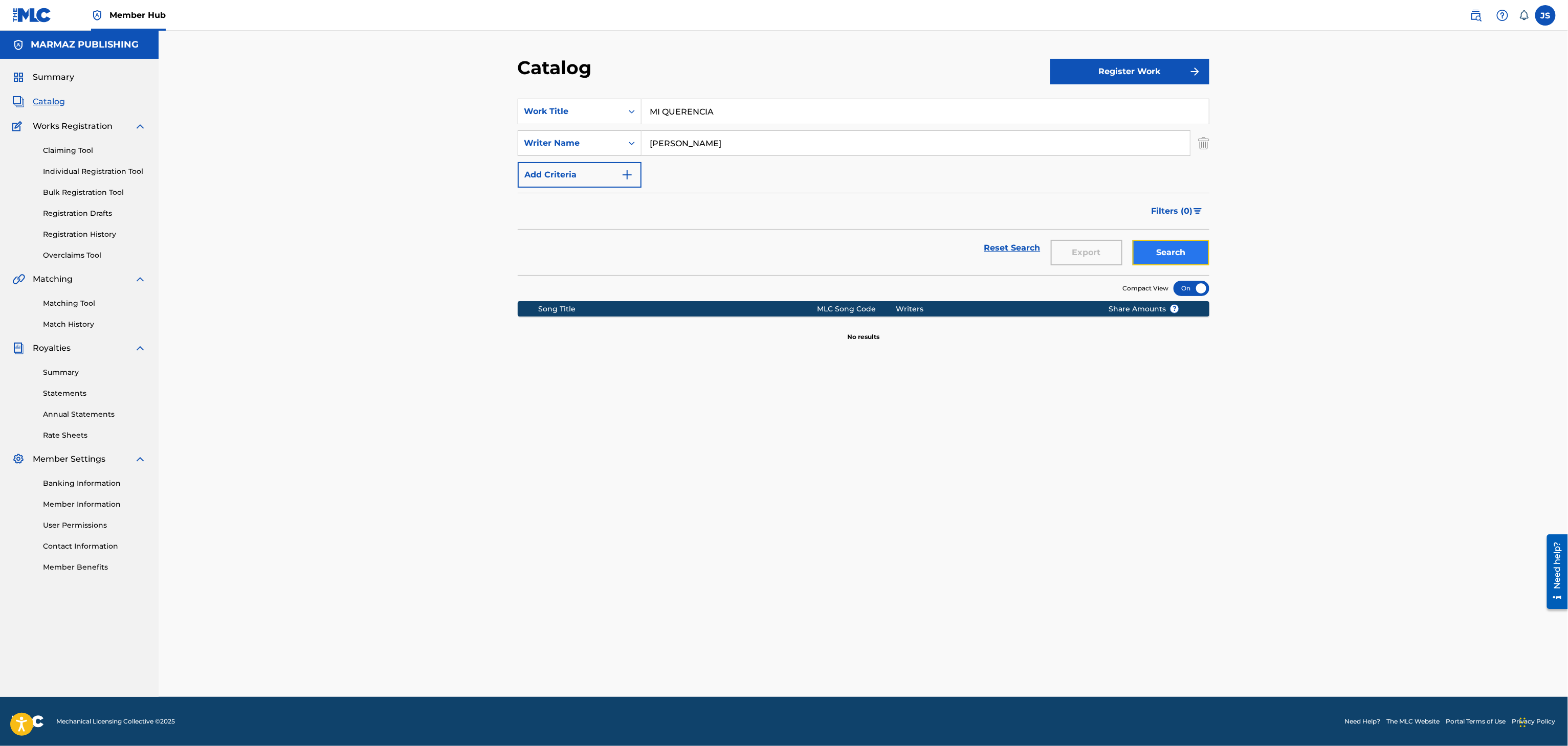
click at [1189, 251] on button "Search" at bounding box center [1171, 253] width 77 height 26
click at [889, 322] on section "Song Title MLC Song Code Writers Share Amounts ? No results" at bounding box center [864, 319] width 691 height 46
click at [768, 152] on input "IGNACIO RONDÓN" at bounding box center [915, 143] width 548 height 24
drag, startPoint x: 754, startPoint y: 135, endPoint x: 745, endPoint y: 176, distance: 42.0
click at [655, 136] on input "IGNACIO RONDÓN" at bounding box center [915, 143] width 548 height 24
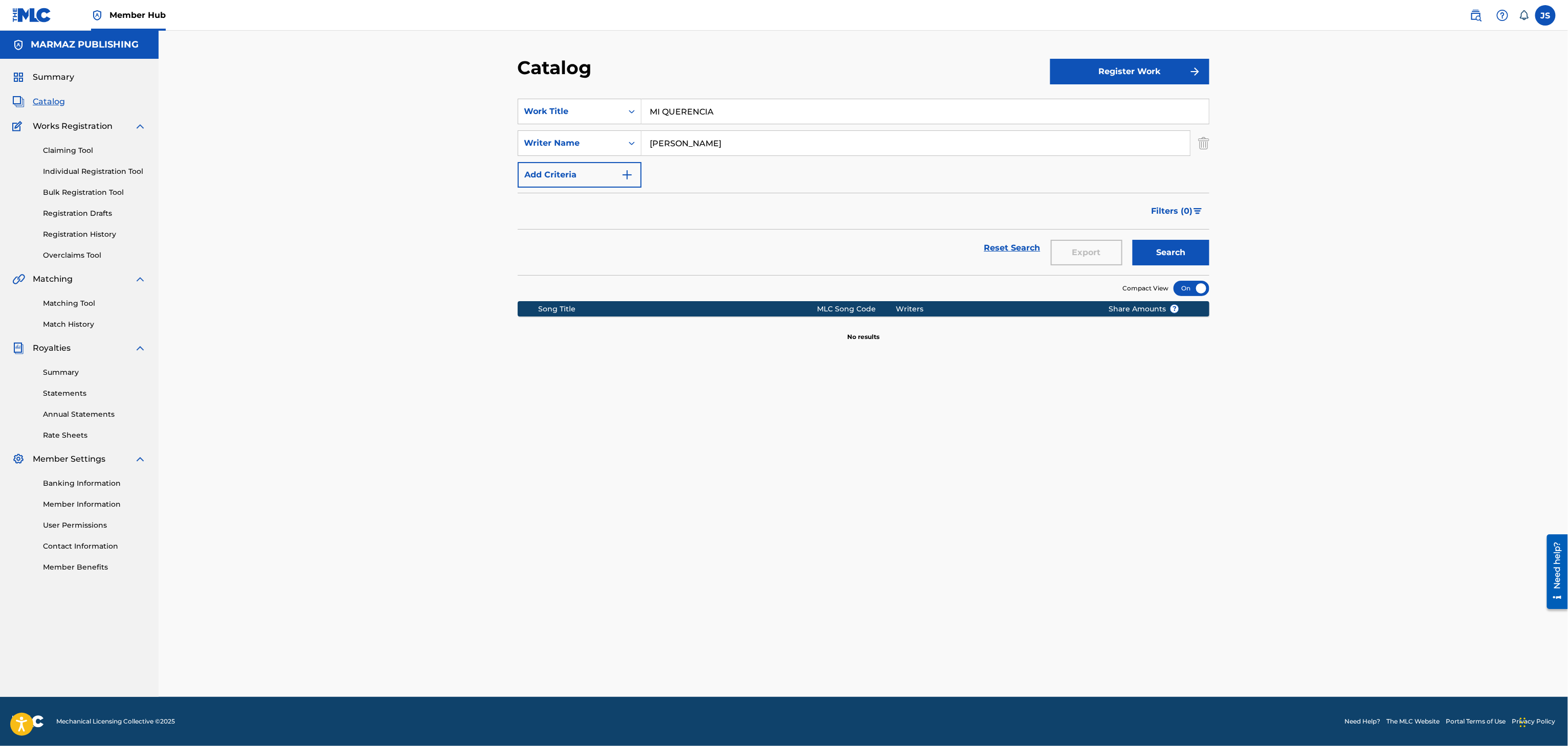
type input "I"
paste input "SIMÓN DÍAZ"
type input "SIMÓN DÍAZ"
click at [1133, 240] on button "Search" at bounding box center [1171, 253] width 77 height 26
drag, startPoint x: 735, startPoint y: 117, endPoint x: 525, endPoint y: 112, distance: 210.1
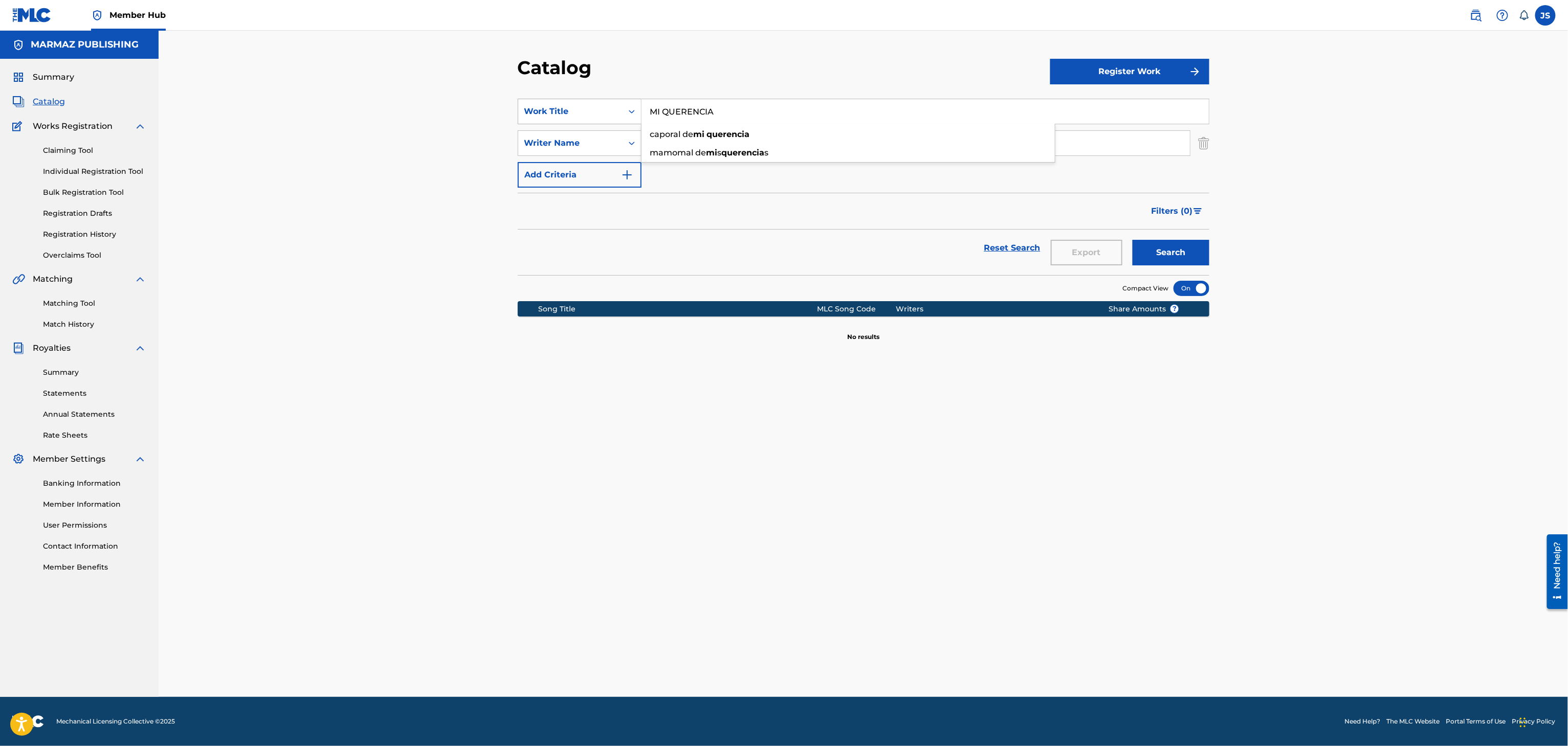
click at [525, 112] on div "SearchWithCriteria93b5de38-62a4-4177-ab03-742c480f9f2b Work Title MI QUERENCIA …" at bounding box center [864, 111] width 691 height 26
paste input "SIMÓN CALZADILL"
type input "SIMÓN CALZADILLA"
click at [890, 439] on div "SearchWithCriteria93b5de38-62a4-4177-ab03-742c480f9f2b Work Title SIMÓN CALZADI…" at bounding box center [864, 406] width 691 height 641
click at [1153, 247] on button "Search" at bounding box center [1171, 253] width 77 height 26
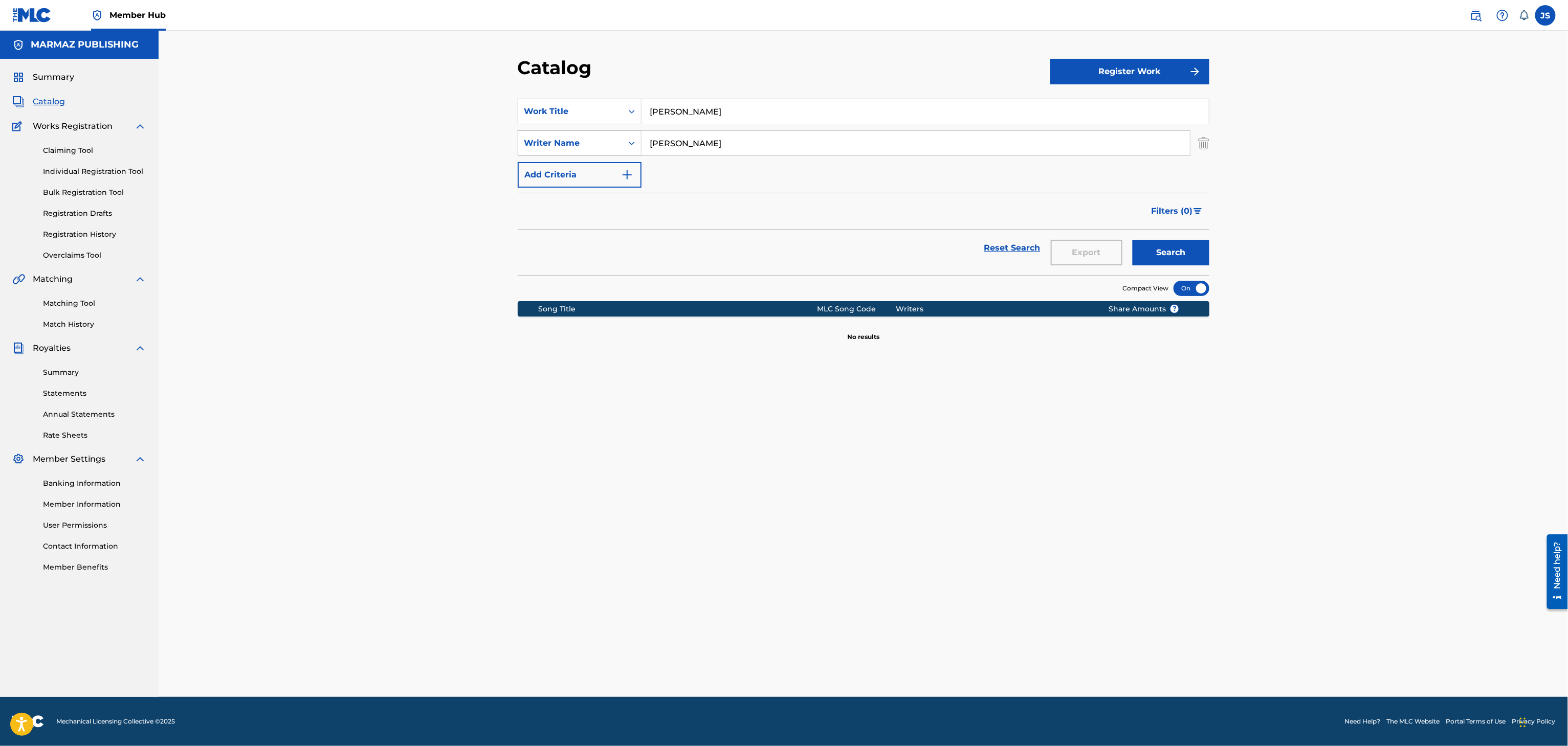
drag, startPoint x: 673, startPoint y: 138, endPoint x: 594, endPoint y: 136, distance: 79.0
click at [598, 133] on div "SearchWithCriteriabd2475bc-e627-4a68-958f-d224f3d16597 Writer Name SIMÓN DÍAZ" at bounding box center [864, 143] width 691 height 26
paste input "ALCIDES PADILLA"
click at [849, 267] on div "Reset Search Export Search" at bounding box center [864, 252] width 691 height 46
click at [1163, 249] on button "Search" at bounding box center [1171, 253] width 77 height 26
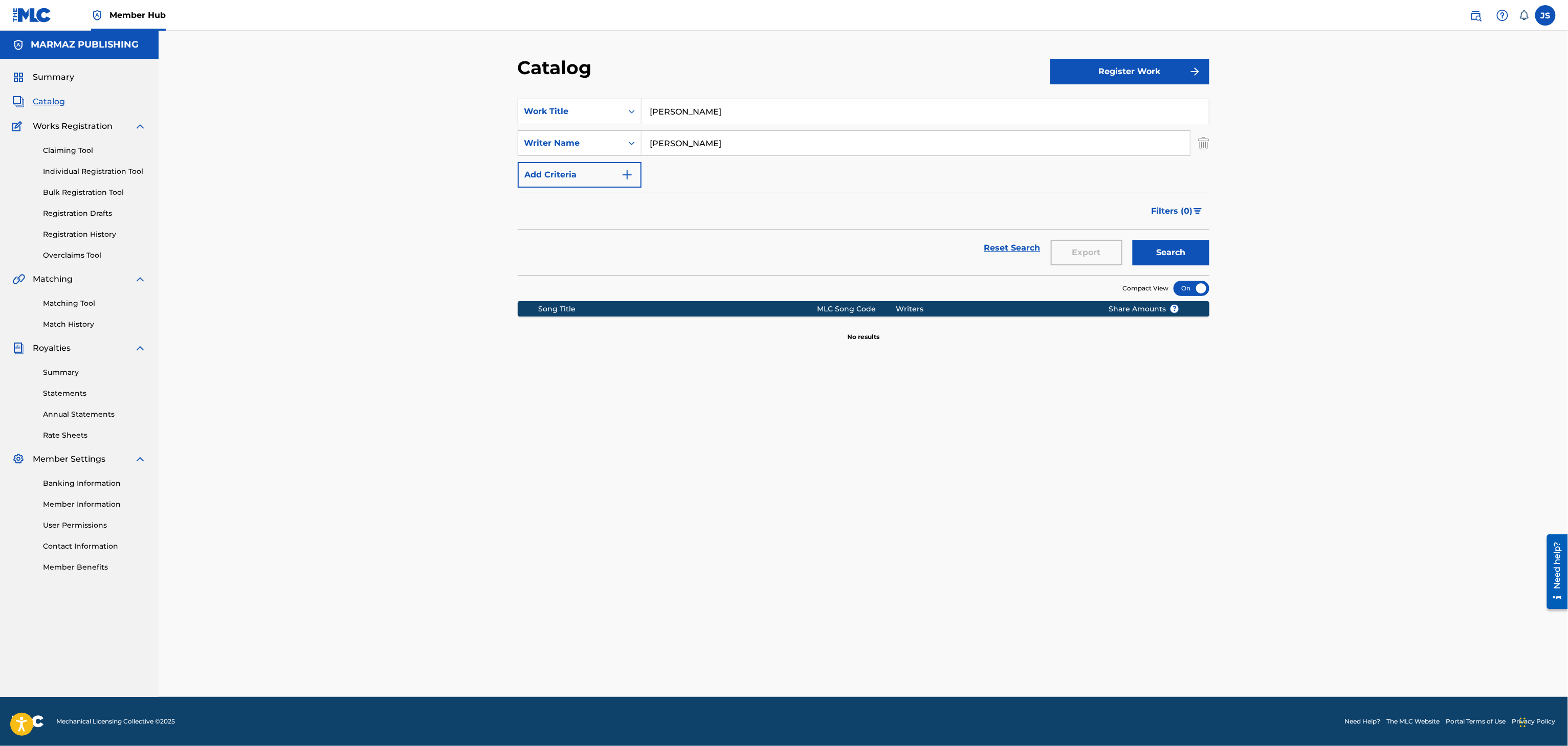
drag, startPoint x: 749, startPoint y: 111, endPoint x: 485, endPoint y: 82, distance: 265.6
click at [485, 87] on div "Catalog Register Work SearchWithCriteria93b5de38-62a4-4177-ab03-742c480f9f2b Wo…" at bounding box center [863, 363] width 1409 height 666
drag, startPoint x: 636, startPoint y: 133, endPoint x: 357, endPoint y: 106, distance: 280.3
click at [357, 106] on div "Catalog Register Work SearchWithCriteria93b5de38-62a4-4177-ab03-742c480f9f2b Wo…" at bounding box center [863, 363] width 1409 height 666
drag, startPoint x: 777, startPoint y: 111, endPoint x: 476, endPoint y: 93, distance: 301.5
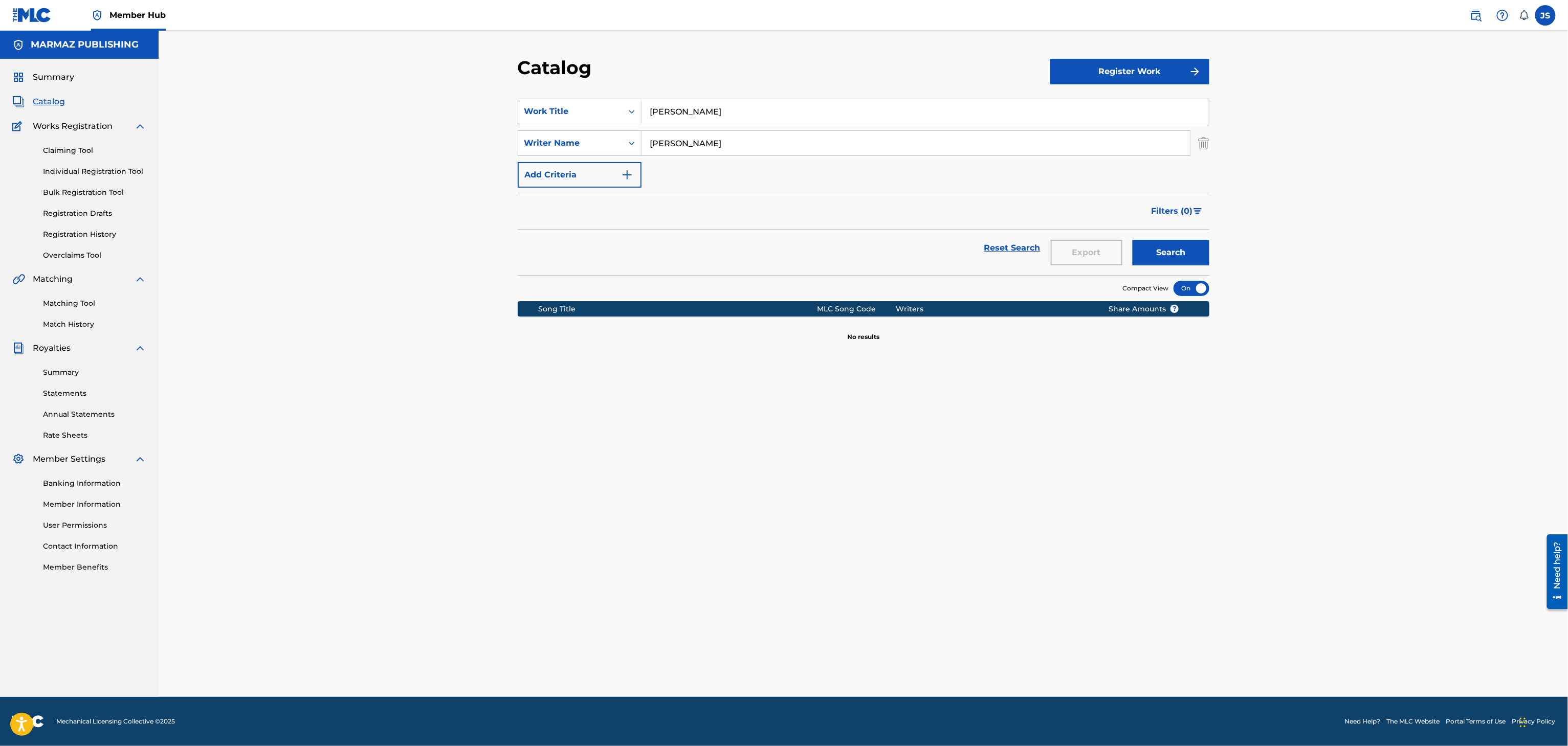
click at [479, 99] on div "Catalog Register Work SearchWithCriteria93b5de38-62a4-4177-ab03-742c480f9f2b Wo…" at bounding box center [863, 363] width 1409 height 666
drag, startPoint x: 740, startPoint y: 138, endPoint x: 575, endPoint y: 139, distance: 165.0
click at [575, 139] on div "SearchWithCriteriabd2475bc-e627-4a68-958f-d224f3d16597 Writer Name ALCIDES PADI…" at bounding box center [864, 143] width 691 height 26
paste input "SILVIO RAFAEL MELENDEZ RODRIGUEZ"
type input "SILVIO RAFAEL MELENDEZ RODRIGUEZ"
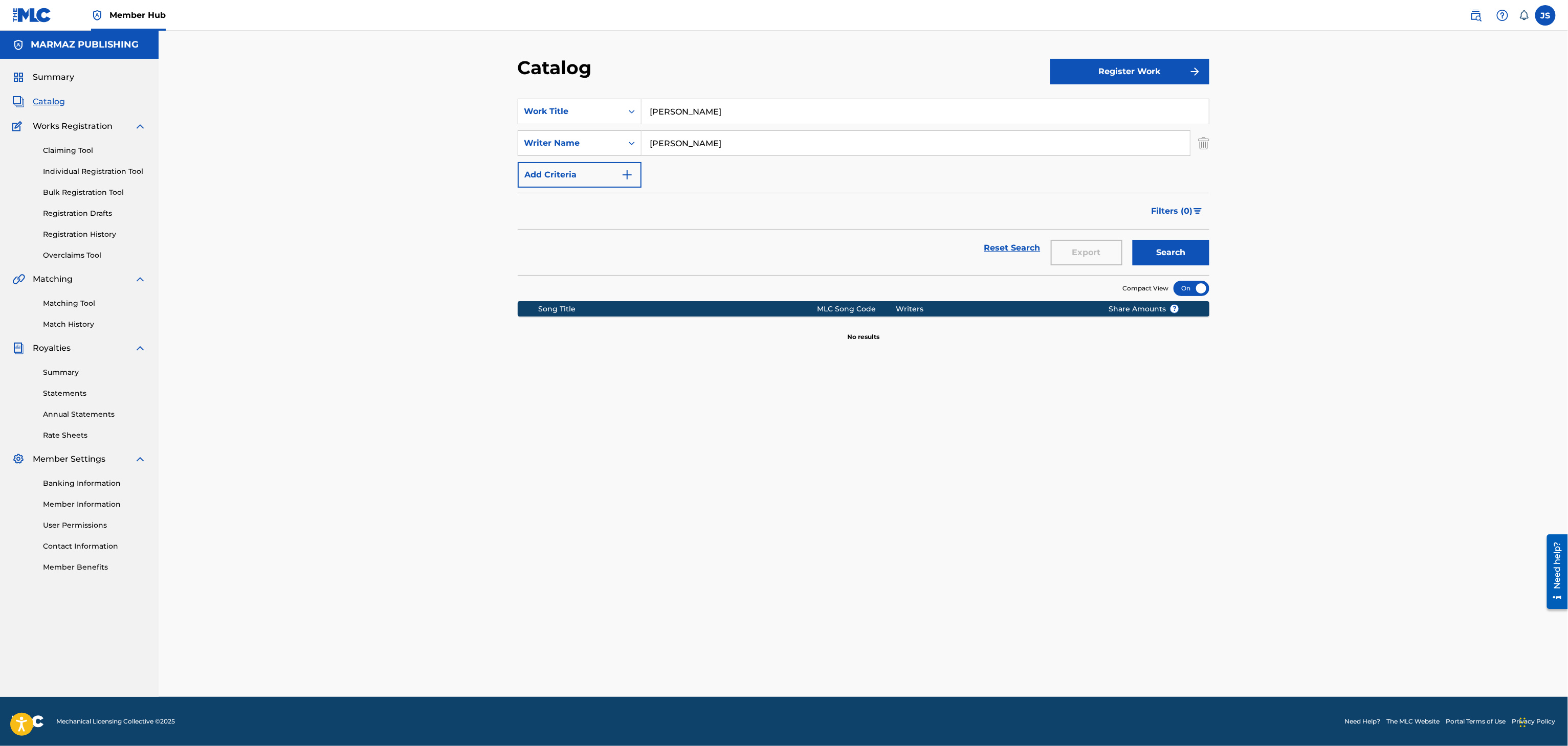
click at [736, 106] on input "SIMÓN CALZADILLA" at bounding box center [925, 111] width 567 height 24
drag, startPoint x: 734, startPoint y: 111, endPoint x: 531, endPoint y: 114, distance: 203.0
click at [531, 114] on div "SearchWithCriteria93b5de38-62a4-4177-ab03-742c480f9f2b Work Title SIMÓN CALZADI…" at bounding box center [864, 111] width 691 height 26
paste input "EL SEÑOR DE TRES CANALES"
type input "EL SEÑOR DE TRES CANALES"
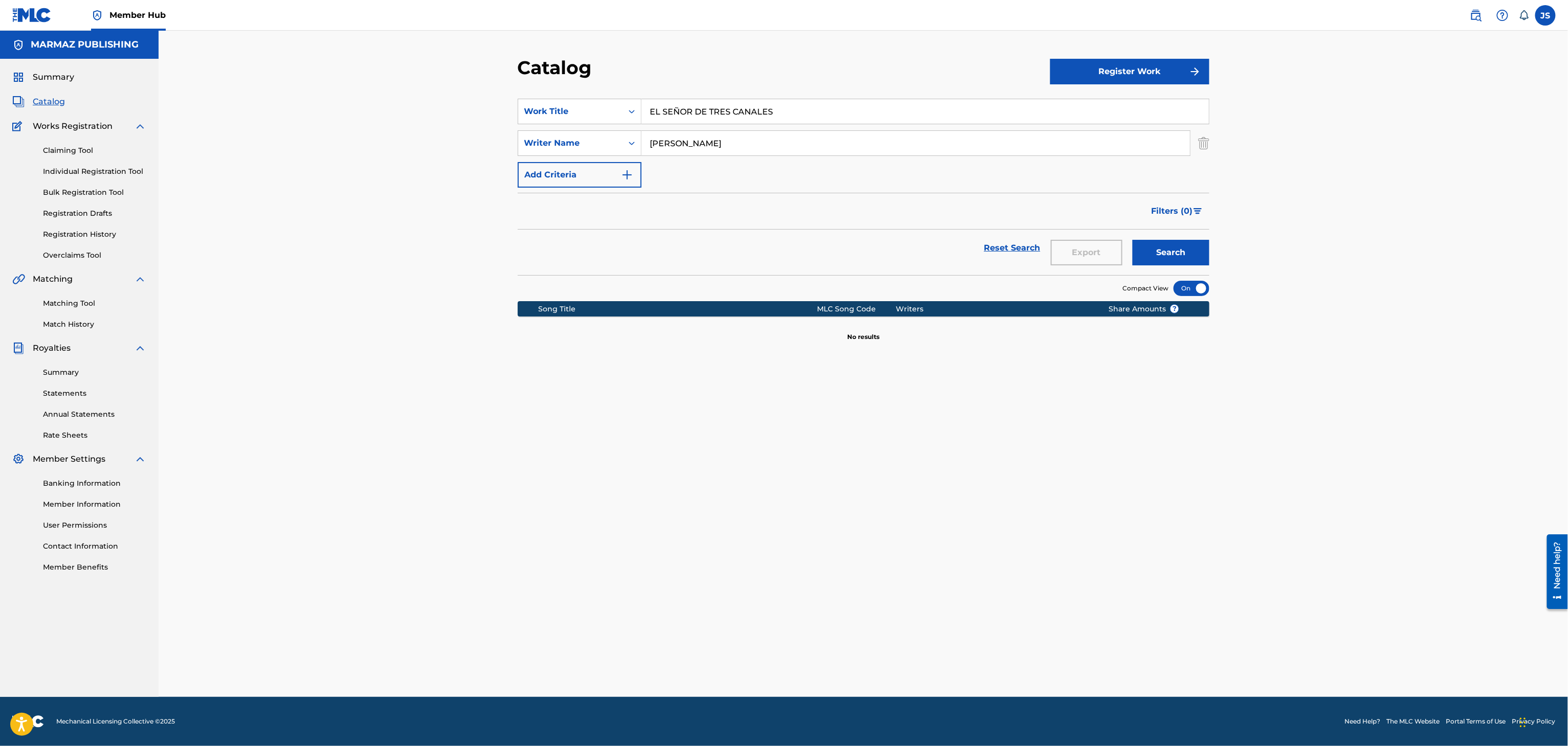
drag, startPoint x: 355, startPoint y: 293, endPoint x: 1107, endPoint y: 226, distance: 755.0
click at [356, 293] on div "Catalog Register Work SearchWithCriteria93b5de38-62a4-4177-ab03-742c480f9f2b Wo…" at bounding box center [863, 363] width 1409 height 666
click at [1156, 259] on button "Search" at bounding box center [1171, 253] width 77 height 26
click at [1166, 255] on button "Search" at bounding box center [1171, 253] width 77 height 26
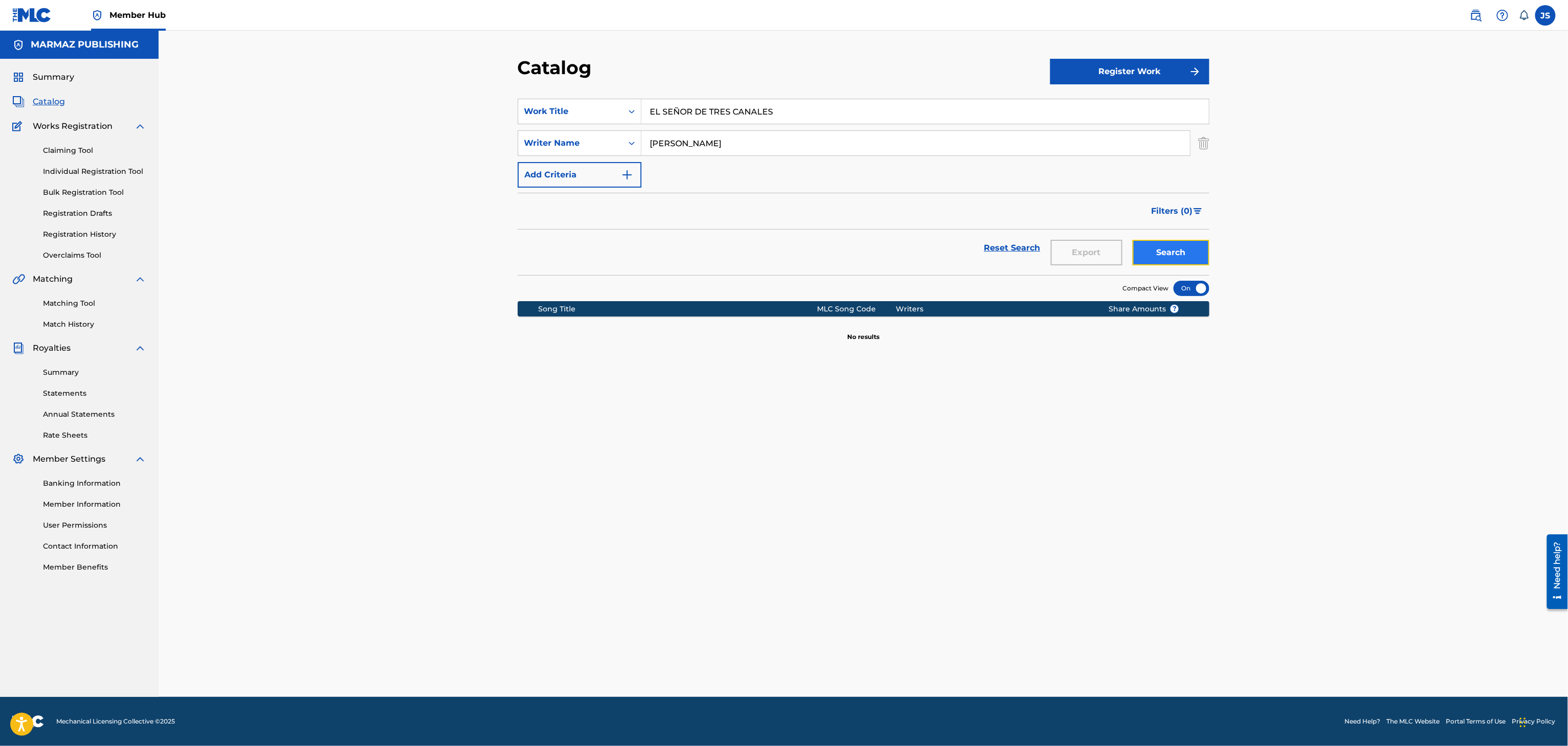
click at [1166, 255] on button "Search" at bounding box center [1171, 253] width 77 height 26
click at [698, 147] on input "SILVIO RAFAEL MELENDEZ RODRIGUEZ" at bounding box center [915, 143] width 548 height 24
click at [745, 138] on input "SILVIO MELENDEZ RODRIGUEZ" at bounding box center [915, 143] width 548 height 24
click at [748, 140] on input "SILVIO MELENDEZ RODRIGUEZ" at bounding box center [915, 143] width 548 height 24
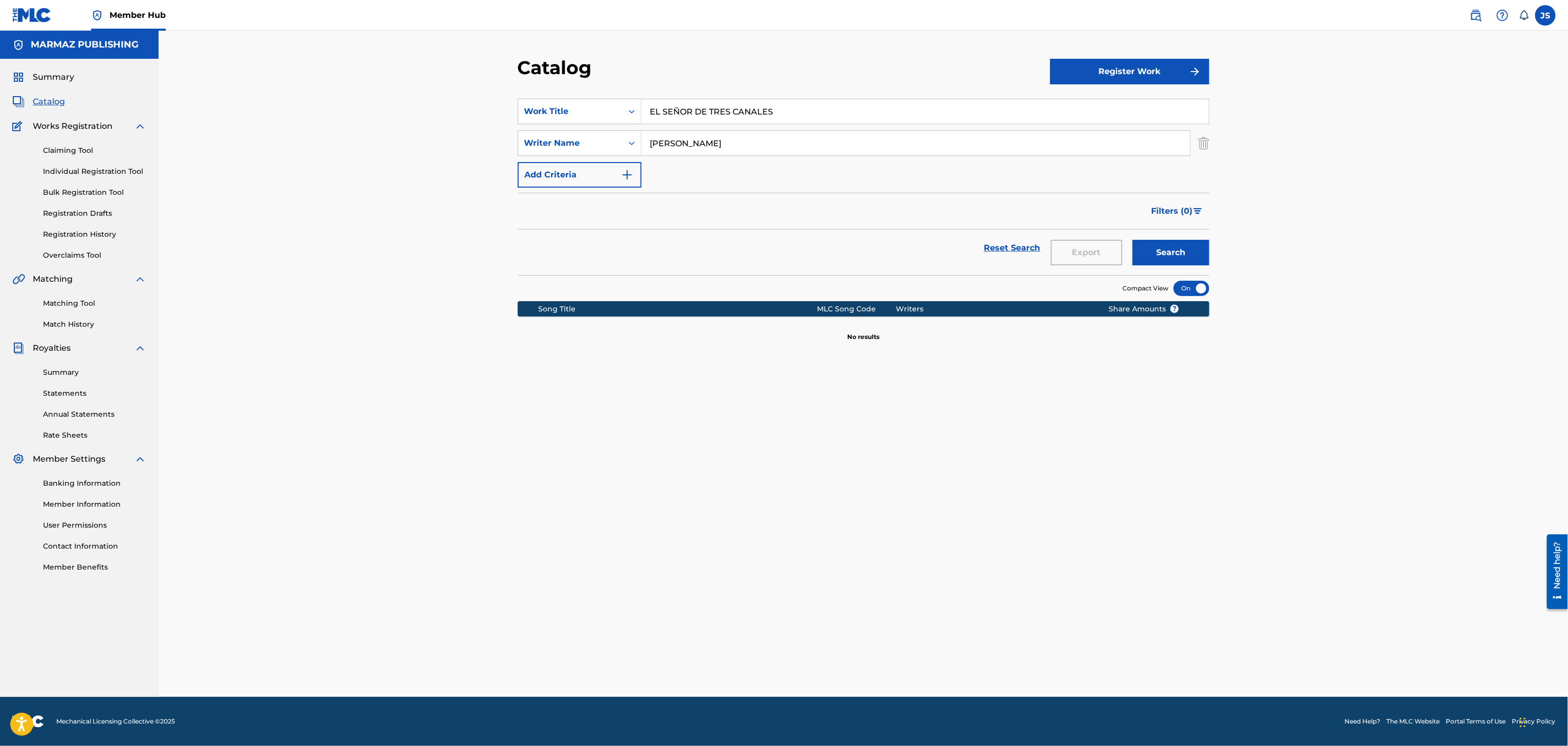
click at [748, 140] on input "SILVIO MELENDEZ RODRIGUEZ" at bounding box center [915, 143] width 548 height 24
type input "SILVIO MELENDEZ"
click at [1133, 240] on button "Search" at bounding box center [1171, 253] width 77 height 26
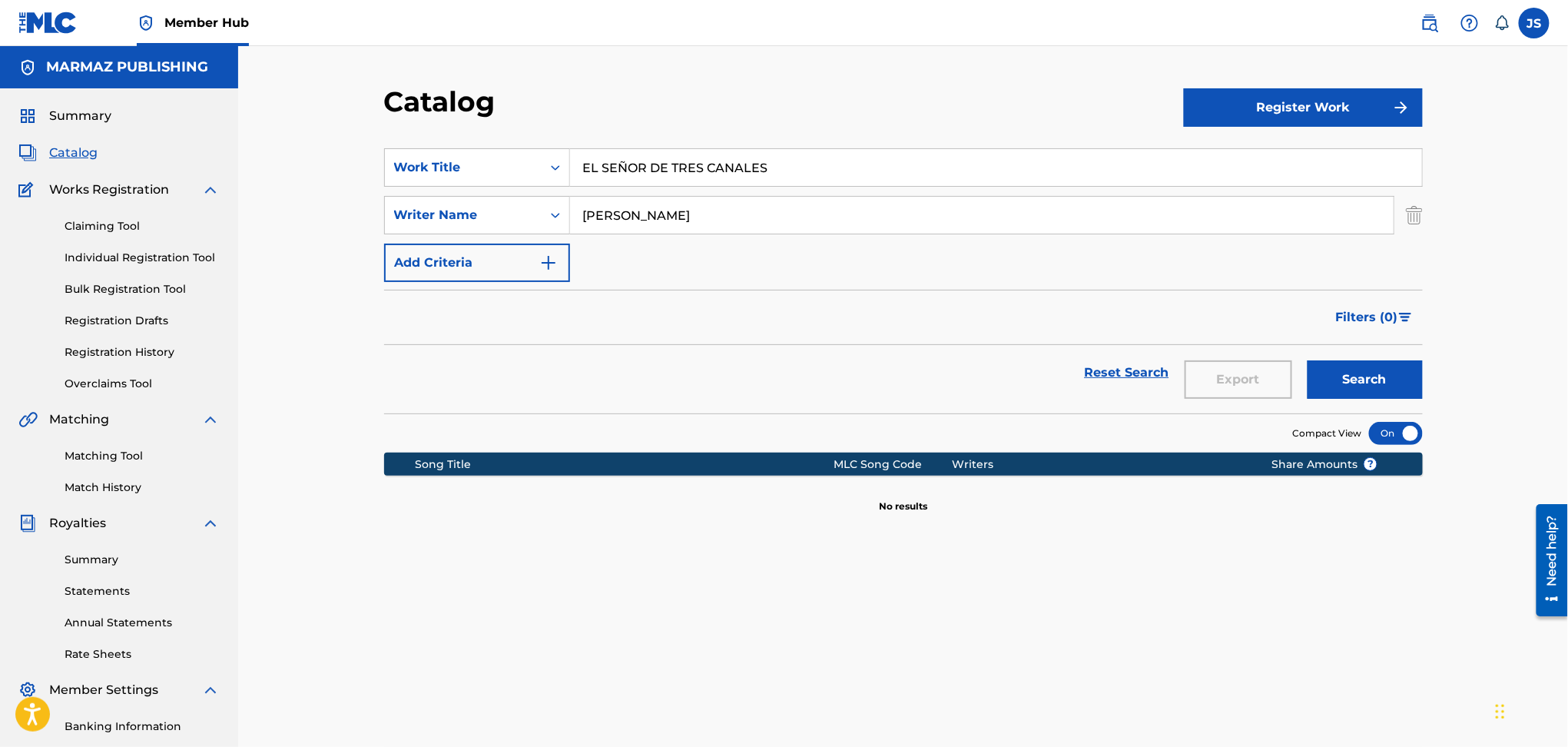
drag, startPoint x: 778, startPoint y: 155, endPoint x: 474, endPoint y: 144, distance: 304.2
click at [474, 144] on section "SearchWithCriteria93b5de38-62a4-4177-ab03-742c480f9f2b Work Title EL SEÑOR DE T…" at bounding box center [903, 272] width 1039 height 283
paste input "MI FORMA DE AMAR"
type input "MI FORMA DE AMAR"
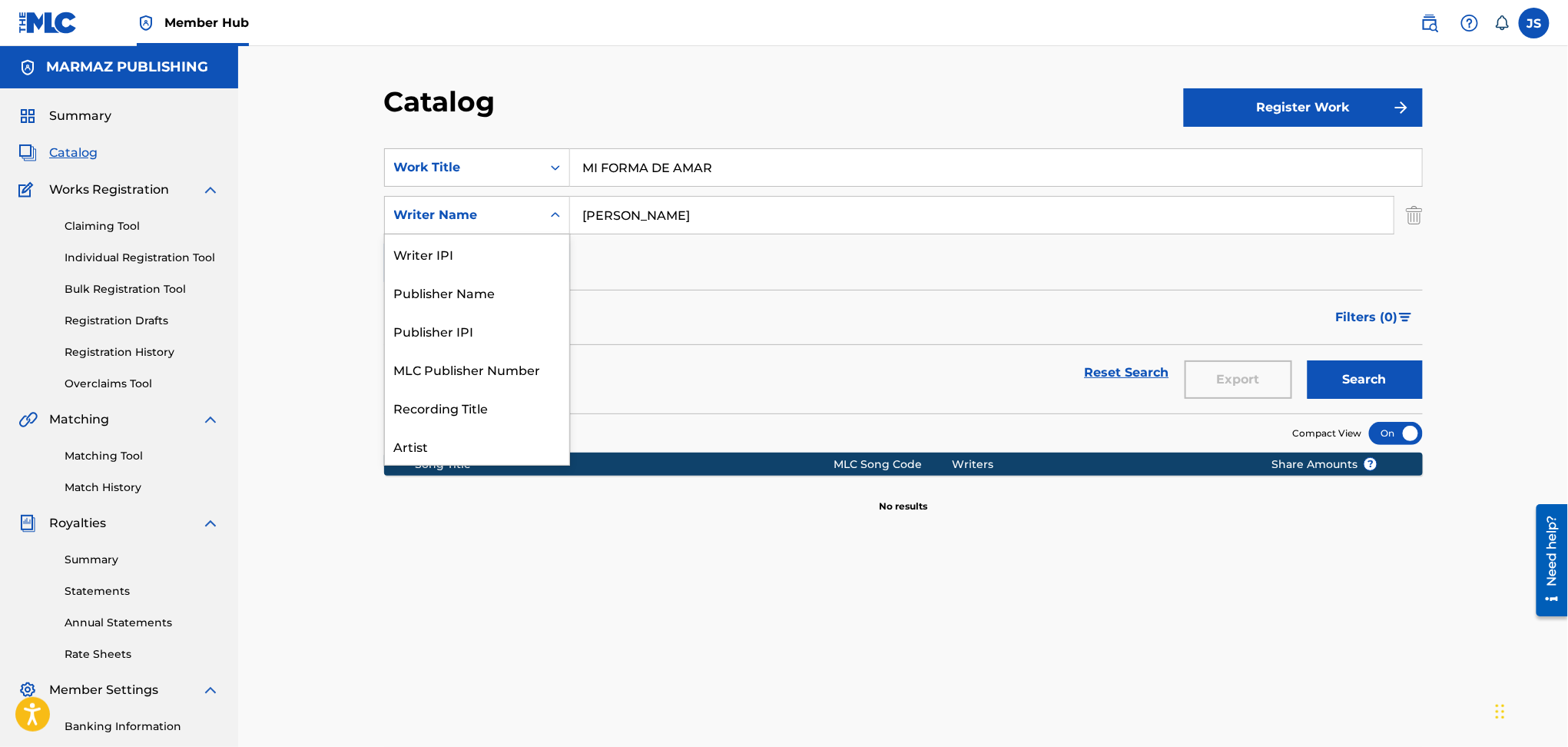
click at [514, 215] on div "Writer Name" at bounding box center [463, 215] width 138 height 18
click at [498, 306] on div "Publisher Name" at bounding box center [477, 292] width 185 height 38
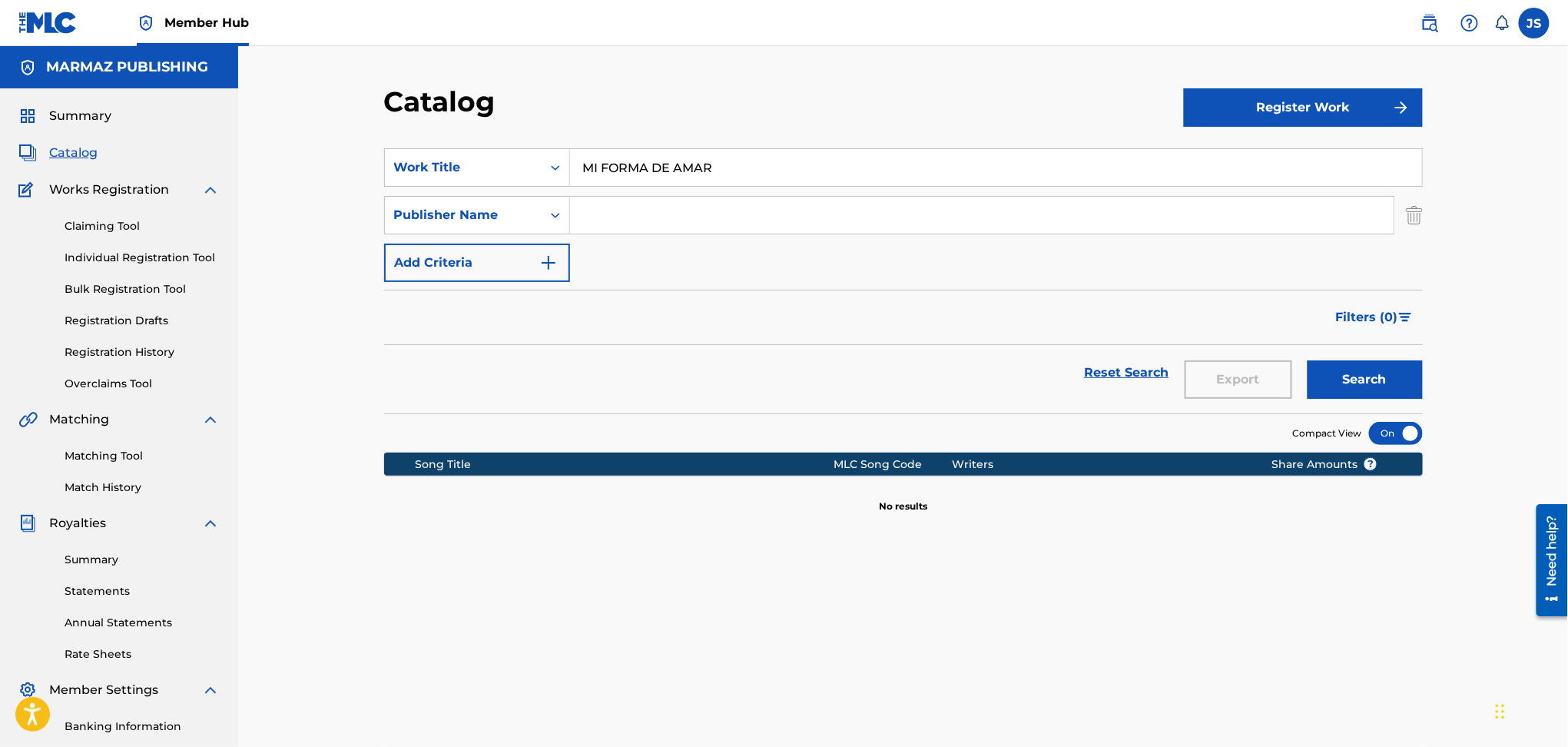
click at [691, 232] on input "Search Form" at bounding box center [982, 215] width 824 height 37
click at [1307, 360] on button "Search" at bounding box center [1365, 379] width 115 height 38
type input "MARMAZ"
click at [1371, 395] on button "Search" at bounding box center [1365, 379] width 115 height 38
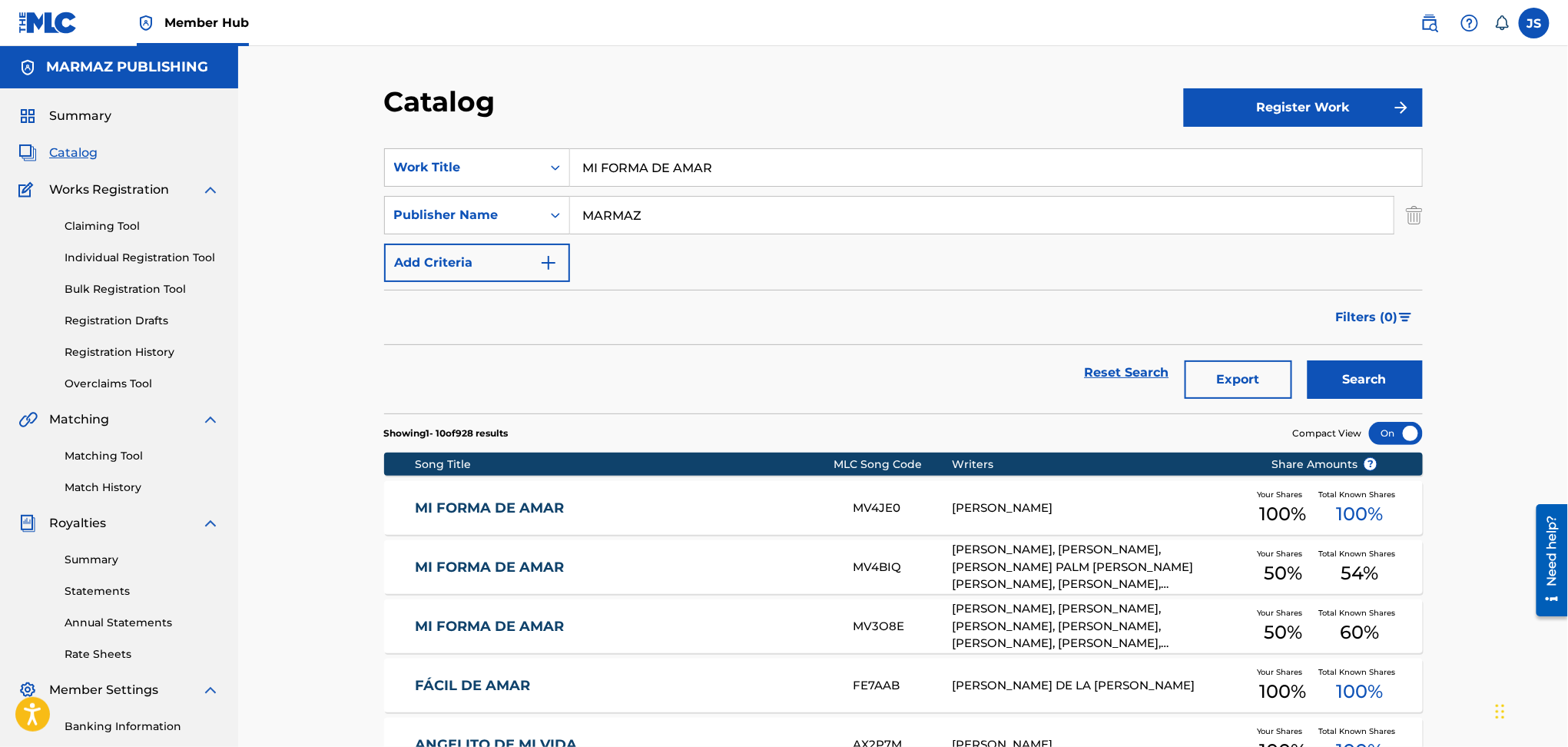
click at [444, 566] on link "MI FORMA DE AMAR" at bounding box center [624, 567] width 418 height 17
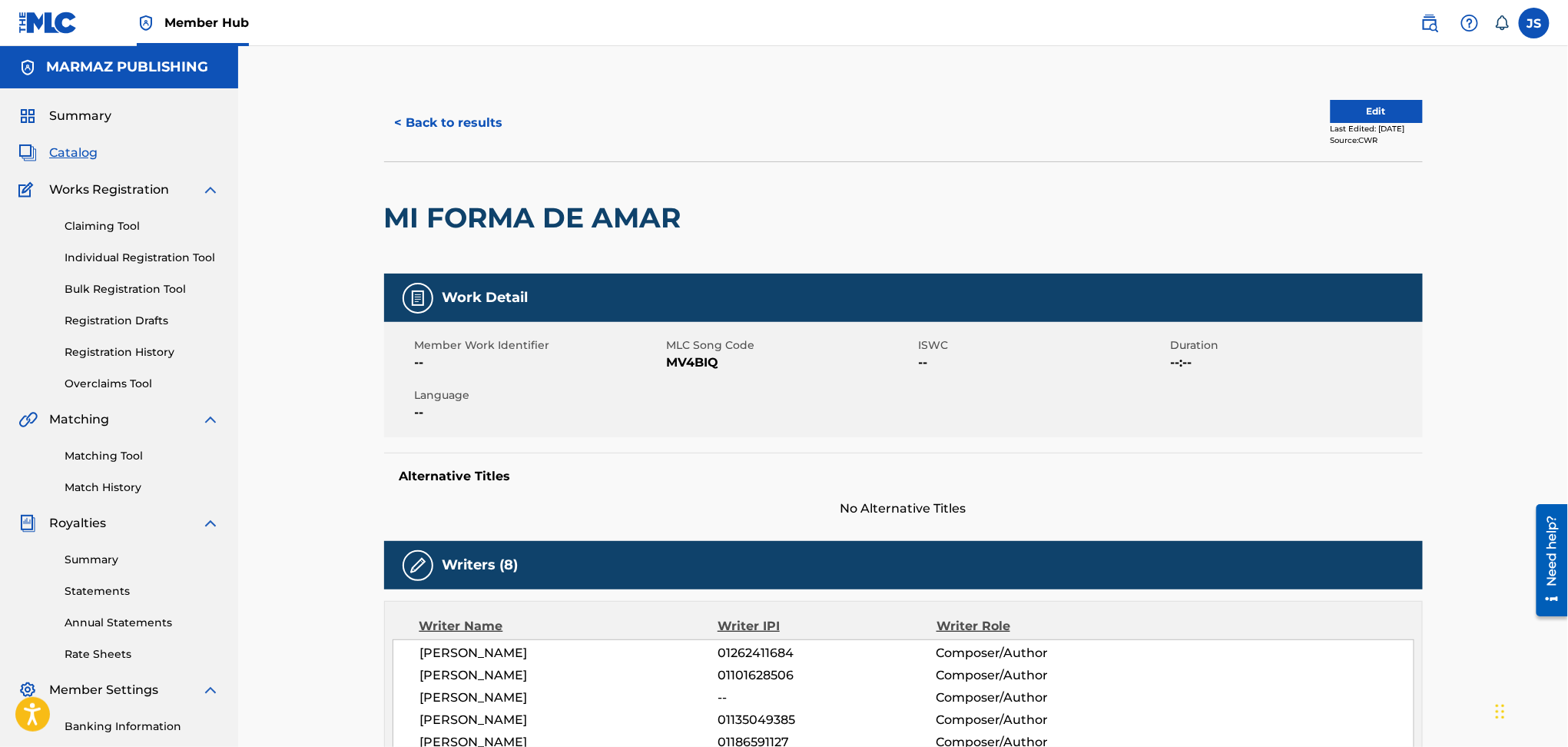
click at [699, 368] on span "MV4BIQ" at bounding box center [791, 363] width 248 height 18
copy span "MV4BIQ"
click at [427, 110] on button "< Back to results" at bounding box center [449, 123] width 130 height 38
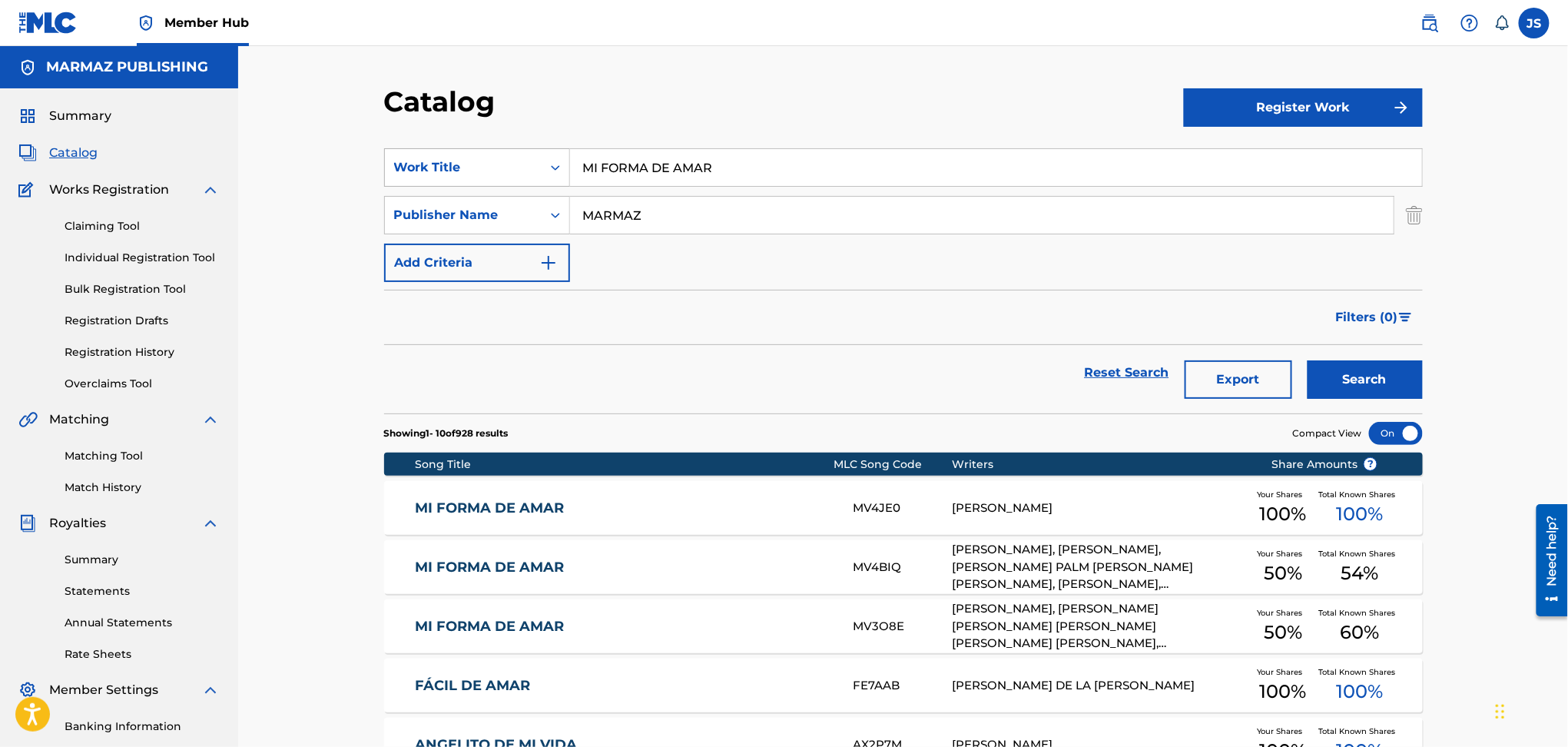
paste input "LA CENTELLA"
drag, startPoint x: 744, startPoint y: 161, endPoint x: 460, endPoint y: 154, distance: 284.1
click at [460, 154] on div "SearchWithCriteria93b5de38-62a4-4177-ab03-742c480f9f2b Work Title MI FORMA DE A…" at bounding box center [903, 167] width 1039 height 38
type input "LA CENTELLA"
click at [686, 91] on div "Catalog" at bounding box center [784, 107] width 800 height 46
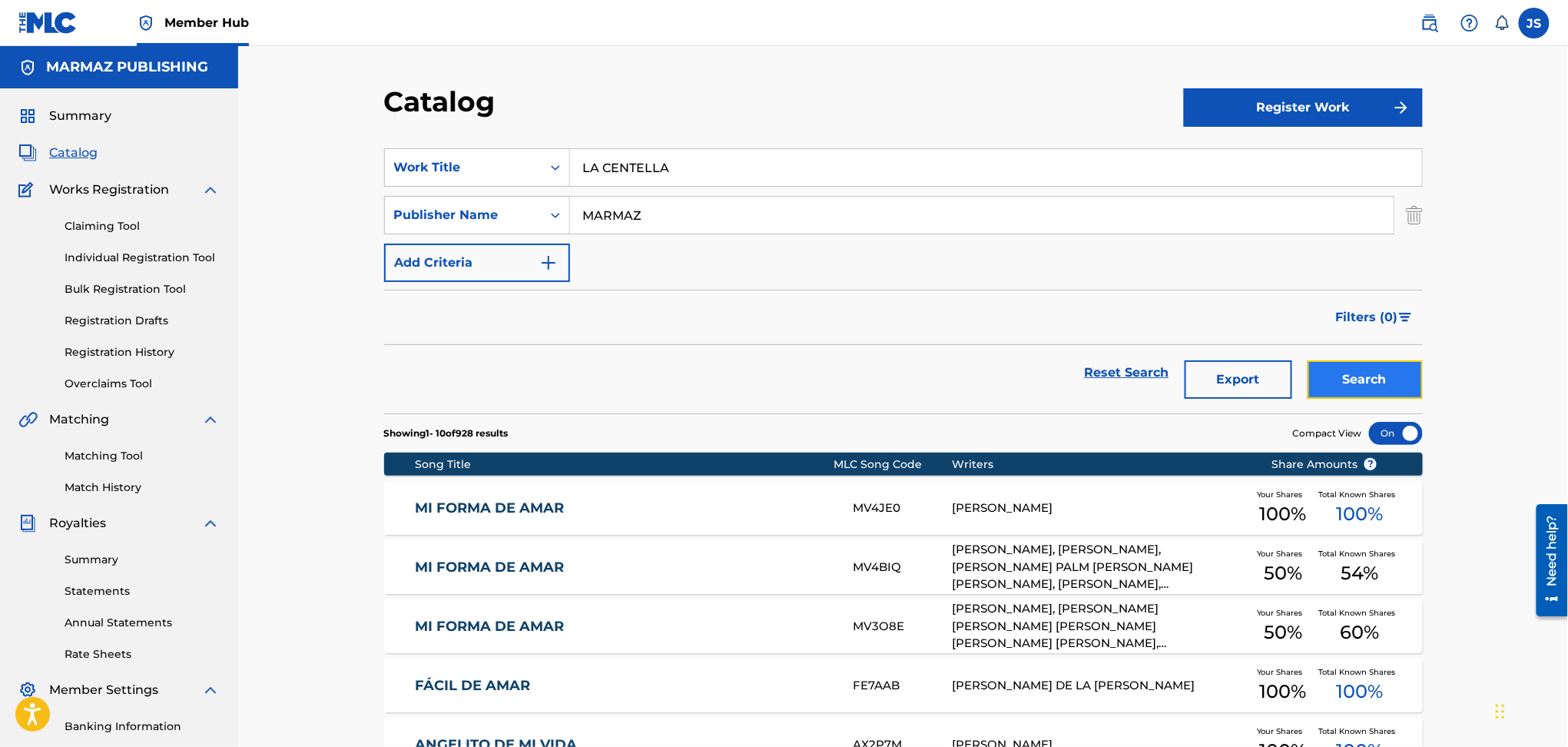
click at [1373, 380] on button "Search" at bounding box center [1365, 379] width 115 height 38
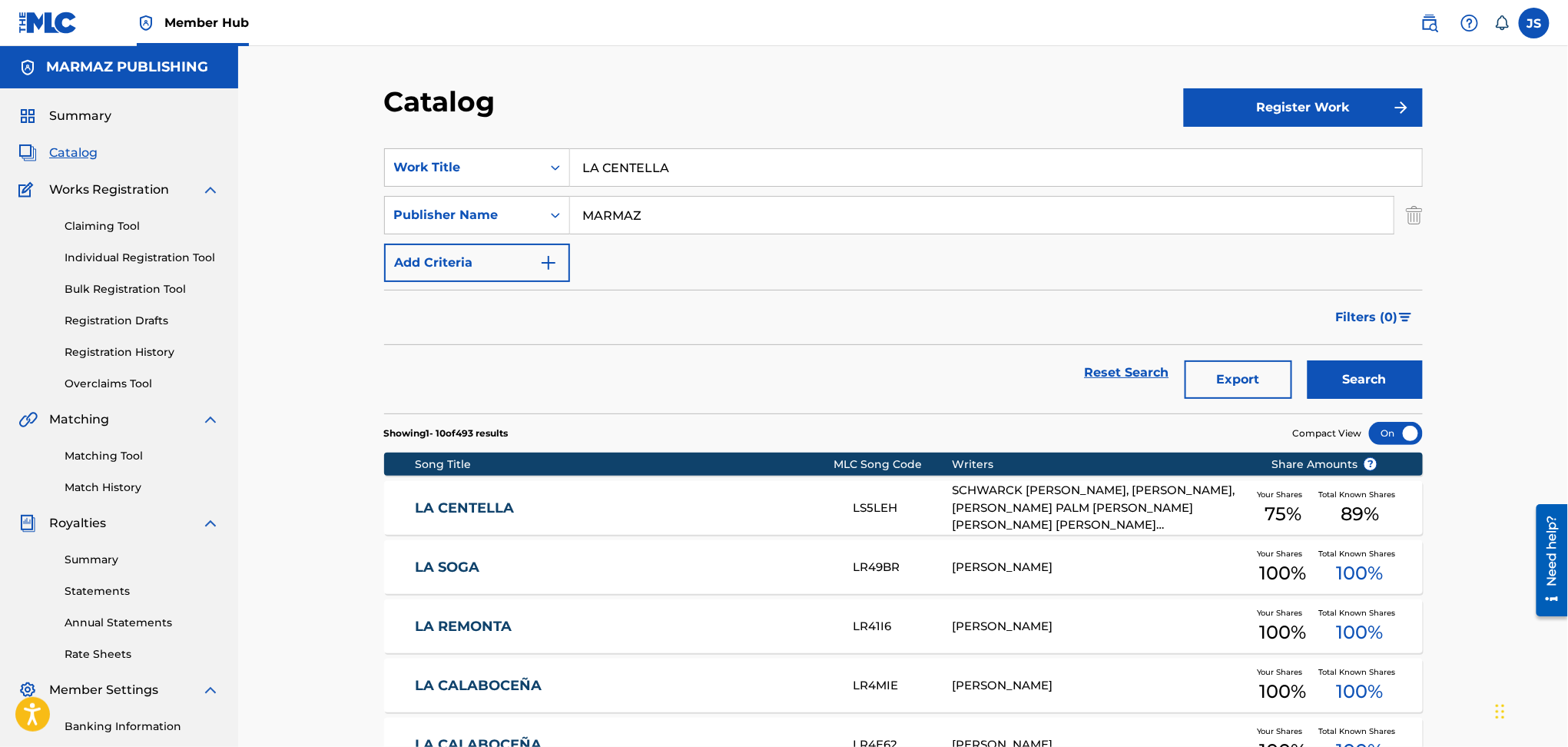
click at [463, 506] on link "LA CENTELLA" at bounding box center [624, 507] width 418 height 17
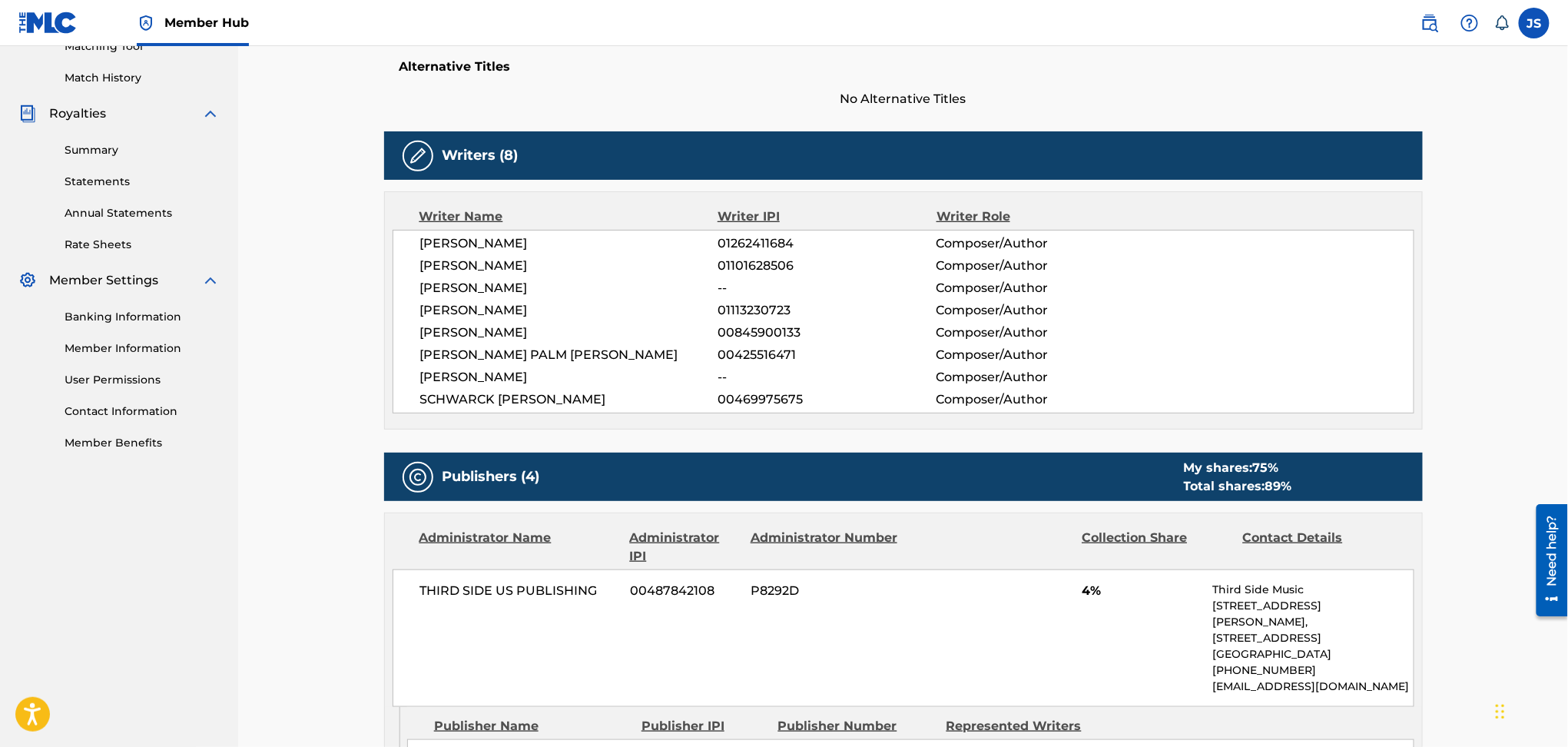
scroll to position [205, 0]
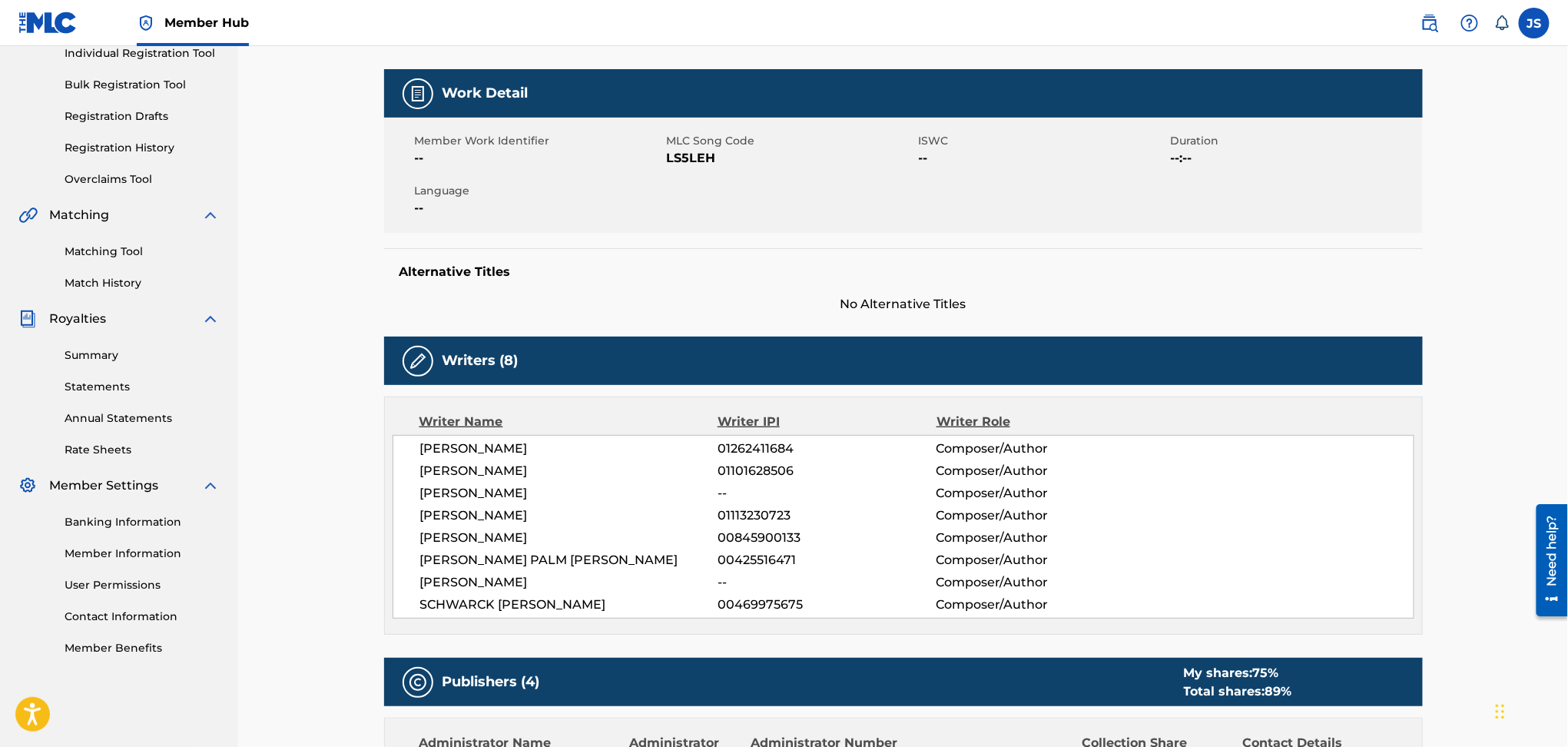
click at [696, 162] on span "LS5LEH" at bounding box center [791, 158] width 248 height 18
copy span "LS5LEH"
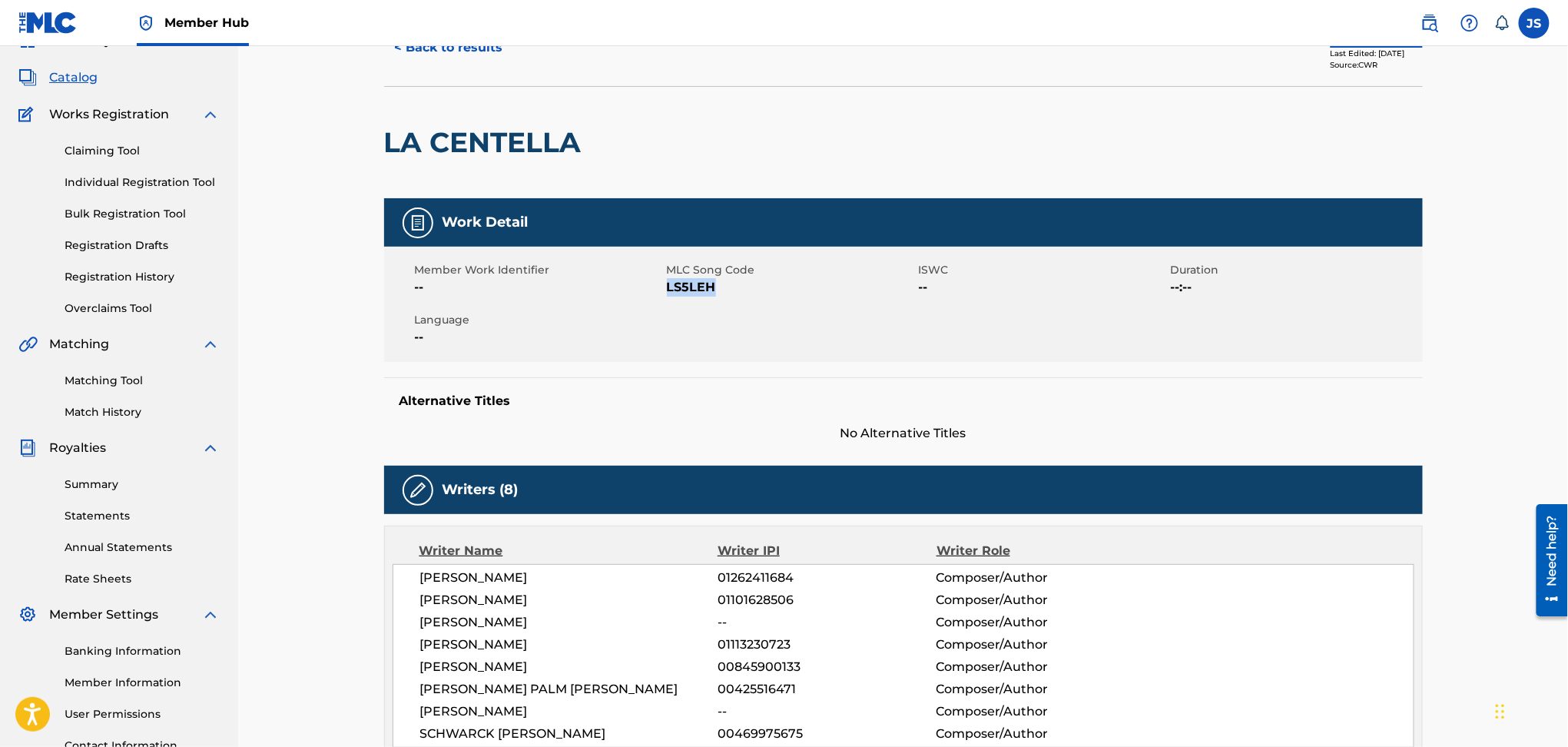
scroll to position [0, 0]
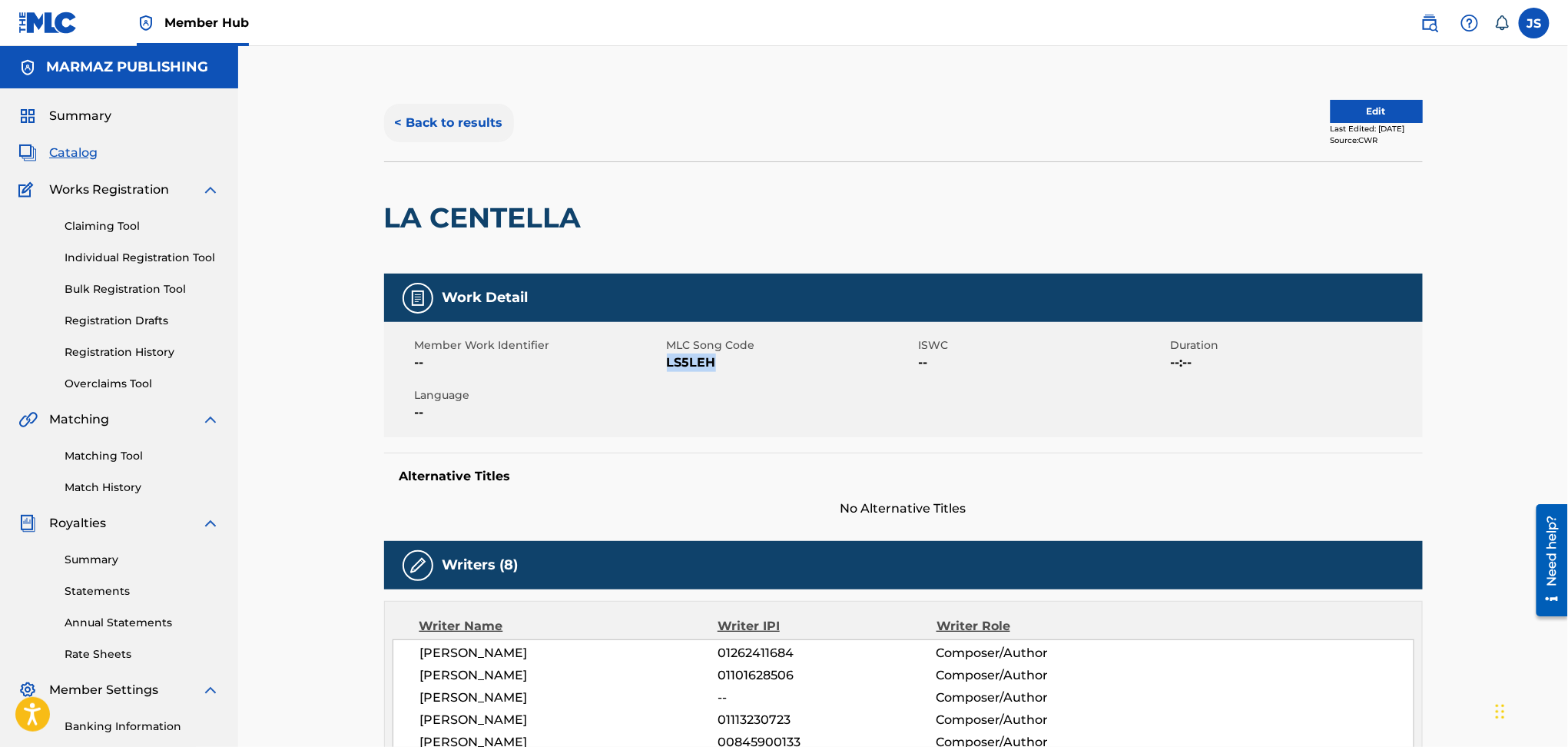
click at [469, 136] on button "< Back to results" at bounding box center [449, 123] width 130 height 38
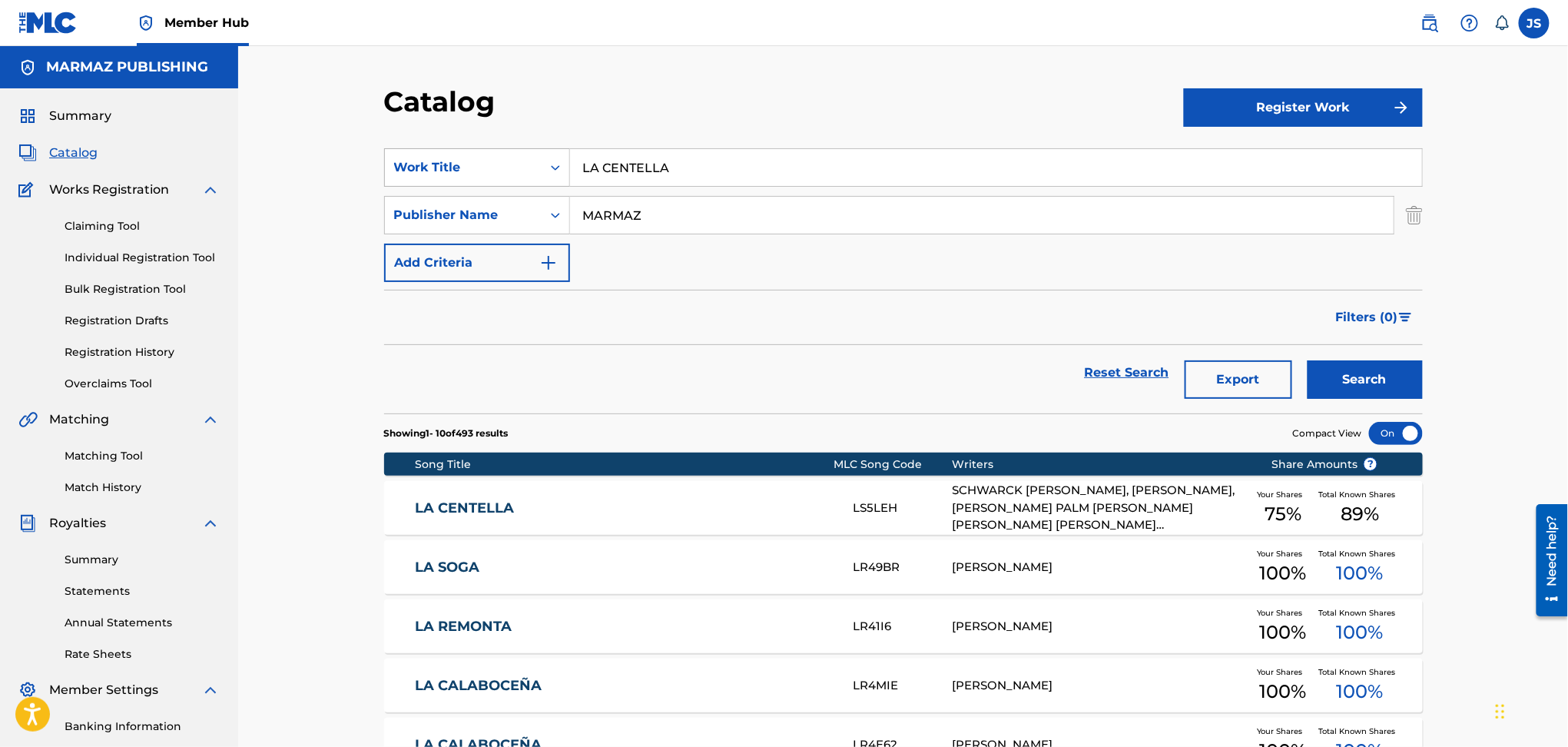
drag, startPoint x: 709, startPoint y: 177, endPoint x: 536, endPoint y: 162, distance: 173.6
click at [517, 173] on div "SearchWithCriteria93b5de38-62a4-4177-ab03-742c480f9f2b Work Title LA CENTELLA" at bounding box center [903, 167] width 1039 height 38
paste input "AGUACERO"
type input "AGUACERO"
drag, startPoint x: 734, startPoint y: 131, endPoint x: 891, endPoint y: 173, distance: 162.5
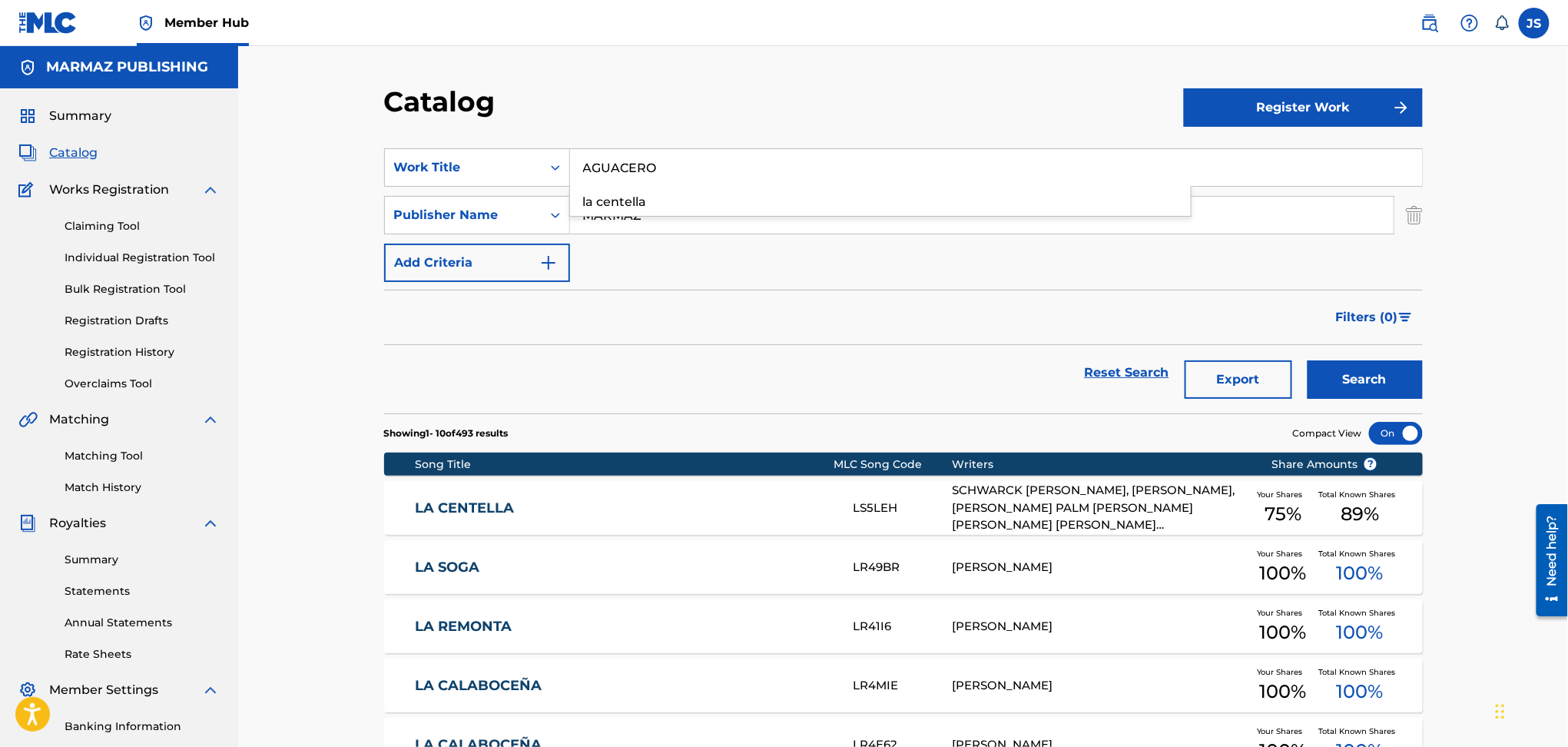
click at [758, 137] on section "SearchWithCriteria93b5de38-62a4-4177-ab03-742c480f9f2b Work Title AGUACERO la c…" at bounding box center [903, 272] width 1039 height 283
click at [1319, 368] on button "Search" at bounding box center [1365, 379] width 115 height 38
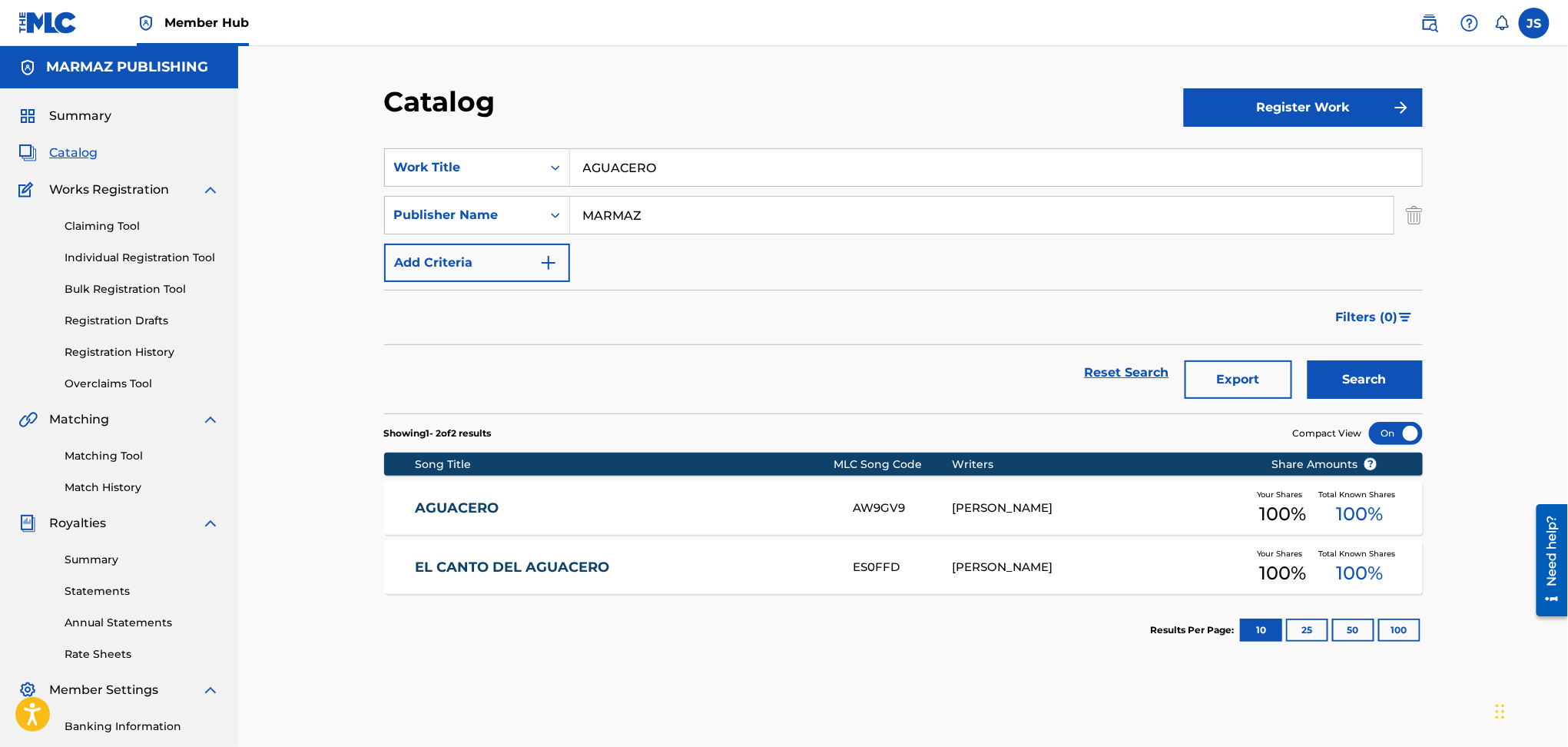
click at [467, 516] on link "AGUACERO" at bounding box center [624, 507] width 418 height 17
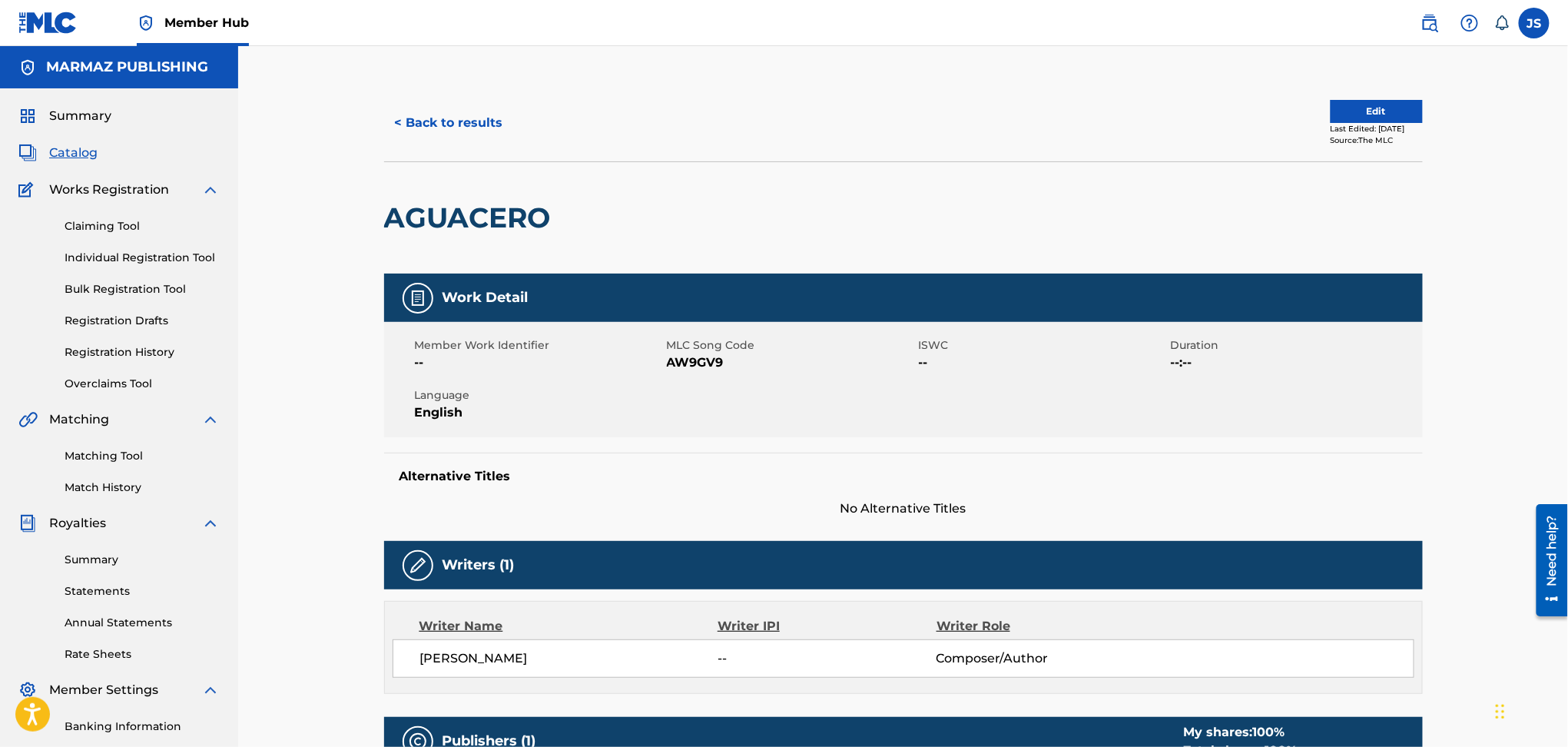
click at [716, 358] on span "AW9GV9" at bounding box center [791, 363] width 248 height 18
click at [446, 130] on button "< Back to results" at bounding box center [449, 123] width 130 height 38
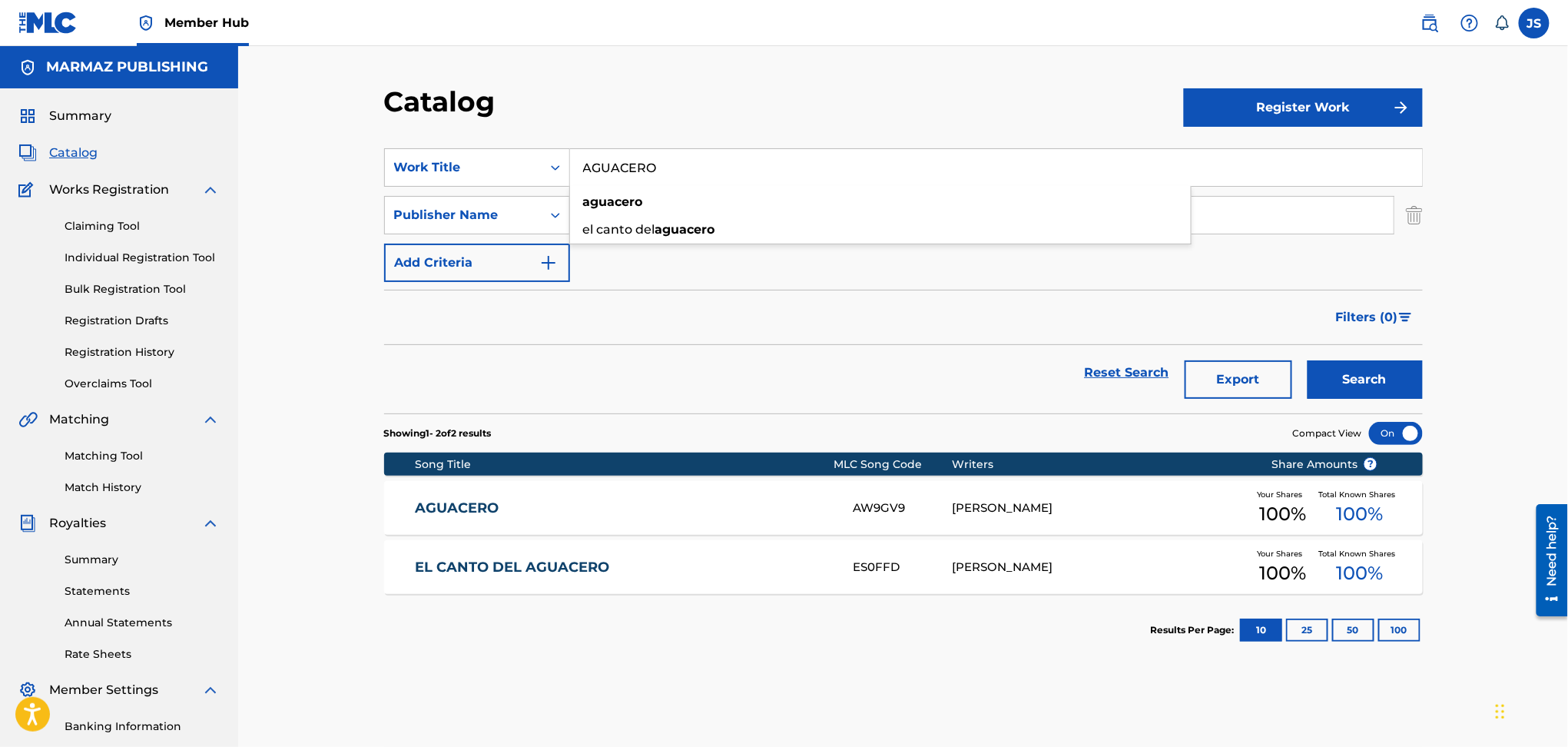
drag, startPoint x: 675, startPoint y: 186, endPoint x: 494, endPoint y: 141, distance: 186.5
click at [494, 142] on section "SearchWithCriteria93b5de38-62a4-4177-ab03-742c480f9f2b Work Title AGUACERO agua…" at bounding box center [903, 272] width 1039 height 283
paste input "UN ÁNGEL (EN VIVO)"
click at [715, 138] on section "SearchWithCriteria93b5de38-62a4-4177-ab03-742c480f9f2b Work Title UN ÁNGEL (EN …" at bounding box center [903, 272] width 1039 height 283
click at [1360, 393] on button "Search" at bounding box center [1365, 379] width 115 height 38
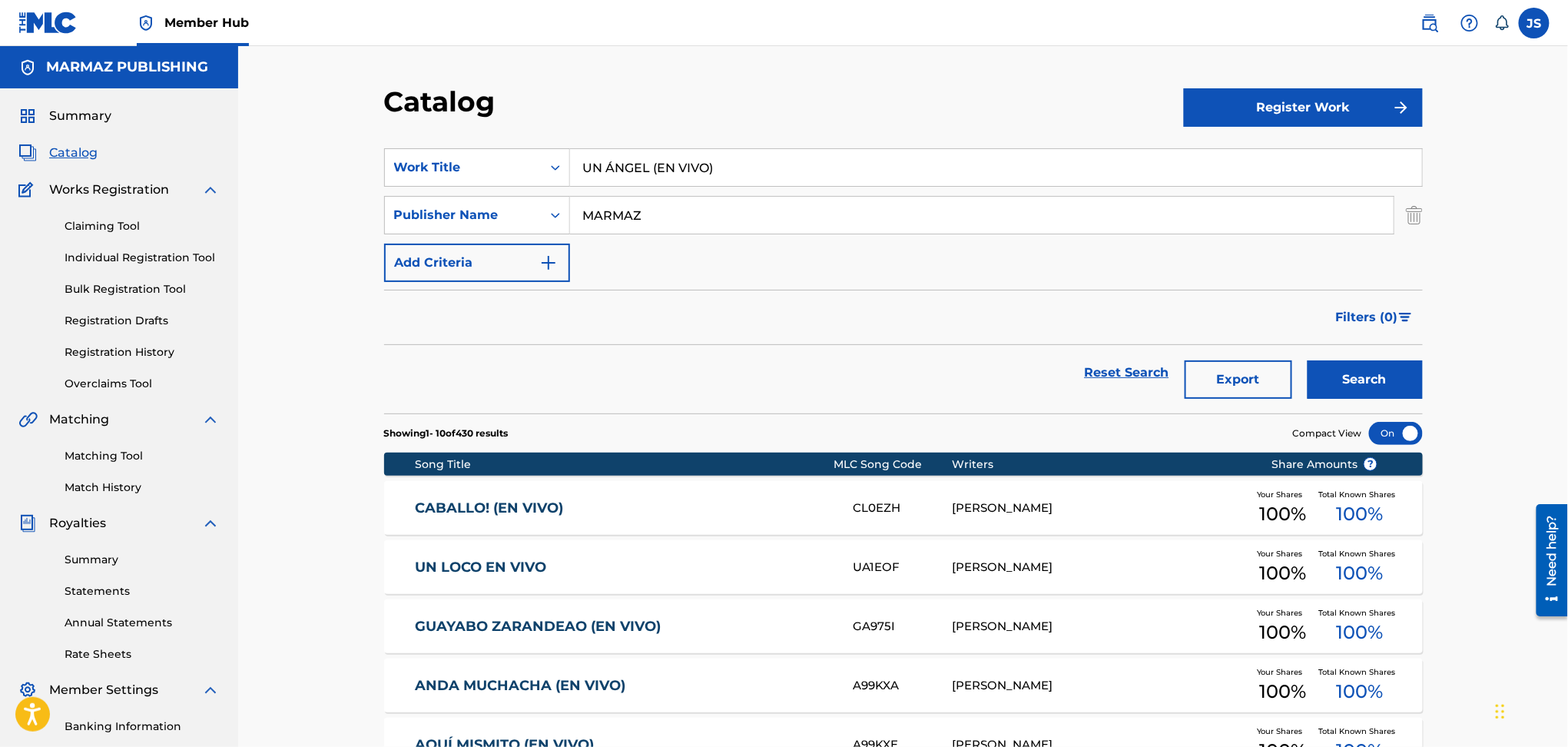
drag, startPoint x: 731, startPoint y: 166, endPoint x: 649, endPoint y: 170, distance: 82.1
click at [649, 170] on input "UN ÁNGEL (EN VIVO)" at bounding box center [997, 167] width 852 height 37
click at [1307, 360] on button "Search" at bounding box center [1365, 379] width 115 height 38
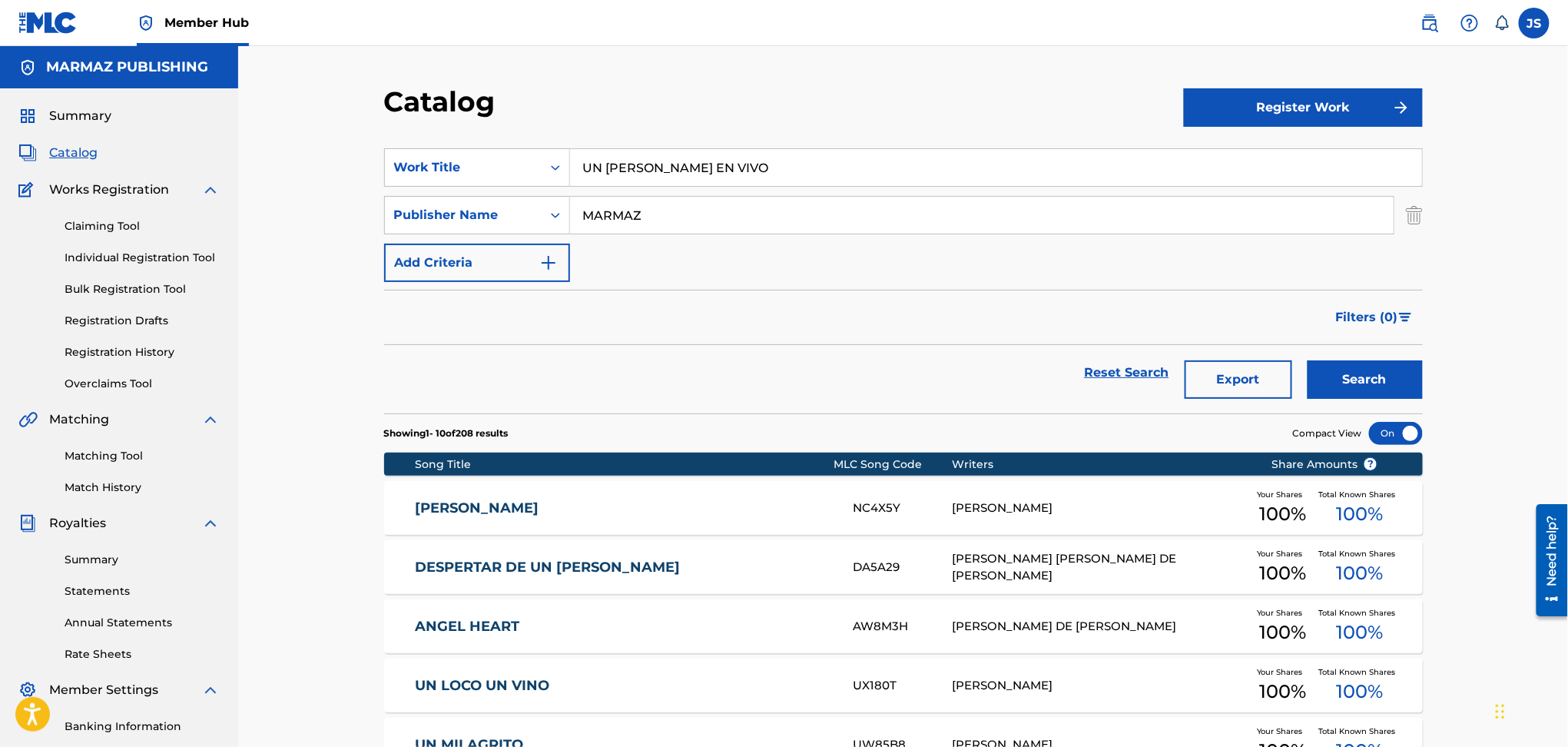
click at [1307, 360] on button "Search" at bounding box center [1365, 379] width 115 height 38
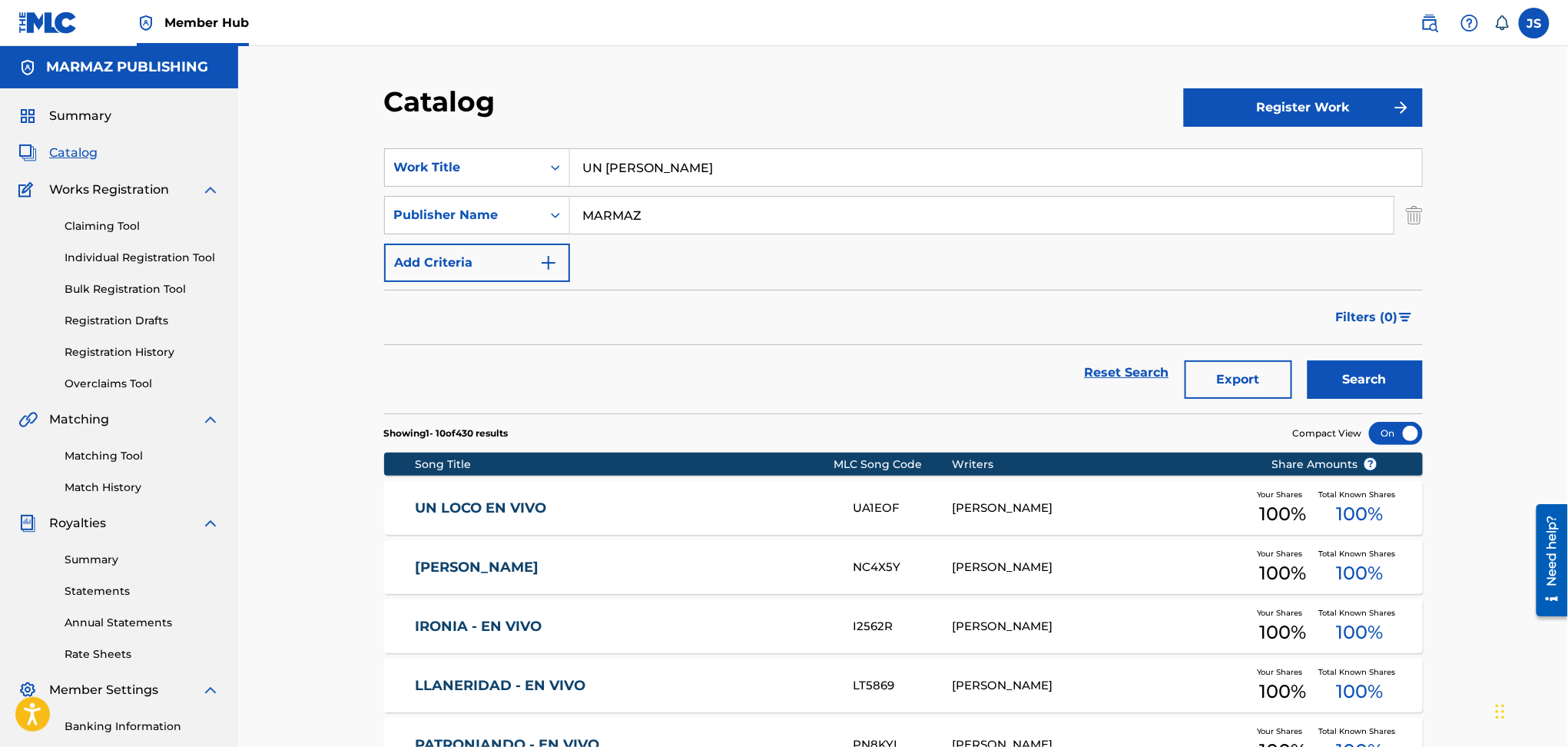
click at [1307, 360] on button "Search" at bounding box center [1365, 379] width 115 height 38
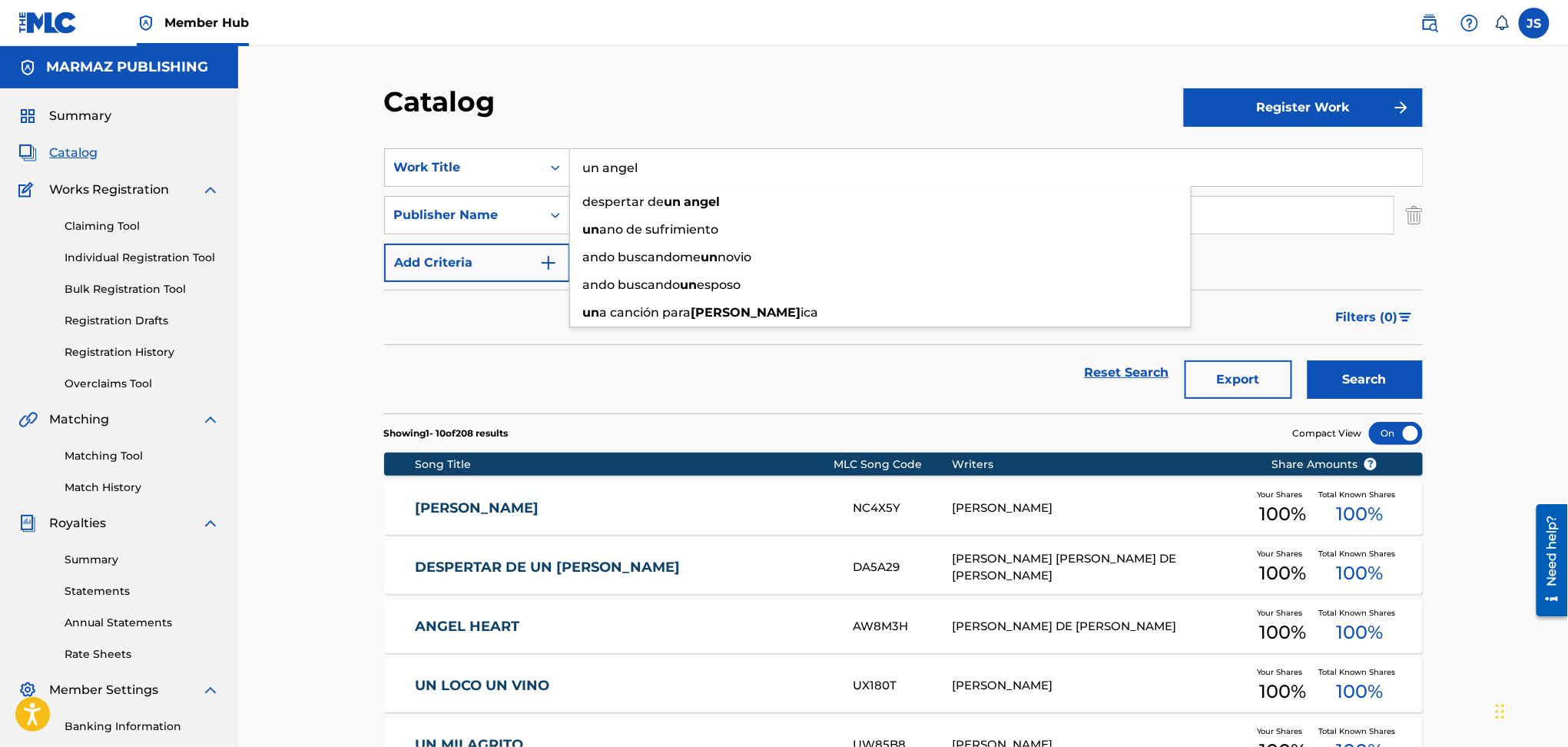
click at [1307, 360] on button "Search" at bounding box center [1365, 379] width 115 height 38
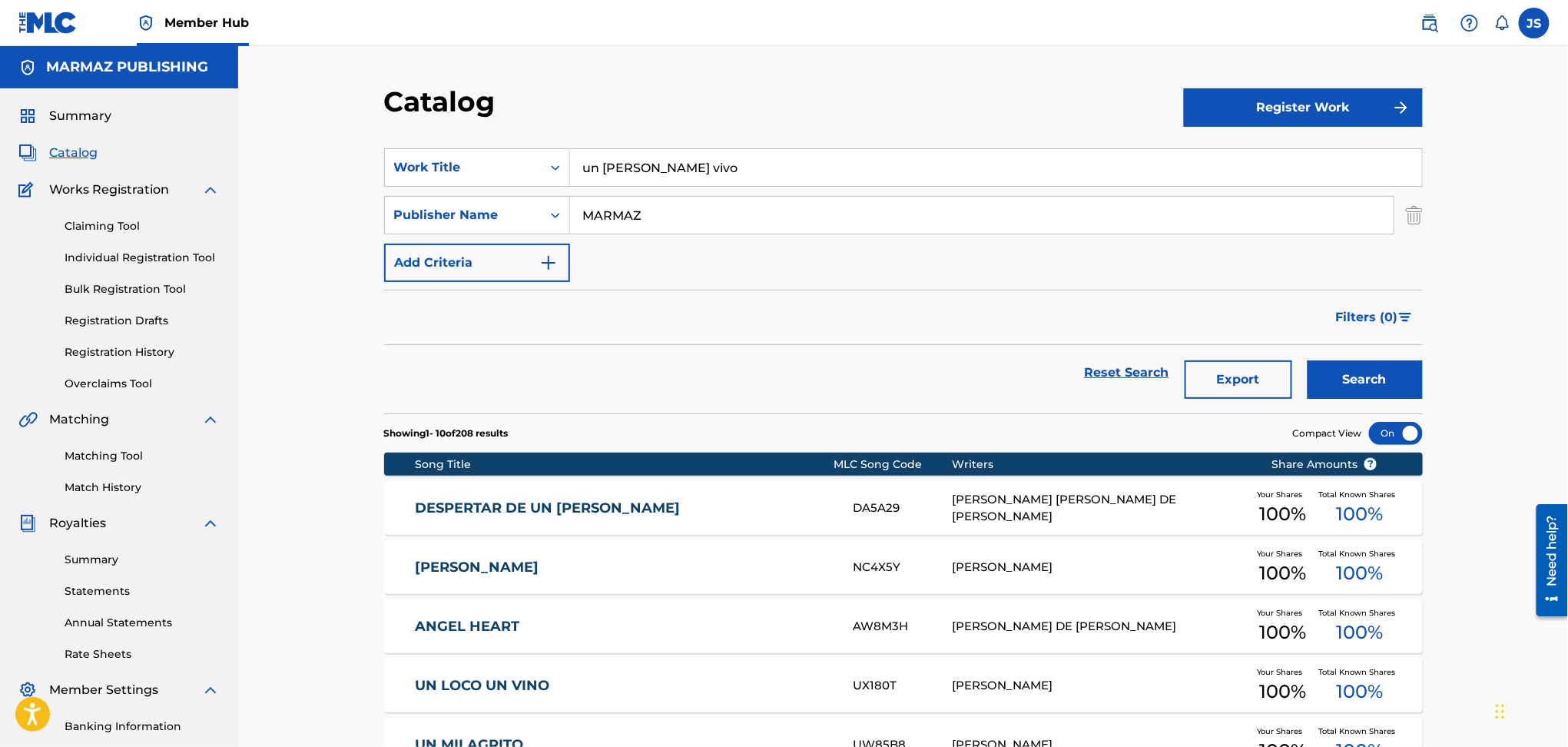
click at [1307, 360] on button "Search" at bounding box center [1365, 379] width 115 height 38
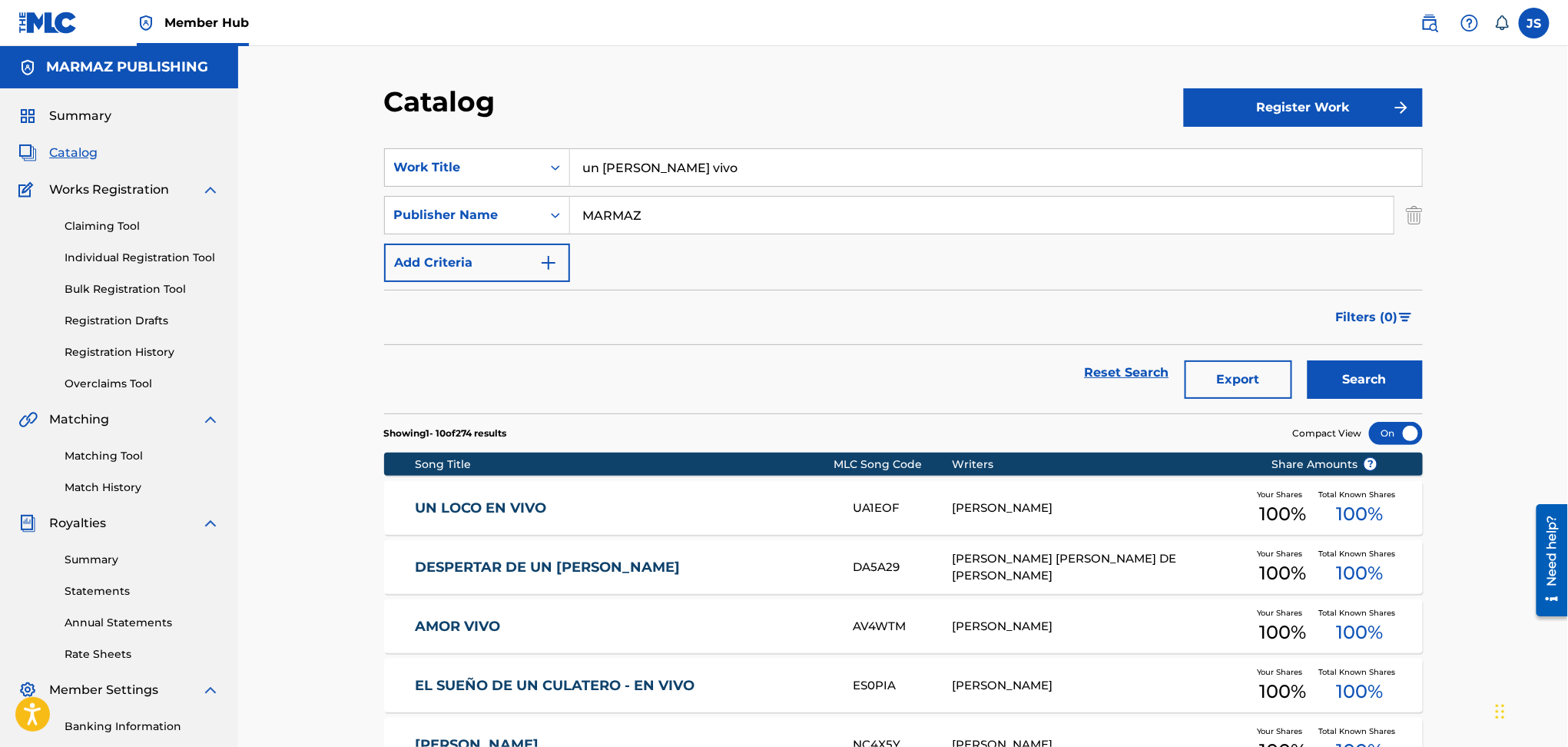
paste input "UN ÁNGEL (EN VIVO)"
click at [1307, 360] on button "Search" at bounding box center [1365, 379] width 115 height 38
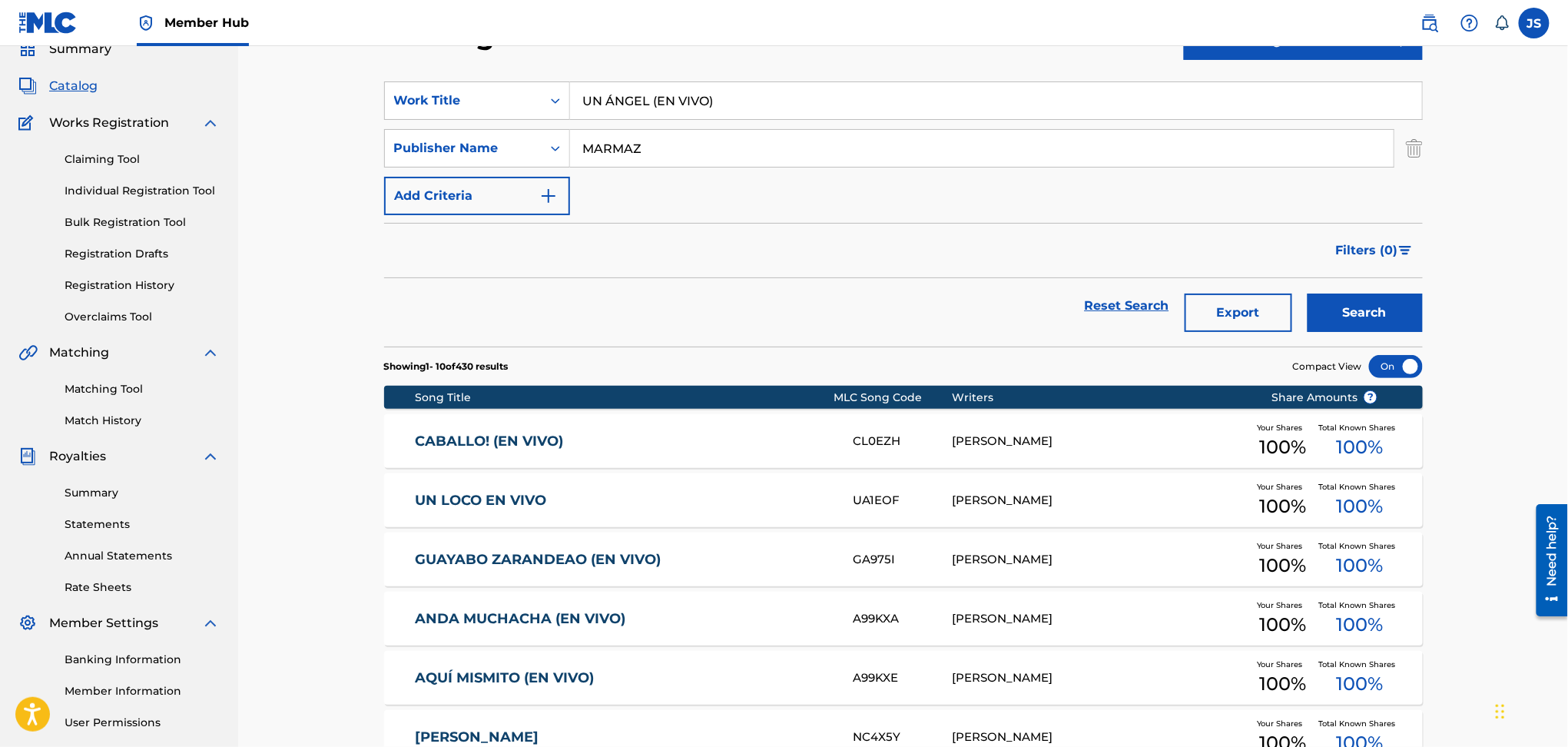
scroll to position [102, 0]
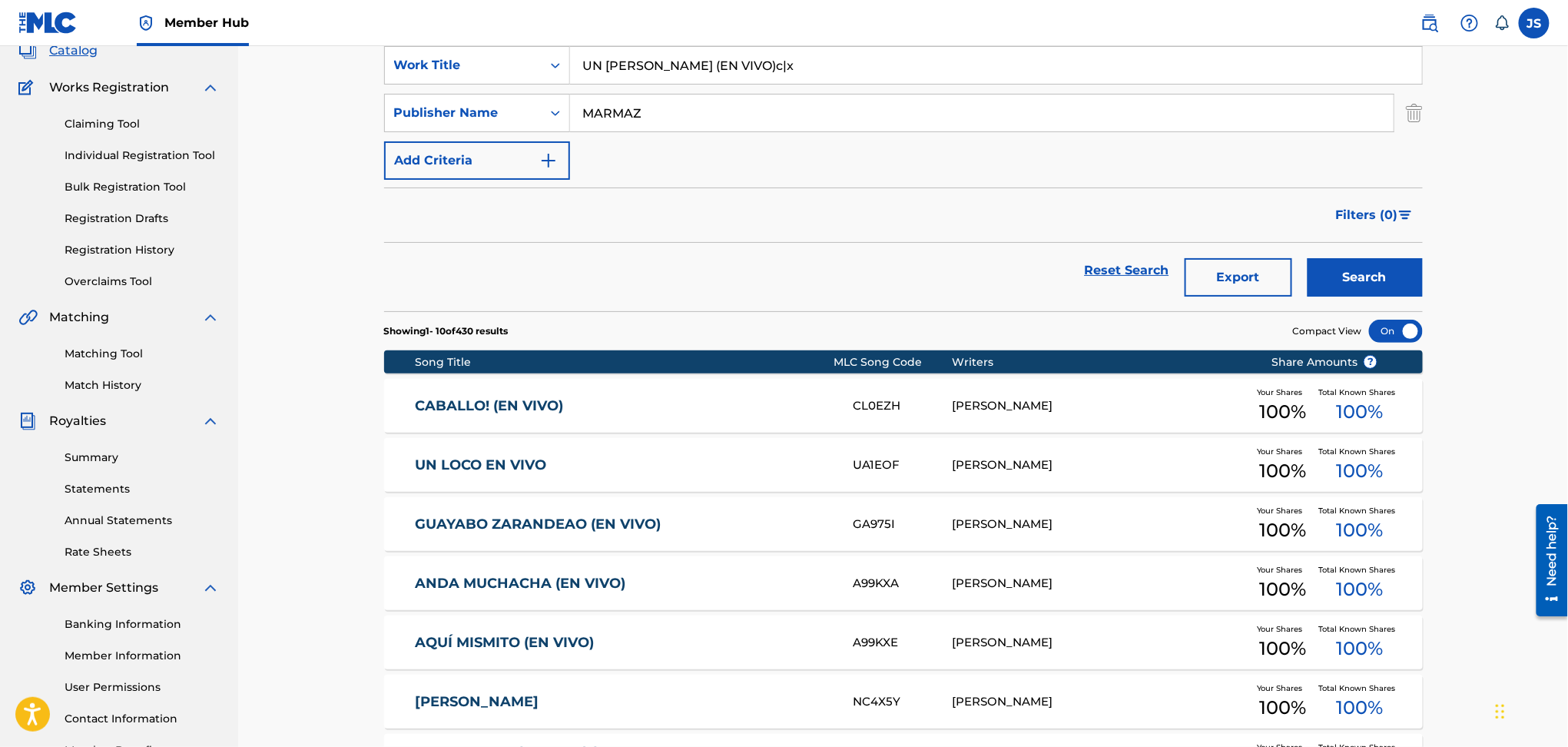
drag, startPoint x: 773, startPoint y: 77, endPoint x: 421, endPoint y: 84, distance: 352.1
click at [421, 84] on div "SearchWithCriteria93b5de38-62a4-4177-ab03-742c480f9f2b Work Title UN ÁNGEL (EN …" at bounding box center [903, 112] width 1039 height 133
paste input "OBSESIÓN"
type input "OBSESIÓN"
drag, startPoint x: 662, startPoint y: 113, endPoint x: 495, endPoint y: 112, distance: 167.0
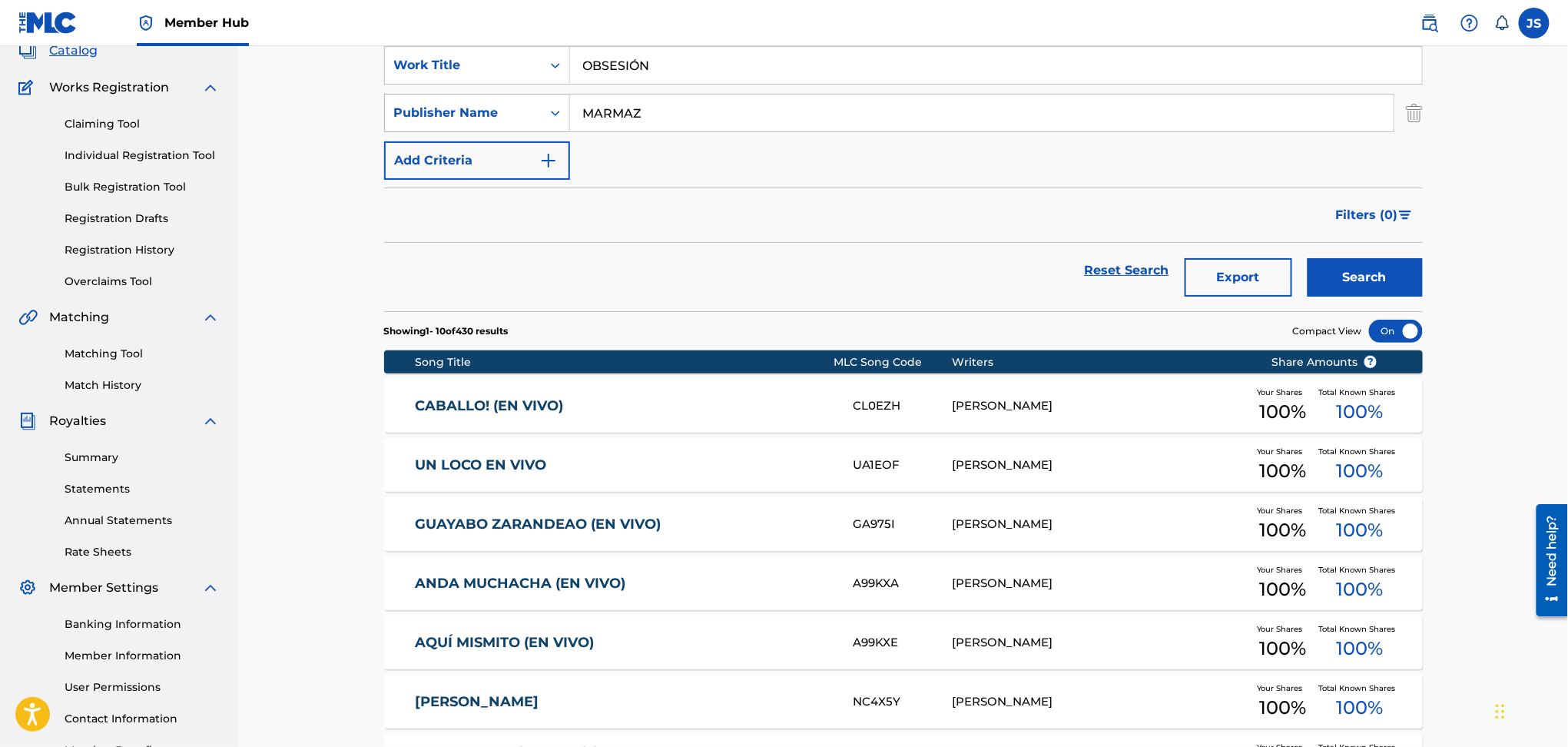
click at [495, 112] on div "SearchWithCriteria4737dbbc-7b22-4a86-b7af-d217d766bd68 Publisher Name MARMAZ" at bounding box center [903, 113] width 1039 height 38
paste input "SERGIO AMARÍS"
type input "SERGIO AMARÍS"
drag, startPoint x: 768, startPoint y: 216, endPoint x: 1356, endPoint y: 214, distance: 588.0
click at [792, 216] on div "Filters ( 0 )" at bounding box center [903, 215] width 1039 height 56
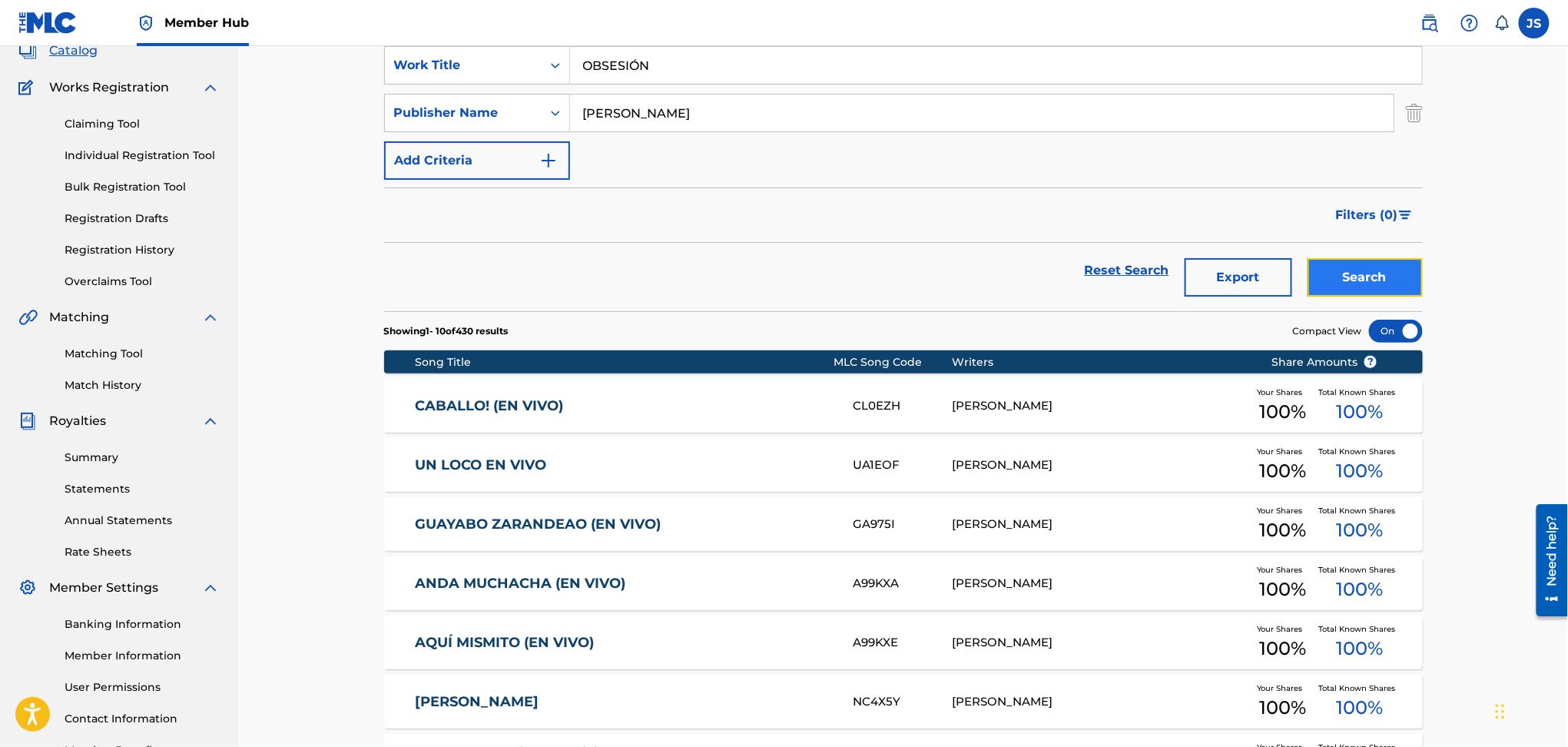
click at [1393, 259] on button "Search" at bounding box center [1365, 277] width 115 height 38
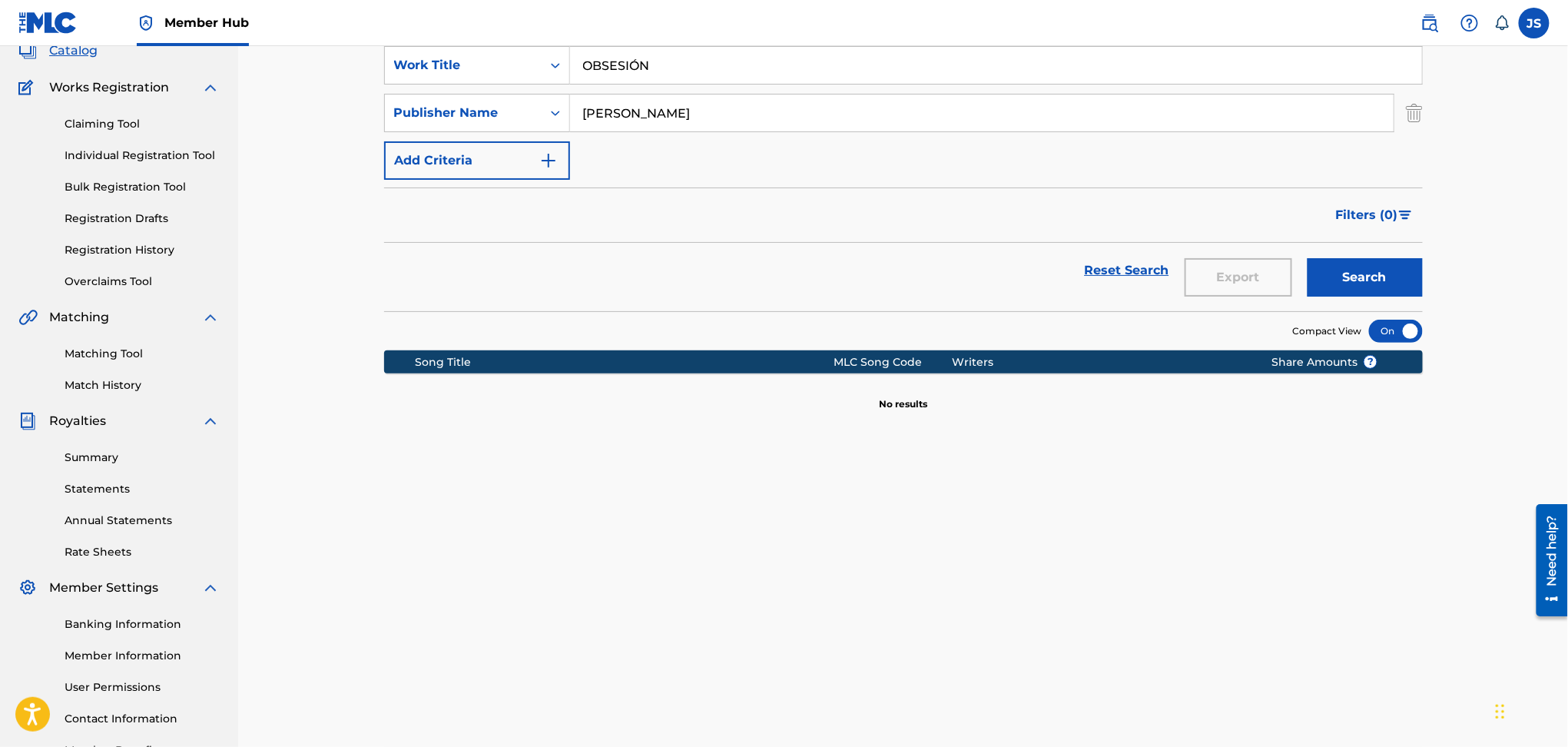
click at [751, 123] on input "SERGIO AMARÍS" at bounding box center [982, 112] width 824 height 37
click at [1307, 258] on button "Search" at bounding box center [1365, 277] width 115 height 38
drag, startPoint x: 681, startPoint y: 74, endPoint x: 423, endPoint y: 76, distance: 258.0
click at [421, 76] on div "SearchWithCriteria93b5de38-62a4-4177-ab03-742c480f9f2b Work Title OBSESIÓN obse…" at bounding box center [903, 65] width 1039 height 38
paste input "LA TUERTA CARMEN DOLORES"
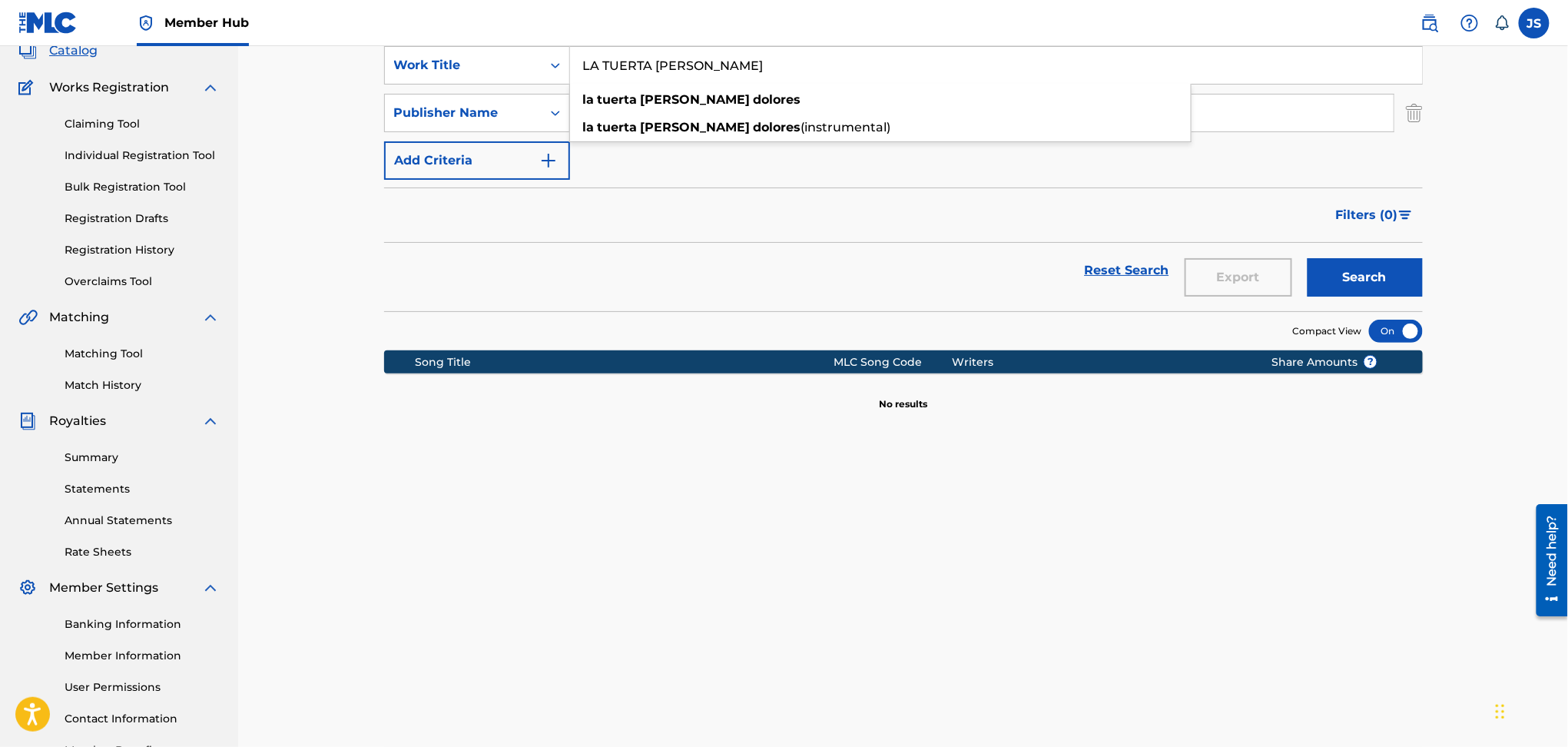
type input "LA TUERTA CARMEN DOLORES"
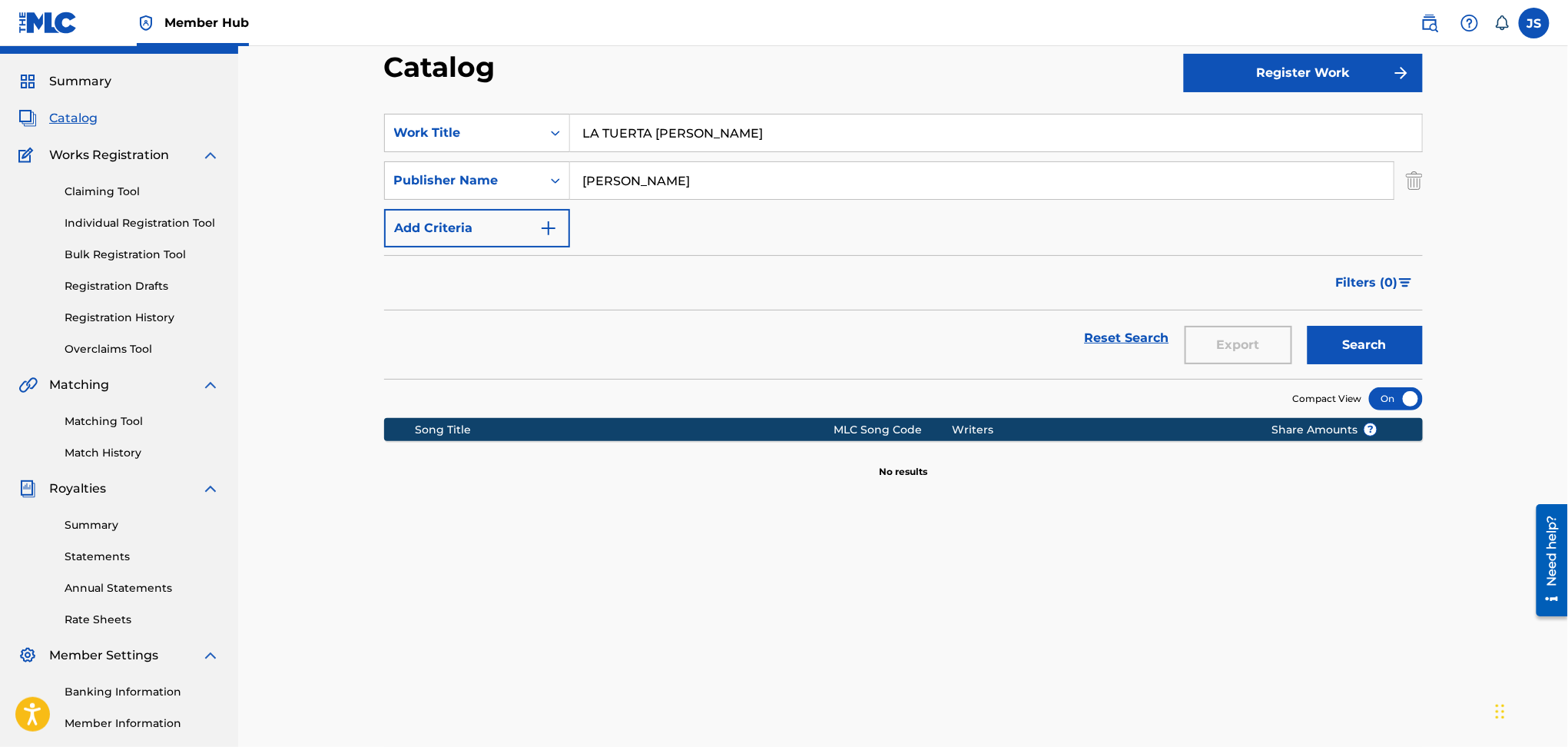
scroll to position [0, 0]
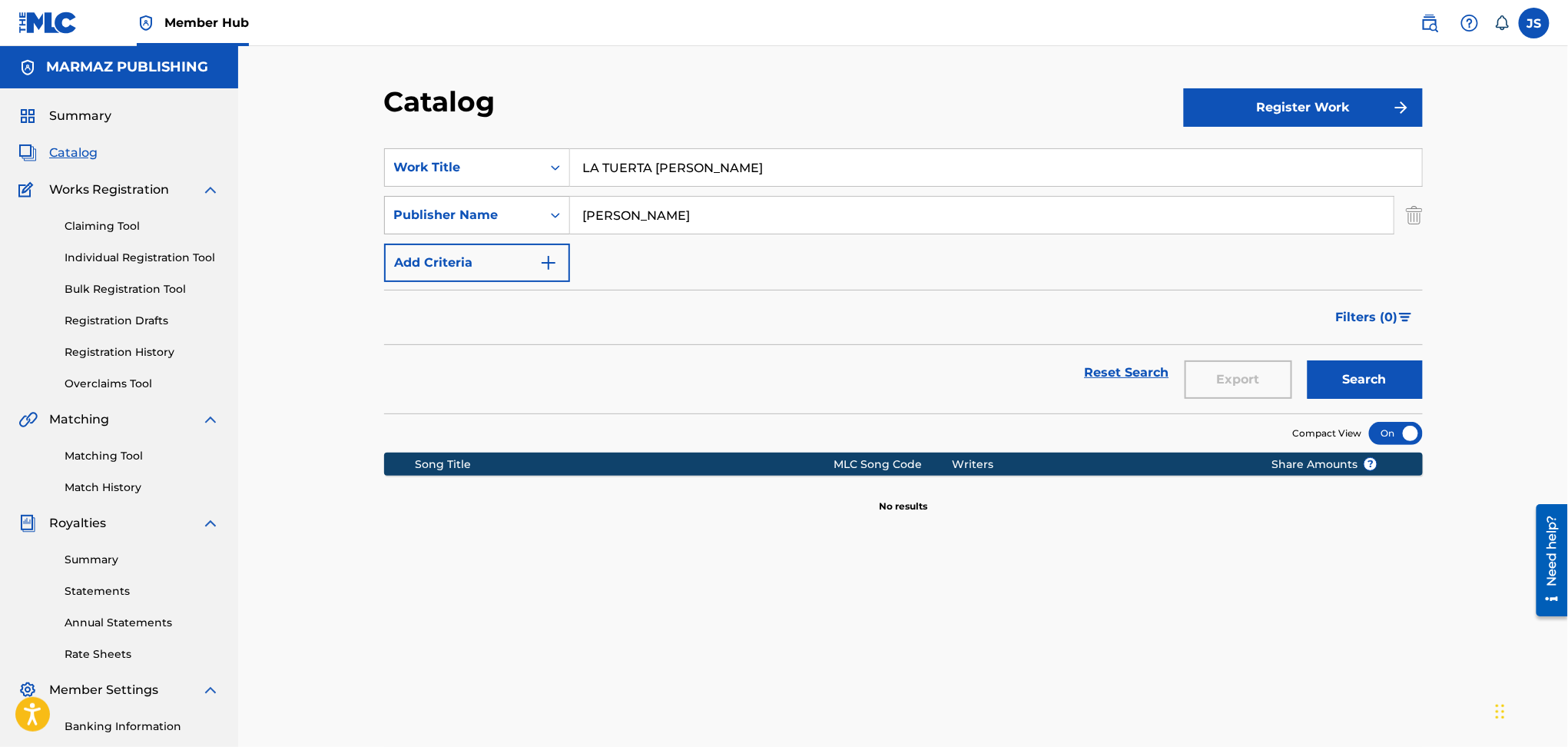
drag, startPoint x: 585, startPoint y: 216, endPoint x: 558, endPoint y: 217, distance: 27.0
click at [561, 216] on div "SearchWithCriteria4737dbbc-7b22-4a86-b7af-d217d766bd68 Publisher Name SERGIO AM…" at bounding box center [903, 215] width 1039 height 38
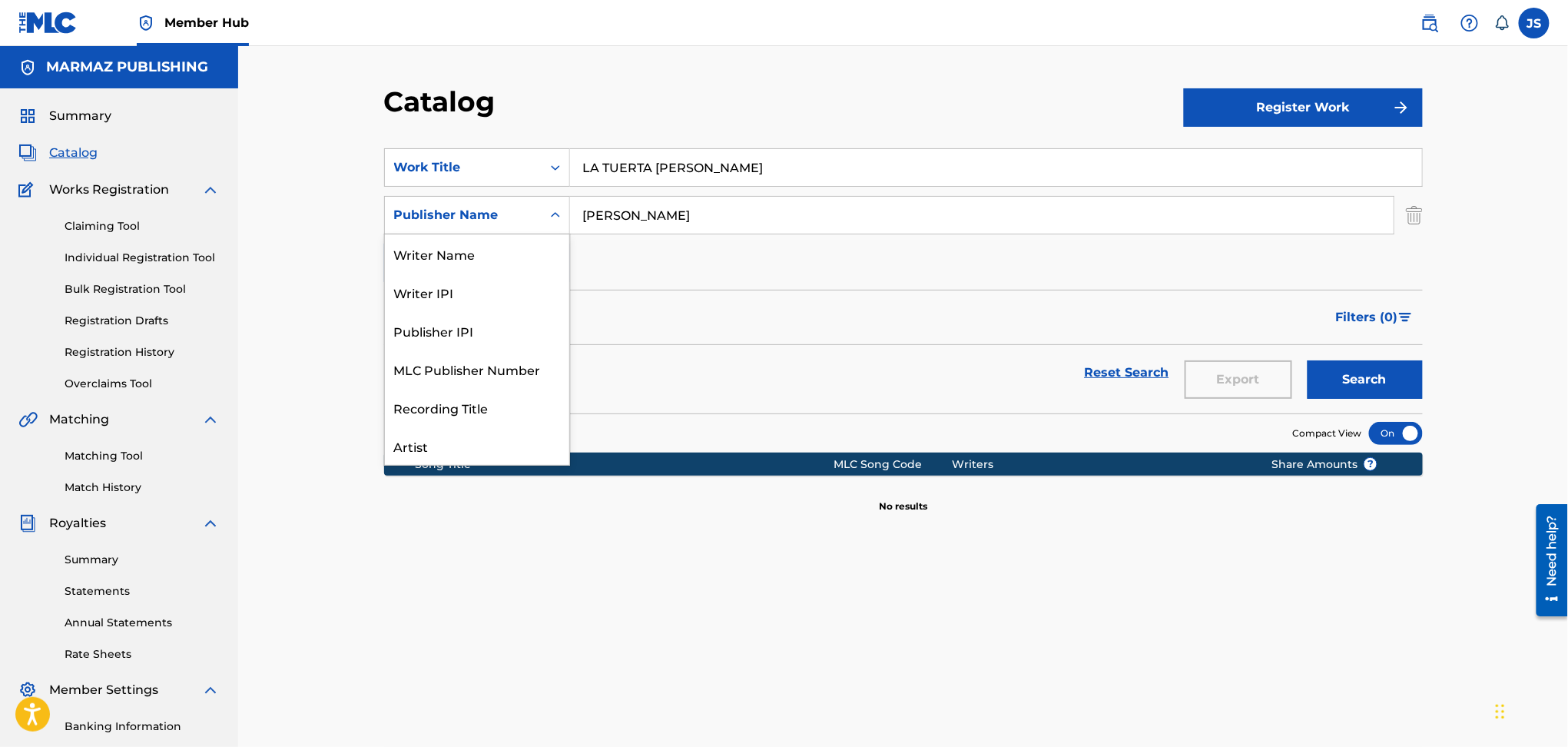
click at [485, 206] on div "Publisher Name" at bounding box center [463, 215] width 138 height 18
click at [478, 263] on div "Writer Name" at bounding box center [477, 253] width 185 height 38
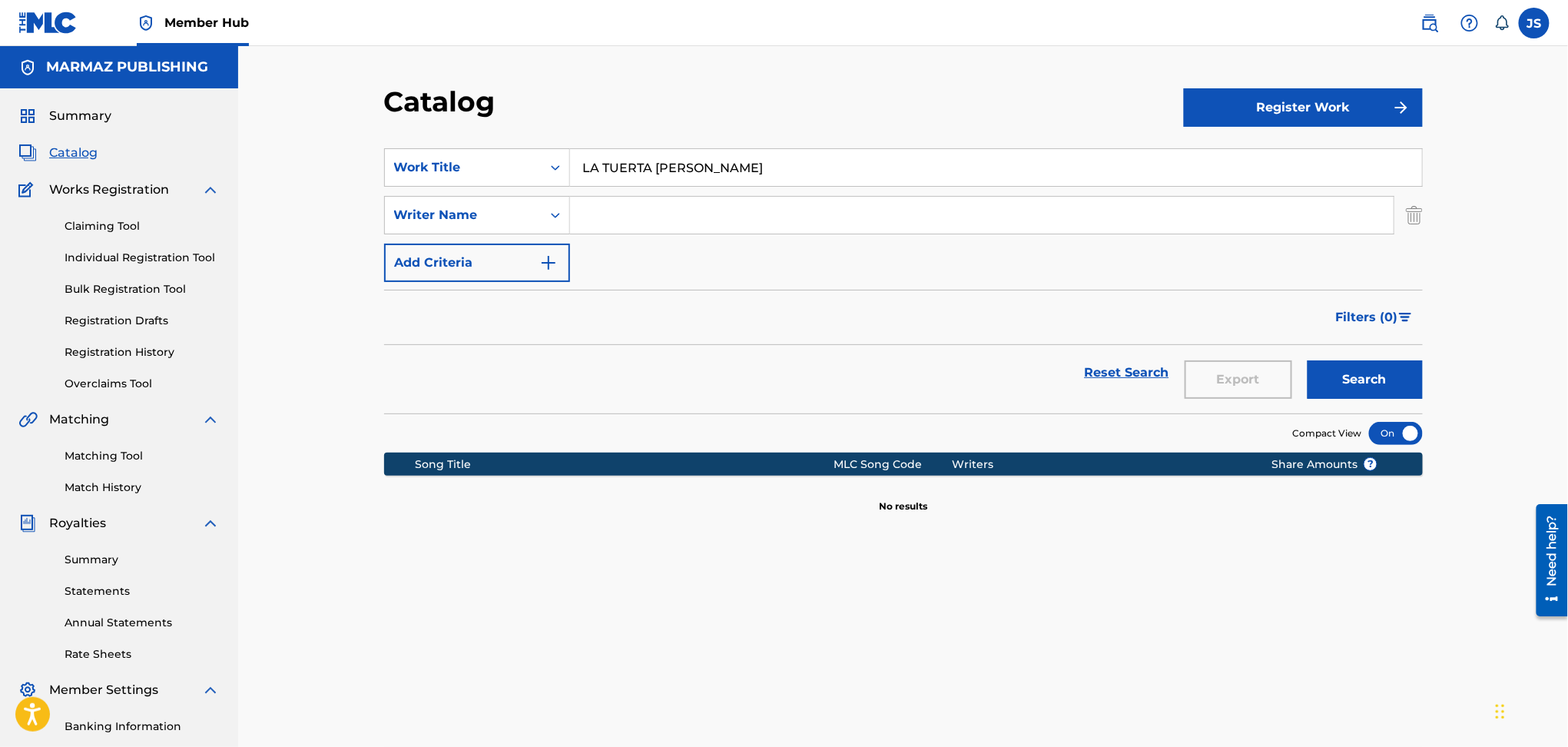
click at [677, 213] on input "Search Form" at bounding box center [982, 215] width 824 height 37
paste input "[PERSON_NAME]"
type input "[PERSON_NAME]"
click at [774, 319] on div "Filters ( 0 )" at bounding box center [903, 317] width 1039 height 56
click at [1385, 366] on button "Search" at bounding box center [1365, 379] width 115 height 38
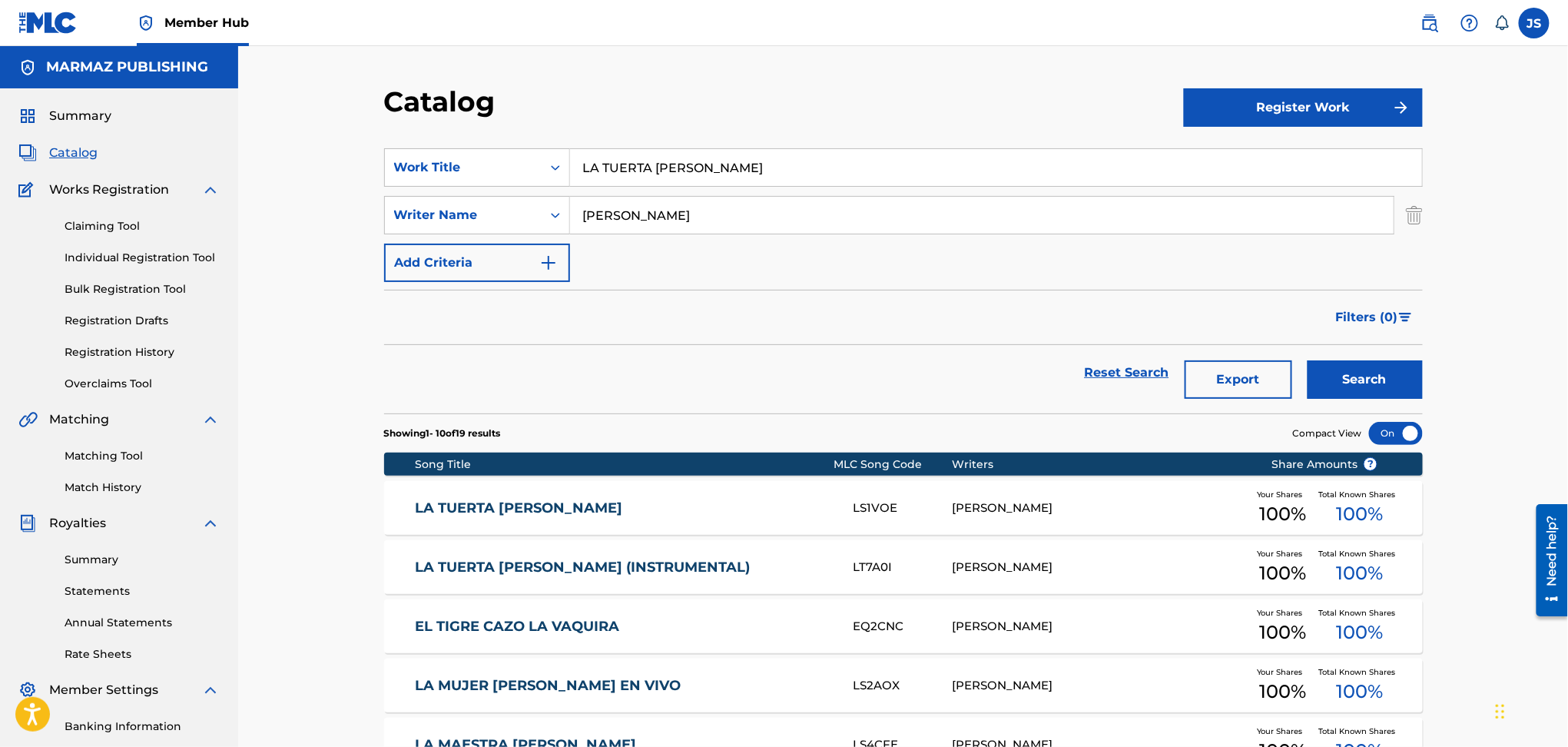
click at [609, 497] on div "LA TUERTA CARMEN DOLORES LS1VOE SANTIAGO RAMON ROJAS Your Shares 100 % Total Kn…" at bounding box center [903, 507] width 1039 height 54
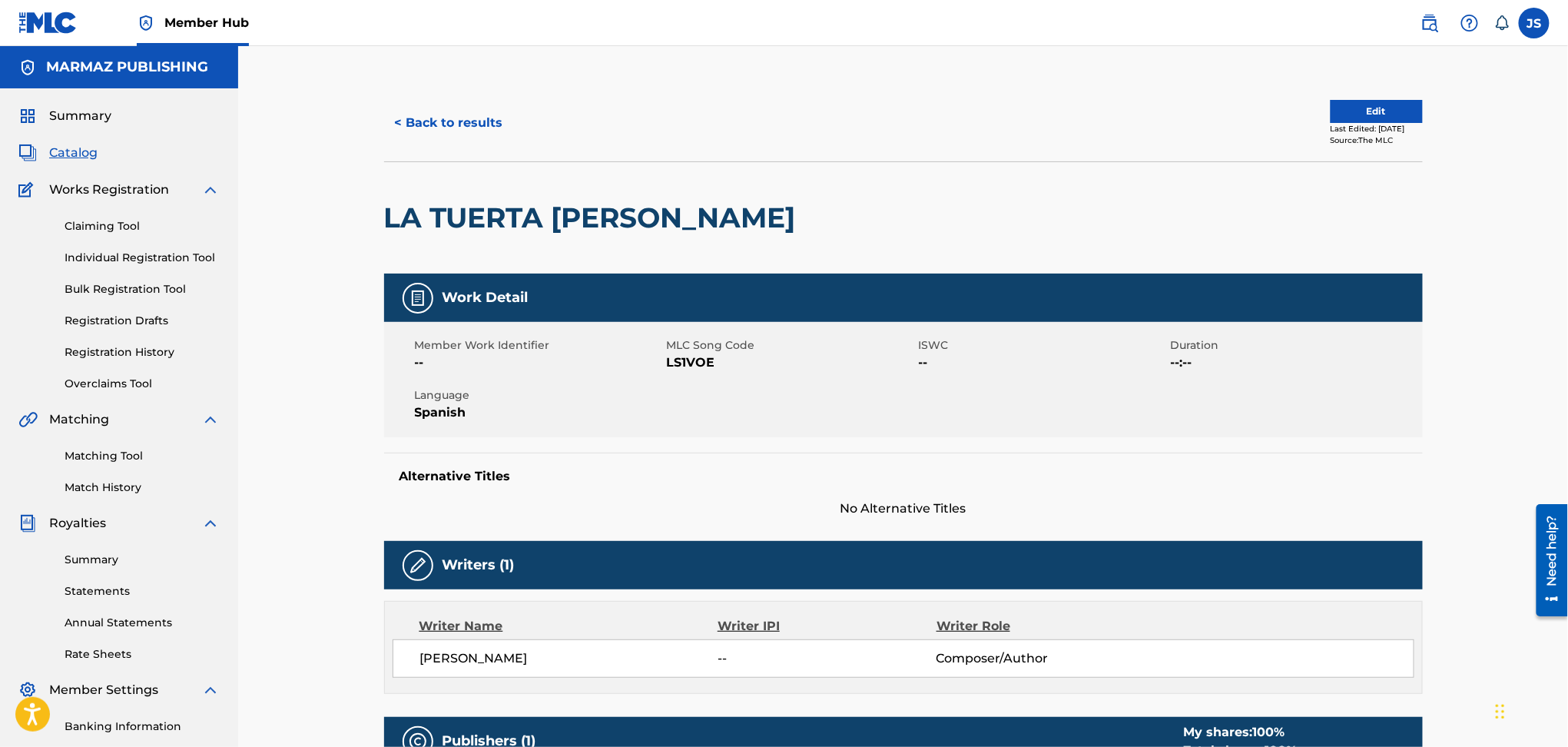
click at [695, 358] on span "LS1VOE" at bounding box center [791, 363] width 248 height 18
click at [446, 112] on button "< Back to results" at bounding box center [449, 123] width 130 height 38
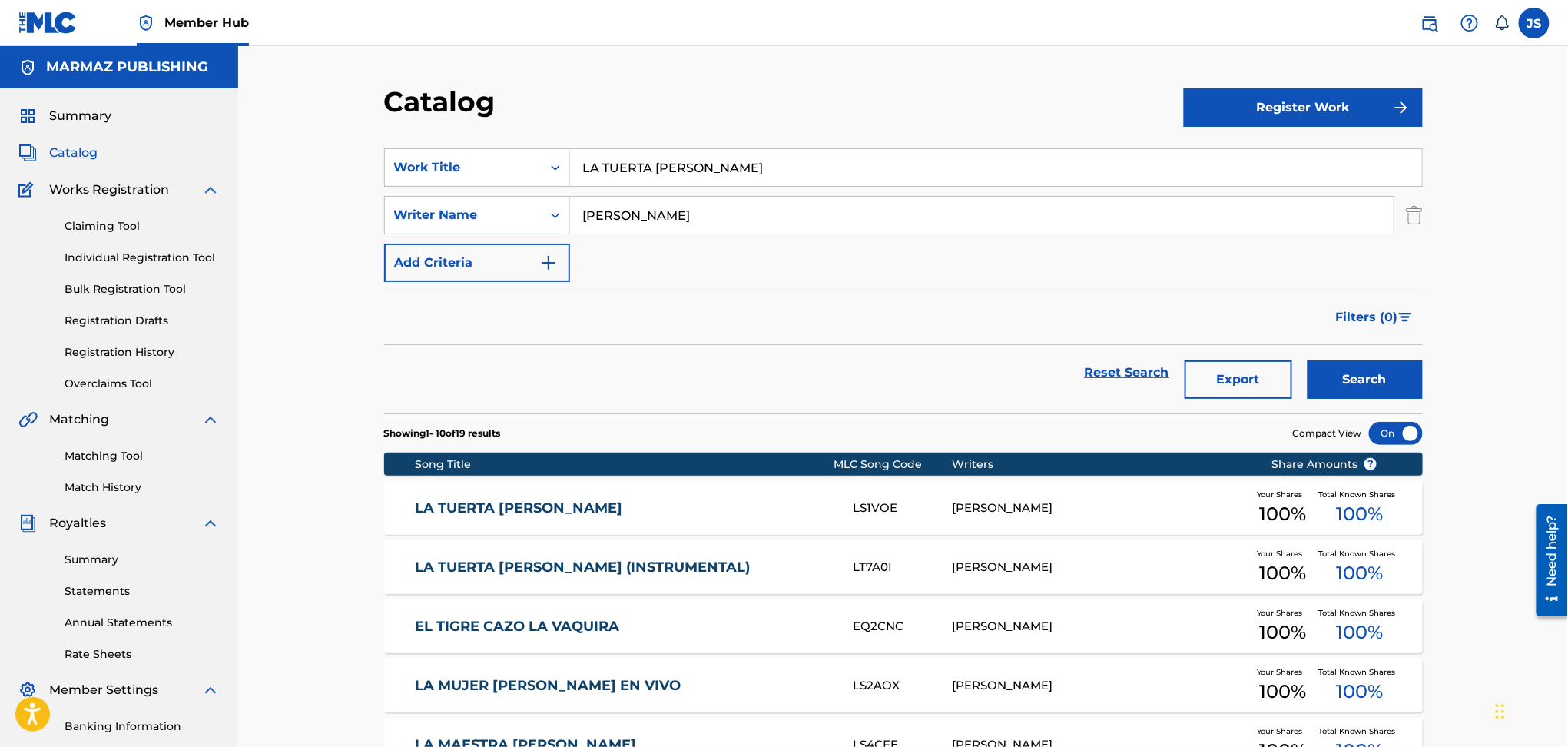
drag, startPoint x: 774, startPoint y: 164, endPoint x: 526, endPoint y: 142, distance: 249.0
click at [526, 142] on section "SearchWithCriteria93b5de38-62a4-4177-ab03-742c480f9f2b Work Title LA TUERTA CAR…" at bounding box center [903, 272] width 1039 height 283
paste input "CULEBRA BEJUCA"
type input "LA CULEBRA BEJUCA"
drag, startPoint x: 707, startPoint y: 356, endPoint x: 804, endPoint y: 339, distance: 98.5
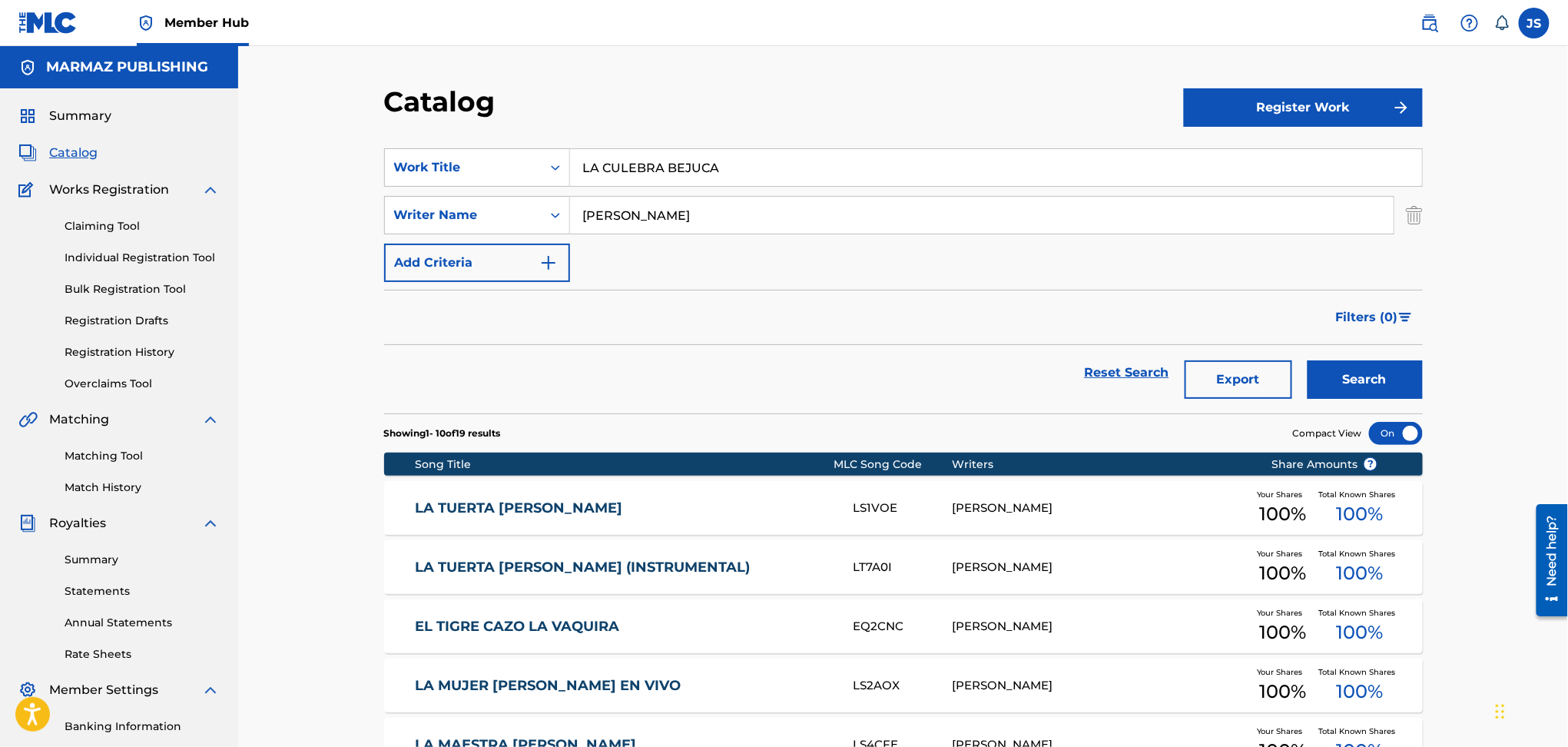
click at [708, 356] on div "Reset Search Export Search" at bounding box center [903, 372] width 1039 height 56
click at [1371, 376] on button "Search" at bounding box center [1365, 379] width 115 height 38
click at [529, 505] on link "LA CULEBRA BEJUCA" at bounding box center [624, 507] width 418 height 17
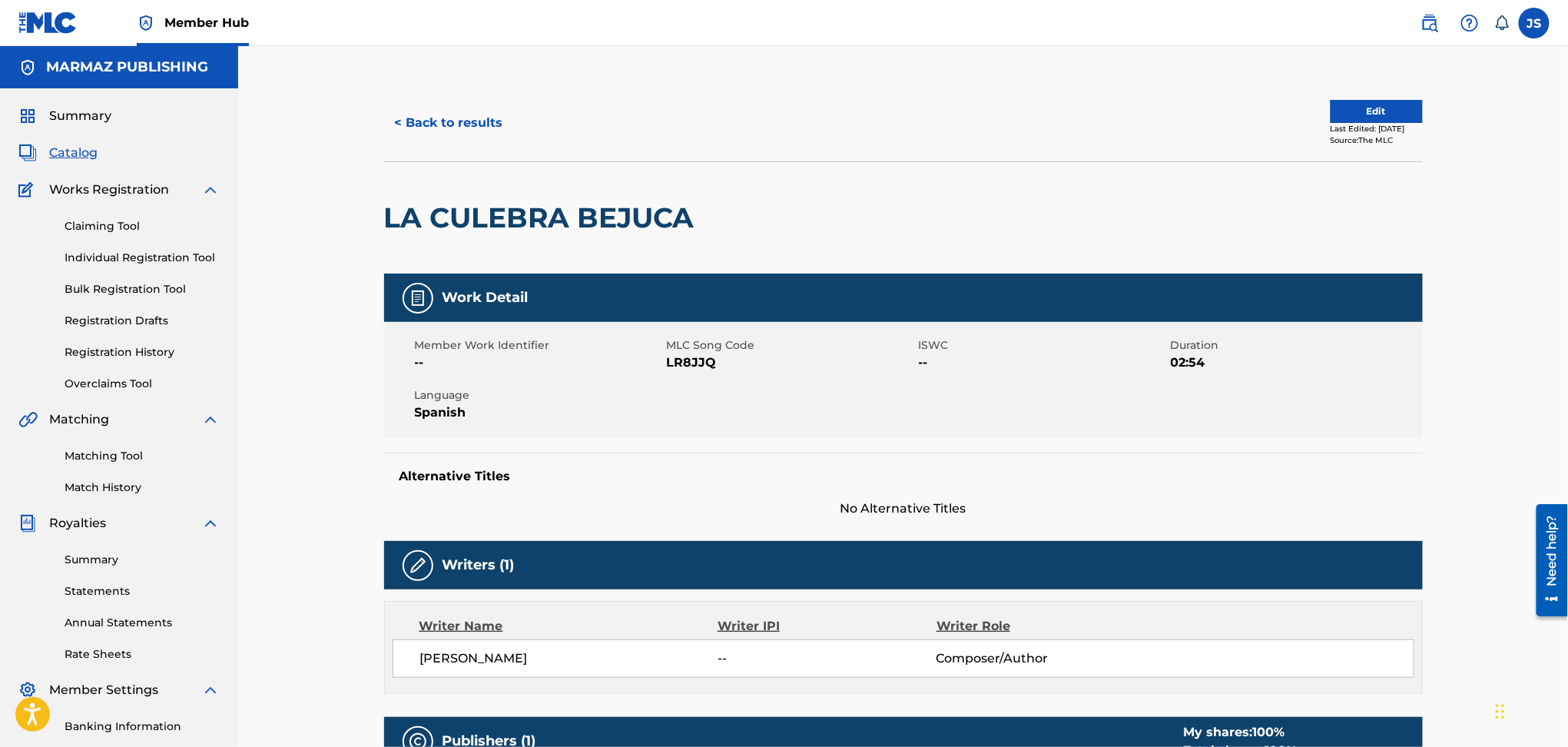
click at [685, 356] on span "LR8JJQ" at bounding box center [791, 363] width 248 height 18
click at [685, 361] on span "LR8JJQ" at bounding box center [791, 363] width 248 height 18
click at [469, 105] on button "< Back to results" at bounding box center [449, 123] width 130 height 38
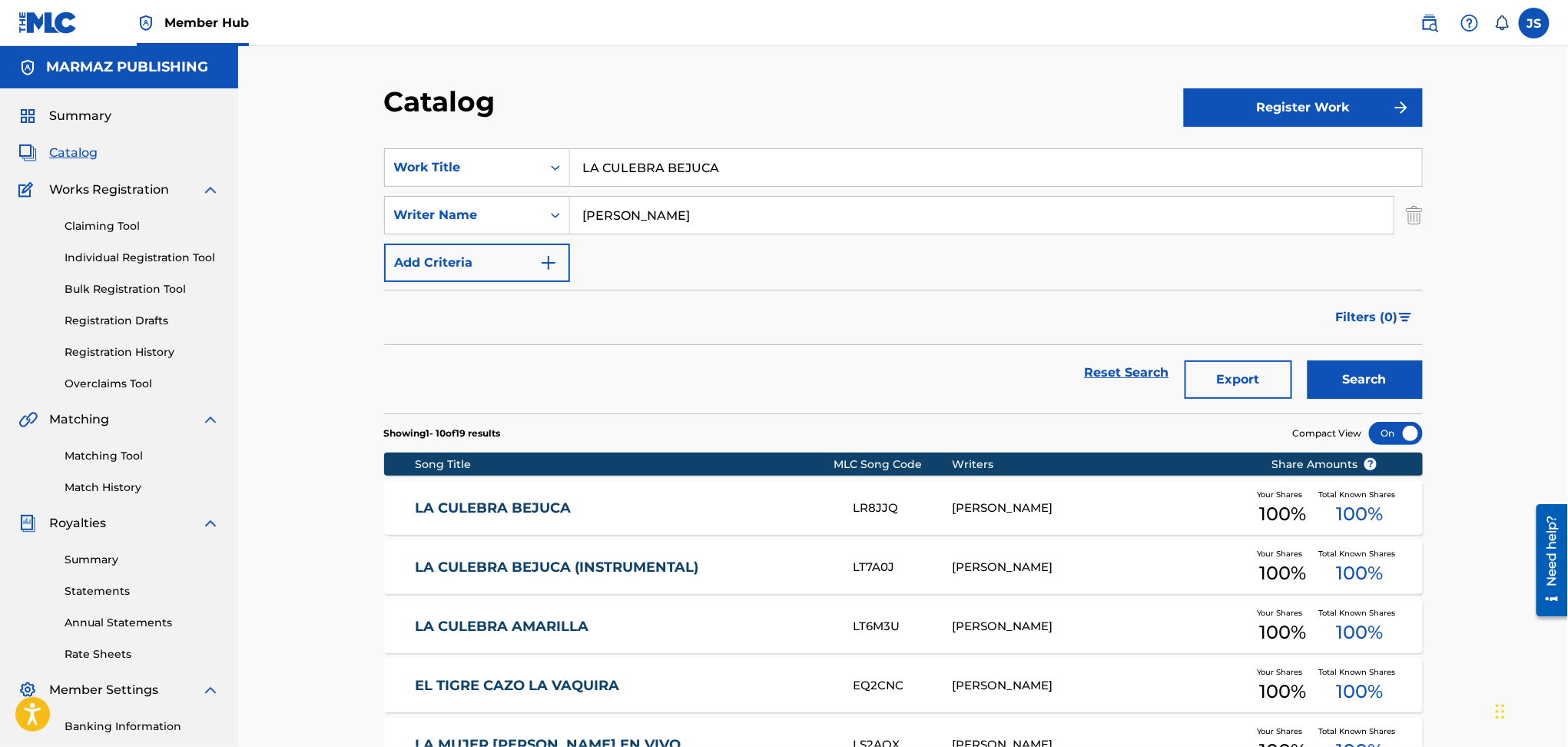
drag, startPoint x: 740, startPoint y: 159, endPoint x: 417, endPoint y: 142, distance: 323.4
click at [417, 142] on section "SearchWithCriteria93b5de38-62a4-4177-ab03-742c480f9f2b Work Title LA CULEBRA BE…" at bounding box center [903, 272] width 1039 height 283
paste input "EL JUEGO DEL ARAGUATO"
type input "EL JUEGO DEL ARAGUATO"
drag, startPoint x: 693, startPoint y: 90, endPoint x: 706, endPoint y: 93, distance: 13.3
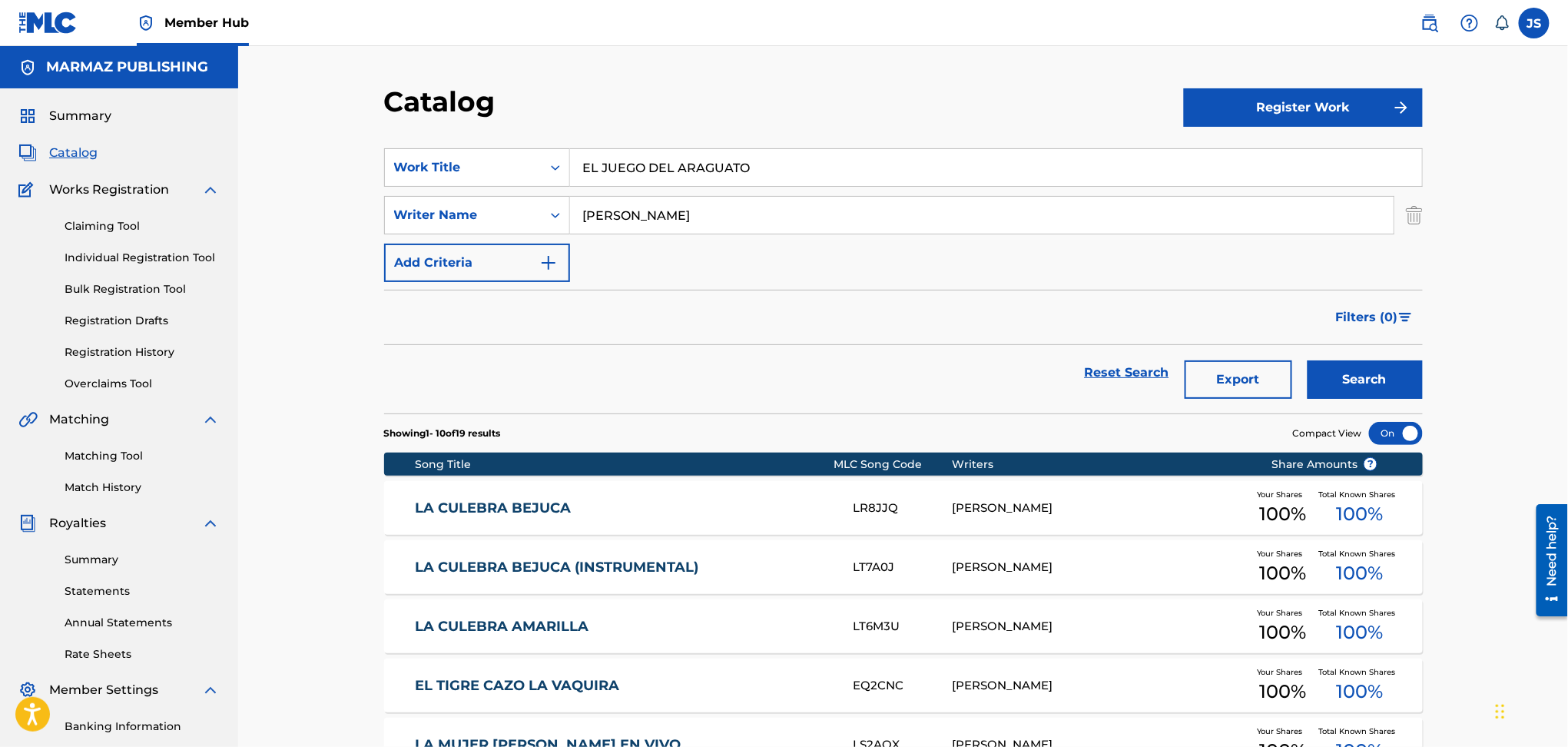
click at [694, 90] on div "Catalog" at bounding box center [784, 107] width 800 height 46
click at [1367, 374] on button "Search" at bounding box center [1365, 379] width 115 height 38
click at [508, 511] on link "EL JUEGO DEL ARAGUATO" at bounding box center [624, 507] width 418 height 17
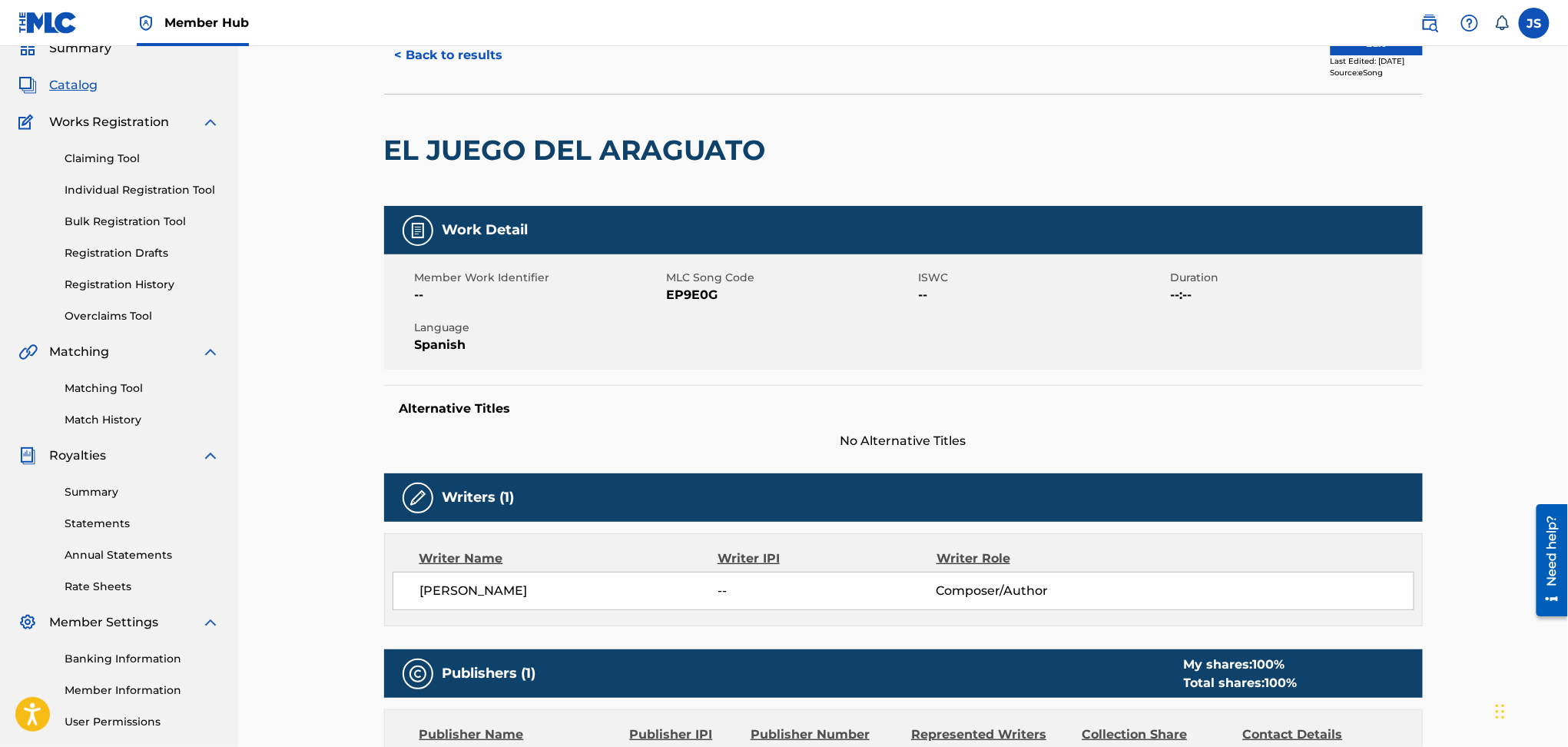
scroll to position [102, 0]
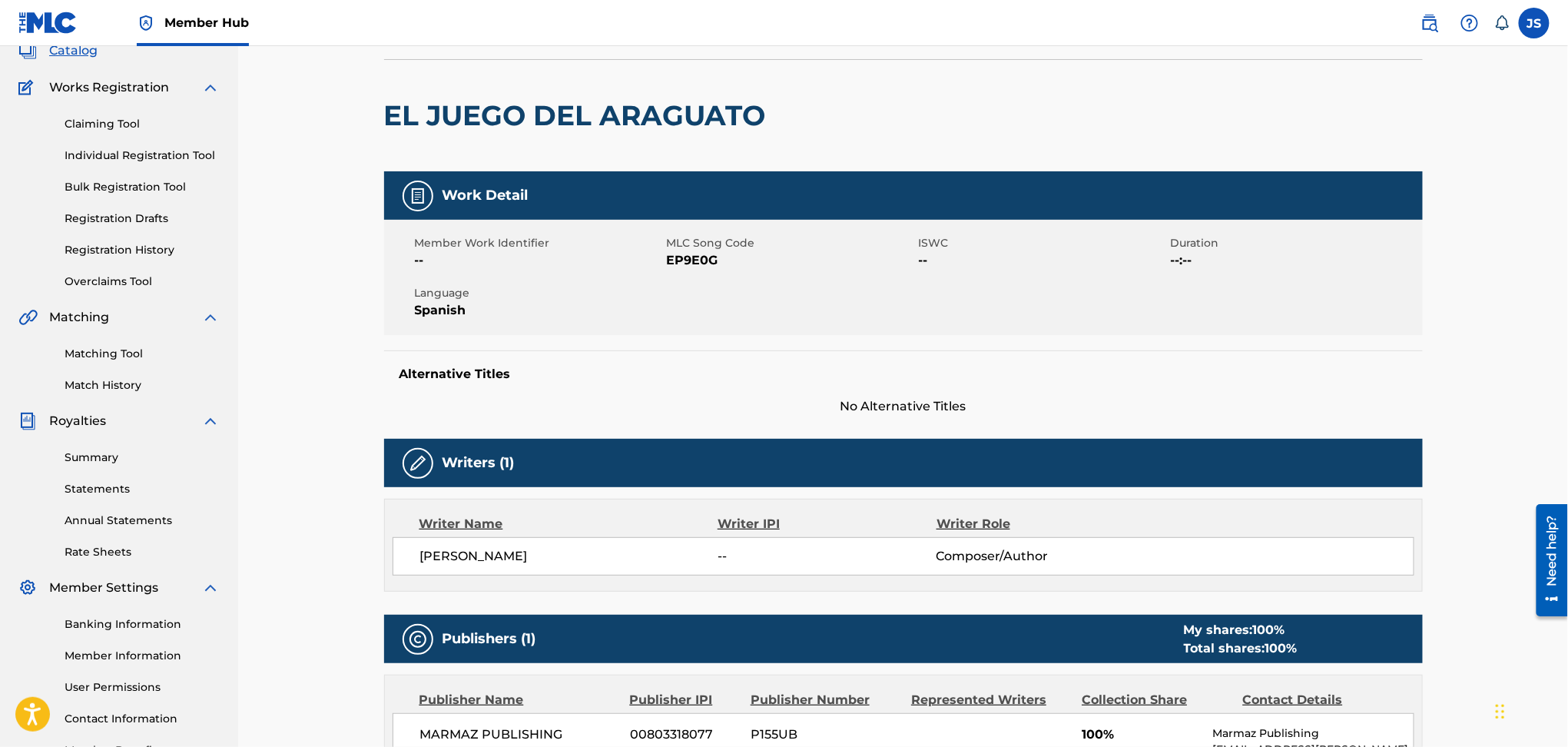
click at [690, 251] on span "EP9E0G" at bounding box center [791, 261] width 248 height 18
click at [691, 256] on span "EP9E0G" at bounding box center [791, 261] width 248 height 18
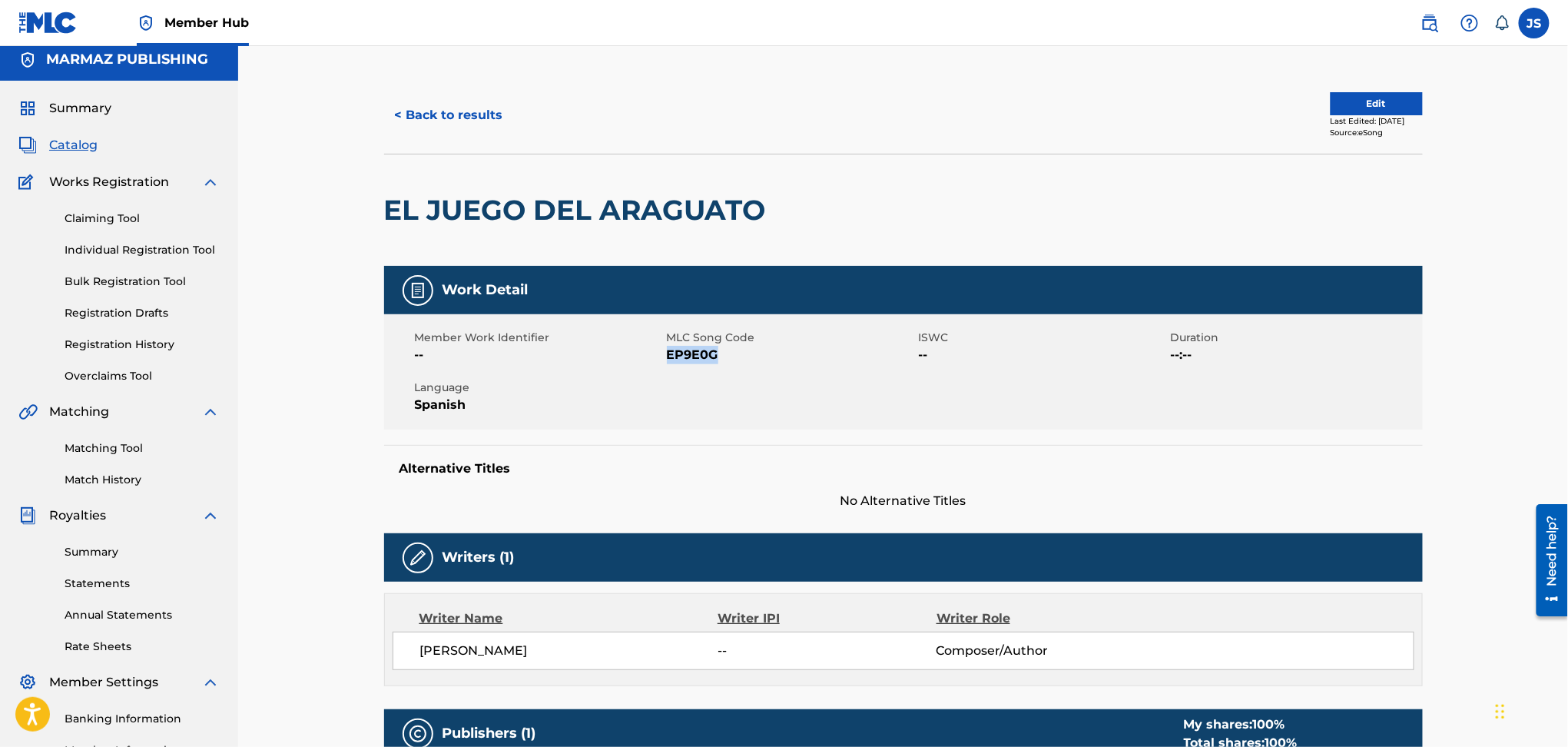
scroll to position [0, 0]
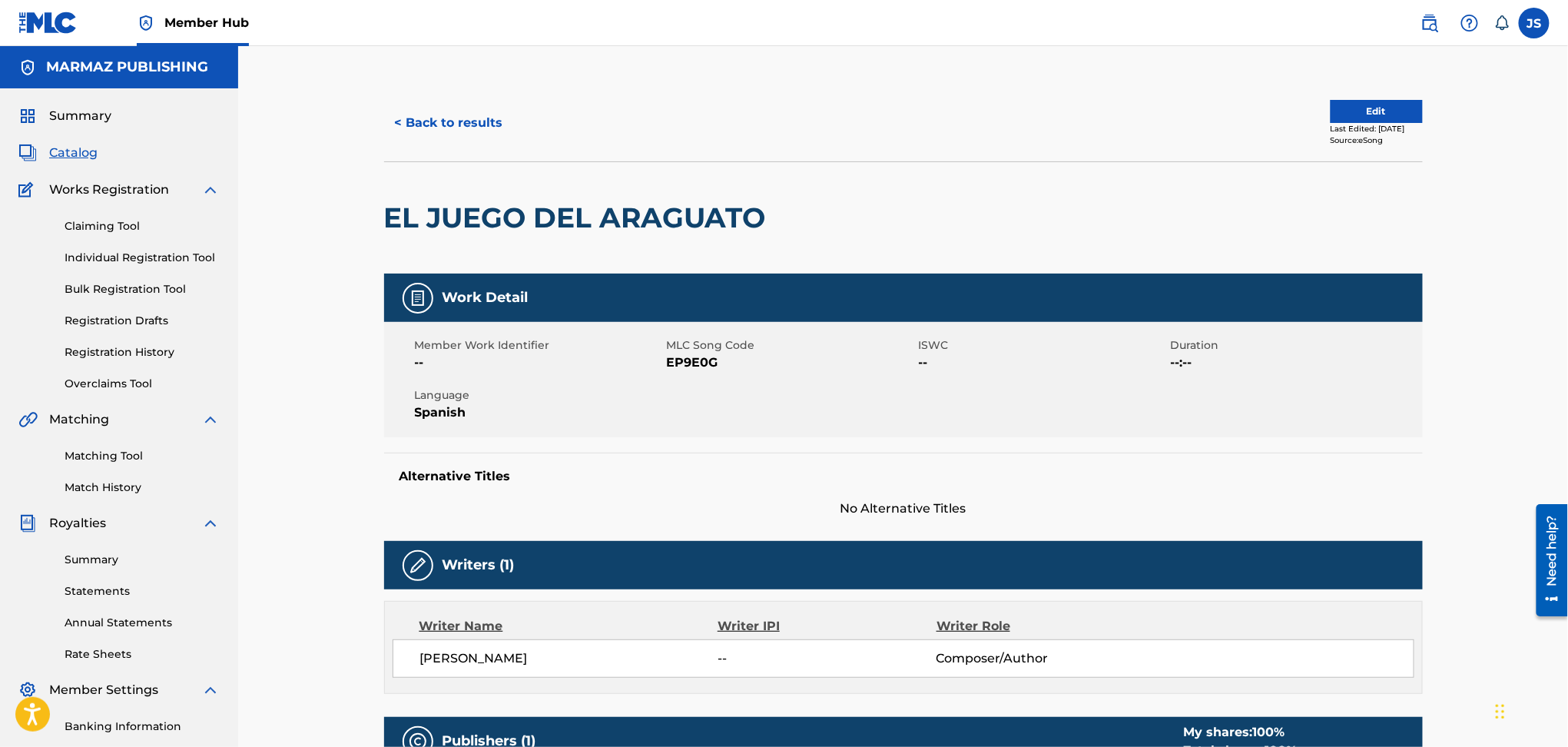
click at [425, 123] on button "< Back to results" at bounding box center [449, 123] width 130 height 38
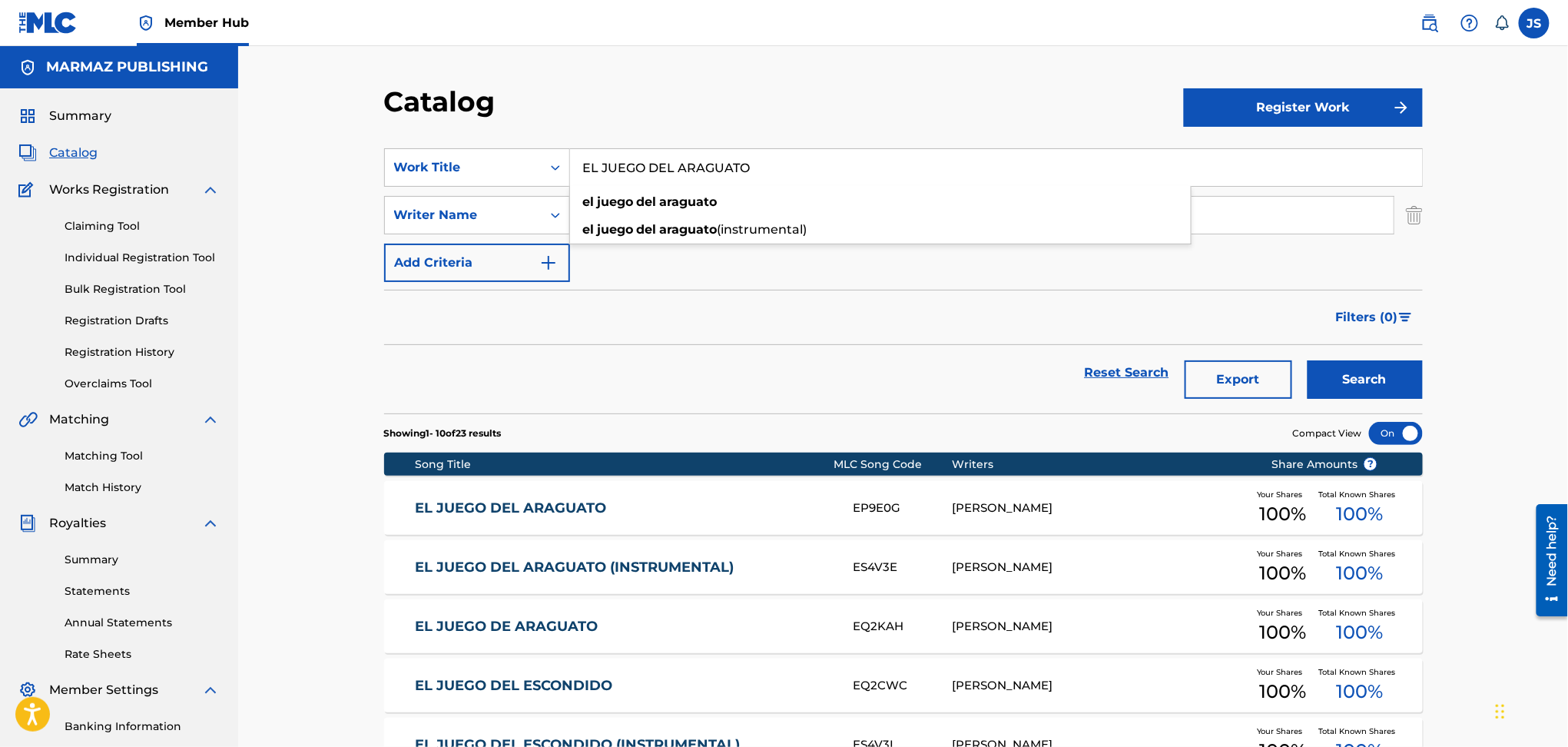
drag, startPoint x: 800, startPoint y: 170, endPoint x: 544, endPoint y: 99, distance: 265.7
click at [545, 99] on div "Catalog Register Work SearchWithCriteria93b5de38-62a4-4177-ab03-742c480f9f2b Wo…" at bounding box center [903, 615] width 1076 height 1062
paste input "ESCONDID"
type input "EL JUEGO DEL ESCONDIDO"
click at [931, 306] on div "Filters ( 0 )" at bounding box center [903, 317] width 1039 height 56
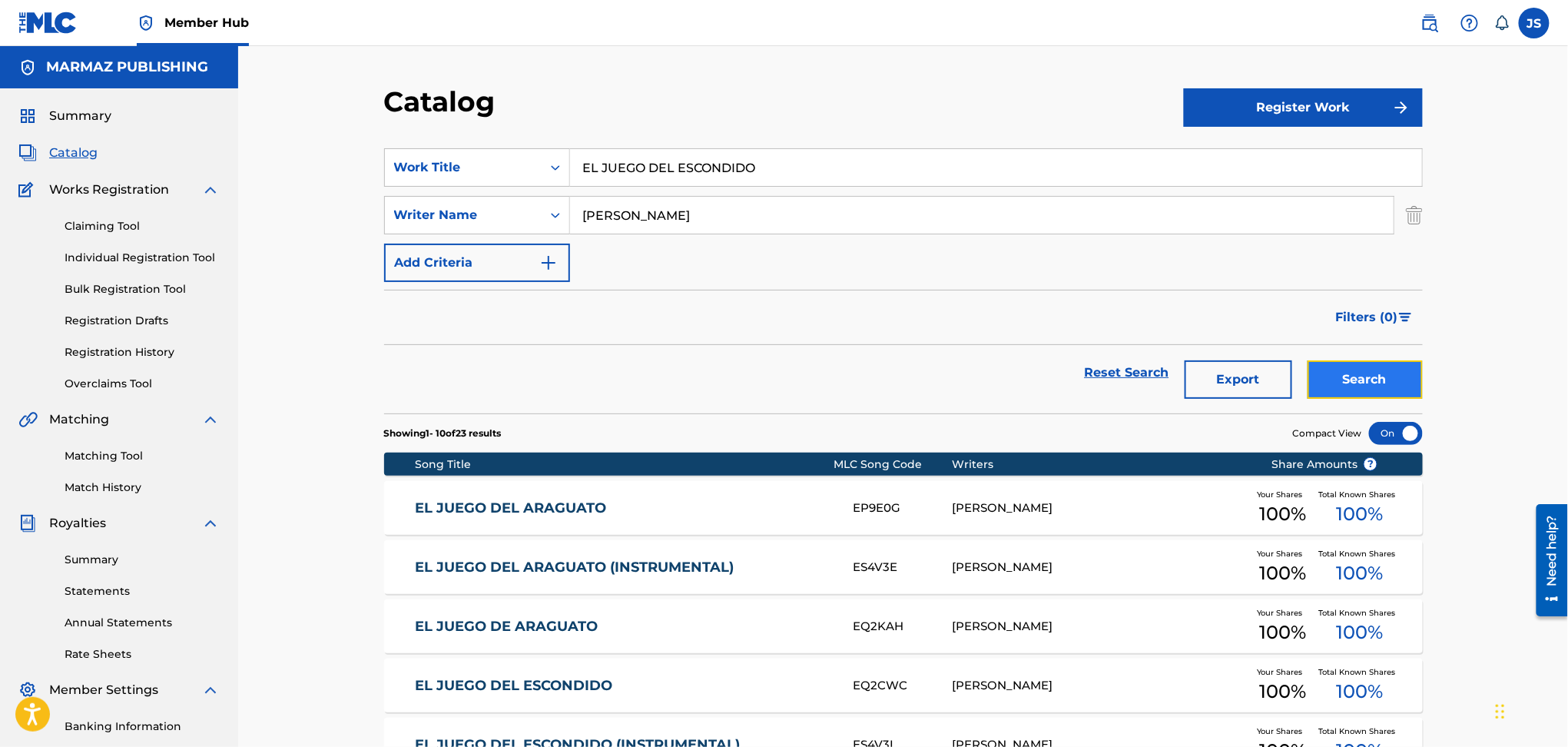
click at [1354, 381] on button "Search" at bounding box center [1365, 379] width 115 height 38
click at [496, 510] on link "EL JUEGO DEL ESCONDIDO" at bounding box center [624, 507] width 418 height 17
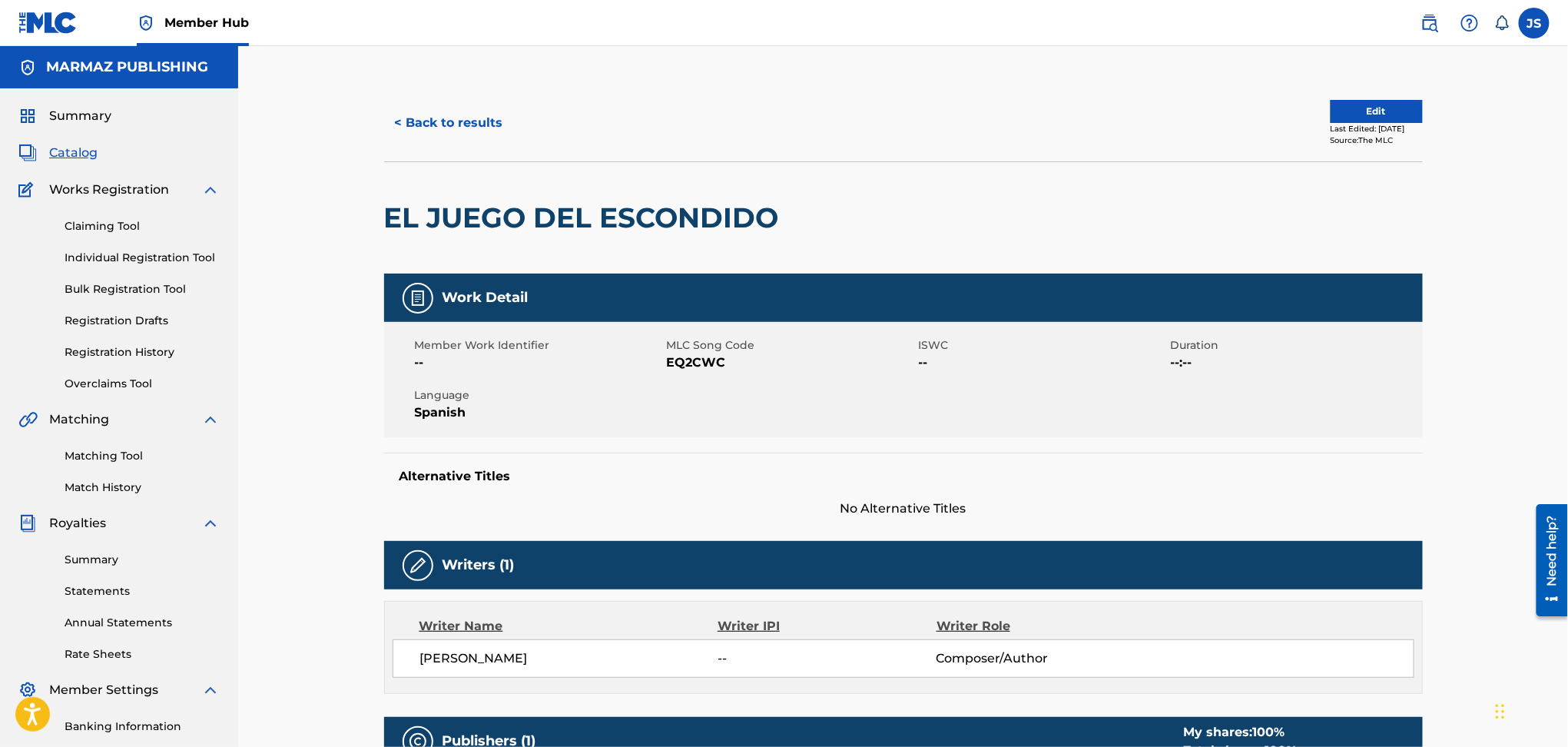
click at [699, 364] on span "EQ2CWC" at bounding box center [791, 363] width 248 height 18
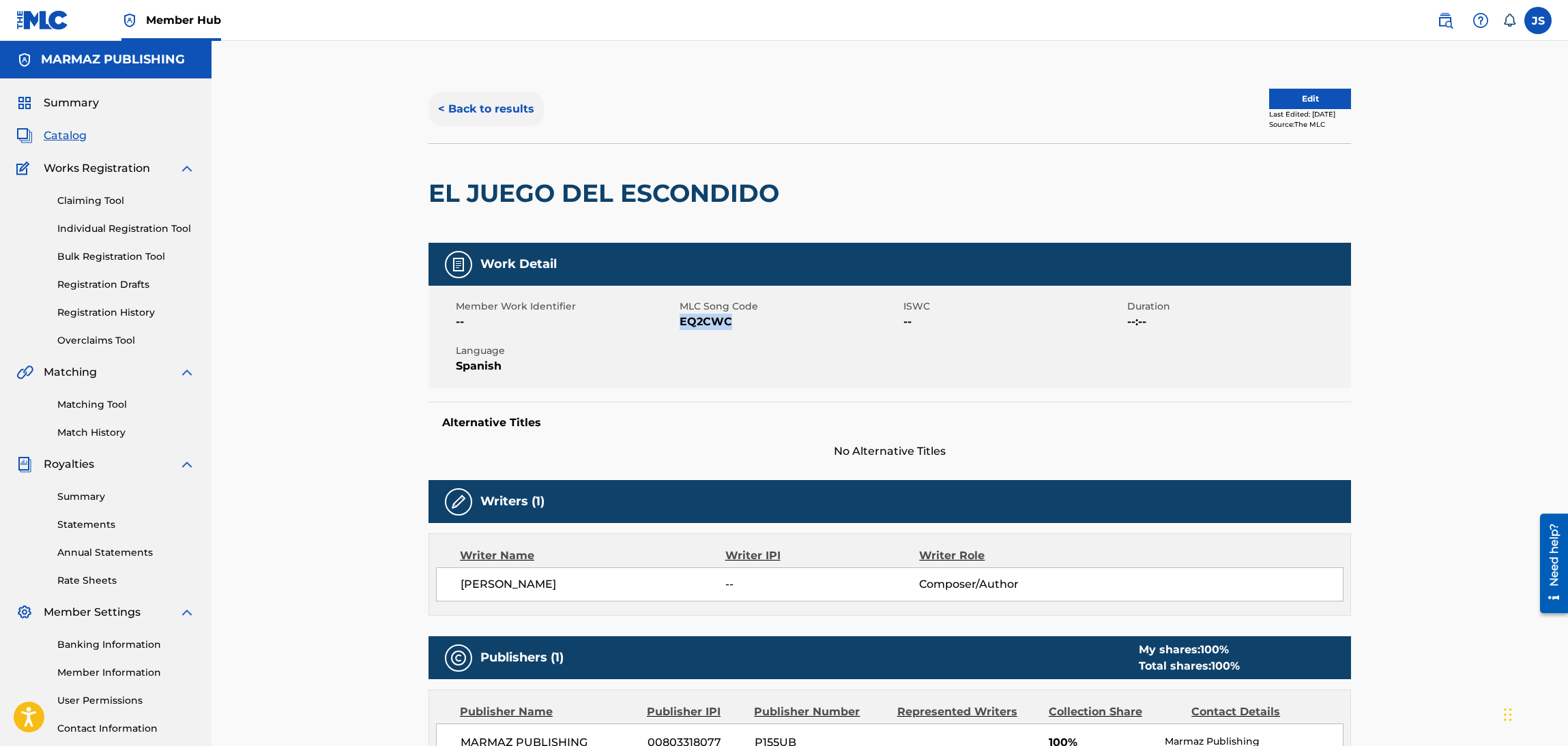
click at [488, 106] on button "< Back to results" at bounding box center [486, 109] width 115 height 34
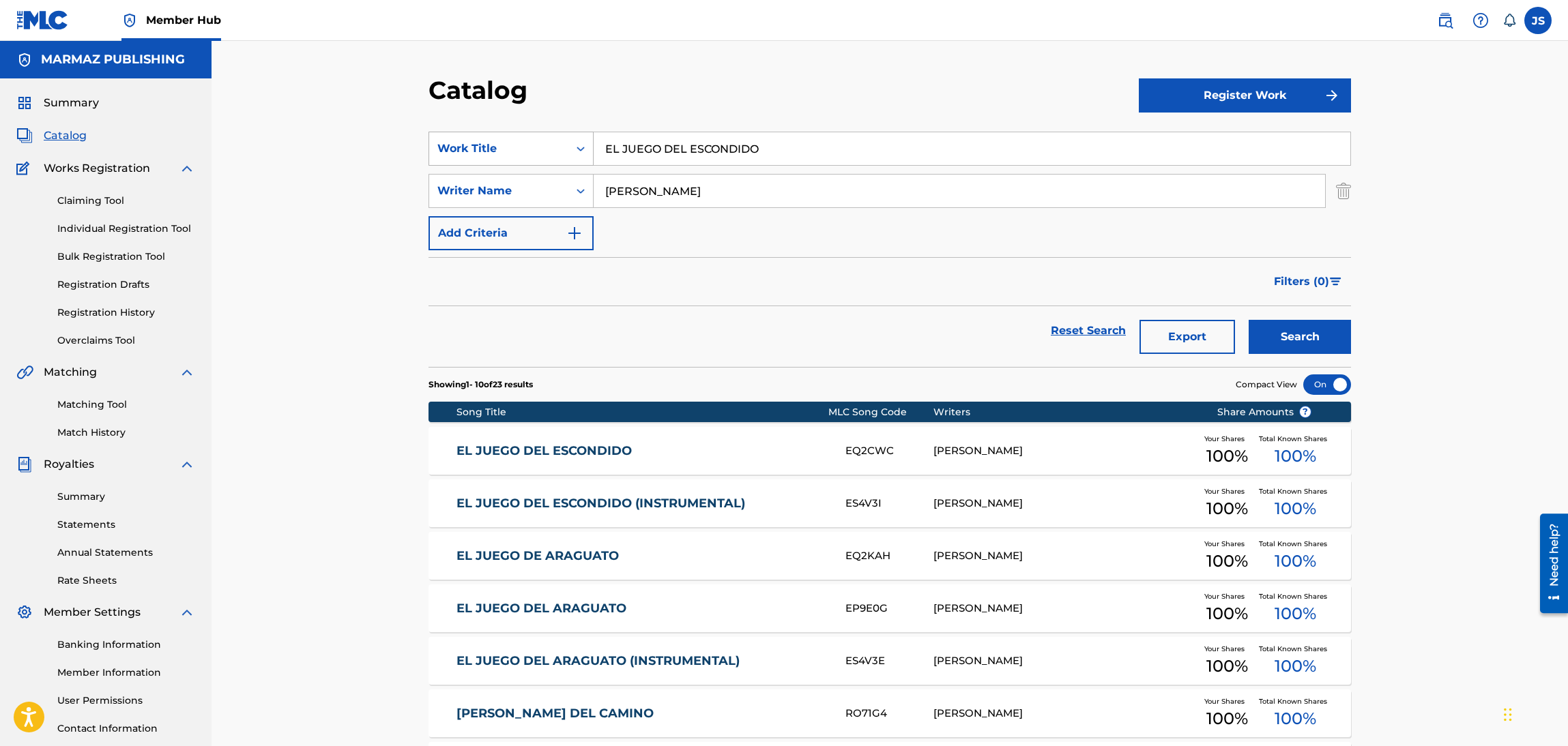
drag, startPoint x: 813, startPoint y: 153, endPoint x: 527, endPoint y: 157, distance: 286.0
click at [527, 159] on div "SearchWithCriteria93b5de38-62a4-4177-ab03-742c480f9f2b Work Title EL JUEGO DEL …" at bounding box center [890, 149] width 922 height 34
paste input "PADRINO CELOS"
type input "EL PADRINO CELOSO"
click at [646, 97] on div "Catalog" at bounding box center [784, 95] width 711 height 41
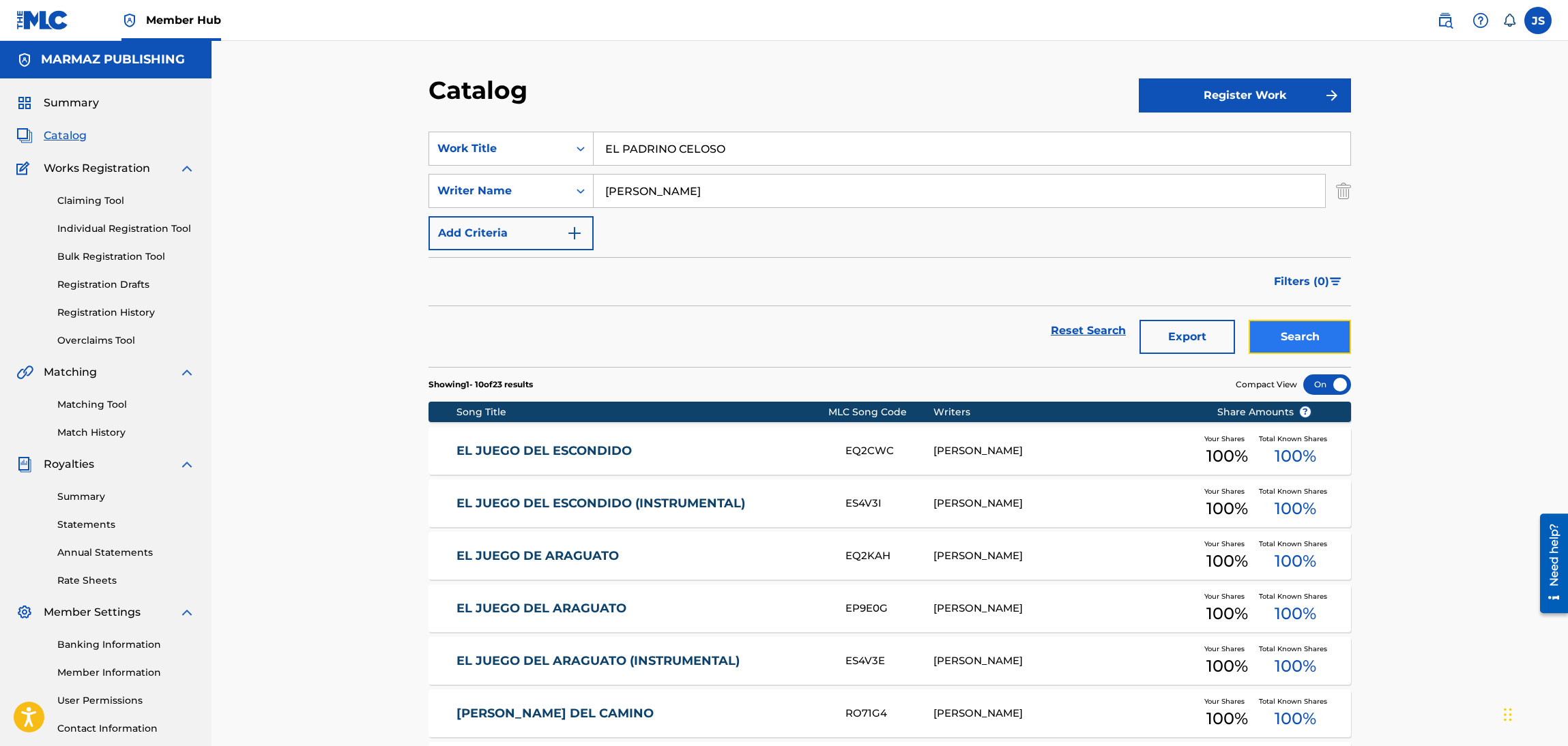
click at [1315, 342] on button "Search" at bounding box center [1300, 337] width 102 height 34
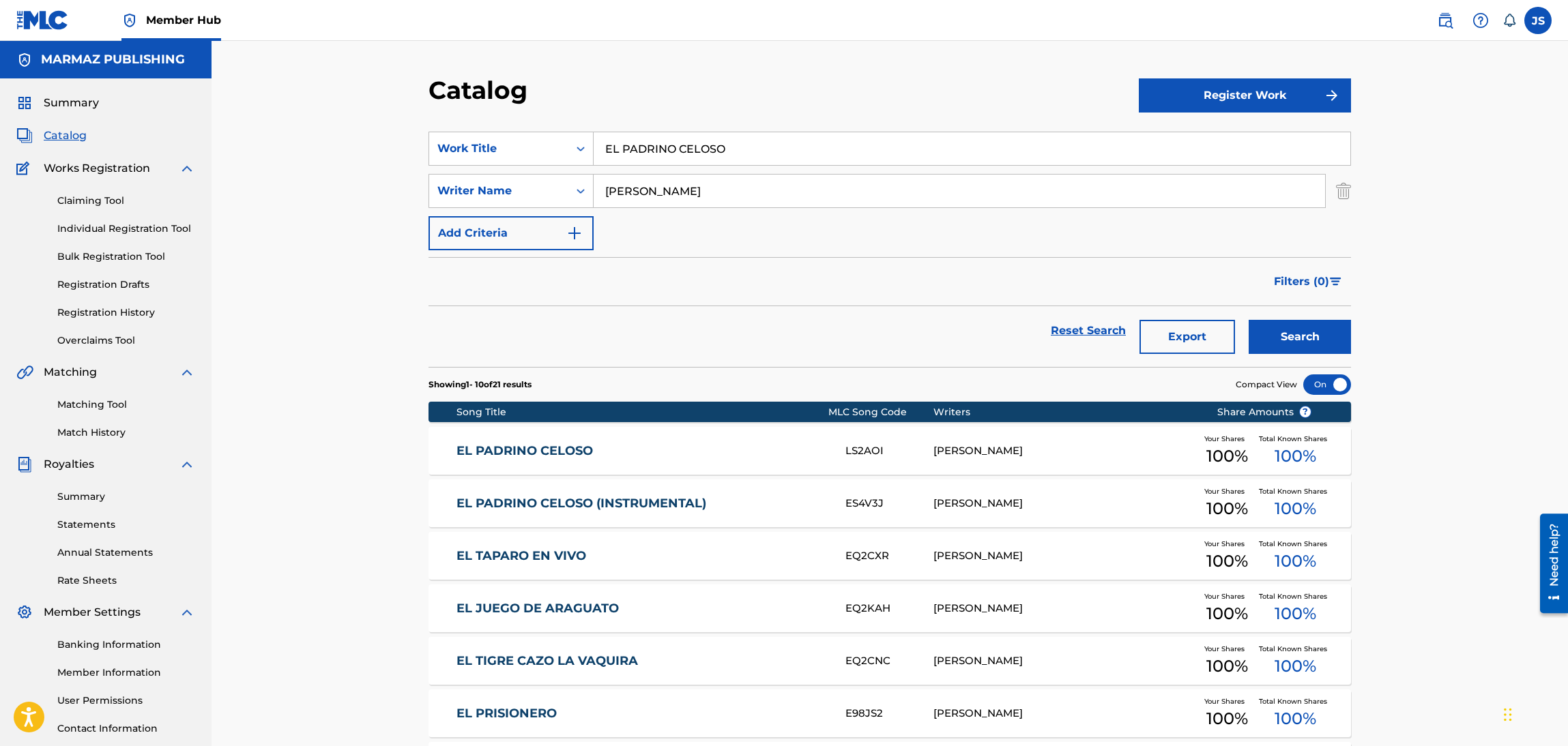
click at [520, 451] on link "EL PADRINO CELOSO" at bounding box center [641, 451] width 371 height 15
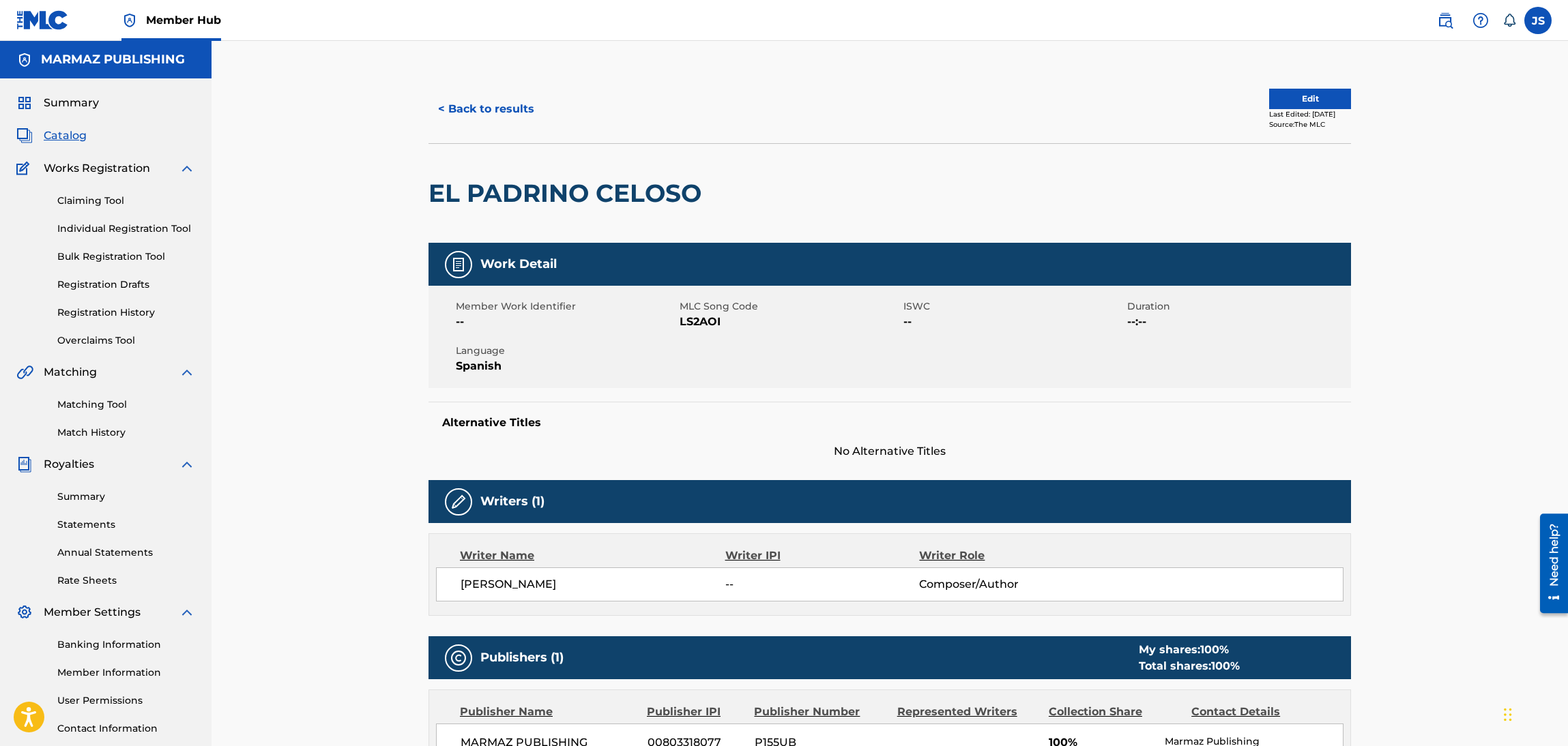
click at [702, 315] on span "LS2AOI" at bounding box center [789, 322] width 220 height 16
drag, startPoint x: 413, startPoint y: 114, endPoint x: 425, endPoint y: 110, distance: 12.6
click at [416, 113] on div "< Back to results Edit Last Edited: February 24, 2025 Source: The MLC EL PADRIN…" at bounding box center [890, 720] width 956 height 1291
click at [443, 103] on button "< Back to results" at bounding box center [486, 109] width 115 height 34
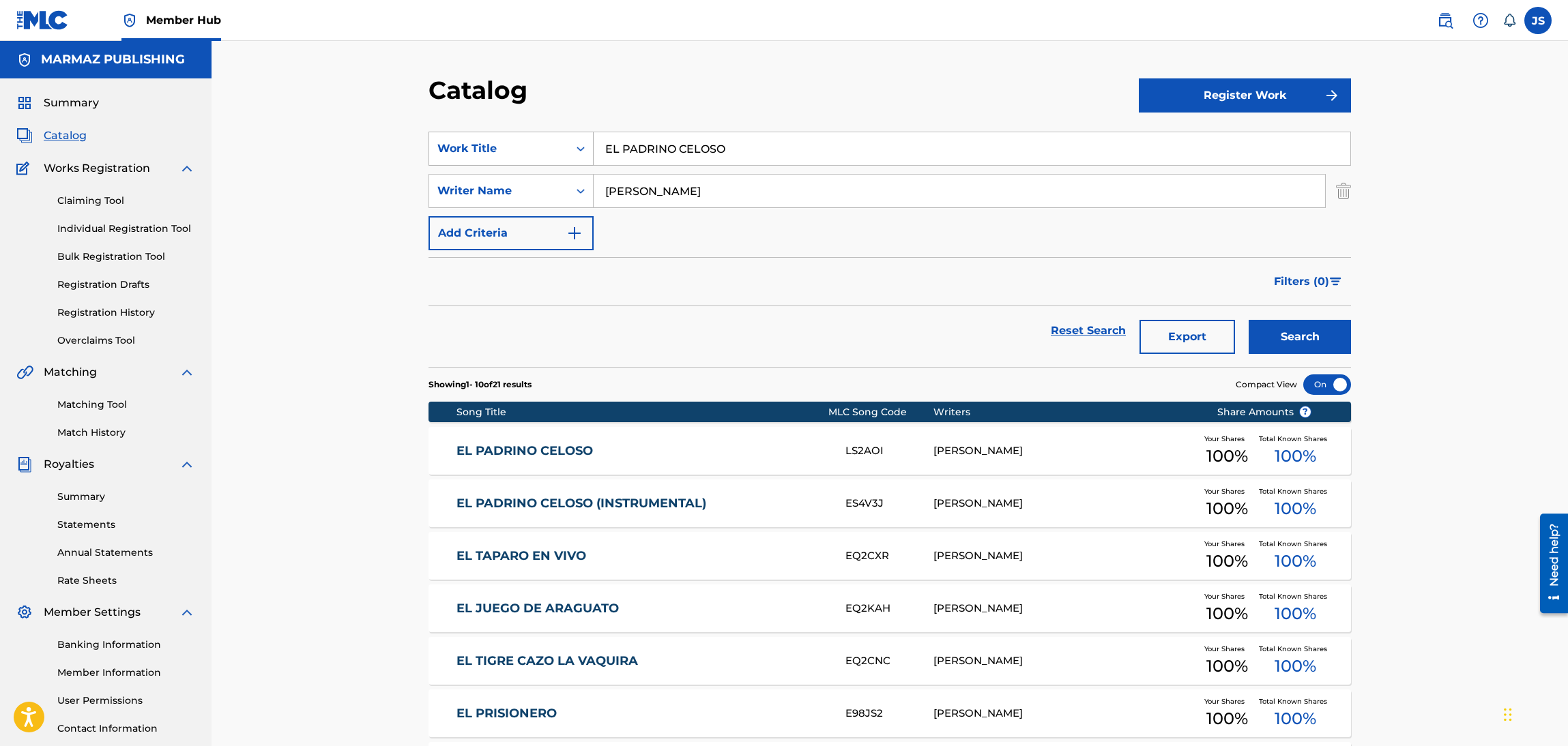
drag, startPoint x: 741, startPoint y: 133, endPoint x: 460, endPoint y: 144, distance: 281.2
click at [460, 144] on div "SearchWithCriteria93b5de38-62a4-4177-ab03-742c480f9f2b Work Title EL PADRINO CE…" at bounding box center [890, 149] width 922 height 34
paste input "CUANDO ME ROBÉ EL COCHIN"
type input "CUANDO ME ROBÉ EL COCHINO"
drag, startPoint x: 820, startPoint y: 114, endPoint x: 1289, endPoint y: 364, distance: 531.5
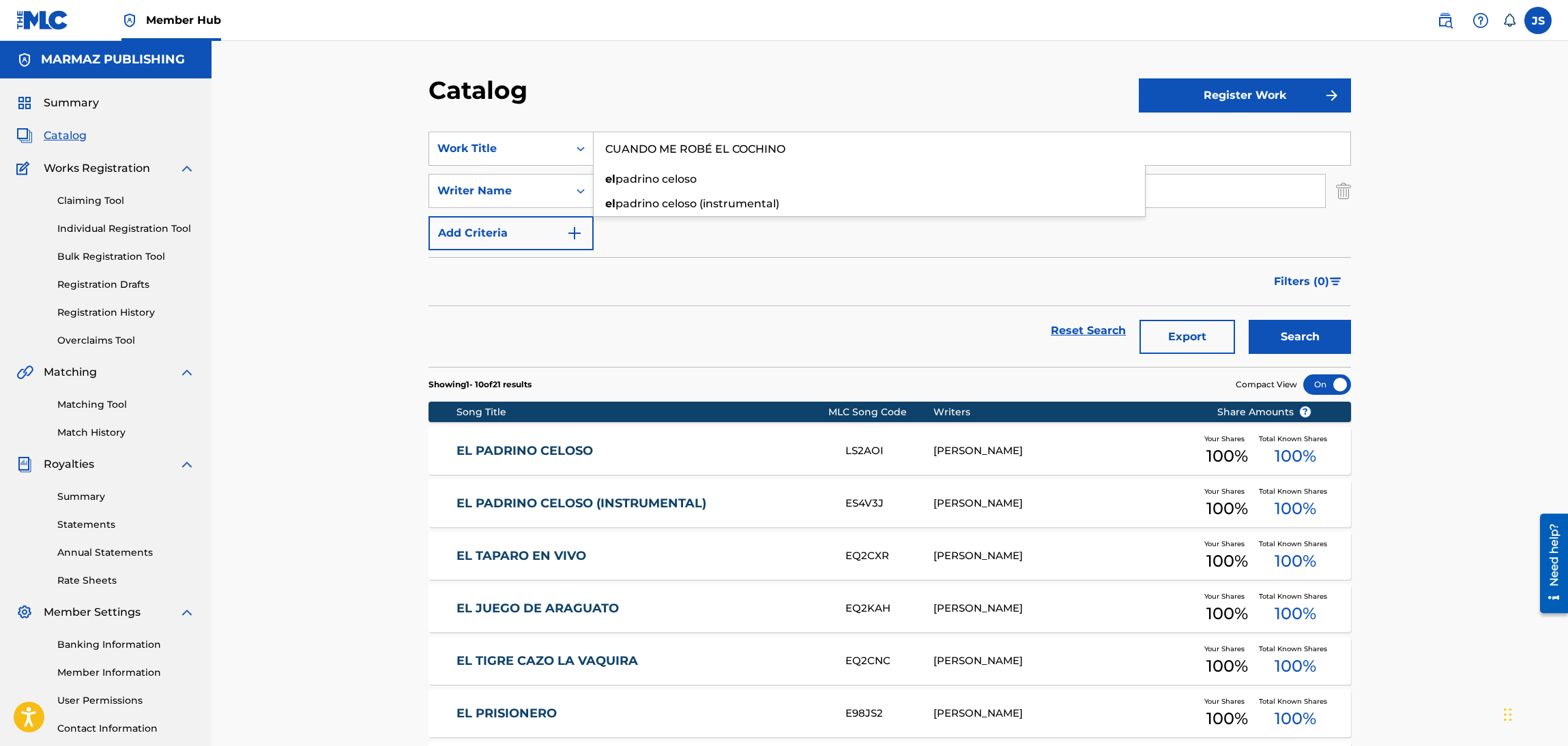
click at [834, 116] on div "Catalog Register Work SearchWithCriteria93b5de38-62a4-4177-ab03-742c480f9f2b Wo…" at bounding box center [890, 546] width 956 height 943
click at [1281, 335] on button "Search" at bounding box center [1300, 337] width 102 height 34
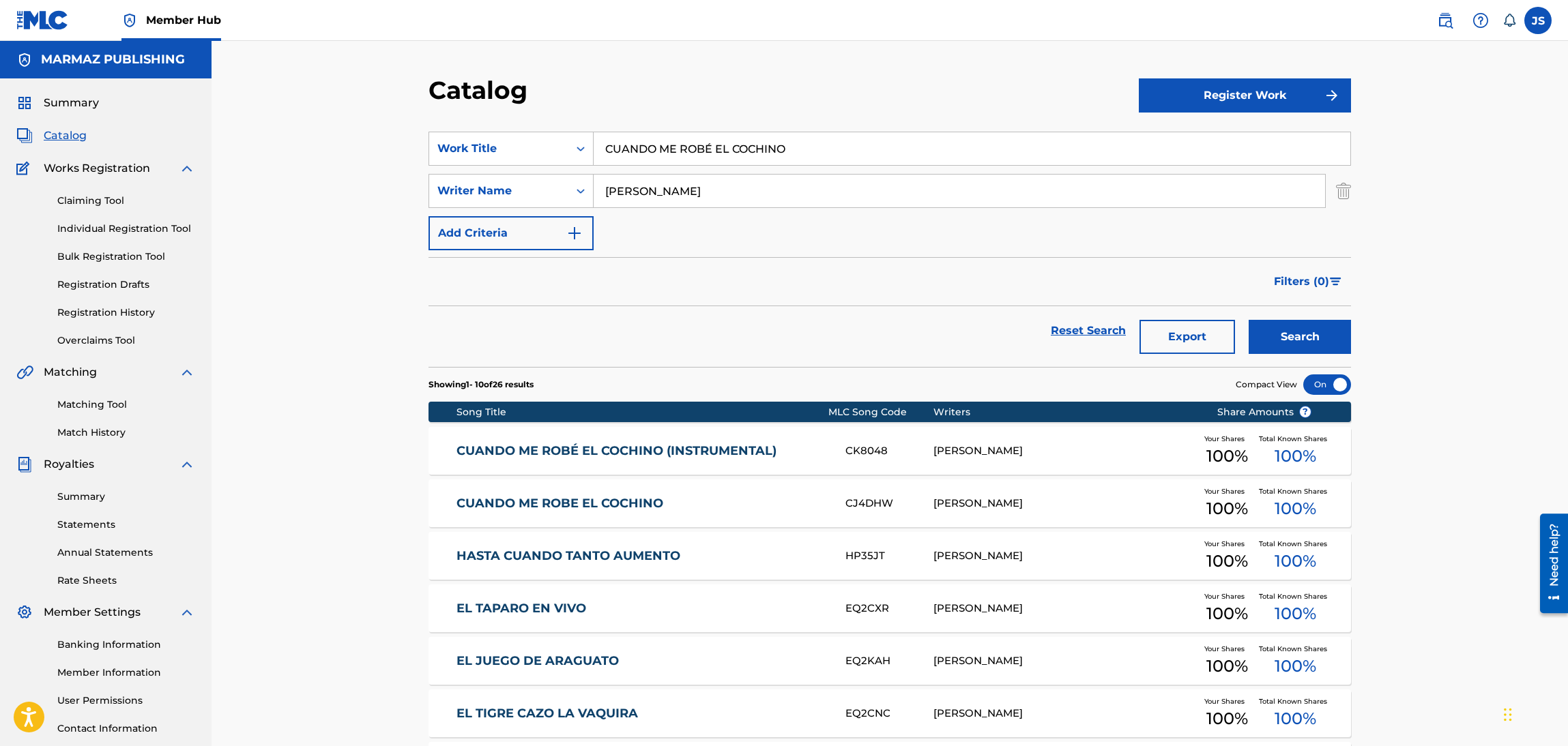
click at [627, 438] on div "CUANDO ME ROBÉ EL COCHINO (INSTRUMENTAL) CK8048 SANTIAGO RAMON ROJAS Your Share…" at bounding box center [890, 451] width 922 height 48
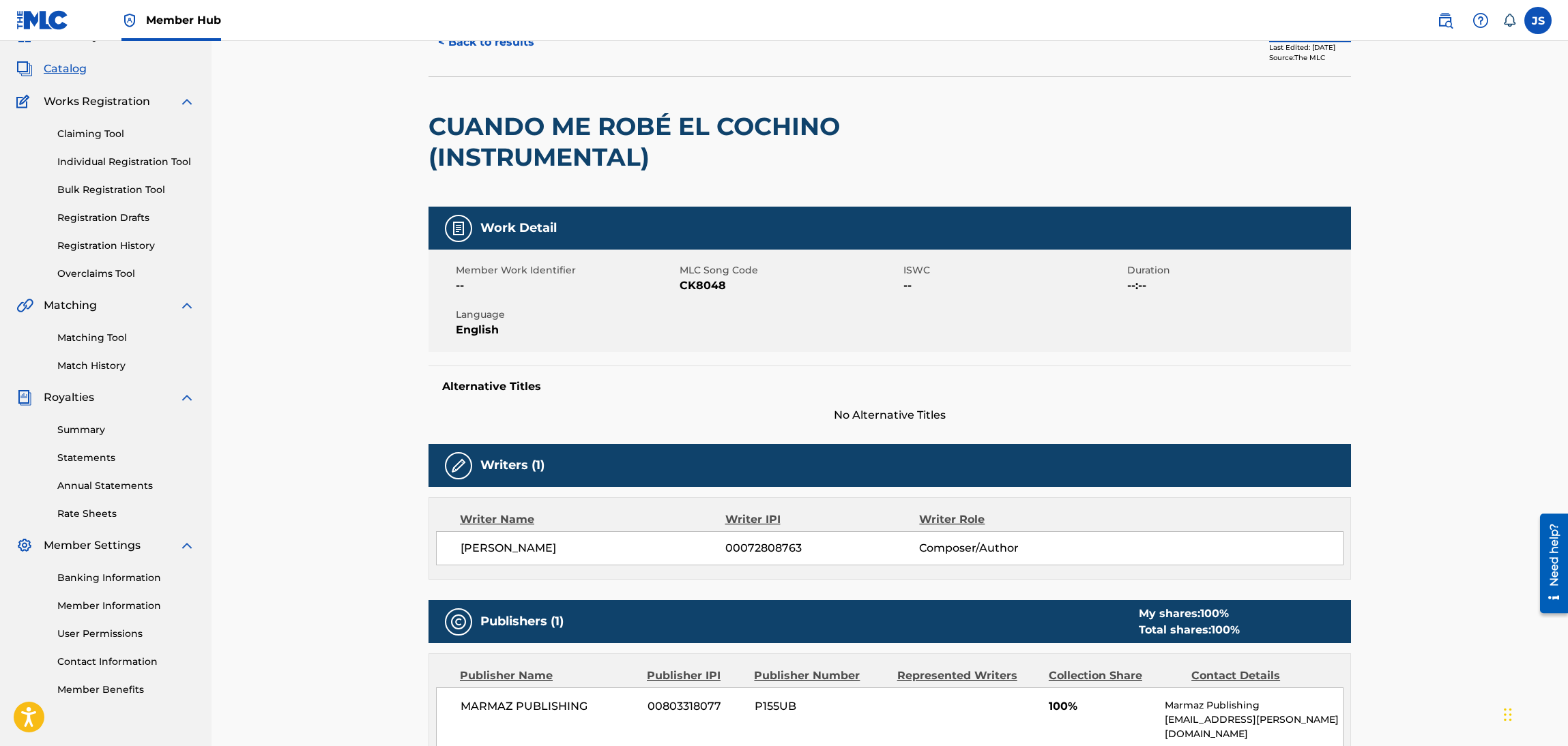
scroll to position [102, 0]
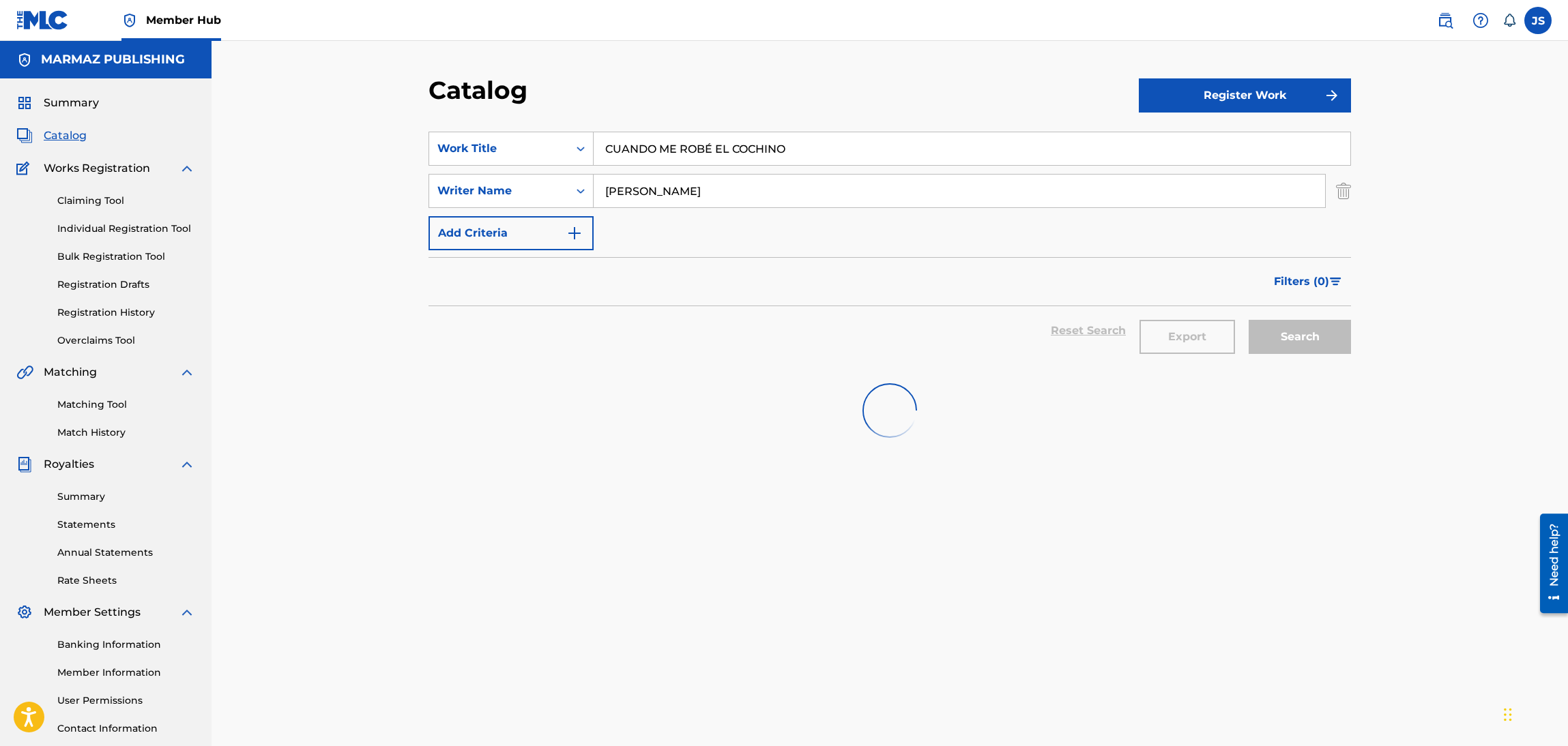
drag, startPoint x: 604, startPoint y: 466, endPoint x: 594, endPoint y: 438, distance: 29.7
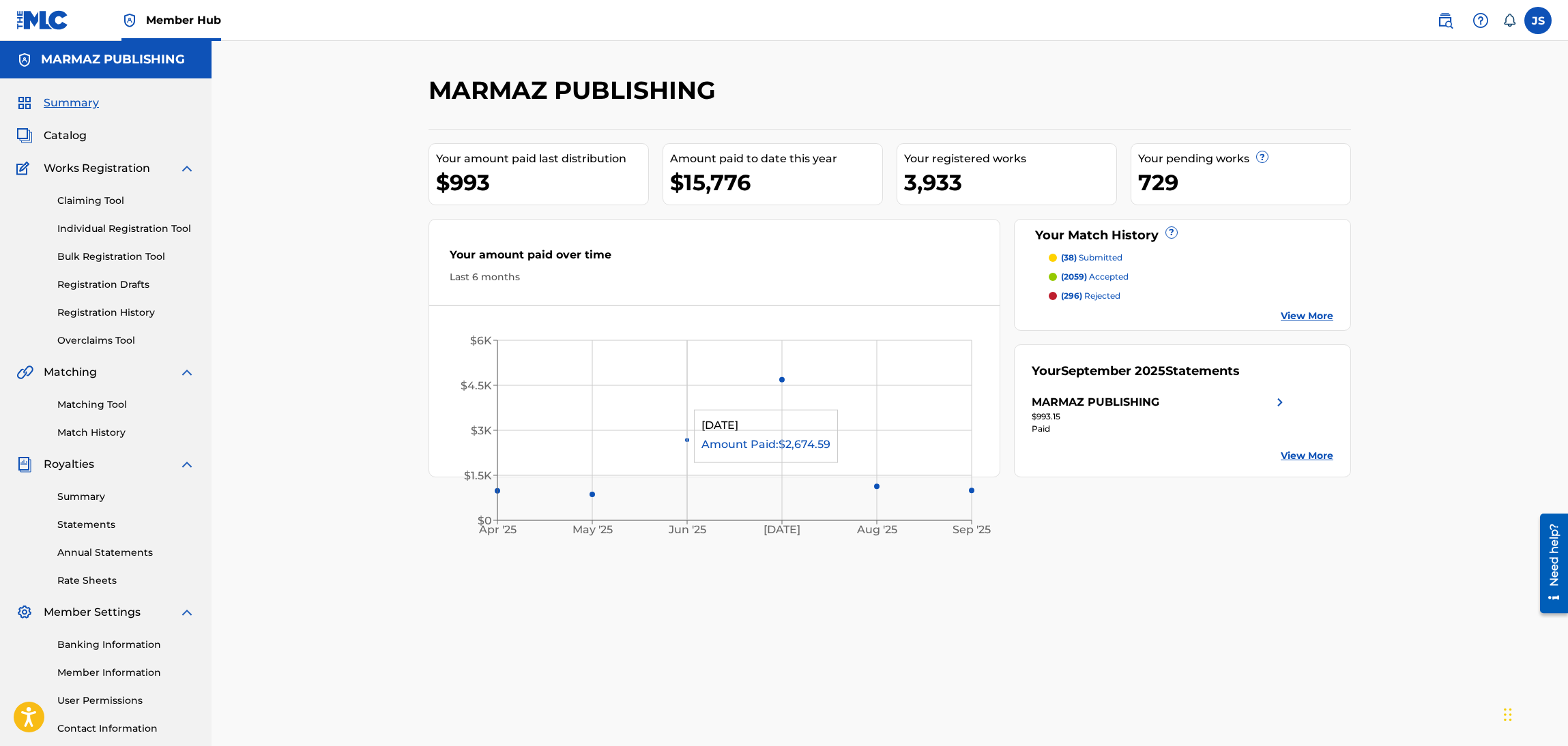
drag, startPoint x: 648, startPoint y: 470, endPoint x: 652, endPoint y: 436, distance: 34.2
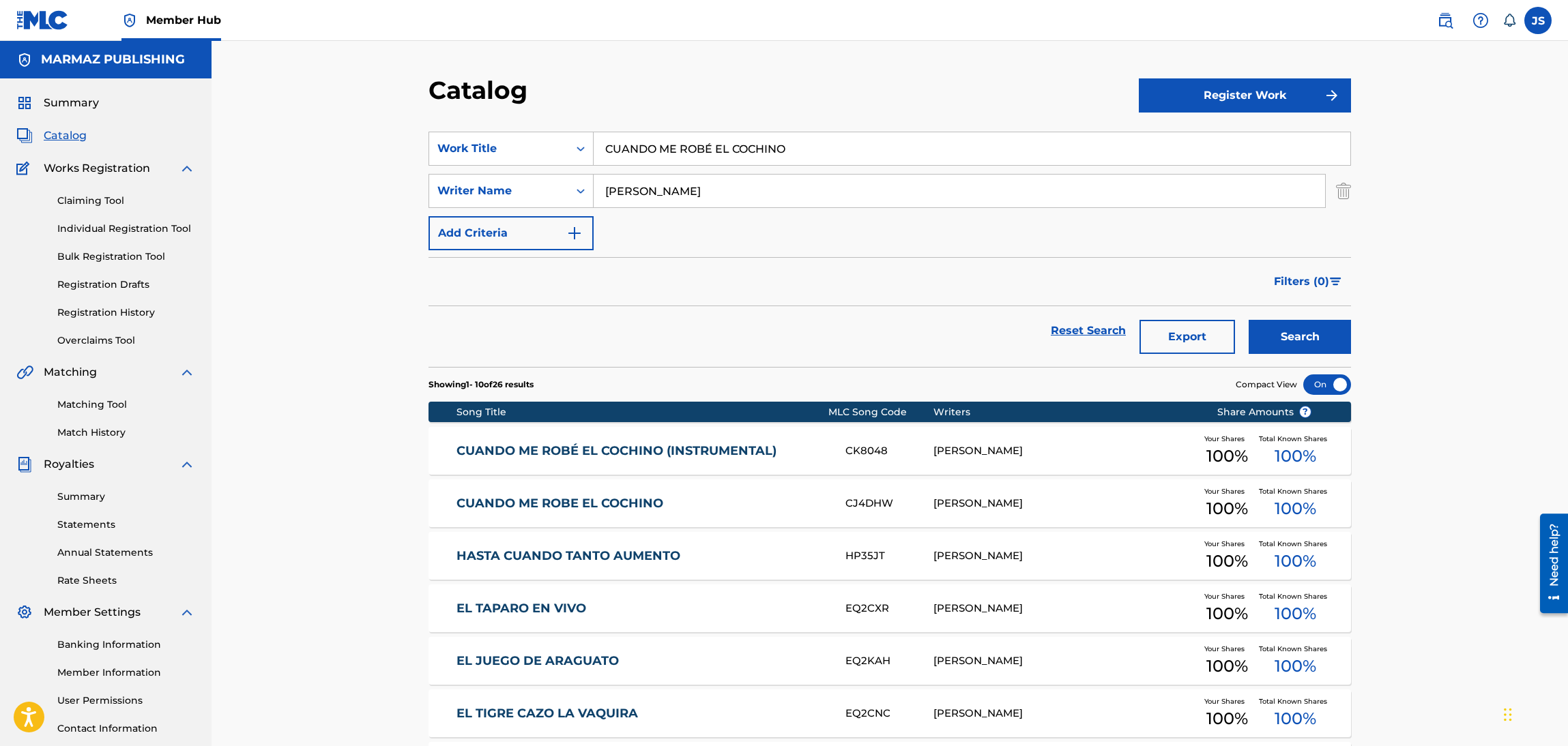
click at [637, 503] on link "CUANDO ME ROBE EL COCHINO" at bounding box center [641, 503] width 371 height 15
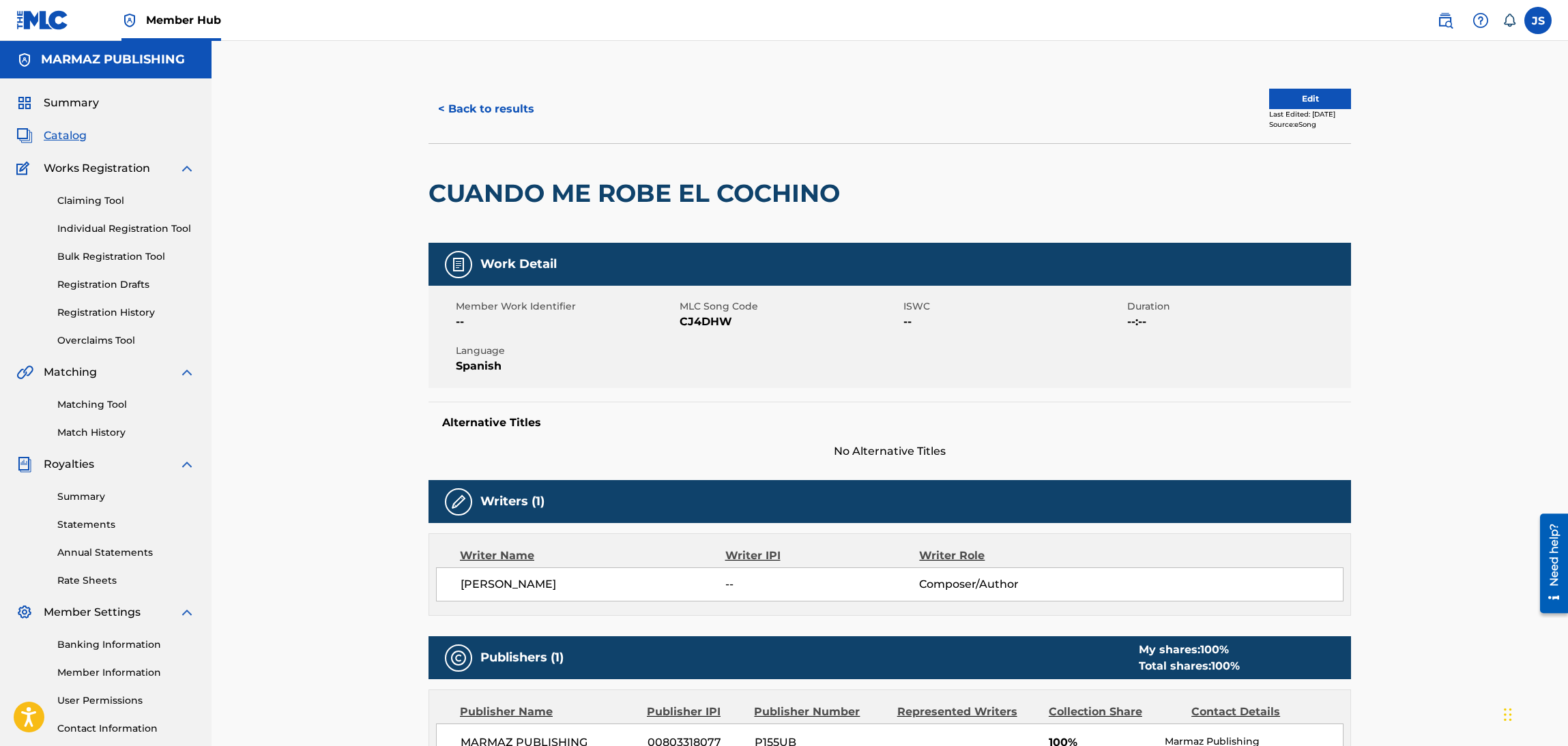
click at [705, 323] on span "CJ4DHW" at bounding box center [789, 322] width 220 height 16
click at [473, 107] on button "< Back to results" at bounding box center [486, 109] width 115 height 34
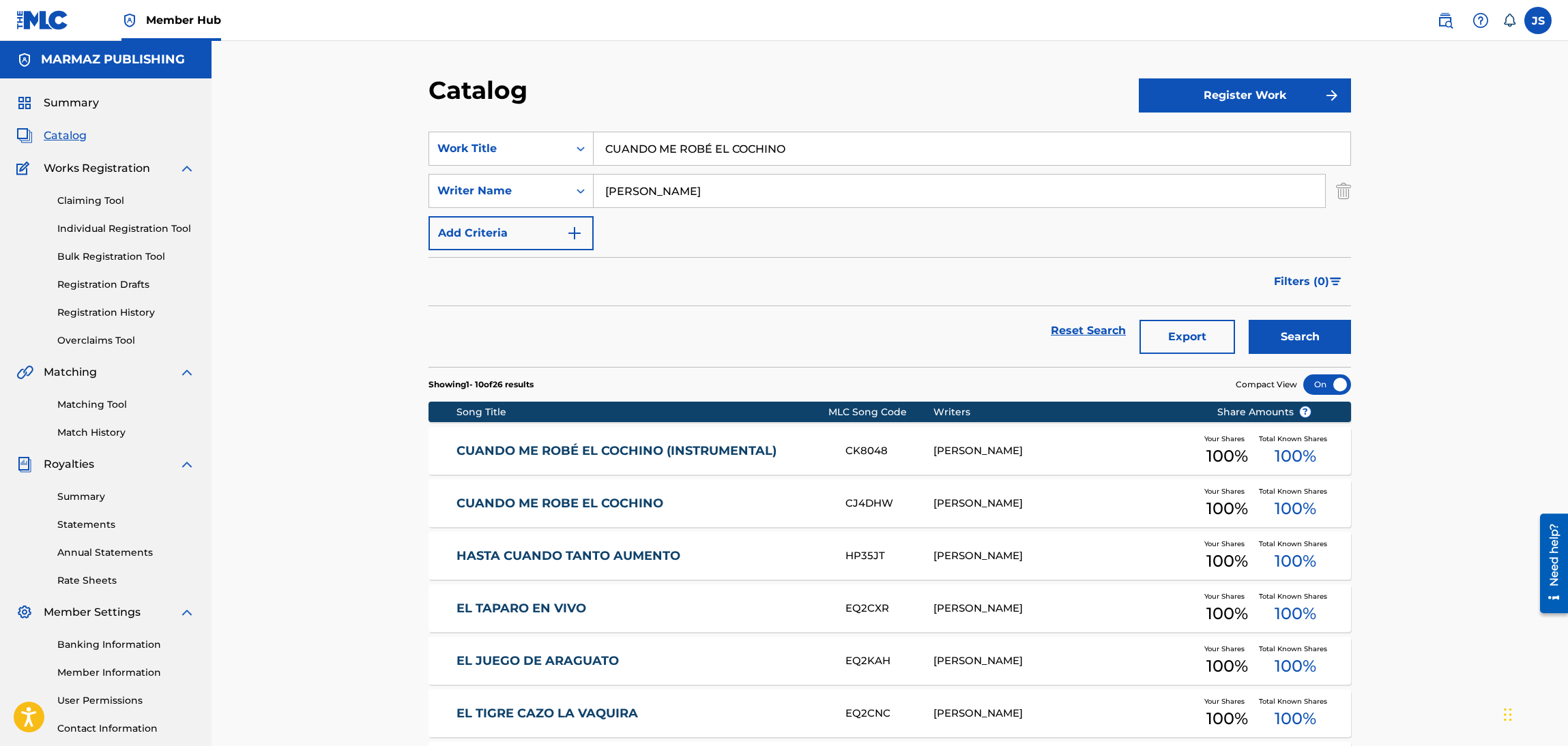
paste input "AHÍ LES VA OTRO CAÑONAZ"
drag, startPoint x: 768, startPoint y: 156, endPoint x: 628, endPoint y: 148, distance: 140.2
click at [628, 148] on input "CUAAHÍ LES VA OTRO CAÑONAZO" at bounding box center [972, 149] width 757 height 32
drag, startPoint x: 853, startPoint y: 143, endPoint x: 400, endPoint y: 139, distance: 453.0
click at [400, 139] on div "Catalog Register Work SearchWithCriteria93b5de38-62a4-4177-ab03-742c480f9f2b Wo…" at bounding box center [890, 529] width 1357 height 977
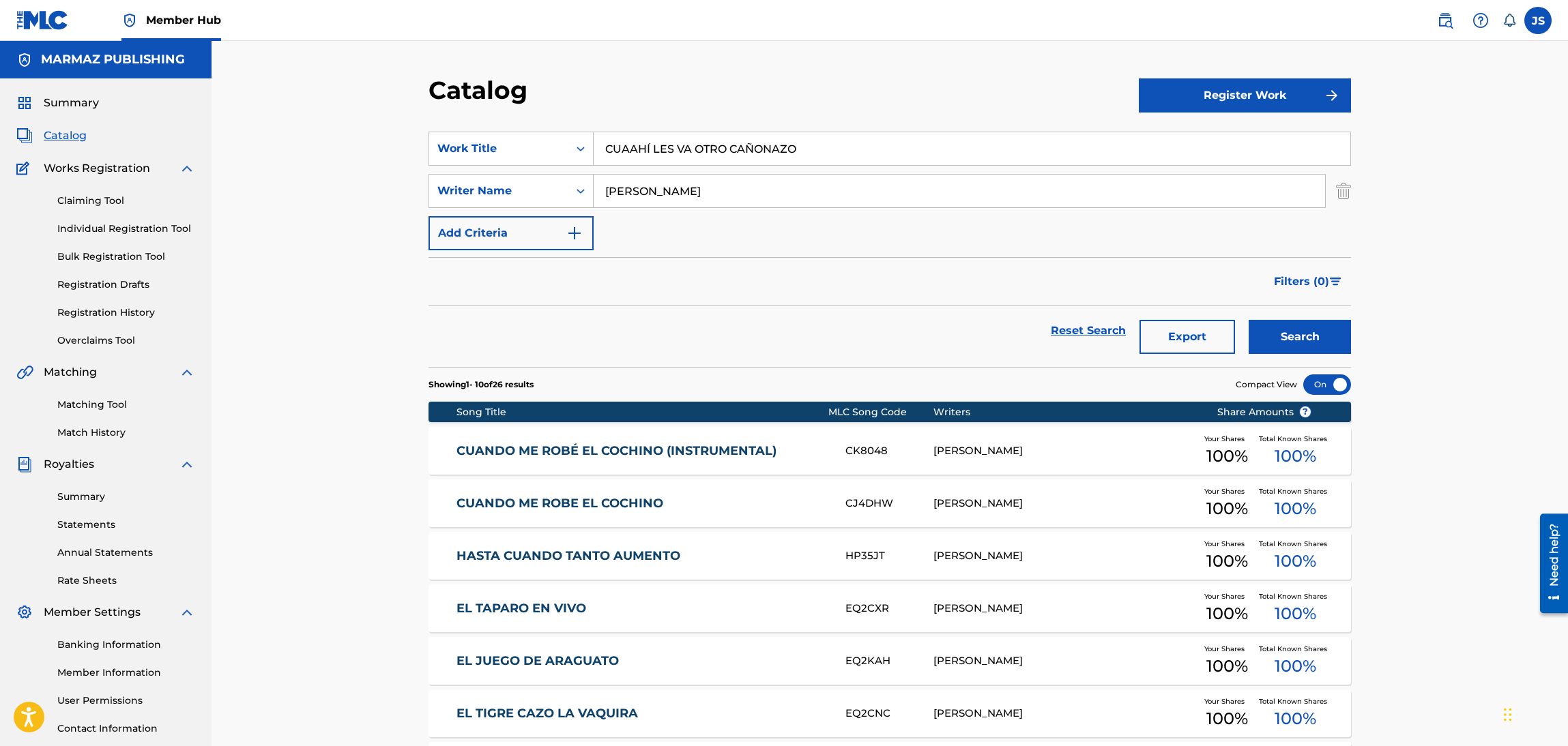
paste input "Search Form"
type input "AHÍ LES VA OTRO CAÑONAZO"
drag, startPoint x: 673, startPoint y: 92, endPoint x: 746, endPoint y: 101, distance: 73.6
click at [676, 92] on div "Catalog" at bounding box center [784, 95] width 711 height 41
click at [1337, 336] on button "Search" at bounding box center [1300, 337] width 102 height 34
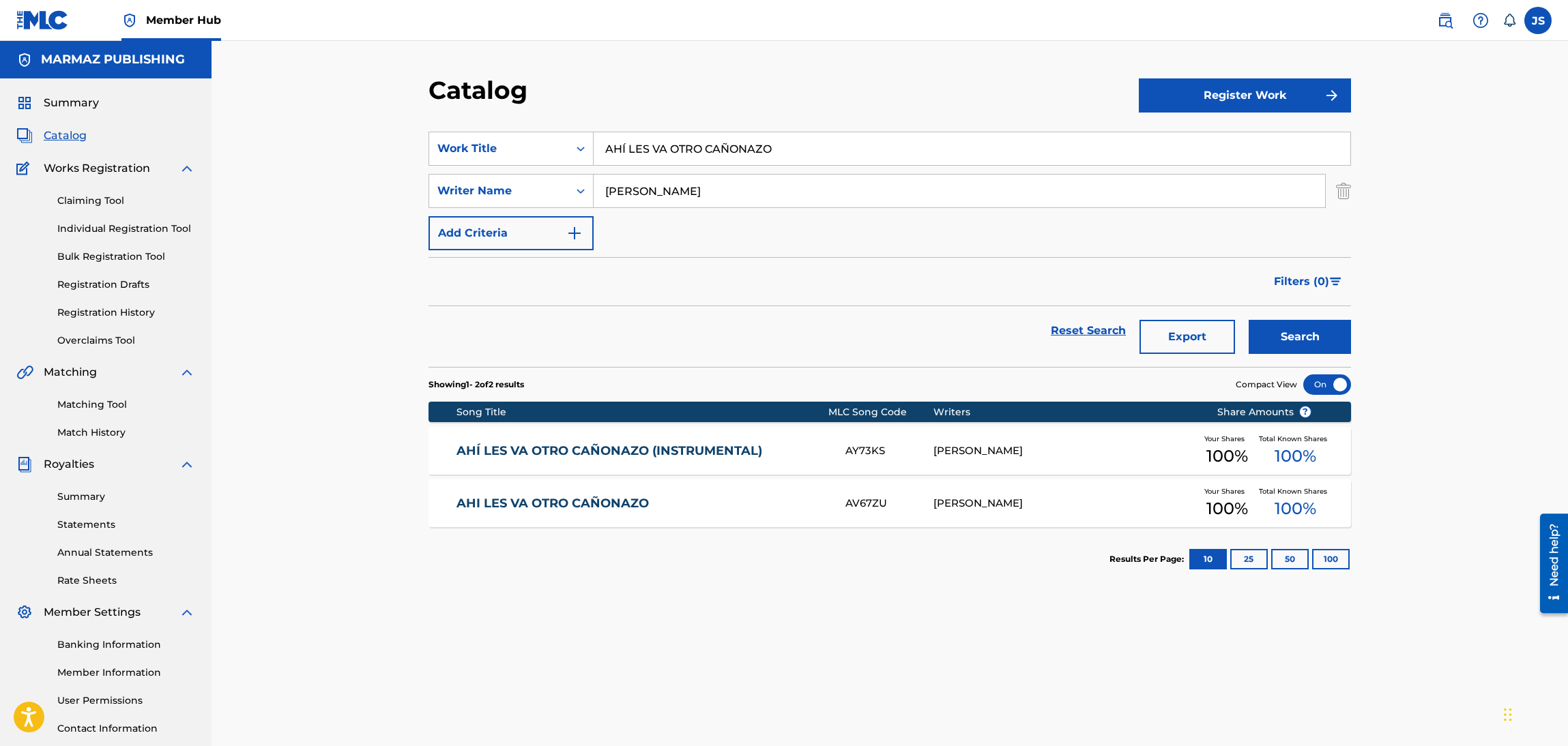
drag, startPoint x: 581, startPoint y: 495, endPoint x: 575, endPoint y: 533, distance: 38.5
click at [581, 496] on link "AHI LES VA OTRO CAÑONAZO" at bounding box center [641, 503] width 371 height 15
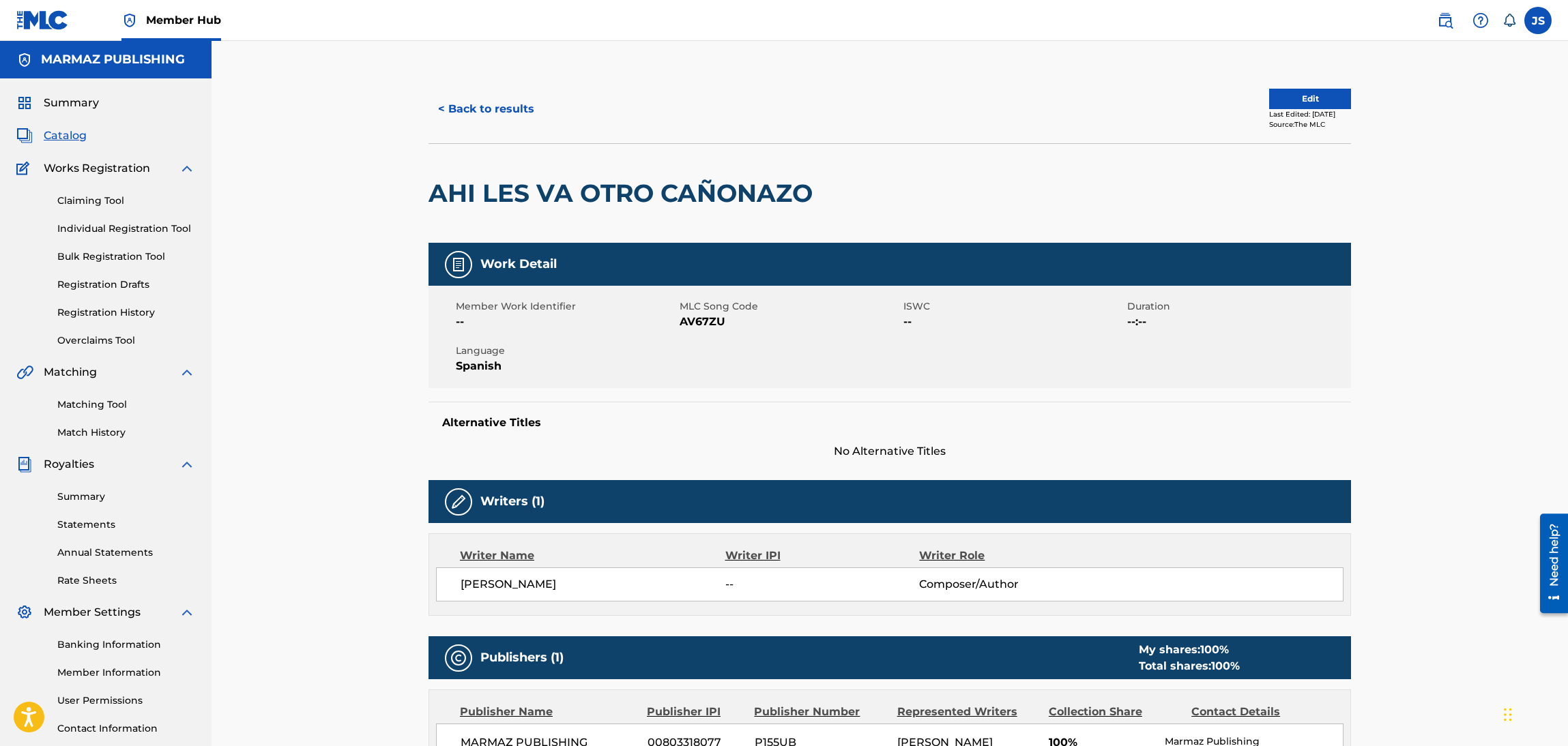
click at [719, 321] on span "AV67ZU" at bounding box center [789, 322] width 220 height 16
click at [507, 107] on button "< Back to results" at bounding box center [486, 109] width 115 height 34
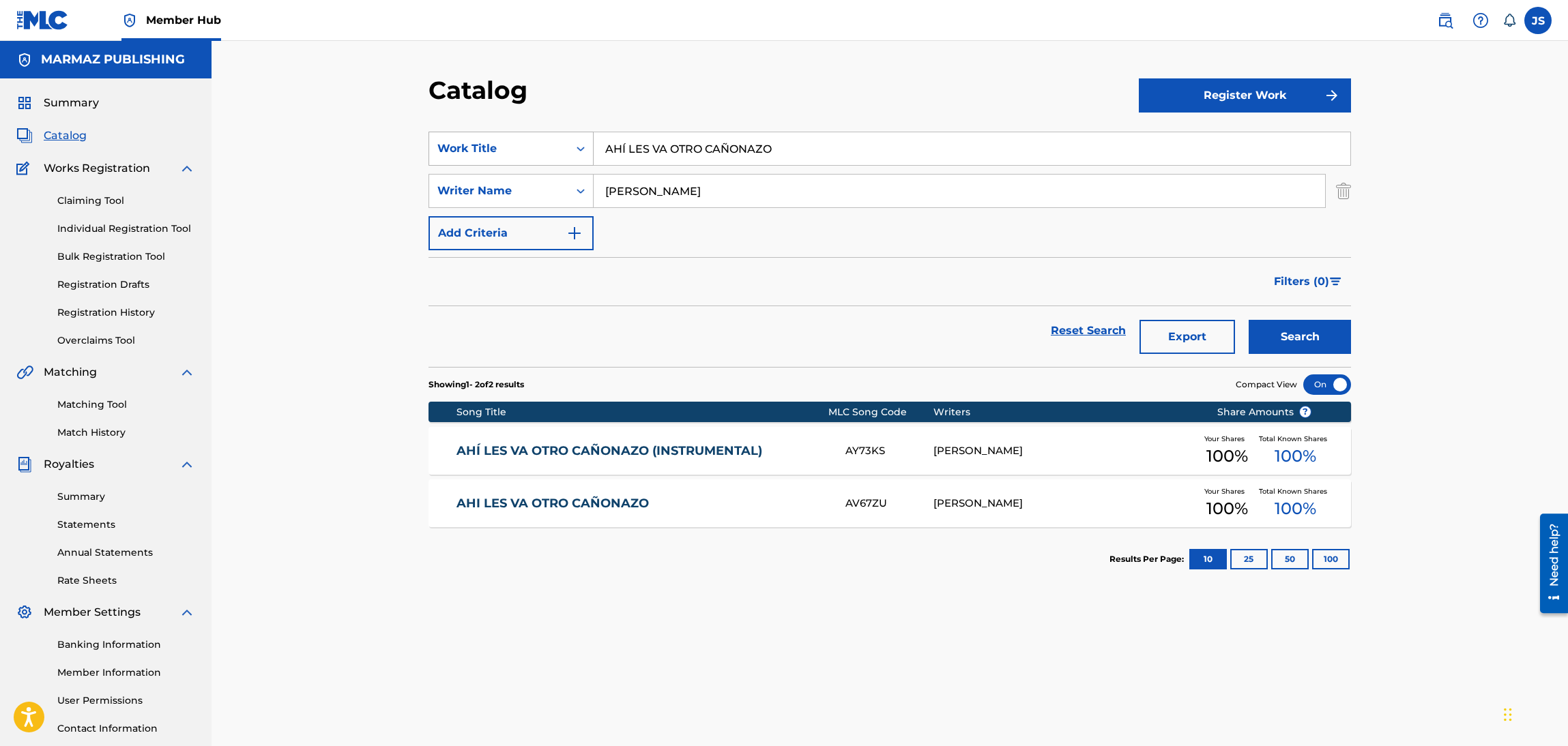
drag, startPoint x: 758, startPoint y: 147, endPoint x: 584, endPoint y: 140, distance: 174.1
click at [579, 152] on div "SearchWithCriteria93b5de38-62a4-4177-ab03-742c480f9f2b Work Title AHÍ LES VA OT…" at bounding box center [890, 149] width 922 height 34
paste input "EL CAZADOR DE CONEJOS"
type input "EL CAZADOR DE CONEJOS"
drag, startPoint x: 799, startPoint y: 75, endPoint x: 816, endPoint y: 79, distance: 17.5
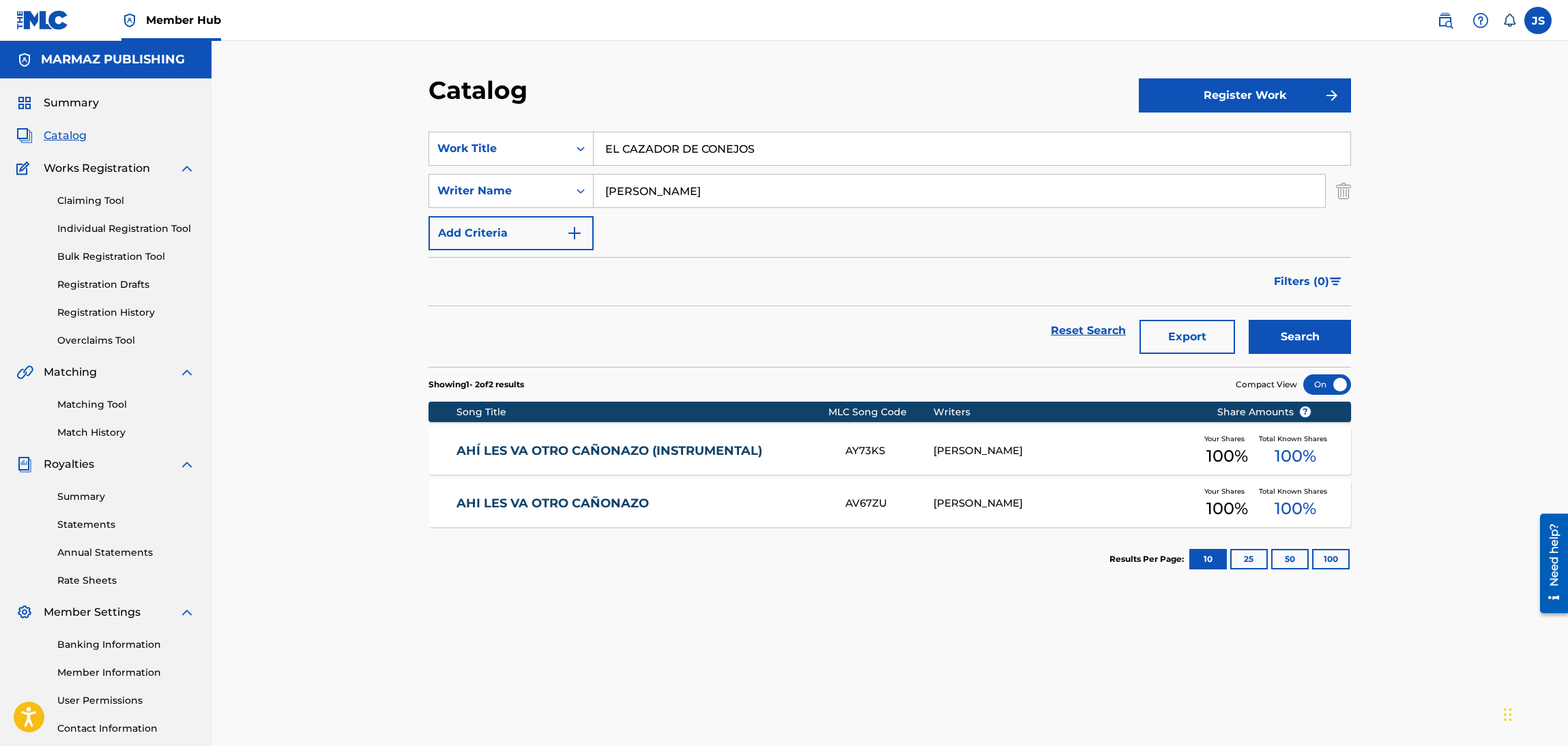
click at [802, 75] on div "Catalog" at bounding box center [784, 95] width 711 height 41
click at [1308, 349] on button "Search" at bounding box center [1300, 337] width 102 height 34
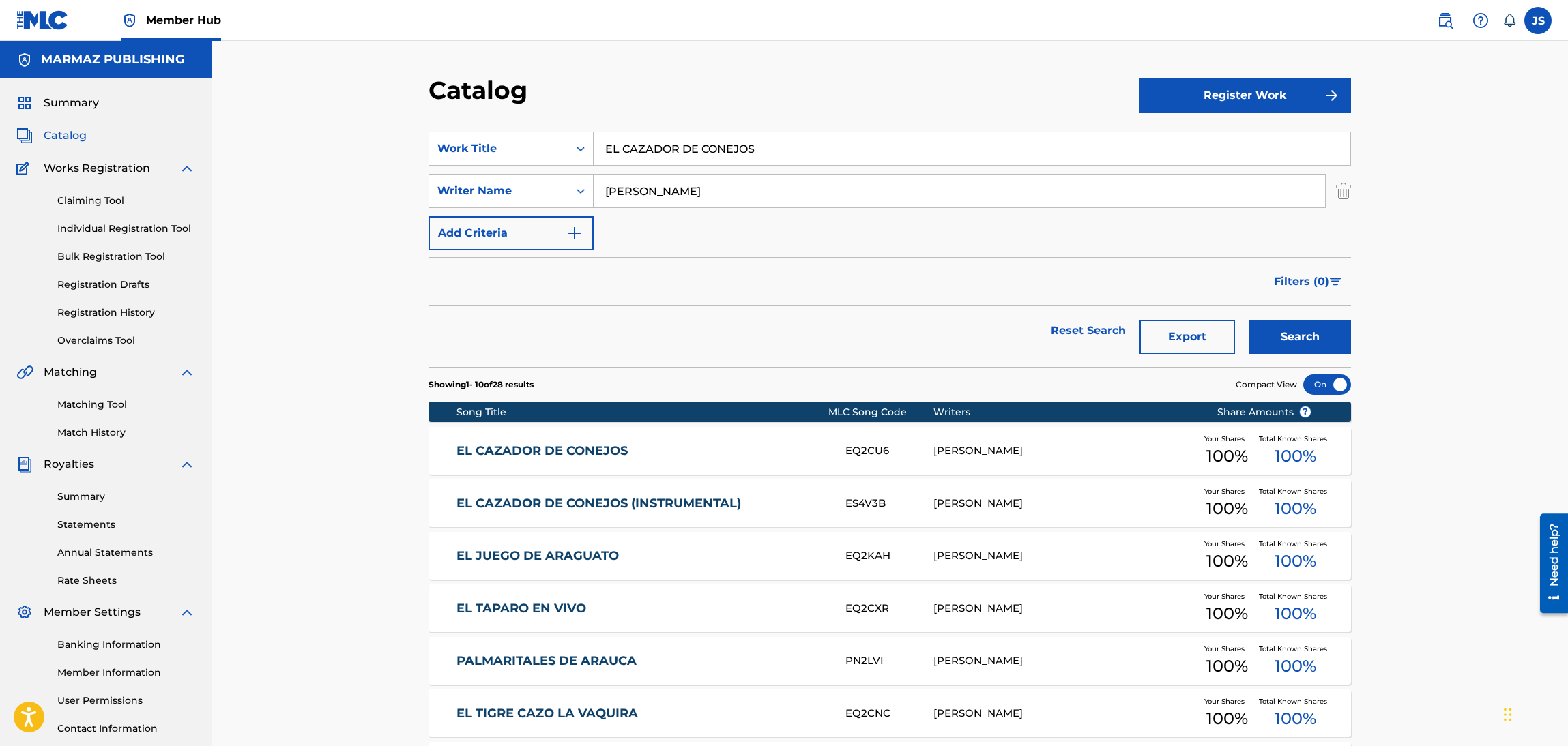
click at [607, 448] on link "EL CAZADOR DE CONEJOS" at bounding box center [641, 451] width 371 height 15
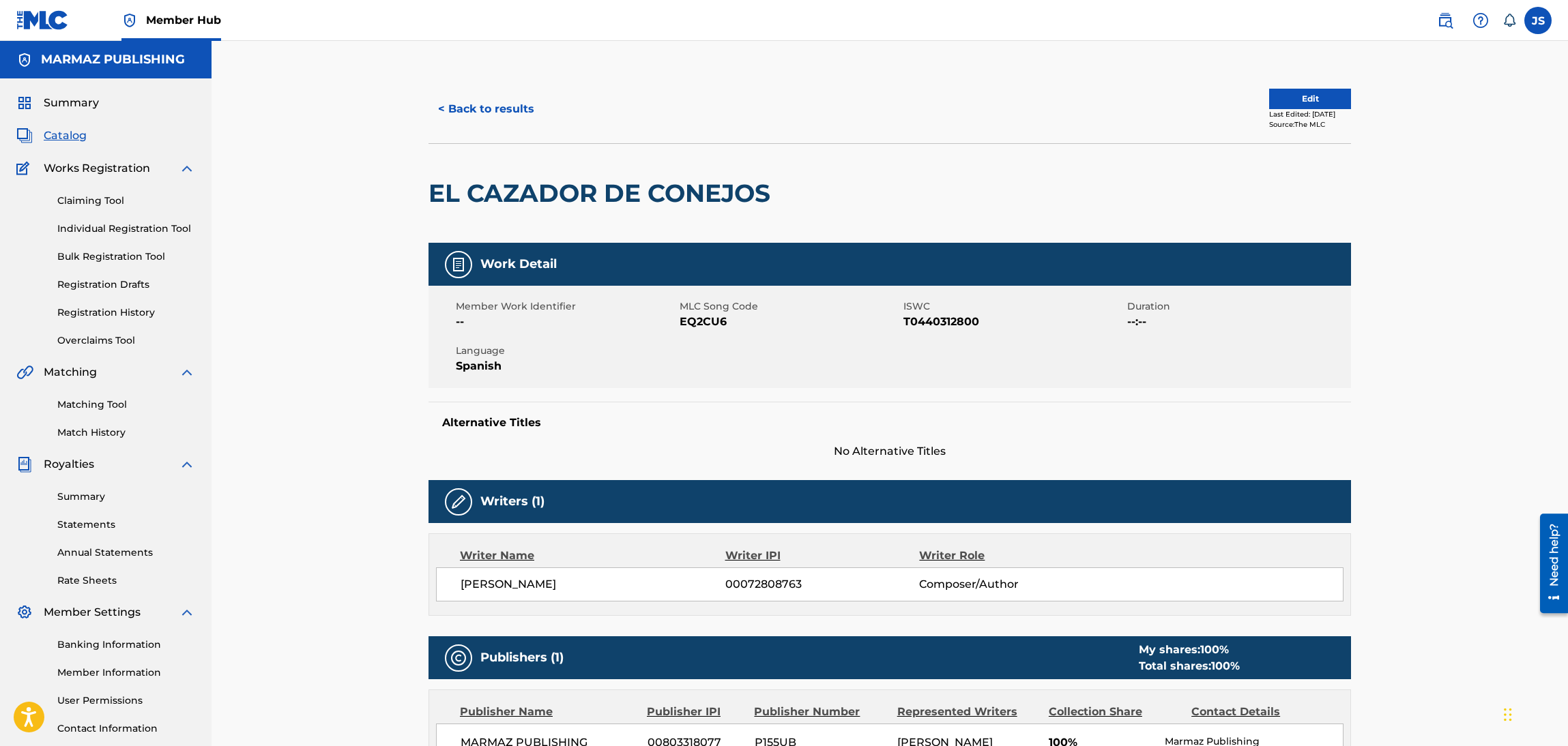
click at [710, 320] on span "EQ2CU6" at bounding box center [789, 322] width 220 height 16
click at [931, 323] on span "T0440312800" at bounding box center [1013, 322] width 220 height 16
click at [709, 320] on span "EQ2CU6" at bounding box center [789, 322] width 220 height 16
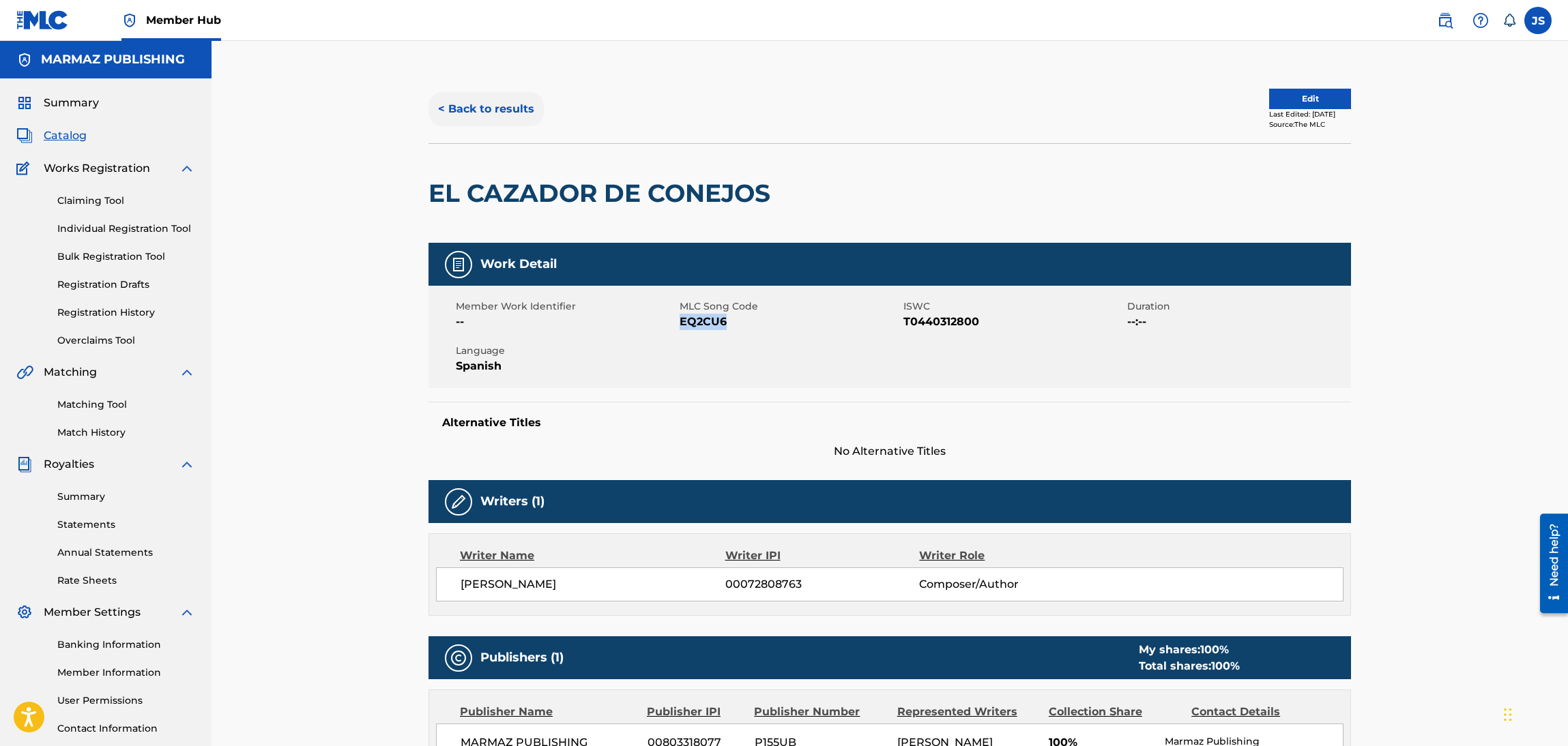
click at [460, 112] on button "< Back to results" at bounding box center [486, 109] width 115 height 34
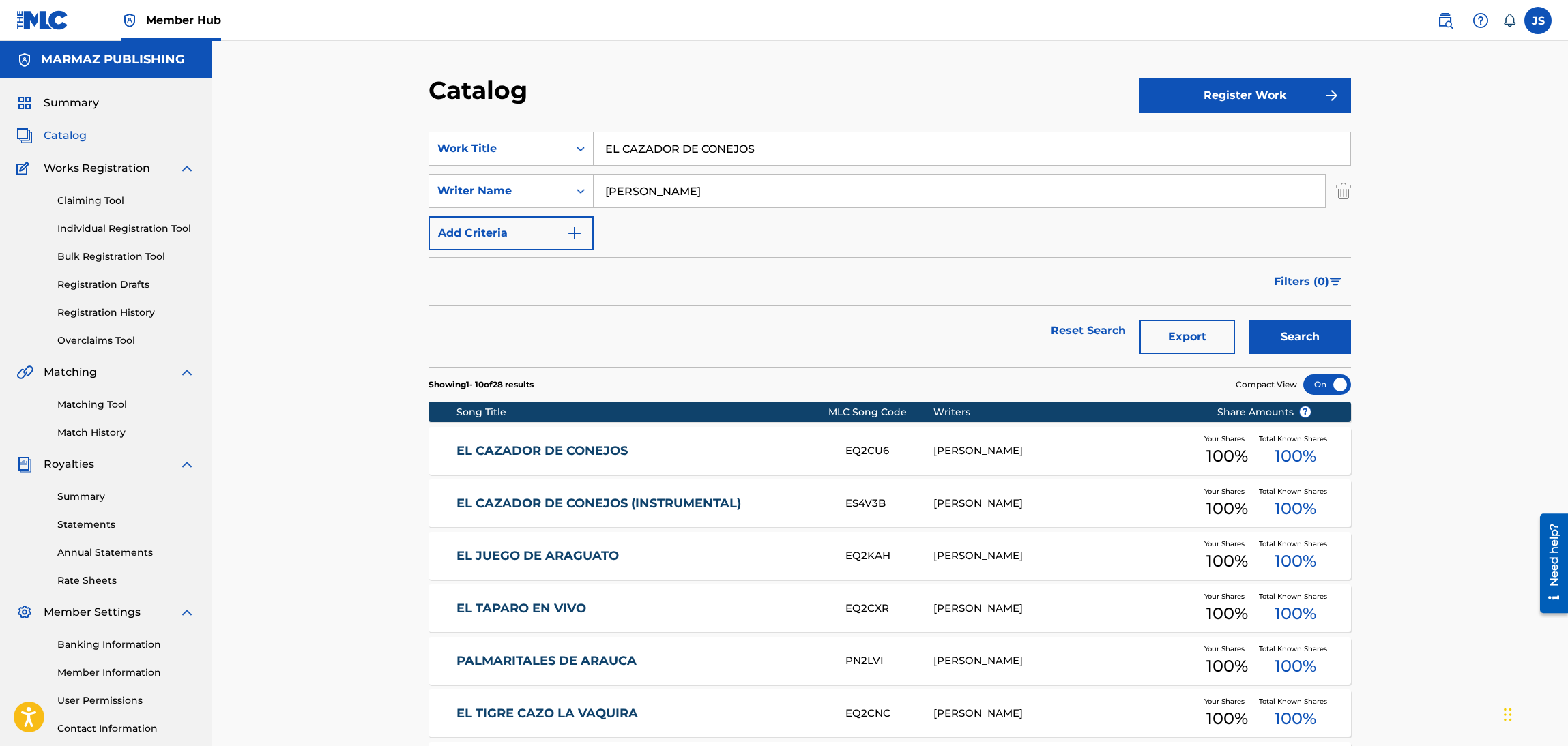
drag, startPoint x: 777, startPoint y: 156, endPoint x: 451, endPoint y: 108, distance: 329.5
click at [451, 108] on div "Catalog Register Work SearchWithCriteria93b5de38-62a4-4177-ab03-742c480f9f2b Wo…" at bounding box center [890, 546] width 956 height 943
paste input "LA TUERTA CARMEN DOLORES (INSTRUMENTAL)"
type input "LA TUERTA CARMEN DOLORES (INSTRUMENTAL)"
click at [755, 88] on div "Catalog" at bounding box center [784, 95] width 711 height 41
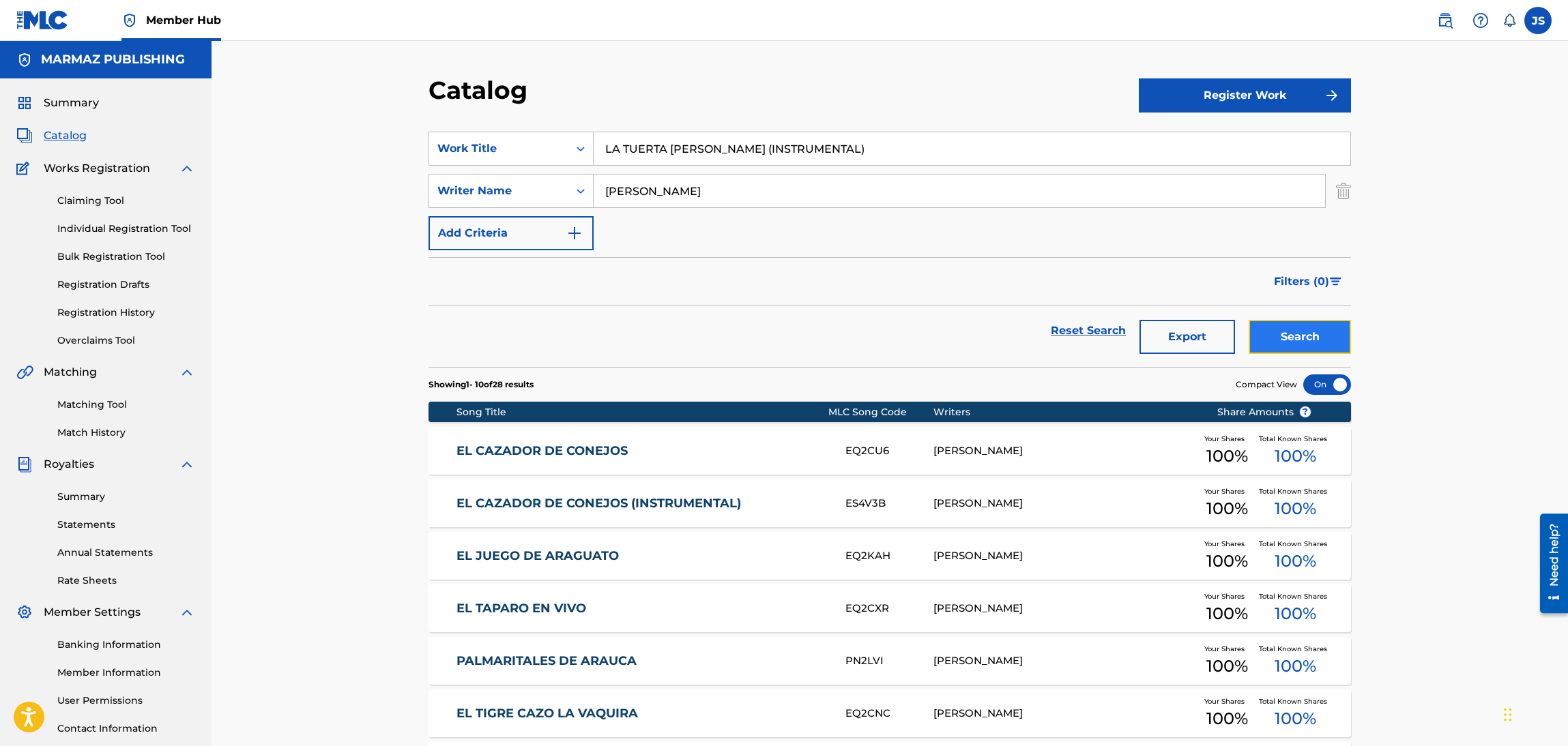
click at [1321, 343] on button "Search" at bounding box center [1300, 337] width 102 height 34
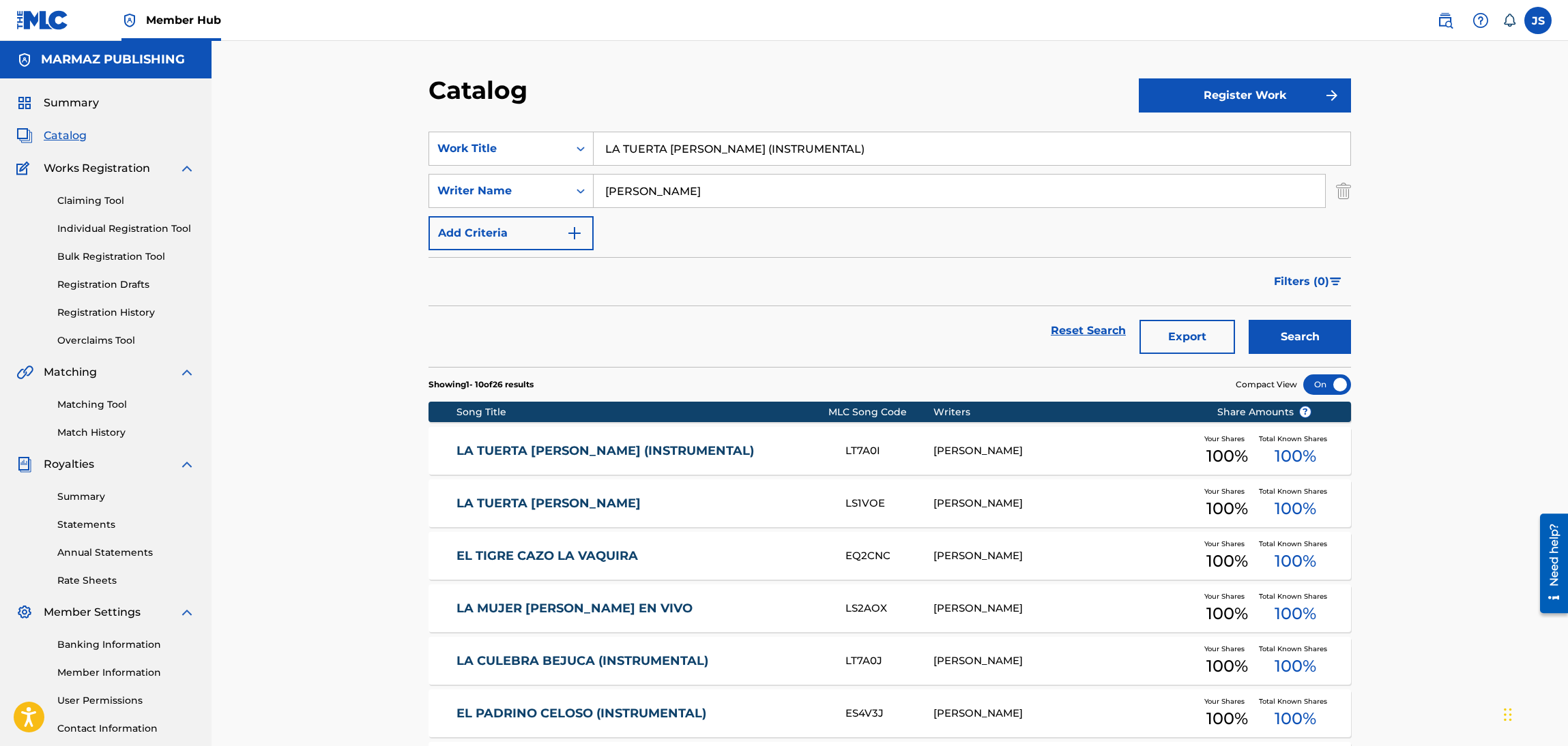
click at [741, 455] on link "LA TUERTA CARMEN DOLORES (INSTRUMENTAL)" at bounding box center [641, 451] width 371 height 15
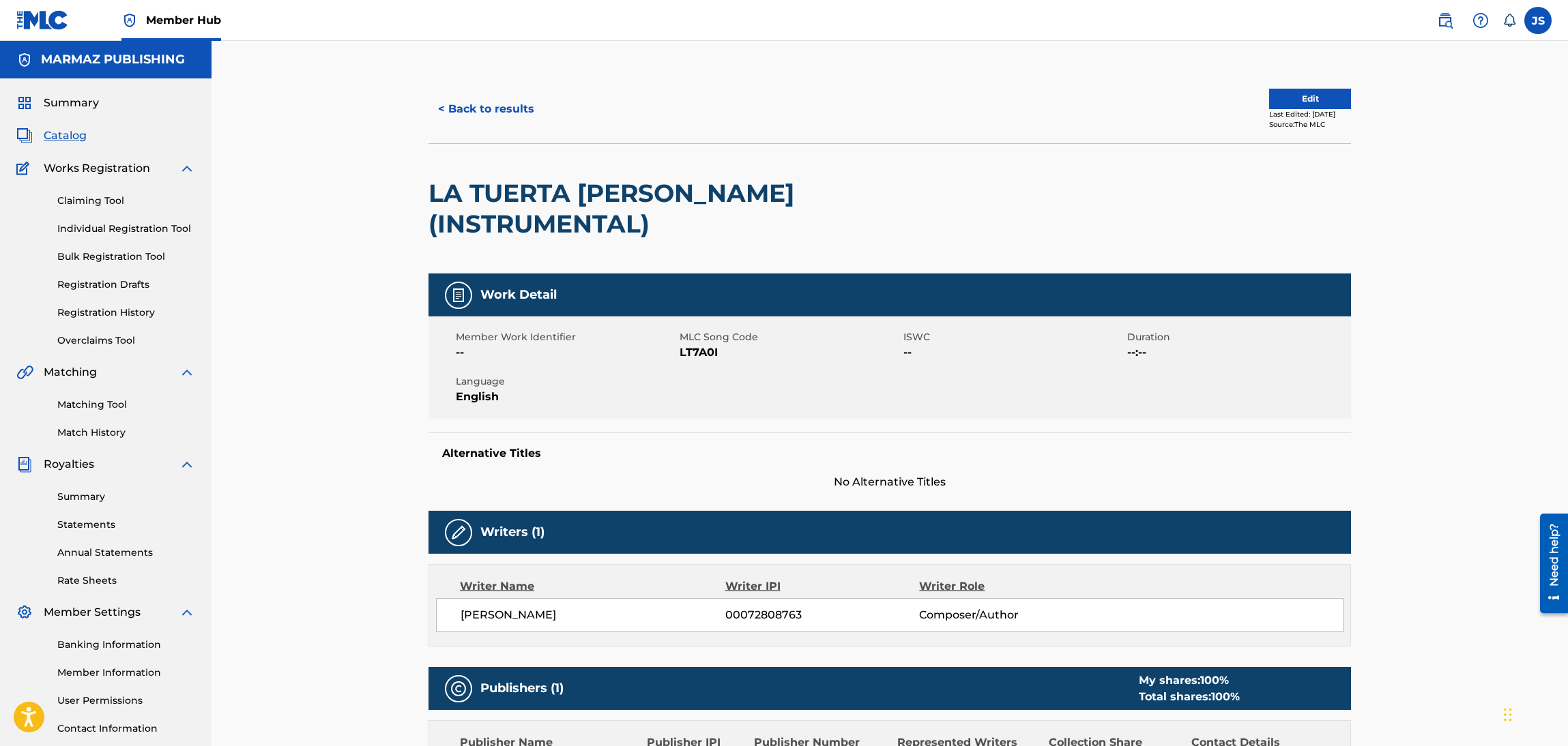
click at [706, 356] on span "LT7A0I" at bounding box center [789, 352] width 220 height 16
click at [460, 113] on button "< Back to results" at bounding box center [486, 109] width 115 height 34
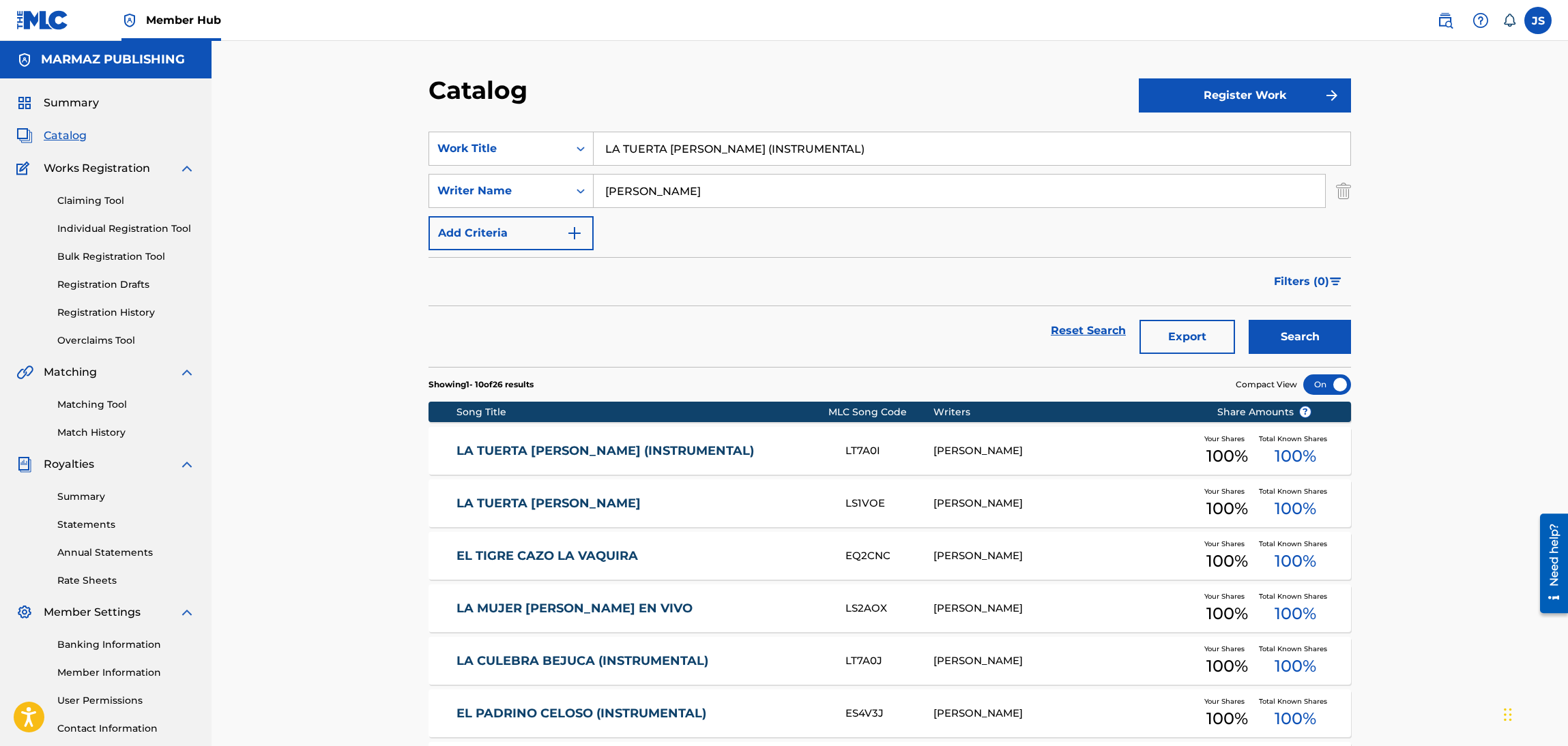
drag, startPoint x: 906, startPoint y: 147, endPoint x: 227, endPoint y: 110, distance: 680.0
click at [219, 110] on div "Catalog Register Work SearchWithCriteria93b5de38-62a4-4177-ab03-742c480f9f2b Wo…" at bounding box center [890, 529] width 1357 height 977
paste input "CULEBRA BEJUCA"
type input "LA CULEBRA BEJUCA (INSTRUMENTAL)"
drag, startPoint x: 935, startPoint y: 336, endPoint x: 982, endPoint y: 357, distance: 51.5
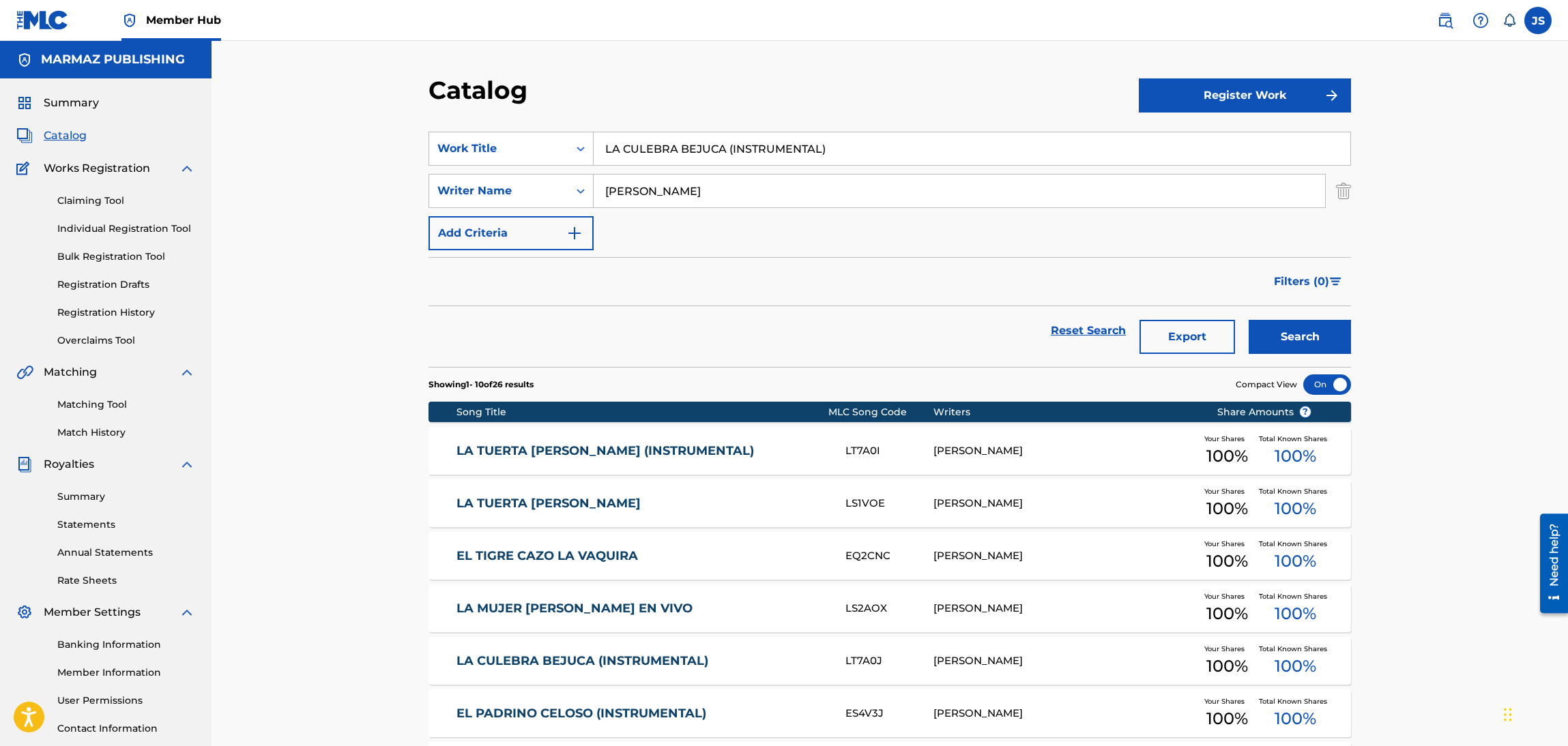
click at [941, 340] on div "Reset Search Export Search" at bounding box center [890, 330] width 922 height 50
click at [1284, 332] on button "Search" at bounding box center [1300, 337] width 102 height 34
click at [613, 452] on link "LA CULEBRA BEJUCA (INSTRUMENTAL)" at bounding box center [641, 451] width 371 height 15
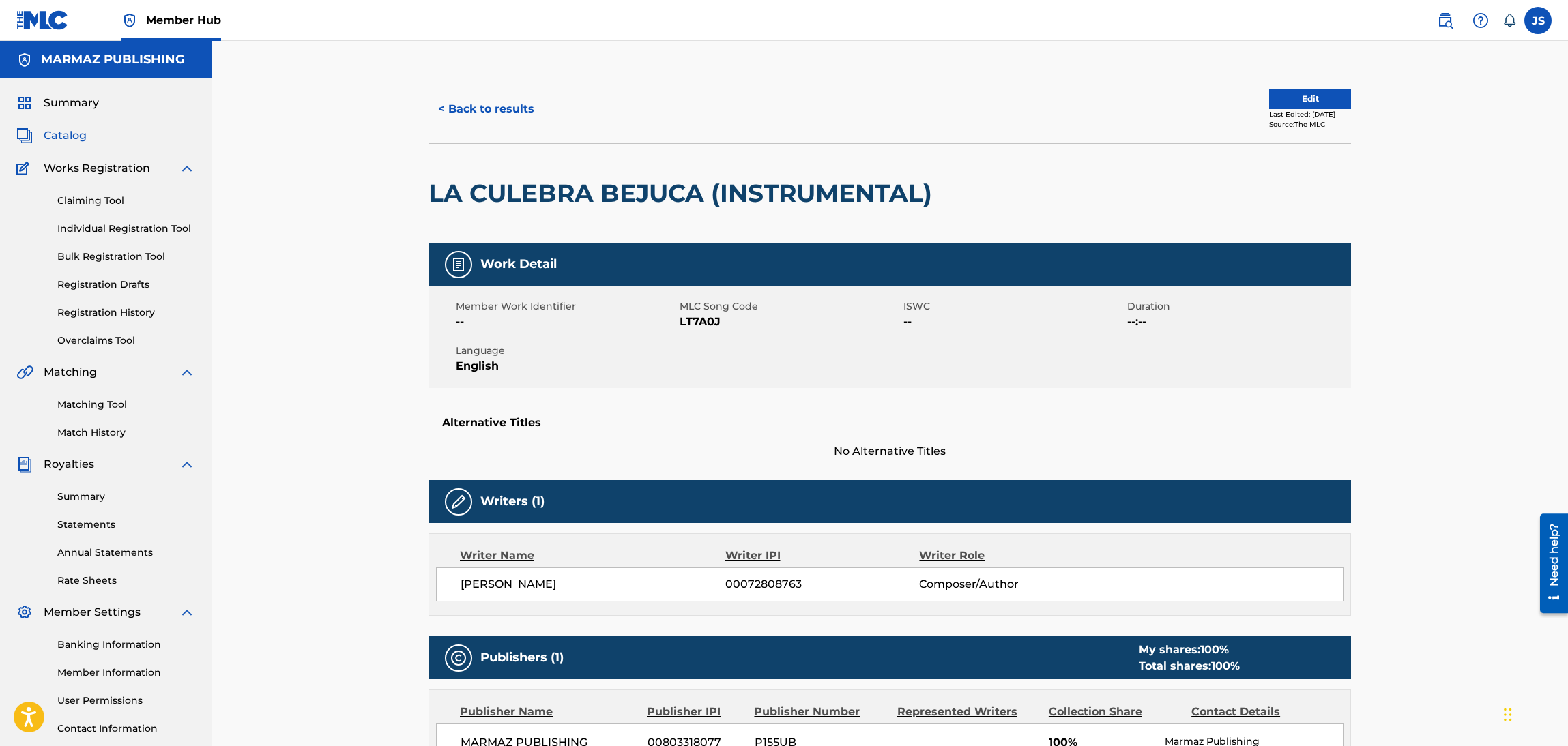
click at [704, 317] on span "LT7A0J" at bounding box center [789, 322] width 220 height 16
click at [503, 96] on button "< Back to results" at bounding box center [486, 109] width 115 height 34
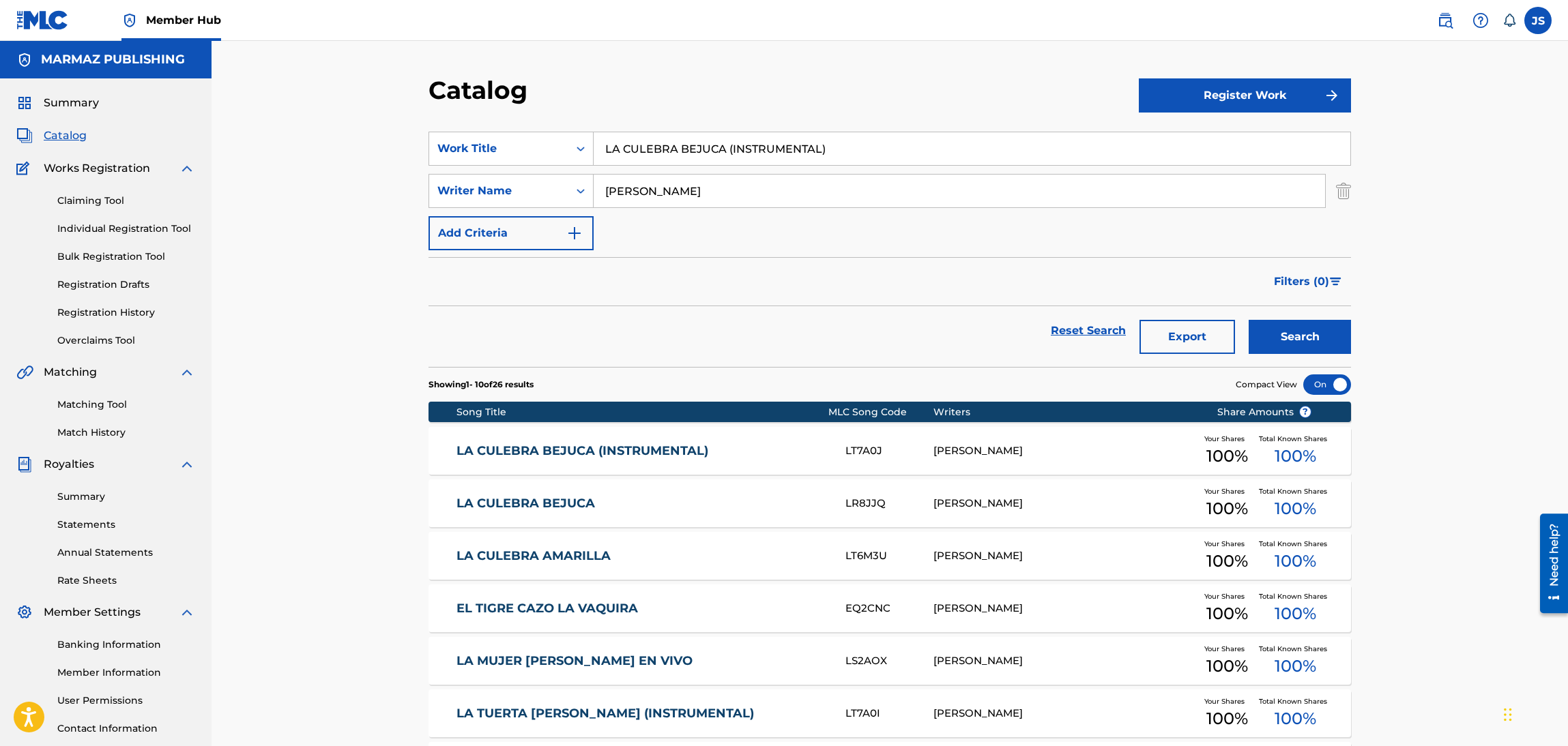
drag, startPoint x: 870, startPoint y: 149, endPoint x: 344, endPoint y: 132, distance: 526.3
click at [338, 137] on div "Catalog Register Work SearchWithCriteria93b5de38-62a4-4177-ab03-742c480f9f2b Wo…" at bounding box center [890, 529] width 1357 height 977
paste input "CUANDO ME ROBÉ EL COCHINO"
type input "CUANDO ME ROBÉ EL COCHINO (INSTRUMENTAL)"
drag, startPoint x: 703, startPoint y: 91, endPoint x: 715, endPoint y: 96, distance: 13.0
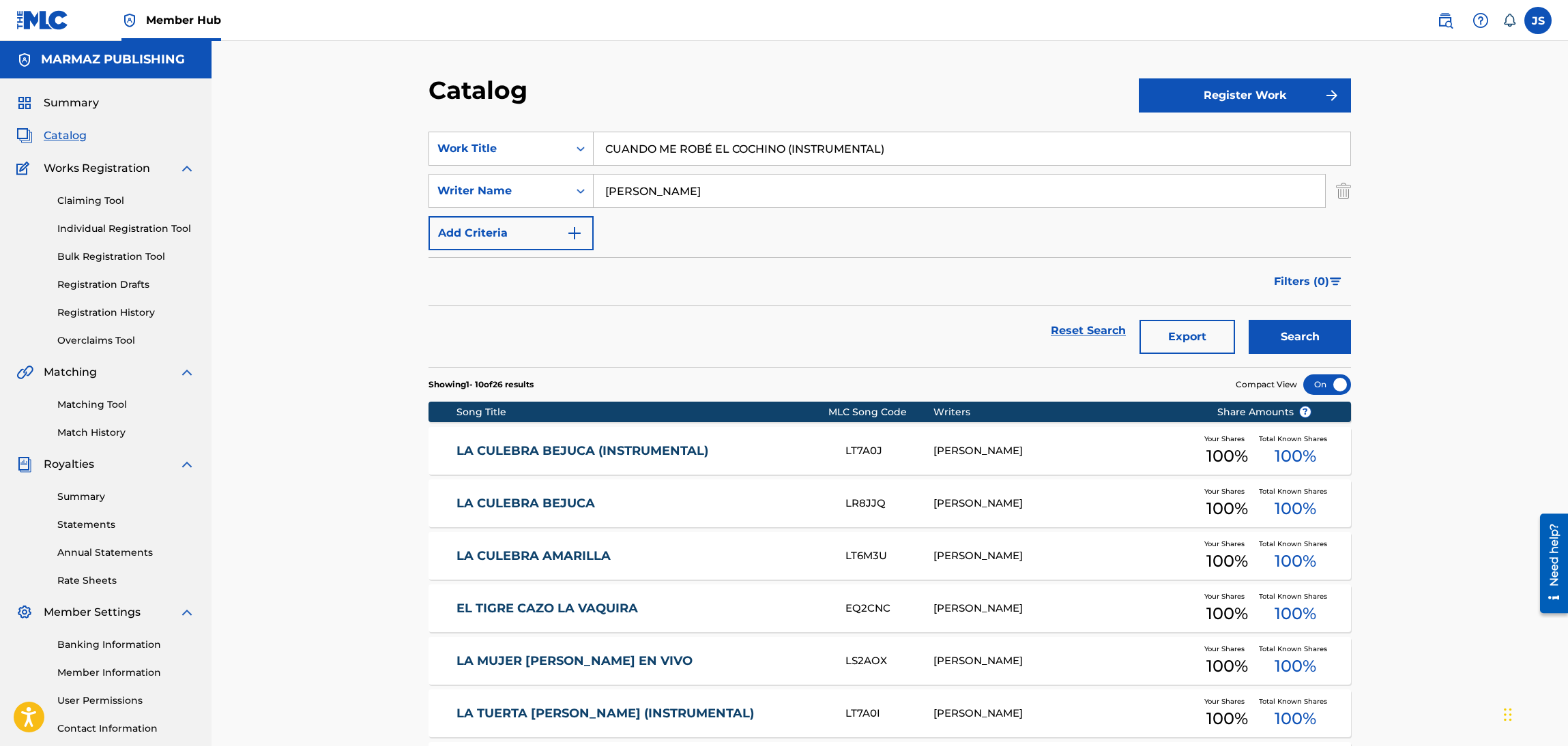
click at [704, 92] on div "Catalog" at bounding box center [784, 95] width 711 height 41
click at [1306, 332] on button "Search" at bounding box center [1300, 337] width 102 height 34
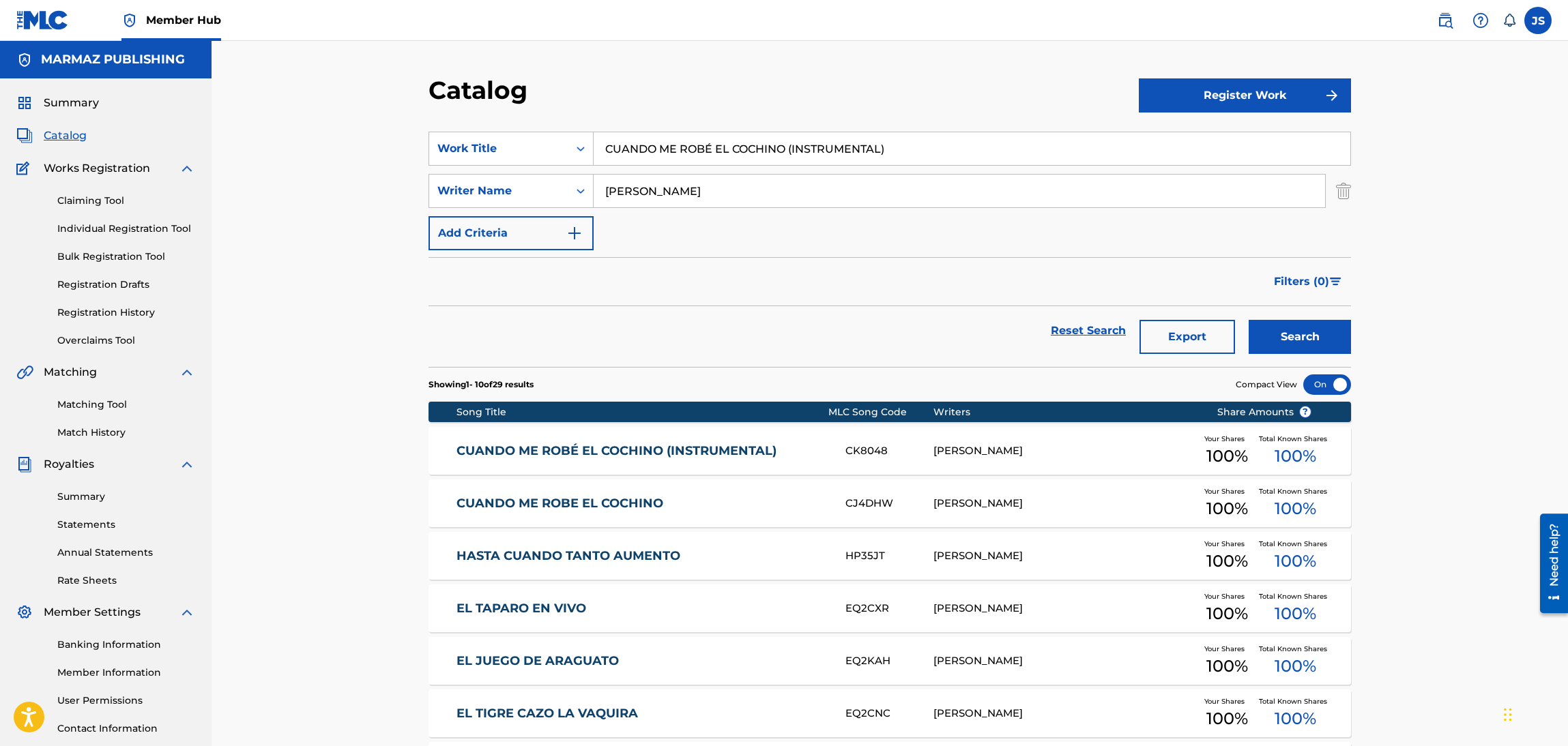
click at [644, 438] on div "CUANDO ME ROBÉ EL COCHINO (INSTRUMENTAL) CK8048 SANTIAGO RAMON ROJAS Your Share…" at bounding box center [890, 451] width 922 height 48
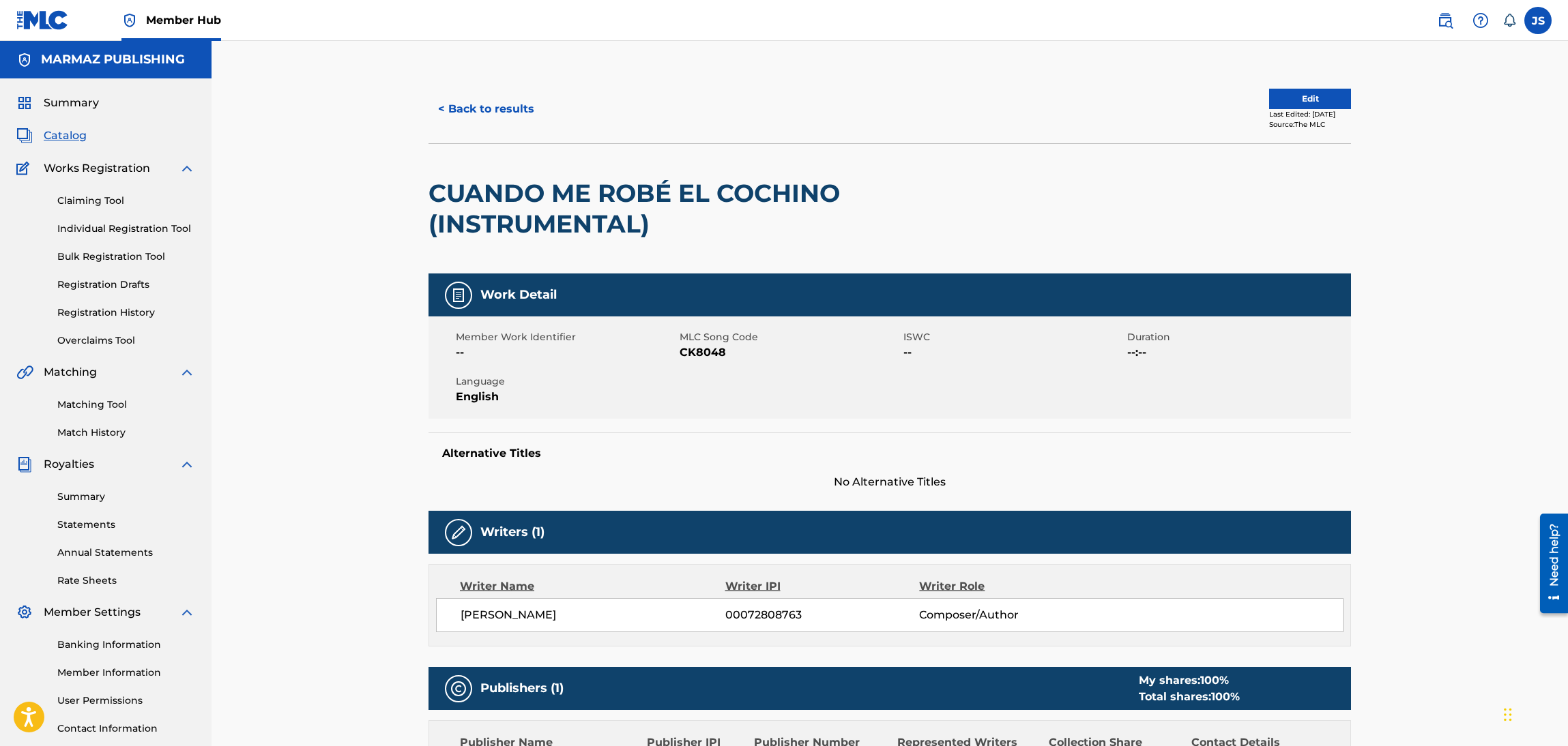
click at [721, 356] on span "CK8048" at bounding box center [789, 352] width 220 height 16
click at [698, 349] on span "CK8048" at bounding box center [789, 352] width 220 height 16
click at [697, 349] on span "CK8048" at bounding box center [789, 352] width 220 height 16
click at [489, 86] on div "< Back to results Edit Last Edited: July 16, 2025 Source: The MLC" at bounding box center [890, 109] width 922 height 68
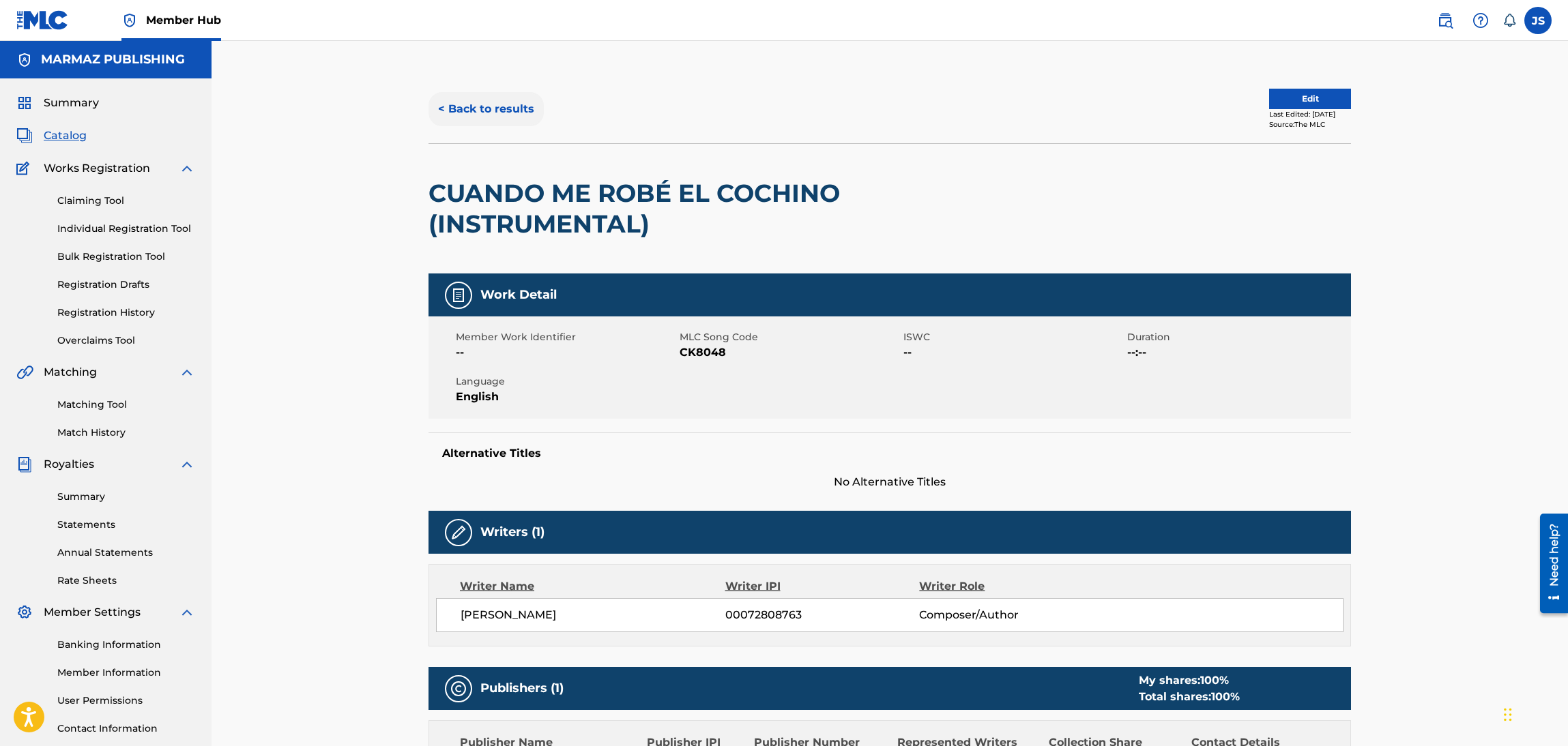
click at [493, 102] on button "< Back to results" at bounding box center [486, 109] width 115 height 34
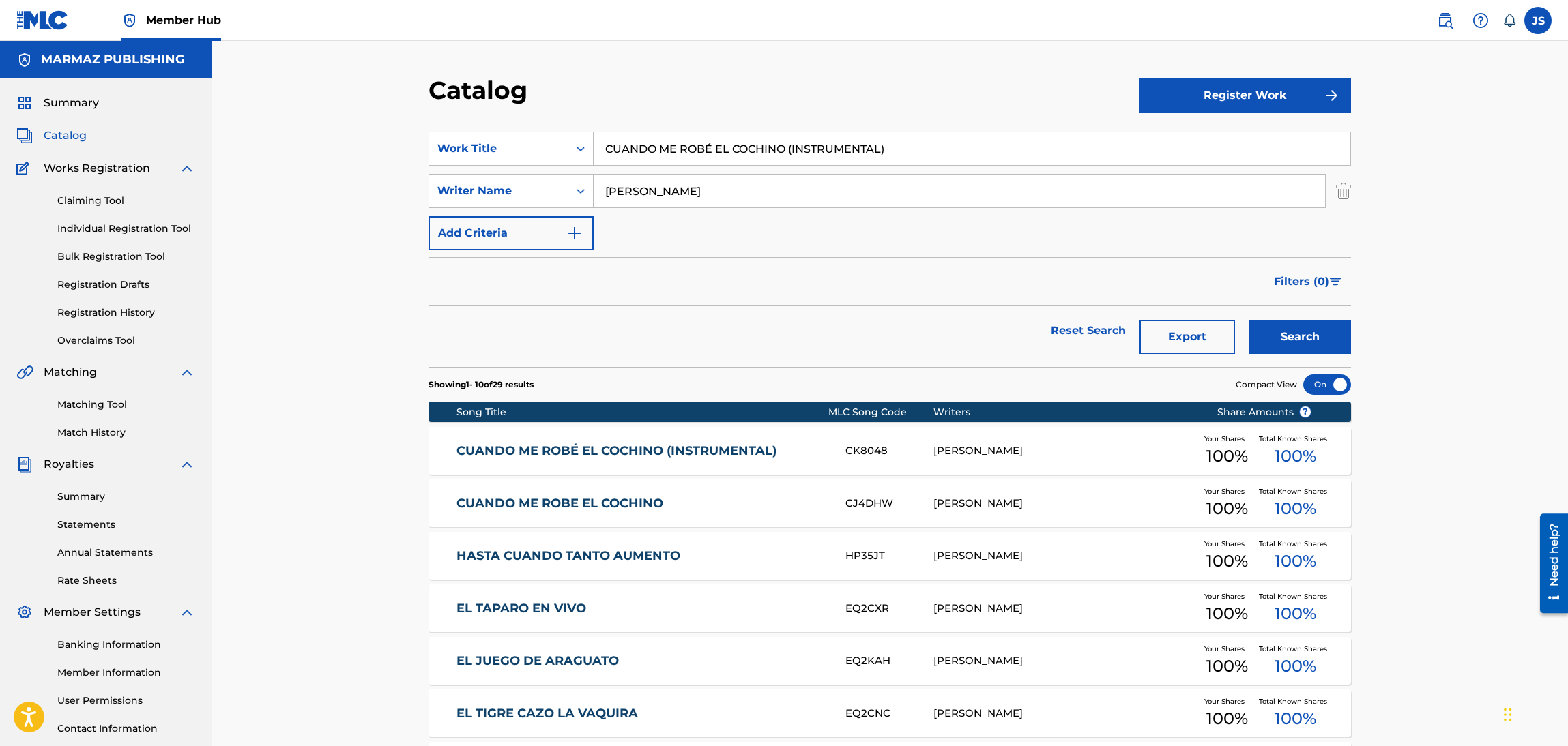
drag, startPoint x: 699, startPoint y: 135, endPoint x: 382, endPoint y: 110, distance: 318.0
click at [382, 110] on div "Catalog Register Work SearchWithCriteria93b5de38-62a4-4177-ab03-742c480f9f2b Wo…" at bounding box center [890, 529] width 1357 height 977
paste input "AHÍ LES VA OTRO CAÑONAZ"
type input "AHÍ LES VA OTRO CAÑONAZO (INSTRUMENTAL)"
drag, startPoint x: 887, startPoint y: 96, endPoint x: 1008, endPoint y: 140, distance: 128.8
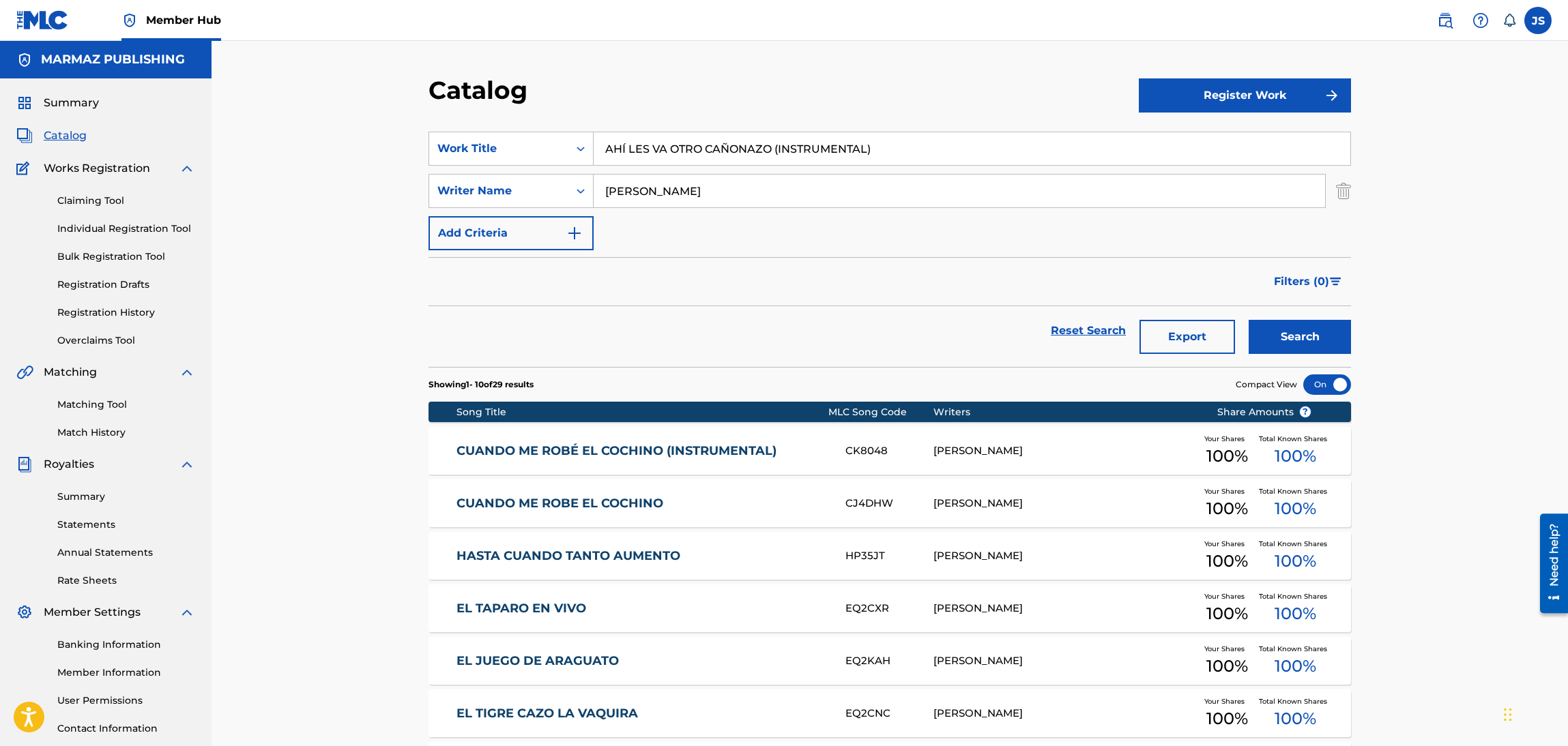
click at [891, 96] on div "Catalog" at bounding box center [784, 95] width 711 height 41
click at [1289, 336] on button "Search" at bounding box center [1300, 337] width 102 height 34
drag, startPoint x: 611, startPoint y: 451, endPoint x: 623, endPoint y: 454, distance: 12.4
click at [611, 451] on link "AHÍ LES VA OTRO CAÑONAZO (INSTRUMENTAL)" at bounding box center [641, 451] width 371 height 15
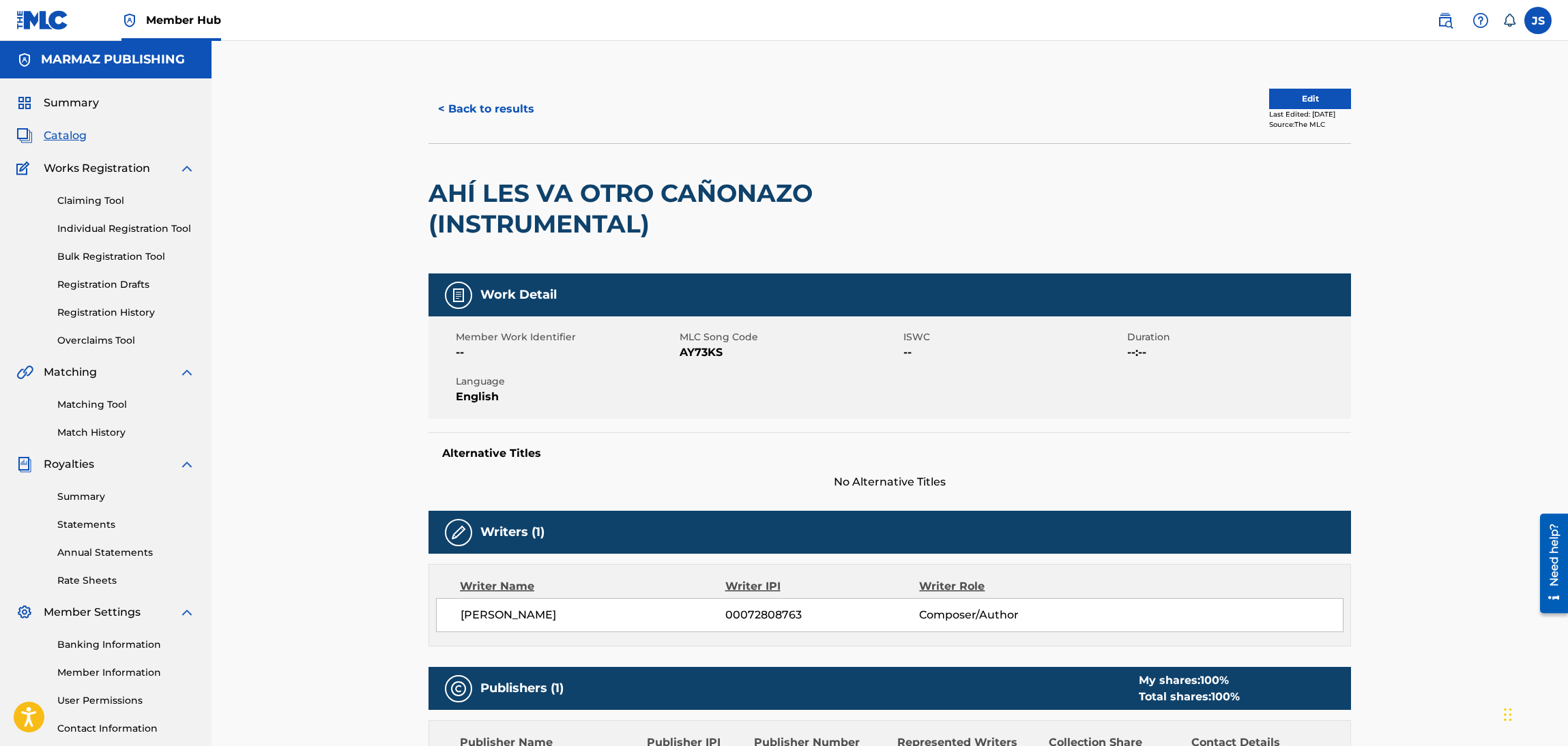
click at [693, 358] on span "AY73KS" at bounding box center [789, 352] width 220 height 16
click at [473, 105] on button "< Back to results" at bounding box center [486, 109] width 115 height 34
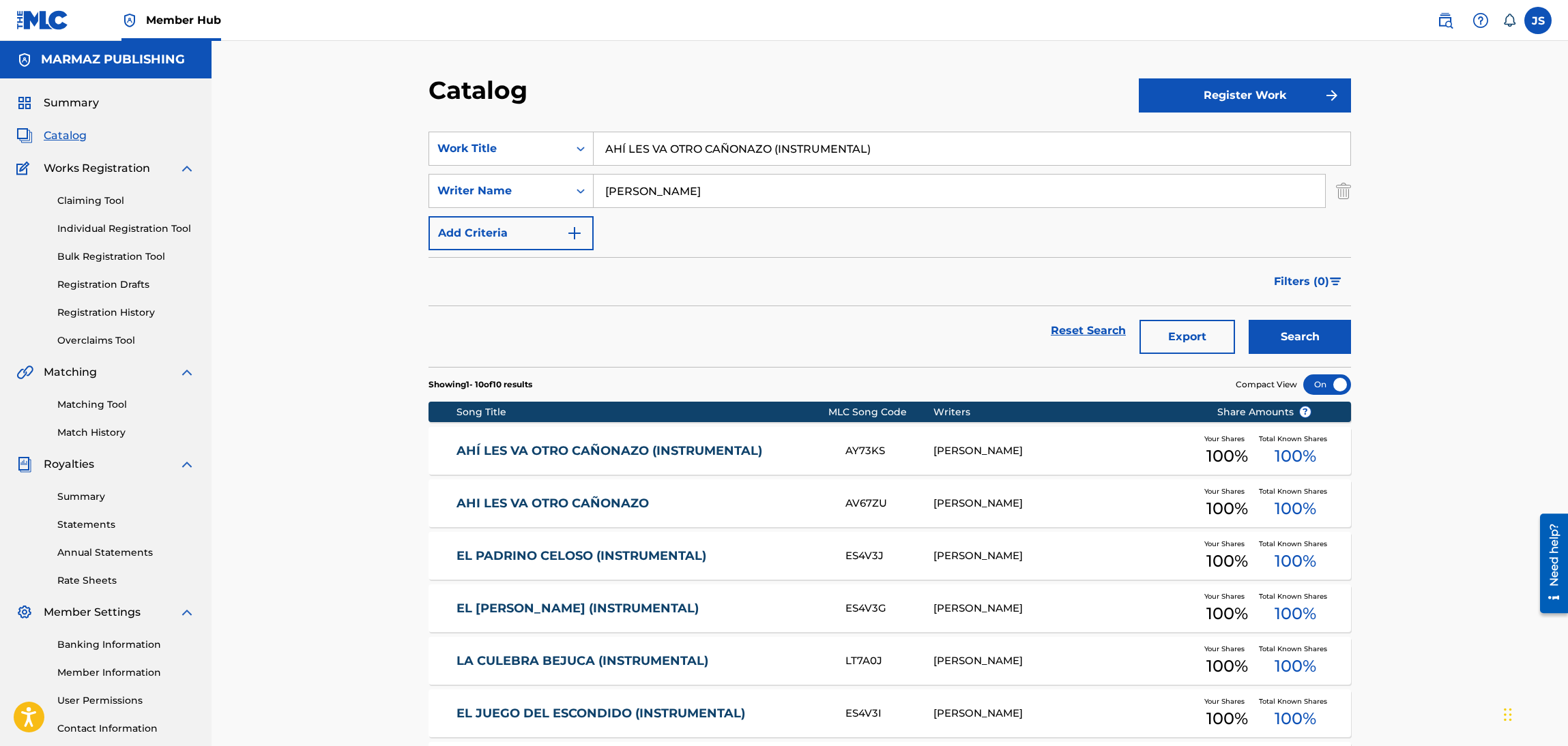
drag, startPoint x: 935, startPoint y: 156, endPoint x: 166, endPoint y: 164, distance: 769.0
click at [165, 164] on main "MARMAZ PUBLISHING Summary Catalog Works Registration Claiming Tool Individual R…" at bounding box center [784, 526] width 1568 height 971
paste input "EL CAZADOR DE CONEJOS"
type input "EL CAZADOR DE CONEJOS (INSTRUMENTAL)"
click at [732, 91] on div "Catalog" at bounding box center [784, 95] width 711 height 41
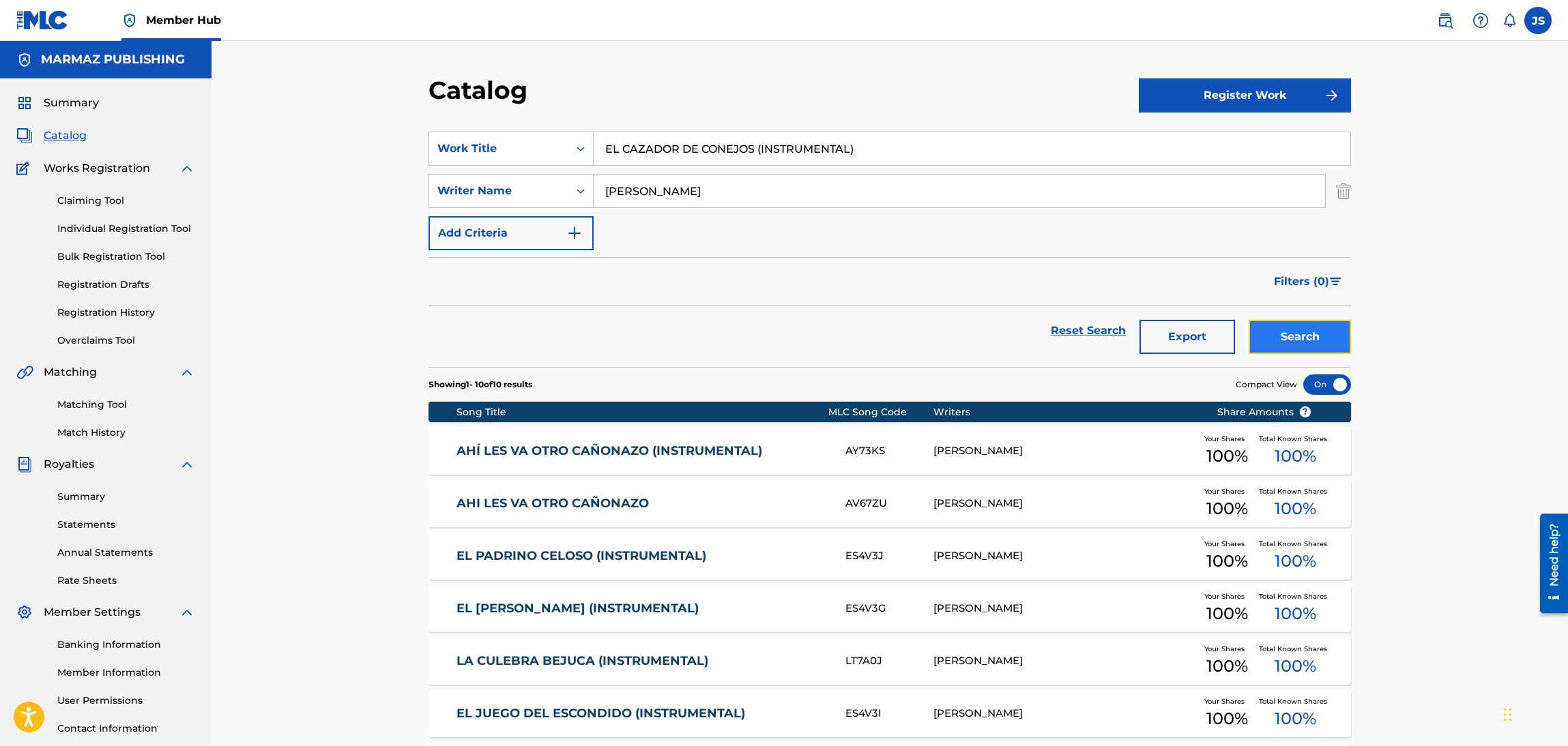
click at [1305, 330] on button "Search" at bounding box center [1300, 337] width 102 height 34
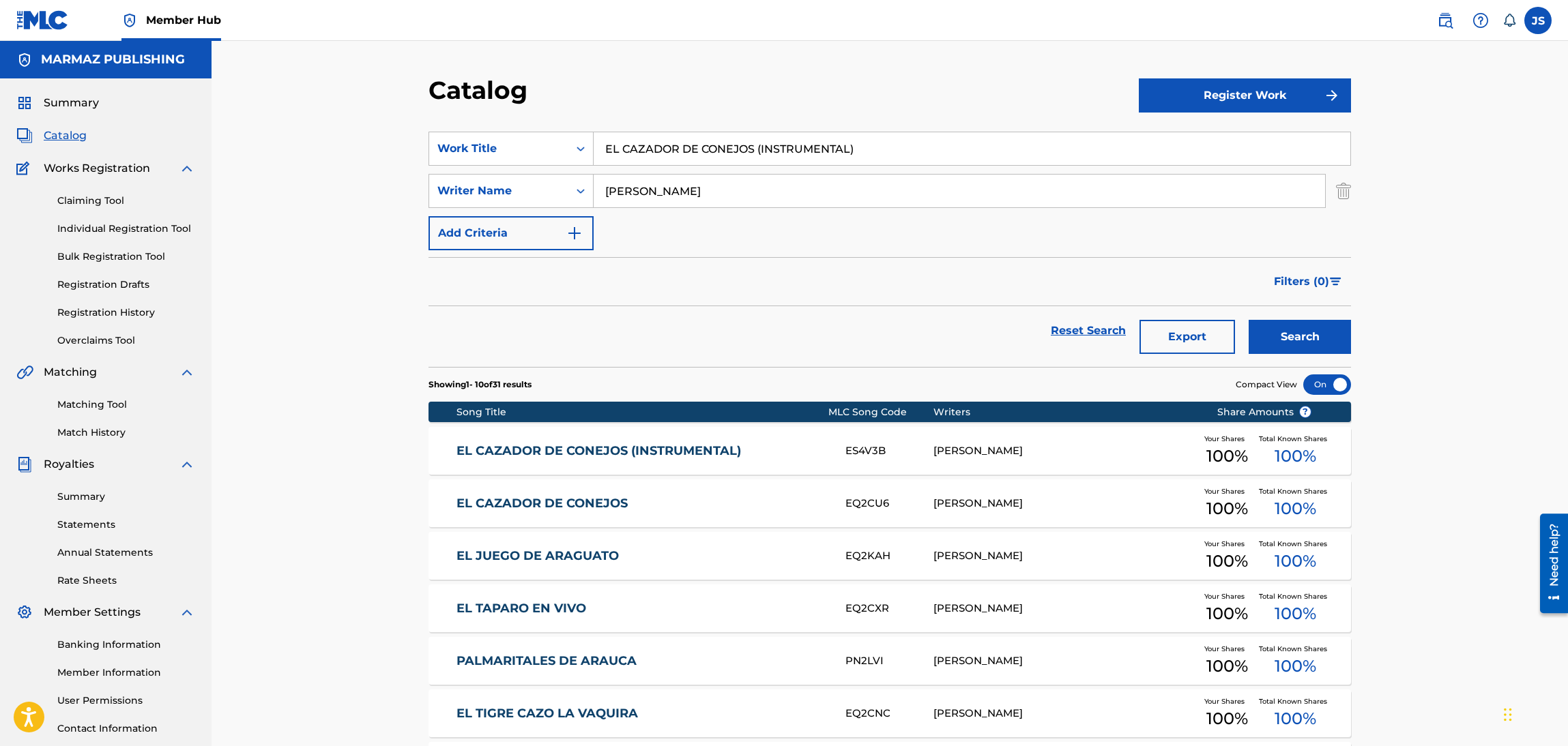
click at [580, 443] on link "EL CAZADOR DE CONEJOS (INSTRUMENTAL)" at bounding box center [641, 451] width 371 height 15
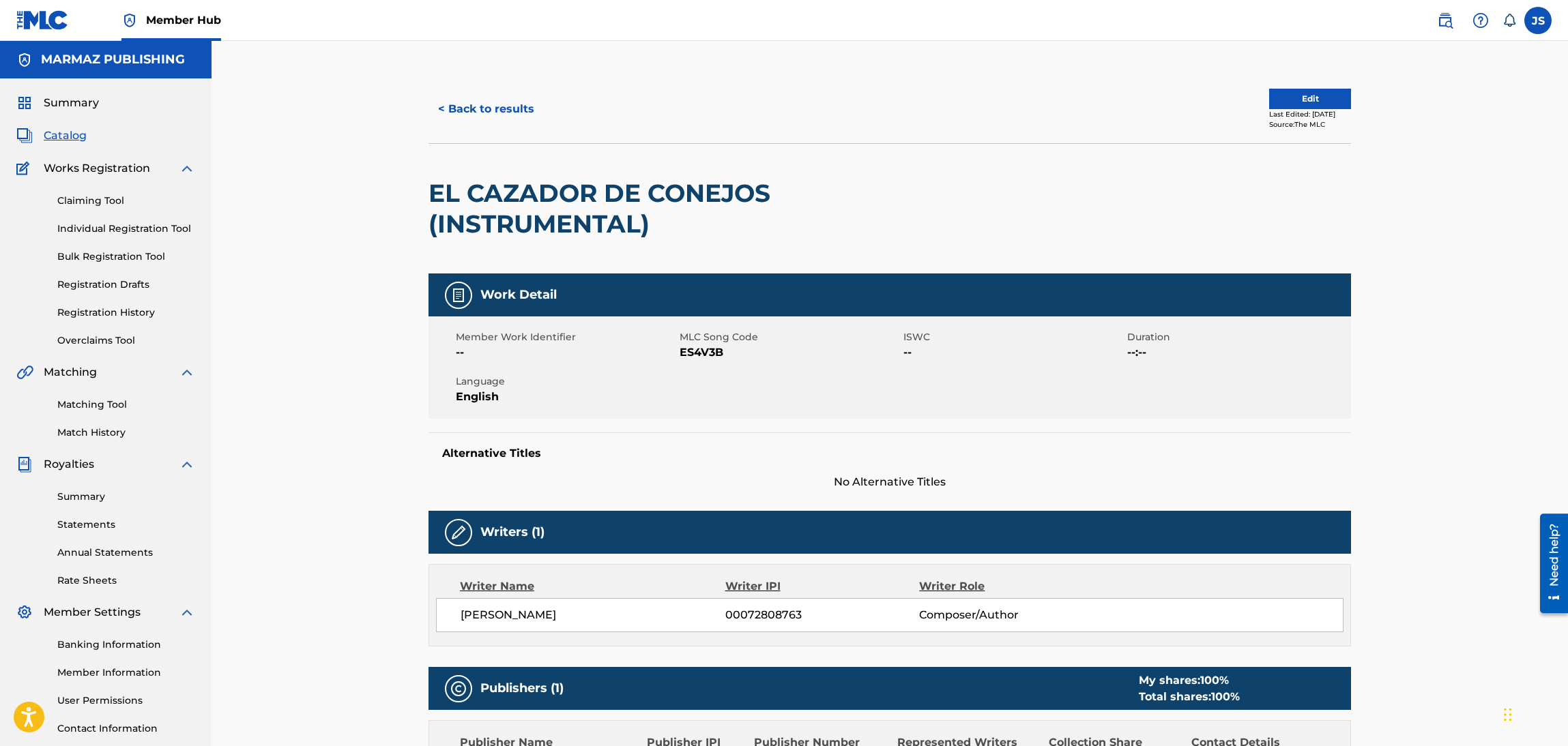
click at [711, 353] on span "ES4V3B" at bounding box center [789, 352] width 220 height 16
click at [443, 84] on div "< Back to results Edit Last Edited: July 16, 2025 Source: The MLC" at bounding box center [890, 109] width 922 height 68
click at [476, 113] on button "< Back to results" at bounding box center [486, 109] width 115 height 34
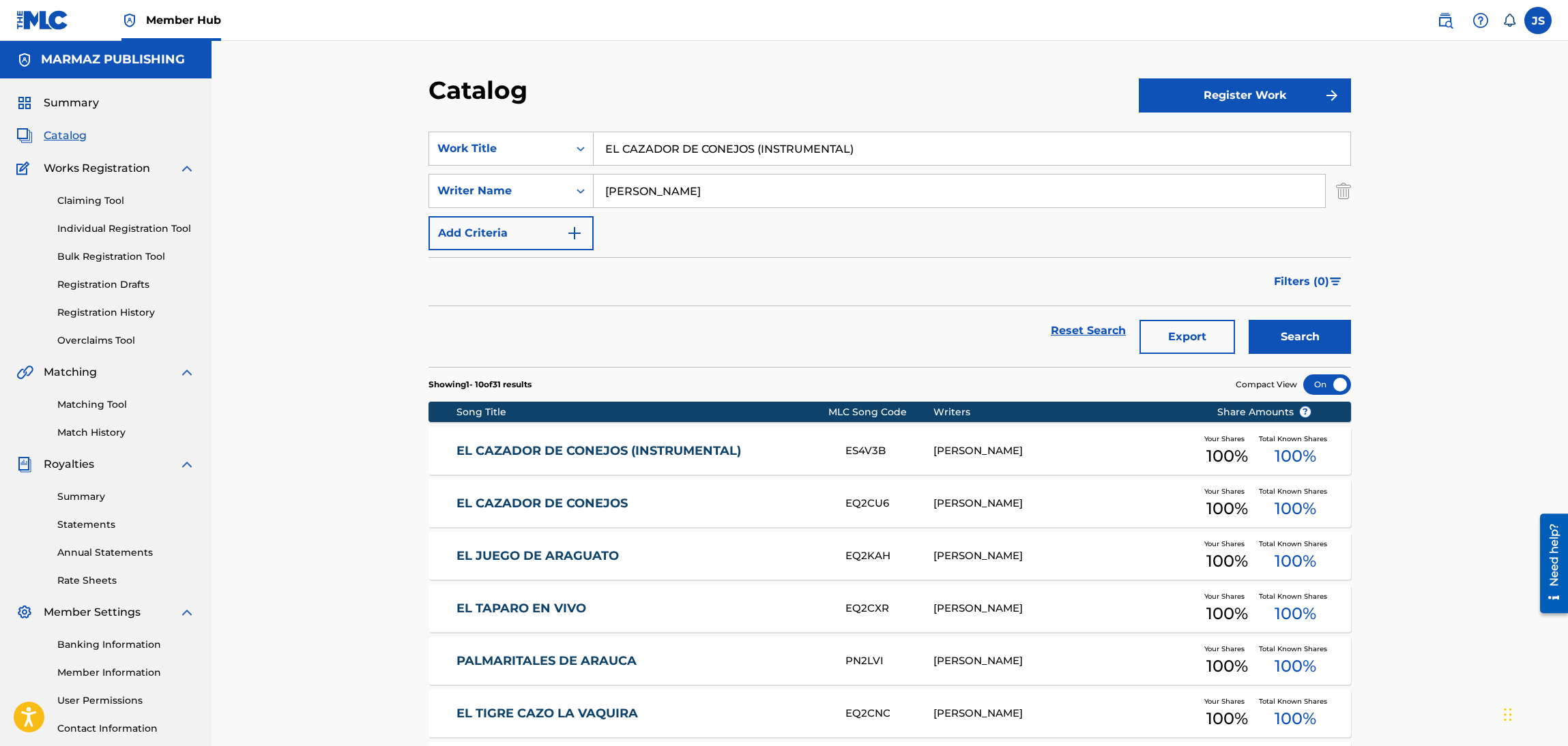
paste input "IMÁN CHUCUTO"
drag, startPoint x: 890, startPoint y: 141, endPoint x: 338, endPoint y: 93, distance: 554.1
click at [304, 119] on div "Catalog Register Work SearchWithCriteria93b5de38-62a4-4177-ab03-742c480f9f2b Wo…" at bounding box center [890, 529] width 1357 height 977
type input "EL CAIMÁN CHUCUTO"
click at [767, 87] on div "Catalog" at bounding box center [784, 95] width 711 height 41
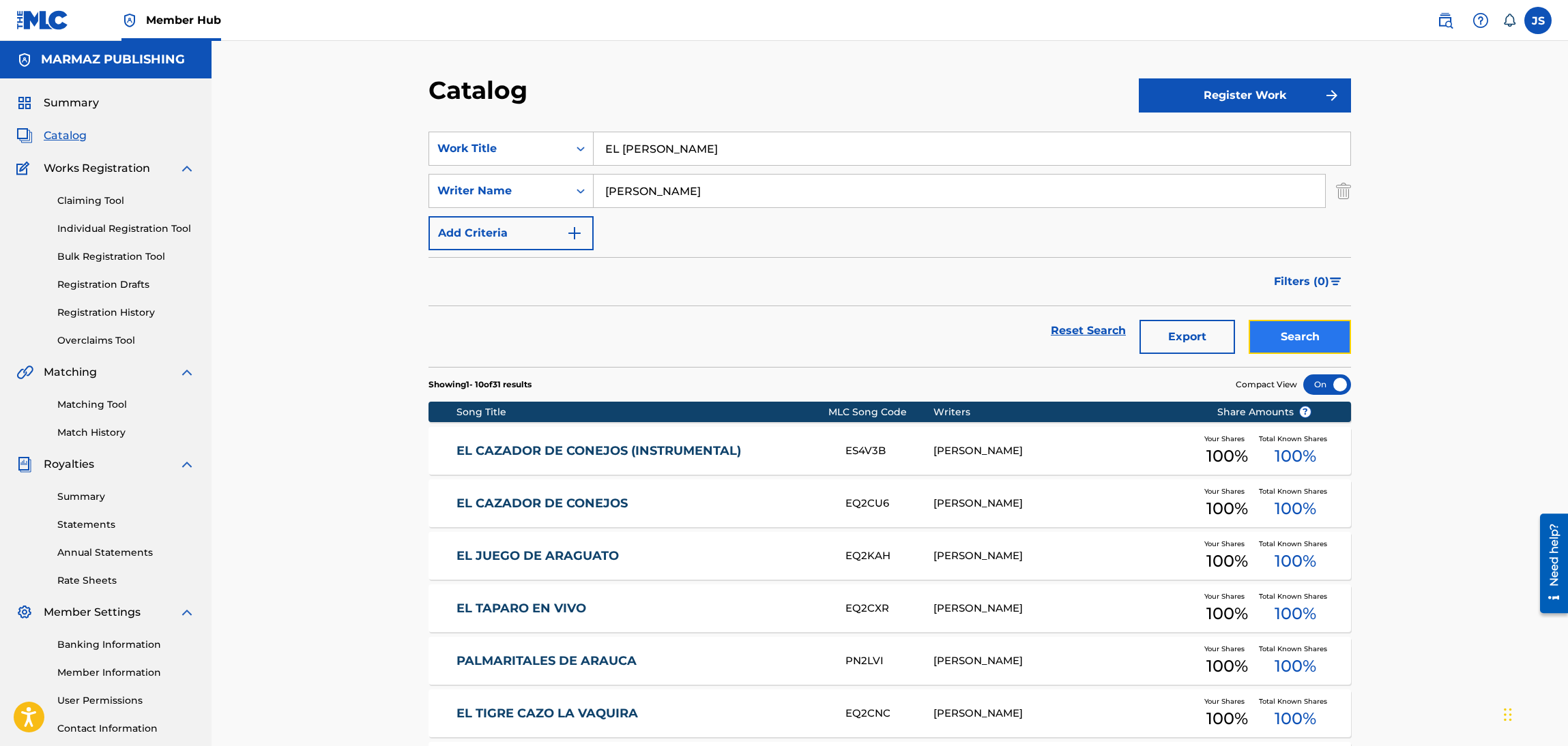
click at [1301, 328] on button "Search" at bounding box center [1300, 337] width 102 height 34
click at [562, 500] on link "EL CAIMAN CHUCUTO" at bounding box center [641, 503] width 371 height 15
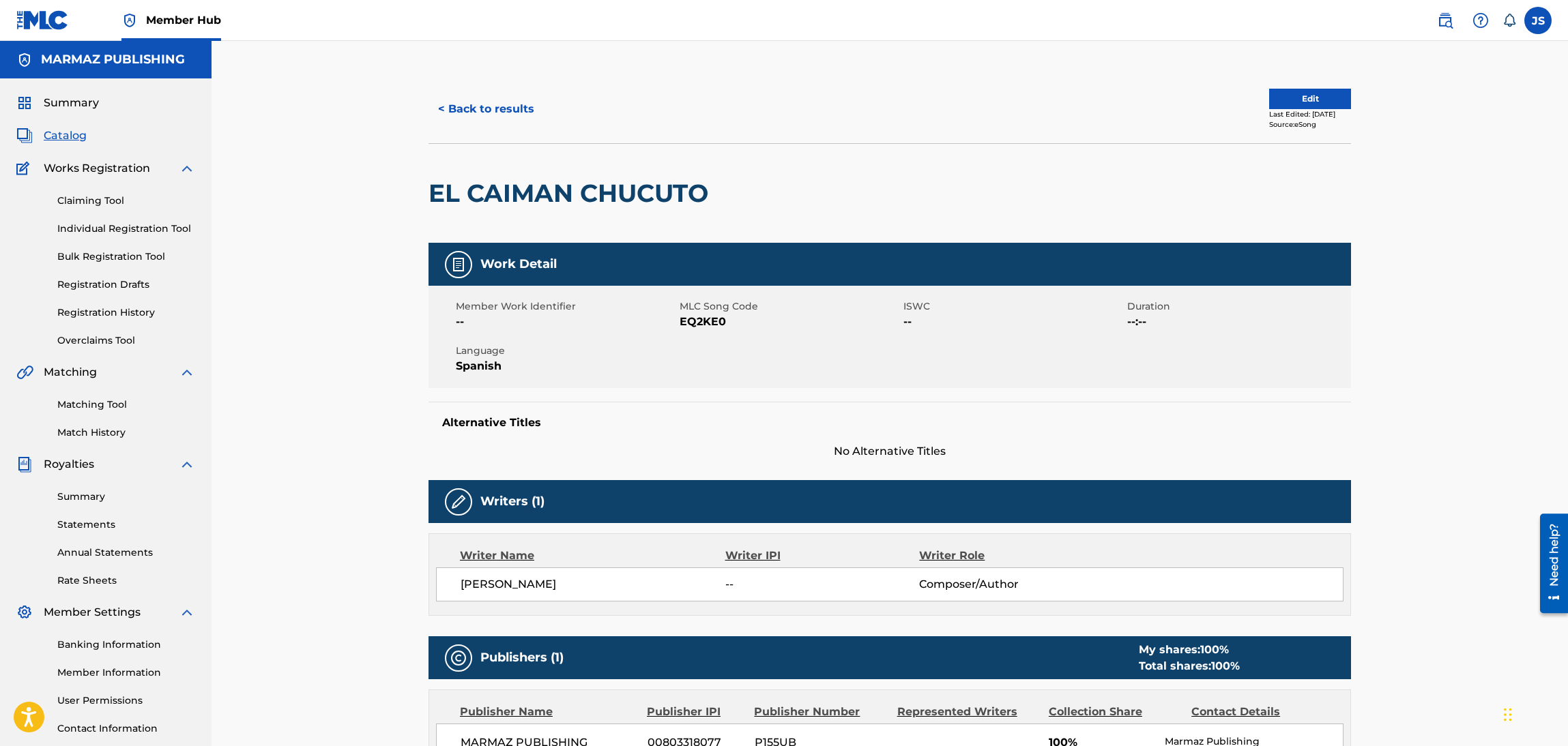
click at [719, 321] on span "EQ2KE0" at bounding box center [789, 322] width 220 height 16
click at [462, 105] on button "< Back to results" at bounding box center [486, 109] width 115 height 34
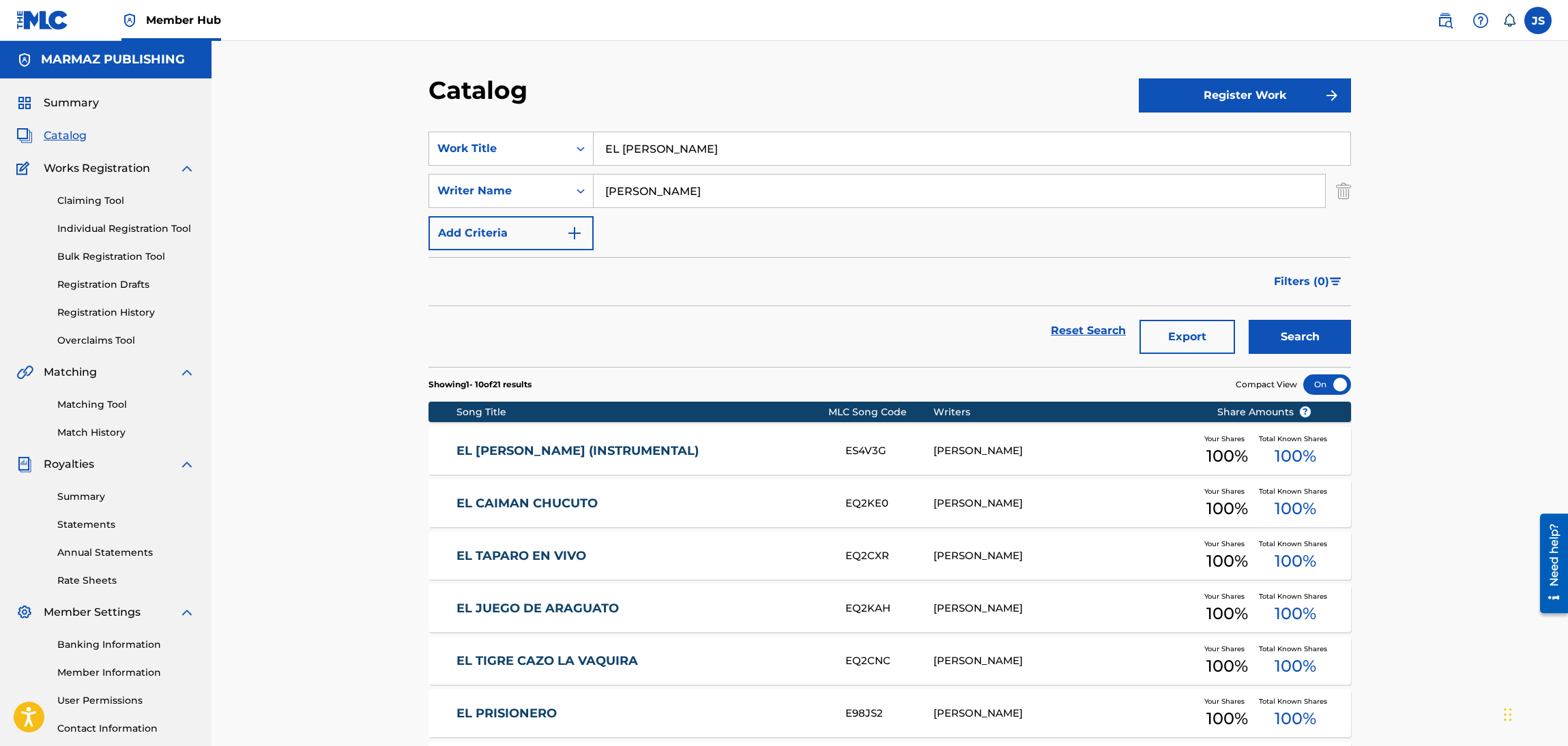
drag, startPoint x: 686, startPoint y: 143, endPoint x: 477, endPoint y: 96, distance: 214.2
click at [429, 106] on div "Catalog Register Work SearchWithCriteria93b5de38-62a4-4177-ab03-742c480f9f2b Wo…" at bounding box center [890, 546] width 956 height 943
paste input "JUEGO DEL ARAGUATO (INSTRUMENTAL)"
type input "EL JUEGO DEL ARAGUATO (INSTRUMENTAL)"
drag, startPoint x: 680, startPoint y: 103, endPoint x: 799, endPoint y: 137, distance: 123.8
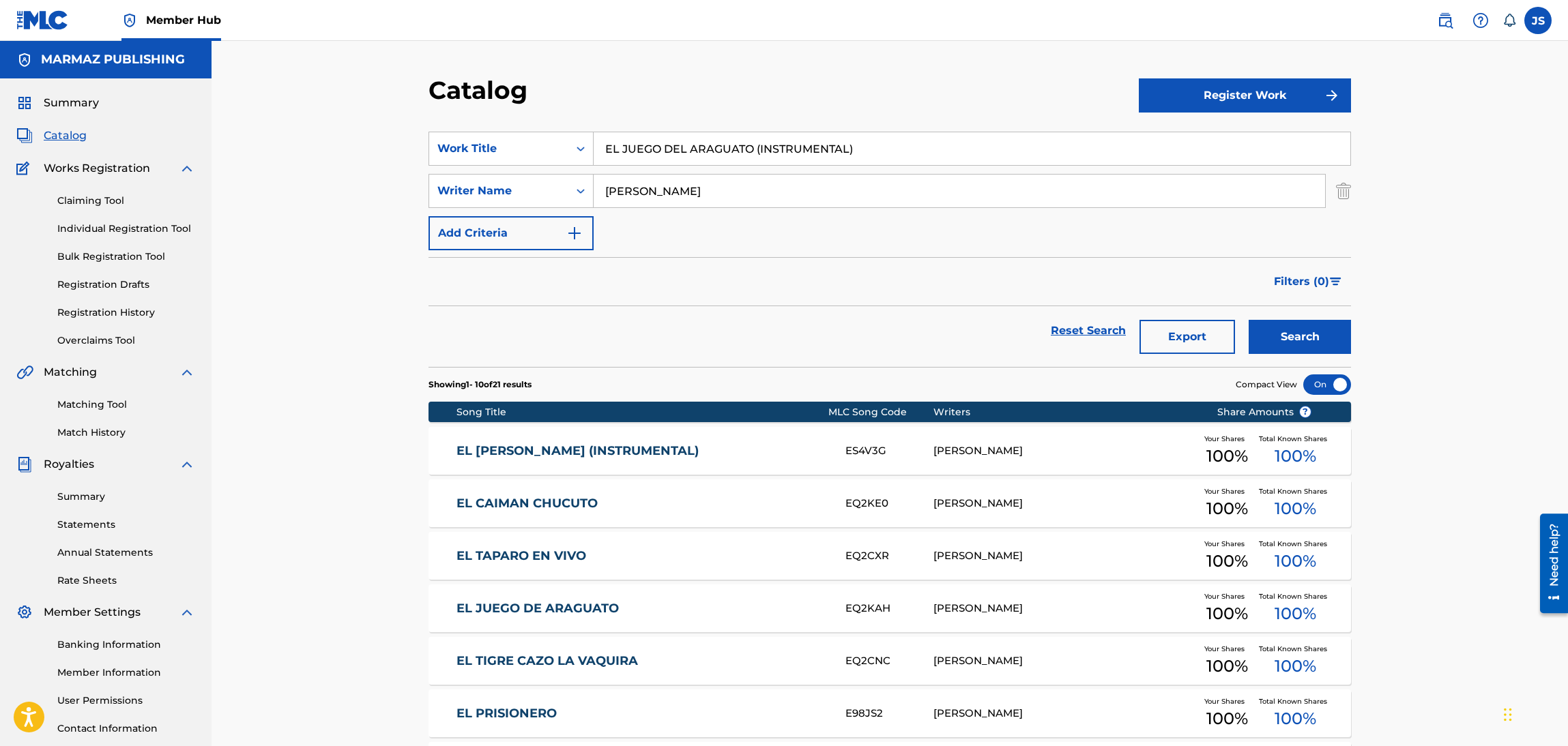
click at [682, 105] on div "Catalog" at bounding box center [784, 95] width 711 height 41
drag, startPoint x: 1341, startPoint y: 344, endPoint x: 1333, endPoint y: 342, distance: 8.2
click at [1337, 343] on button "Search" at bounding box center [1300, 337] width 102 height 34
click at [640, 458] on link "EL JUEGO DEL ARAGUATO (INSTRUMENTAL)" at bounding box center [641, 451] width 371 height 15
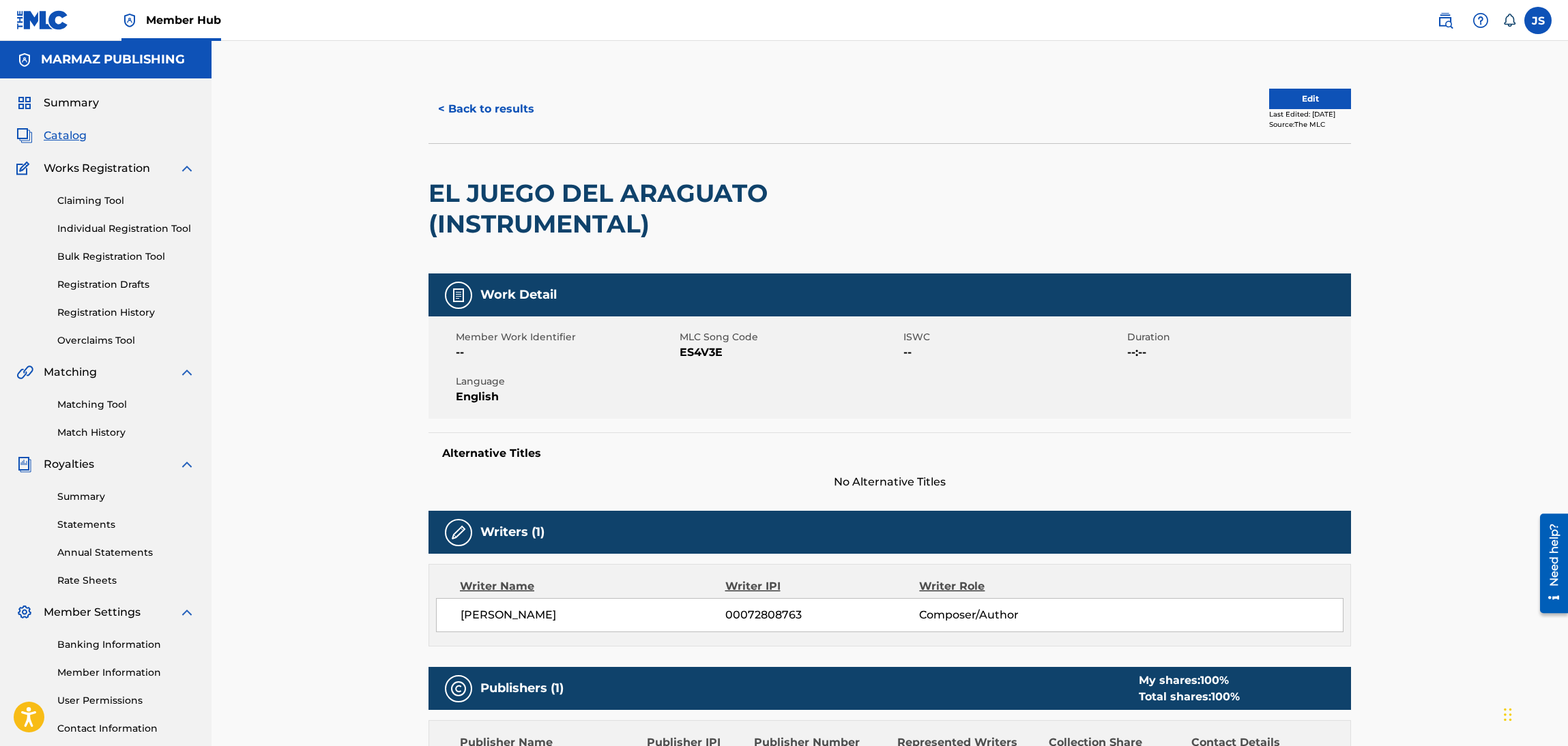
click at [706, 357] on span "ES4V3E" at bounding box center [789, 352] width 220 height 16
click at [473, 102] on button "< Back to results" at bounding box center [486, 109] width 115 height 34
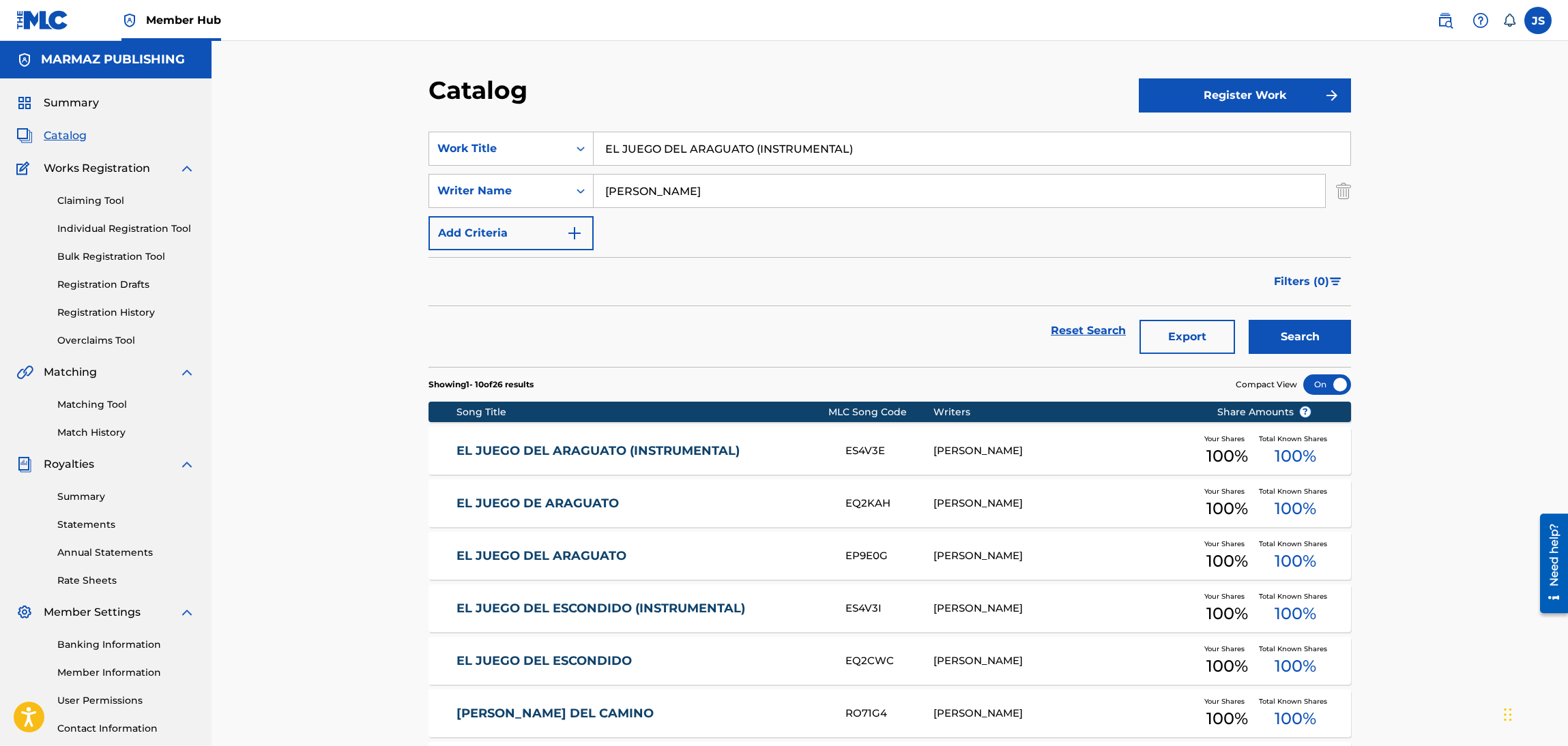
paste input "CAIMÁN CHUCU"
drag, startPoint x: 849, startPoint y: 139, endPoint x: 396, endPoint y: 86, distance: 456.1
click at [396, 86] on div "Catalog Register Work SearchWithCriteria93b5de38-62a4-4177-ab03-742c480f9f2b Wo…" at bounding box center [890, 529] width 1357 height 977
type input "EL CAIMÁN CHUCUTO (INSTRUMENTAL)"
drag, startPoint x: 620, startPoint y: 80, endPoint x: 629, endPoint y: 80, distance: 9.0
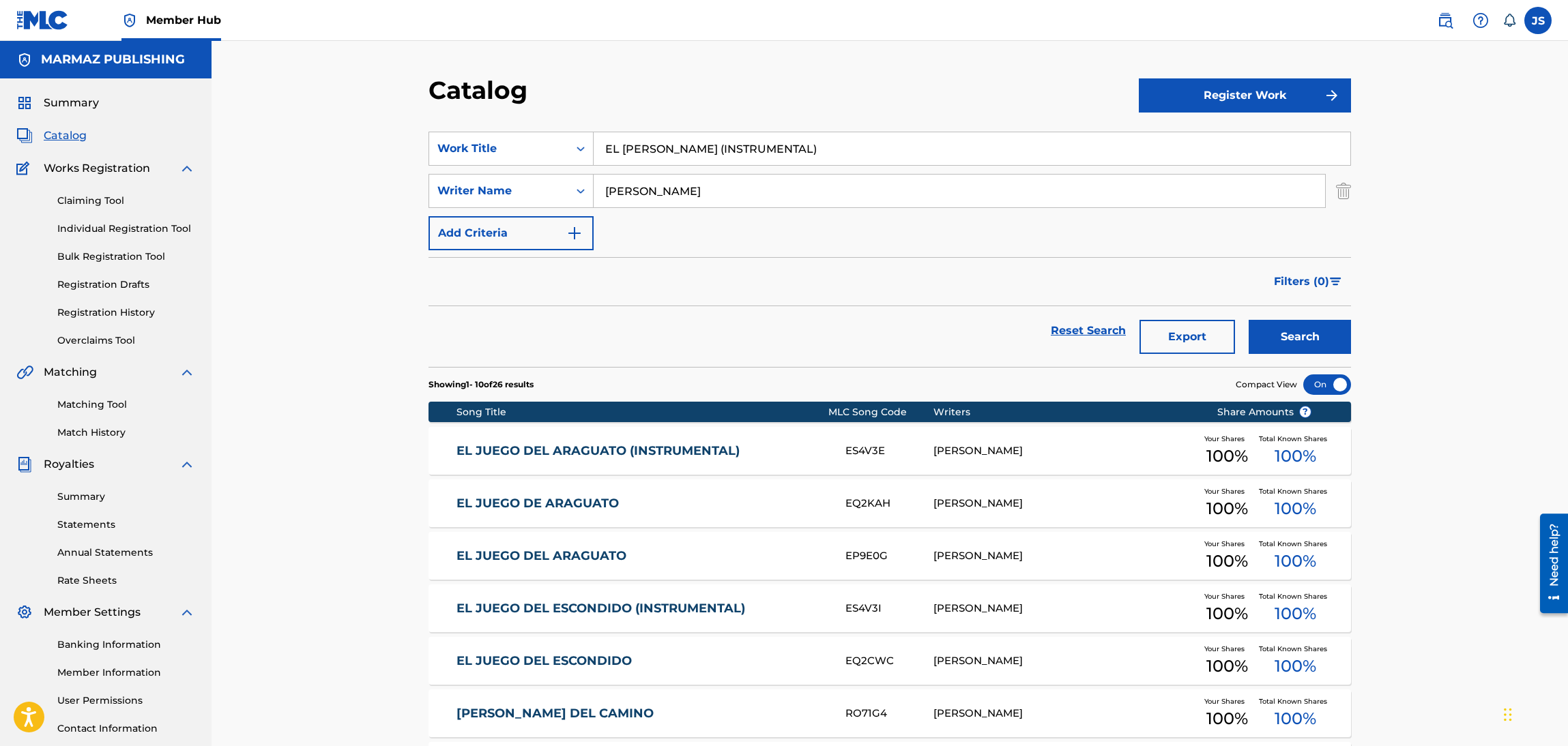
click at [620, 80] on div "Catalog" at bounding box center [784, 95] width 711 height 41
click at [1337, 348] on button "Search" at bounding box center [1300, 337] width 102 height 34
click at [637, 454] on link "EL CAIMÁN CHUCUTO (INSTRUMENTAL)" at bounding box center [641, 451] width 371 height 15
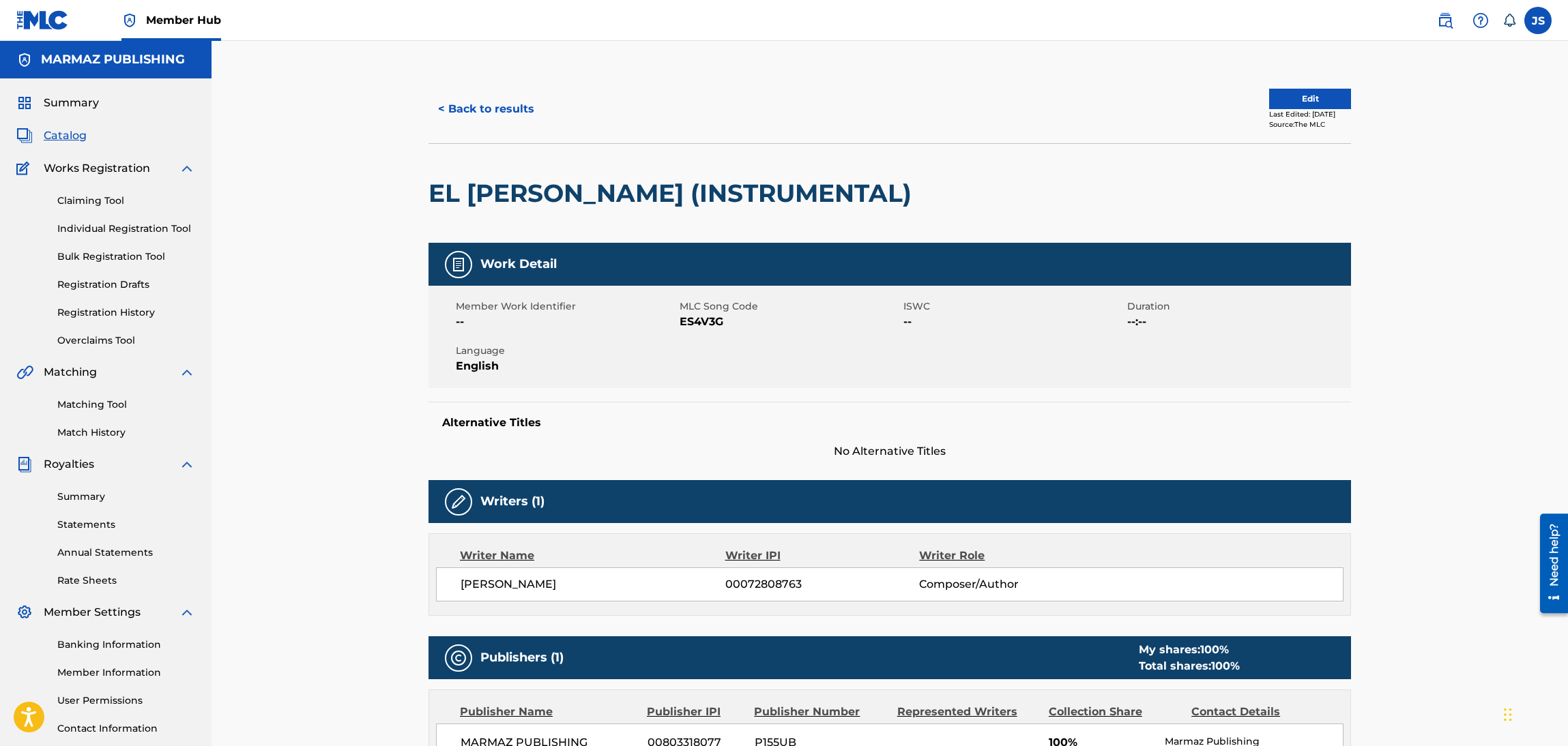
click at [706, 323] on span "ES4V3G" at bounding box center [789, 322] width 220 height 16
click at [703, 323] on span "ES4V3G" at bounding box center [789, 322] width 220 height 16
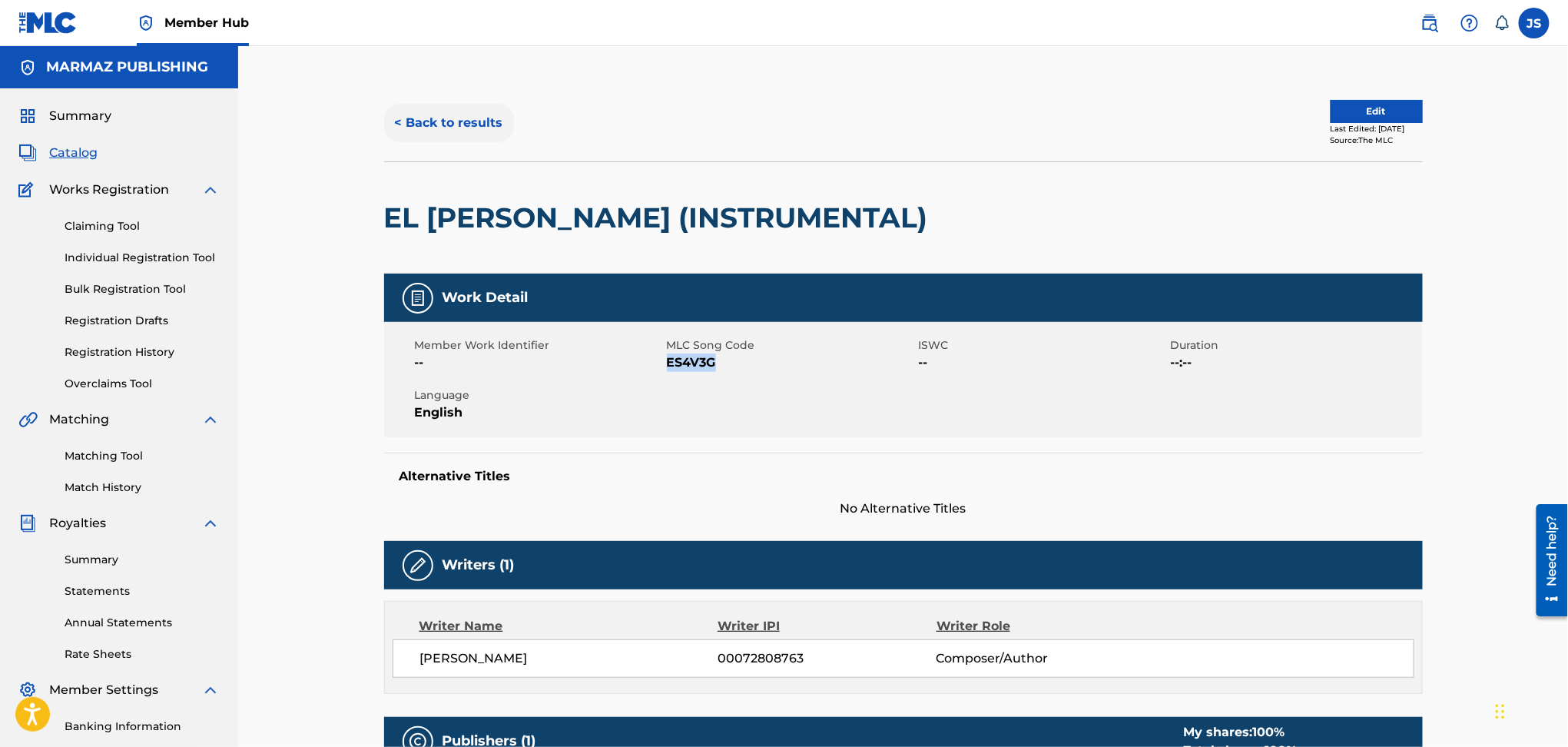
click at [441, 109] on button "< Back to results" at bounding box center [449, 123] width 130 height 38
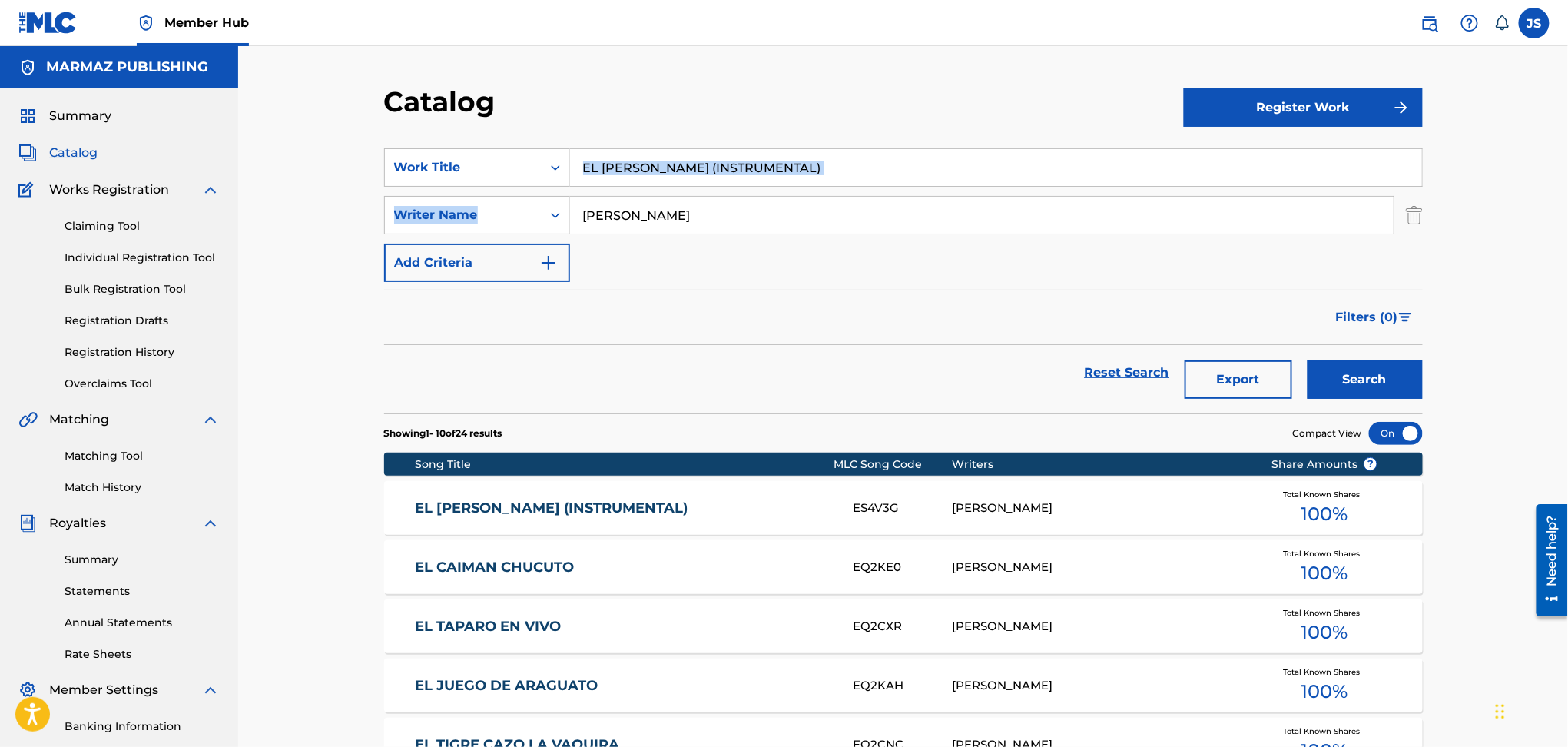
drag, startPoint x: 813, startPoint y: 174, endPoint x: 672, endPoint y: 165, distance: 141.3
click at [672, 165] on div "SearchWithCriteria93b5de38-62a4-4177-ab03-742c480f9f2b Work Title EL CAIMÁN CHU…" at bounding box center [903, 215] width 1039 height 133
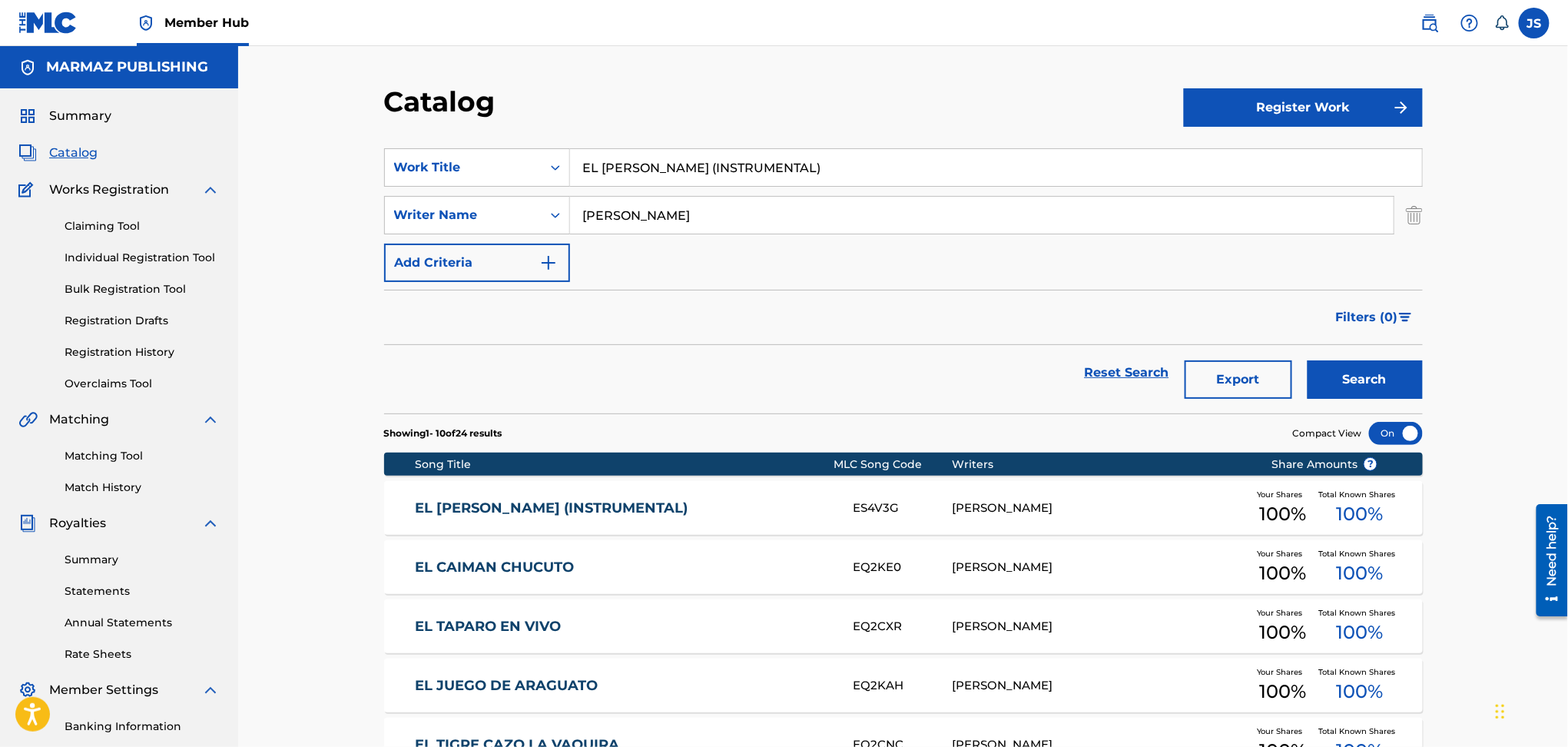
click at [923, 165] on input "EL CAIMÁN CHUCUTO (INSTRUMENTAL)" at bounding box center [997, 167] width 852 height 37
drag, startPoint x: 948, startPoint y: 166, endPoint x: 421, endPoint y: 156, distance: 527.1
click at [421, 156] on div "SearchWithCriteria93b5de38-62a4-4177-ab03-742c480f9f2b Work Title EL CAIMÁN CHU…" at bounding box center [903, 167] width 1039 height 38
paste input "JUEGO DEL ESCONDID"
type input "EL JUEGO DEL ESCONDIDO (INSTRUMENTAL)"
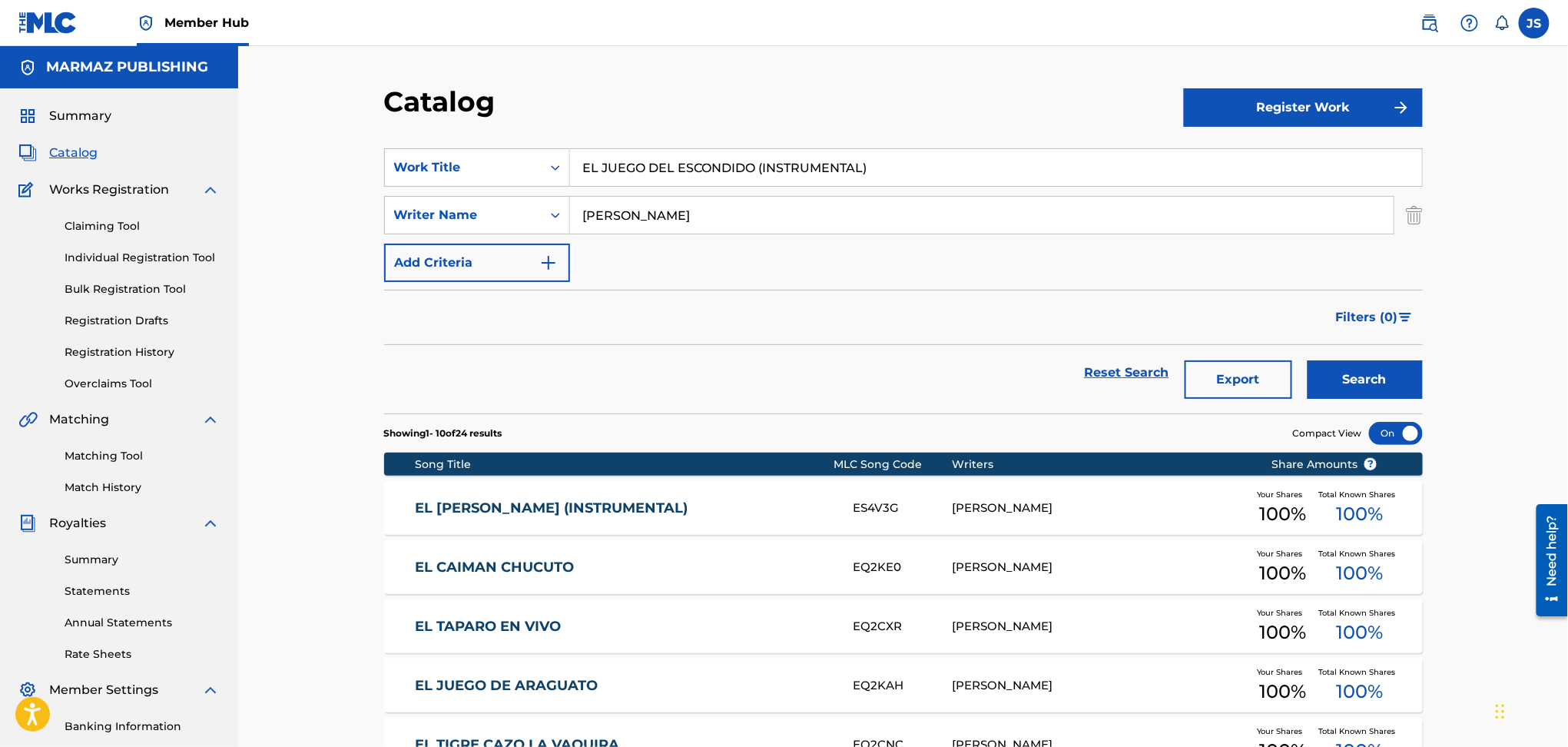
click at [729, 128] on div "Catalog" at bounding box center [784, 107] width 800 height 46
click at [1336, 390] on button "Search" at bounding box center [1365, 379] width 115 height 38
click at [713, 501] on link "EL JUEGO DEL ESCONDIDO (INSTRUMENTAL)" at bounding box center [624, 507] width 418 height 17
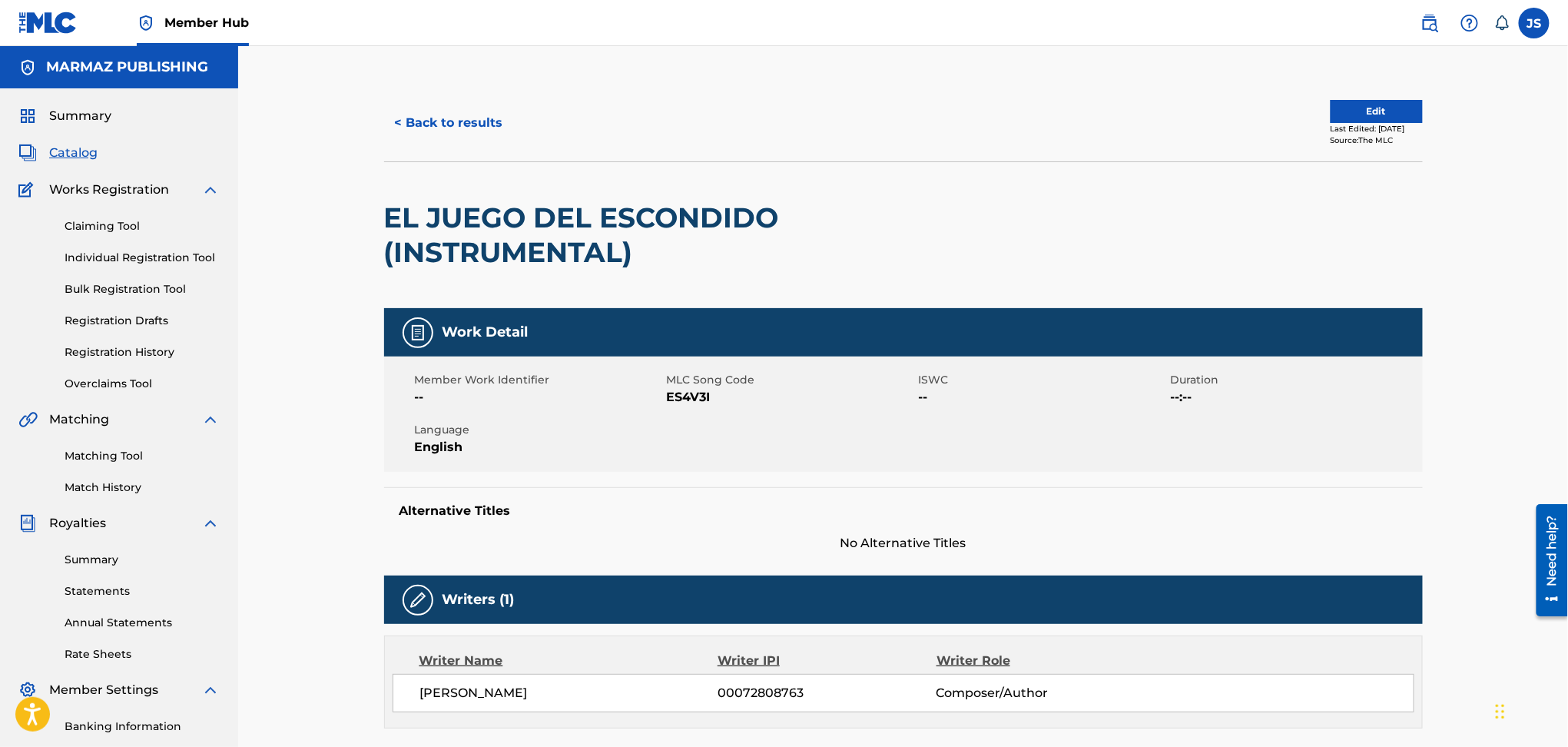
click at [699, 401] on span "ES4V3I" at bounding box center [791, 397] width 248 height 18
click at [455, 120] on button "< Back to results" at bounding box center [449, 123] width 130 height 38
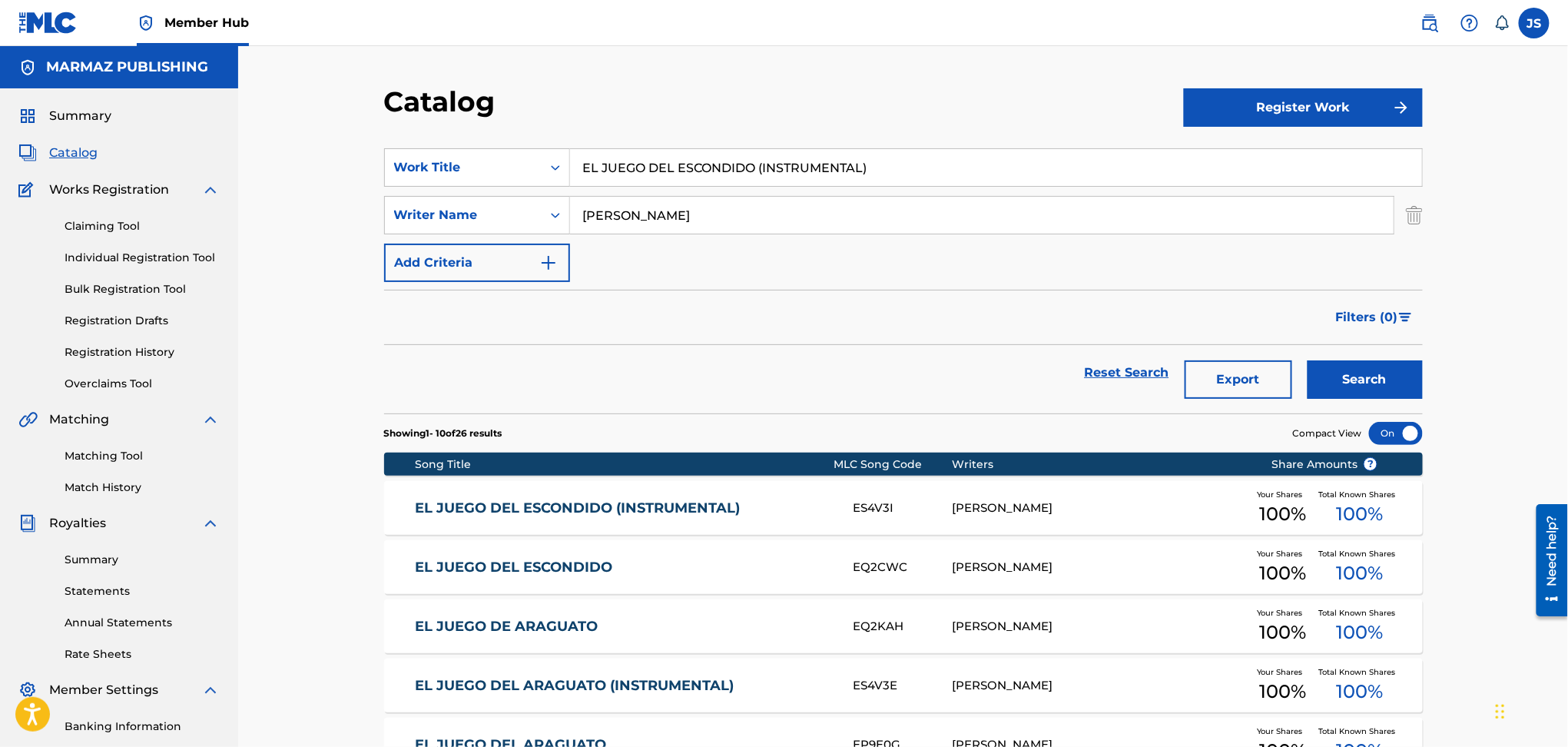
drag, startPoint x: 741, startPoint y: 161, endPoint x: 236, endPoint y: 142, distance: 505.4
click at [236, 142] on main "MARMAZ PUBLISHING Summary Catalog Works Registration Claiming Tool Individual R…" at bounding box center [784, 596] width 1568 height 1101
paste input "PADRINO CELOS"
type input "EL PADRINO CELOSO (INSTRUMENTAL)"
drag, startPoint x: 741, startPoint y: 120, endPoint x: 883, endPoint y: 146, distance: 144.4
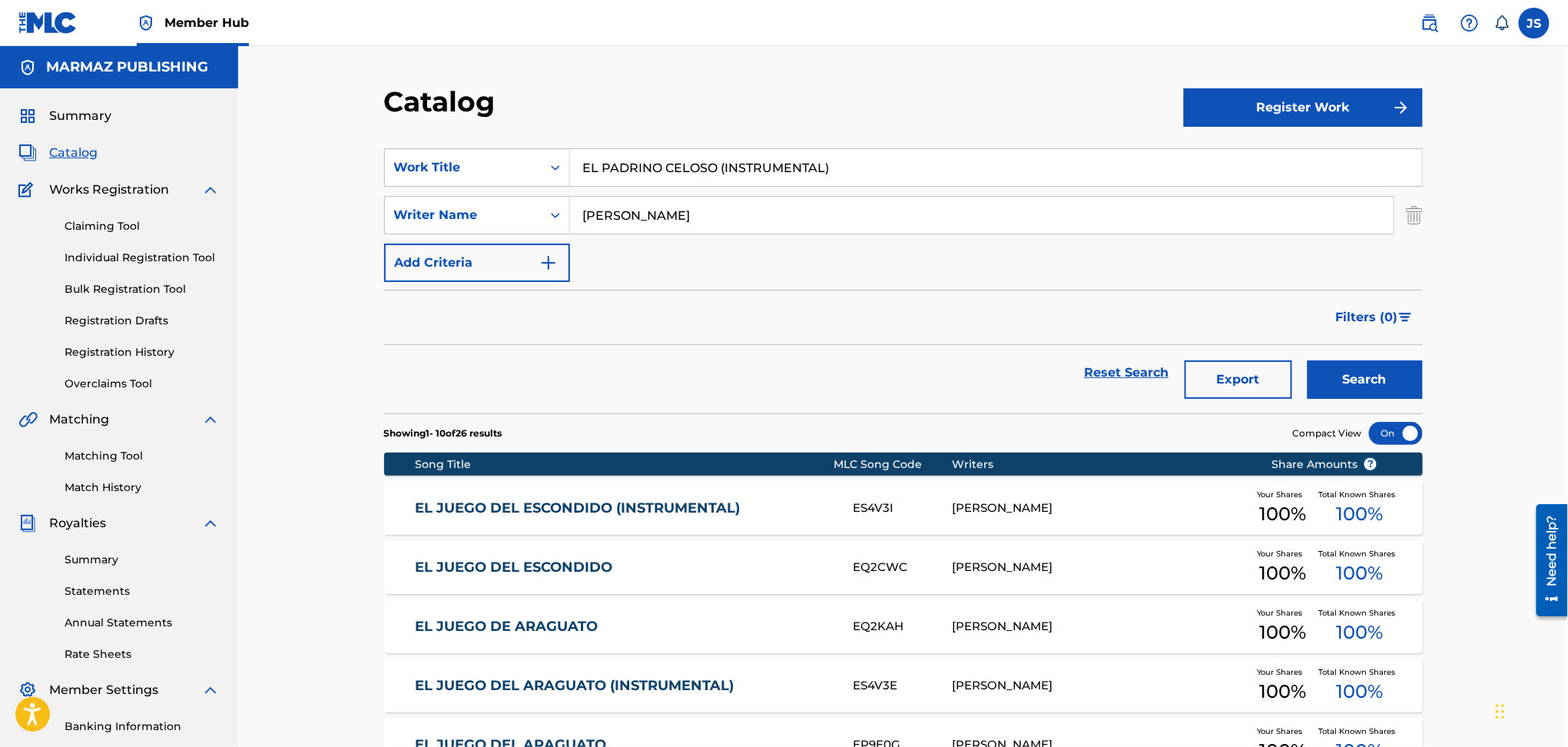
click at [747, 120] on div "Catalog" at bounding box center [784, 107] width 800 height 46
click at [1411, 371] on button "Search" at bounding box center [1365, 379] width 115 height 38
click at [494, 508] on link "EL PADRINO CELOSO (INSTRUMENTAL)" at bounding box center [624, 507] width 418 height 17
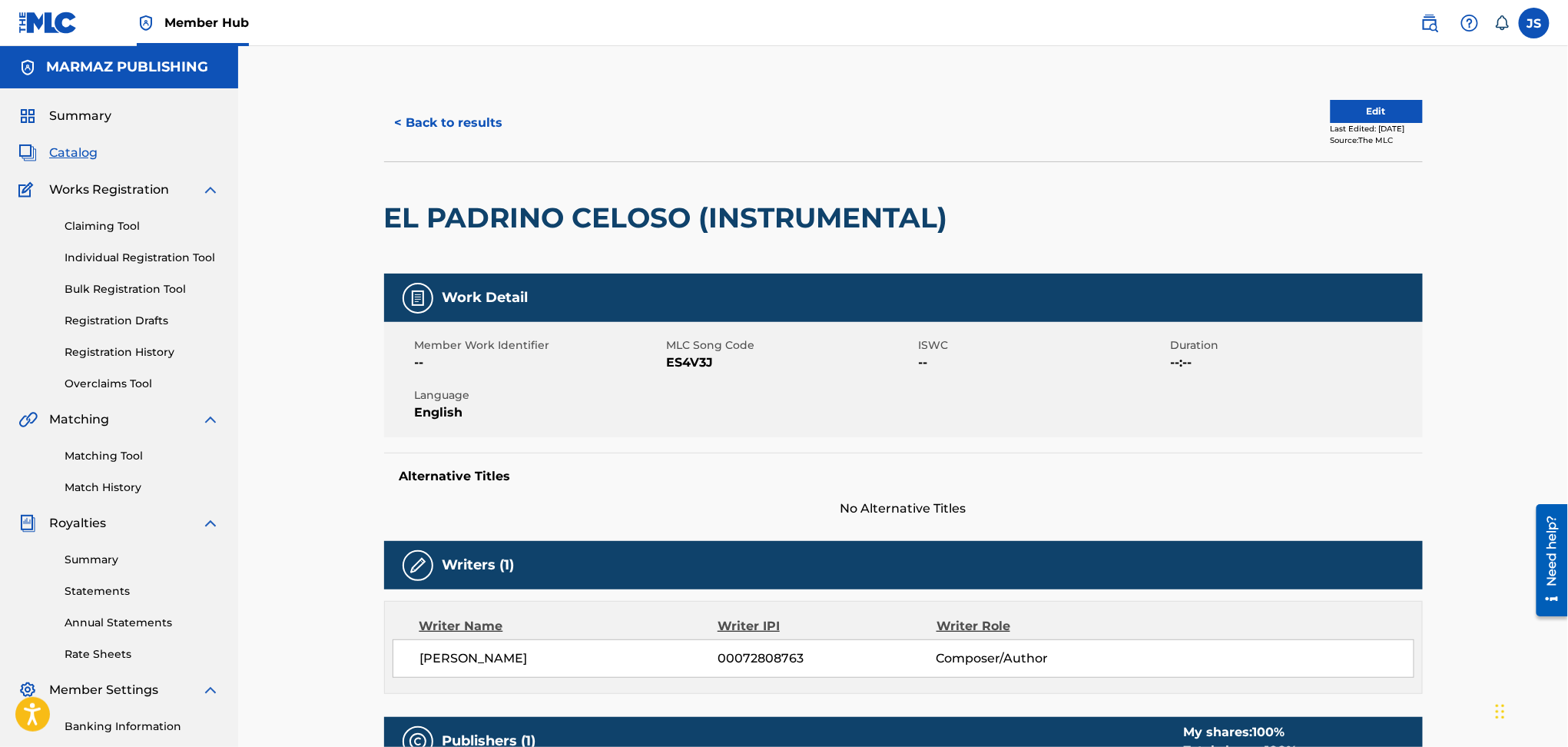
click at [698, 363] on span "ES4V3J" at bounding box center [791, 363] width 248 height 18
click at [469, 120] on button "< Back to results" at bounding box center [449, 123] width 130 height 38
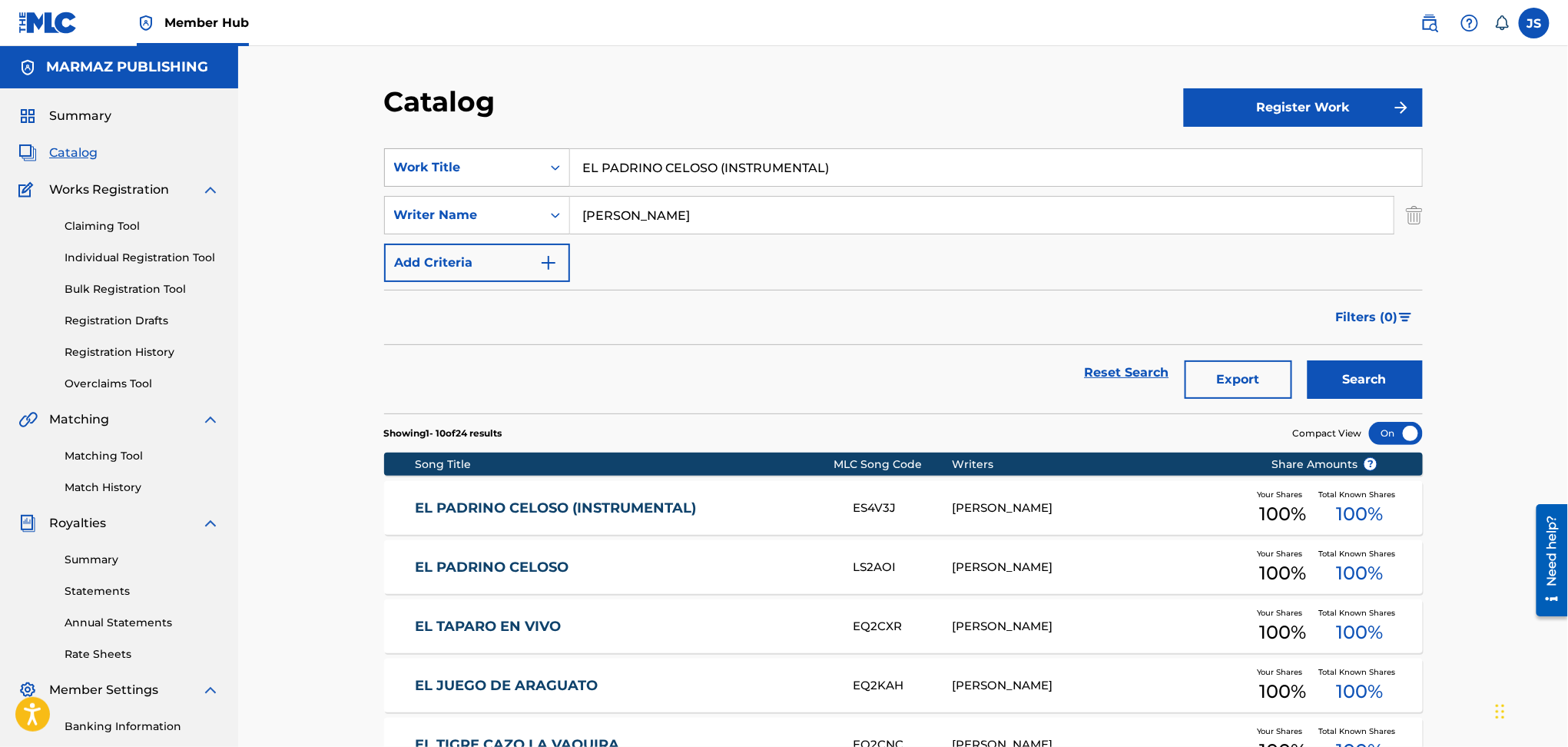
drag, startPoint x: 860, startPoint y: 162, endPoint x: 398, endPoint y: 166, distance: 462.0
click at [391, 171] on div "SearchWithCriteria93b5de38-62a4-4177-ab03-742c480f9f2b Work Title EL PADRINO CE…" at bounding box center [903, 167] width 1039 height 38
paste input "LA SUEGRA DE SANTA RITA"
type input "LA SUEGRA DE SANTA RITA"
drag, startPoint x: 705, startPoint y: 118, endPoint x: 733, endPoint y: 120, distance: 28.1
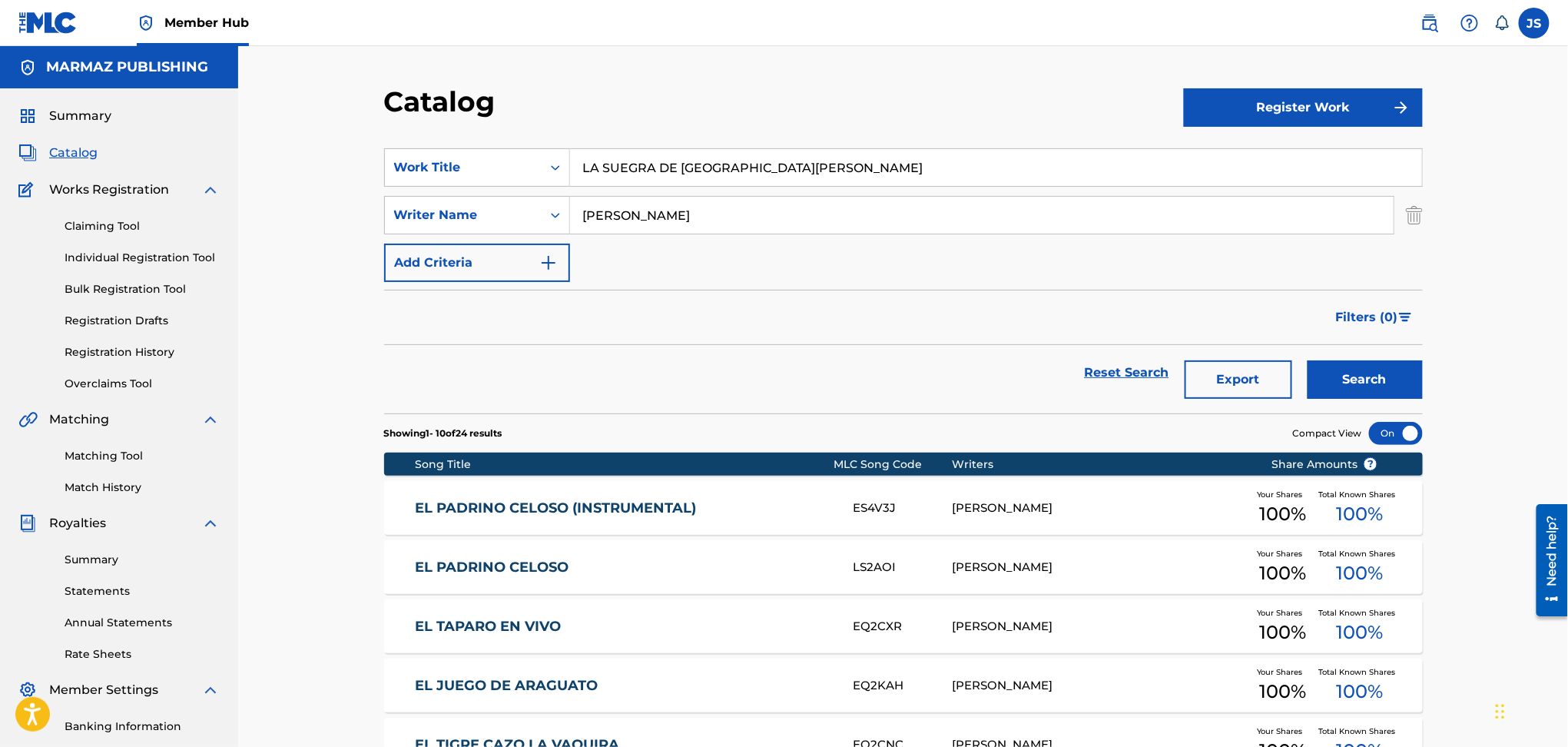
click at [706, 118] on div "Catalog" at bounding box center [784, 107] width 800 height 46
click at [1351, 375] on button "Search" at bounding box center [1365, 379] width 115 height 38
click at [569, 510] on link "LA SUEGRA DE SANTA RITA" at bounding box center [624, 507] width 418 height 17
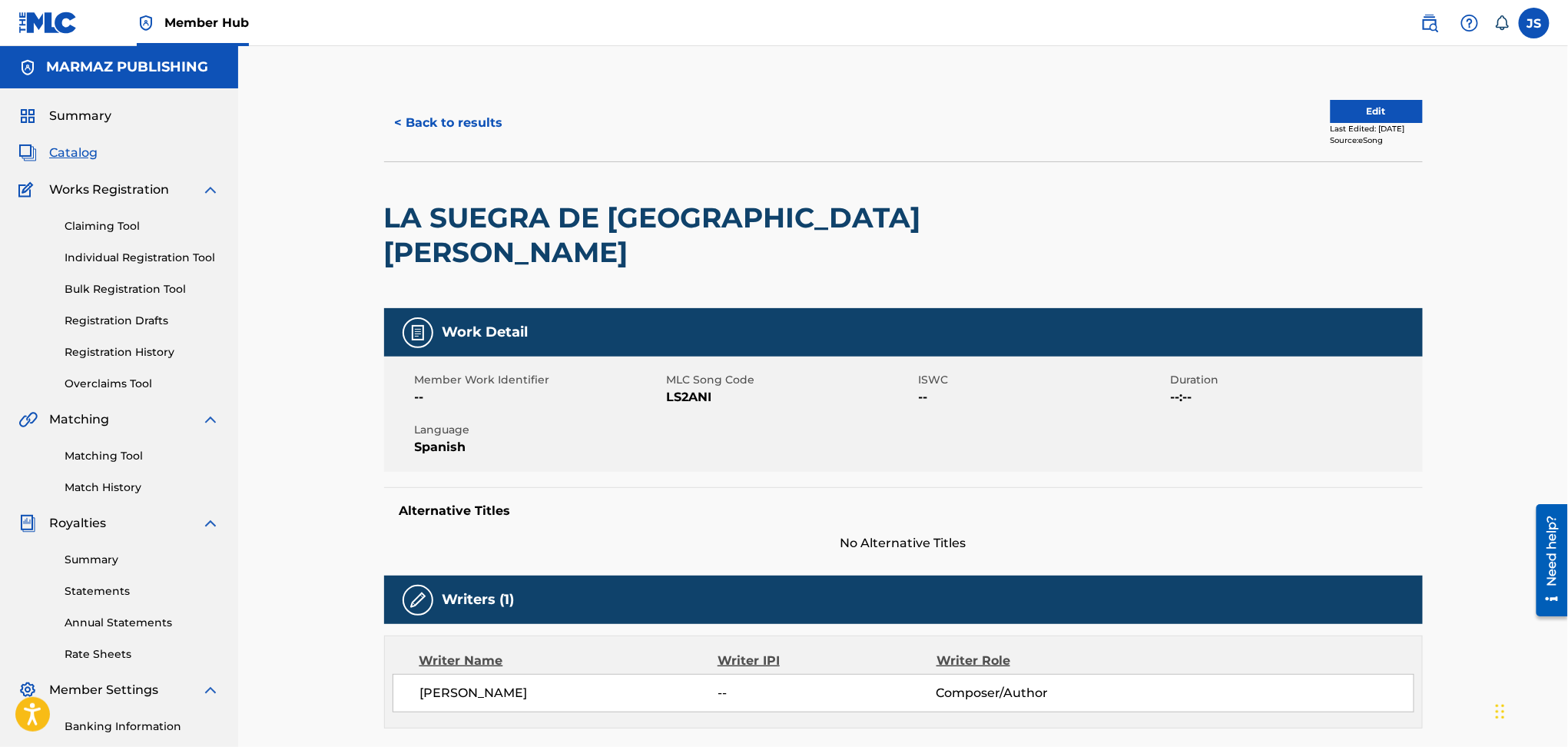
click at [689, 388] on span "LS2ANI" at bounding box center [791, 397] width 248 height 18
click at [422, 103] on button "< Back to results" at bounding box center [449, 123] width 130 height 38
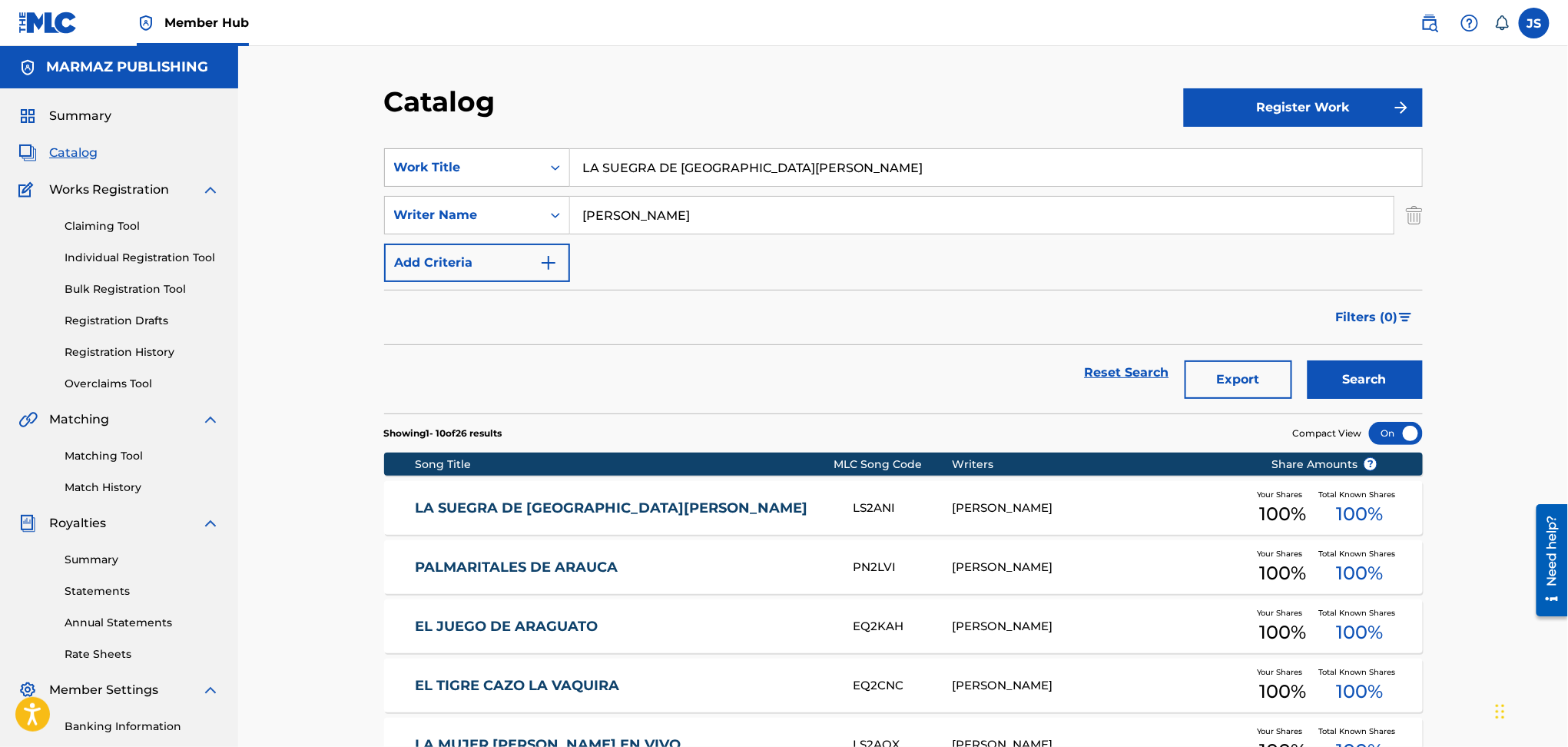
drag, startPoint x: 771, startPoint y: 166, endPoint x: 459, endPoint y: 172, distance: 312.1
click at [453, 173] on div "SearchWithCriteria93b5de38-62a4-4177-ab03-742c480f9f2b Work Title LA SUEGRA DE …" at bounding box center [903, 167] width 1039 height 38
paste input "FAMILIA DE DON PEDRO"
type input "LA FAMILIA DE DON PEDRO"
click at [765, 135] on section "SearchWithCriteria93b5de38-62a4-4177-ab03-742c480f9f2b Work Title LA FAMILIA DE…" at bounding box center [903, 272] width 1039 height 283
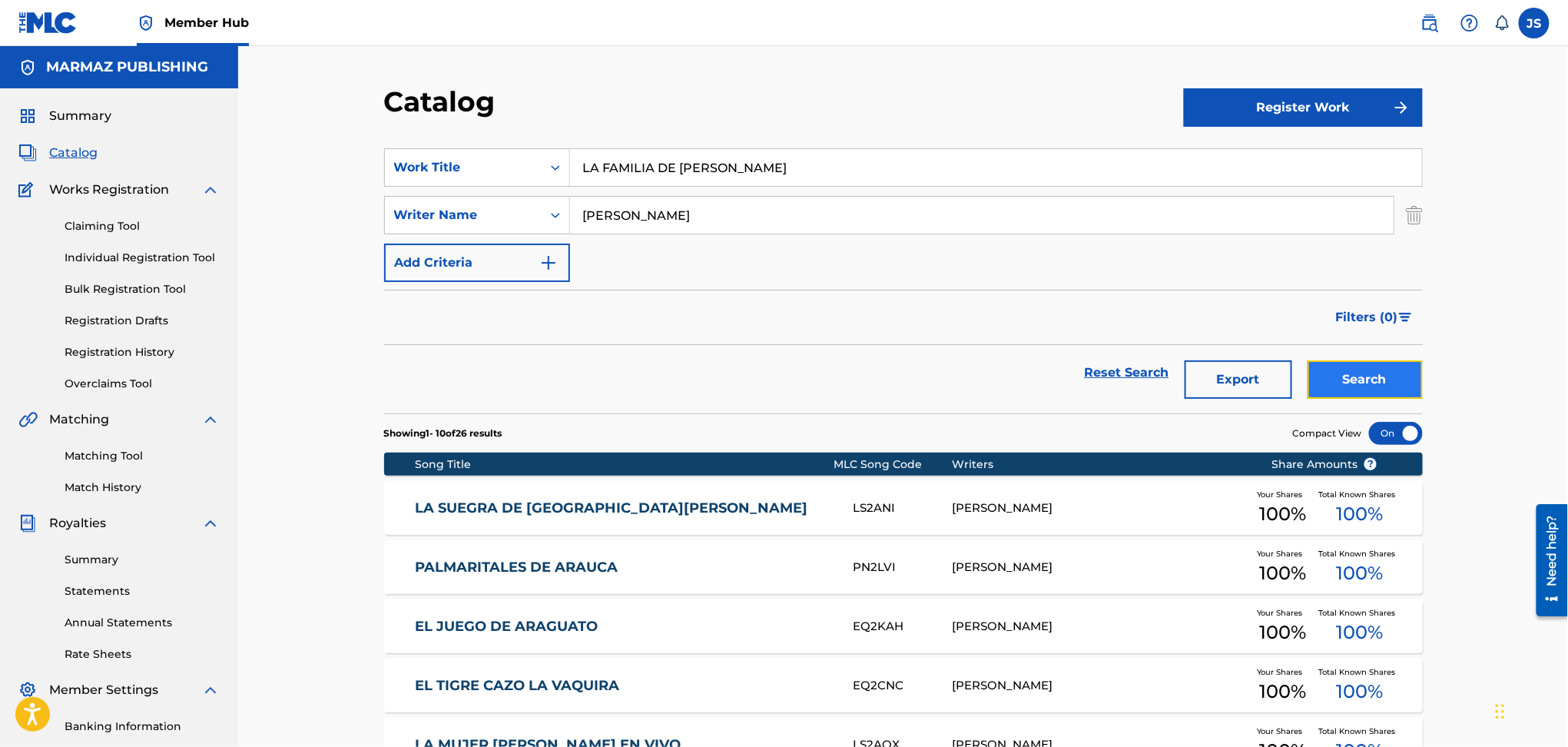
click at [1391, 367] on button "Search" at bounding box center [1365, 379] width 115 height 38
click at [566, 512] on link "LA FAMILIA DE DON PEDRO" at bounding box center [624, 507] width 418 height 17
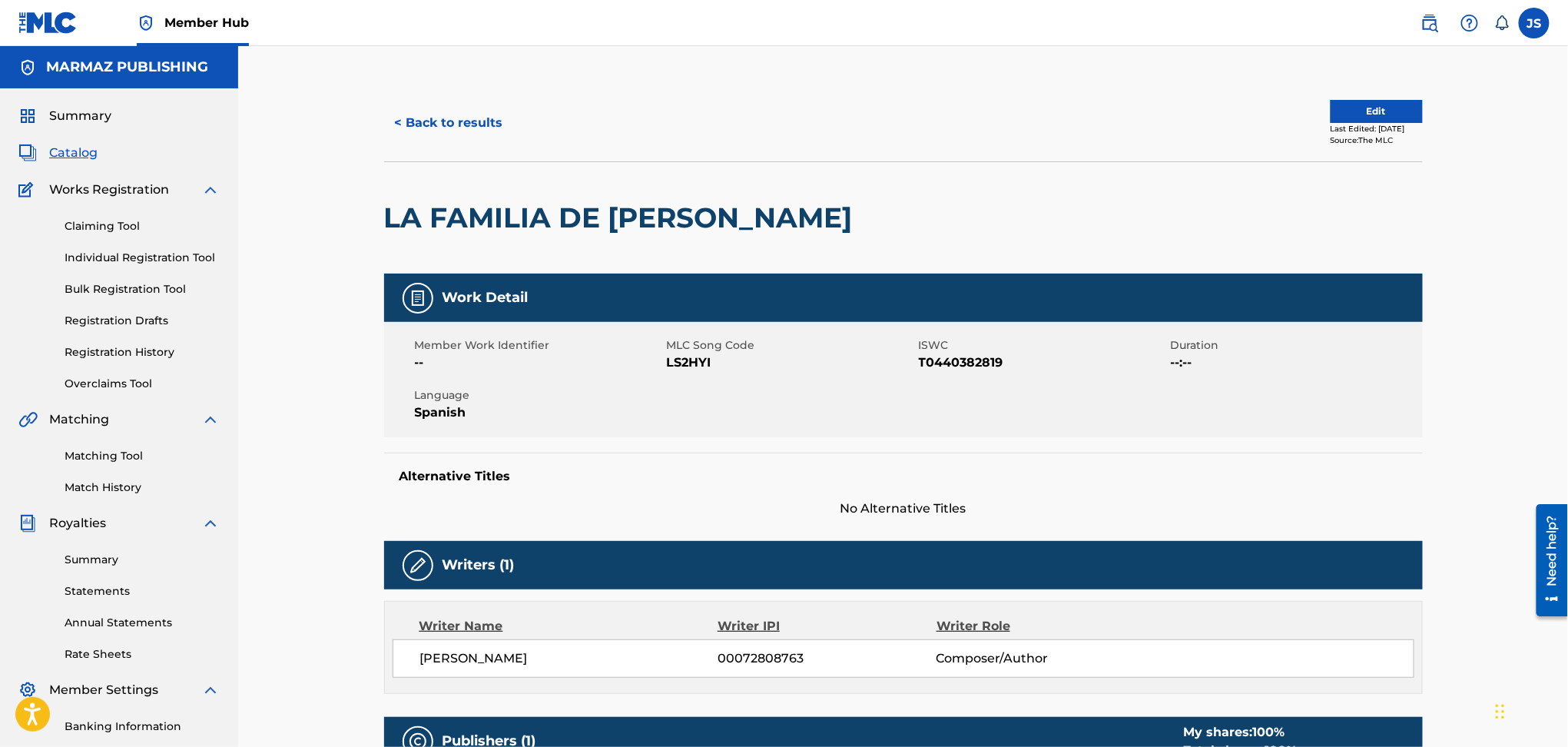
click at [950, 368] on span "T0440382819" at bounding box center [1042, 363] width 248 height 18
click at [685, 362] on span "LS2HYI" at bounding box center [791, 363] width 248 height 18
click at [460, 125] on button "< Back to results" at bounding box center [449, 123] width 130 height 38
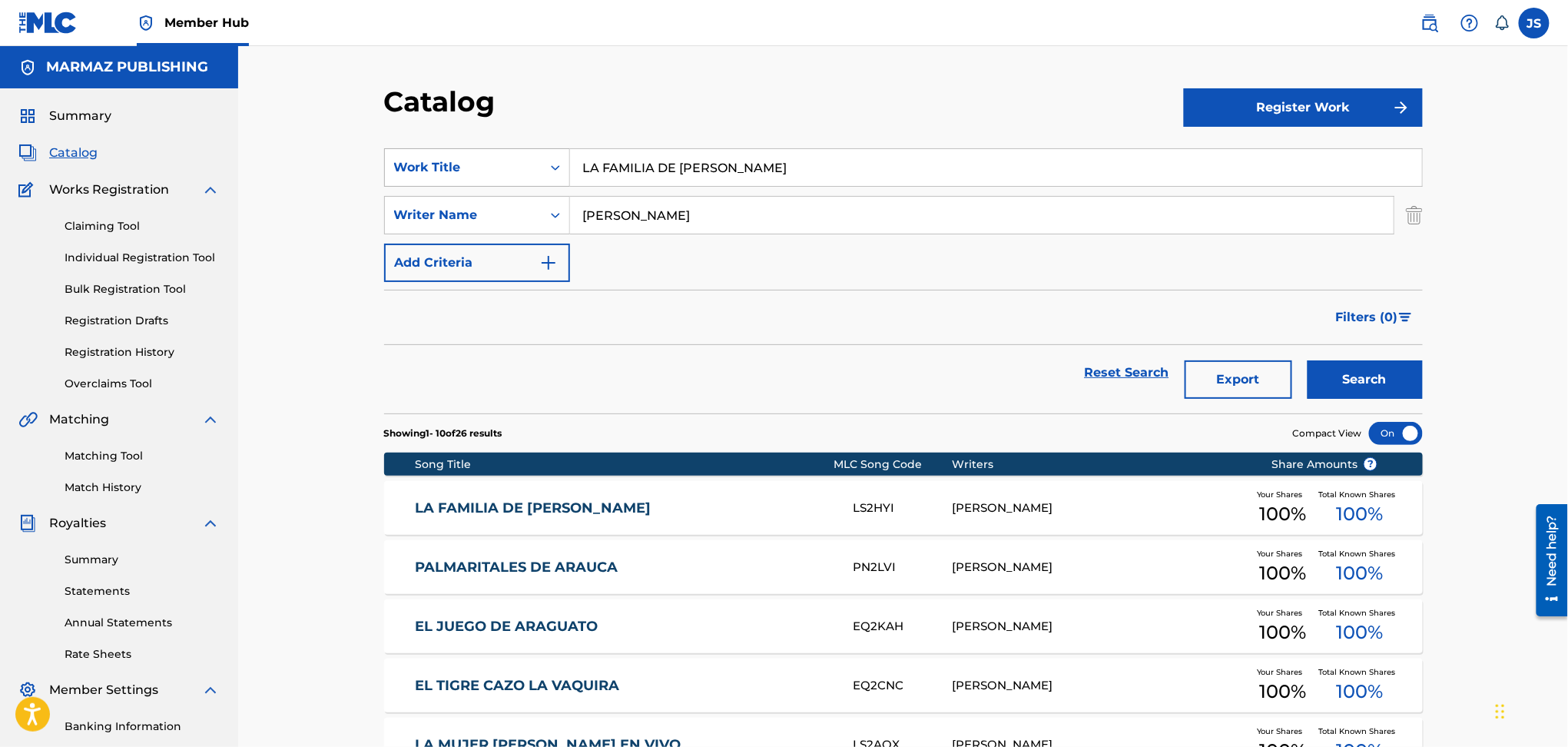
drag, startPoint x: 795, startPoint y: 171, endPoint x: 395, endPoint y: 181, distance: 400.1
click at [395, 181] on div "SearchWithCriteria93b5de38-62a4-4177-ab03-742c480f9f2b Work Title LA FAMILIA DE…" at bounding box center [903, 167] width 1039 height 38
paste input "ME METÍ BAJO LA CAMA"
type input "ME METÍ BAJO LA CAMA"
drag, startPoint x: 702, startPoint y: 113, endPoint x: 816, endPoint y: 128, distance: 115.0
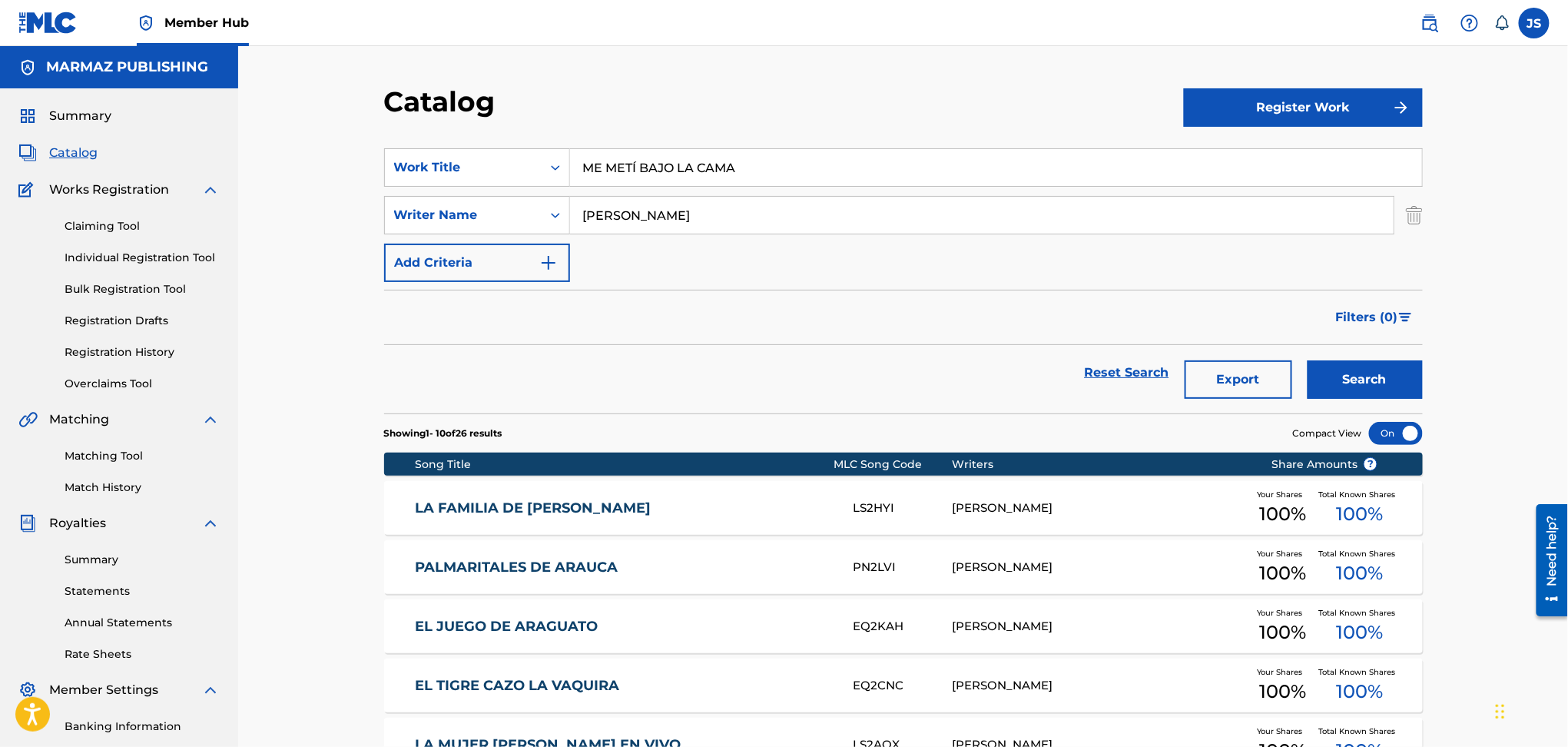
click at [703, 113] on div "Catalog" at bounding box center [784, 107] width 800 height 46
click at [1339, 355] on div "Search" at bounding box center [1361, 372] width 123 height 56
click at [1349, 368] on button "Search" at bounding box center [1365, 379] width 115 height 38
click at [526, 518] on div "ME METI BAJO LA CAMA MR9H6Z SANTIAGO RAMON ROJAS Your Shares 100 % Total Known …" at bounding box center [903, 507] width 1039 height 54
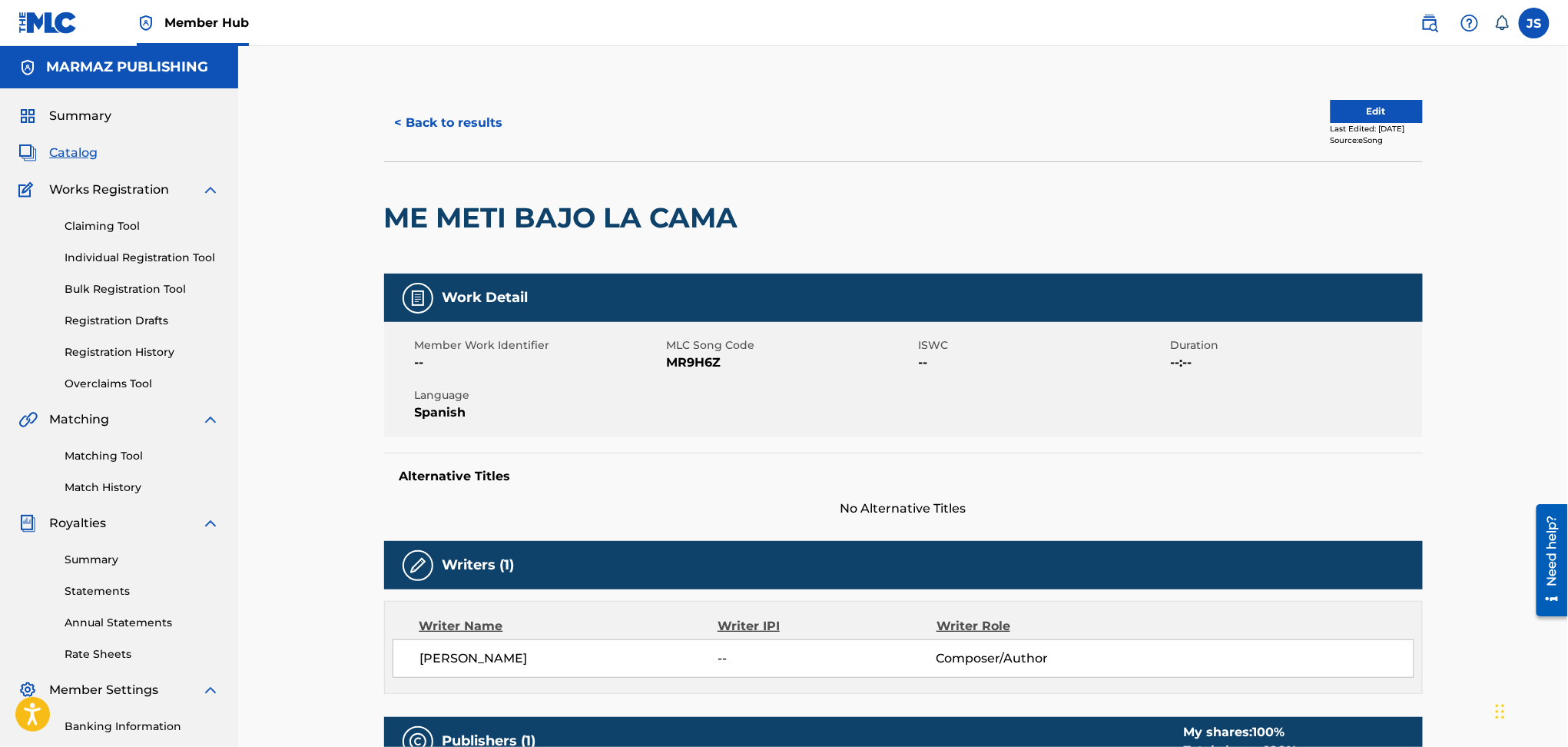
click at [695, 366] on span "MR9H6Z" at bounding box center [791, 363] width 248 height 18
click at [475, 137] on button "< Back to results" at bounding box center [449, 123] width 130 height 38
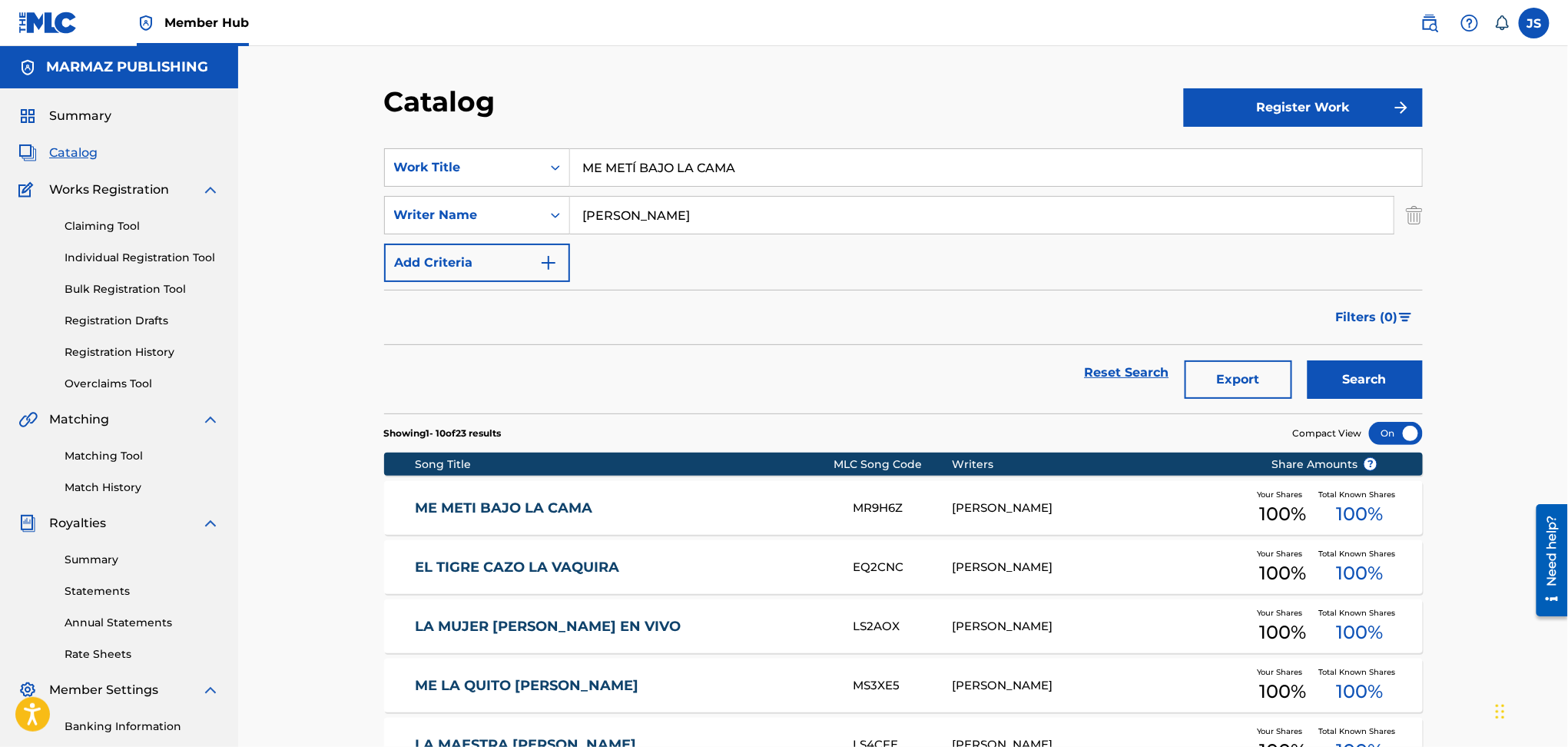
drag, startPoint x: 738, startPoint y: 167, endPoint x: 451, endPoint y: 189, distance: 287.8
click at [451, 189] on div "SearchWithCriteria93b5de38-62a4-4177-ab03-742c480f9f2b Work Title ME METÍ BAJO …" at bounding box center [903, 215] width 1039 height 133
paste input "EL RUEDA PELOTAS"
click at [693, 336] on div "Filters ( 0 )" at bounding box center [903, 317] width 1039 height 56
click at [1351, 368] on button "Search" at bounding box center [1365, 379] width 115 height 38
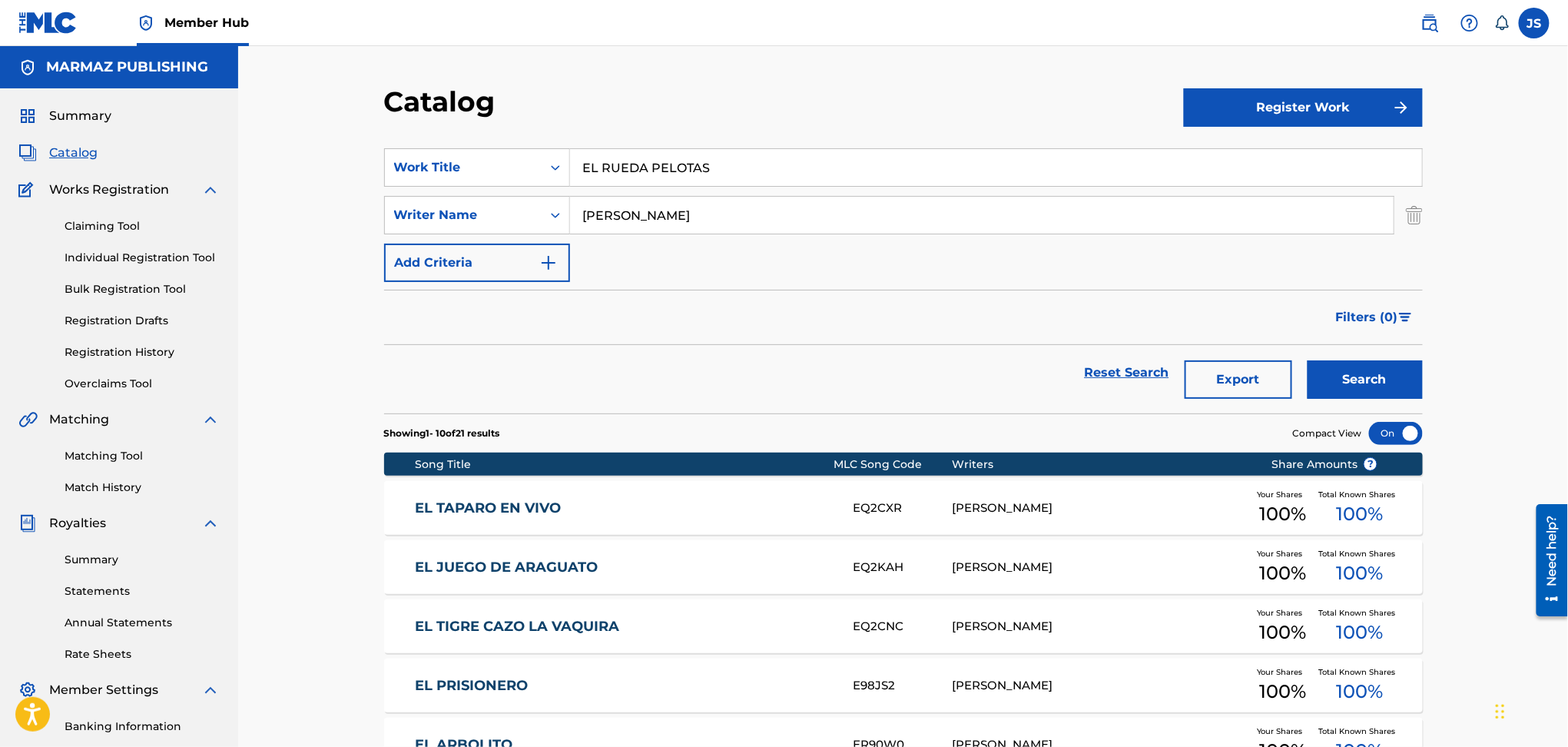
drag, startPoint x: 730, startPoint y: 161, endPoint x: 332, endPoint y: 144, distance: 398.4
click at [332, 144] on div "Catalog Register Work SearchWithCriteria93b5de38-62a4-4177-ab03-742c480f9f2b Wo…" at bounding box center [903, 596] width 1330 height 1101
paste input "CAIMÁN CHUCUTO"
type input "EL CAIMÁN CHUCUTO"
click at [746, 108] on div "Catalog" at bounding box center [784, 107] width 800 height 46
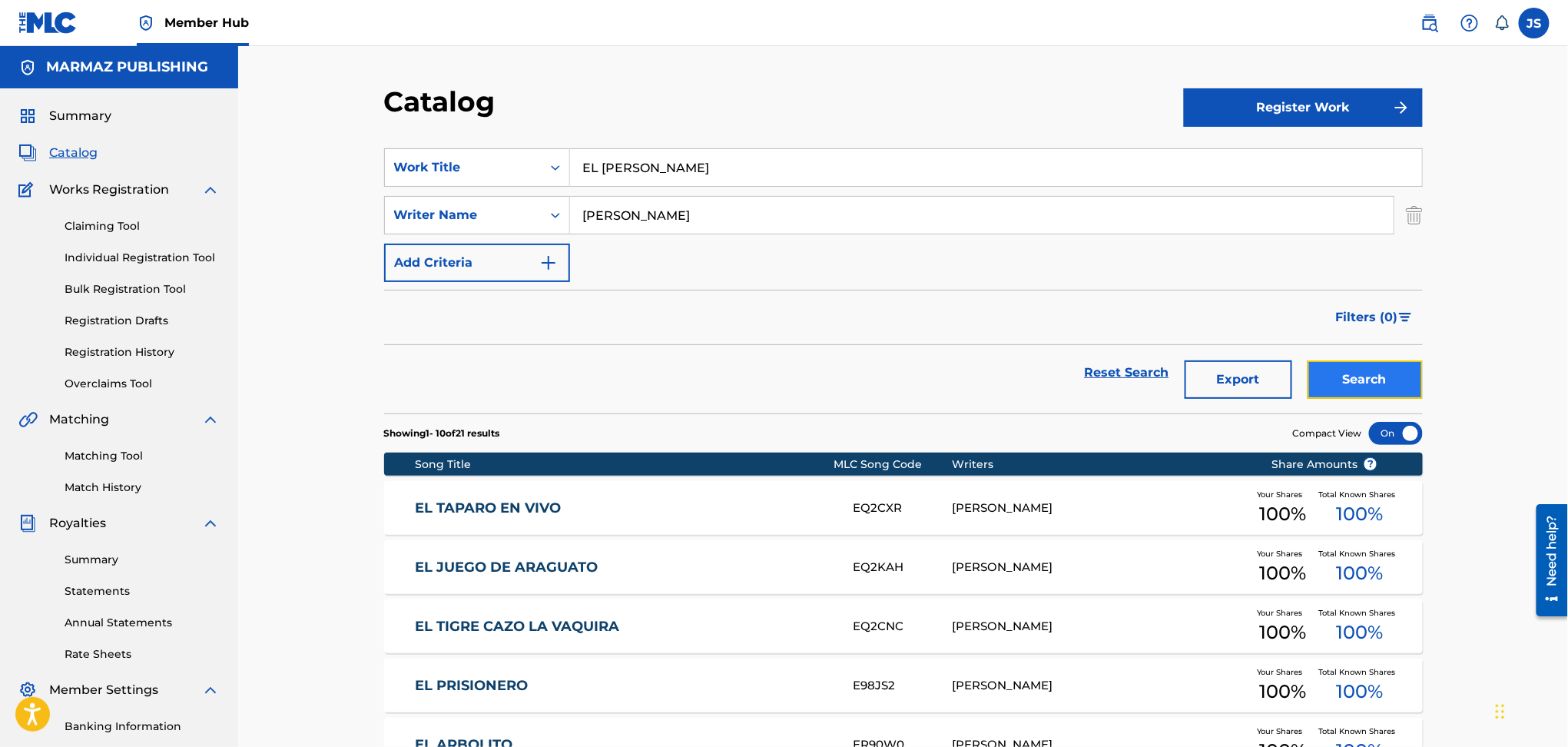
click at [1378, 386] on button "Search" at bounding box center [1365, 379] width 115 height 38
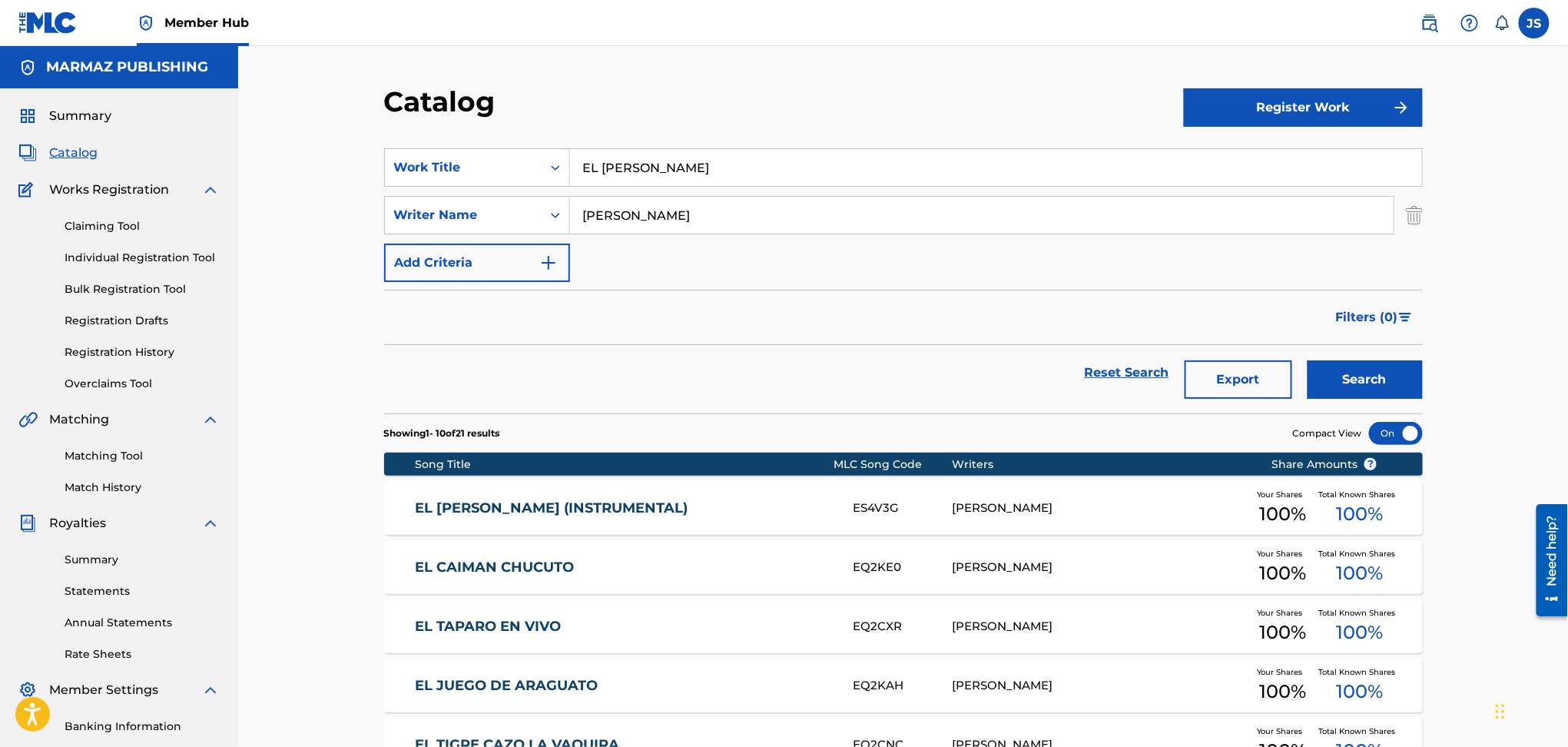
click at [528, 566] on link "EL CAIMAN CHUCUTO" at bounding box center [624, 567] width 418 height 17
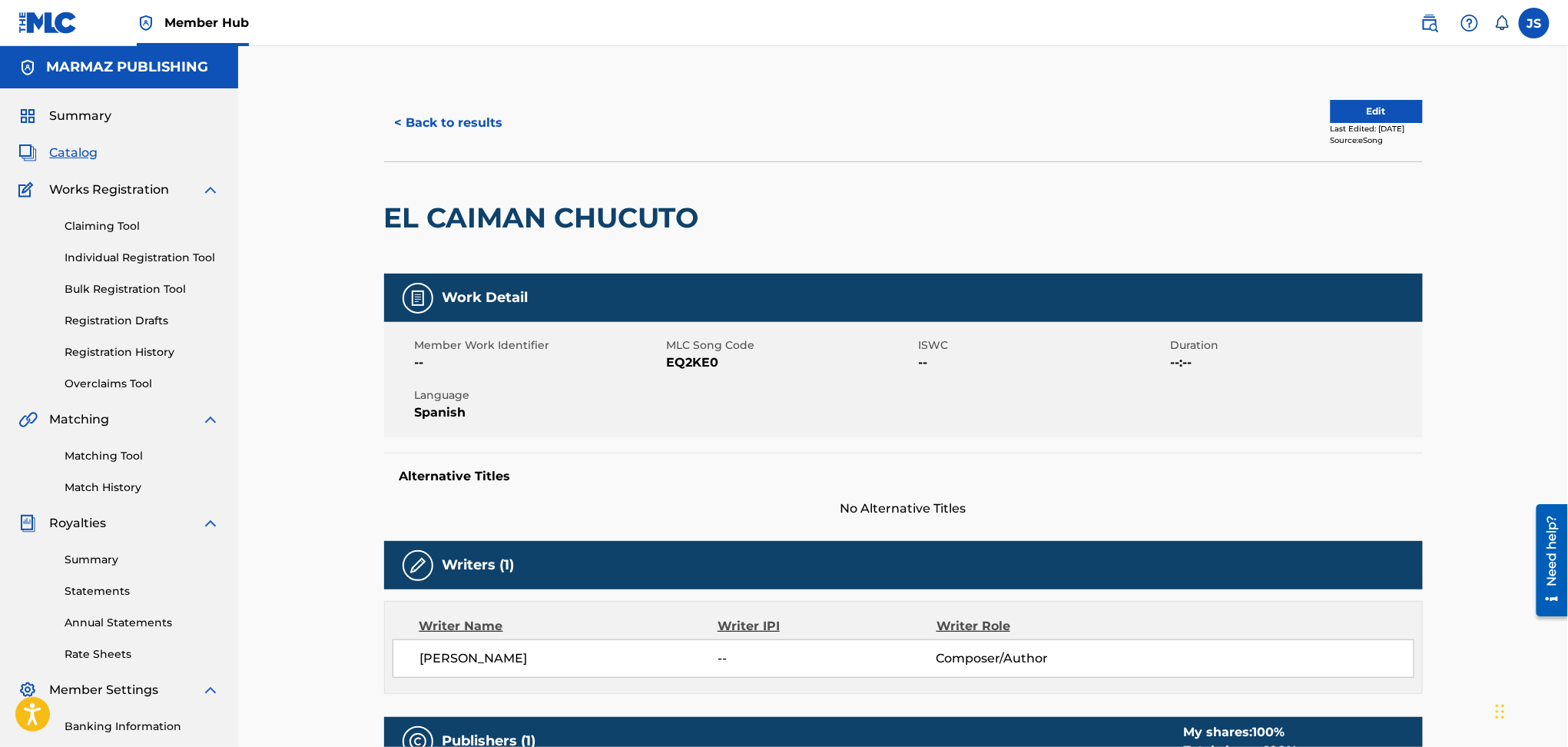
click at [682, 361] on span "EQ2KE0" at bounding box center [791, 363] width 248 height 18
click at [459, 114] on button "< Back to results" at bounding box center [449, 123] width 130 height 38
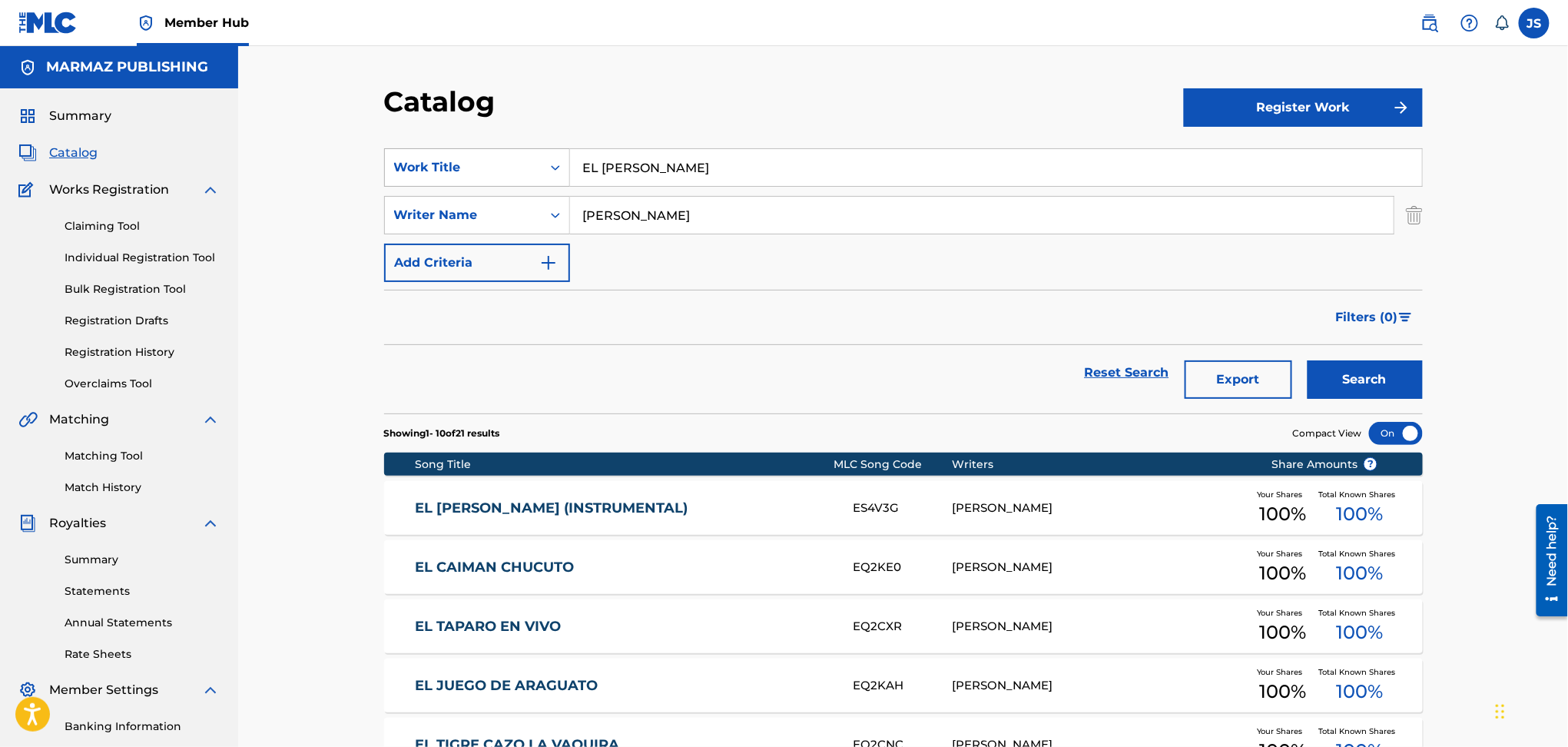
drag, startPoint x: 687, startPoint y: 164, endPoint x: 402, endPoint y: 164, distance: 285.0
click at [402, 164] on div "SearchWithCriteria93b5de38-62a4-4177-ab03-742c480f9f2b Work Title EL CAIMÁN CHU…" at bounding box center [903, 167] width 1039 height 38
paste input "TIGRE CAZÓ LA VAQUIRA"
type input "EL TIGRE CAZÓ LA VAQUIRA"
drag, startPoint x: 795, startPoint y: 336, endPoint x: 830, endPoint y: 341, distance: 35.4
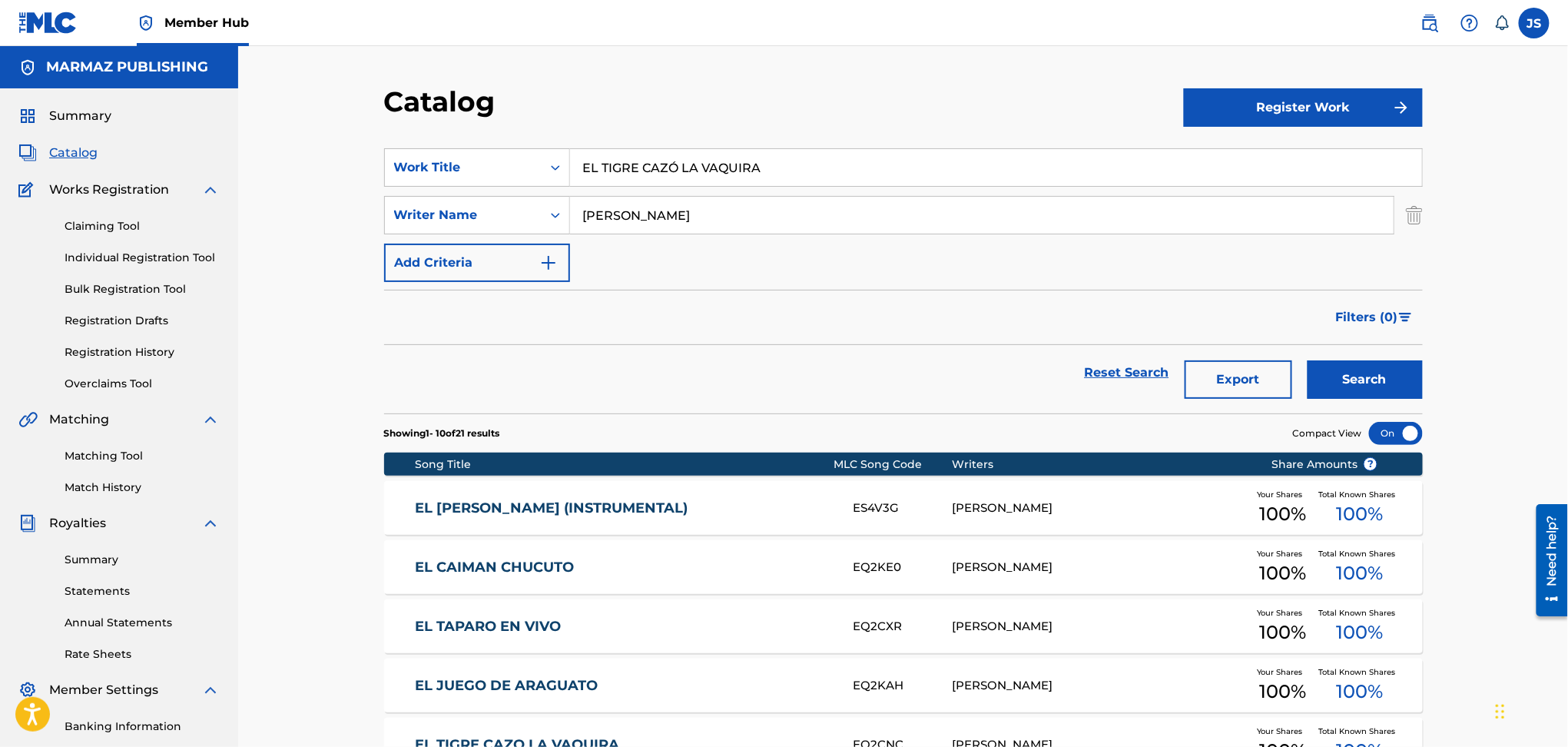
click at [795, 336] on div "Filters ( 0 )" at bounding box center [903, 317] width 1039 height 56
click at [1370, 379] on button "Search" at bounding box center [1365, 379] width 115 height 38
click at [575, 516] on link "EL TIGRE CAZO LA VAQUIRA" at bounding box center [624, 507] width 418 height 17
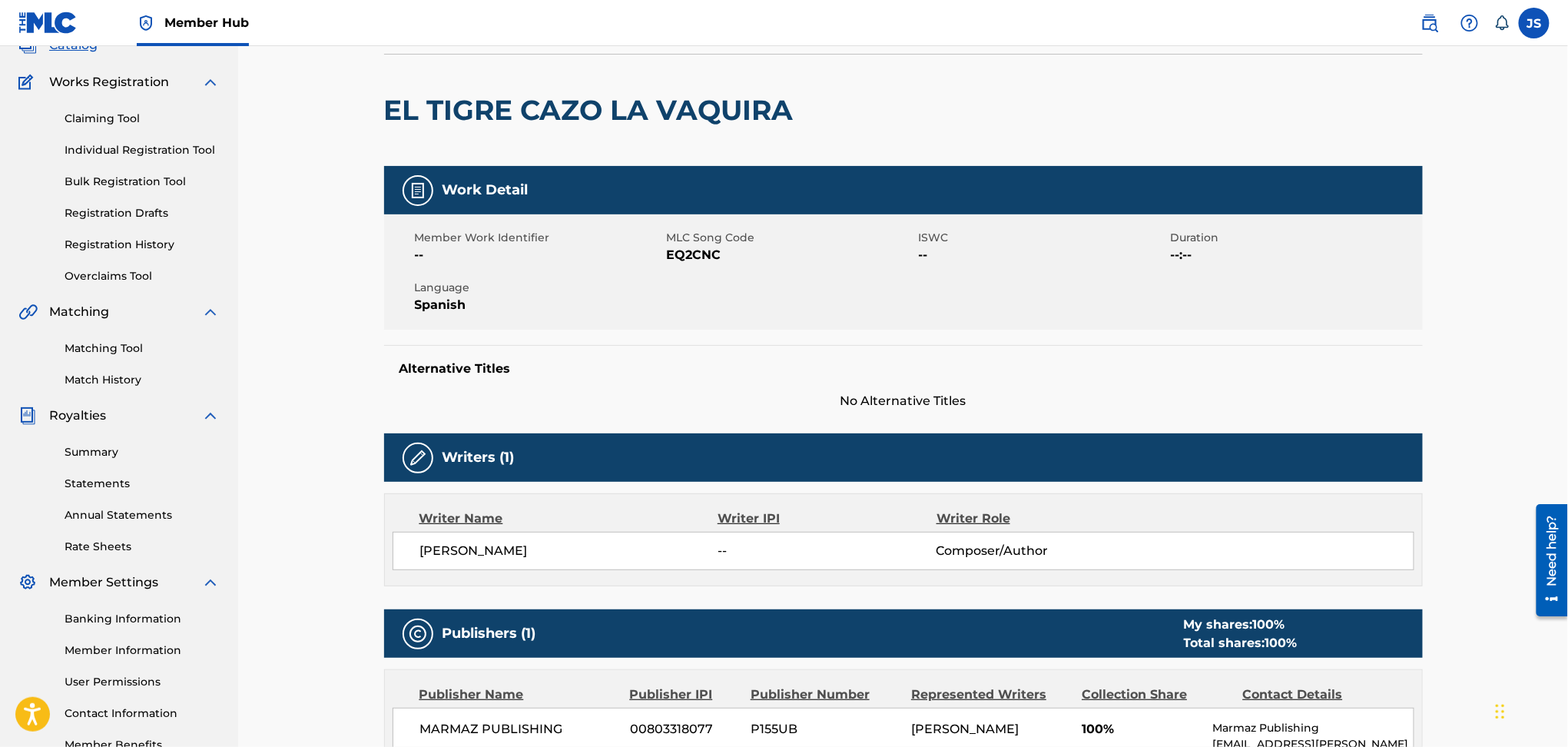
scroll to position [102, 0]
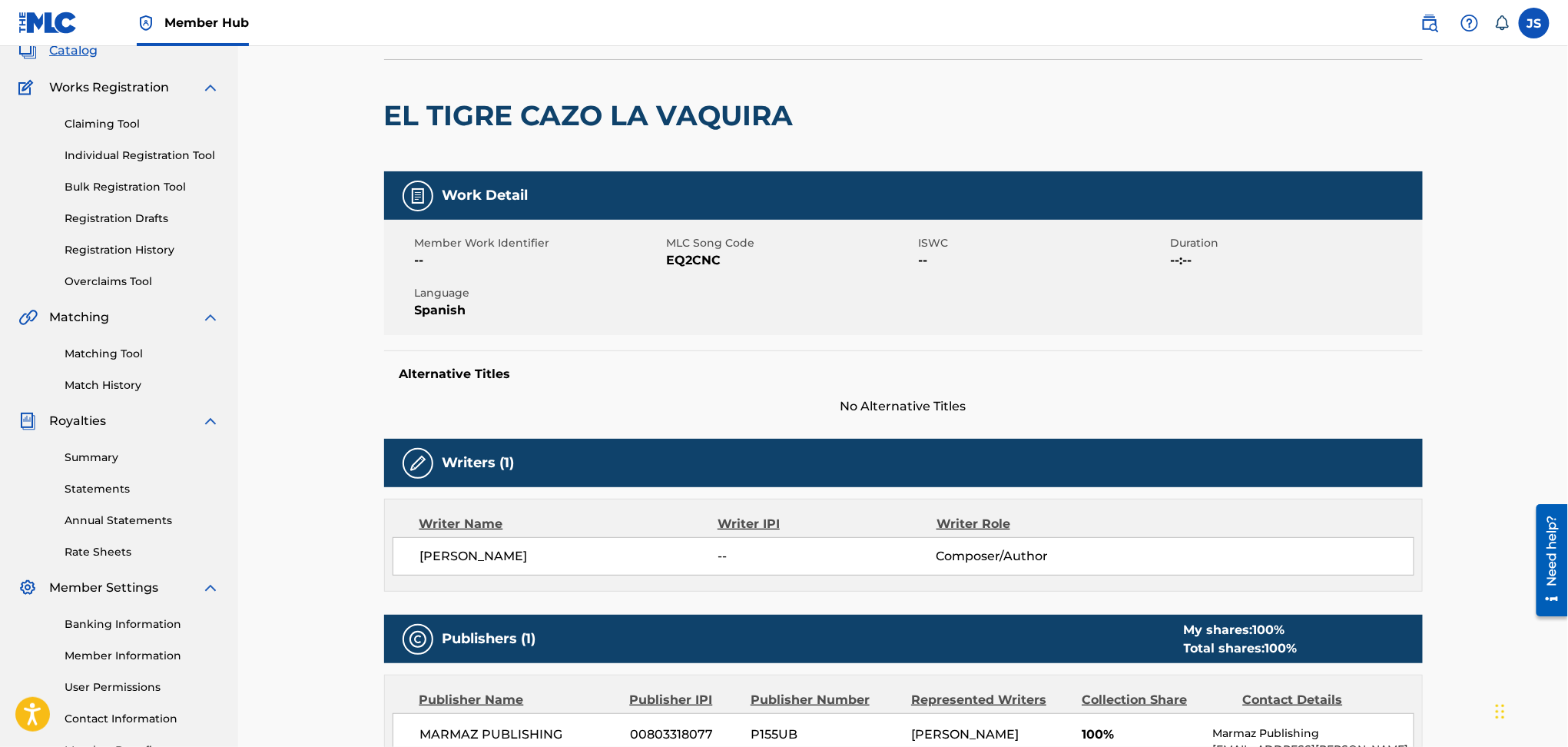
click at [697, 269] on span "EQ2CNC" at bounding box center [791, 261] width 248 height 18
click at [697, 262] on span "EQ2CNC" at bounding box center [791, 261] width 248 height 18
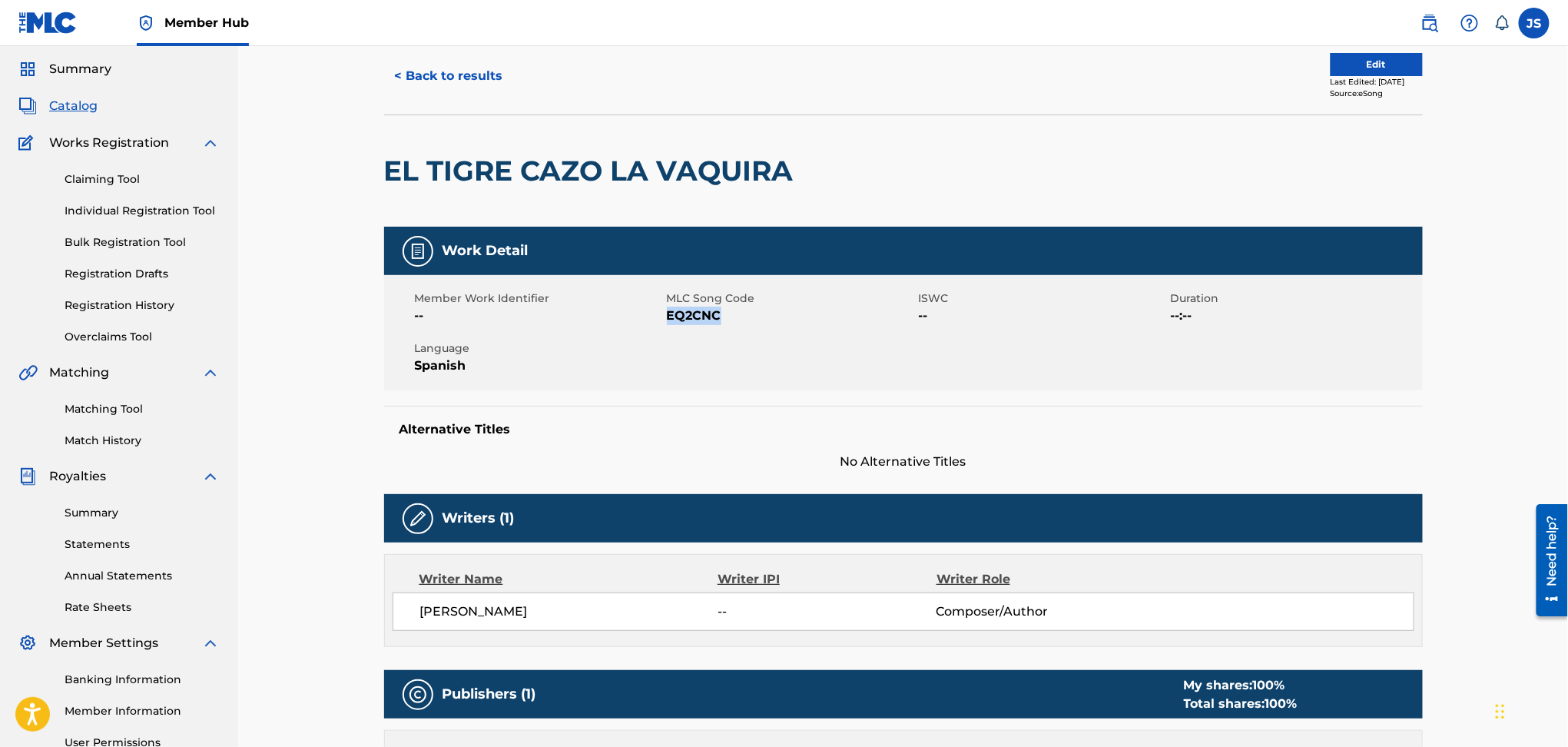
scroll to position [0, 0]
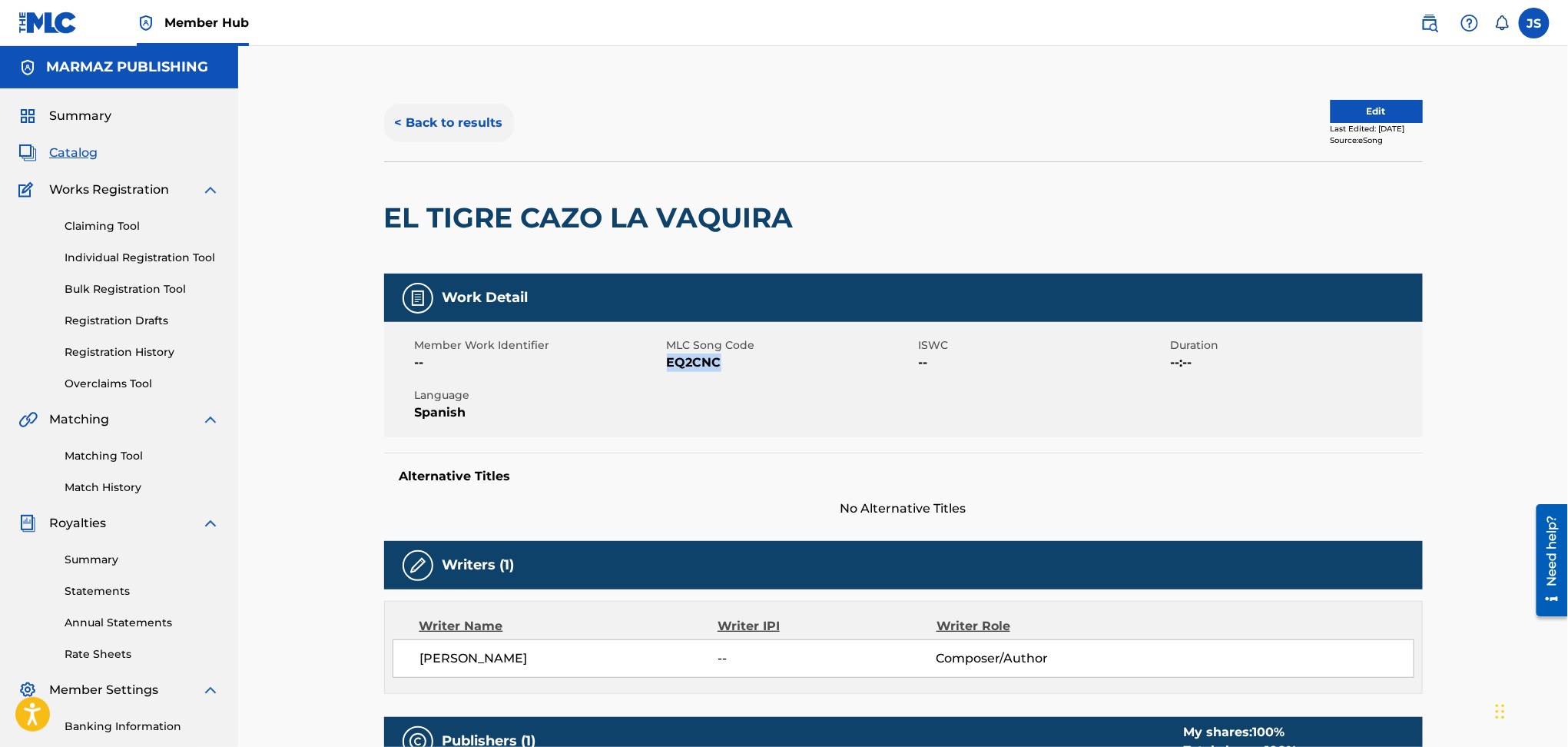
click at [438, 116] on button "< Back to results" at bounding box center [449, 123] width 130 height 38
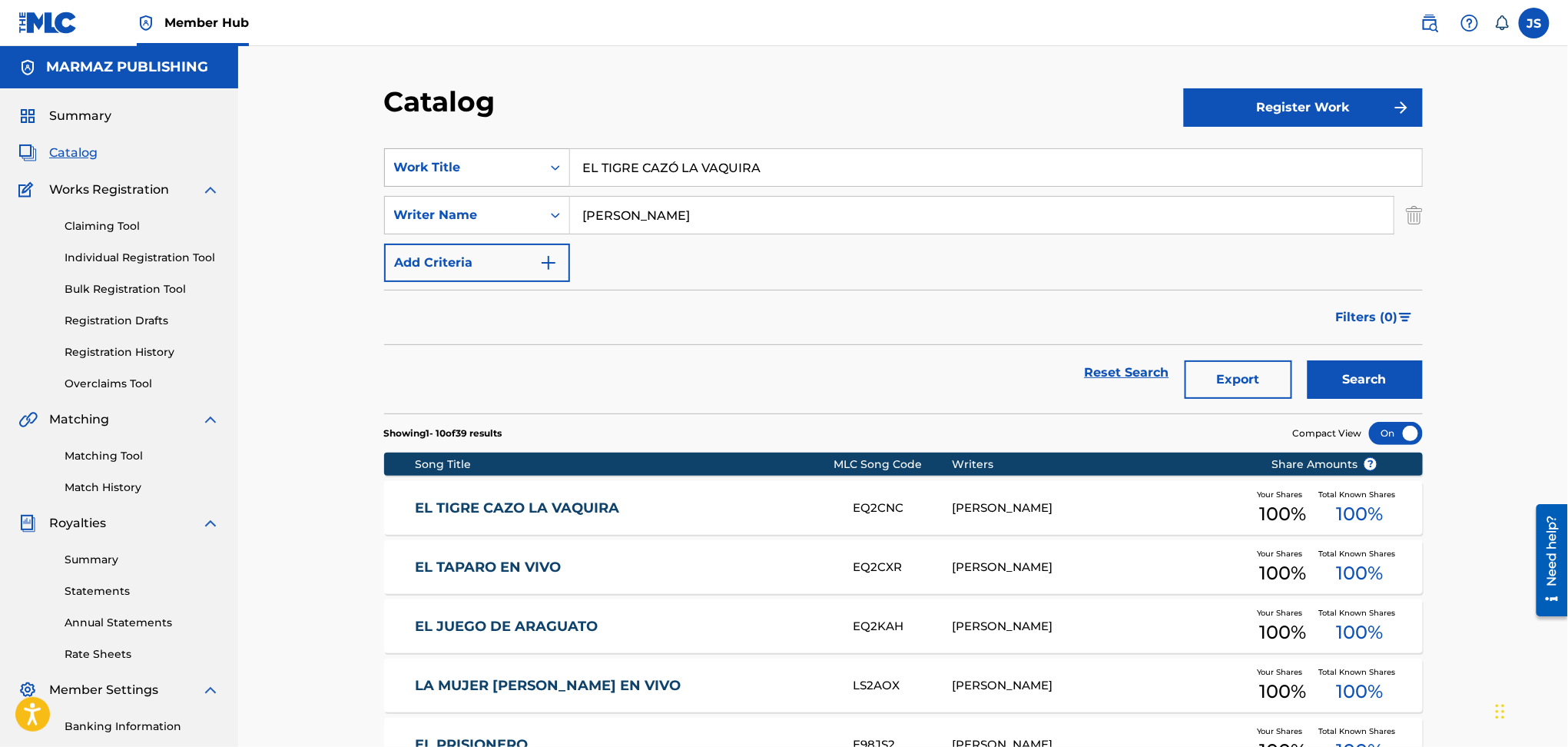
drag, startPoint x: 797, startPoint y: 159, endPoint x: 451, endPoint y: 158, distance: 346.0
click at [451, 158] on div "SearchWithCriteria93b5de38-62a4-4177-ab03-742c480f9f2b Work Title EL TIGRE CAZÓ…" at bounding box center [903, 167] width 1039 height 38
paste input "DOBLE DELITO"
type input "DOBLE DELITO"
drag, startPoint x: 829, startPoint y: 116, endPoint x: 1025, endPoint y: 195, distance: 211.3
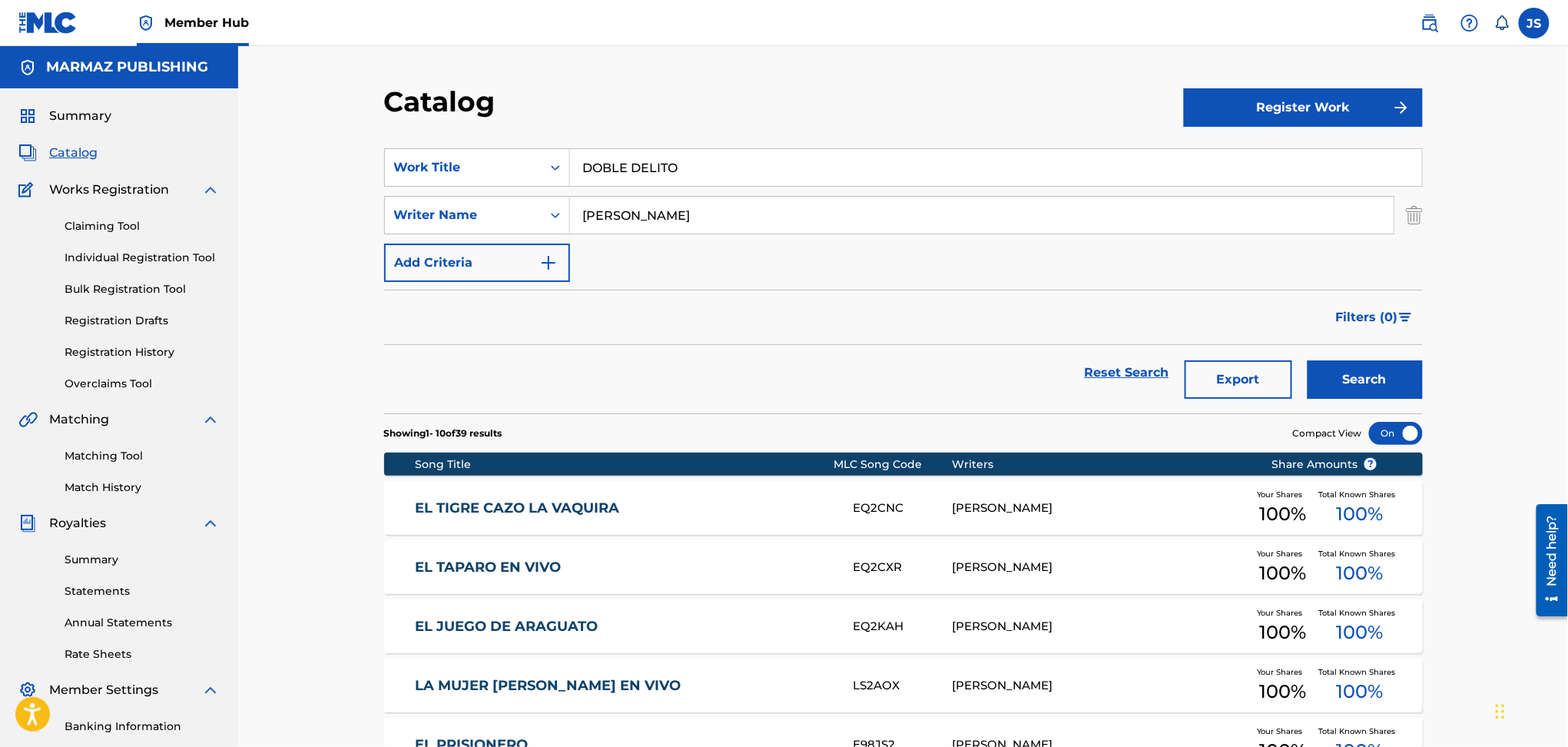
click at [830, 118] on div "Catalog" at bounding box center [784, 107] width 800 height 46
click at [1405, 396] on button "Search" at bounding box center [1365, 379] width 115 height 38
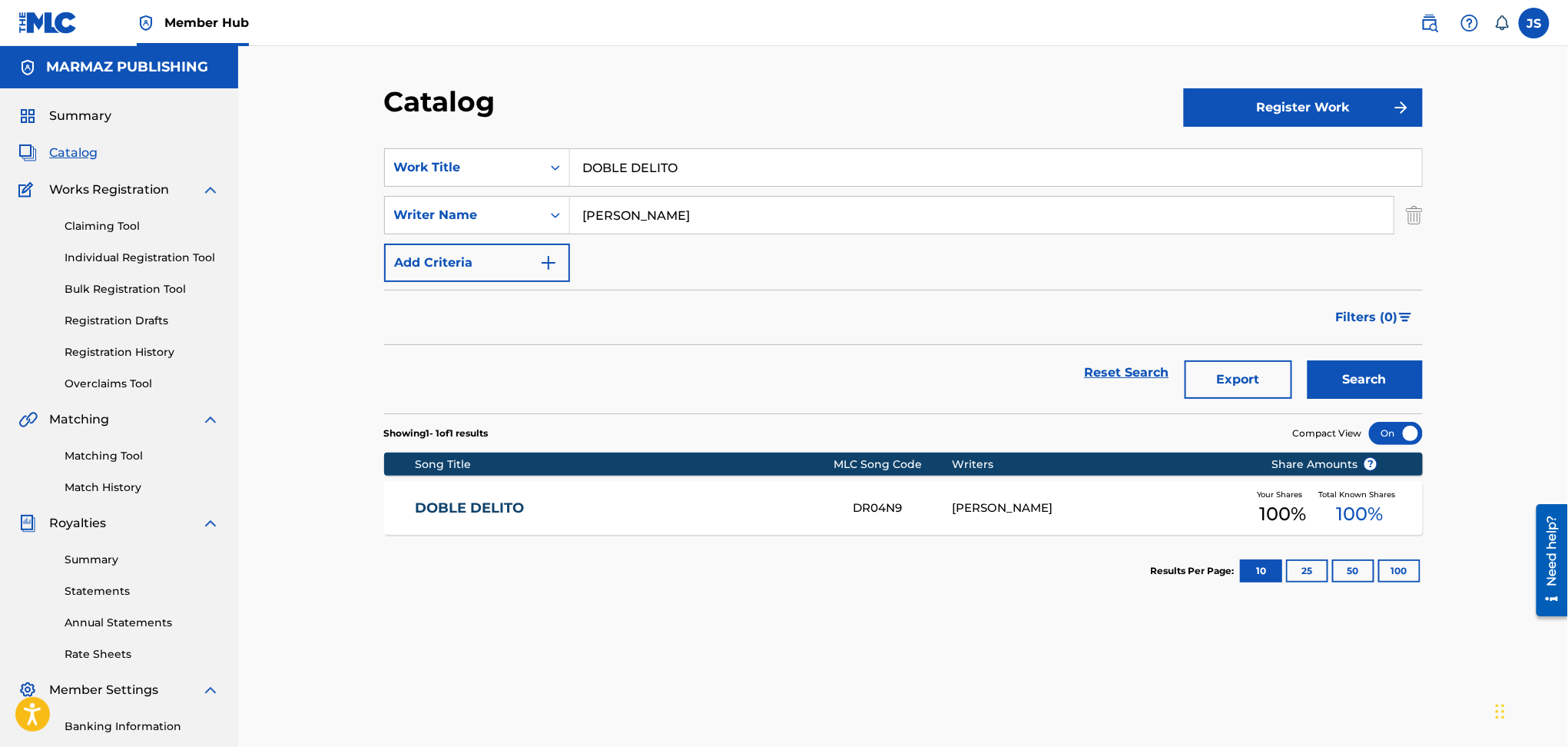
click at [467, 506] on link "DOBLE DELITO" at bounding box center [624, 507] width 418 height 17
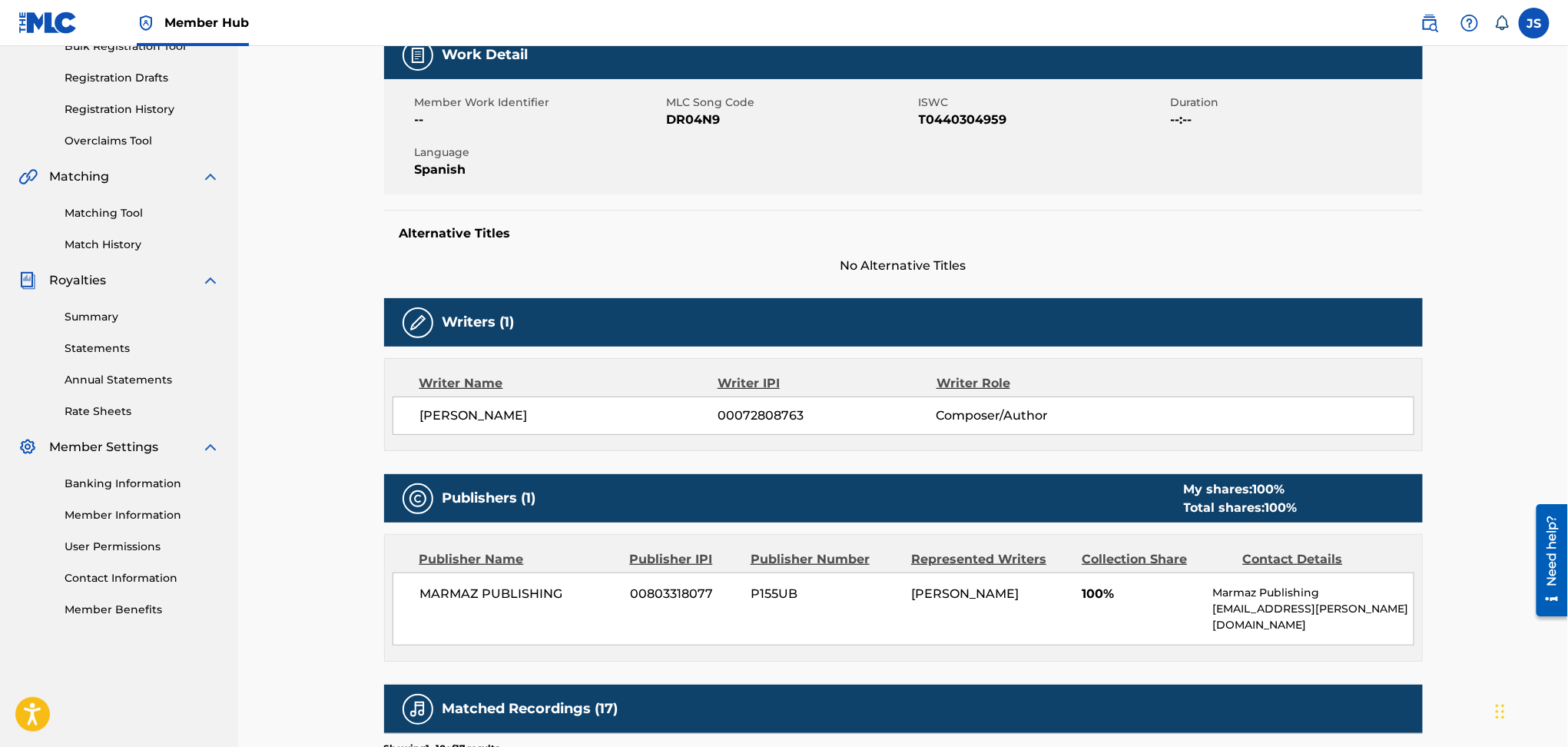
scroll to position [239, 0]
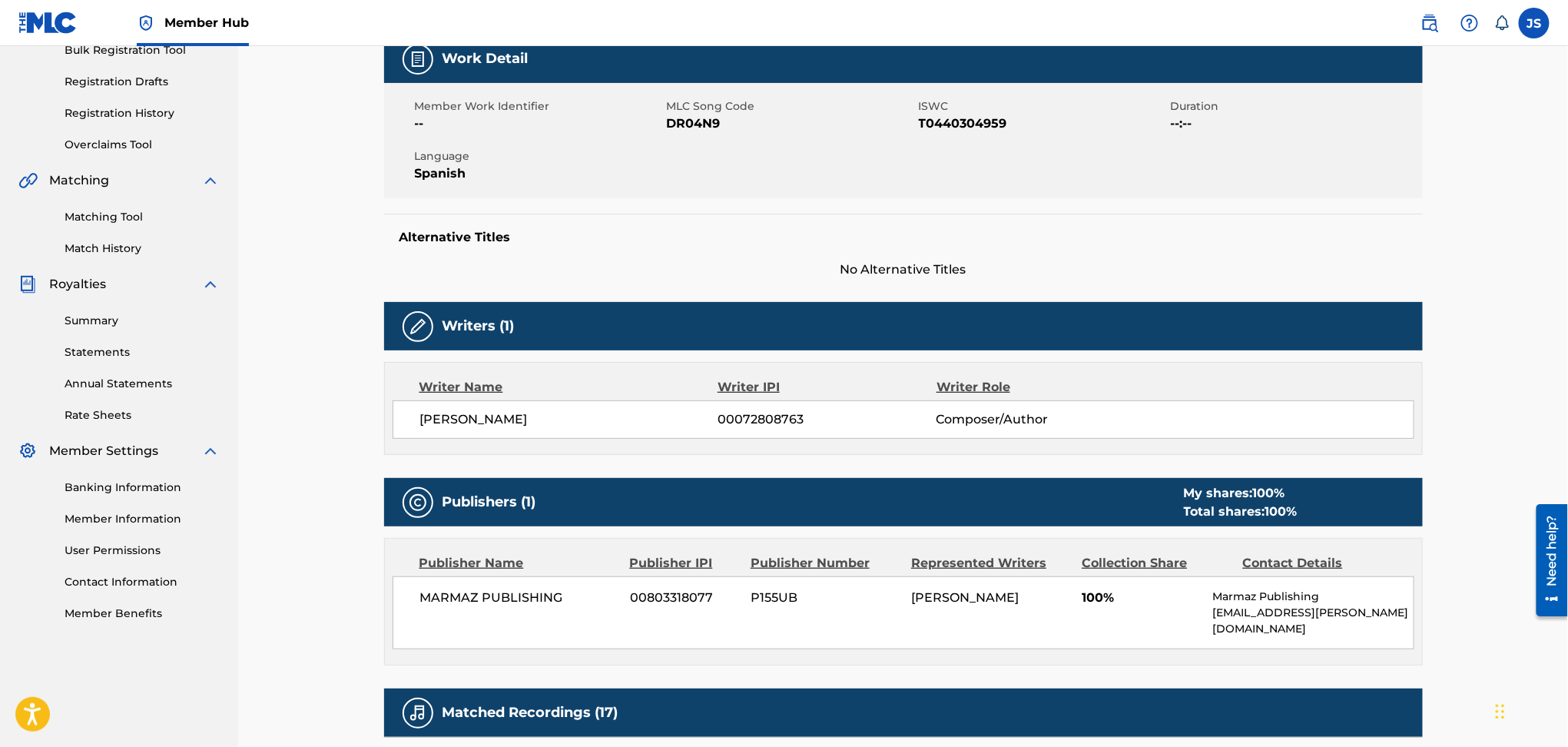
click at [943, 122] on span "T0440304959" at bounding box center [1042, 123] width 248 height 18
click at [695, 118] on span "DR04N9" at bounding box center [791, 123] width 248 height 18
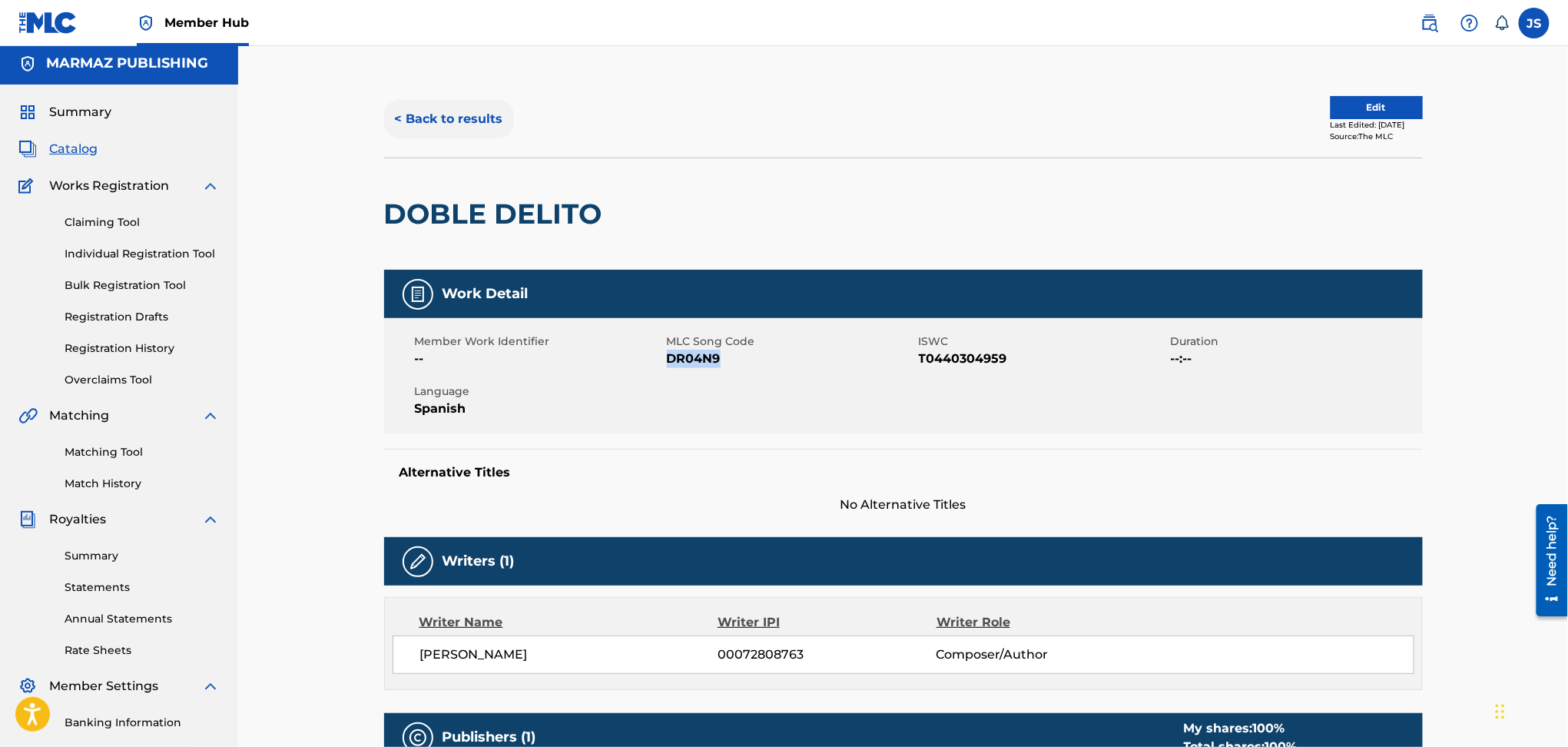
scroll to position [0, 0]
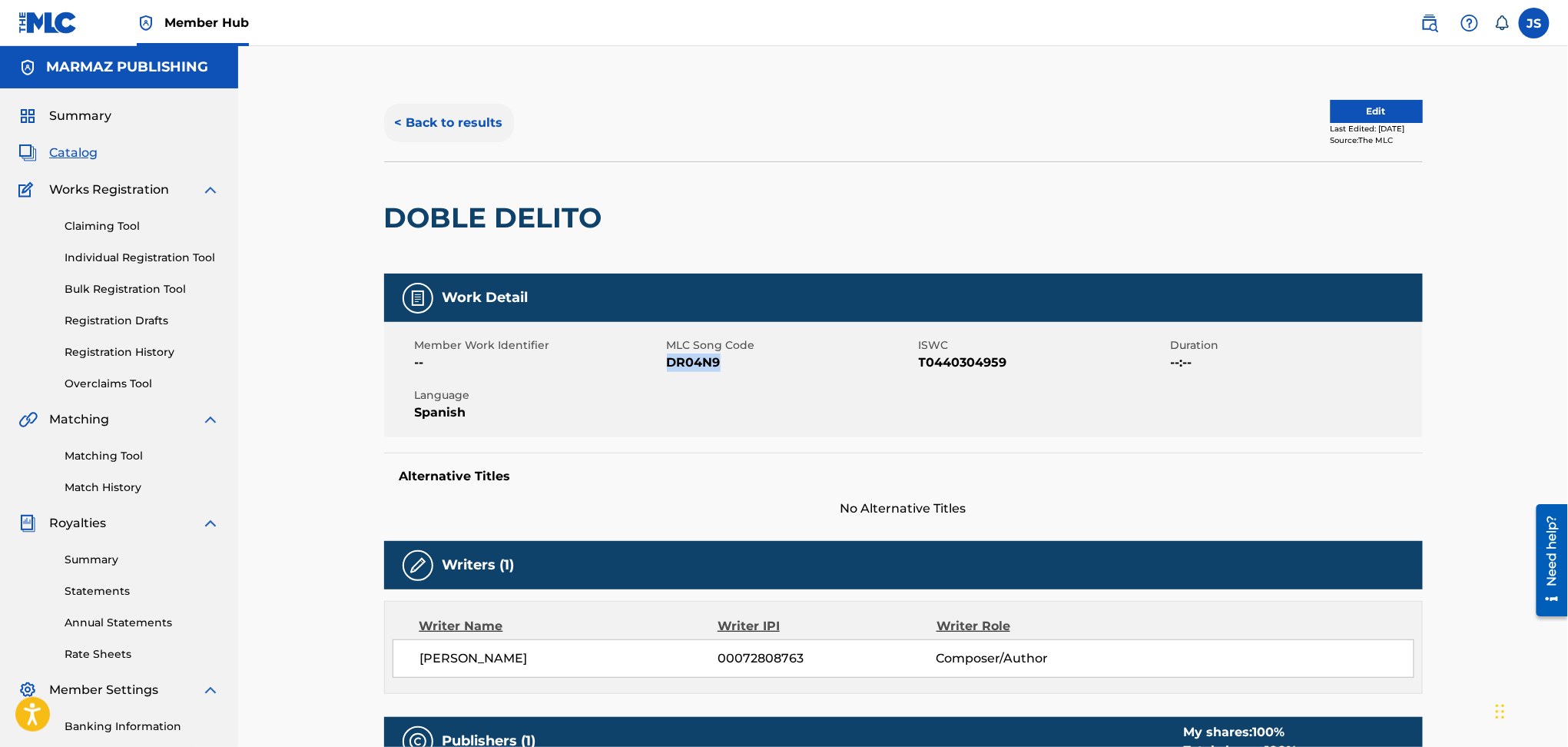
click at [461, 112] on button "< Back to results" at bounding box center [449, 123] width 130 height 38
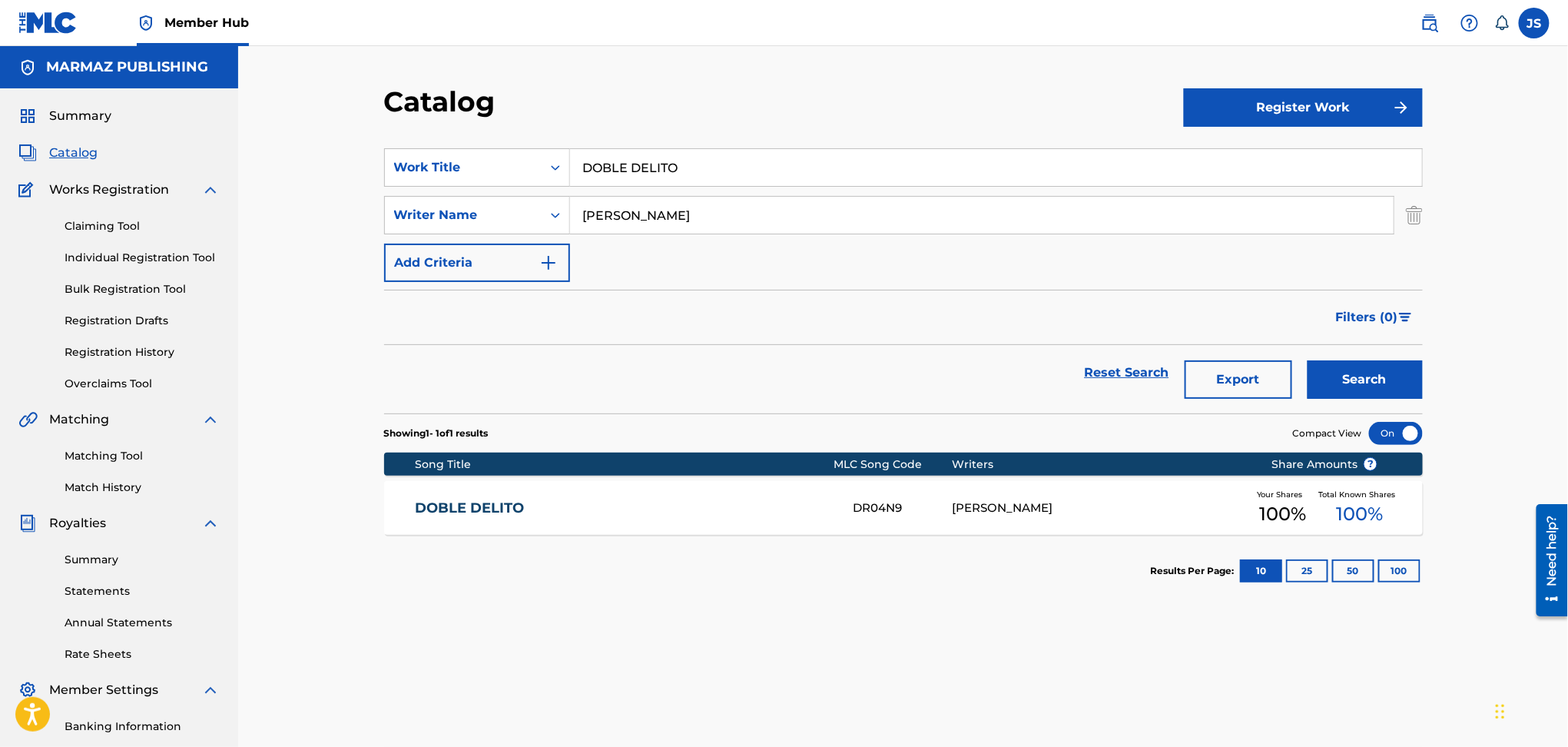
drag, startPoint x: 768, startPoint y: 185, endPoint x: 399, endPoint y: 187, distance: 369.0
click at [399, 187] on div "SearchWithCriteria93b5de38-62a4-4177-ab03-742c480f9f2b Work Title DOBLE DELITO …" at bounding box center [903, 215] width 1039 height 133
paste input "EL TIGRE CAZÓ LA VAQUIRA"
type input "EL TIGRE CAZÓ LA VAQUIRA"
click at [1331, 377] on button "Search" at bounding box center [1365, 379] width 115 height 38
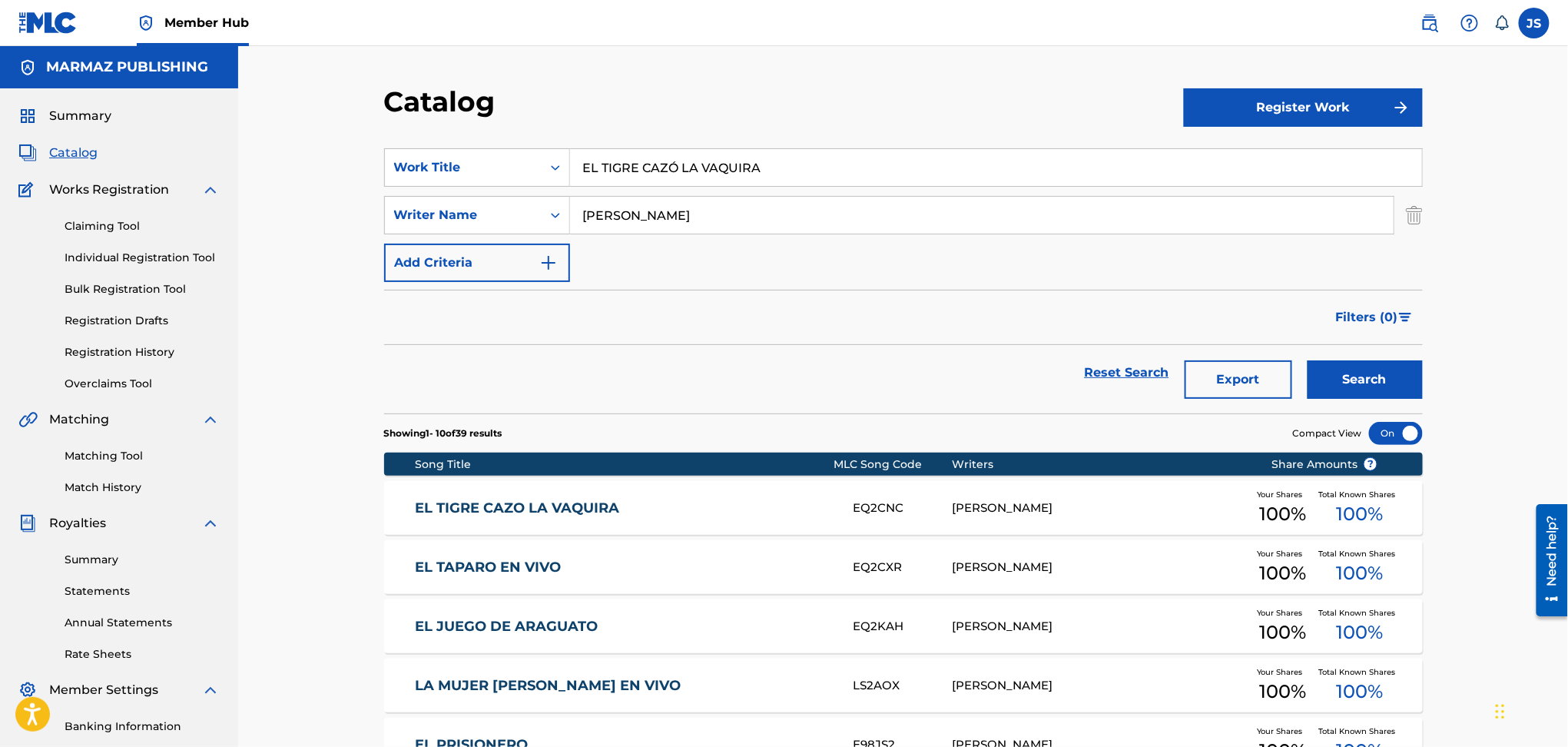
click at [588, 507] on link "EL TIGRE CAZO LA VAQUIRA" at bounding box center [624, 507] width 418 height 17
paste input "CAZADOR DE CONEJOS"
drag, startPoint x: 776, startPoint y: 176, endPoint x: 152, endPoint y: 158, distance: 624.3
click at [147, 161] on main "MARMAZ PUBLISHING Summary Catalog Works Registration Claiming Tool Individual R…" at bounding box center [784, 596] width 1568 height 1101
type input "EL CAZADOR DE CONEJOS"
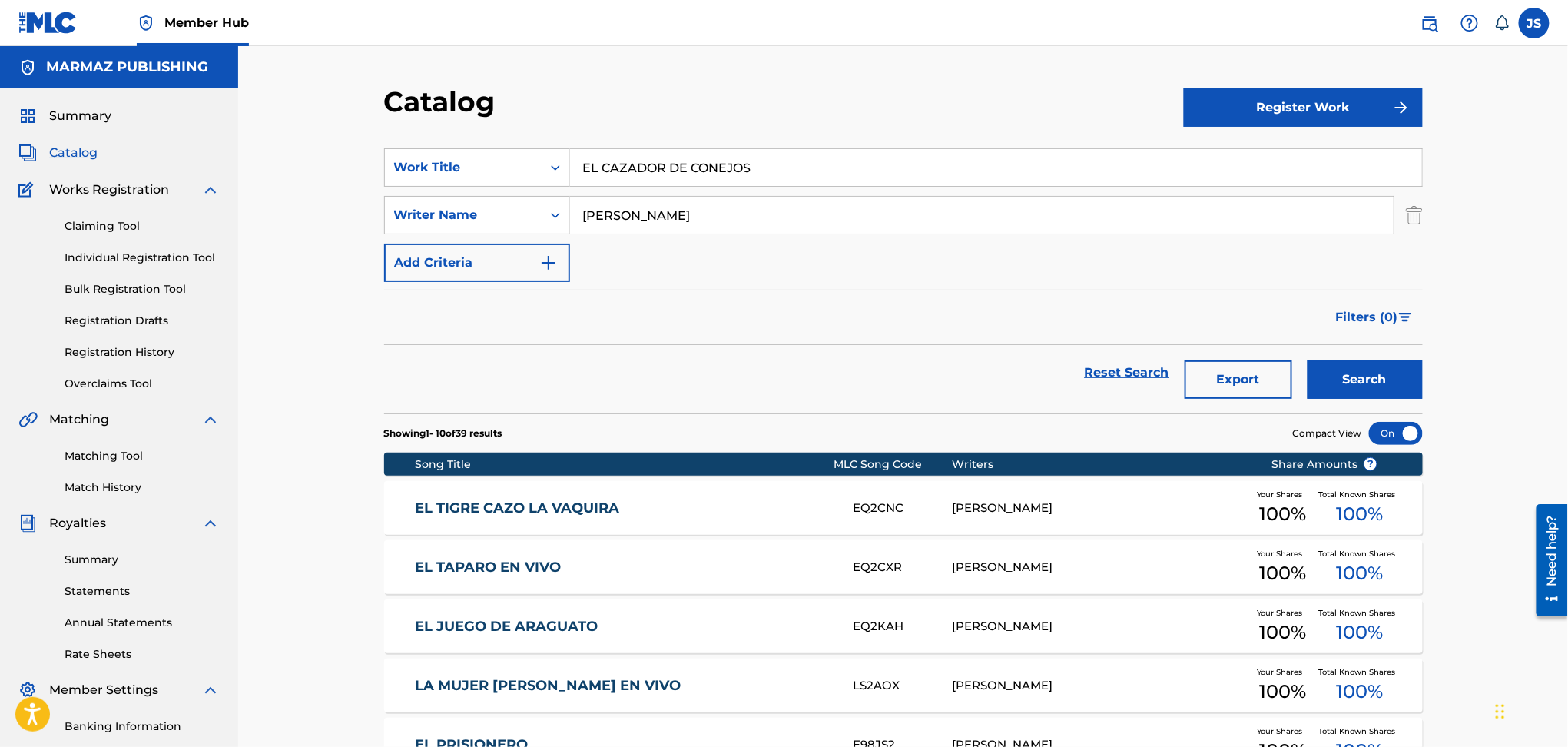
click at [945, 108] on div "Catalog" at bounding box center [784, 107] width 800 height 46
click at [1380, 373] on button "Search" at bounding box center [1365, 379] width 115 height 38
click at [568, 513] on link "EL CAZADOR DE CONEJOS" at bounding box center [624, 507] width 418 height 17
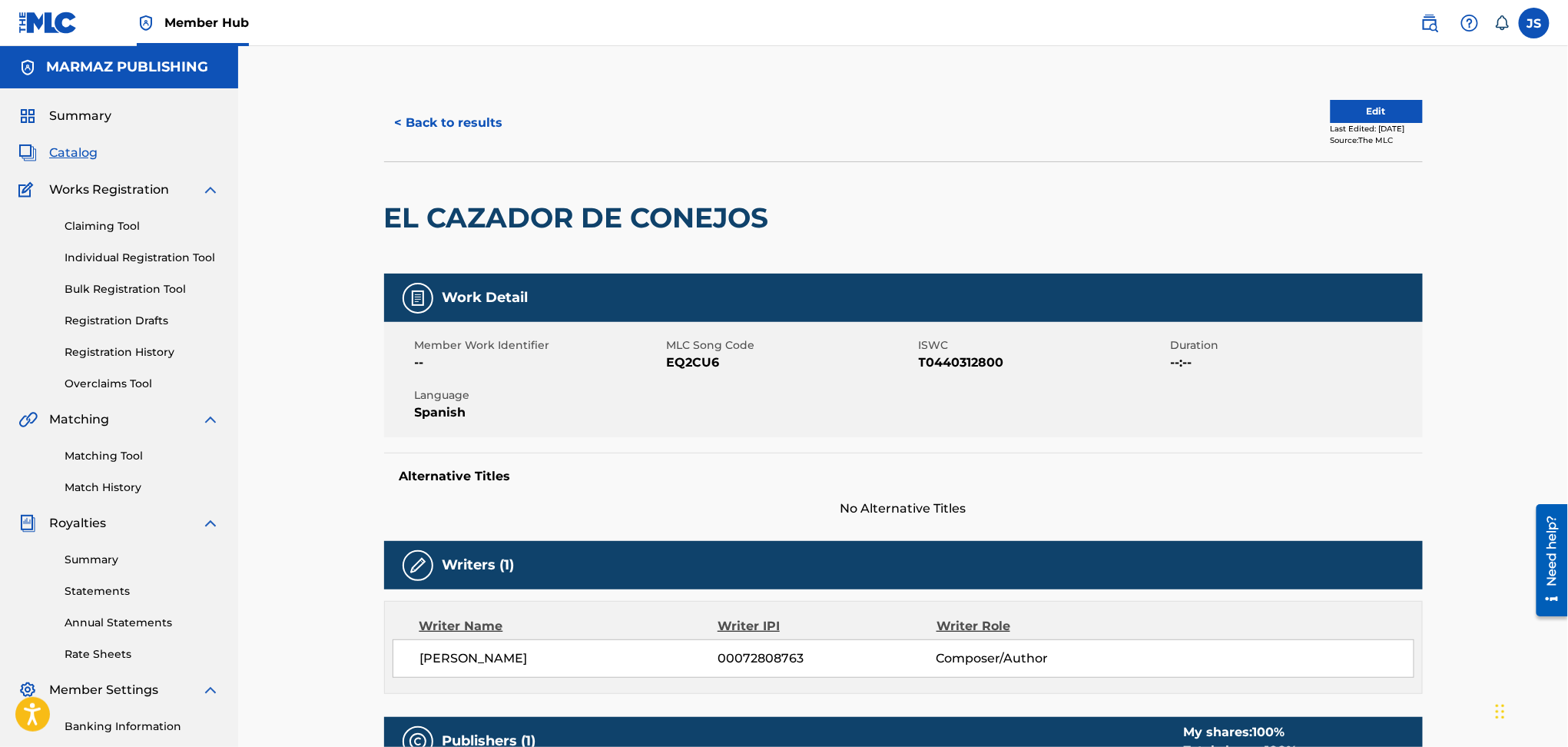
click at [944, 359] on span "T0440312800" at bounding box center [1042, 363] width 248 height 18
click at [944, 359] on span "T0440312800" at bounding box center [1042, 363] width 248 height 18
click at [685, 357] on span "EQ2CU6" at bounding box center [791, 363] width 248 height 18
click at [445, 137] on button "< Back to results" at bounding box center [449, 123] width 130 height 38
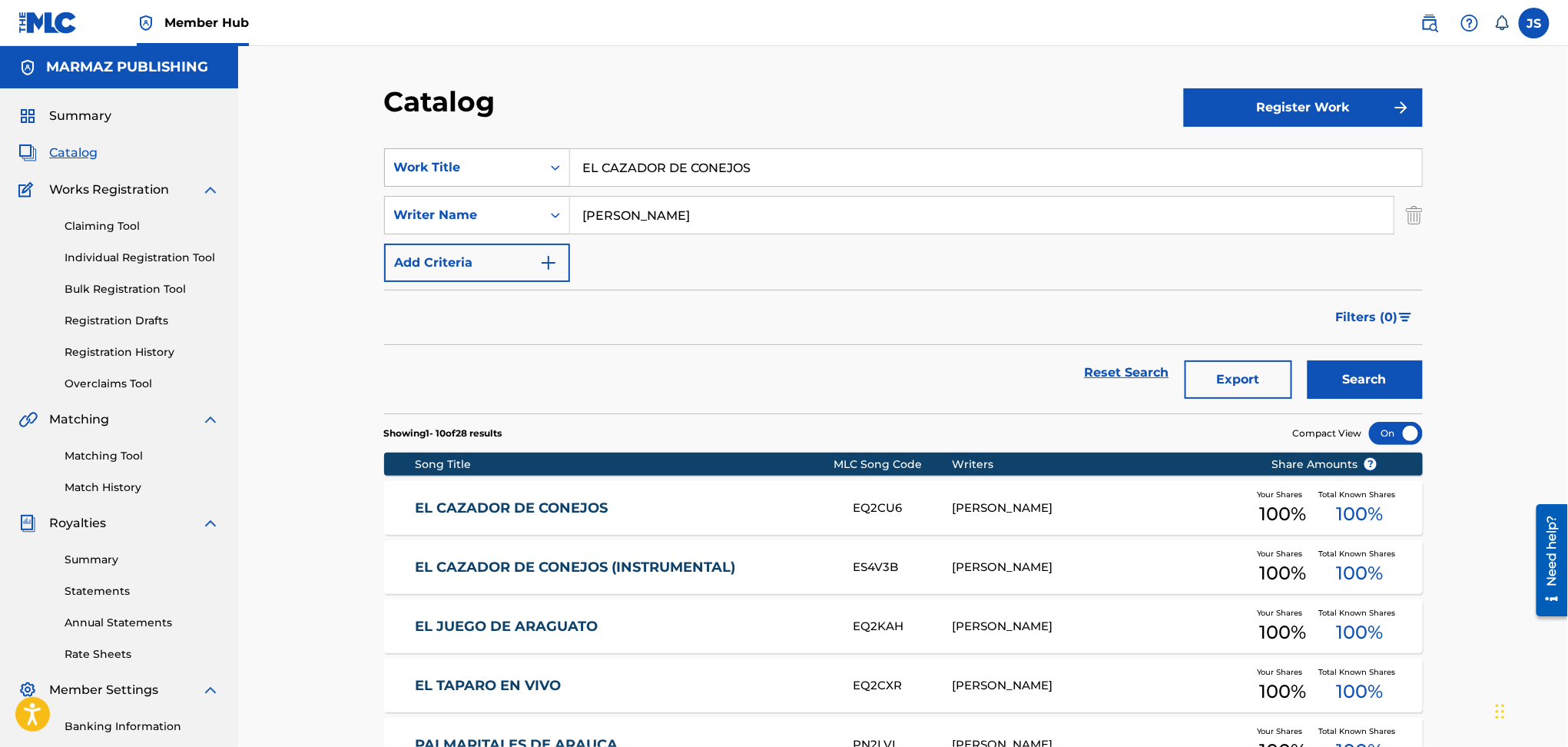
drag, startPoint x: 745, startPoint y: 176, endPoint x: 566, endPoint y: 157, distance: 180.0
click at [562, 160] on div "SearchWithCriteria93b5de38-62a4-4177-ab03-742c480f9f2b Work Title EL CAZADOR DE…" at bounding box center [903, 167] width 1039 height 38
paste input "FRACASÓ MI MATRIMONIO"
type input "FRACASÓ MI MATRIMONIO"
drag, startPoint x: 793, startPoint y: 126, endPoint x: 1021, endPoint y: 216, distance: 245.1
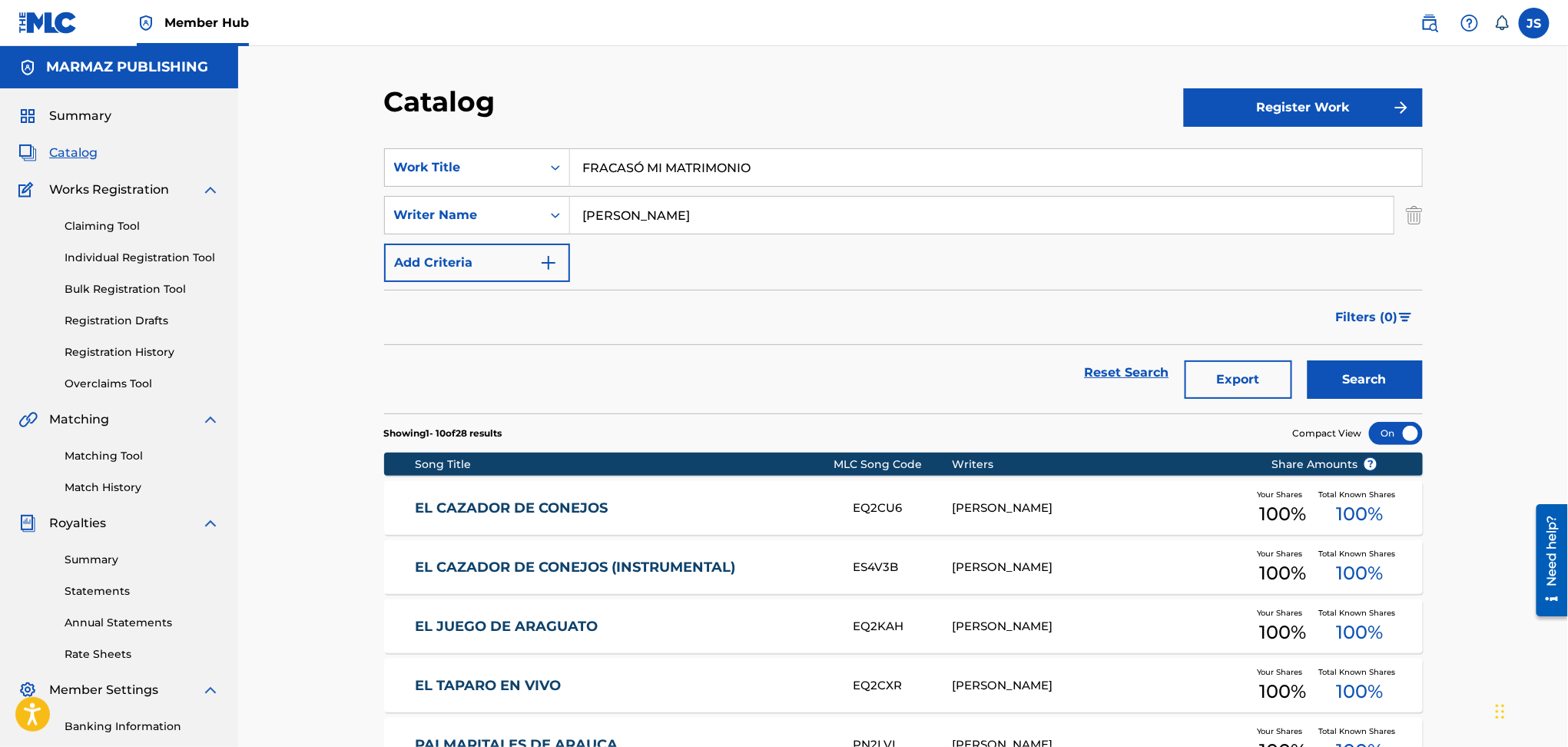
click at [795, 127] on div "Catalog" at bounding box center [784, 107] width 800 height 46
click at [1350, 379] on button "Search" at bounding box center [1365, 379] width 115 height 38
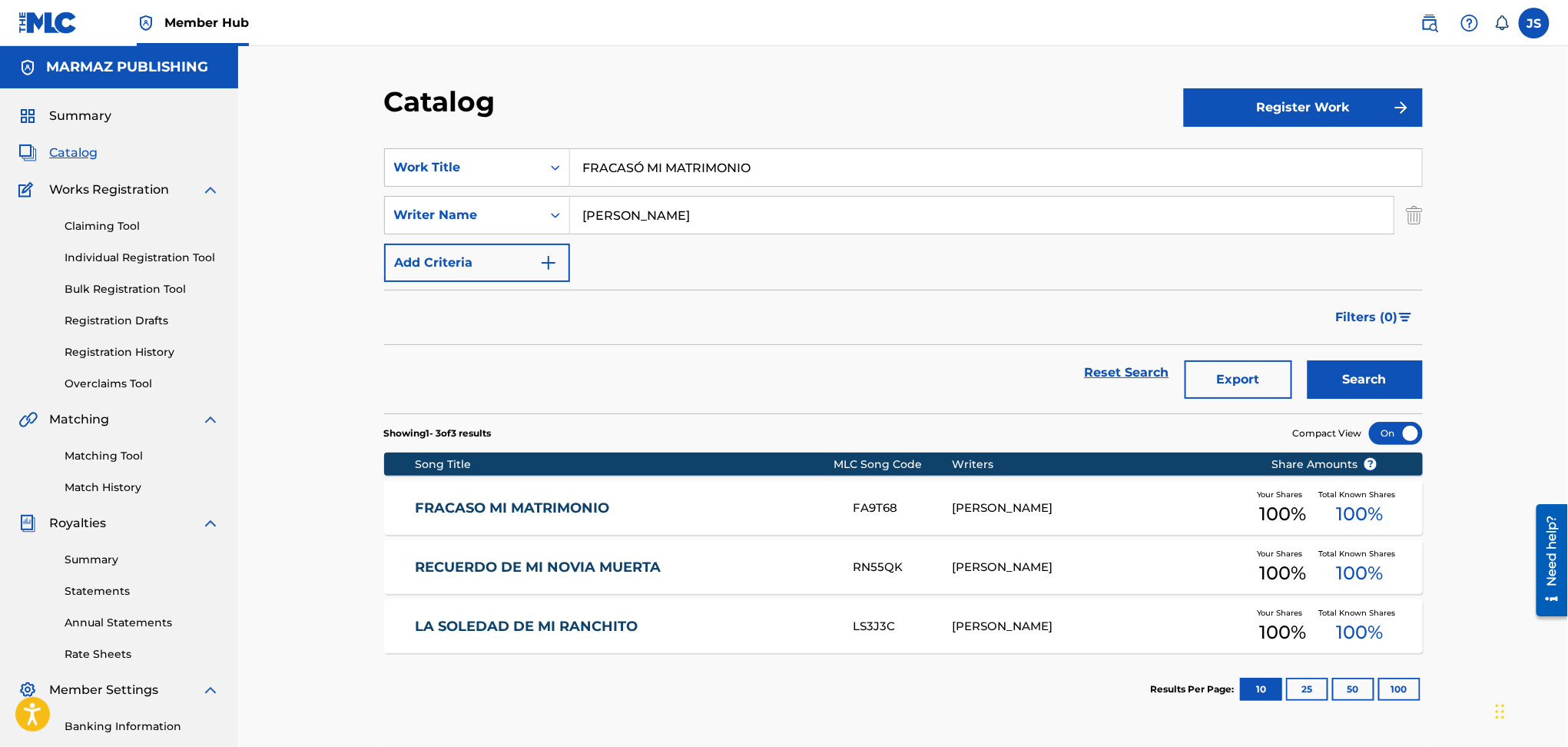
click at [559, 502] on link "FRACASO MI MATRIMONIO" at bounding box center [624, 507] width 418 height 17
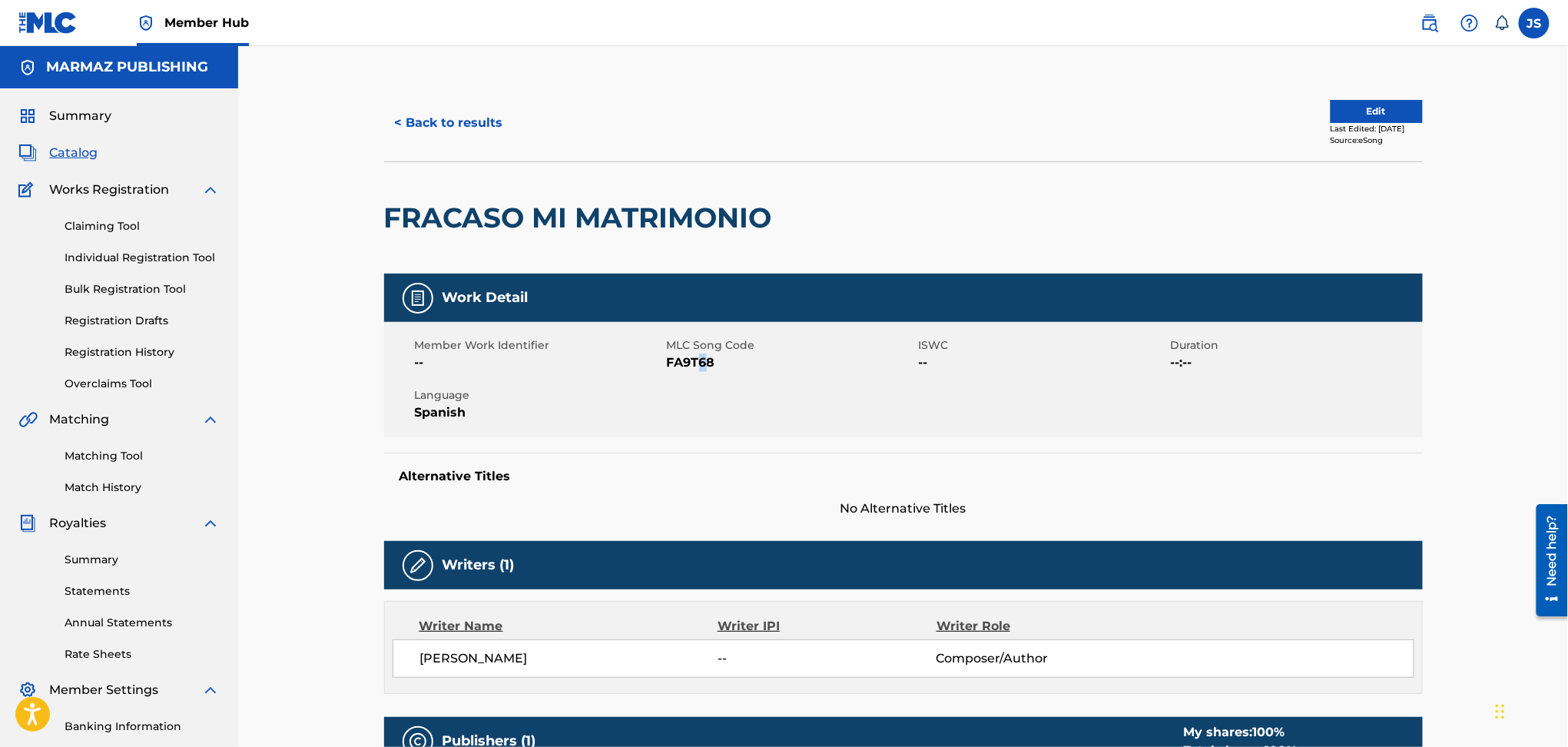
click at [702, 354] on span "FA9T68" at bounding box center [791, 363] width 248 height 18
click at [699, 360] on span "FA9T68" at bounding box center [791, 363] width 248 height 18
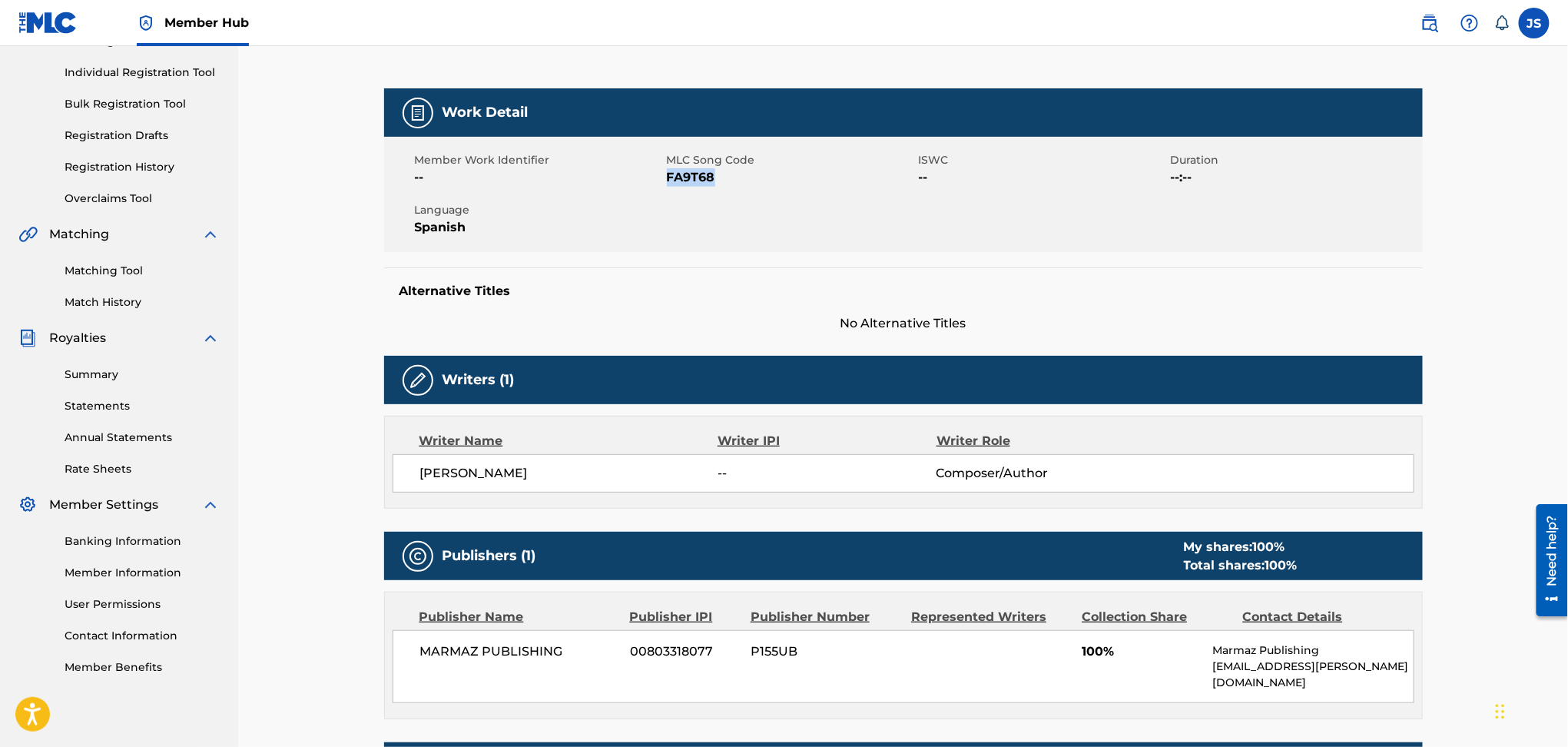
scroll to position [410, 0]
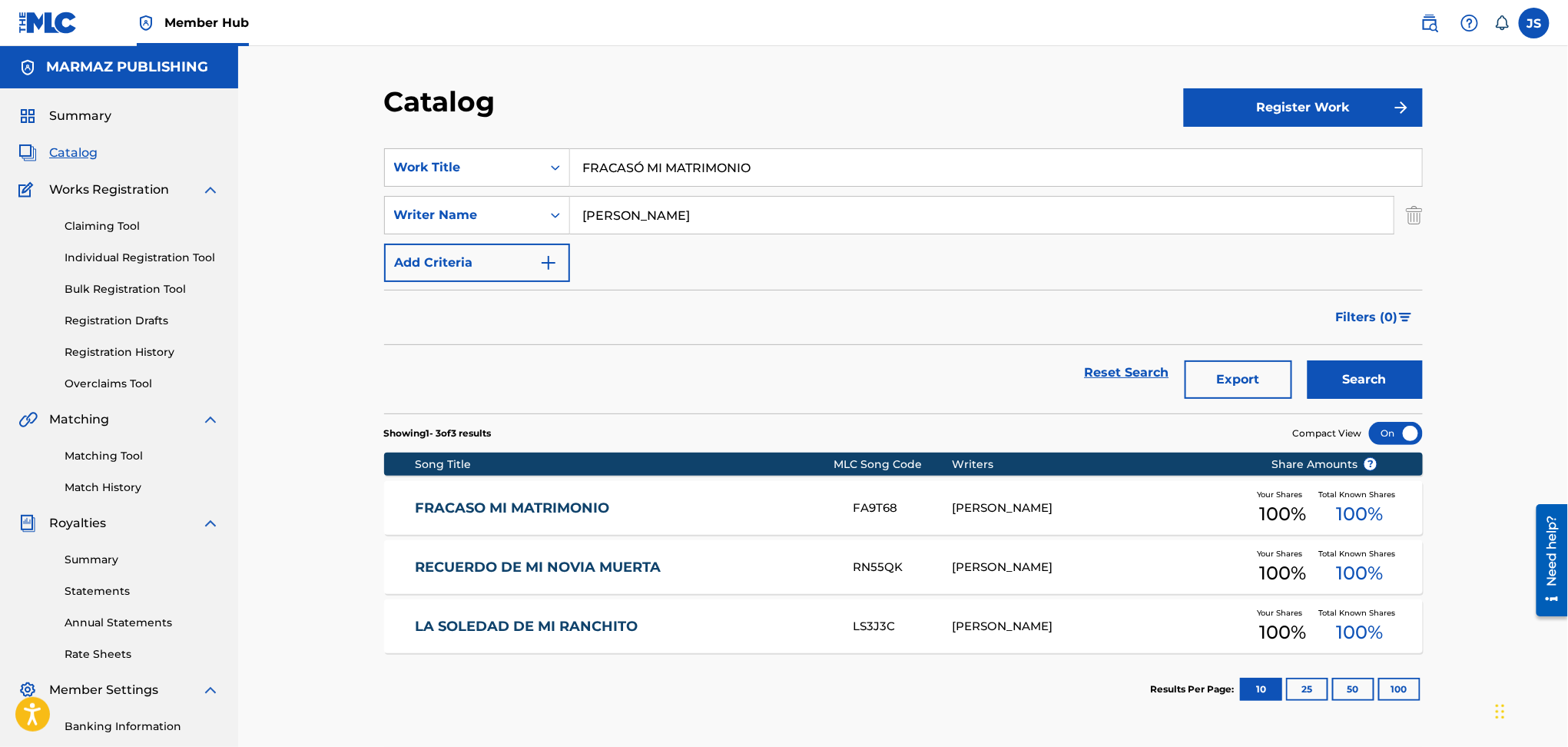
drag, startPoint x: 765, startPoint y: 169, endPoint x: 446, endPoint y: 138, distance: 320.5
click at [426, 139] on section "SearchWithCriteria93b5de38-62a4-4177-ab03-742c480f9f2b Work Title FRACASÓ MI MA…" at bounding box center [903, 272] width 1039 height 283
paste input "EL CAIMÁN CHUCUT"
type input "EL CAIMÁN CHUCUTO"
click at [855, 139] on section "SearchWithCriteria93b5de38-62a4-4177-ab03-742c480f9f2b Work Title EL CAIMÁN CHU…" at bounding box center [903, 272] width 1039 height 283
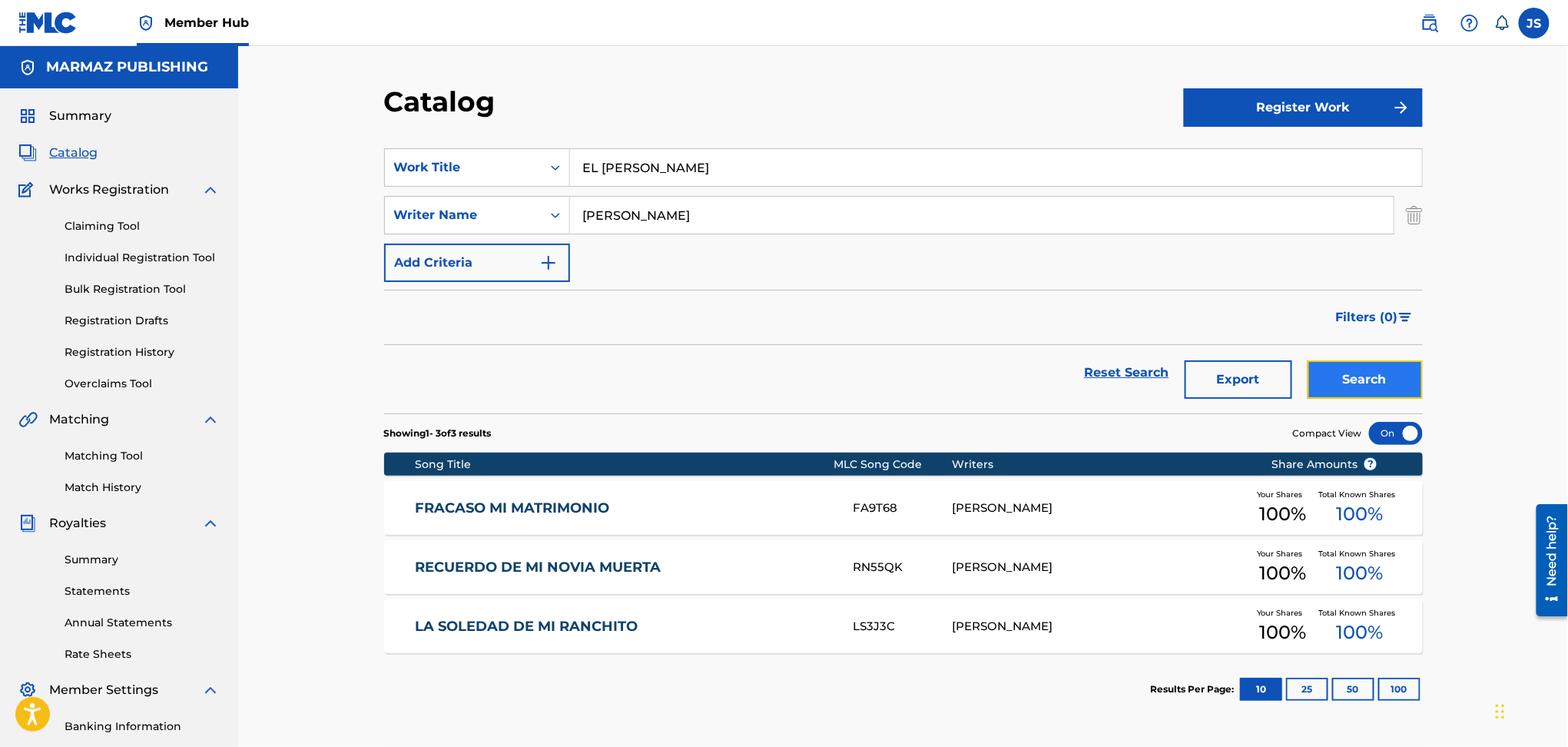
click at [1356, 374] on button "Search" at bounding box center [1365, 379] width 115 height 38
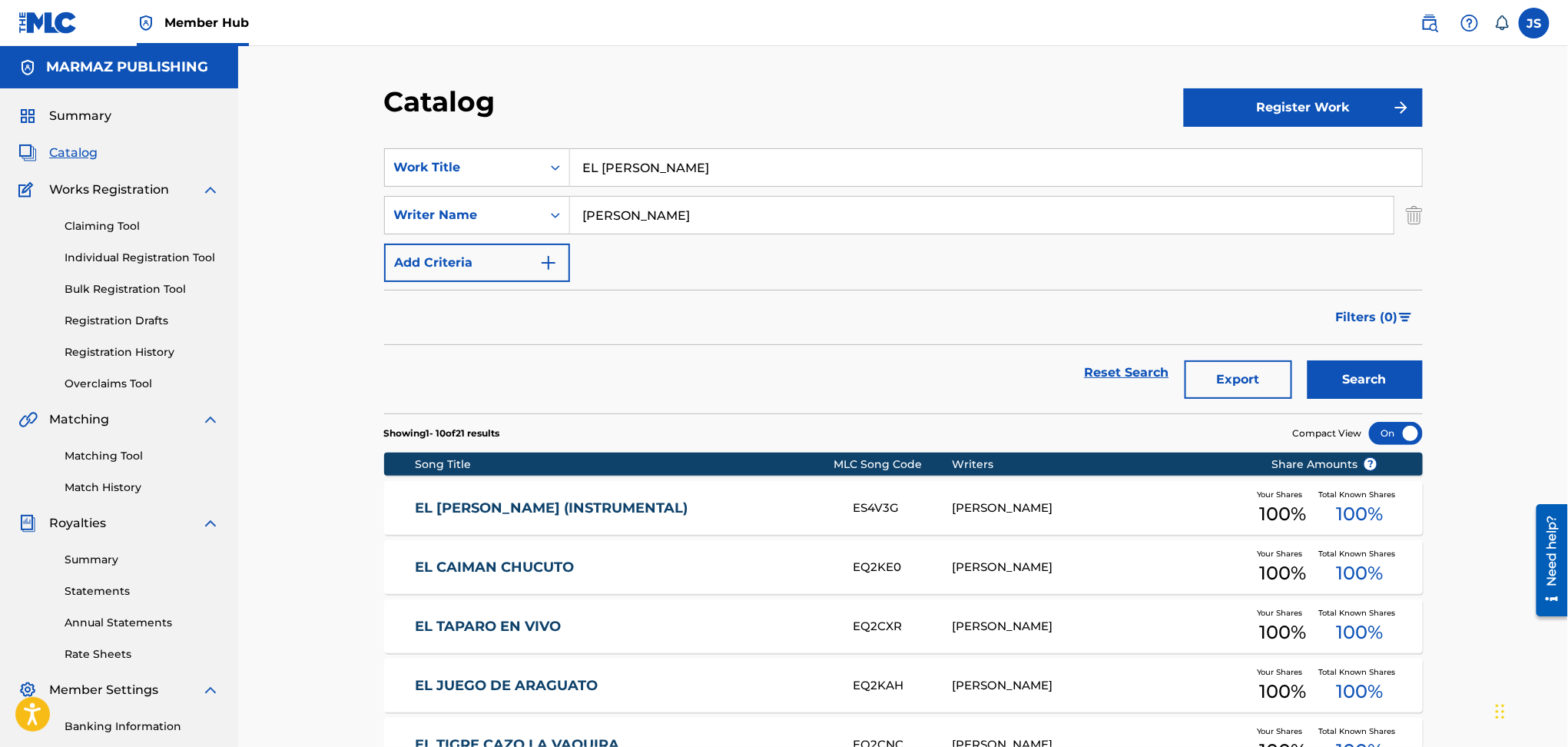
click at [560, 517] on link "EL CAIMÁN CHUCUTO (INSTRUMENTAL)" at bounding box center [624, 507] width 418 height 17
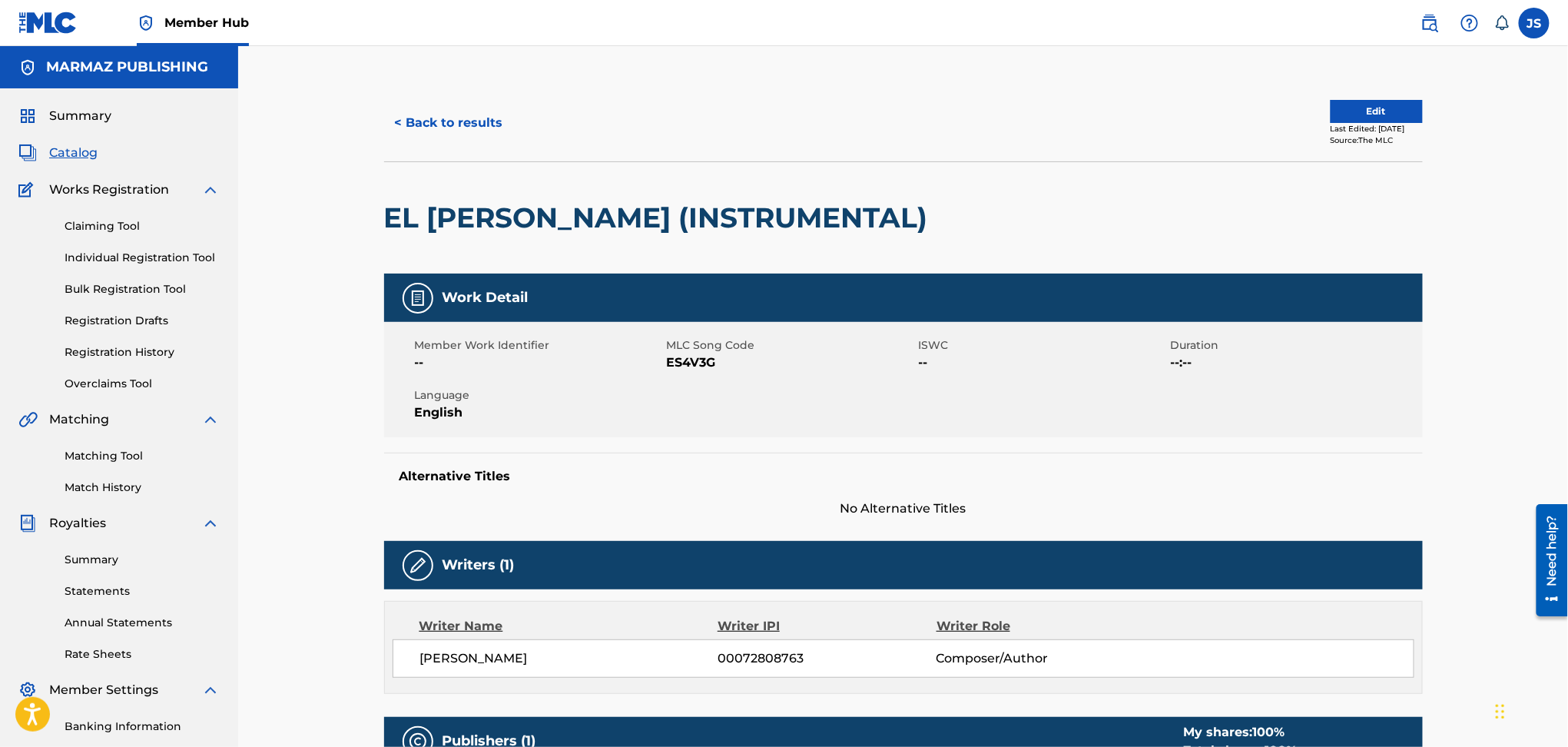
click at [697, 367] on span "ES4V3G" at bounding box center [791, 363] width 248 height 18
click at [435, 128] on button "< Back to results" at bounding box center [449, 123] width 130 height 38
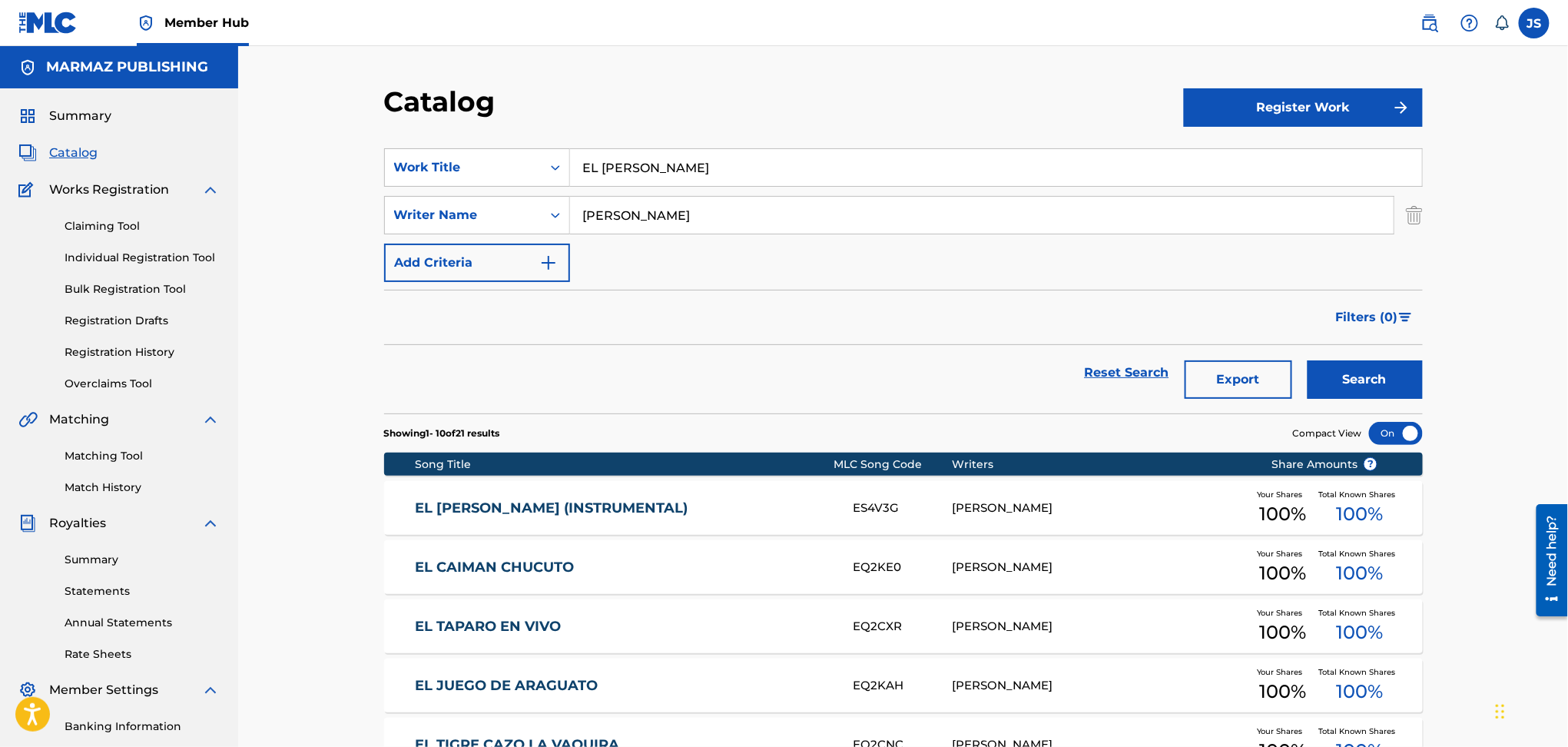
drag, startPoint x: 739, startPoint y: 165, endPoint x: 463, endPoint y: 144, distance: 276.8
click at [444, 154] on div "SearchWithCriteria93b5de38-62a4-4177-ab03-742c480f9f2b Work Title EL CAIMÁN CHU…" at bounding box center [903, 167] width 1039 height 38
paste input "ZADOR DE CONEJOS"
type input "EL CAZADOR DE CONEJOS"
click at [851, 102] on div "Catalog" at bounding box center [784, 107] width 800 height 46
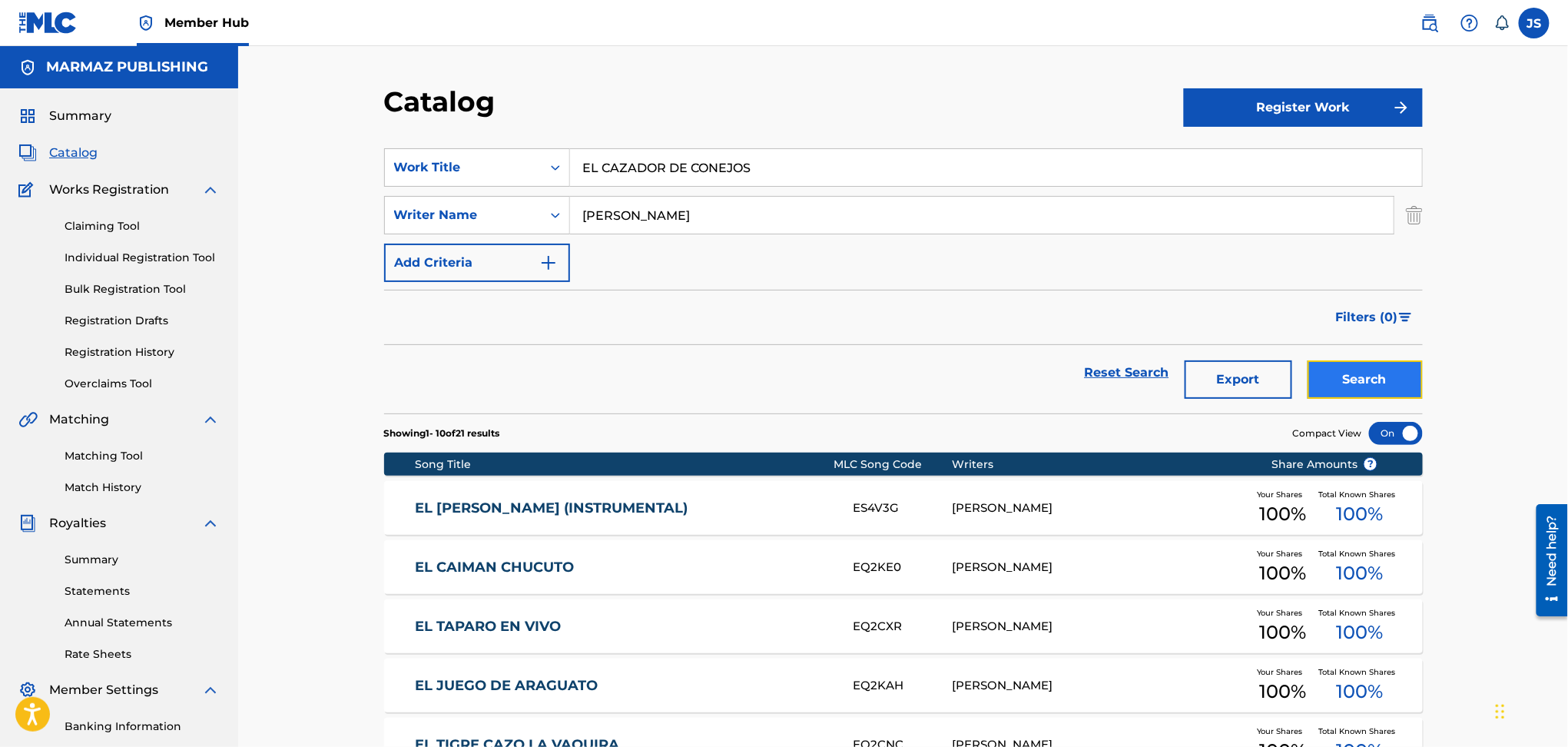
click at [1390, 386] on button "Search" at bounding box center [1365, 379] width 115 height 38
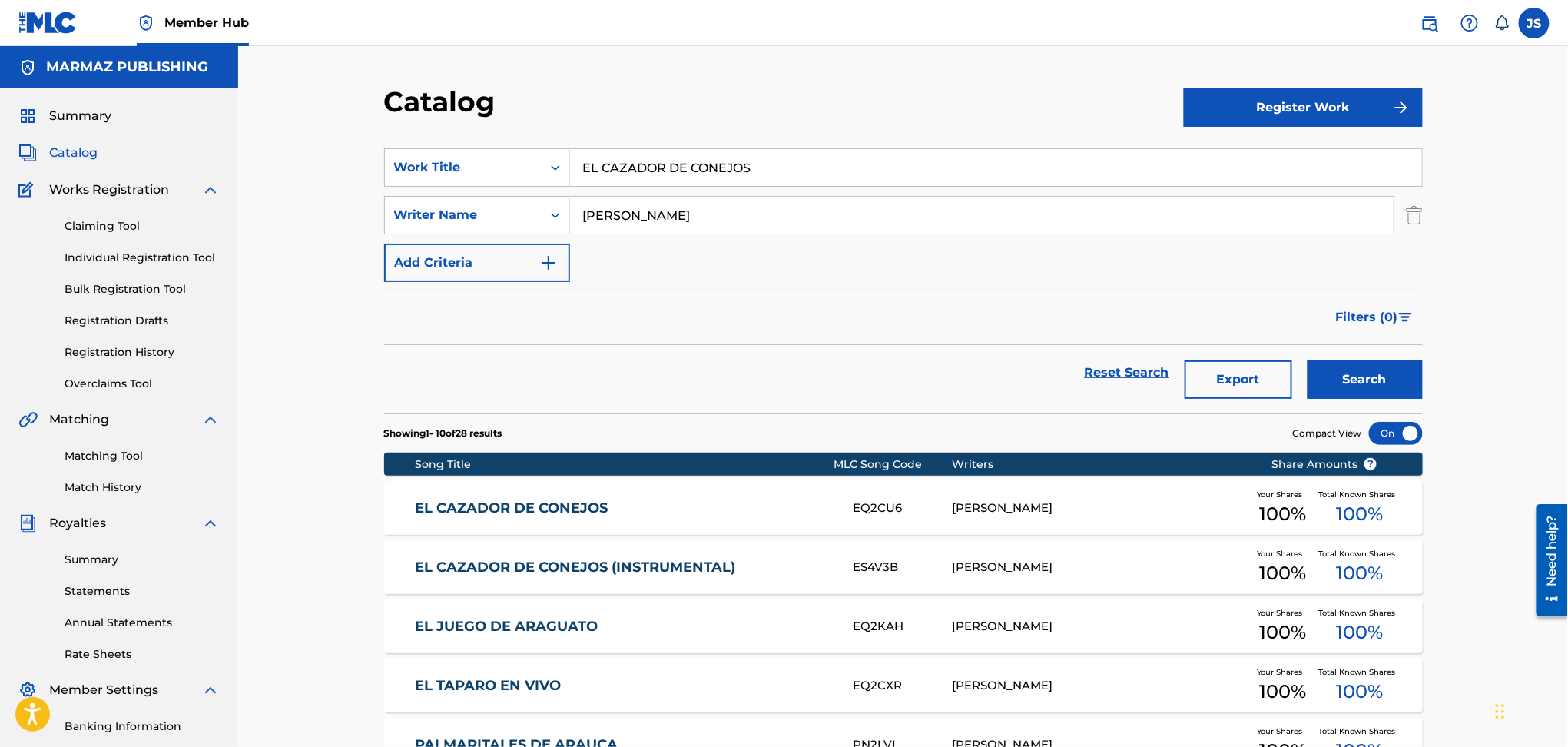
click at [528, 512] on link "EL CAZADOR DE CONEJOS" at bounding box center [624, 507] width 418 height 17
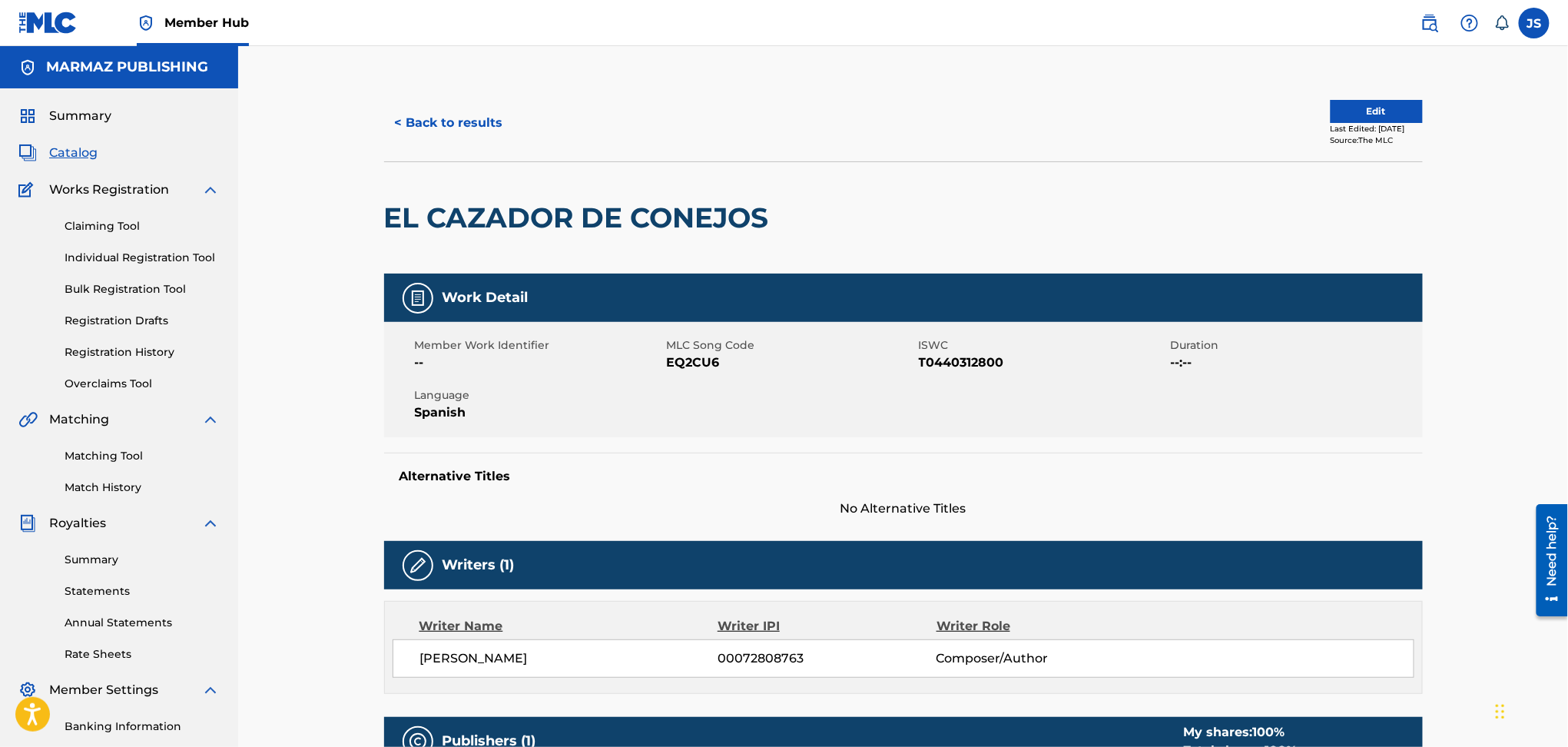
click at [965, 371] on span "T0440312800" at bounding box center [1042, 363] width 248 height 18
click at [687, 359] on span "EQ2CU6" at bounding box center [791, 363] width 248 height 18
click at [467, 125] on button "< Back to results" at bounding box center [449, 123] width 130 height 38
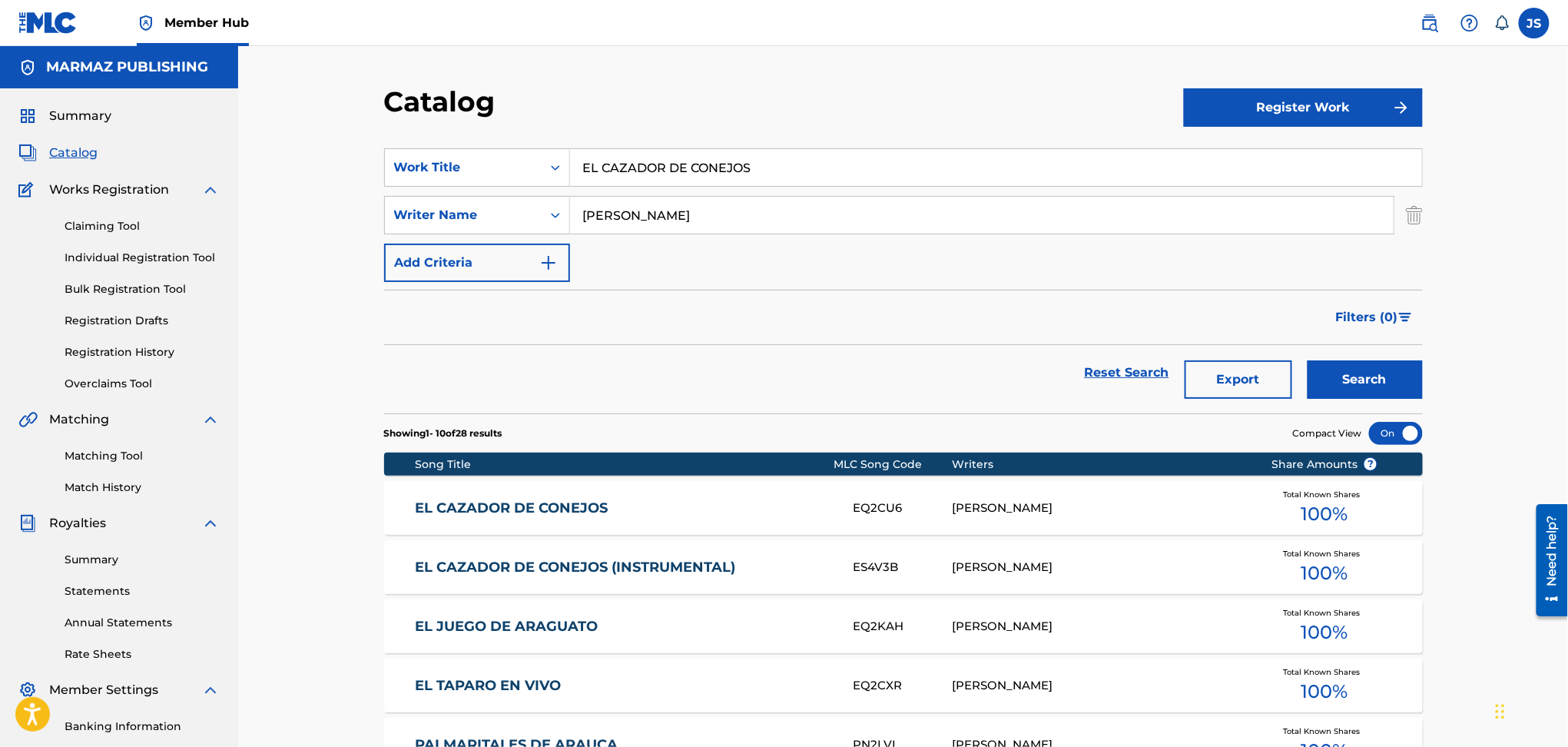
drag, startPoint x: 562, startPoint y: 190, endPoint x: 535, endPoint y: 190, distance: 27.0
click at [535, 190] on div "SearchWithCriteria93b5de38-62a4-4177-ab03-742c480f9f2b Work Title EL CAZADOR DE…" at bounding box center [903, 215] width 1039 height 133
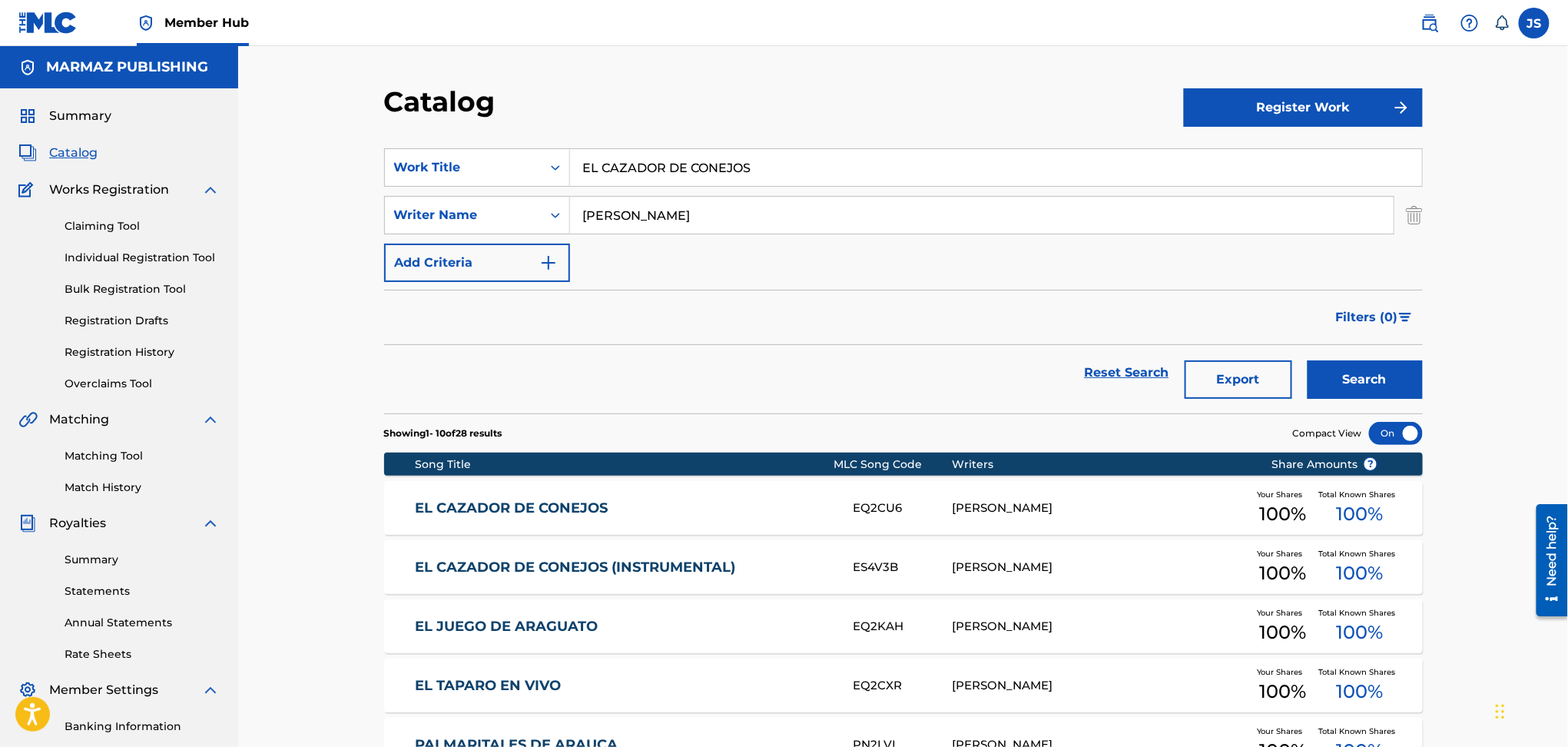
drag, startPoint x: 827, startPoint y: 154, endPoint x: 531, endPoint y: 127, distance: 297.2
click at [482, 152] on div "SearchWithCriteria93b5de38-62a4-4177-ab03-742c480f9f2b Work Title EL CAZADOR DE…" at bounding box center [903, 167] width 1039 height 38
paste input "LA MUCHACHA TÍMIDA"
type input "LA MUCHACHA TÍMIDA"
drag, startPoint x: 740, startPoint y: 102, endPoint x: 765, endPoint y: 109, distance: 26.0
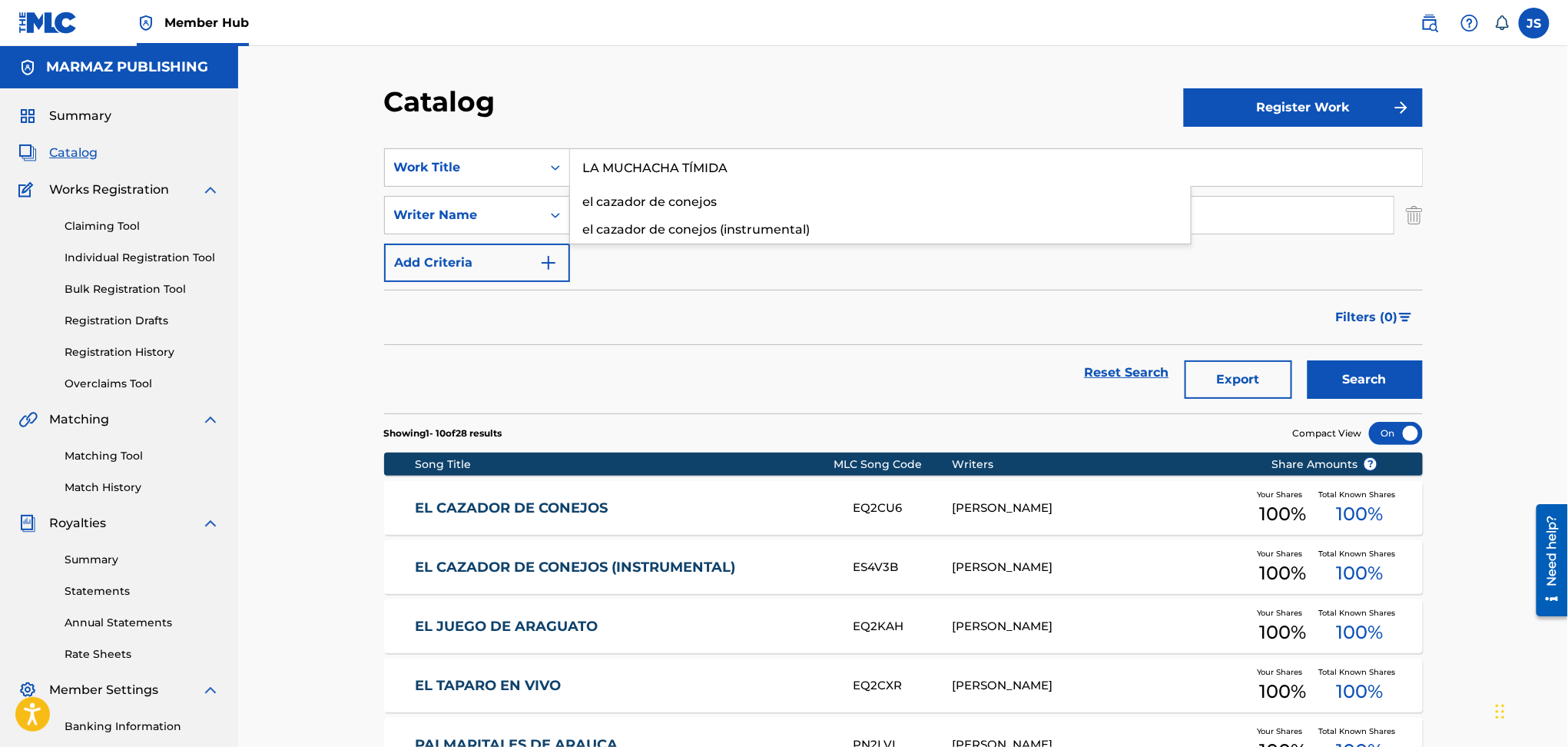
click at [740, 102] on div "Catalog" at bounding box center [784, 107] width 800 height 46
click at [1337, 375] on button "Search" at bounding box center [1365, 379] width 115 height 38
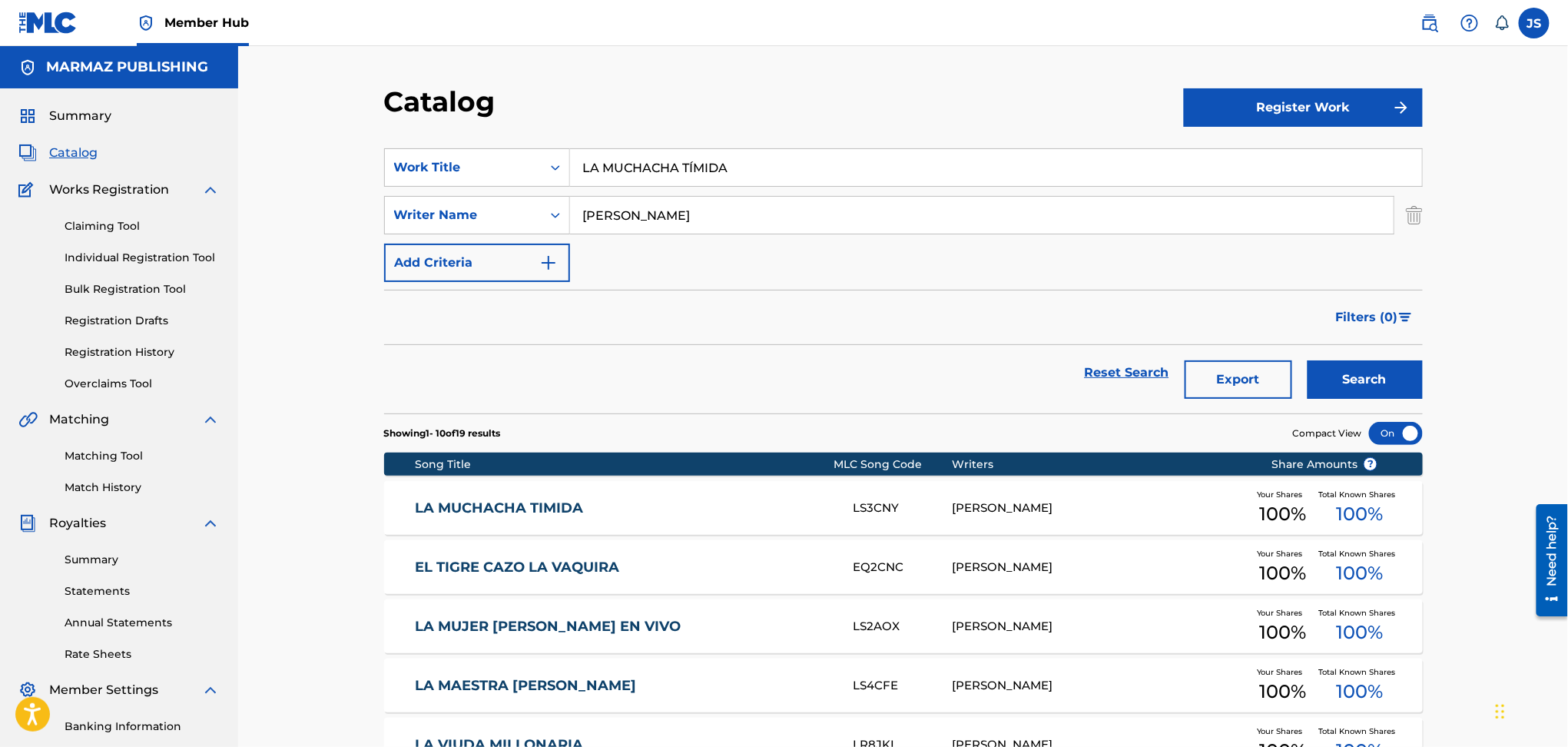
click at [536, 521] on div "LA MUCHACHA TIMIDA LS3CNY SANTIAGO RAMON ROJAS Your Shares 100 % Total Known Sh…" at bounding box center [903, 507] width 1039 height 54
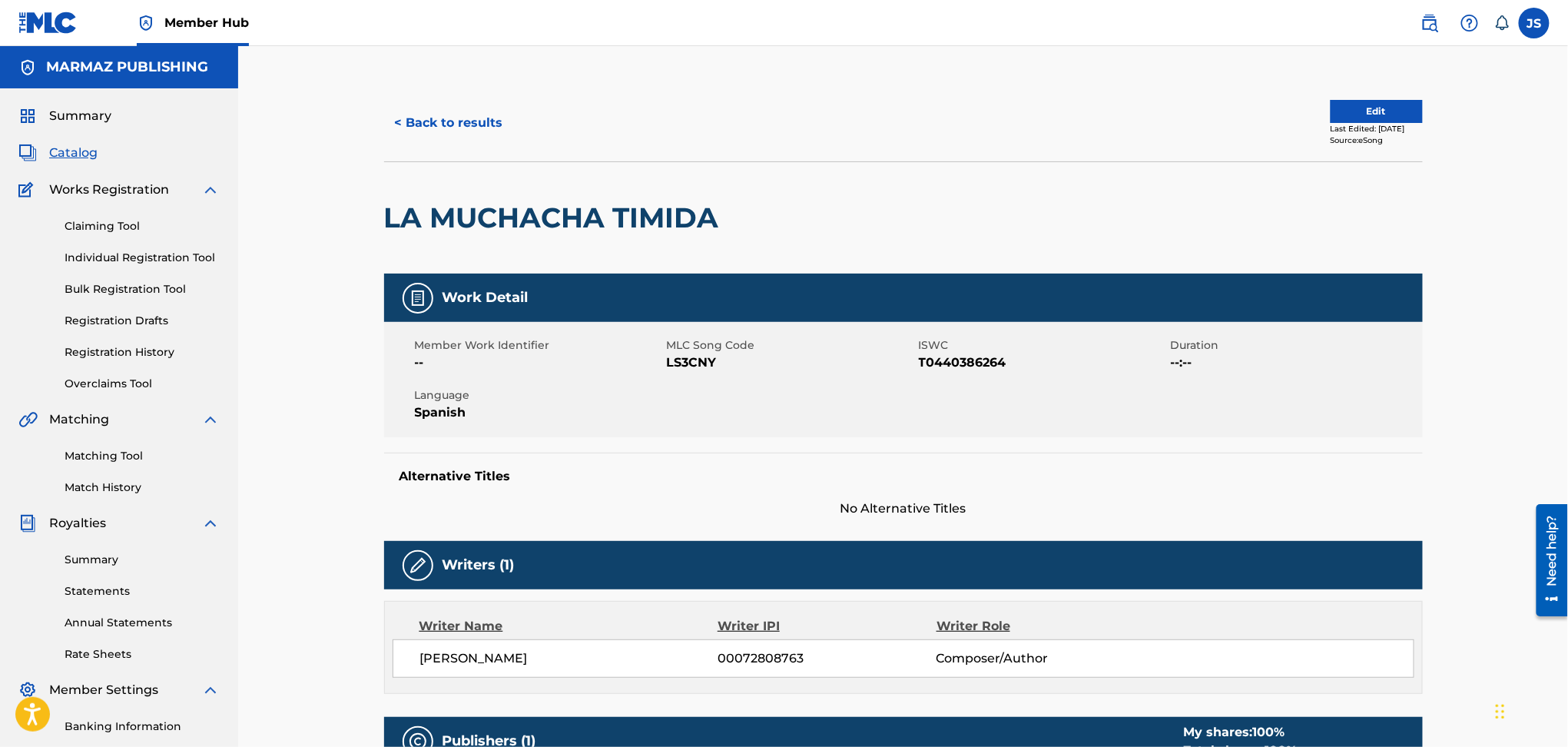
click at [938, 367] on span "T0440386264" at bounding box center [1042, 363] width 248 height 18
click at [708, 362] on span "LS3CNY" at bounding box center [791, 363] width 248 height 18
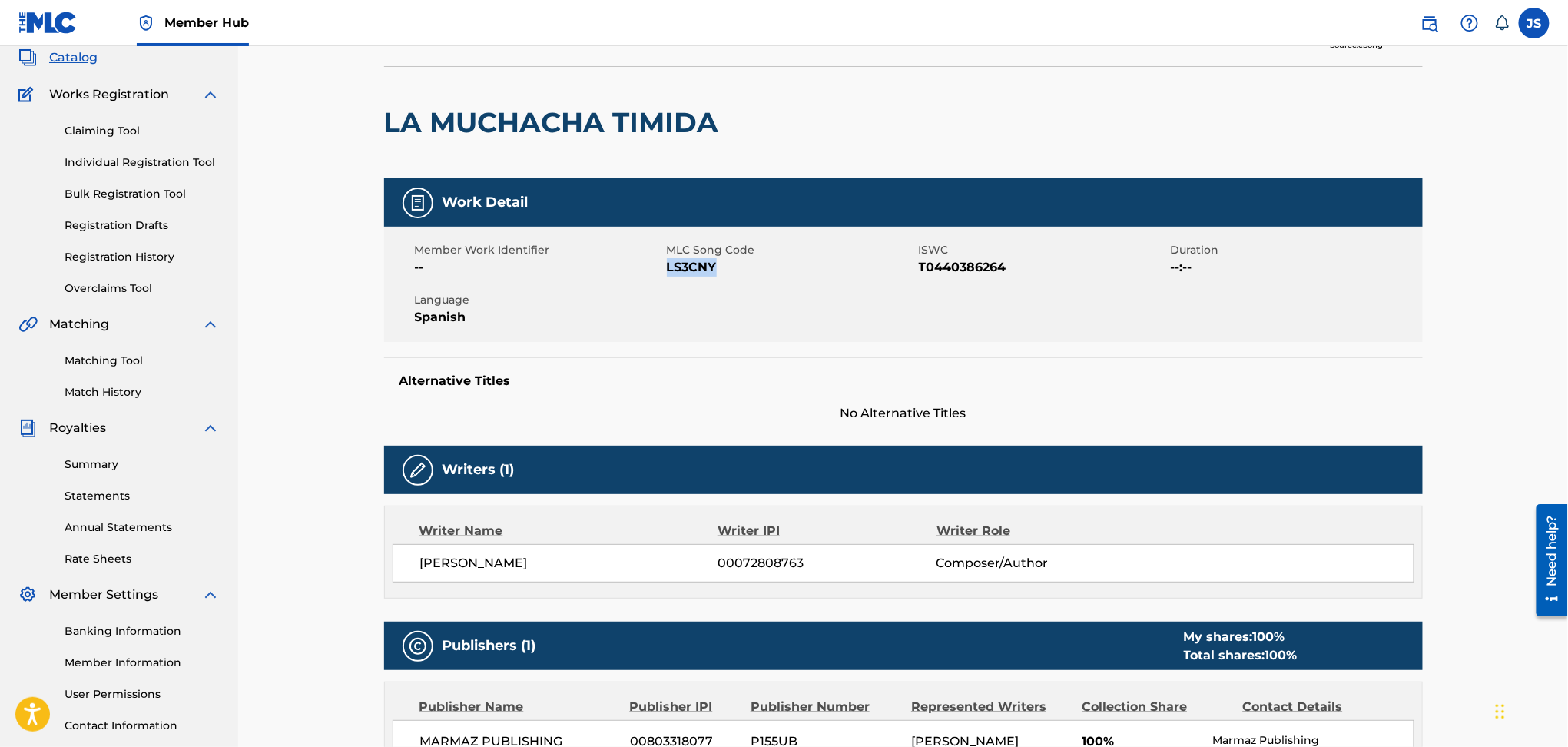
scroll to position [307, 0]
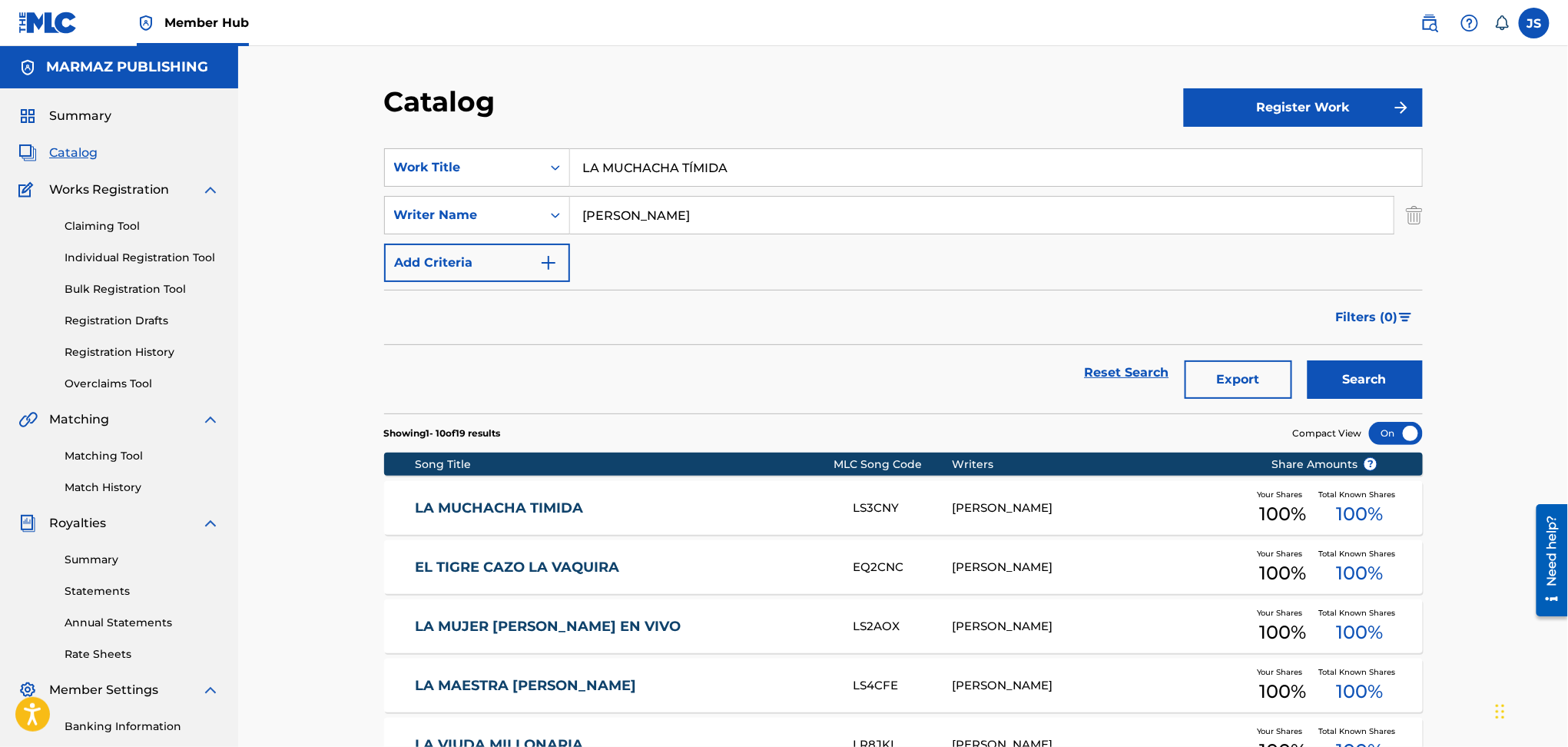
drag, startPoint x: 784, startPoint y: 162, endPoint x: 498, endPoint y: 189, distance: 287.3
click at [490, 188] on div "SearchWithCriteria93b5de38-62a4-4177-ab03-742c480f9f2b Work Title LA MUCHACHA T…" at bounding box center [903, 215] width 1039 height 133
paste input "CUANDO ME ROBÉ EL COCHINO"
type input "CUANDO ME ROBÉ EL COCHINO"
drag, startPoint x: 819, startPoint y: 337, endPoint x: 1029, endPoint y: 357, distance: 211.0
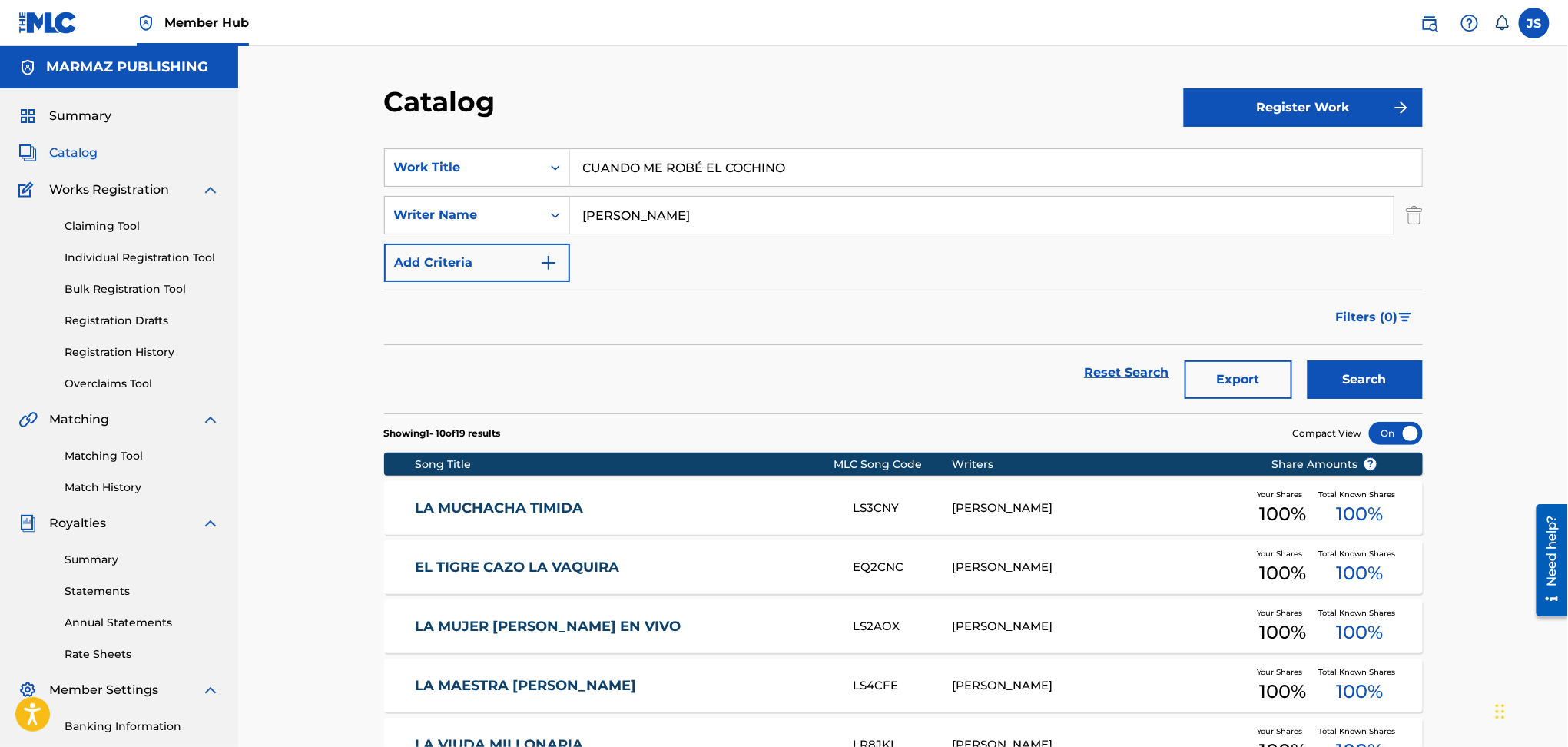
click at [834, 343] on div "Filters ( 0 )" at bounding box center [903, 317] width 1039 height 56
click at [1339, 374] on button "Search" at bounding box center [1365, 379] width 115 height 38
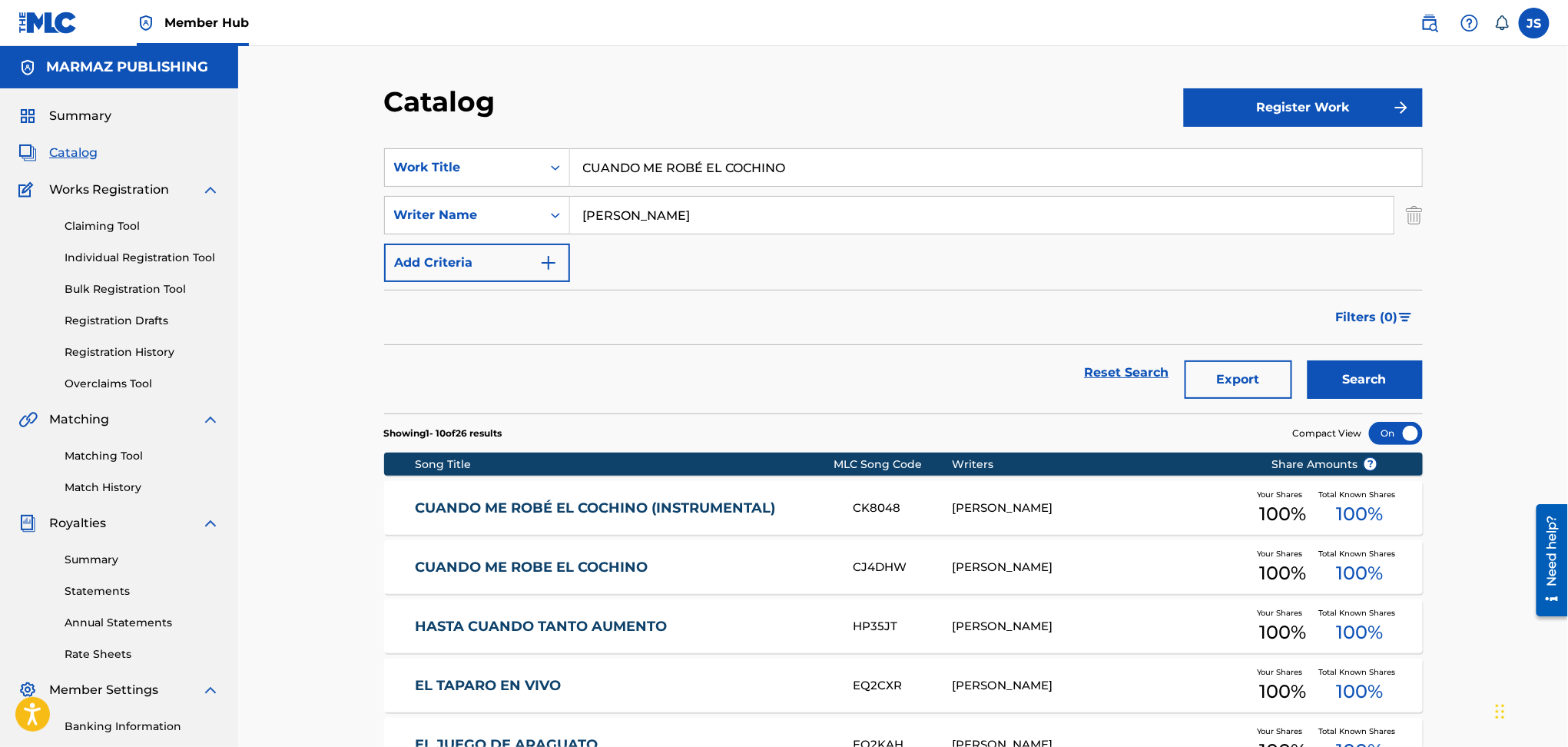
click at [588, 518] on div "CUANDO ME ROBÉ EL COCHINO (INSTRUMENTAL) CK8048 SANTIAGO RAMON ROJAS Your Share…" at bounding box center [903, 507] width 1039 height 54
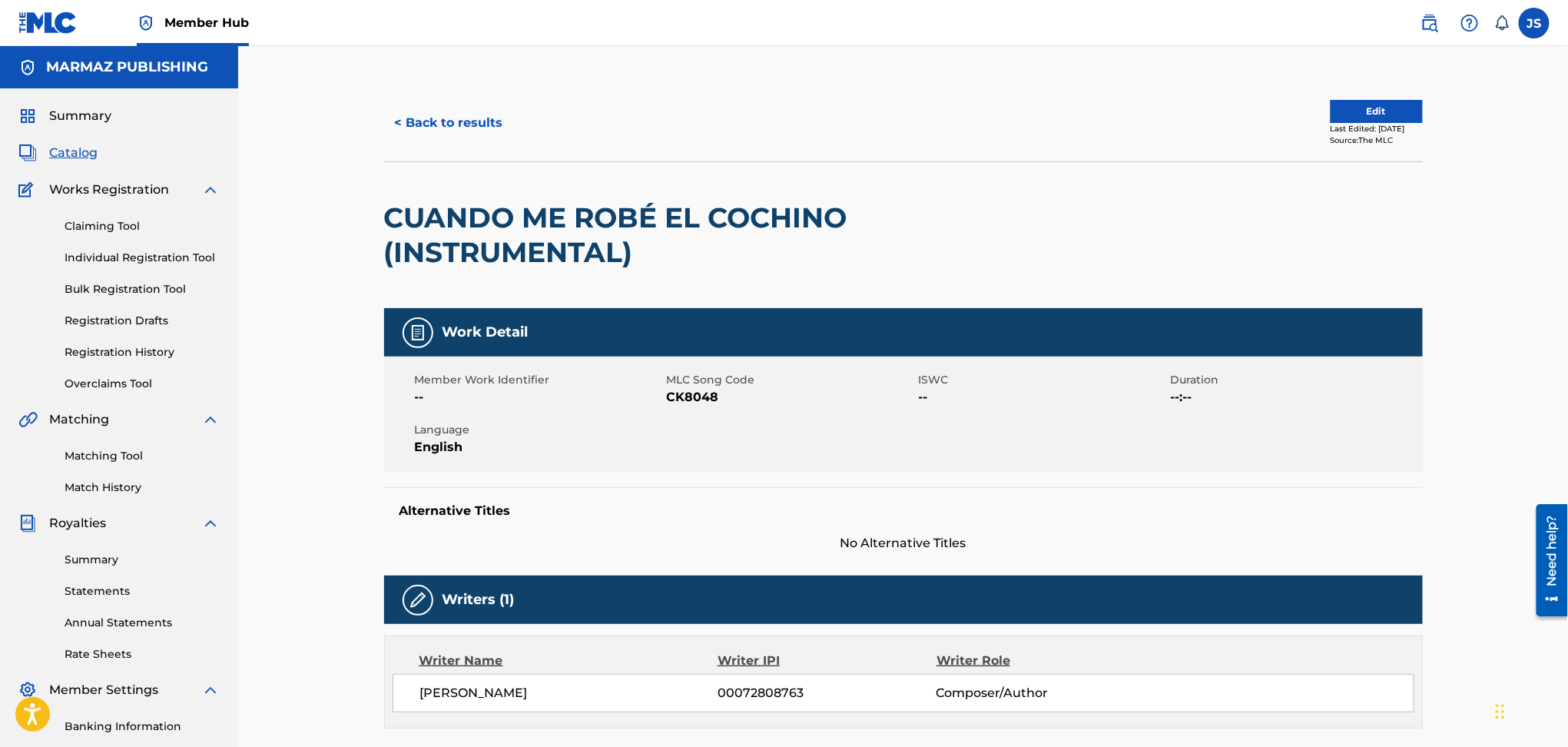
click at [691, 395] on span "CK8048" at bounding box center [791, 397] width 248 height 18
click at [494, 133] on button "< Back to results" at bounding box center [449, 123] width 130 height 38
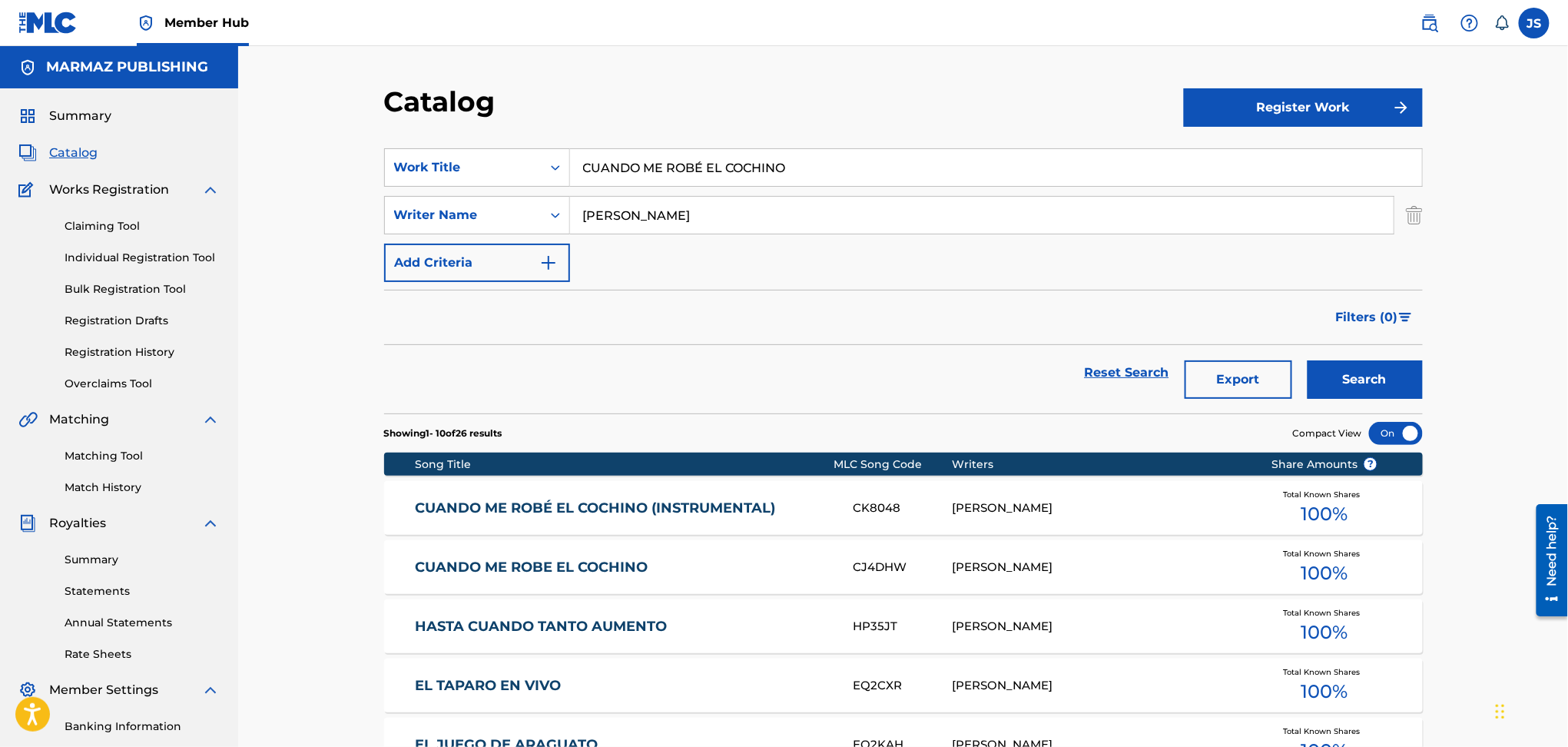
drag, startPoint x: 813, startPoint y: 166, endPoint x: 364, endPoint y: 140, distance: 449.8
click at [358, 140] on div "Catalog Register Work SearchWithCriteria93b5de38-62a4-4177-ab03-742c480f9f2b Wo…" at bounding box center [903, 596] width 1330 height 1101
paste input "LA SUEGRA DE SANTA RITA"
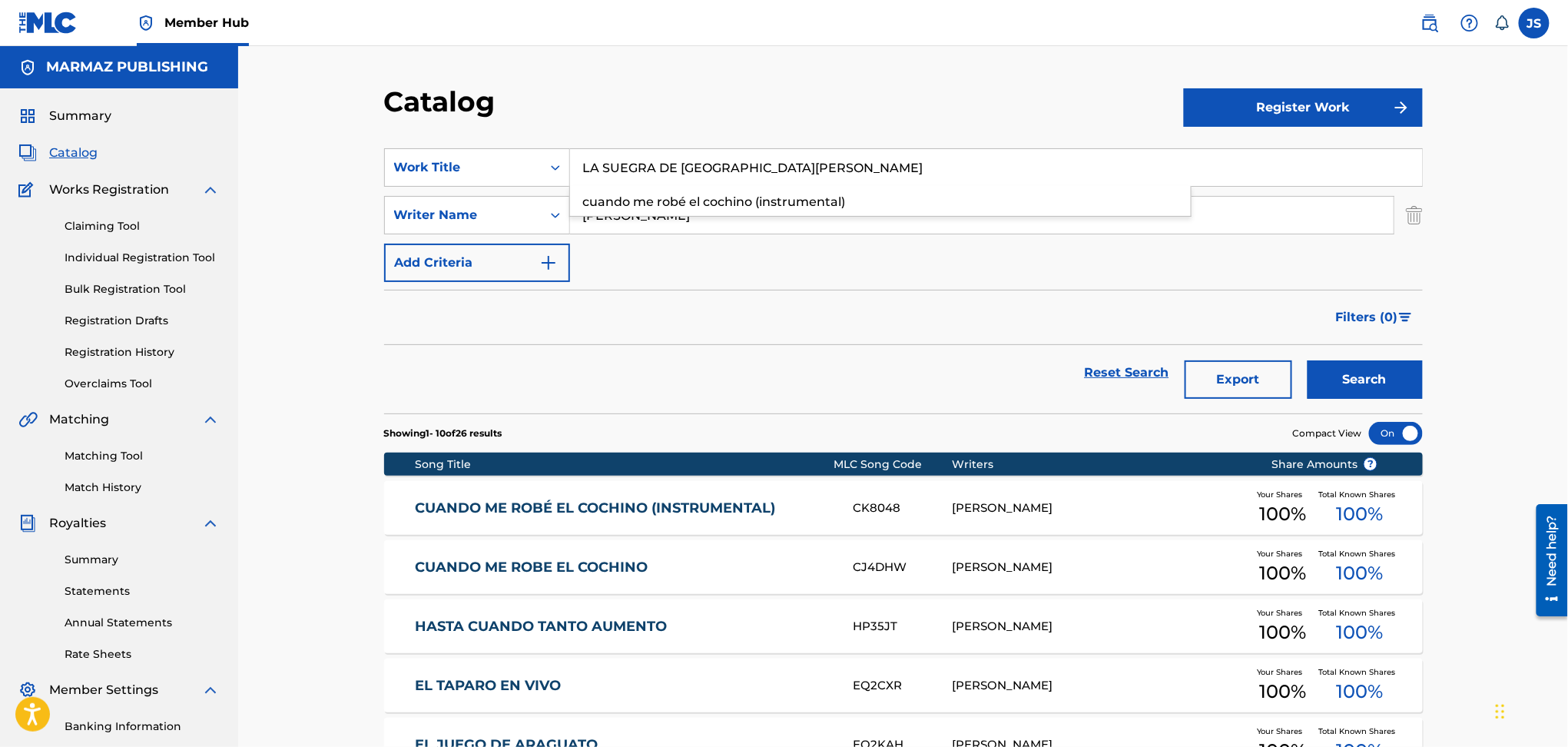
type input "LA SUEGRA DE SANTA RITA"
drag, startPoint x: 747, startPoint y: 133, endPoint x: 866, endPoint y: 185, distance: 129.9
click at [752, 133] on section "SearchWithCriteria93b5de38-62a4-4177-ab03-742c480f9f2b Work Title LA SUEGRA DE …" at bounding box center [903, 272] width 1039 height 283
click at [1362, 382] on button "Search" at bounding box center [1365, 379] width 115 height 38
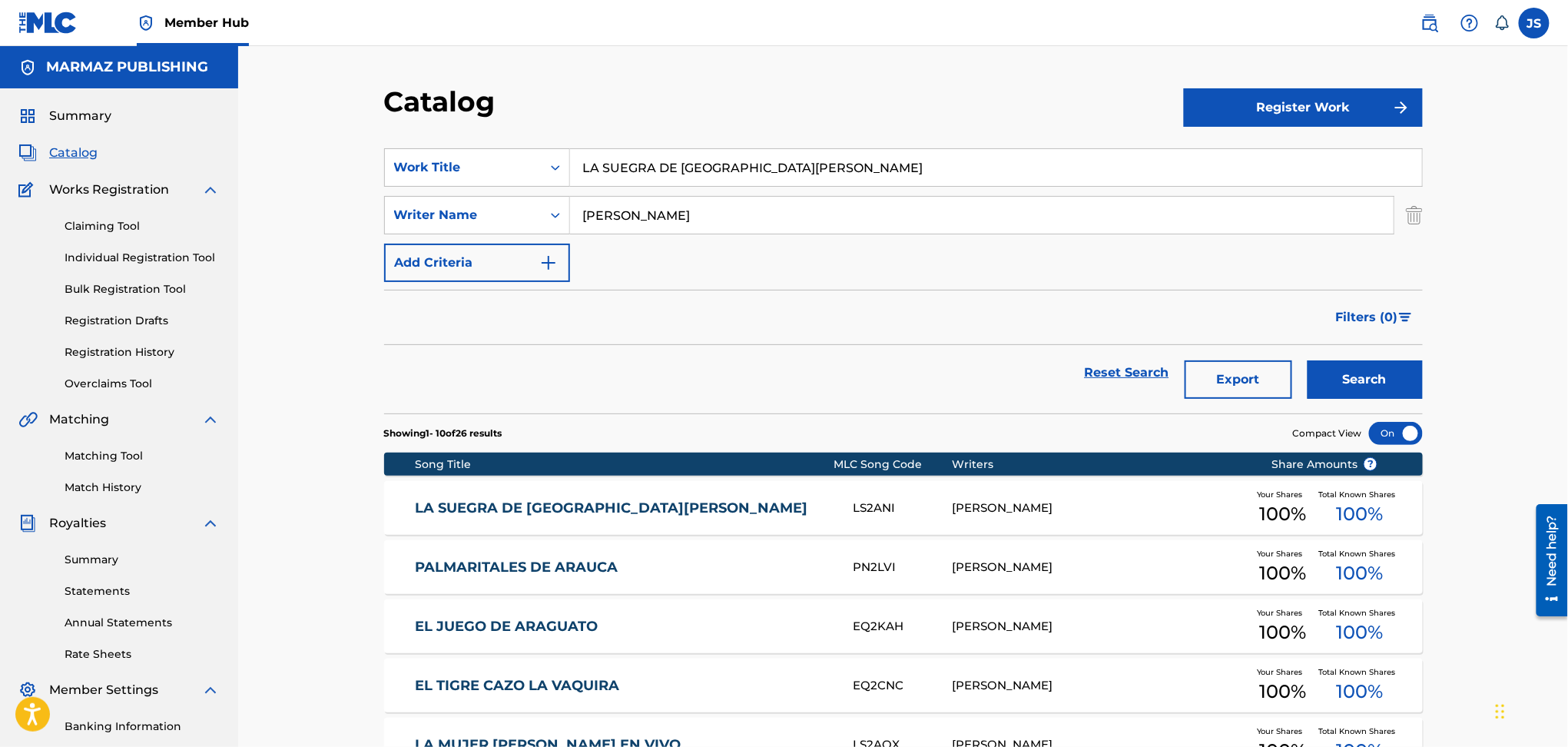
click at [421, 501] on link "LA SUEGRA DE SANTA RITA" at bounding box center [624, 507] width 418 height 17
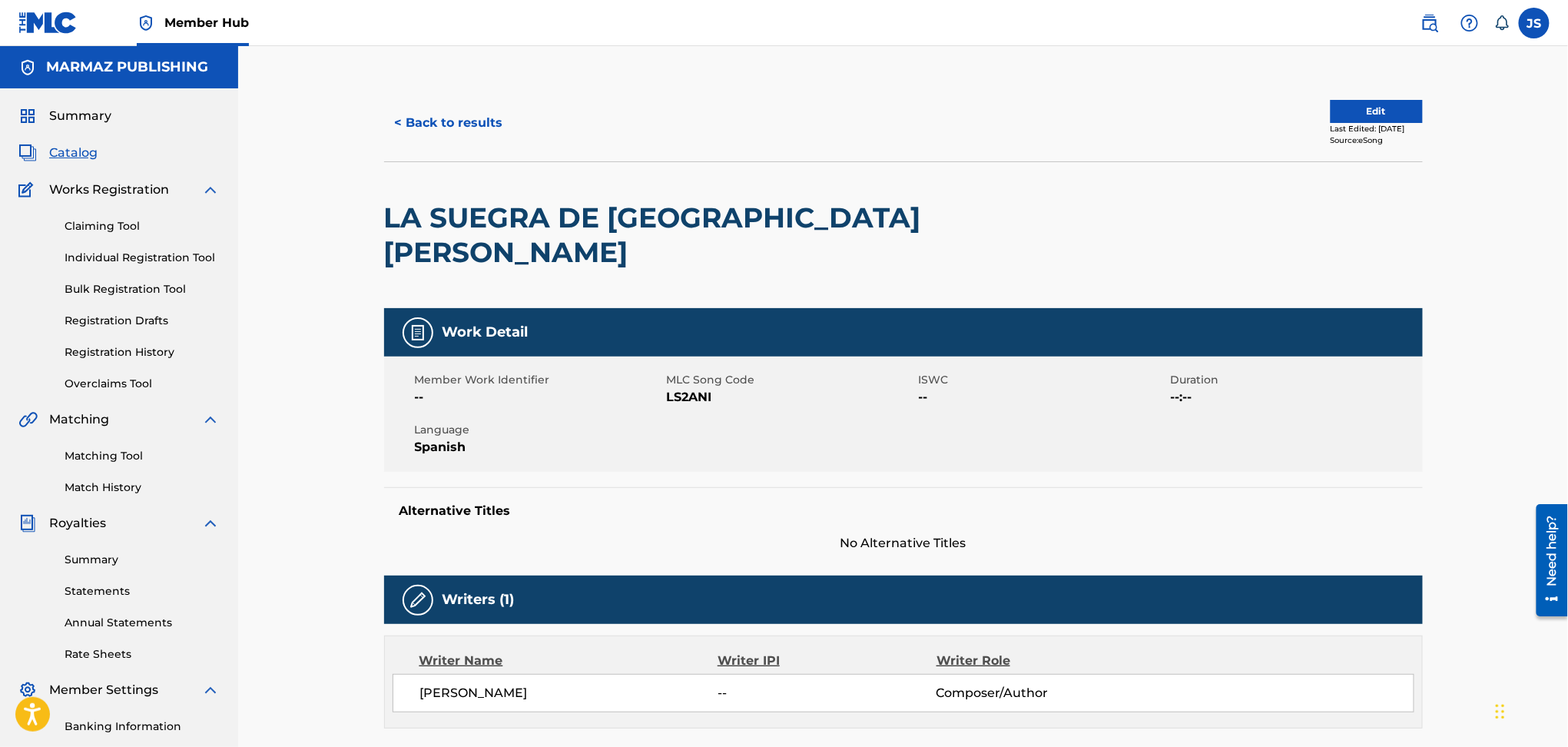
click at [673, 388] on span "LS2ANI" at bounding box center [791, 397] width 248 height 18
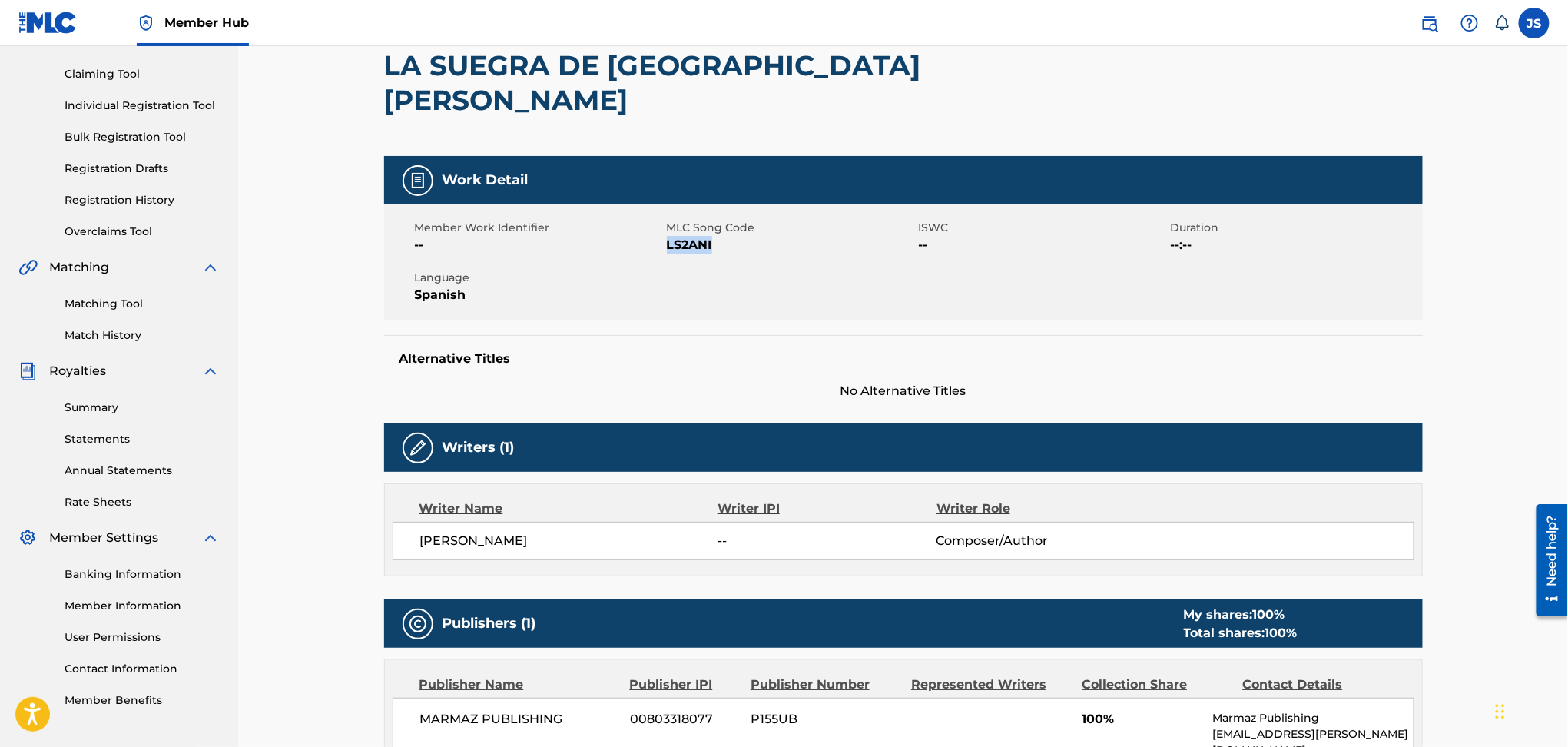
scroll to position [47, 0]
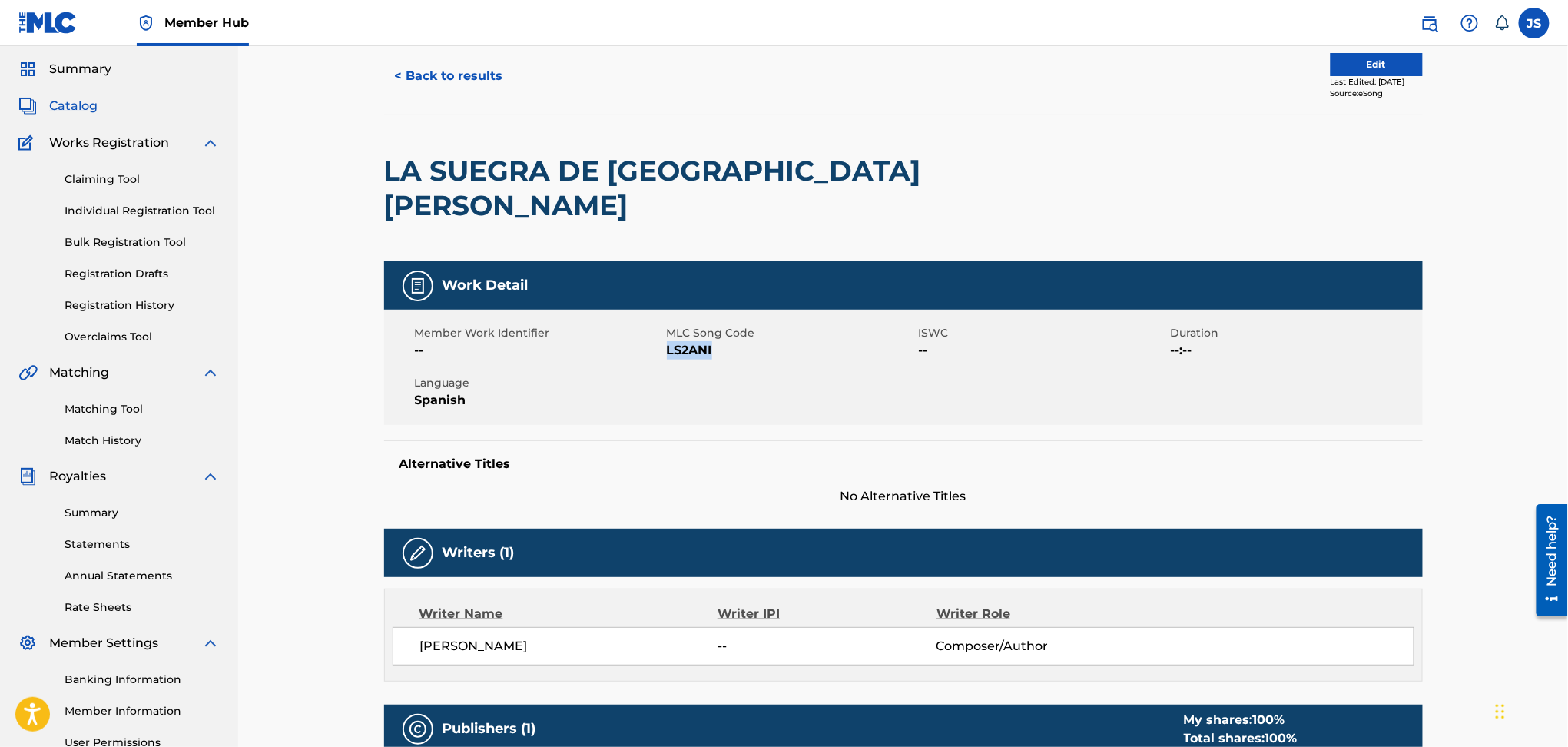
click at [447, 57] on button "< Back to results" at bounding box center [449, 76] width 130 height 38
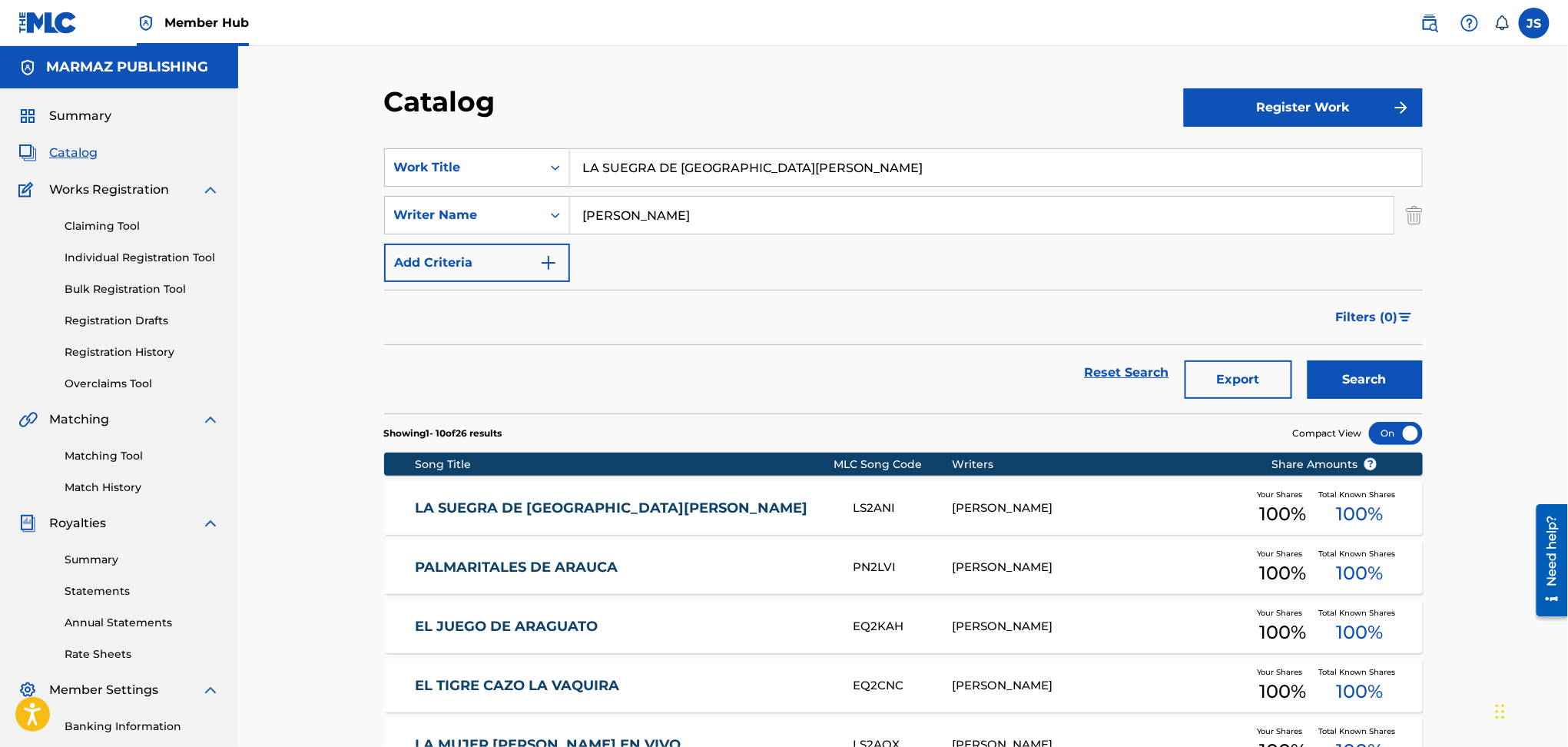
drag, startPoint x: 752, startPoint y: 158, endPoint x: 719, endPoint y: 106, distance: 61.6
click at [475, 137] on section "SearchWithCriteria93b5de38-62a4-4177-ab03-742c480f9f2b Work Title LA SUEGRA DE …" at bounding box center [903, 272] width 1039 height 283
paste input "MAESTRA PETR"
type input "LA MAESTRA PETRA"
click at [720, 106] on div "Catalog" at bounding box center [784, 107] width 800 height 46
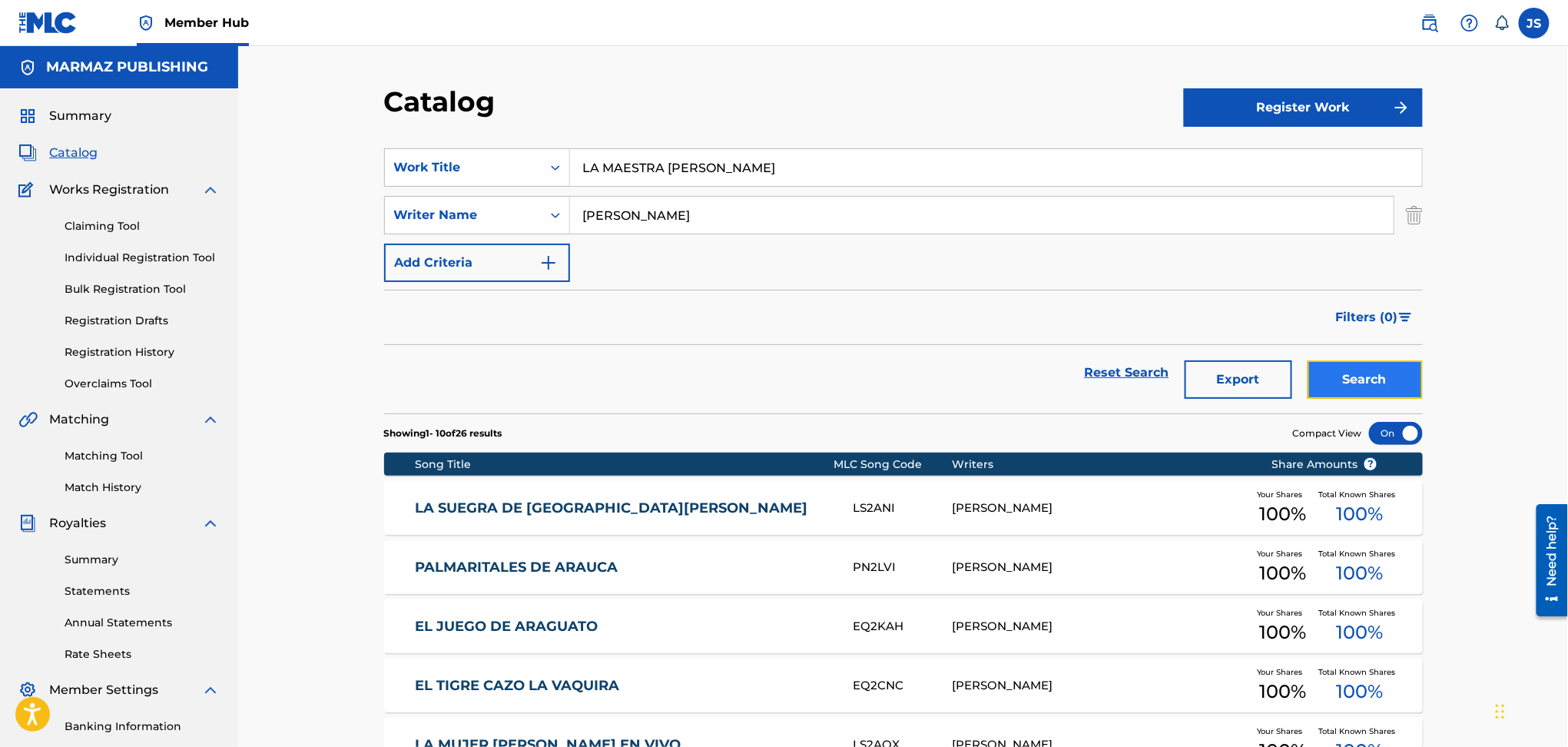
click at [1352, 374] on button "Search" at bounding box center [1365, 379] width 115 height 38
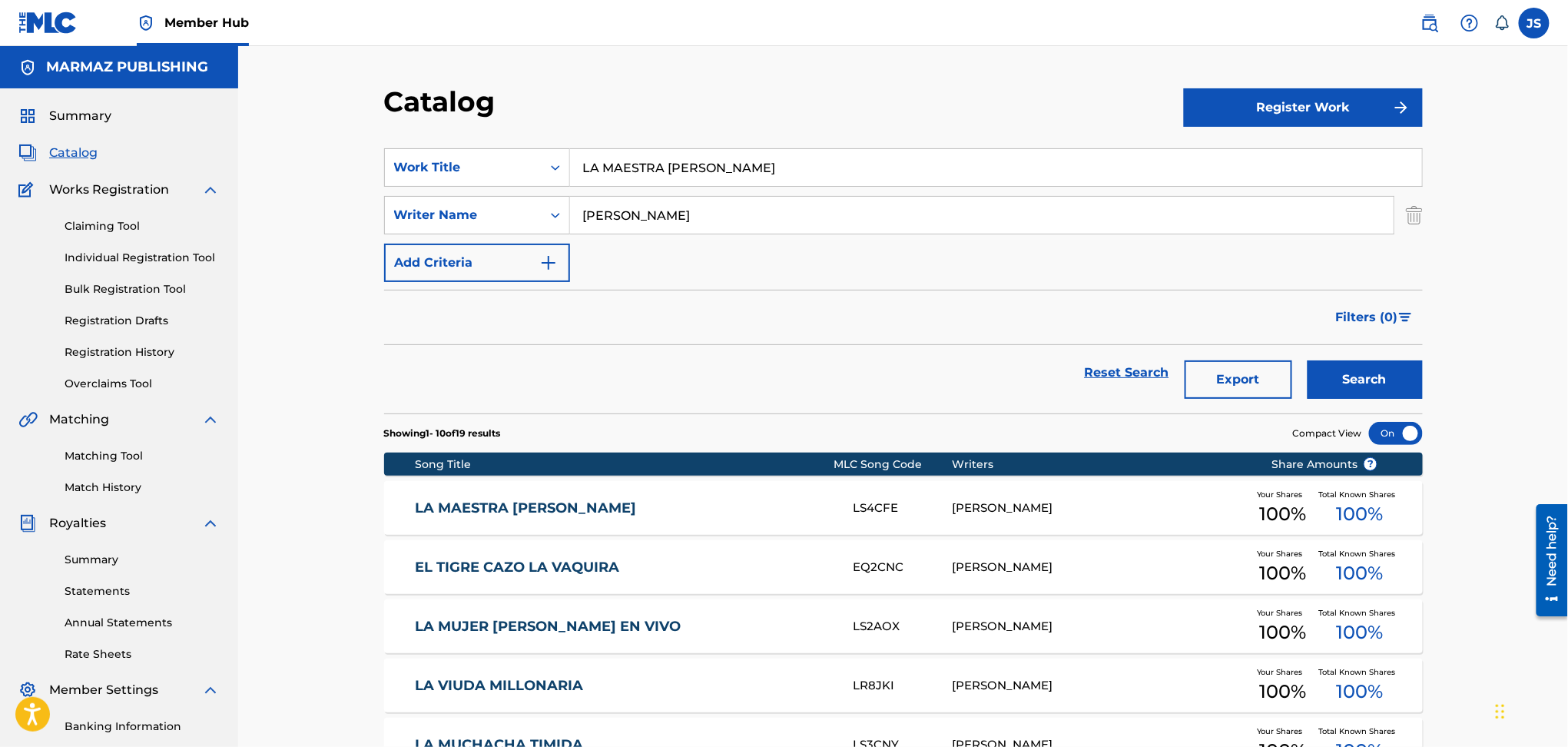
click at [483, 504] on link "LA MAESTRA PETRA" at bounding box center [624, 507] width 418 height 17
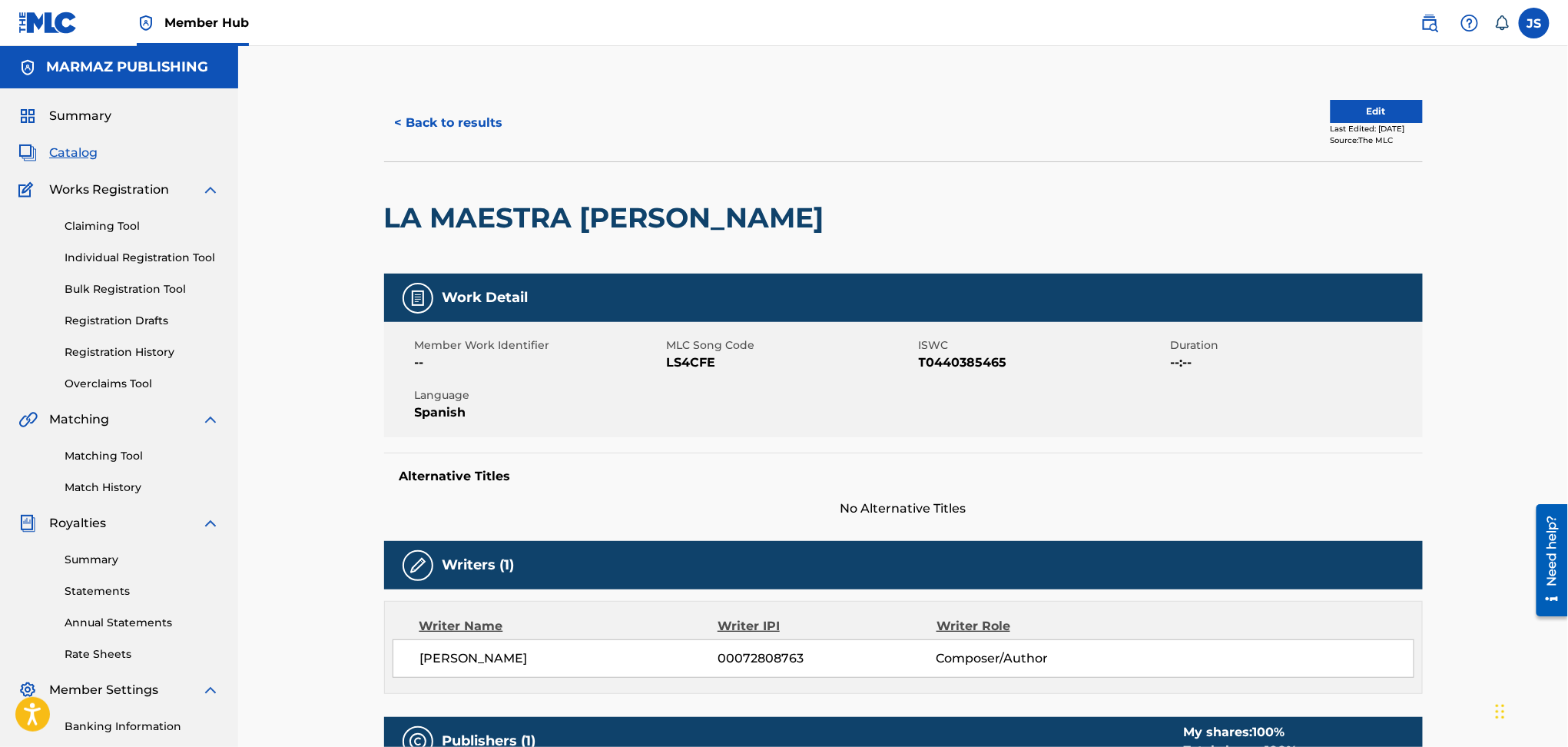
scroll to position [102, 0]
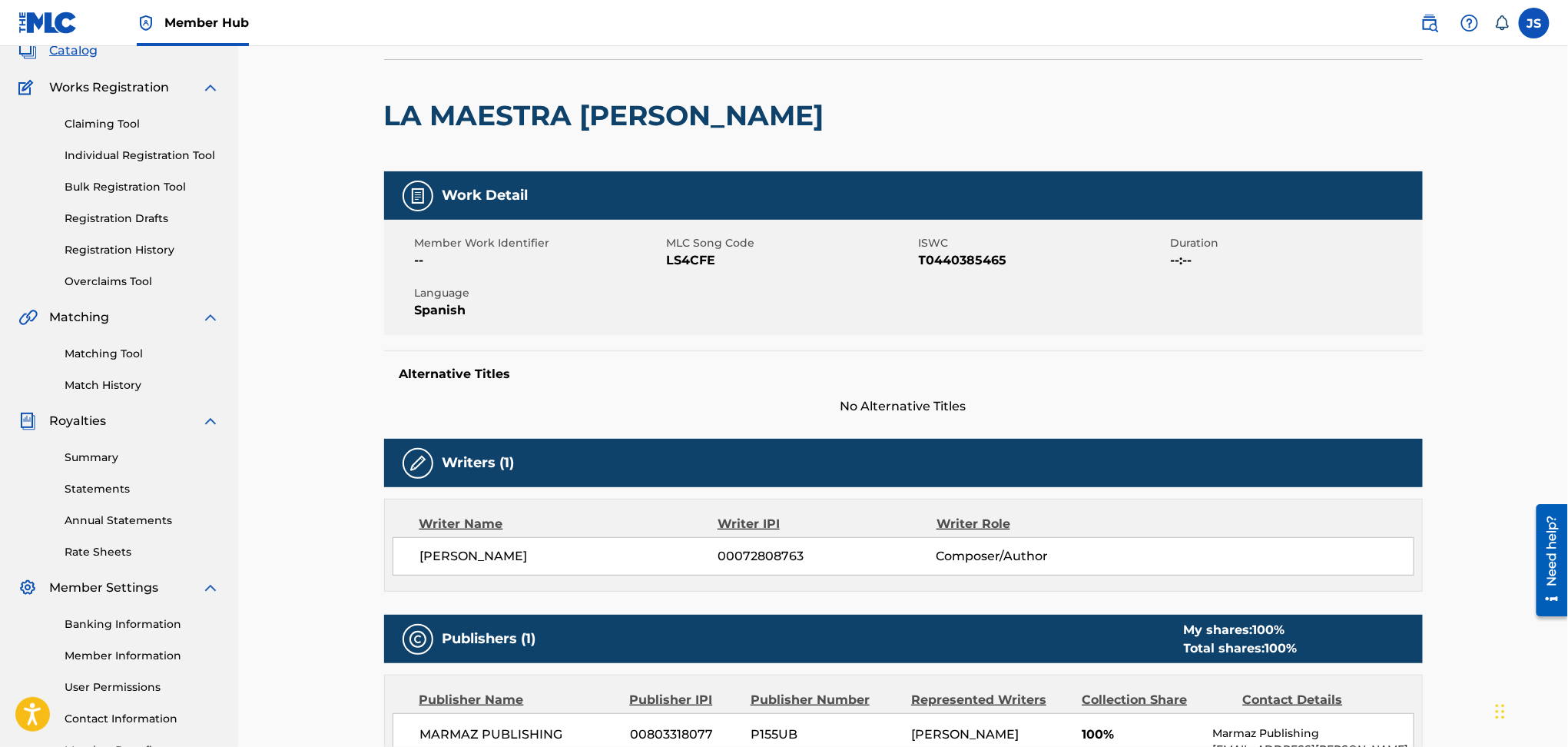
click at [937, 266] on span "T0440385465" at bounding box center [1042, 261] width 248 height 18
click at [696, 262] on span "LS4CFE" at bounding box center [791, 261] width 248 height 18
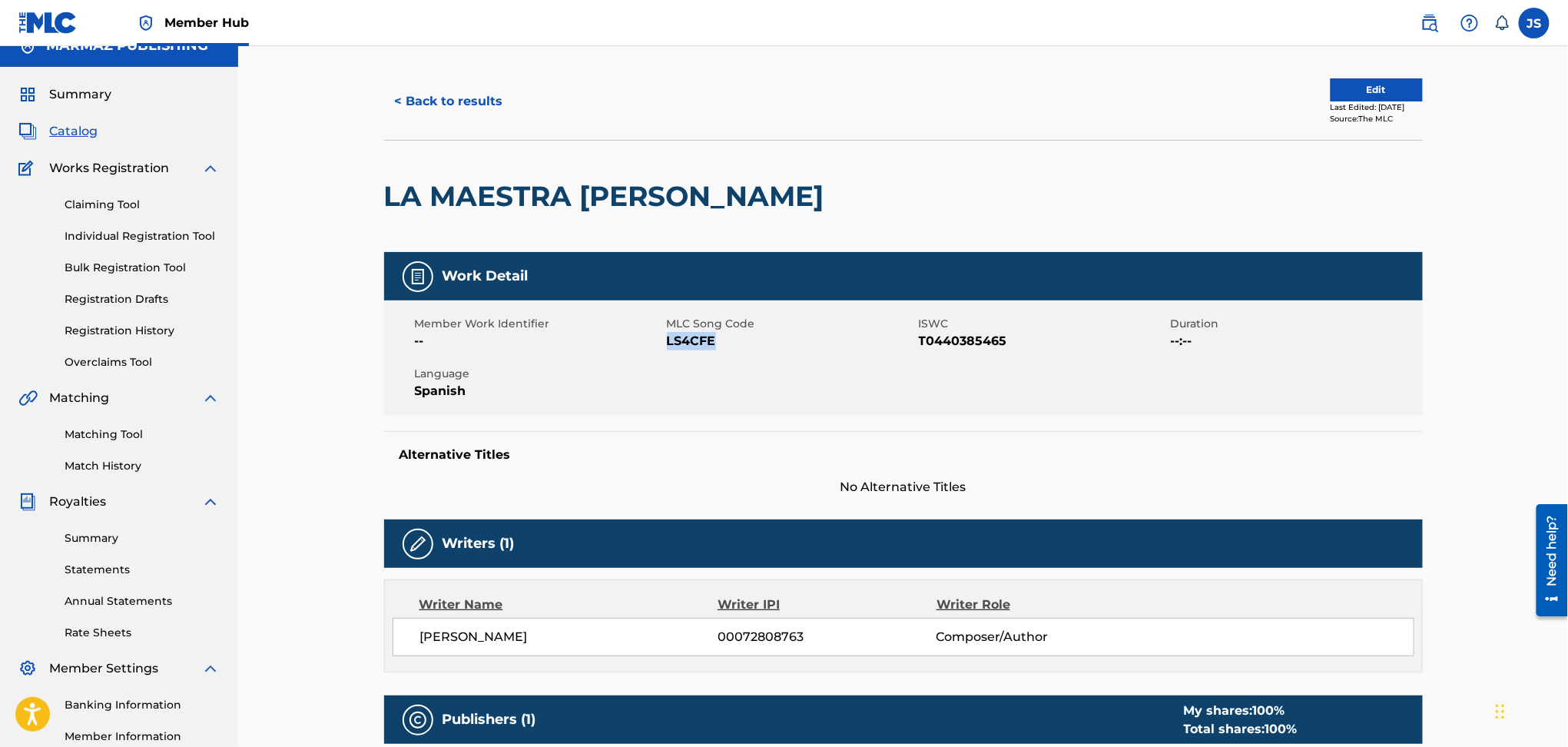
scroll to position [0, 0]
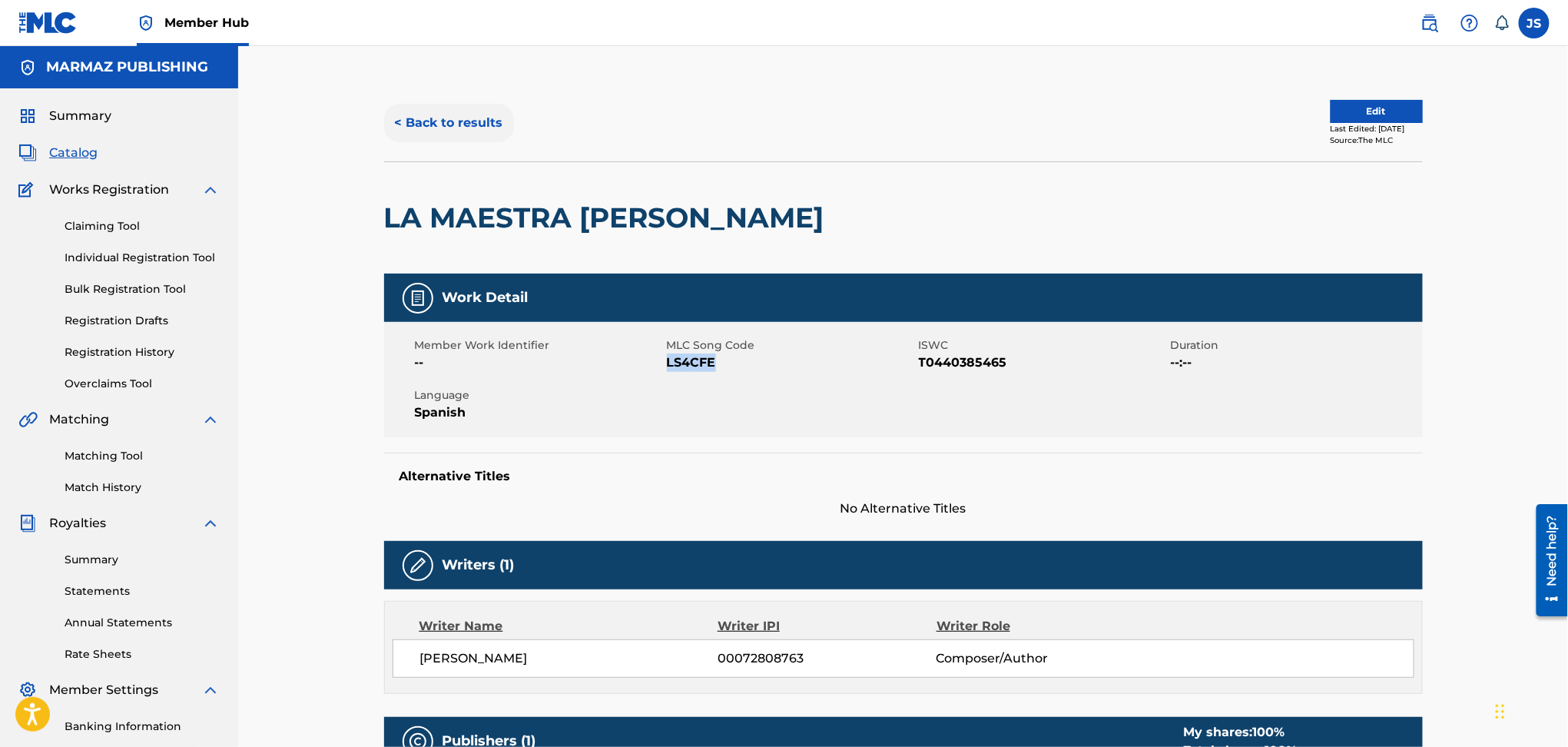
click at [484, 123] on button "< Back to results" at bounding box center [449, 123] width 130 height 38
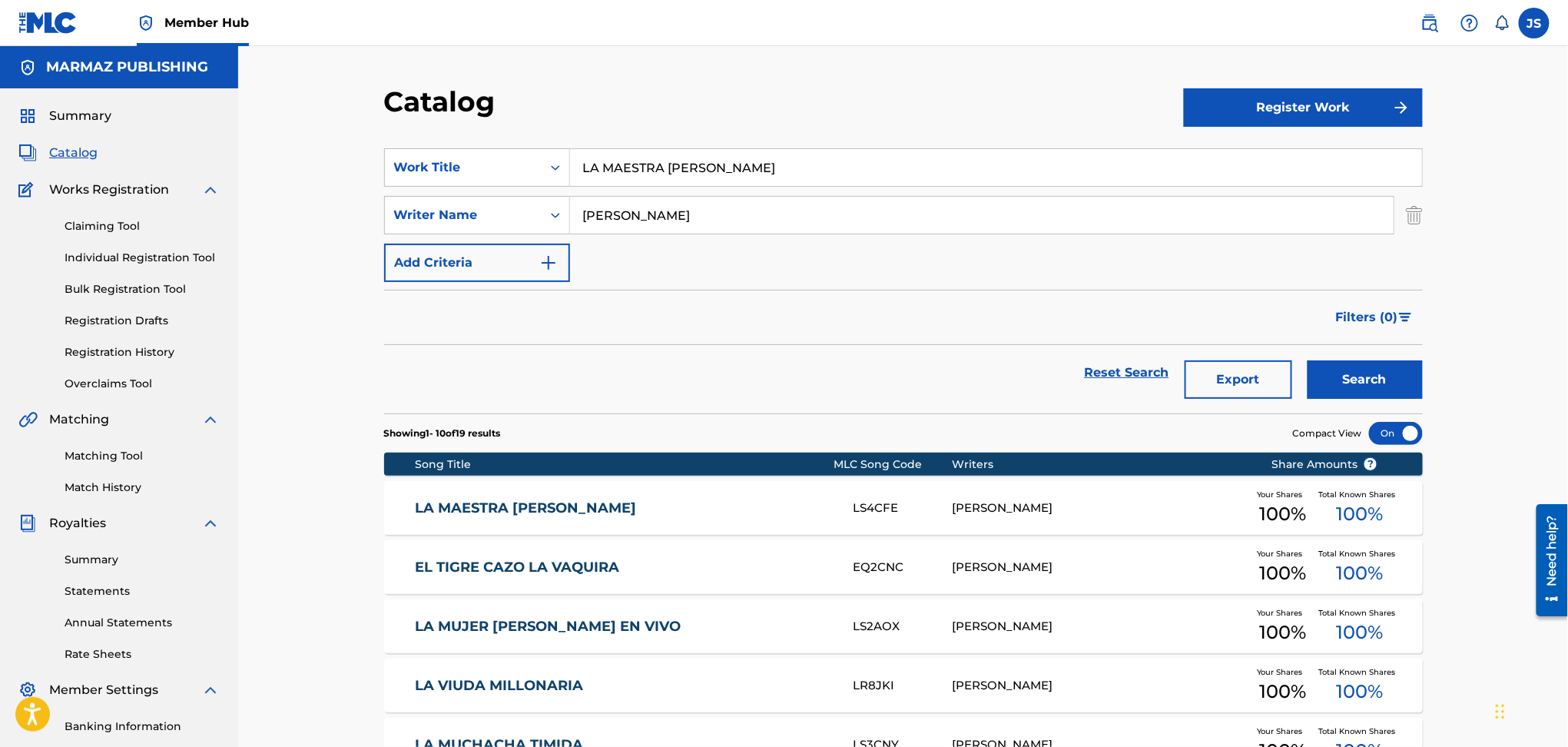
drag, startPoint x: 546, startPoint y: 147, endPoint x: 320, endPoint y: 113, distance: 228.5
click at [320, 113] on div "Catalog Register Work SearchWithCriteria93b5de38-62a4-4177-ab03-742c480f9f2b Wo…" at bounding box center [903, 596] width 1330 height 1101
paste input "SIFRINA DE PUERTO RICO"
type input "LA SIFRINA DE PUERTO RICO"
click at [639, 109] on div "Catalog" at bounding box center [784, 107] width 800 height 46
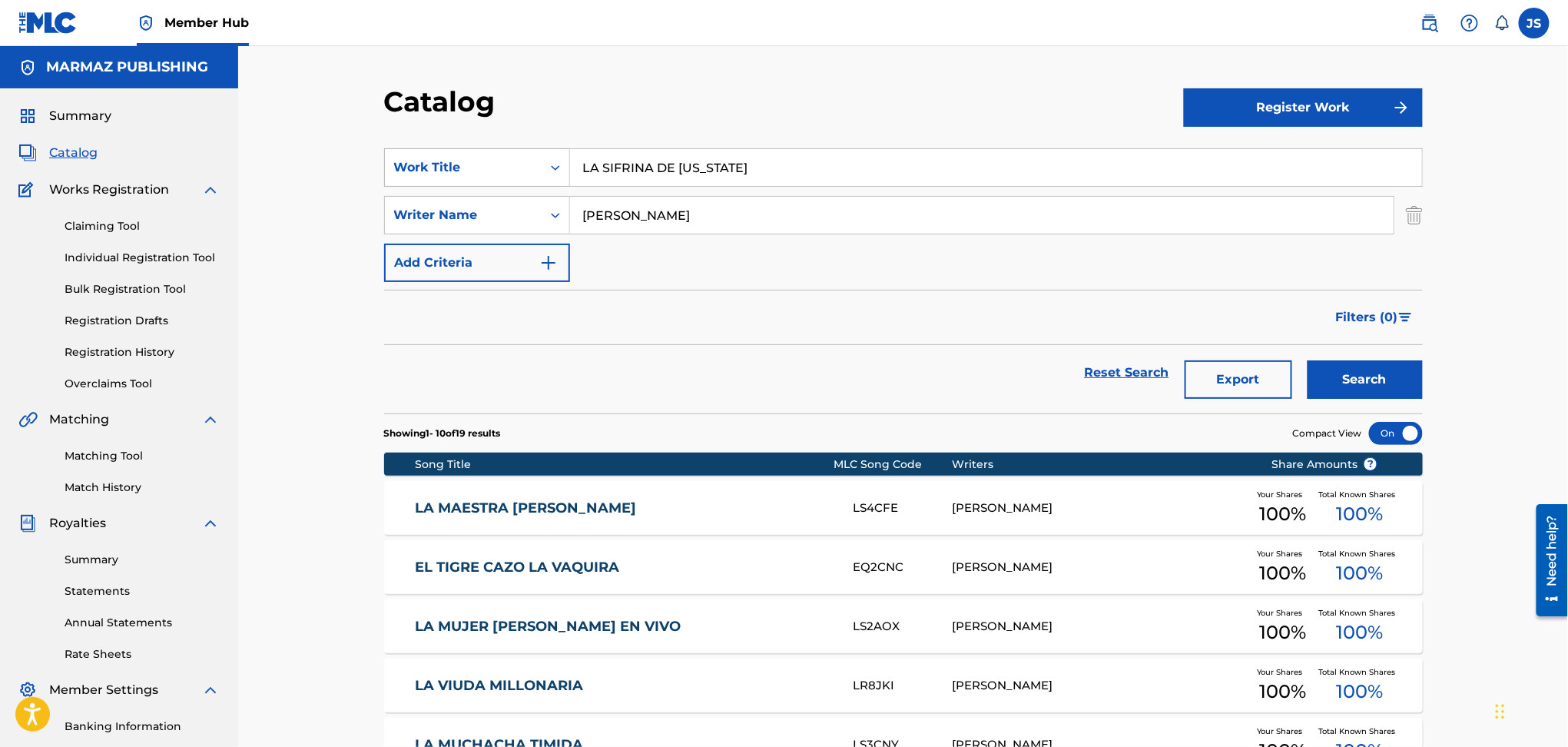
drag, startPoint x: 709, startPoint y: 214, endPoint x: 395, endPoint y: 174, distance: 316.5
click at [397, 174] on div "SearchWithCriteria93b5de38-62a4-4177-ab03-742c480f9f2b Work Title LA SIFRINA DE…" at bounding box center [903, 215] width 1039 height 133
click at [1373, 392] on button "Search" at bounding box center [1365, 379] width 115 height 38
click at [549, 518] on div "LA SIFRINA DE PUERTO RICO LS1231 SANTIAGO RAMON ROJAS Your Shares 100 % Total K…" at bounding box center [903, 507] width 1039 height 54
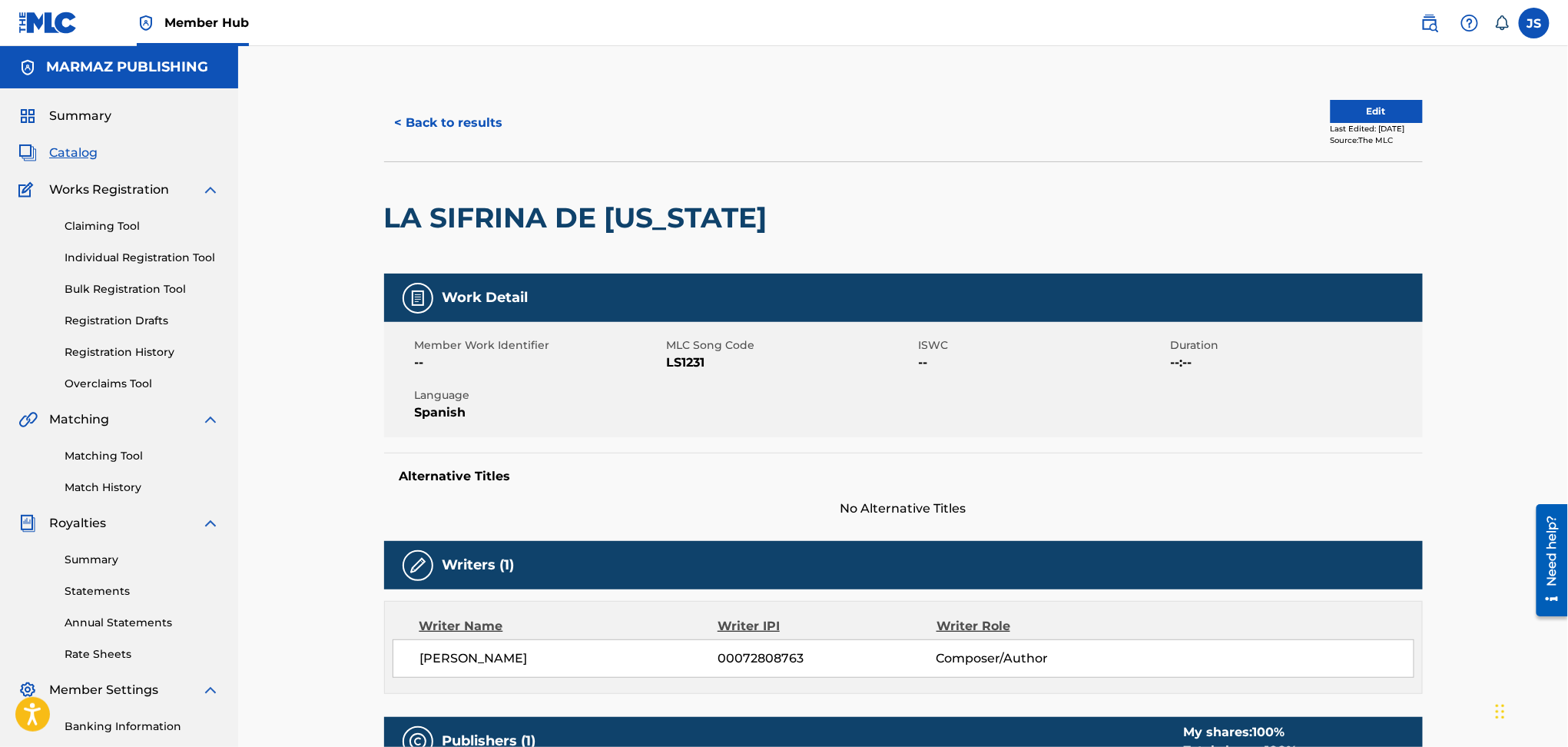
click at [687, 364] on span "LS1231" at bounding box center [791, 363] width 248 height 18
click at [496, 123] on button "< Back to results" at bounding box center [449, 123] width 130 height 38
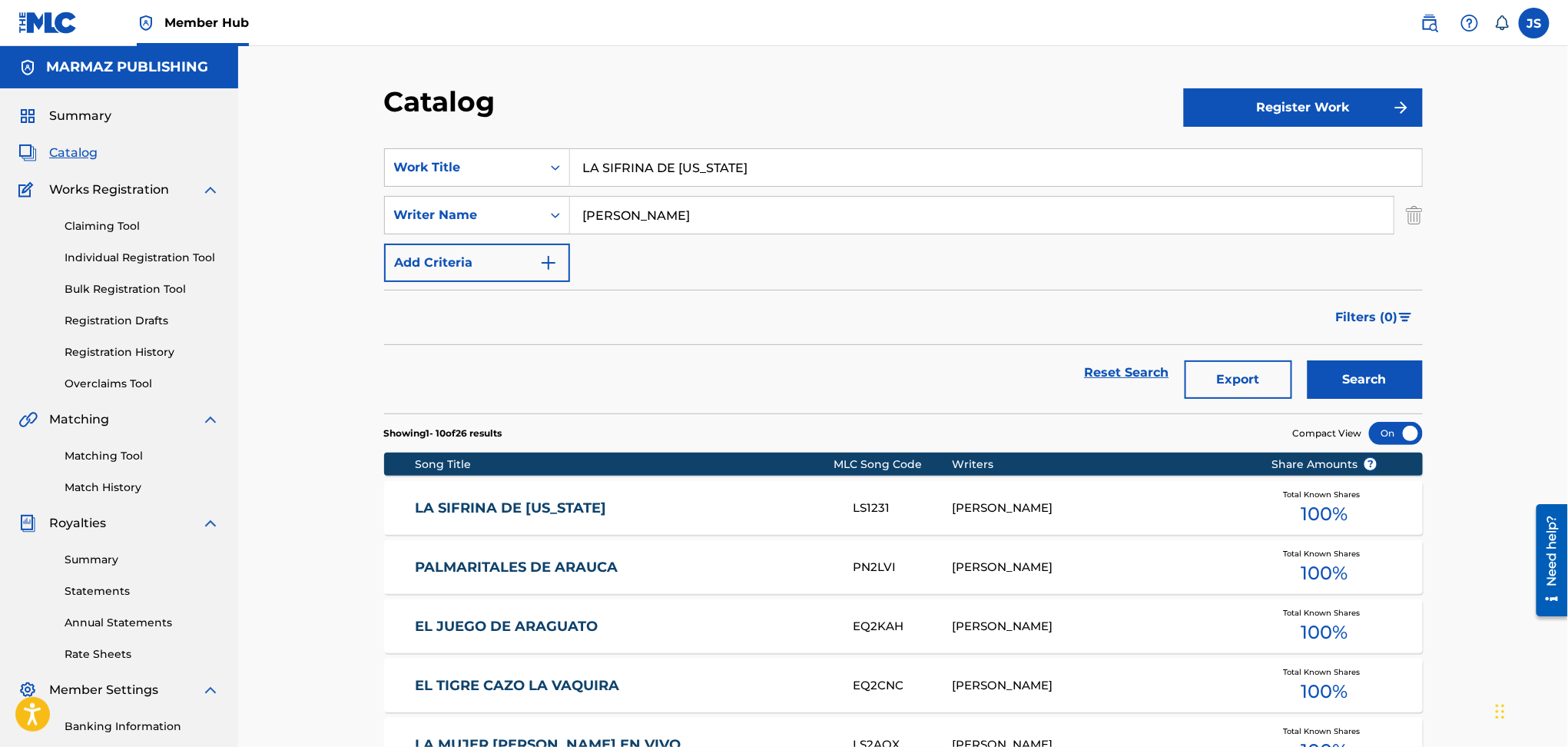
drag, startPoint x: 647, startPoint y: 164, endPoint x: 578, endPoint y: 134, distance: 75.2
click at [487, 147] on section "SearchWithCriteria93b5de38-62a4-4177-ab03-742c480f9f2b Work Title LA SIFRINA DE…" at bounding box center [903, 272] width 1039 height 283
paste input "EL PACIENTE VAGABUND"
type input "EL PACIENTE VAGABUNDO"
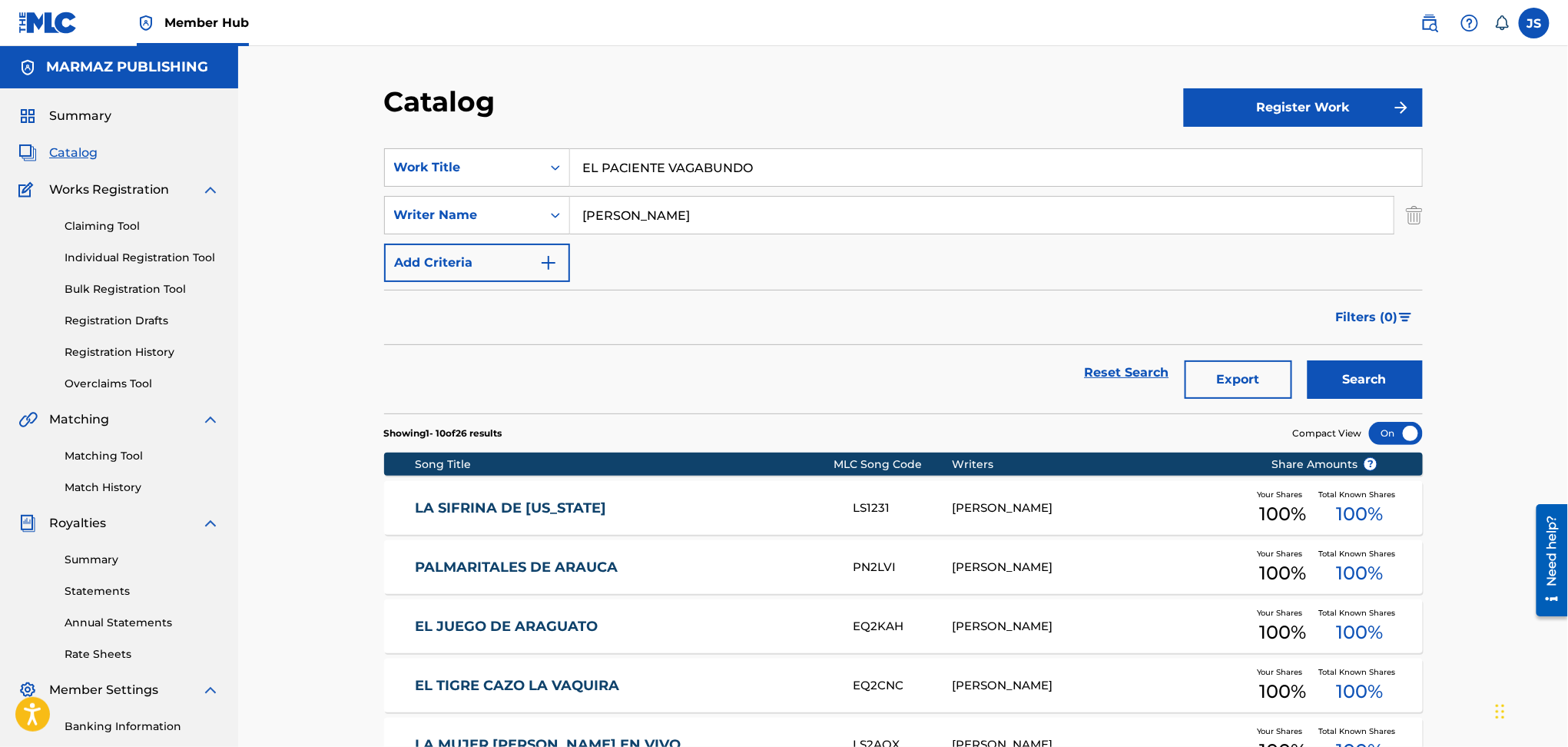
drag, startPoint x: 731, startPoint y: 117, endPoint x: 952, endPoint y: 203, distance: 237.1
click at [739, 121] on div "Catalog" at bounding box center [784, 107] width 800 height 46
click at [1385, 382] on button "Search" at bounding box center [1365, 379] width 115 height 38
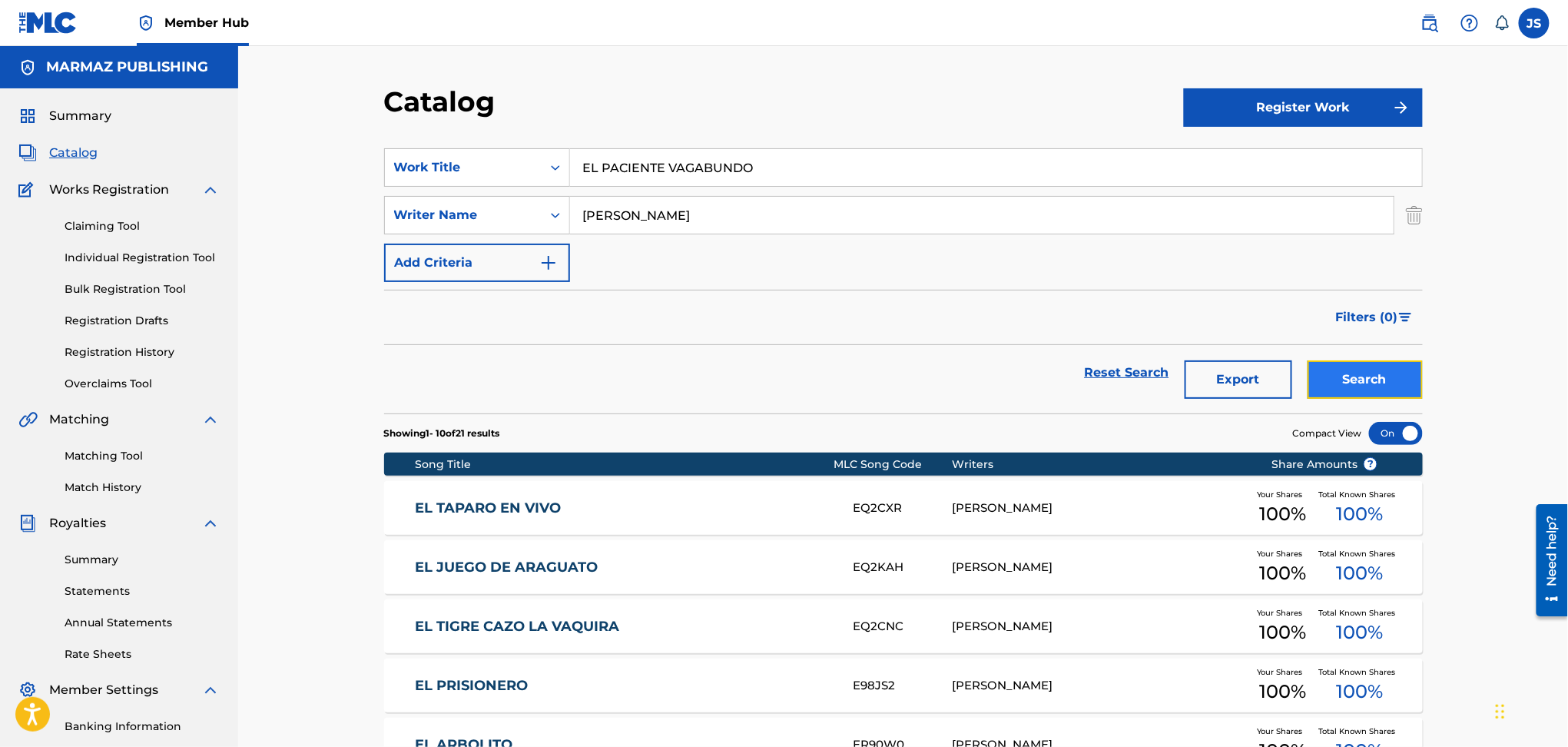
click at [1383, 382] on button "Search" at bounding box center [1365, 379] width 115 height 38
click at [522, 521] on div "EL TAPARO EN VIVO EQ2CXR SANTIAGO ROJAS Your Shares 100 % Total Known Shares 10…" at bounding box center [903, 507] width 1039 height 54
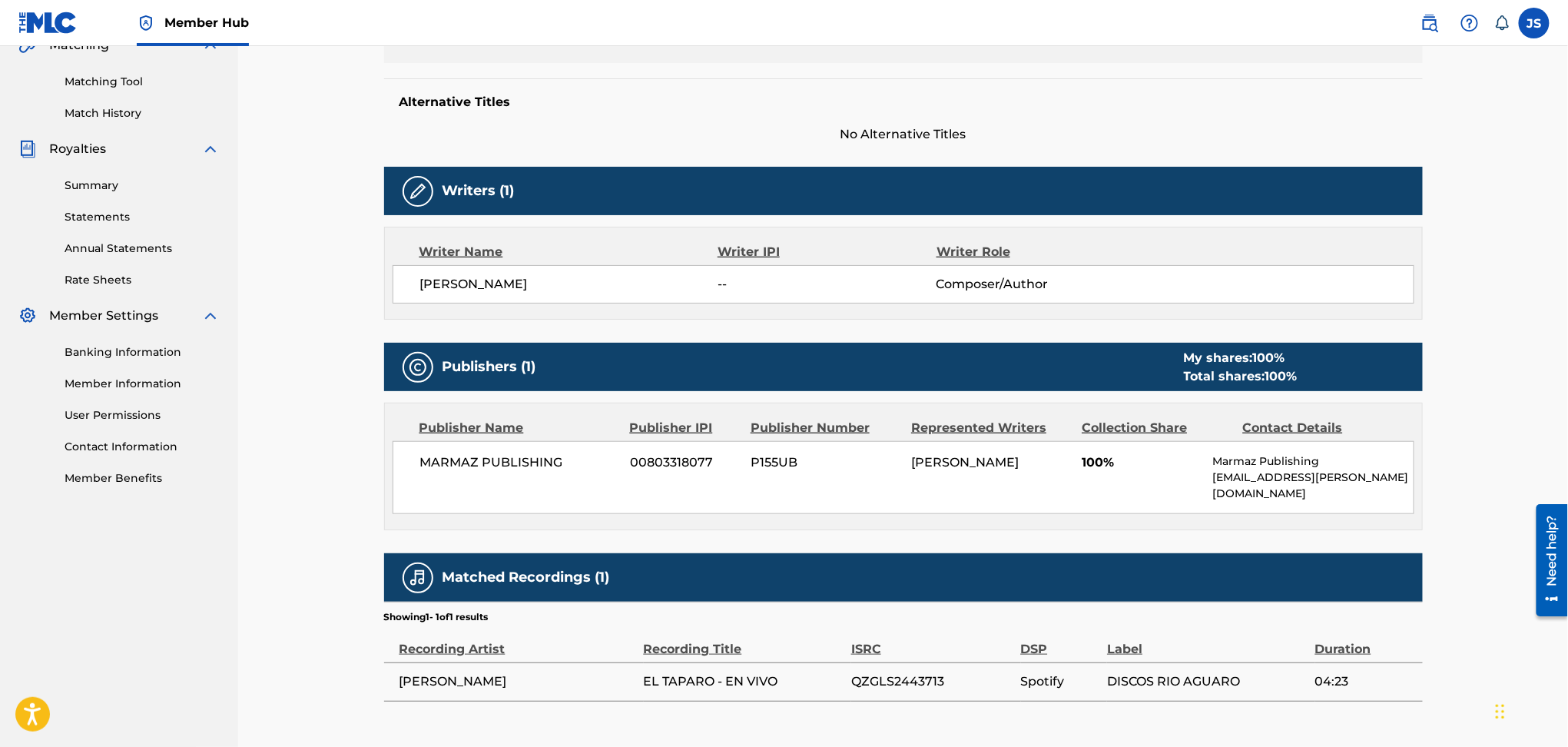
scroll to position [410, 0]
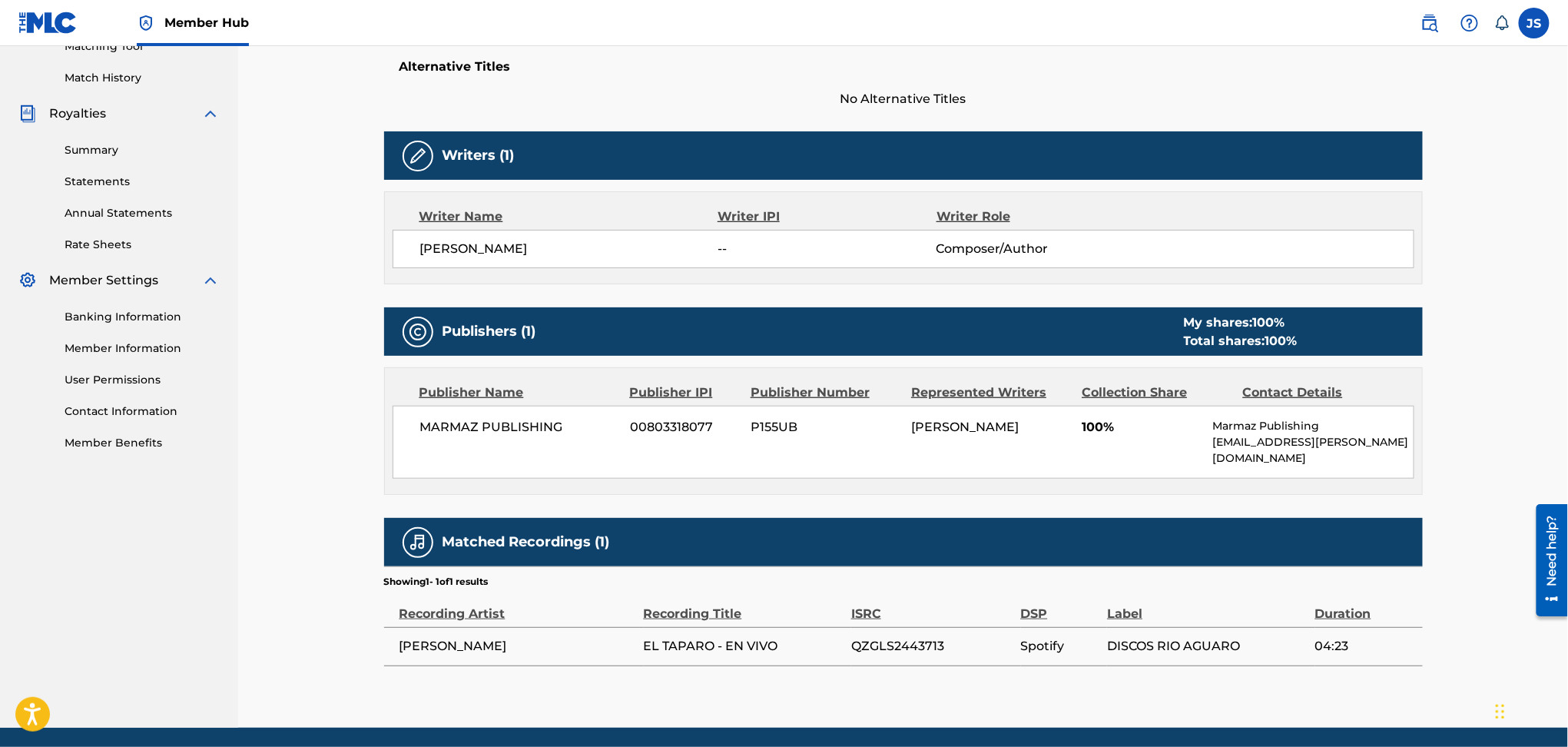
click at [681, 426] on span "00803318077" at bounding box center [684, 427] width 109 height 18
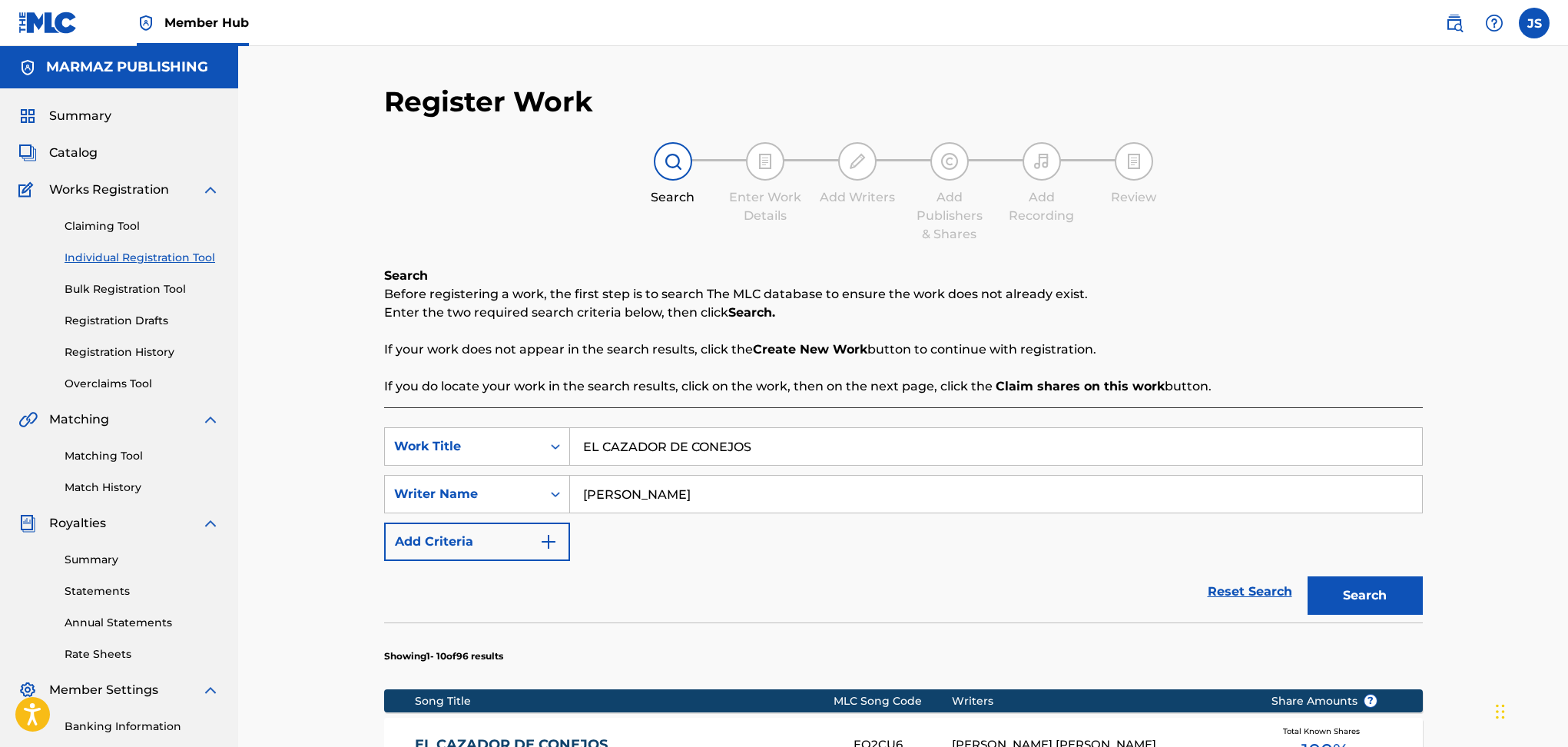
click at [97, 69] on h5 "MARMAZ PUBLISHING" at bounding box center [126, 67] width 162 height 17
drag, startPoint x: 599, startPoint y: 422, endPoint x: 307, endPoint y: 404, distance: 292.6
click at [103, 69] on h5 "MARMAZ PUBLISHING" at bounding box center [126, 67] width 162 height 17
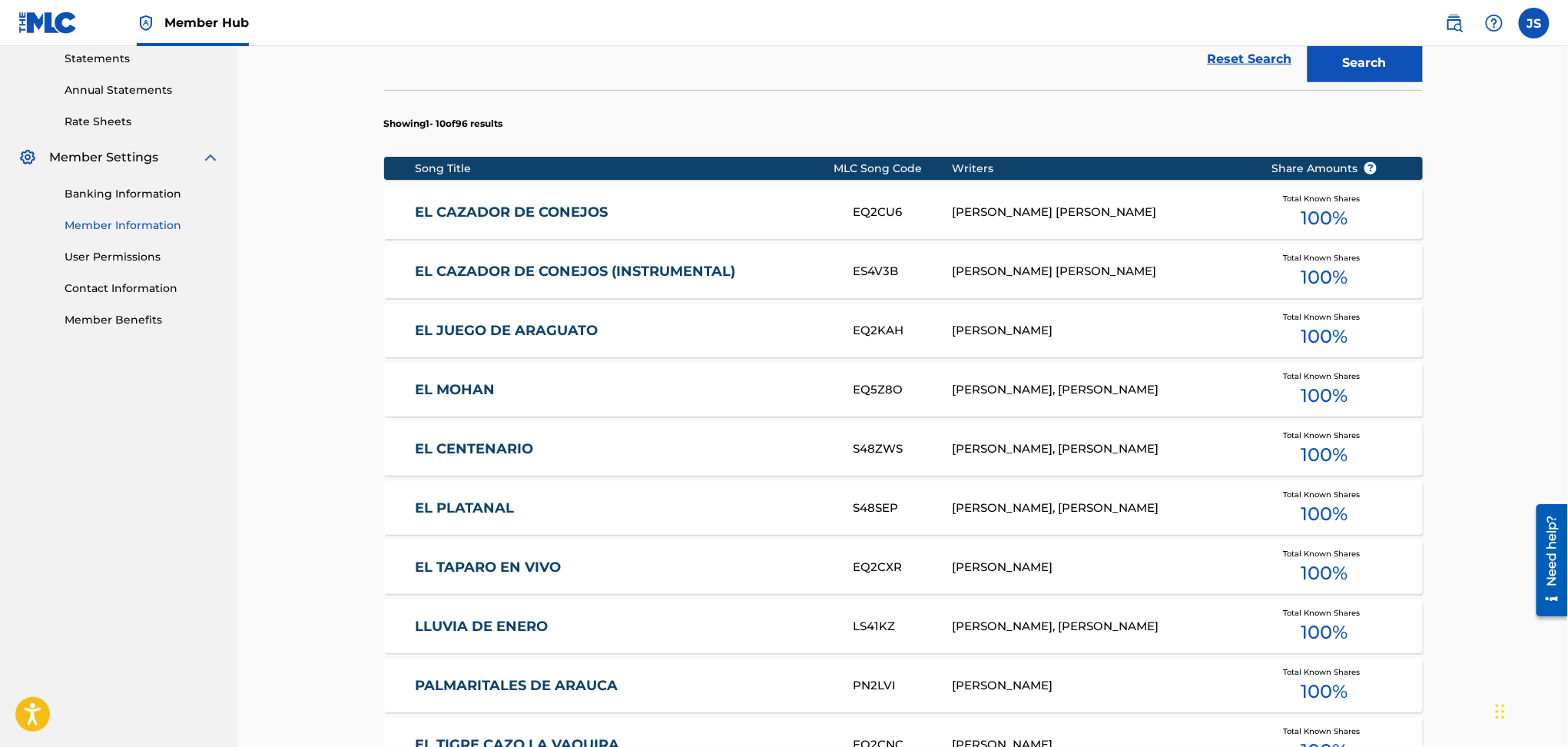
scroll to position [512, 0]
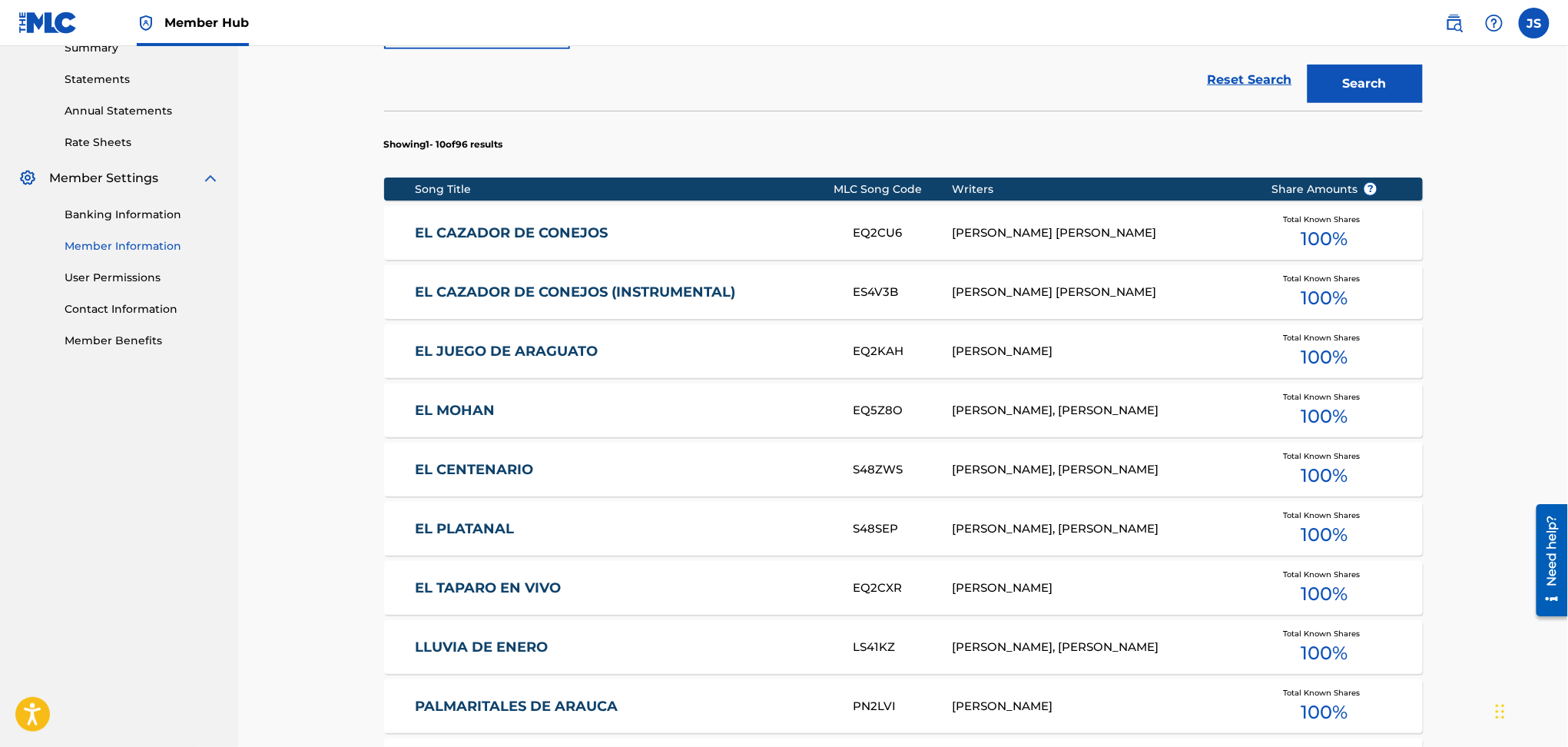
click at [152, 240] on link "Member Information" at bounding box center [143, 247] width 155 height 16
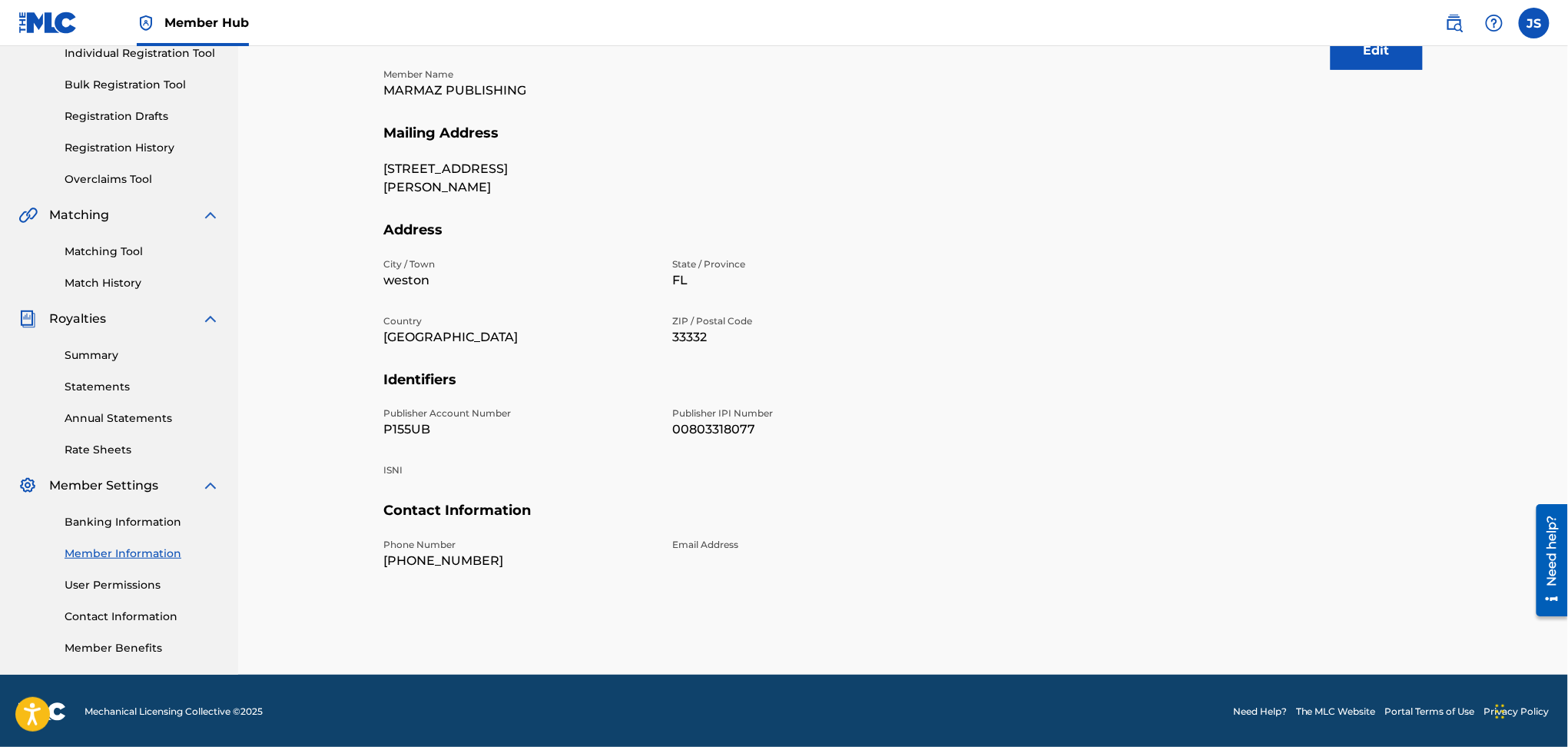
scroll to position [205, 0]
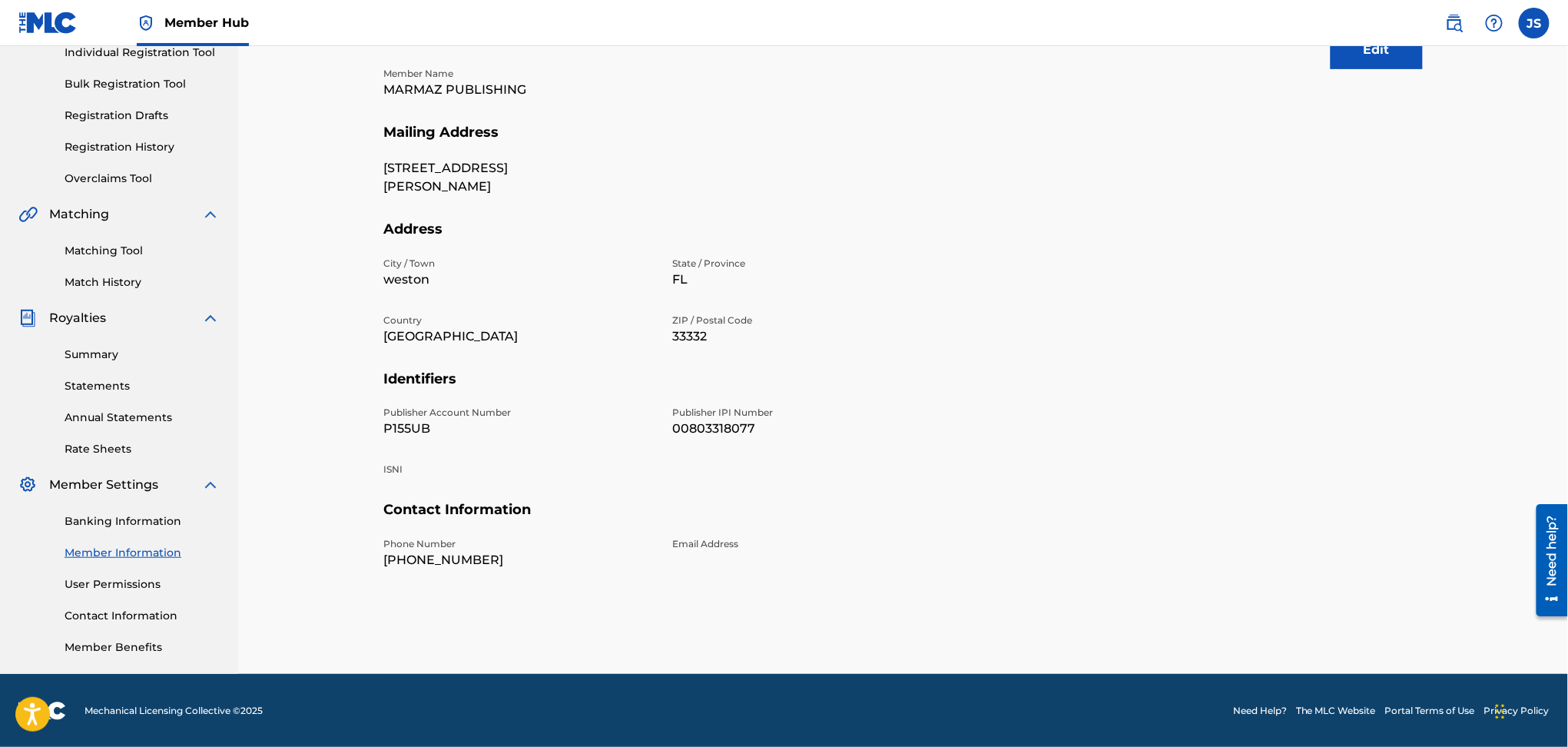
click at [604, 417] on p "Publisher Account Number" at bounding box center [519, 412] width 271 height 14
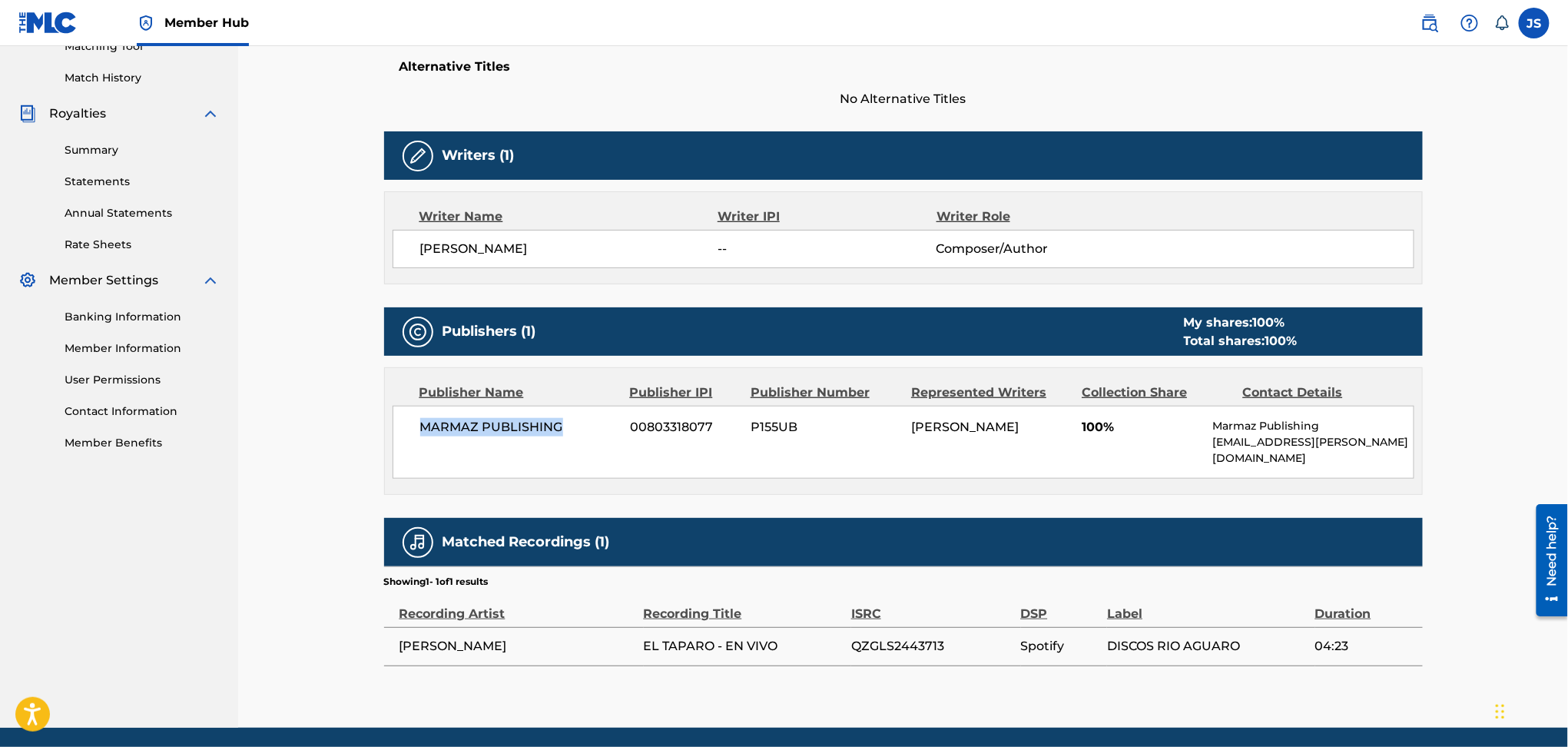
drag, startPoint x: 585, startPoint y: 423, endPoint x: 421, endPoint y: 427, distance: 164.0
click at [421, 427] on span "MARMAZ PUBLISHING" at bounding box center [520, 427] width 199 height 18
copy span "MARMAZ PUBLISHING"
